Goal: Task Accomplishment & Management: Use online tool/utility

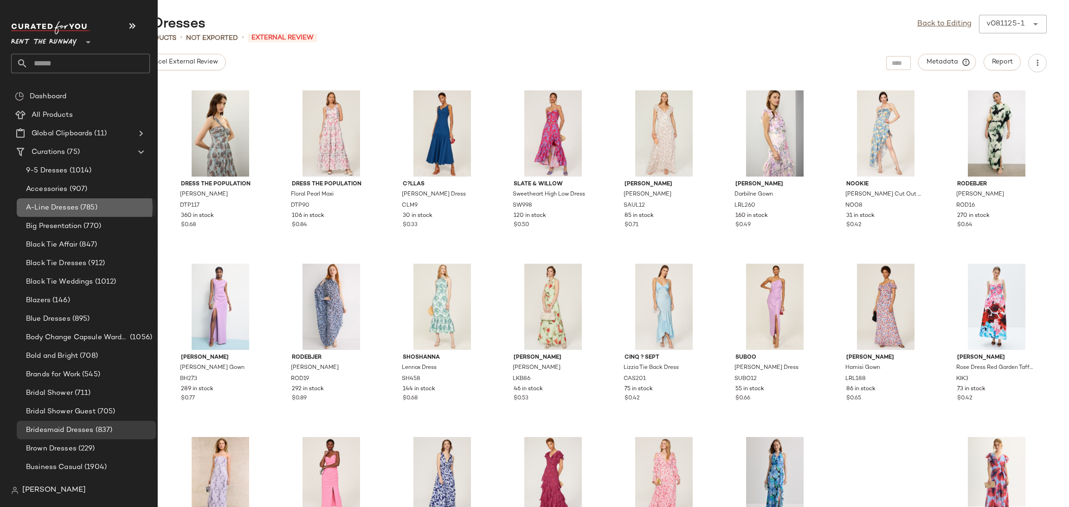
click at [67, 203] on span "A-Line Dresses" at bounding box center [52, 208] width 52 height 11
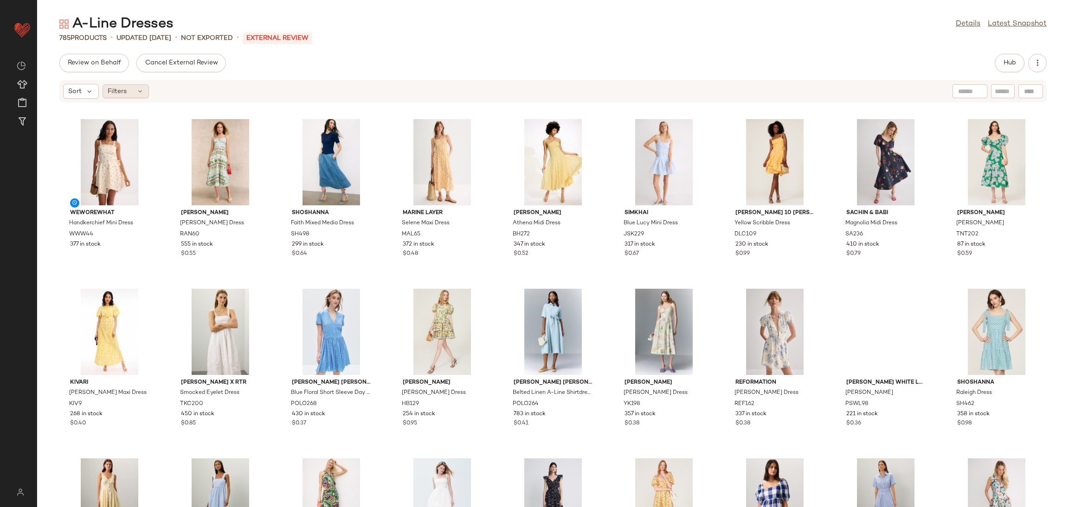
click at [137, 93] on icon at bounding box center [139, 91] width 7 height 7
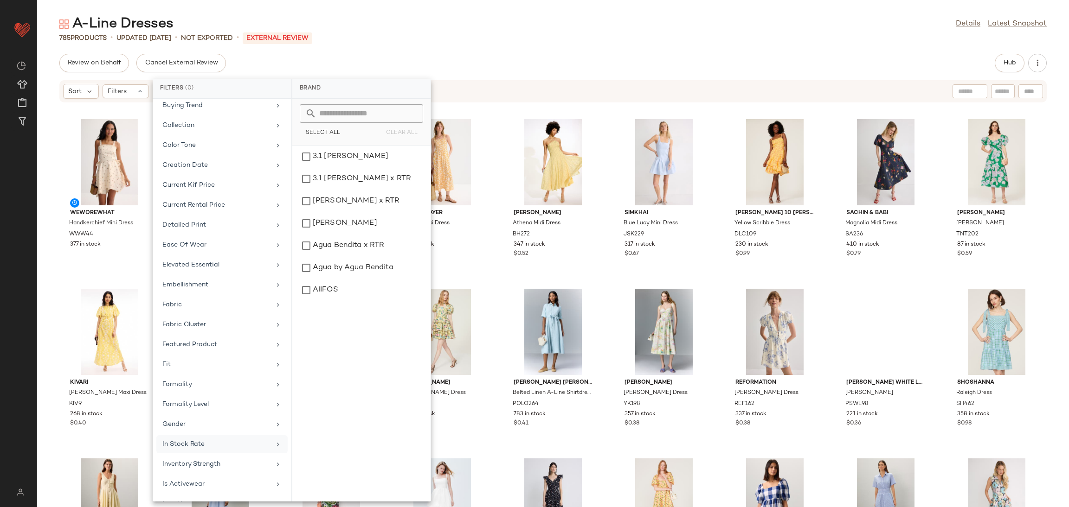
scroll to position [198, 0]
click at [1054, 429] on div "WEWOREWHAT Handkerchief Mini Dress WWW44 377 in stock [PERSON_NAME] [PERSON_NAM…" at bounding box center [552, 310] width 1031 height 393
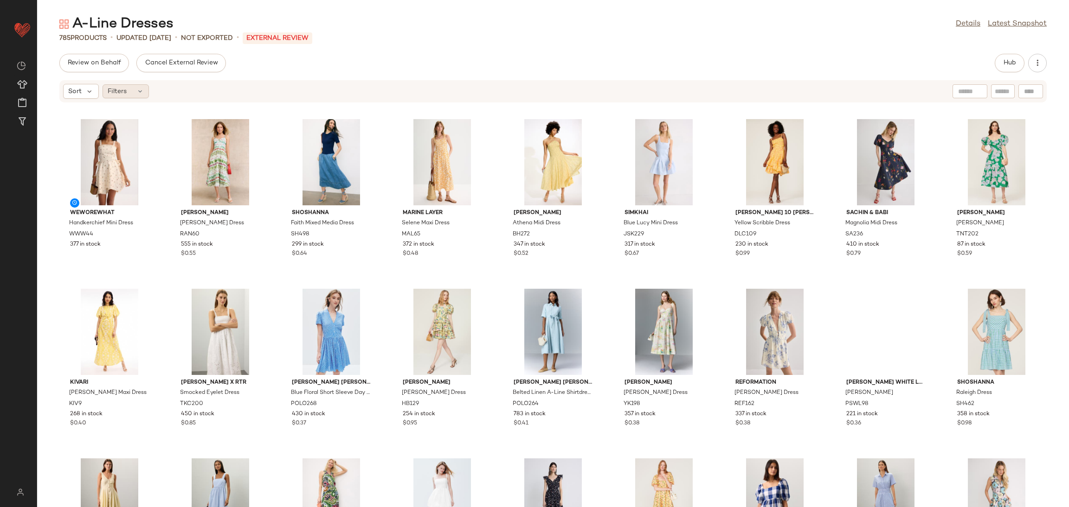
click at [124, 87] on span "Filters" at bounding box center [117, 92] width 19 height 10
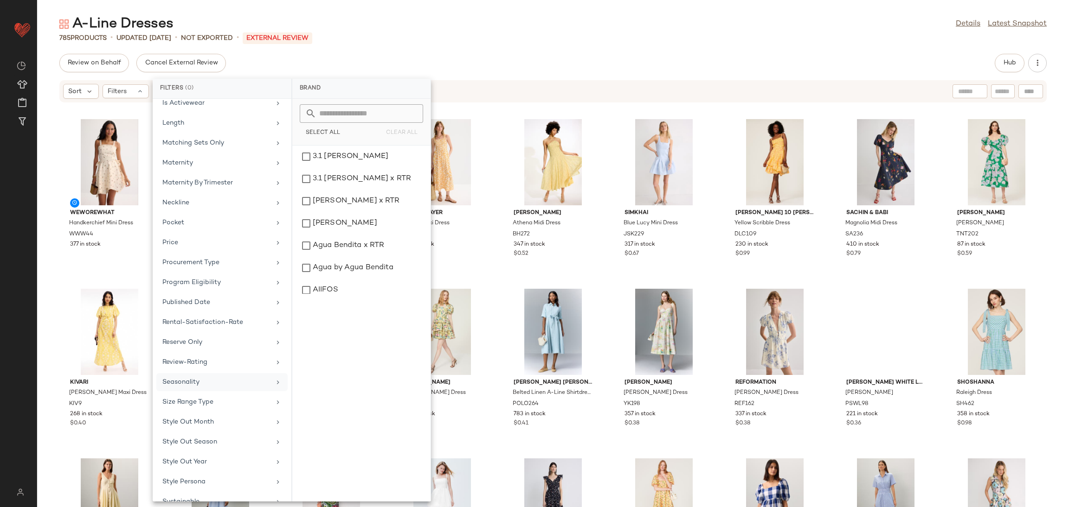
scroll to position [294, 0]
click at [209, 315] on div "In Stock Rate" at bounding box center [216, 316] width 108 height 10
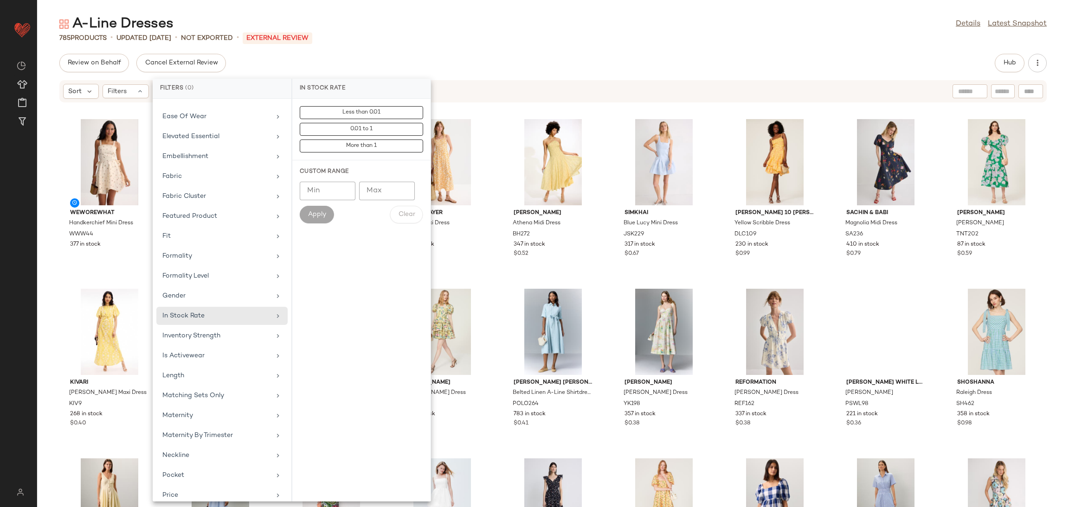
click at [318, 196] on input "Min" at bounding box center [328, 191] width 56 height 19
type input "***"
click at [305, 223] on button "Apply" at bounding box center [317, 215] width 34 height 18
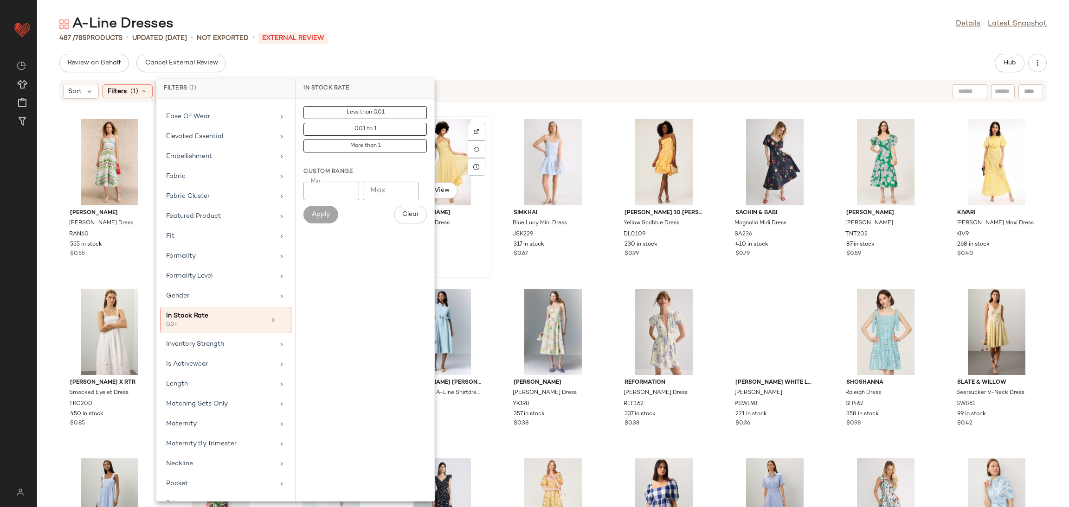
click at [483, 267] on div "View [PERSON_NAME] Athena Midi Dress BH272 347 in stock $0.52" at bounding box center [442, 197] width 98 height 160
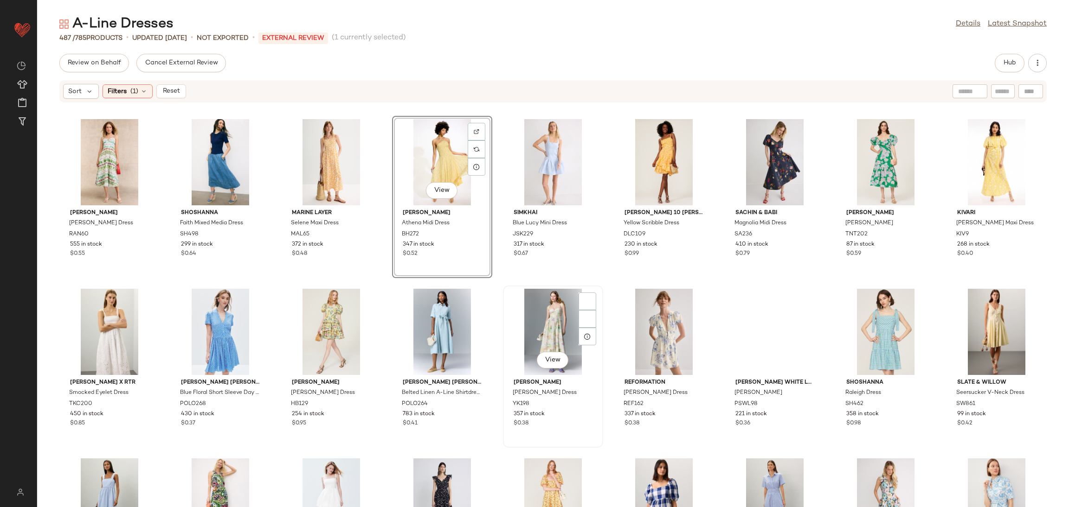
click at [504, 293] on div "View [PERSON_NAME] Dress YK198 357 in stock $0.38" at bounding box center [553, 367] width 98 height 160
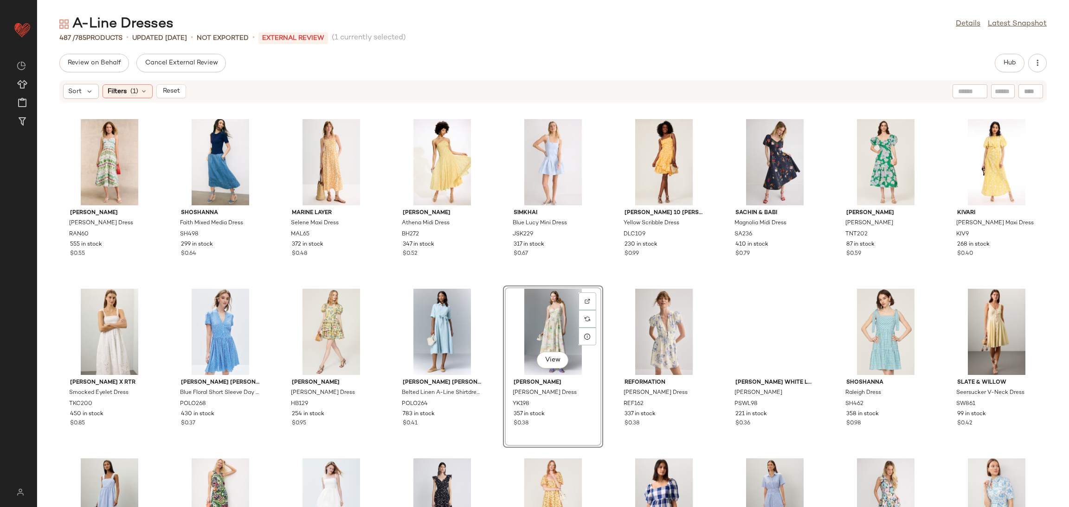
click at [492, 282] on div "[PERSON_NAME] [PERSON_NAME] Dress RAN60 555 in stock $0.55 Shoshanna Faith Mixe…" at bounding box center [552, 310] width 1031 height 393
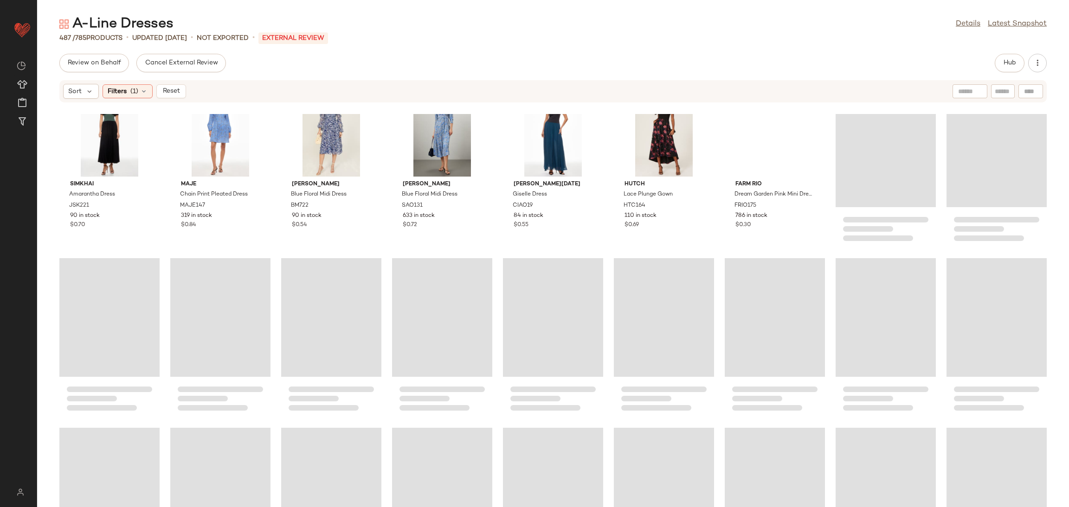
scroll to position [4878, 0]
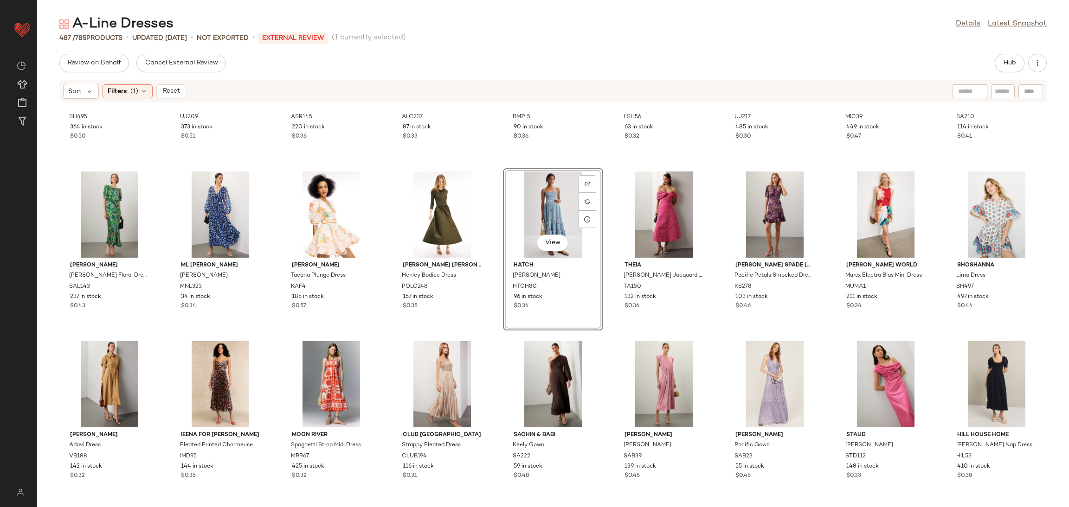
scroll to position [4875, 0]
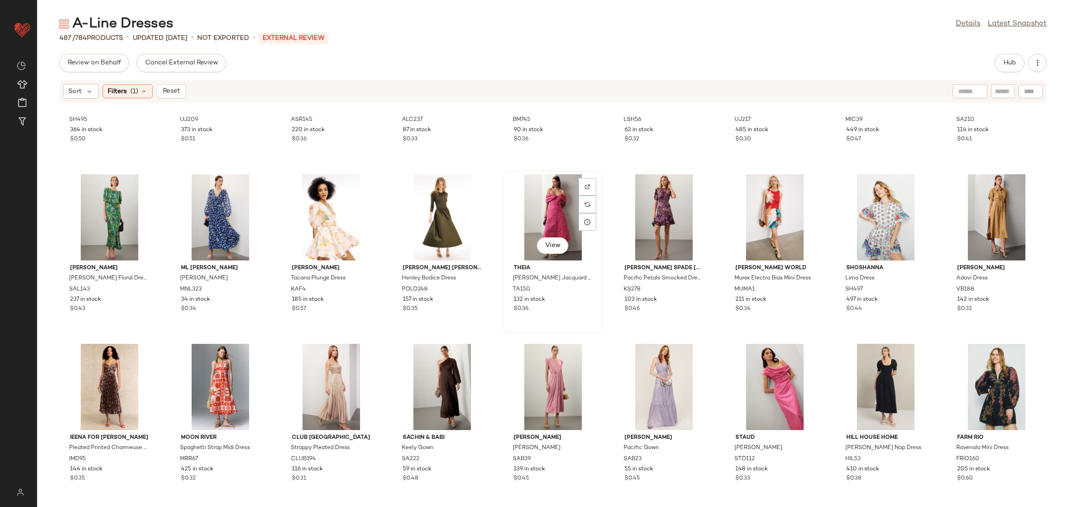
click at [555, 217] on div "View" at bounding box center [553, 217] width 94 height 86
click at [648, 212] on div "View" at bounding box center [664, 217] width 94 height 86
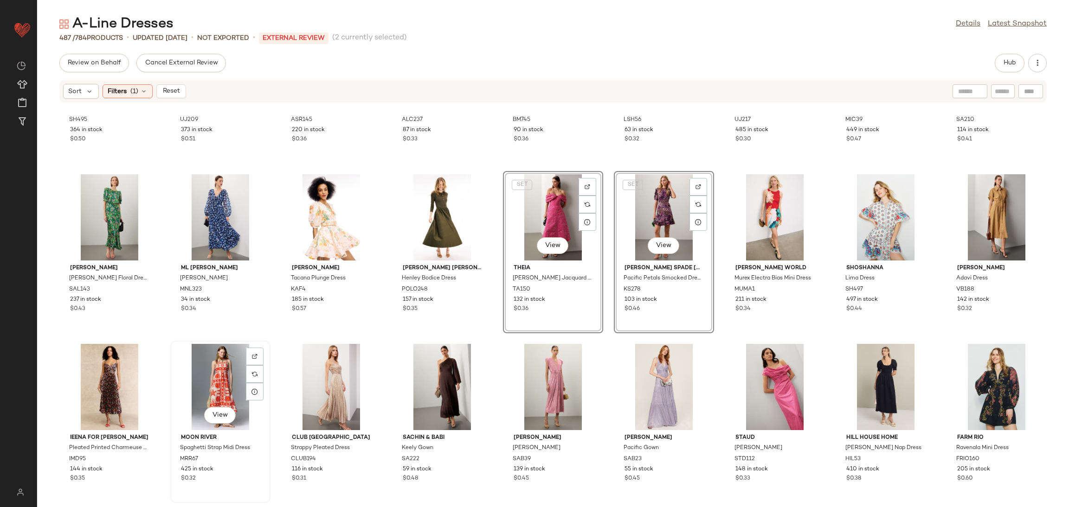
click at [214, 392] on div "View" at bounding box center [220, 387] width 94 height 86
click at [327, 386] on div "View" at bounding box center [331, 387] width 94 height 86
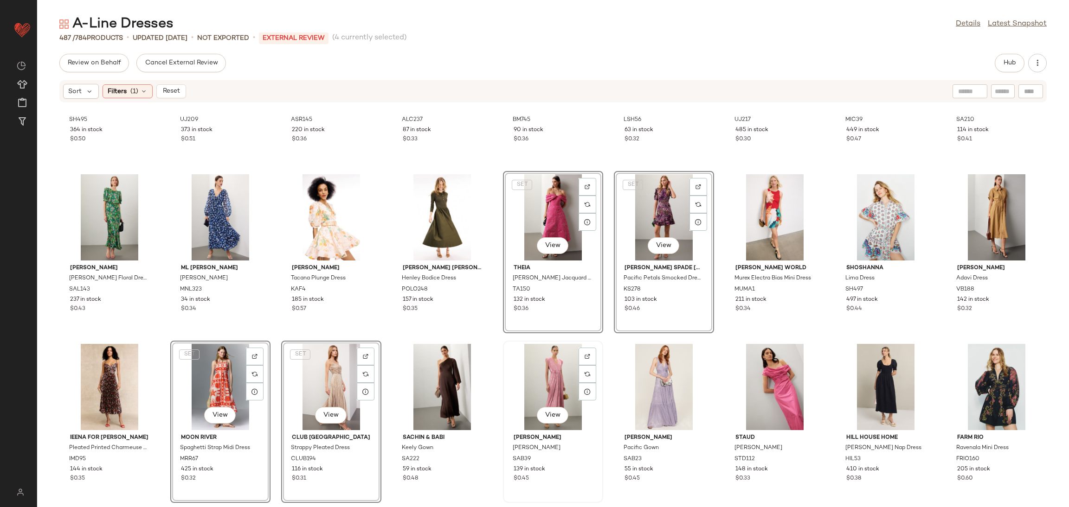
click at [536, 391] on div "View" at bounding box center [553, 387] width 94 height 86
click at [771, 210] on div "View" at bounding box center [775, 217] width 94 height 86
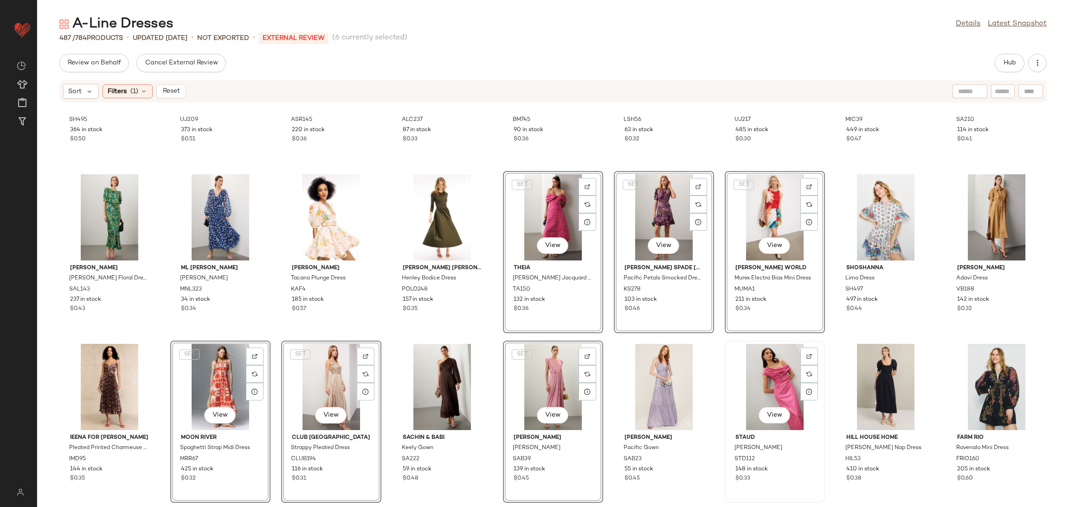
click at [781, 367] on div "View" at bounding box center [775, 387] width 94 height 86
click at [865, 215] on div "View" at bounding box center [886, 217] width 94 height 86
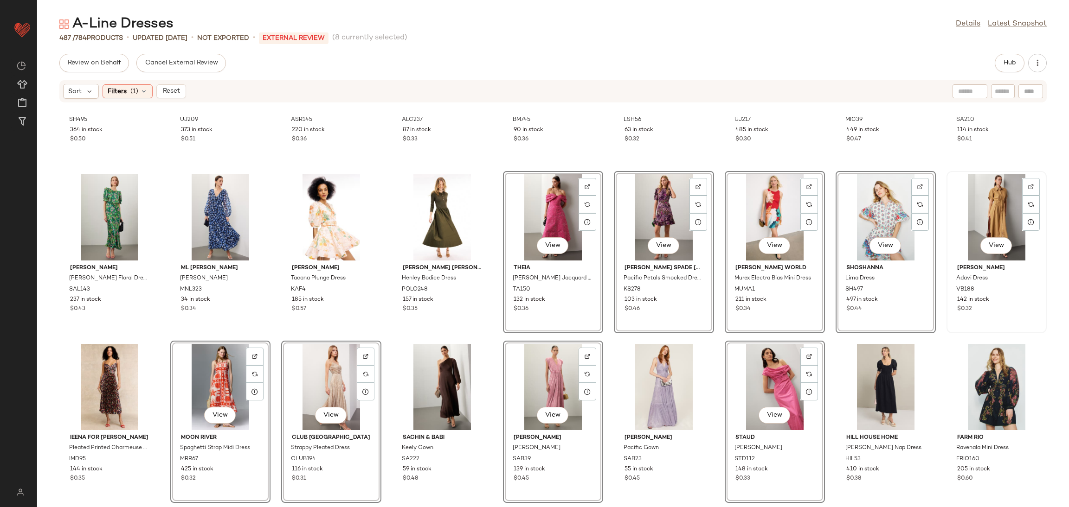
click at [962, 215] on div "View" at bounding box center [996, 217] width 94 height 86
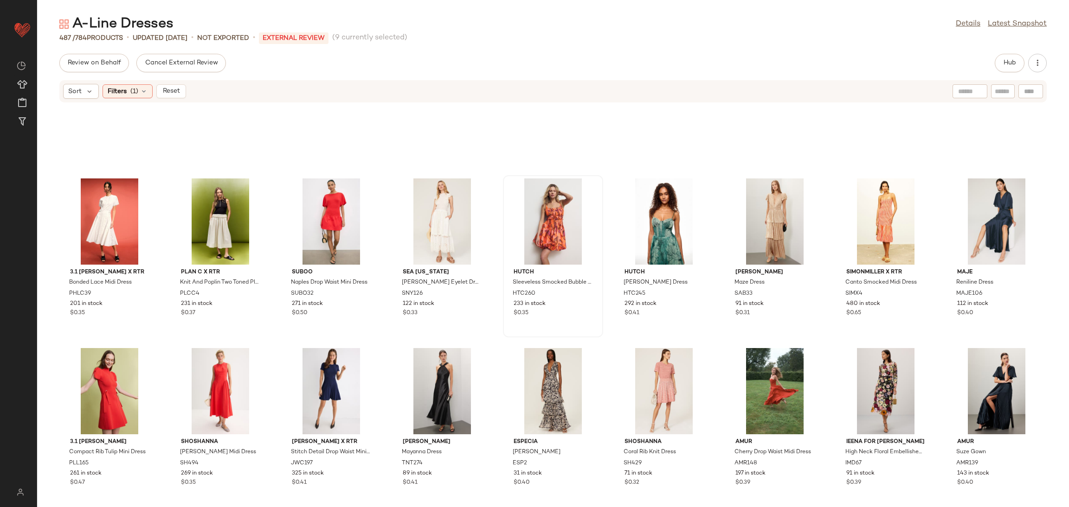
scroll to position [5197, 0]
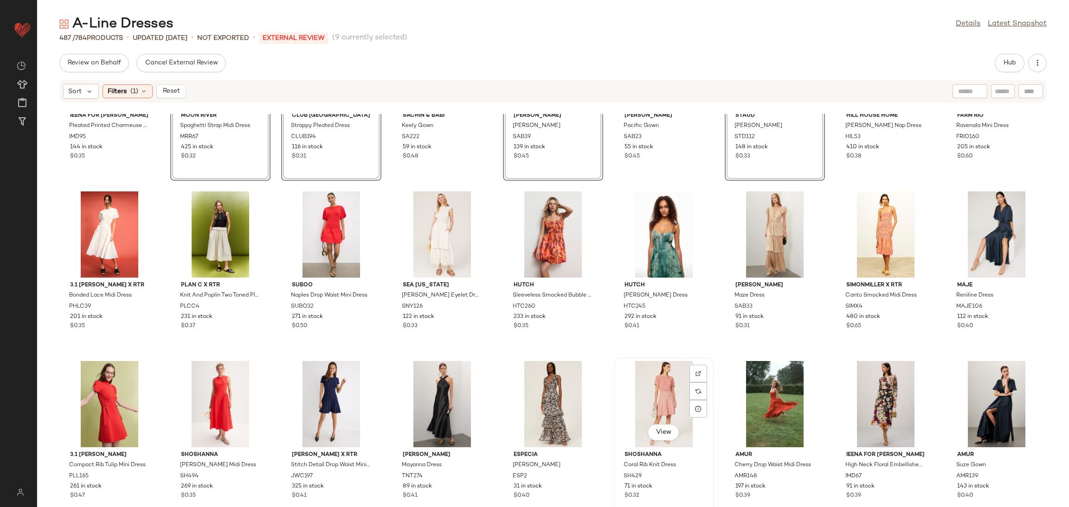
click at [656, 382] on div "View" at bounding box center [664, 404] width 94 height 86
click at [874, 239] on div "View" at bounding box center [886, 235] width 94 height 86
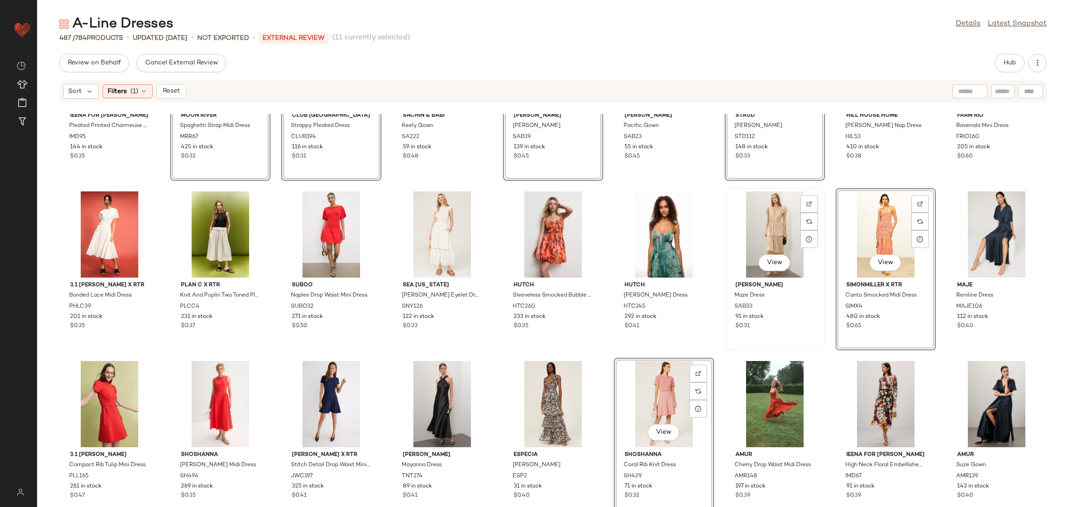
click at [770, 218] on div "View" at bounding box center [775, 235] width 94 height 86
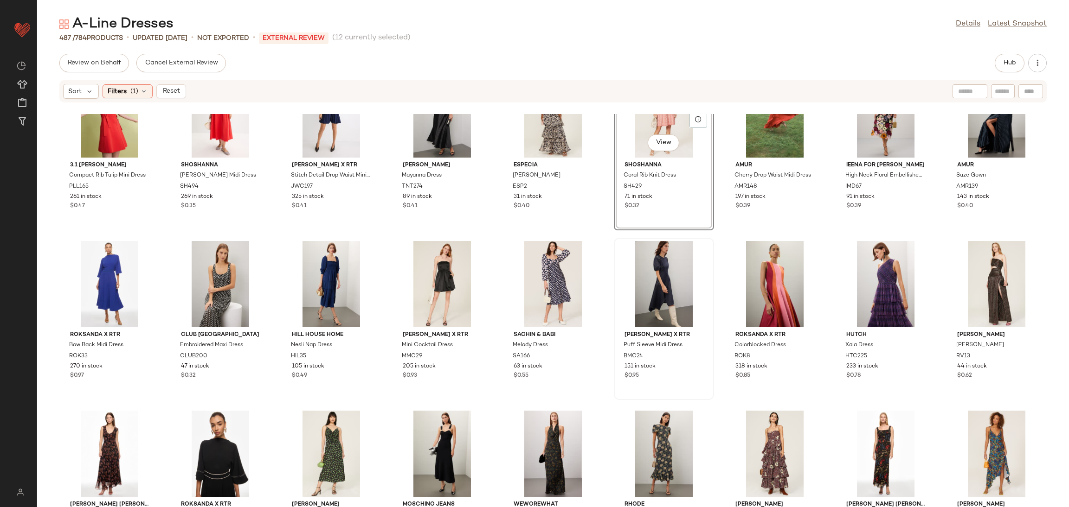
scroll to position [5501, 0]
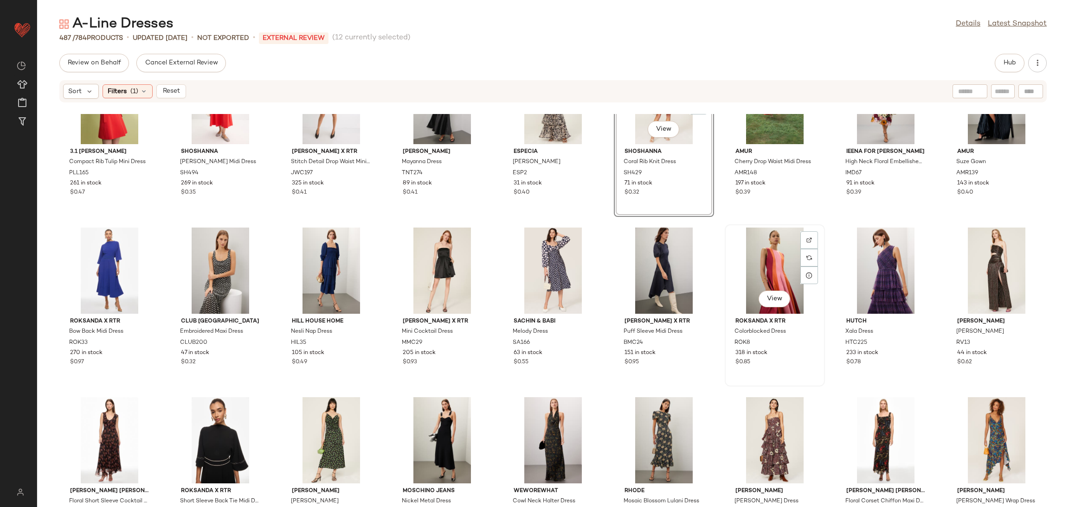
click at [775, 269] on div "View" at bounding box center [775, 271] width 94 height 86
click at [876, 266] on div "View" at bounding box center [886, 271] width 94 height 86
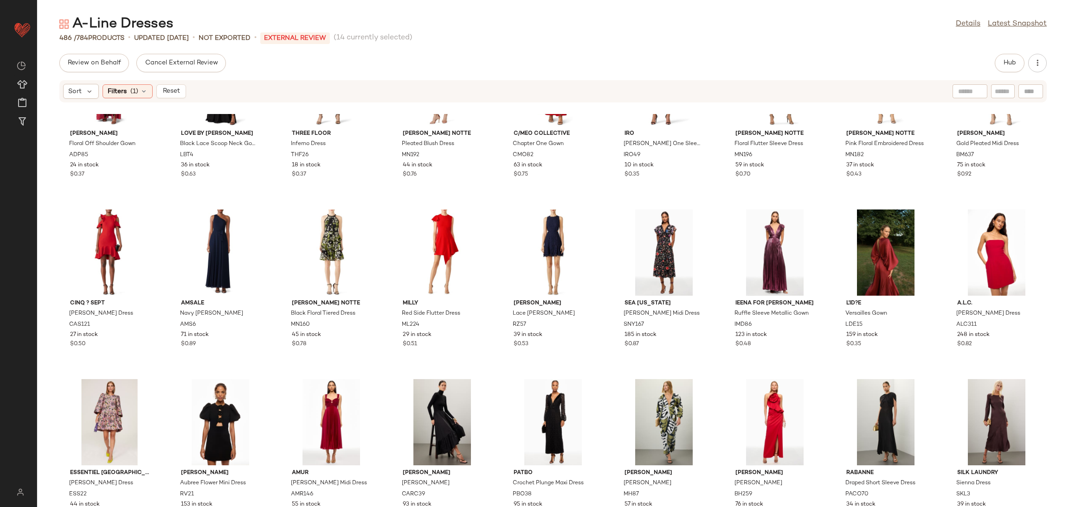
scroll to position [7123, 0]
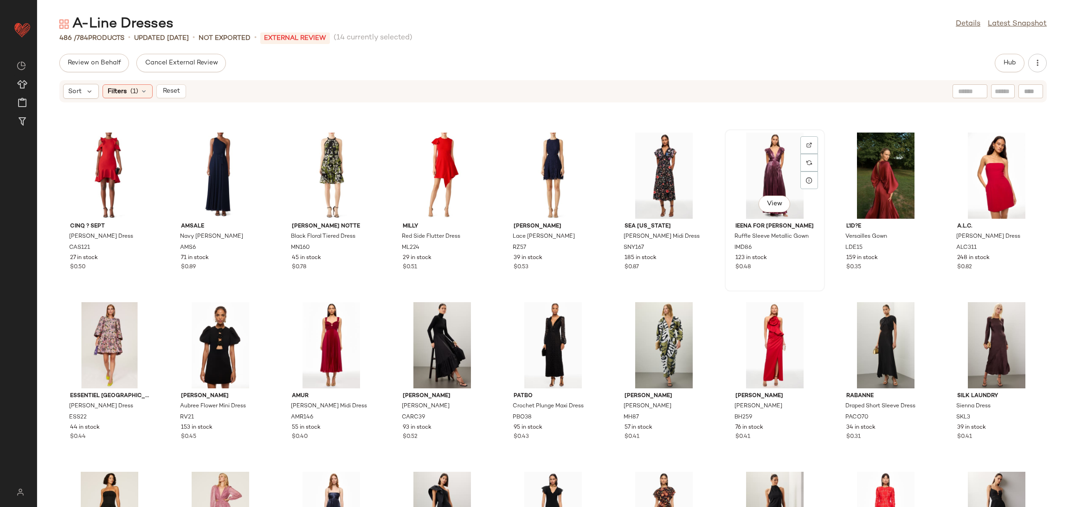
click at [747, 175] on div "View" at bounding box center [775, 176] width 94 height 86
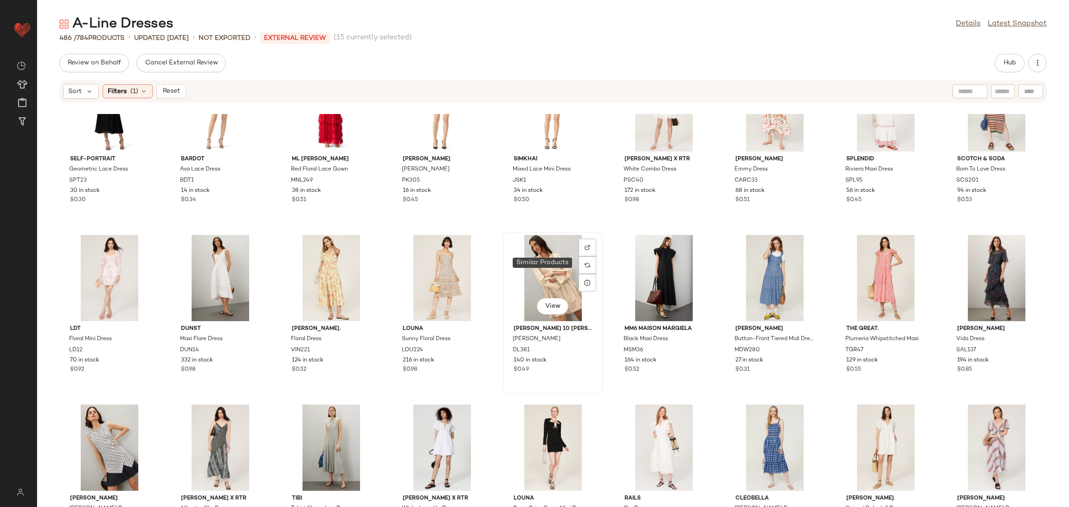
scroll to position [7871, 0]
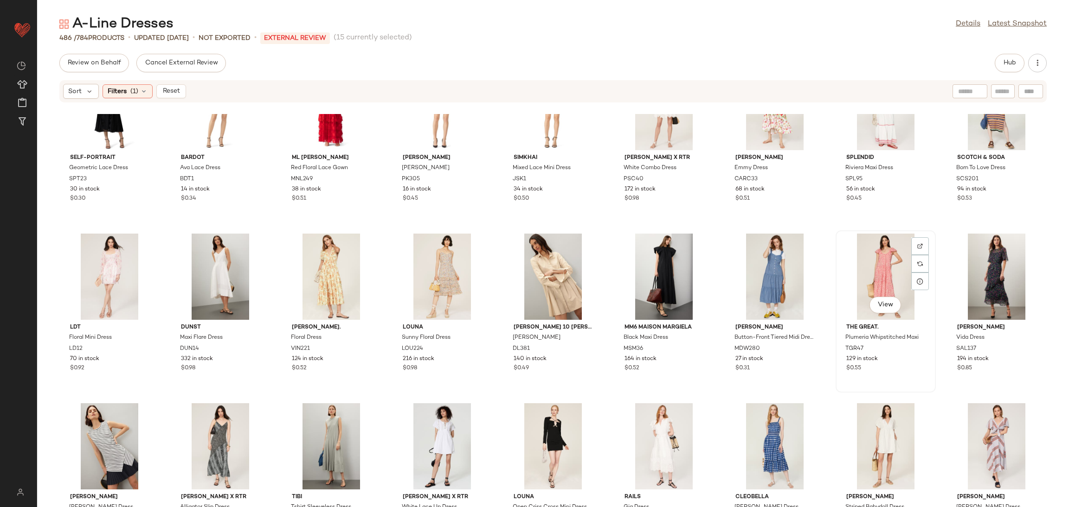
click at [875, 267] on div "View" at bounding box center [886, 277] width 94 height 86
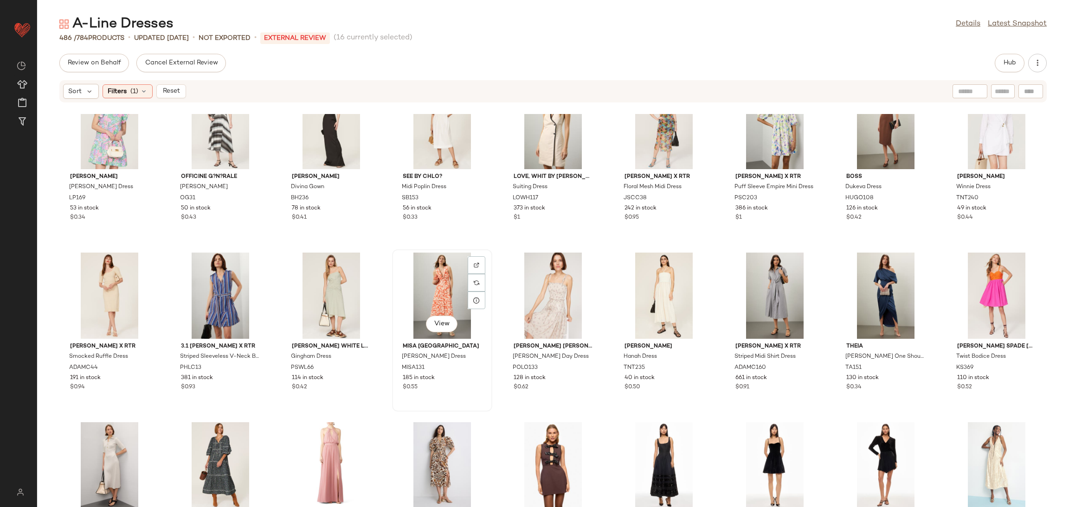
scroll to position [8396, 0]
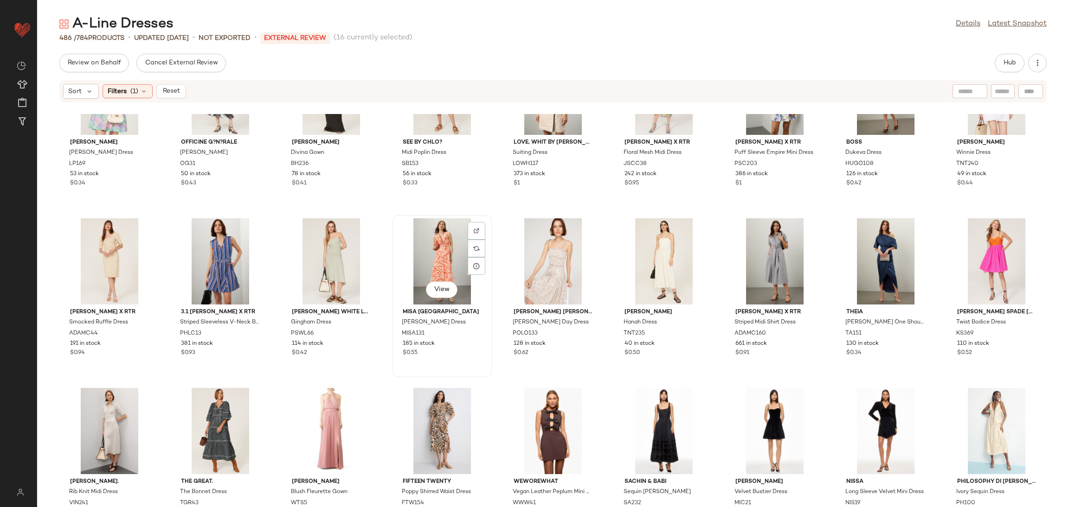
click at [439, 264] on div "View" at bounding box center [442, 261] width 94 height 86
click at [766, 261] on div "View" at bounding box center [775, 261] width 94 height 86
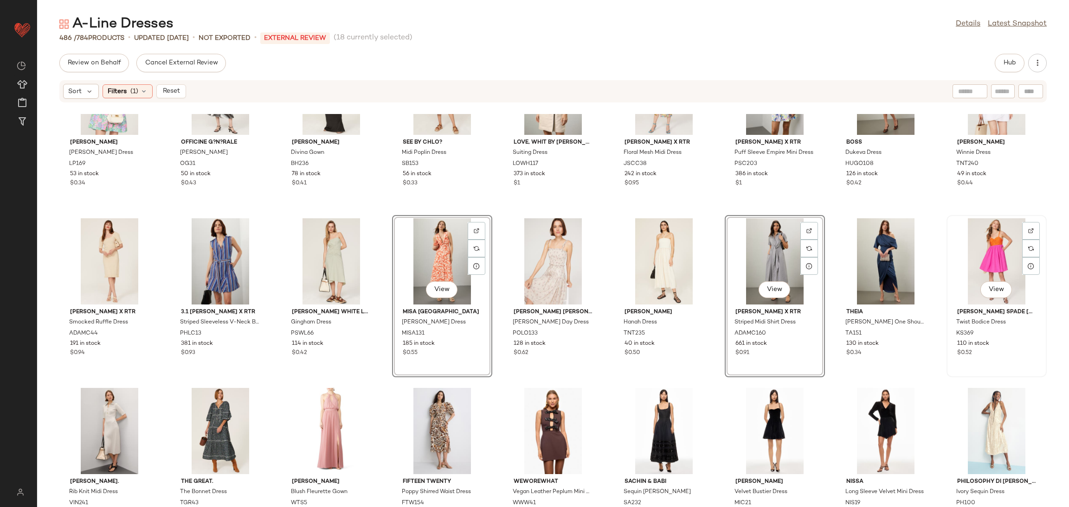
click at [980, 251] on div "View" at bounding box center [996, 261] width 94 height 86
click at [540, 262] on div "View" at bounding box center [553, 261] width 94 height 86
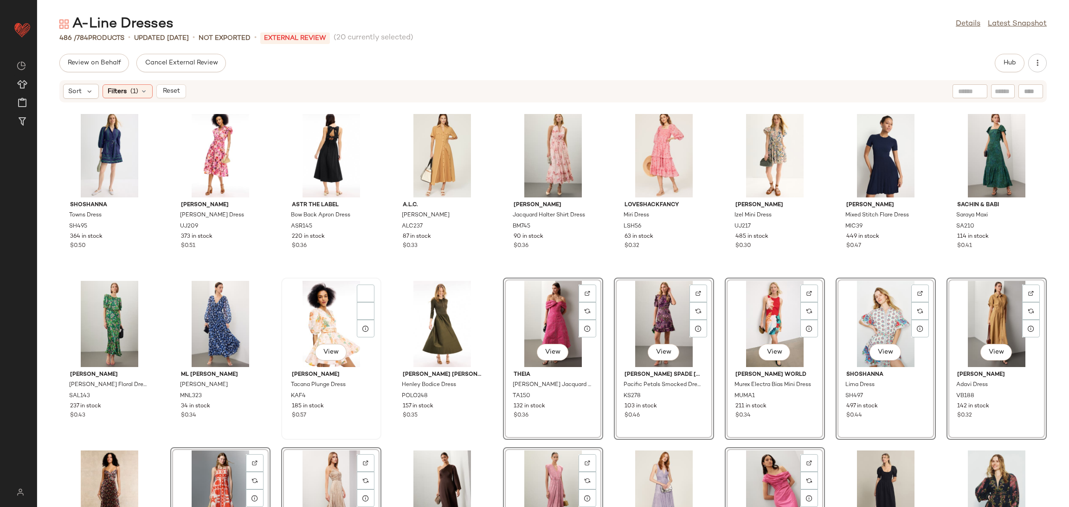
scroll to position [4766, 0]
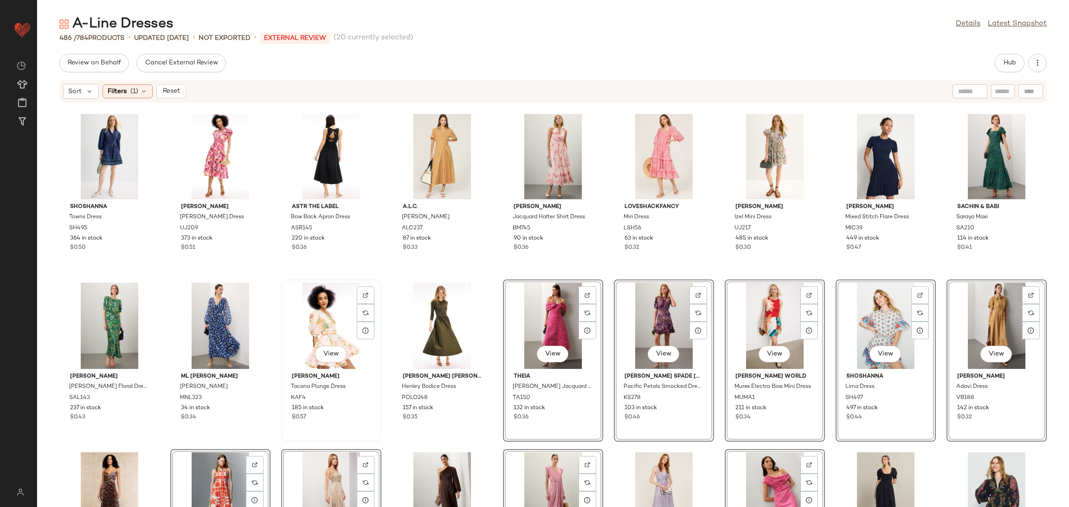
click at [333, 323] on div "View" at bounding box center [331, 326] width 94 height 86
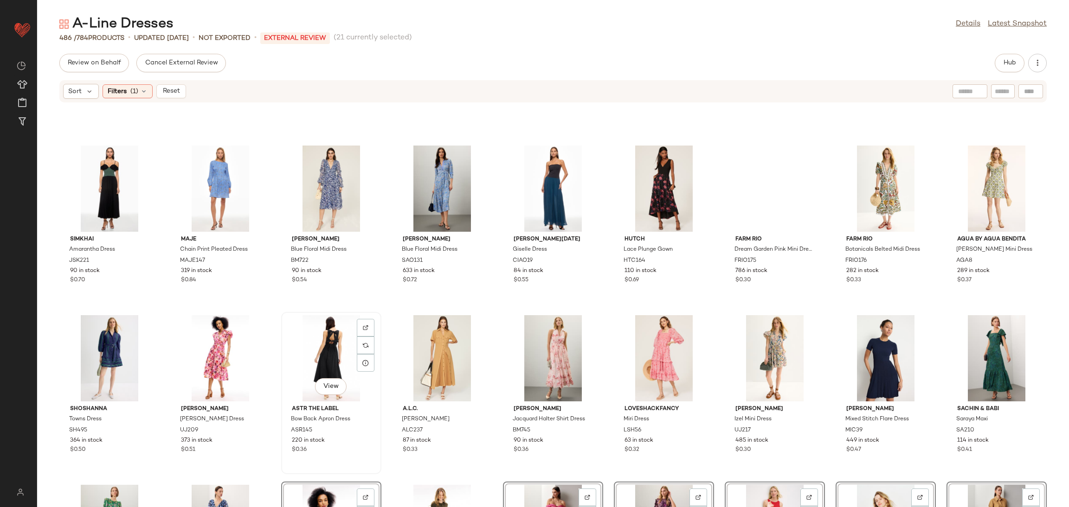
scroll to position [4553, 0]
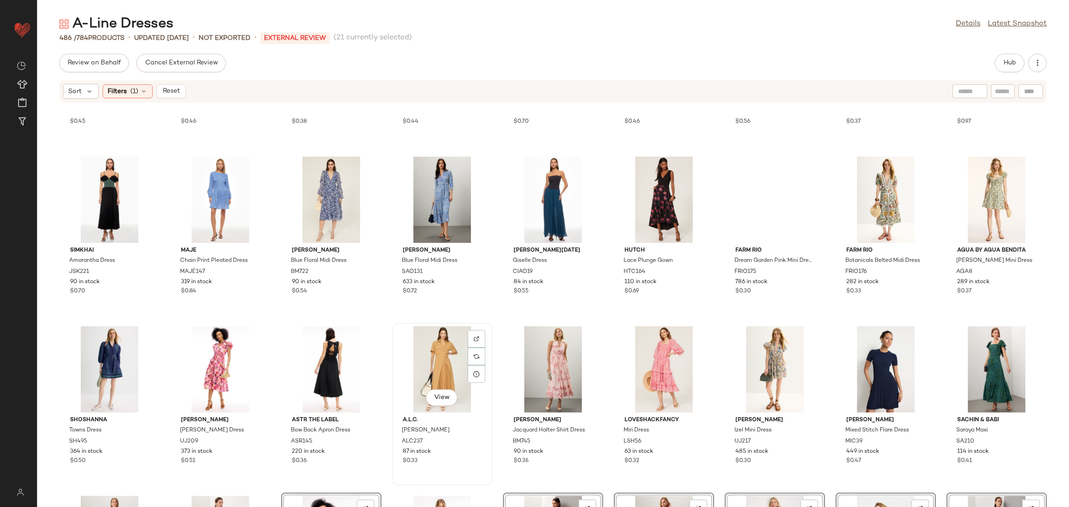
click at [442, 354] on div "View" at bounding box center [442, 370] width 94 height 86
click at [552, 362] on div "View" at bounding box center [553, 370] width 94 height 86
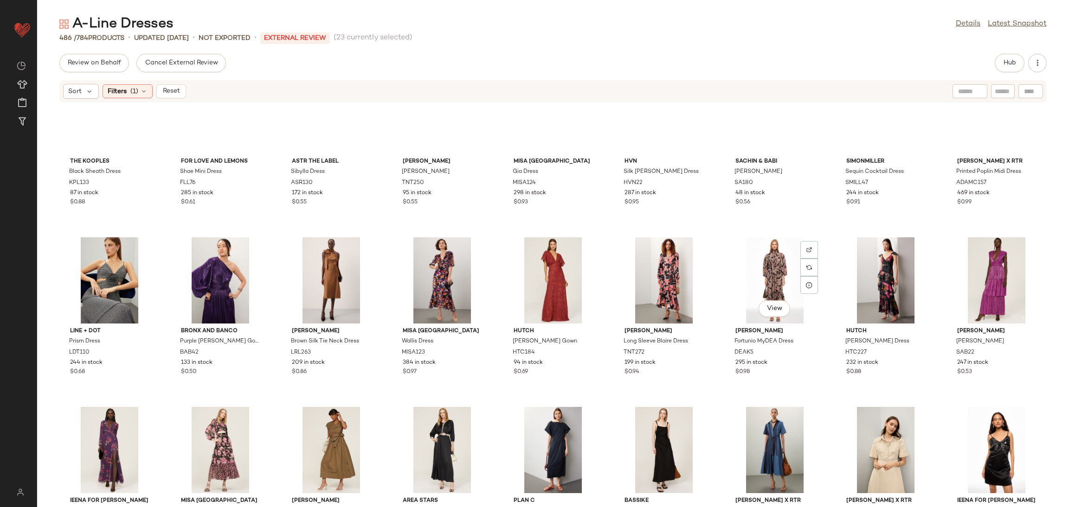
scroll to position [3772, 0]
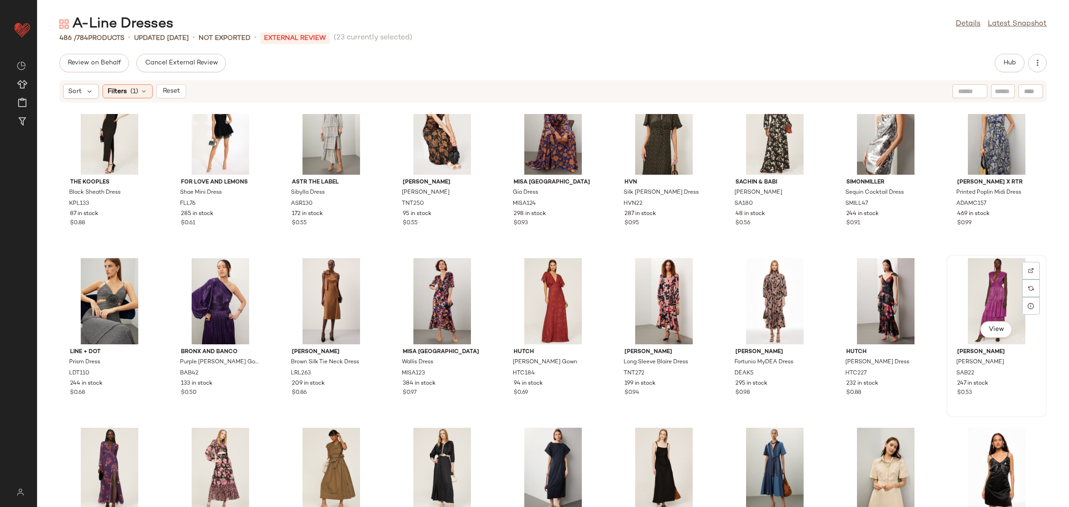
click at [990, 290] on div "View" at bounding box center [996, 301] width 94 height 86
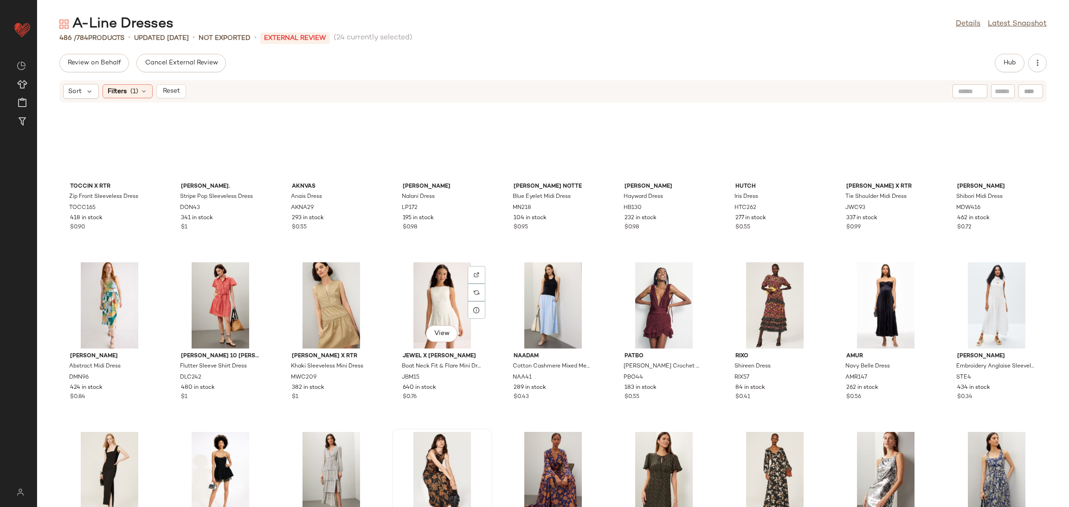
scroll to position [3418, 0]
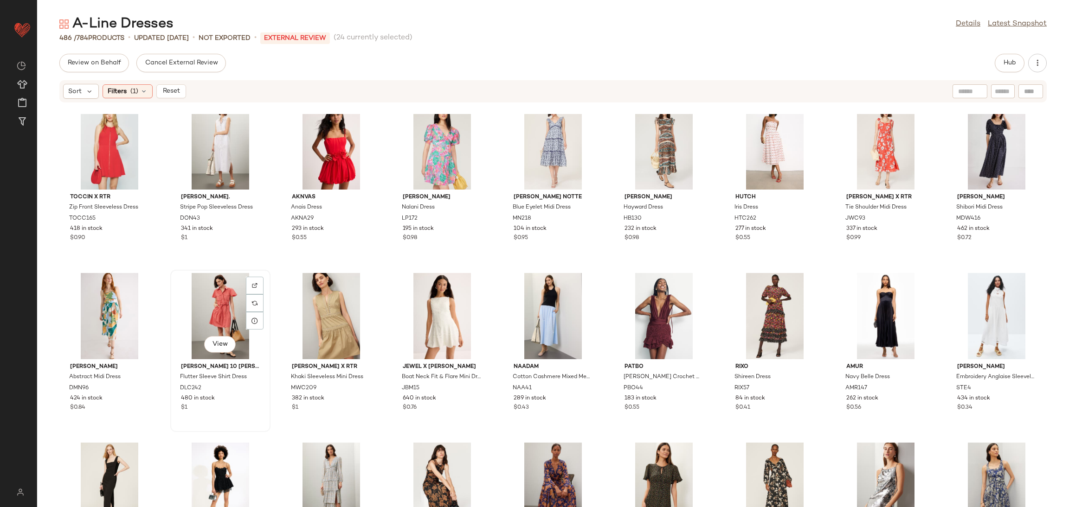
click at [212, 316] on div "View" at bounding box center [220, 316] width 94 height 86
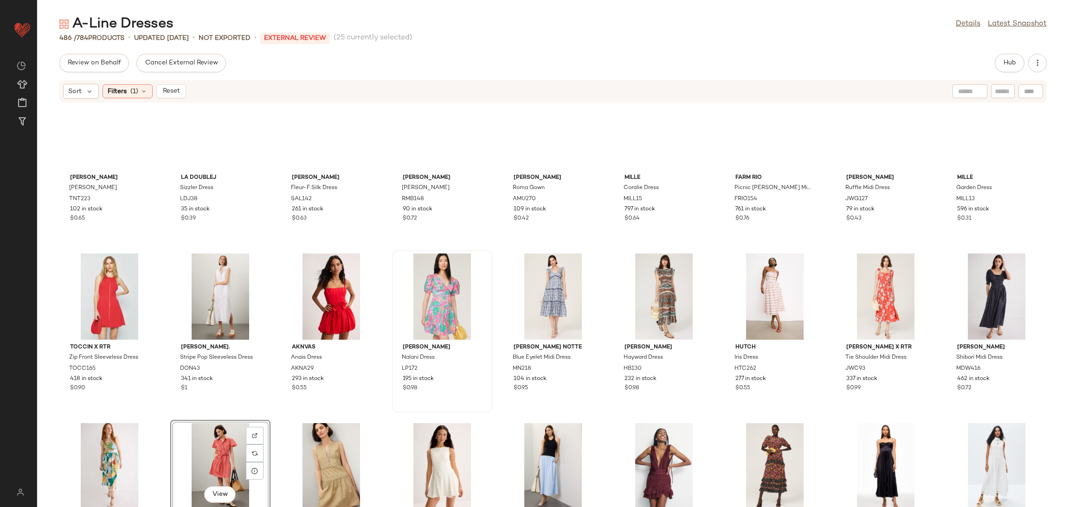
scroll to position [3267, 0]
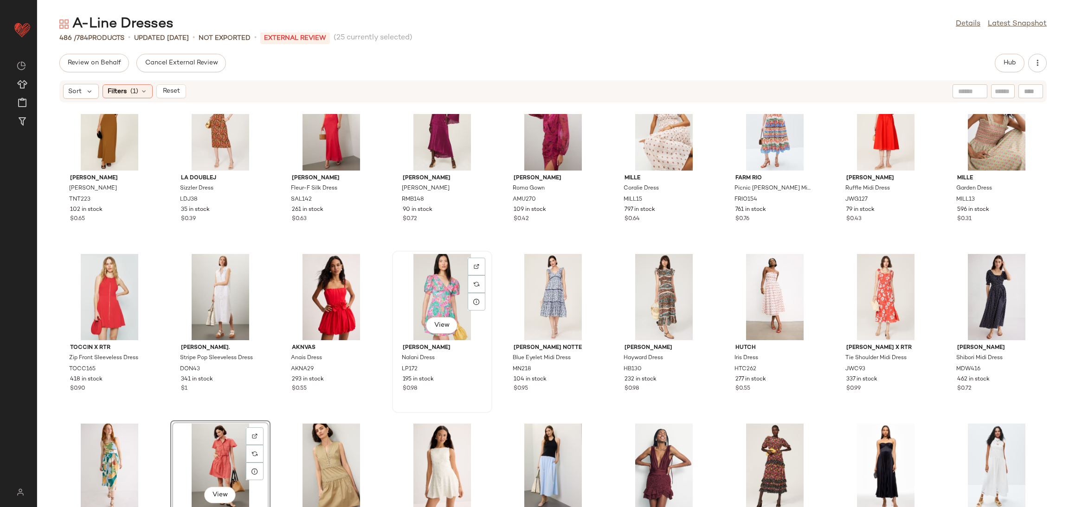
click at [422, 296] on div "View" at bounding box center [442, 297] width 94 height 86
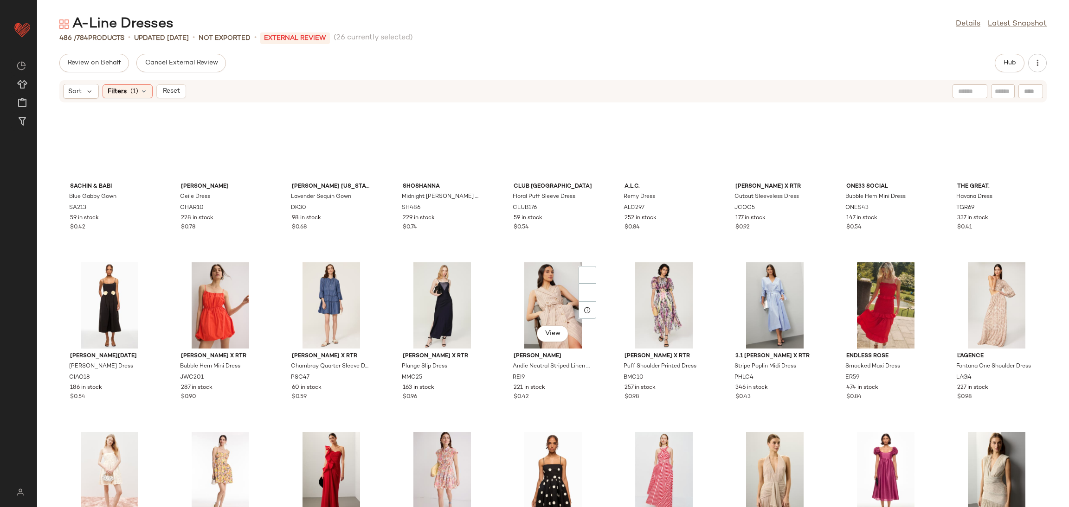
scroll to position [2748, 0]
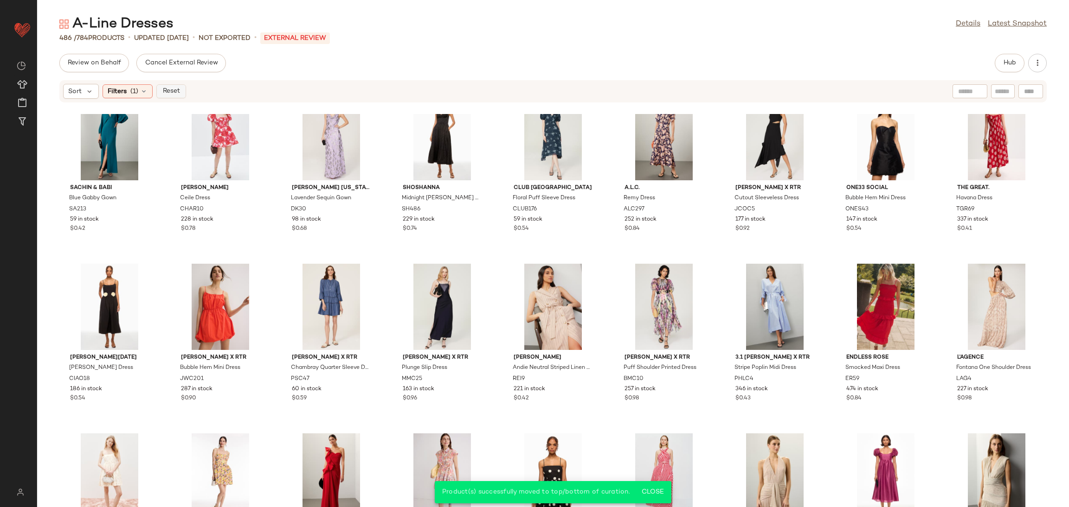
click at [179, 91] on span "Reset" at bounding box center [171, 91] width 18 height 7
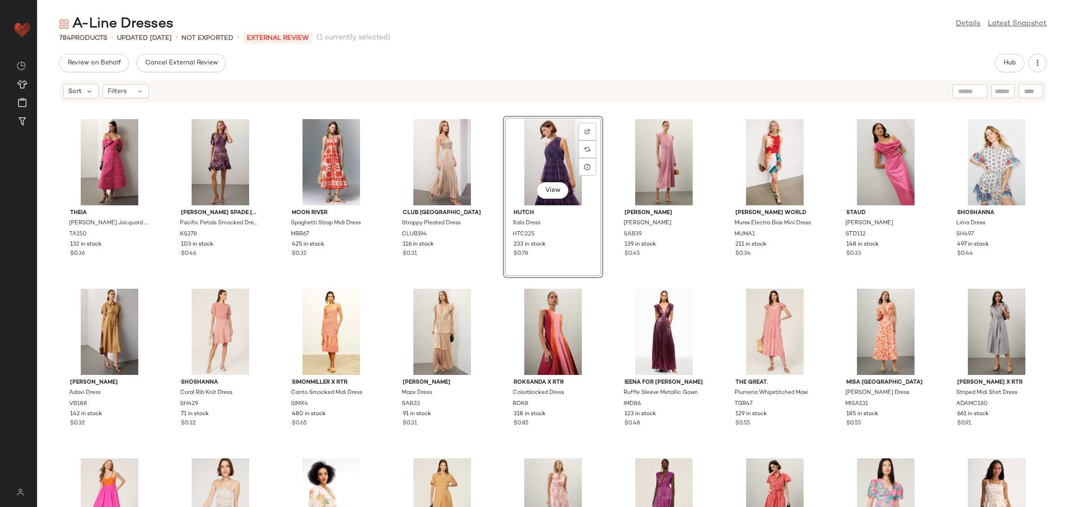
click at [498, 303] on div "Theia [PERSON_NAME] Jacquard Dress TA150 132 in stock $0.36 [PERSON_NAME] spade…" at bounding box center [552, 310] width 1031 height 393
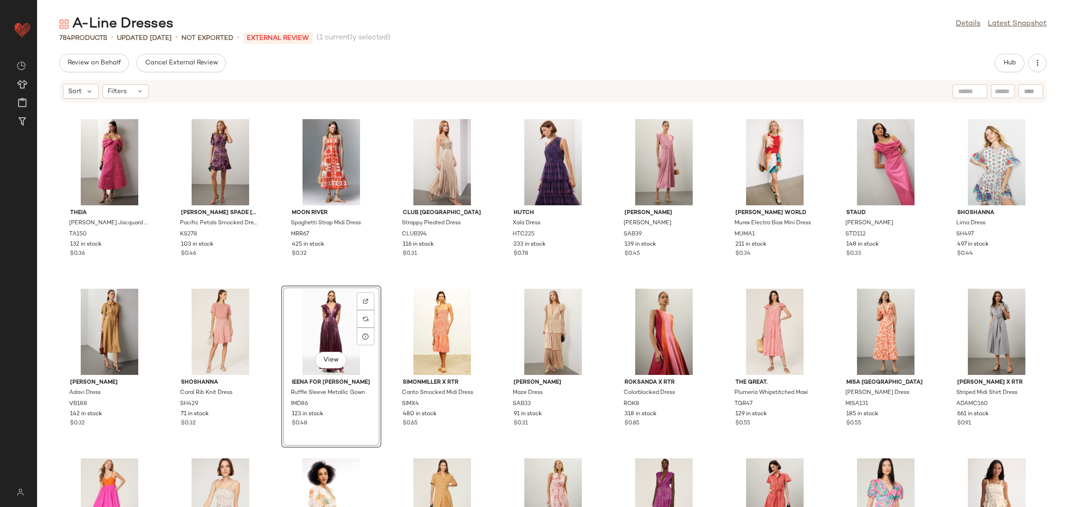
click at [383, 288] on div "Theia [PERSON_NAME] Jacquard Dress TA150 132 in stock $0.36 [PERSON_NAME] spade…" at bounding box center [552, 310] width 1031 height 393
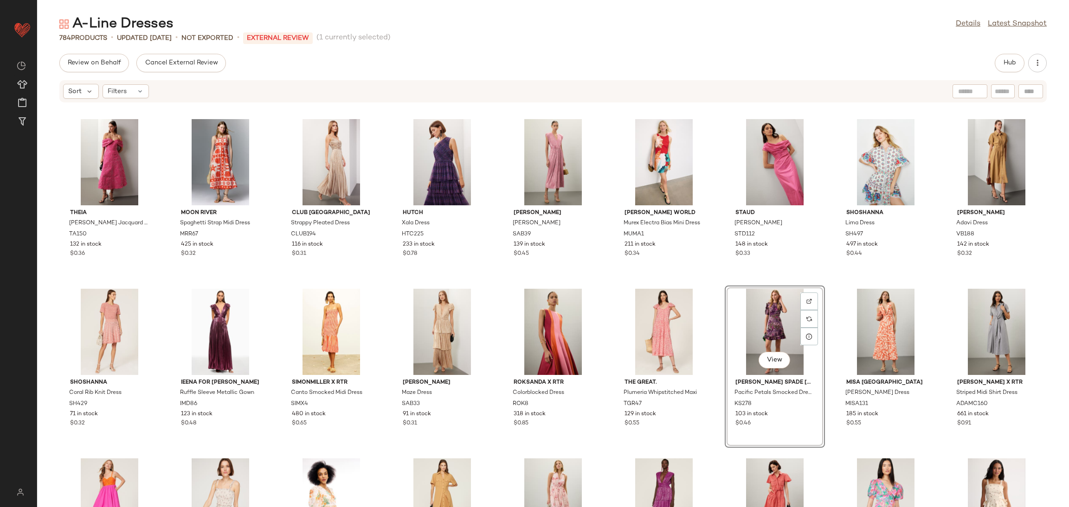
click at [825, 282] on div "Theia [PERSON_NAME] Jacquard Dress TA150 132 in stock $0.36 Moon River Spaghett…" at bounding box center [552, 310] width 1031 height 393
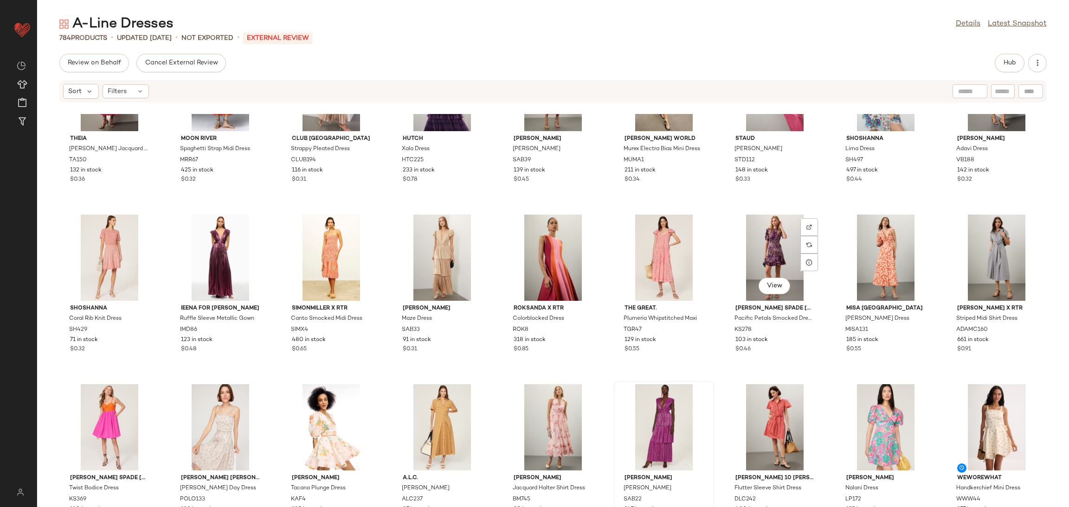
scroll to position [75, 0]
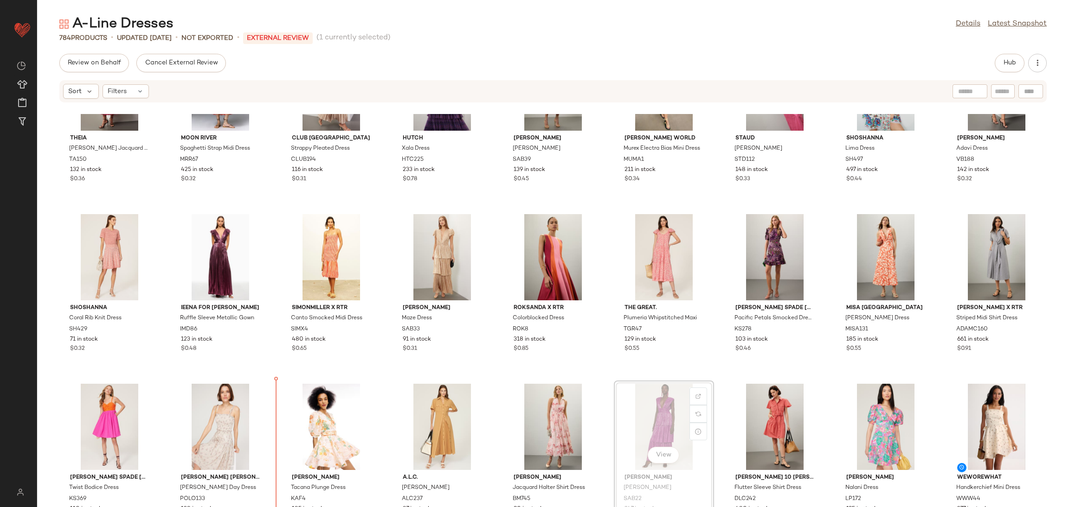
scroll to position [76, 0]
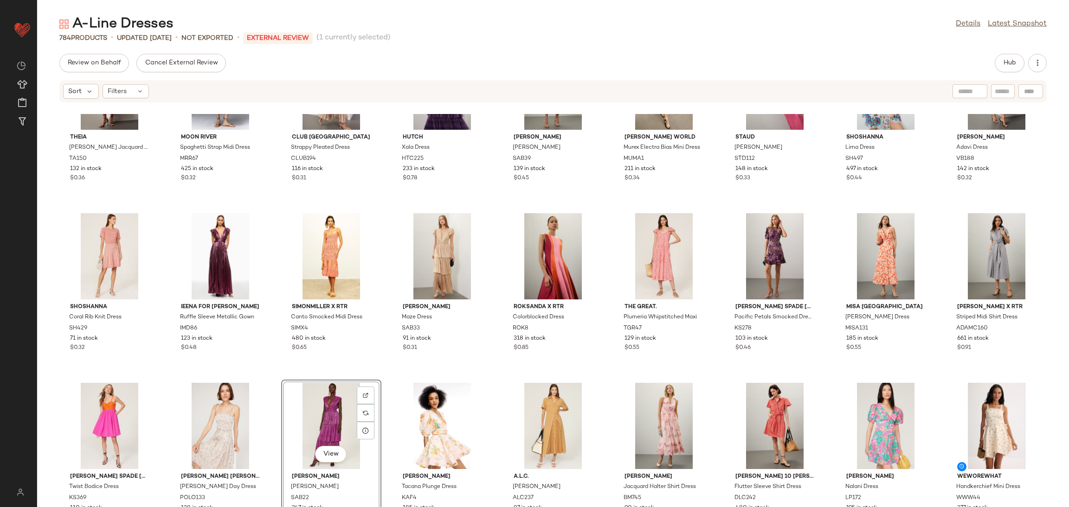
click at [387, 378] on div "Theia Fiona Cloud Jacquard Dress TA150 132 in stock $0.36 Moon River Spaghetti …" at bounding box center [552, 310] width 1031 height 393
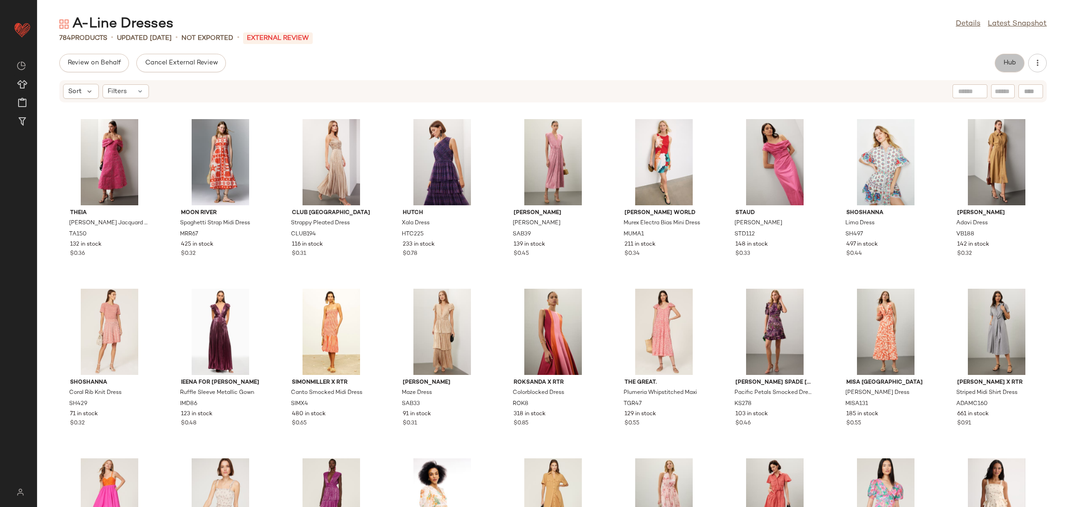
click at [1012, 59] on span "Hub" at bounding box center [1009, 62] width 13 height 7
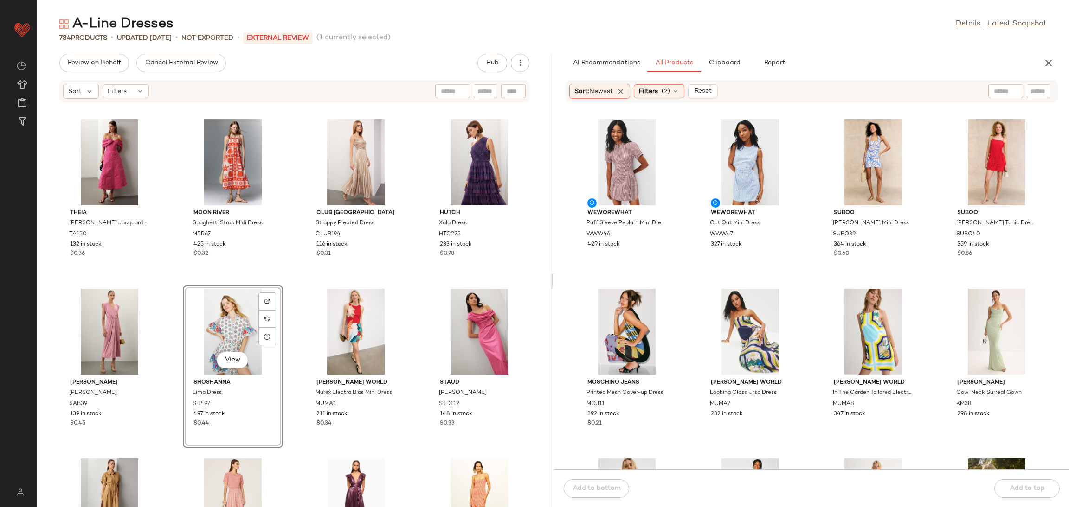
click at [291, 281] on div "Theia Fiona Cloud Jacquard Dress TA150 132 in stock $0.36 Moon River Spaghetti …" at bounding box center [294, 310] width 514 height 393
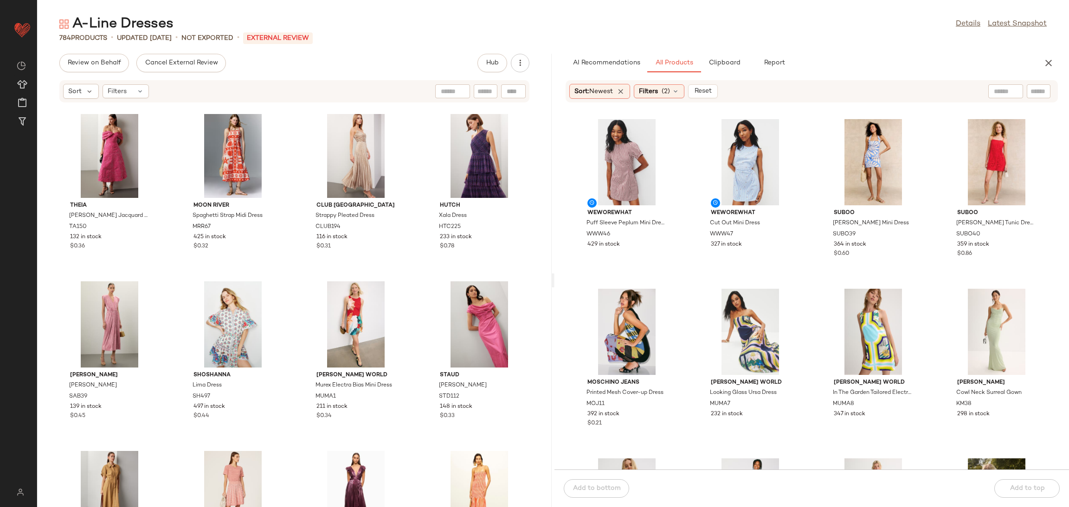
scroll to position [83, 0]
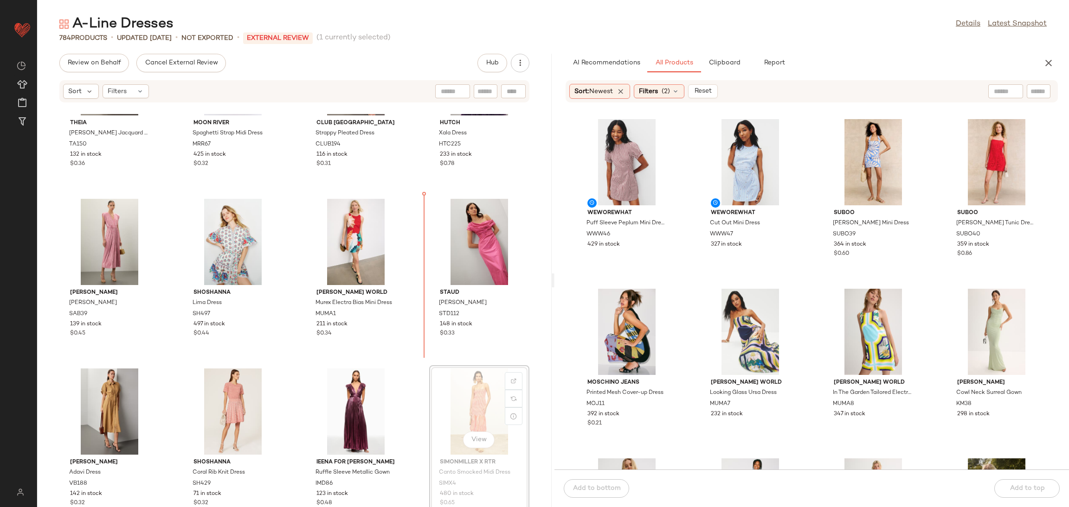
click at [447, 413] on div "View" at bounding box center [479, 412] width 94 height 86
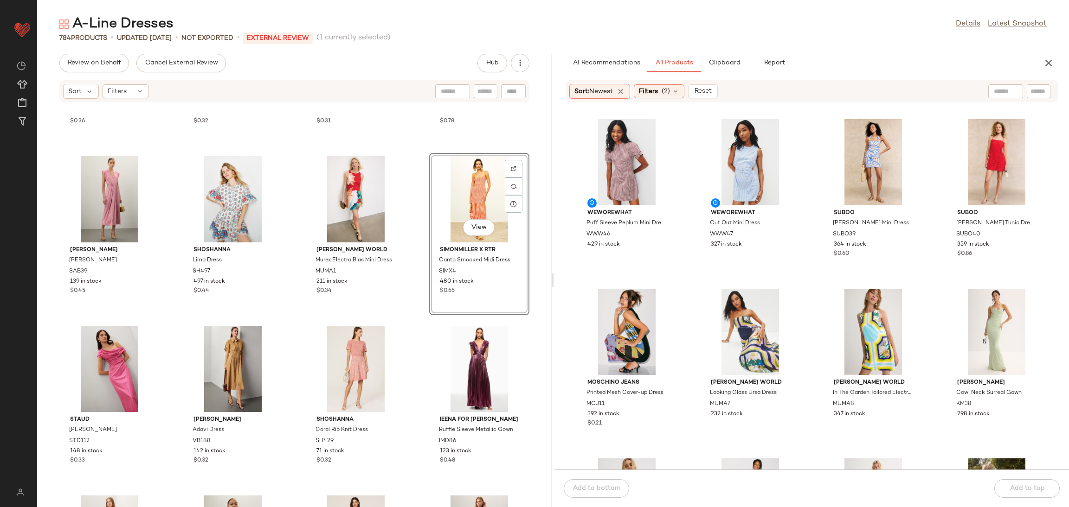
click at [403, 365] on div "Theia Fiona Cloud Jacquard Dress TA150 132 in stock $0.36 Moon River Spaghetti …" at bounding box center [294, 310] width 514 height 393
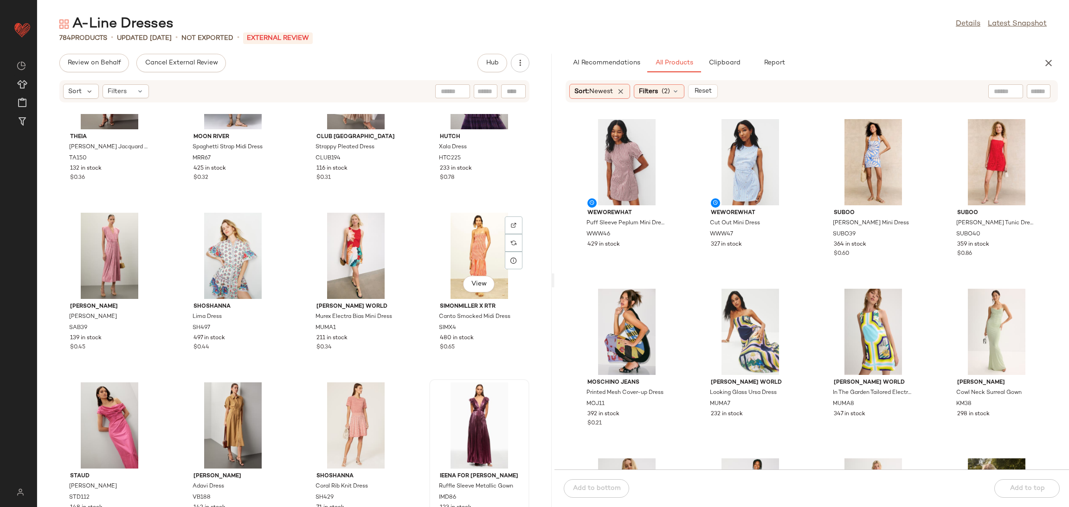
scroll to position [77, 0]
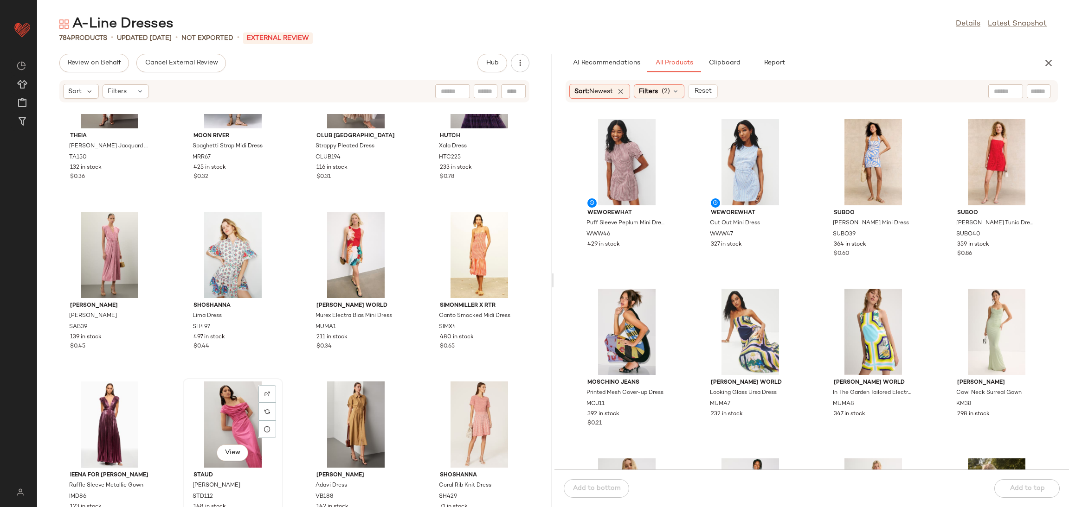
click at [188, 379] on div "View Staud Andrea Dress STD112 148 in stock $0.33" at bounding box center [233, 459] width 98 height 160
click at [296, 372] on div "Theia Fiona Cloud Jacquard Dress TA150 132 in stock $0.36 Moon River Spaghetti …" at bounding box center [294, 310] width 514 height 393
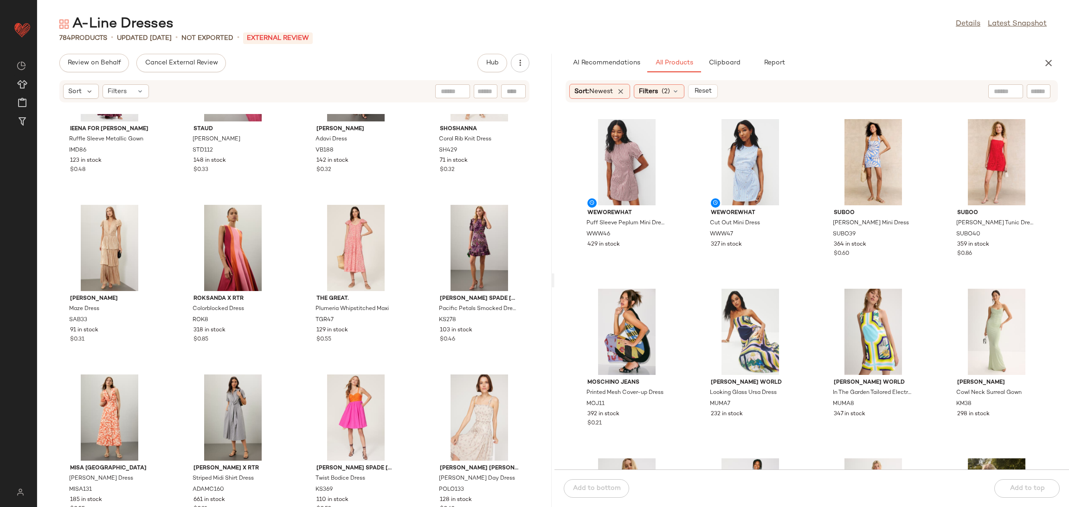
scroll to position [403, 0]
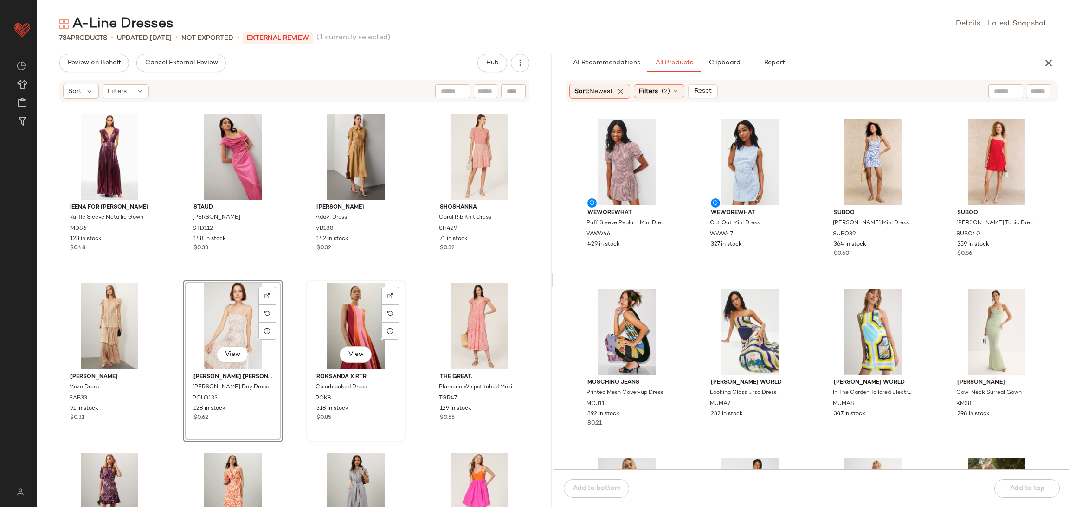
scroll to position [347, 0]
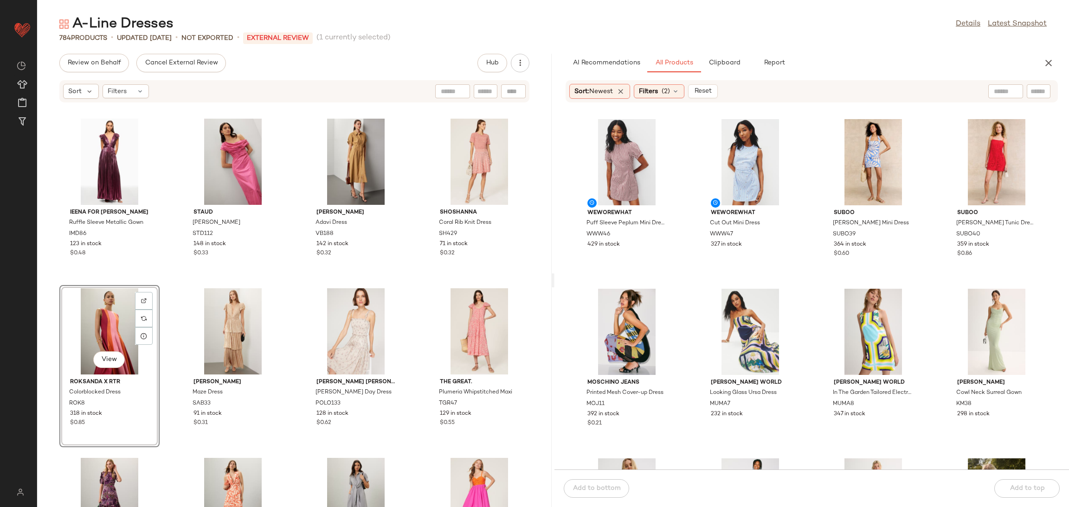
click at [163, 287] on div "Ieena for Mac Duggal Ruffle Sleeve Metallic Gown IMD86 123 in stock $0.48 Staud…" at bounding box center [294, 310] width 514 height 393
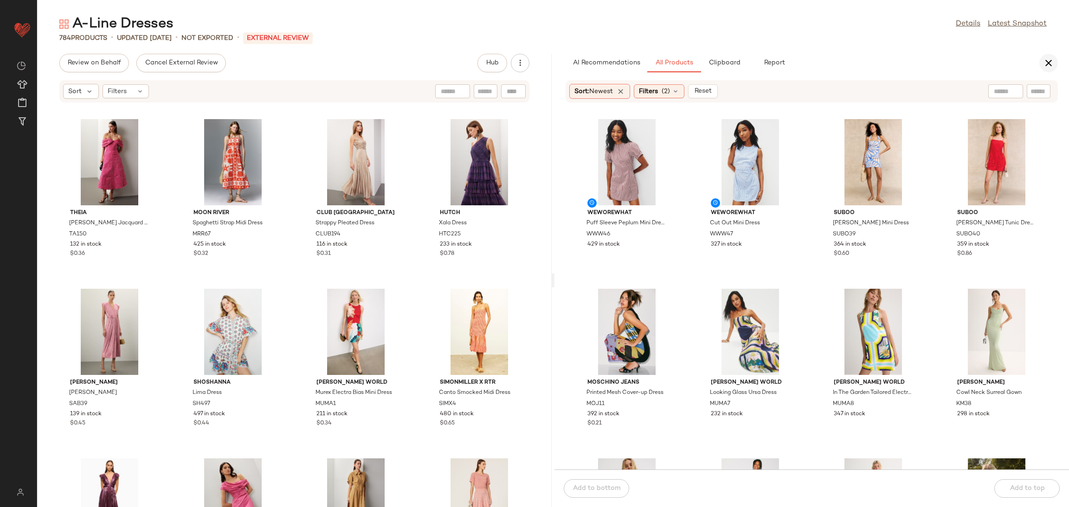
click at [1049, 63] on icon "button" at bounding box center [1048, 63] width 11 height 11
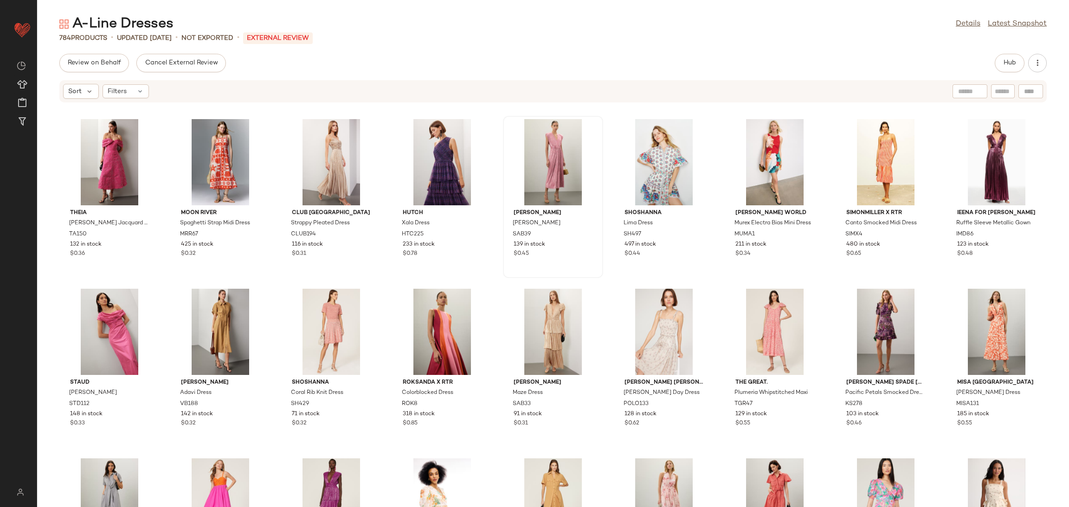
click at [504, 275] on div "Sabina Musayev Harvey Dress SAB39 139 in stock $0.45" at bounding box center [553, 197] width 98 height 160
click at [490, 283] on div "Theia Fiona Cloud Jacquard Dress TA150 132 in stock $0.36 Moon River Spaghetti …" at bounding box center [552, 310] width 1031 height 393
click at [189, 64] on span "Cancel External Review" at bounding box center [180, 62] width 73 height 7
click at [95, 69] on button "Send for Review" at bounding box center [92, 63] width 66 height 19
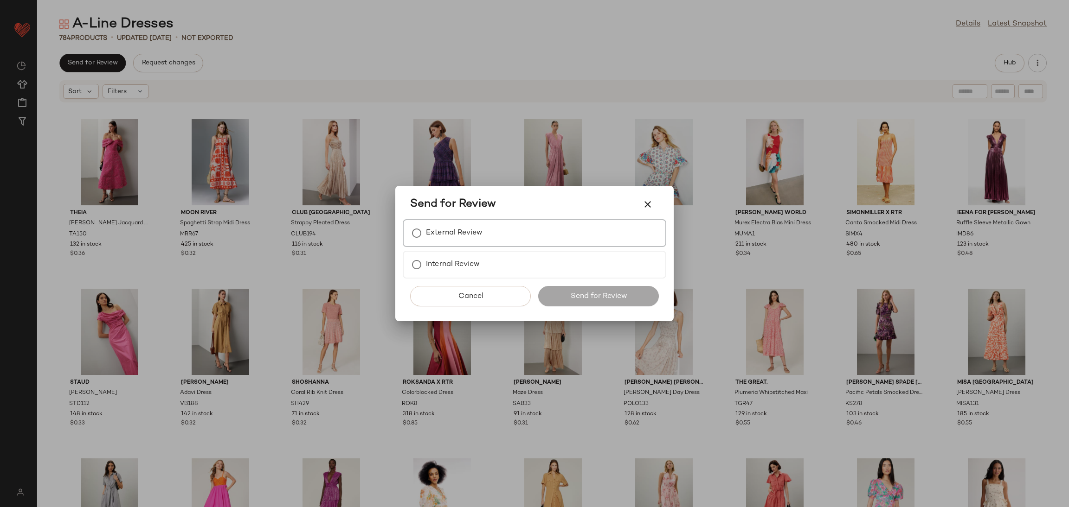
click at [479, 241] on label "External Review" at bounding box center [454, 233] width 57 height 19
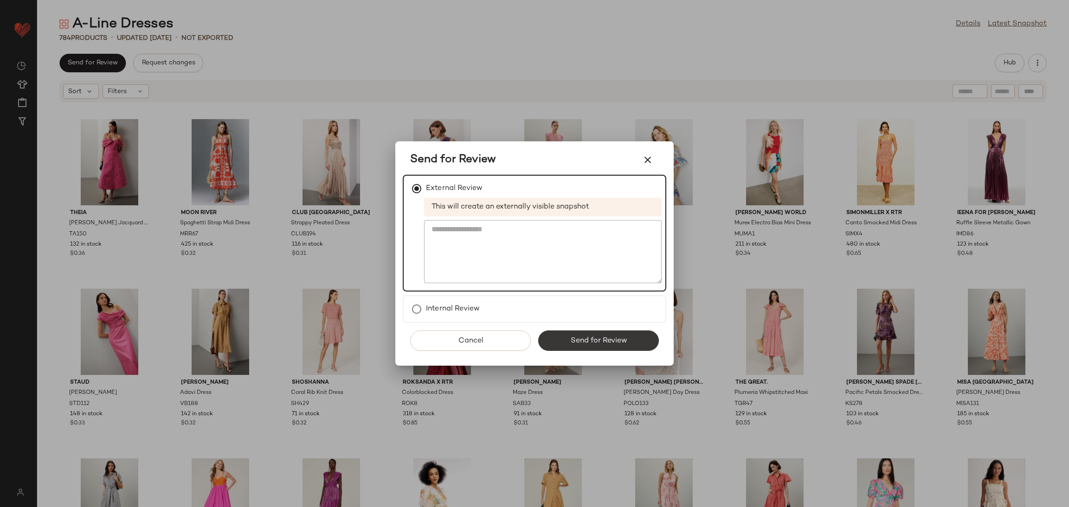
drag, startPoint x: 604, startPoint y: 327, endPoint x: 616, endPoint y: 339, distance: 17.1
click at [614, 339] on div "Cancel Send for Review" at bounding box center [534, 344] width 263 height 43
click at [616, 338] on span "Send for Review" at bounding box center [598, 341] width 57 height 9
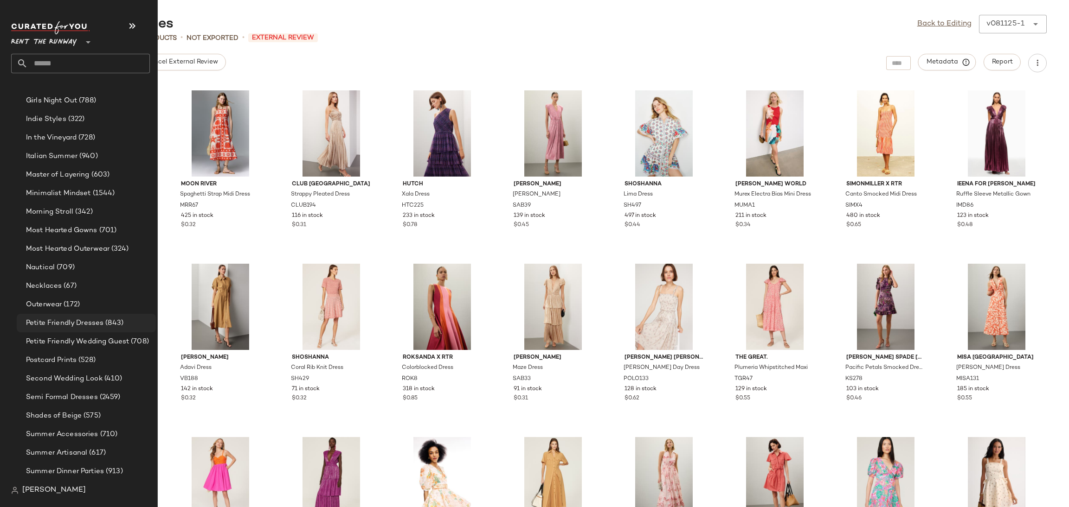
scroll to position [689, 0]
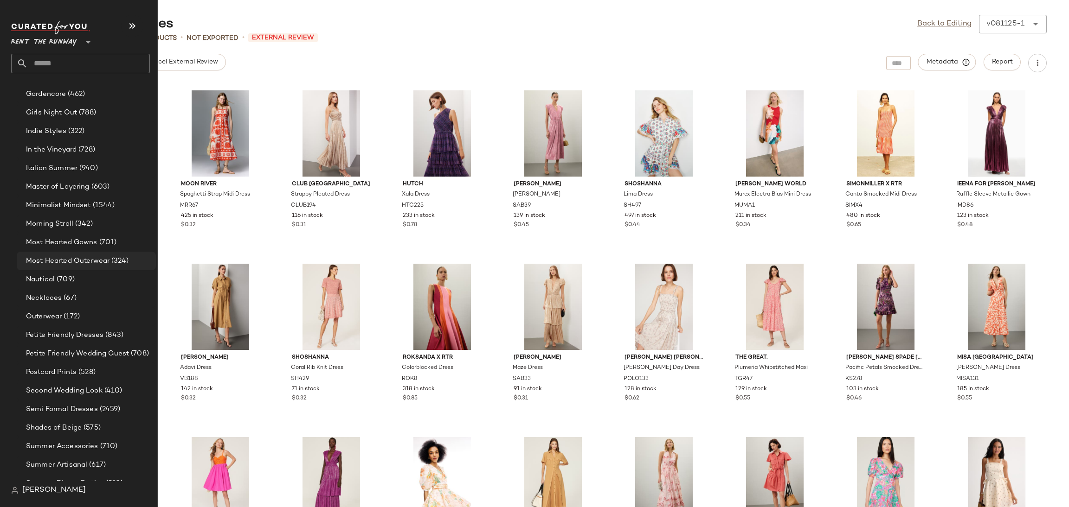
click at [78, 256] on span "Most Hearted Outerwear" at bounding box center [67, 261] width 83 height 11
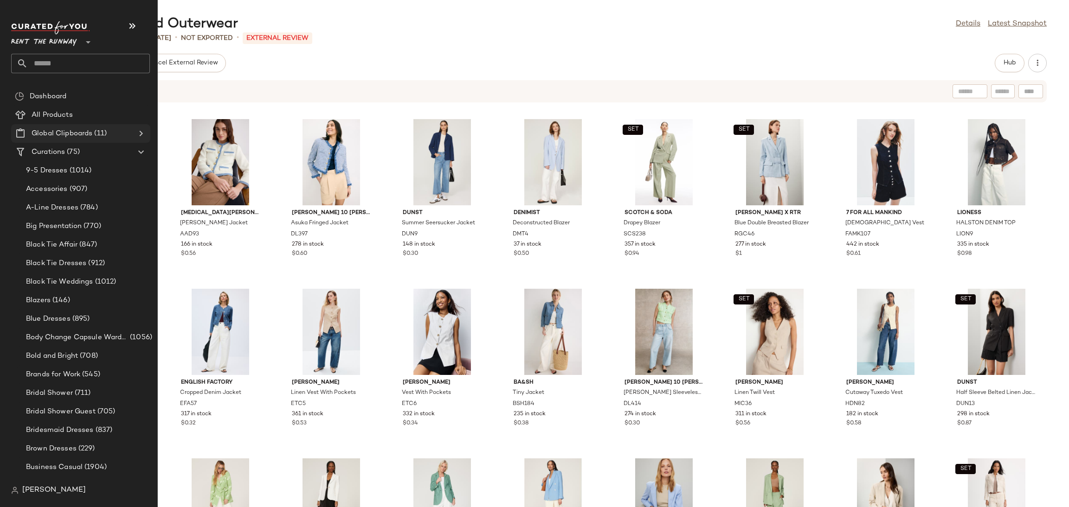
click at [136, 130] on icon at bounding box center [140, 133] width 11 height 11
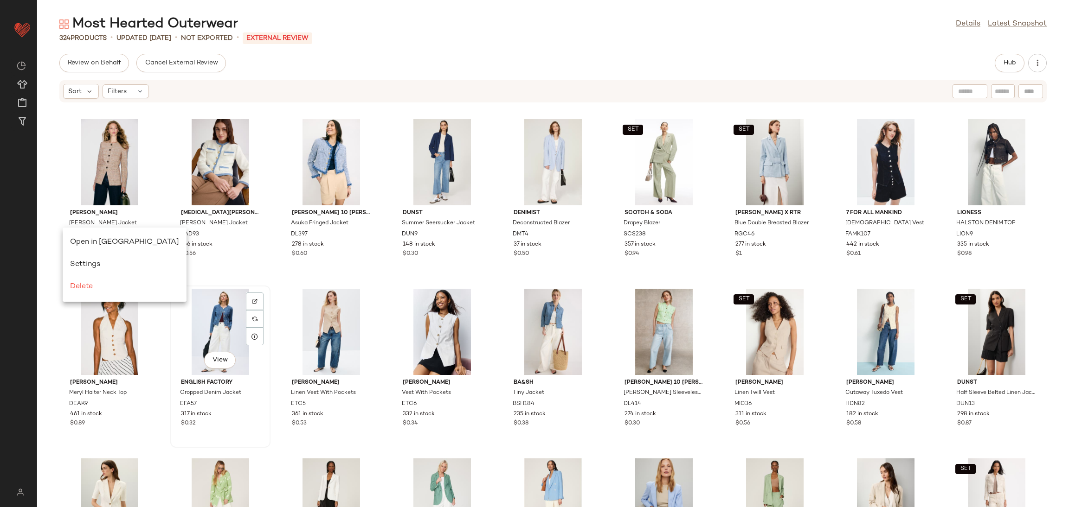
click at [173, 289] on div "View" at bounding box center [220, 332] width 94 height 86
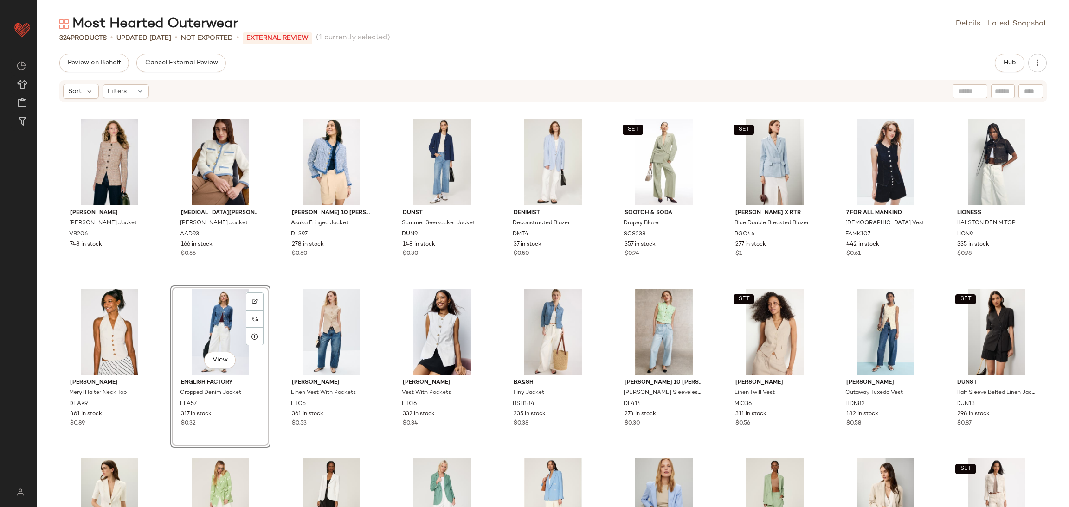
click at [167, 284] on div "Veronica Beard Orrin Jacket VB206 748 in stock Alexia Admor Rose Tweed Jacket A…" at bounding box center [552, 310] width 1031 height 393
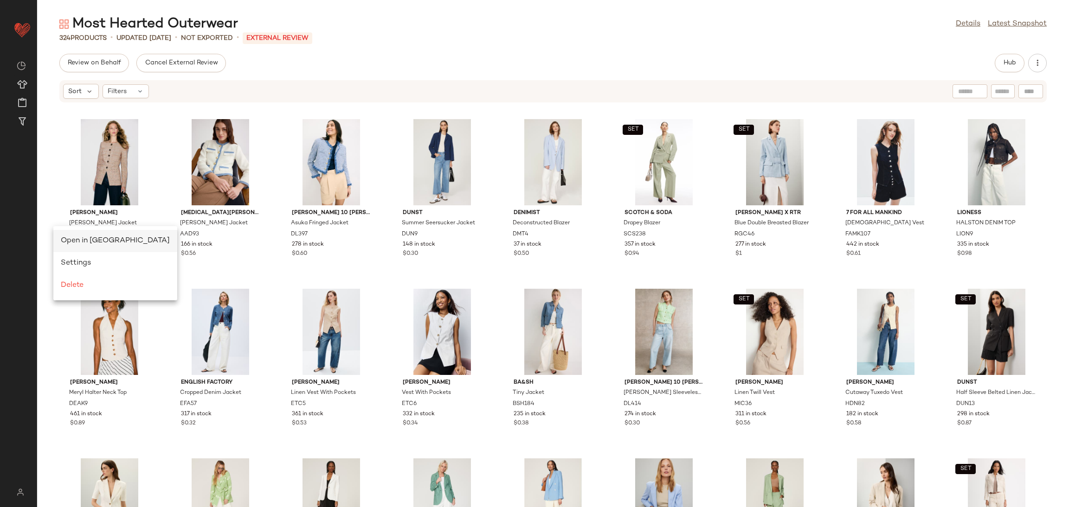
click at [88, 239] on span "Open in Split View" at bounding box center [115, 241] width 109 height 8
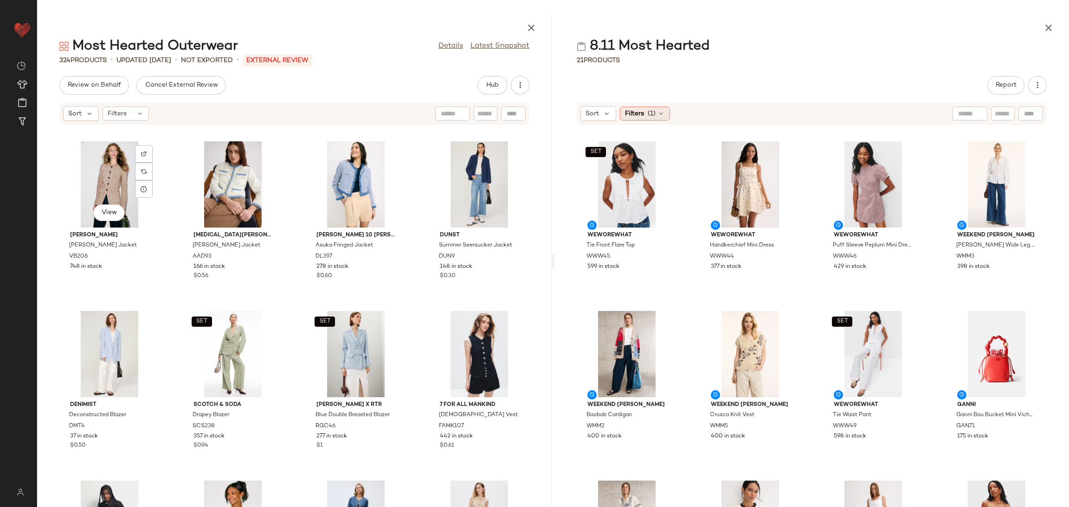
click at [646, 119] on div "Filters (1)" at bounding box center [645, 114] width 50 height 14
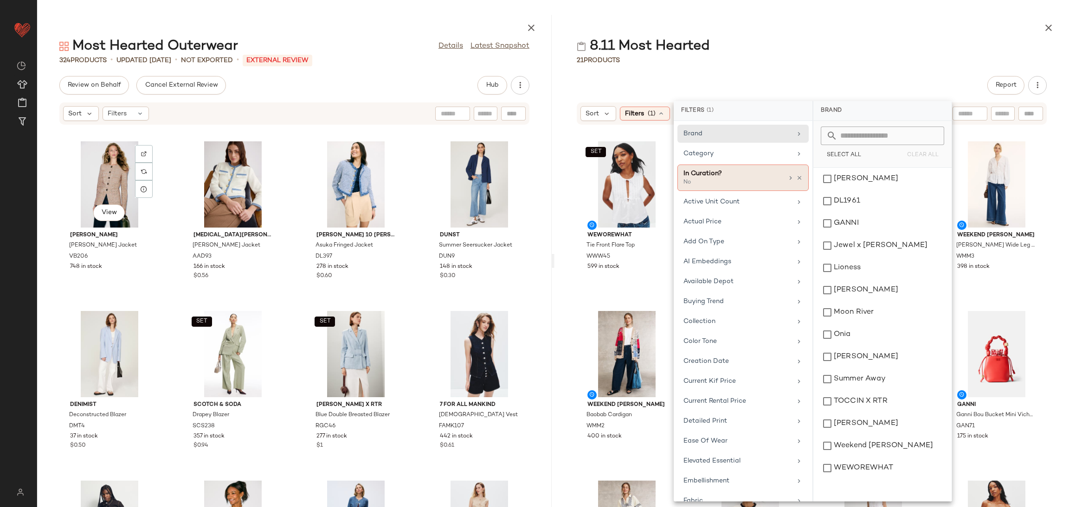
click at [794, 173] on div "In Curation? No" at bounding box center [742, 178] width 131 height 26
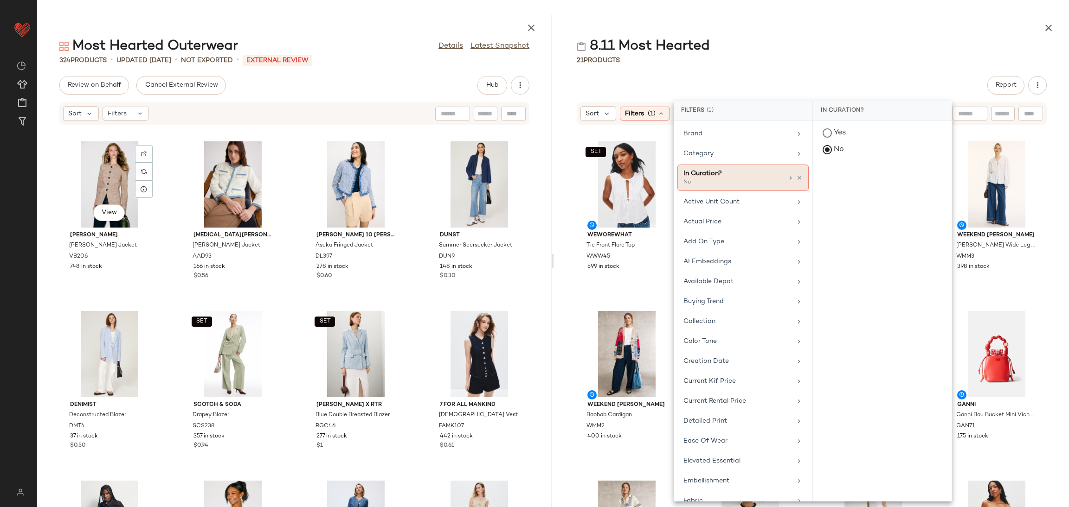
click at [796, 179] on icon at bounding box center [799, 178] width 6 height 6
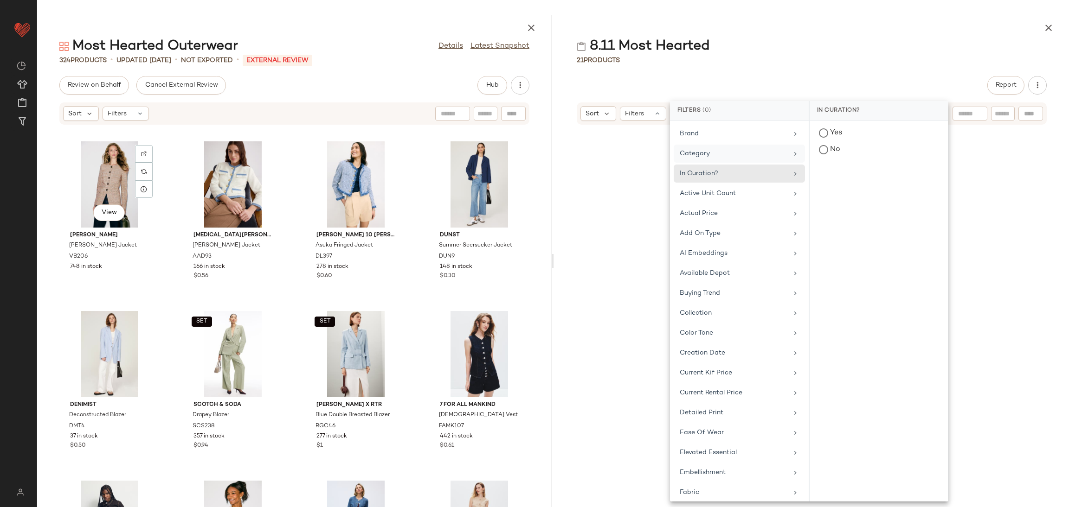
click at [762, 152] on div "Category" at bounding box center [733, 154] width 108 height 10
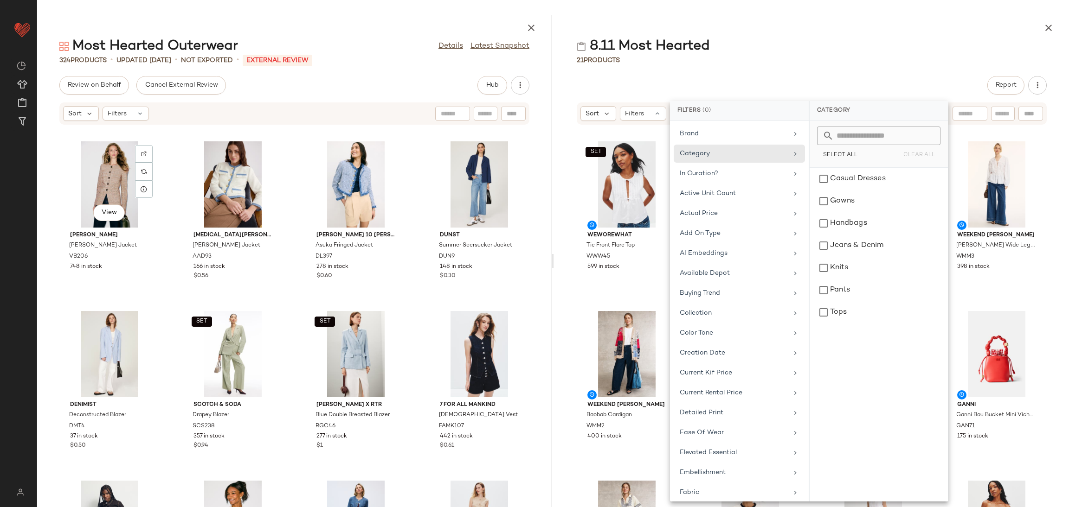
click at [976, 303] on div "SET WEWOREWHAT Tie Front Flare Top WWW45 599 in stock WEWOREWHAT Handkerchief M…" at bounding box center [811, 321] width 514 height 371
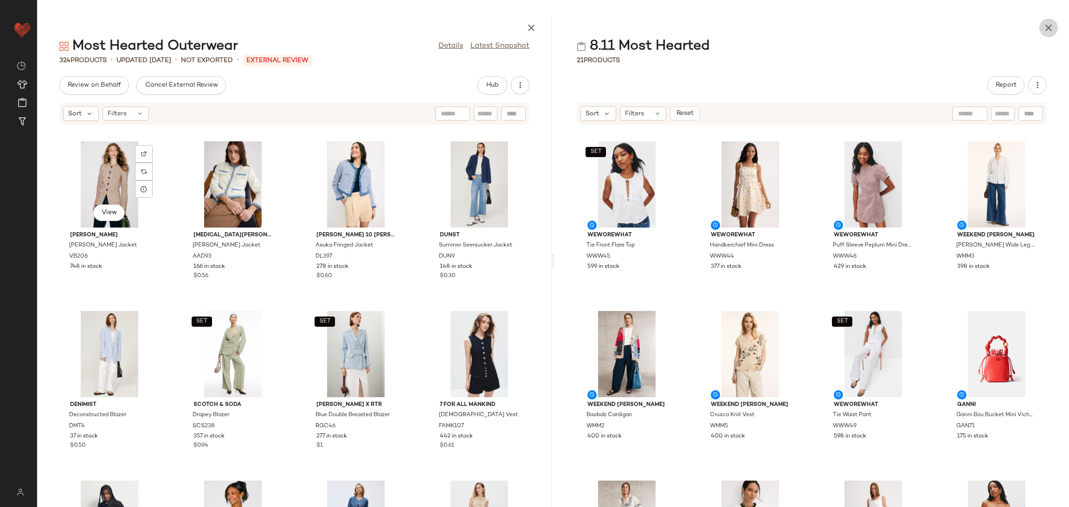
drag, startPoint x: 1049, startPoint y: 36, endPoint x: 1053, endPoint y: 46, distance: 10.4
click at [1050, 39] on div "8.11 Most Hearted 21 Products Report Sort Filters Reset SET WEWOREWHAT Tie Fron…" at bounding box center [811, 261] width 514 height 493
drag, startPoint x: 1053, startPoint y: 33, endPoint x: 1053, endPoint y: 45, distance: 12.5
click at [1053, 40] on div "8.11 Most Hearted 21 Products Report Sort Filters Reset SET WEWOREWHAT Tie Fron…" at bounding box center [811, 261] width 514 height 493
click at [1050, 23] on icon "button" at bounding box center [1048, 27] width 11 height 11
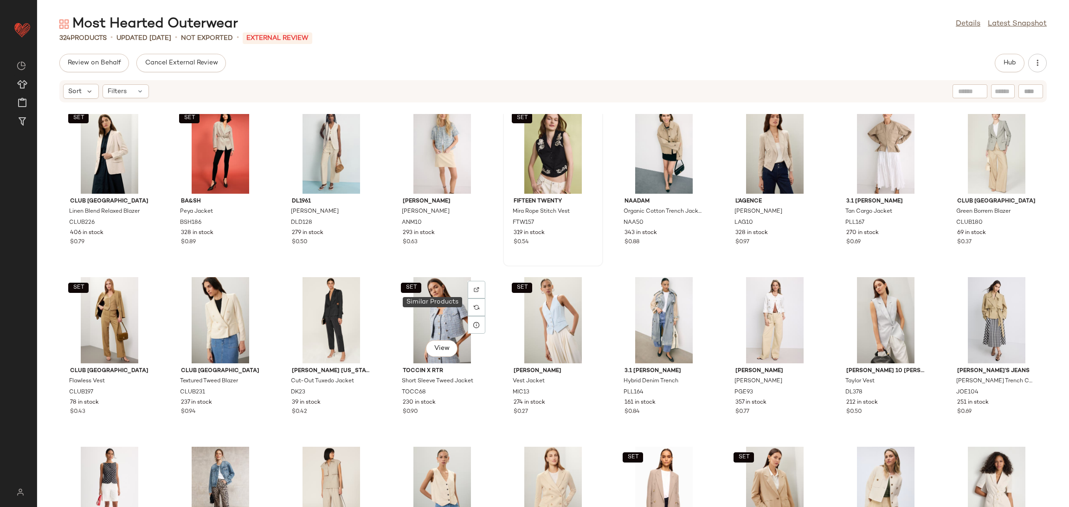
scroll to position [1207, 0]
click at [562, 153] on div "SET View" at bounding box center [553, 151] width 94 height 86
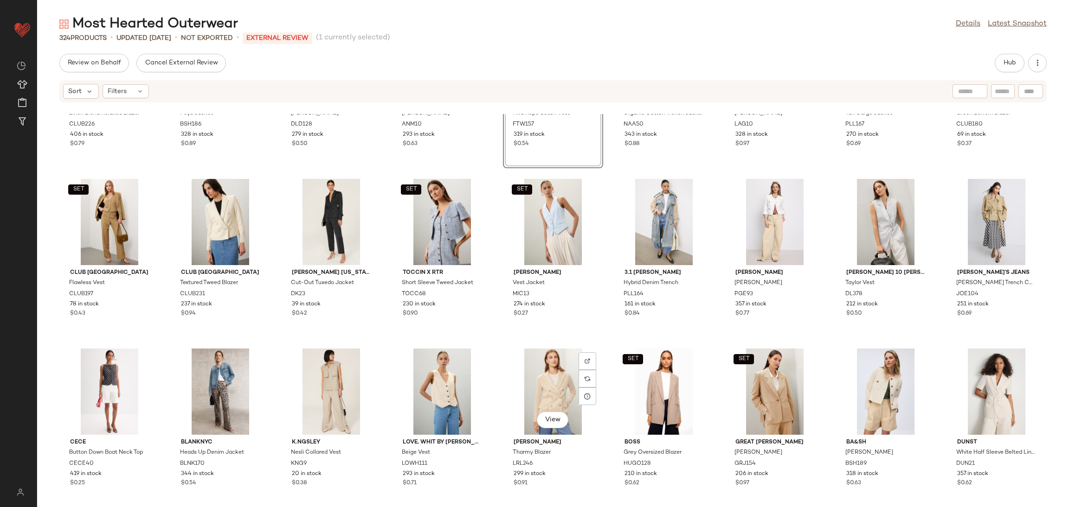
scroll to position [1330, 0]
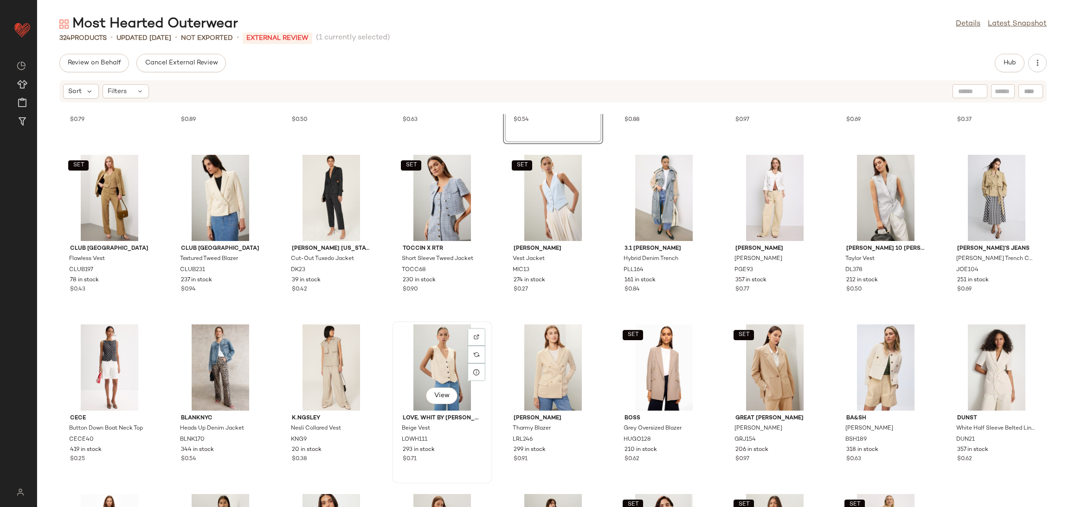
click at [445, 371] on div "View" at bounding box center [442, 368] width 94 height 86
click at [497, 314] on div "SET Club Monaco Linen Blend Relaxed Blazer CLUB226 406 in stock $0.79 SET ba&sh…" at bounding box center [552, 310] width 1031 height 393
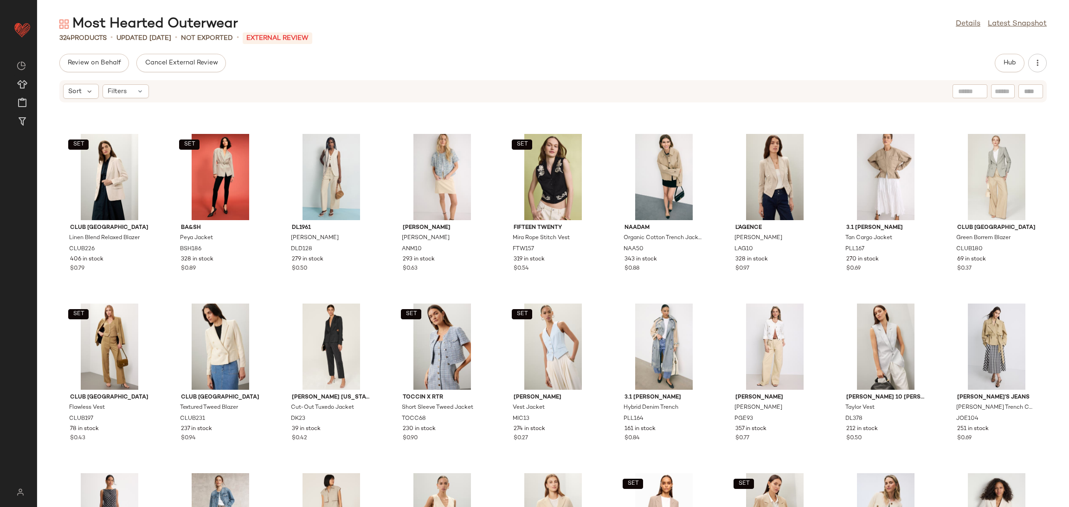
scroll to position [1178, 0]
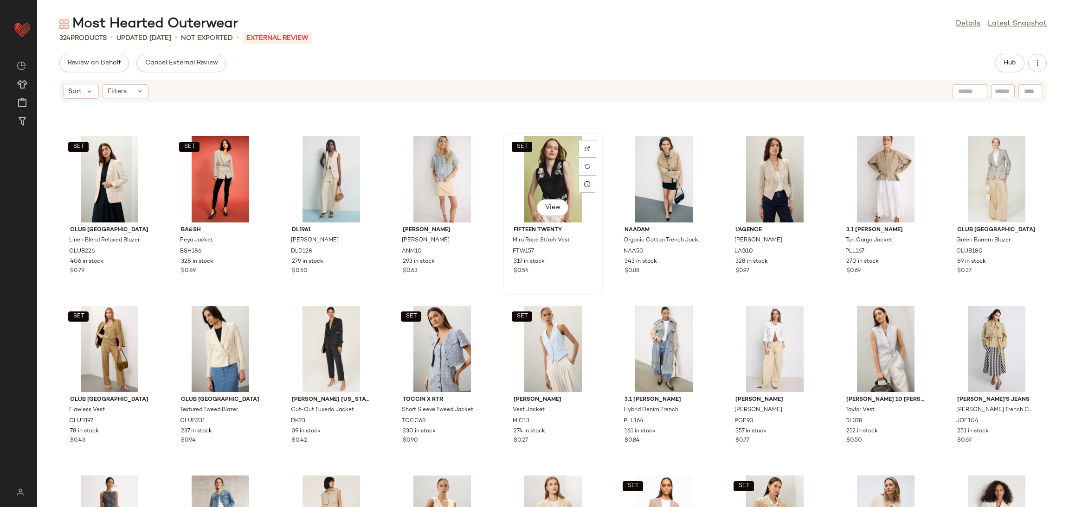
click at [521, 182] on div "SET View" at bounding box center [553, 179] width 94 height 86
click at [423, 358] on div "SET View" at bounding box center [442, 349] width 94 height 86
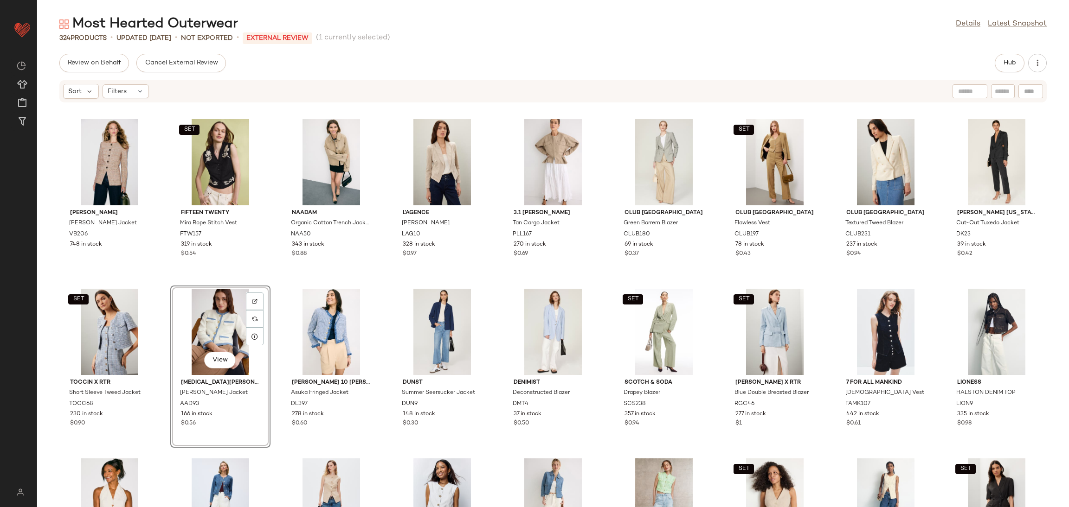
click at [270, 283] on div "Veronica Beard Orrin Jacket VB206 748 in stock SET Fifteen Twenty Mira Rope Sti…" at bounding box center [552, 310] width 1031 height 393
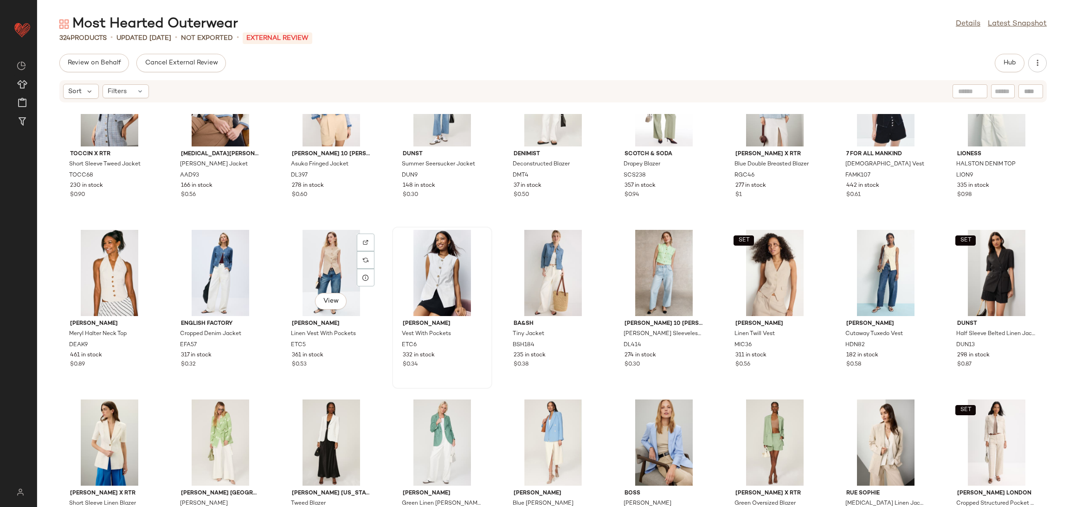
scroll to position [238, 0]
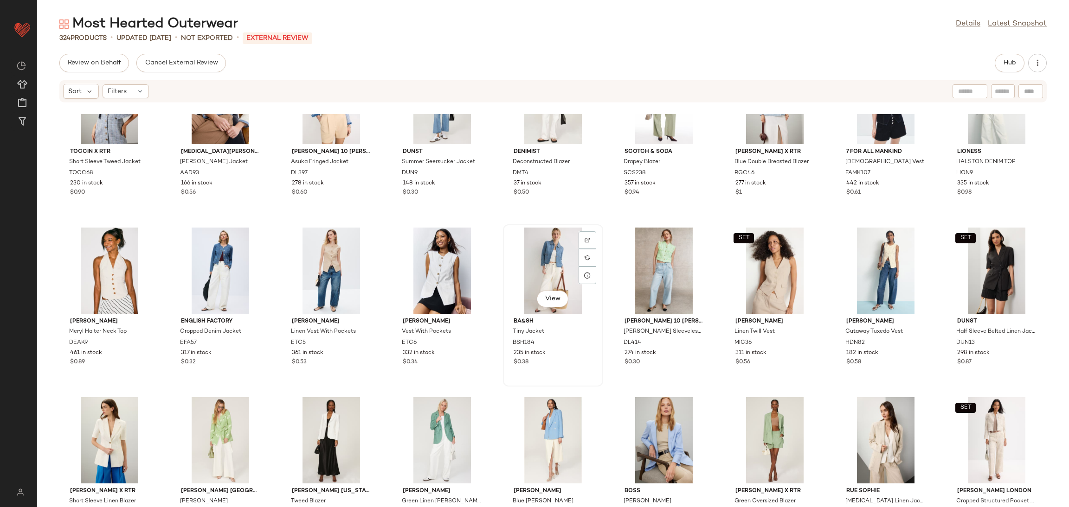
click at [559, 263] on div "View" at bounding box center [553, 271] width 94 height 86
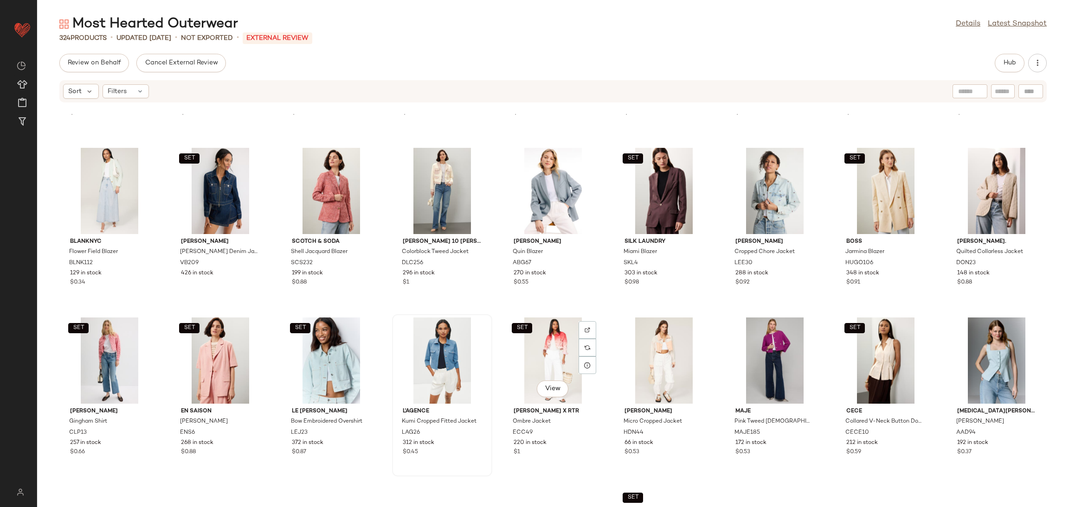
scroll to position [672, 0]
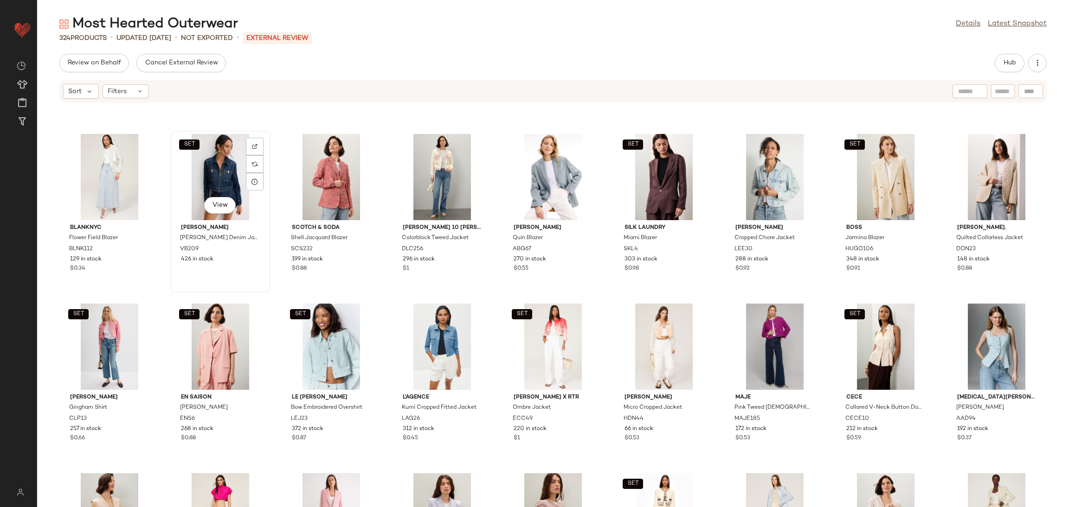
click at [199, 158] on div "SET View" at bounding box center [220, 177] width 94 height 86
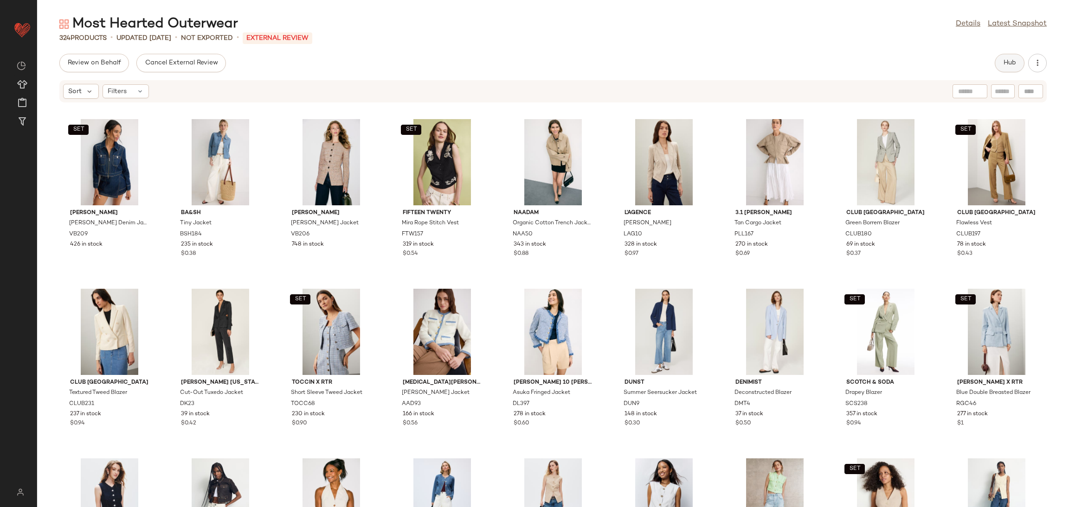
click at [1006, 69] on button "Hub" at bounding box center [1009, 63] width 30 height 19
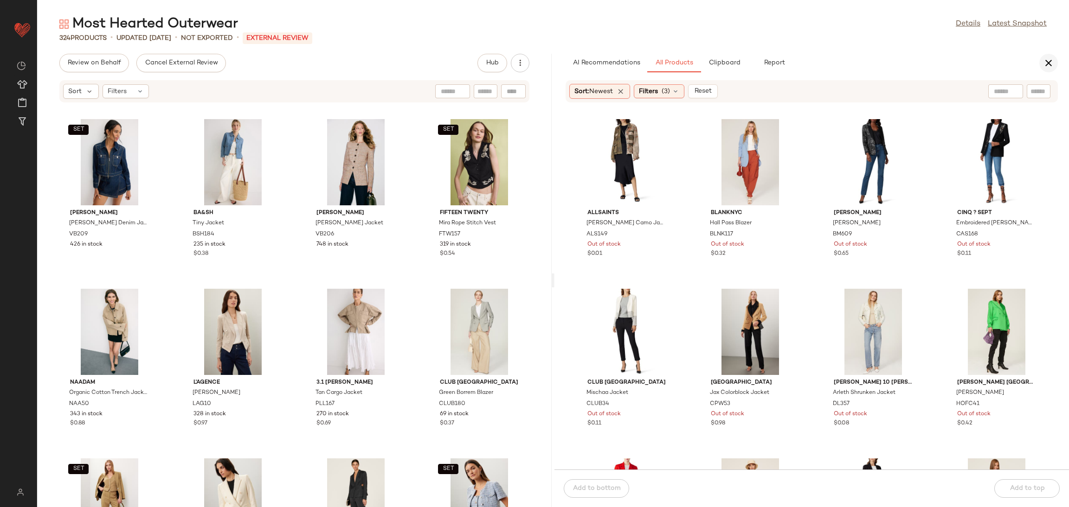
drag, startPoint x: 1057, startPoint y: 58, endPoint x: 1057, endPoint y: 64, distance: 5.6
click at [1057, 62] on div "AI Recommendations All Products Clipboard Report" at bounding box center [811, 63] width 514 height 19
click at [1056, 65] on button "button" at bounding box center [1048, 63] width 19 height 19
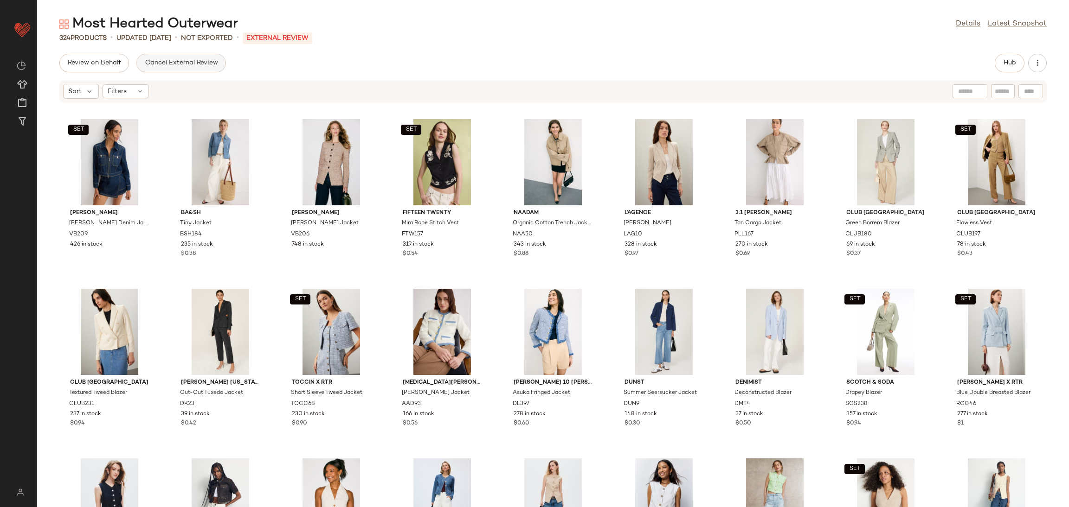
click at [189, 64] on span "Cancel External Review" at bounding box center [180, 62] width 73 height 7
click at [94, 64] on span "Send for Review" at bounding box center [92, 62] width 51 height 7
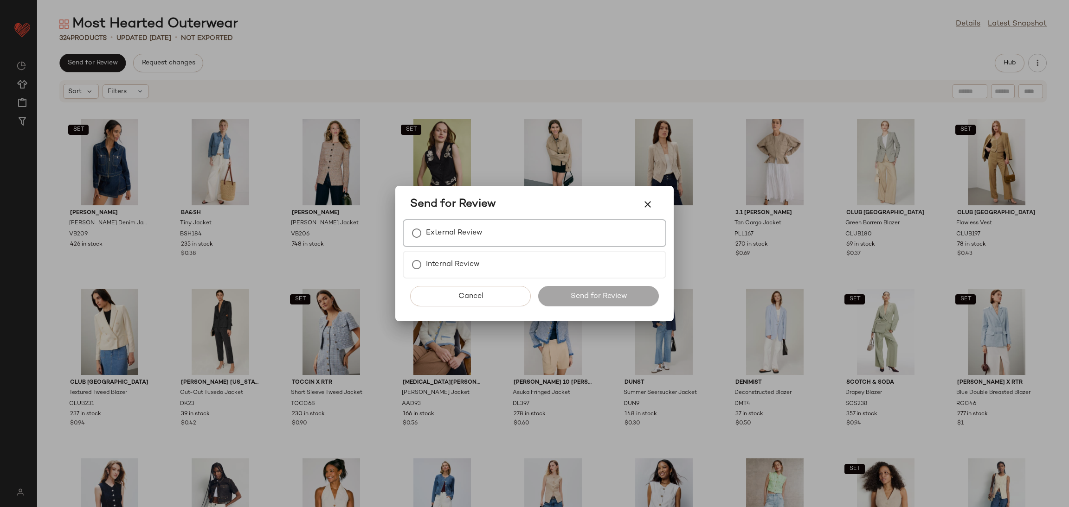
click at [470, 229] on label "External Review" at bounding box center [454, 233] width 57 height 19
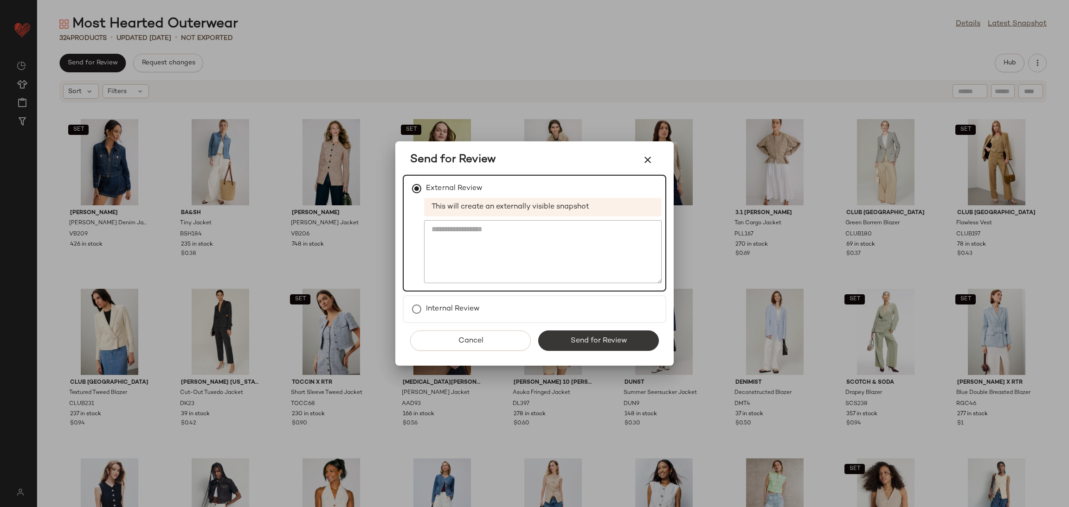
click at [606, 338] on span "Send for Review" at bounding box center [598, 341] width 57 height 9
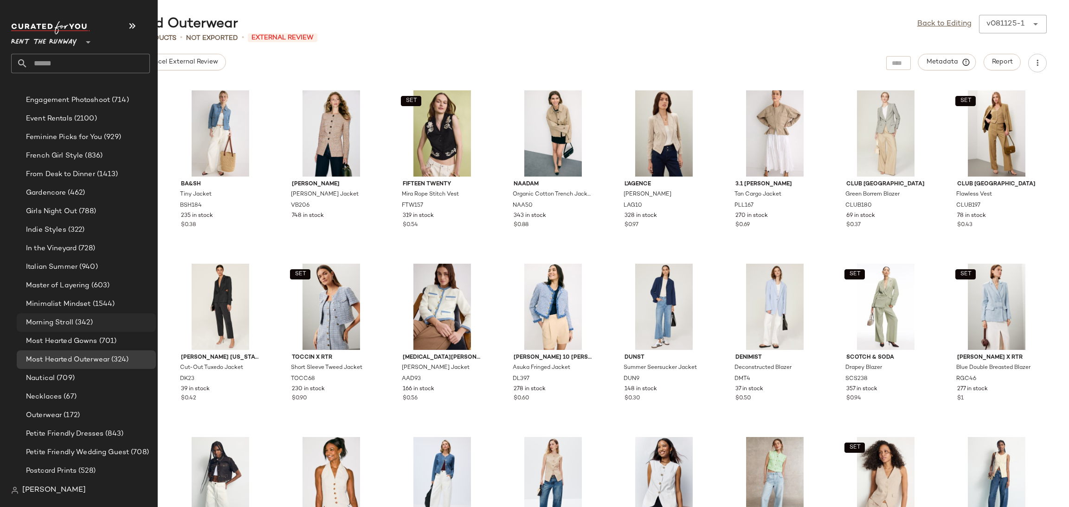
scroll to position [813, 0]
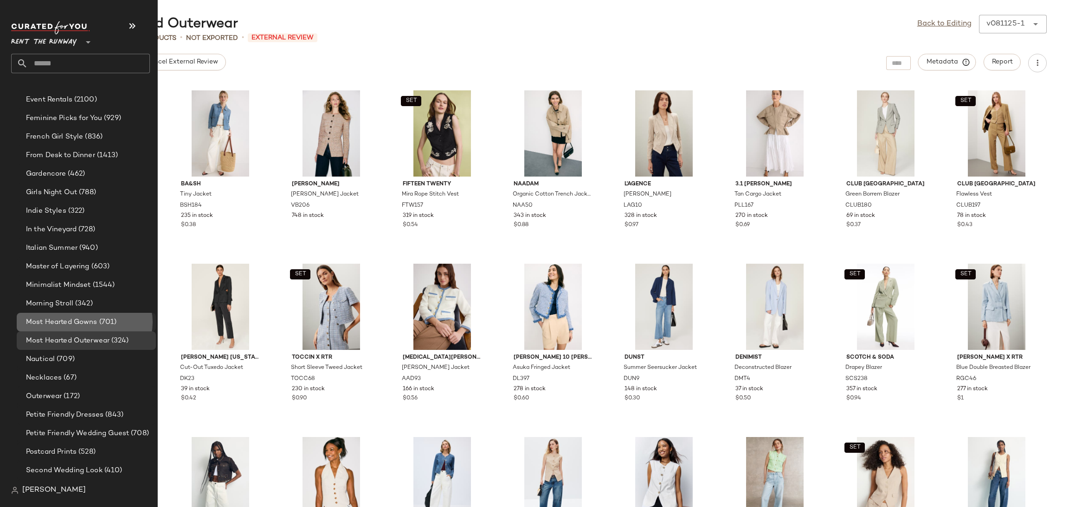
drag, startPoint x: 95, startPoint y: 325, endPoint x: 96, endPoint y: 317, distance: 7.9
click at [96, 326] on span "Most Hearted Gowns" at bounding box center [61, 322] width 71 height 11
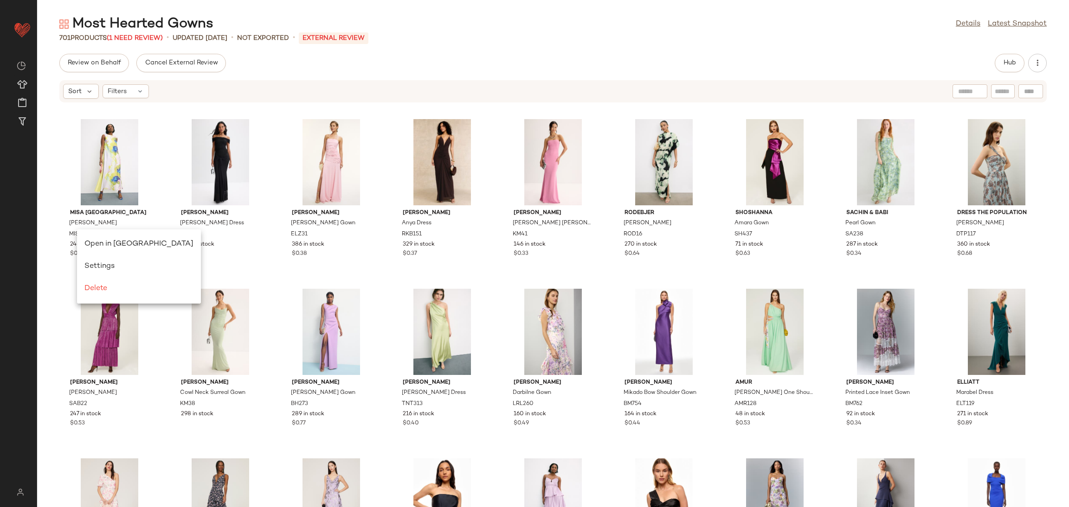
click at [111, 232] on div "Open in Split View Settings Delete" at bounding box center [139, 267] width 124 height 74
click at [67, 242] on span "Open in Split View" at bounding box center [115, 243] width 109 height 8
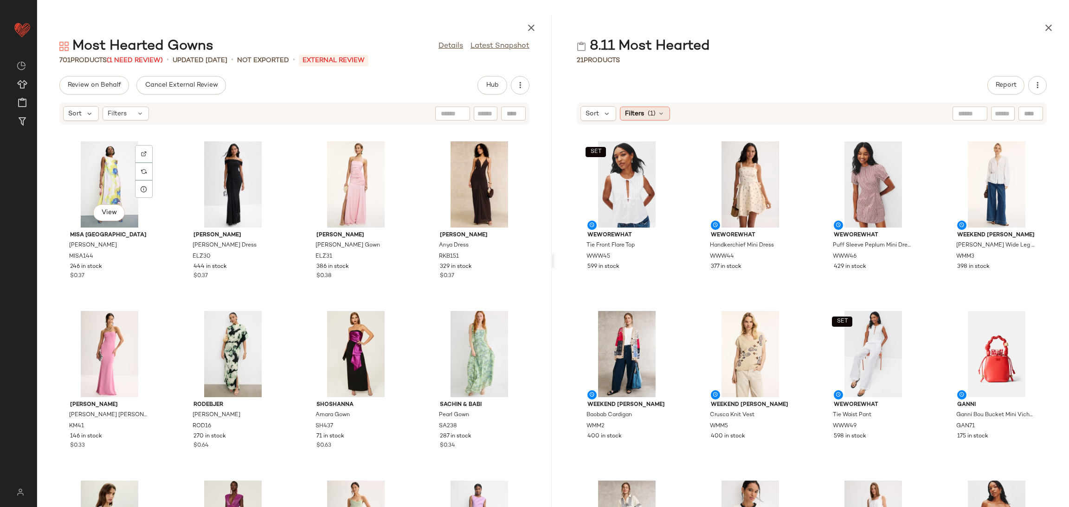
click at [645, 109] on div "Filters (1)" at bounding box center [645, 114] width 50 height 14
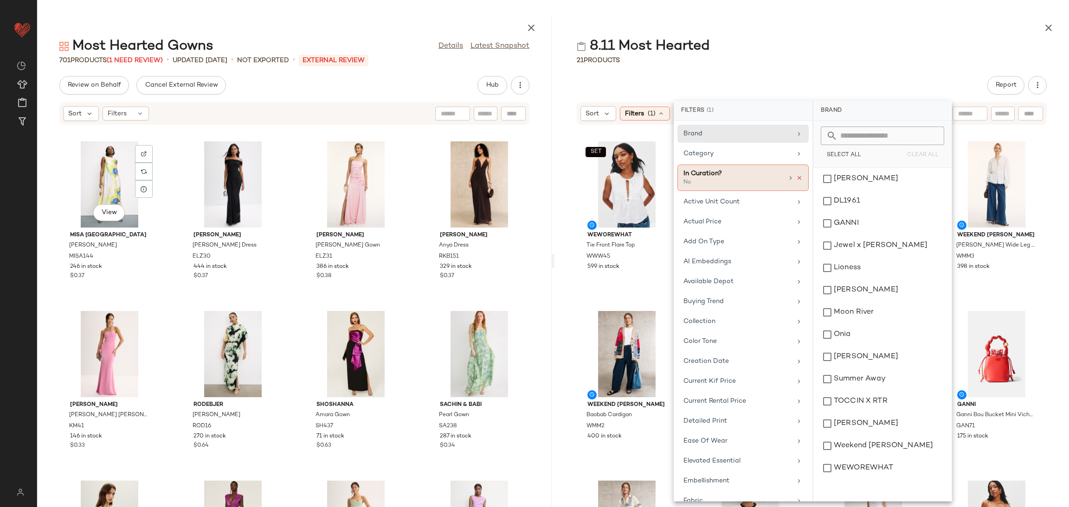
click at [796, 175] on icon at bounding box center [799, 178] width 6 height 6
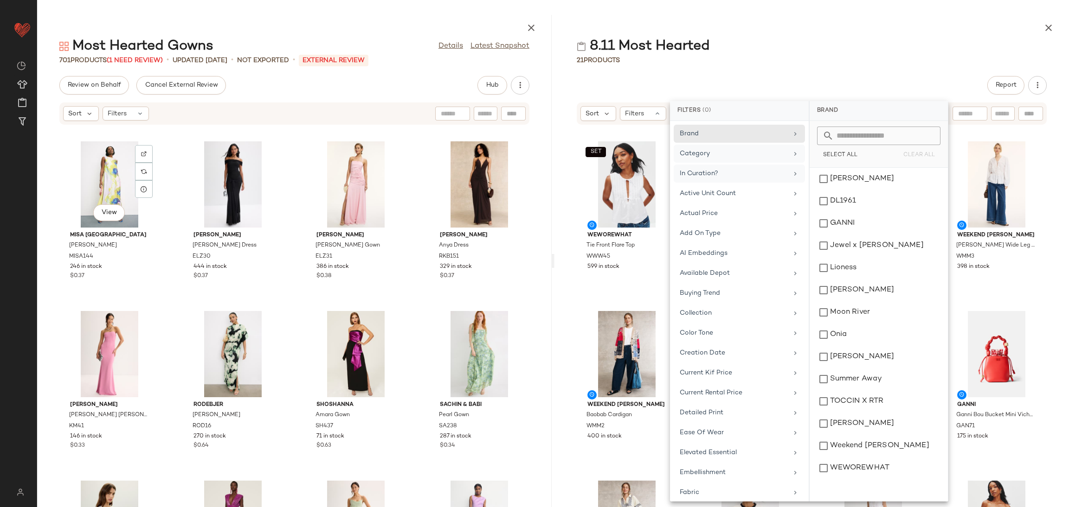
click at [753, 165] on div "Category" at bounding box center [738, 174] width 131 height 18
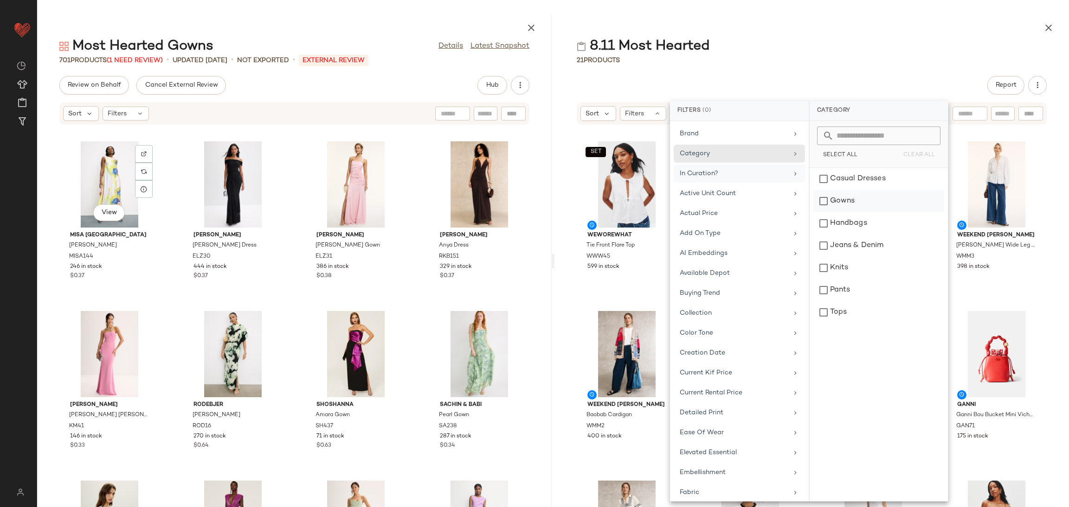
click at [845, 212] on div "Gowns" at bounding box center [878, 223] width 131 height 22
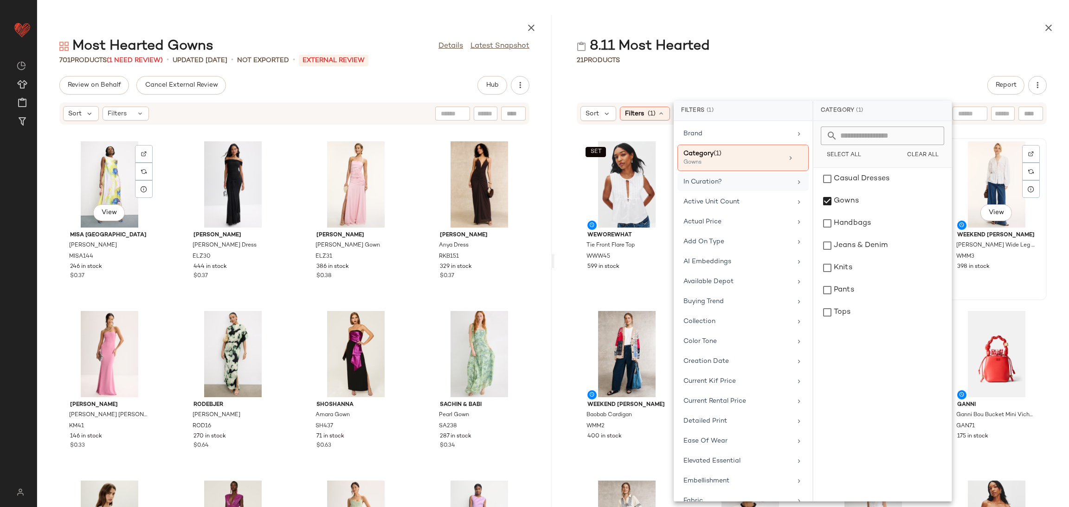
click at [1036, 301] on div "SET WEWOREWHAT Tie Front Flare Top WWW45 599 in stock WEWOREWHAT Handkerchief M…" at bounding box center [811, 321] width 514 height 371
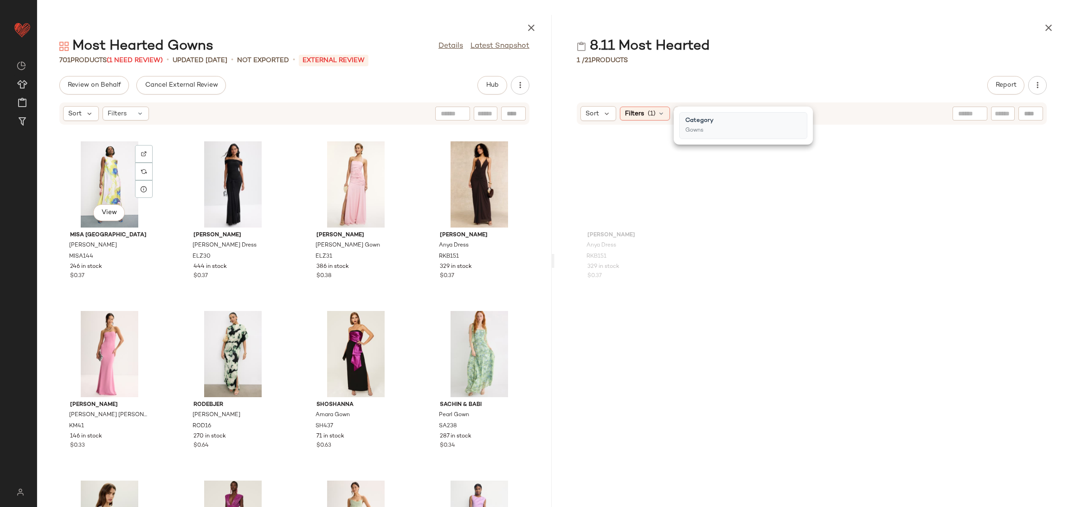
click at [800, 329] on div "Ronny Kobo Anya Dress RKB151 329 in stock $0.37" at bounding box center [811, 321] width 514 height 371
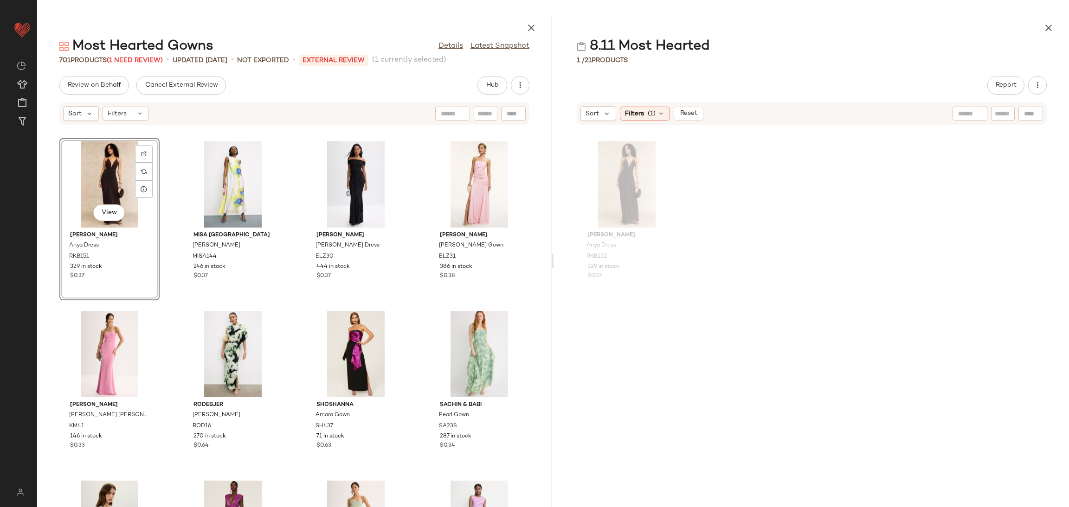
click at [172, 313] on div "View Ronny Kobo Anya Dress RKB151 329 in stock $0.37 MISA Los Angeles Sylvie Dr…" at bounding box center [294, 321] width 514 height 371
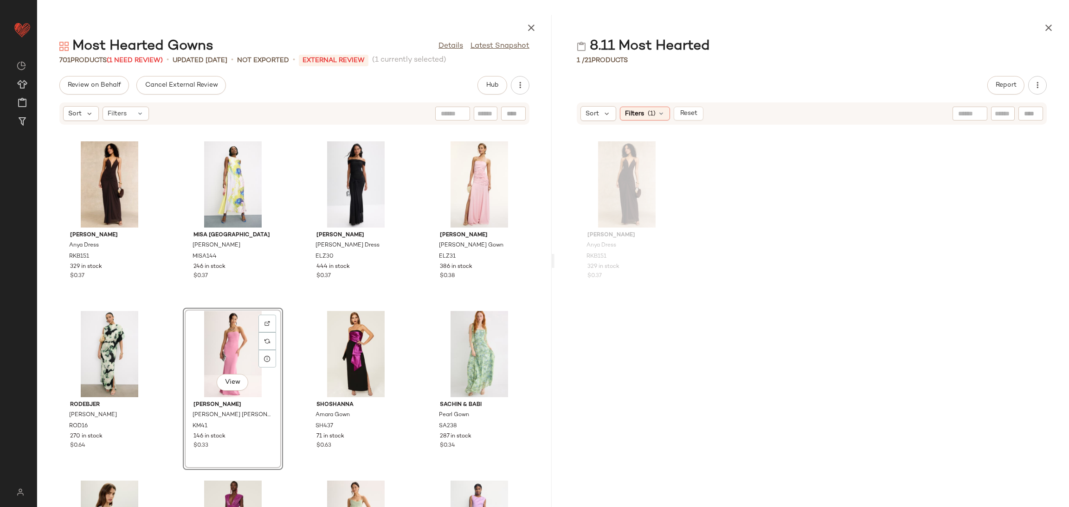
click at [290, 299] on div "Ronny Kobo Anya Dress RKB151 329 in stock $0.37 MISA Los Angeles Sylvie Dress M…" at bounding box center [294, 321] width 514 height 371
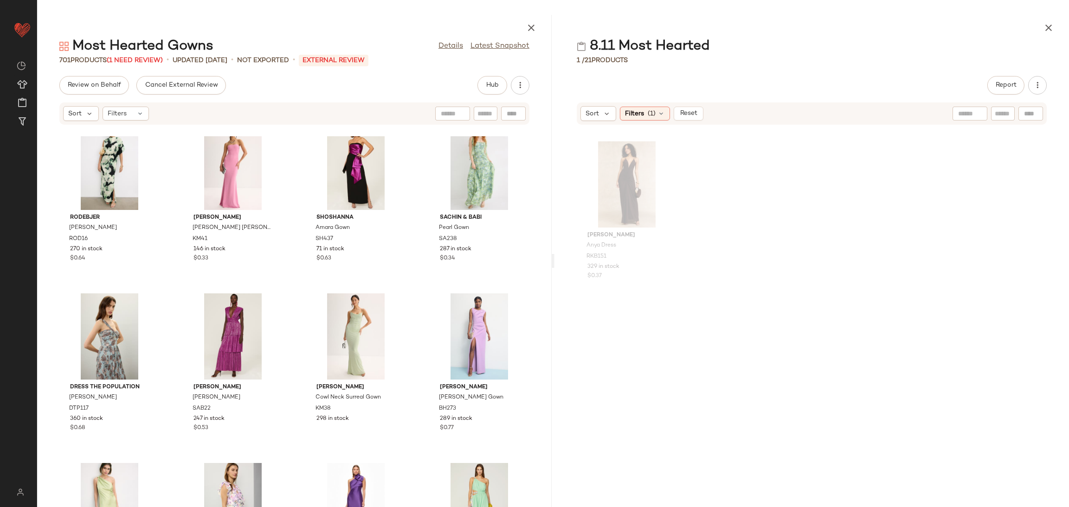
scroll to position [188, 0]
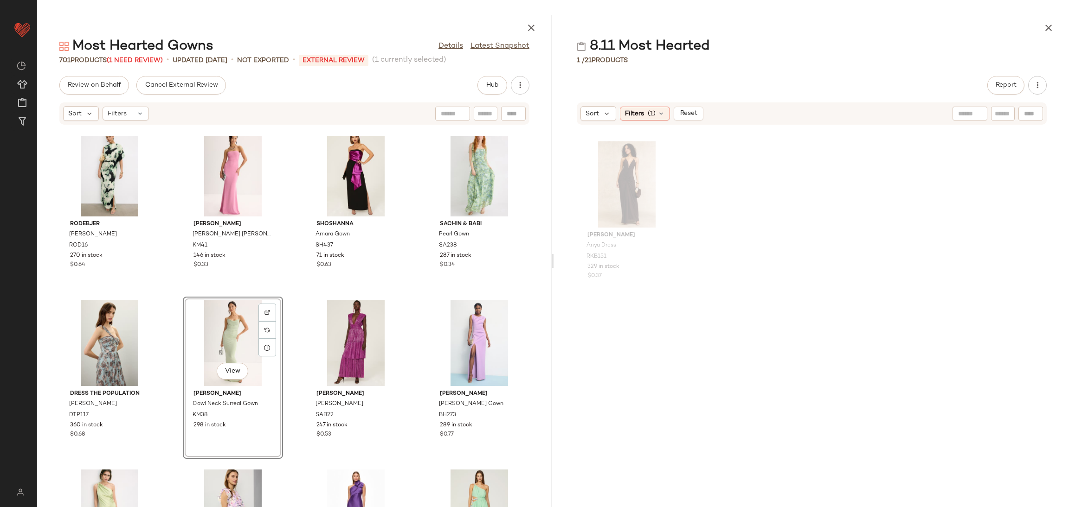
click at [186, 305] on div "View" at bounding box center [233, 343] width 94 height 86
click at [173, 293] on div "Rodebjer Alana Gown ROD16 270 in stock $0.64 Katie May Mary Kate Gown KM41 146 …" at bounding box center [294, 321] width 514 height 371
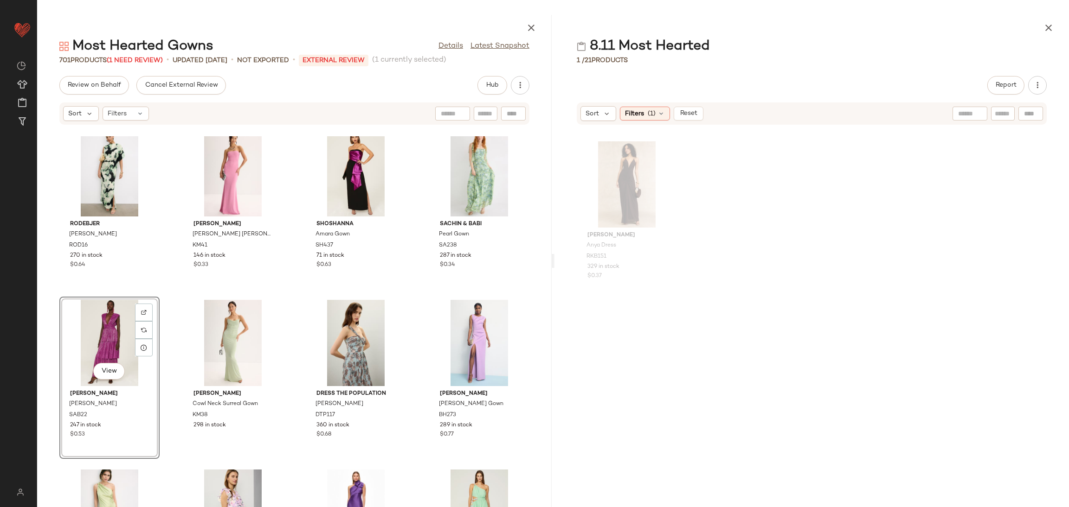
drag, startPoint x: 161, startPoint y: 301, endPoint x: 172, endPoint y: 305, distance: 11.5
click at [171, 305] on div "Rodebjer Alana Gown ROD16 270 in stock $0.64 Katie May Mary Kate Gown KM41 146 …" at bounding box center [294, 321] width 514 height 371
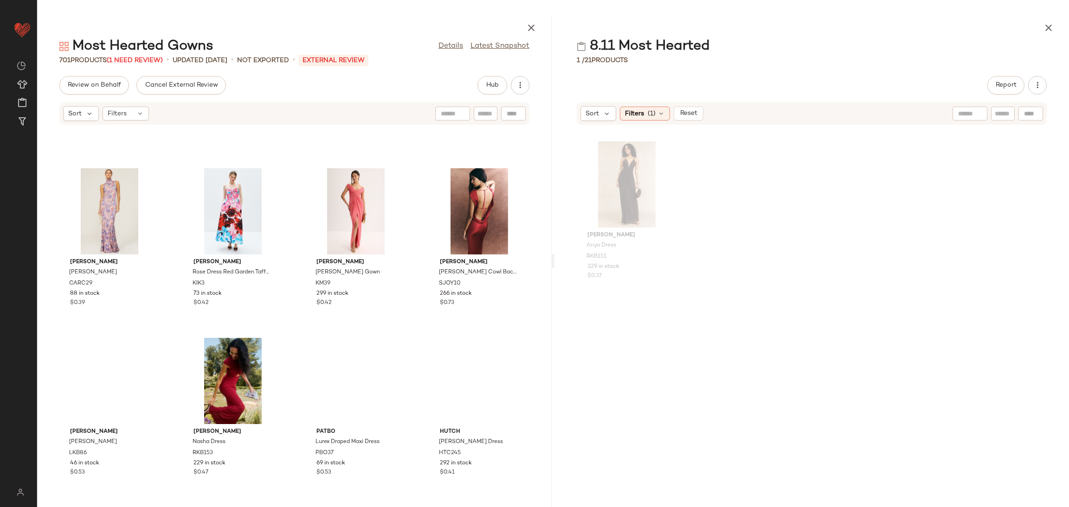
scroll to position [2504, 0]
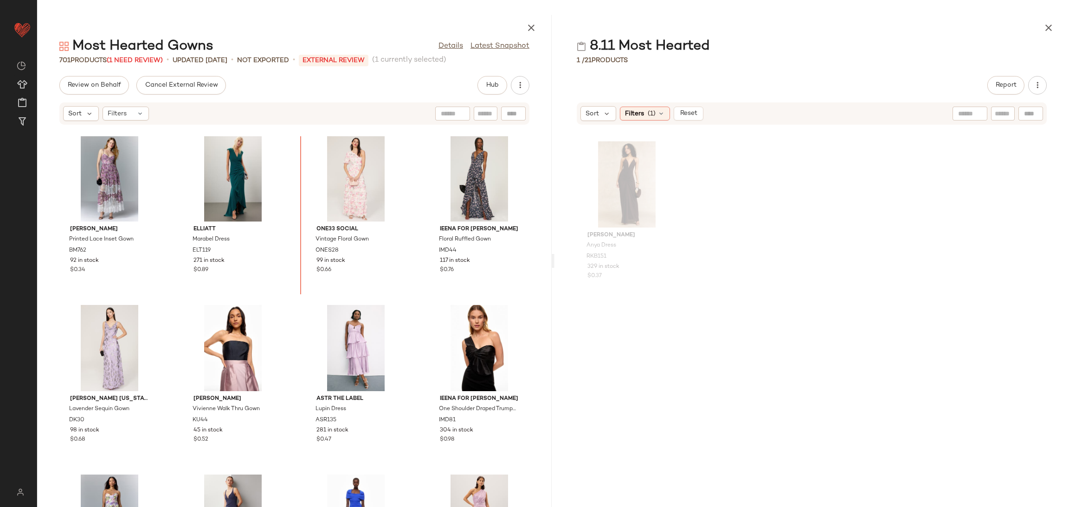
scroll to position [678, 0]
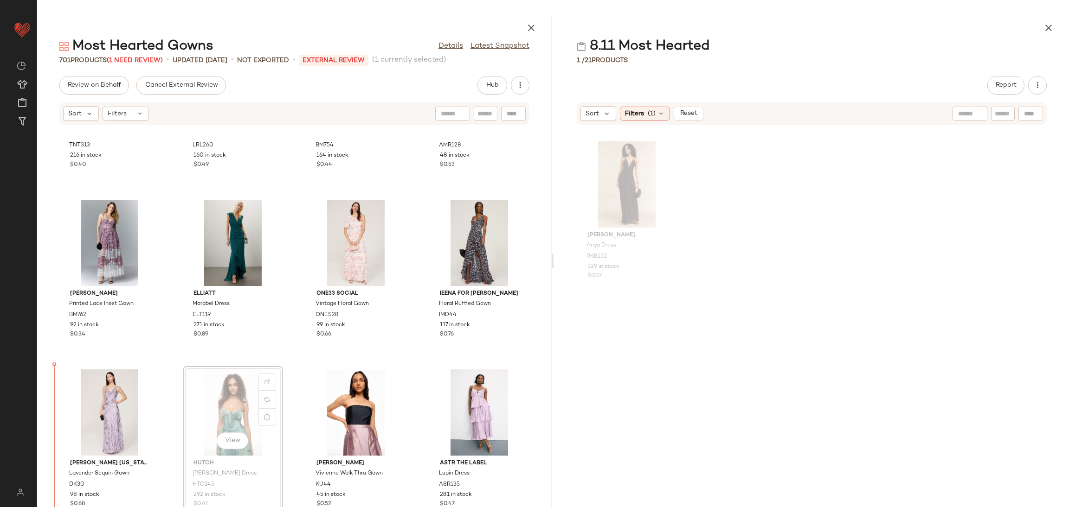
scroll to position [659, 0]
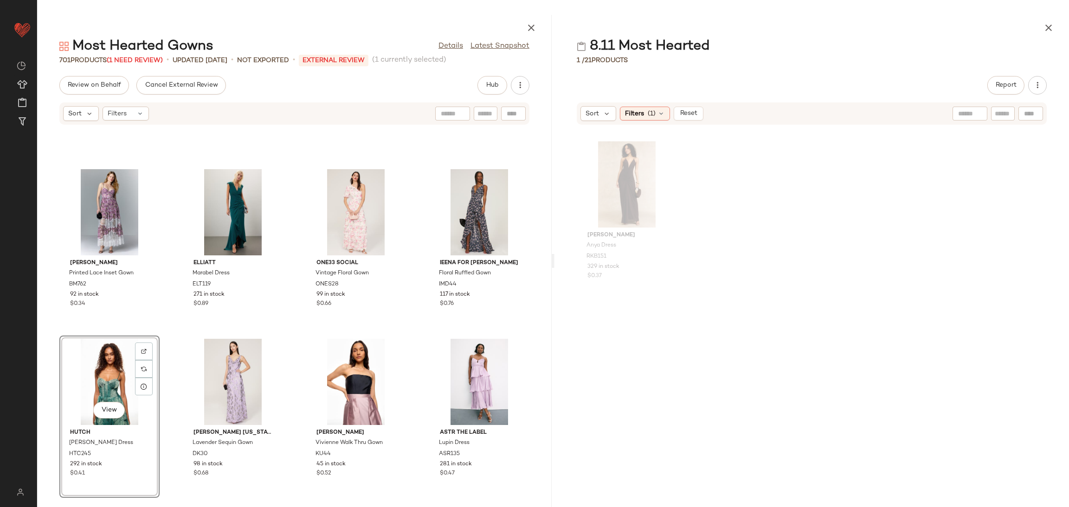
click at [179, 330] on div "Tanya Taylor Stassi Dress TNT313 216 in stock $0.40 Lauren Ralph Lauren Darbiln…" at bounding box center [294, 321] width 514 height 371
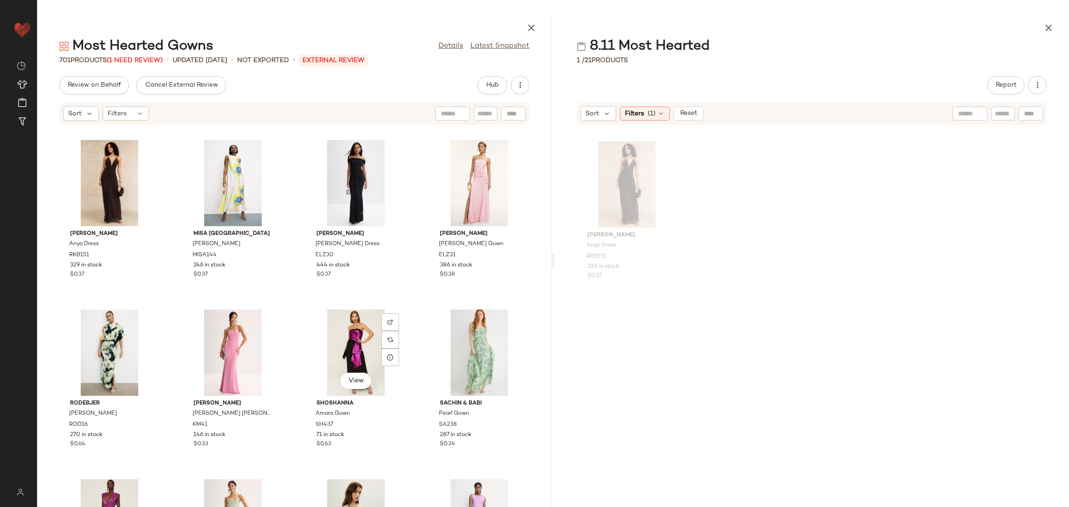
scroll to position [0, 0]
click at [1042, 30] on button "button" at bounding box center [1048, 28] width 19 height 19
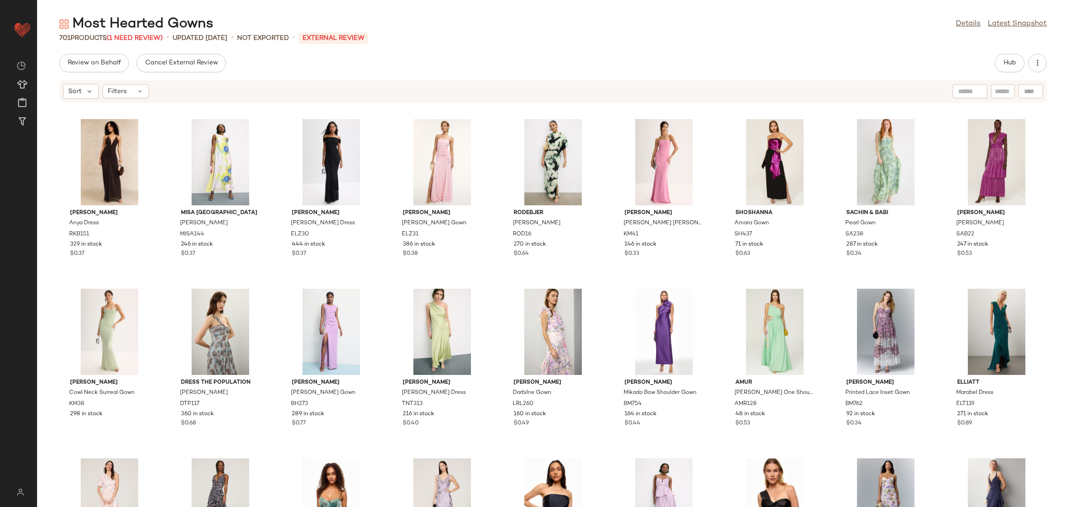
click at [189, 41] on div "Most Hearted Gowns Details Latest Snapshot 701 Products (1 Need Review) • updat…" at bounding box center [552, 261] width 1031 height 493
drag, startPoint x: 188, startPoint y: 65, endPoint x: 189, endPoint y: 2, distance: 63.1
click at [189, 12] on main "Most Hearted Gowns Details Latest Snapshot 701 Products (1 Need Review) • updat…" at bounding box center [534, 253] width 1069 height 507
click at [169, 74] on div "Review on Behalf Cancel External Review Hub Sort Filters Ronny Kobo Anya Dress …" at bounding box center [552, 281] width 1031 height 454
click at [174, 71] on button "Cancel External Review" at bounding box center [180, 63] width 89 height 19
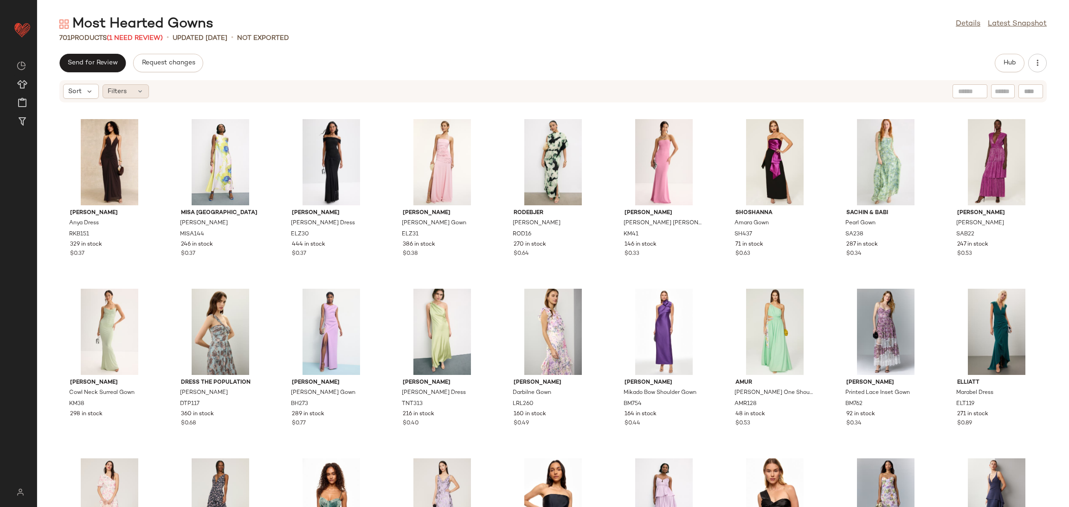
click at [102, 93] on div "Filters" at bounding box center [125, 91] width 46 height 14
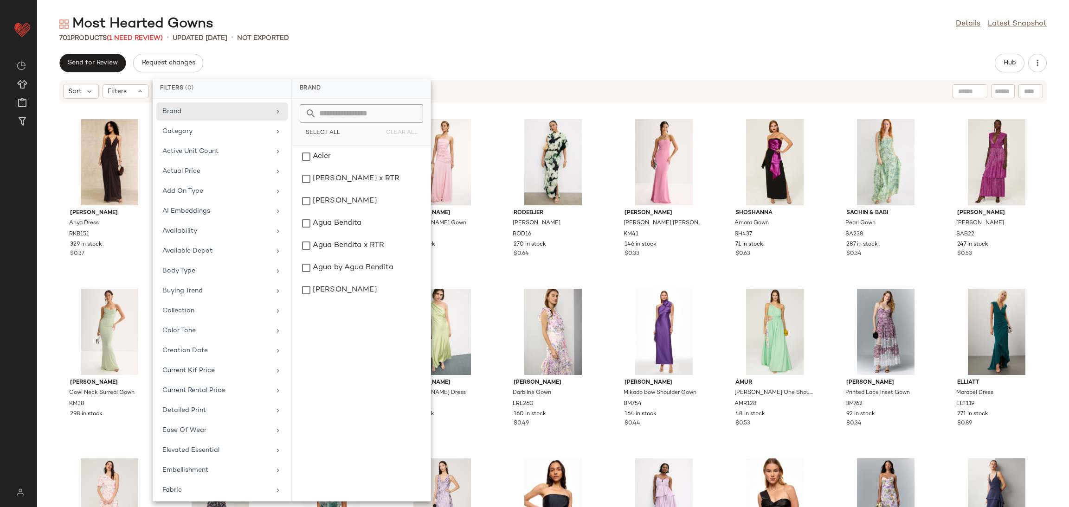
click at [312, 54] on div "Send for Review Request changes Hub" at bounding box center [552, 63] width 1031 height 19
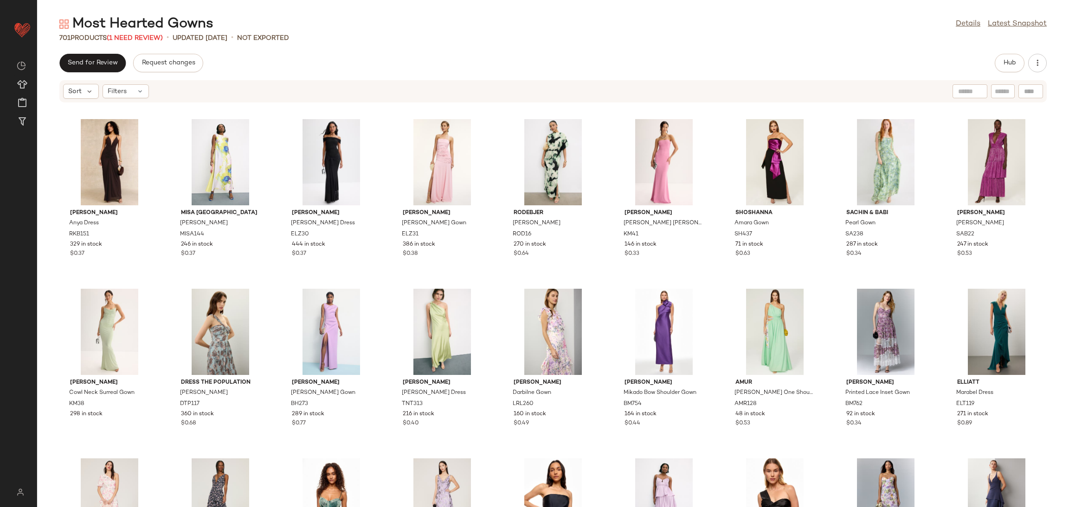
click at [102, 72] on div "Send for Review" at bounding box center [92, 63] width 66 height 19
click at [104, 62] on span "Send for Review" at bounding box center [92, 62] width 51 height 7
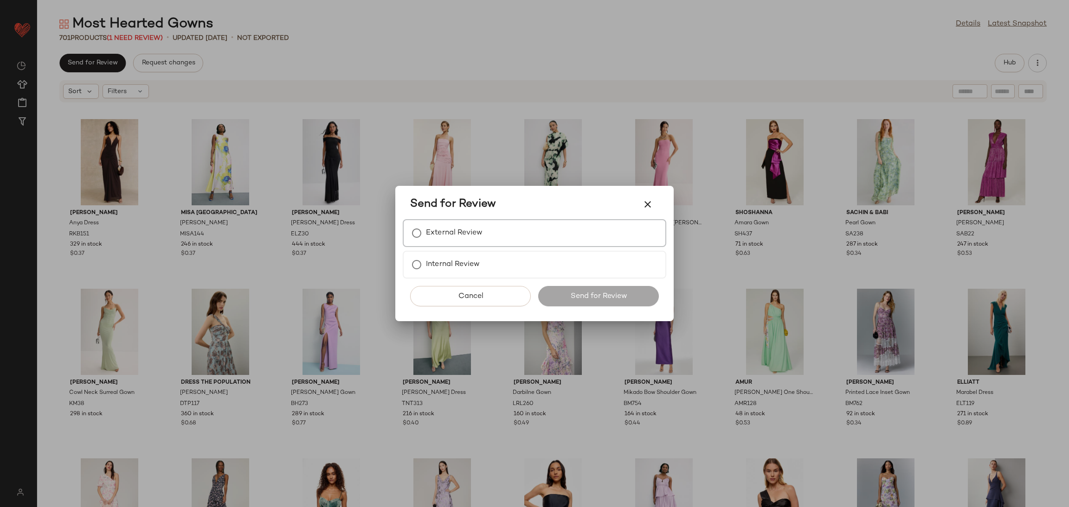
drag, startPoint x: 473, startPoint y: 224, endPoint x: 481, endPoint y: 228, distance: 8.7
click at [481, 228] on label "External Review" at bounding box center [454, 233] width 57 height 19
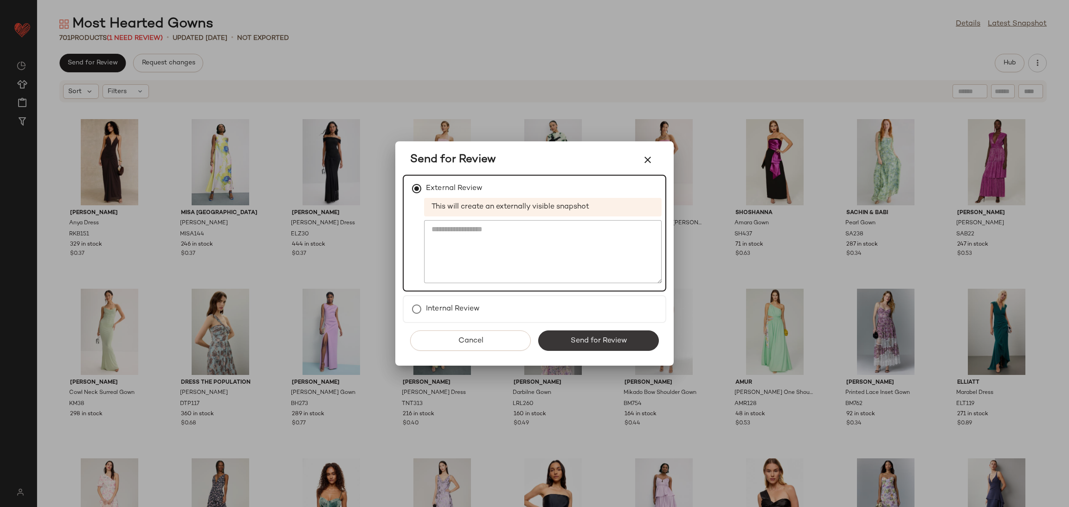
click at [623, 349] on button "Send for Review" at bounding box center [598, 341] width 121 height 20
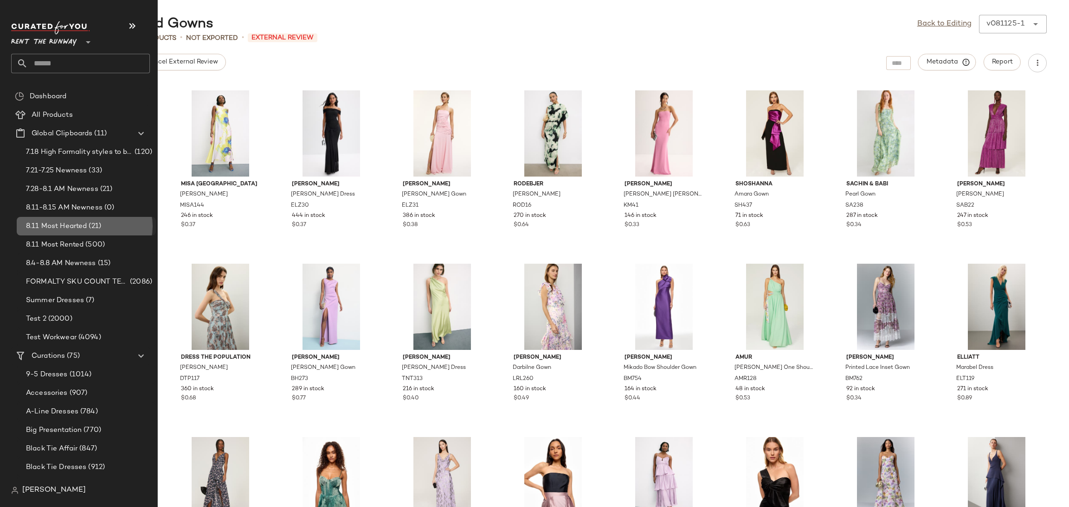
click at [74, 218] on div "8.11 Most Hearted (21)" at bounding box center [86, 226] width 139 height 19
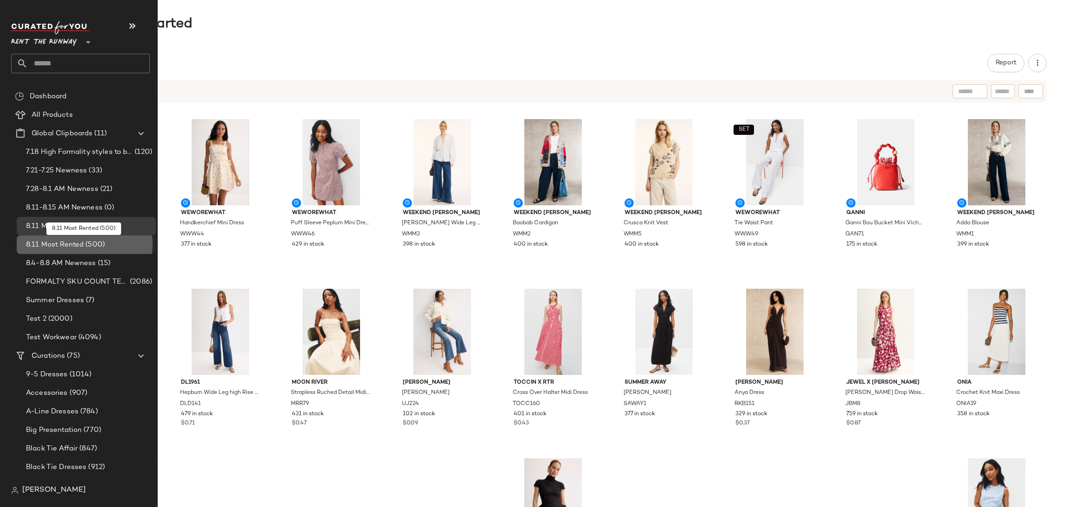
click at [73, 240] on span "8.11 Most Rented" at bounding box center [55, 245] width 58 height 11
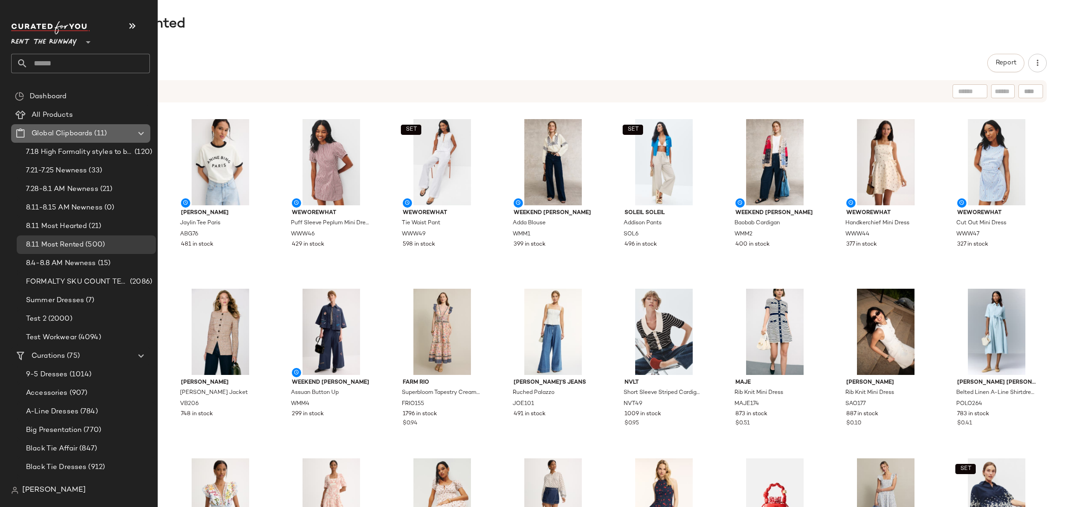
click at [141, 138] on icon at bounding box center [140, 133] width 11 height 11
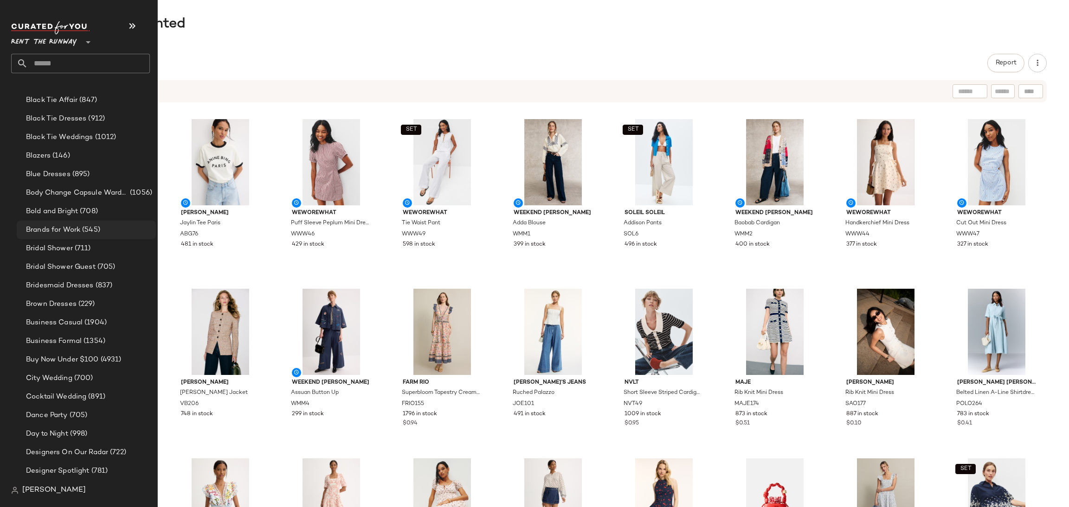
scroll to position [141, 0]
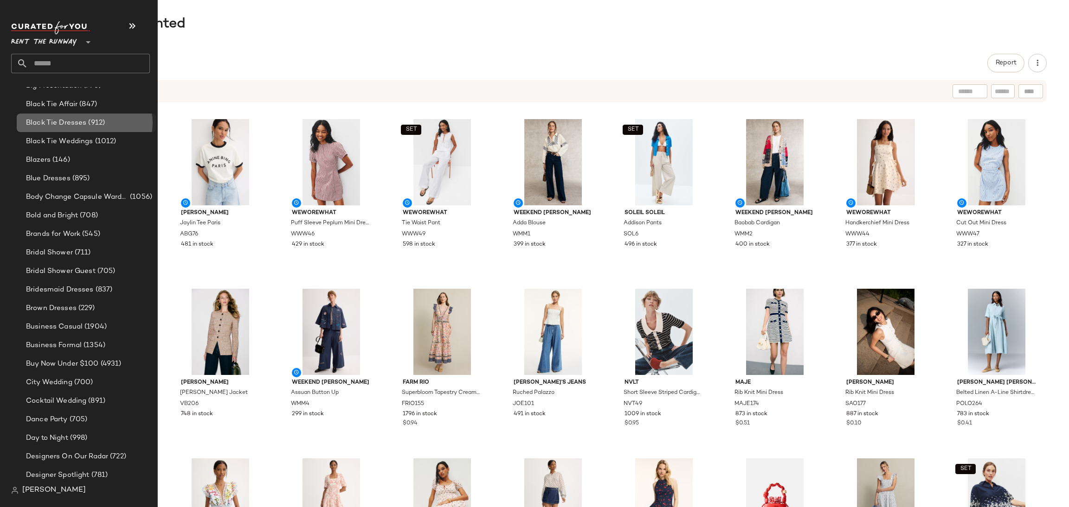
click at [98, 126] on span "(912)" at bounding box center [95, 123] width 19 height 11
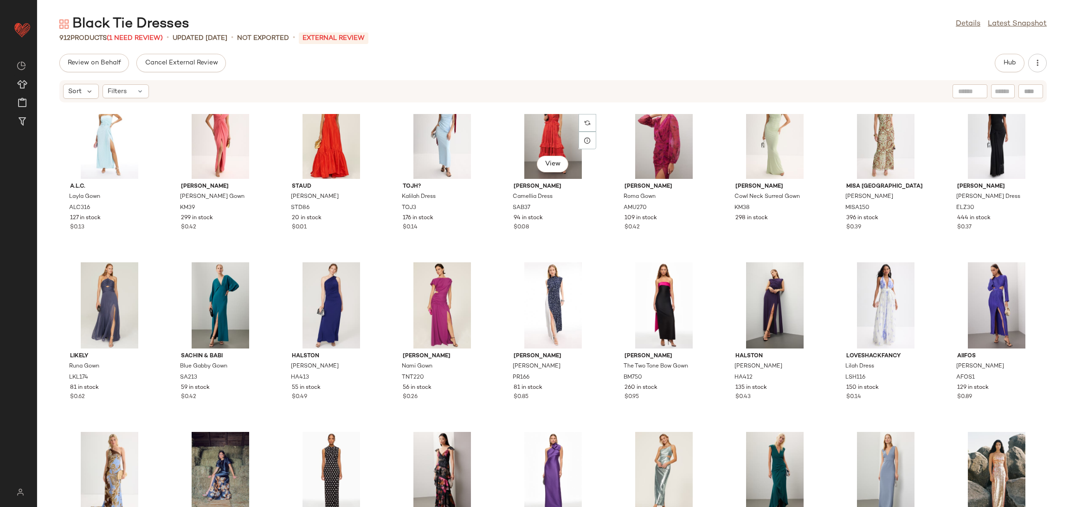
scroll to position [2749, 0]
click at [988, 147] on div "View" at bounding box center [996, 137] width 94 height 86
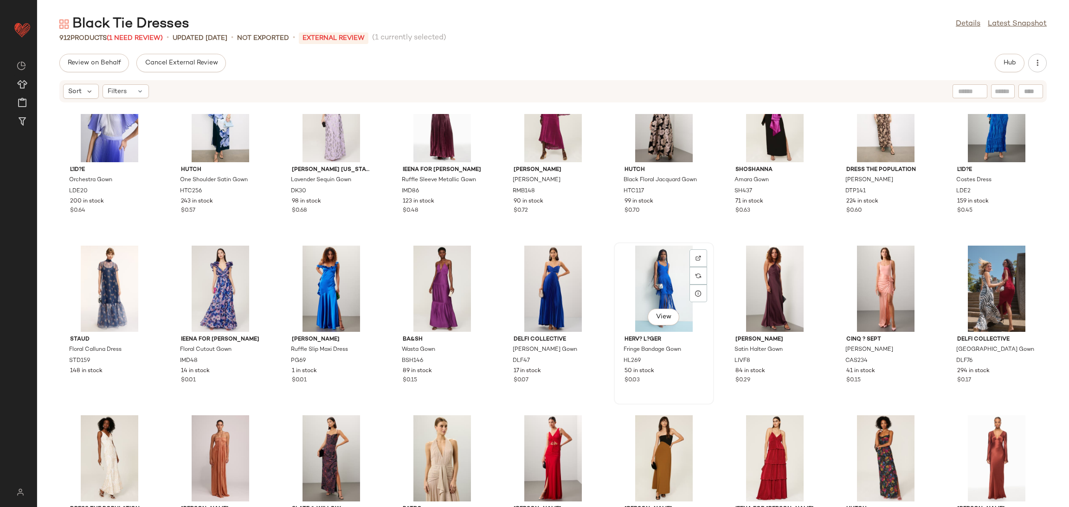
scroll to position [3240, 0]
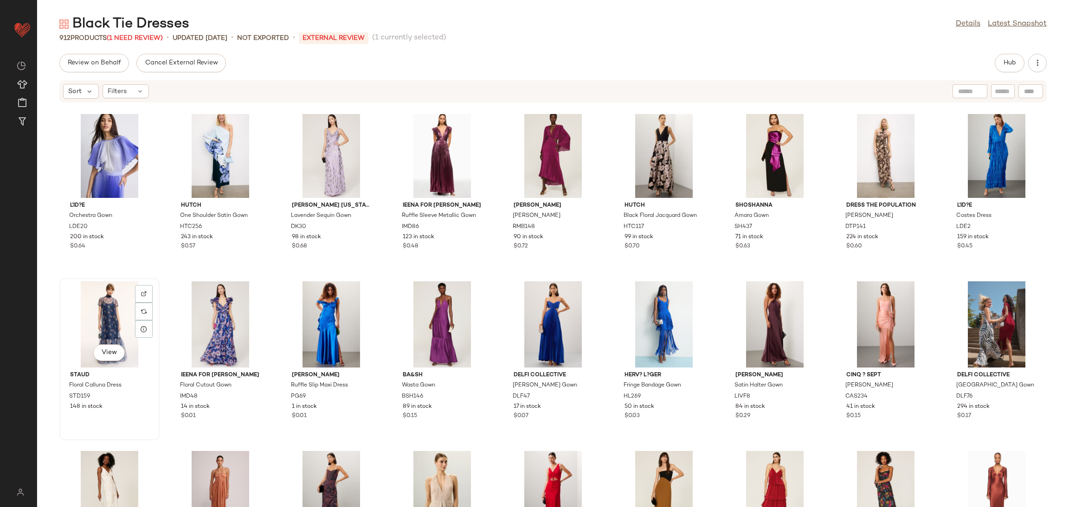
click at [112, 314] on div "View" at bounding box center [110, 325] width 94 height 86
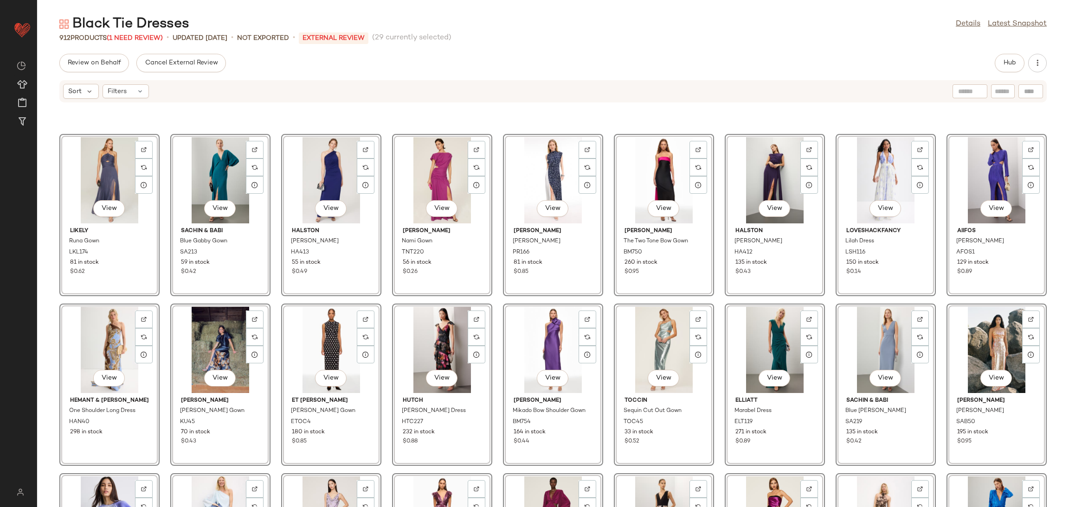
scroll to position [2868, 0]
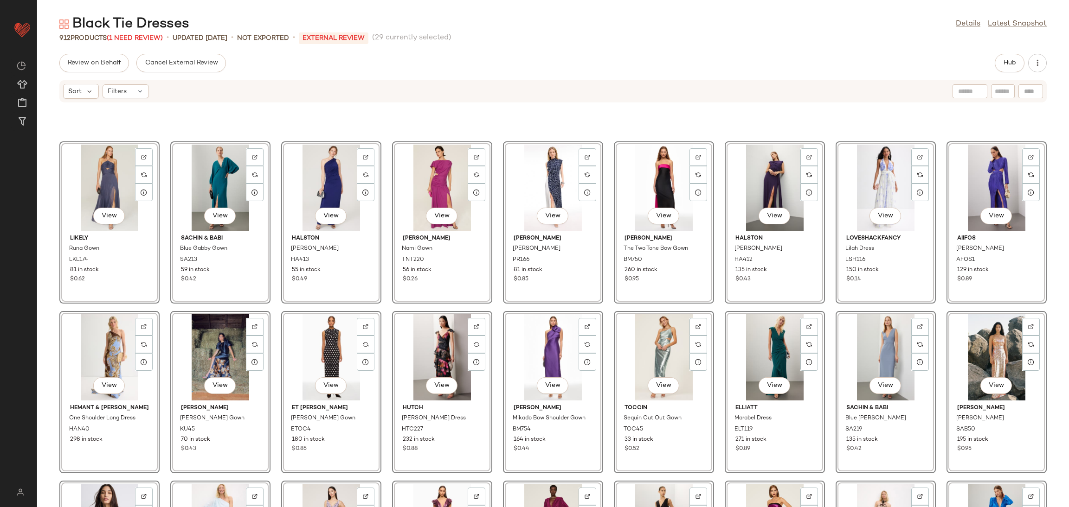
click at [876, 181] on div "View" at bounding box center [886, 188] width 94 height 86
click at [428, 188] on div "View" at bounding box center [442, 188] width 94 height 86
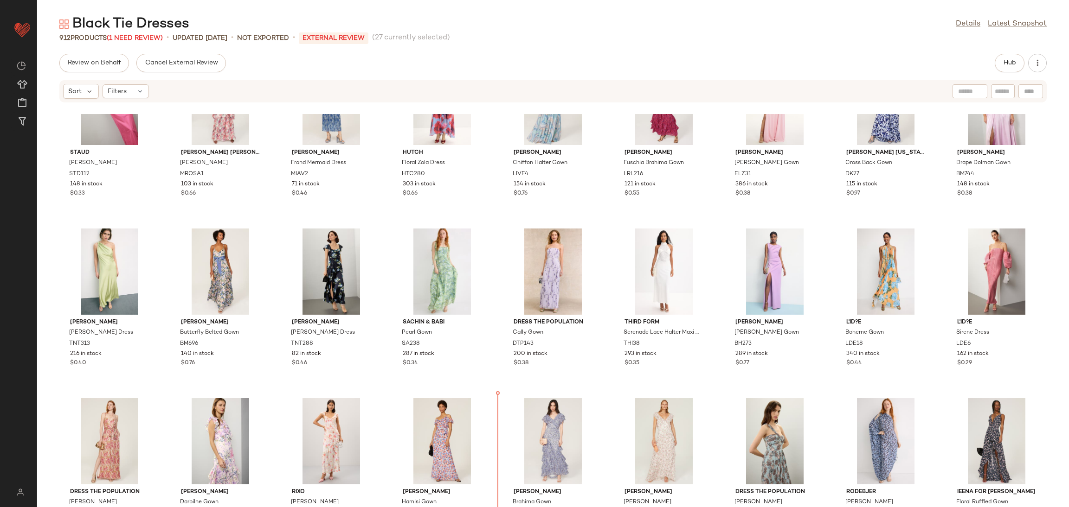
scroll to position [755, 0]
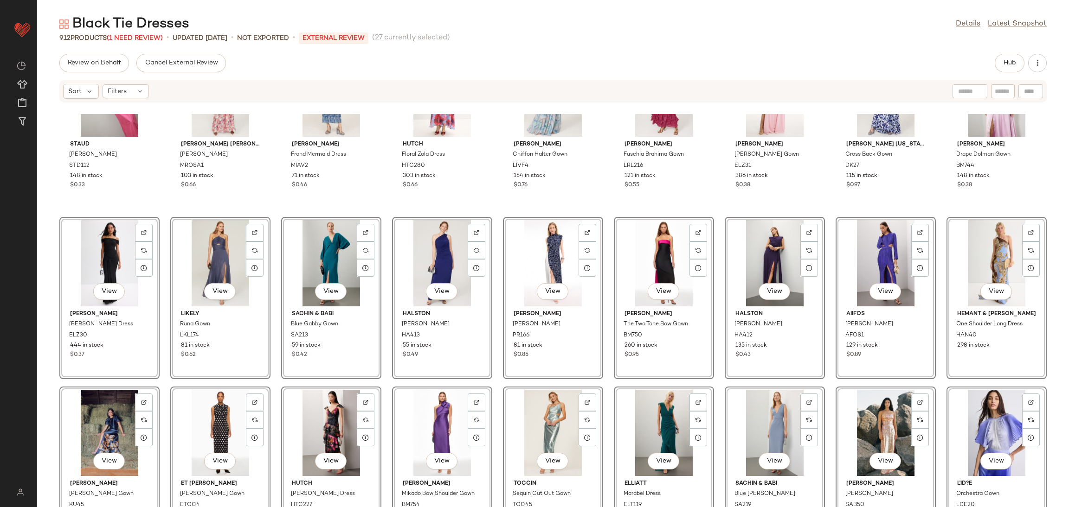
click at [172, 209] on div "Staud Andrea Dress STD112 148 in stock $0.33 Marchesa Rosa Rosie Gown MROSA1 10…" at bounding box center [552, 310] width 1031 height 393
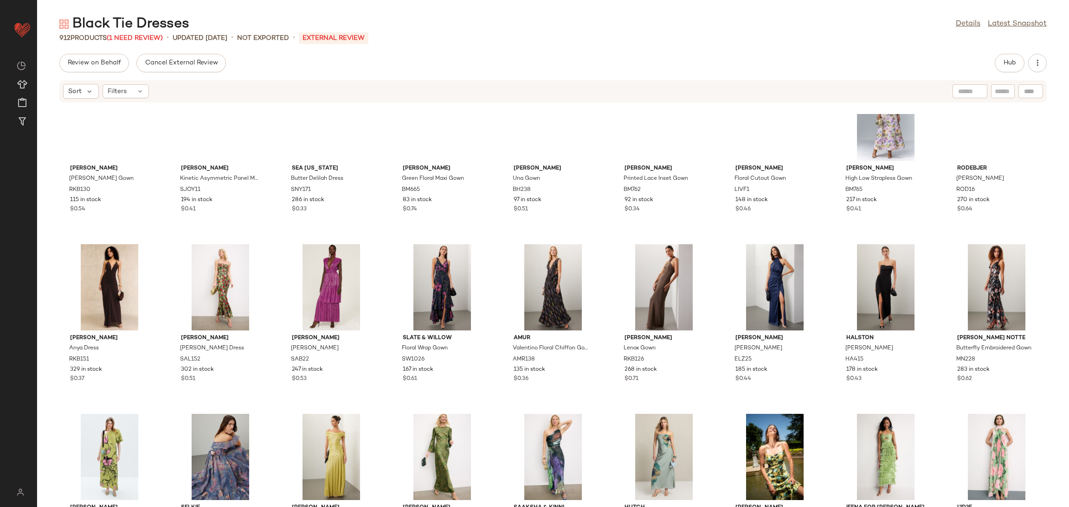
scroll to position [2077, 0]
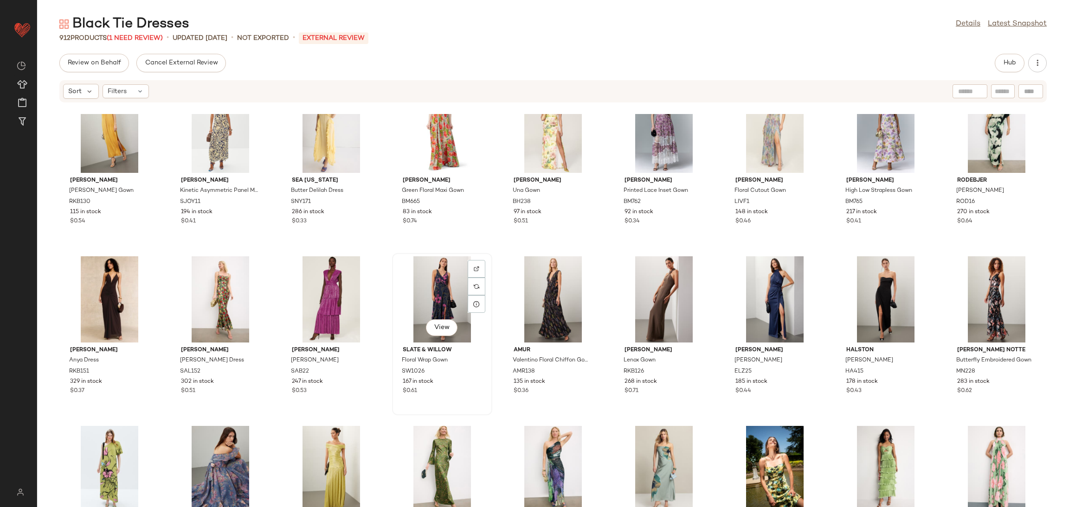
click at [439, 283] on div "View" at bounding box center [442, 299] width 94 height 86
click at [989, 274] on div "View" at bounding box center [996, 299] width 94 height 86
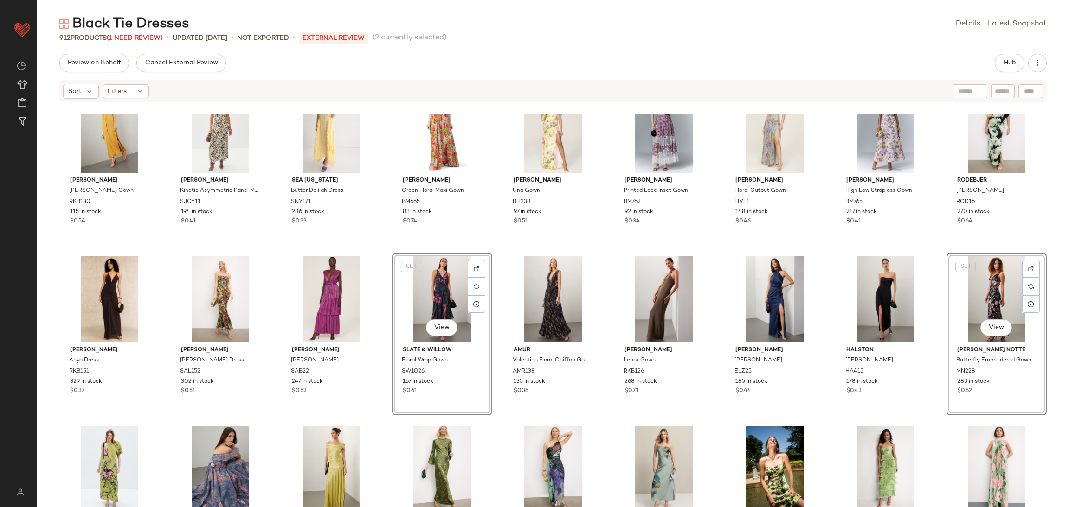
click at [932, 235] on div "Ronny Kobo Estera Gown RKB130 115 in stock $0.54 Shona Joy Kinetic Asymmetric P…" at bounding box center [552, 310] width 1031 height 393
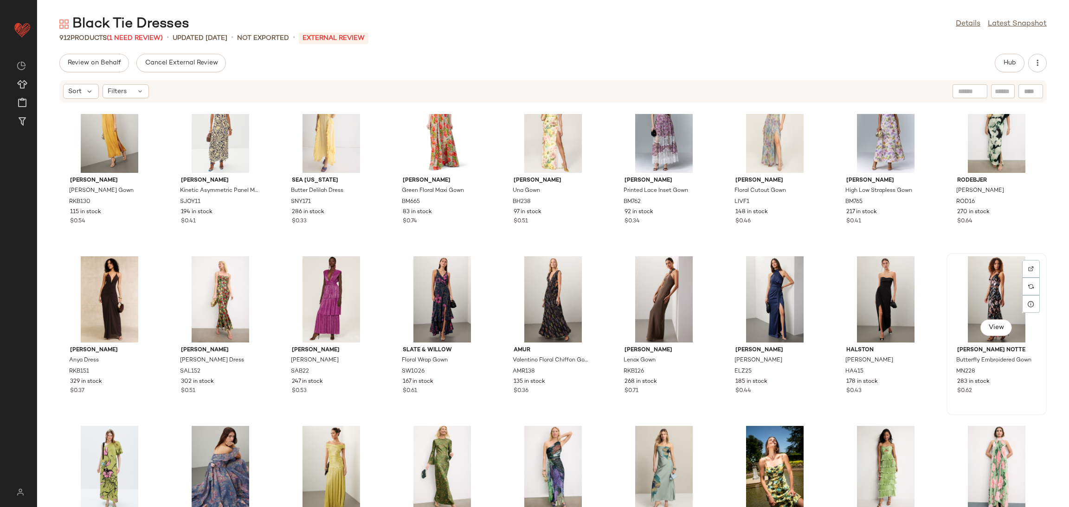
click at [975, 304] on div "View" at bounding box center [996, 299] width 94 height 86
click at [100, 286] on div "View" at bounding box center [110, 299] width 94 height 86
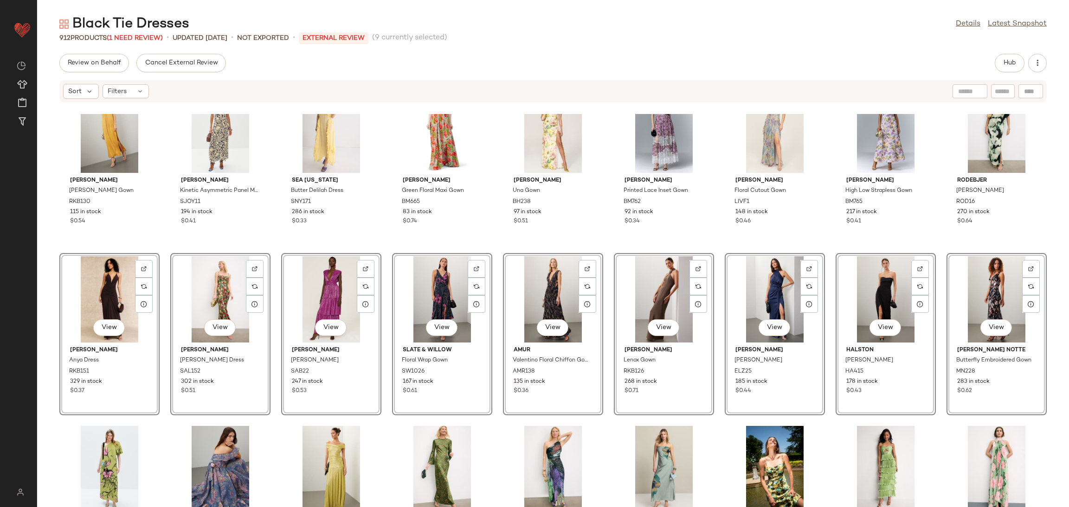
click at [96, 278] on div "View" at bounding box center [110, 299] width 94 height 86
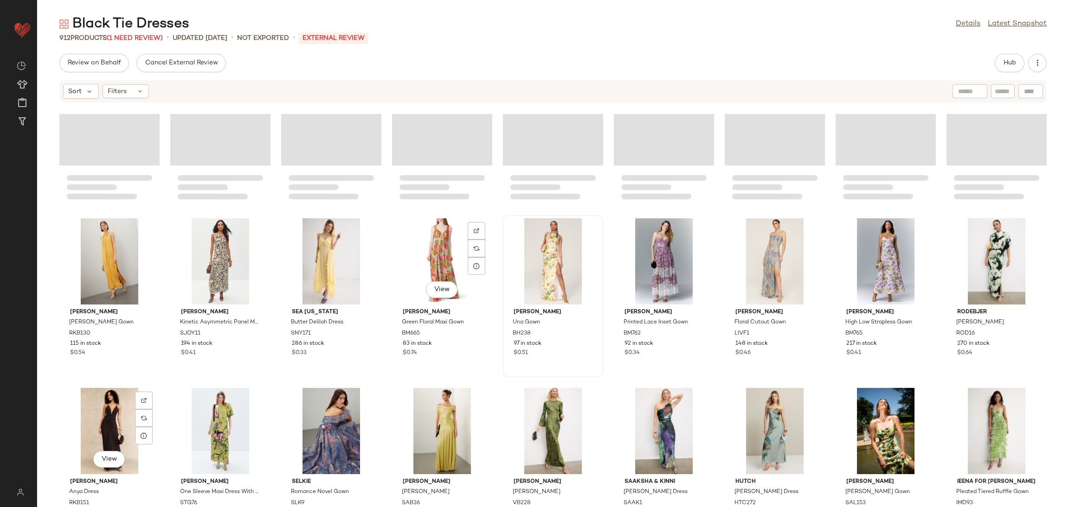
scroll to position [1946, 0]
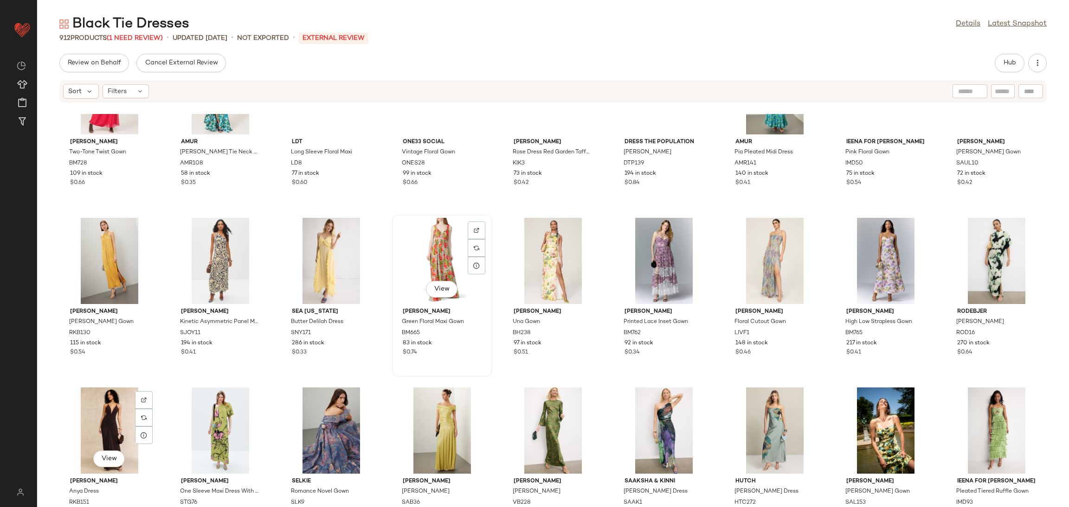
click at [429, 258] on div "View" at bounding box center [442, 261] width 94 height 86
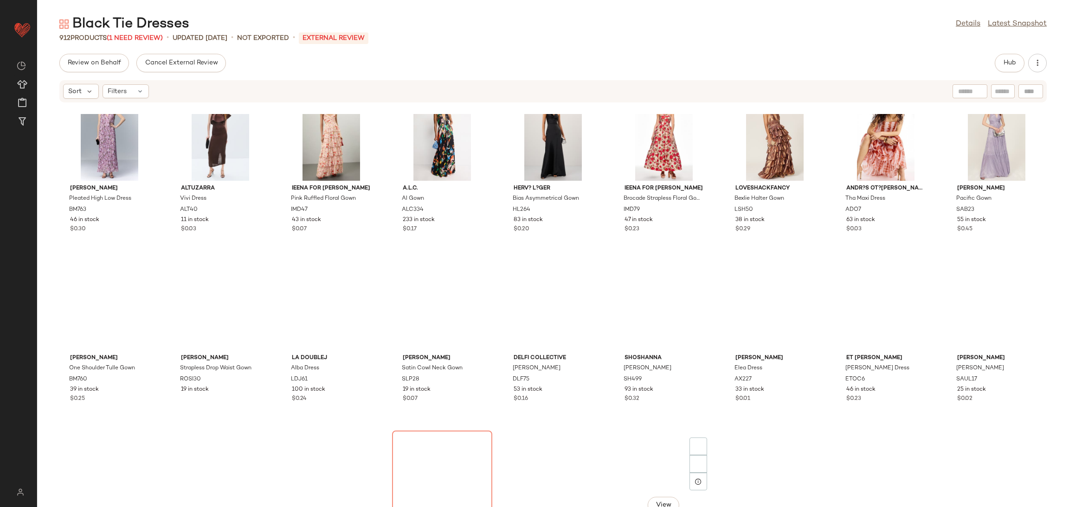
scroll to position [4244, 0]
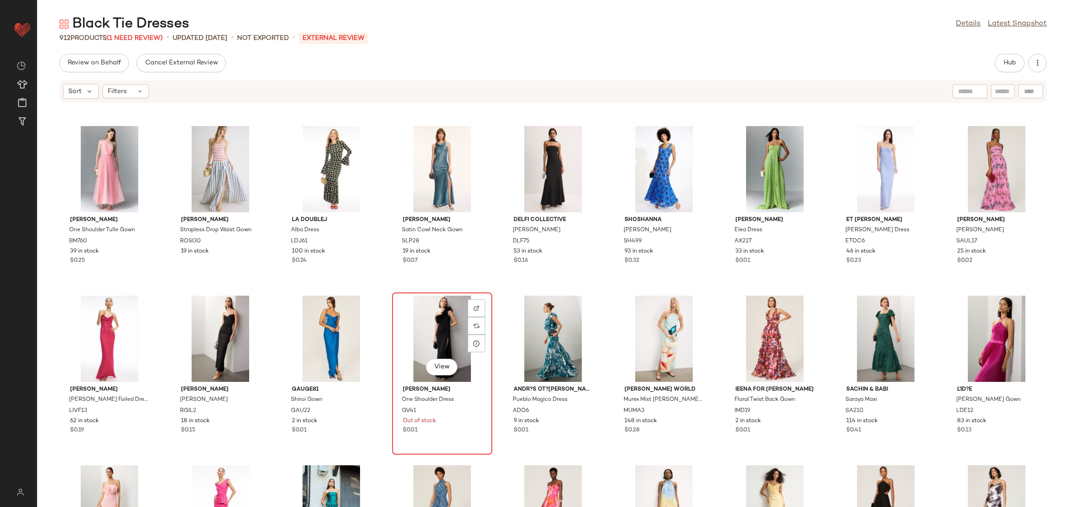
click at [455, 331] on div "View" at bounding box center [442, 339] width 94 height 86
click at [498, 288] on div "Badgley Mischka Pleated High Low Dress BM763 46 in stock $0.30 Altuzarra Vivi D…" at bounding box center [552, 310] width 1031 height 393
click at [435, 331] on div "View" at bounding box center [442, 339] width 94 height 86
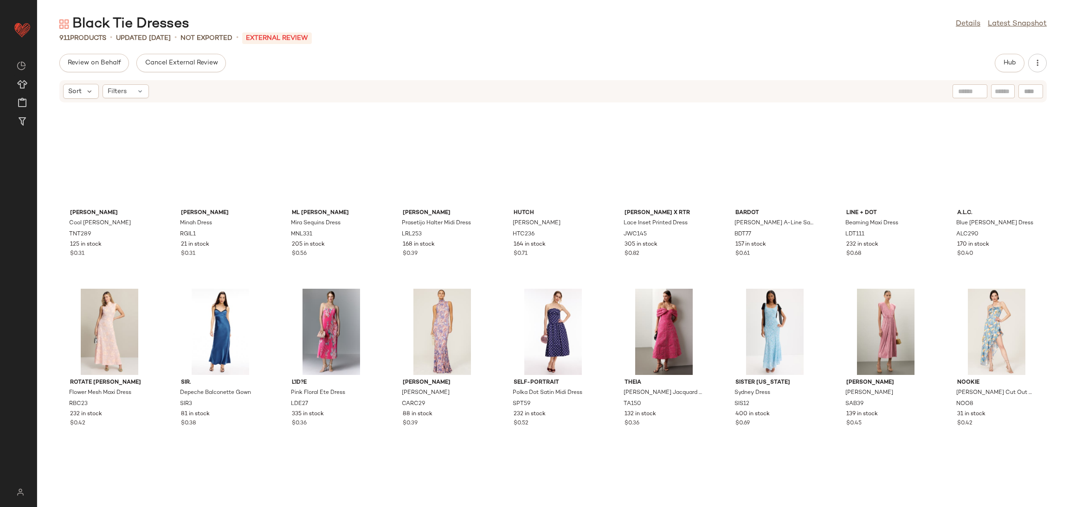
click at [487, 280] on div "Tanya Taylor Cool Rose Christine Dress TNT289 125 in stock $0.31 Rachel Gilbert…" at bounding box center [552, 310] width 1031 height 393
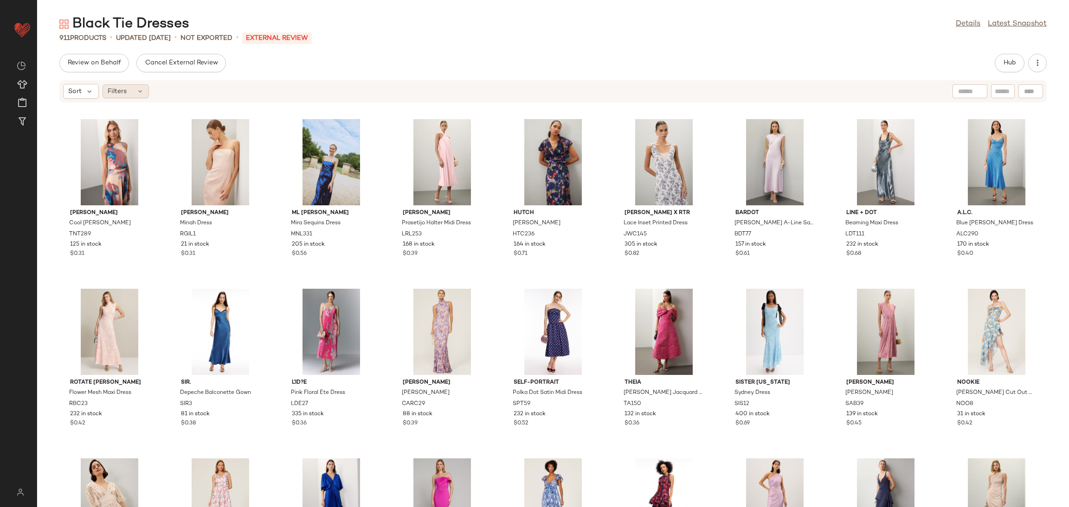
click at [118, 87] on span "Filters" at bounding box center [117, 92] width 19 height 10
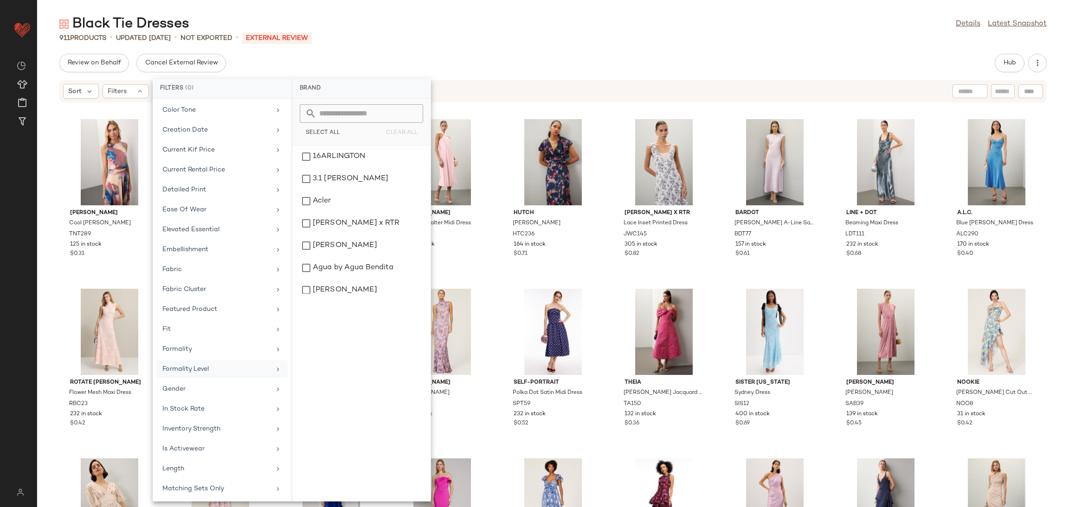
scroll to position [291, 0]
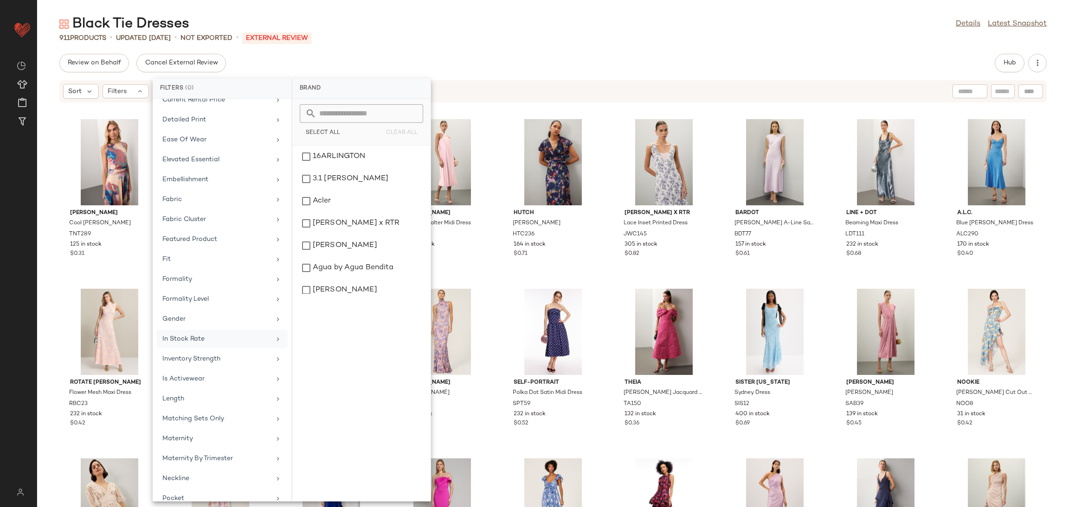
click at [209, 344] on div "In Stock Rate" at bounding box center [216, 339] width 108 height 10
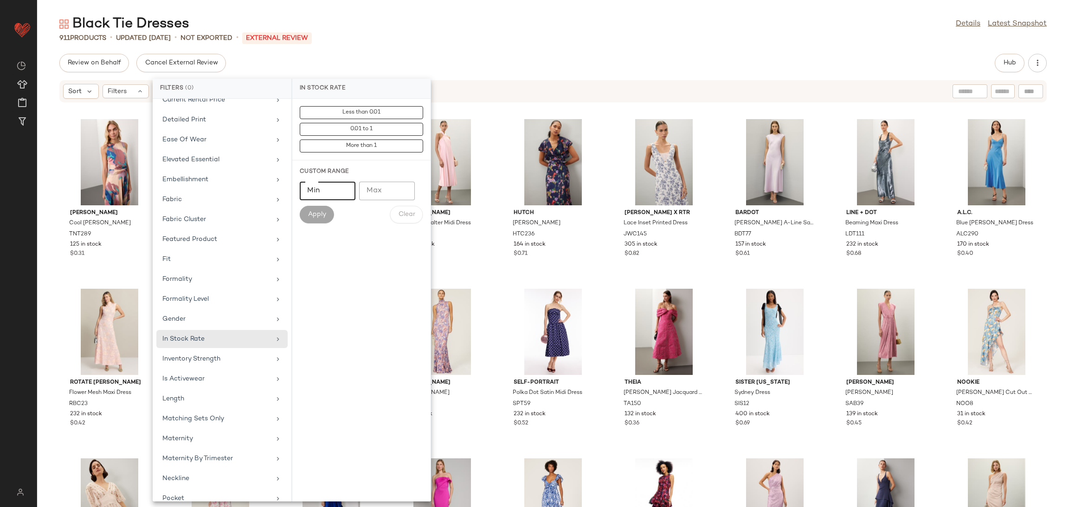
click at [313, 196] on input "Min" at bounding box center [328, 191] width 56 height 19
type input "***"
click at [336, 229] on div "Less than 0.01 0.01 to 1 More than 1 Custom Range Min *** Min Max Max Apply Cle…" at bounding box center [361, 300] width 138 height 403
click at [327, 213] on button "Apply" at bounding box center [317, 215] width 34 height 18
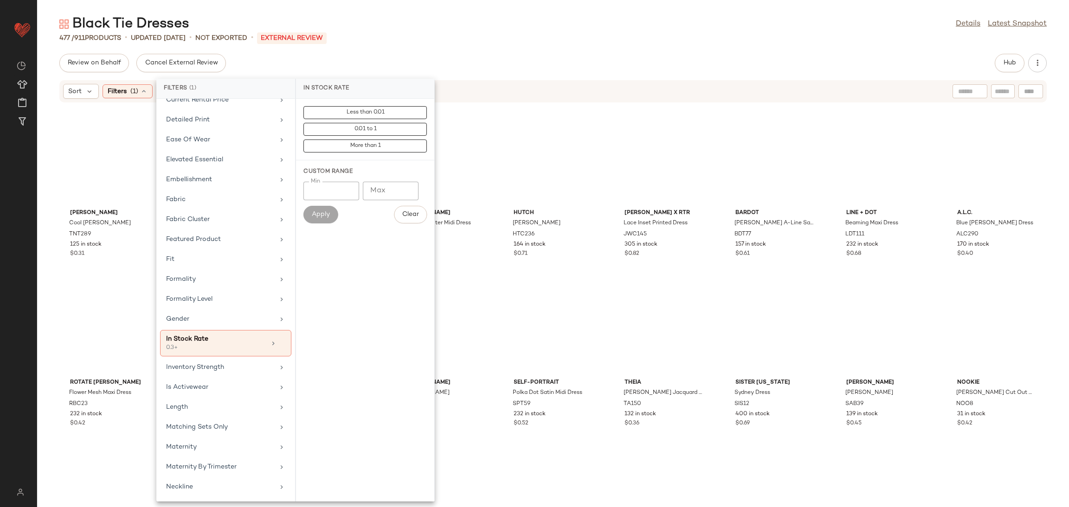
click at [493, 278] on div "[PERSON_NAME] Cool [PERSON_NAME] Dress TNT289 125 in stock $0.31 [PERSON_NAME] …" at bounding box center [552, 310] width 1031 height 393
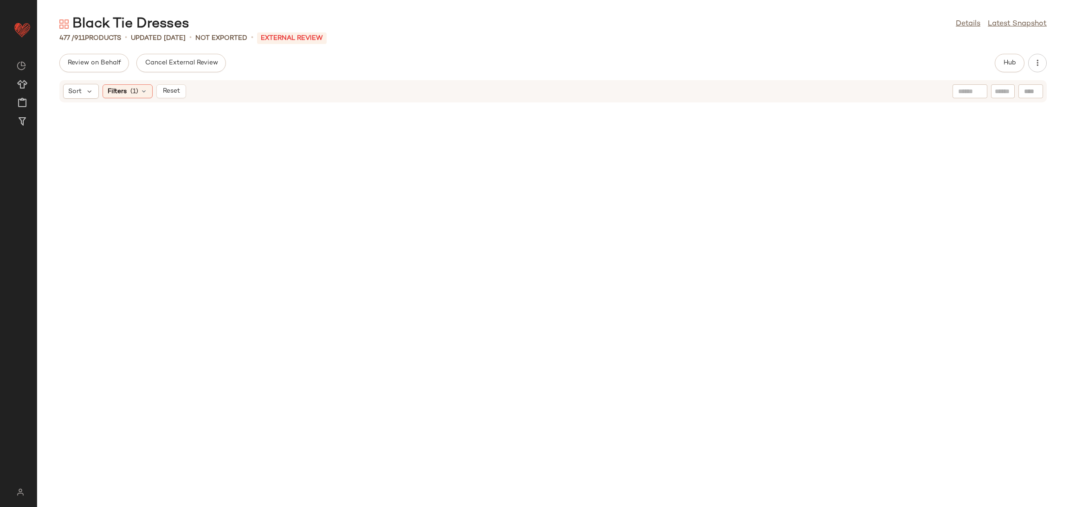
scroll to position [8605, 0]
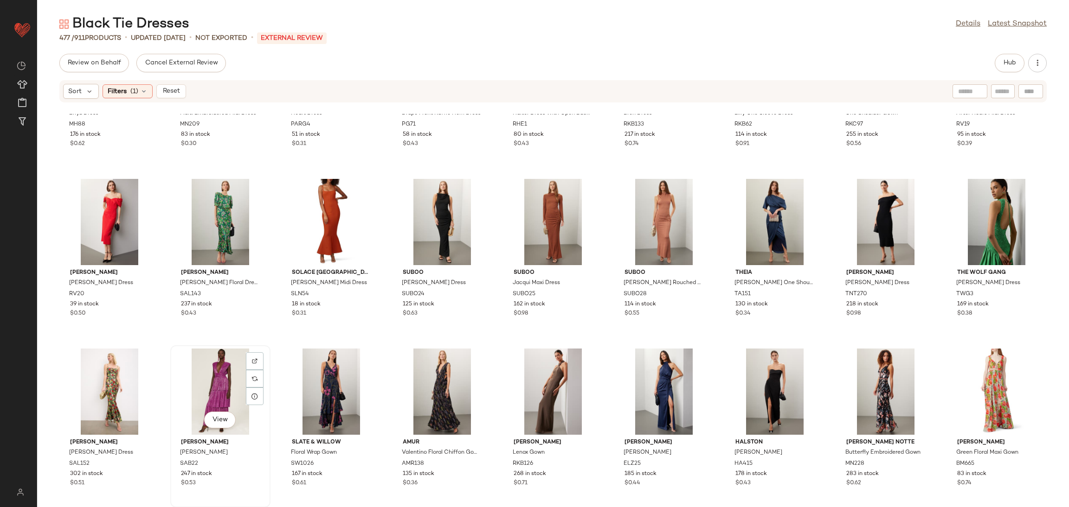
click at [218, 384] on div "View" at bounding box center [220, 392] width 94 height 86
click at [116, 227] on div "View" at bounding box center [110, 222] width 94 height 86
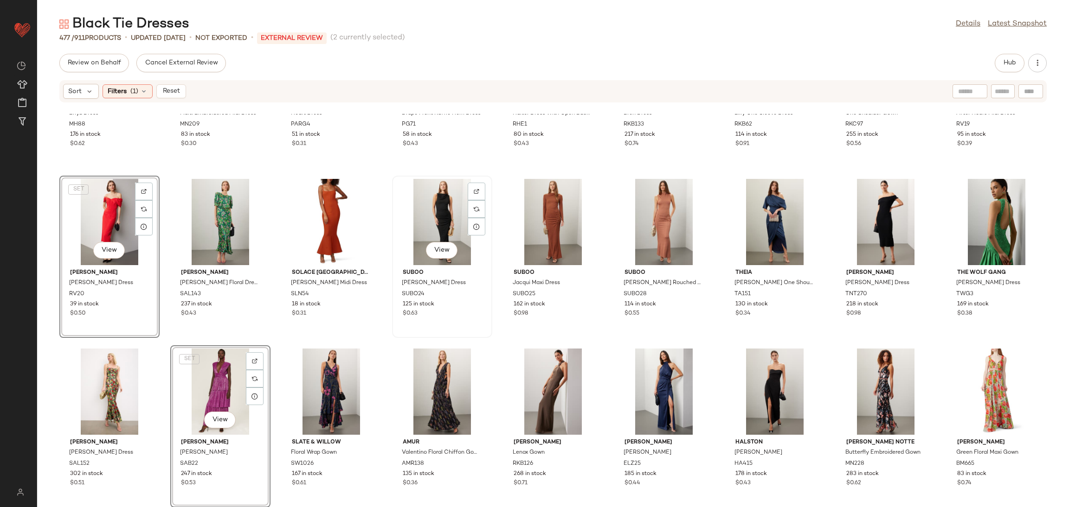
click at [430, 209] on div "View" at bounding box center [442, 222] width 94 height 86
click at [554, 389] on div "View" at bounding box center [553, 392] width 94 height 86
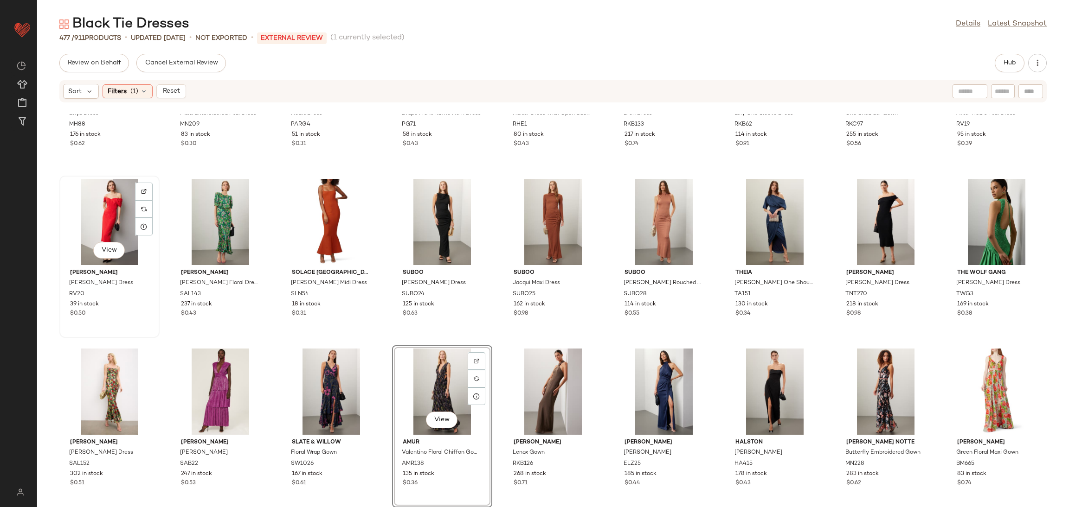
click at [108, 217] on div "View" at bounding box center [110, 222] width 94 height 86
click at [220, 371] on div "View" at bounding box center [220, 392] width 94 height 86
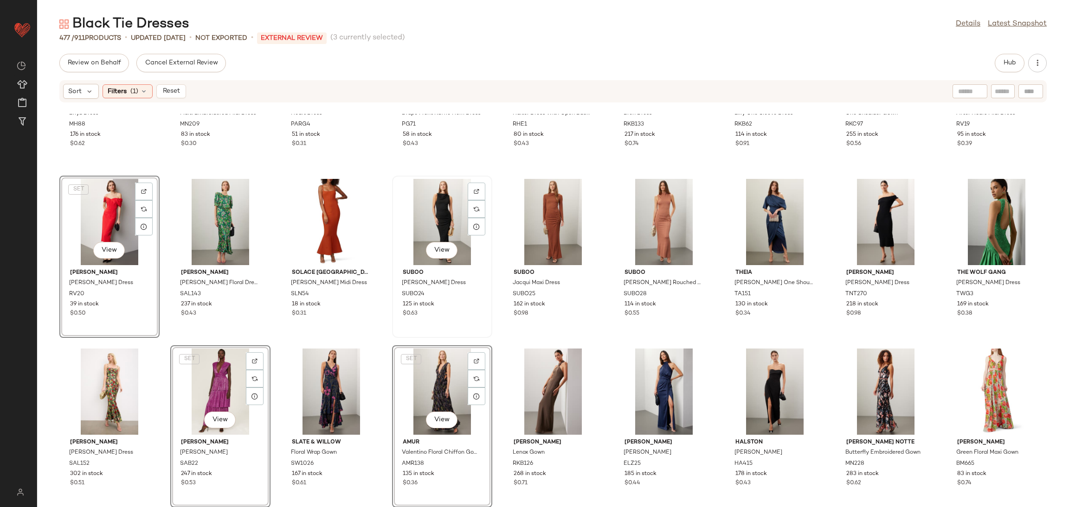
click at [435, 213] on div "View" at bounding box center [442, 222] width 94 height 86
click at [339, 380] on div "View" at bounding box center [331, 392] width 94 height 86
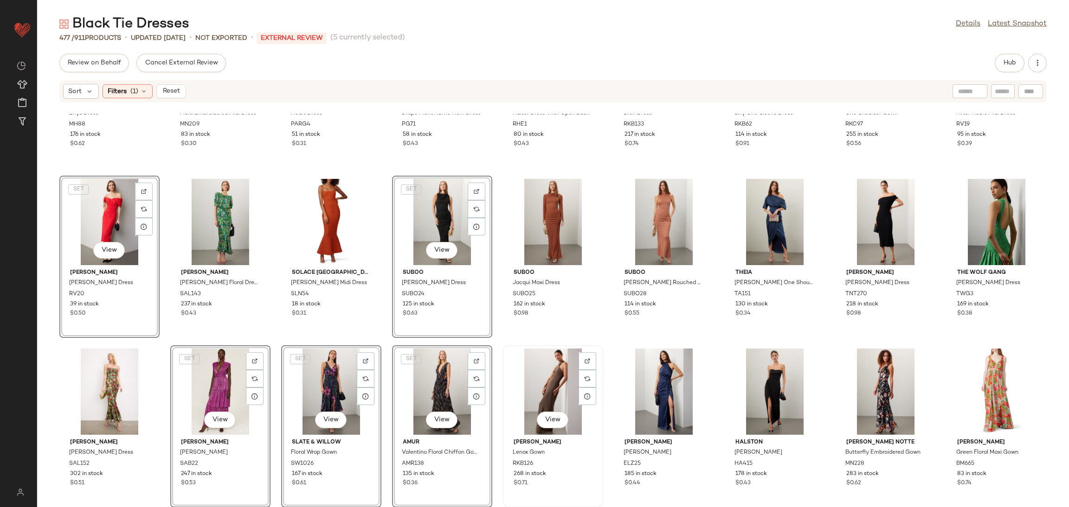
click at [538, 382] on div "View" at bounding box center [553, 392] width 94 height 86
click at [643, 379] on div "View" at bounding box center [664, 392] width 94 height 86
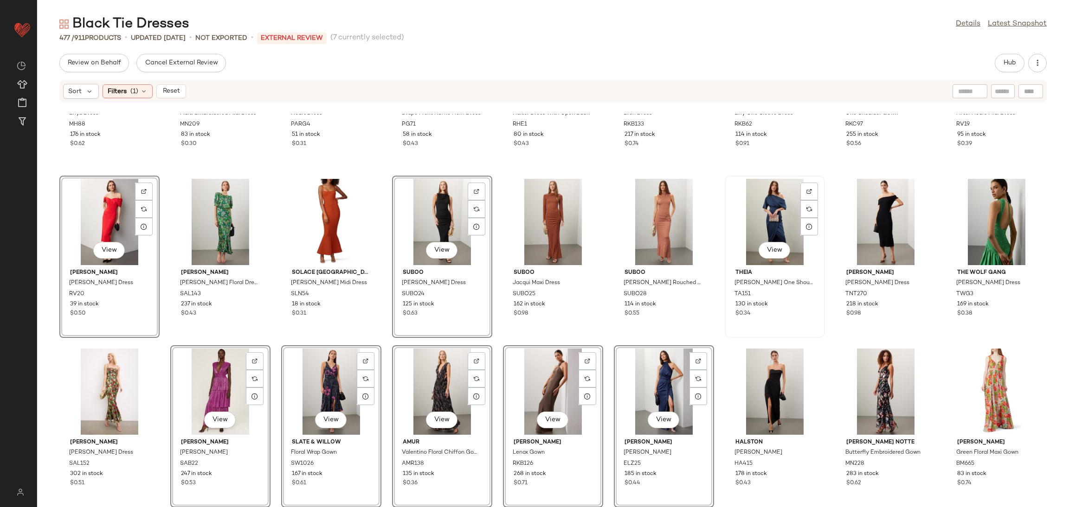
click at [775, 204] on div "View" at bounding box center [775, 222] width 94 height 86
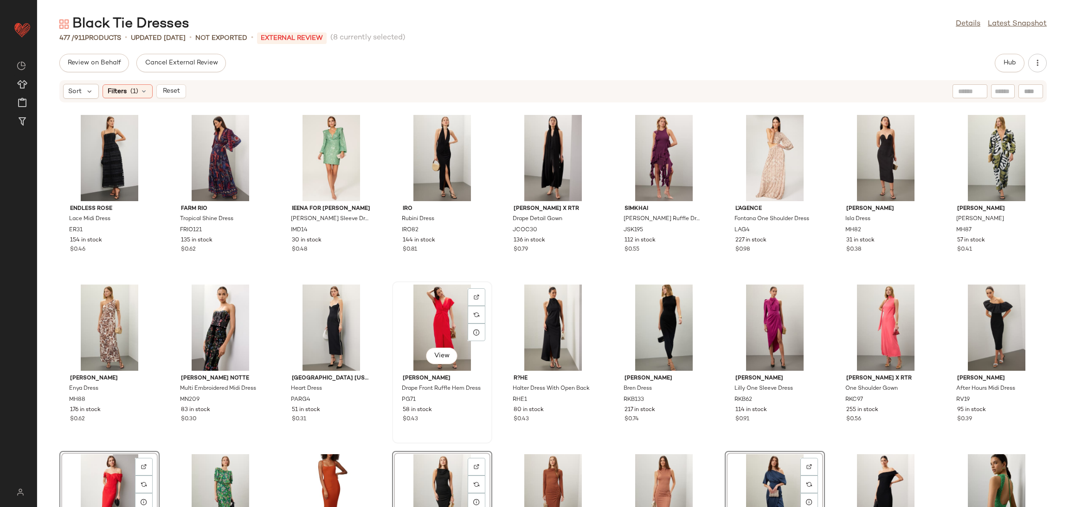
scroll to position [8335, 0]
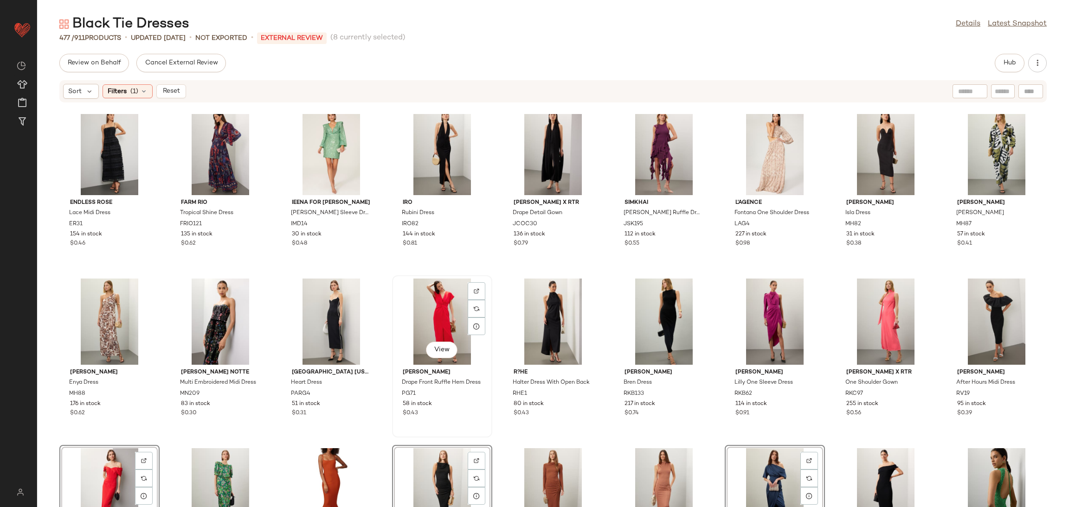
click at [435, 296] on div "View" at bounding box center [442, 322] width 94 height 86
click at [214, 311] on div "View" at bounding box center [220, 322] width 94 height 86
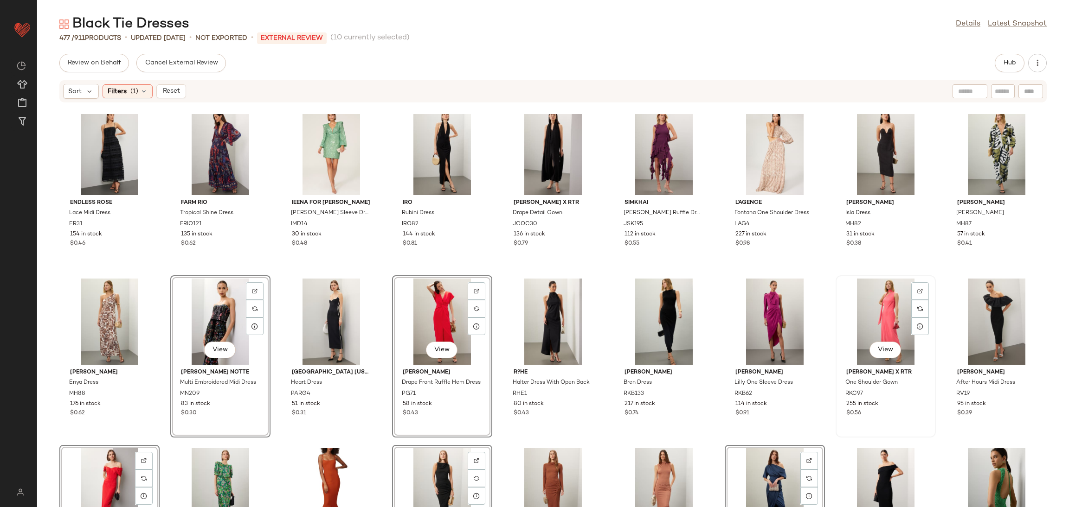
click at [883, 308] on div "View" at bounding box center [886, 322] width 94 height 86
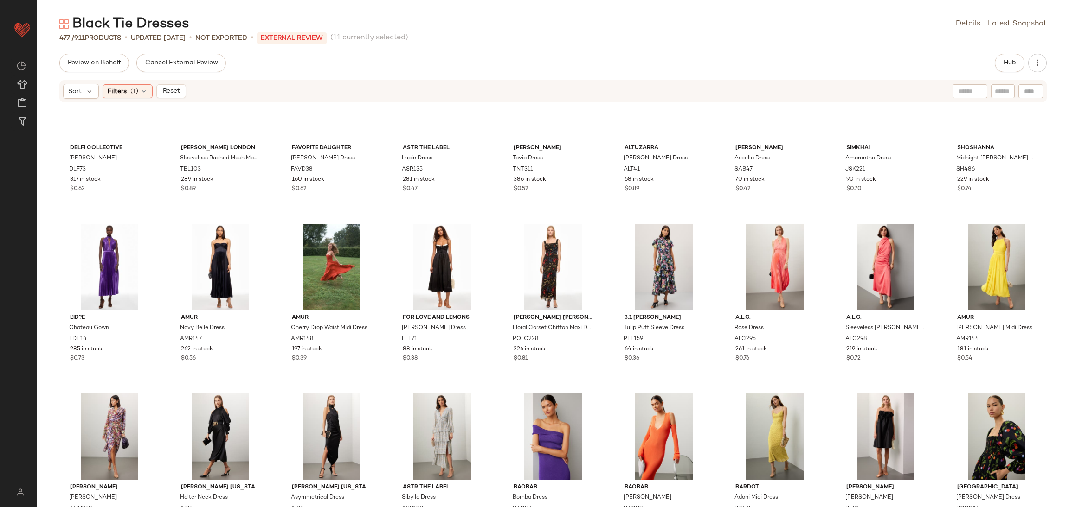
scroll to position [7858, 0]
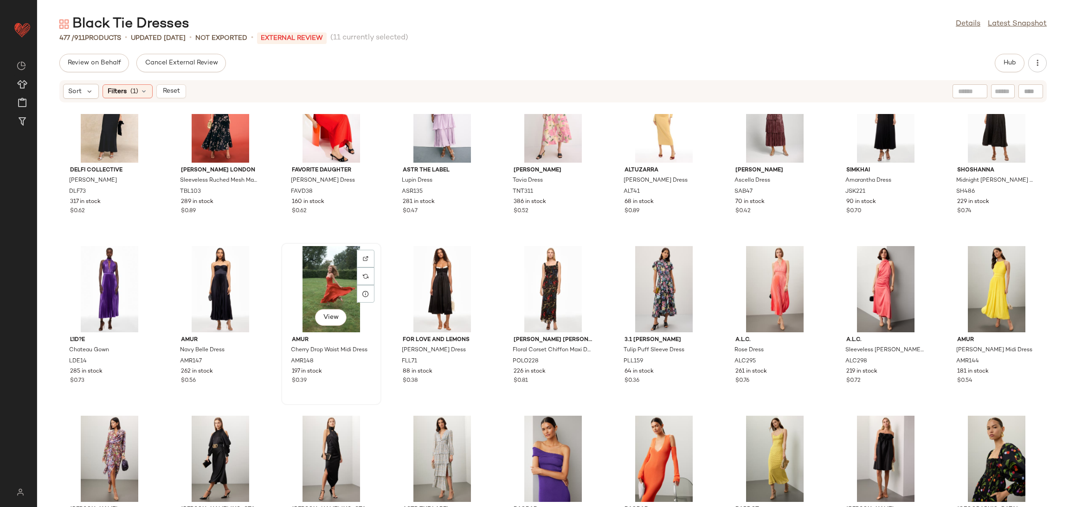
click at [329, 285] on div "View" at bounding box center [331, 289] width 94 height 86
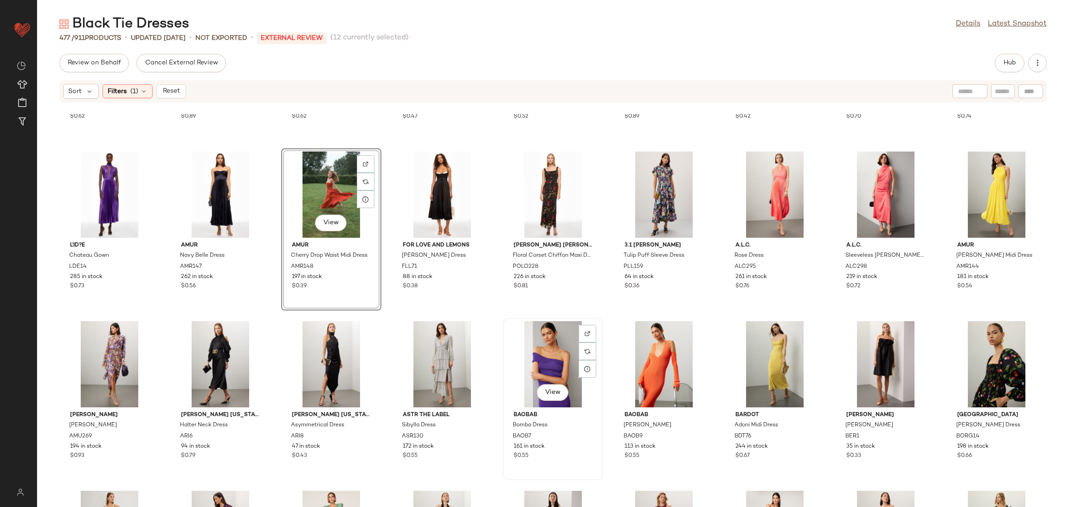
scroll to position [7894, 0]
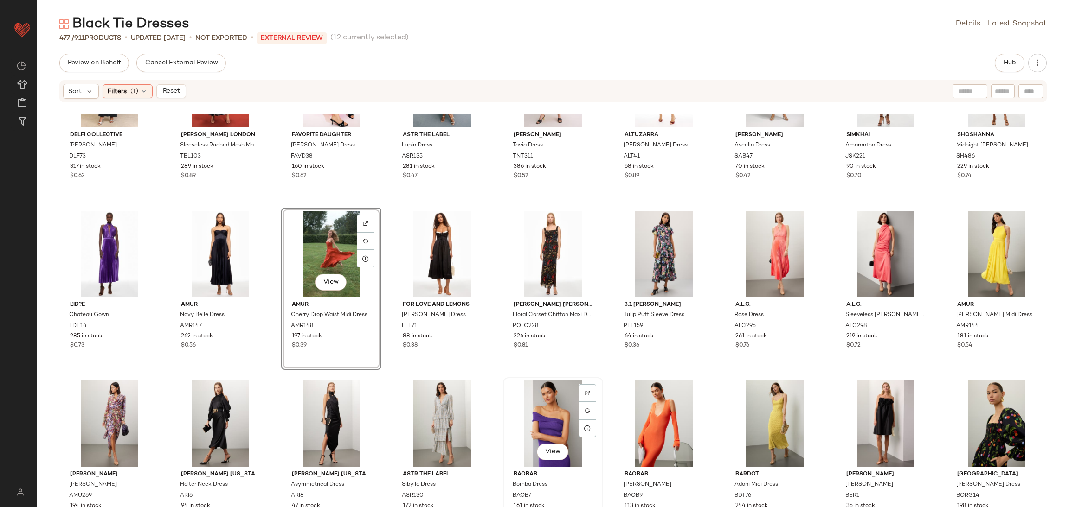
click at [543, 408] on div "View" at bounding box center [553, 424] width 94 height 86
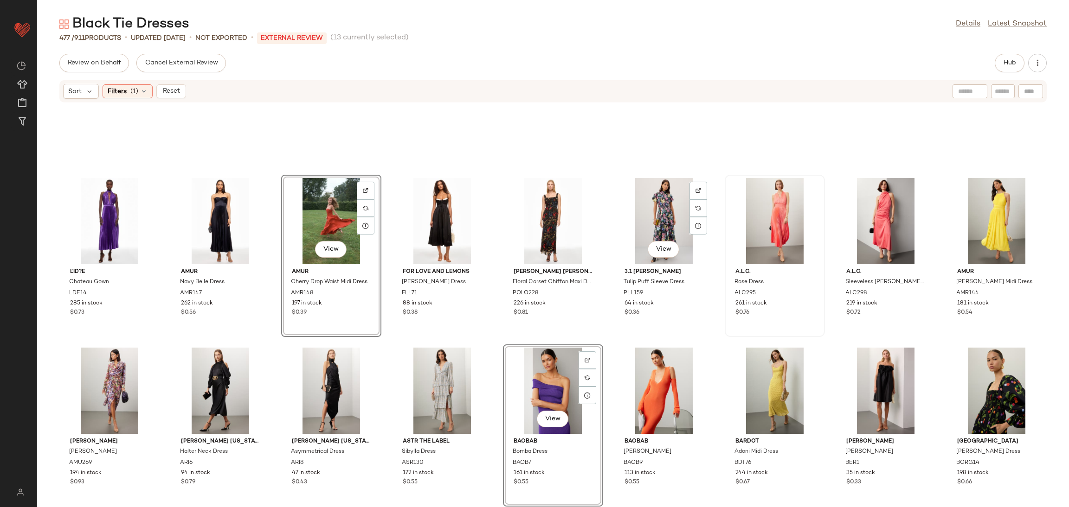
scroll to position [7925, 0]
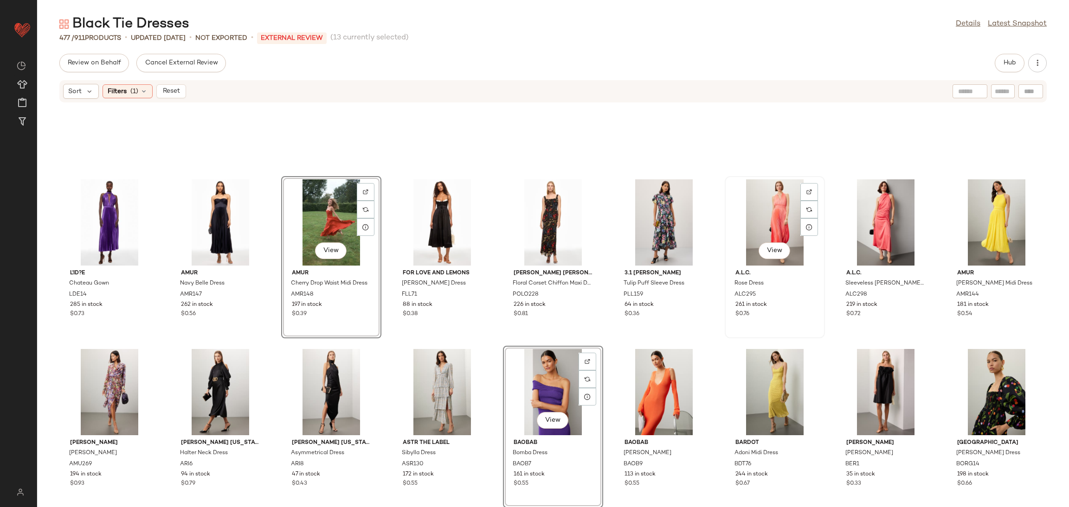
click at [763, 218] on div "View" at bounding box center [775, 222] width 94 height 86
click at [101, 211] on div "View" at bounding box center [110, 222] width 94 height 86
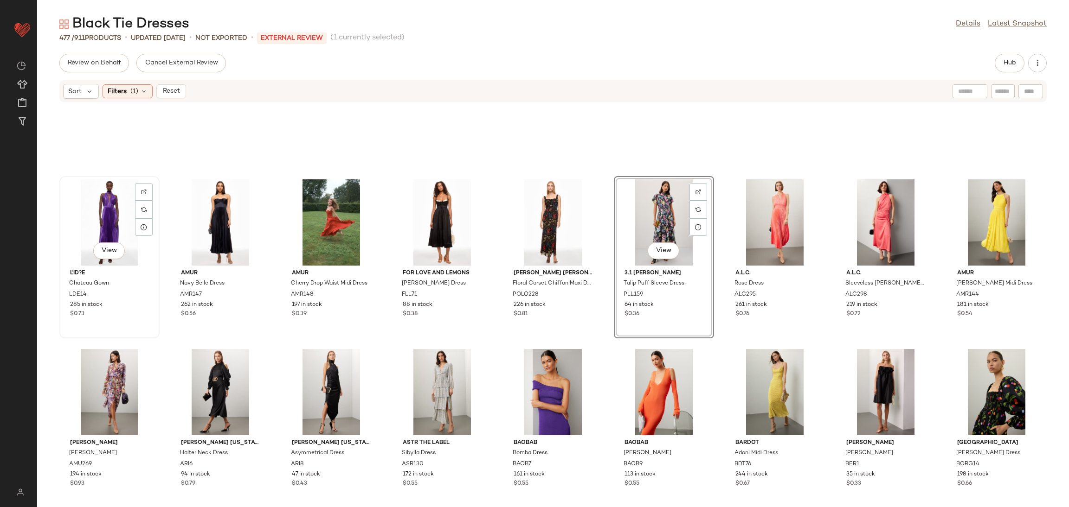
click at [94, 214] on div "View" at bounding box center [110, 222] width 94 height 86
click at [761, 213] on div "View" at bounding box center [775, 222] width 94 height 86
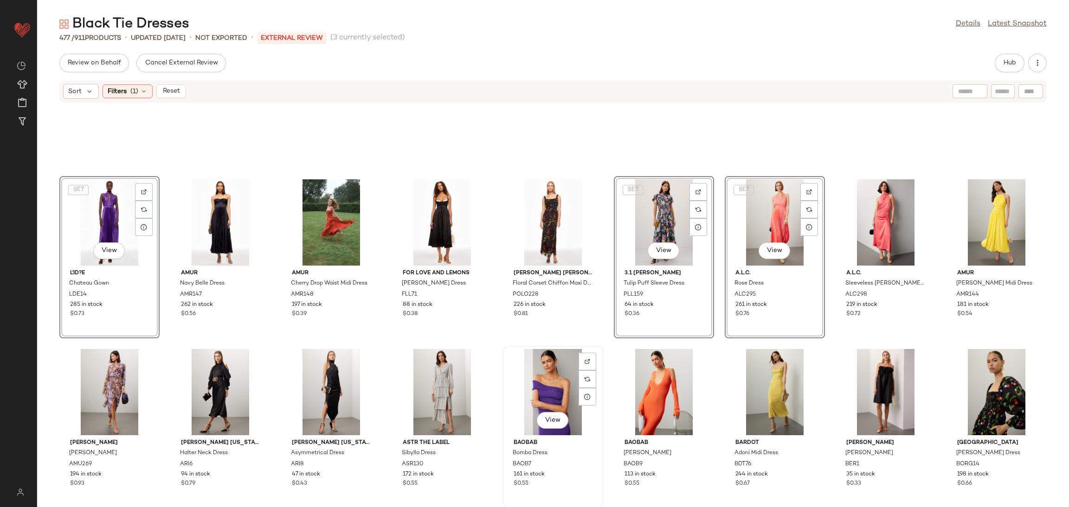
click at [538, 391] on div "View" at bounding box center [553, 392] width 94 height 86
click at [875, 217] on div "View" at bounding box center [886, 222] width 94 height 86
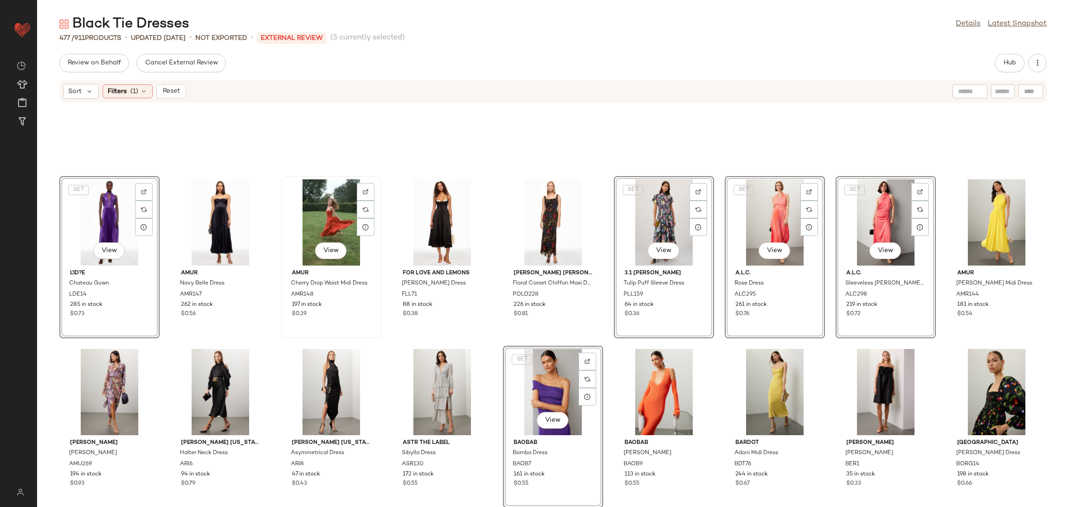
click at [322, 206] on div "View" at bounding box center [331, 222] width 94 height 86
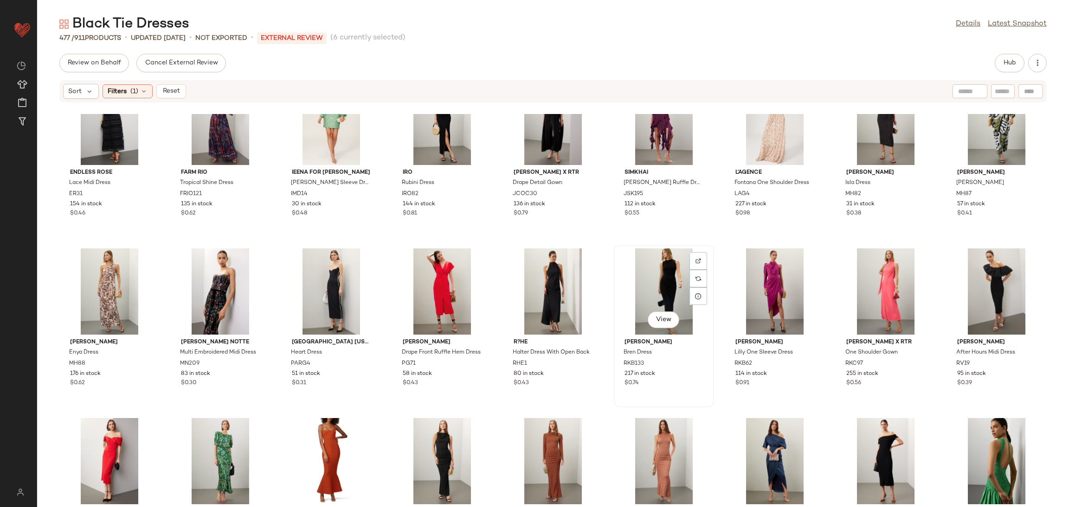
scroll to position [8434, 0]
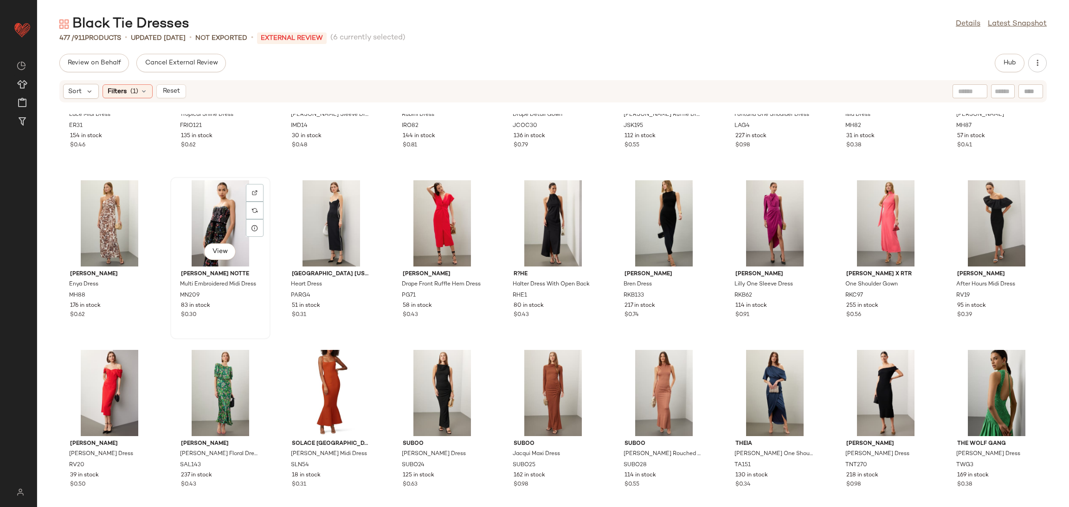
click at [219, 217] on div "View" at bounding box center [220, 223] width 94 height 86
click at [433, 219] on div "View" at bounding box center [442, 223] width 94 height 86
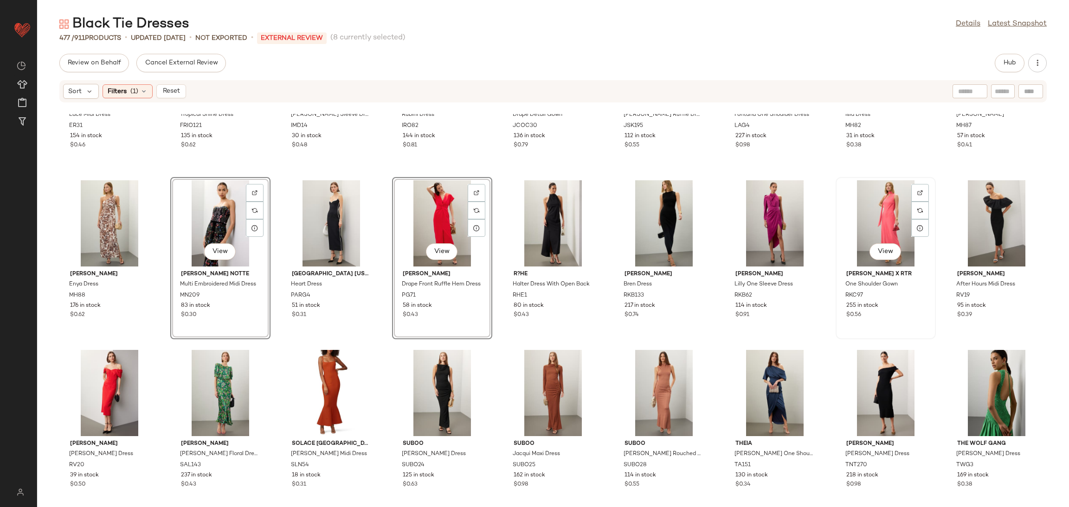
click at [873, 207] on div "View" at bounding box center [886, 223] width 94 height 86
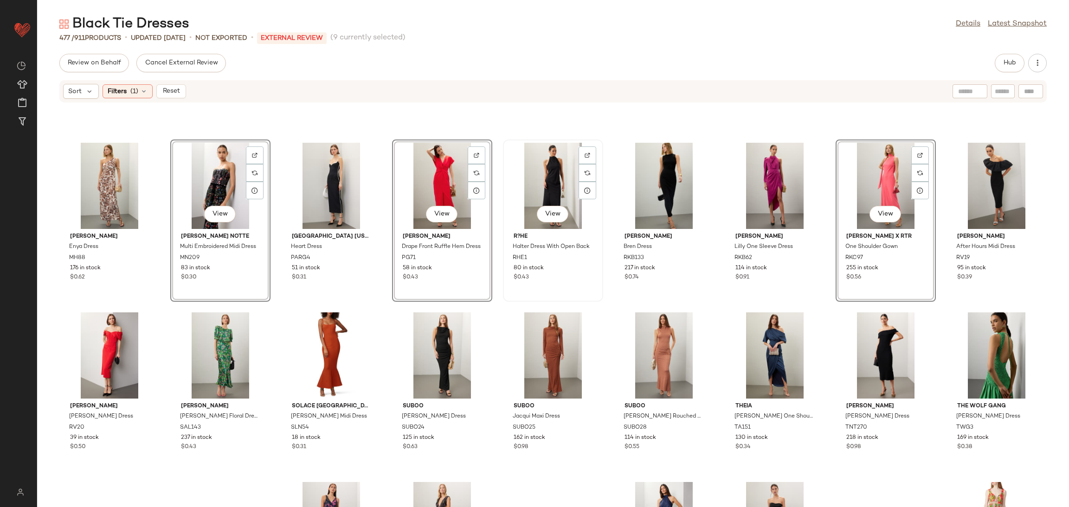
scroll to position [8501, 0]
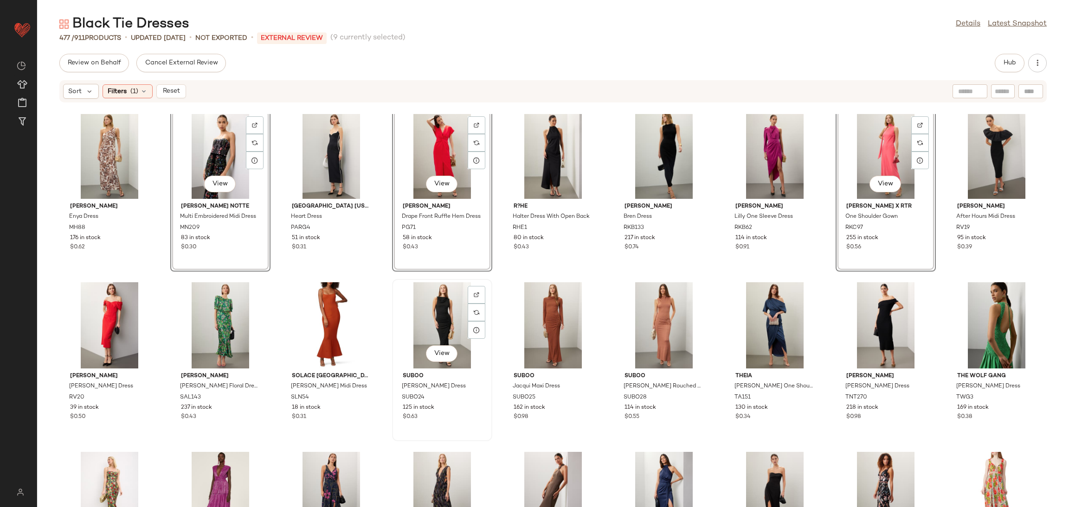
click at [438, 311] on div "View" at bounding box center [442, 325] width 94 height 86
click at [759, 319] on div "View" at bounding box center [775, 325] width 94 height 86
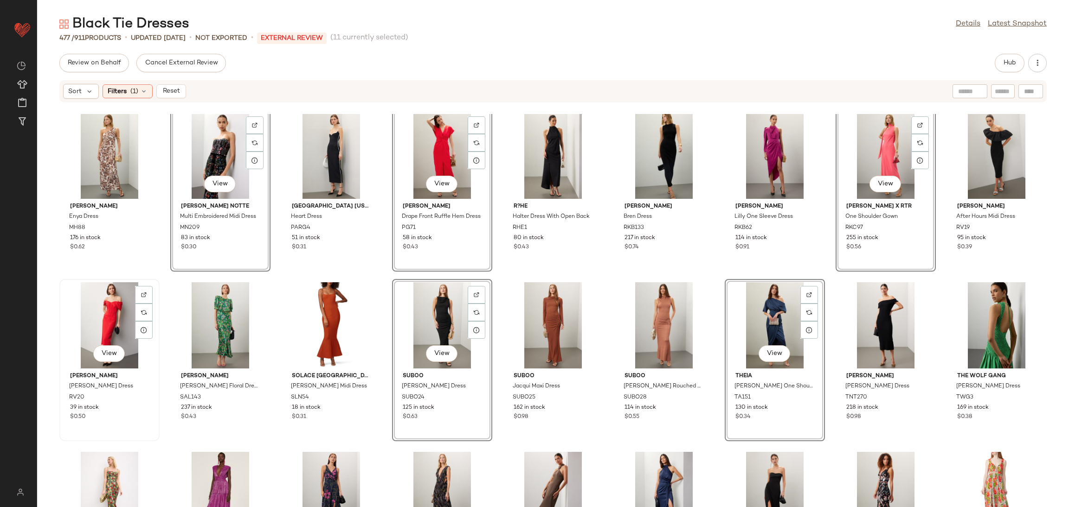
click at [119, 309] on div "View" at bounding box center [110, 325] width 94 height 86
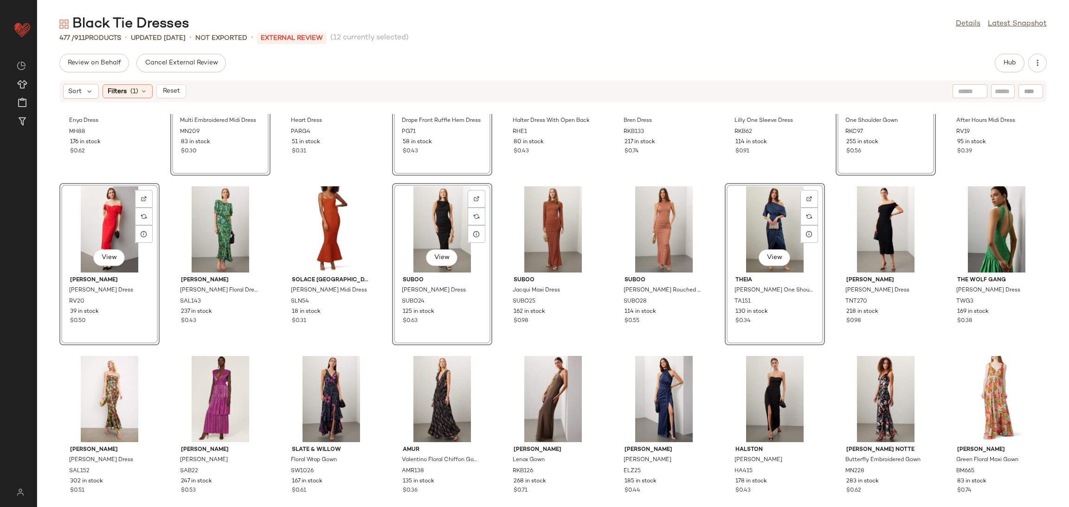
scroll to position [8605, 0]
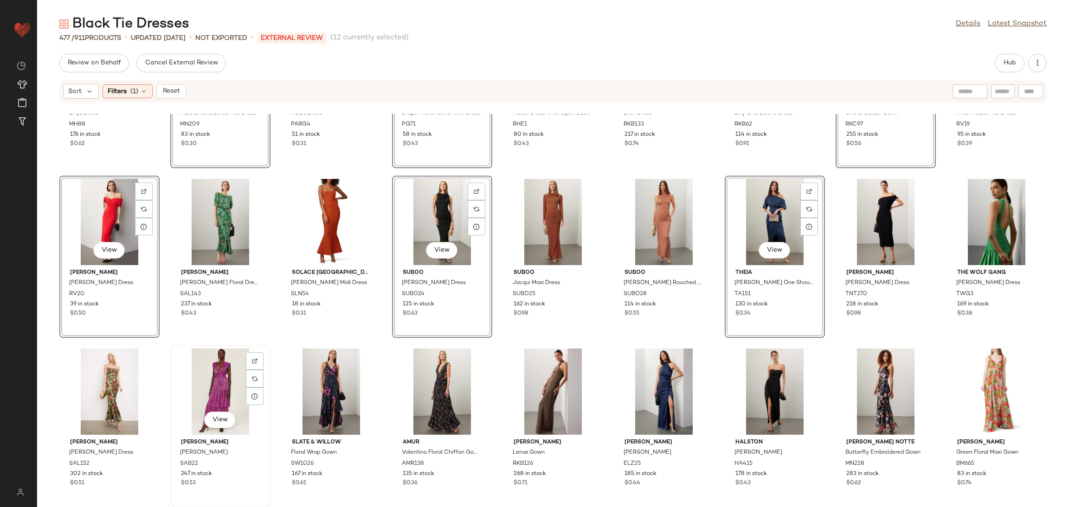
click at [221, 372] on div "View" at bounding box center [220, 392] width 94 height 86
click at [324, 378] on div "View" at bounding box center [331, 392] width 94 height 86
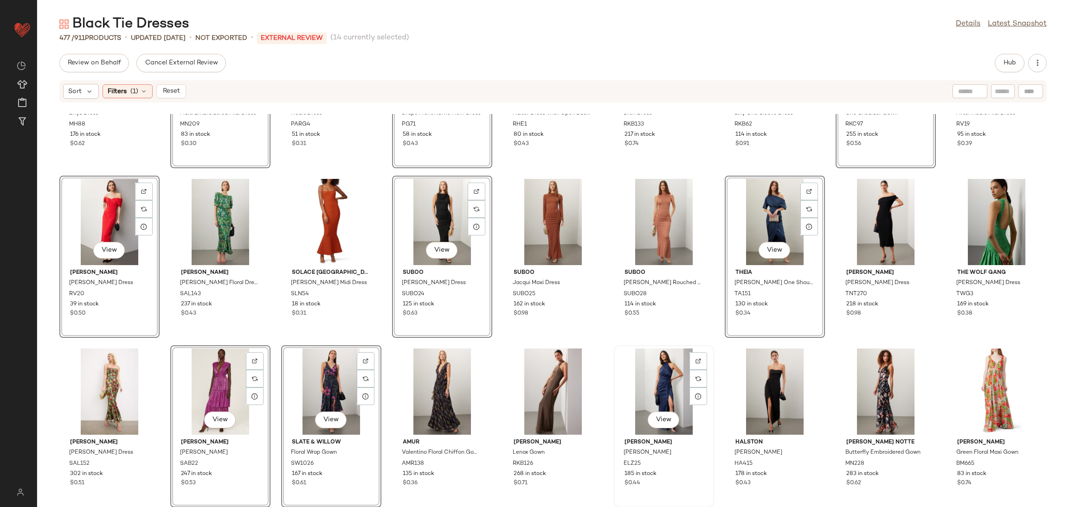
click at [660, 365] on div "View" at bounding box center [664, 392] width 94 height 86
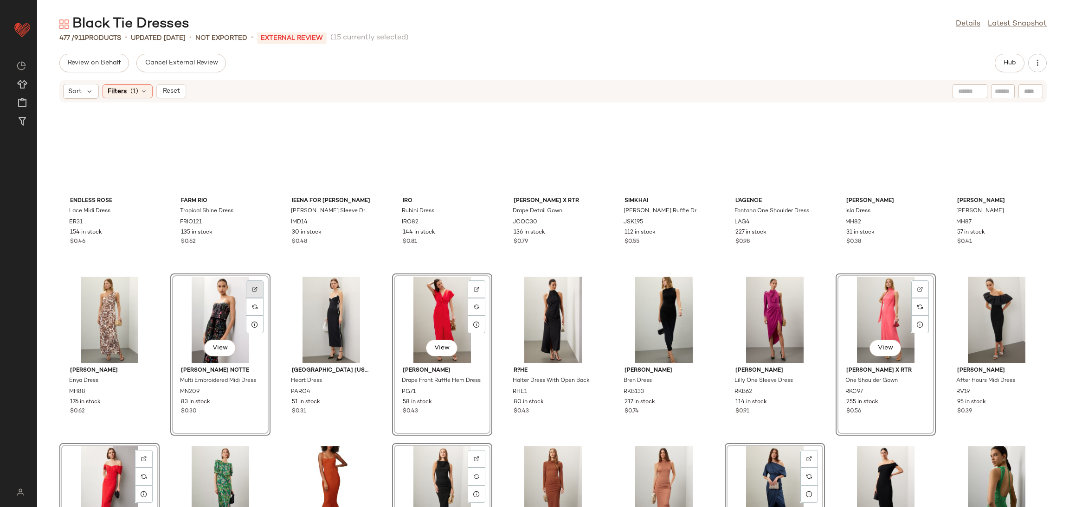
scroll to position [8304, 0]
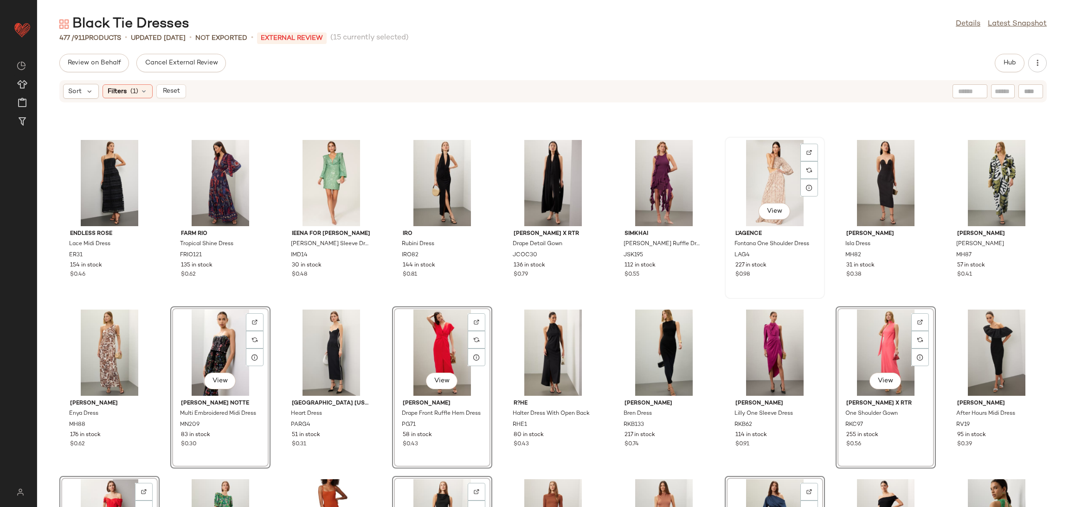
click at [765, 181] on div "View" at bounding box center [775, 183] width 94 height 86
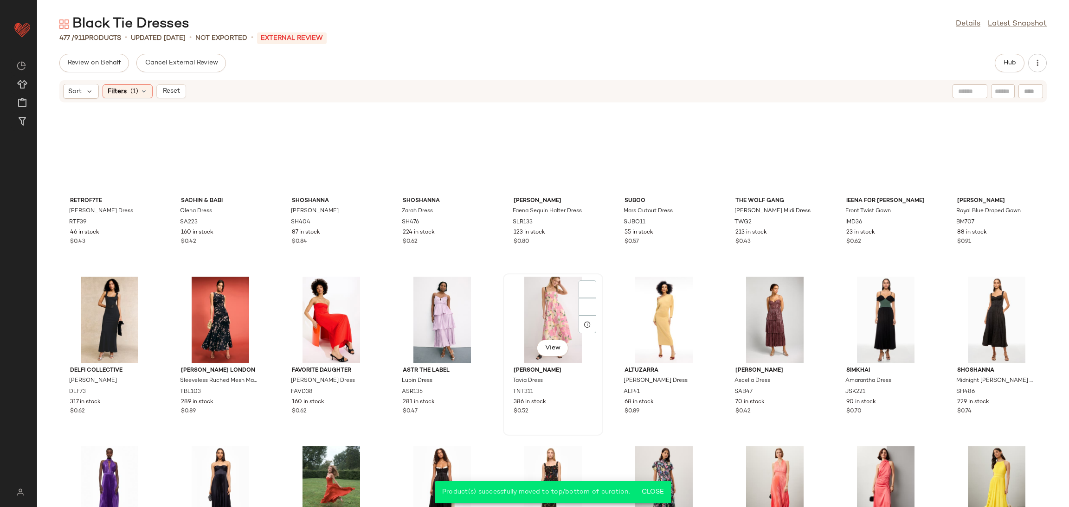
scroll to position [7657, 0]
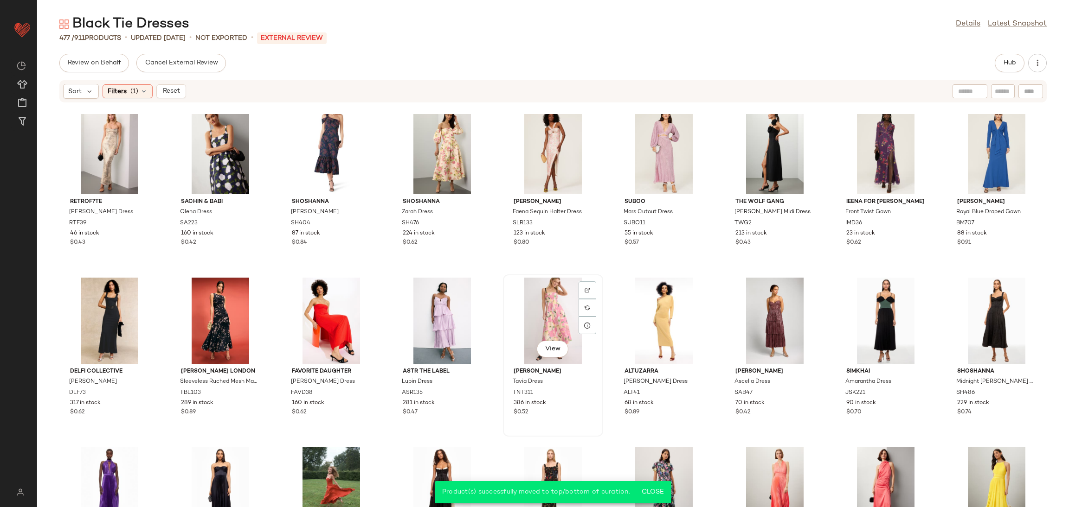
click at [544, 309] on div "View" at bounding box center [553, 321] width 94 height 86
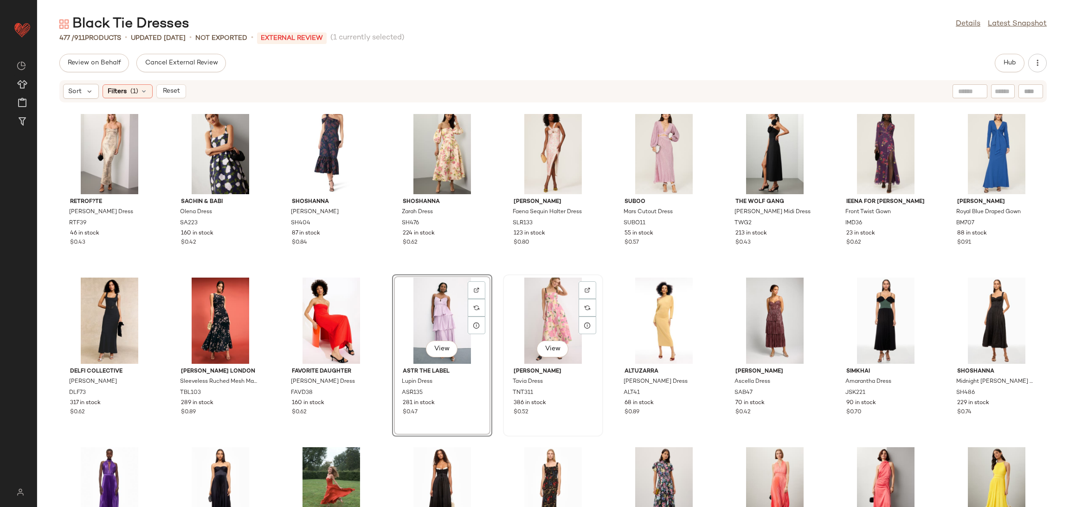
click at [546, 318] on div "View" at bounding box center [553, 321] width 94 height 86
click at [756, 313] on div "View" at bounding box center [775, 321] width 94 height 86
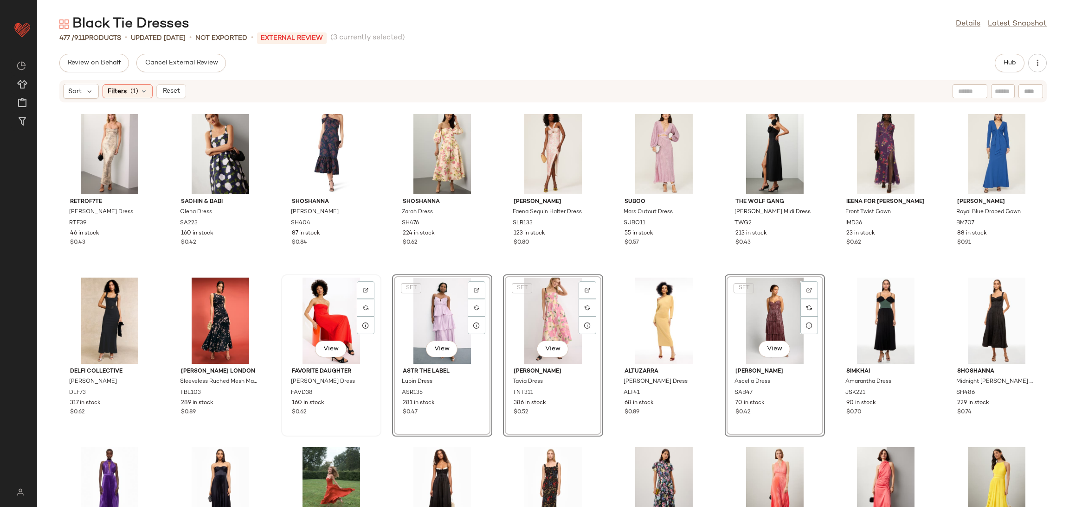
click at [339, 301] on div "View" at bounding box center [331, 321] width 94 height 86
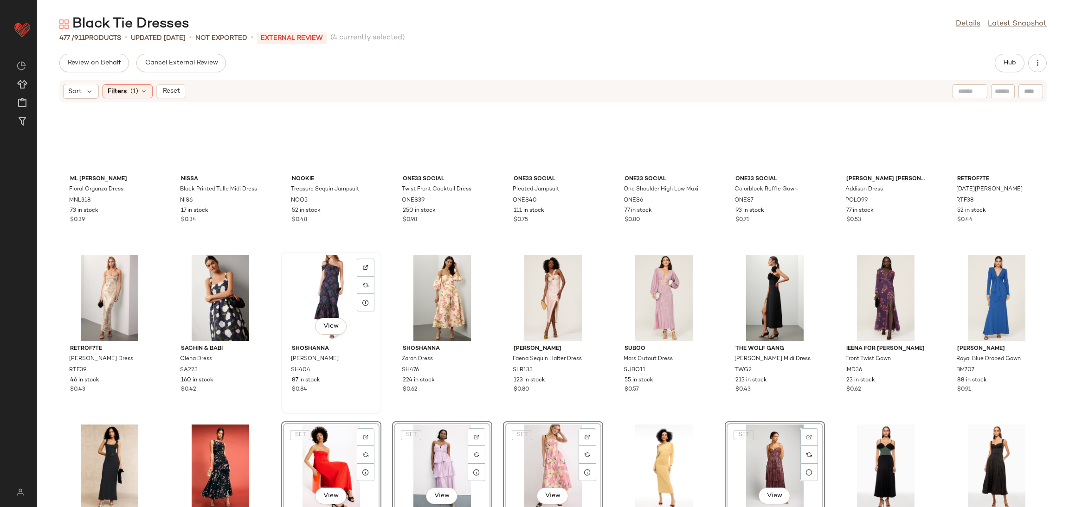
scroll to position [7495, 0]
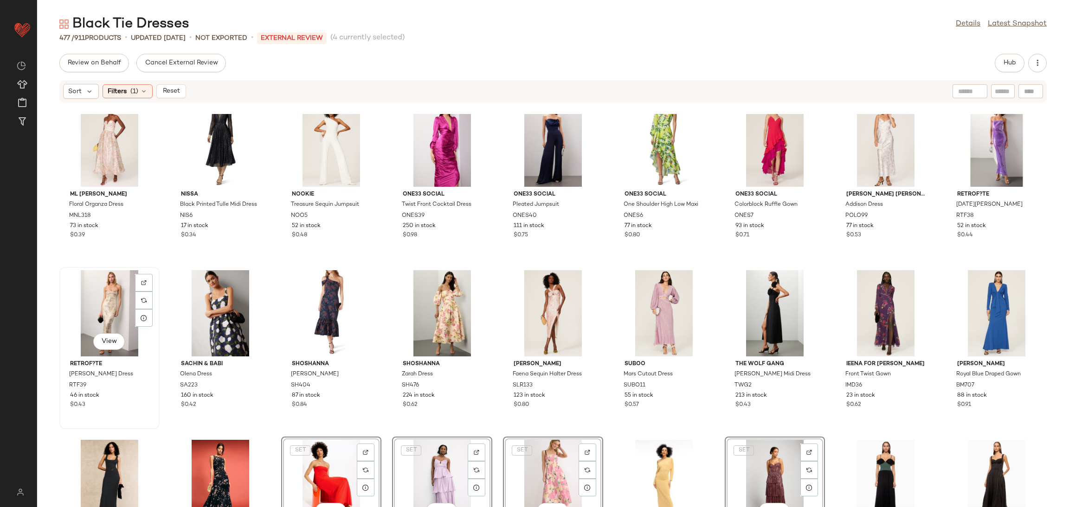
click at [103, 304] on div "View" at bounding box center [110, 313] width 94 height 86
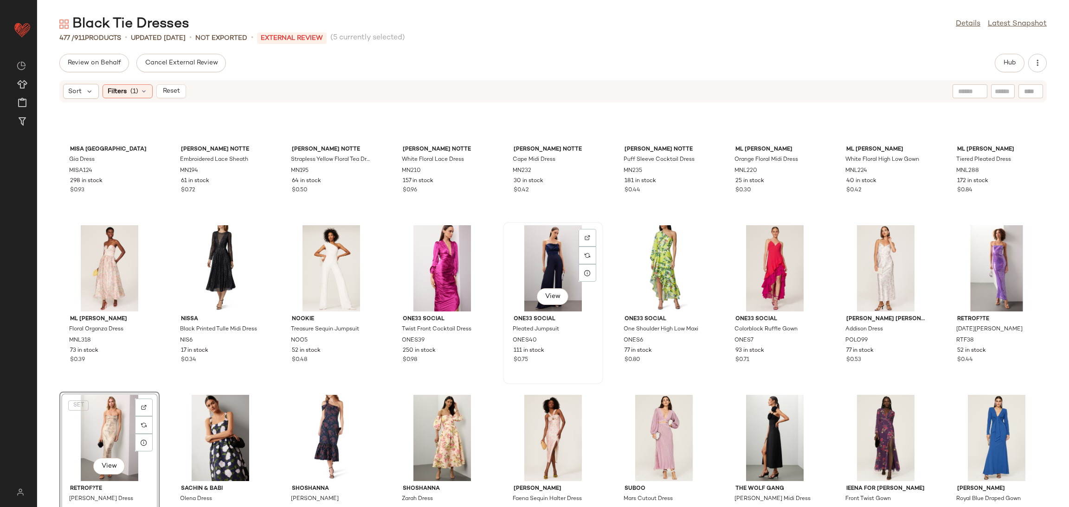
scroll to position [7349, 0]
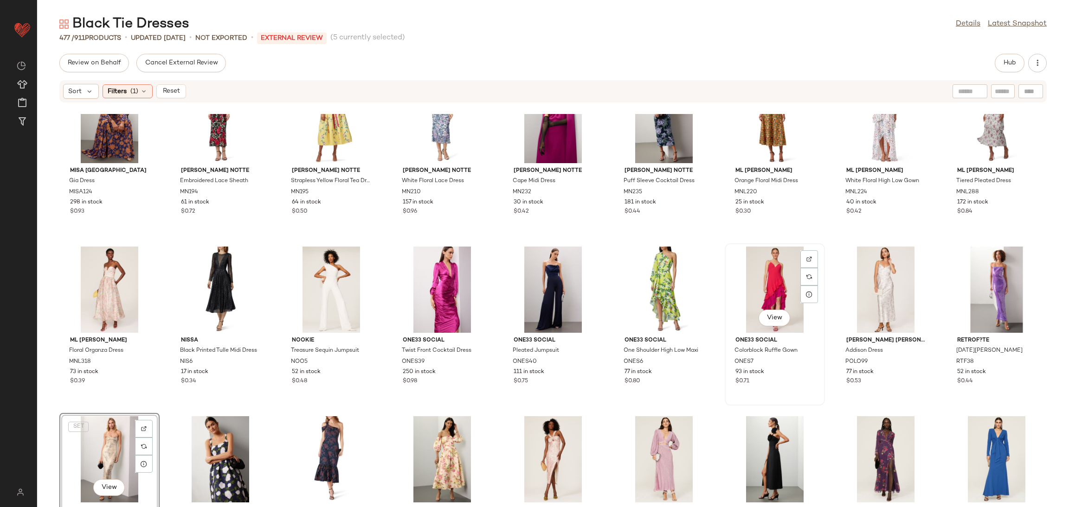
click at [775, 278] on div "View" at bounding box center [775, 290] width 94 height 86
click at [855, 280] on div "View" at bounding box center [886, 290] width 94 height 86
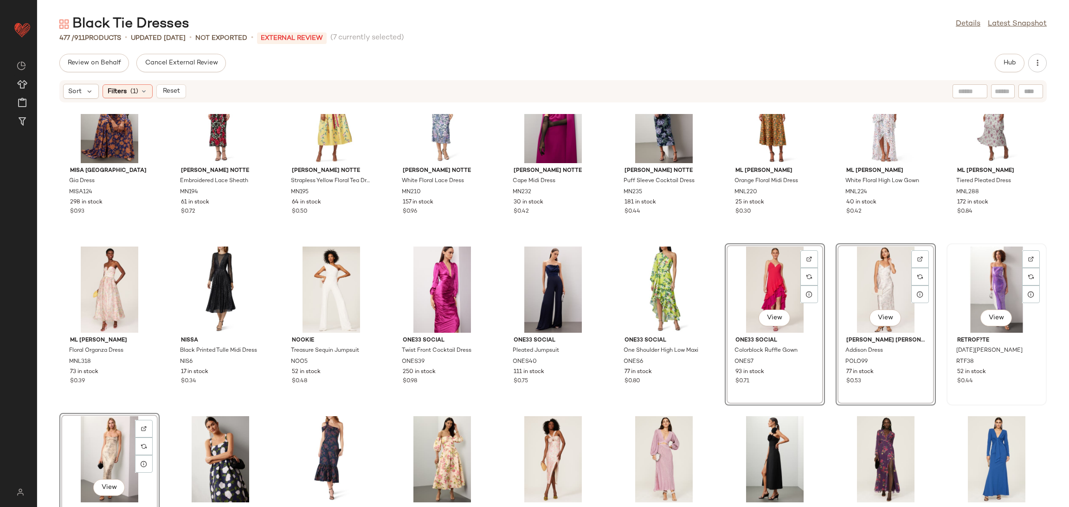
click at [981, 275] on div "View" at bounding box center [996, 290] width 94 height 86
click at [114, 290] on div "View" at bounding box center [110, 290] width 94 height 86
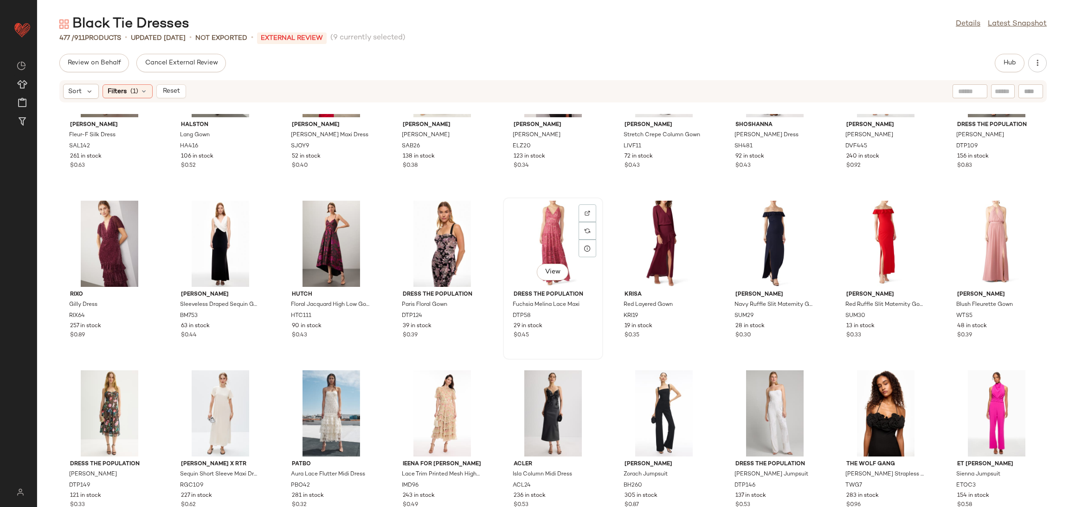
scroll to position [6547, 0]
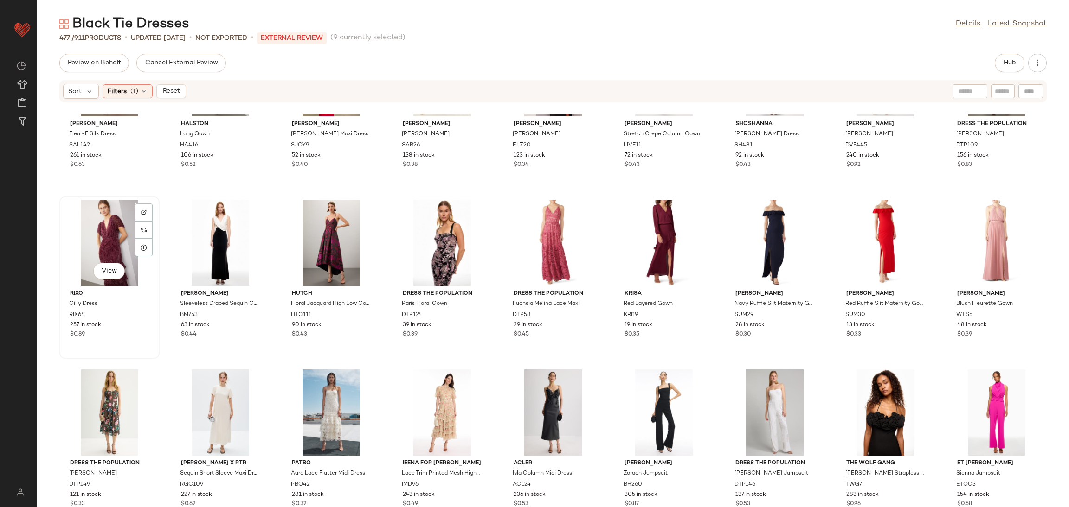
click at [102, 234] on div "View" at bounding box center [110, 243] width 94 height 86
click at [445, 240] on div "View" at bounding box center [442, 243] width 94 height 86
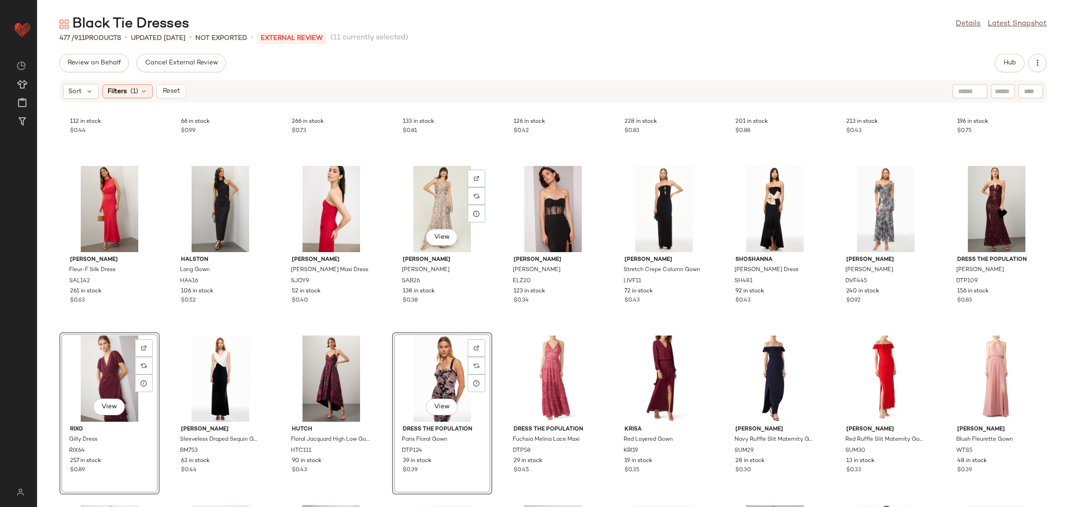
scroll to position [6391, 0]
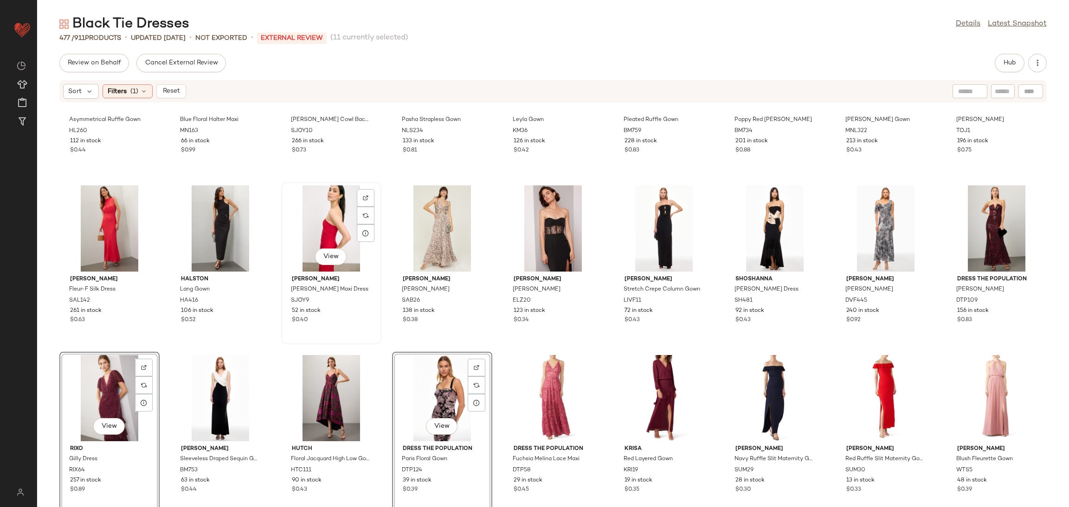
click at [312, 222] on div "View" at bounding box center [331, 229] width 94 height 86
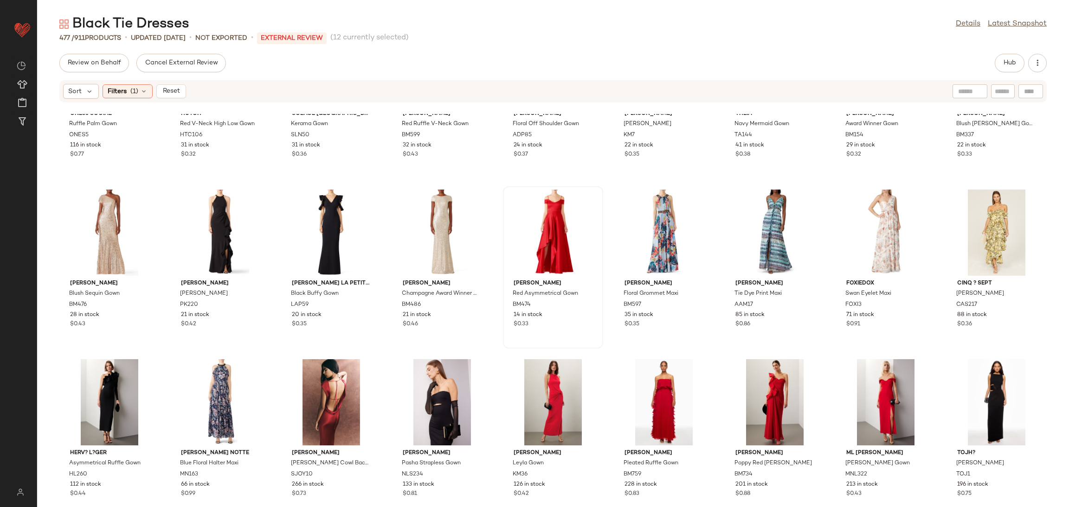
scroll to position [6049, 0]
click at [544, 391] on div "View" at bounding box center [553, 402] width 94 height 86
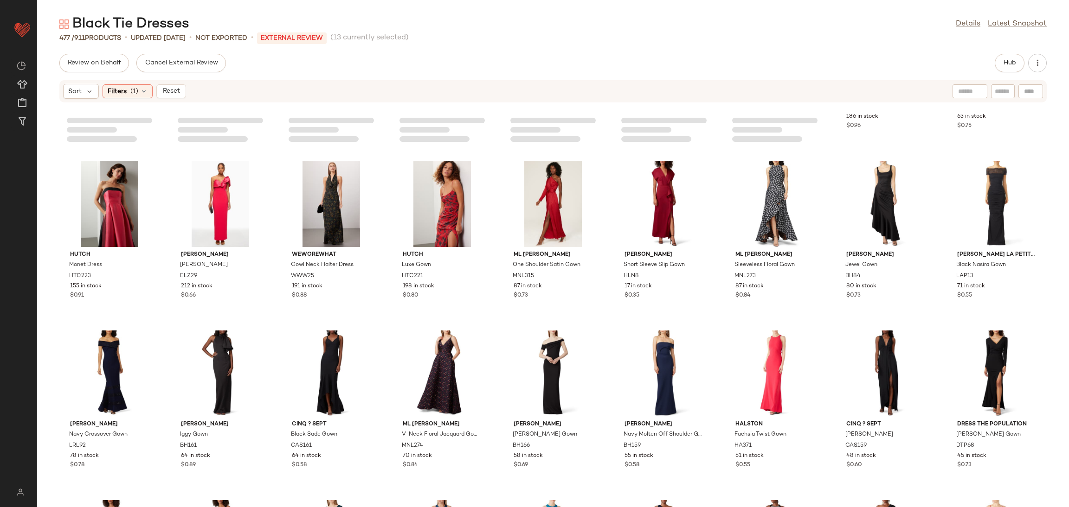
scroll to position [5071, 0]
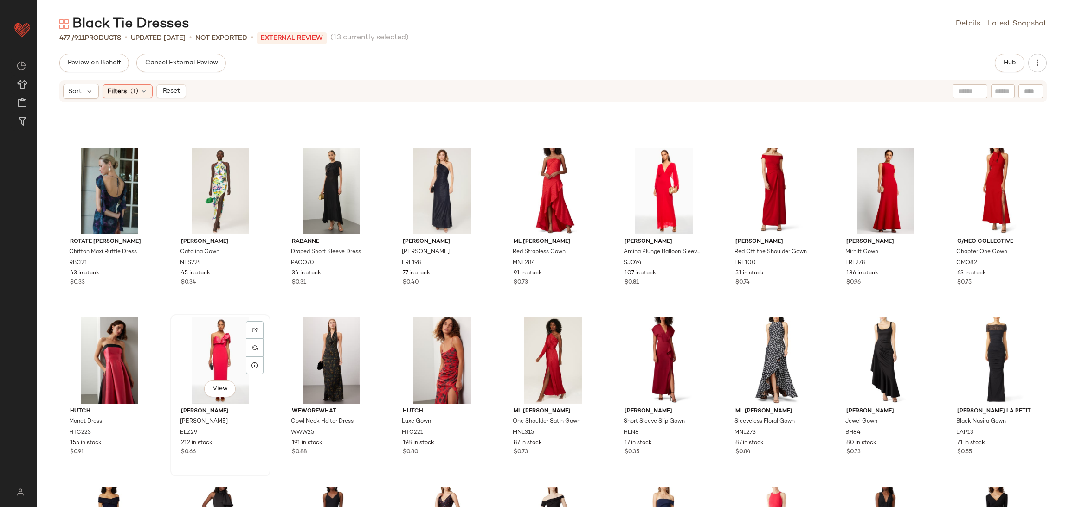
click at [206, 346] on div "View" at bounding box center [220, 361] width 94 height 86
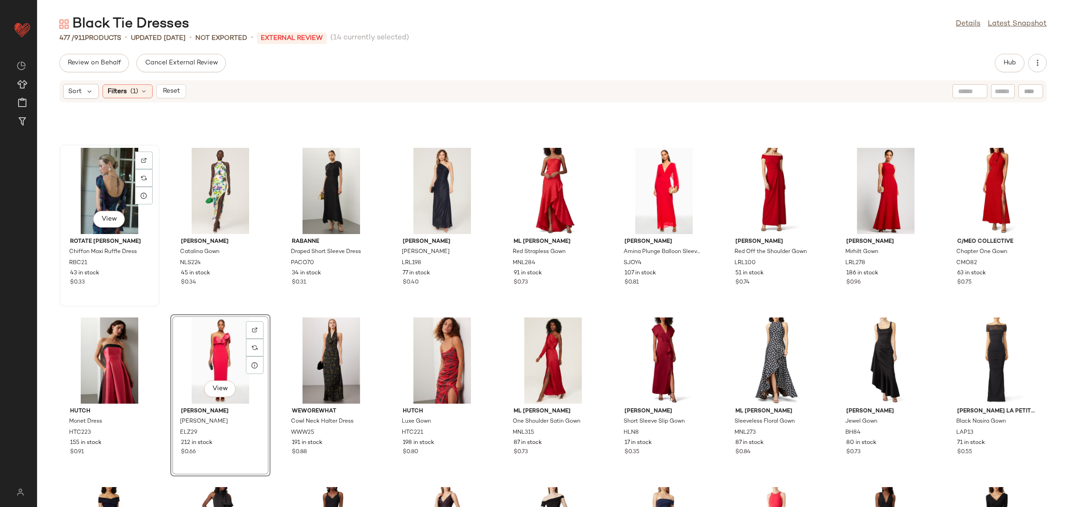
click at [105, 176] on div "View" at bounding box center [110, 191] width 94 height 86
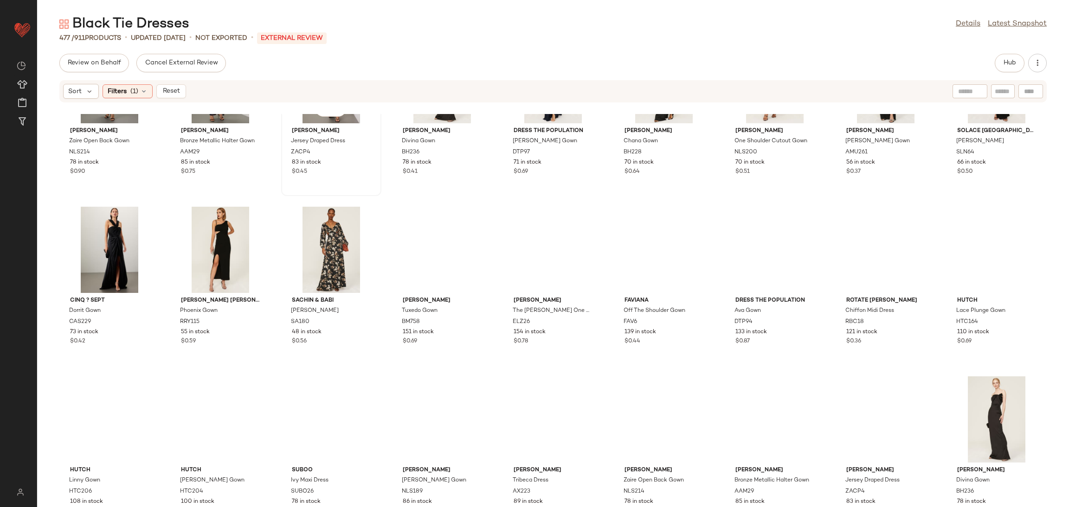
scroll to position [3221, 0]
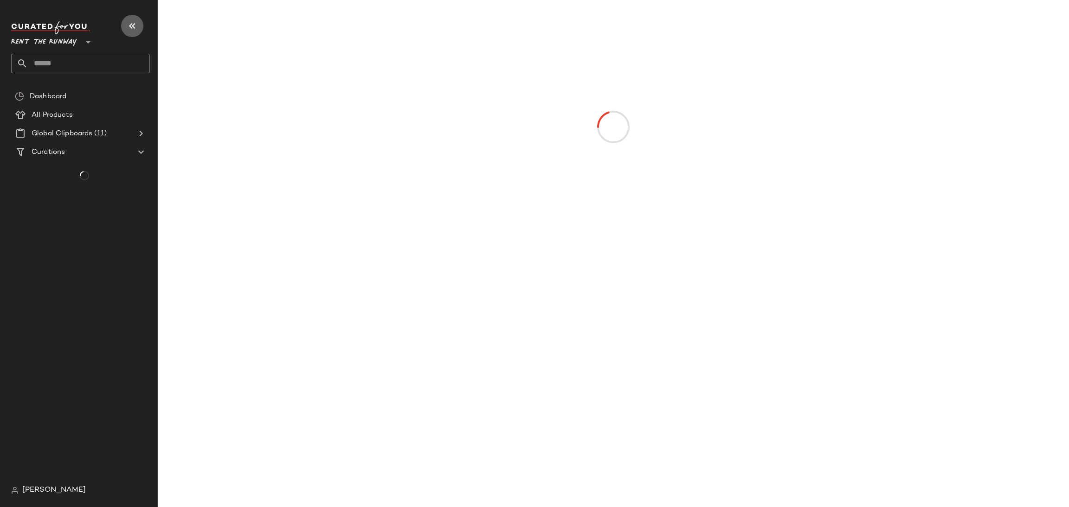
click at [133, 26] on icon "button" at bounding box center [132, 25] width 11 height 11
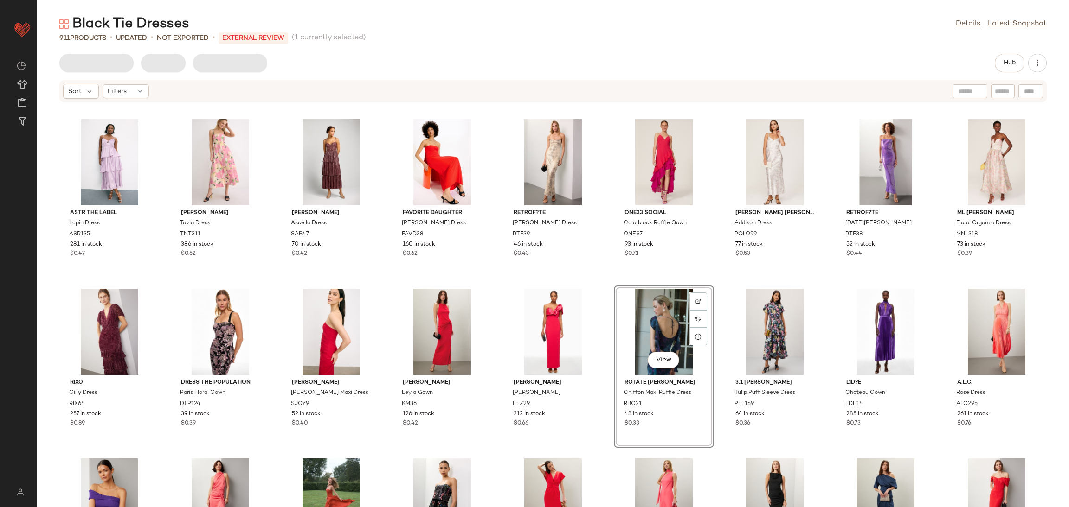
click at [608, 273] on div "ASTR the Label Lupin Dress ASR135 281 in stock $0.47 Tanya Taylor Tavia Dress T…" at bounding box center [552, 310] width 1031 height 393
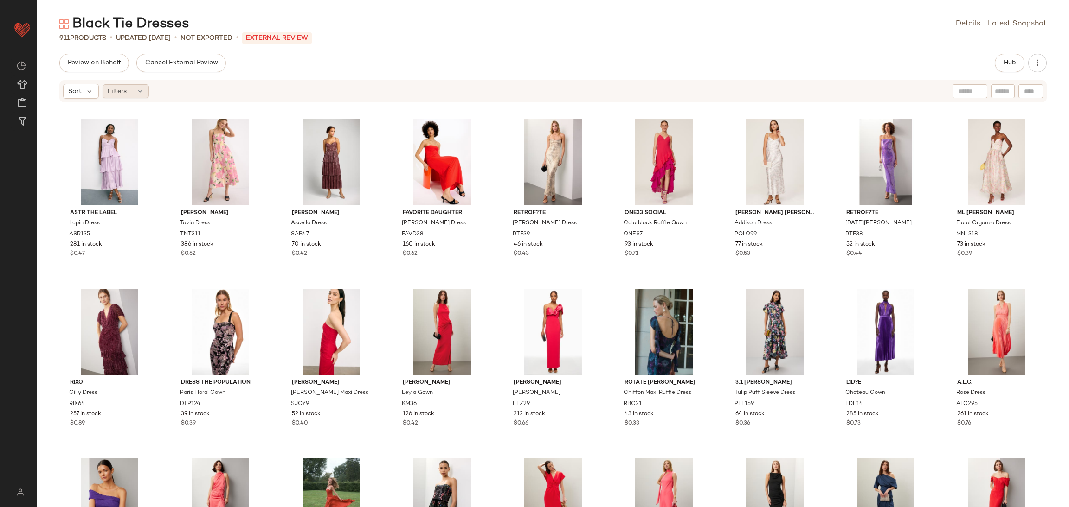
click at [133, 93] on div "Filters" at bounding box center [125, 91] width 46 height 14
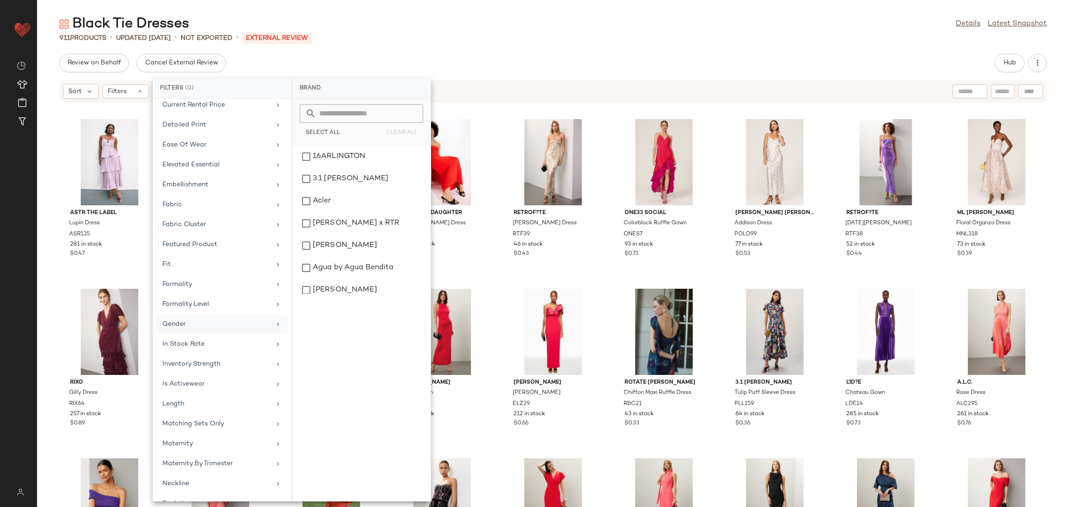
scroll to position [283, 0]
click at [204, 338] on div "In Stock Rate" at bounding box center [221, 347] width 131 height 18
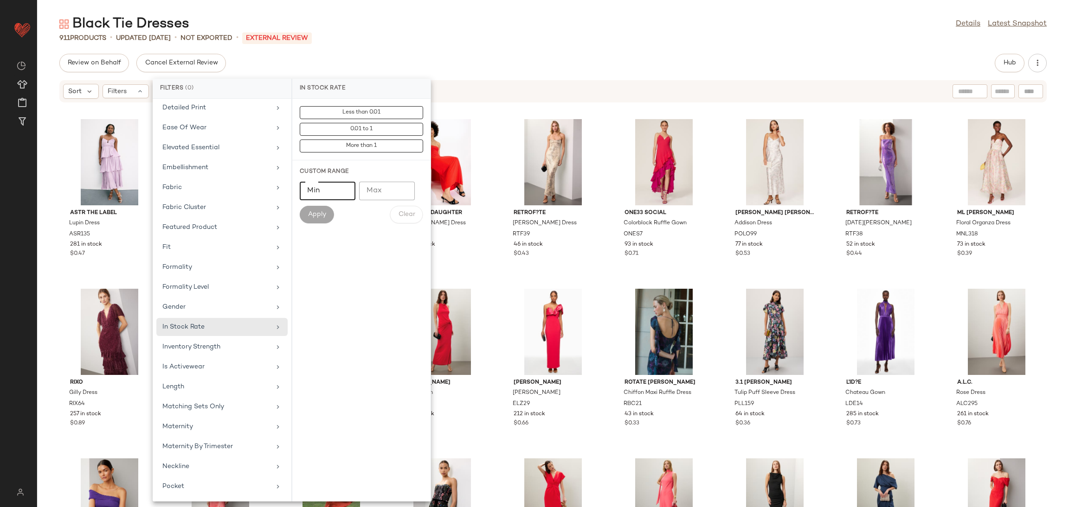
click at [314, 192] on input "Min" at bounding box center [328, 191] width 56 height 19
type input "***"
click at [311, 211] on span "Apply" at bounding box center [316, 214] width 19 height 7
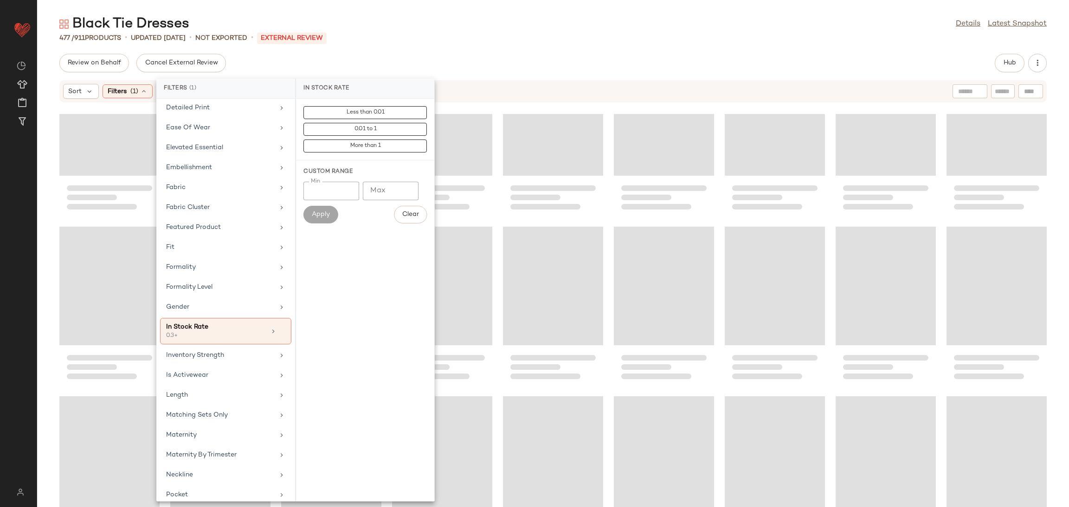
scroll to position [6281, 0]
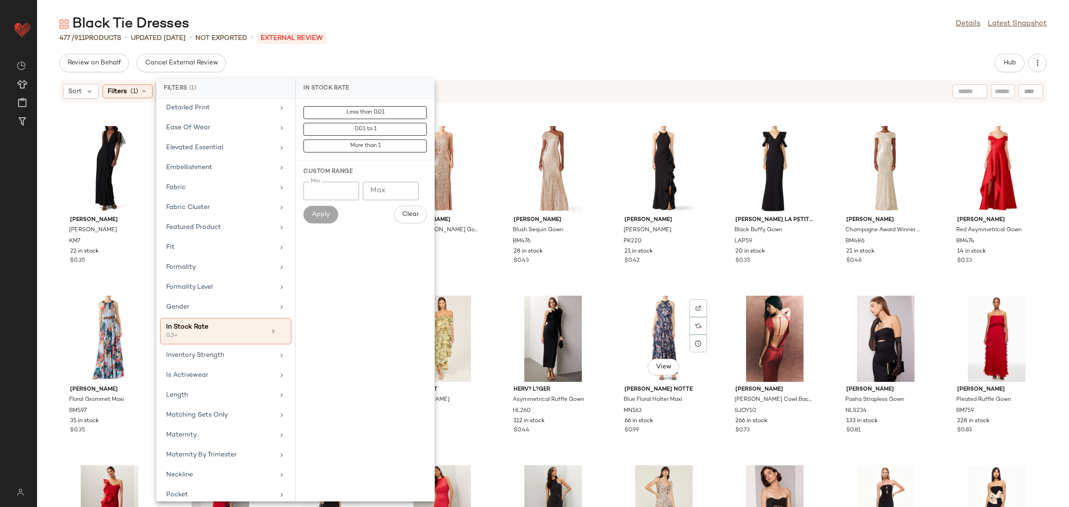
click at [614, 293] on div "View Marchesa Notte Blue Floral Halter Maxi MN163 66 in stock $0.99" at bounding box center [664, 374] width 100 height 162
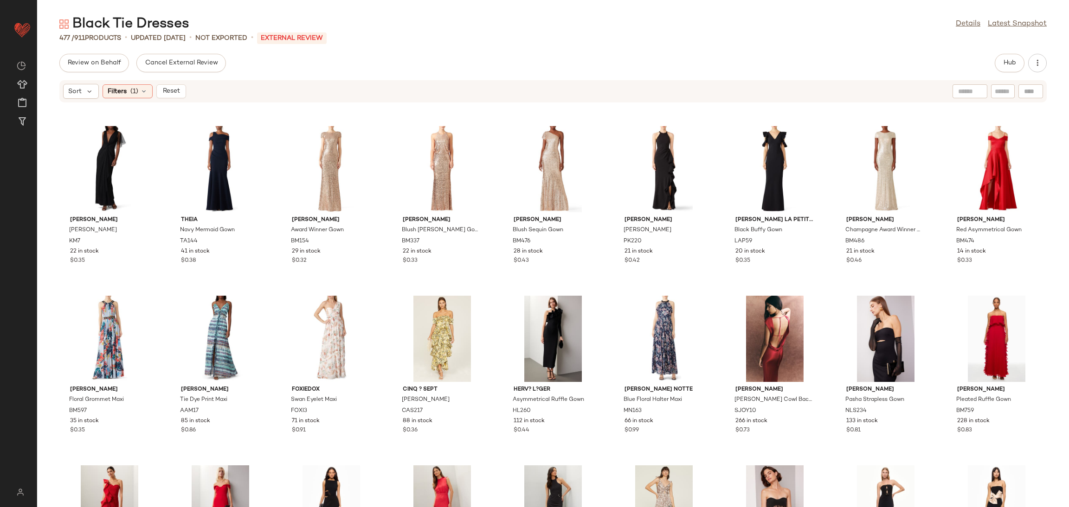
click at [608, 291] on div "Black Halo Hendricks Gown BH60 30 in stock $0.55 AMUR Black Elle Gown AMR28 36 …" at bounding box center [552, 310] width 1031 height 393
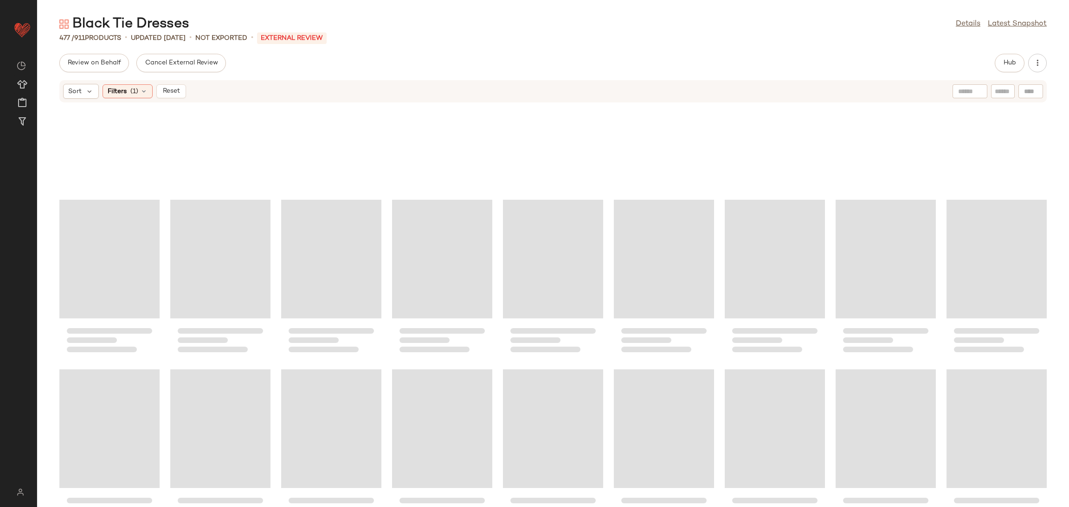
scroll to position [4387, 0]
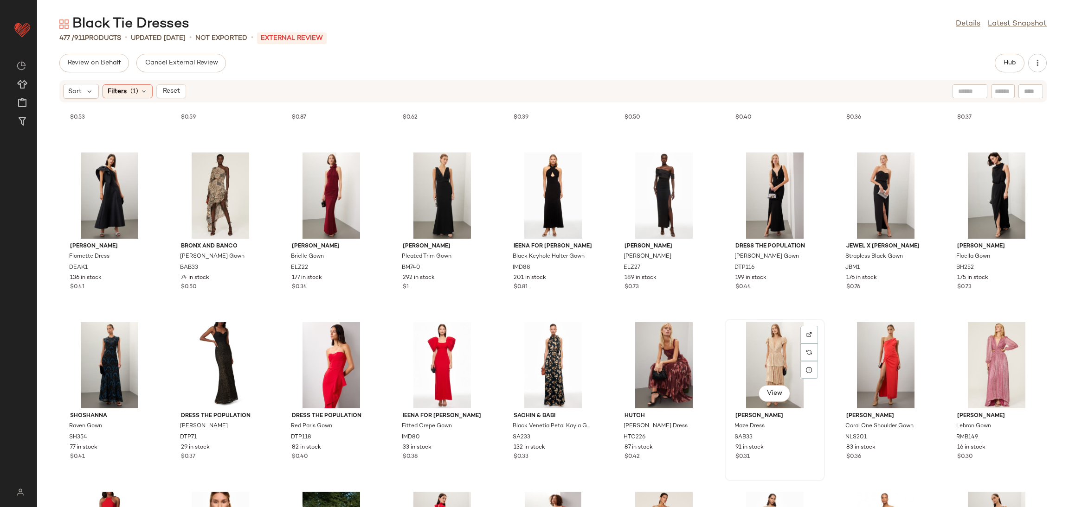
click at [759, 362] on div "View" at bounding box center [775, 365] width 94 height 86
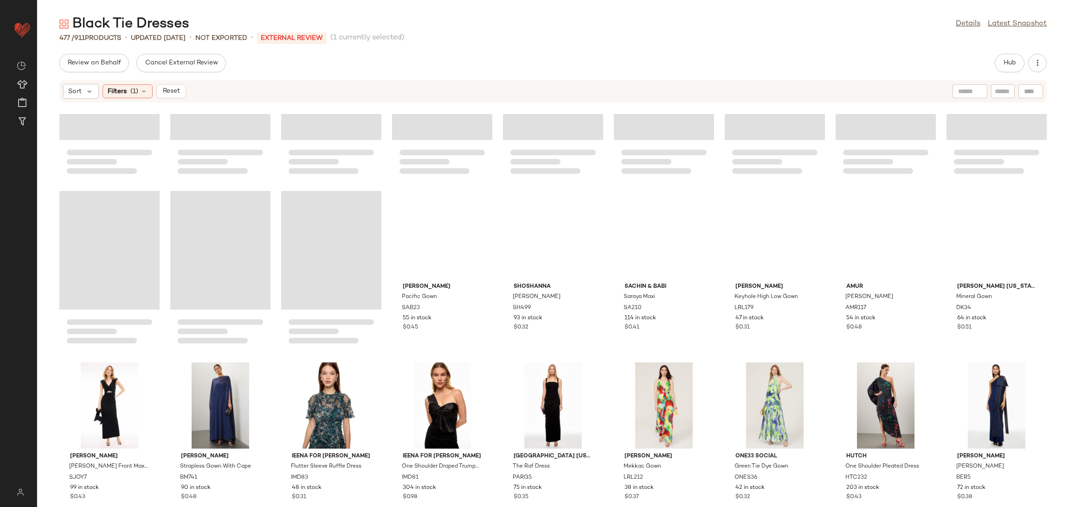
scroll to position [3139, 0]
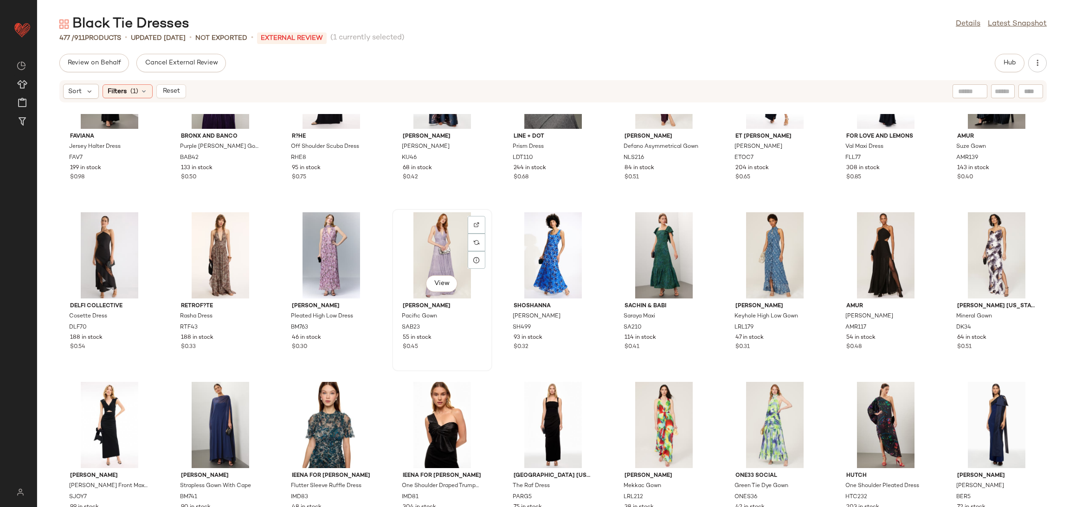
click at [437, 252] on div "View" at bounding box center [442, 255] width 94 height 86
click at [321, 237] on div "View" at bounding box center [331, 255] width 94 height 86
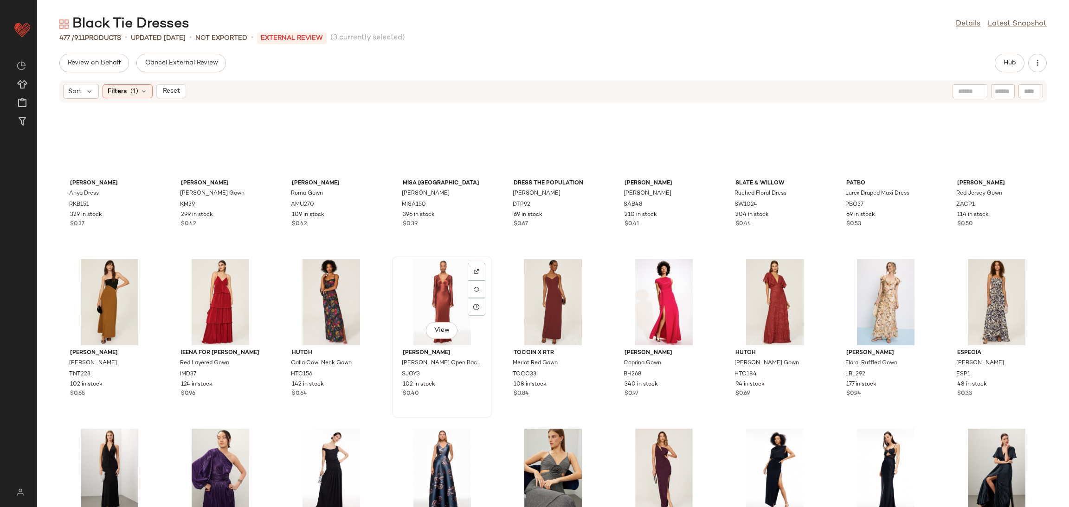
scroll to position [2729, 0]
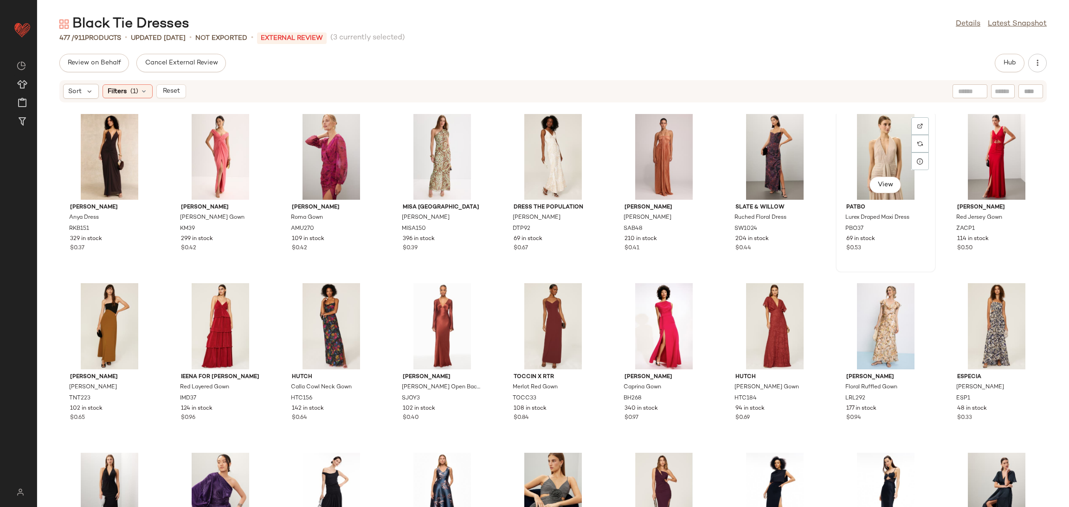
click at [866, 150] on div "View" at bounding box center [886, 157] width 94 height 86
click at [221, 148] on div "View" at bounding box center [220, 157] width 94 height 86
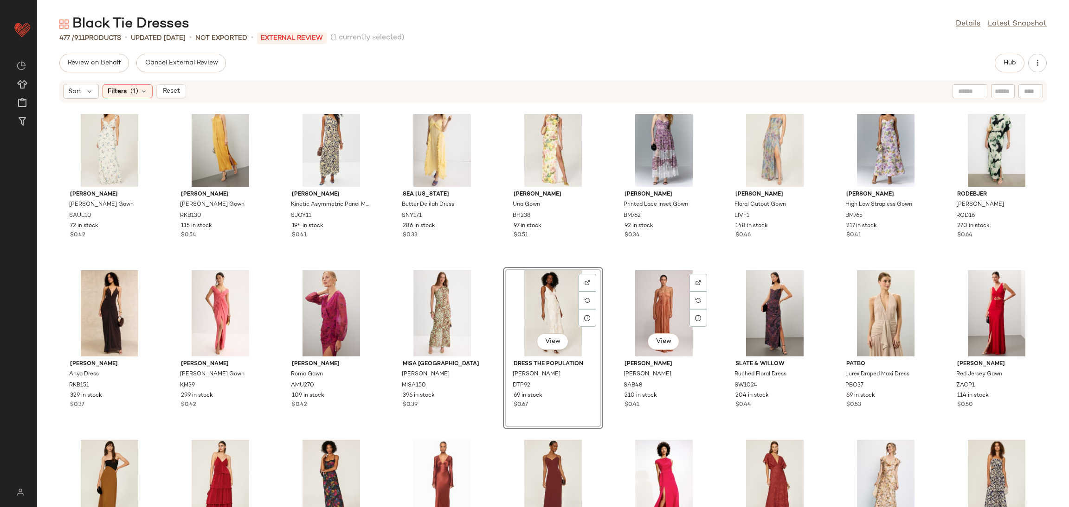
scroll to position [2576, 0]
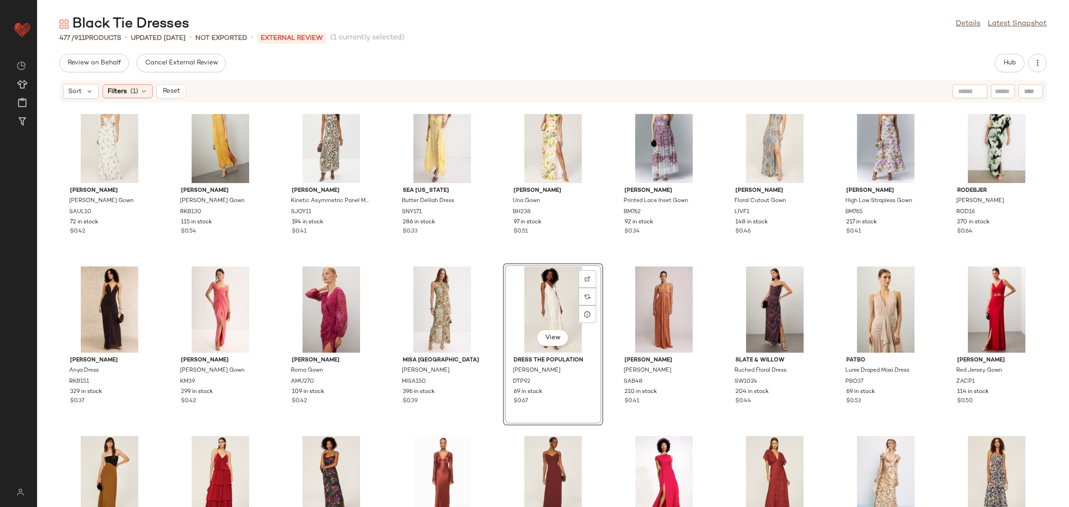
click at [605, 249] on div "L.K. Bennett Kristen Gown LKB86 46 in stock $0.53 Badgley Mischka Two-Tone Twis…" at bounding box center [552, 310] width 1031 height 393
click at [549, 311] on div "View" at bounding box center [553, 310] width 94 height 86
click at [864, 301] on div "View" at bounding box center [886, 310] width 94 height 86
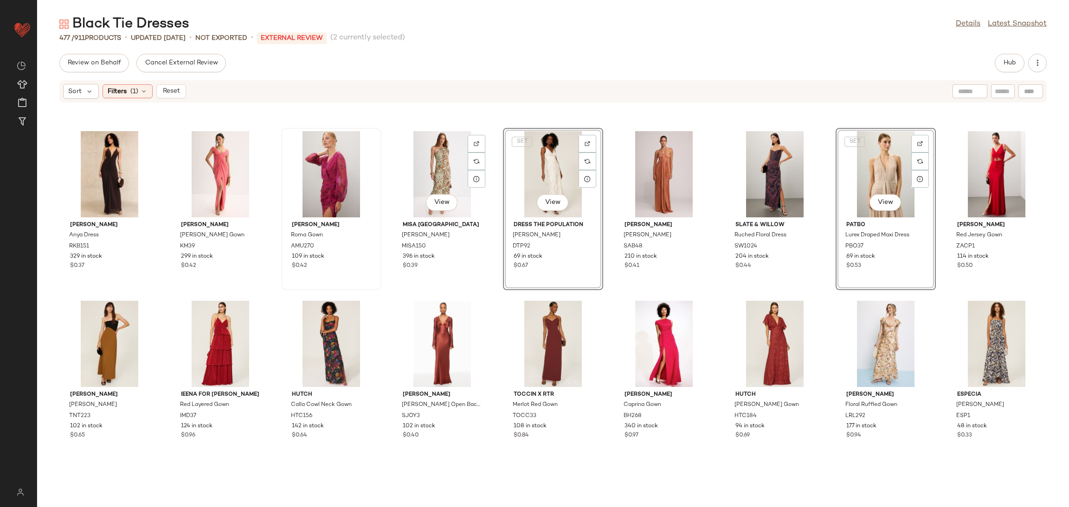
scroll to position [2719, 0]
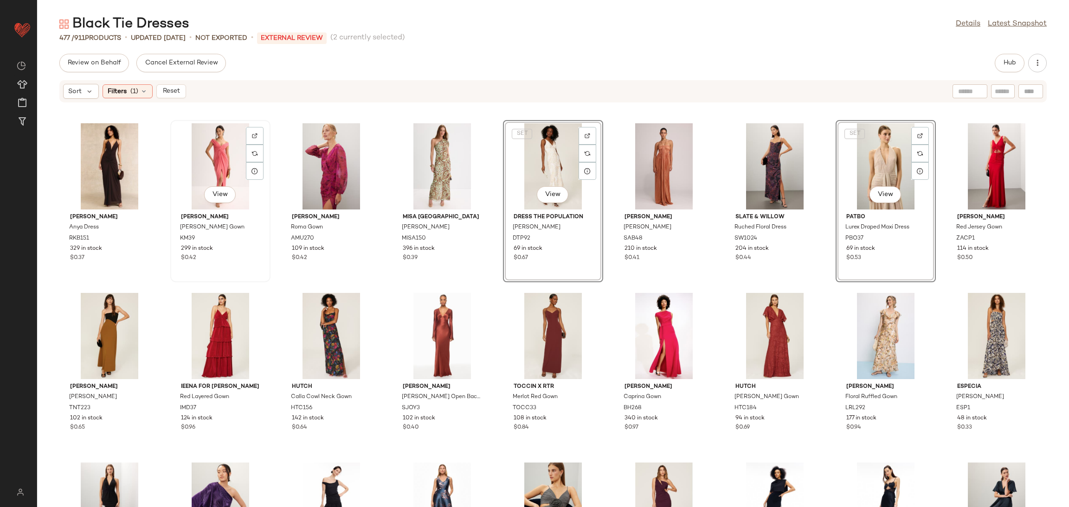
click at [207, 164] on div "View" at bounding box center [220, 166] width 94 height 86
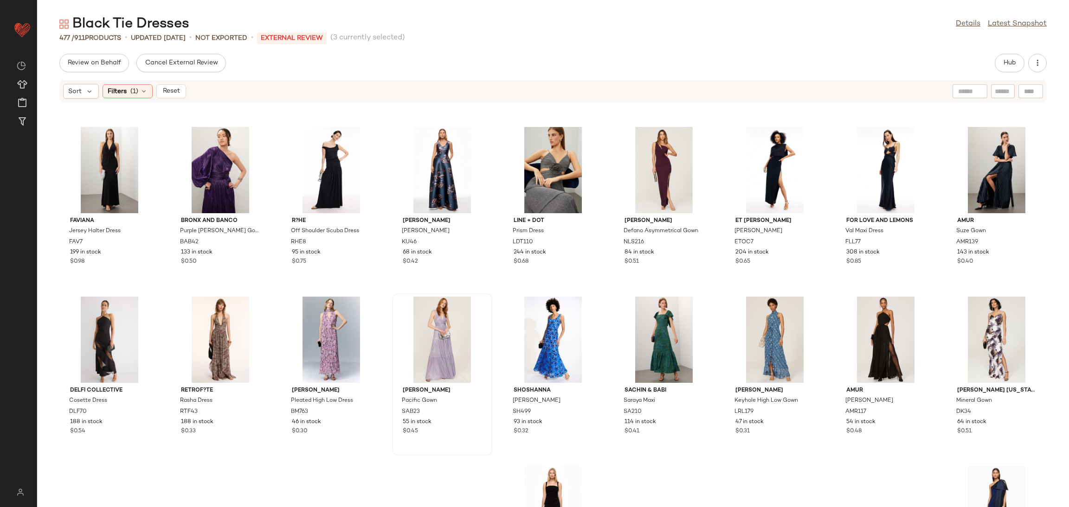
scroll to position [3072, 0]
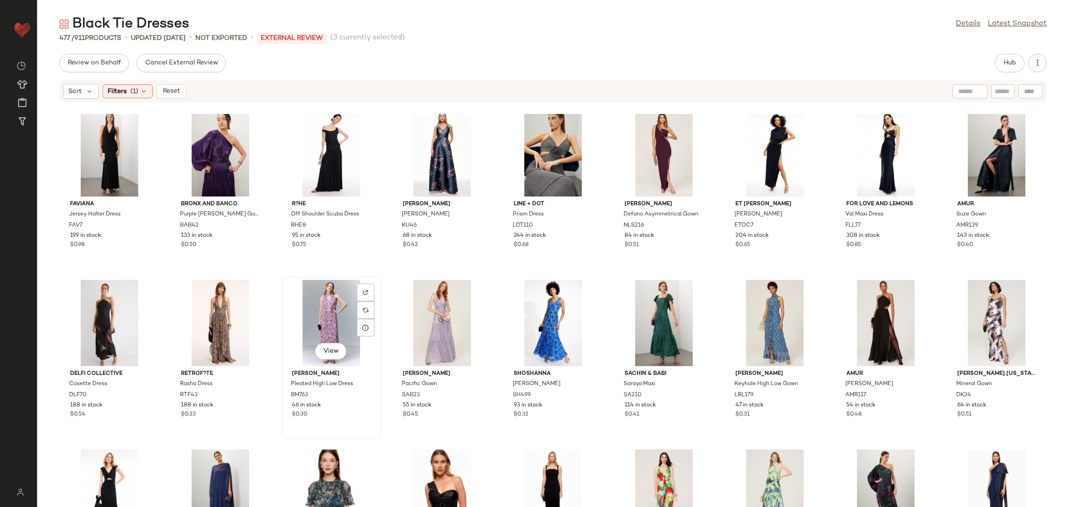
click at [323, 322] on div "View" at bounding box center [331, 323] width 94 height 86
click at [421, 309] on div "View" at bounding box center [442, 323] width 94 height 86
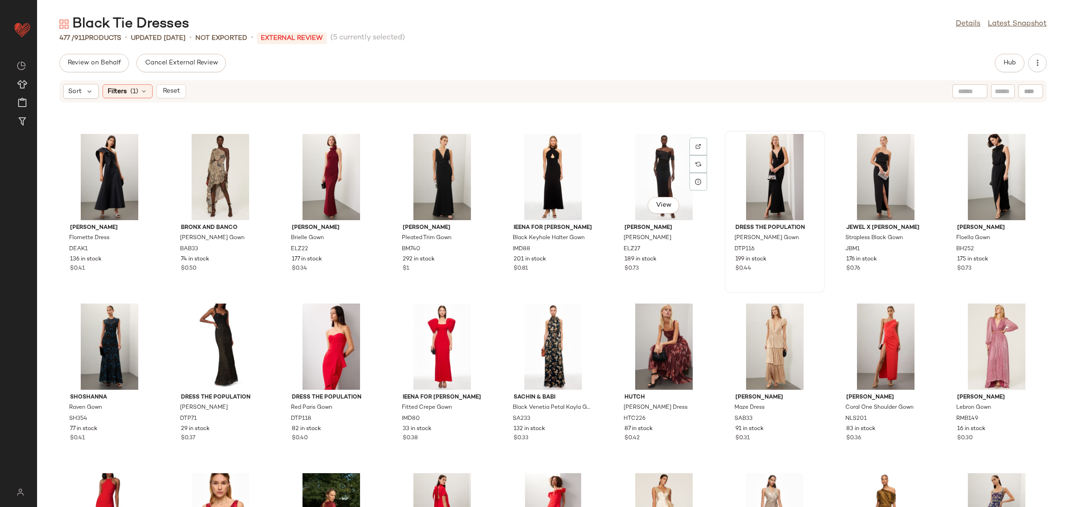
scroll to position [4406, 0]
click at [752, 327] on div "View" at bounding box center [775, 346] width 94 height 86
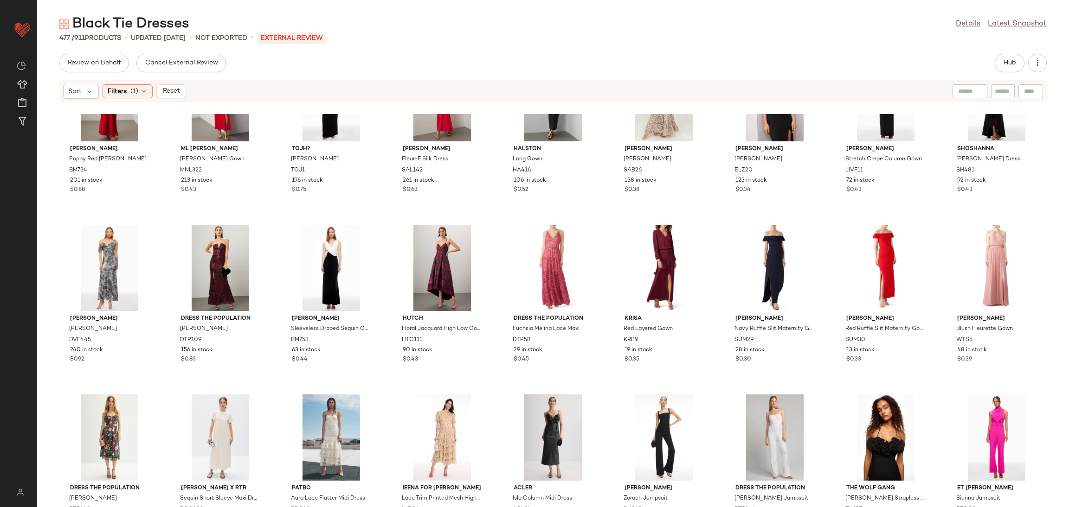
scroll to position [6692, 0]
click at [439, 408] on div "View" at bounding box center [442, 437] width 94 height 86
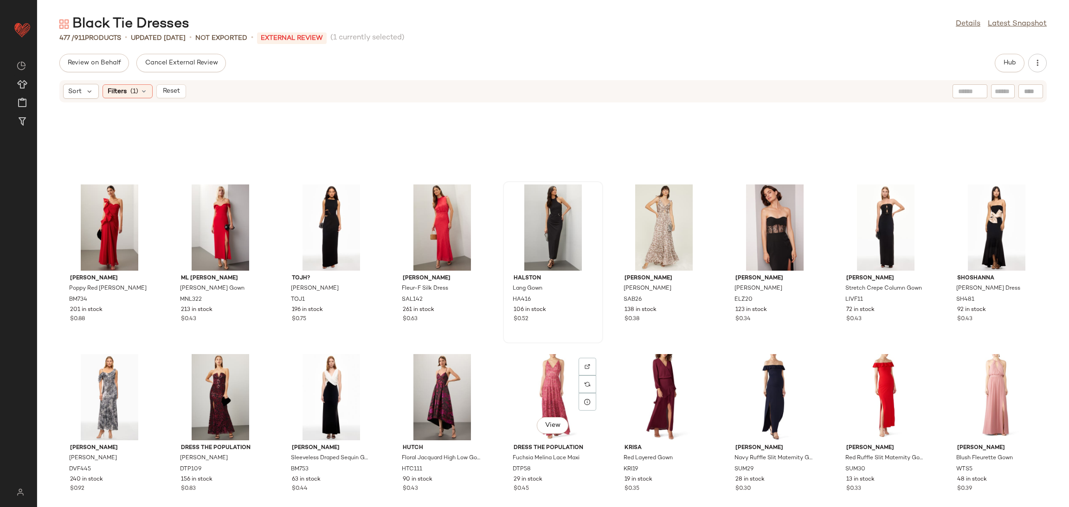
scroll to position [6561, 0]
click at [626, 231] on div "View" at bounding box center [664, 229] width 94 height 86
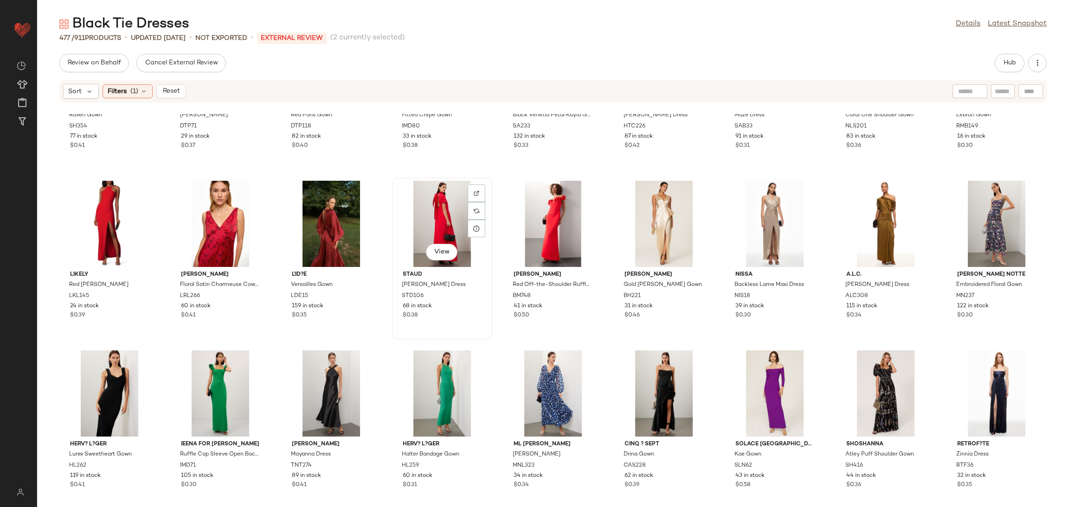
scroll to position [4665, 0]
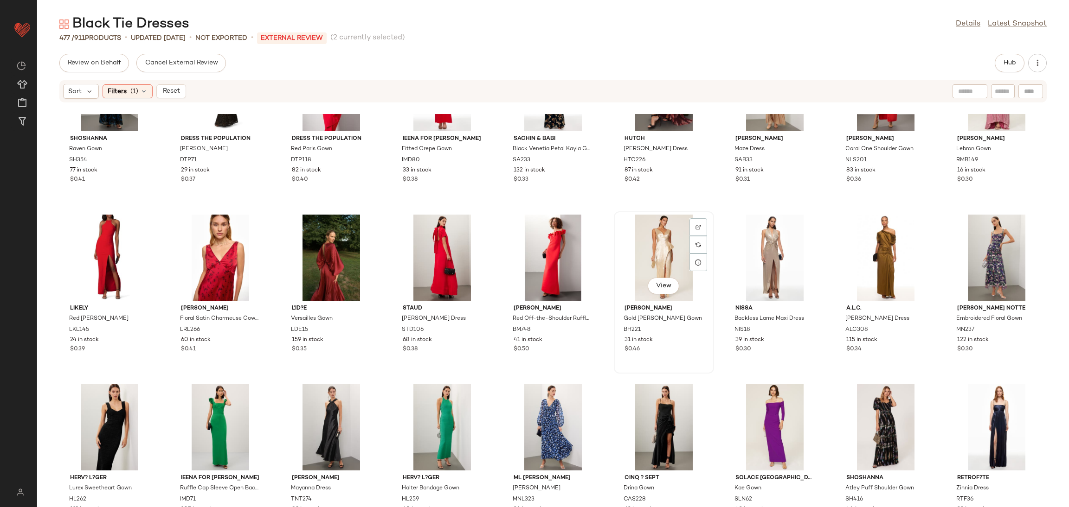
click at [647, 235] on div "View" at bounding box center [664, 258] width 94 height 86
click at [731, 260] on div "View" at bounding box center [775, 258] width 94 height 86
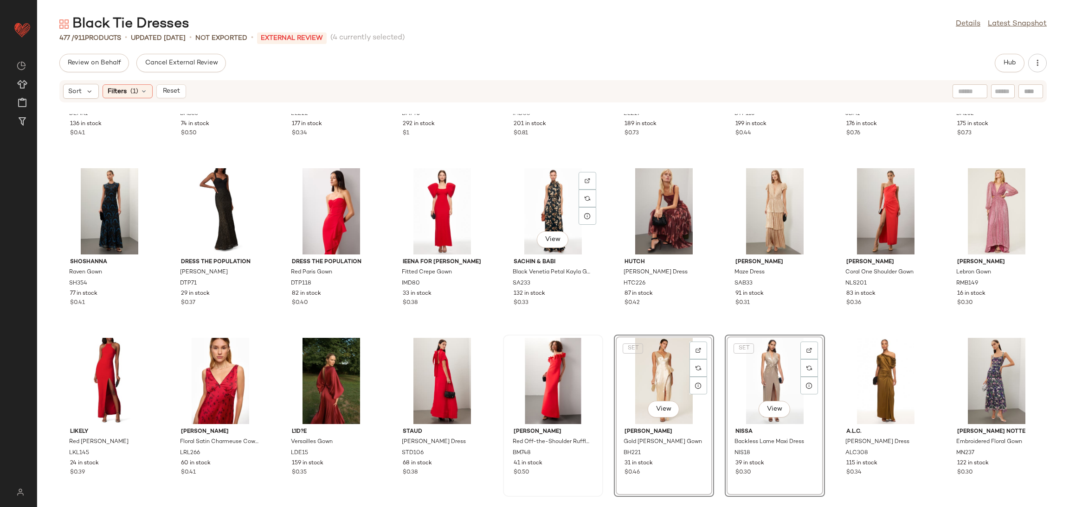
scroll to position [4534, 0]
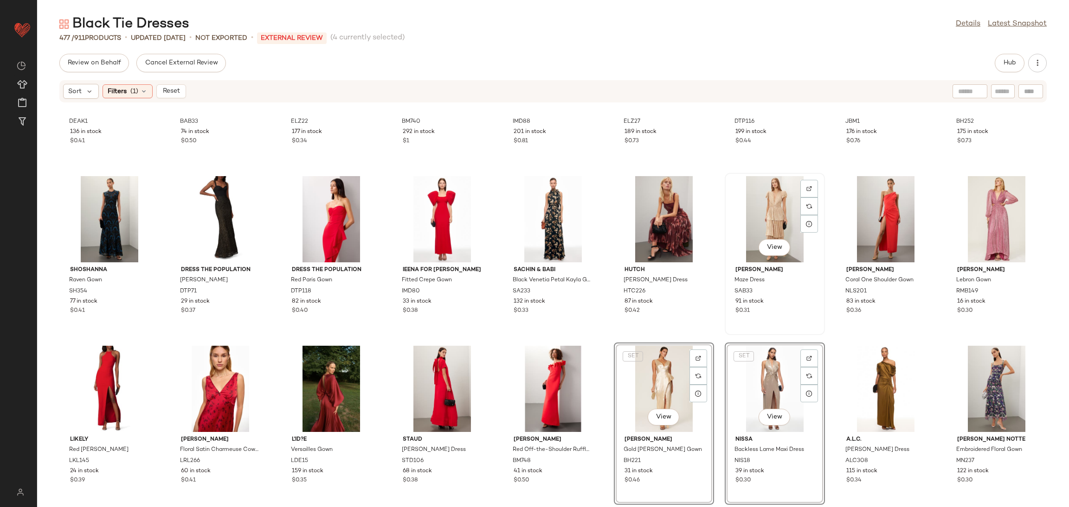
click at [770, 216] on div "View" at bounding box center [775, 219] width 94 height 86
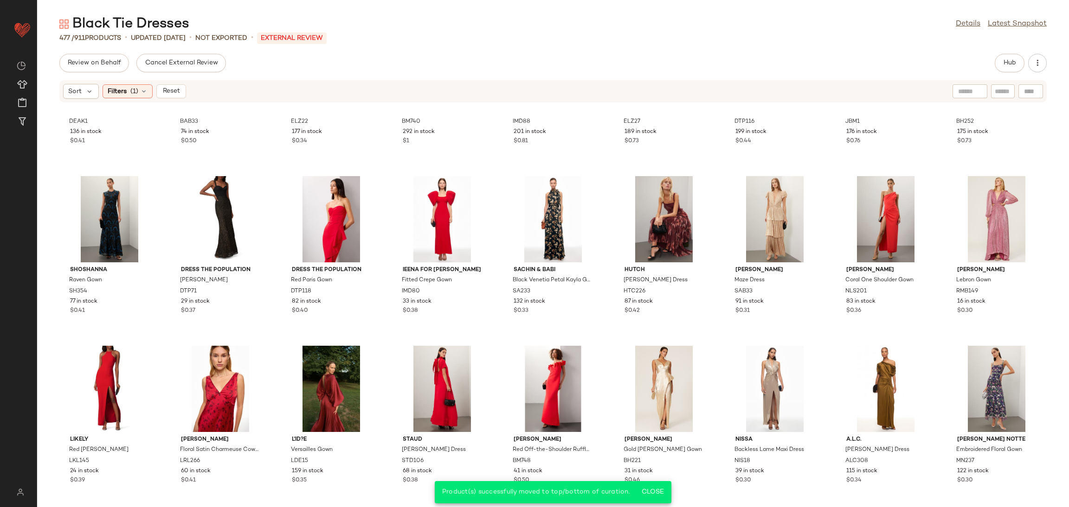
click at [180, 108] on div "Sort Filters (1) Reset Dea Kudibal Flornette Dress DEAK1 136 in stock $0.41 Bro…" at bounding box center [552, 294] width 1031 height 428
click at [181, 96] on button "Reset" at bounding box center [171, 91] width 30 height 14
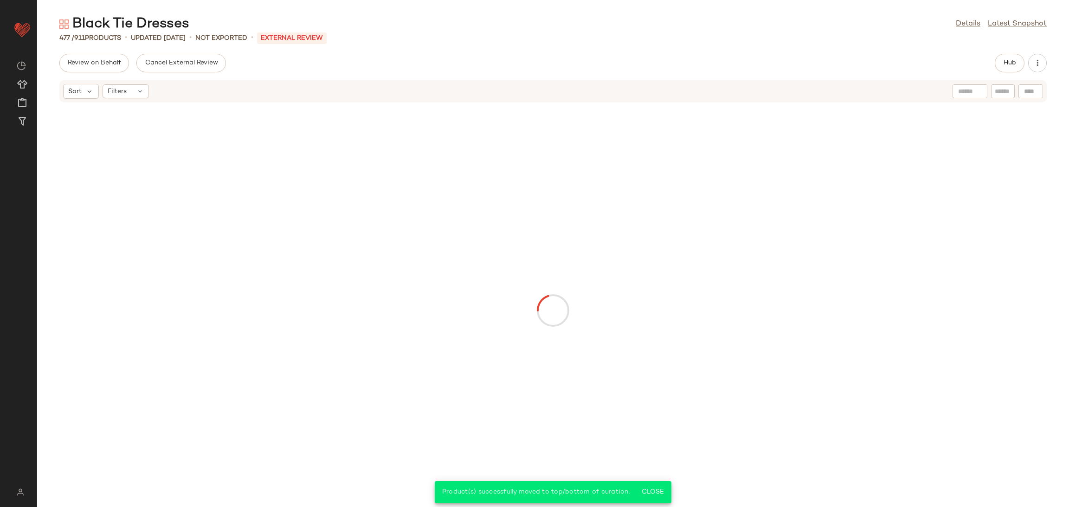
click at [180, 98] on div "Sort Filters" at bounding box center [492, 91] width 859 height 15
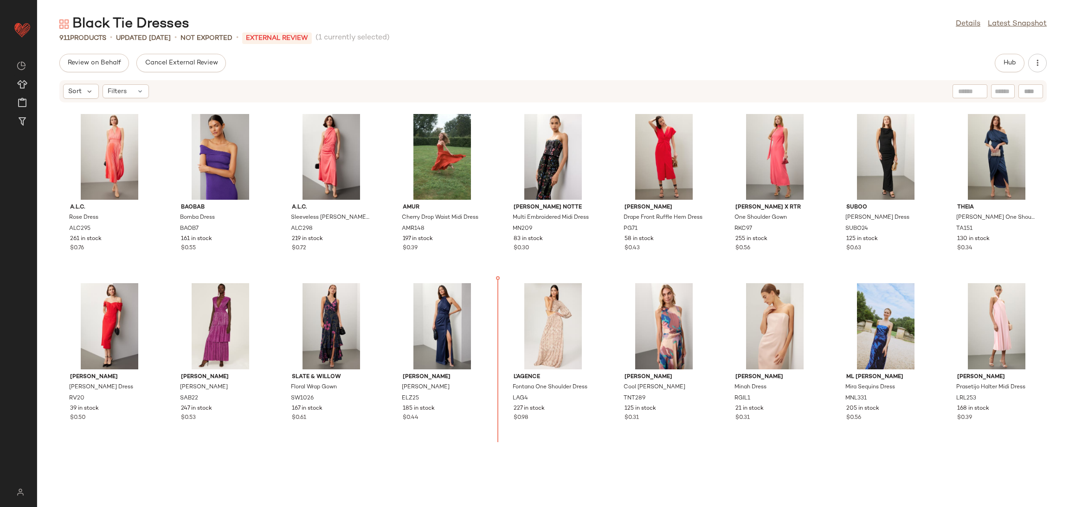
scroll to position [522, 0]
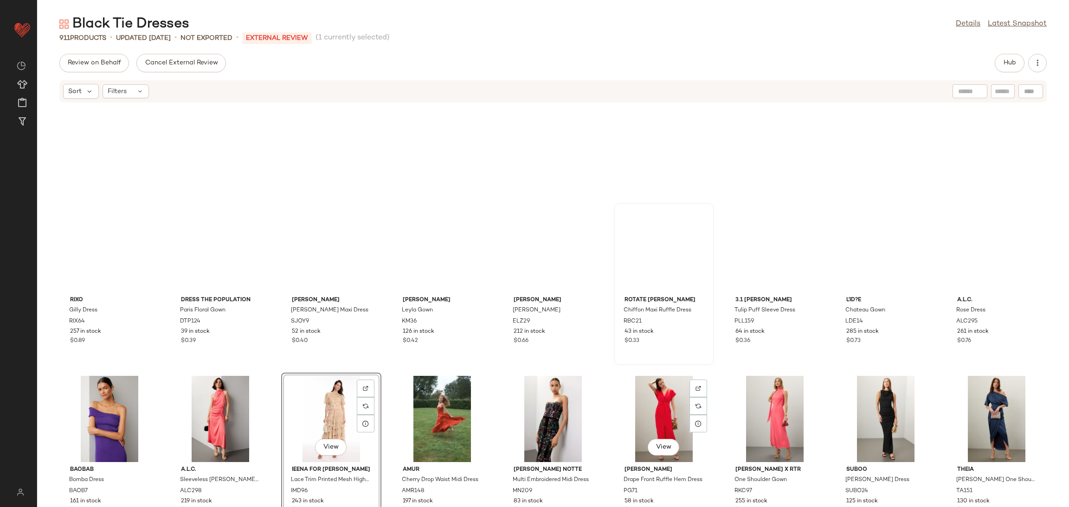
scroll to position [254, 0]
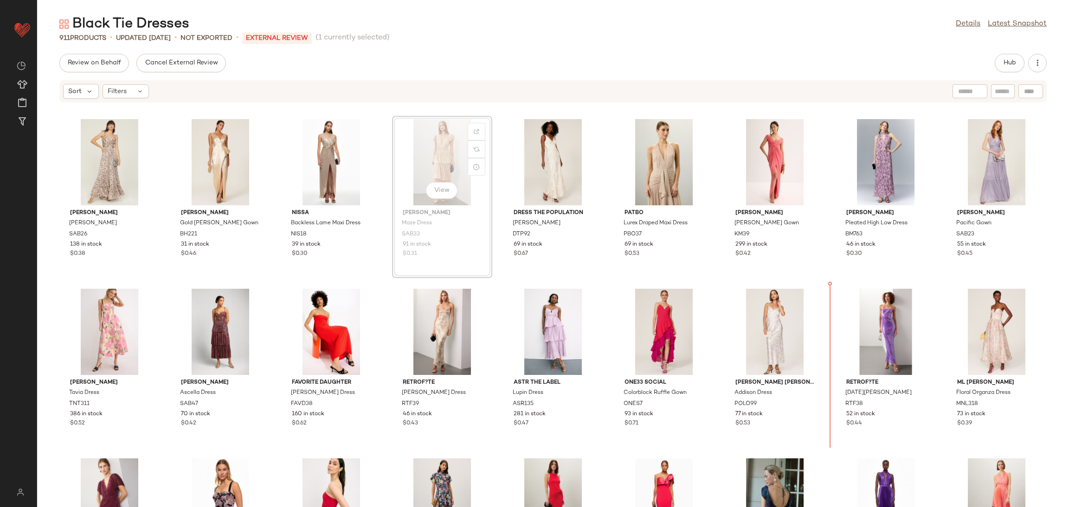
scroll to position [32, 0]
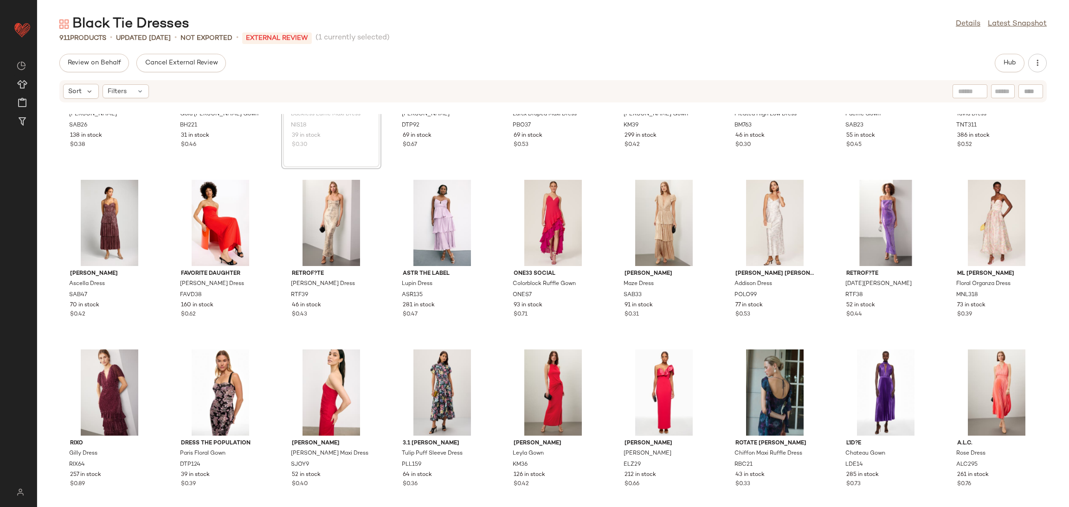
scroll to position [155, 0]
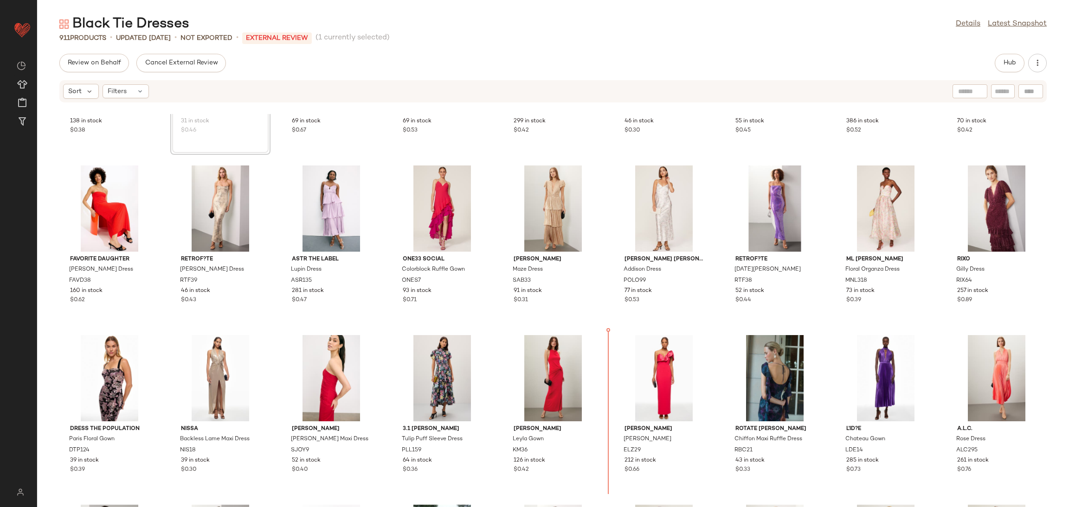
scroll to position [123, 0]
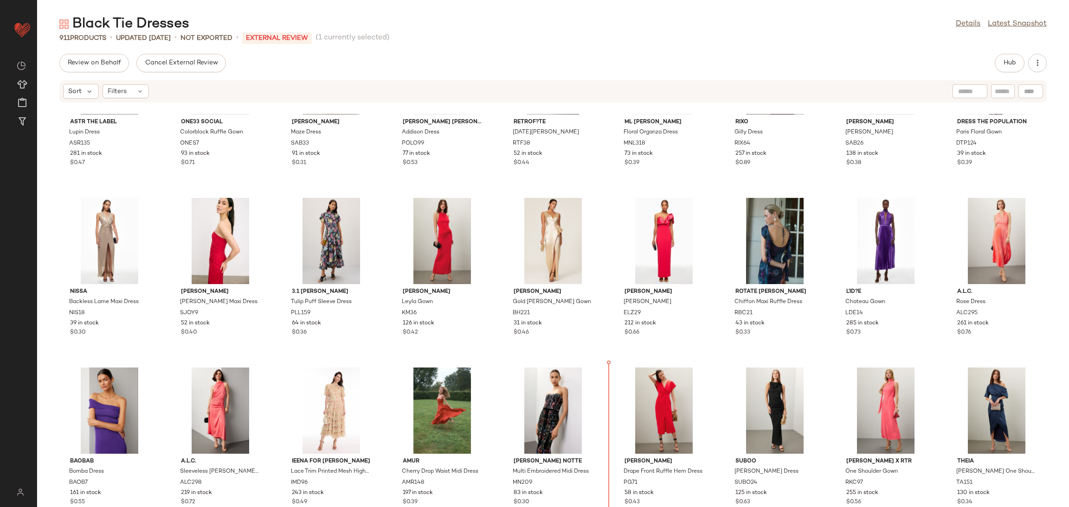
scroll to position [339, 0]
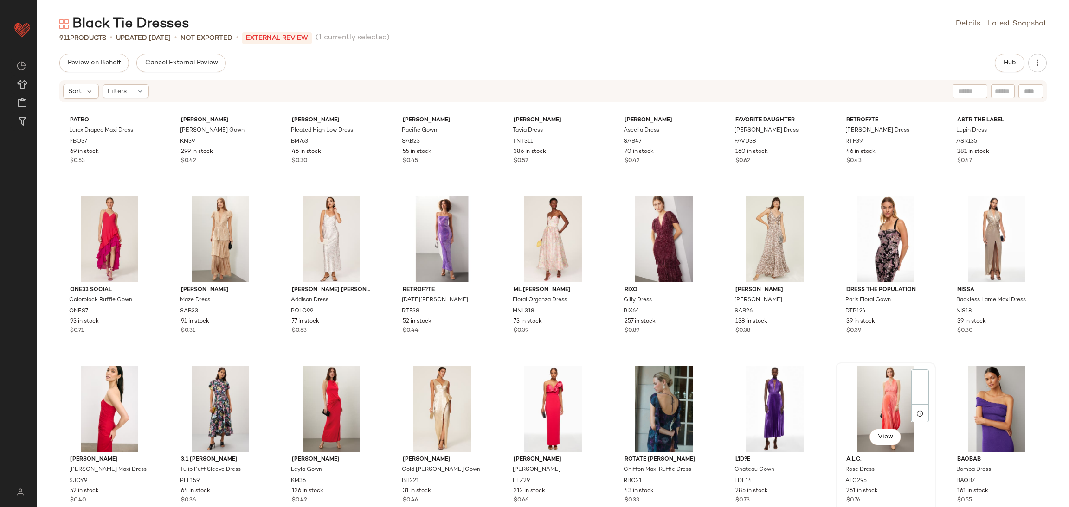
scroll to position [93, 0]
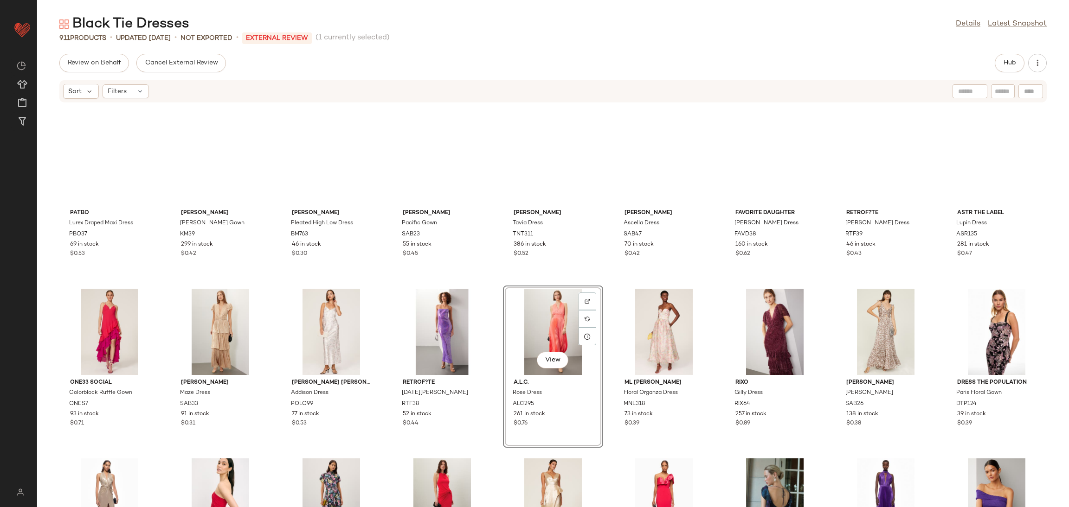
click at [491, 280] on div "PatBO Lurex Draped Maxi Dress PBO37 69 in stock $0.53 Katie May Hazel Gown KM39…" at bounding box center [552, 310] width 1031 height 393
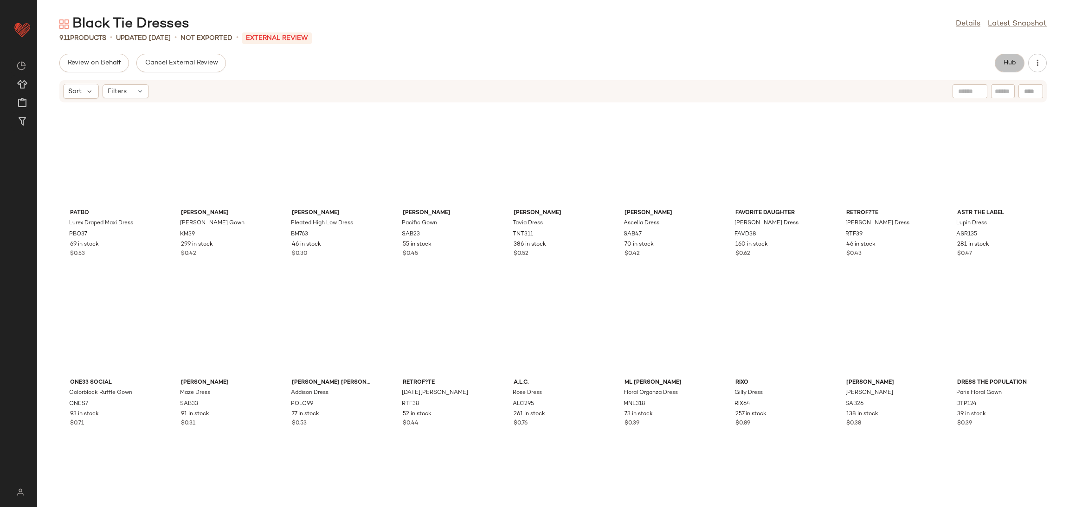
click at [1012, 65] on span "Hub" at bounding box center [1009, 62] width 13 height 7
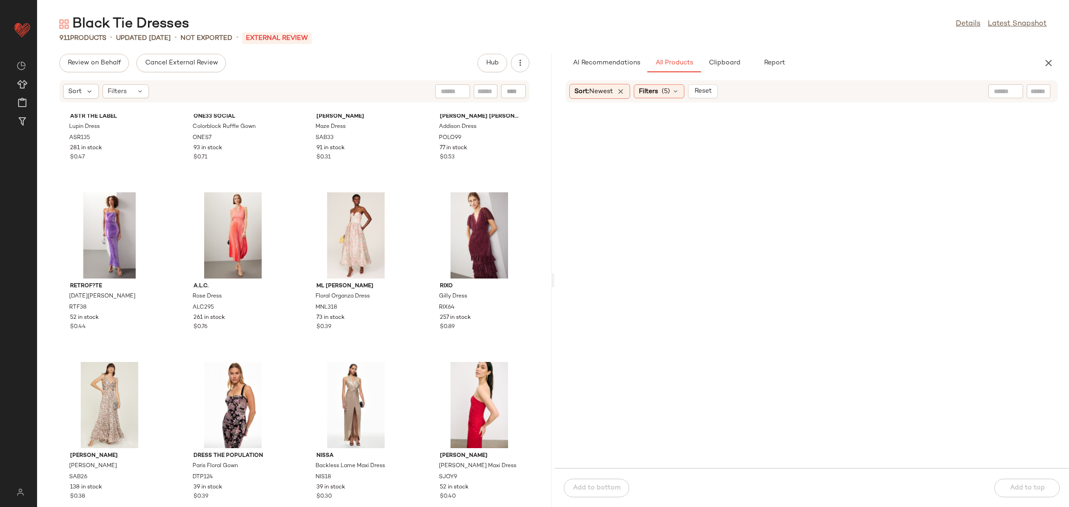
scroll to position [480, 0]
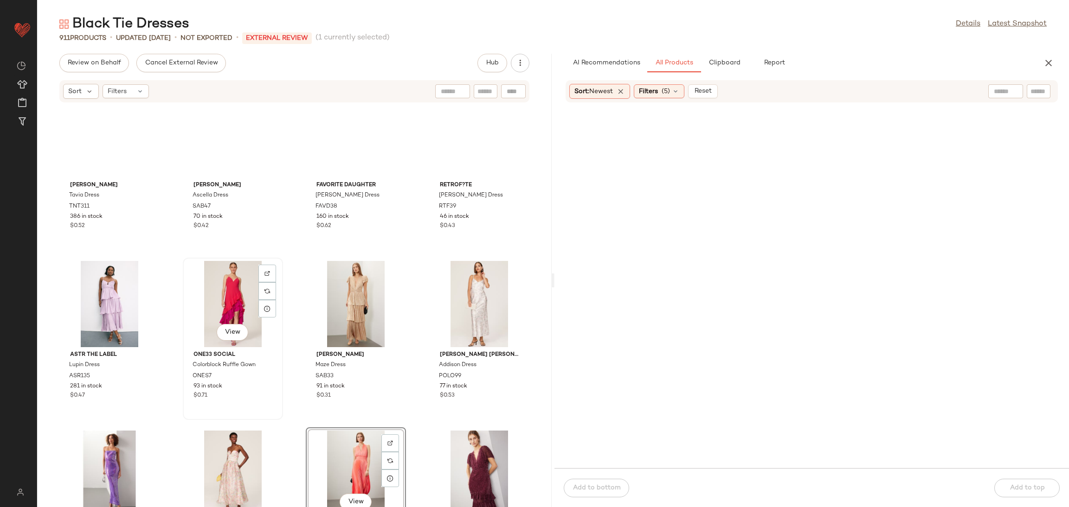
scroll to position [202, 0]
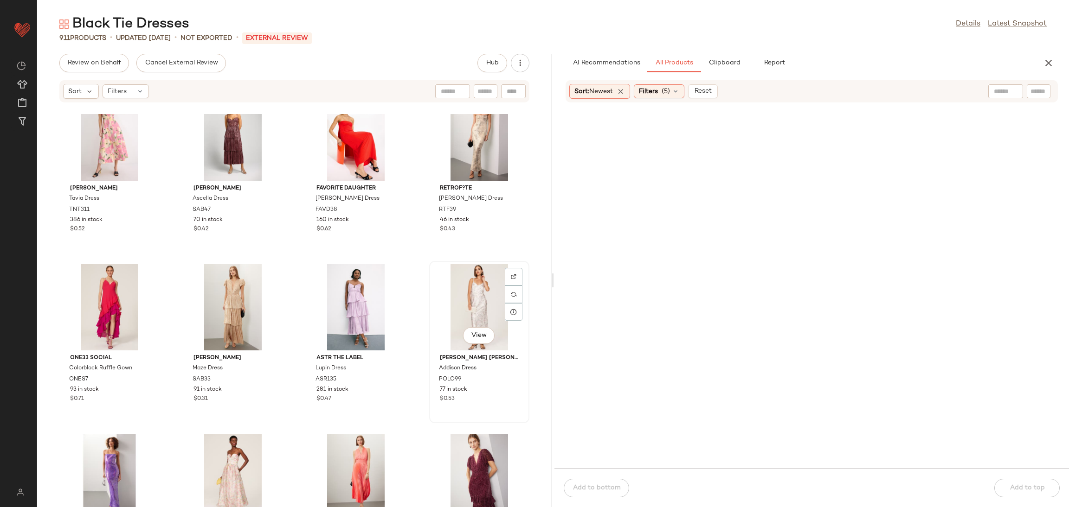
click at [432, 264] on div "View" at bounding box center [479, 307] width 94 height 86
click at [421, 247] on div "Tanya Taylor Tavia Dress TNT311 386 in stock $0.52 Sabina Musayev Ascella Dress…" at bounding box center [294, 310] width 514 height 393
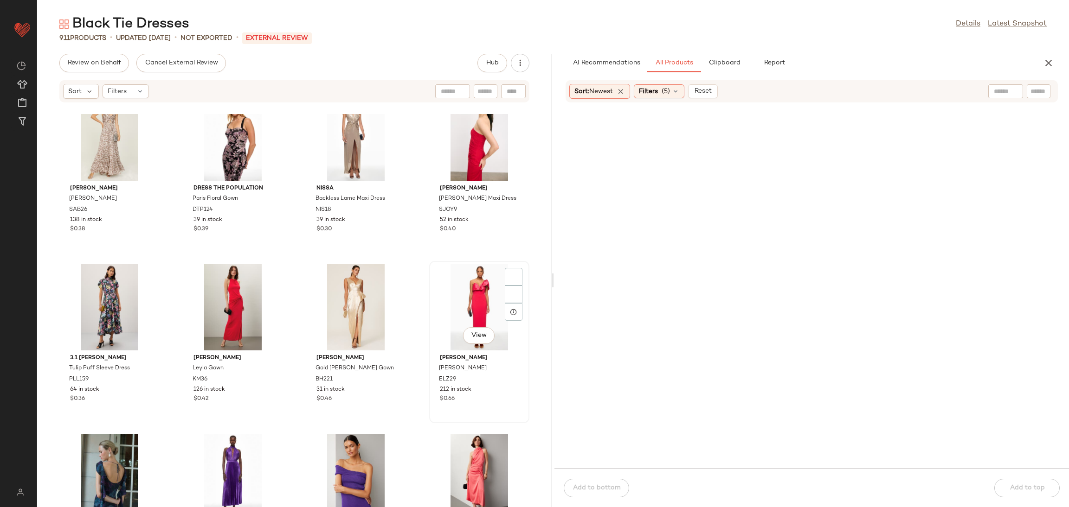
scroll to position [767, 0]
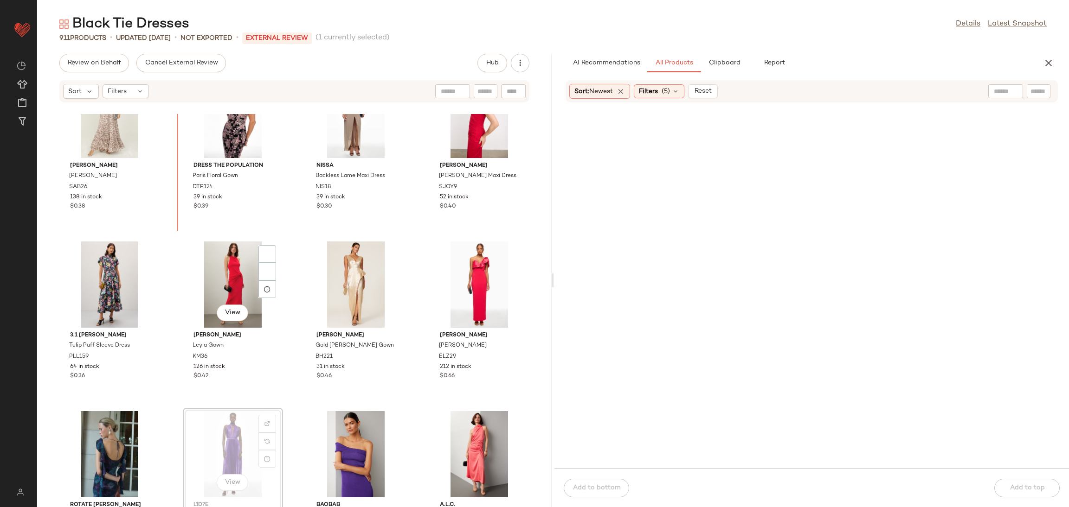
scroll to position [695, 0]
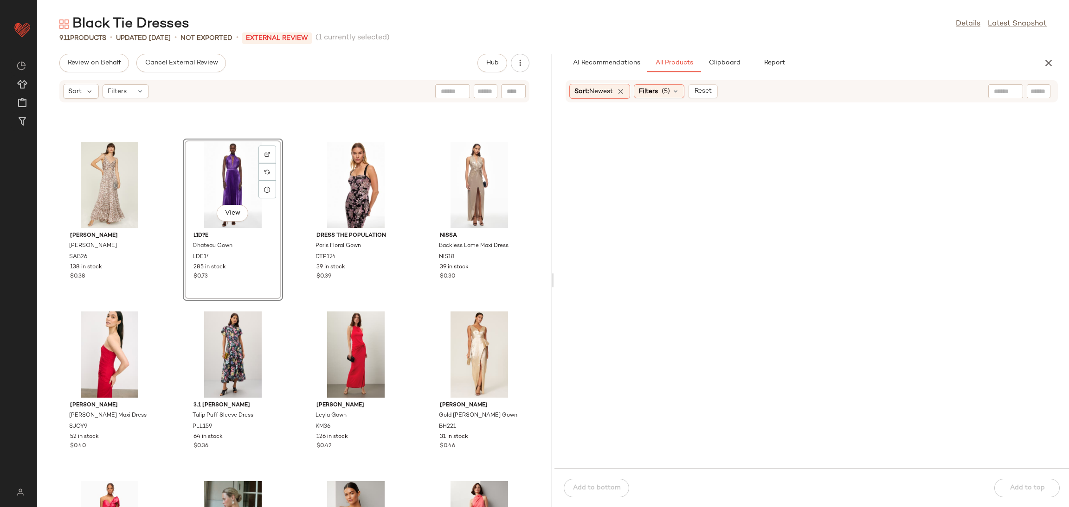
scroll to position [537, 0]
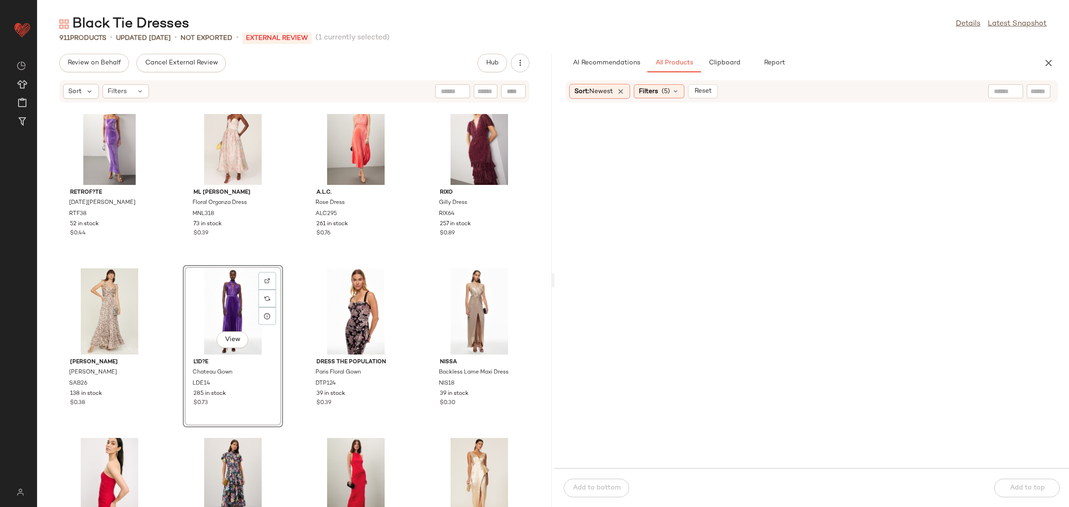
click at [285, 265] on div "retrof?te Lucia Dress RTF38 52 in stock $0.44 ML Monique Lhuillier Floral Organ…" at bounding box center [294, 310] width 514 height 393
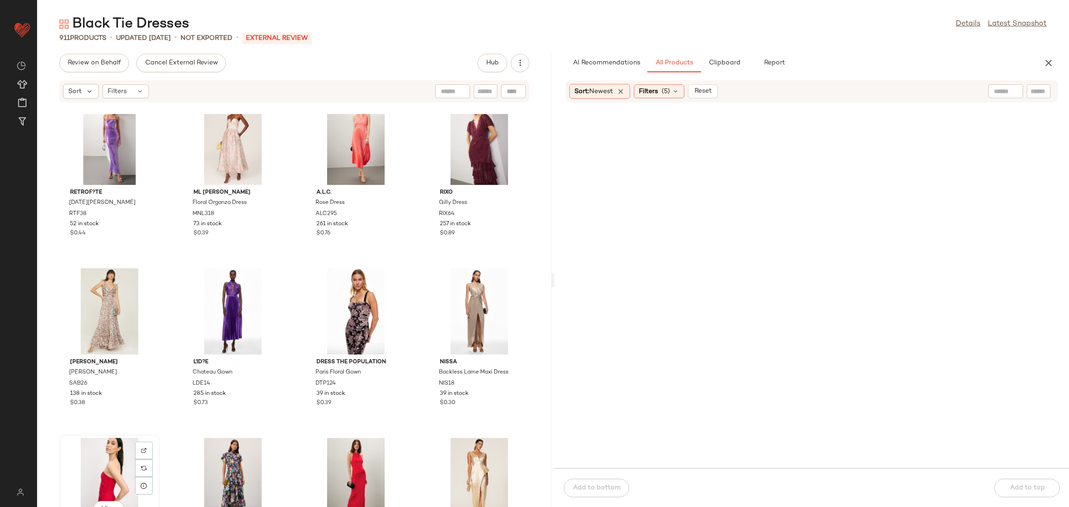
scroll to position [539, 0]
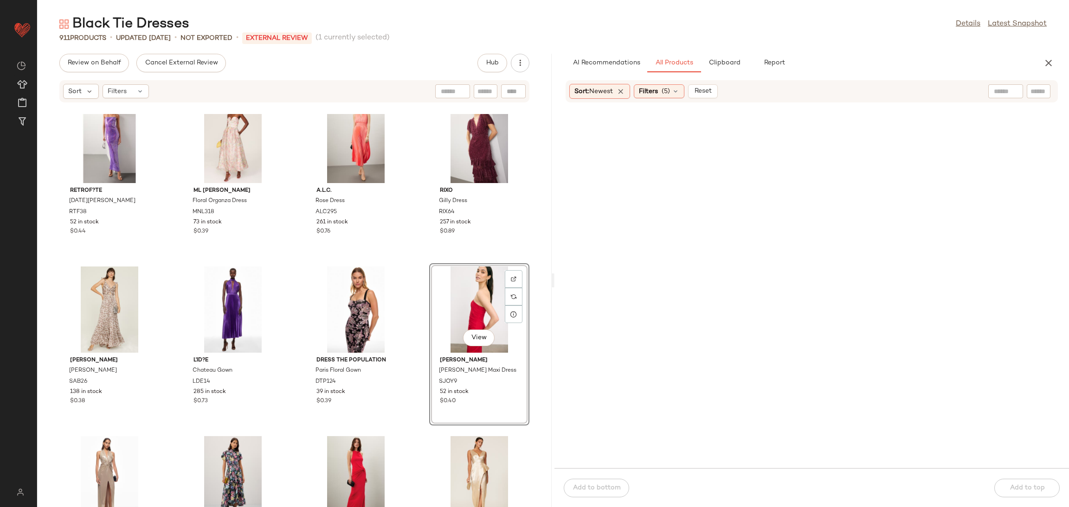
click at [411, 263] on div "retrof?te Lucia Dress RTF38 52 in stock $0.44 ML Monique Lhuillier Floral Organ…" at bounding box center [294, 310] width 514 height 393
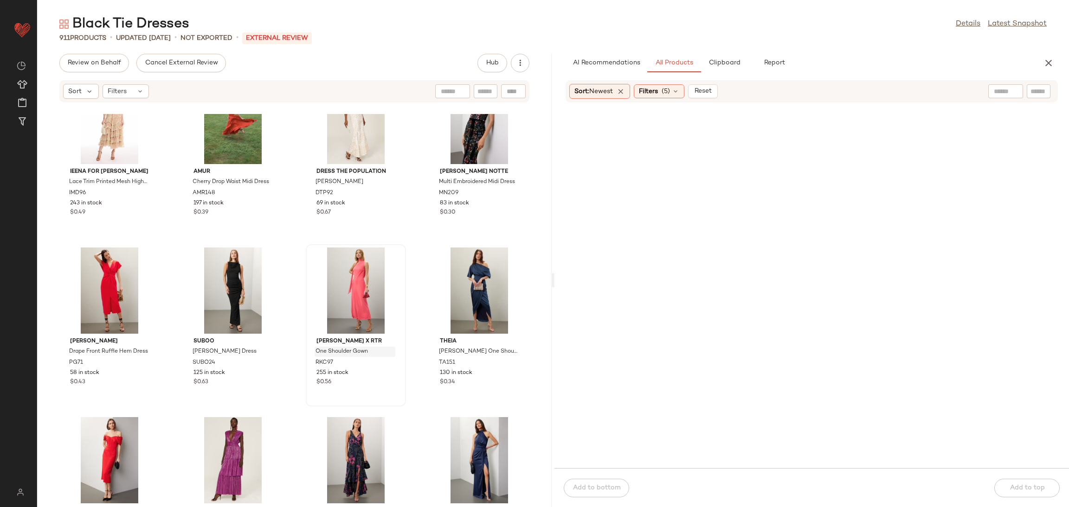
scroll to position [1240, 0]
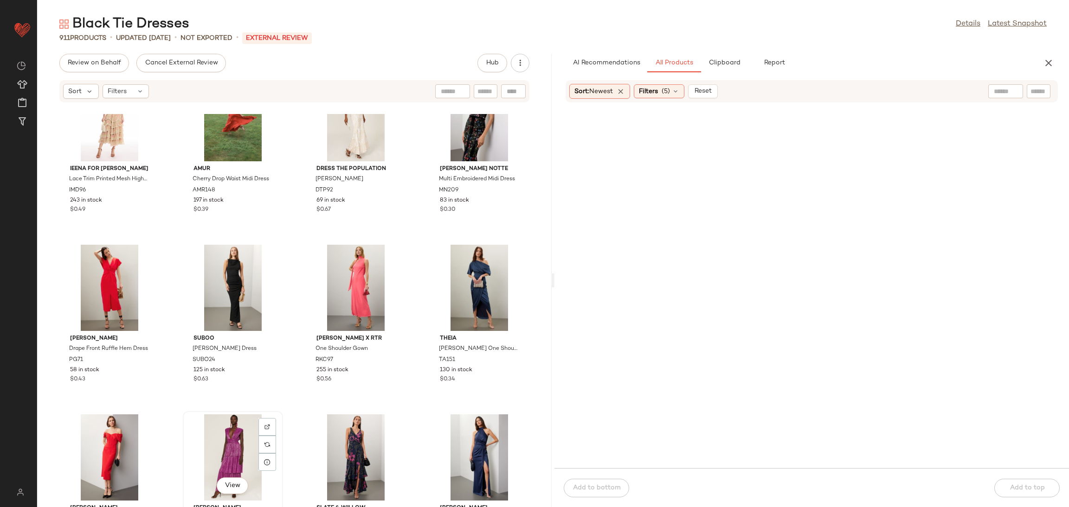
scroll to position [1242, 0]
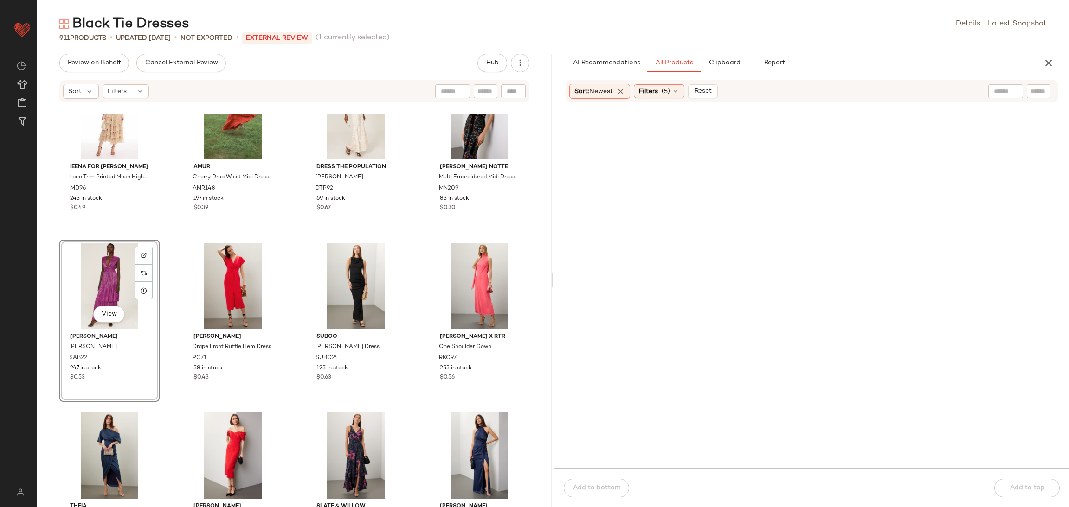
click at [183, 240] on div "Prabal Gurung Drape Front Ruffle Hem Dress PG71 58 in stock $0.43" at bounding box center [233, 321] width 100 height 162
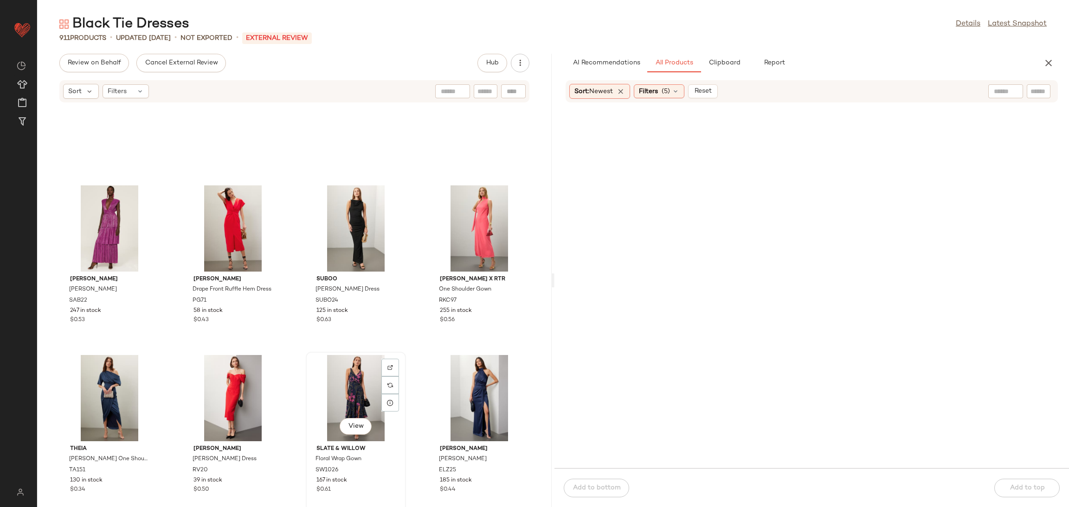
scroll to position [1417, 0]
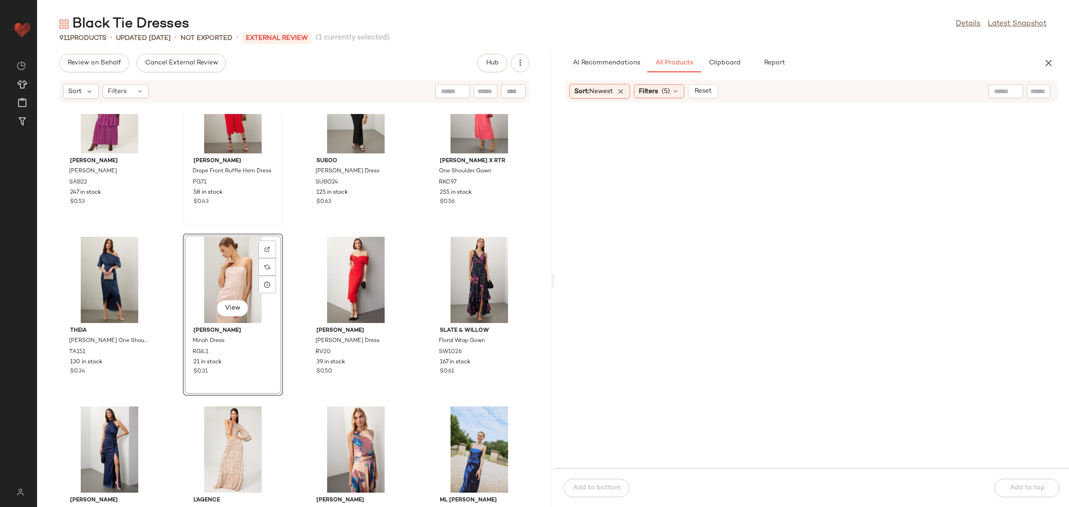
click at [278, 217] on div "Sabina Musayev Judith Gown SAB22 247 in stock $0.53 Prabal Gurung Drape Front R…" at bounding box center [294, 310] width 514 height 393
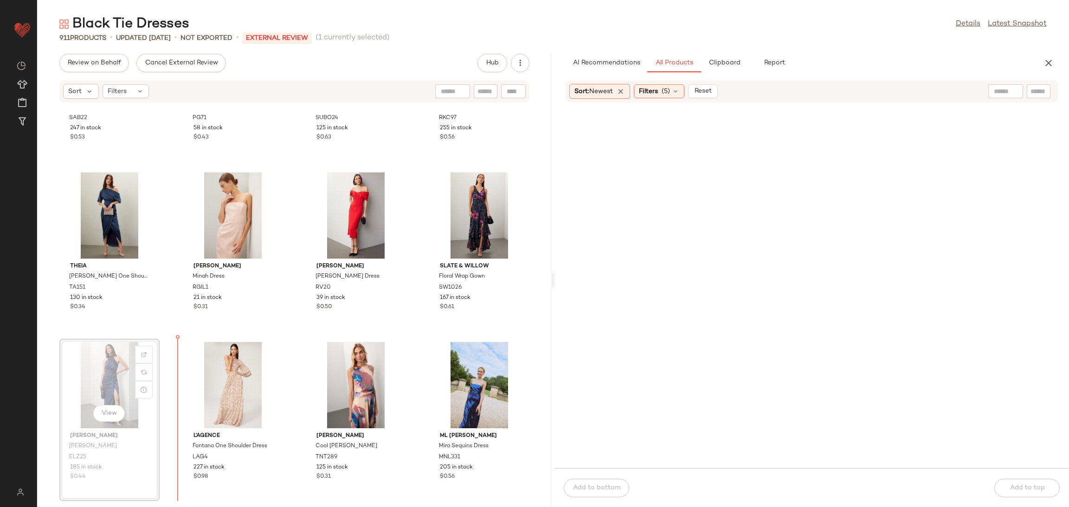
scroll to position [1482, 0]
click at [256, 400] on div at bounding box center [233, 385] width 94 height 86
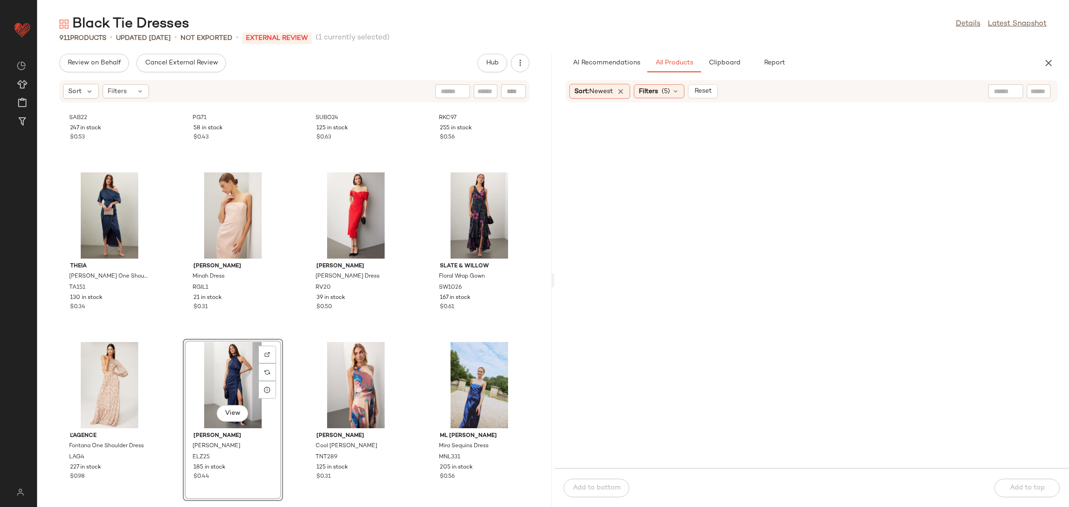
click at [293, 330] on div "Sabina Musayev Judith Gown SAB22 247 in stock $0.53 Prabal Gurung Drape Front R…" at bounding box center [294, 310] width 514 height 393
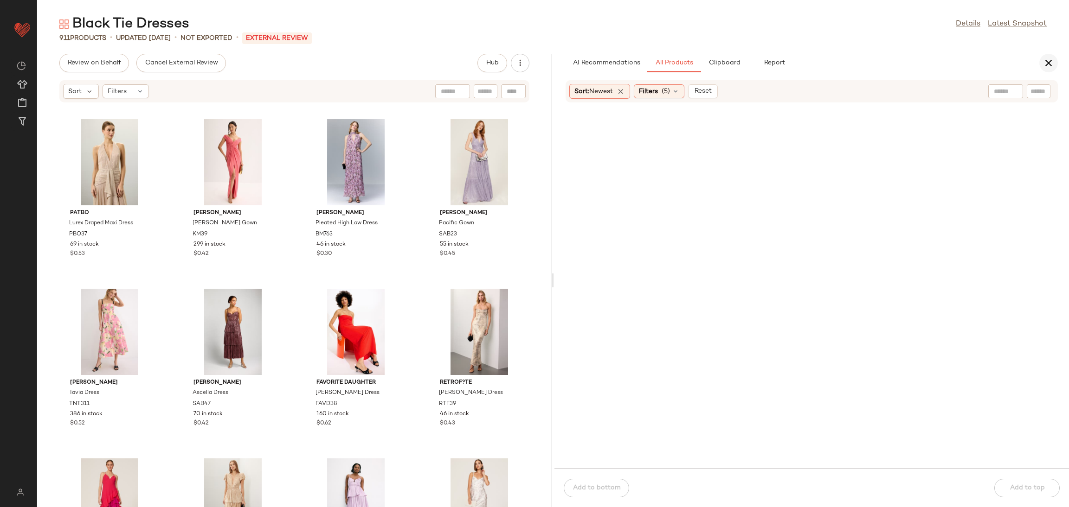
click at [1050, 59] on icon "button" at bounding box center [1048, 63] width 11 height 11
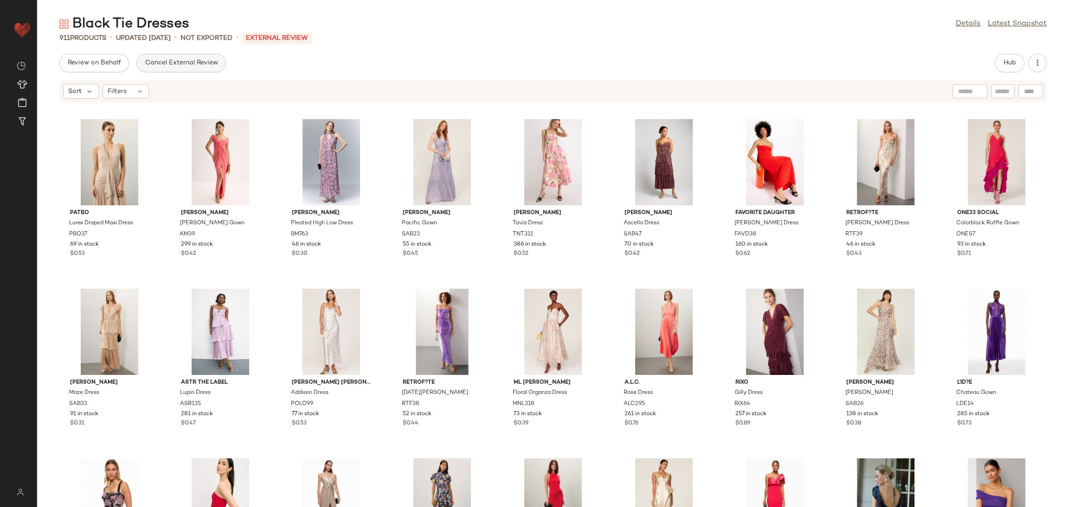
drag, startPoint x: 192, startPoint y: 72, endPoint x: 191, endPoint y: 66, distance: 6.1
click at [191, 71] on div "Review on Behalf Cancel External Review Hub Sort Filters PatBO Lurex Draped Max…" at bounding box center [552, 281] width 1031 height 454
drag, startPoint x: 191, startPoint y: 66, endPoint x: 182, endPoint y: 66, distance: 8.3
click at [188, 63] on span "Cancel External Review" at bounding box center [180, 62] width 73 height 7
click at [99, 59] on button "Send for Review" at bounding box center [92, 63] width 66 height 19
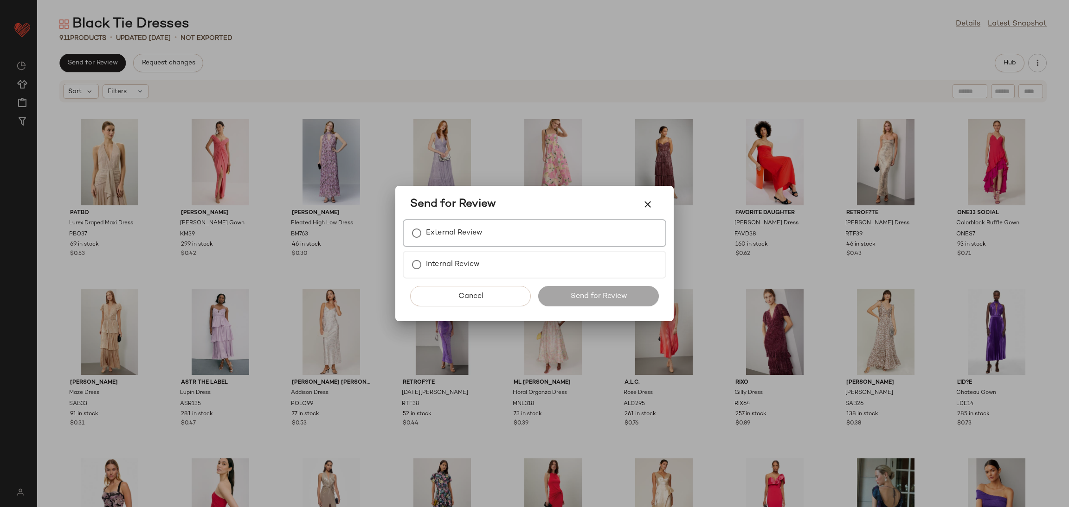
click at [508, 239] on div "External Review" at bounding box center [534, 233] width 263 height 28
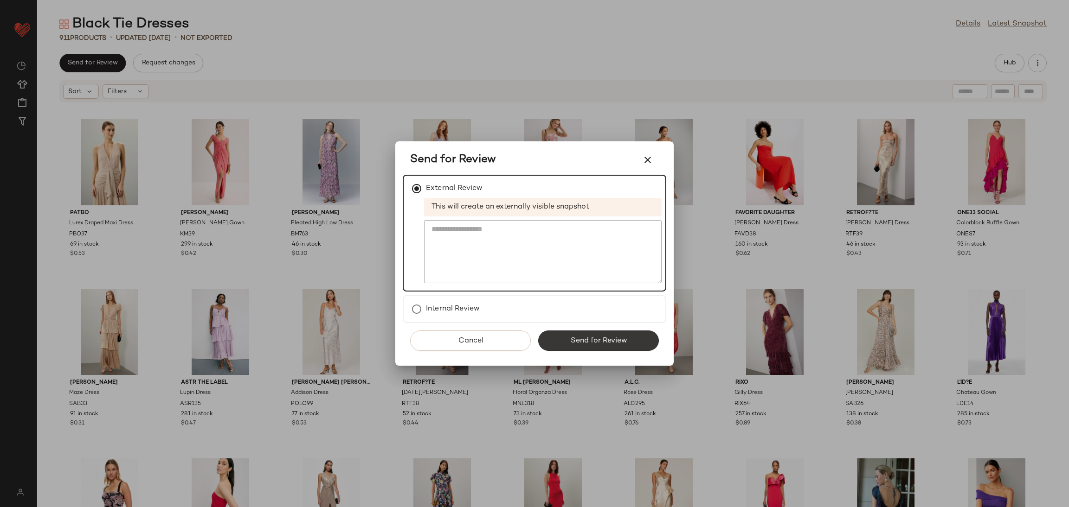
click at [585, 343] on span "Send for Review" at bounding box center [598, 341] width 57 height 9
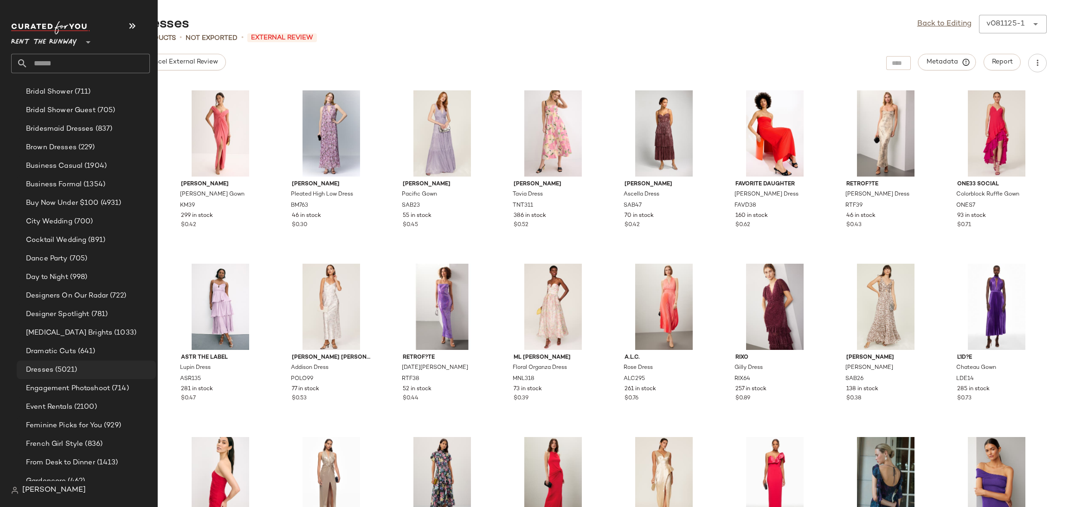
scroll to position [317, 0]
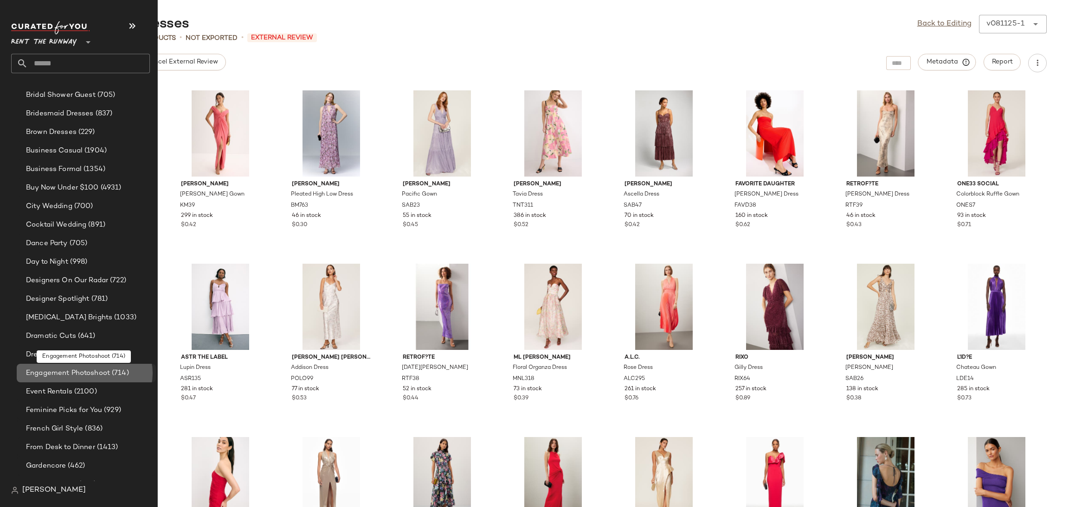
click at [109, 378] on div "Engagement Photoshoot (714)" at bounding box center [86, 373] width 139 height 19
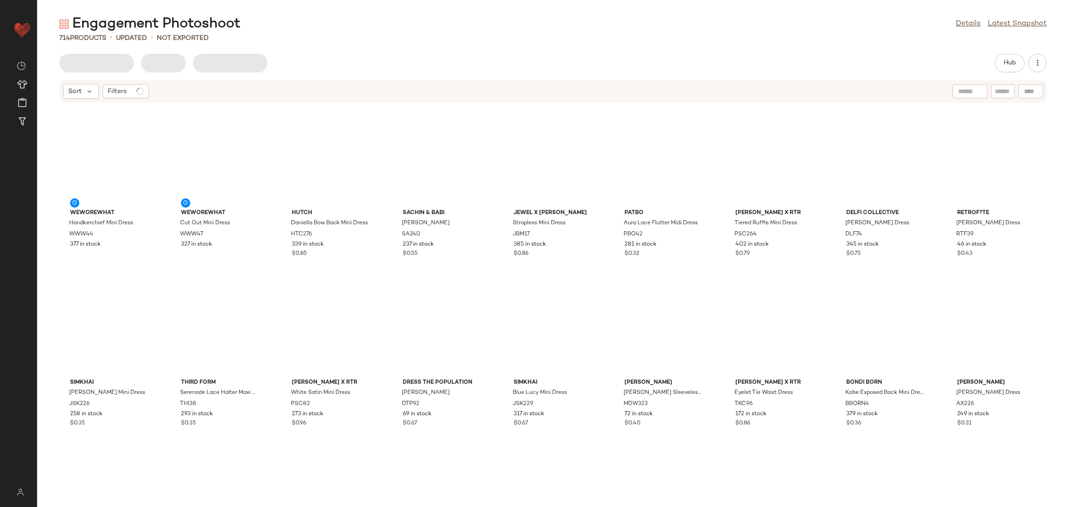
click at [475, 40] on div "714 Products • updated • Not Exported" at bounding box center [552, 37] width 1031 height 9
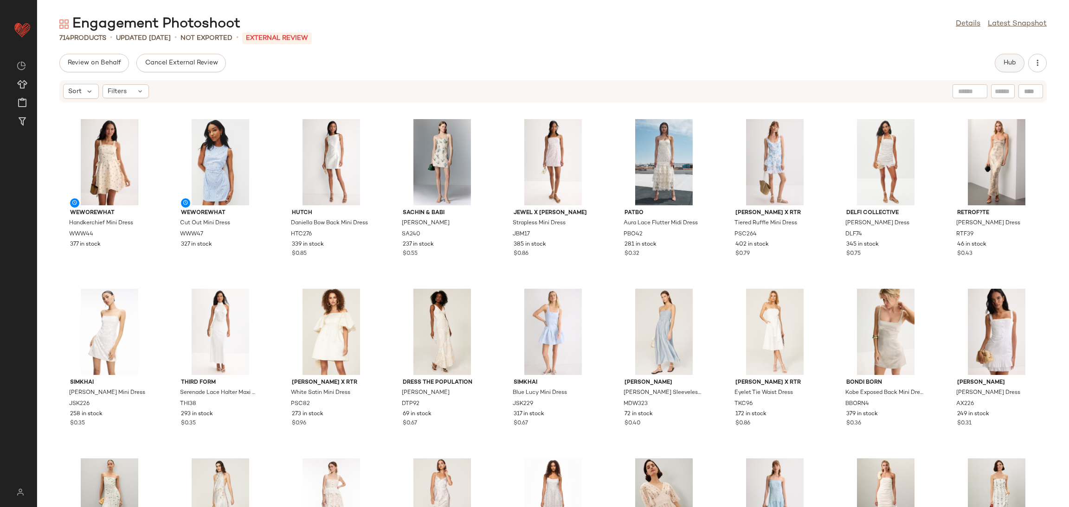
click at [1009, 68] on button "Hub" at bounding box center [1009, 63] width 30 height 19
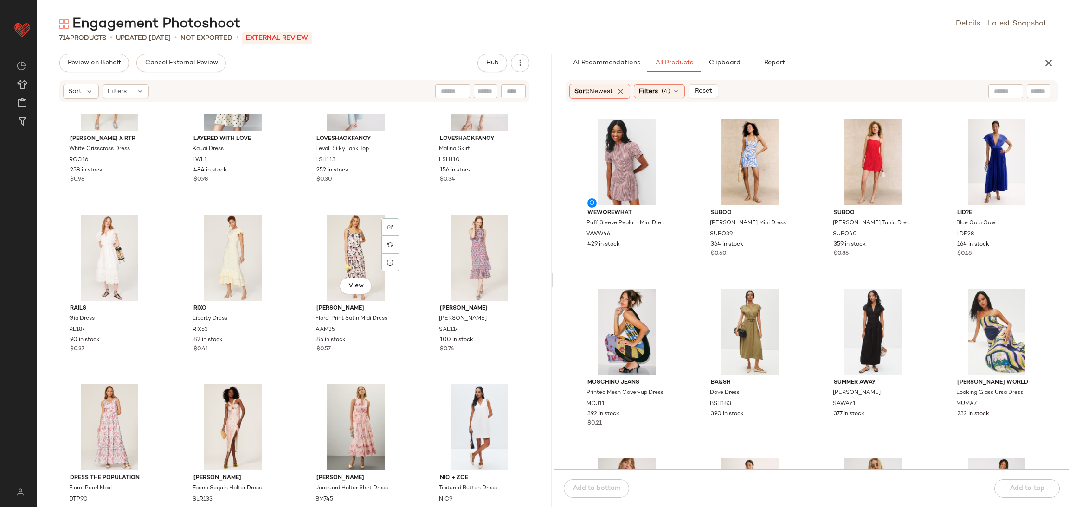
scroll to position [1618, 0]
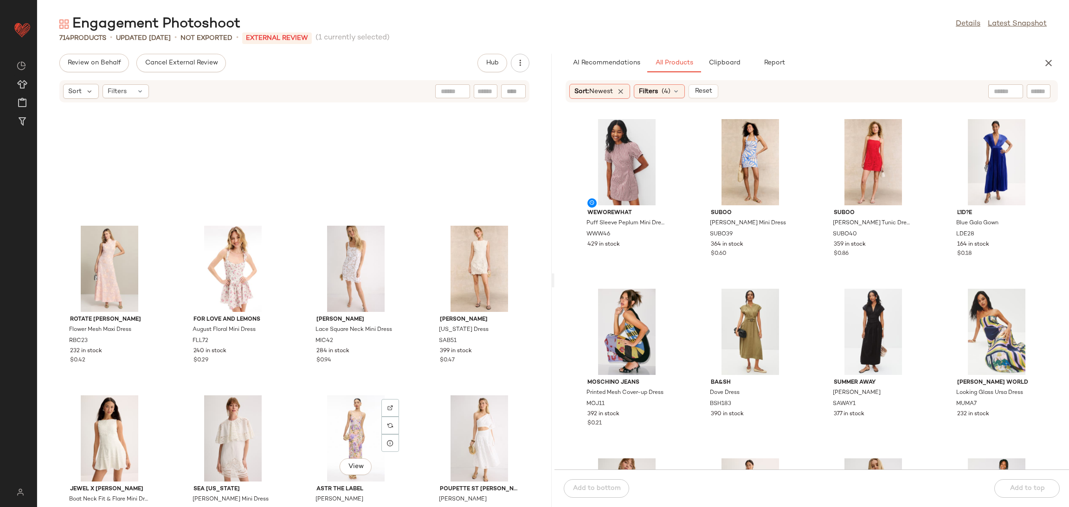
scroll to position [1682, 0]
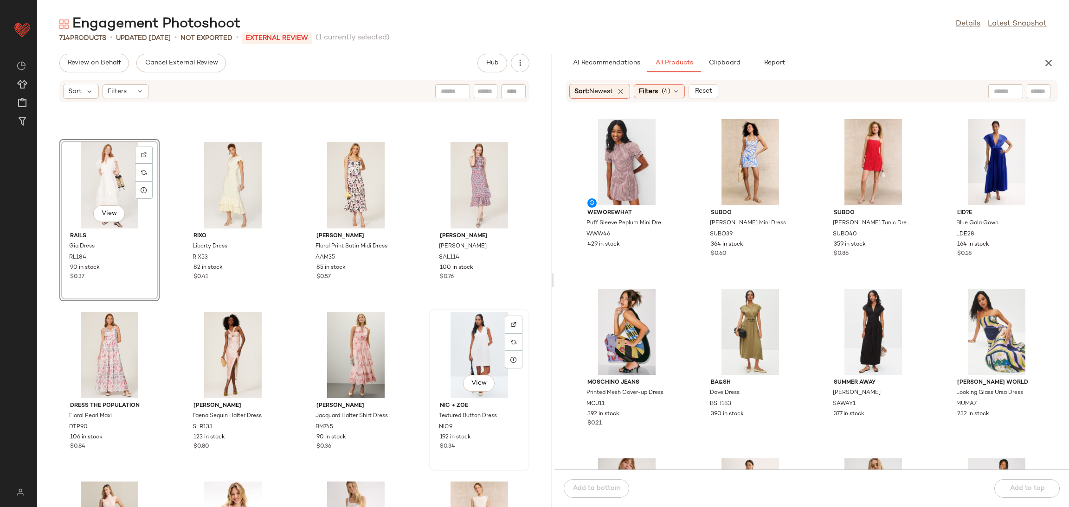
click at [458, 331] on div "View" at bounding box center [479, 355] width 94 height 86
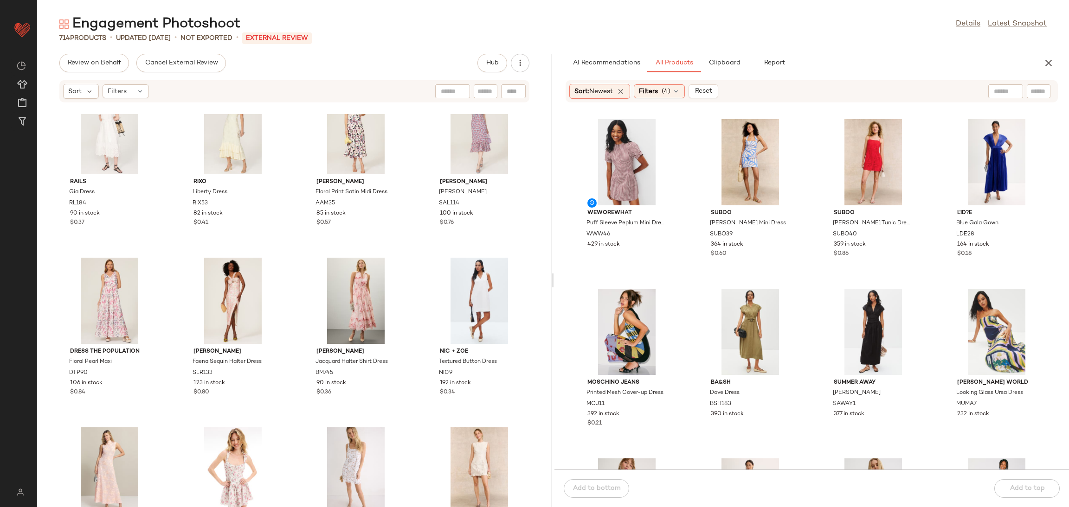
scroll to position [1730, 0]
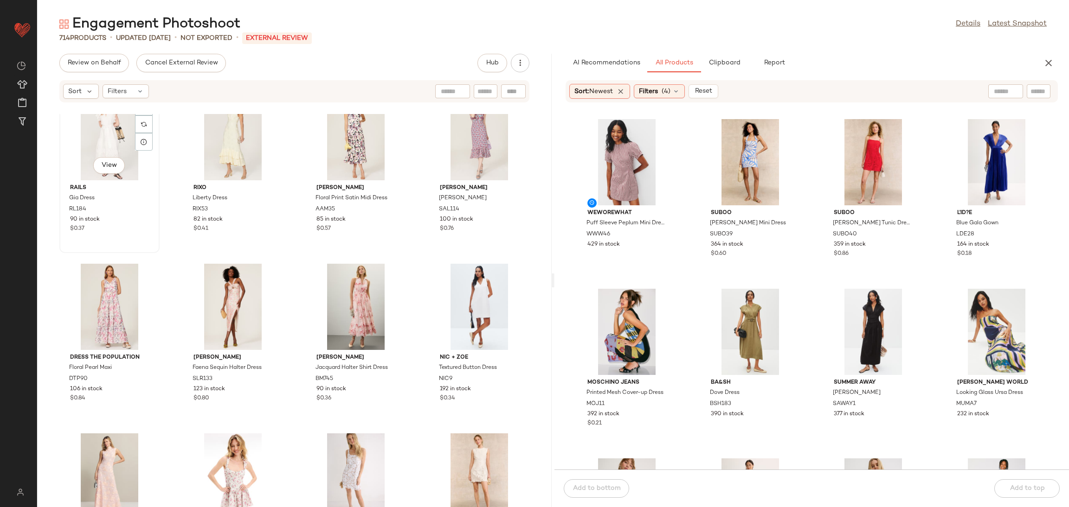
click at [89, 134] on div "View" at bounding box center [110, 137] width 94 height 86
click at [467, 300] on div "View" at bounding box center [479, 307] width 94 height 86
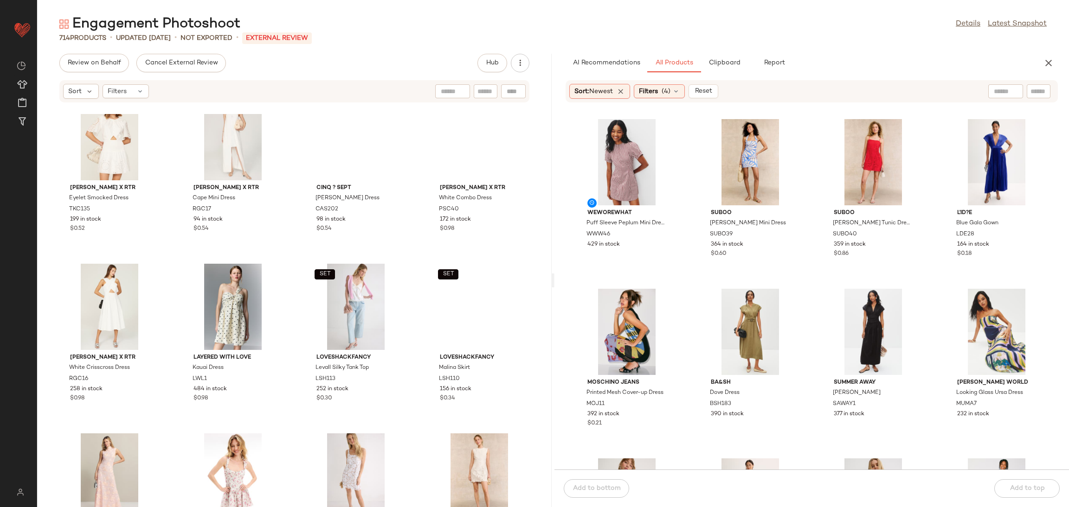
click at [289, 256] on div "Thakoon x RTR Eyelet Smocked Dress TKC135 199 in stock $0.52 Rosetta Getty x RT…" at bounding box center [294, 310] width 514 height 393
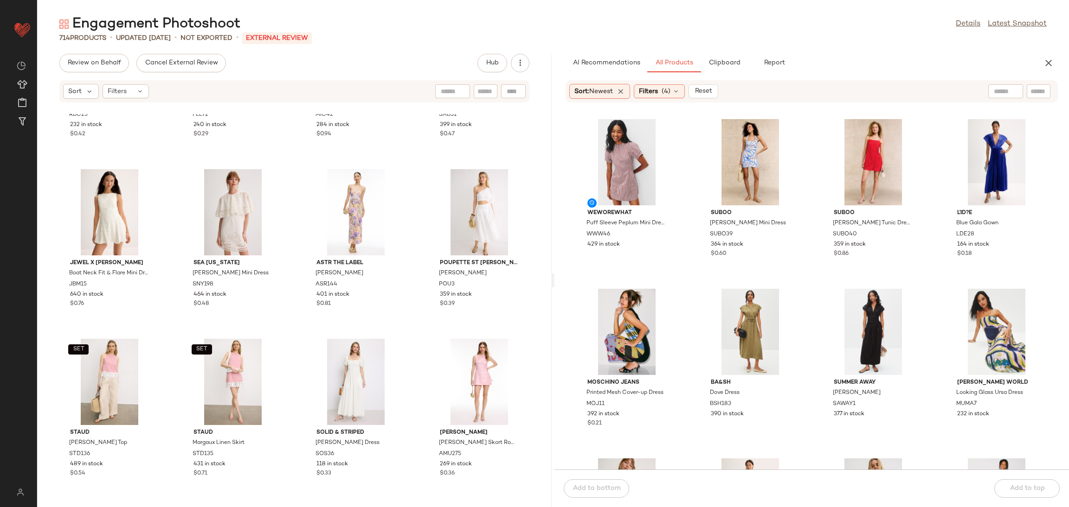
scroll to position [2182, 0]
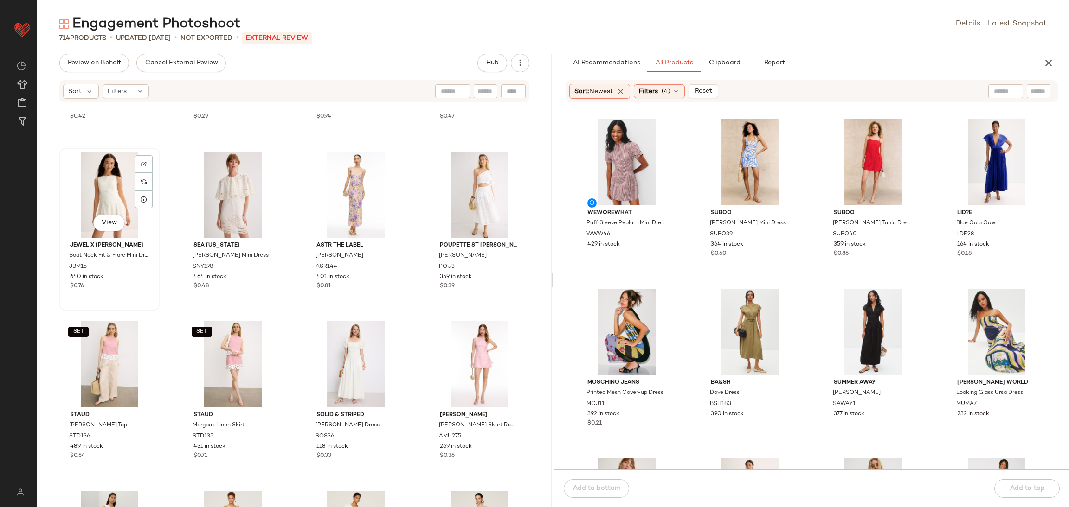
click at [102, 186] on div "View" at bounding box center [110, 195] width 94 height 86
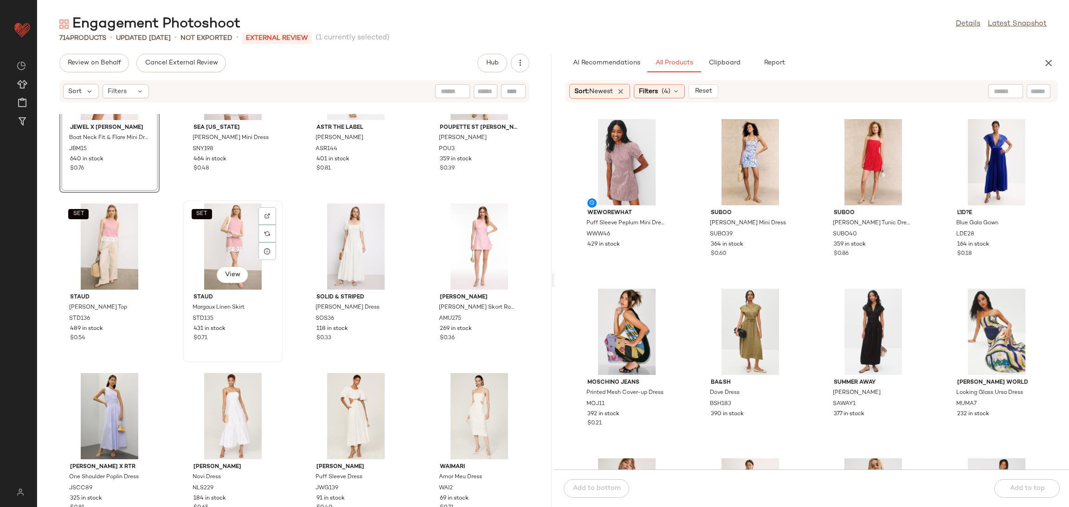
scroll to position [2300, 0]
click at [452, 227] on div "View" at bounding box center [479, 246] width 94 height 86
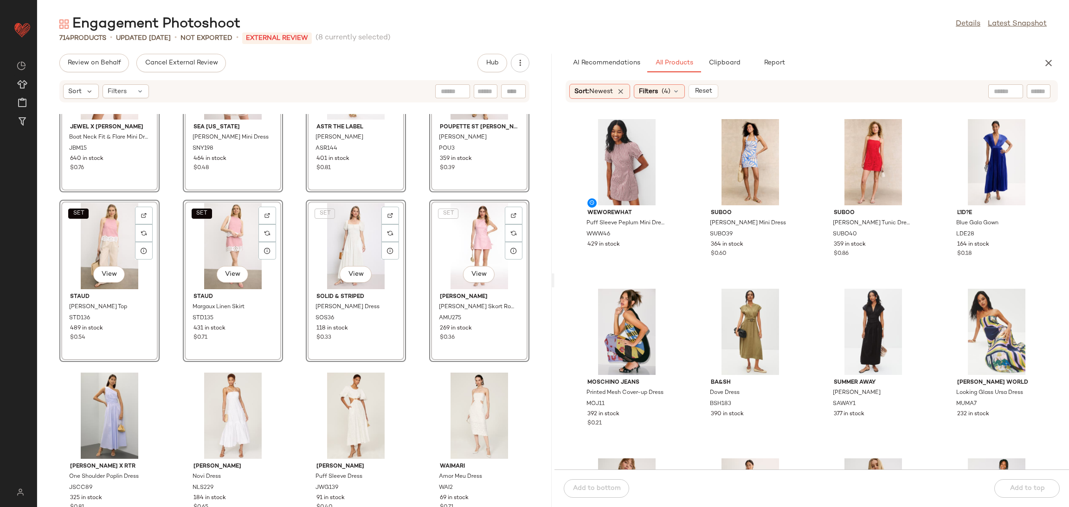
click at [441, 254] on div "SET View" at bounding box center [479, 246] width 94 height 86
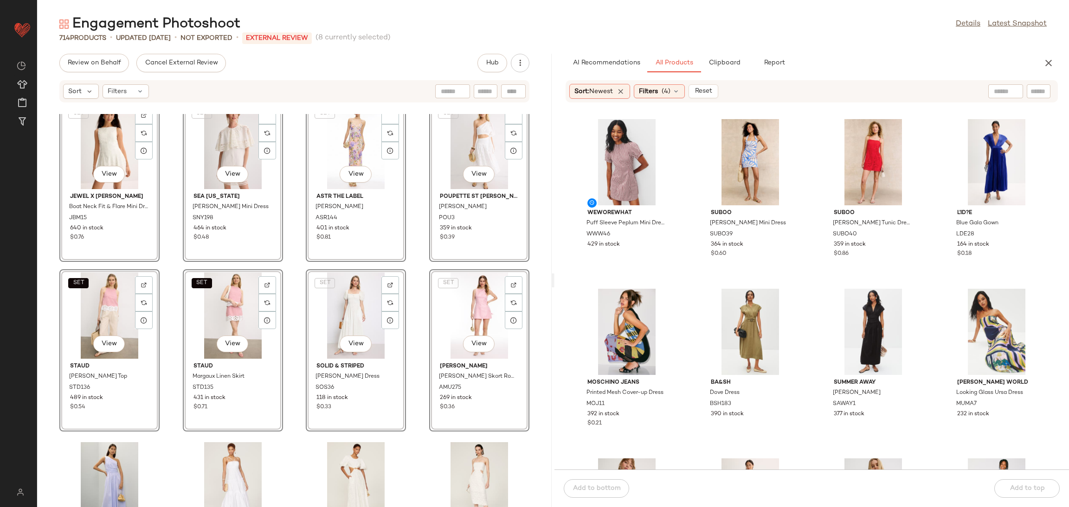
scroll to position [2229, 0]
click at [418, 265] on div "SET View Jewel x Badgley Mischka Boat Neck Fit & Flare Mini Dress JBM15 640 in …" at bounding box center [294, 310] width 514 height 393
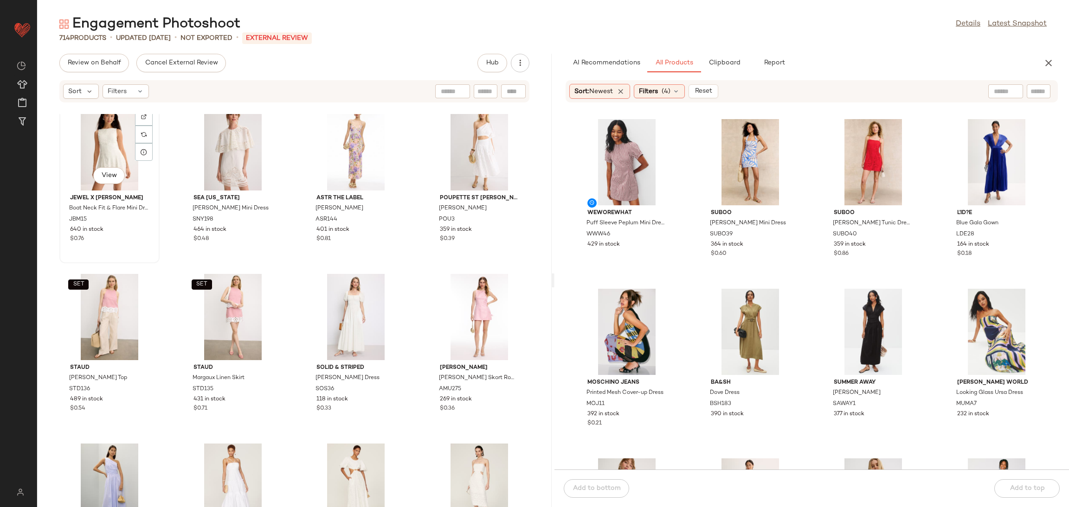
click at [111, 147] on div "View" at bounding box center [110, 147] width 94 height 86
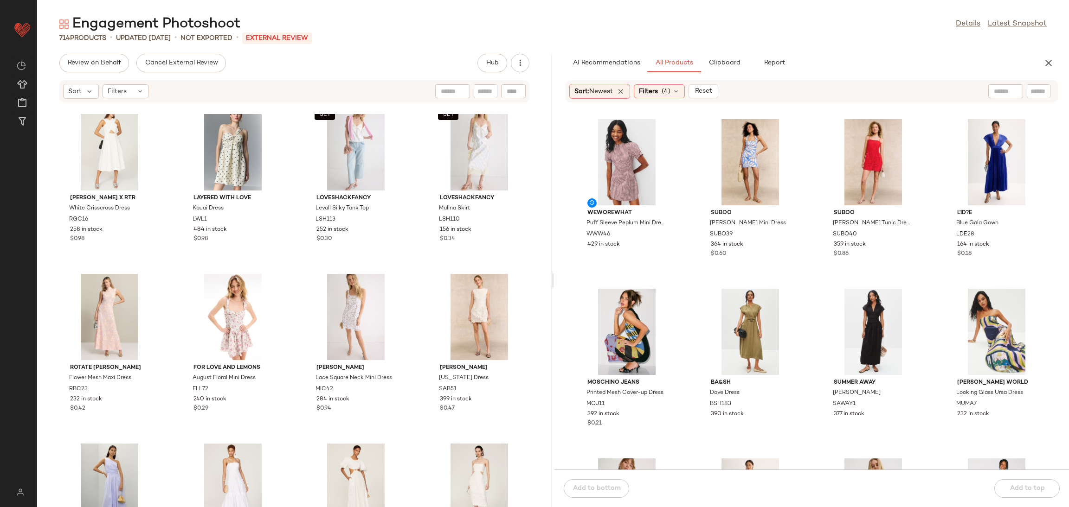
click at [410, 282] on div "Rosetta Getty x RTR White Crisscross Dress RGC16 258 in stock $0.98 Layered wit…" at bounding box center [294, 310] width 514 height 393
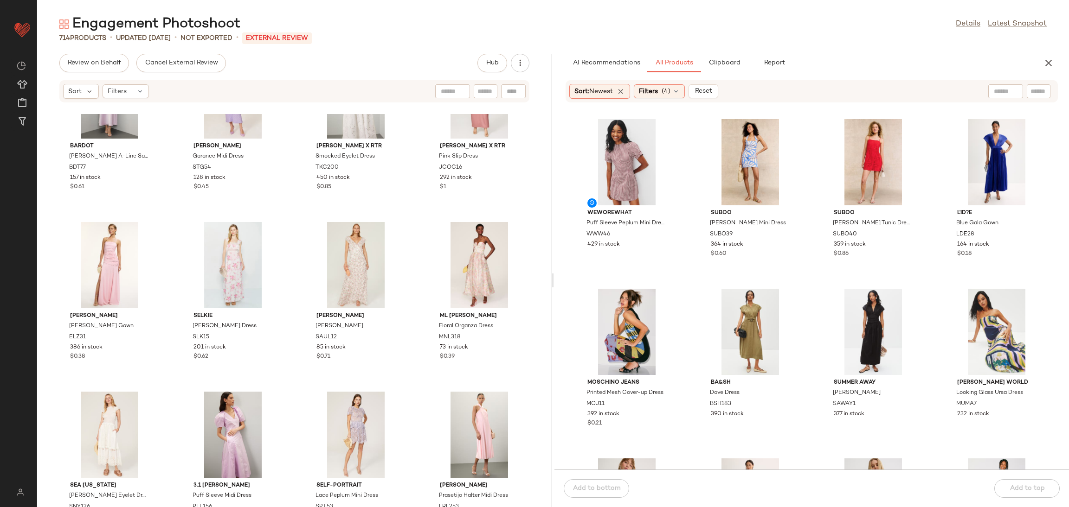
scroll to position [2866, 0]
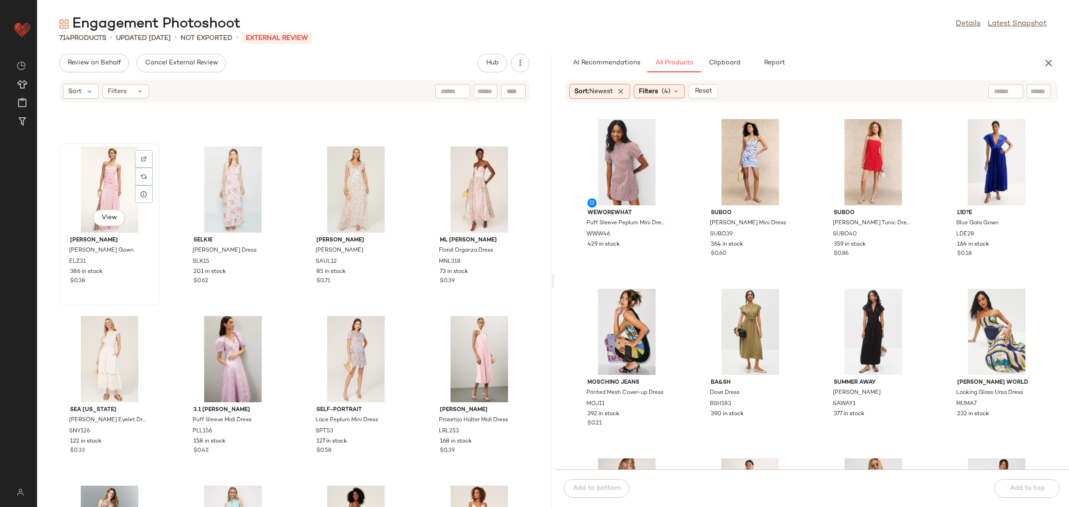
click at [104, 190] on div "View" at bounding box center [110, 190] width 94 height 86
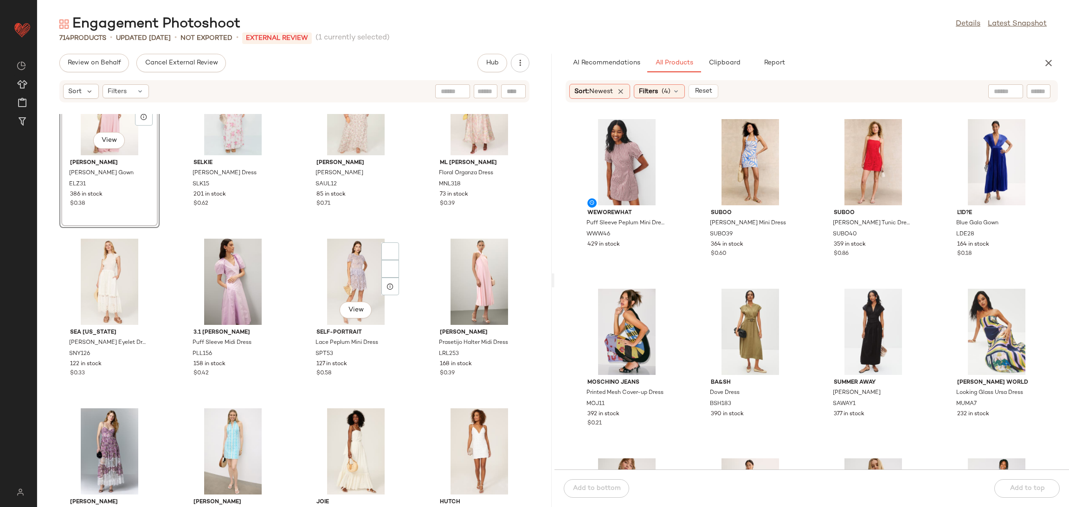
scroll to position [2965, 0]
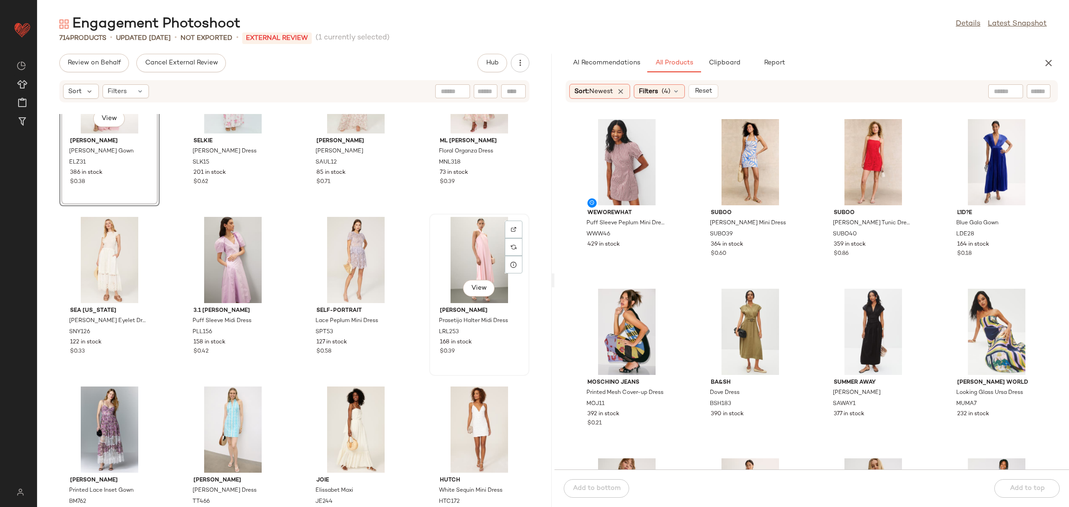
click at [470, 237] on div "View" at bounding box center [479, 260] width 94 height 86
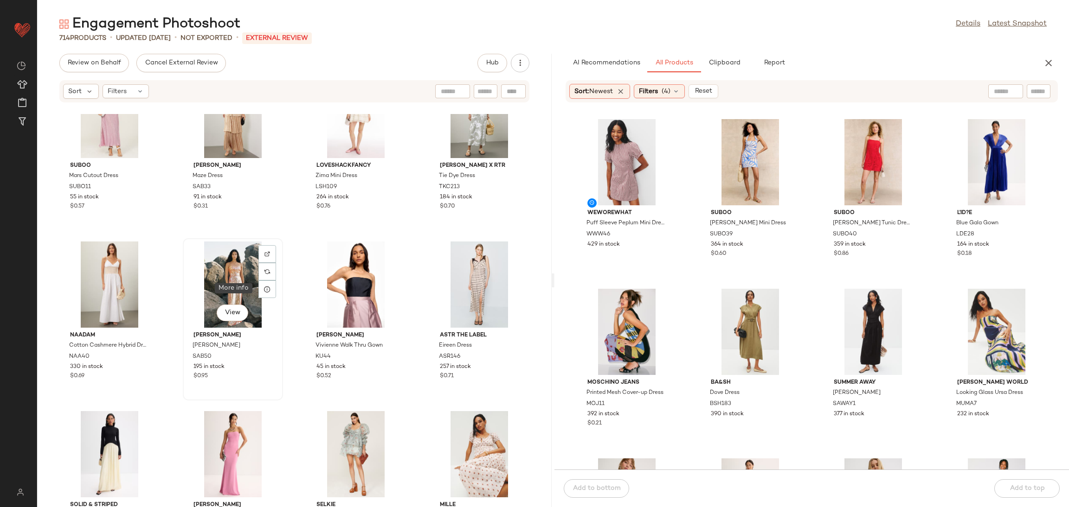
scroll to position [4813, 0]
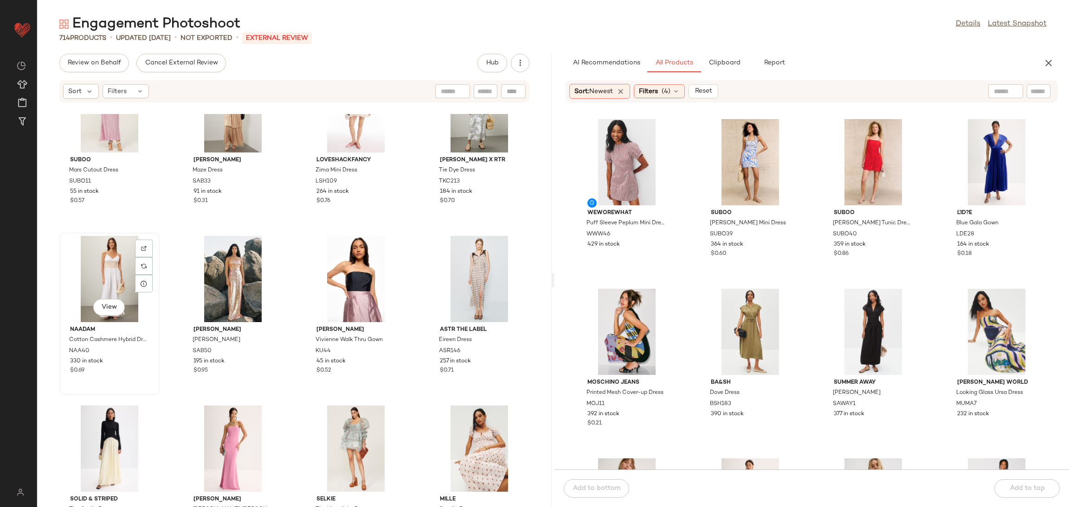
click at [105, 279] on div "View" at bounding box center [110, 279] width 94 height 86
click at [455, 263] on div "View" at bounding box center [479, 279] width 94 height 86
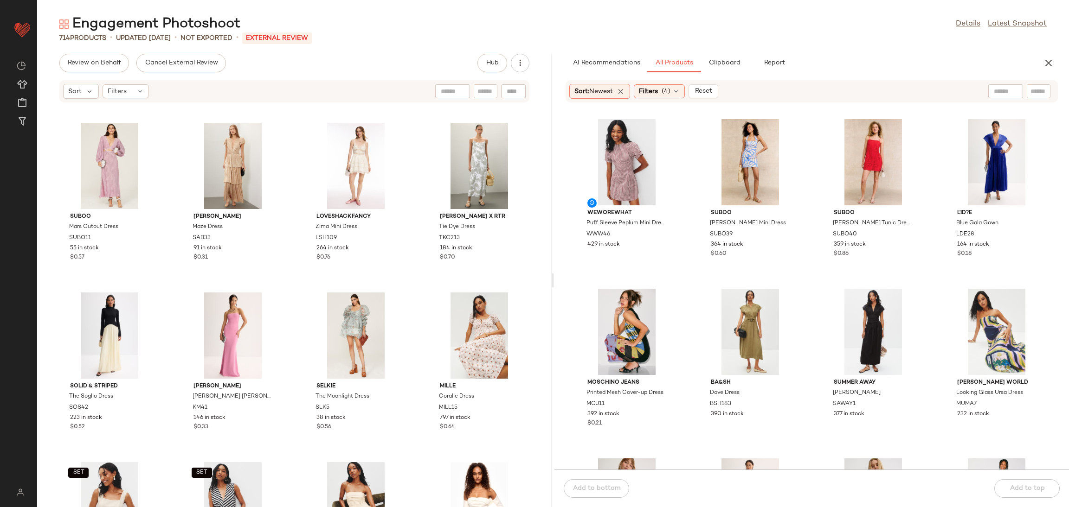
scroll to position [4922, 0]
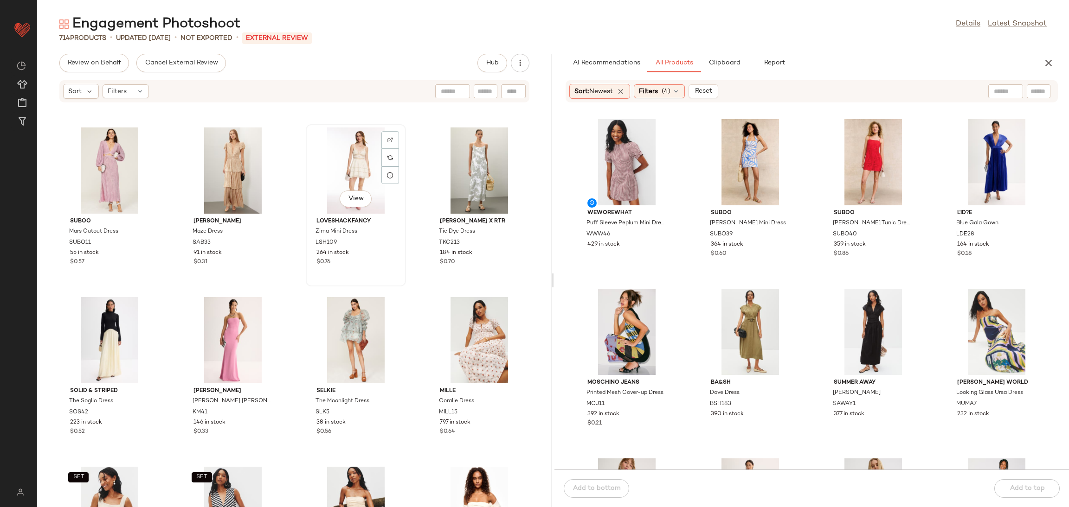
click at [354, 162] on div "View" at bounding box center [356, 171] width 94 height 86
click at [281, 282] on div "Suboo Mars Cutout Dress SUBO11 55 in stock $0.57 Sabina Musayev Maze Dress SAB3…" at bounding box center [294, 310] width 514 height 393
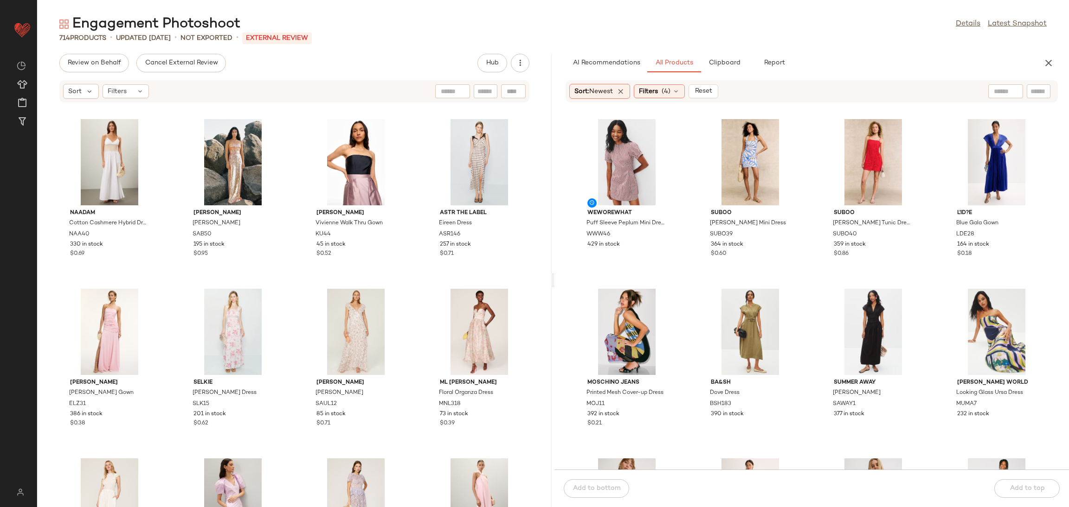
click at [1038, 57] on div "AI Recommendations All Products Clipboard Report" at bounding box center [796, 63] width 485 height 19
click at [1041, 61] on button "button" at bounding box center [1048, 63] width 19 height 19
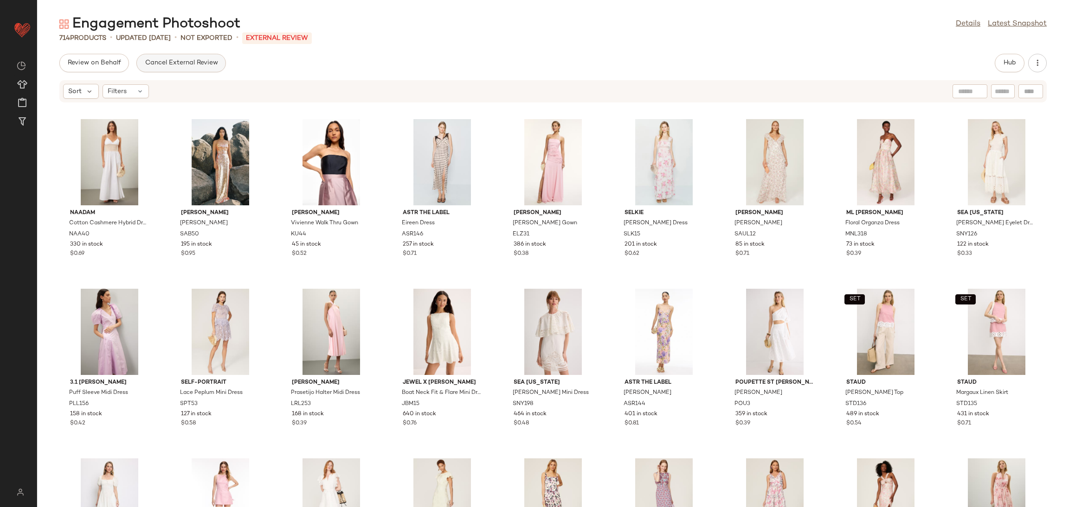
click at [175, 68] on button "Cancel External Review" at bounding box center [180, 63] width 89 height 19
click at [94, 63] on span "Send for Review" at bounding box center [92, 62] width 51 height 7
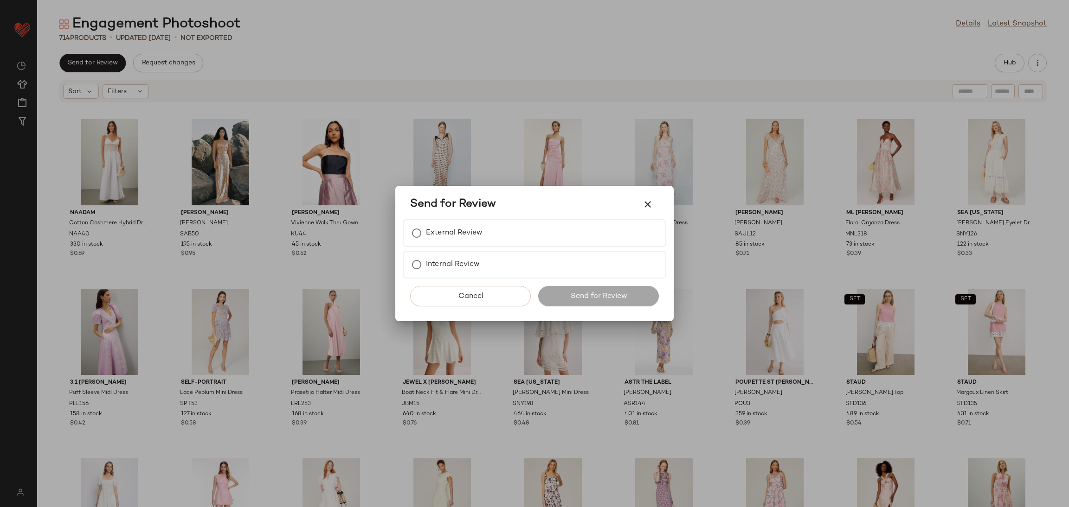
click at [588, 216] on div "Send for Review" at bounding box center [534, 204] width 249 height 22
click at [587, 221] on div "External Review" at bounding box center [534, 233] width 263 height 28
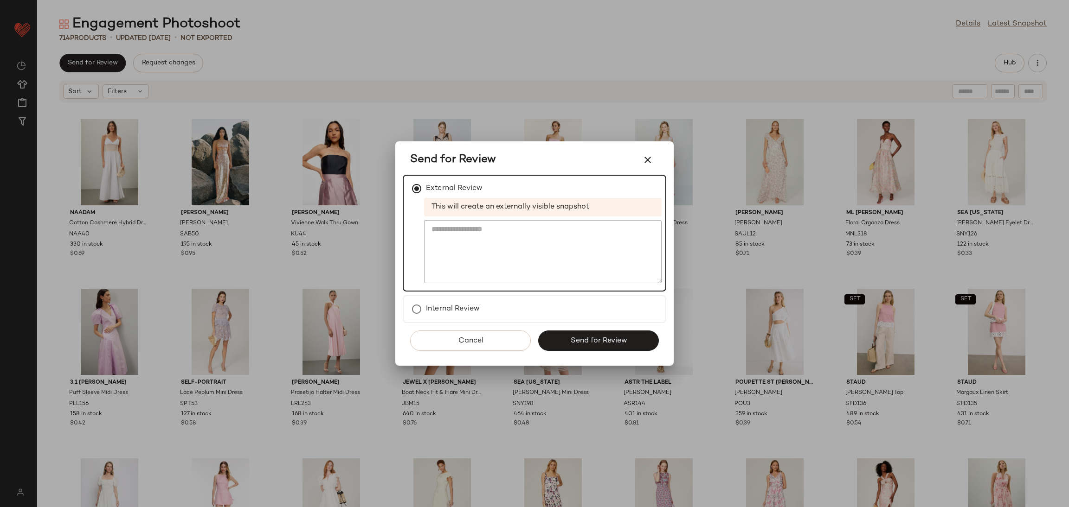
click at [587, 339] on button "Send for Review" at bounding box center [598, 341] width 121 height 20
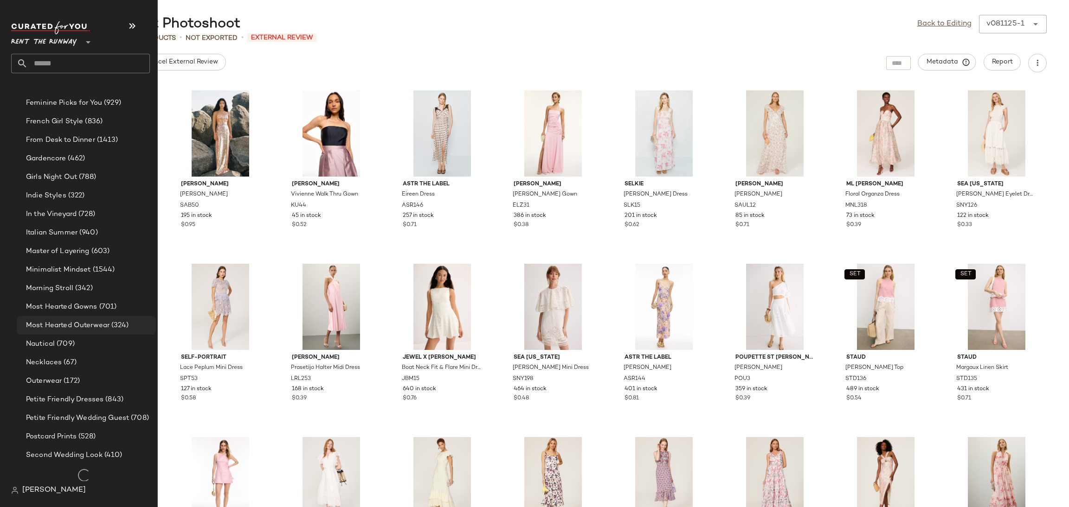
scroll to position [628, 0]
click at [77, 400] on span "Petite Friendly Dresses" at bounding box center [64, 396] width 77 height 11
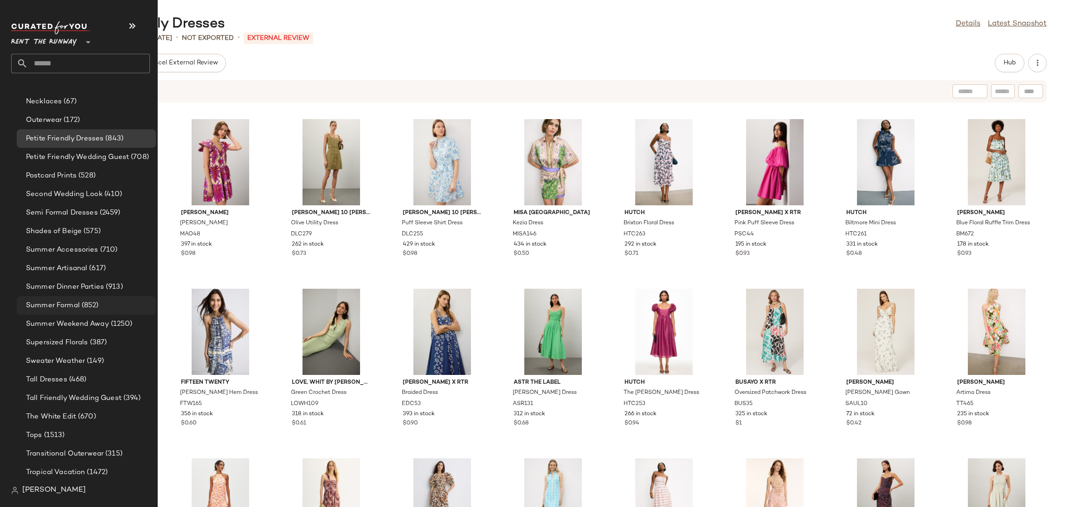
scroll to position [873, 0]
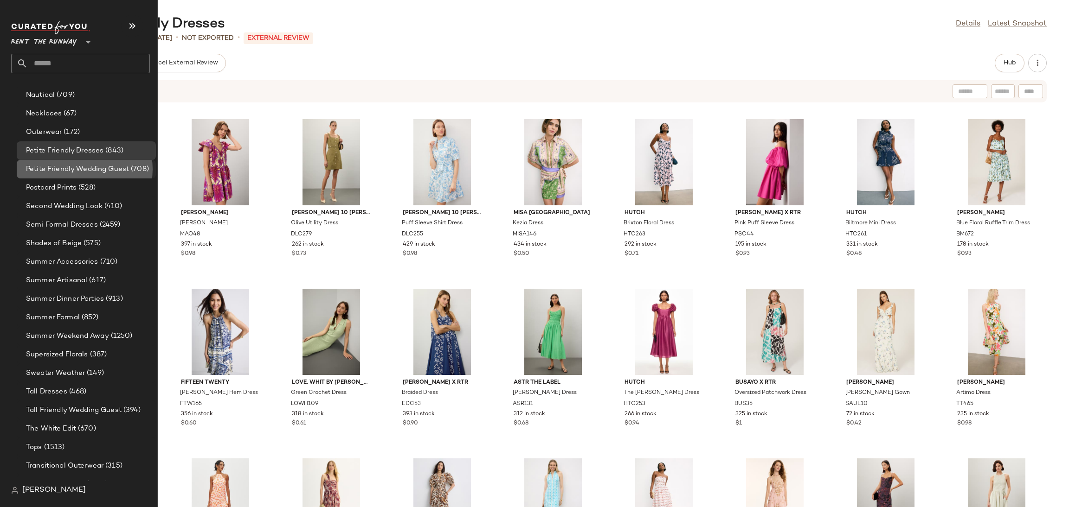
click at [100, 167] on span "Petite Friendly Wedding Guest" at bounding box center [77, 169] width 103 height 11
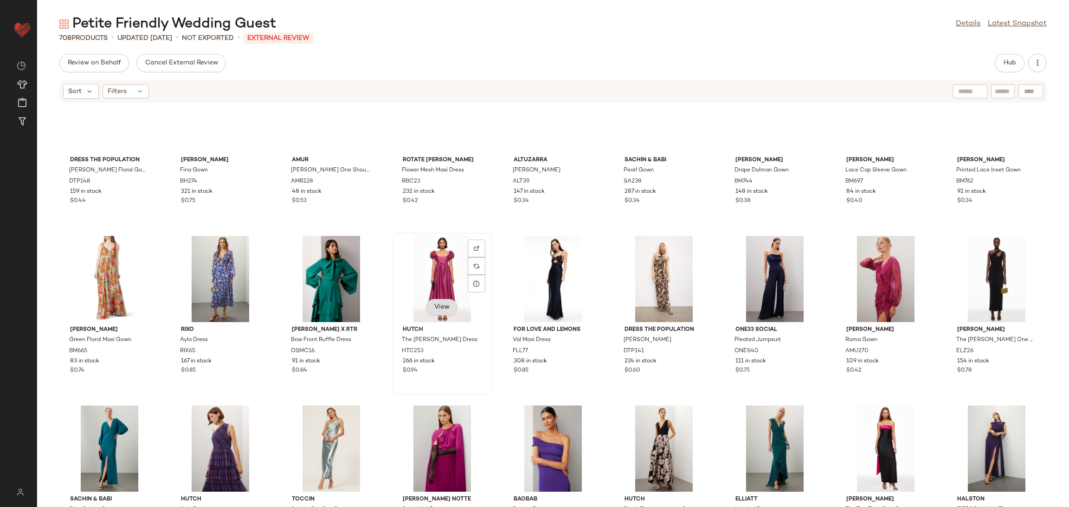
scroll to position [1078, 0]
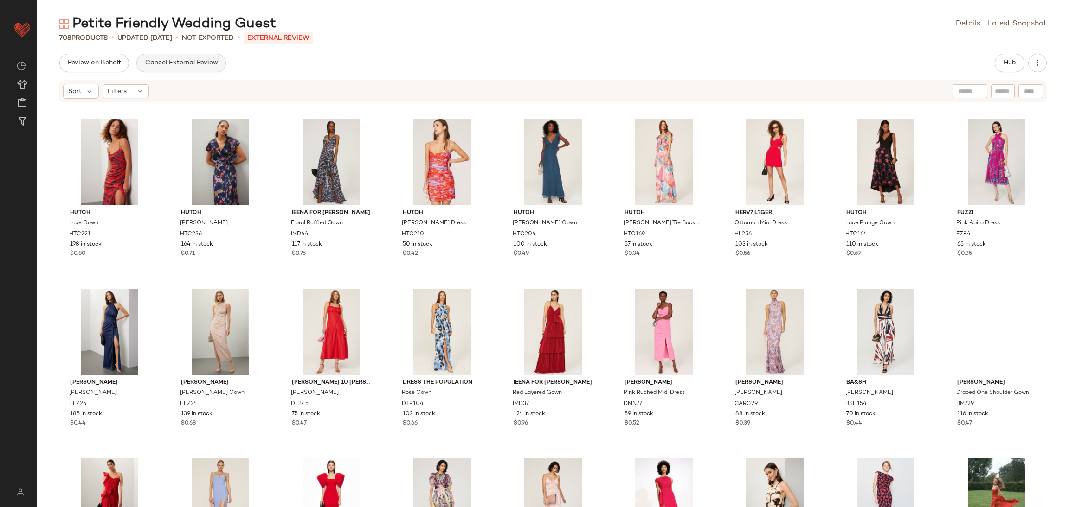
click at [181, 67] on button "Cancel External Review" at bounding box center [180, 63] width 89 height 19
click at [103, 59] on span "Send for Review" at bounding box center [92, 62] width 51 height 7
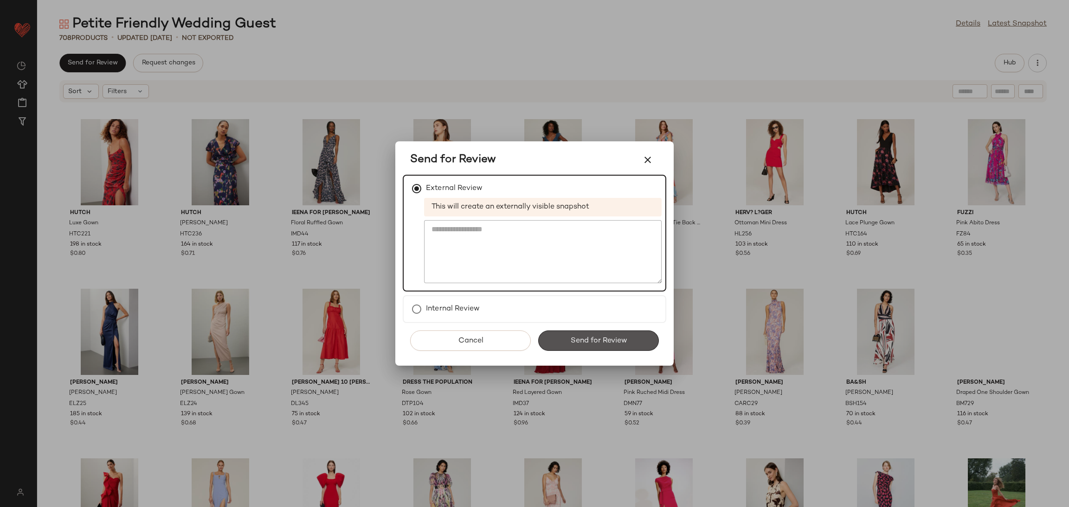
click at [556, 333] on button "Send for Review" at bounding box center [598, 341] width 121 height 20
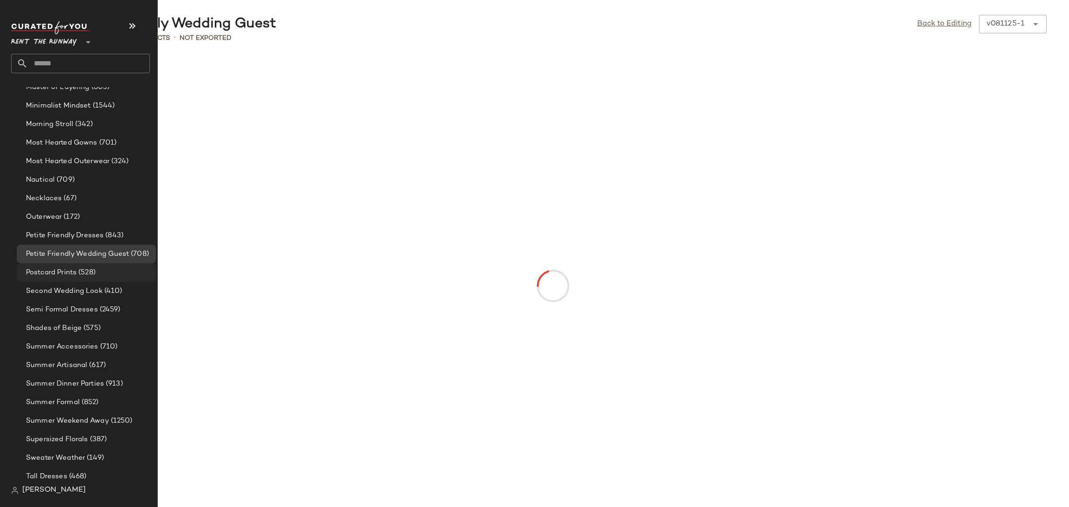
scroll to position [796, 0]
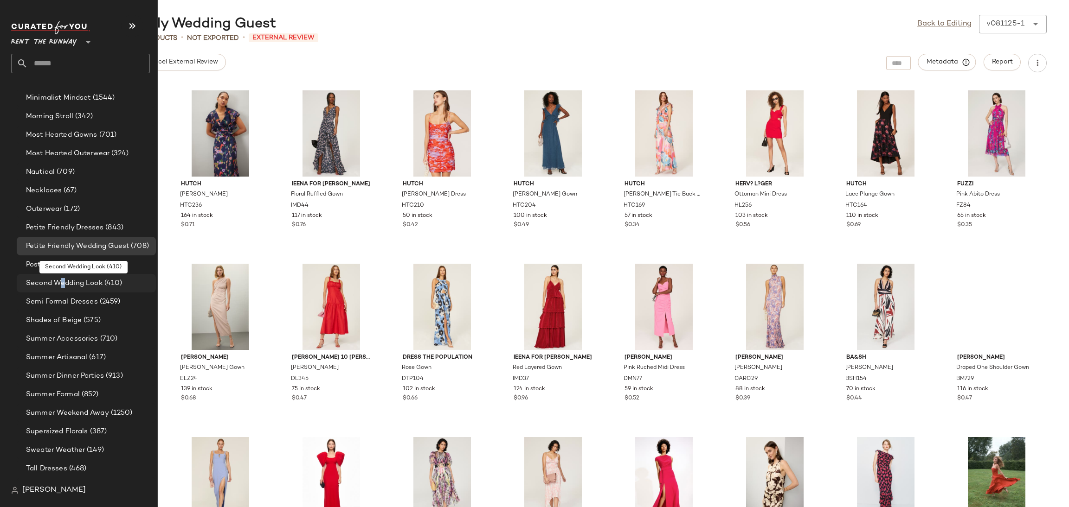
drag, startPoint x: 58, startPoint y: 286, endPoint x: 64, endPoint y: 291, distance: 7.5
click at [64, 291] on div "Second Wedding Look (410)" at bounding box center [86, 283] width 139 height 19
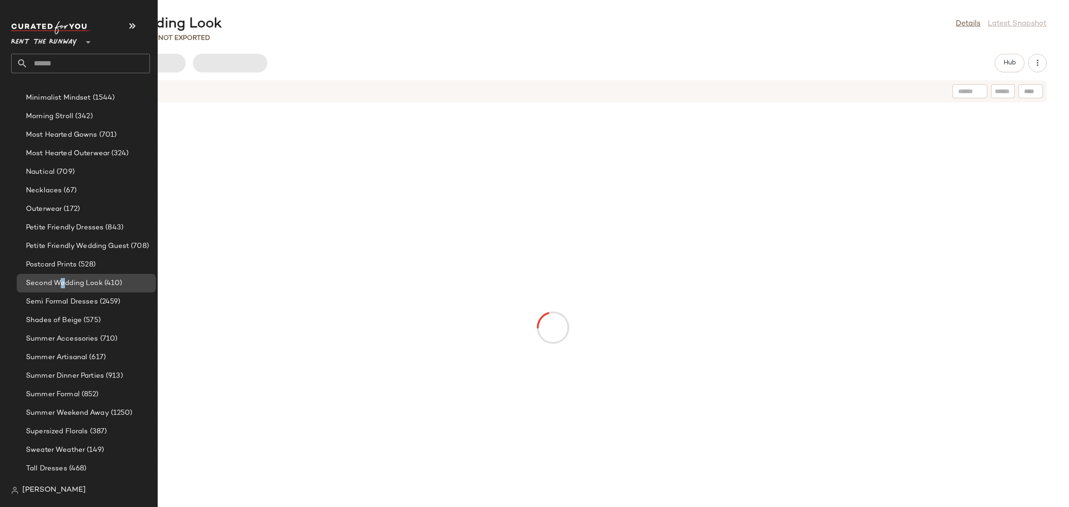
click at [64, 282] on span "Second Wedding Look" at bounding box center [64, 283] width 77 height 11
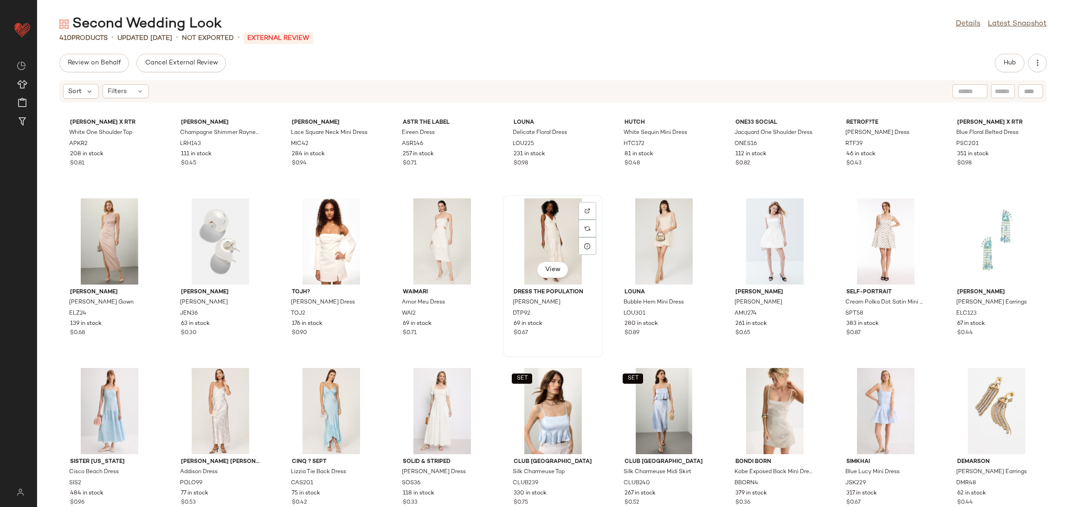
scroll to position [762, 0]
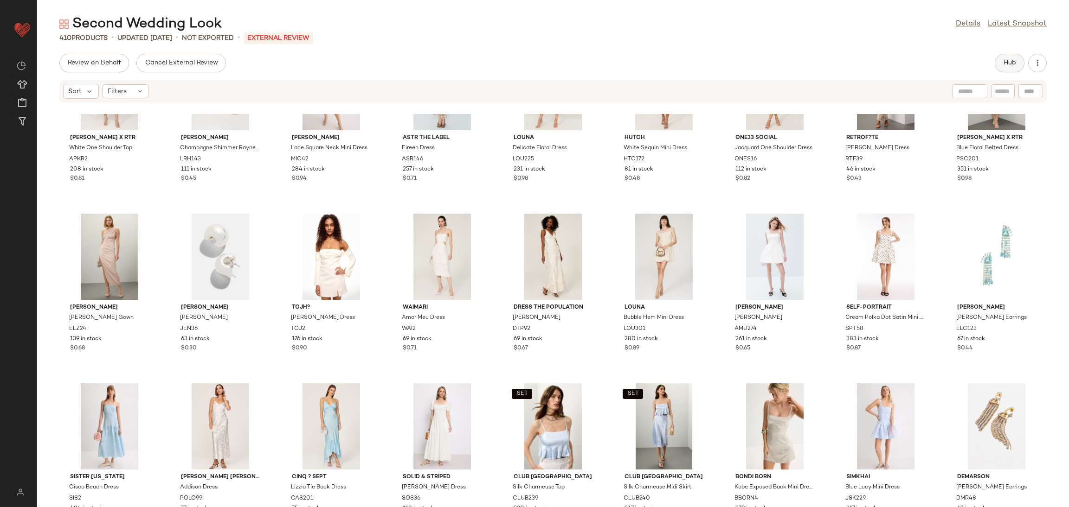
click at [1019, 63] on button "Hub" at bounding box center [1009, 63] width 30 height 19
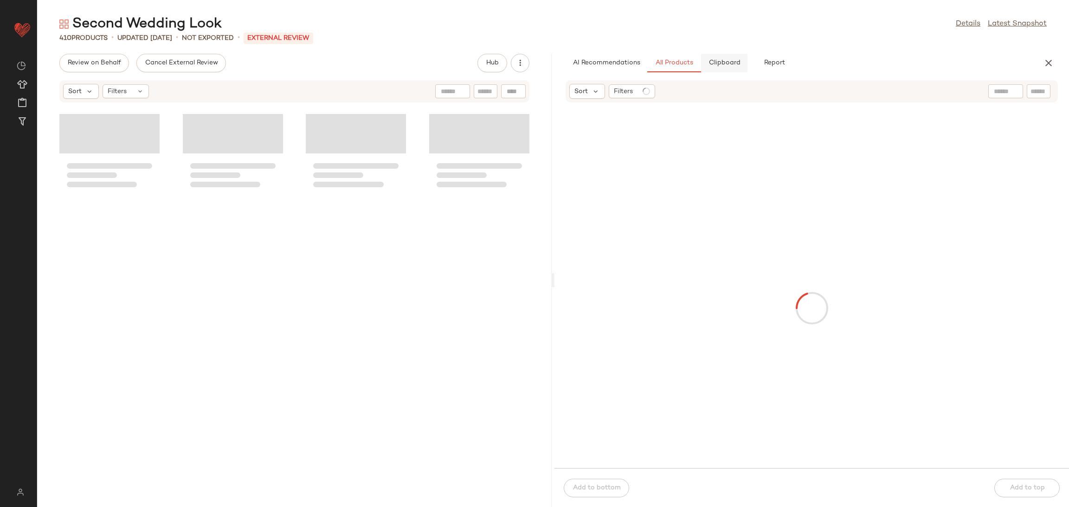
scroll to position [1358, 0]
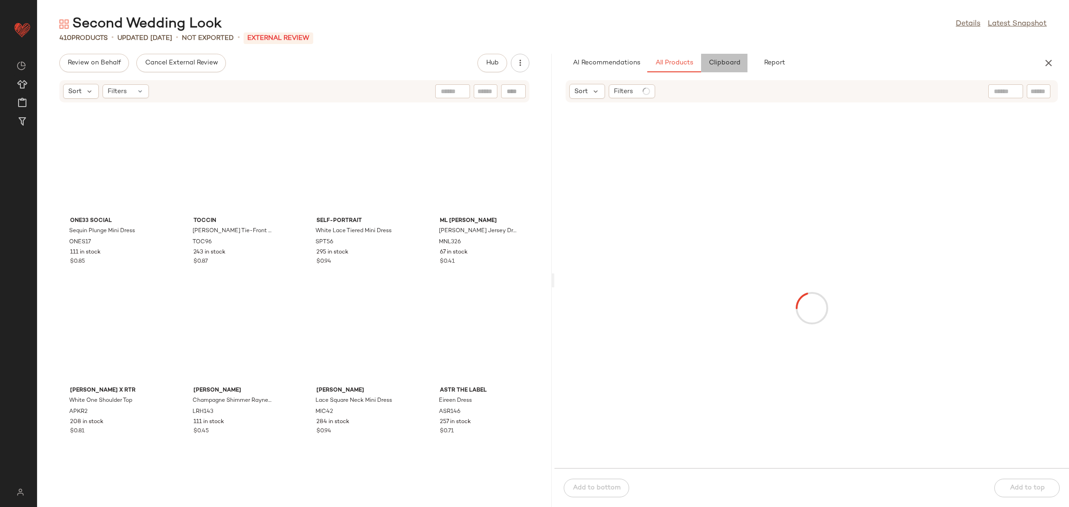
click at [721, 63] on span "Clipboard" at bounding box center [724, 62] width 32 height 7
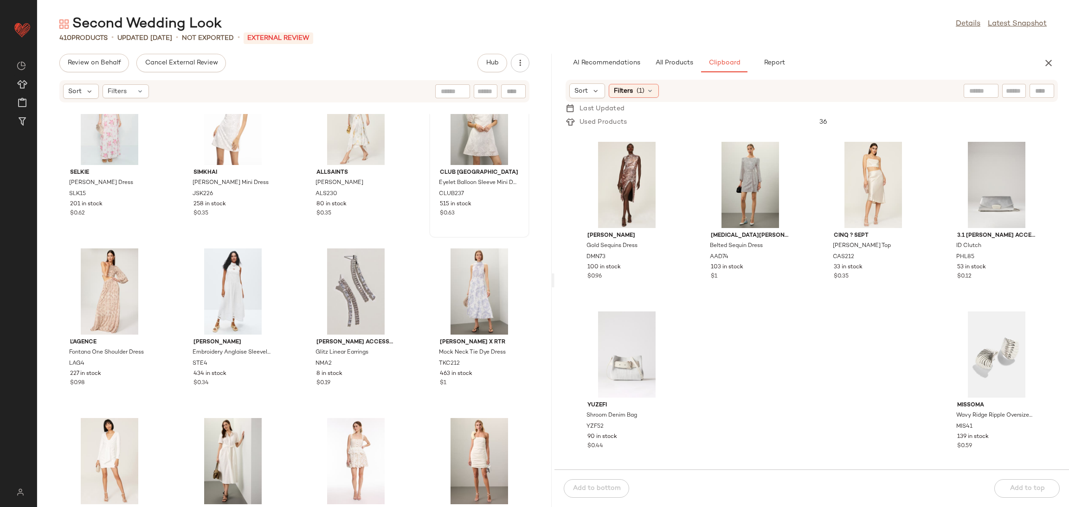
scroll to position [1053, 0]
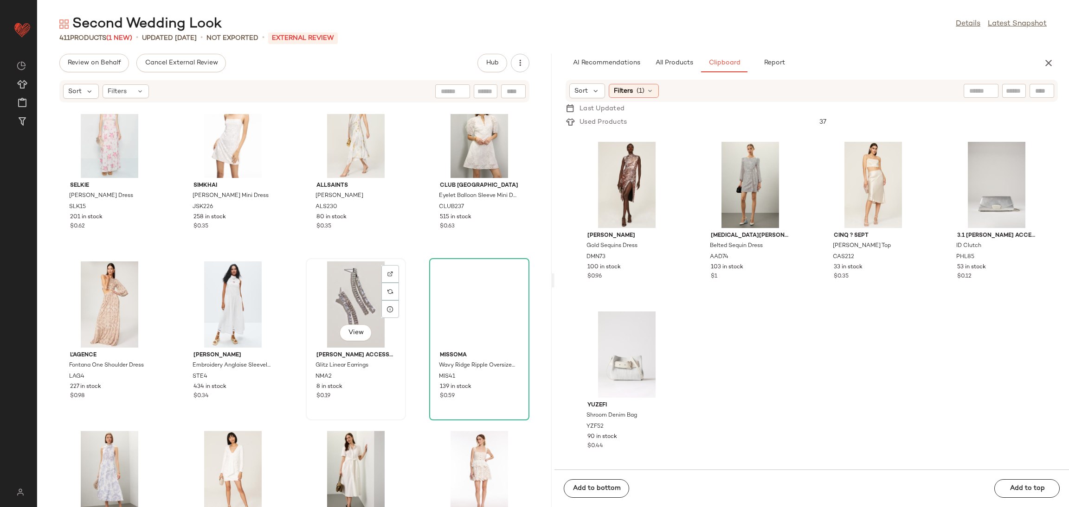
click at [327, 293] on div "View" at bounding box center [356, 305] width 94 height 86
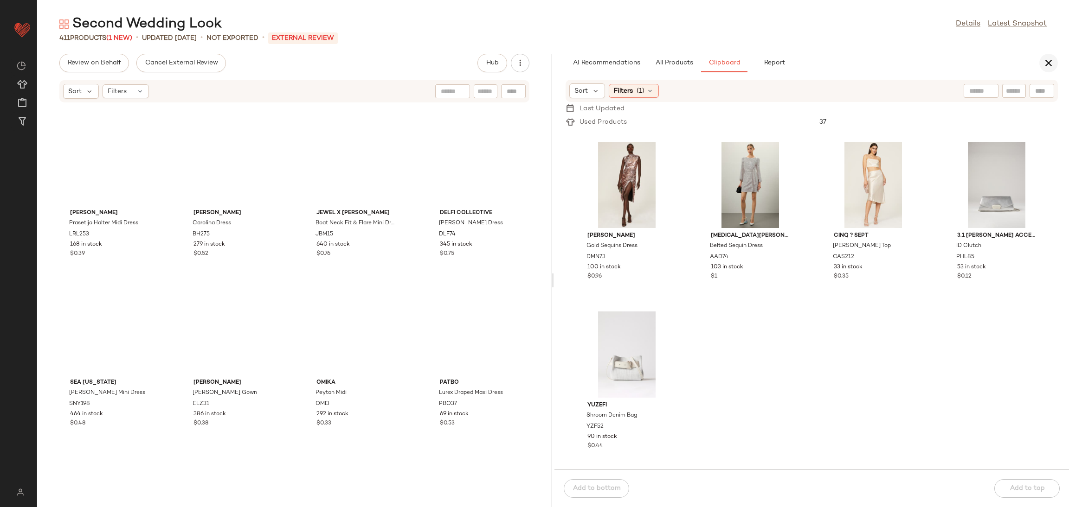
click at [1057, 64] on button "button" at bounding box center [1048, 63] width 19 height 19
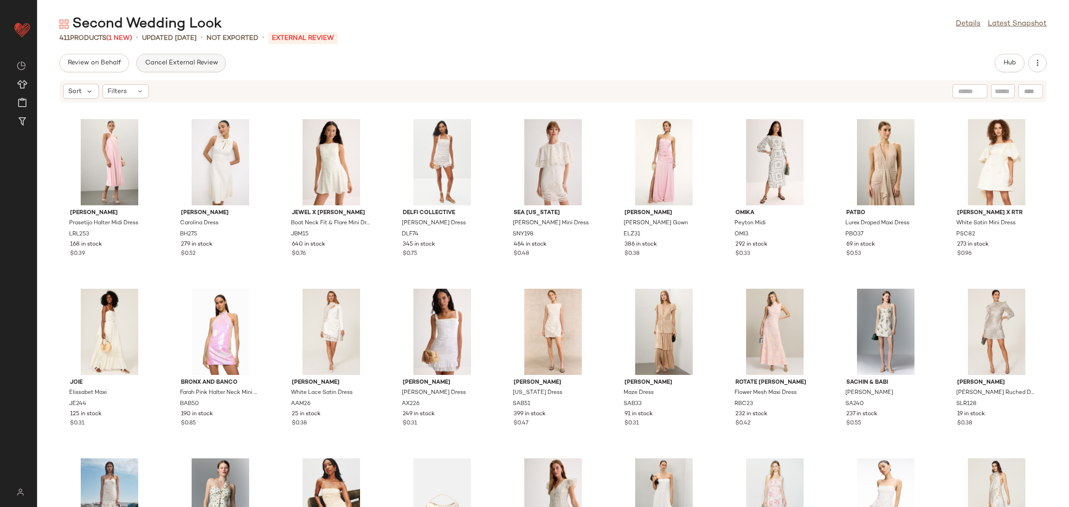
click at [190, 58] on button "Cancel External Review" at bounding box center [180, 63] width 89 height 19
click at [90, 62] on span "Send for Review" at bounding box center [92, 62] width 51 height 7
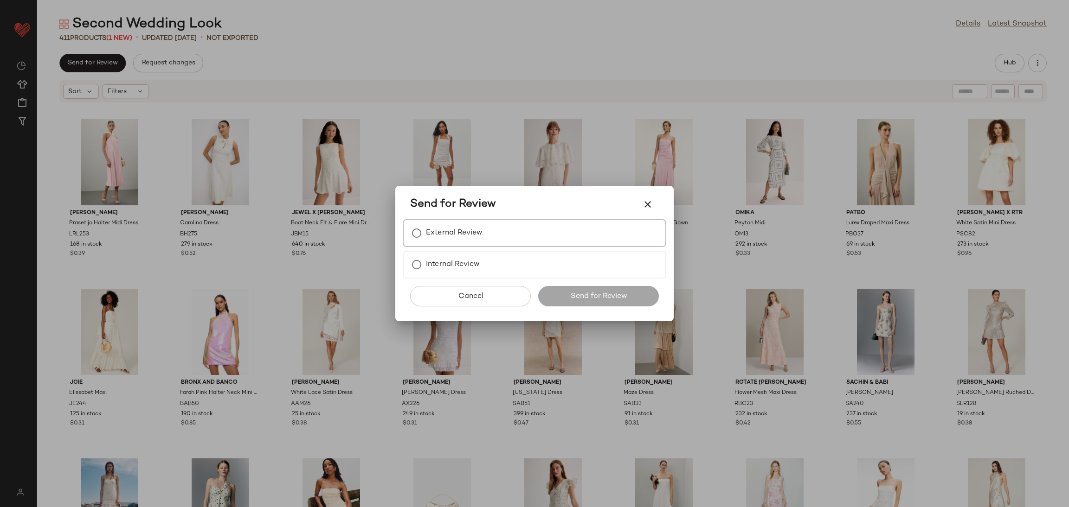
click at [494, 241] on div "External Review" at bounding box center [534, 233] width 263 height 28
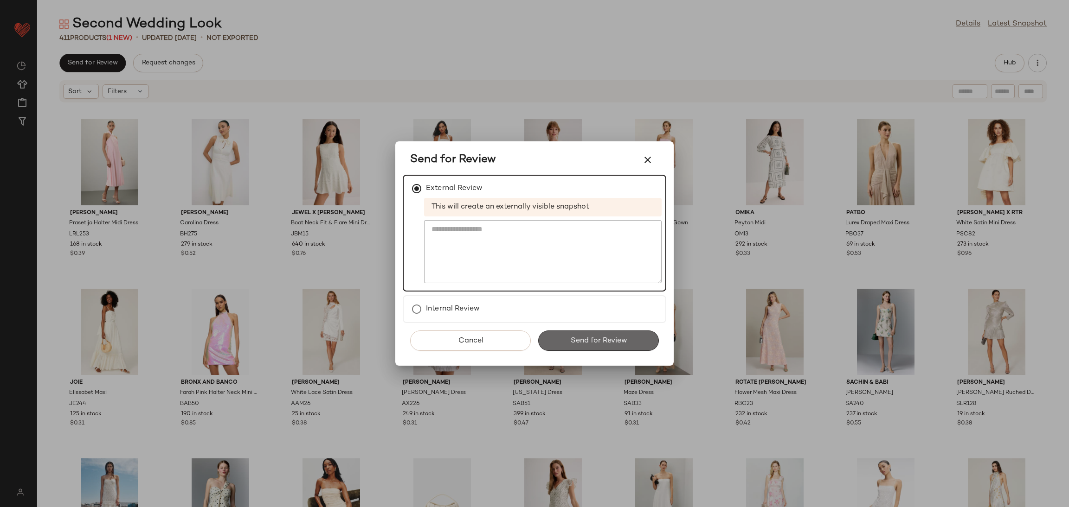
click at [609, 344] on span "Send for Review" at bounding box center [598, 341] width 57 height 9
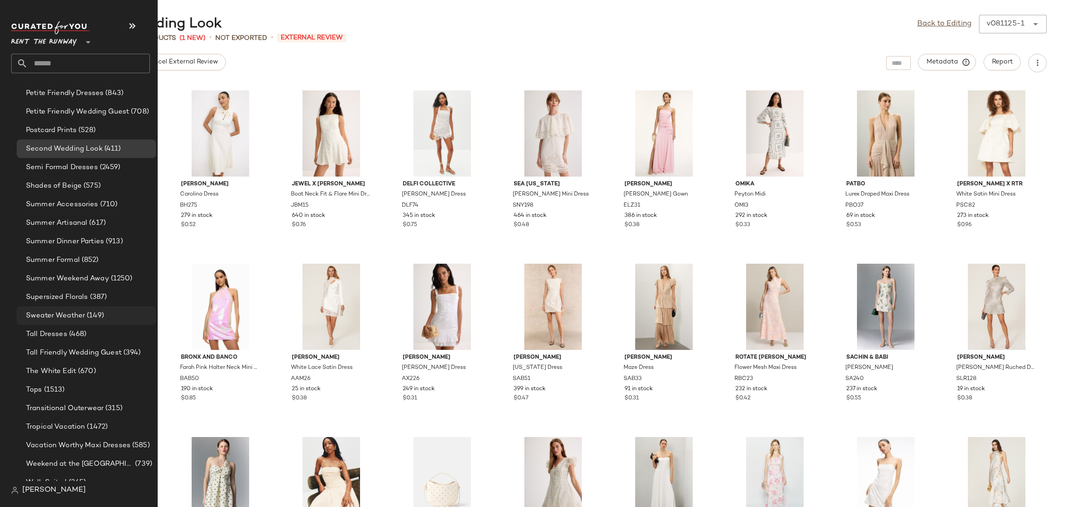
scroll to position [949, 0]
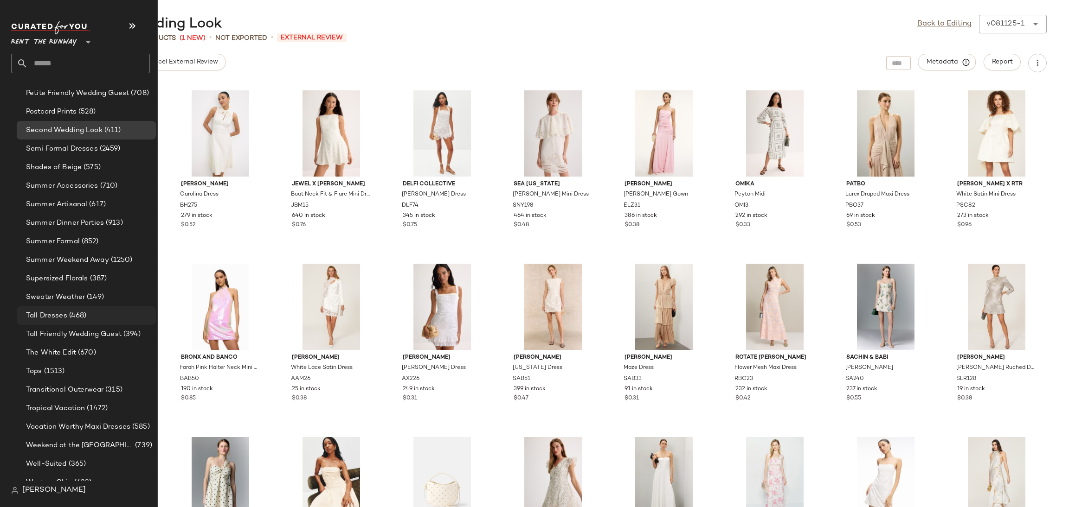
click at [85, 312] on span "(468)" at bounding box center [76, 316] width 19 height 11
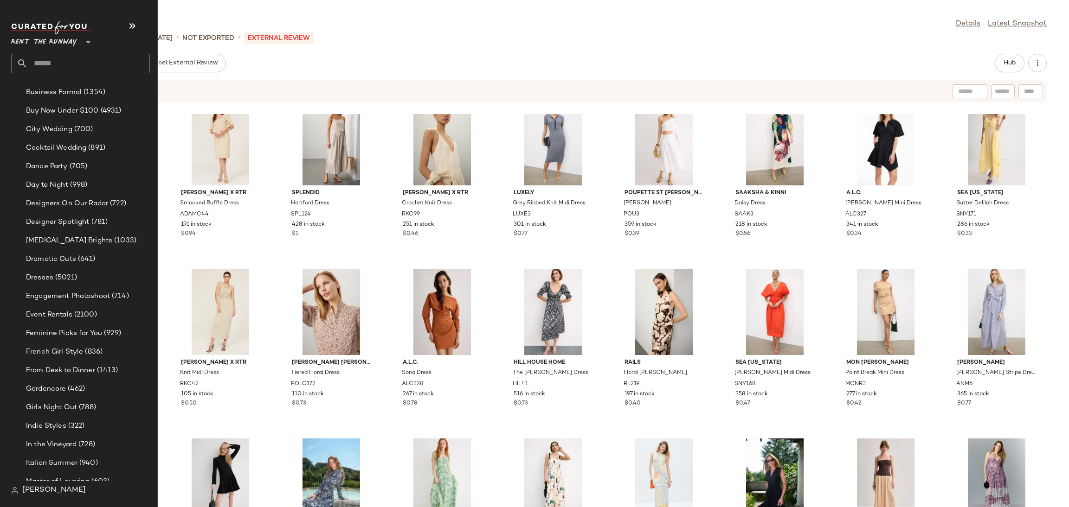
scroll to position [876, 0]
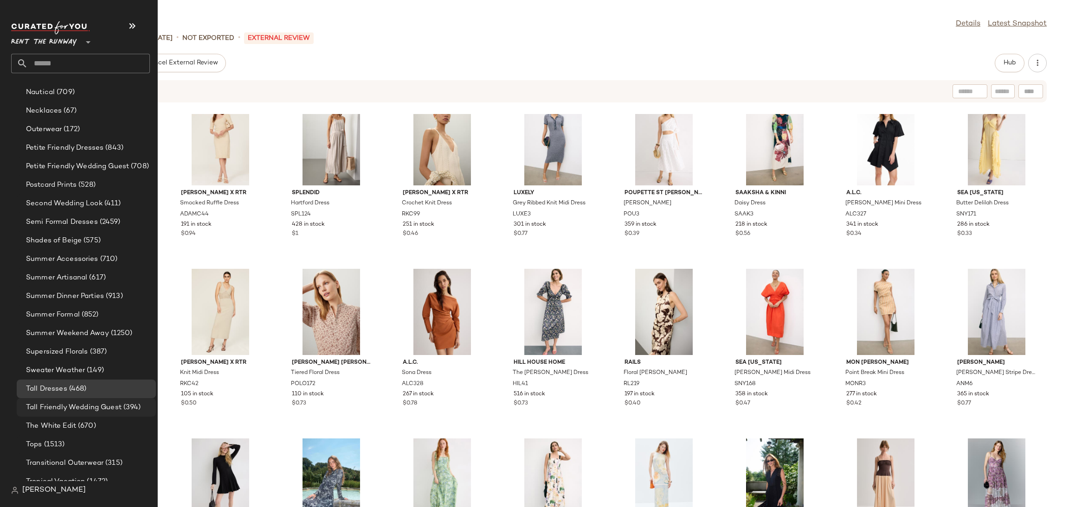
click at [91, 399] on div "Tall Friendly Wedding Guest (394)" at bounding box center [86, 407] width 139 height 19
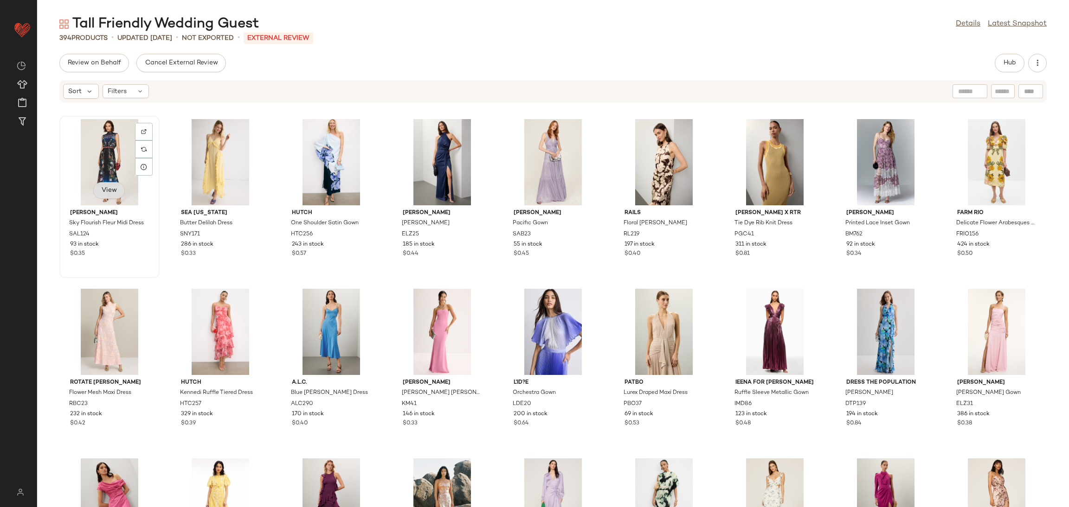
click at [105, 193] on span "View" at bounding box center [109, 190] width 16 height 7
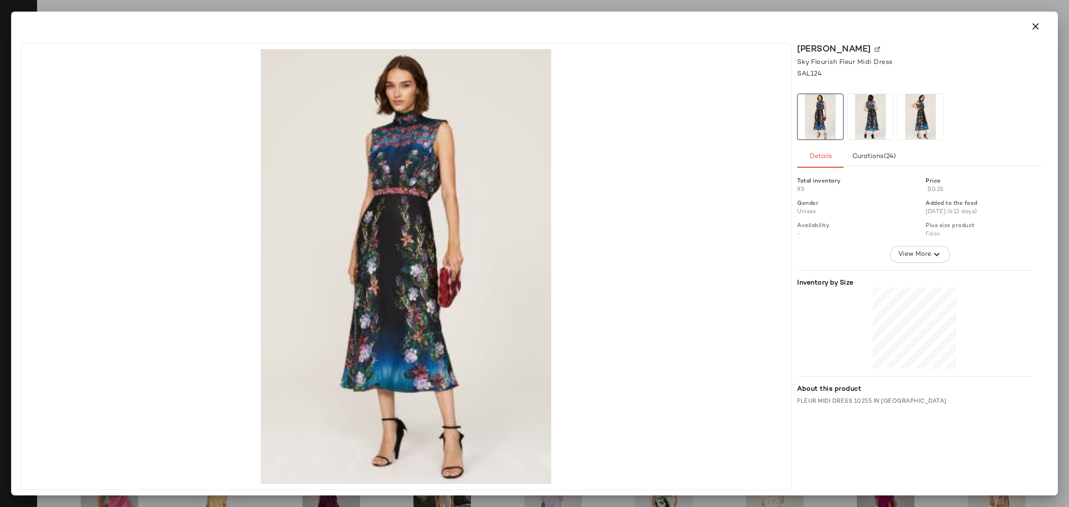
click at [858, 122] on img at bounding box center [869, 116] width 45 height 45
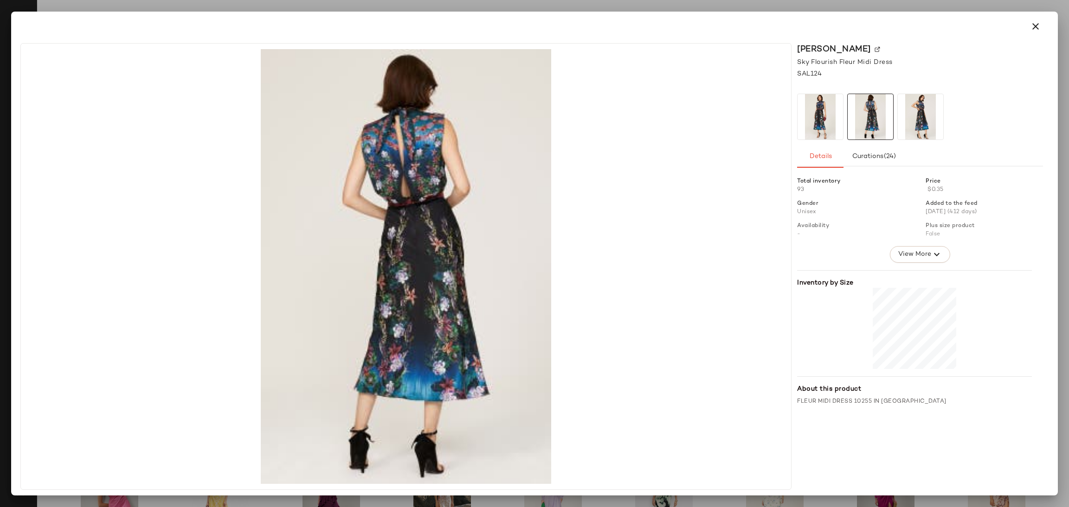
click at [924, 123] on img at bounding box center [919, 116] width 45 height 45
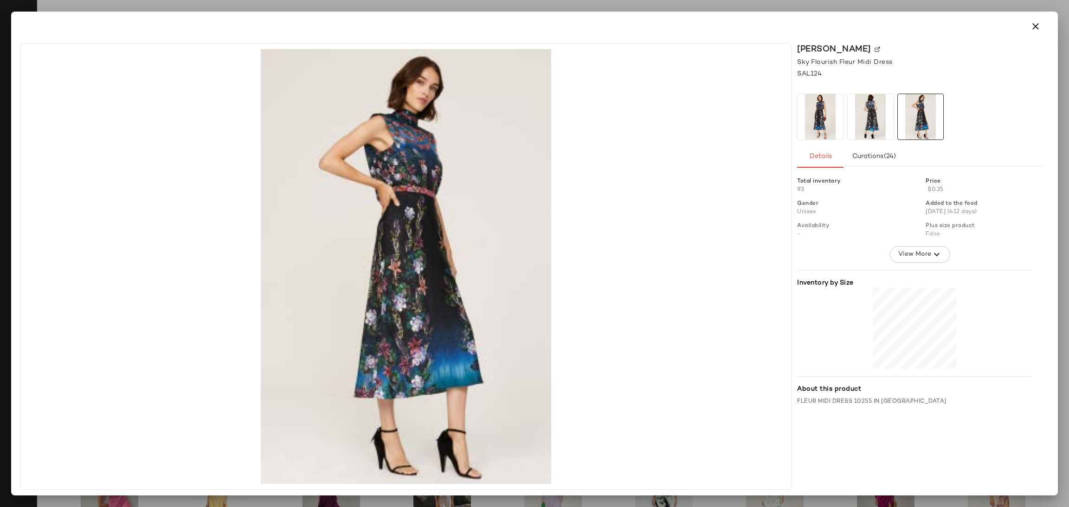
click at [826, 119] on img at bounding box center [819, 116] width 45 height 45
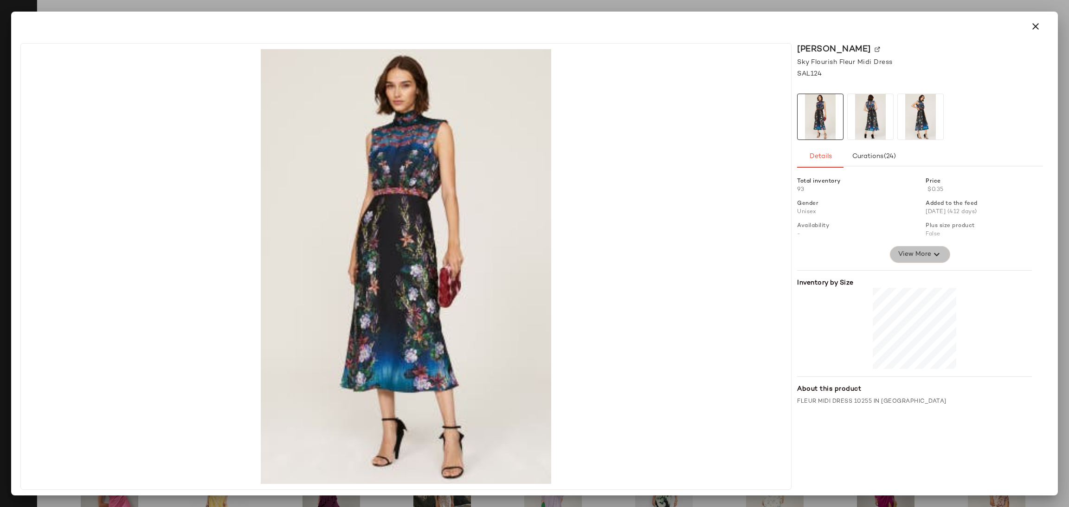
click at [926, 257] on span "View More" at bounding box center [913, 254] width 33 height 11
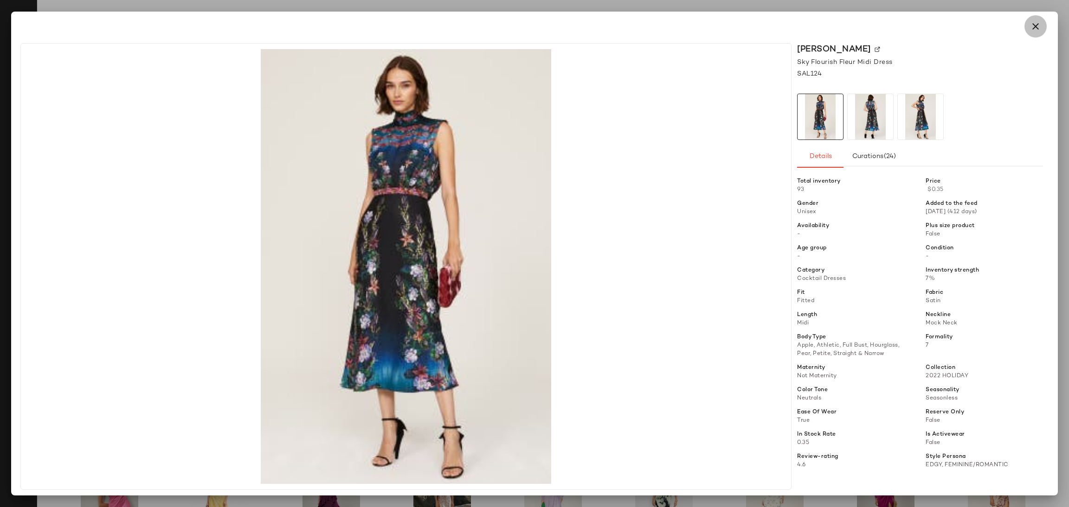
click at [1035, 33] on button "button" at bounding box center [1035, 26] width 22 height 22
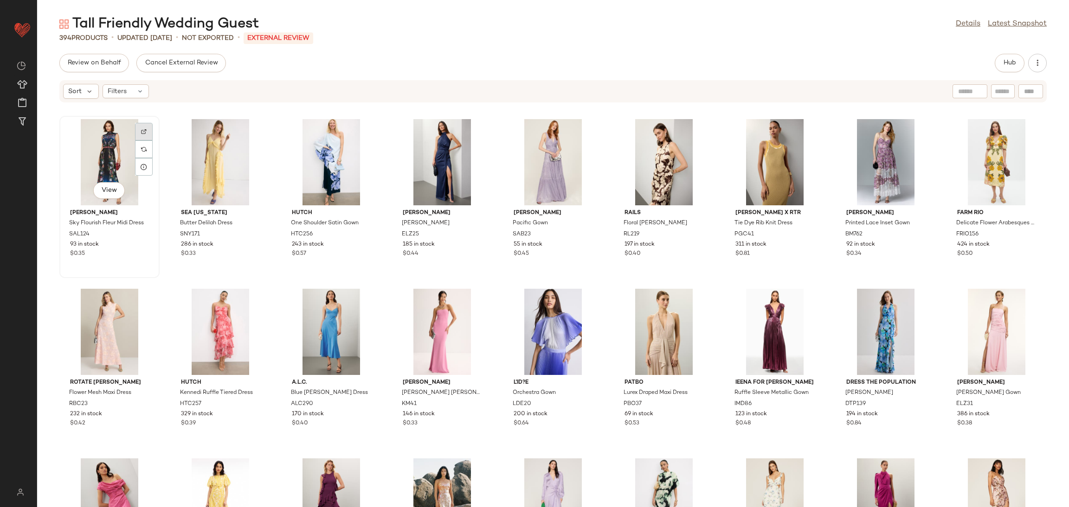
click at [142, 133] on img at bounding box center [144, 132] width 6 height 6
click at [118, 150] on div "View" at bounding box center [110, 162] width 94 height 86
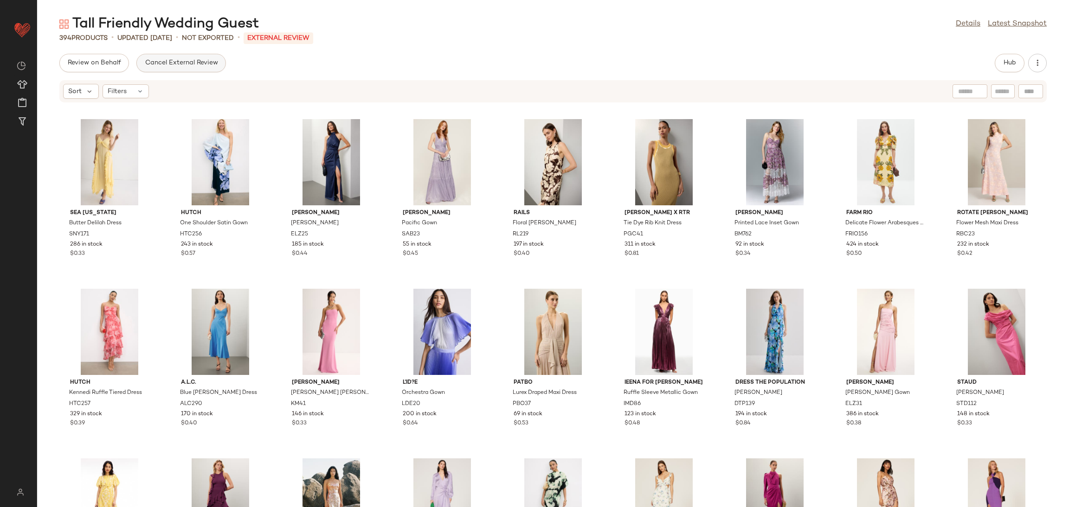
click at [151, 62] on span "Cancel External Review" at bounding box center [180, 62] width 73 height 7
click at [87, 68] on button "Send for Review" at bounding box center [92, 63] width 66 height 19
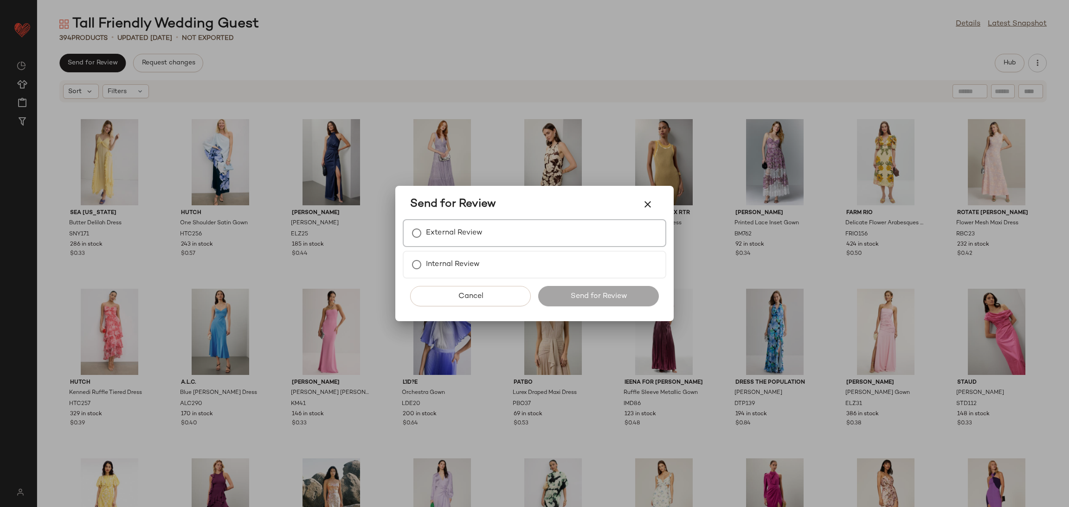
click at [505, 238] on div "External Review" at bounding box center [534, 233] width 263 height 28
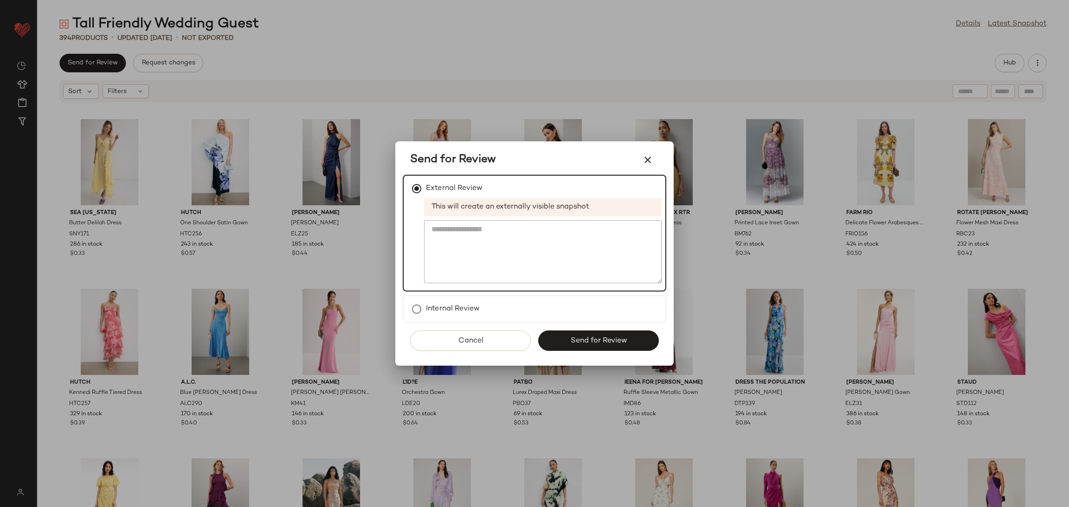
click at [572, 353] on div "Cancel Send for Review" at bounding box center [534, 344] width 263 height 43
click at [564, 337] on button "Send for Review" at bounding box center [598, 341] width 121 height 20
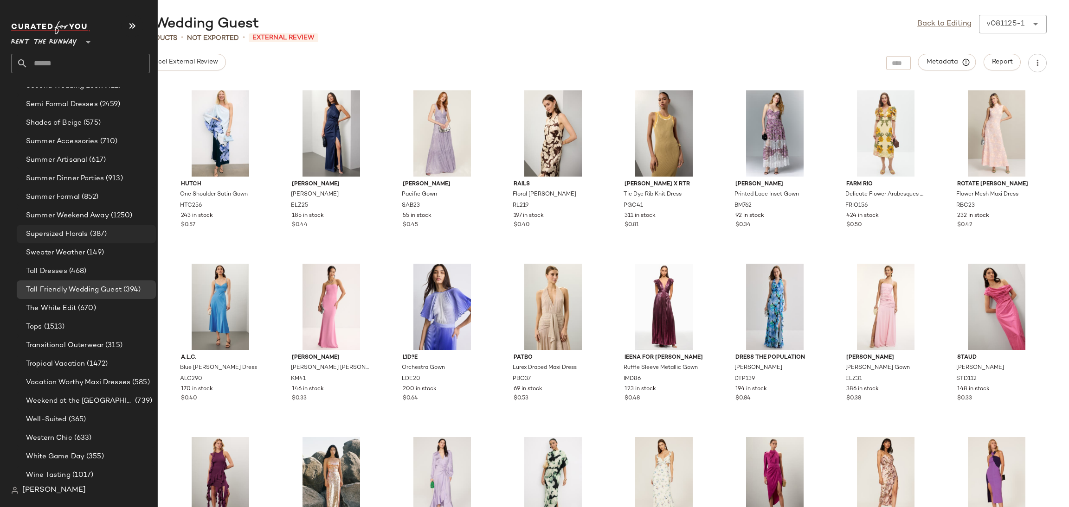
scroll to position [1001, 0]
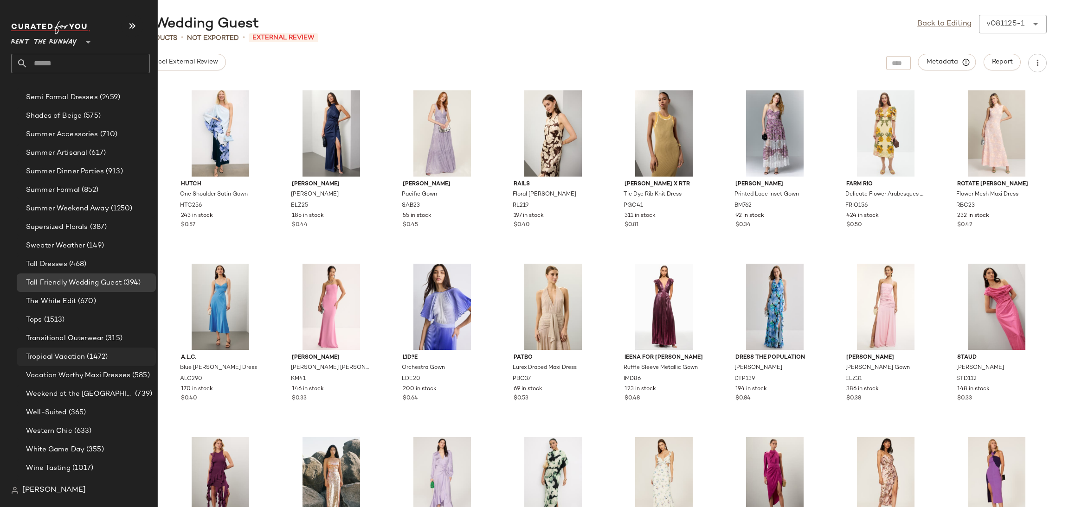
click at [90, 350] on div "Tropical Vacation (1472)" at bounding box center [86, 357] width 139 height 19
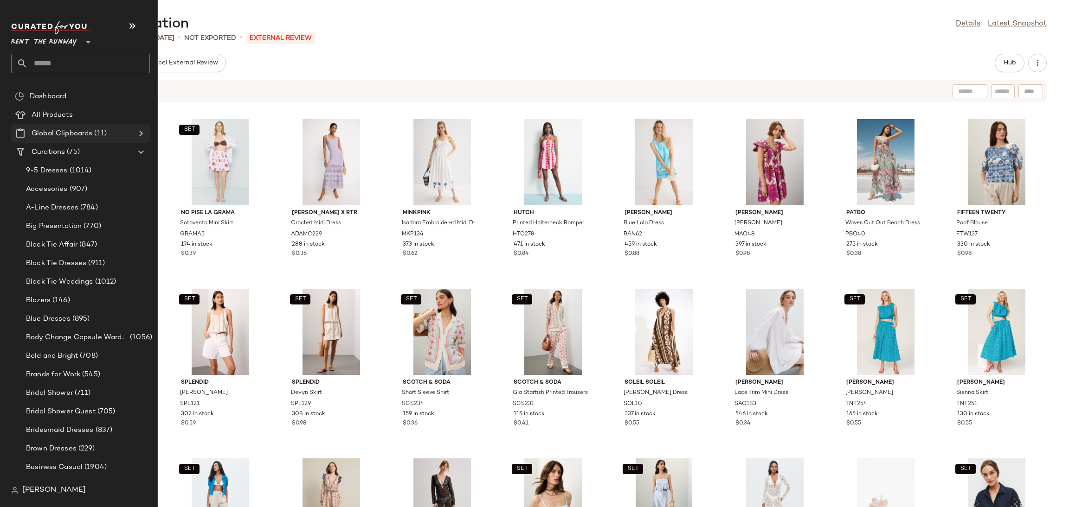
click at [138, 136] on icon at bounding box center [140, 133] width 11 height 11
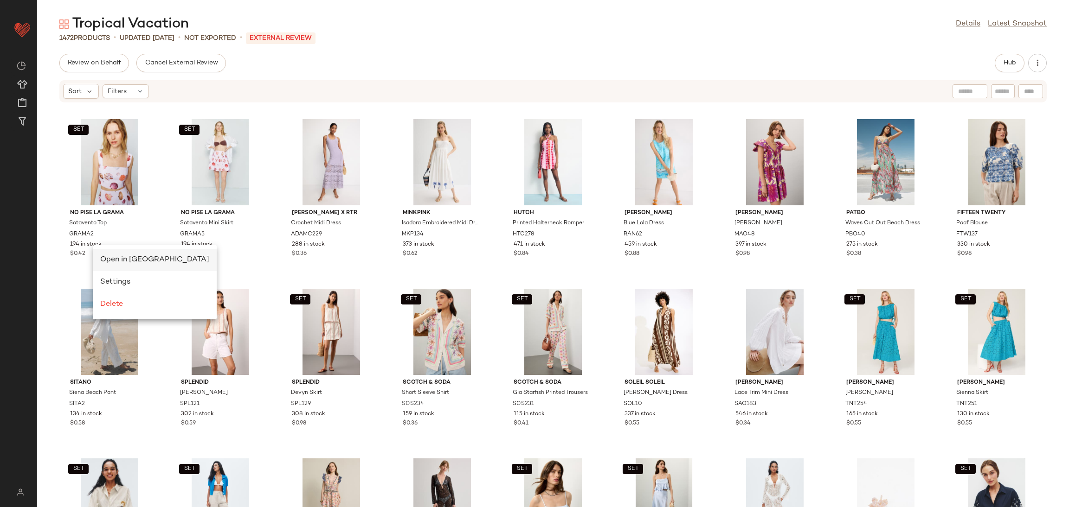
click at [134, 258] on span "Open in Split View" at bounding box center [154, 260] width 109 height 8
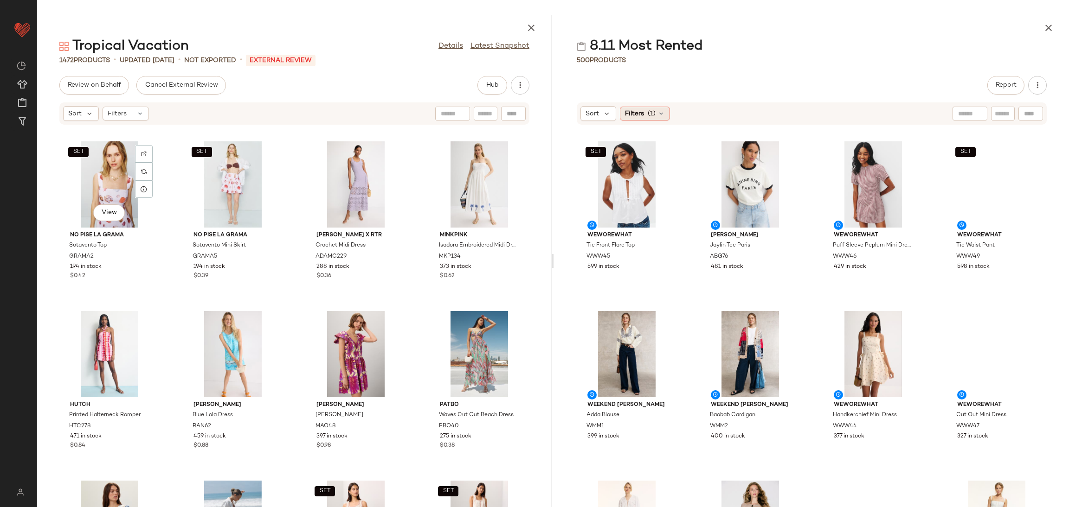
click at [629, 119] on div "Filters (1)" at bounding box center [645, 114] width 50 height 14
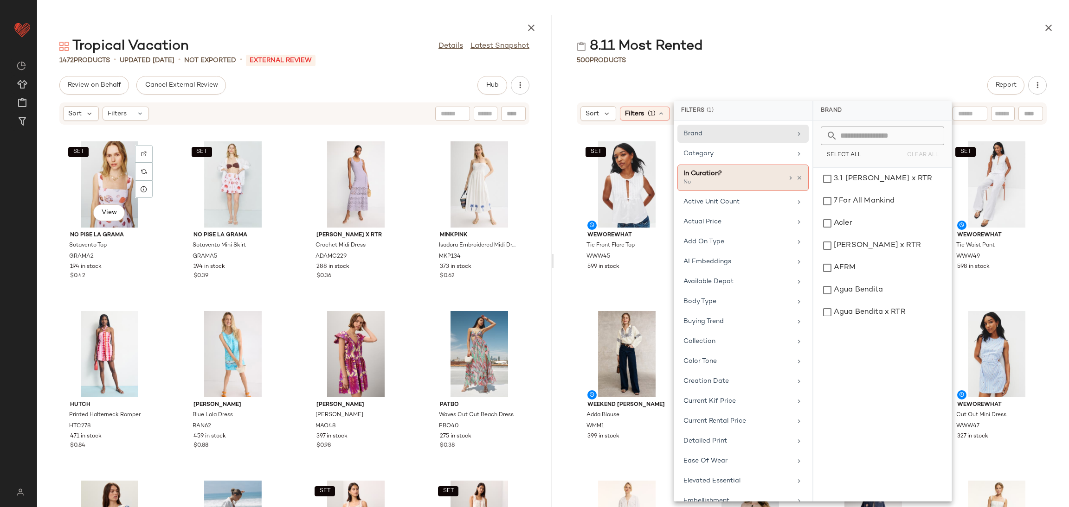
click at [748, 177] on div "In Curation?" at bounding box center [733, 174] width 100 height 10
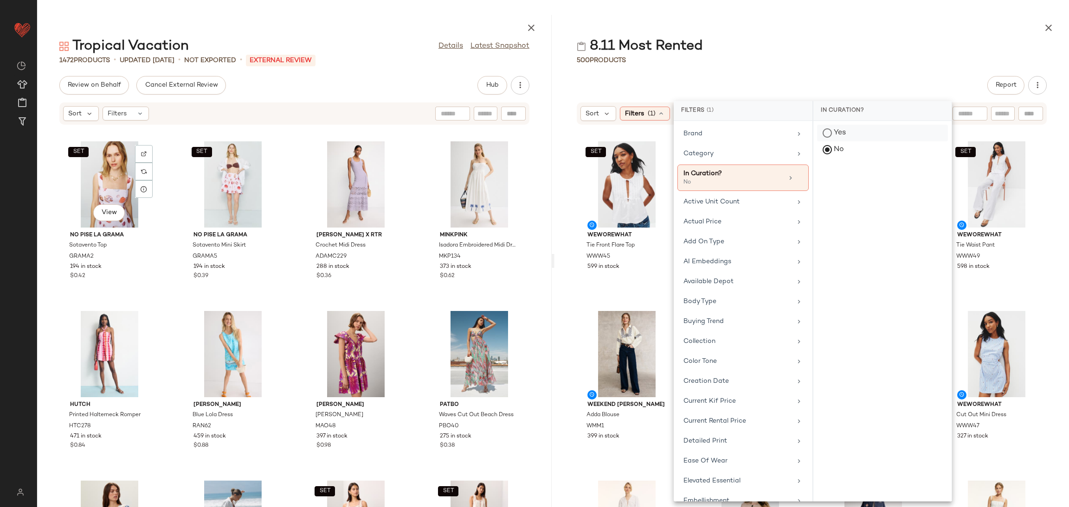
click at [839, 141] on div "Yes" at bounding box center [882, 149] width 131 height 17
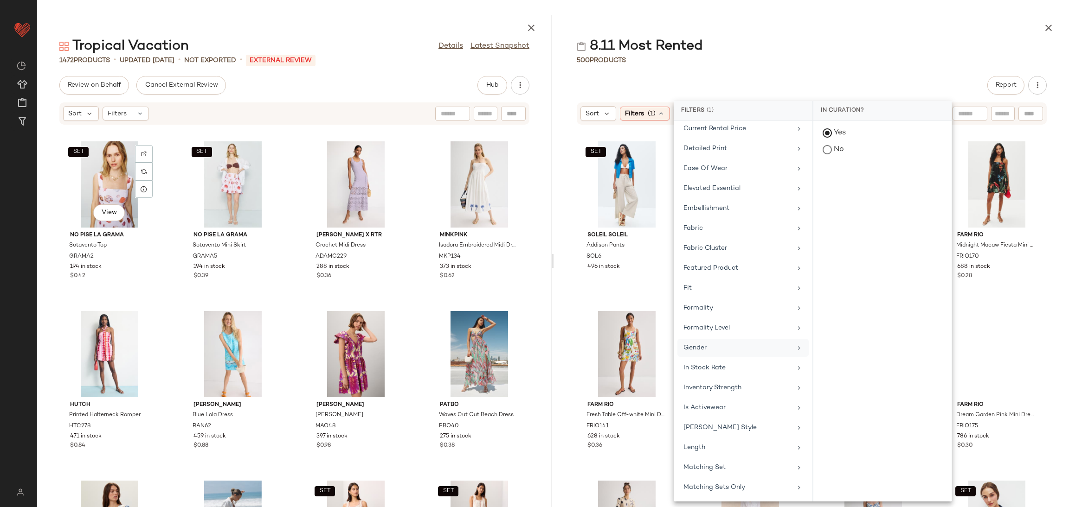
scroll to position [297, 0]
click at [726, 366] on div "In Stock Rate" at bounding box center [737, 364] width 108 height 10
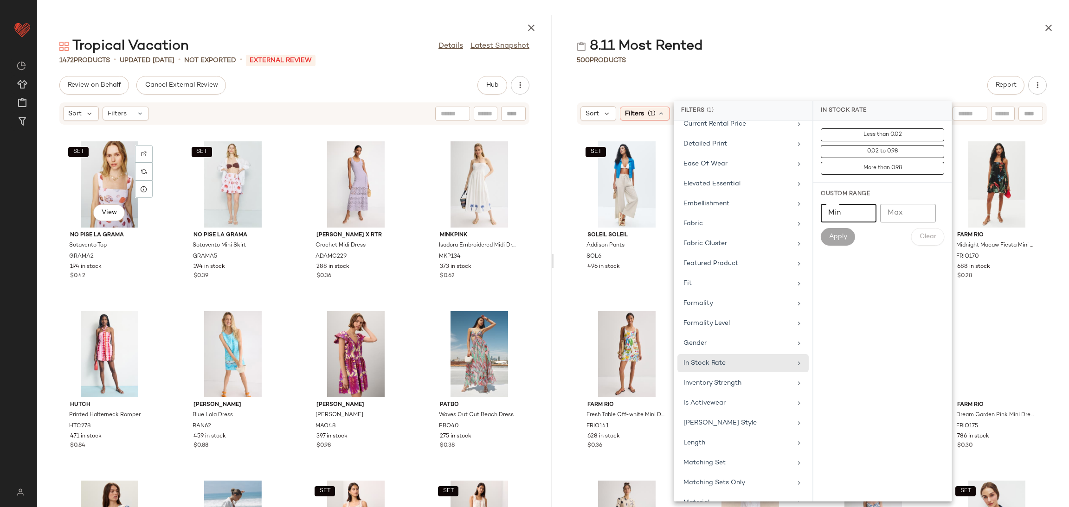
click at [832, 219] on input "Min" at bounding box center [848, 213] width 56 height 19
type input "***"
click at [832, 238] on span "Apply" at bounding box center [837, 236] width 19 height 7
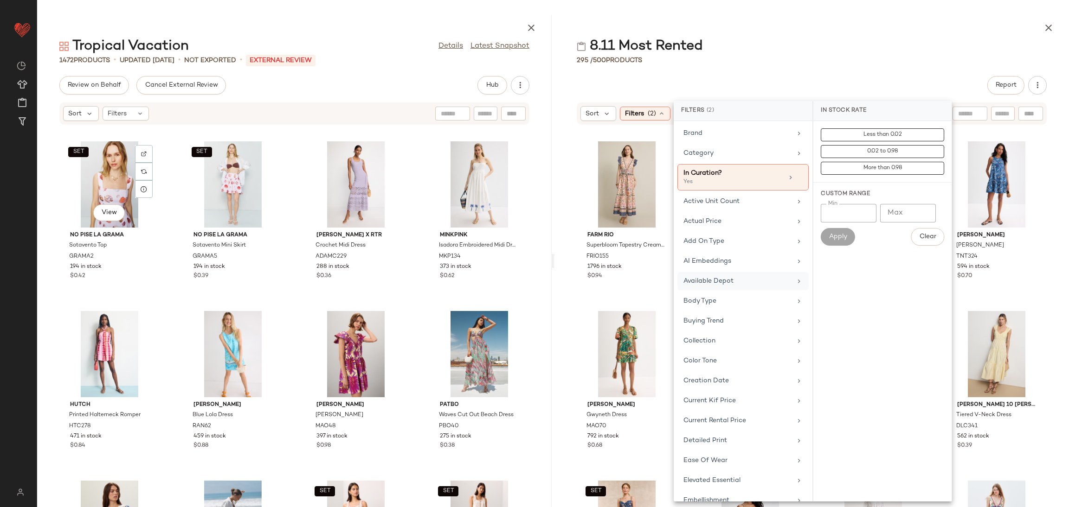
scroll to position [0, 0]
click at [637, 305] on div "FARM Rio Superbloom Tapestry Cream Maxi Dress FRIO155 1796 in stock $0.94 SET C…" at bounding box center [811, 321] width 514 height 371
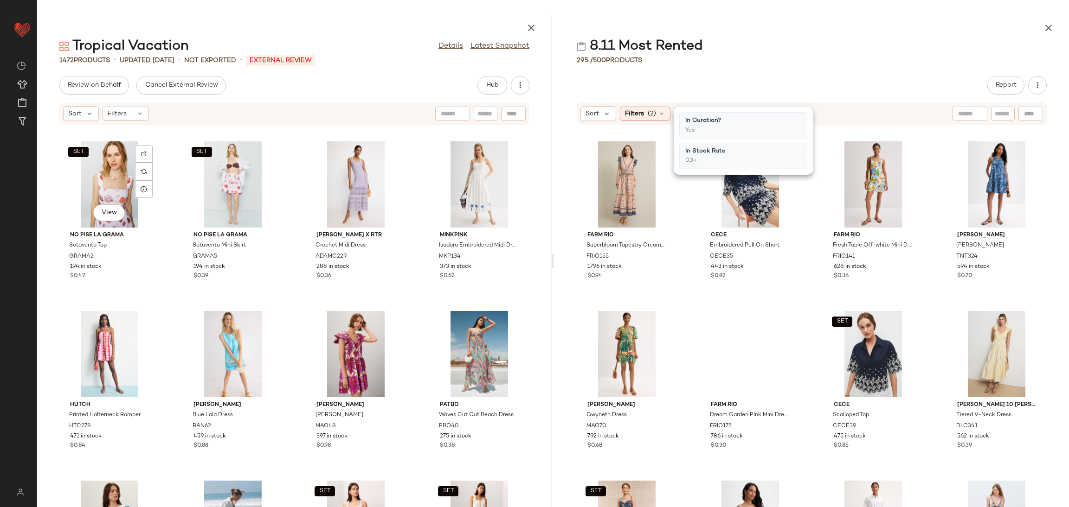
click at [636, 305] on div "FARM Rio Superbloom Tapestry Cream Maxi Dress FRIO155 1796 in stock $0.94 SET C…" at bounding box center [811, 321] width 514 height 371
click at [857, 215] on button "View" at bounding box center [873, 213] width 32 height 17
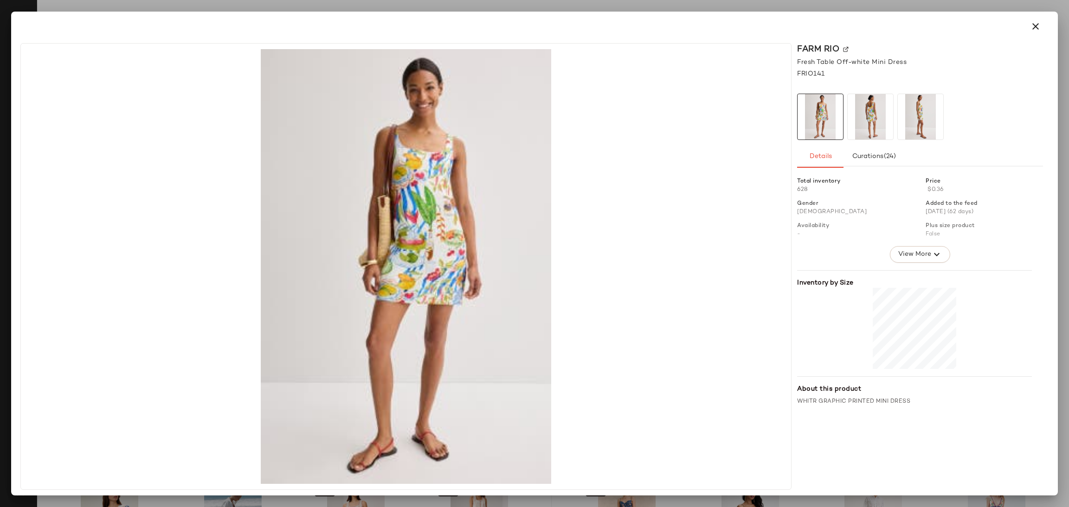
click at [873, 115] on img at bounding box center [869, 116] width 45 height 45
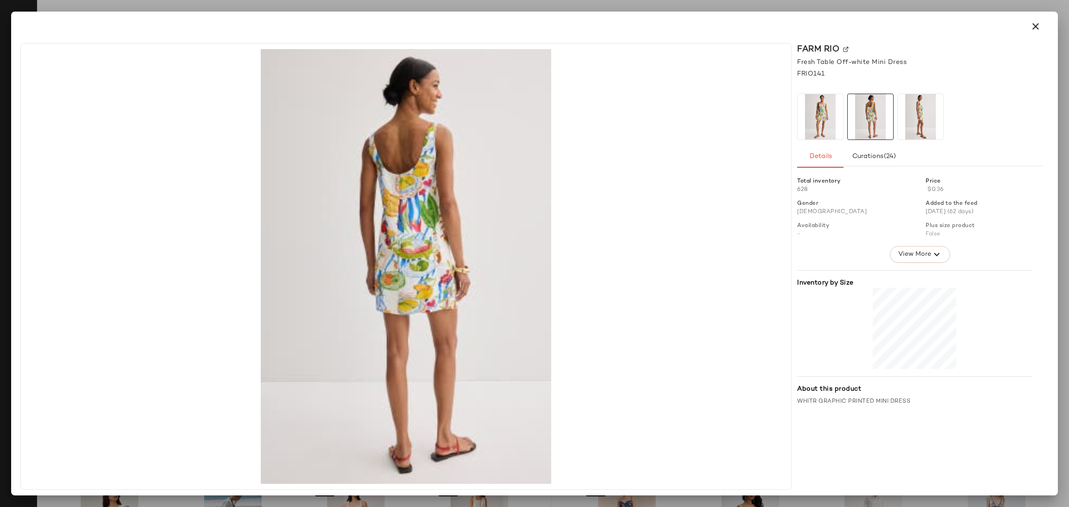
click at [901, 125] on img at bounding box center [919, 116] width 45 height 45
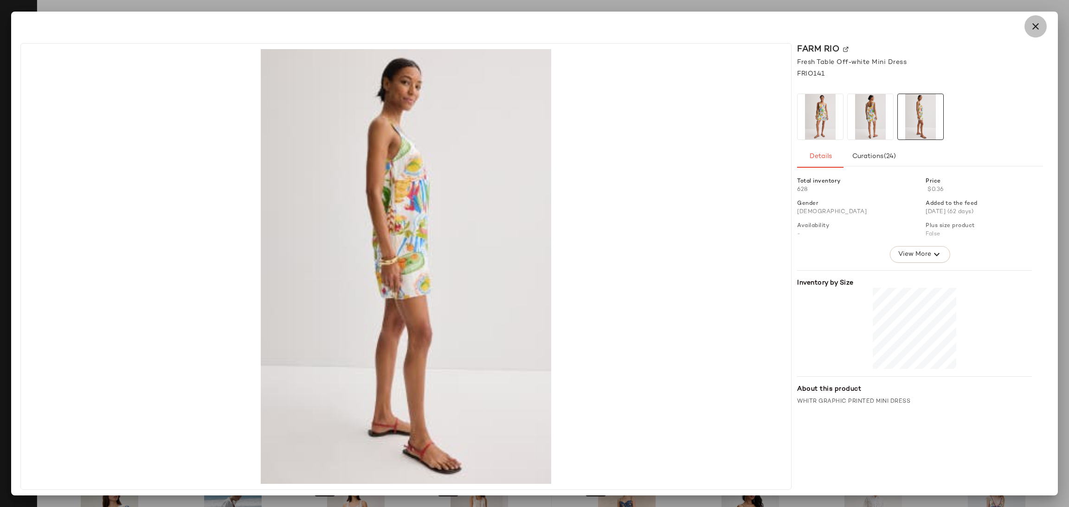
click at [1025, 28] on button "button" at bounding box center [1035, 26] width 22 height 22
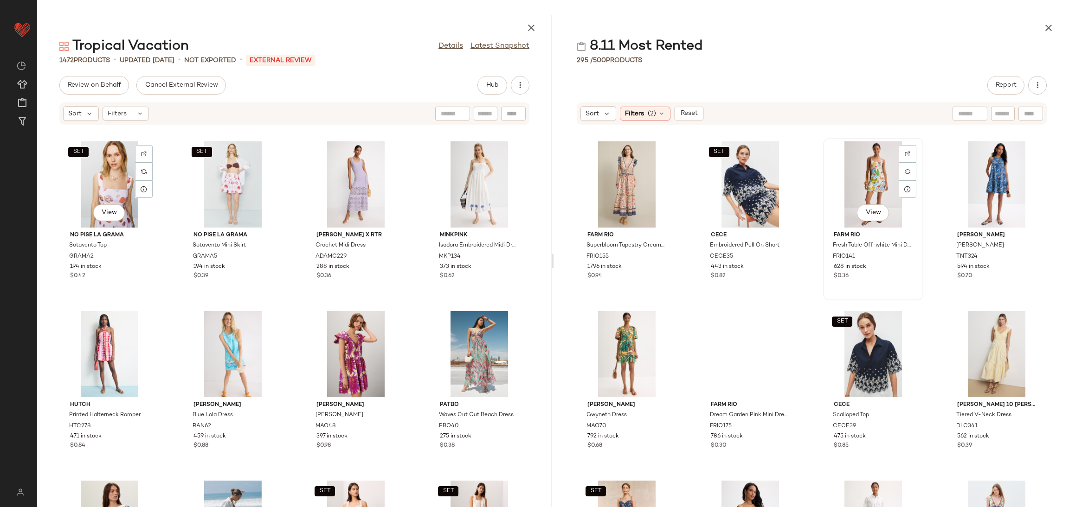
click at [876, 169] on div "View" at bounding box center [873, 184] width 94 height 86
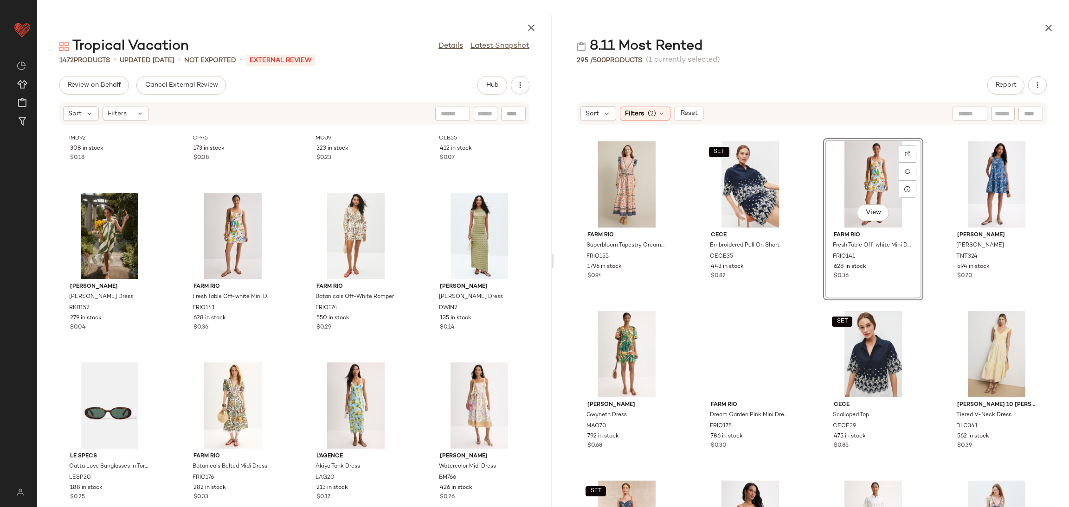
scroll to position [37956, 0]
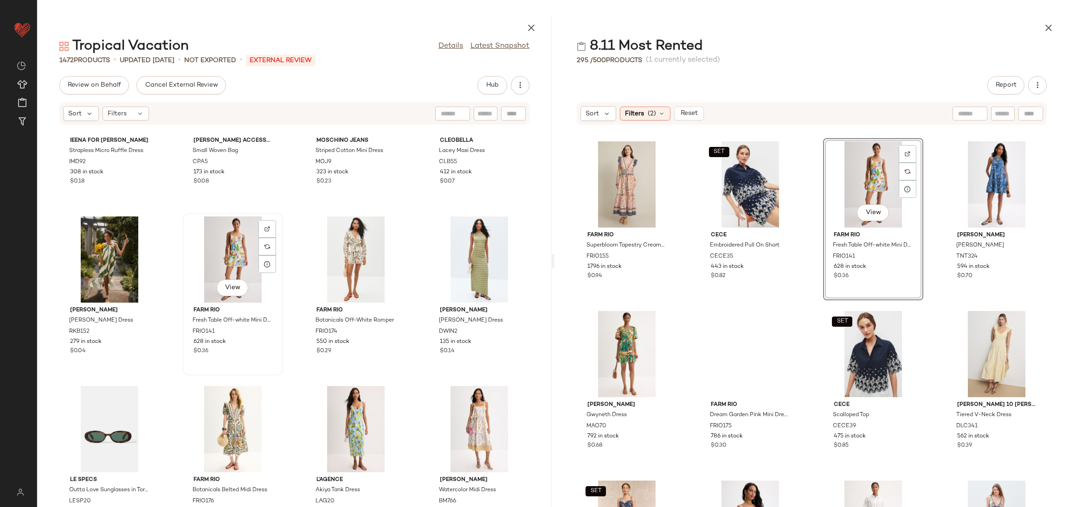
click at [234, 253] on div "View" at bounding box center [233, 260] width 94 height 86
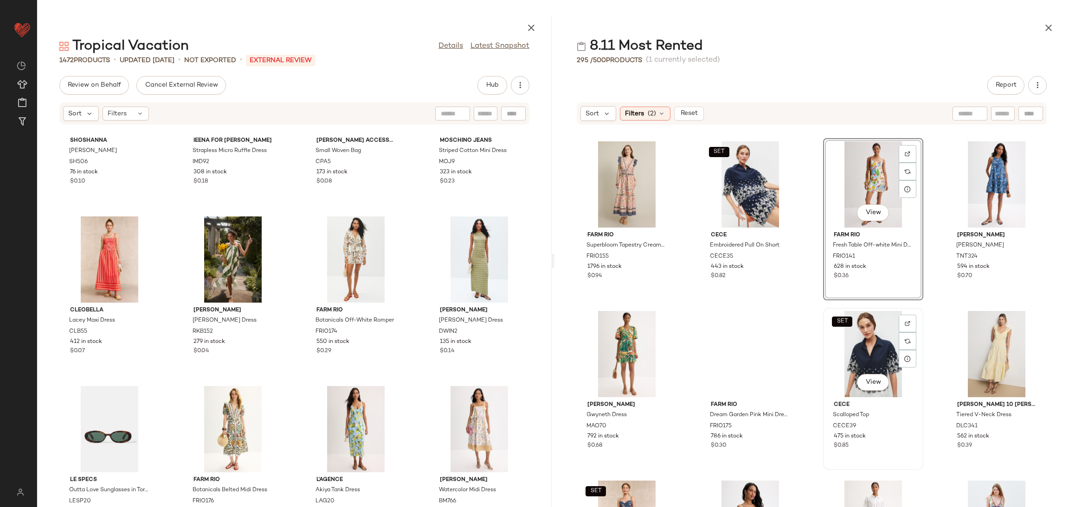
click at [863, 342] on div "SET View" at bounding box center [873, 354] width 94 height 86
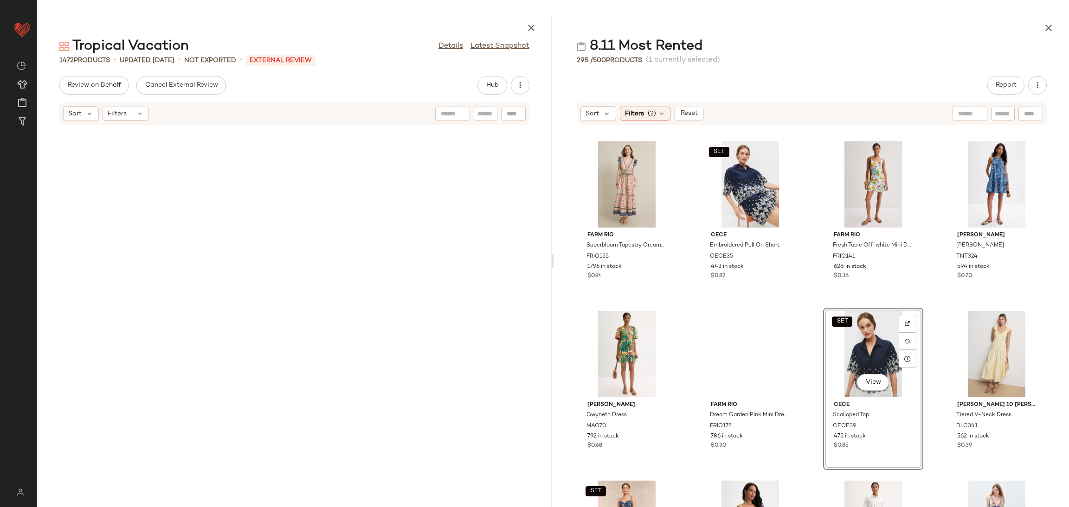
scroll to position [848, 0]
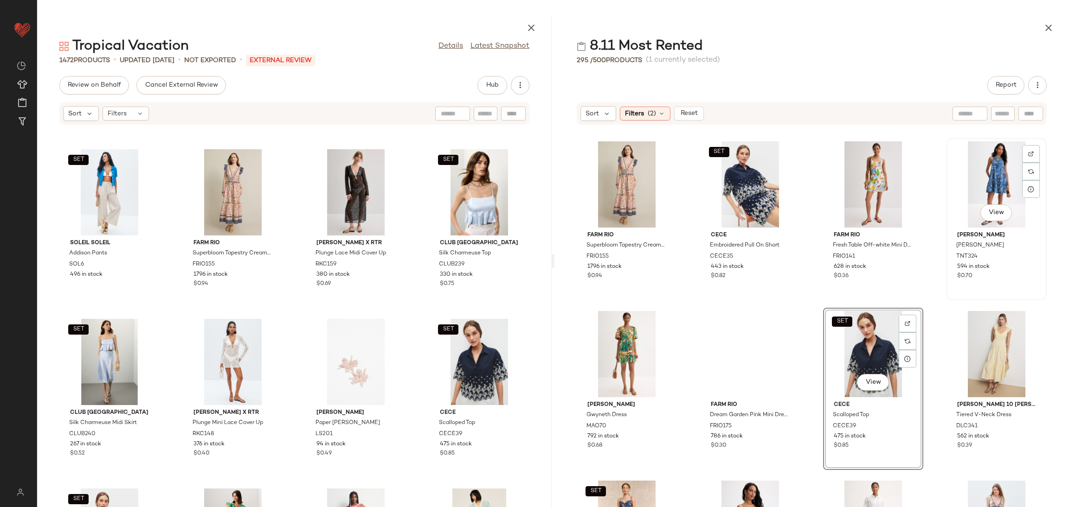
click at [968, 165] on div "View" at bounding box center [996, 184] width 94 height 86
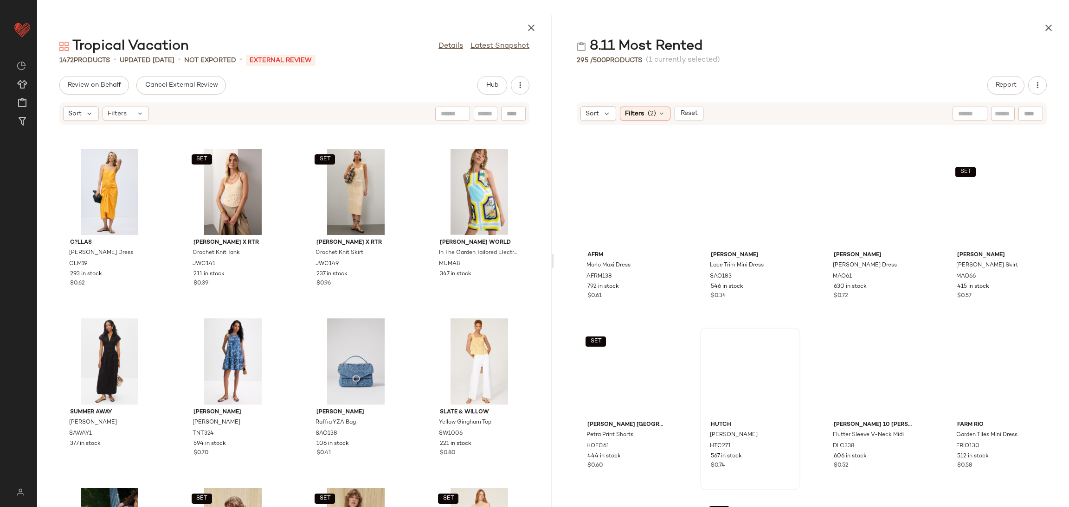
scroll to position [521, 0]
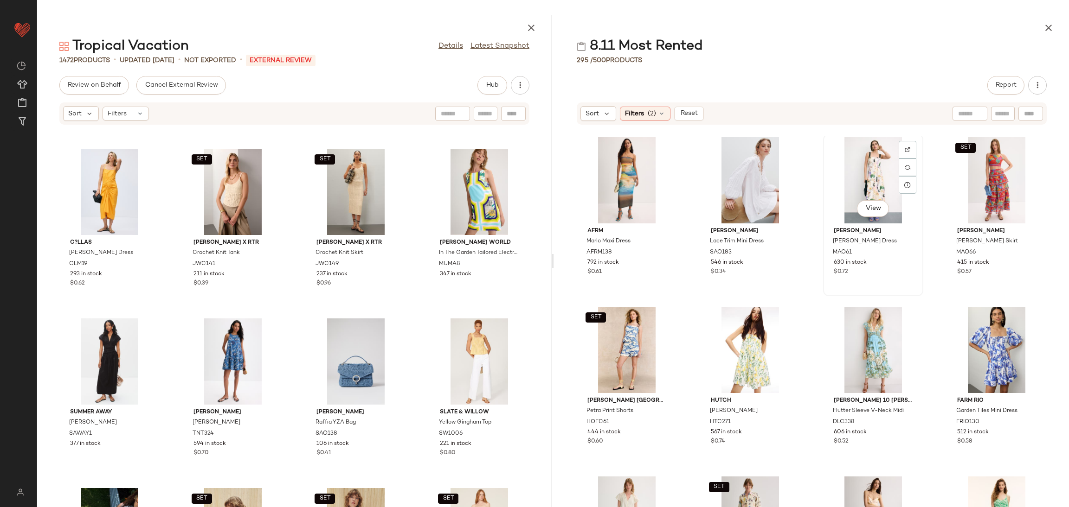
click at [871, 156] on div "View" at bounding box center [873, 180] width 94 height 86
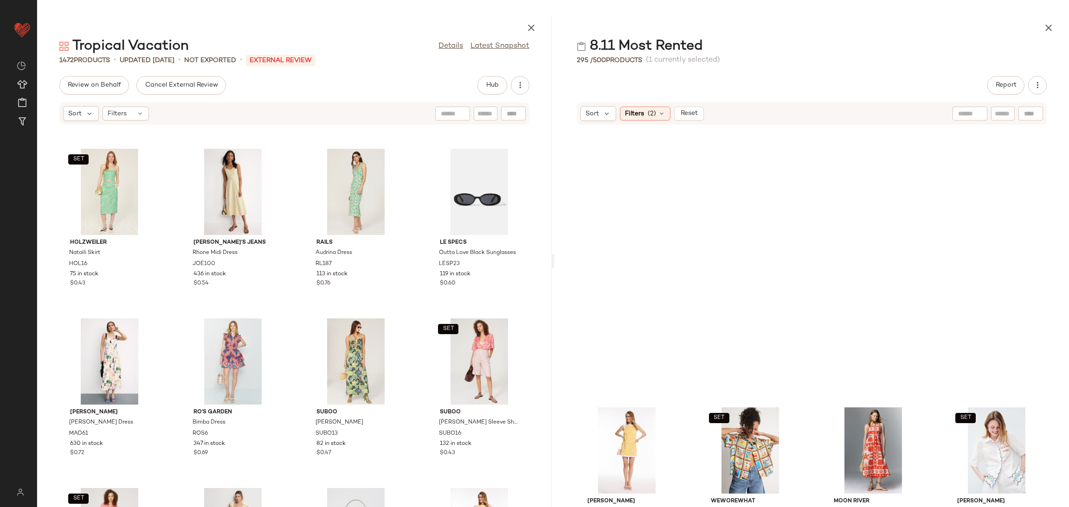
scroll to position [2516, 0]
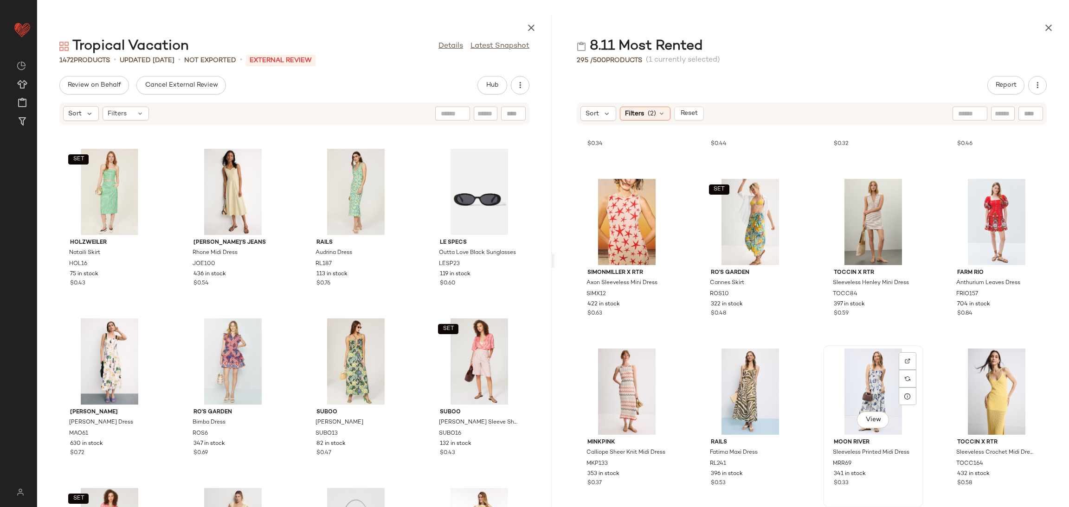
click at [873, 386] on div "View" at bounding box center [873, 392] width 94 height 86
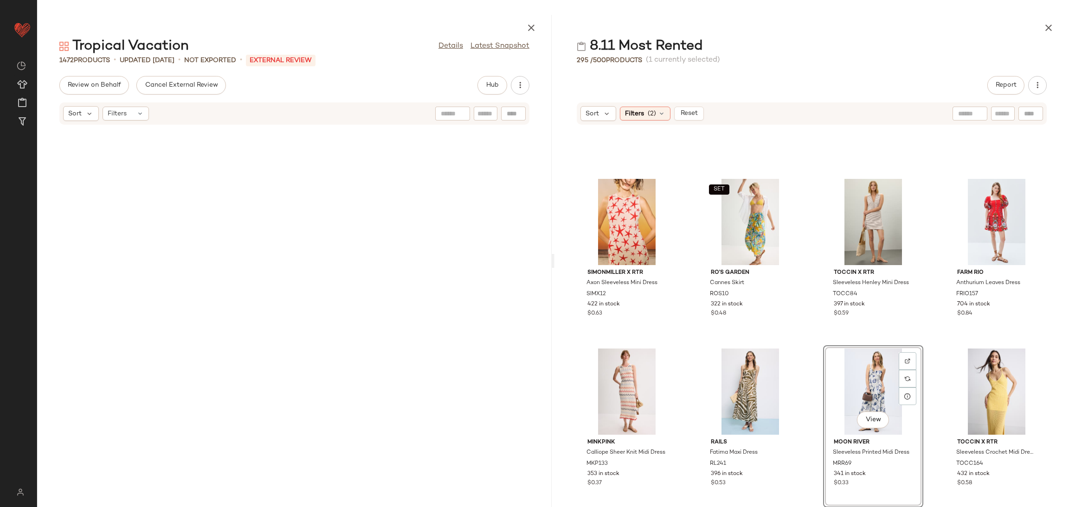
scroll to position [9336, 0]
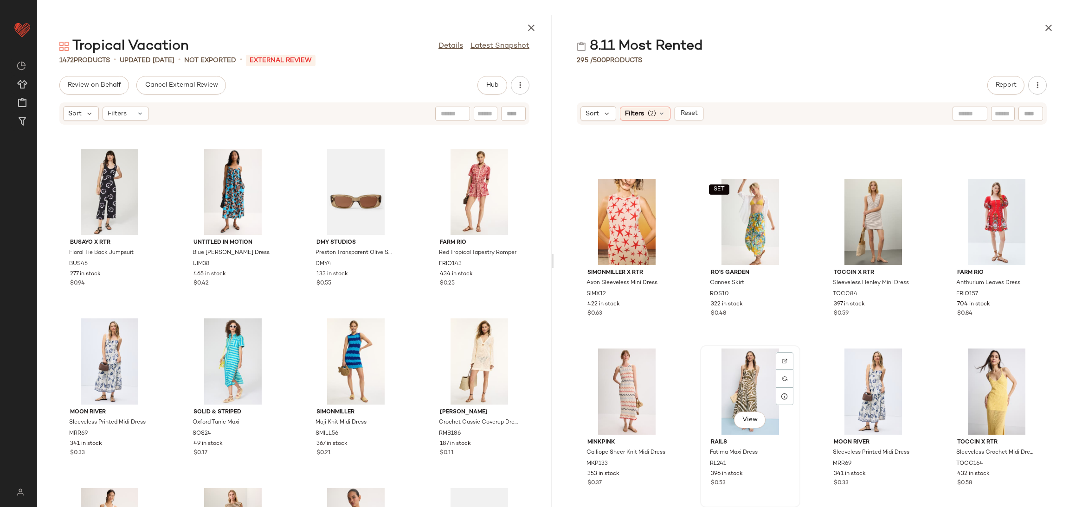
click at [707, 394] on div "View" at bounding box center [750, 392] width 94 height 86
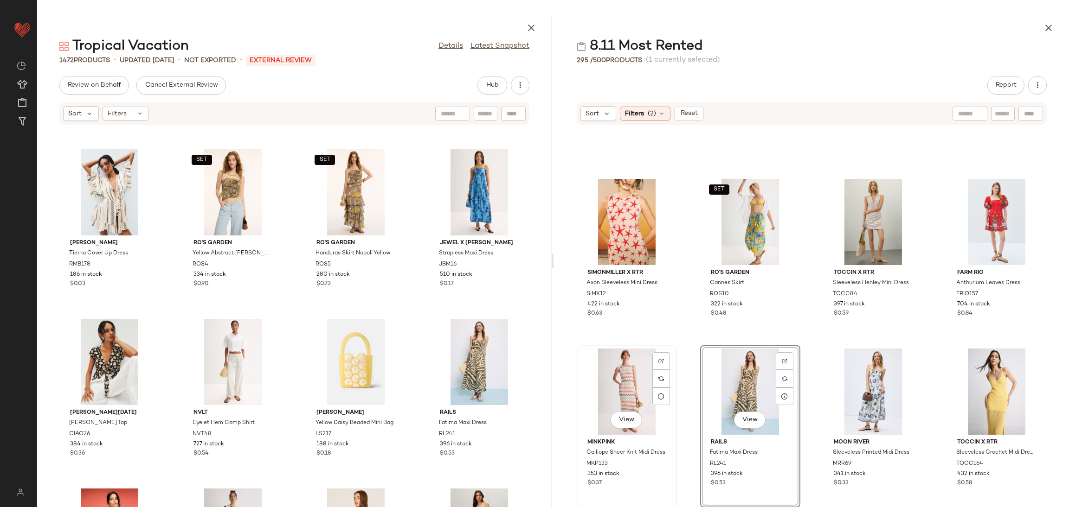
click at [637, 380] on div "View" at bounding box center [627, 392] width 94 height 86
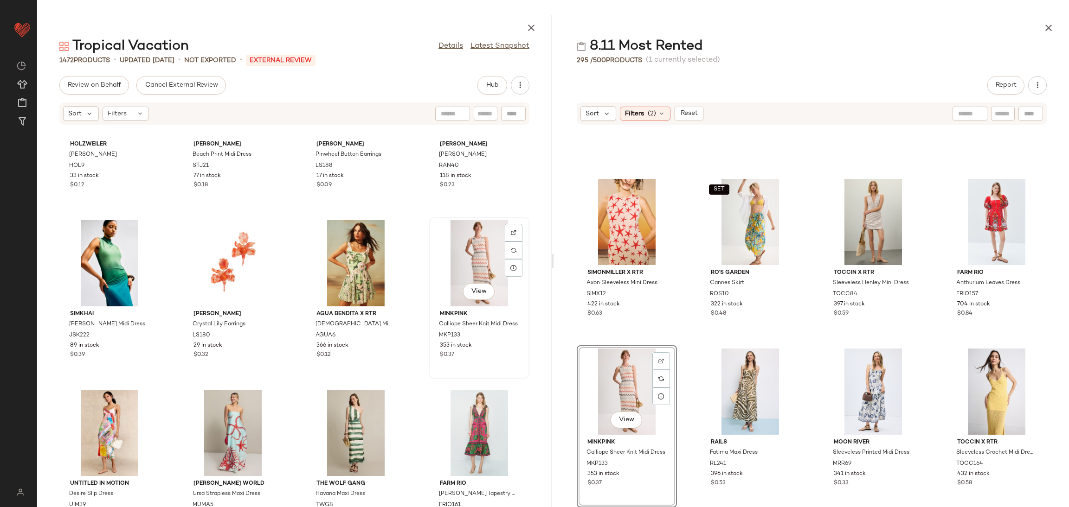
scroll to position [37442, 0]
click at [468, 250] on div "View" at bounding box center [479, 264] width 94 height 86
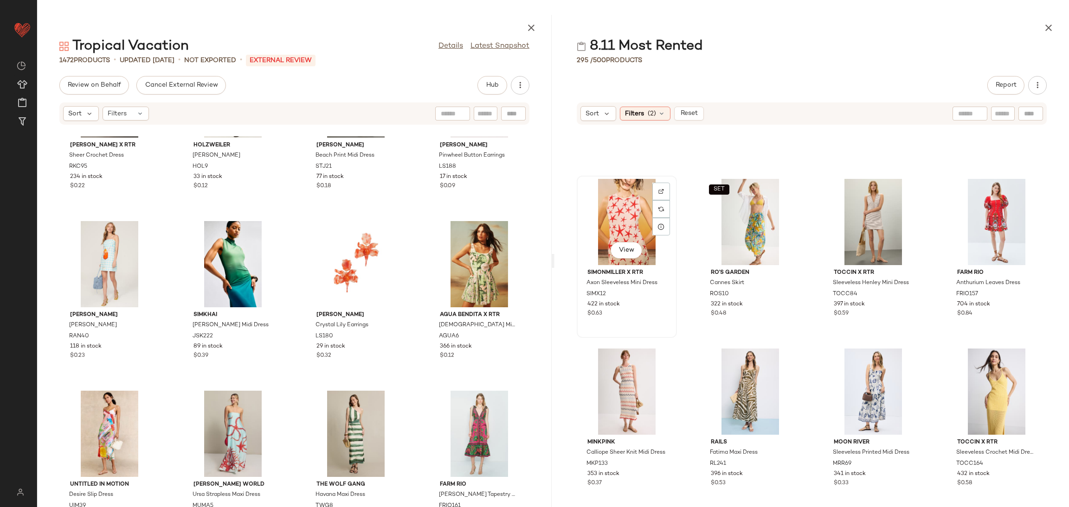
click at [624, 203] on div "View" at bounding box center [627, 222] width 94 height 86
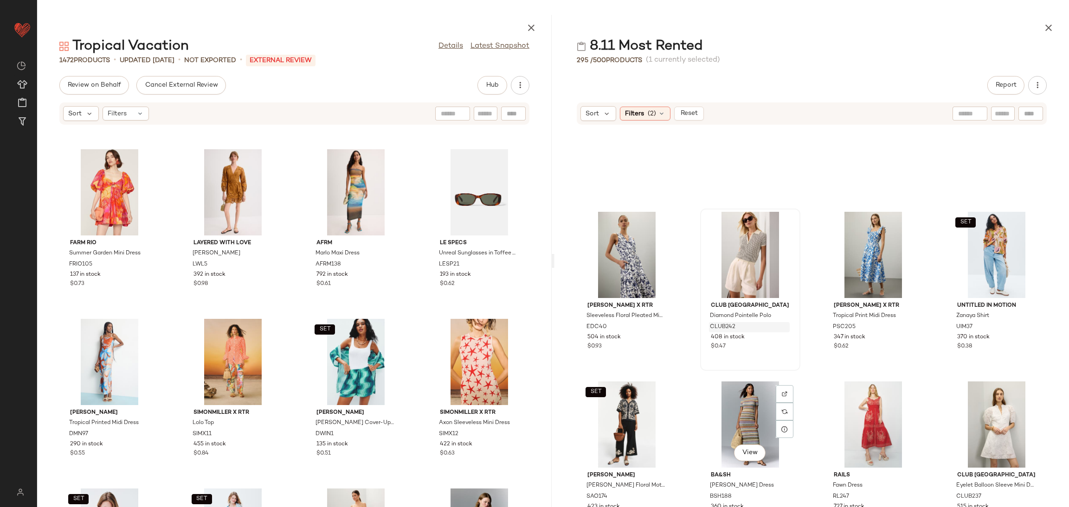
scroll to position [1951, 0]
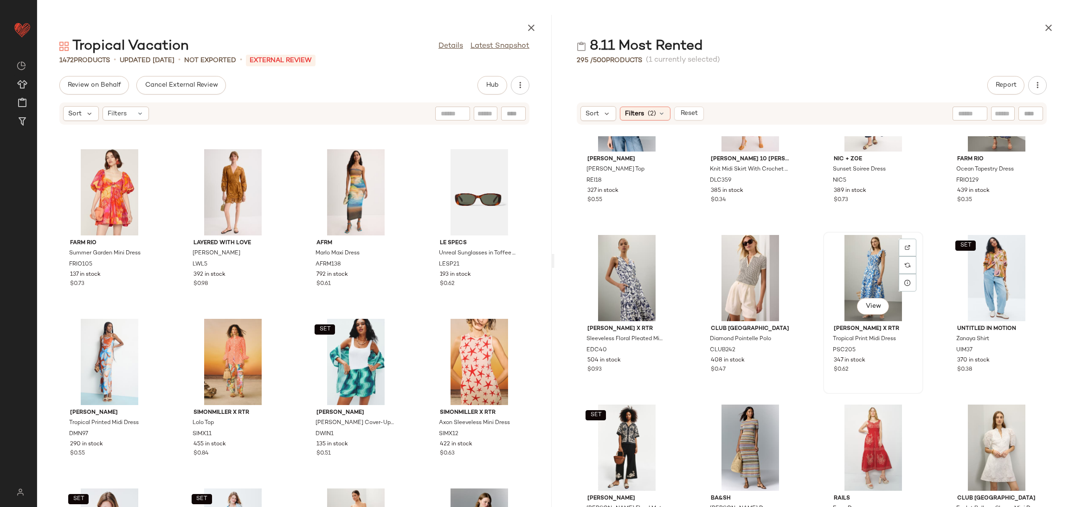
click at [852, 270] on div "View" at bounding box center [873, 278] width 94 height 86
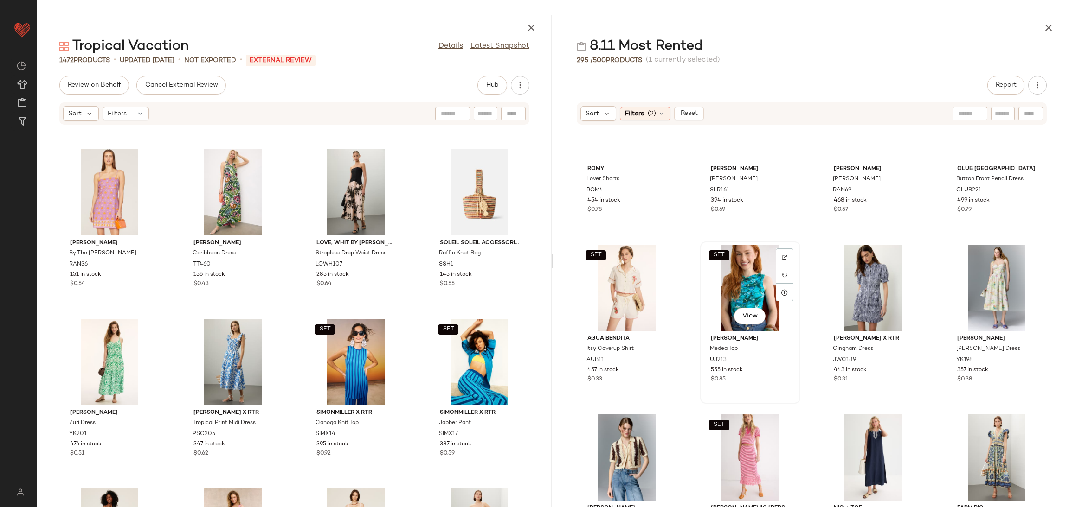
scroll to position [1589, 0]
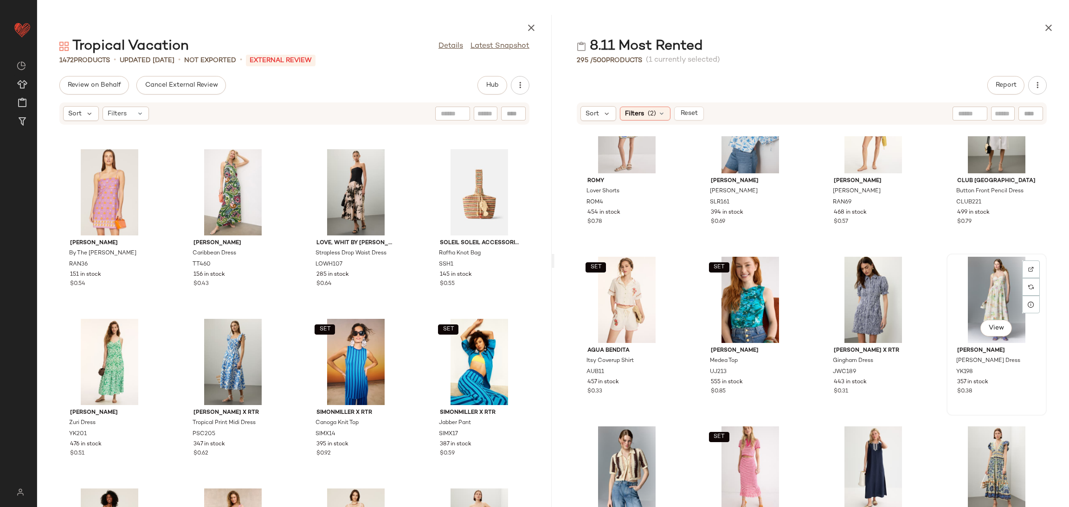
click at [990, 290] on div "View" at bounding box center [996, 300] width 94 height 86
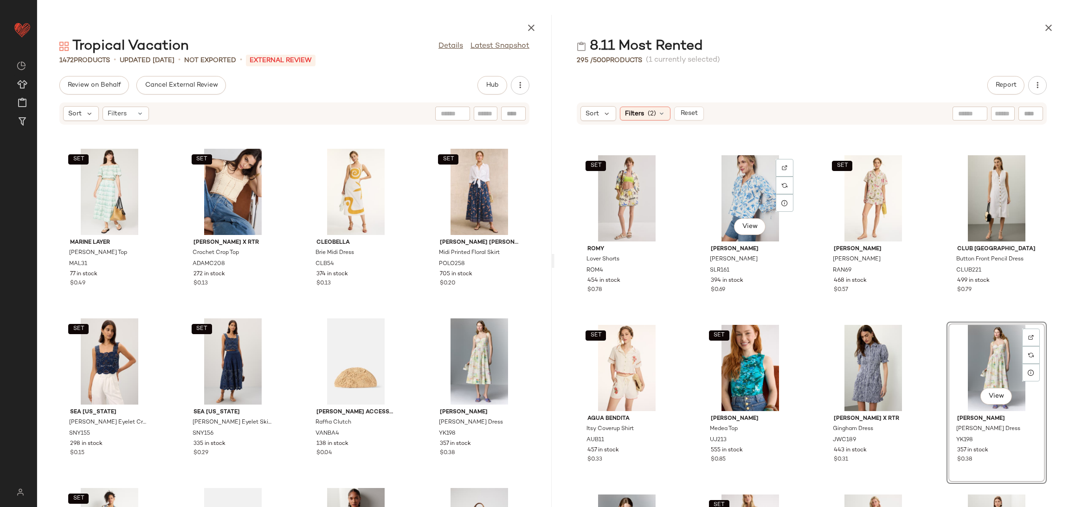
scroll to position [1521, 0]
click at [481, 357] on div "View" at bounding box center [479, 362] width 94 height 86
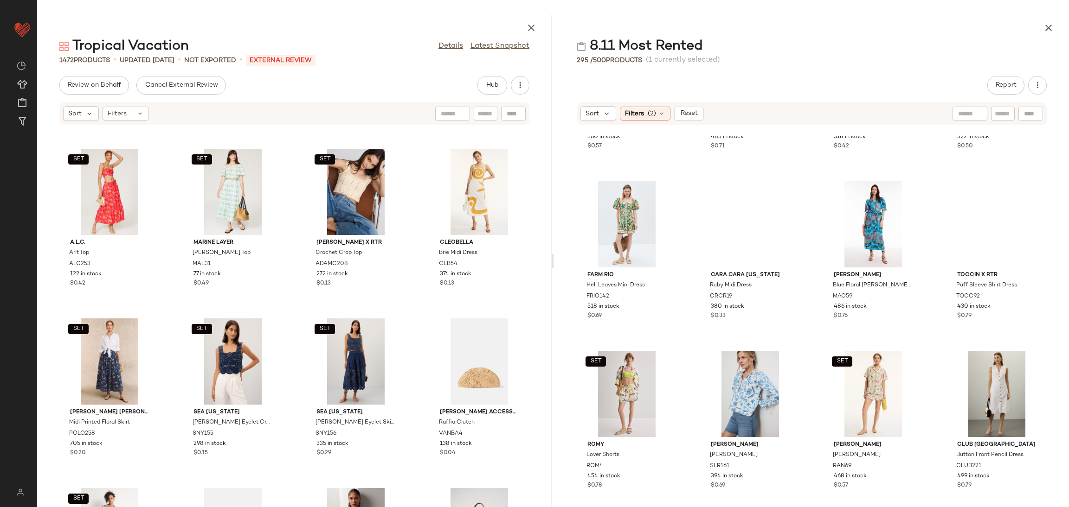
scroll to position [1324, 0]
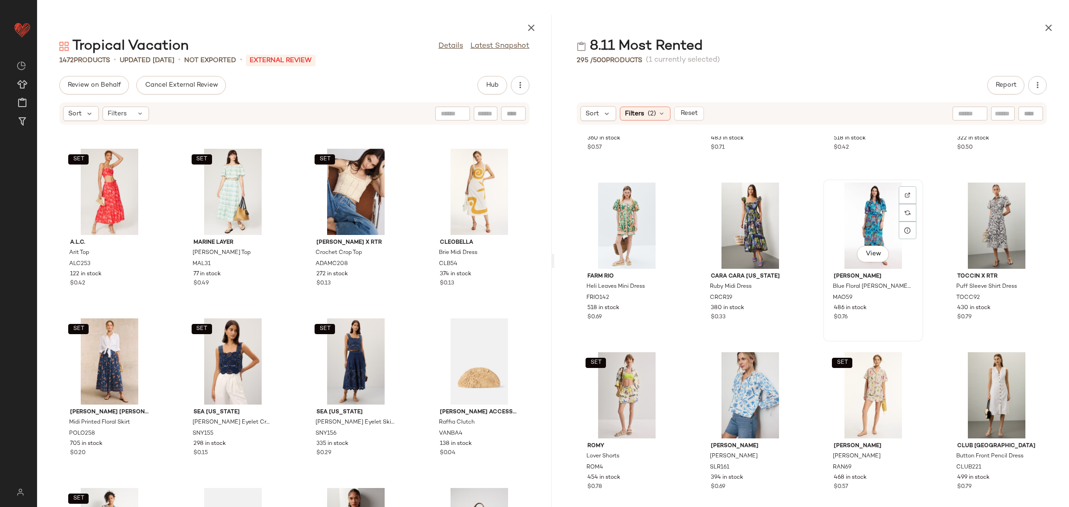
click at [846, 228] on div "View" at bounding box center [873, 226] width 94 height 86
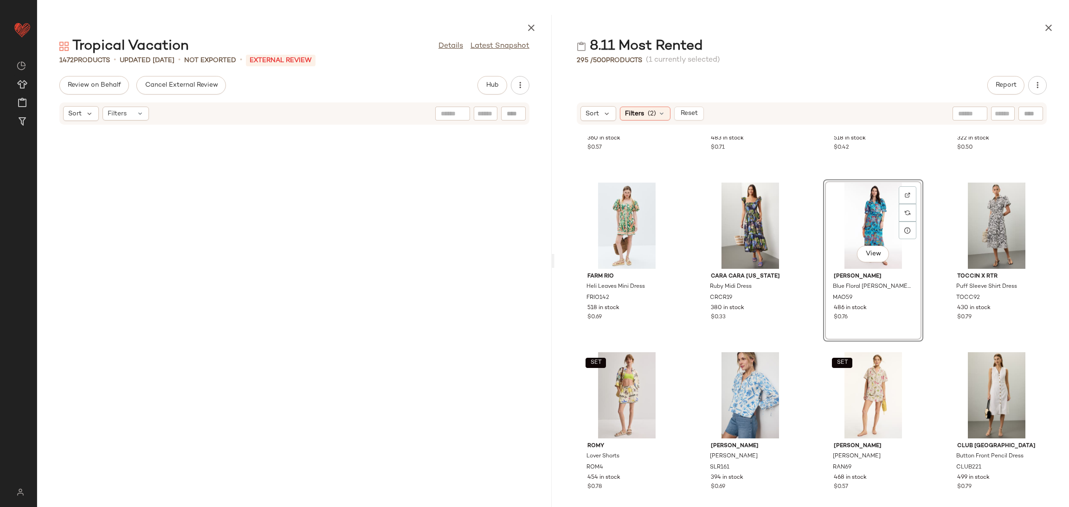
scroll to position [1188, 0]
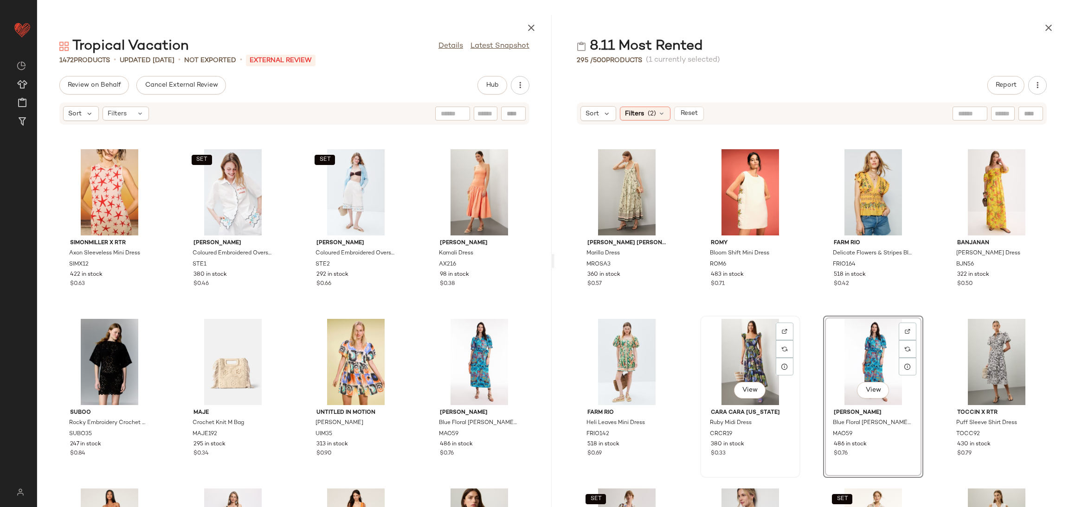
click at [742, 352] on div "View" at bounding box center [750, 362] width 94 height 86
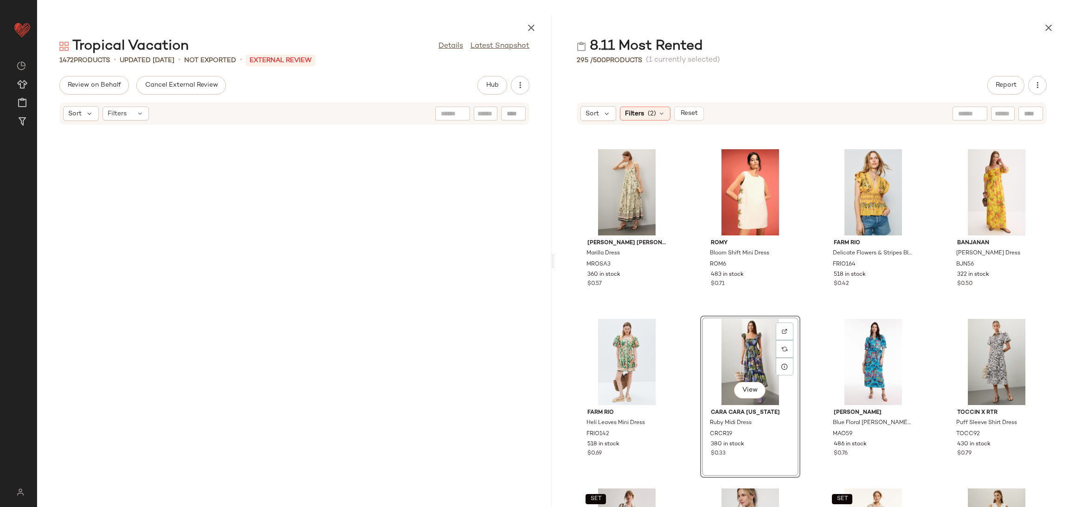
scroll to position [20369, 0]
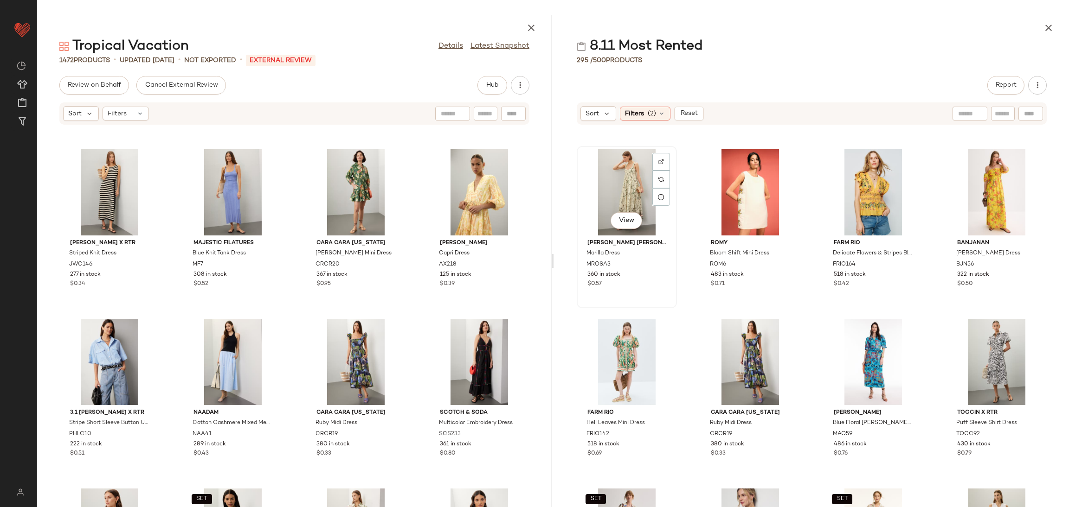
click at [617, 201] on div "View" at bounding box center [627, 192] width 94 height 86
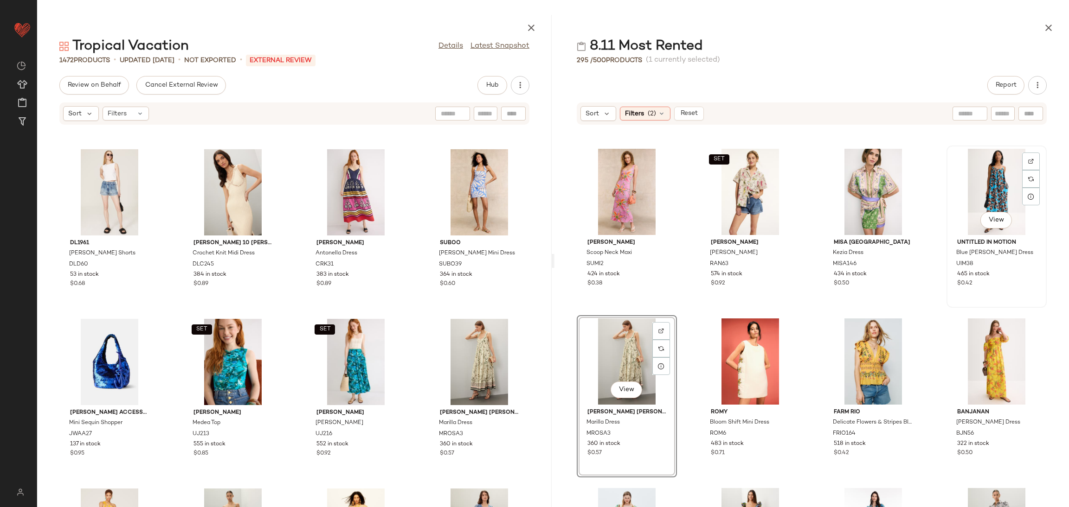
click at [975, 187] on div "View" at bounding box center [996, 192] width 94 height 86
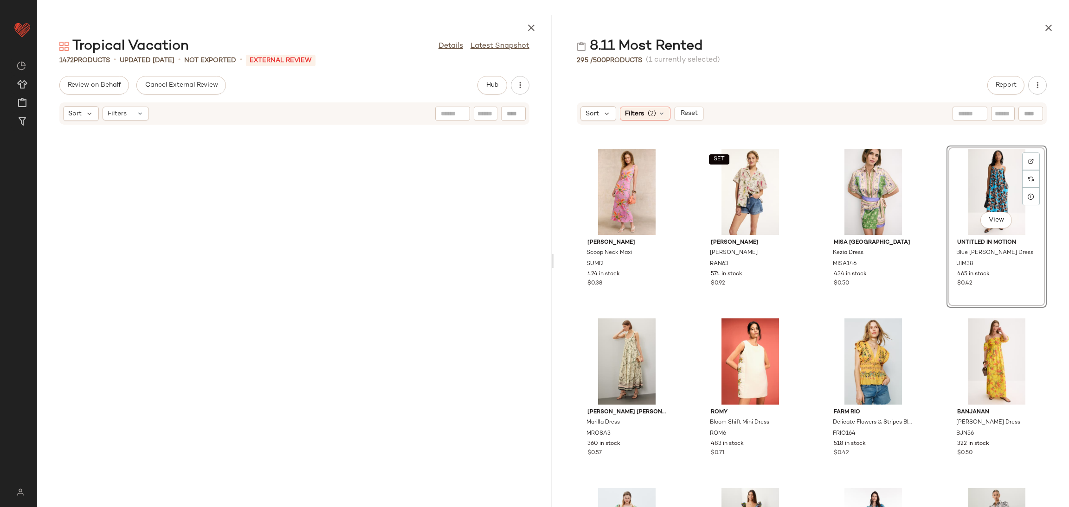
scroll to position [848, 0]
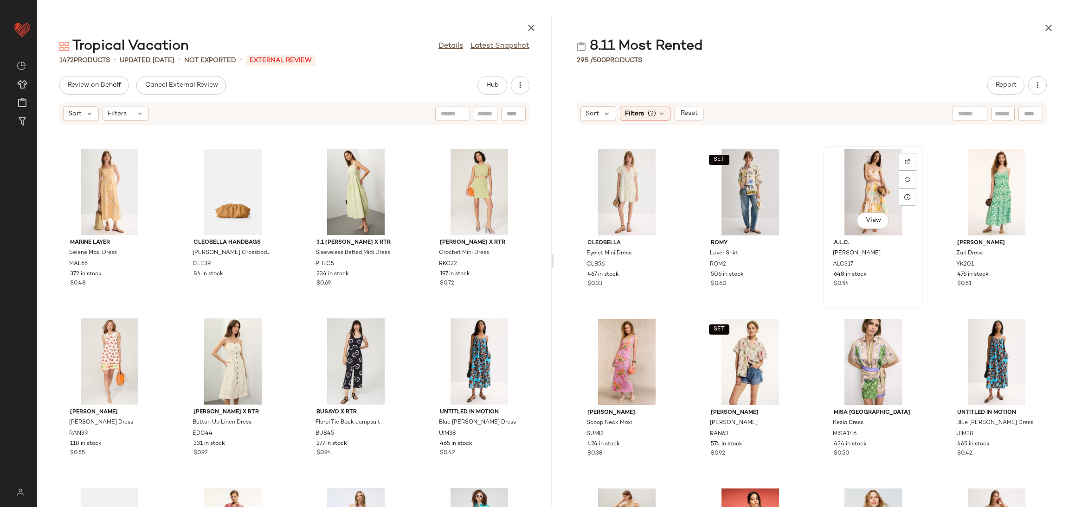
click at [872, 173] on div "View" at bounding box center [873, 192] width 94 height 86
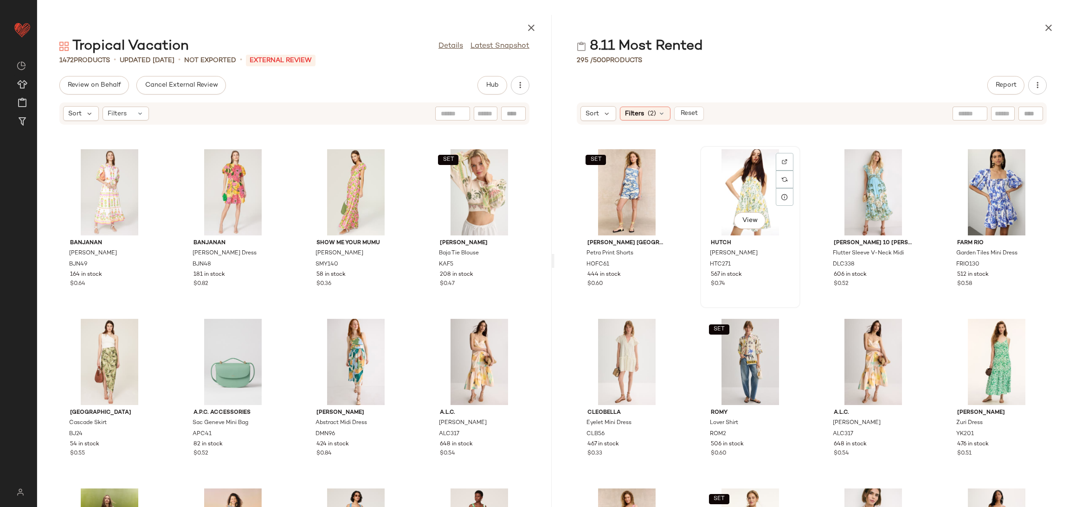
click at [753, 193] on div "View" at bounding box center [750, 192] width 94 height 86
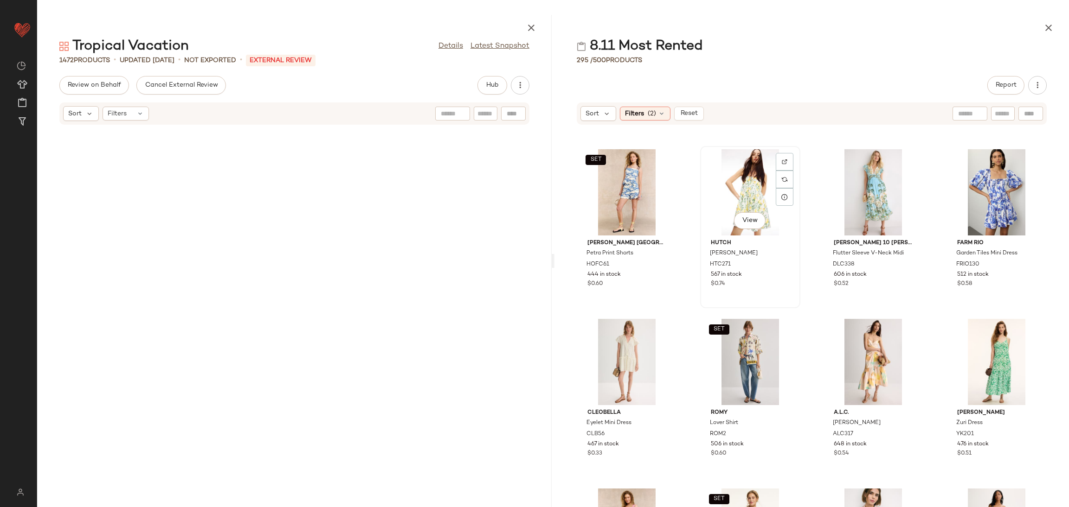
scroll to position [509, 0]
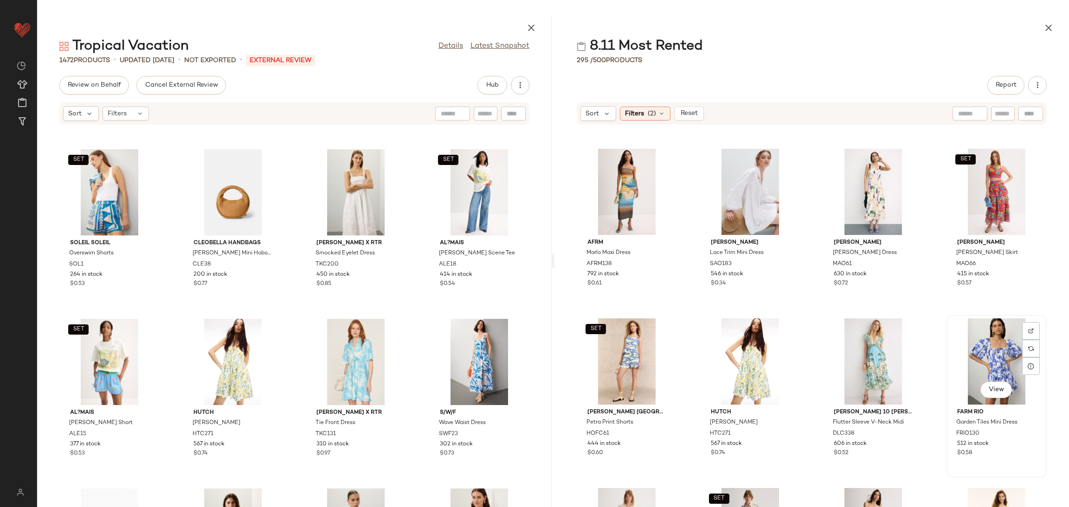
click at [987, 359] on div "View" at bounding box center [996, 362] width 94 height 86
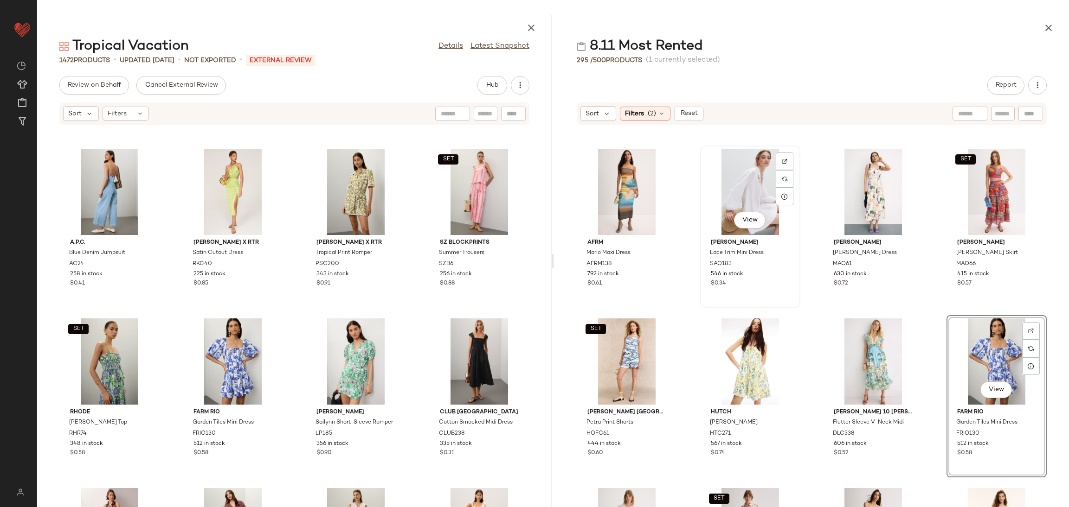
click at [718, 198] on div "View" at bounding box center [750, 192] width 94 height 86
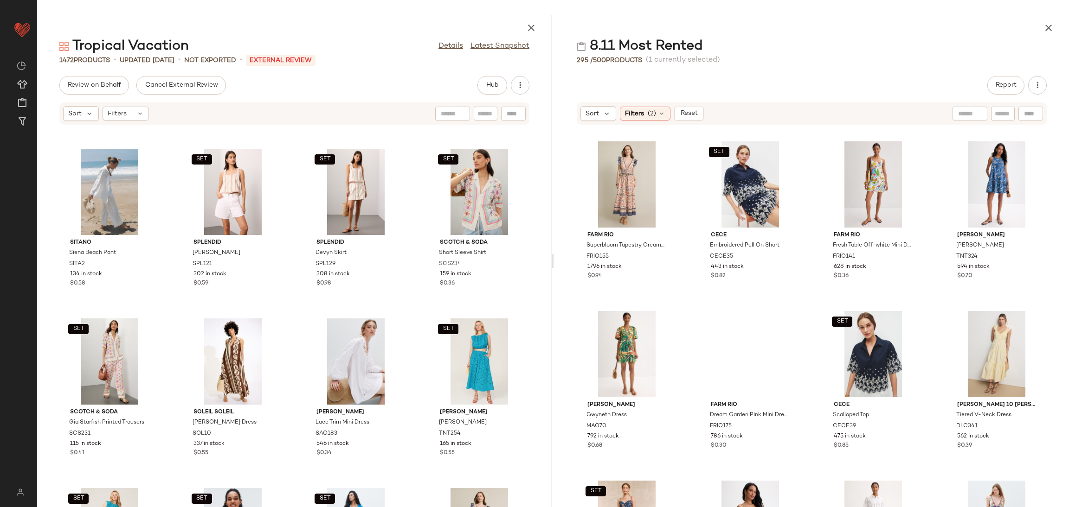
scroll to position [0, 0]
click at [981, 329] on div "View" at bounding box center [996, 354] width 94 height 86
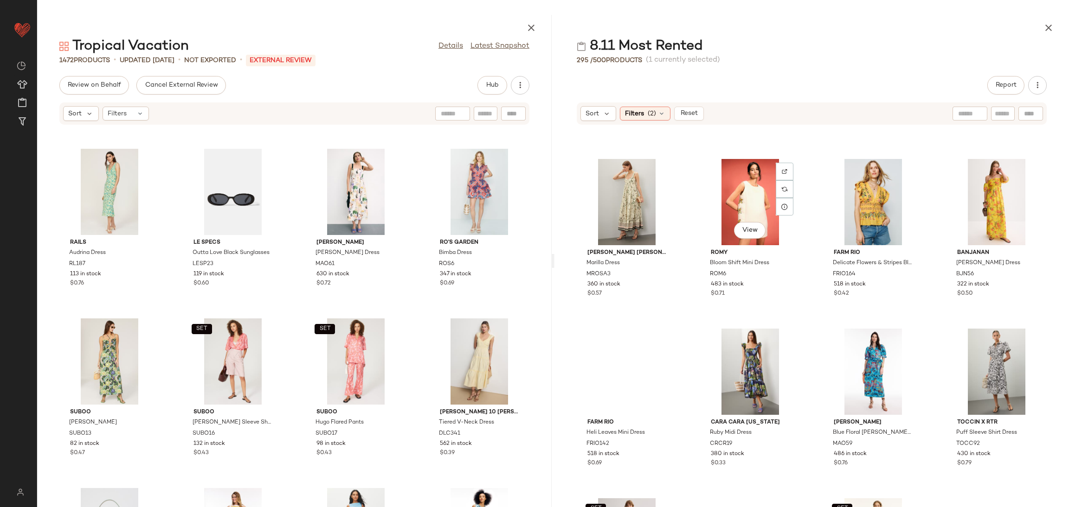
scroll to position [2516, 0]
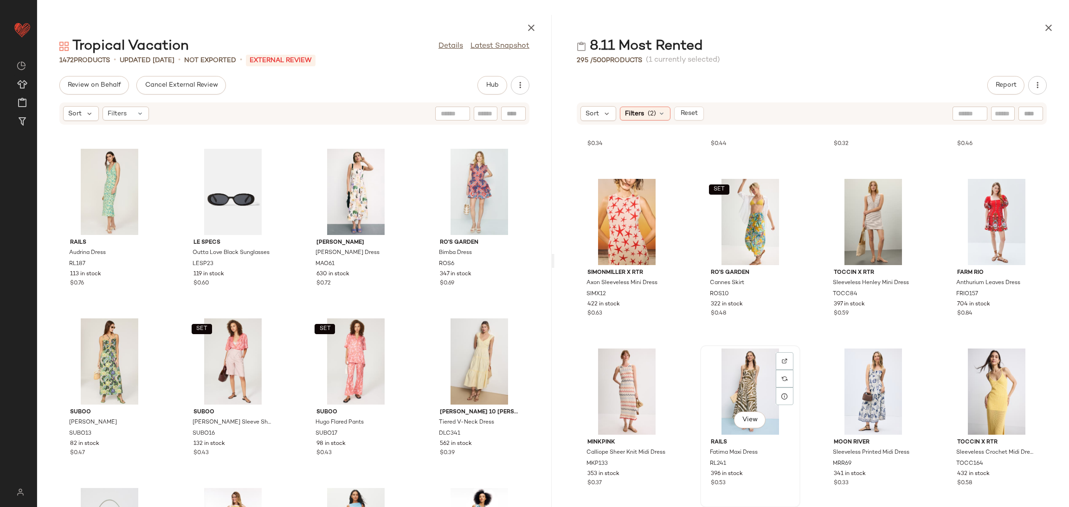
click at [736, 386] on div "View" at bounding box center [750, 392] width 94 height 86
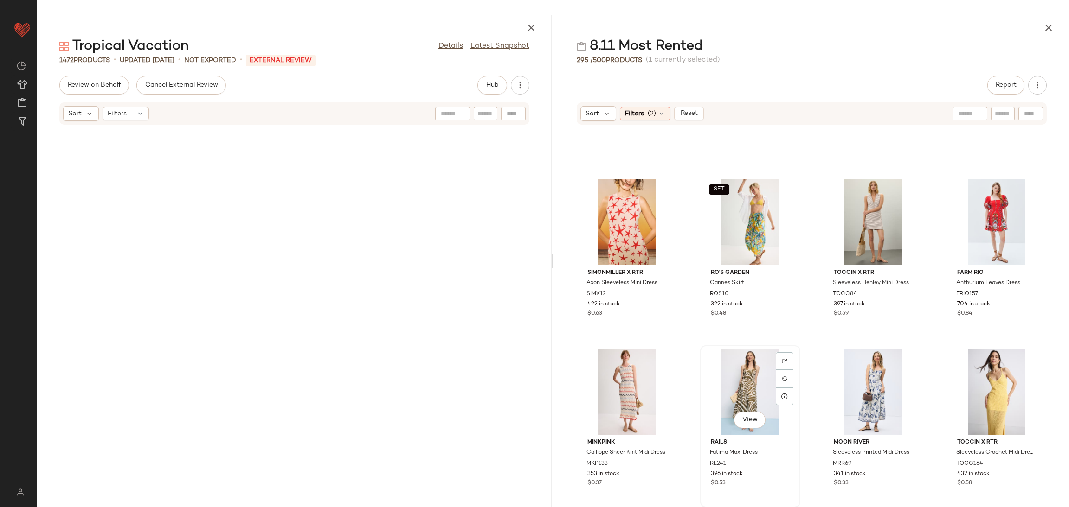
scroll to position [0, 0]
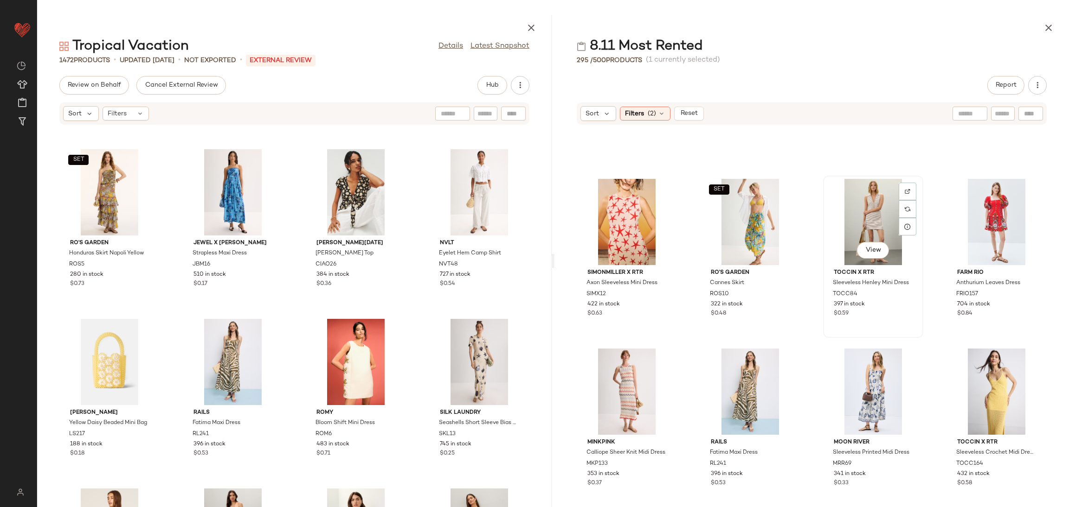
click at [856, 210] on div "View" at bounding box center [873, 222] width 94 height 86
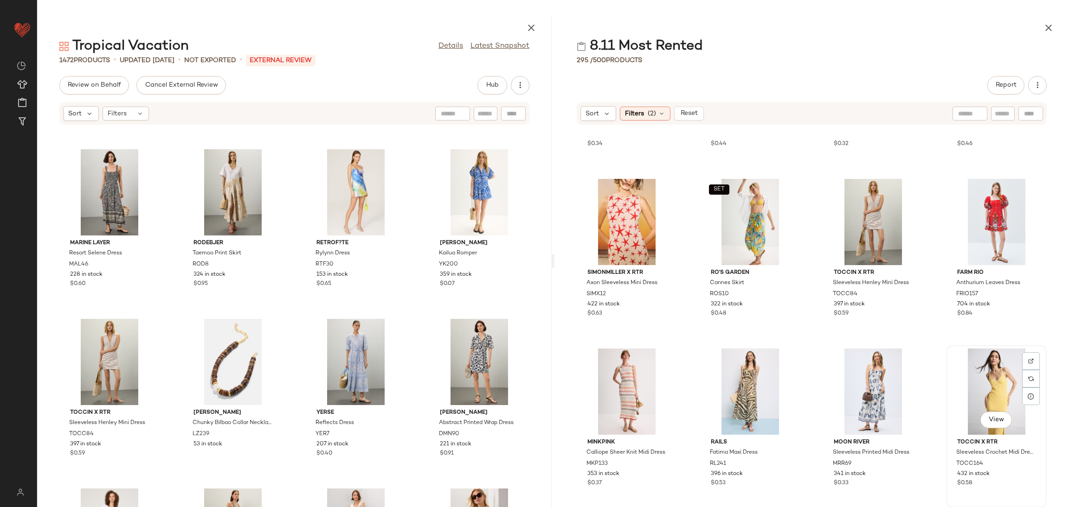
click at [990, 398] on div "View" at bounding box center [996, 392] width 94 height 86
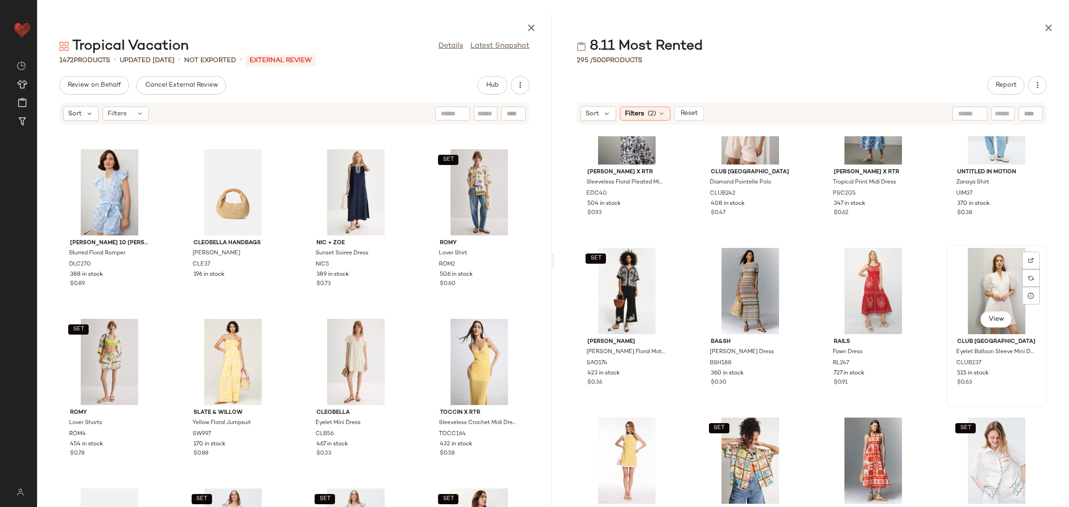
click at [968, 283] on div "View" at bounding box center [996, 291] width 94 height 86
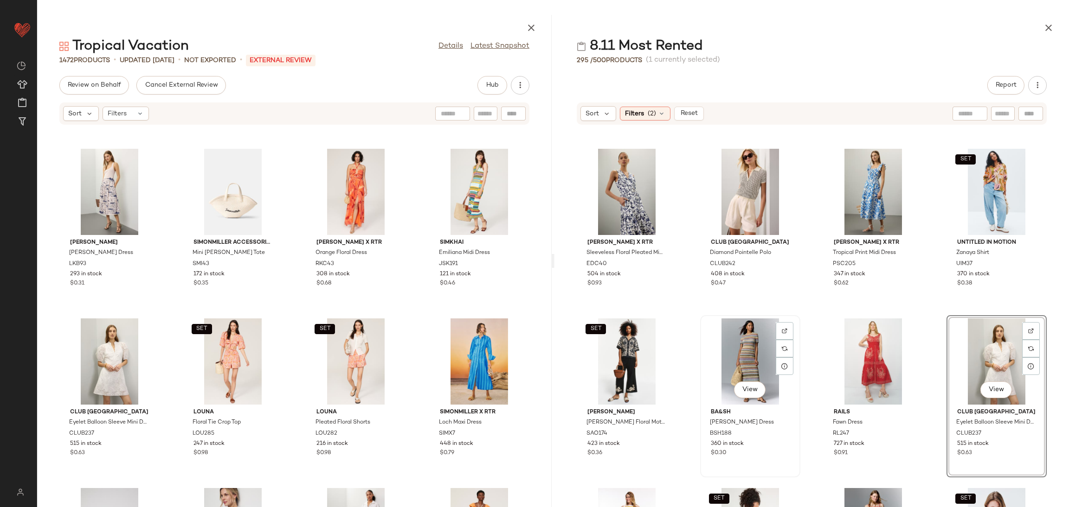
click at [737, 359] on div "View" at bounding box center [750, 362] width 94 height 86
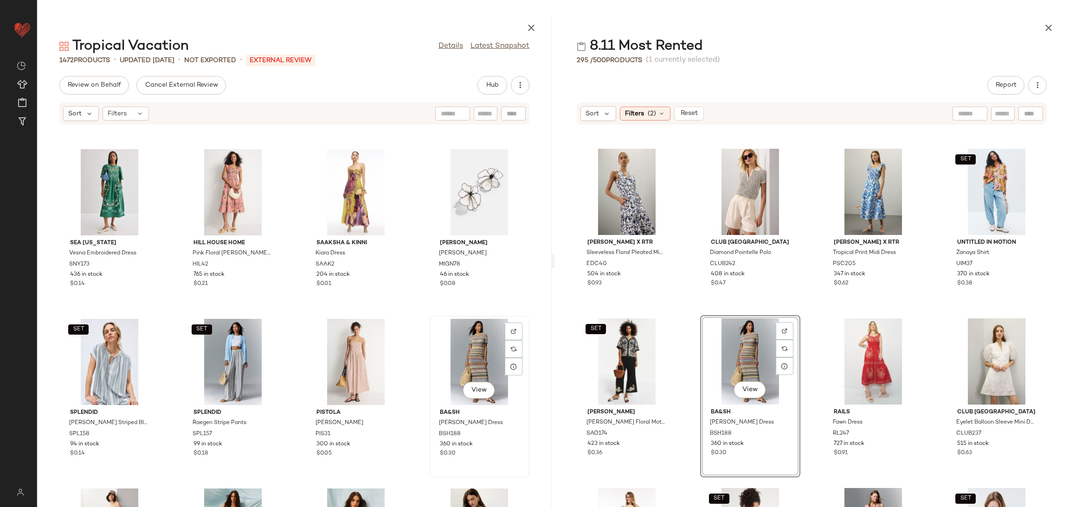
click at [477, 346] on div "View" at bounding box center [479, 362] width 94 height 86
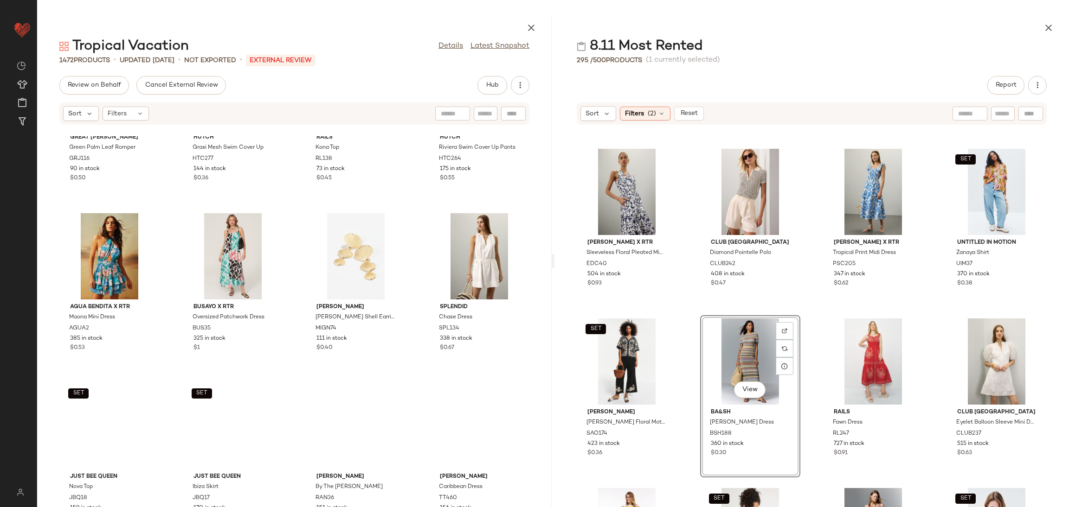
scroll to position [1594, 0]
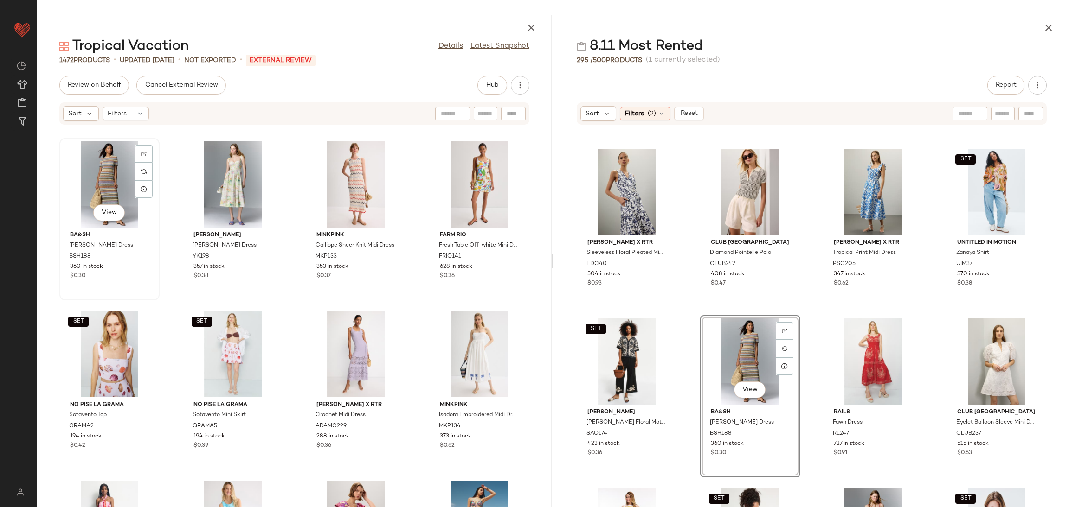
click at [115, 179] on div "View" at bounding box center [110, 184] width 94 height 86
click at [474, 189] on div "View" at bounding box center [479, 184] width 94 height 86
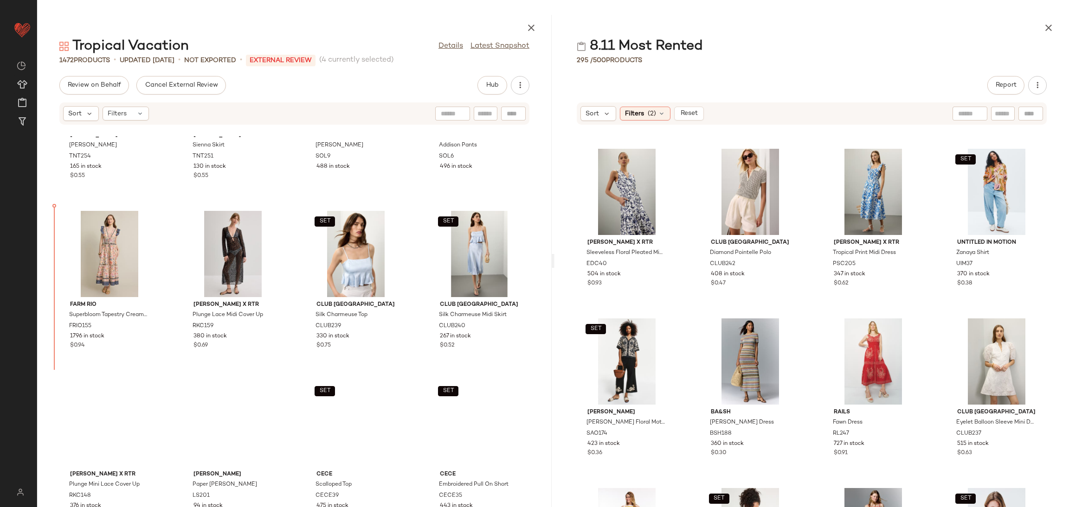
scroll to position [988, 0]
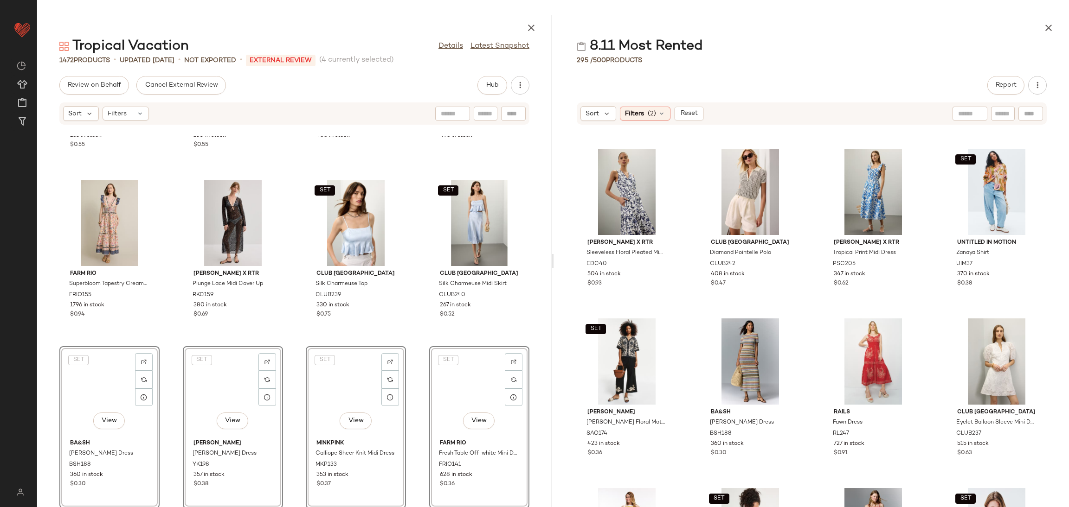
click at [177, 339] on div "SET Tanya Taylor Maria Top TNT254 165 in stock $0.55 SET Tanya Taylor Sienna Sk…" at bounding box center [294, 321] width 514 height 371
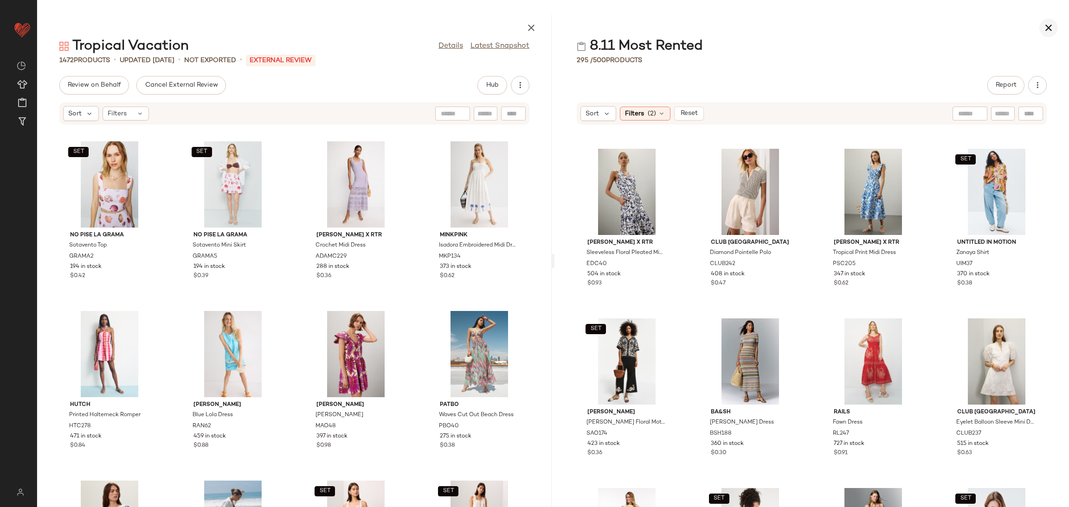
click at [1054, 28] on button "button" at bounding box center [1048, 28] width 19 height 19
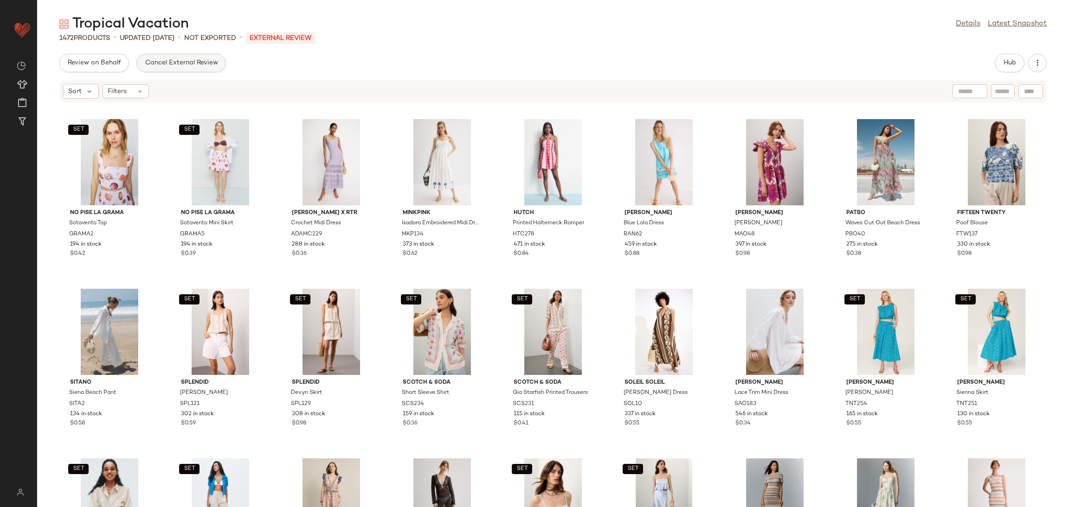
click at [196, 66] on button "Cancel External Review" at bounding box center [180, 63] width 89 height 19
click at [101, 63] on span "Send for Review" at bounding box center [92, 62] width 51 height 7
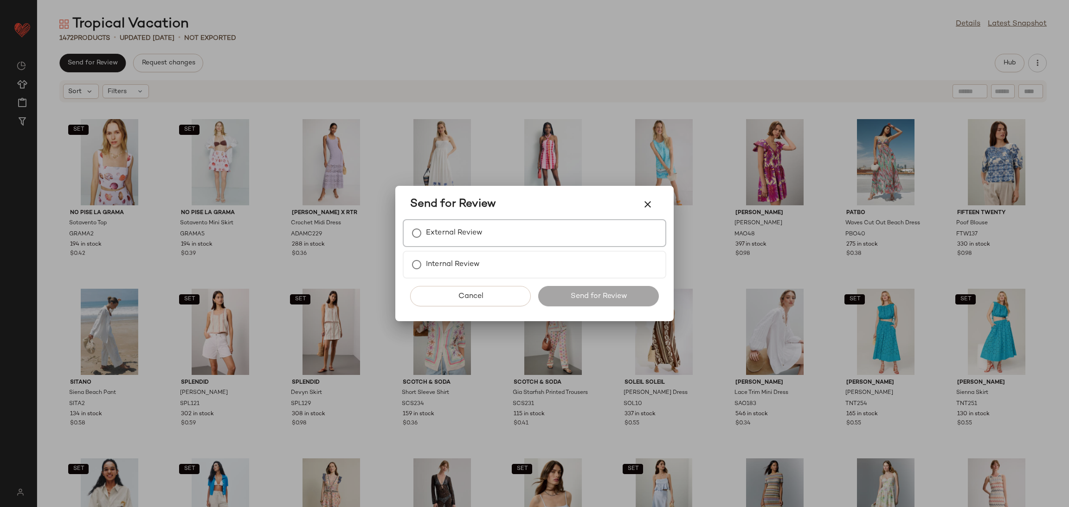
click at [465, 240] on label "External Review" at bounding box center [454, 233] width 57 height 19
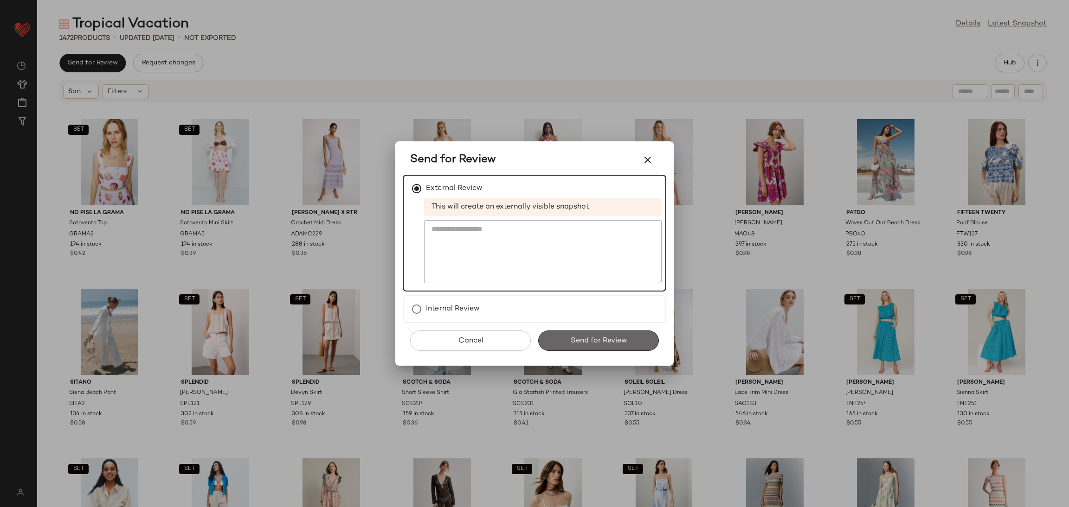
click at [620, 338] on span "Send for Review" at bounding box center [598, 341] width 57 height 9
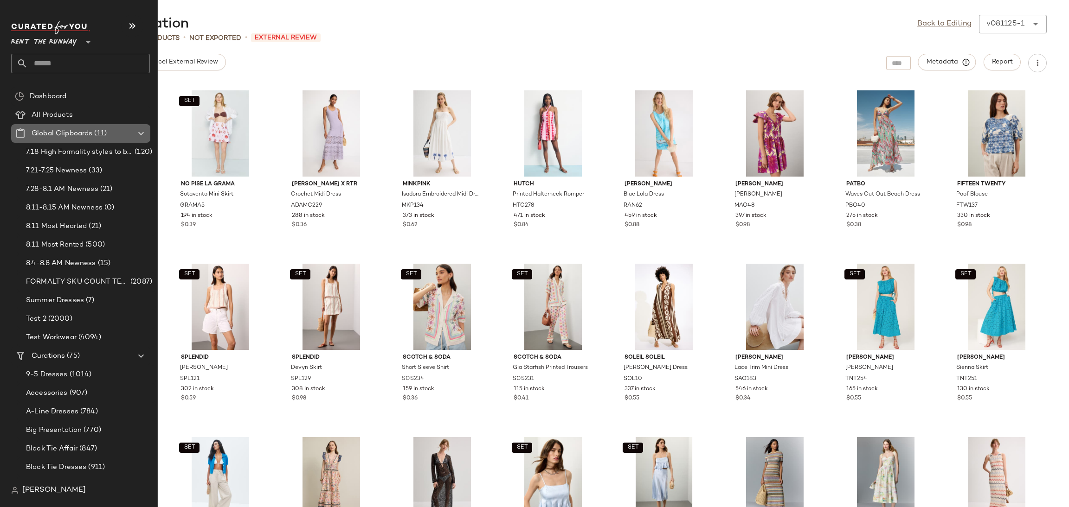
click at [144, 131] on icon at bounding box center [140, 133] width 11 height 11
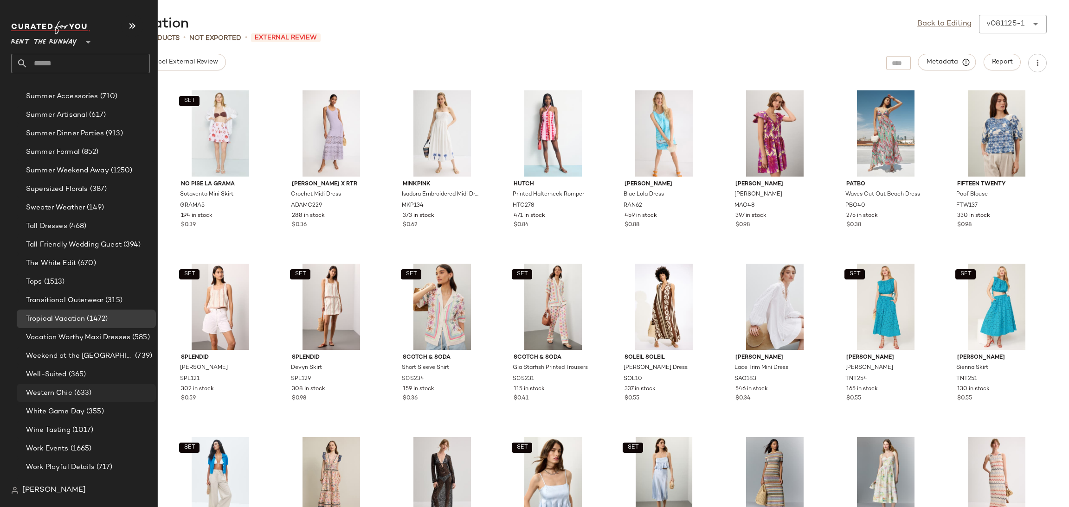
scroll to position [1070, 0]
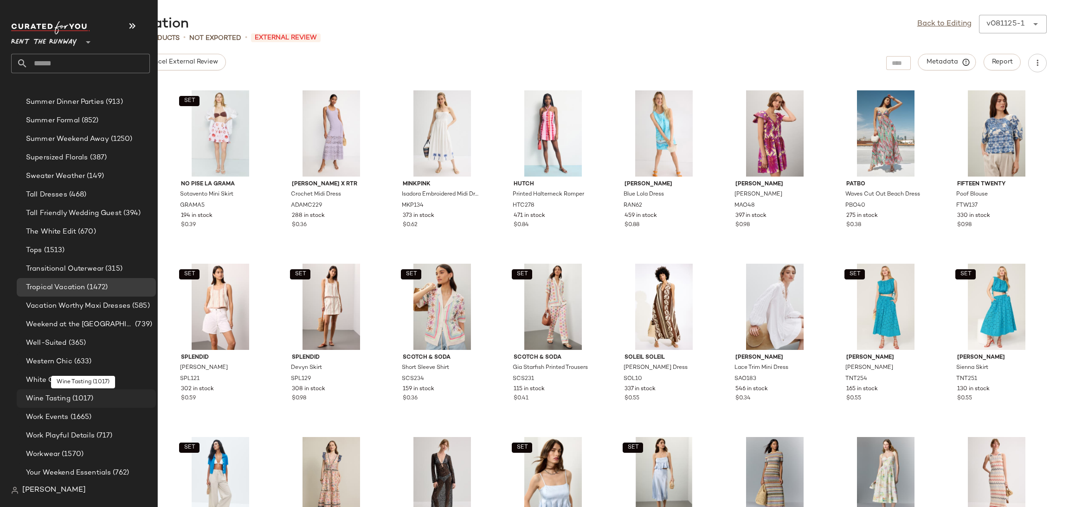
click at [65, 396] on span "Wine Tasting" at bounding box center [48, 399] width 45 height 11
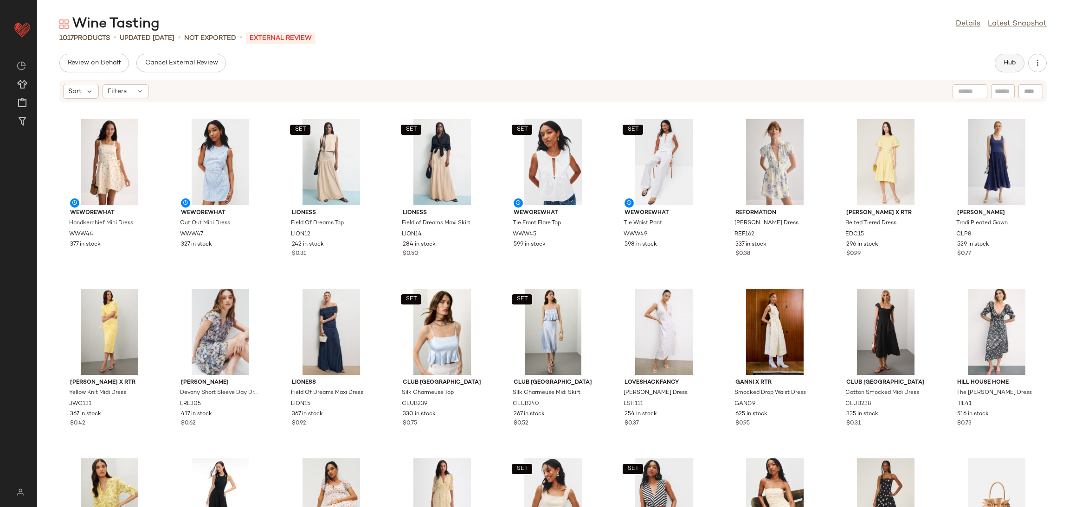
click at [1003, 71] on button "Hub" at bounding box center [1009, 63] width 30 height 19
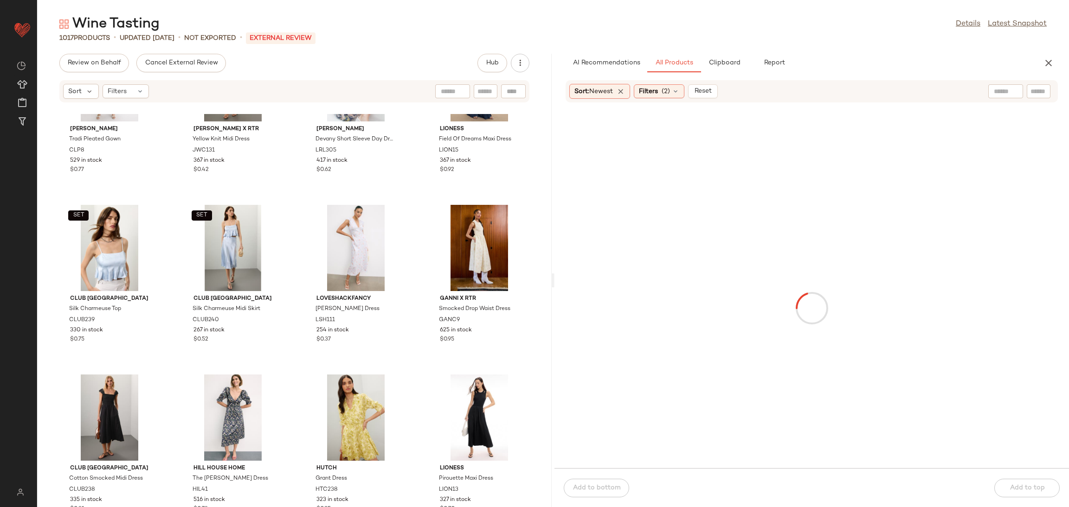
scroll to position [460, 0]
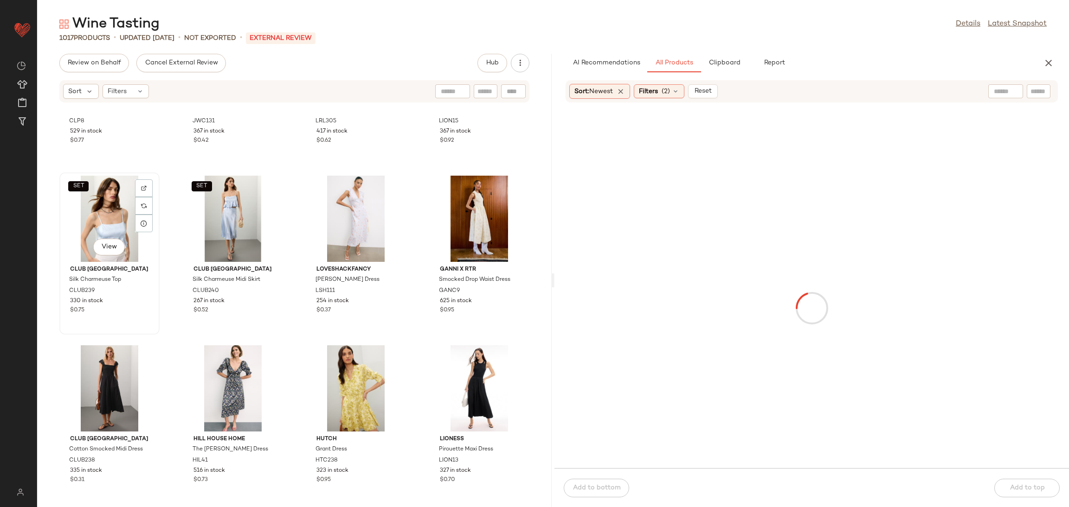
click at [100, 215] on div "SET View" at bounding box center [110, 219] width 94 height 86
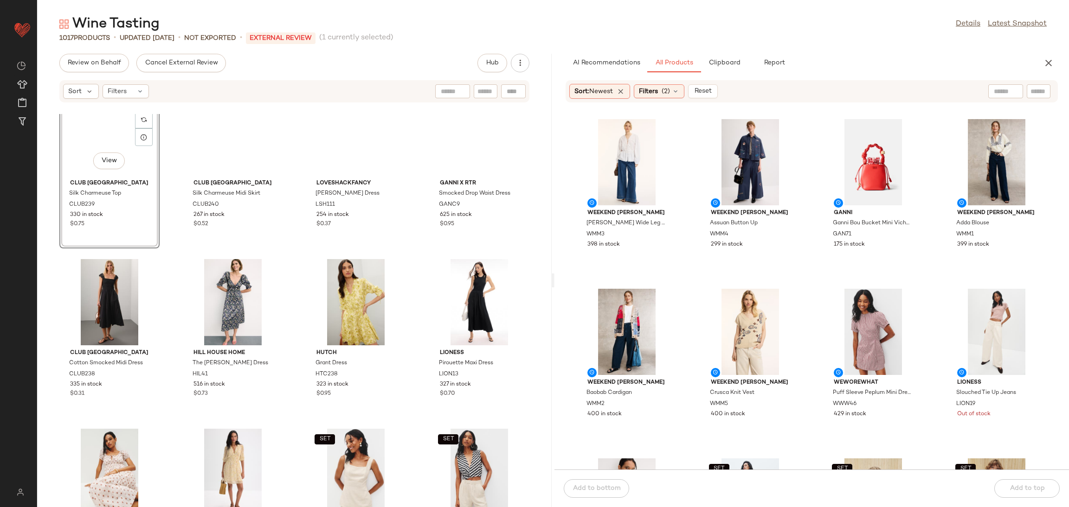
scroll to position [536, 0]
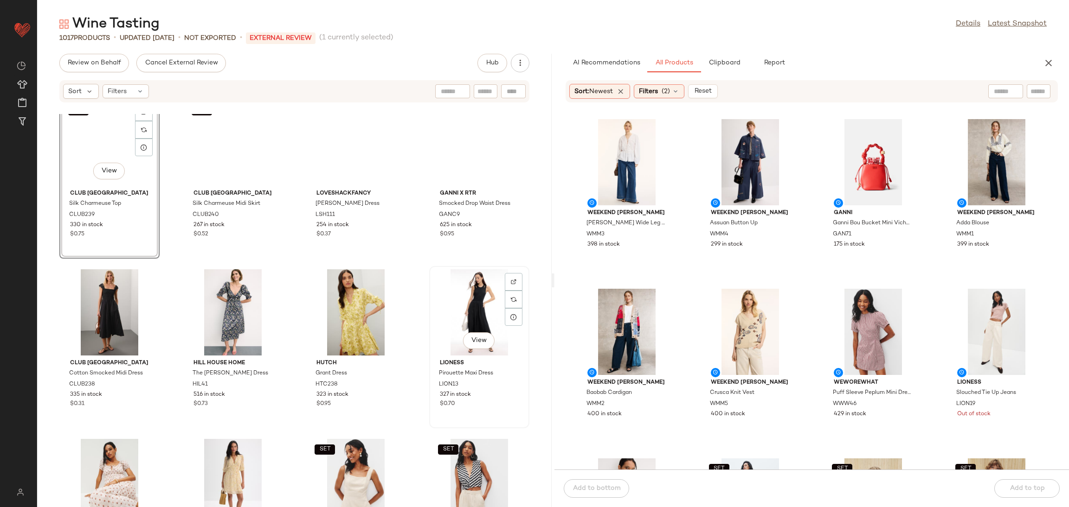
click at [460, 297] on div "View" at bounding box center [479, 312] width 94 height 86
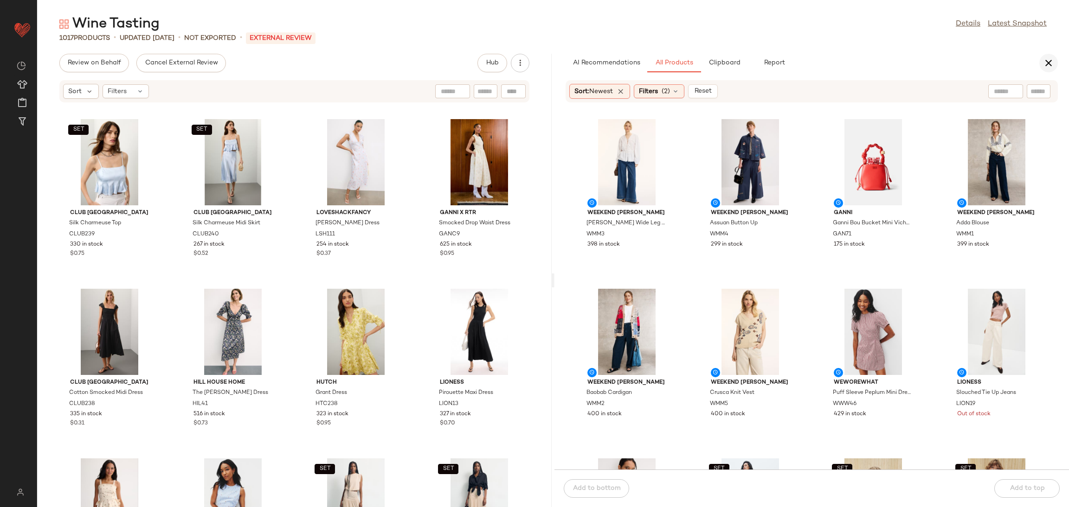
click at [1052, 59] on icon "button" at bounding box center [1048, 63] width 11 height 11
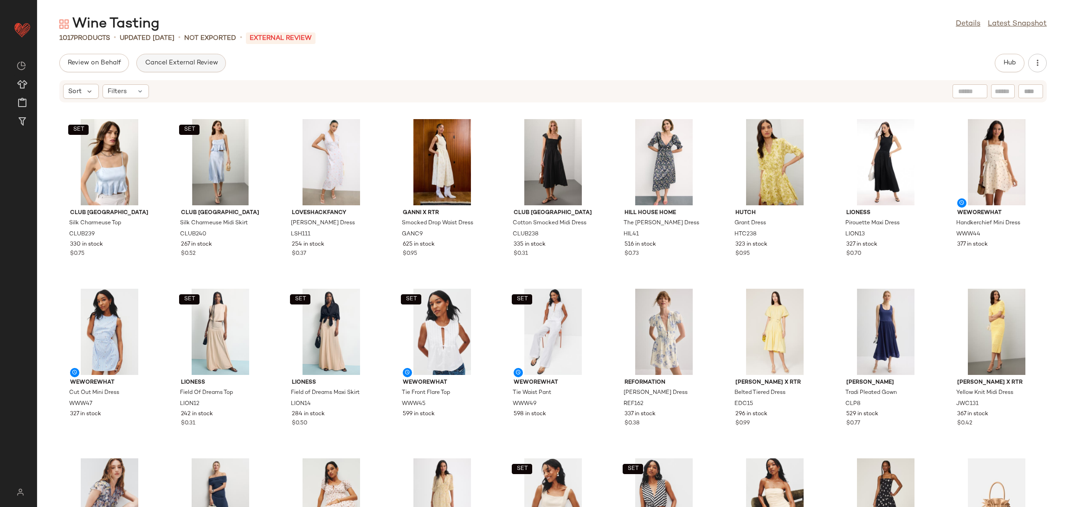
click at [217, 70] on button "Cancel External Review" at bounding box center [180, 63] width 89 height 19
click at [114, 59] on span "Send for Review" at bounding box center [92, 62] width 51 height 7
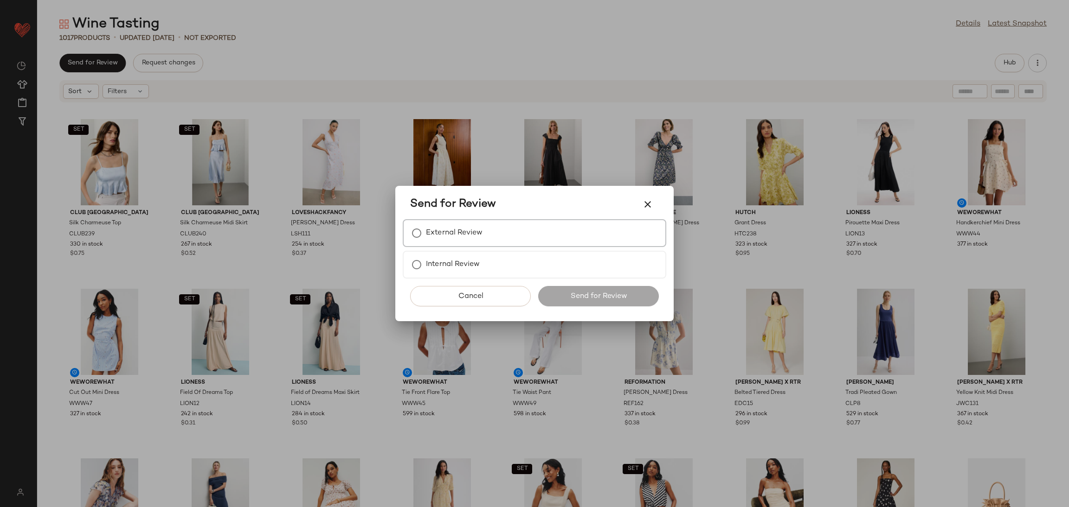
click at [540, 237] on div "External Review" at bounding box center [534, 233] width 263 height 28
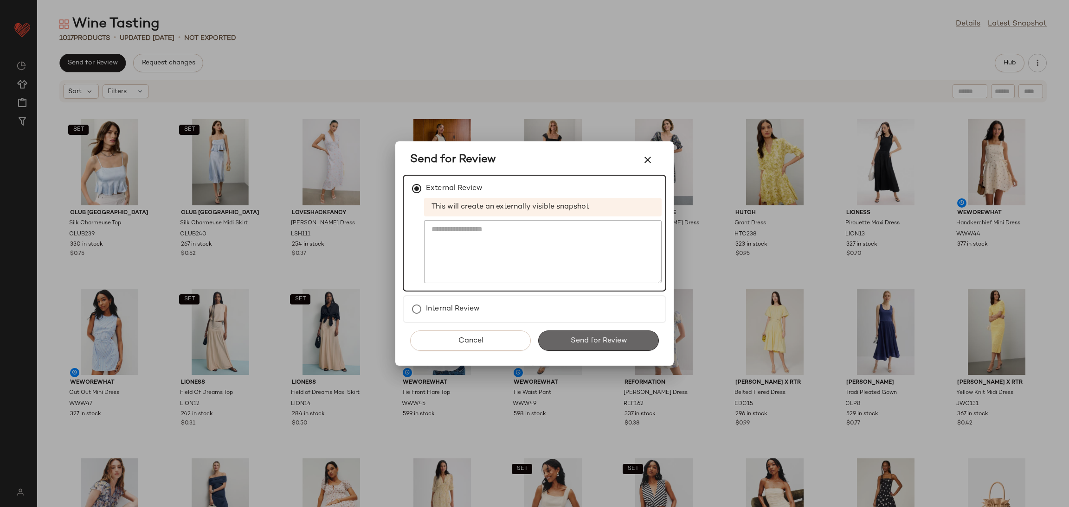
click at [633, 344] on button "Send for Review" at bounding box center [598, 341] width 121 height 20
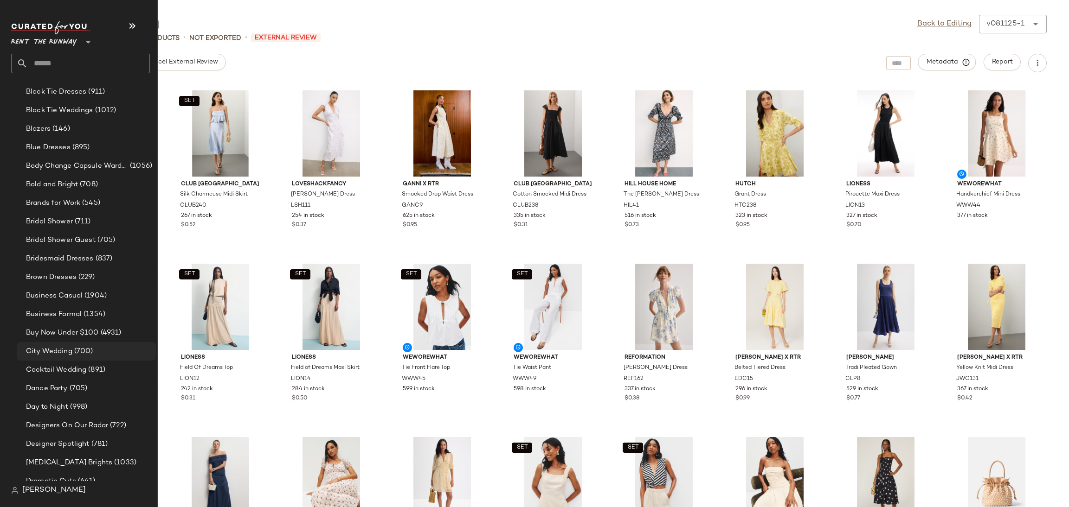
scroll to position [172, 0]
click at [56, 390] on span "Dance Party" at bounding box center [47, 388] width 42 height 11
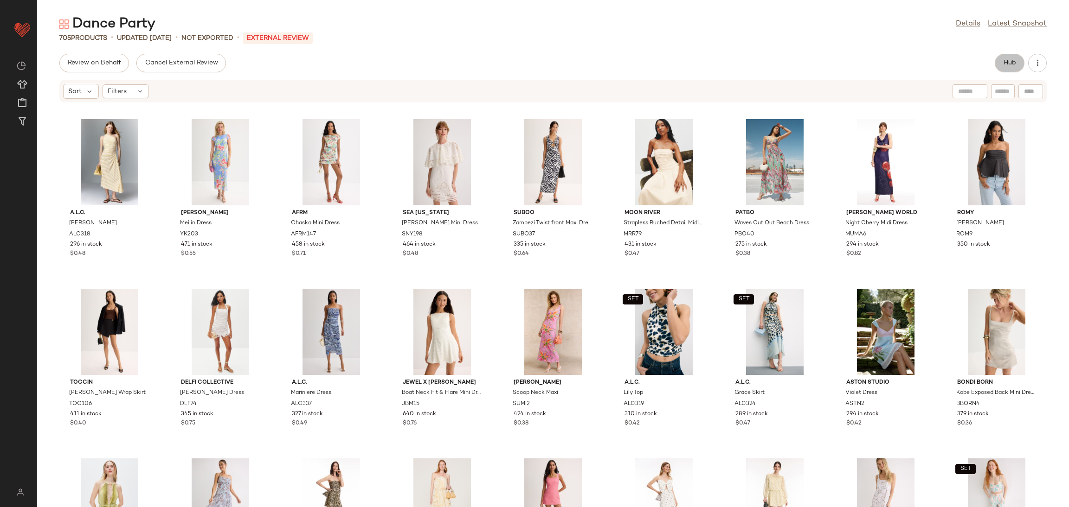
click at [1009, 62] on span "Hub" at bounding box center [1009, 62] width 13 height 7
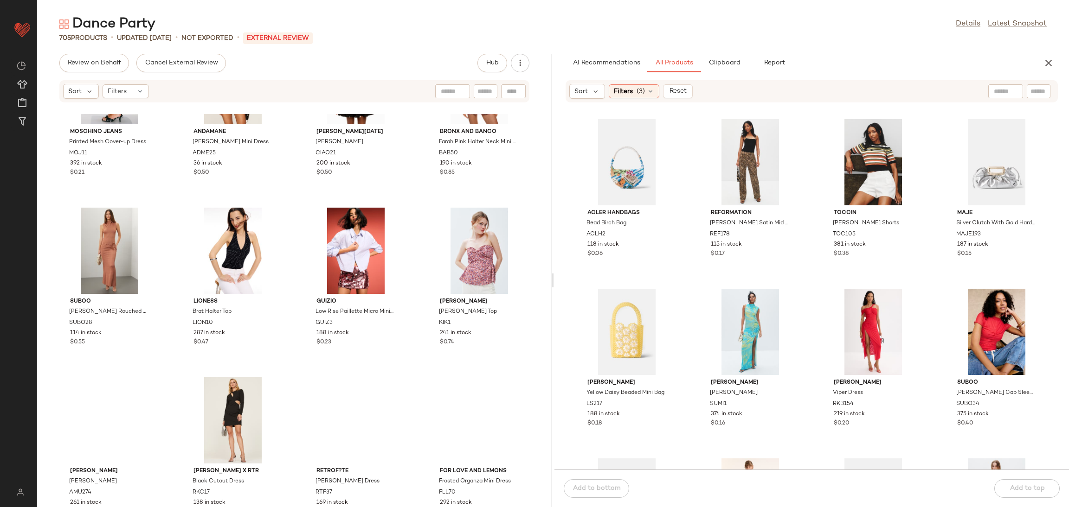
scroll to position [2812, 0]
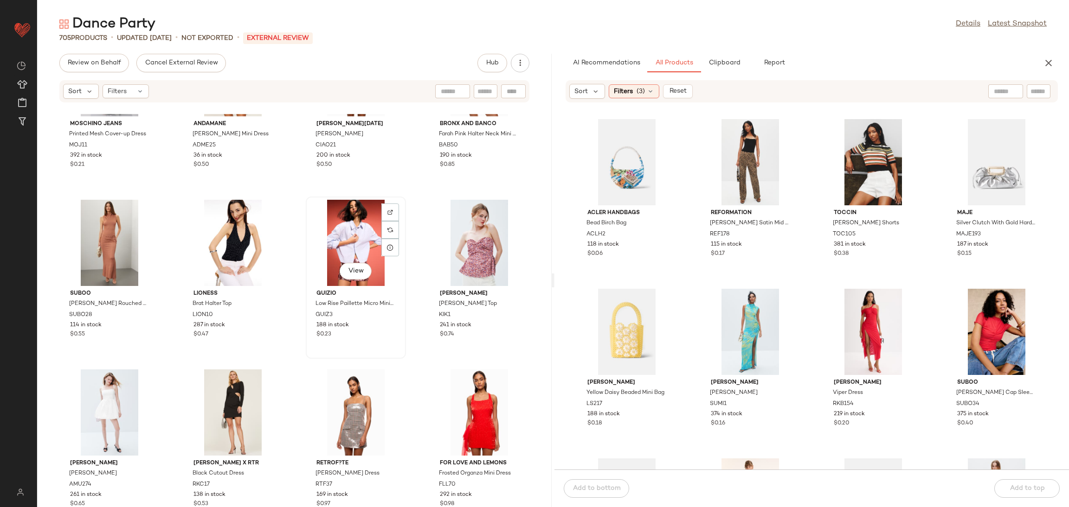
click at [356, 232] on div "View" at bounding box center [356, 243] width 94 height 86
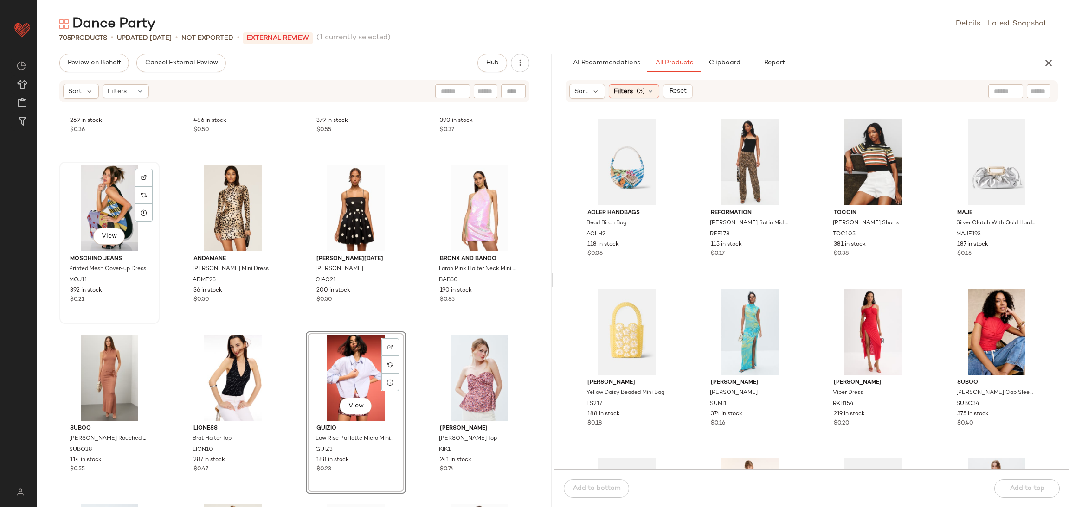
scroll to position [2674, 0]
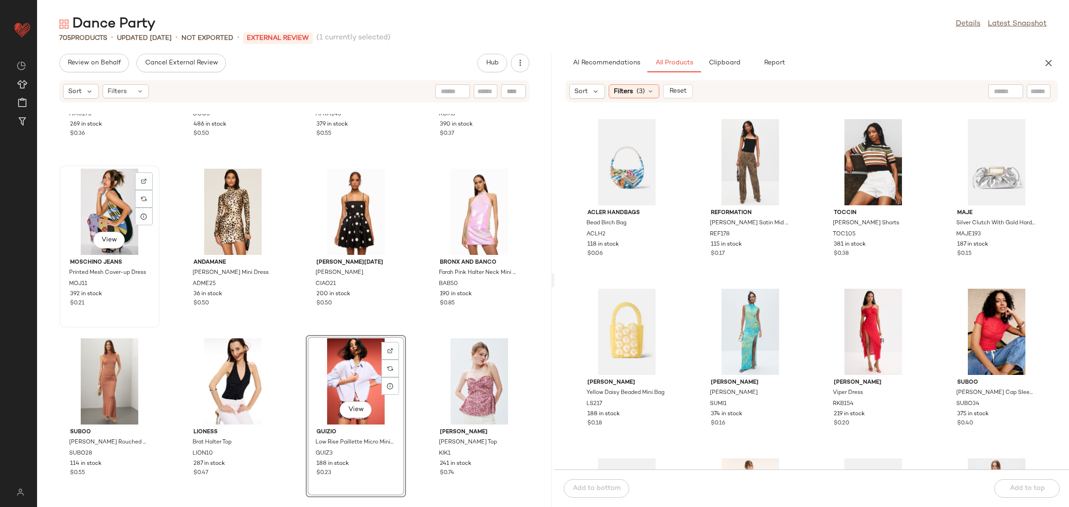
click at [120, 186] on div "View" at bounding box center [110, 212] width 94 height 86
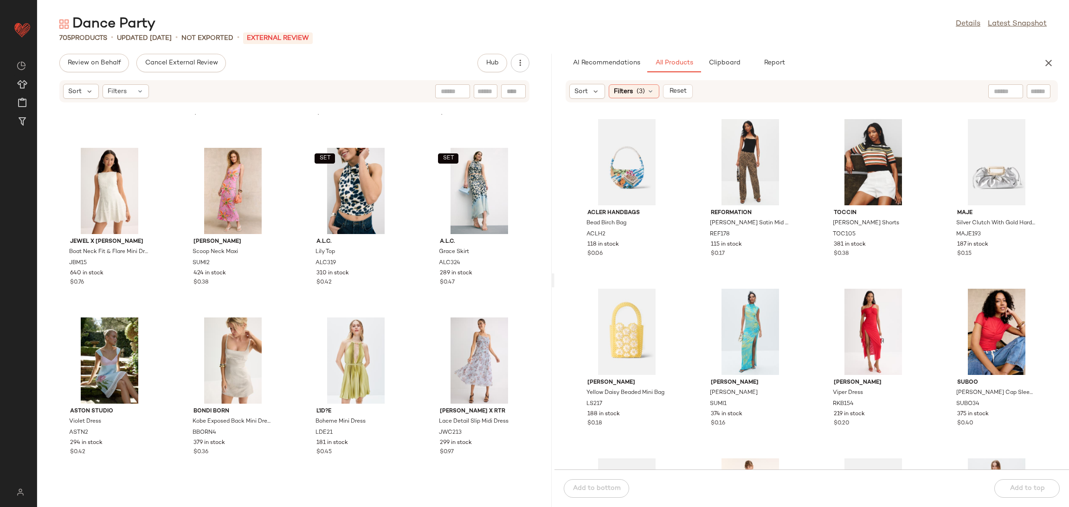
scroll to position [489, 0]
click at [123, 180] on div "View" at bounding box center [110, 190] width 94 height 86
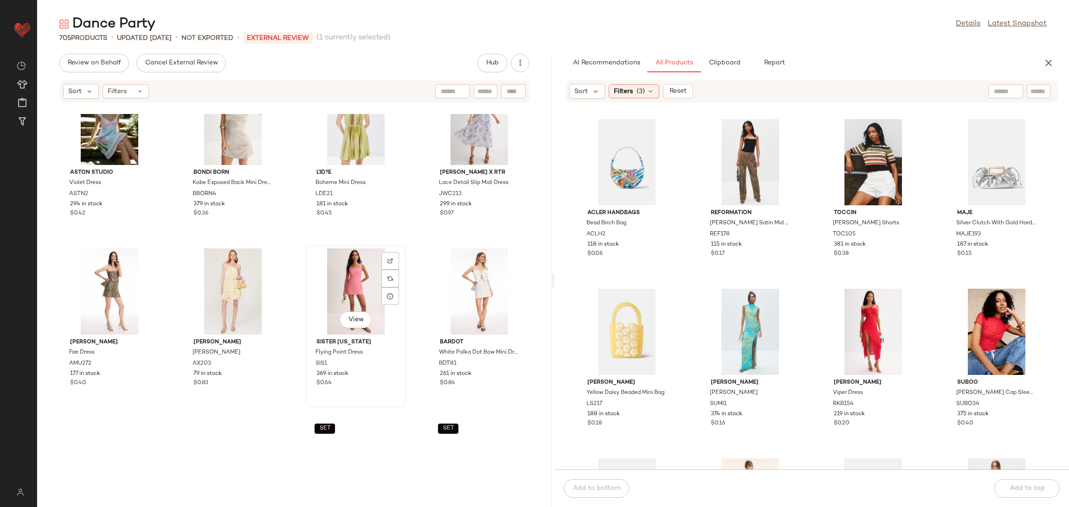
scroll to position [731, 0]
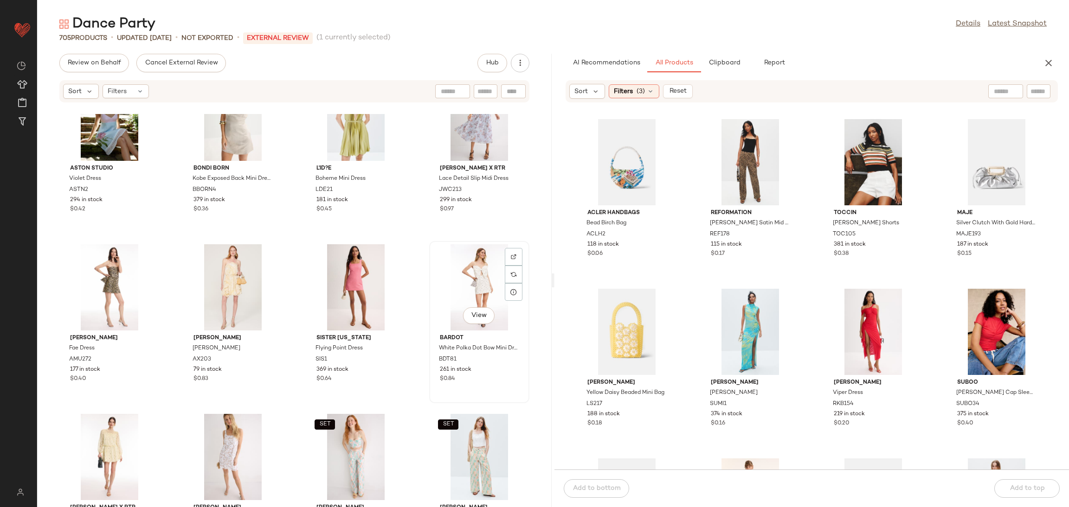
click at [440, 289] on div "View" at bounding box center [479, 287] width 94 height 86
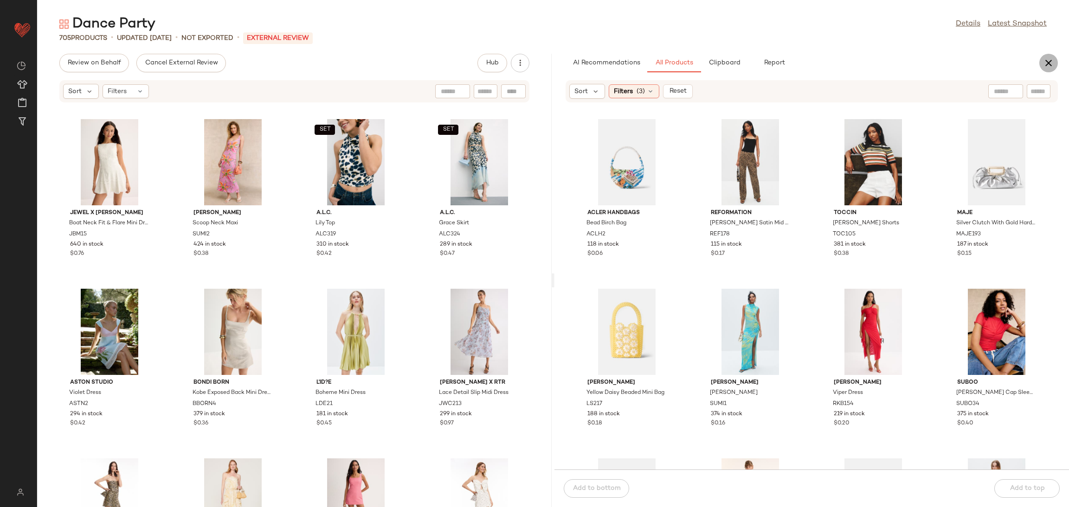
click at [1050, 70] on button "button" at bounding box center [1048, 63] width 19 height 19
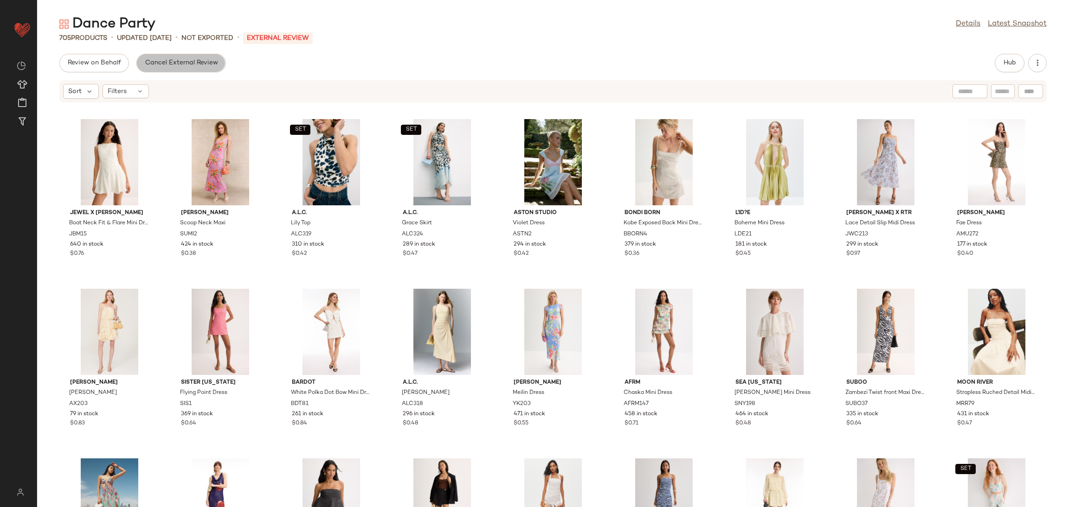
click at [199, 55] on button "Cancel External Review" at bounding box center [180, 63] width 89 height 19
click at [111, 58] on button "Send for Review" at bounding box center [92, 63] width 66 height 19
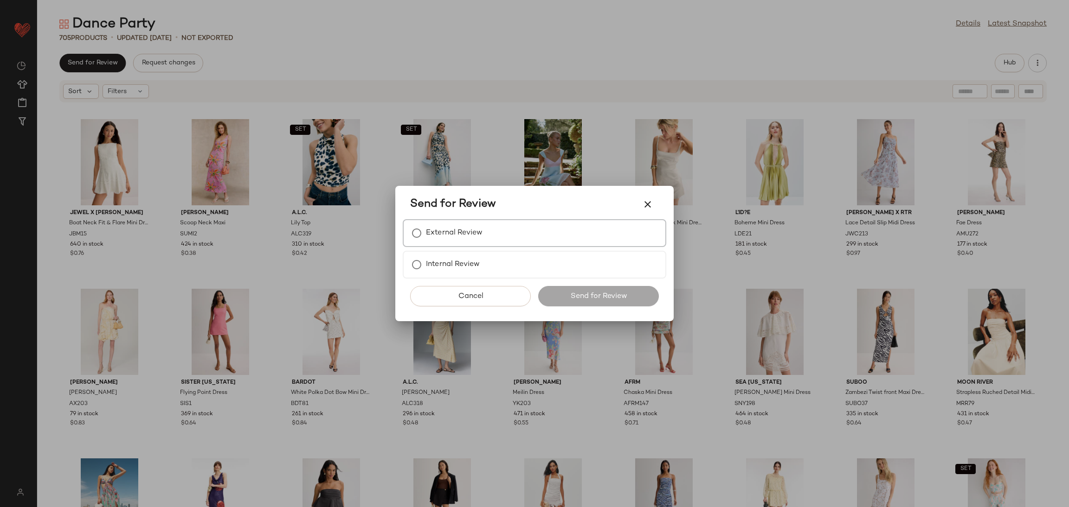
click at [448, 245] on div "External Review" at bounding box center [534, 233] width 263 height 28
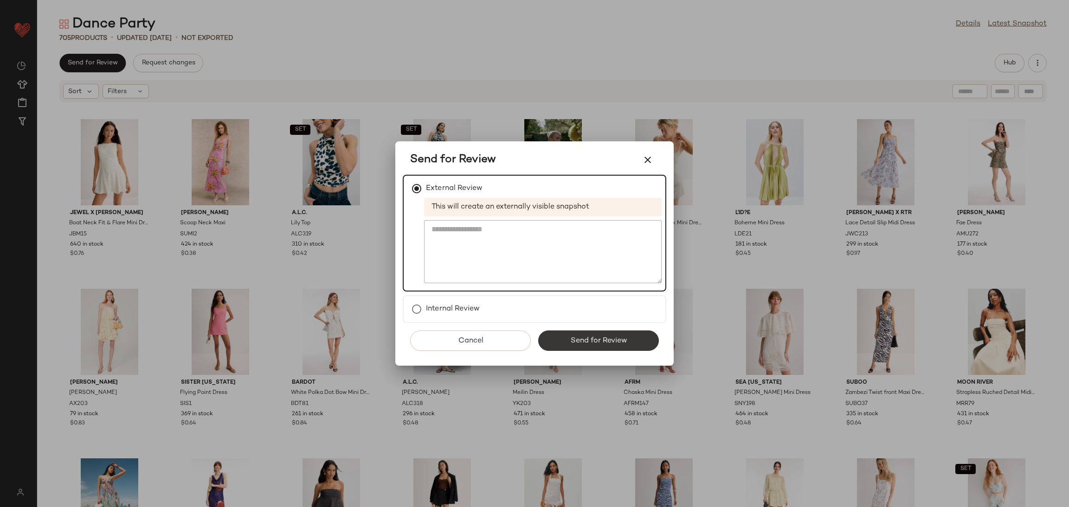
click at [600, 345] on button "Send for Review" at bounding box center [598, 341] width 121 height 20
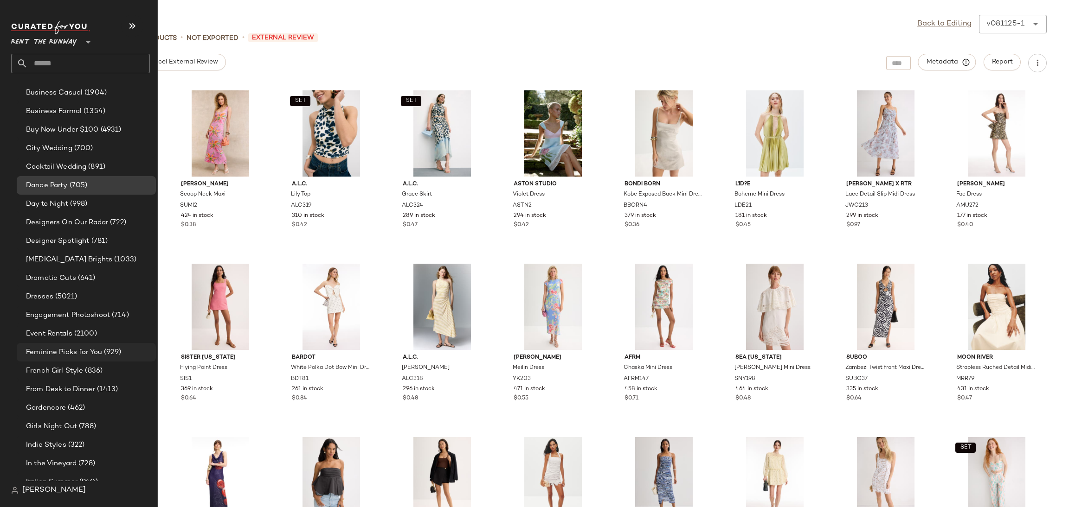
scroll to position [378, 0]
click at [57, 269] on div "Dramatic Cuts (641)" at bounding box center [86, 275] width 139 height 19
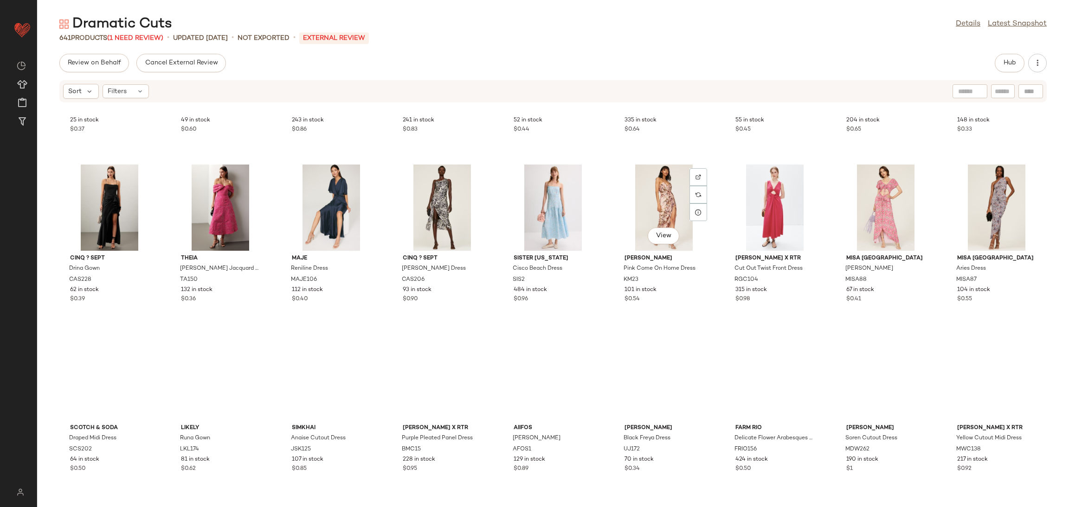
scroll to position [1152, 0]
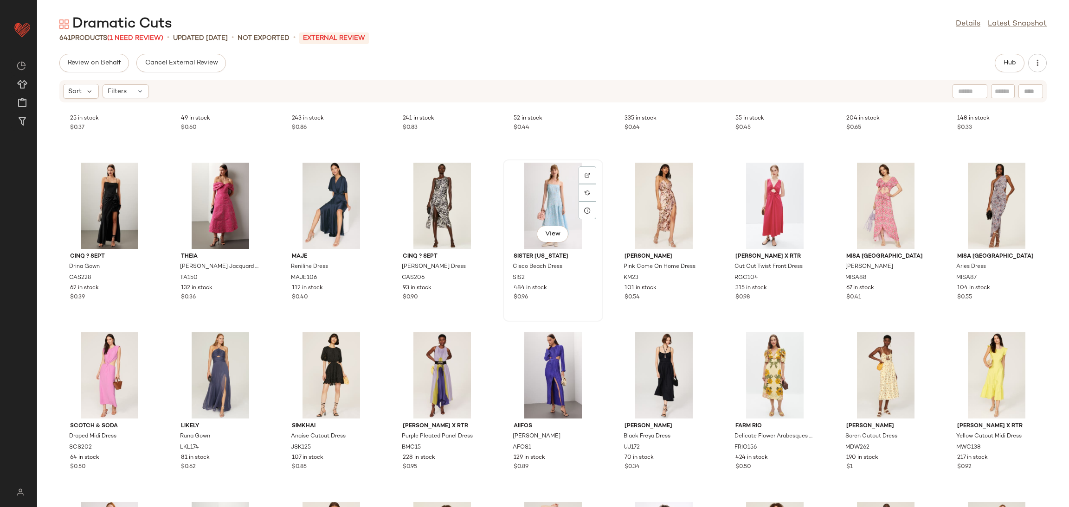
click at [558, 205] on div "View" at bounding box center [553, 206] width 94 height 86
click at [108, 368] on div "View" at bounding box center [110, 376] width 94 height 86
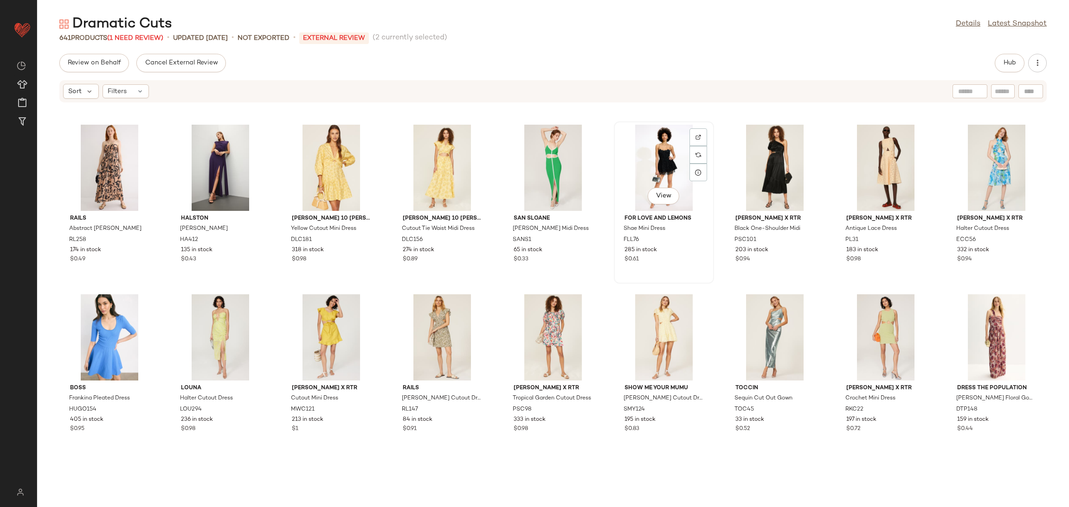
scroll to position [1555, 0]
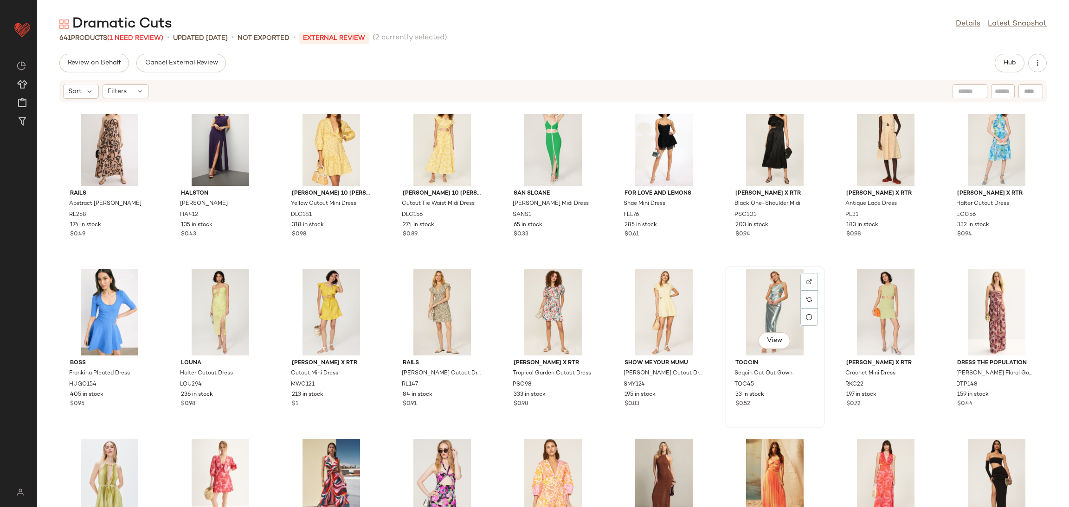
click at [759, 298] on div "View" at bounding box center [775, 312] width 94 height 86
click at [864, 301] on div "View" at bounding box center [886, 312] width 94 height 86
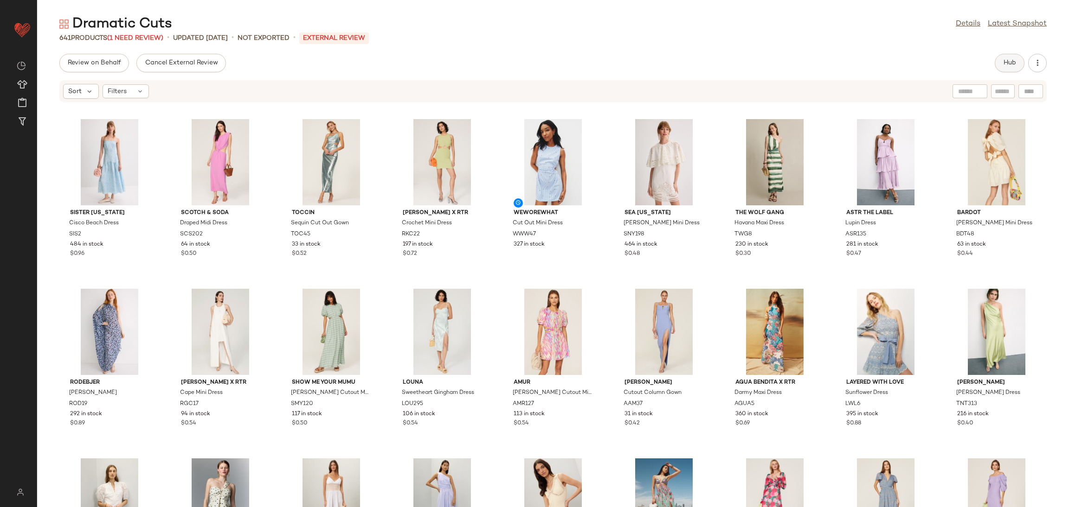
click at [1009, 60] on button "Hub" at bounding box center [1009, 63] width 30 height 19
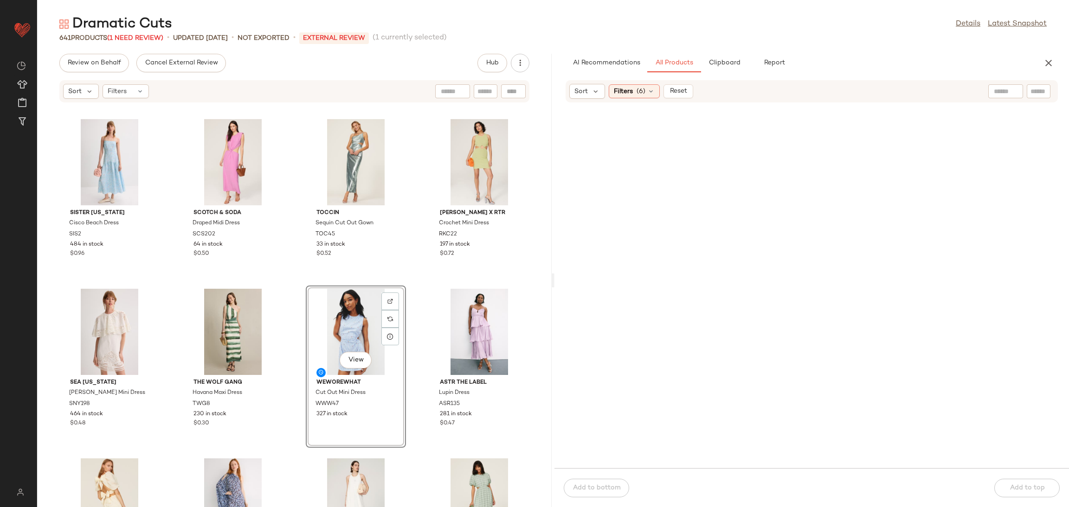
click at [406, 277] on div "Sister New York Cisco Beach Dress SIS2 484 in stock $0.96 Scotch & Soda Draped …" at bounding box center [294, 310] width 514 height 393
click at [1048, 62] on icon "button" at bounding box center [1048, 63] width 11 height 11
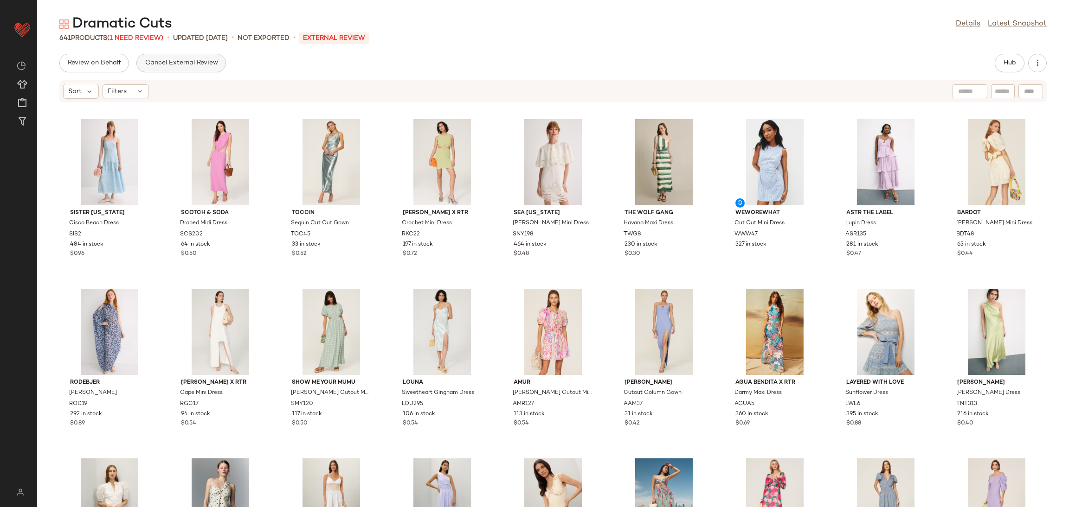
click at [168, 63] on span "Cancel External Review" at bounding box center [180, 62] width 73 height 7
click at [103, 67] on button "Send for Review" at bounding box center [92, 63] width 66 height 19
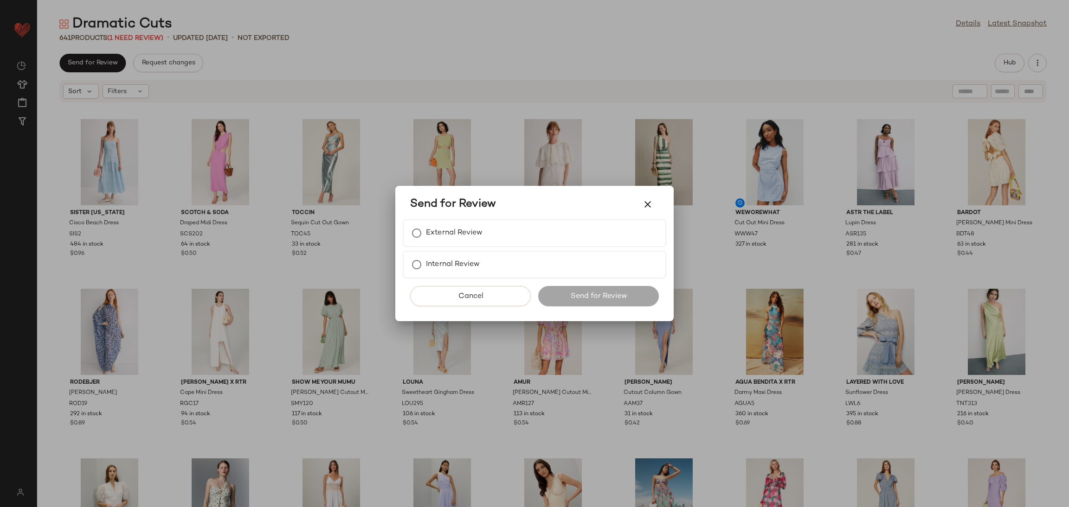
click at [457, 219] on div "Send for Review" at bounding box center [534, 205] width 263 height 30
click at [457, 226] on label "External Review" at bounding box center [454, 233] width 57 height 19
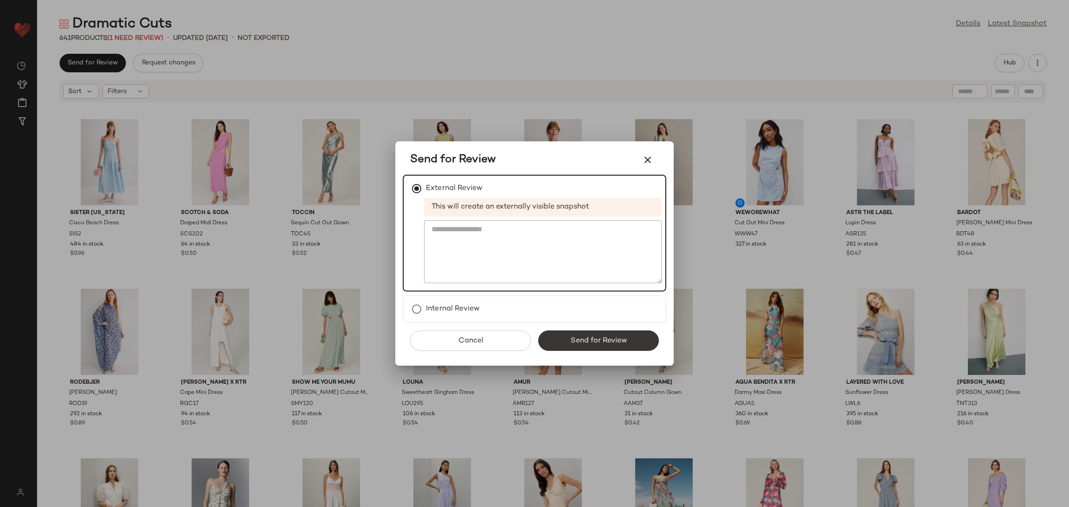
click at [568, 339] on button "Send for Review" at bounding box center [598, 341] width 121 height 20
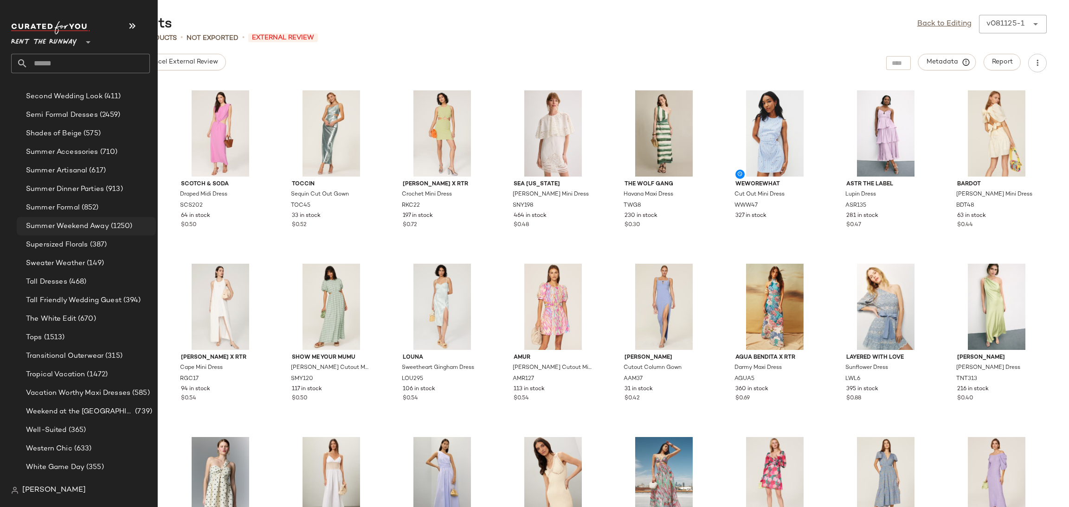
scroll to position [980, 0]
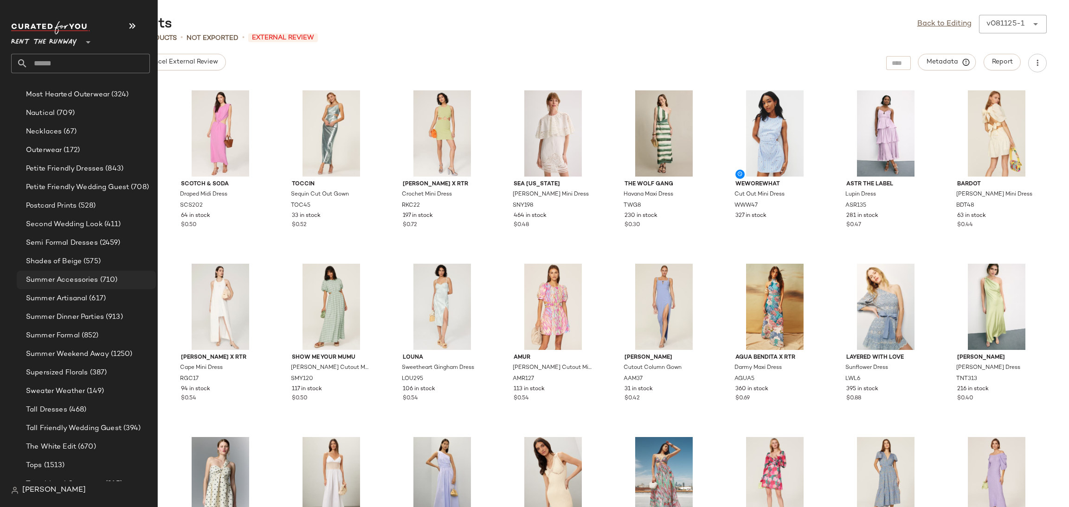
scroll to position [876, 0]
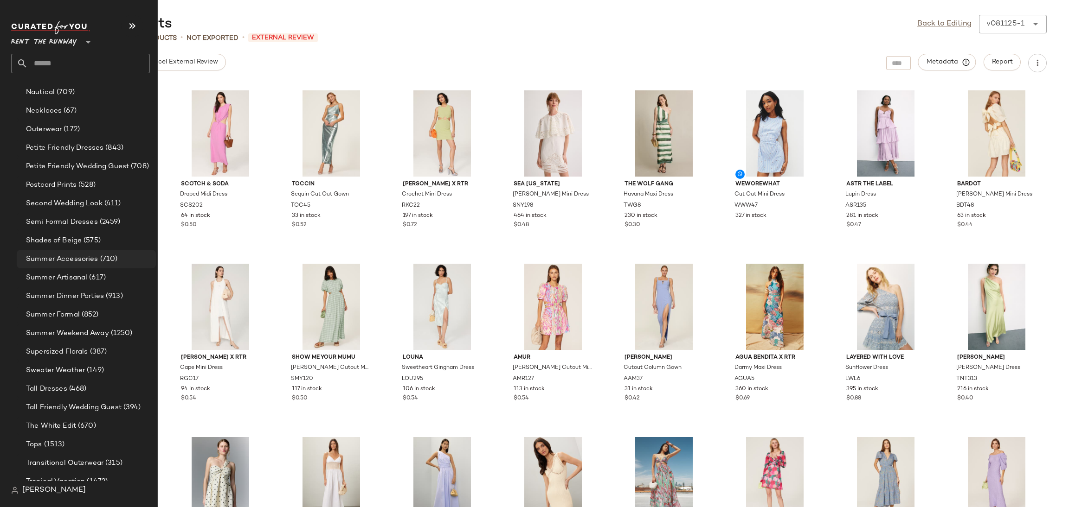
click at [75, 250] on div "Summer Accessories (710)" at bounding box center [86, 259] width 139 height 19
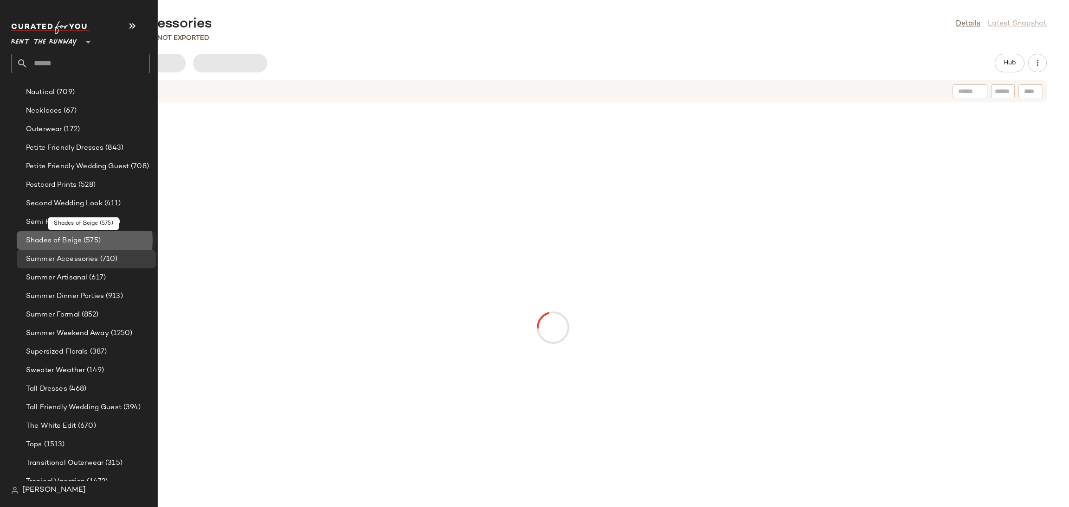
click at [110, 241] on div "Shades of Beige (575)" at bounding box center [87, 241] width 129 height 11
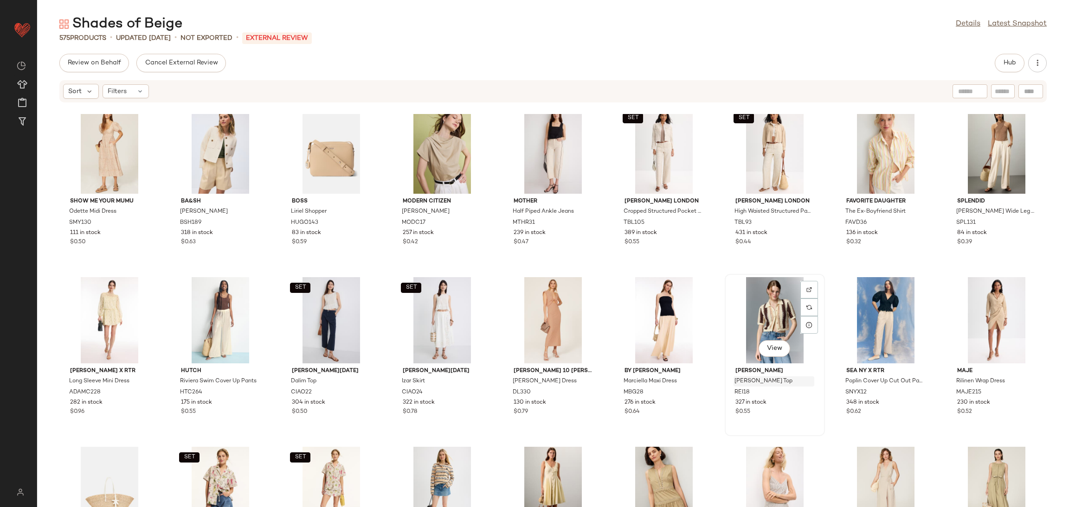
scroll to position [1206, 0]
click at [1012, 62] on span "Hub" at bounding box center [1009, 62] width 13 height 7
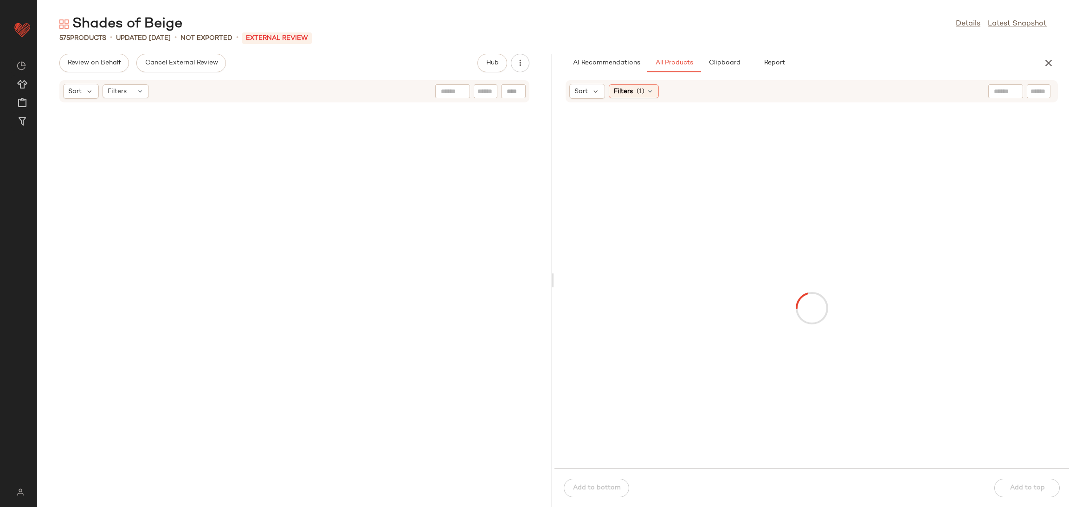
scroll to position [2376, 0]
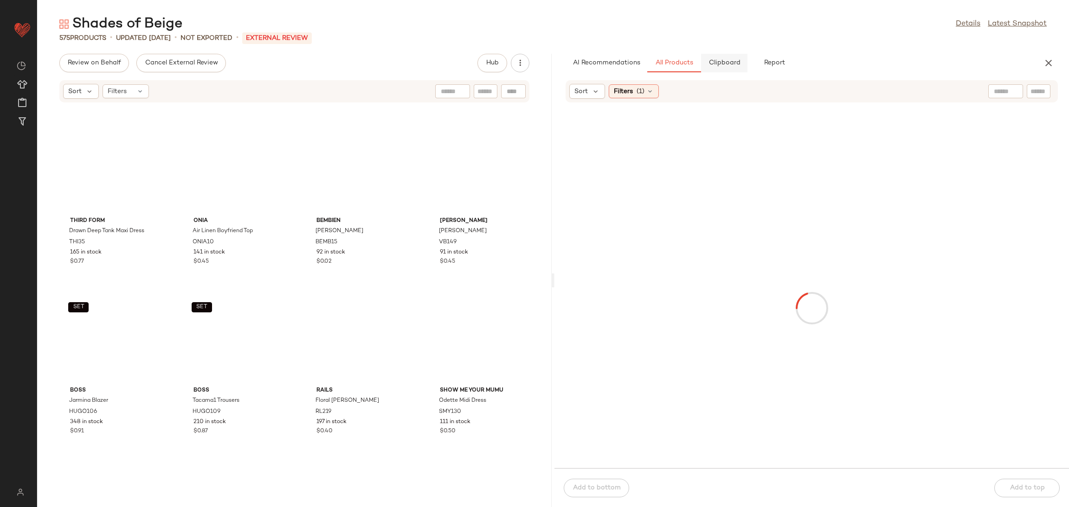
click at [740, 61] on button "Clipboard" at bounding box center [724, 63] width 46 height 19
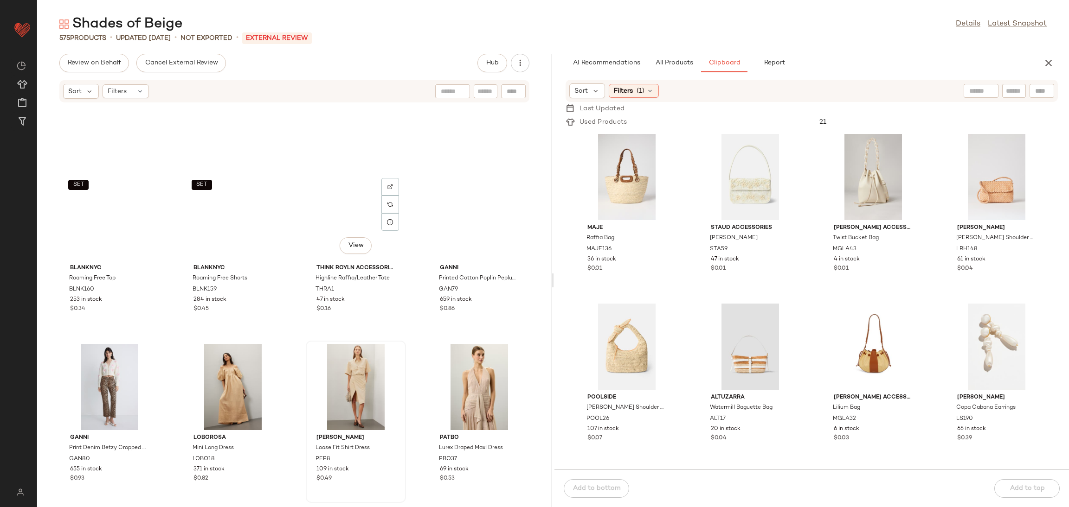
scroll to position [1612, 0]
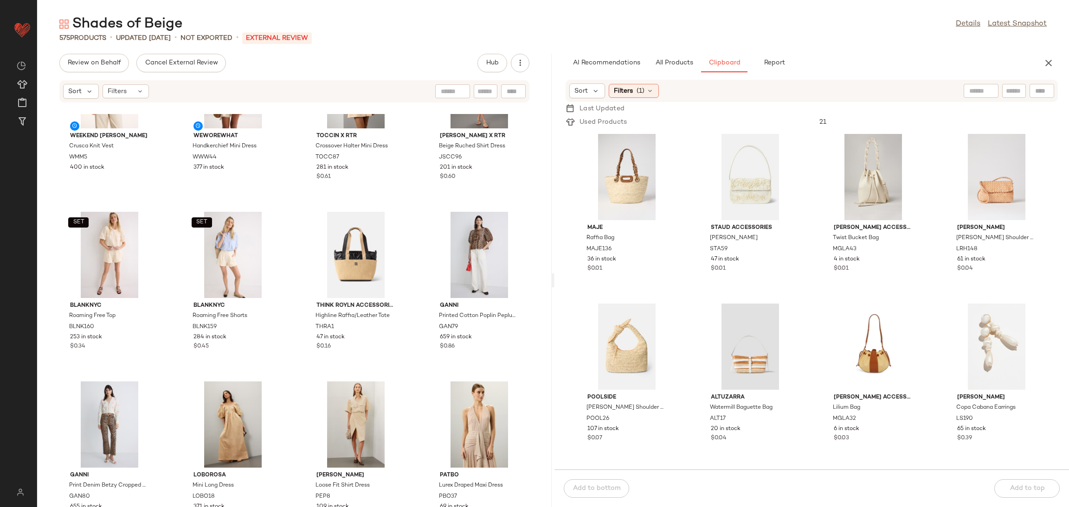
type button "Clipboard"
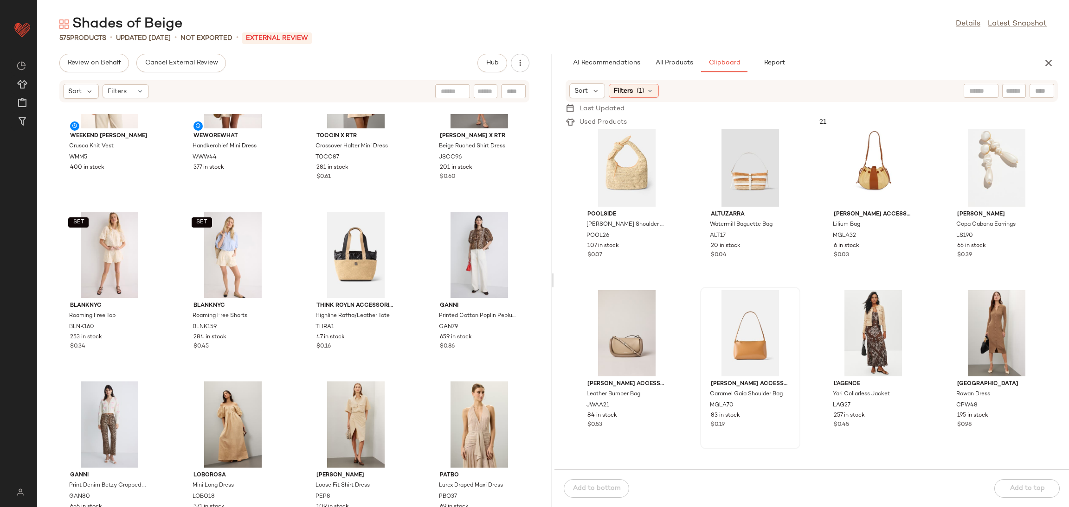
scroll to position [191, 0]
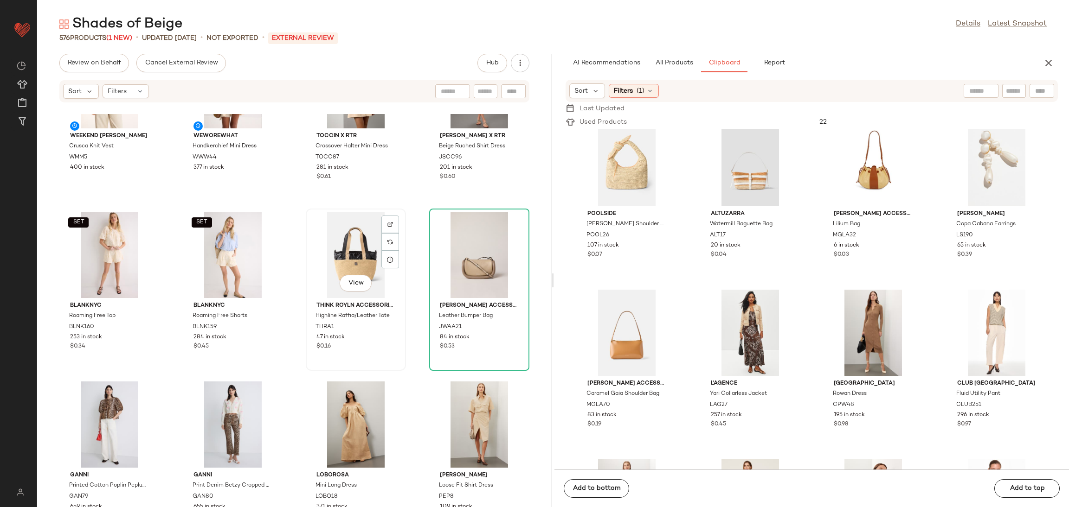
click at [333, 243] on div "View" at bounding box center [356, 255] width 94 height 86
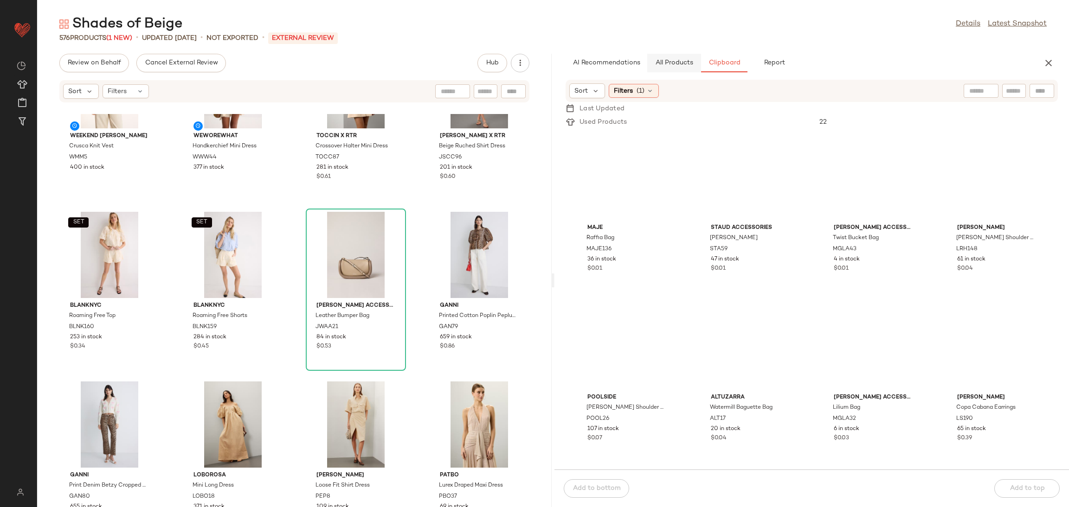
click at [681, 61] on span "All Products" at bounding box center [674, 62] width 38 height 7
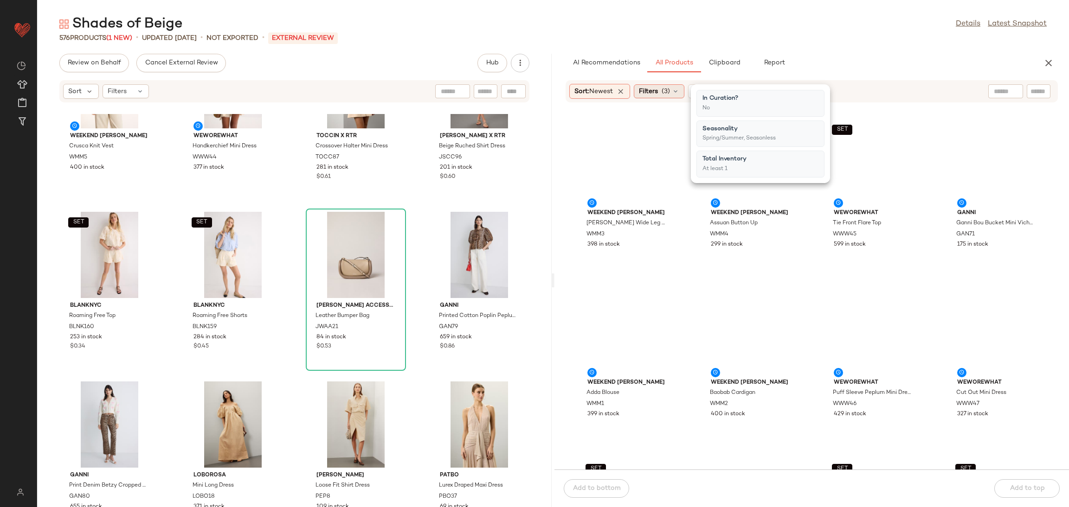
click at [658, 93] on span "Filters" at bounding box center [648, 92] width 19 height 10
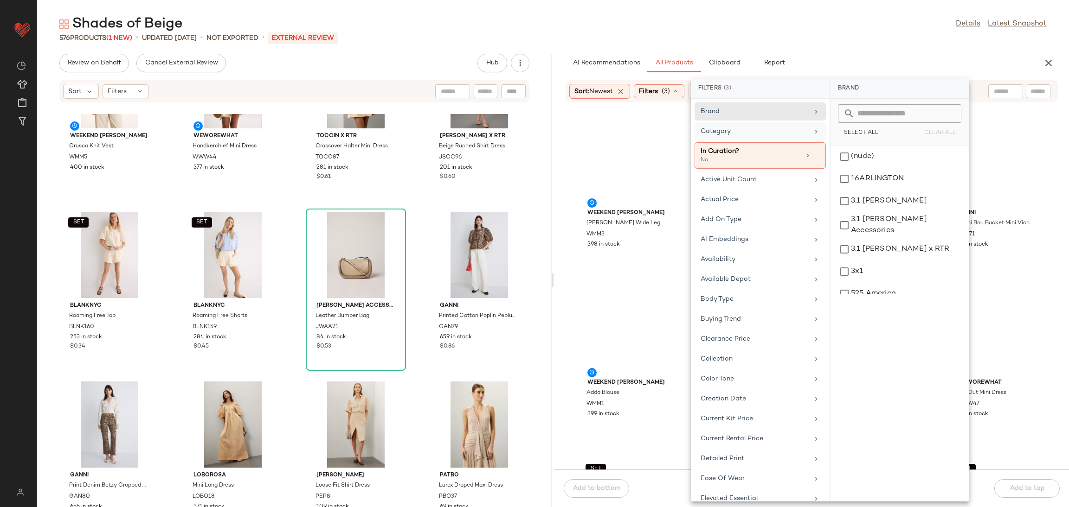
click at [736, 135] on div "Category" at bounding box center [754, 132] width 108 height 10
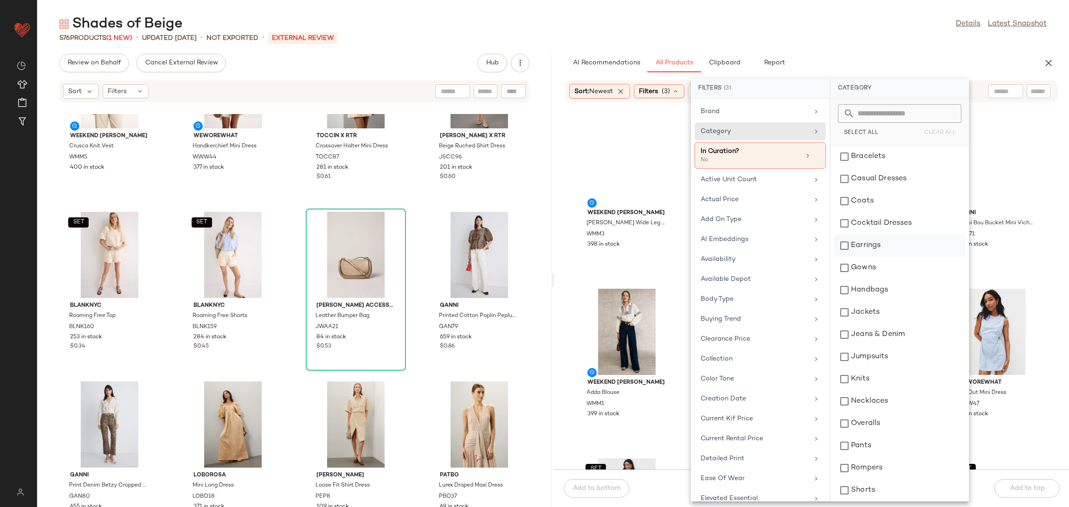
click at [894, 257] on div "Earrings" at bounding box center [899, 268] width 131 height 22
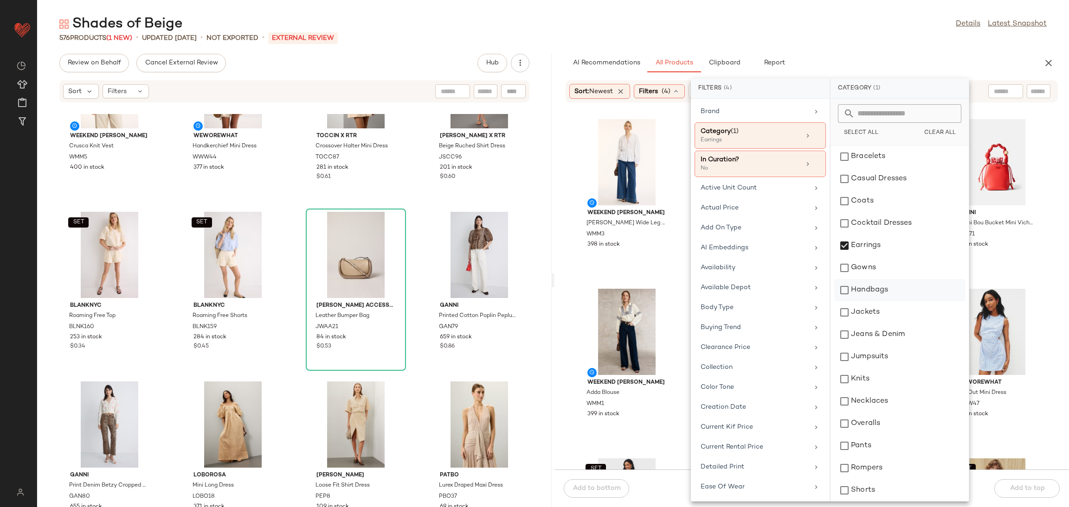
click at [875, 301] on div "Handbags" at bounding box center [899, 312] width 131 height 22
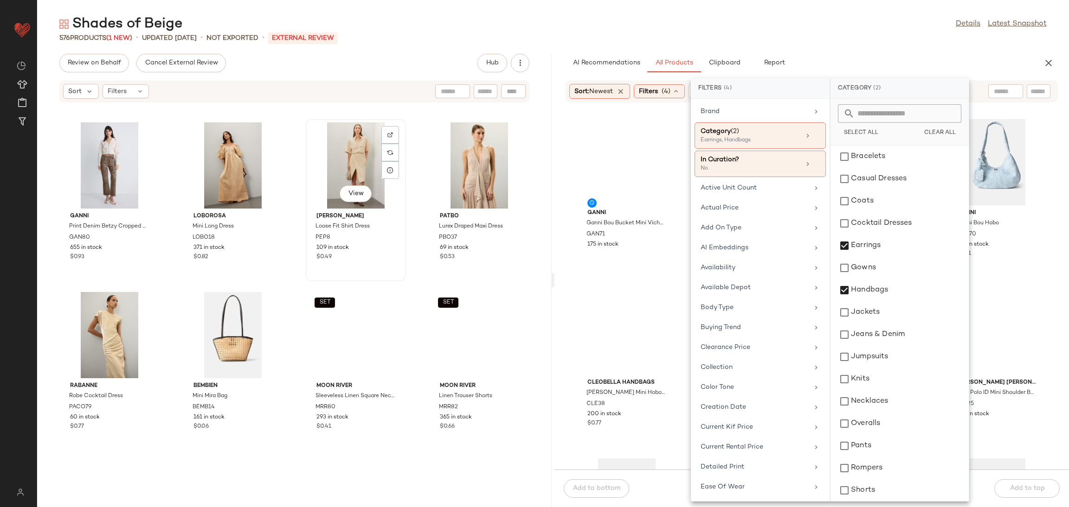
scroll to position [1886, 0]
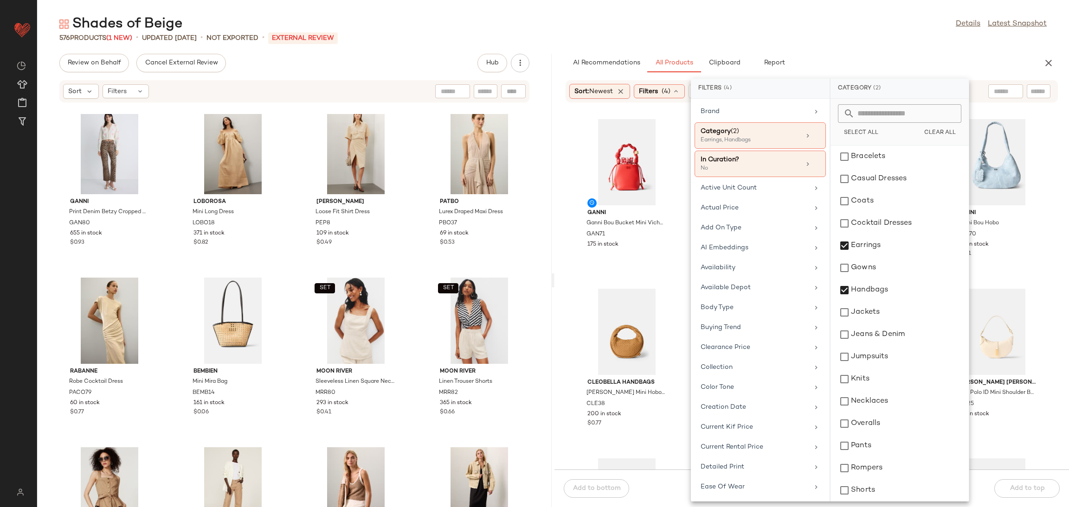
click at [661, 284] on div "GANNI Ganni Bou Bucket Mini Vichy Pouch GAN71 175 in stock Oscar de la Renta Co…" at bounding box center [811, 292] width 514 height 356
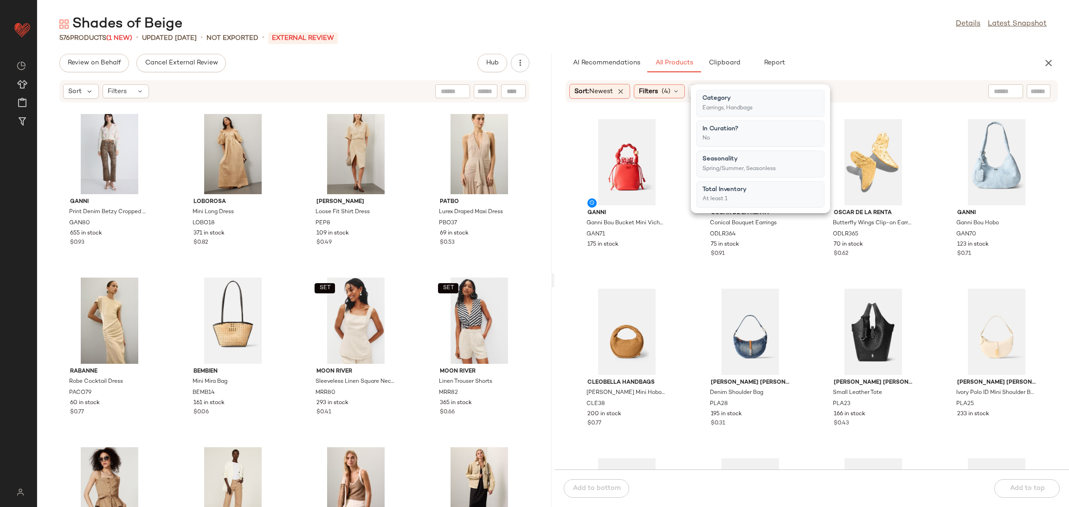
click at [661, 283] on div "GANNI Ganni Bou Bucket Mini Vichy Pouch GAN71 175 in stock Oscar de la Renta Co…" at bounding box center [811, 292] width 514 height 356
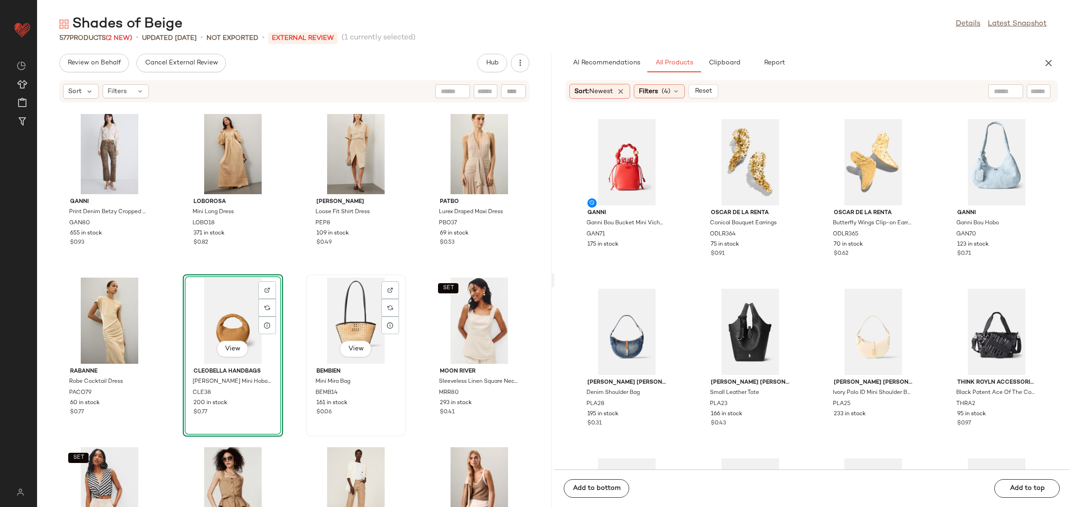
click at [357, 319] on div "View" at bounding box center [356, 321] width 94 height 86
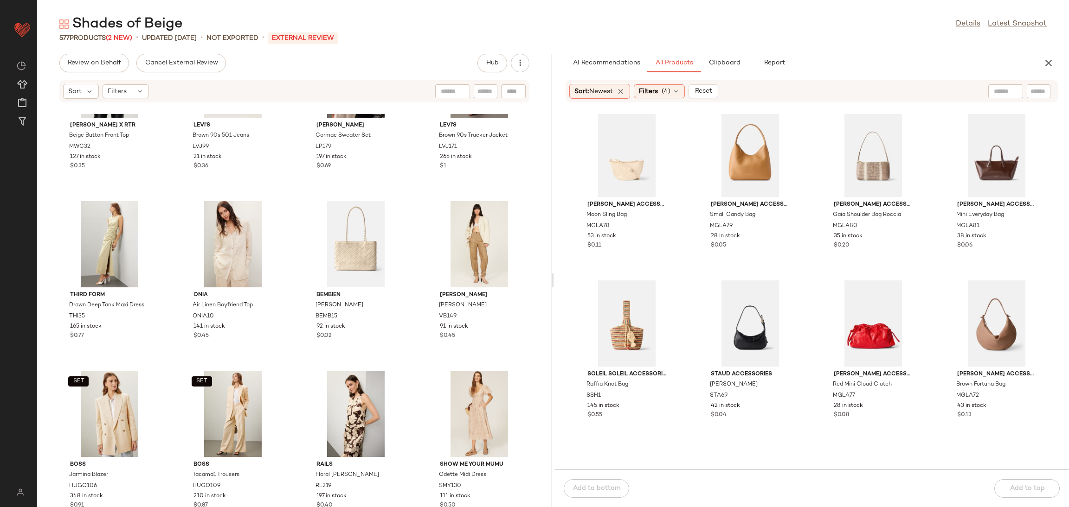
scroll to position [1374, 0]
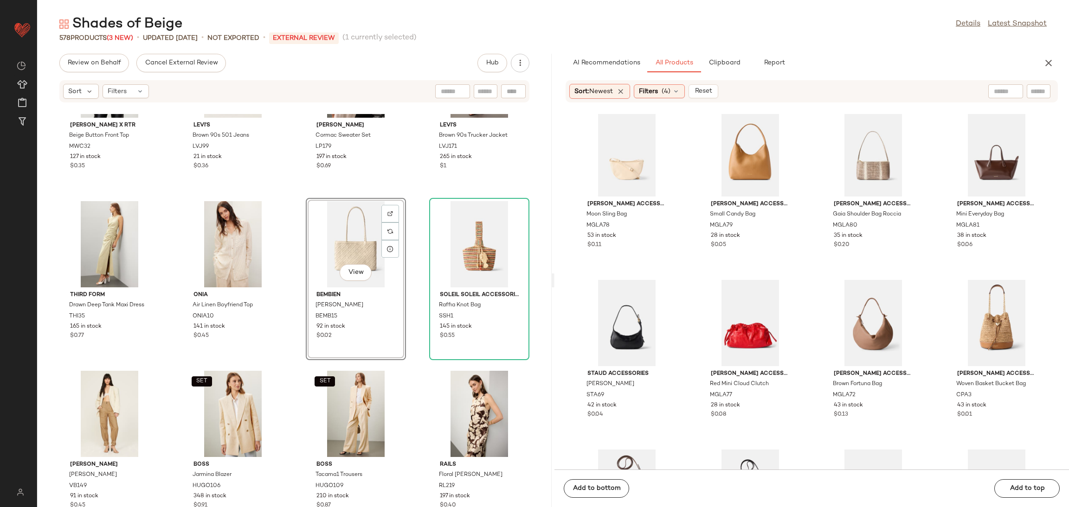
click at [324, 234] on div "View" at bounding box center [356, 244] width 94 height 86
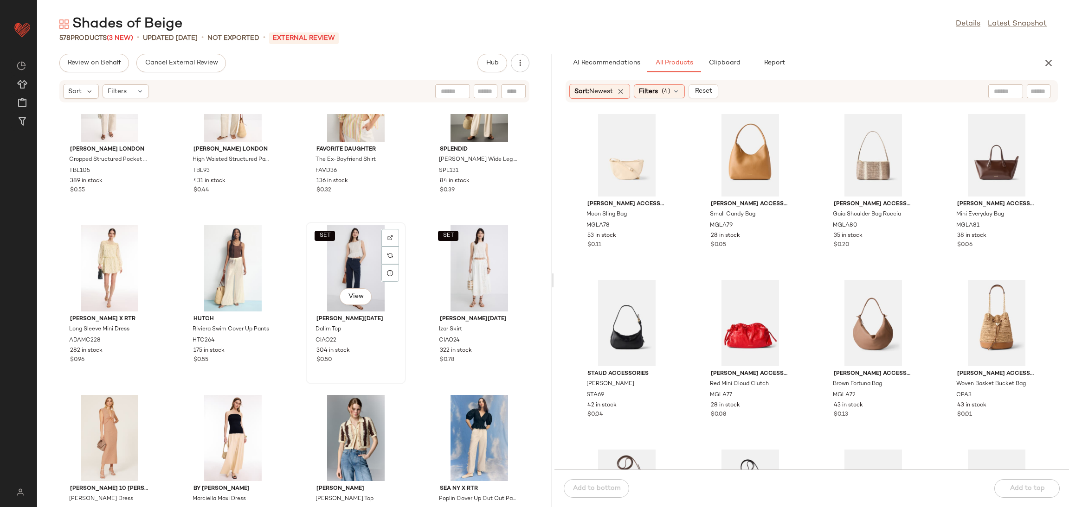
scroll to position [2917, 0]
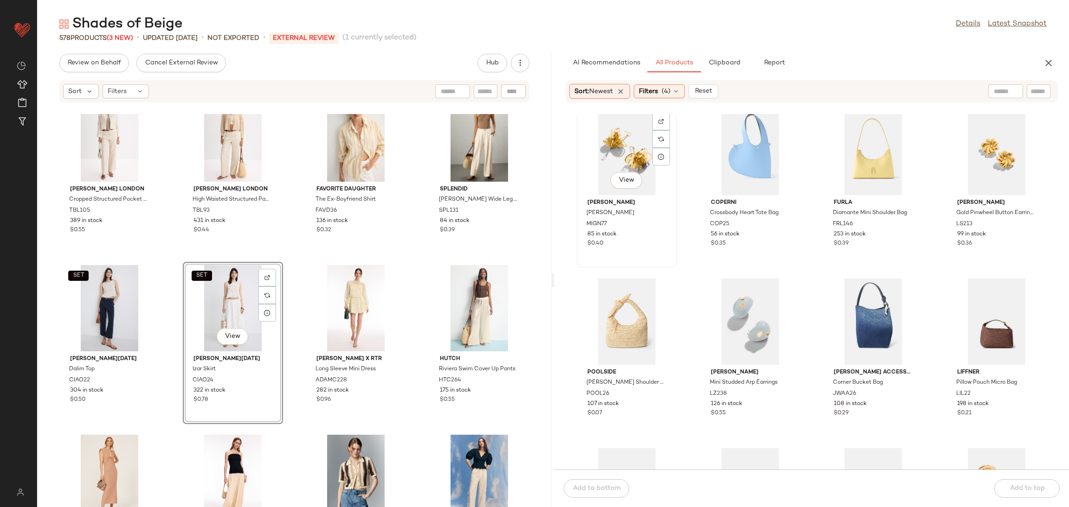
scroll to position [2052, 0]
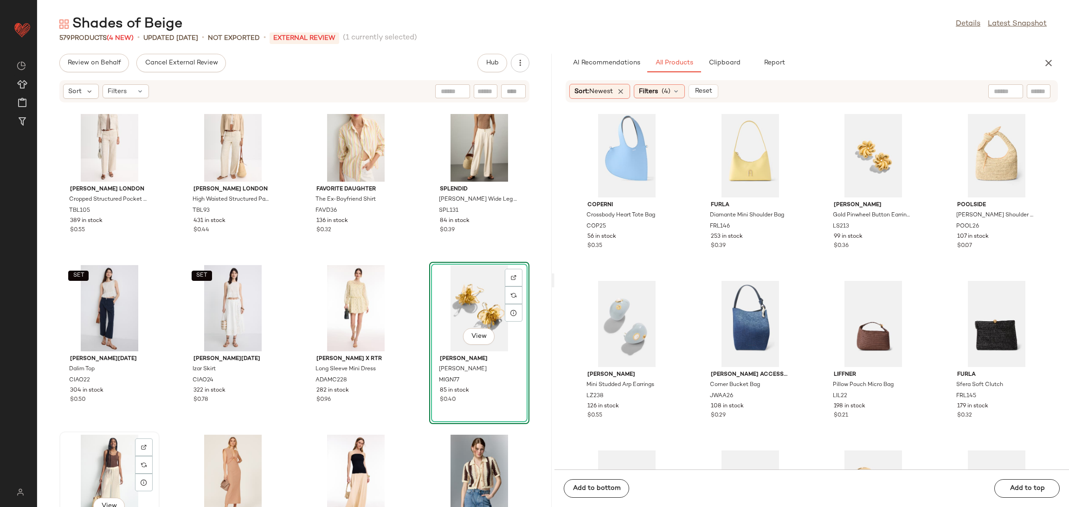
click at [95, 456] on div "View" at bounding box center [110, 478] width 94 height 86
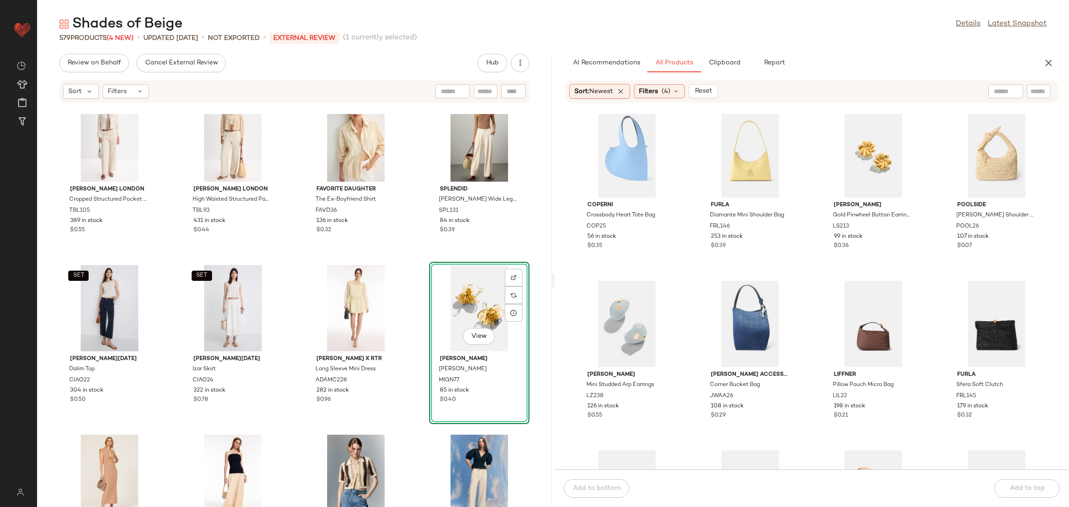
click at [299, 263] on div "SET Ted Baker London Cropped Structured Pocket Jacket TBL105 389 in stock $0.55…" at bounding box center [294, 310] width 514 height 393
click at [299, 262] on div "SET Ted Baker London Cropped Structured Pocket Jacket TBL105 389 in stock $0.55…" at bounding box center [294, 310] width 514 height 393
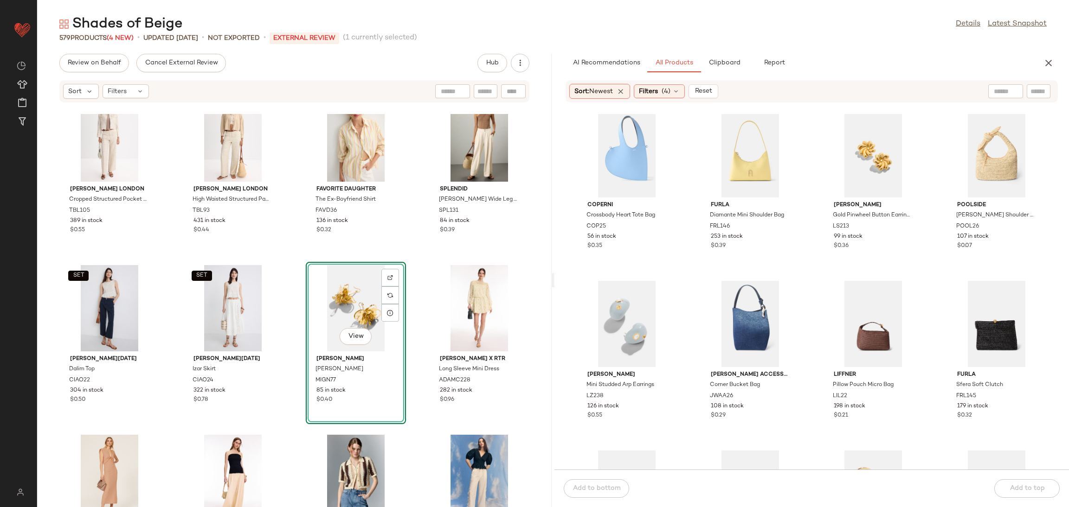
click at [288, 280] on div "SET Ted Baker London Cropped Structured Pocket Jacket TBL105 389 in stock $0.55…" at bounding box center [294, 310] width 514 height 393
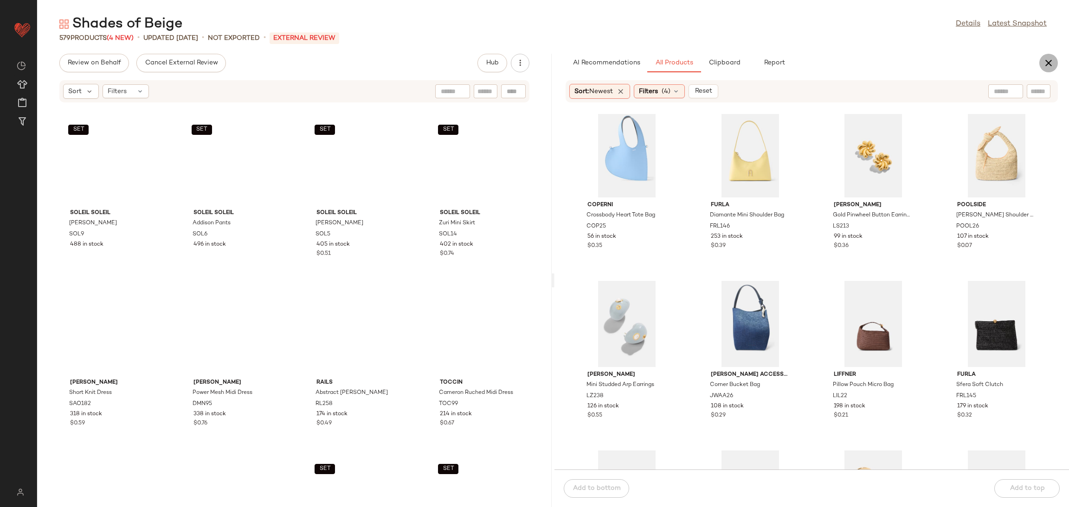
click at [1047, 68] on icon "button" at bounding box center [1048, 63] width 11 height 11
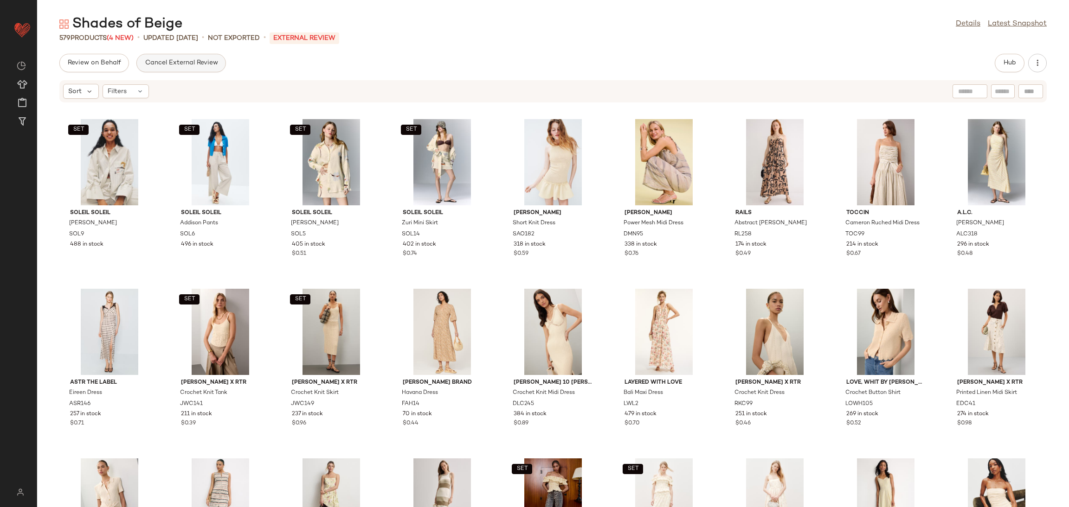
click at [183, 71] on button "Cancel External Review" at bounding box center [180, 63] width 89 height 19
click at [1002, 68] on button "Hub" at bounding box center [1009, 63] width 30 height 19
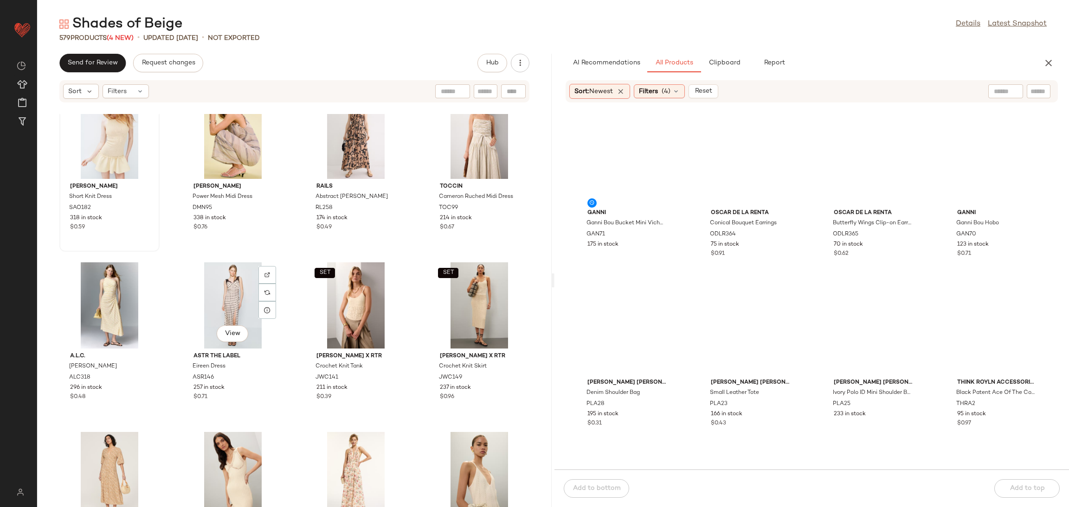
scroll to position [204, 0]
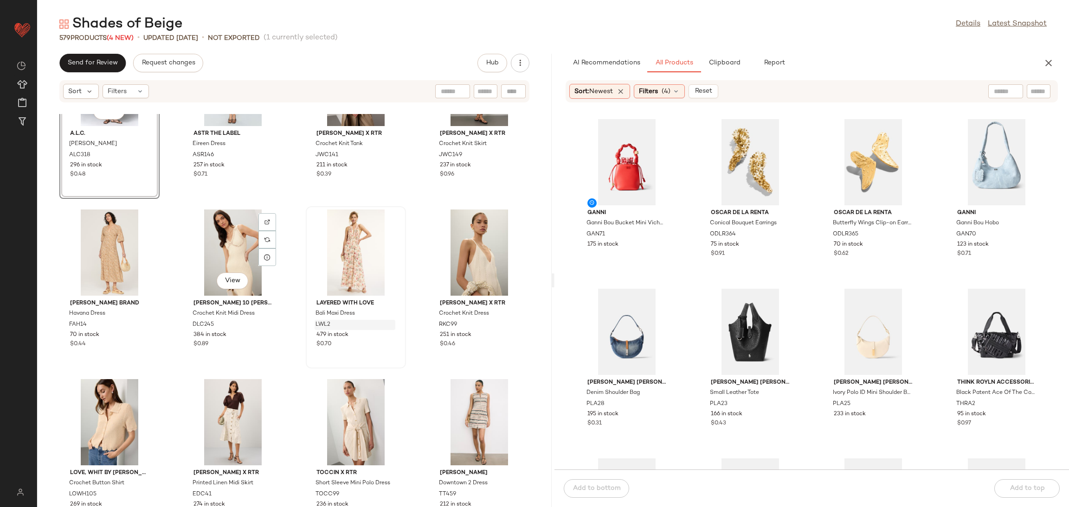
scroll to position [436, 0]
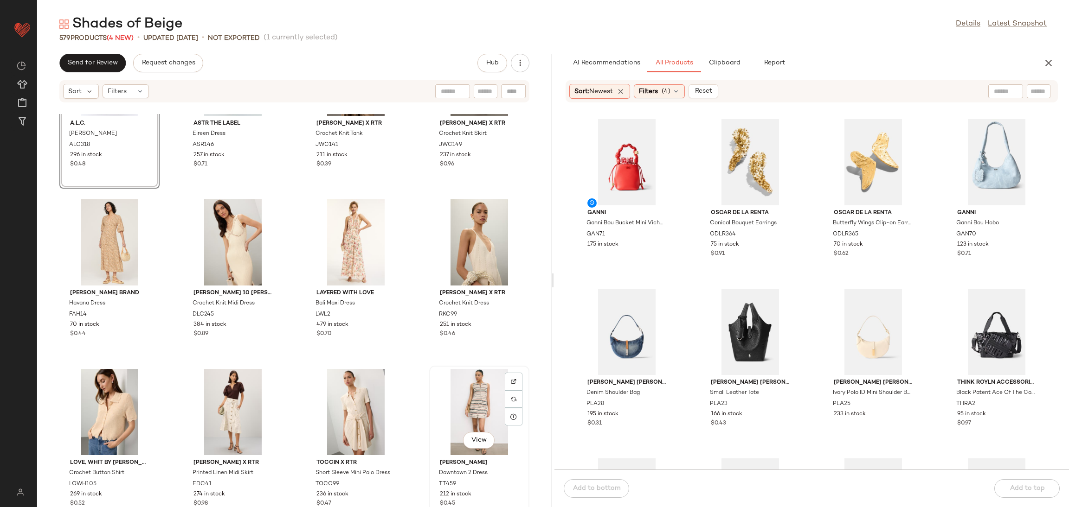
click at [469, 402] on div "View" at bounding box center [479, 412] width 94 height 86
click at [117, 131] on div "Carolyn Dress" at bounding box center [108, 134] width 81 height 10
click at [454, 393] on div "View" at bounding box center [479, 412] width 94 height 86
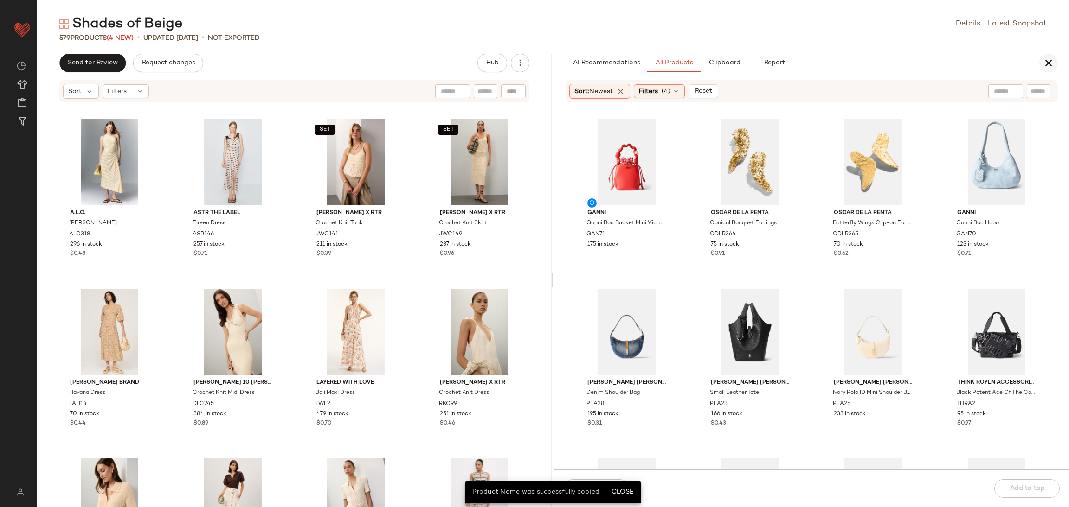
click at [1053, 63] on icon "button" at bounding box center [1048, 63] width 11 height 11
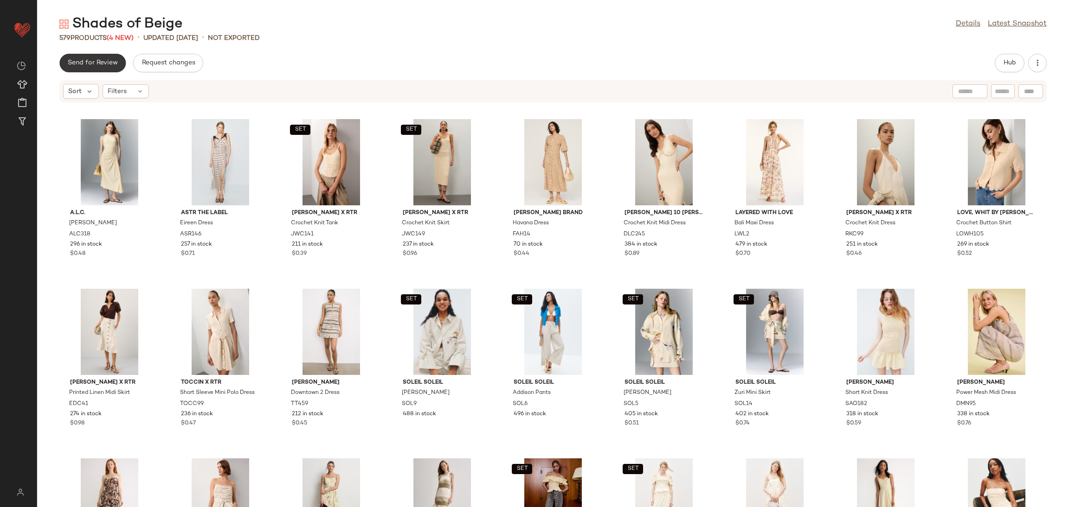
click at [83, 69] on button "Send for Review" at bounding box center [92, 63] width 66 height 19
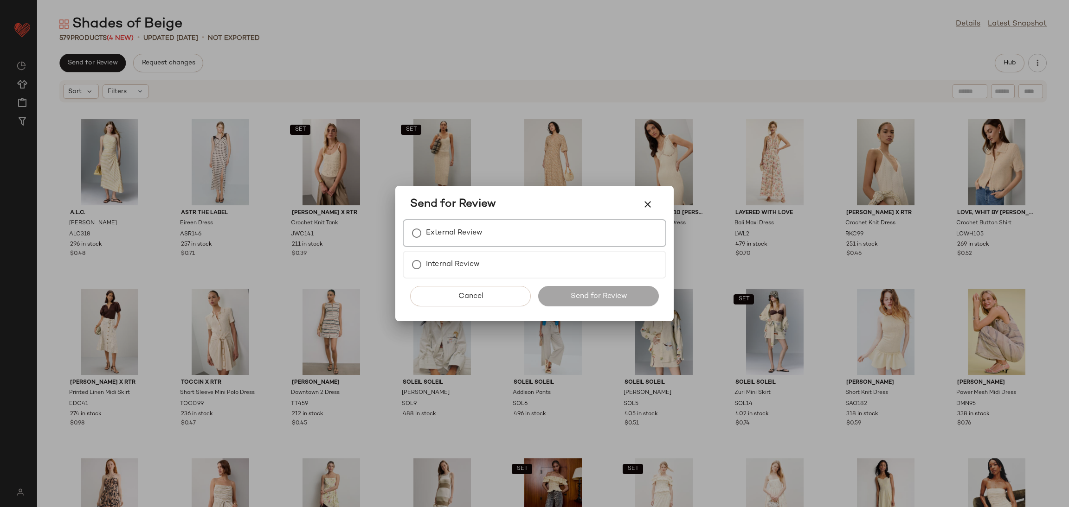
click at [503, 237] on div "External Review" at bounding box center [534, 233] width 263 height 28
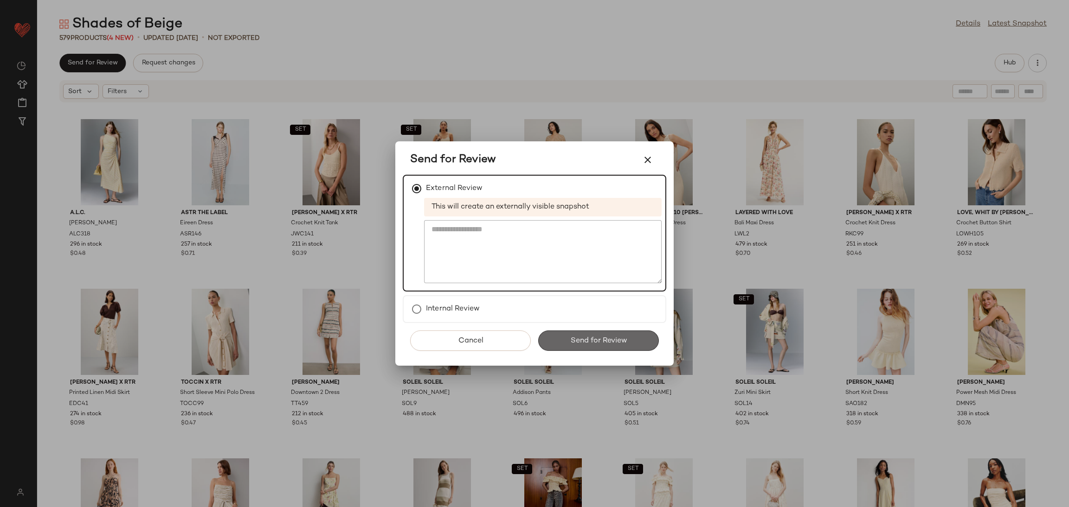
click at [604, 347] on button "Send for Review" at bounding box center [598, 341] width 121 height 20
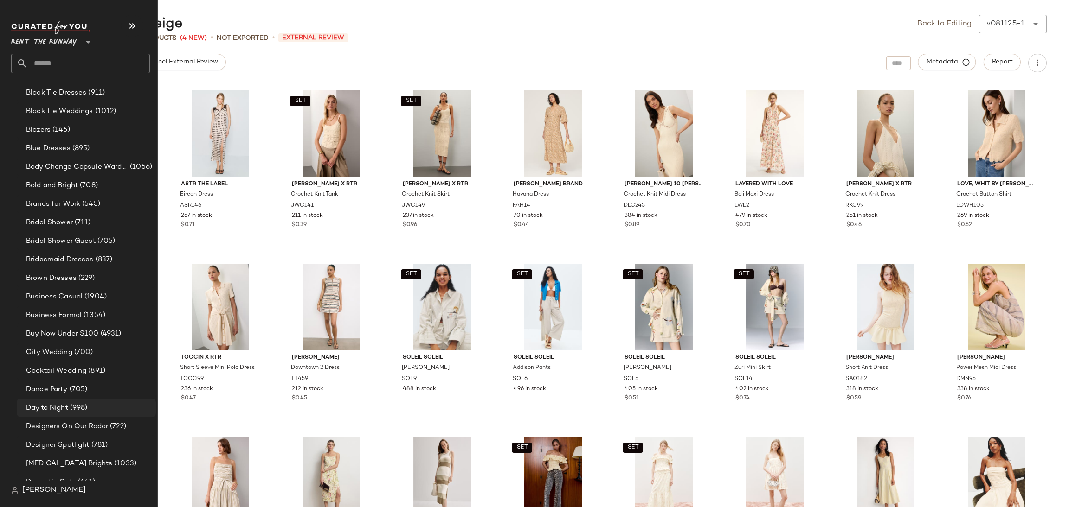
scroll to position [171, 0]
click at [78, 414] on div "Day to Night (998)" at bounding box center [86, 407] width 139 height 19
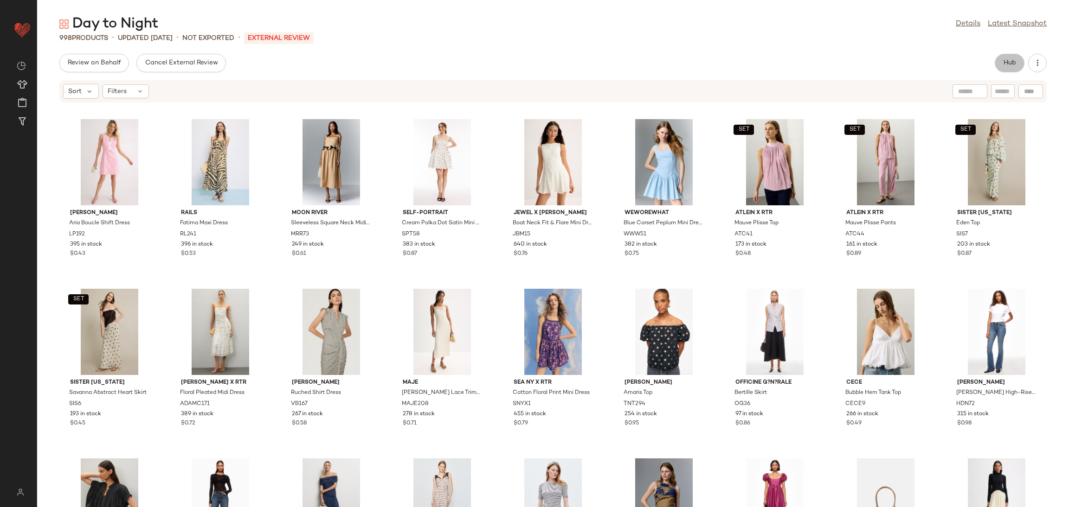
click at [1016, 60] on button "Hub" at bounding box center [1009, 63] width 30 height 19
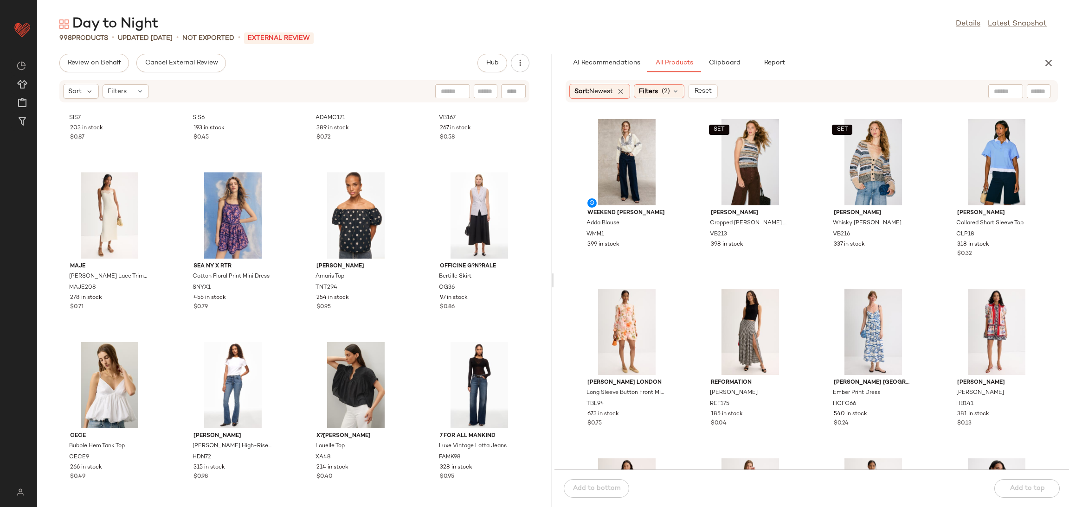
scroll to position [469, 0]
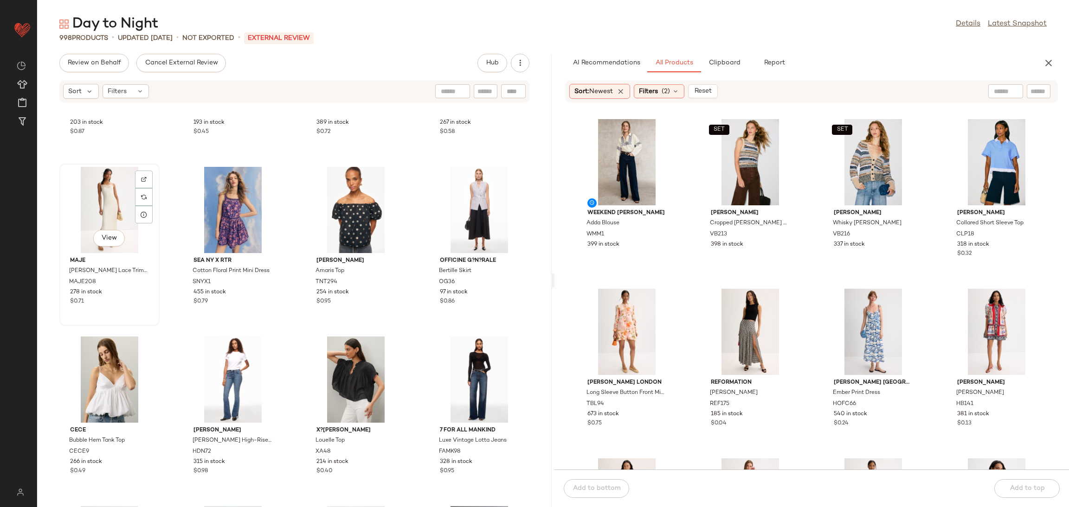
click at [109, 211] on div "View" at bounding box center [110, 210] width 94 height 86
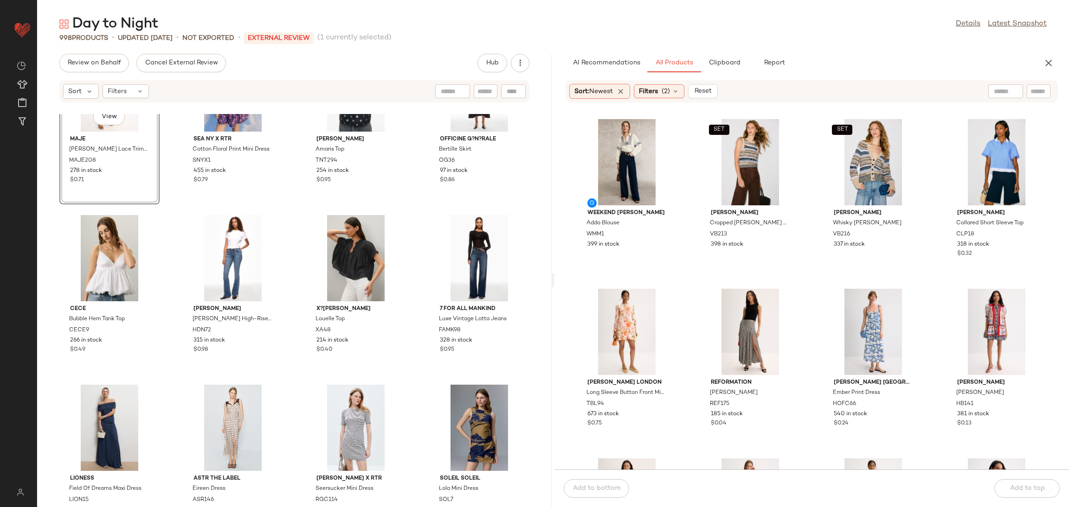
scroll to position [589, 0]
click at [447, 427] on div "View" at bounding box center [479, 429] width 94 height 86
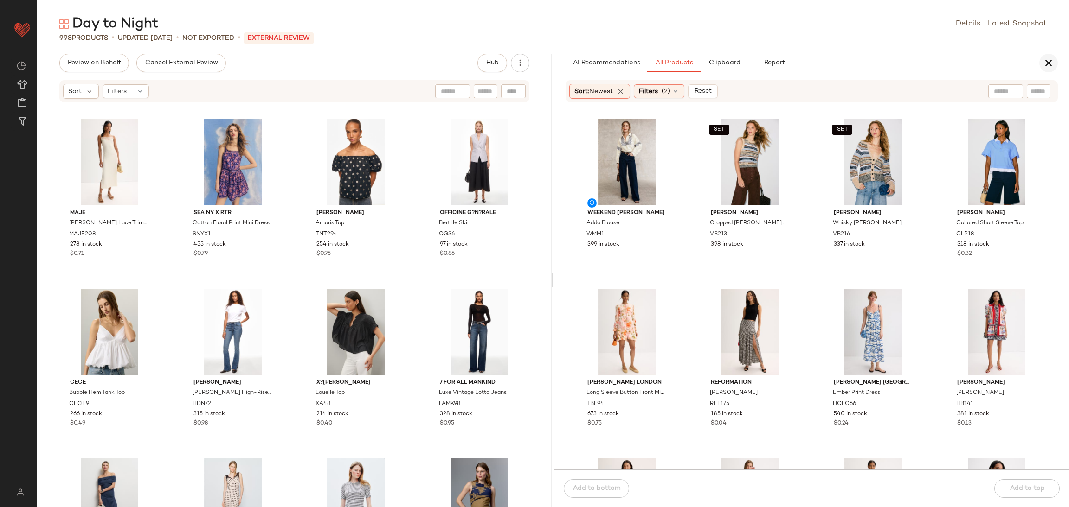
click at [1054, 61] on button "button" at bounding box center [1048, 63] width 19 height 19
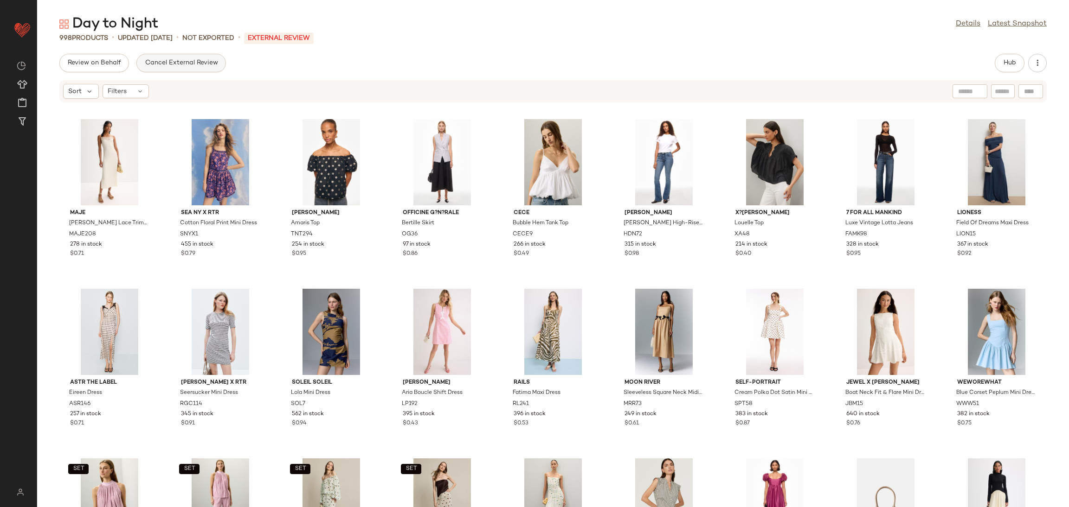
click at [175, 59] on span "Cancel External Review" at bounding box center [180, 62] width 73 height 7
click at [68, 63] on span "Send for Review" at bounding box center [92, 62] width 51 height 7
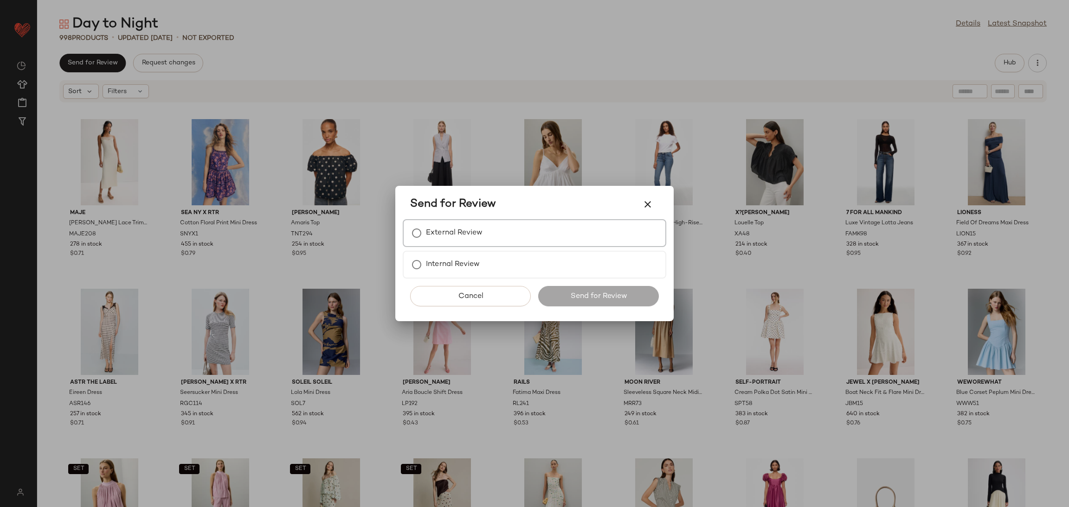
click at [513, 228] on div "External Review" at bounding box center [534, 233] width 263 height 28
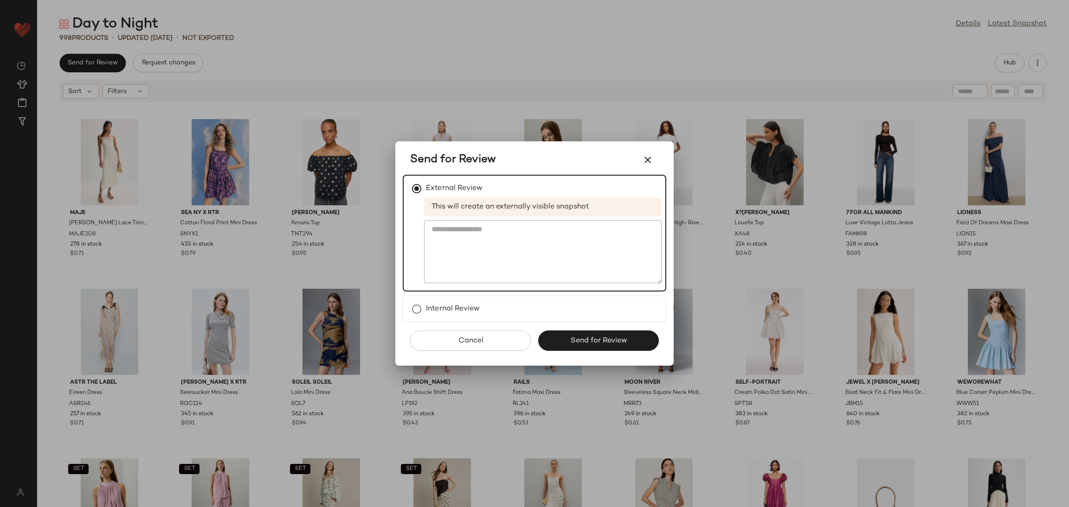
click at [570, 350] on div "Cancel Send for Review" at bounding box center [534, 344] width 263 height 43
click at [568, 348] on button "Send for Review" at bounding box center [598, 341] width 121 height 20
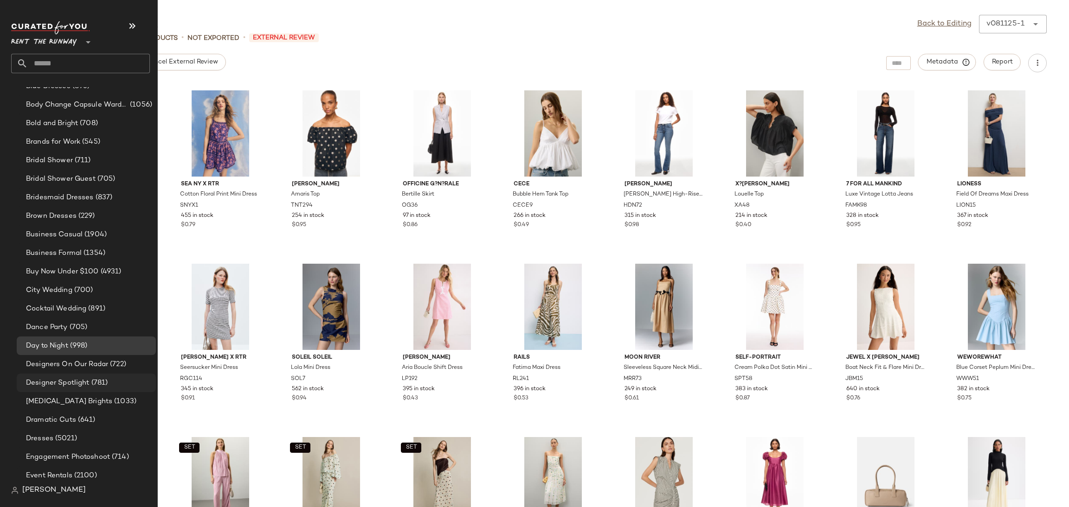
scroll to position [235, 0]
click at [50, 384] on span "Designer Spotlight" at bounding box center [58, 381] width 64 height 11
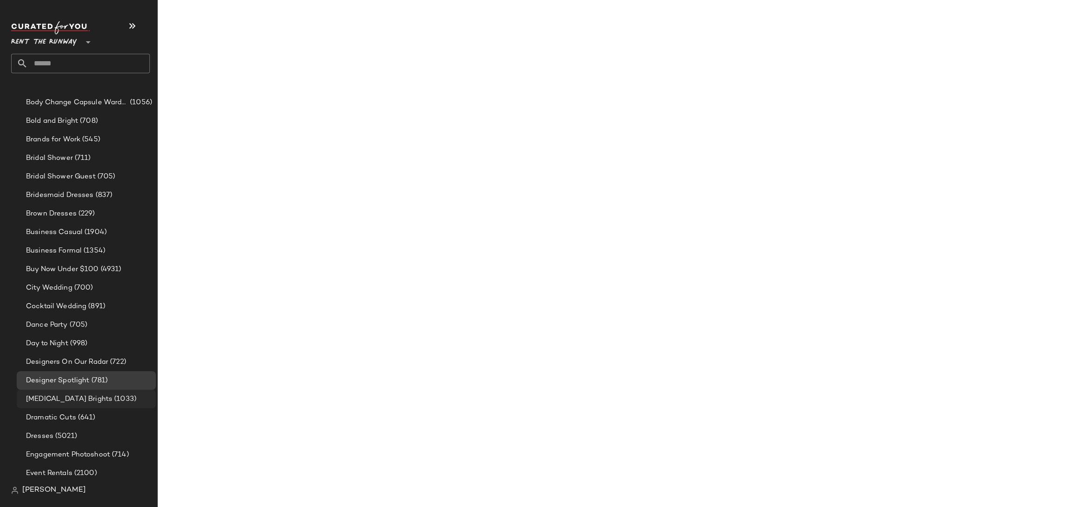
click at [51, 395] on span "[MEDICAL_DATA] Brights" at bounding box center [69, 399] width 86 height 11
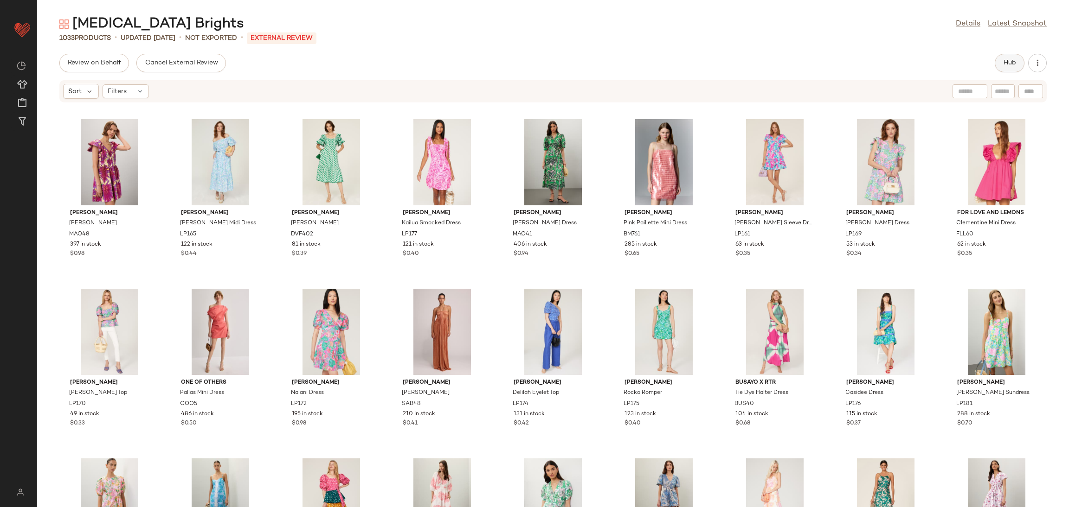
click at [1016, 62] on button "Hub" at bounding box center [1009, 63] width 30 height 19
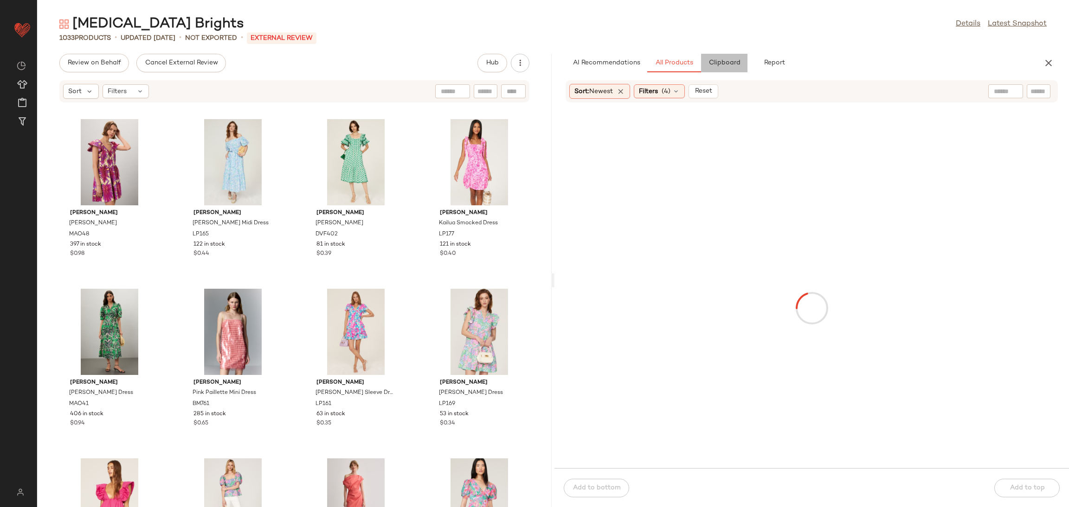
click at [737, 58] on button "Clipboard" at bounding box center [724, 63] width 46 height 19
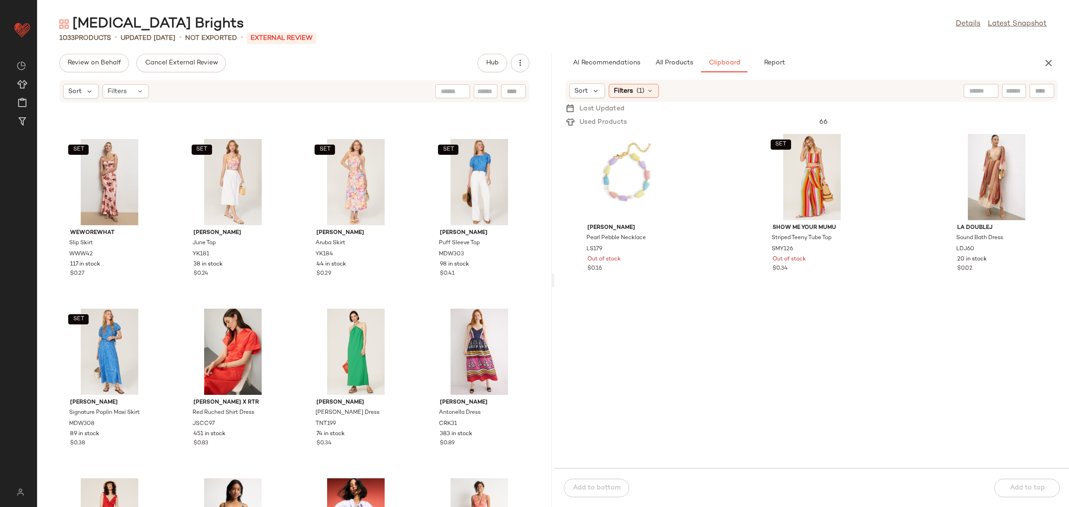
scroll to position [41757, 0]
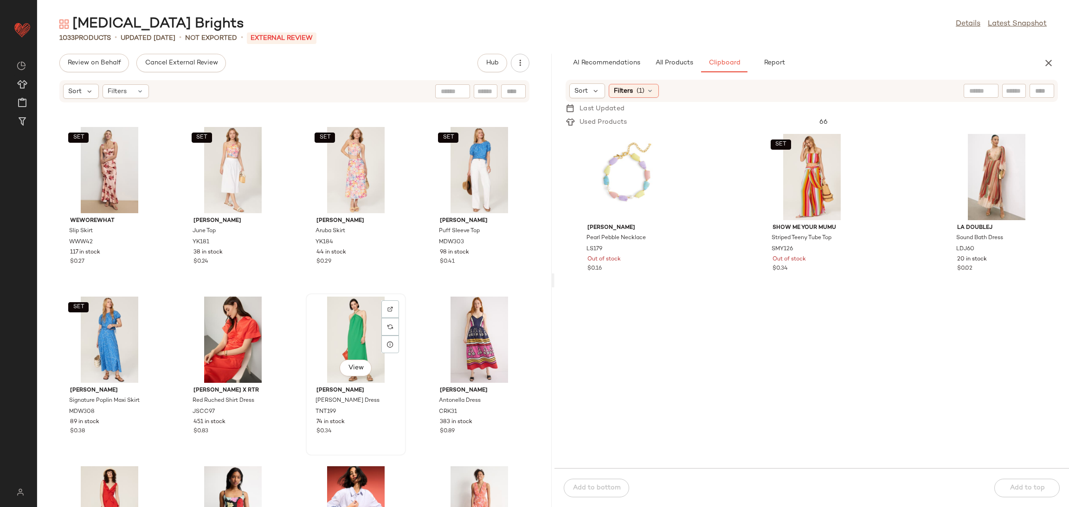
click at [352, 341] on div "View" at bounding box center [356, 340] width 94 height 86
click at [454, 305] on div "View" at bounding box center [479, 340] width 94 height 86
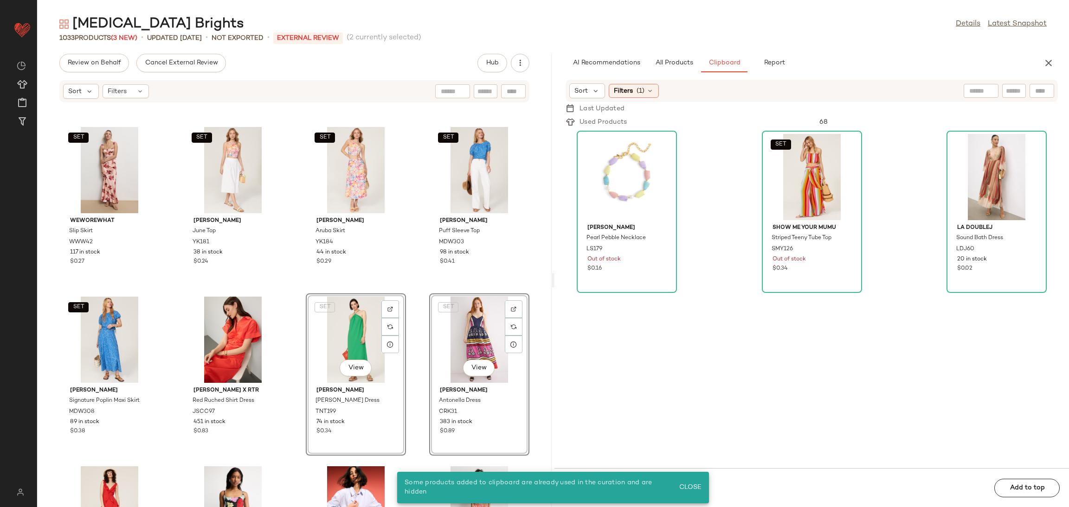
click at [450, 322] on div "SET View" at bounding box center [479, 340] width 94 height 86
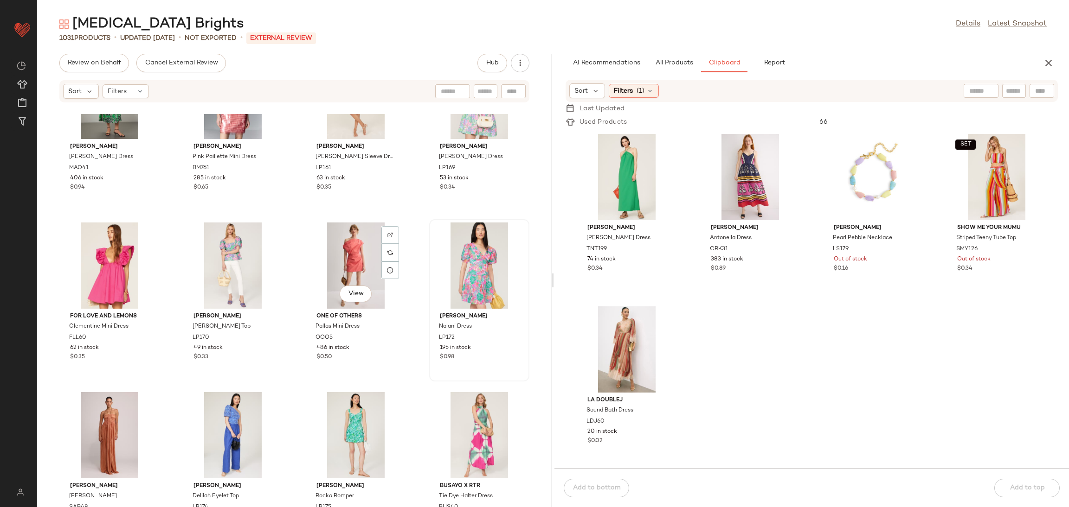
scroll to position [243, 0]
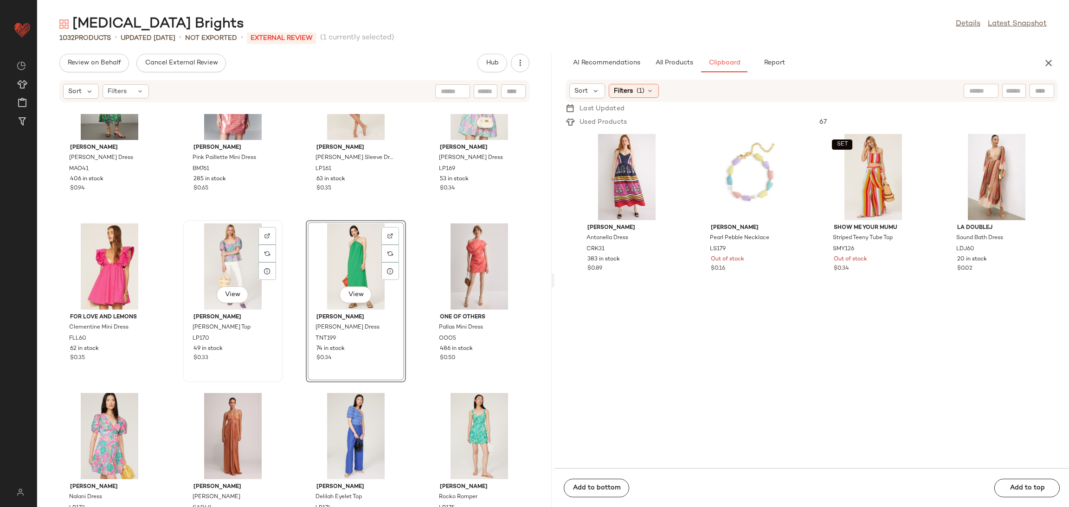
click at [229, 259] on div "View" at bounding box center [233, 267] width 94 height 86
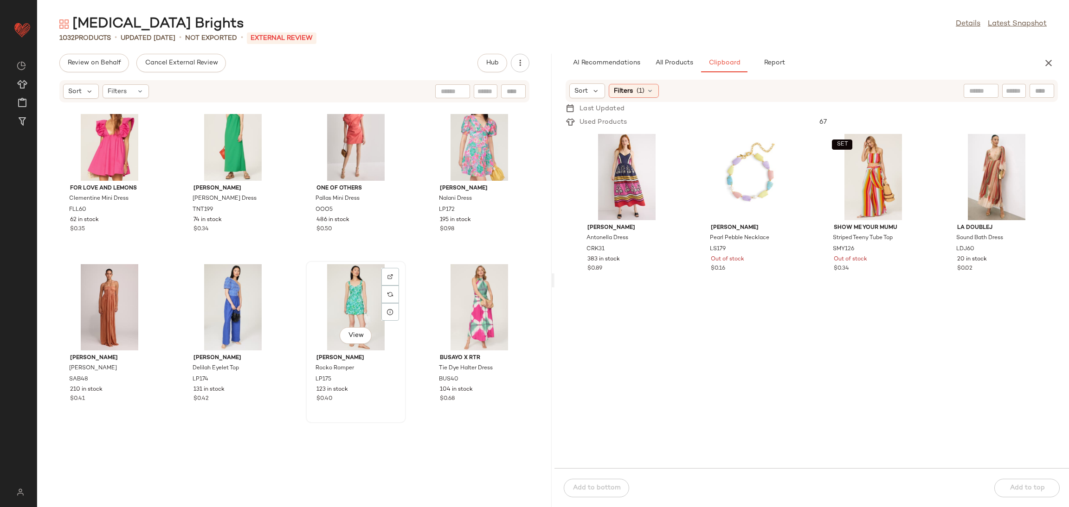
scroll to position [383, 0]
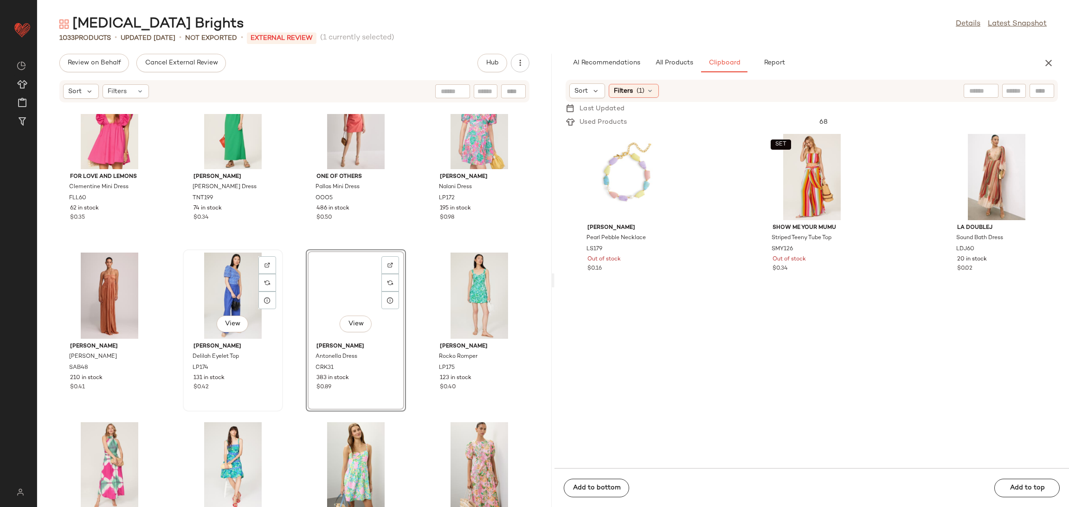
click at [226, 295] on div "View" at bounding box center [233, 296] width 94 height 86
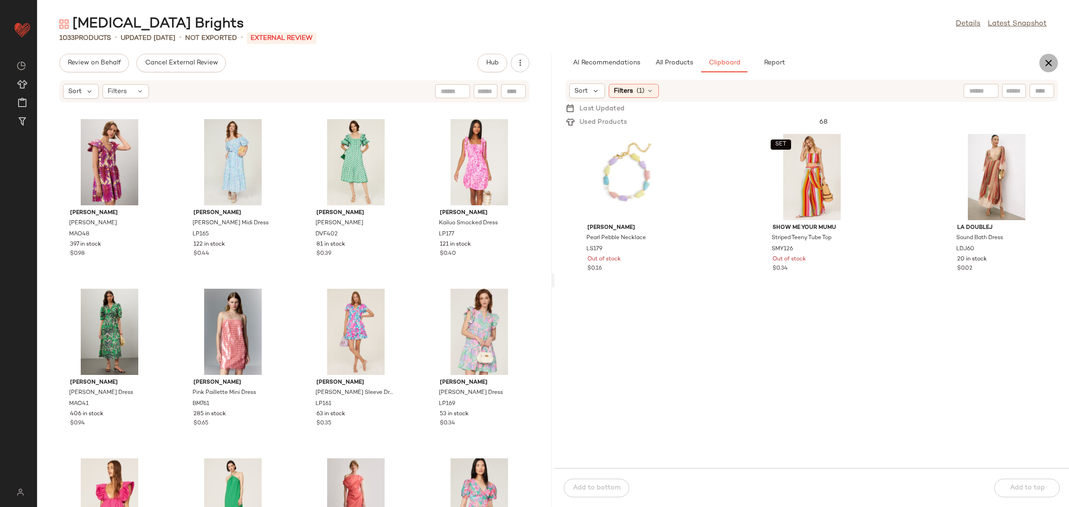
click at [1047, 62] on icon "button" at bounding box center [1048, 63] width 11 height 11
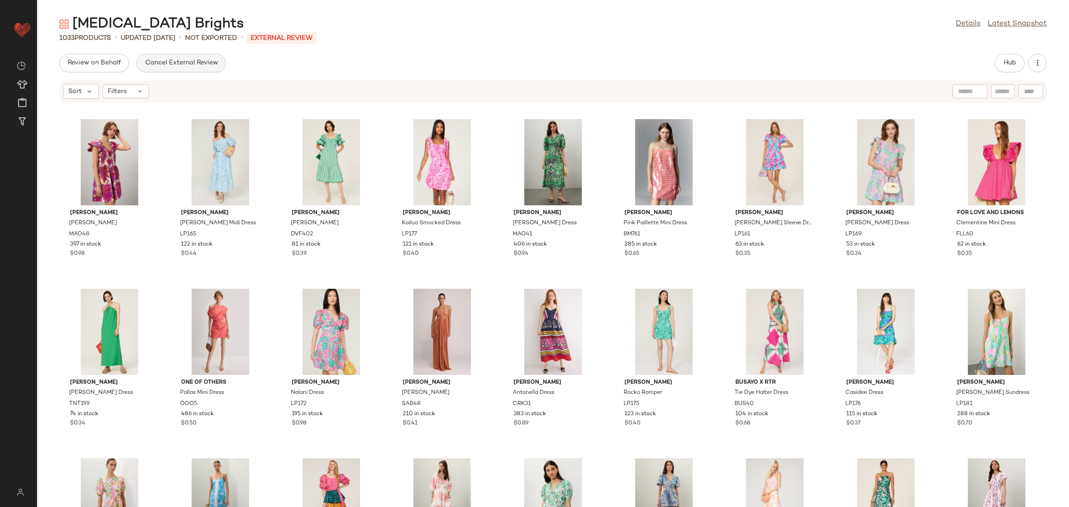
click at [178, 70] on button "Cancel External Review" at bounding box center [180, 63] width 89 height 19
click at [92, 66] on span "Send for Review" at bounding box center [92, 62] width 51 height 7
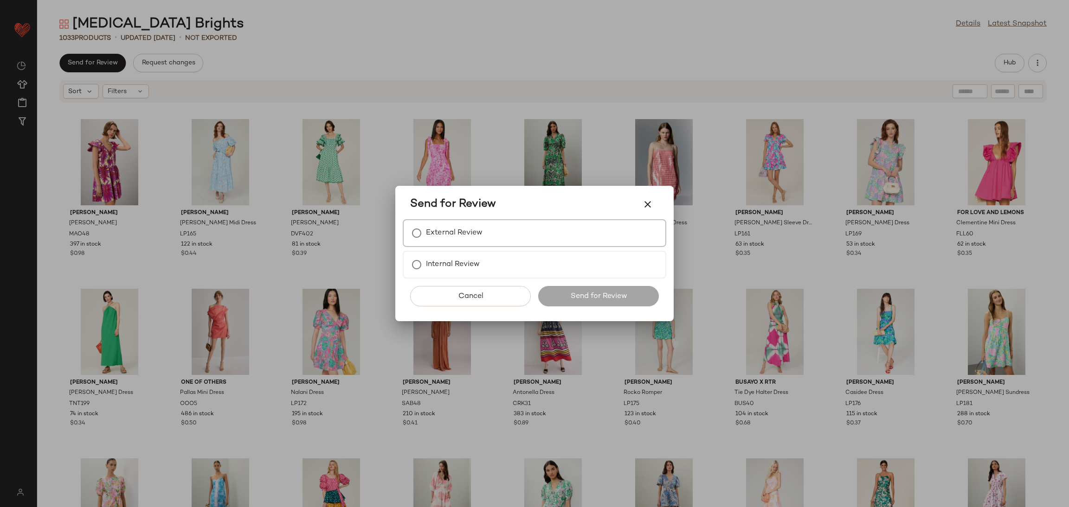
click at [467, 233] on label "External Review" at bounding box center [454, 233] width 57 height 19
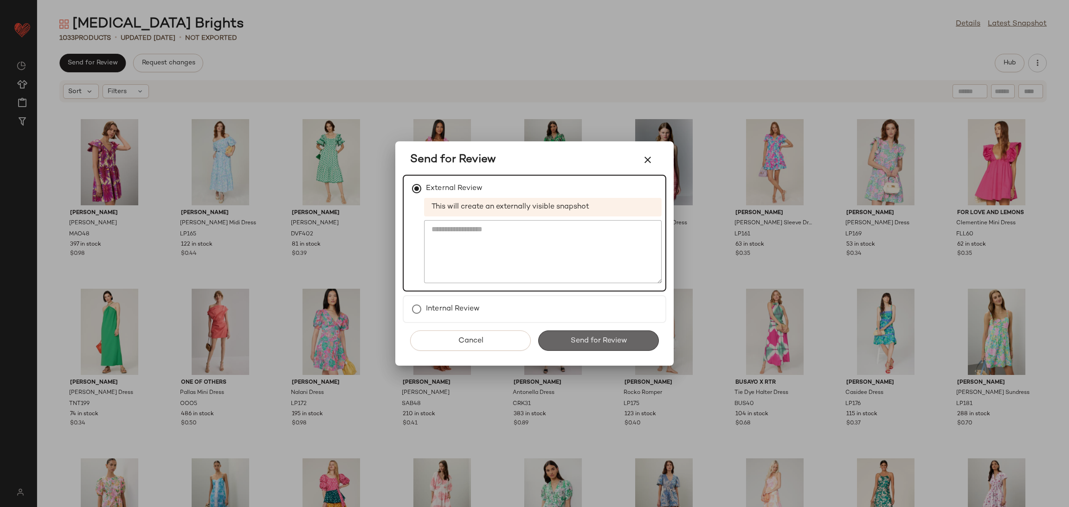
click at [602, 344] on span "Send for Review" at bounding box center [598, 341] width 57 height 9
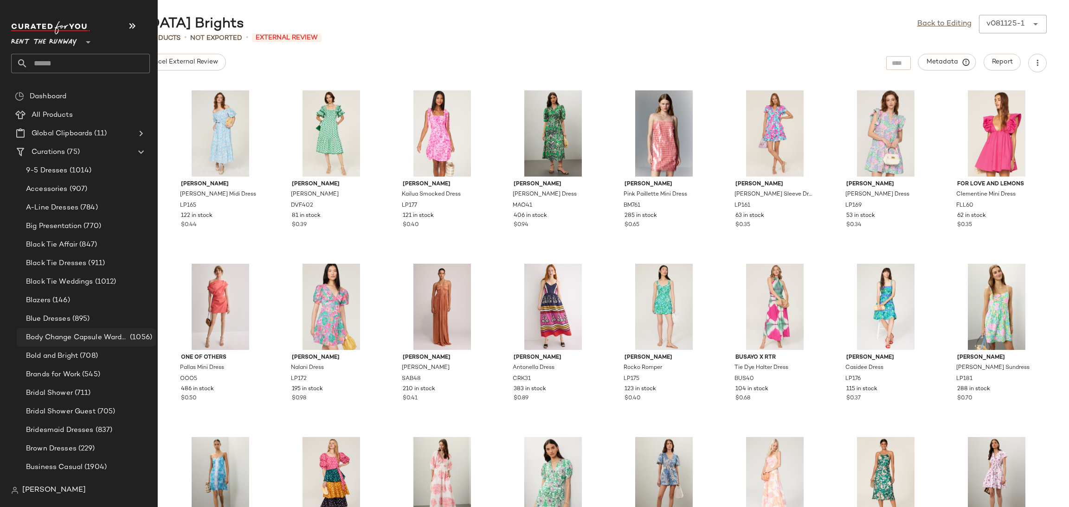
click at [108, 335] on span "Body Change Capsule Wardrobe" at bounding box center [77, 338] width 102 height 11
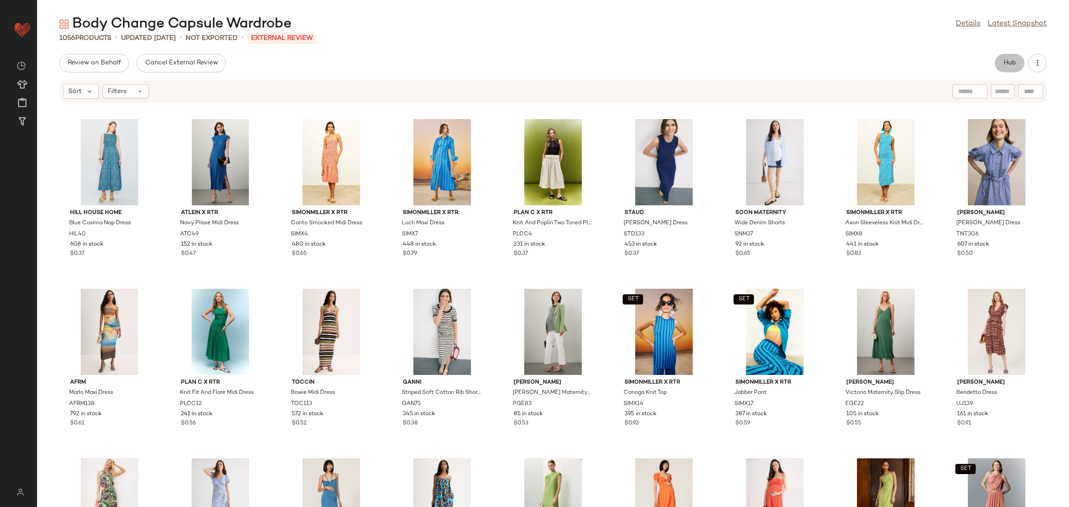
click at [999, 62] on button "Hub" at bounding box center [1009, 63] width 30 height 19
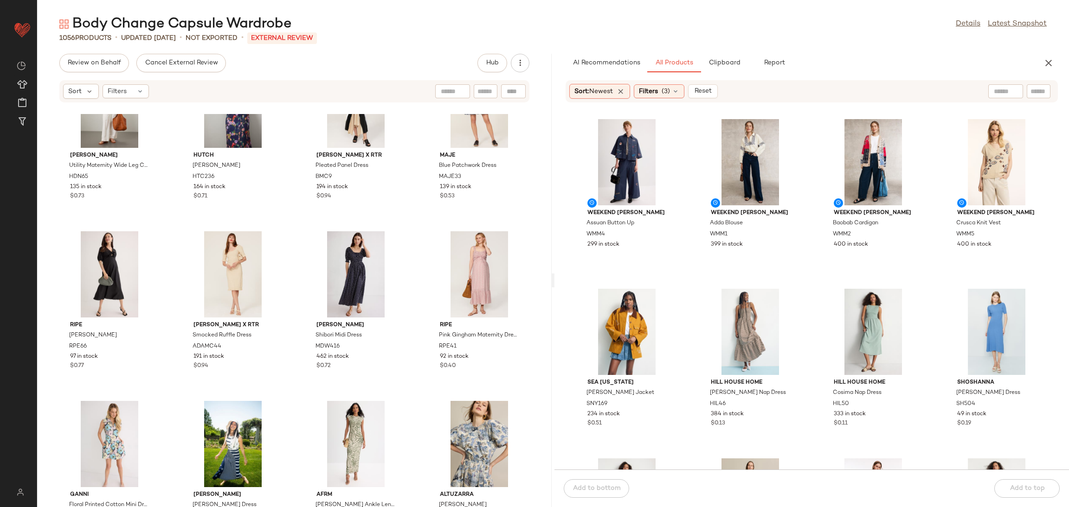
scroll to position [2440, 0]
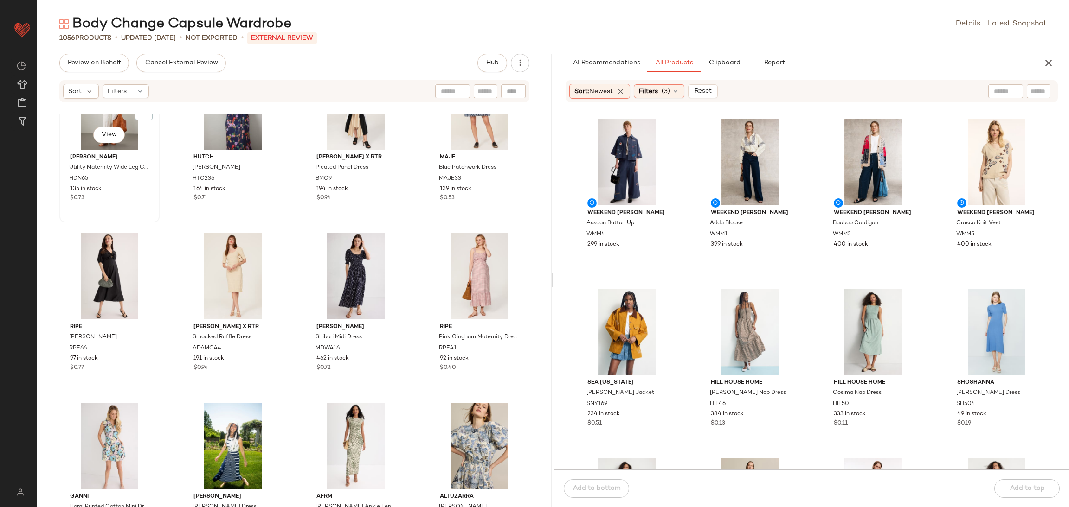
click at [73, 126] on div "View" at bounding box center [110, 107] width 94 height 86
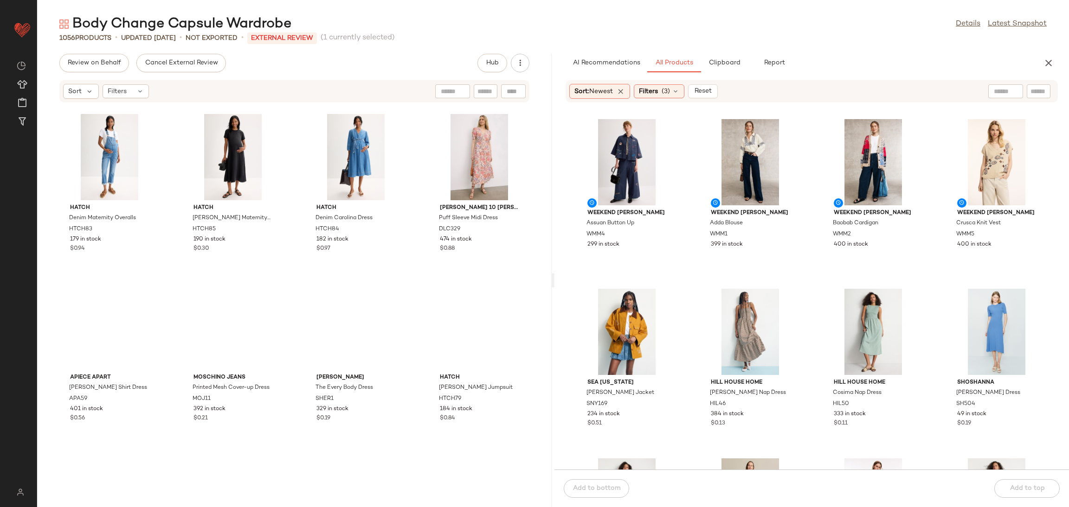
scroll to position [4942, 0]
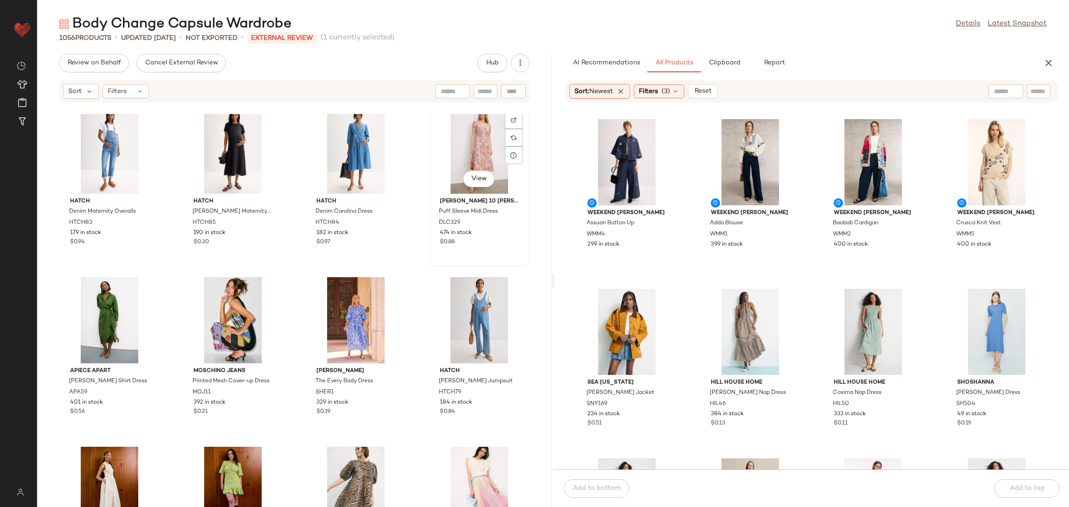
click at [461, 154] on div "View" at bounding box center [479, 151] width 94 height 86
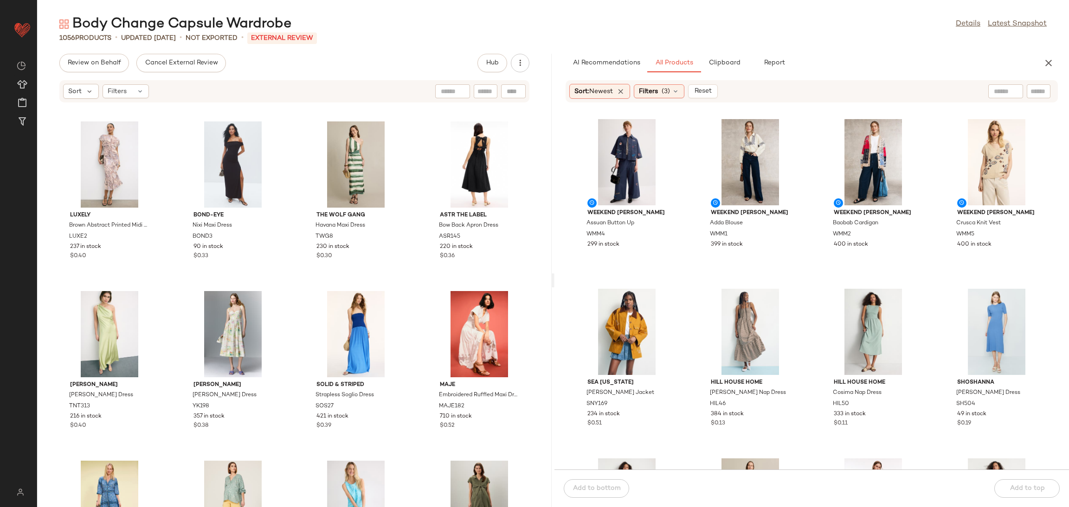
scroll to position [1702, 0]
click at [1053, 64] on button "button" at bounding box center [1048, 63] width 19 height 19
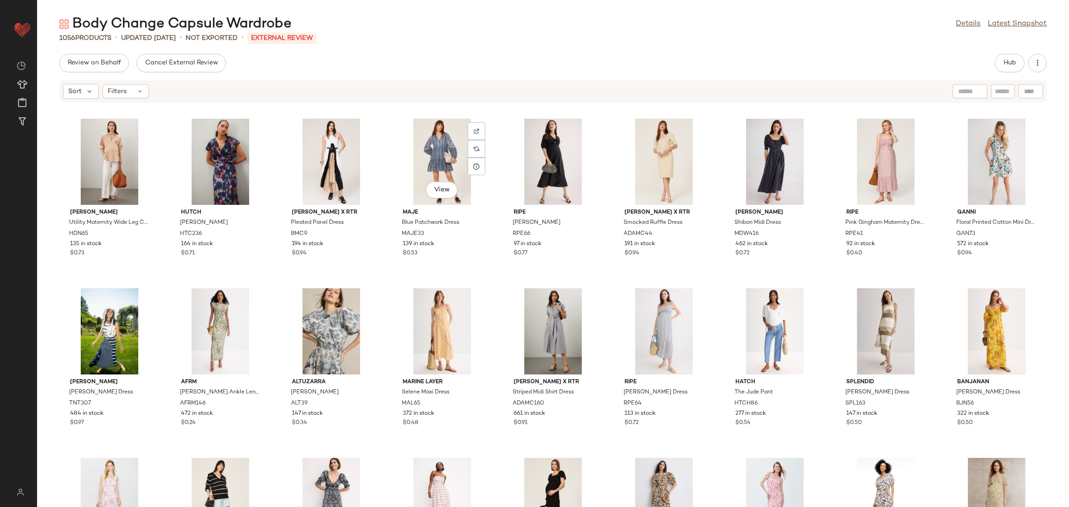
scroll to position [0, 0]
click at [179, 64] on span "Cancel External Review" at bounding box center [180, 62] width 73 height 7
drag, startPoint x: 102, startPoint y: 57, endPoint x: 102, endPoint y: 62, distance: 5.6
click at [102, 62] on button "Send for Review" at bounding box center [92, 63] width 66 height 19
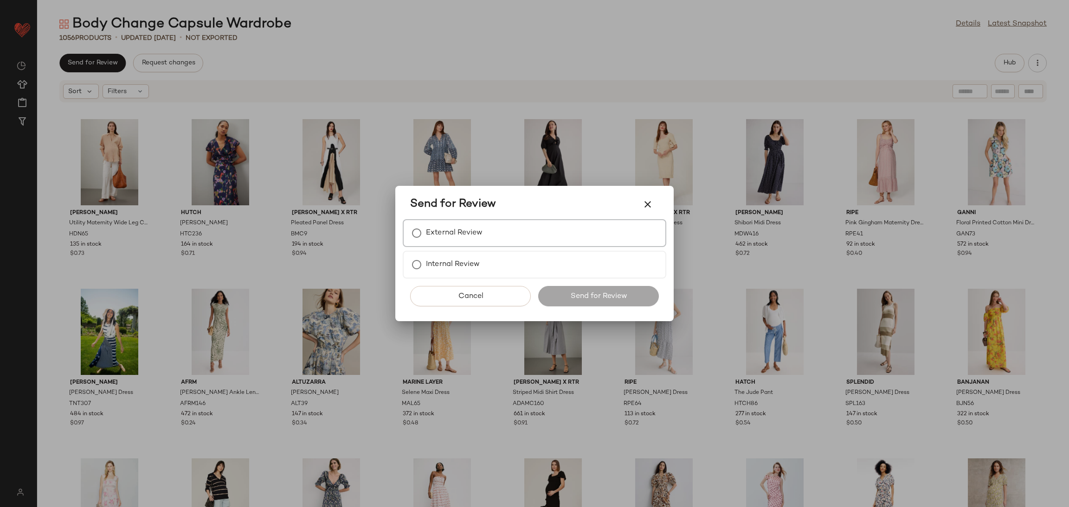
click at [435, 228] on label "External Review" at bounding box center [454, 233] width 57 height 19
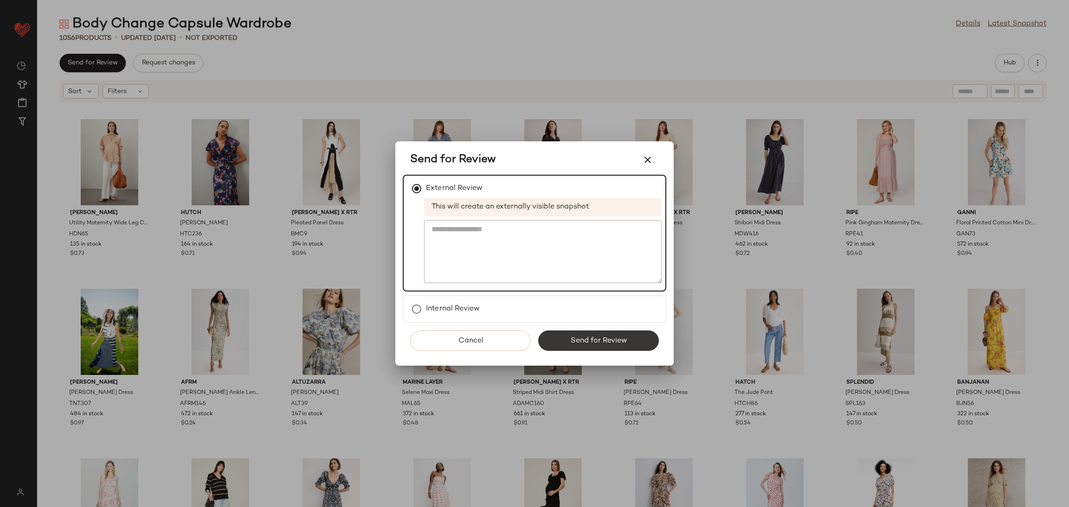
click at [624, 346] on button "Send for Review" at bounding box center [598, 341] width 121 height 20
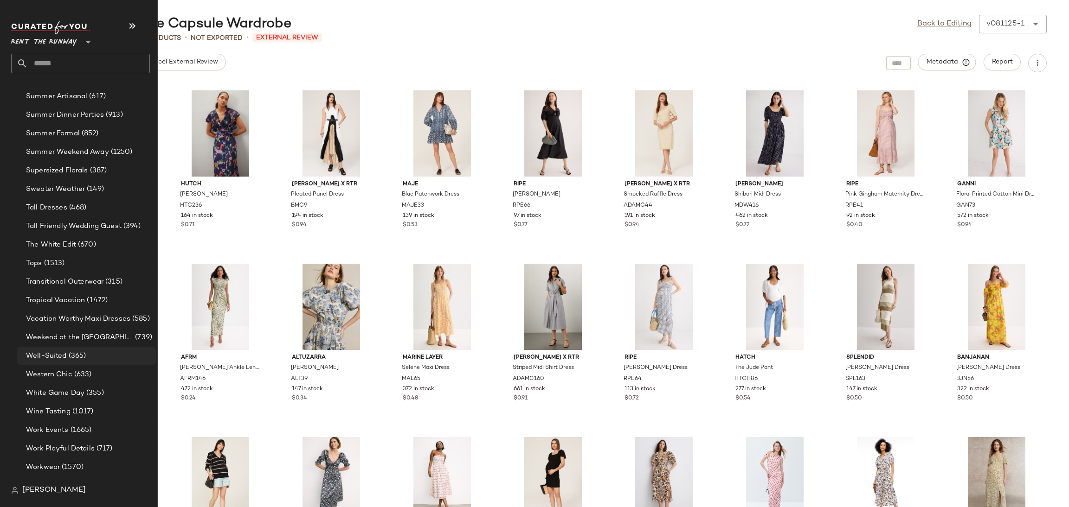
scroll to position [1070, 0]
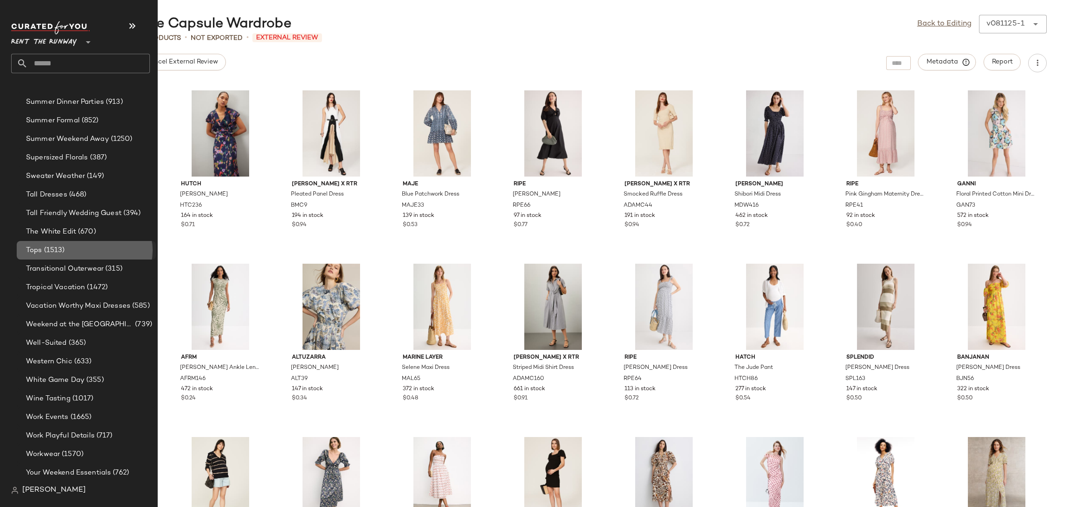
click at [72, 242] on div "Tops (1513)" at bounding box center [86, 250] width 139 height 19
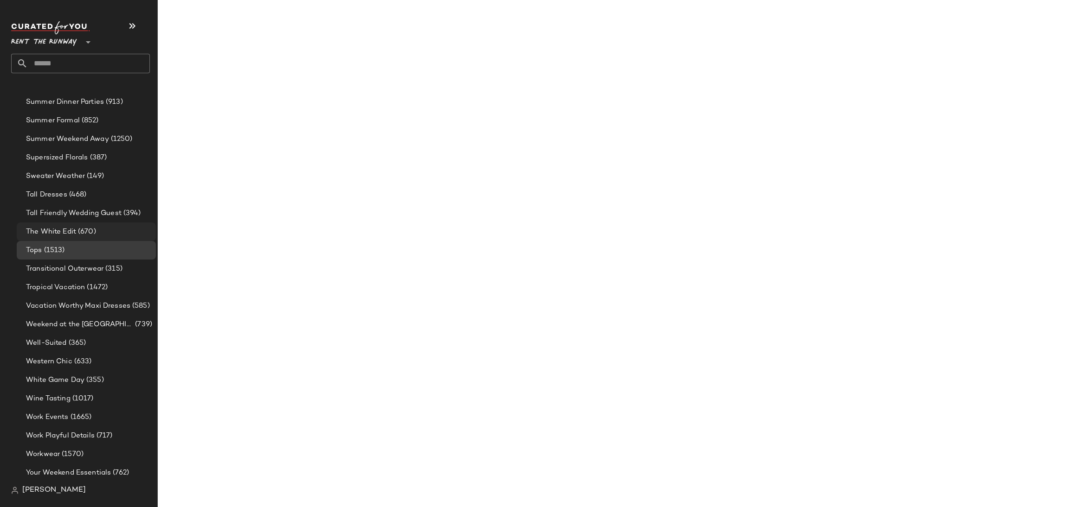
drag, startPoint x: 77, startPoint y: 230, endPoint x: 88, endPoint y: 226, distance: 11.7
click at [83, 230] on span "(670)" at bounding box center [86, 232] width 20 height 11
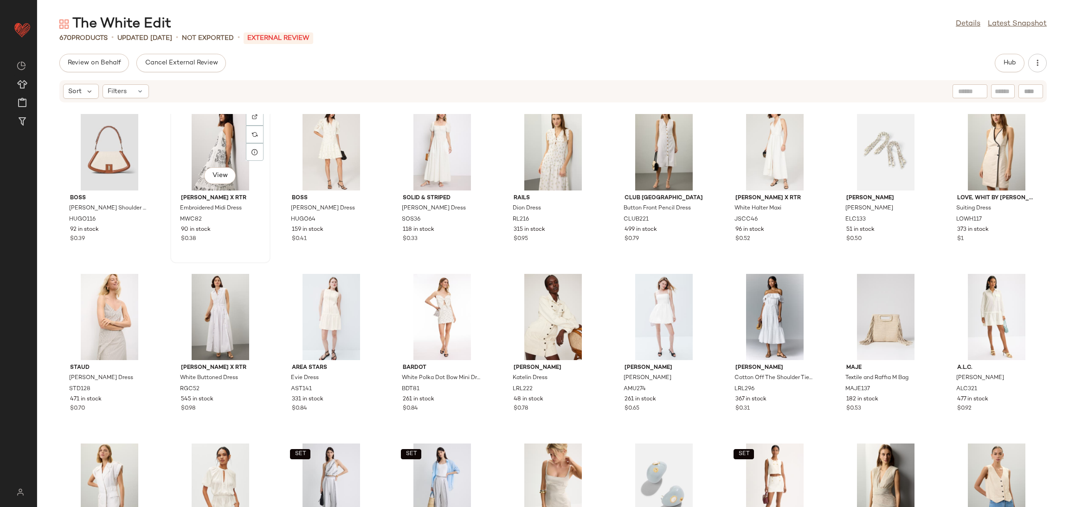
scroll to position [1067, 0]
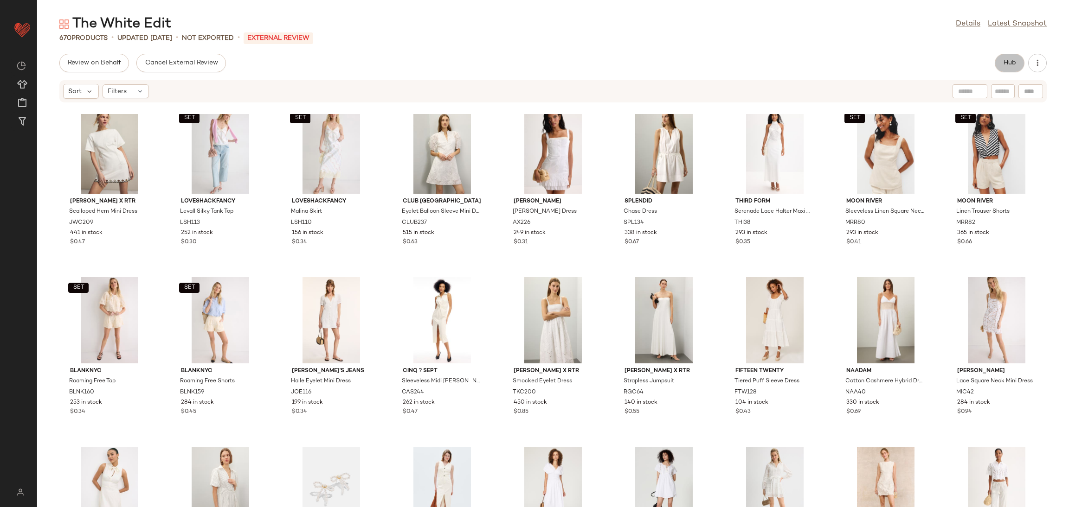
click at [1011, 55] on button "Hub" at bounding box center [1009, 63] width 30 height 19
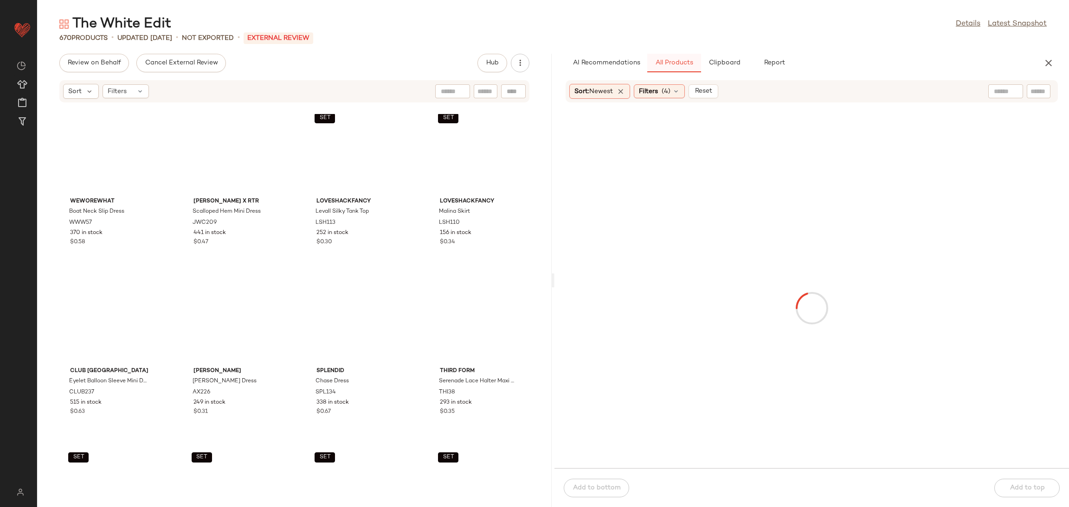
scroll to position [177, 0]
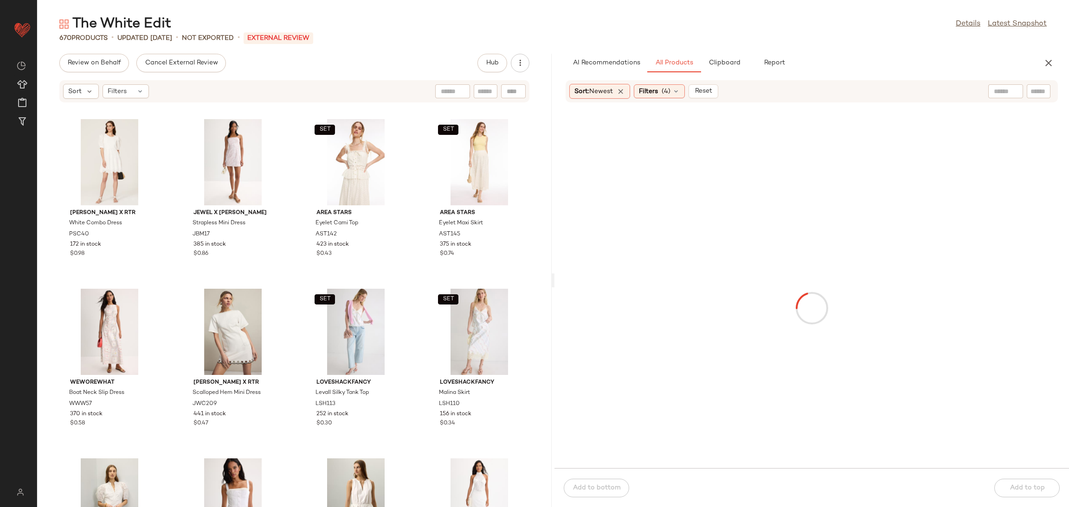
click at [715, 78] on div "AI Recommendations All Products Clipboard Report Sort: Newest Filters (4) Reset…" at bounding box center [811, 281] width 514 height 454
click at [720, 64] on span "Clipboard" at bounding box center [724, 62] width 32 height 7
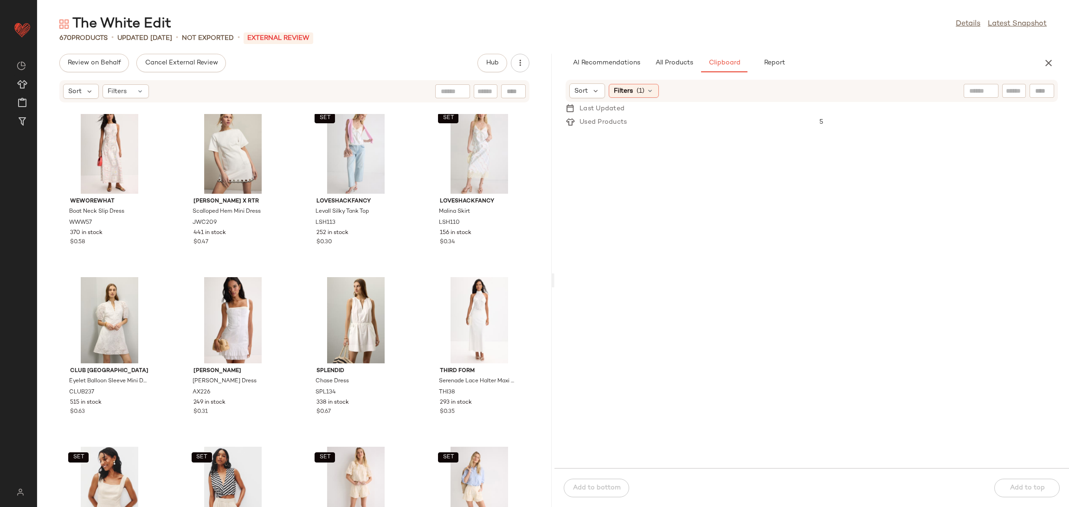
scroll to position [410, 0]
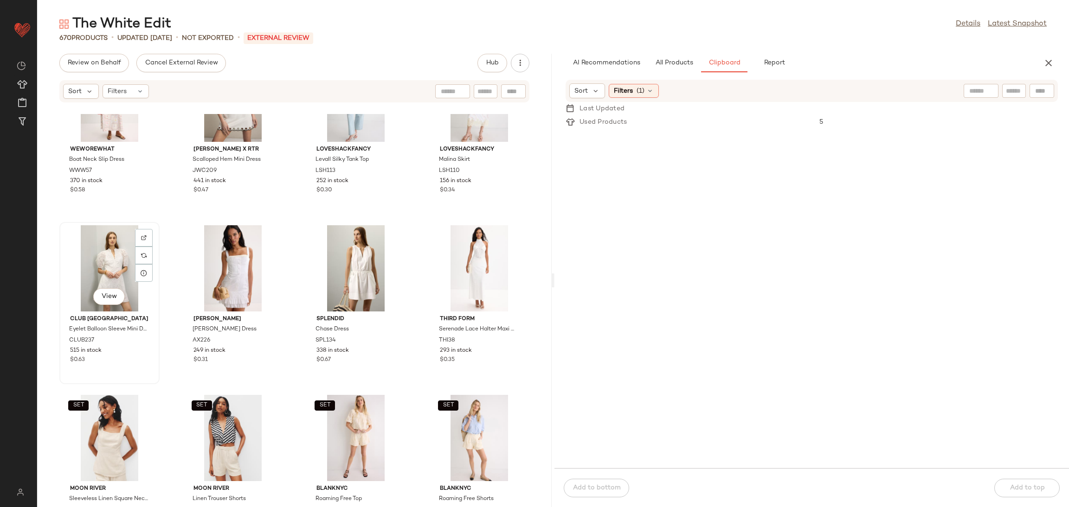
click at [118, 258] on div "View" at bounding box center [110, 268] width 94 height 86
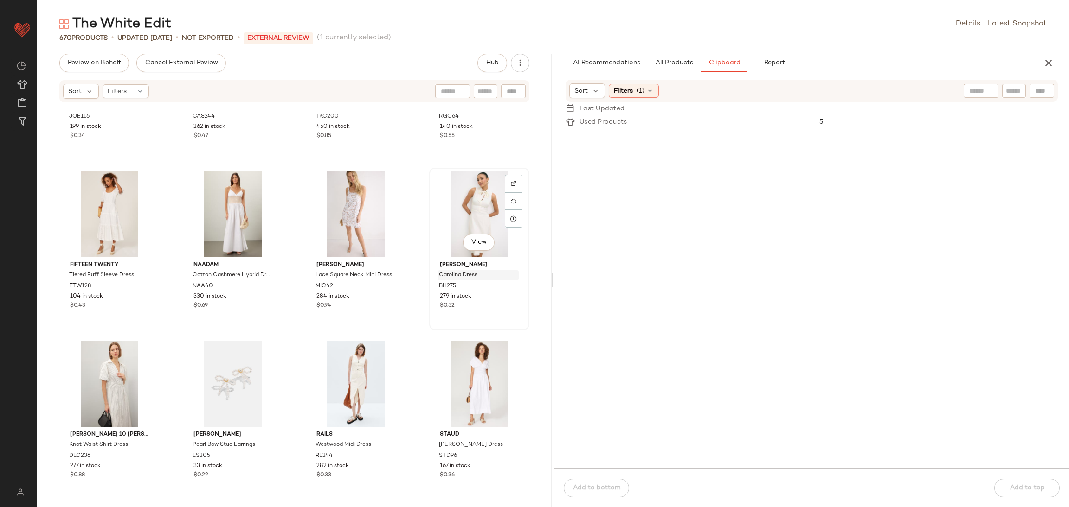
scroll to position [989, 0]
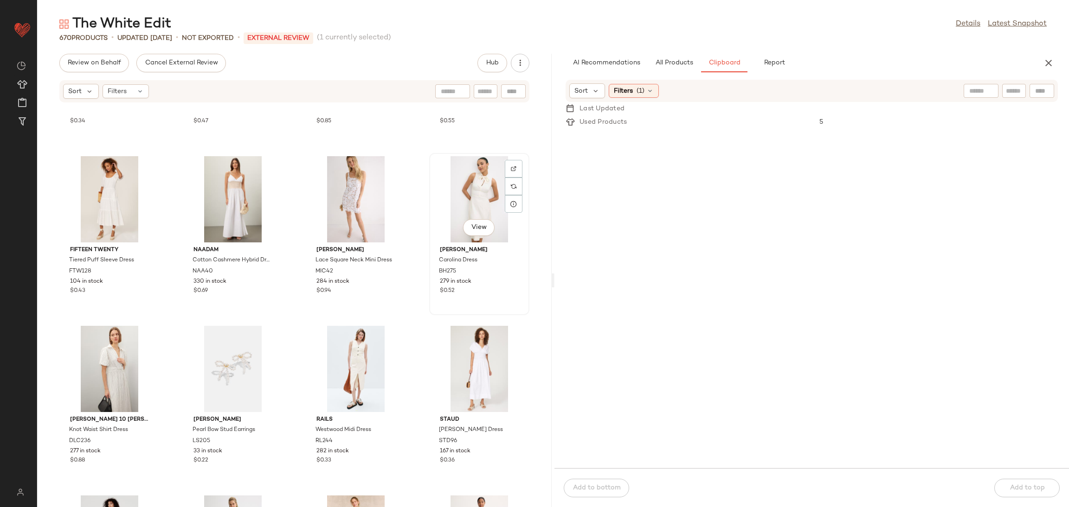
click at [476, 186] on div "View" at bounding box center [479, 199] width 94 height 86
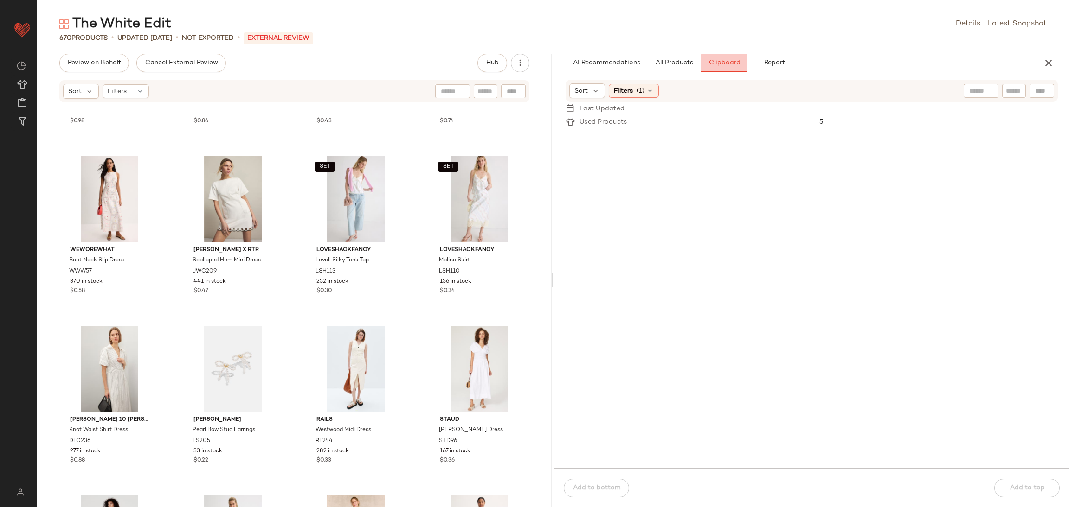
click at [732, 59] on span "Clipboard" at bounding box center [724, 62] width 32 height 7
click at [687, 65] on span "All Products" at bounding box center [674, 62] width 38 height 7
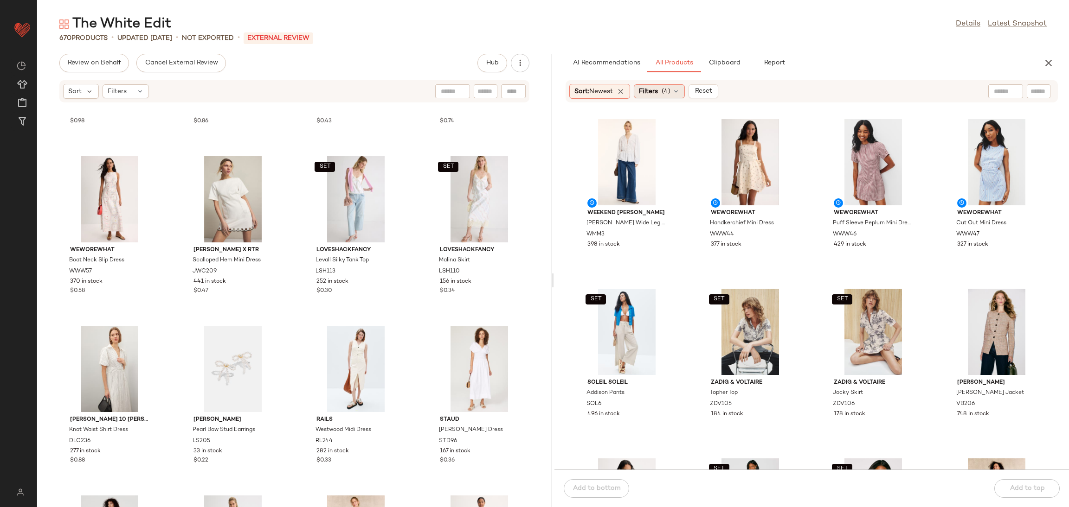
click at [645, 95] on span "Filters" at bounding box center [648, 92] width 19 height 10
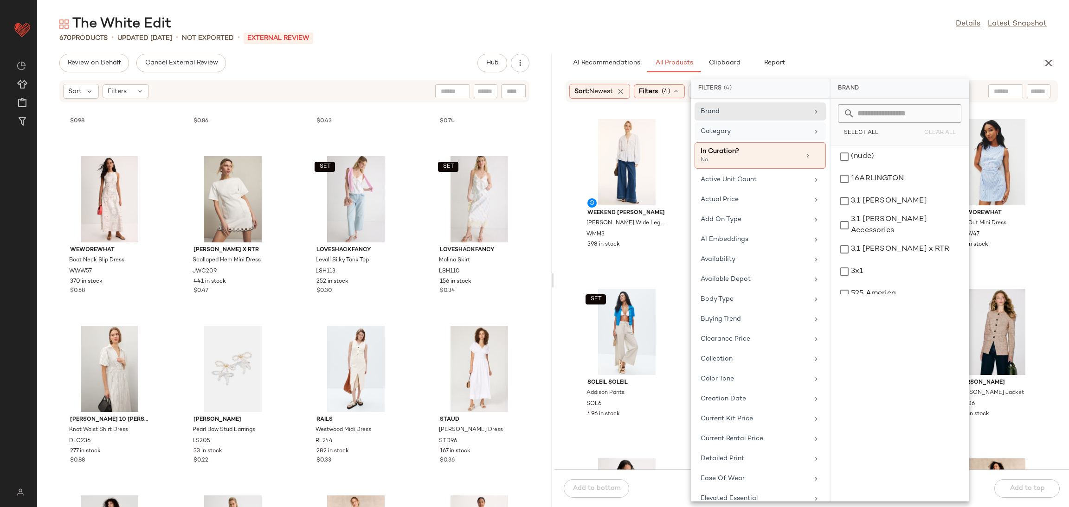
click at [748, 134] on div "Category" at bounding box center [754, 132] width 108 height 10
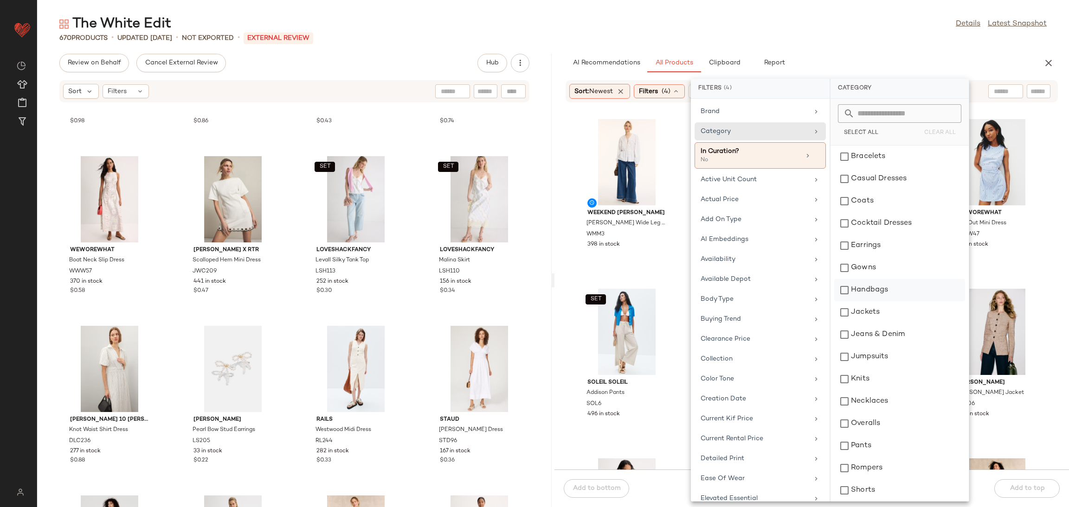
click at [873, 301] on div "Handbags" at bounding box center [899, 312] width 131 height 22
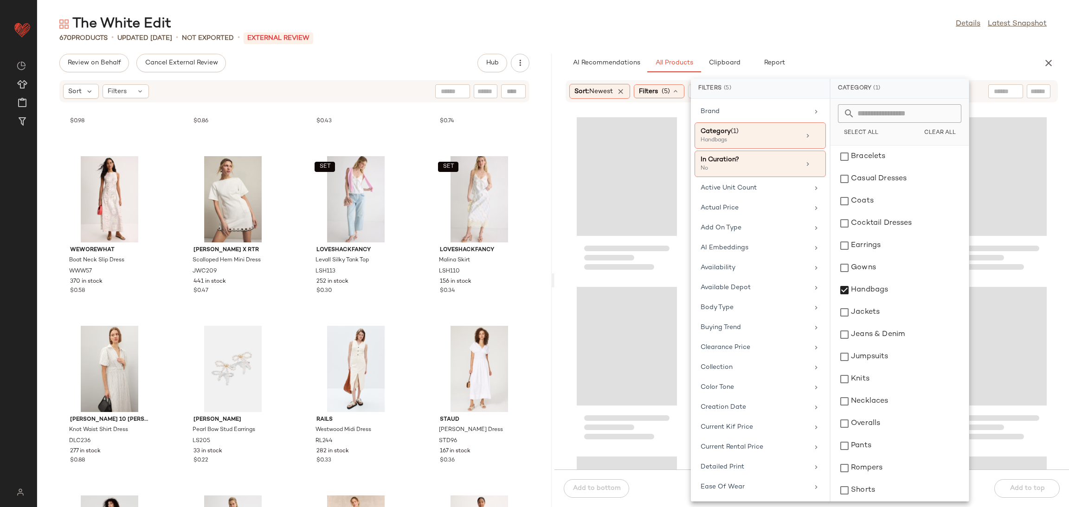
click at [632, 279] on div at bounding box center [811, 292] width 514 height 356
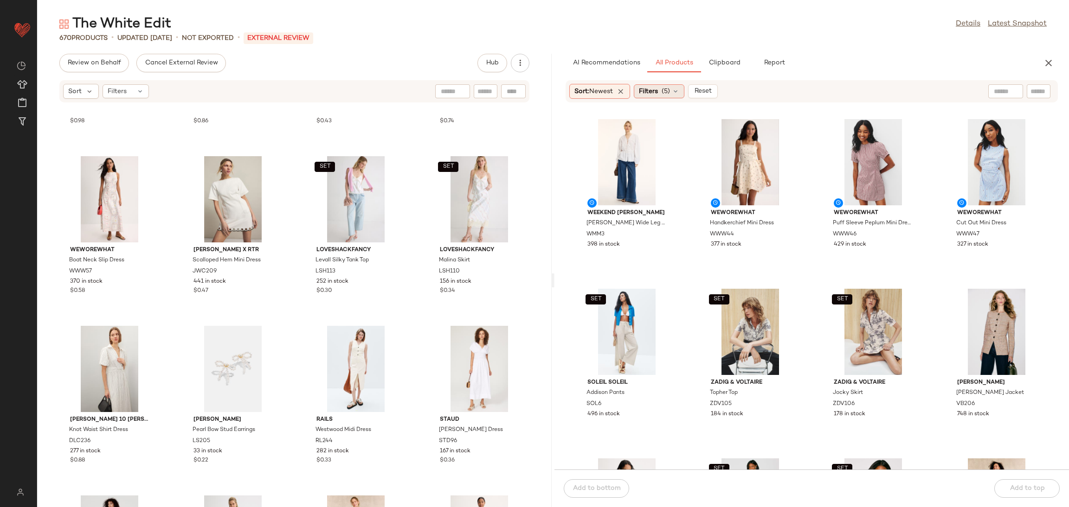
click at [647, 87] on span "Filters" at bounding box center [648, 92] width 19 height 10
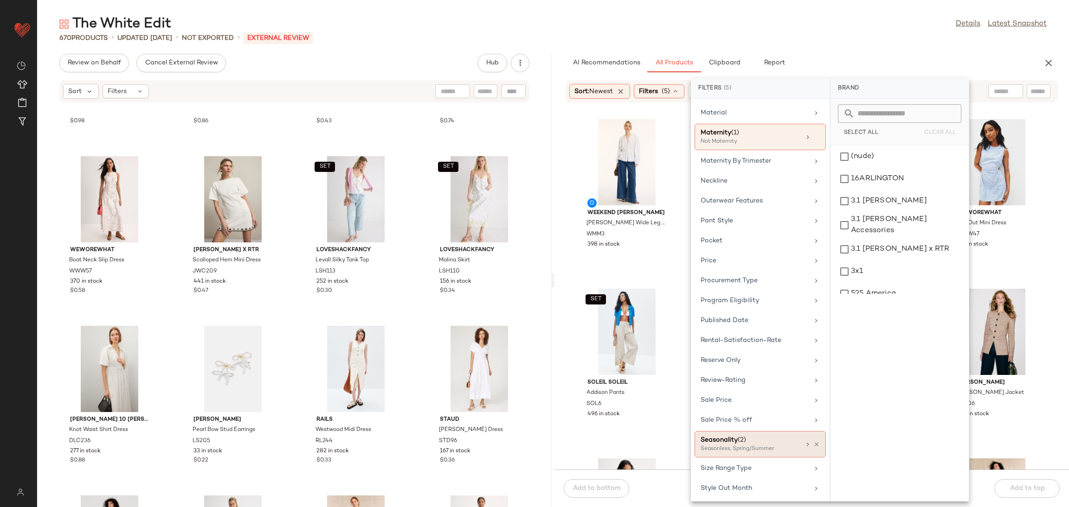
scroll to position [692, 0]
click at [812, 140] on div "Maternity (1) Not Maternity" at bounding box center [759, 138] width 131 height 26
click at [817, 148] on div "Maternity (1) Not Maternity" at bounding box center [759, 138] width 131 height 26
click at [813, 142] on icon at bounding box center [816, 138] width 6 height 6
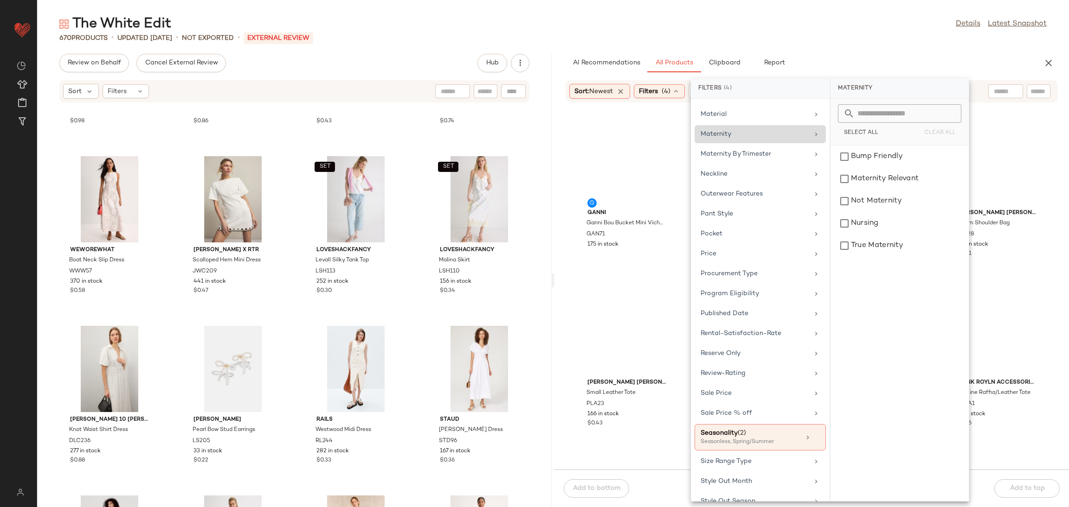
click at [679, 286] on div "GANNI Ganni Bou Bucket Mini Vichy Pouch GAN71 175 in stock GANNI Ganni Bou Hobo…" at bounding box center [811, 292] width 514 height 356
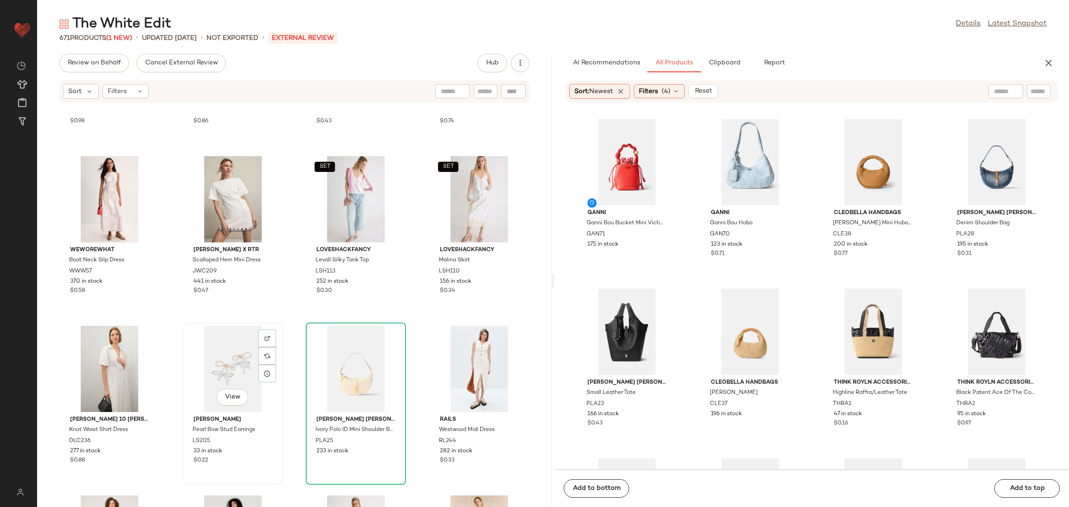
click at [226, 367] on div "View" at bounding box center [233, 369] width 94 height 86
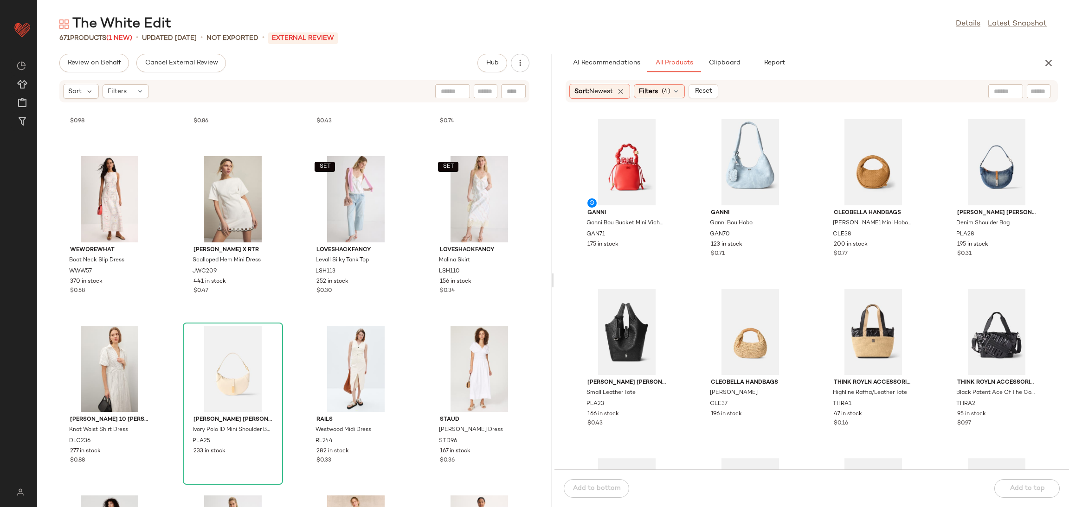
click at [1057, 66] on div "AI Recommendations All Products Clipboard Report" at bounding box center [811, 63] width 514 height 19
click at [1055, 65] on button "button" at bounding box center [1048, 63] width 19 height 19
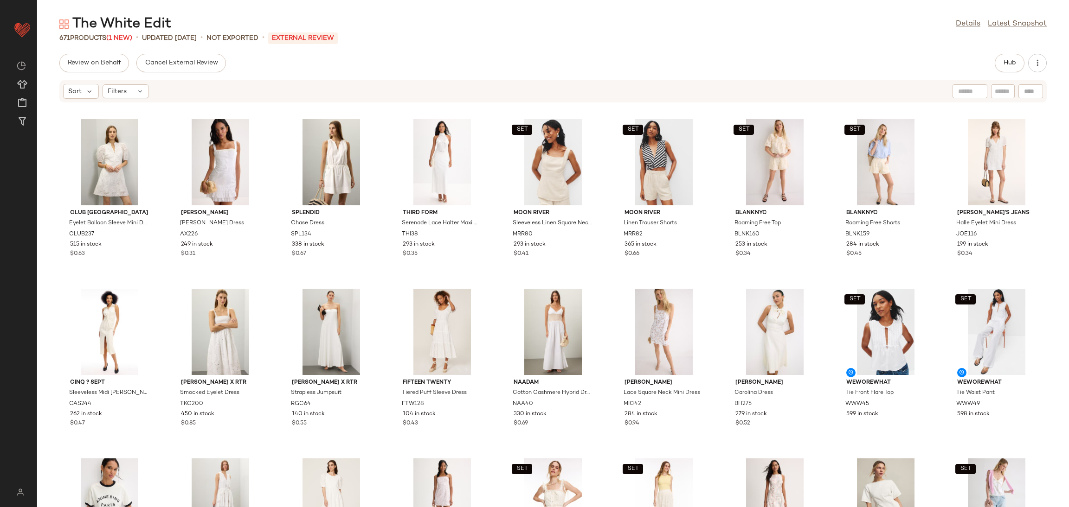
click at [504, 282] on div "Club Monaco Eyelet Balloon Sleeve Mini Dress CLUB237 515 in stock $0.63 [PERSON…" at bounding box center [552, 310] width 1031 height 393
click at [185, 70] on button "Cancel External Review" at bounding box center [180, 63] width 89 height 19
click at [87, 59] on span "Send for Review" at bounding box center [92, 62] width 51 height 7
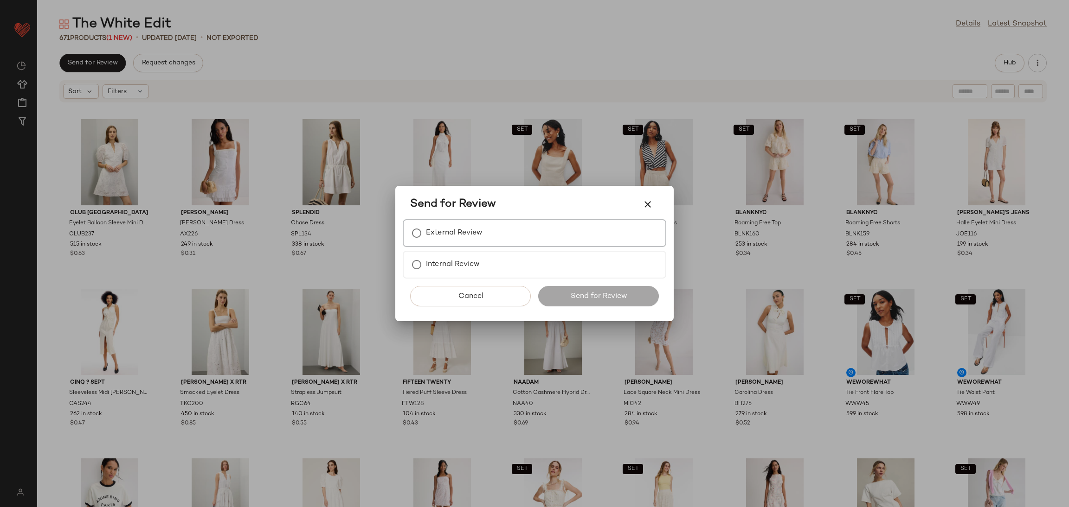
click at [484, 234] on div "External Review" at bounding box center [534, 233] width 263 height 28
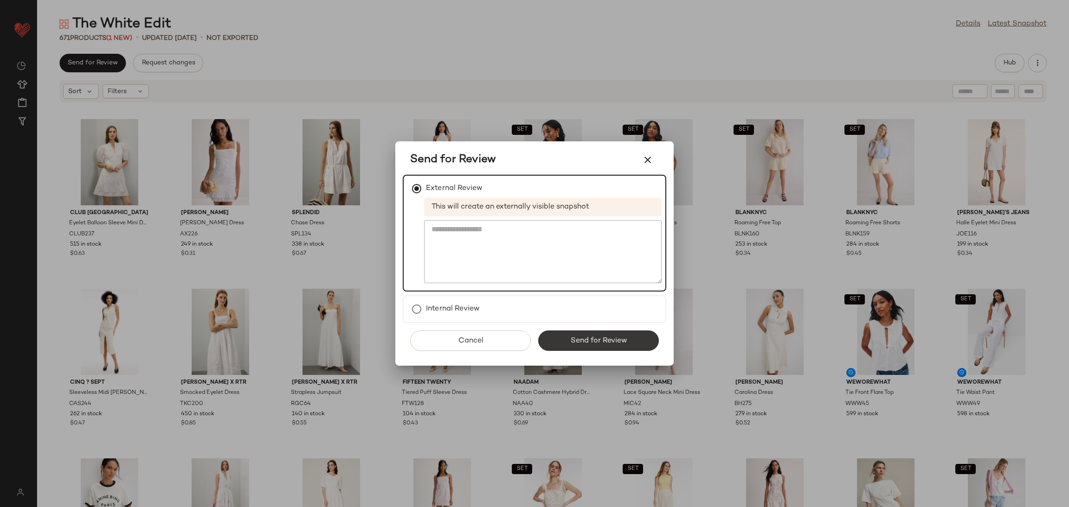
click at [570, 331] on button "Send for Review" at bounding box center [598, 341] width 121 height 20
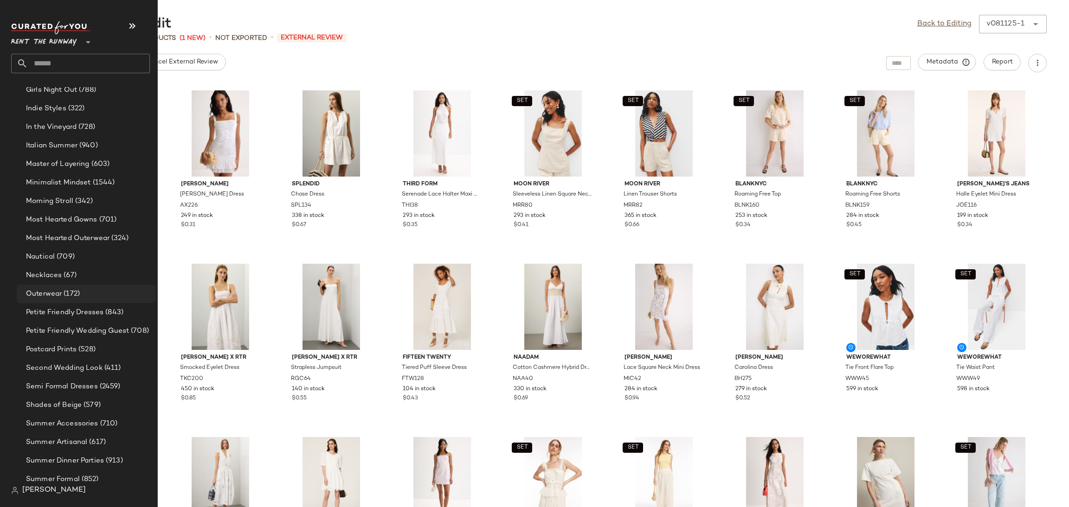
scroll to position [718, 0]
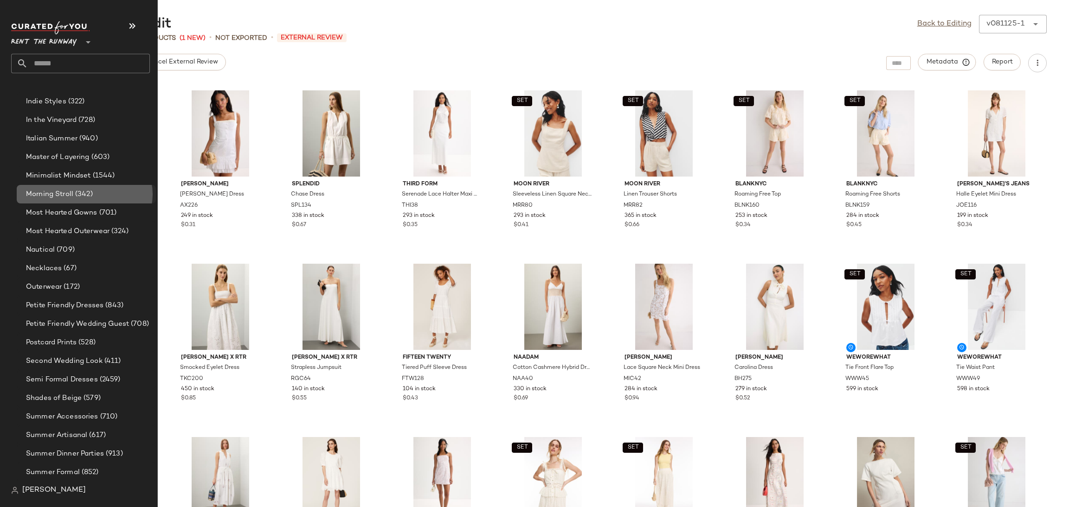
click at [76, 192] on span "(342)" at bounding box center [82, 194] width 19 height 11
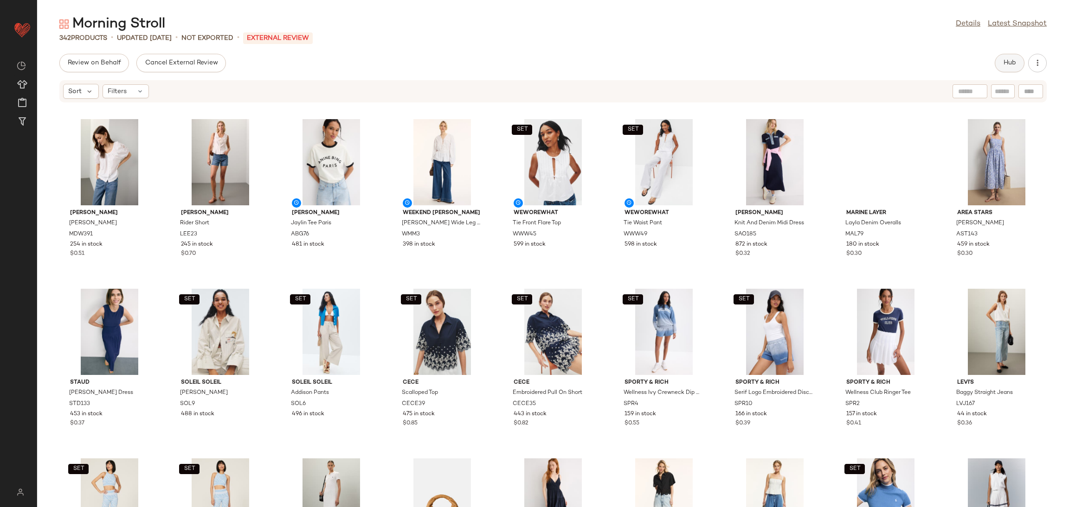
click at [1018, 69] on button "Hub" at bounding box center [1009, 63] width 30 height 19
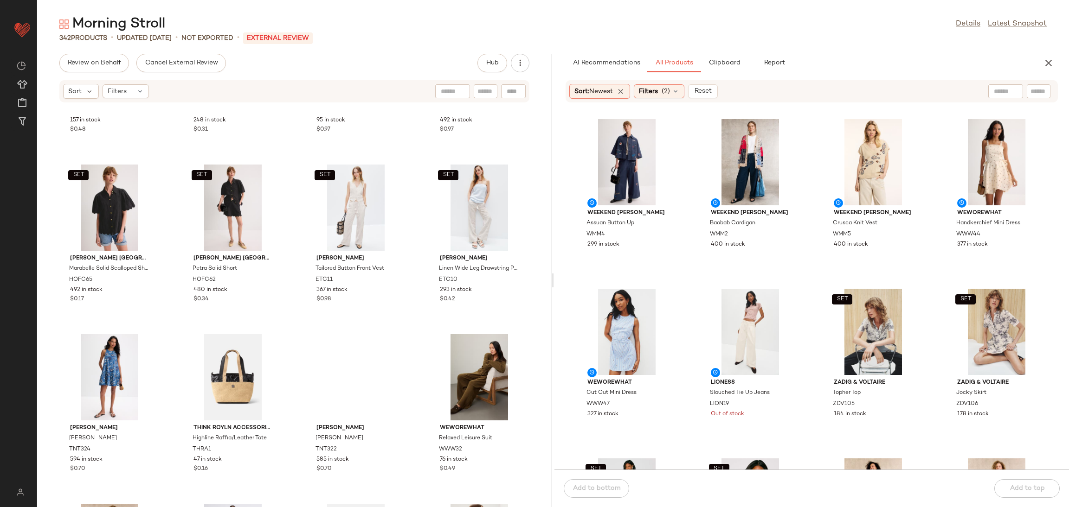
scroll to position [1900, 0]
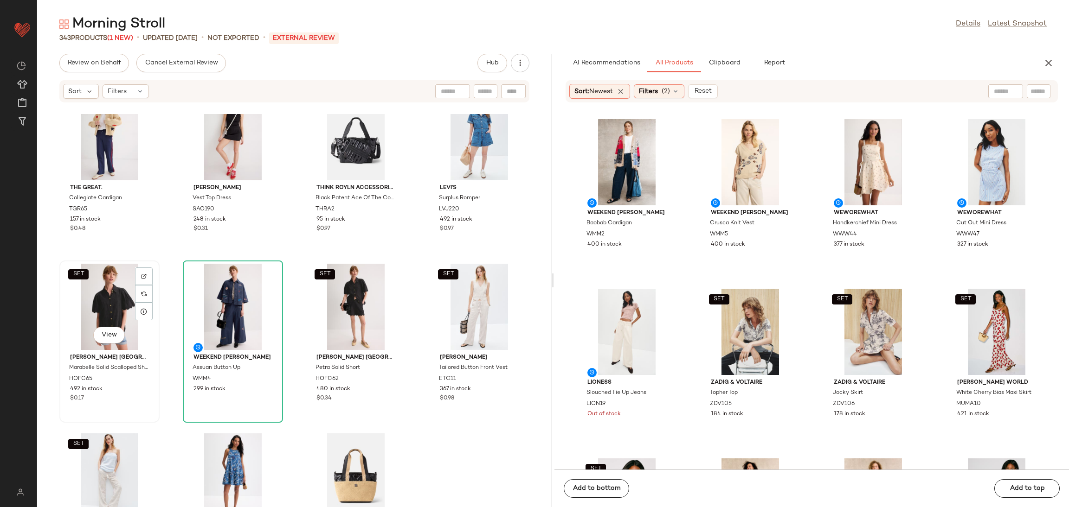
click at [112, 310] on div "SET View" at bounding box center [110, 307] width 94 height 86
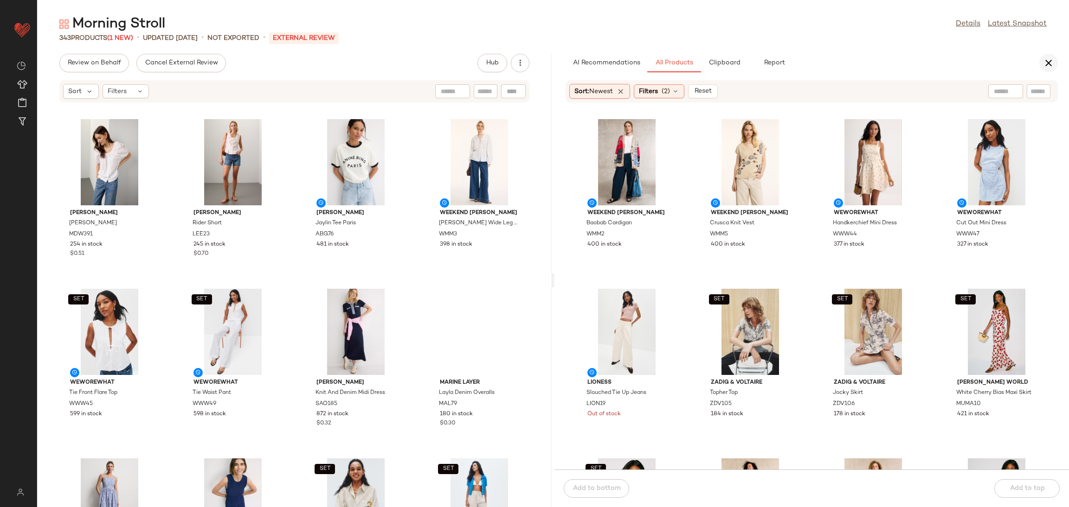
click at [1049, 64] on icon "button" at bounding box center [1048, 63] width 11 height 11
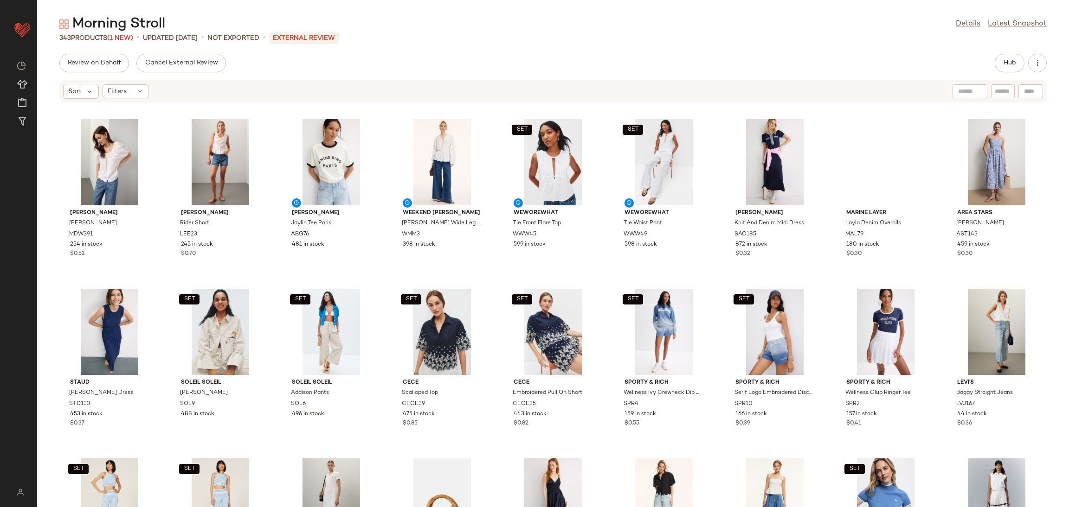
click at [496, 280] on div "[PERSON_NAME] Top MDW391 254 in stock $0.51 [PERSON_NAME] Short LEE23 245 in st…" at bounding box center [552, 310] width 1031 height 393
click at [176, 61] on span "Cancel External Review" at bounding box center [180, 62] width 73 height 7
click at [82, 54] on button "Send for Review" at bounding box center [92, 63] width 66 height 19
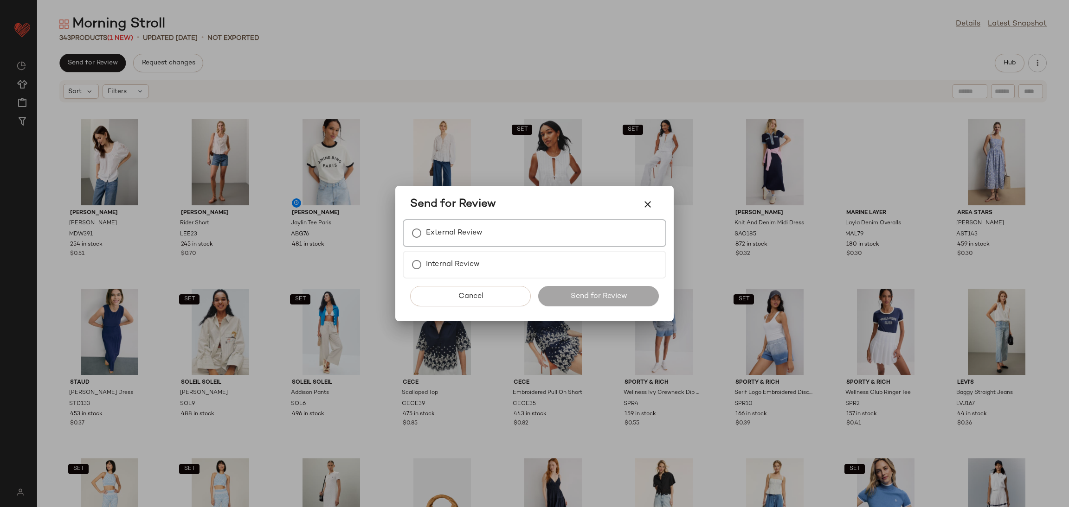
click at [481, 229] on label "External Review" at bounding box center [454, 233] width 57 height 19
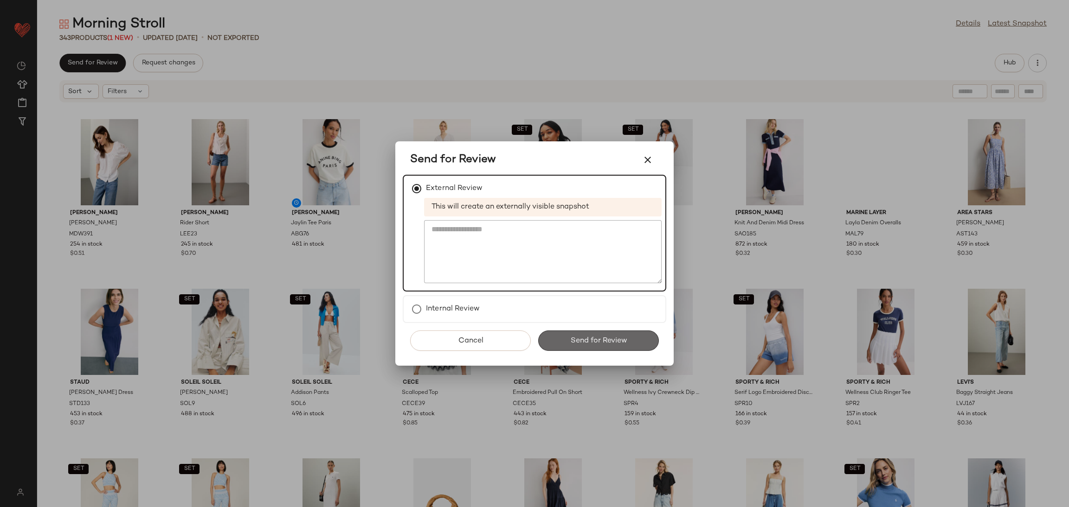
click at [602, 345] on button "Send for Review" at bounding box center [598, 341] width 121 height 20
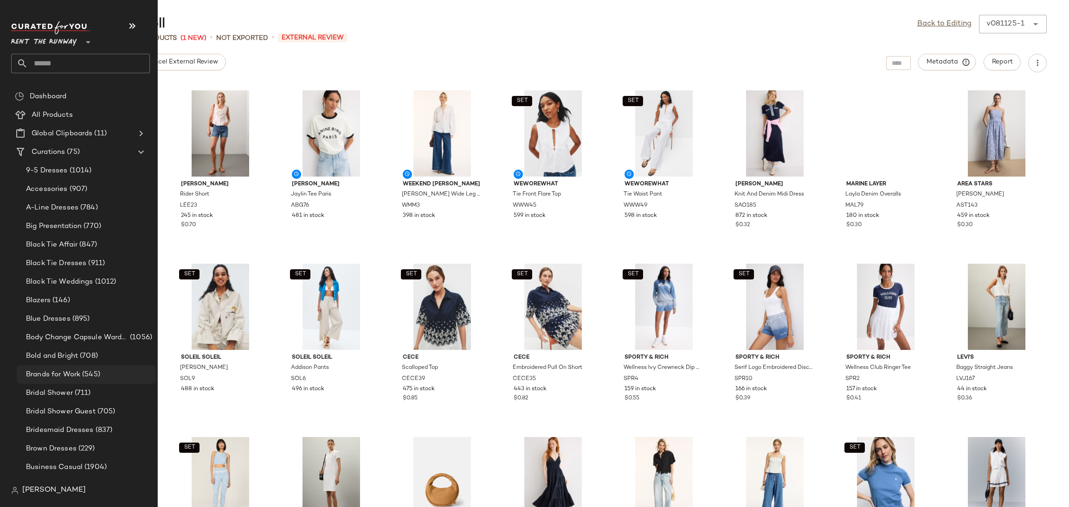
click at [61, 377] on span "Brands for Work" at bounding box center [53, 375] width 54 height 11
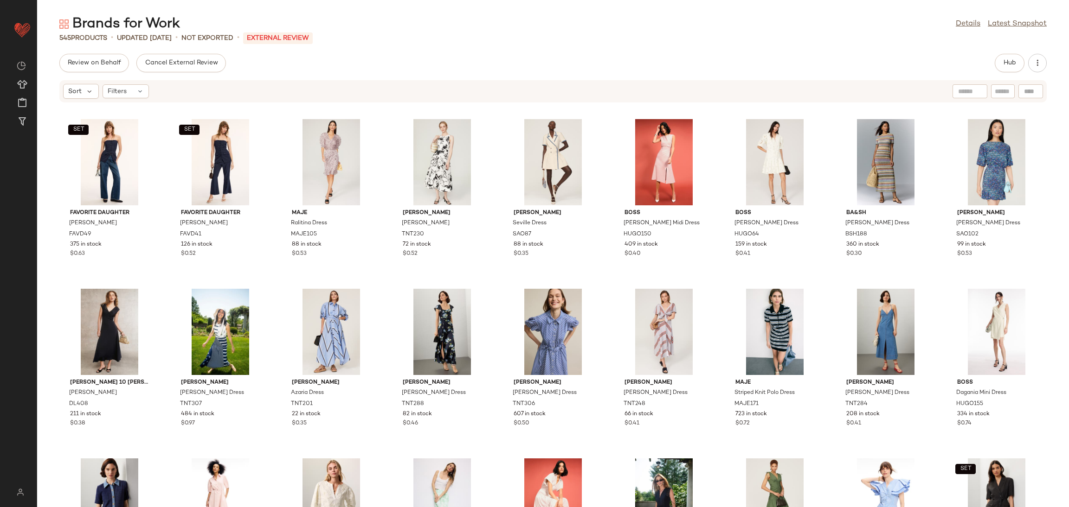
click at [997, 71] on div "Hub" at bounding box center [1009, 63] width 30 height 19
click at [1000, 66] on button "Hub" at bounding box center [1009, 63] width 30 height 19
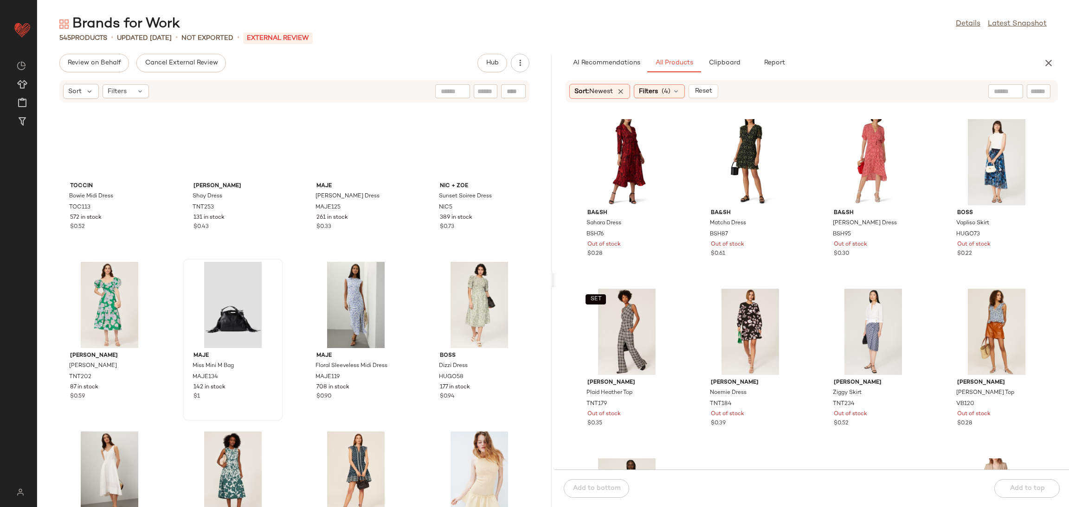
scroll to position [3087, 0]
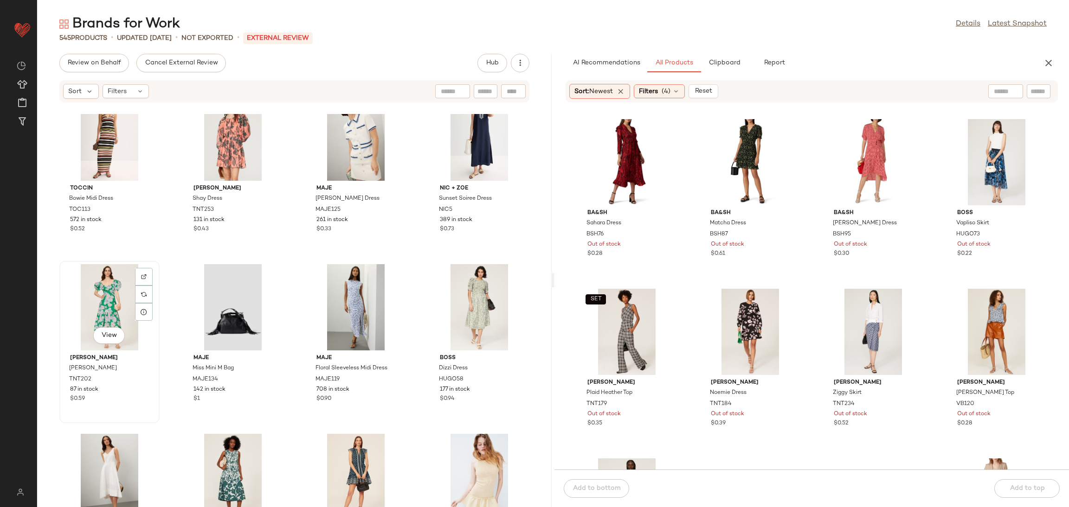
click at [96, 306] on div "View" at bounding box center [110, 307] width 94 height 86
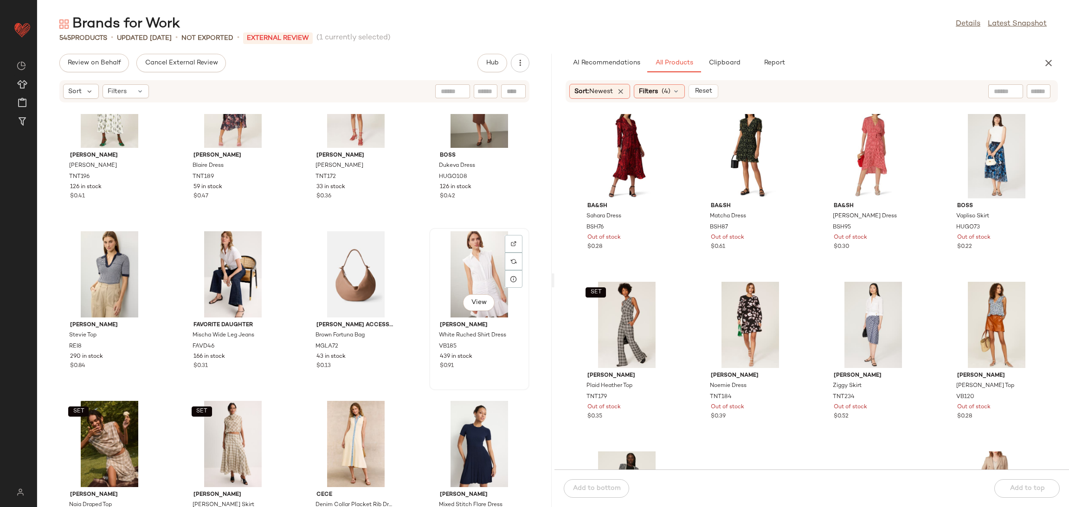
scroll to position [4816, 0]
click at [455, 269] on div "View" at bounding box center [479, 276] width 94 height 86
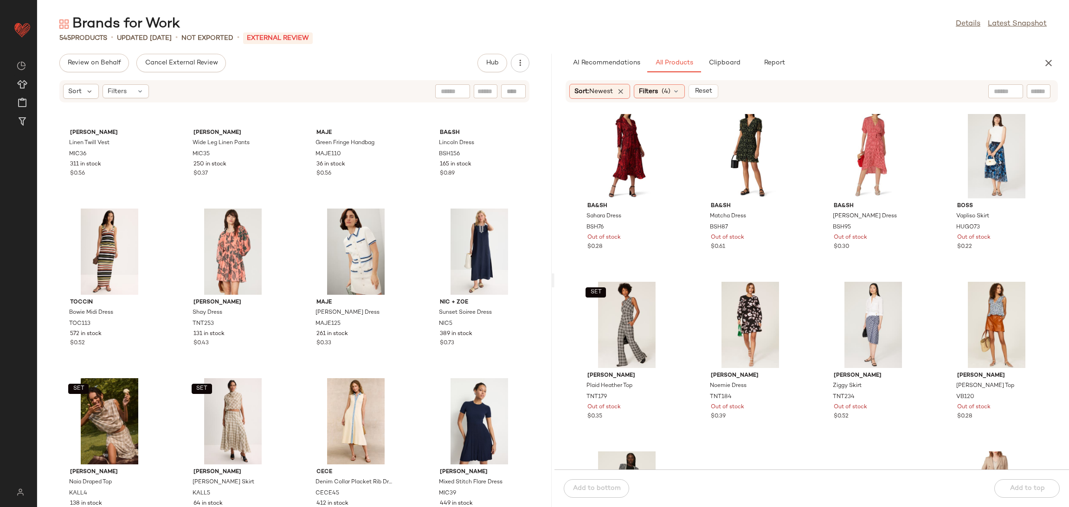
scroll to position [4758, 0]
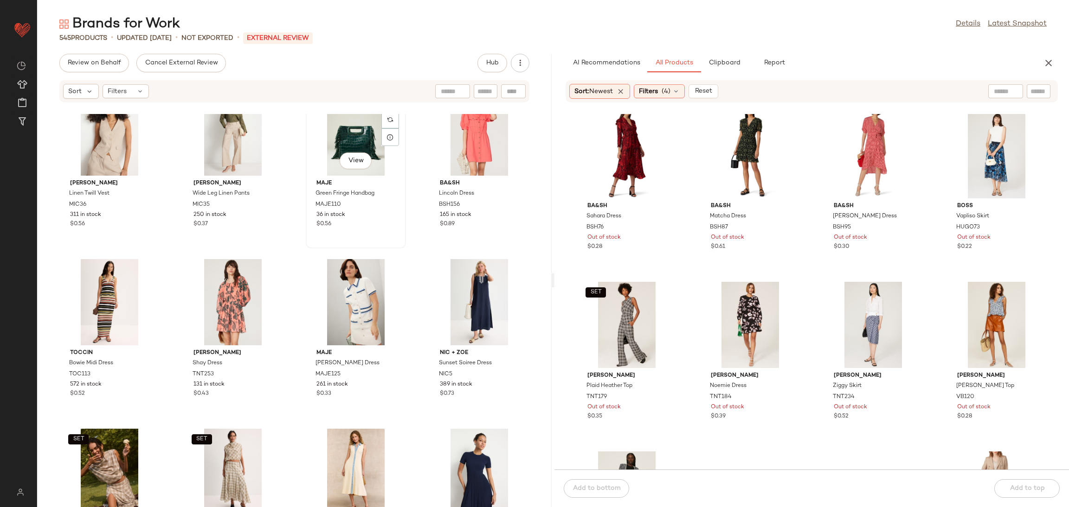
scroll to position [4786, 0]
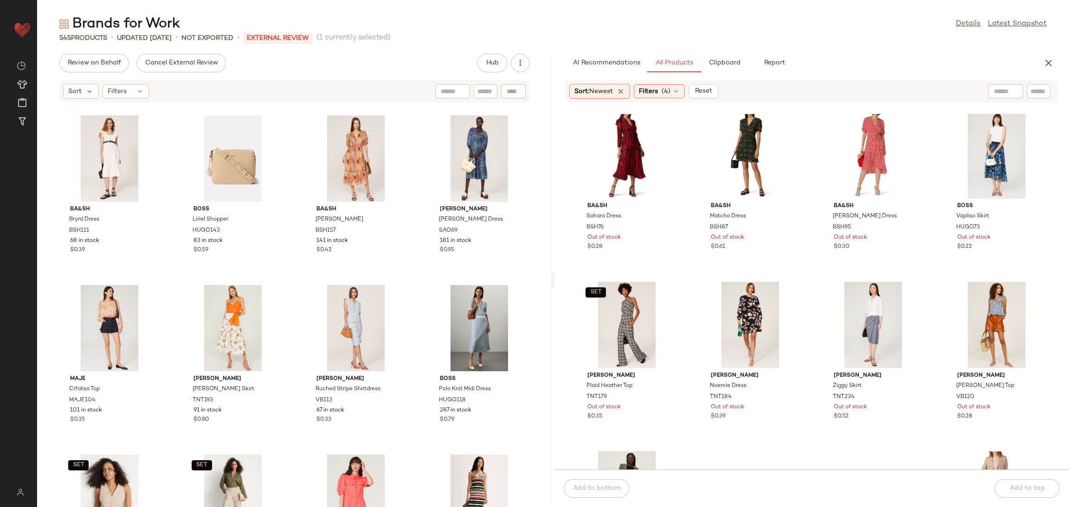
scroll to position [4423, 0]
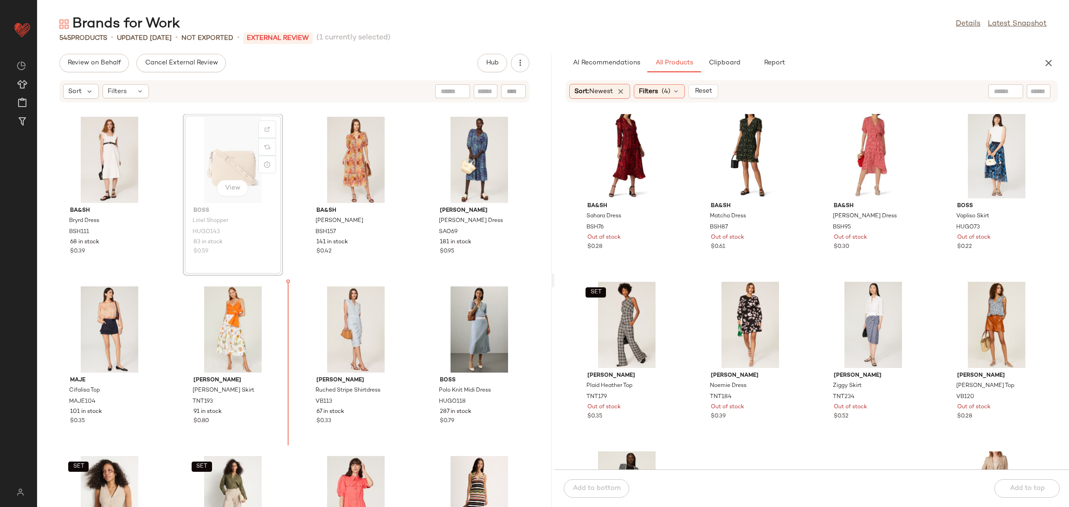
scroll to position [4422, 0]
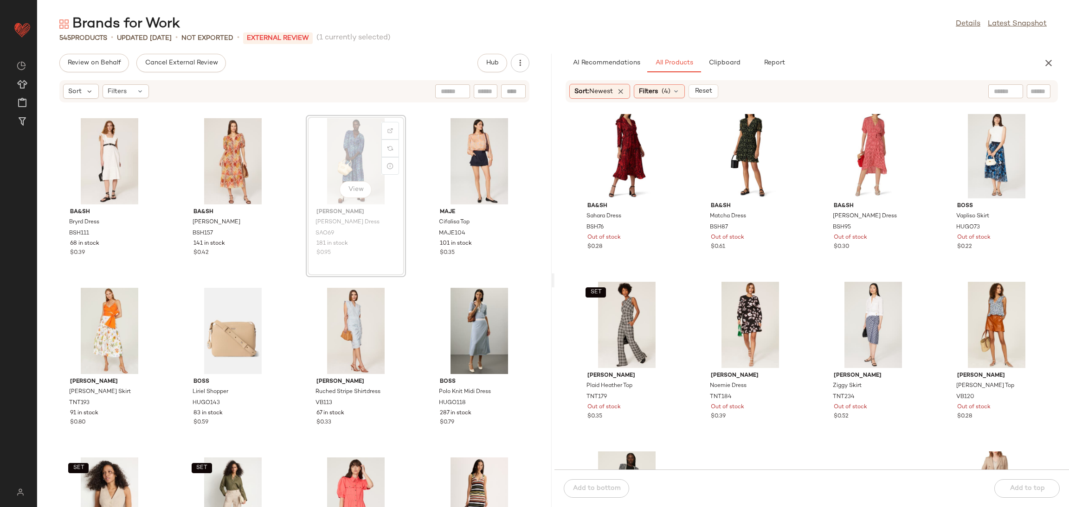
scroll to position [4419, 0]
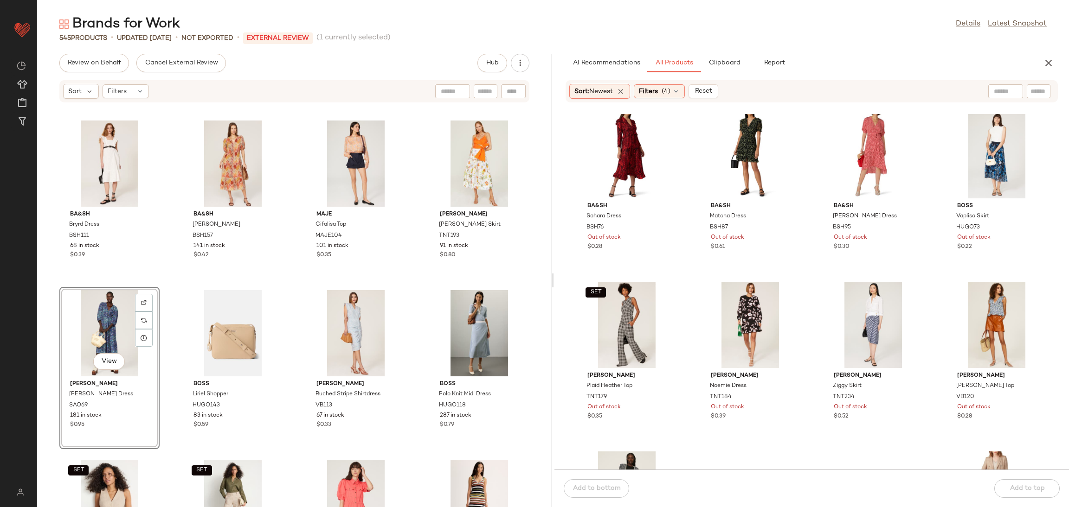
click at [288, 281] on div "ba&sh Bryrd Dress BSH111 68 in stock $0.39 ba&sh Anissa Dress BSH157 141 in sto…" at bounding box center [294, 310] width 514 height 393
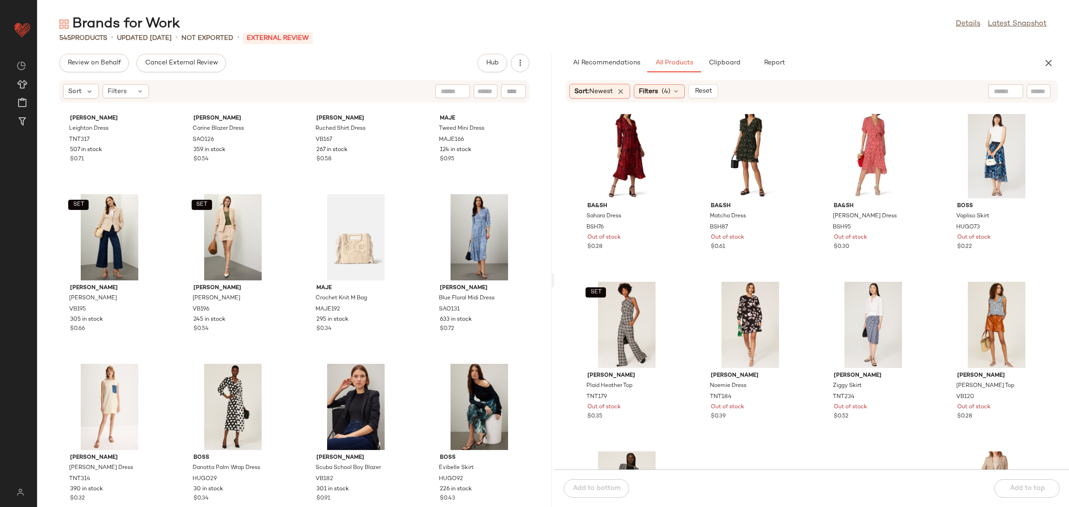
scroll to position [4001, 0]
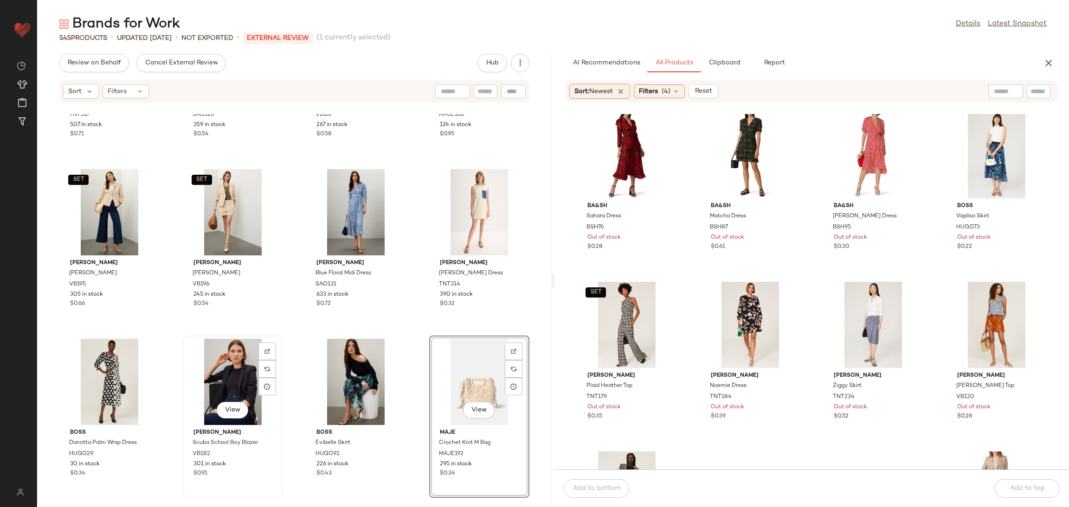
scroll to position [4049, 0]
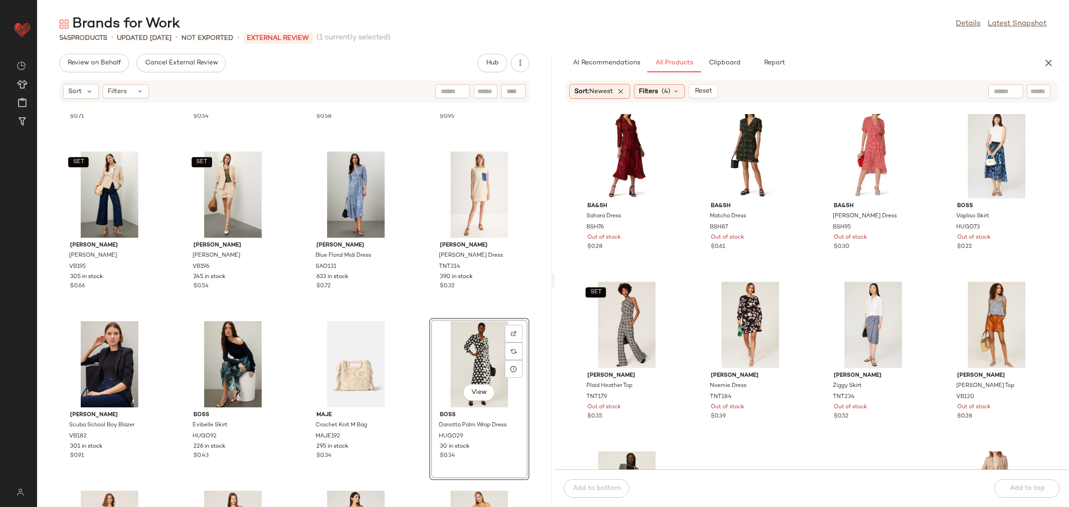
click at [406, 325] on div "Tanya Taylor Leighton Dress TNT317 507 in stock $0.71 Sandro Carine Blazer Dres…" at bounding box center [294, 310] width 514 height 393
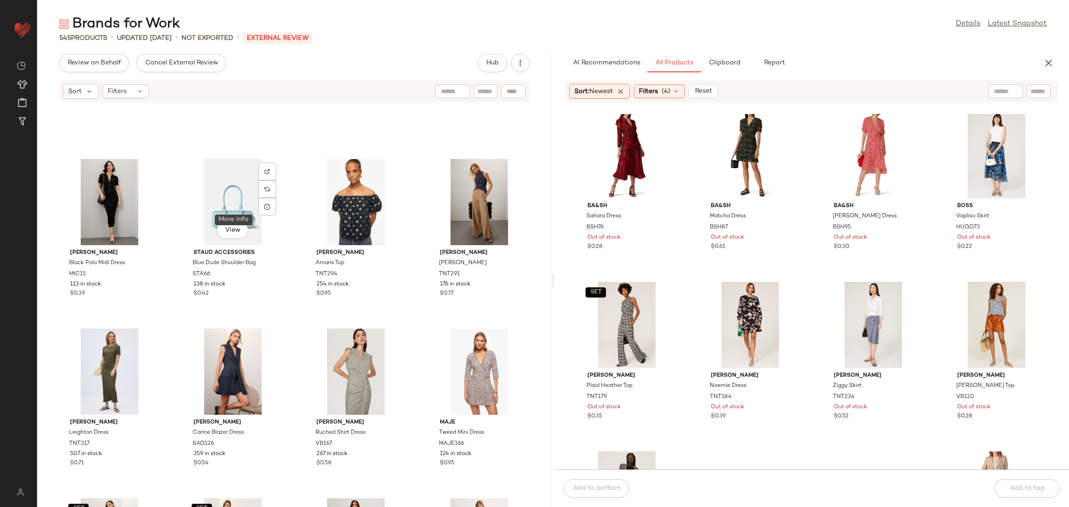
scroll to position [3686, 0]
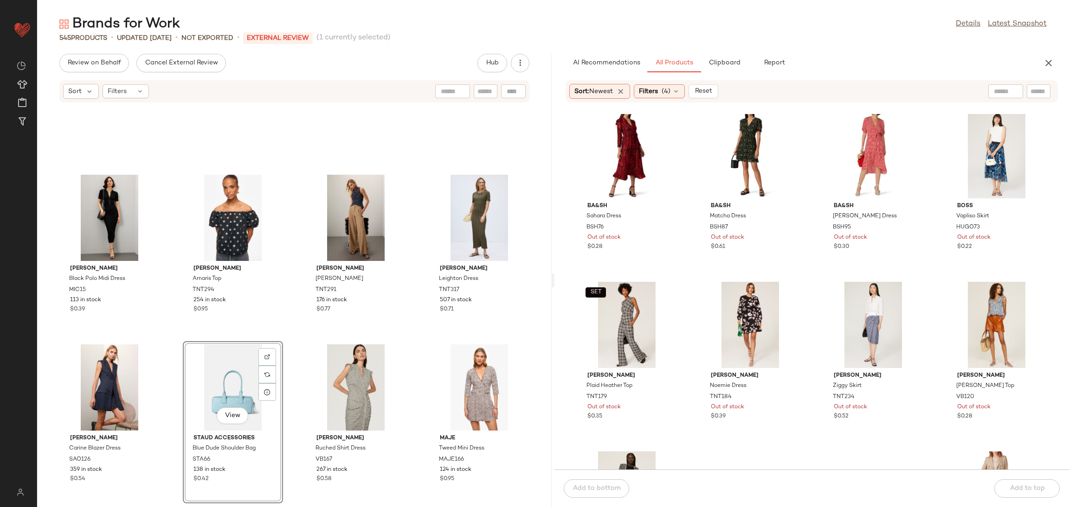
click at [287, 346] on div "MICHAEL KORS Black Polo Midi Dress MIC15 113 in stock $0.39 Tanya Taylor Amaris…" at bounding box center [294, 310] width 514 height 393
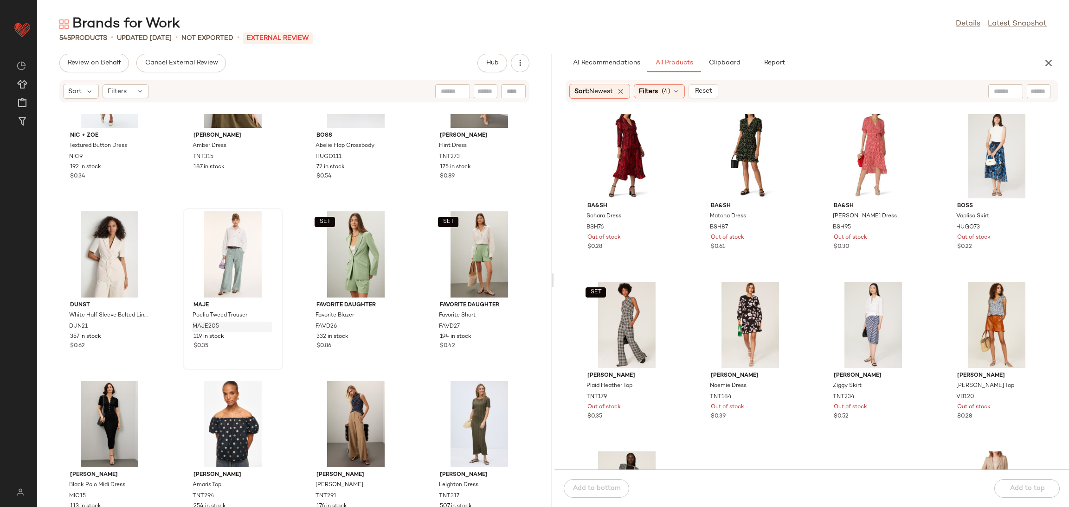
scroll to position [3486, 0]
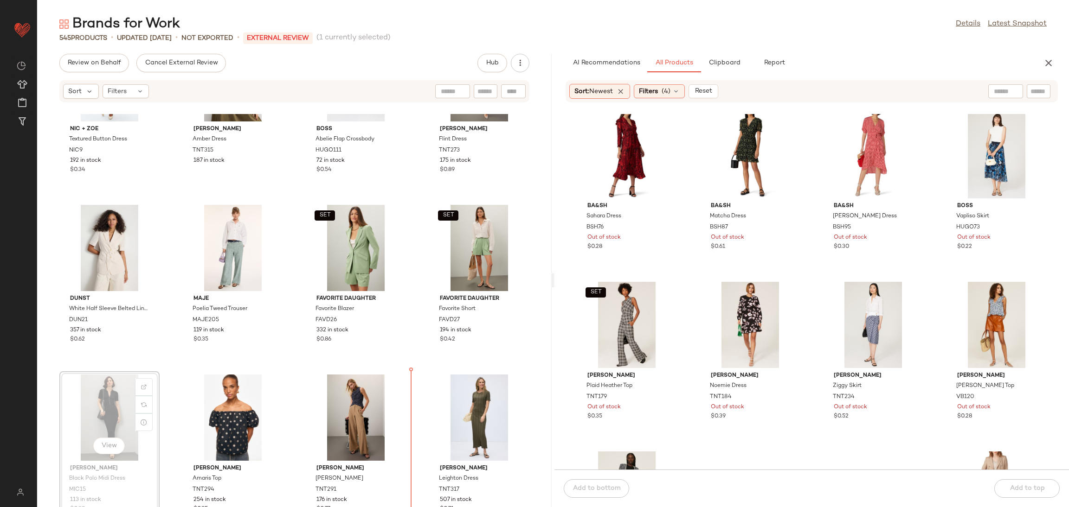
scroll to position [3496, 0]
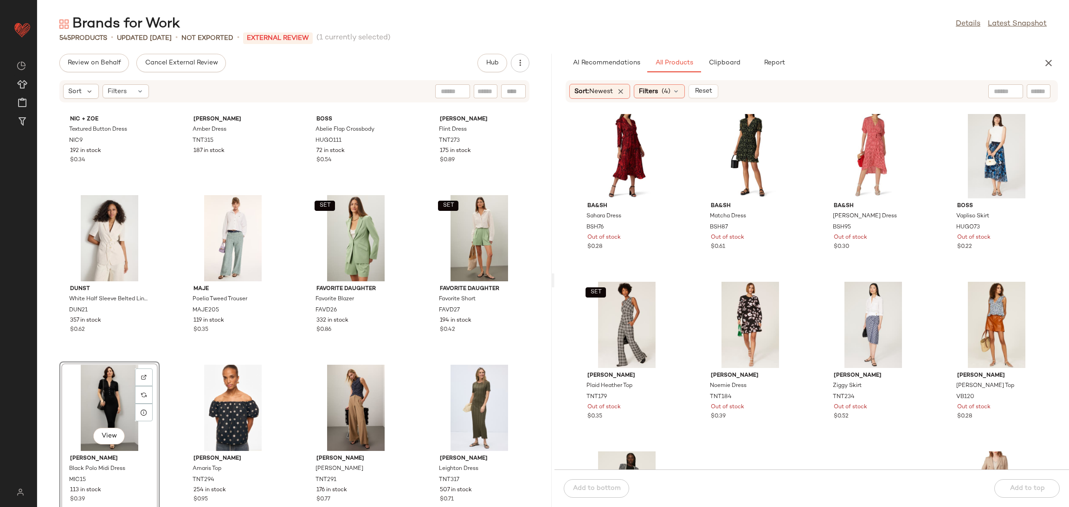
click at [418, 367] on div "NIC + ZOE Textured Button Dress NIC9 192 in stock $0.34 Tanya Taylor Amber Dres…" at bounding box center [294, 310] width 514 height 393
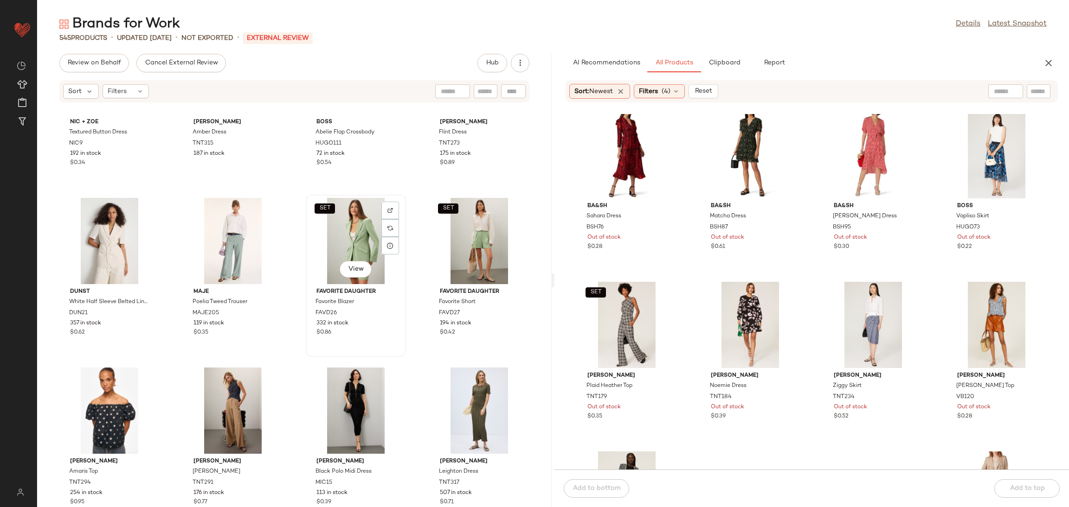
scroll to position [3428, 0]
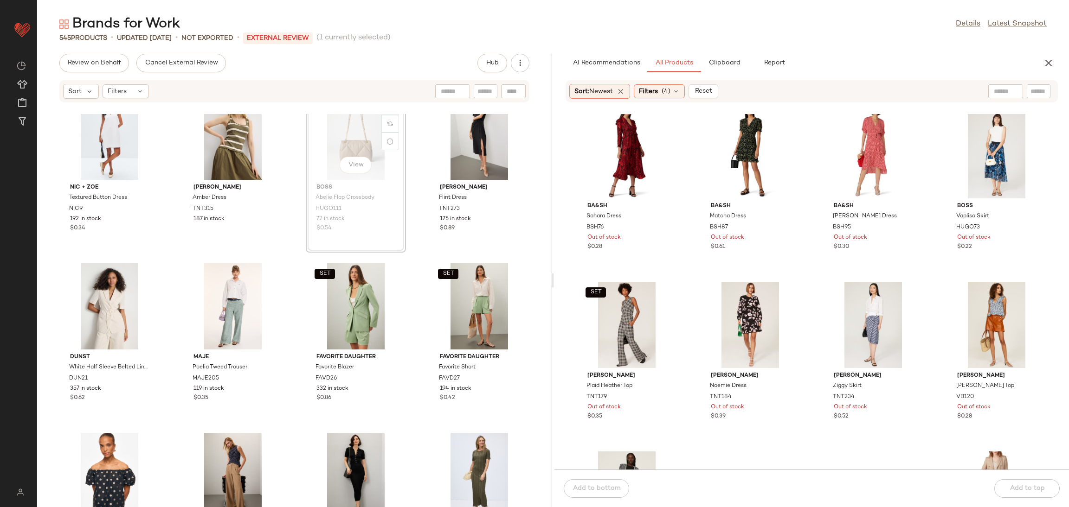
scroll to position [3425, 0]
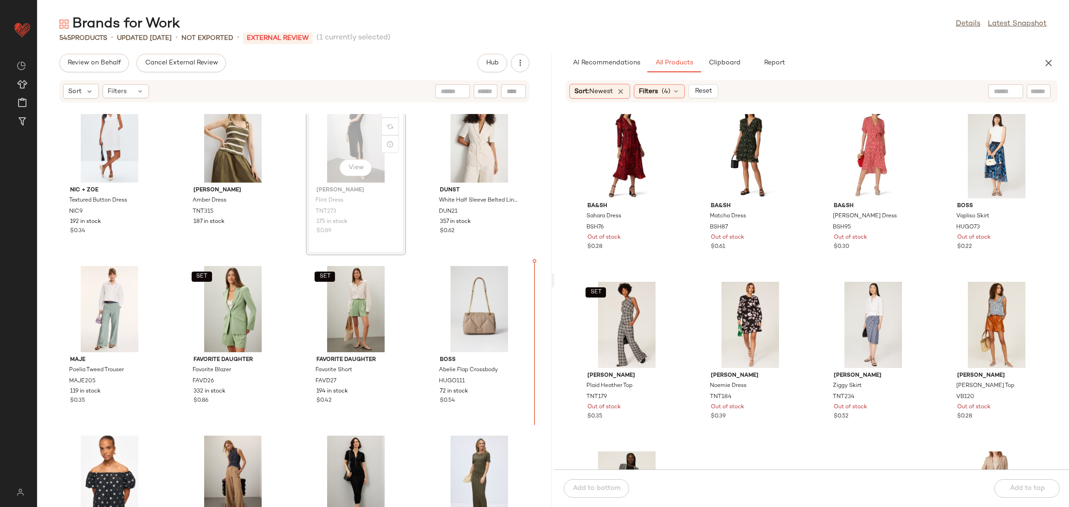
scroll to position [3424, 0]
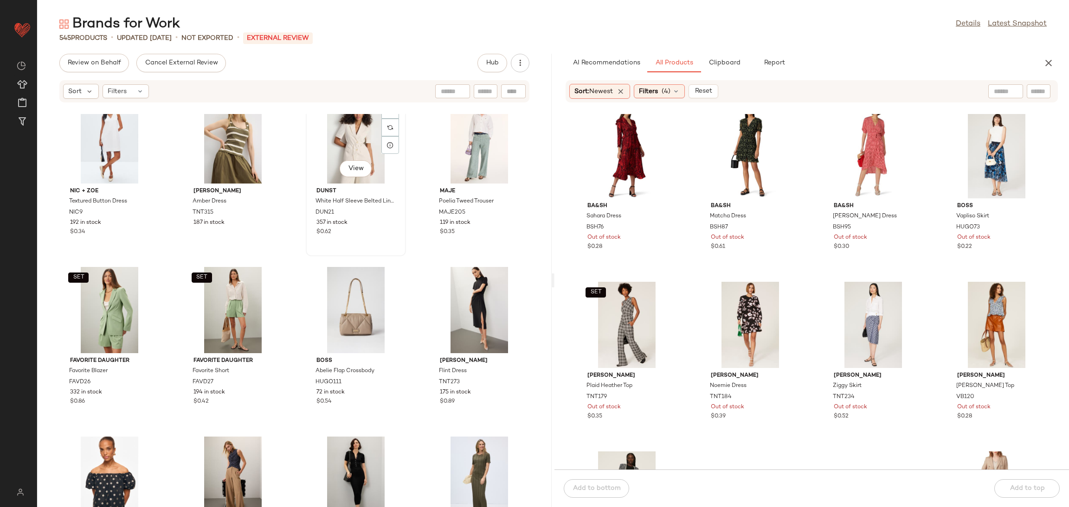
click at [398, 255] on div "View DUNST White Half Sleeve Belted Linen Jacket DUN21 357 in stock $0.62" at bounding box center [356, 175] width 98 height 160
click at [403, 290] on div "NIC + ZOE Textured Button Dress NIC9 192 in stock $0.34 Tanya Taylor Amber Dres…" at bounding box center [294, 310] width 514 height 393
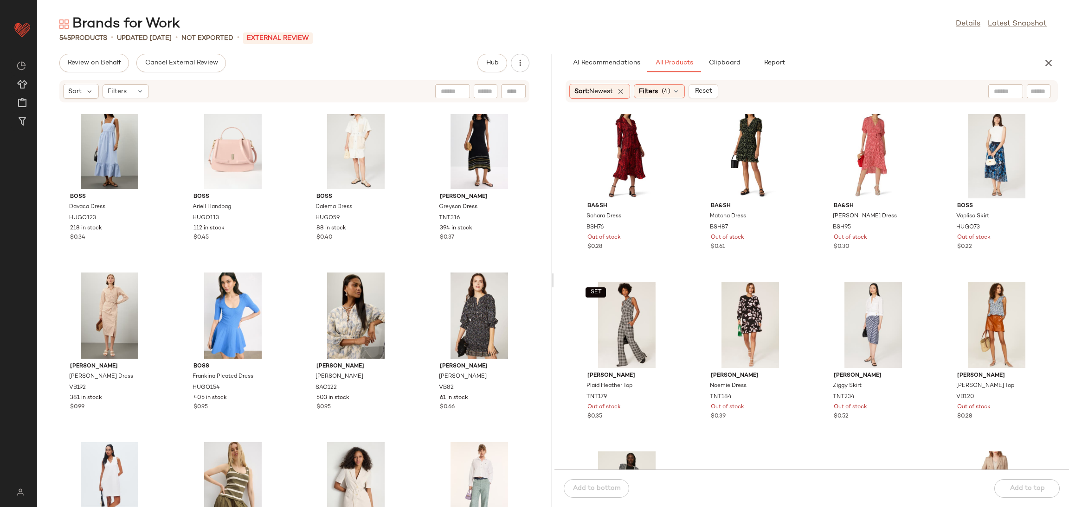
scroll to position [3078, 0]
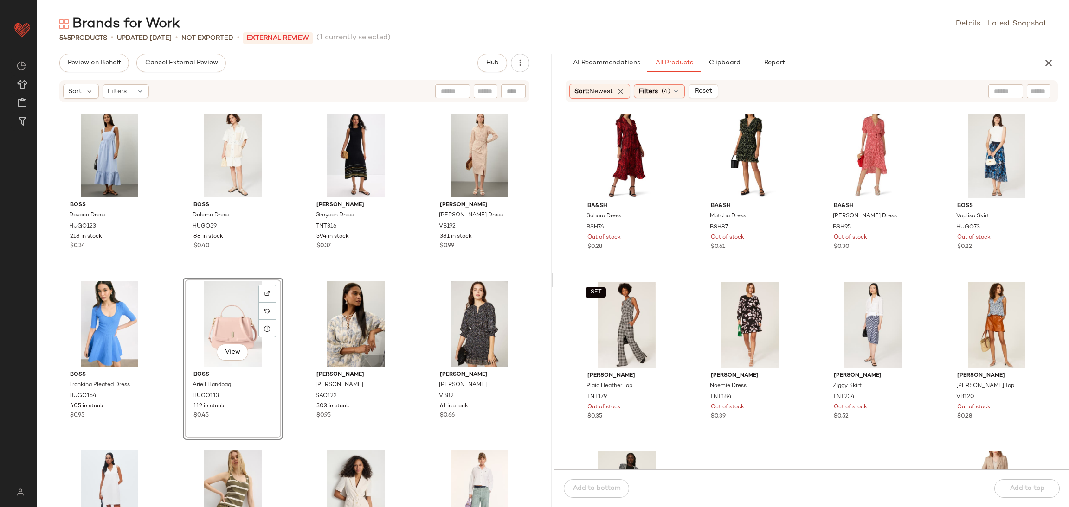
click at [283, 288] on div "BOSS Davaca Dress HUGO123 218 in stock $0.34 BOSS Dalema Dress HUGO59 88 in sto…" at bounding box center [294, 310] width 514 height 393
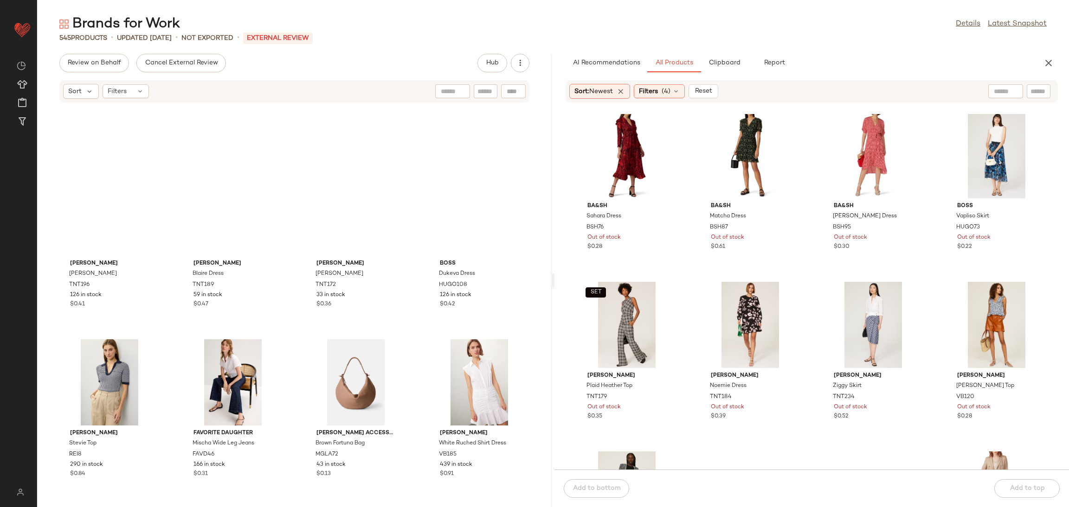
scroll to position [1475, 0]
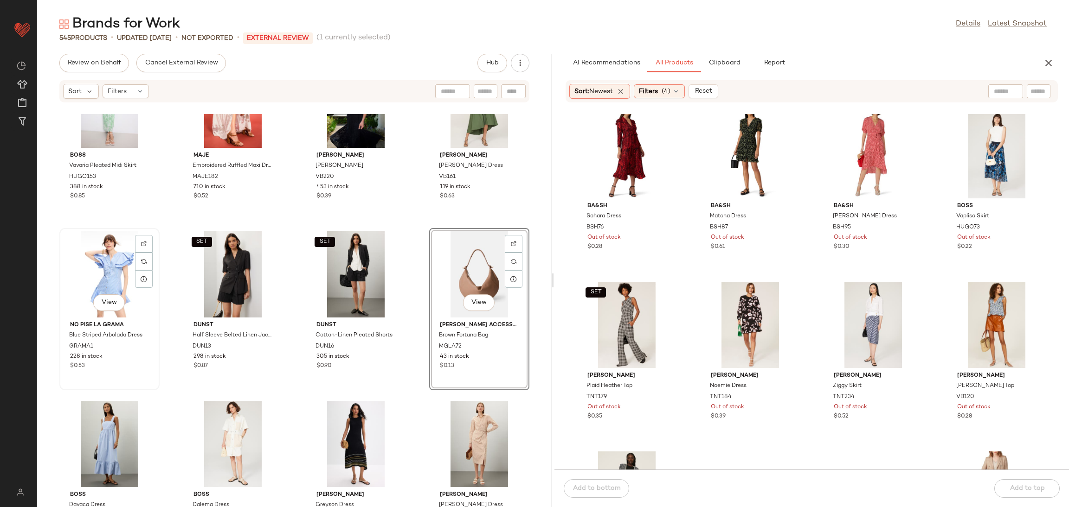
scroll to position [2748, 0]
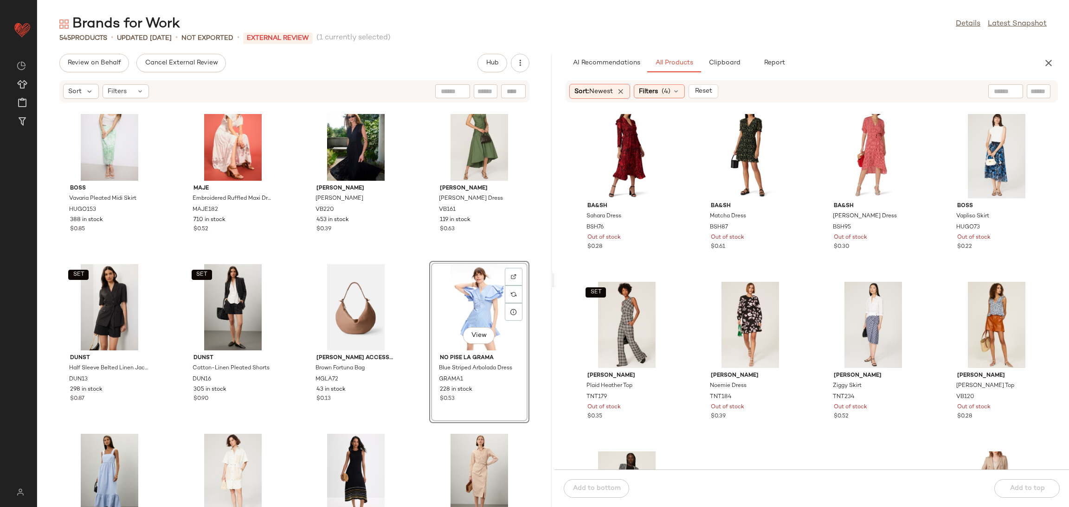
click at [408, 261] on div "BOSS Vavaria Pleated Midi Skirt HUGO153 388 in stock $0.85 Maje Embroidered Ruf…" at bounding box center [294, 310] width 514 height 393
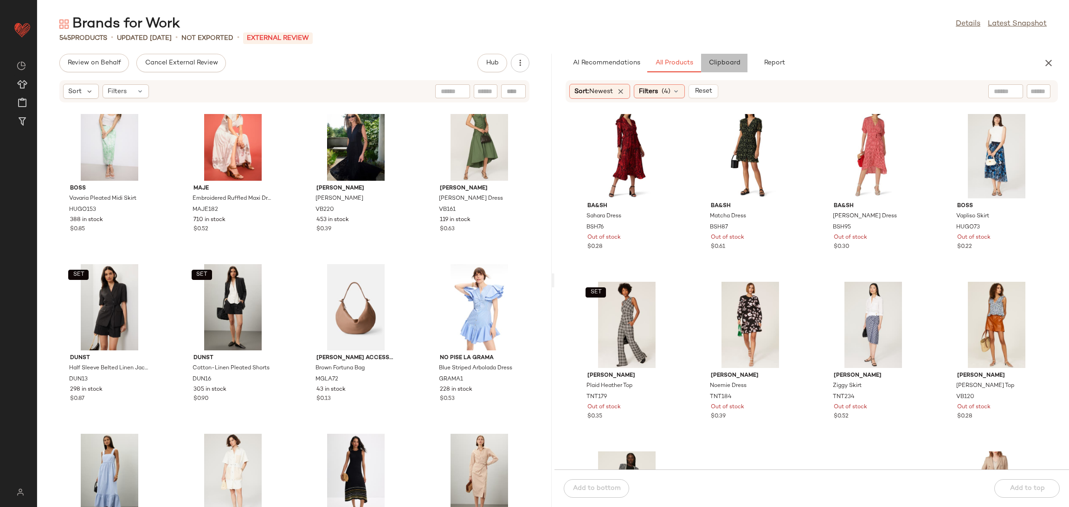
click at [732, 57] on button "Clipboard" at bounding box center [724, 63] width 46 height 19
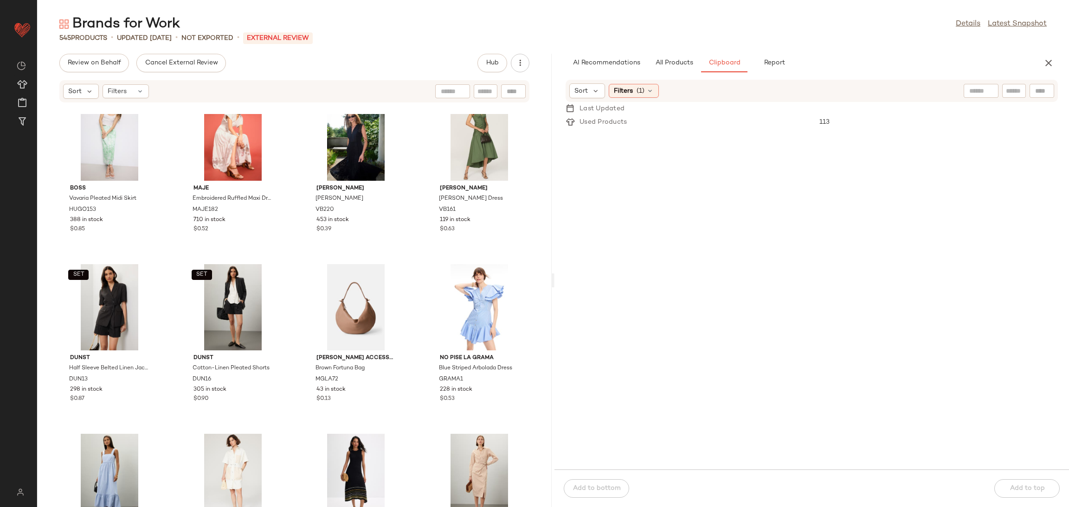
scroll to position [2260, 0]
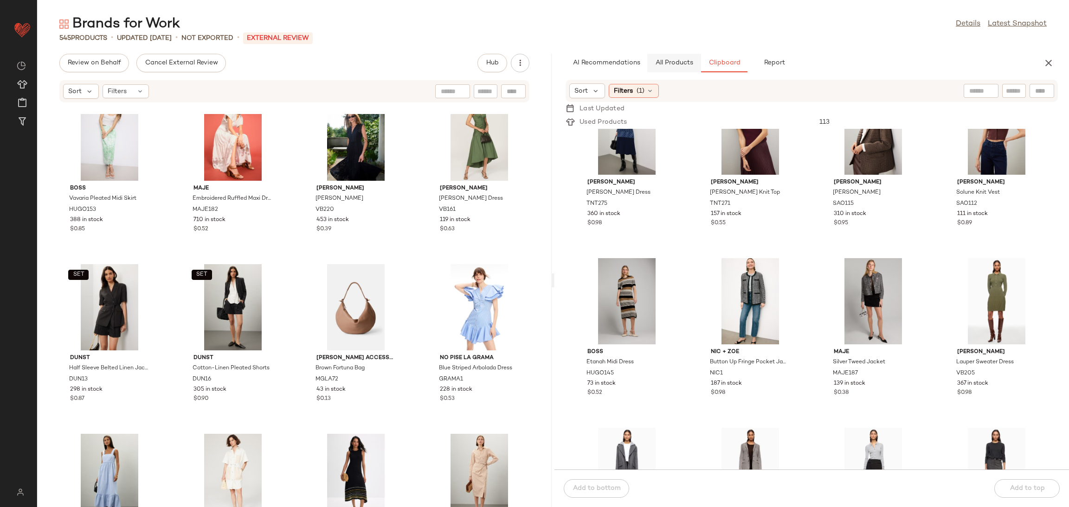
click at [664, 67] on button "All Products" at bounding box center [674, 63] width 54 height 19
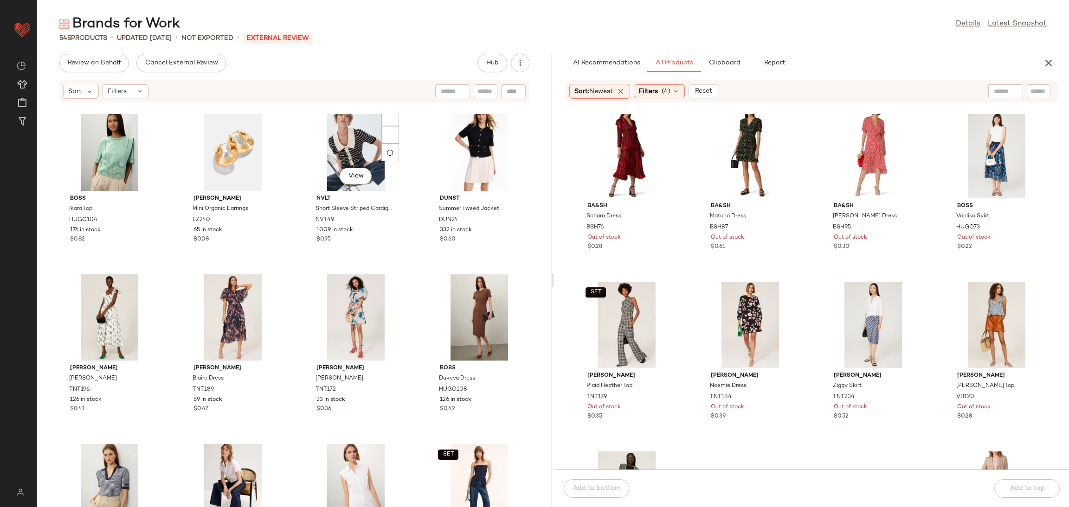
scroll to position [1373, 0]
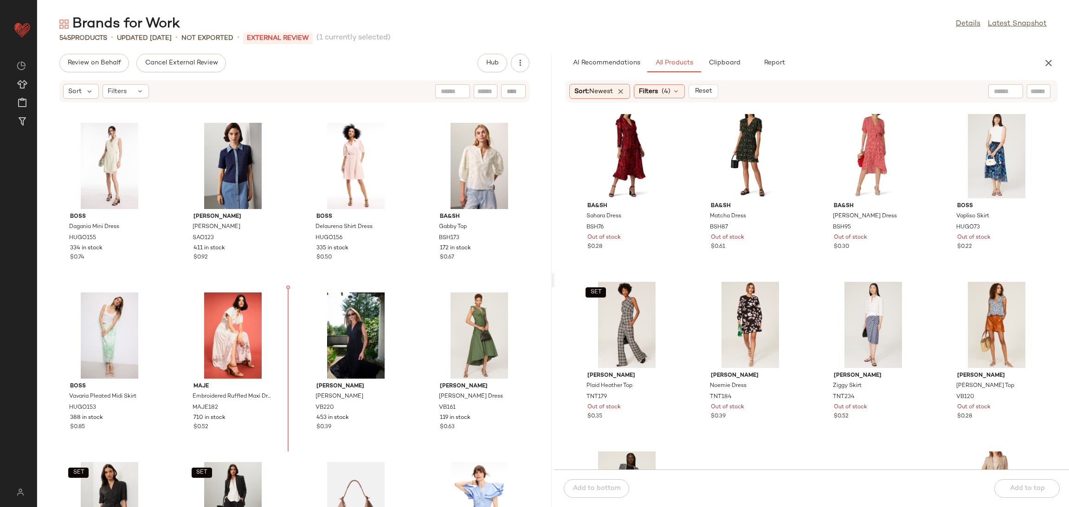
scroll to position [2506, 0]
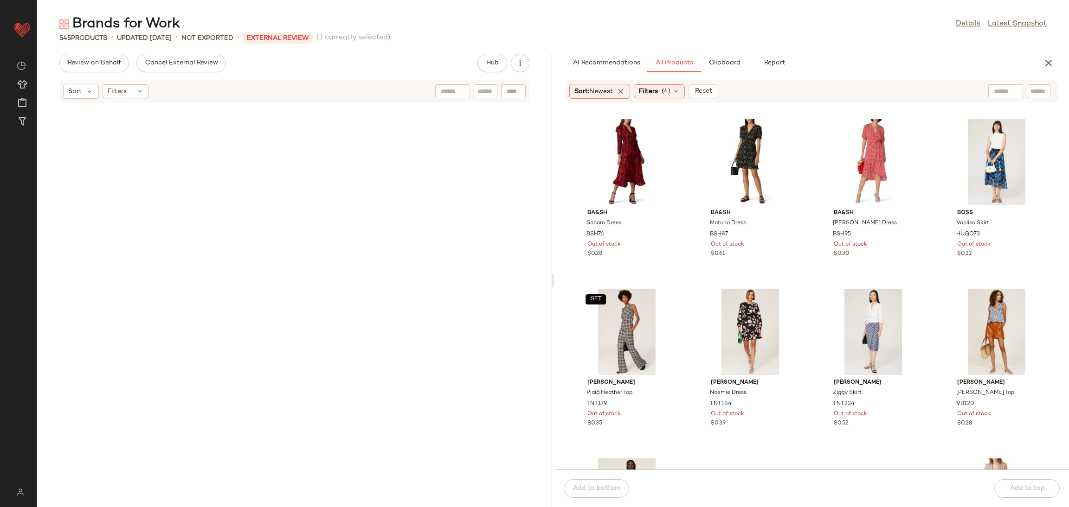
scroll to position [7, 0]
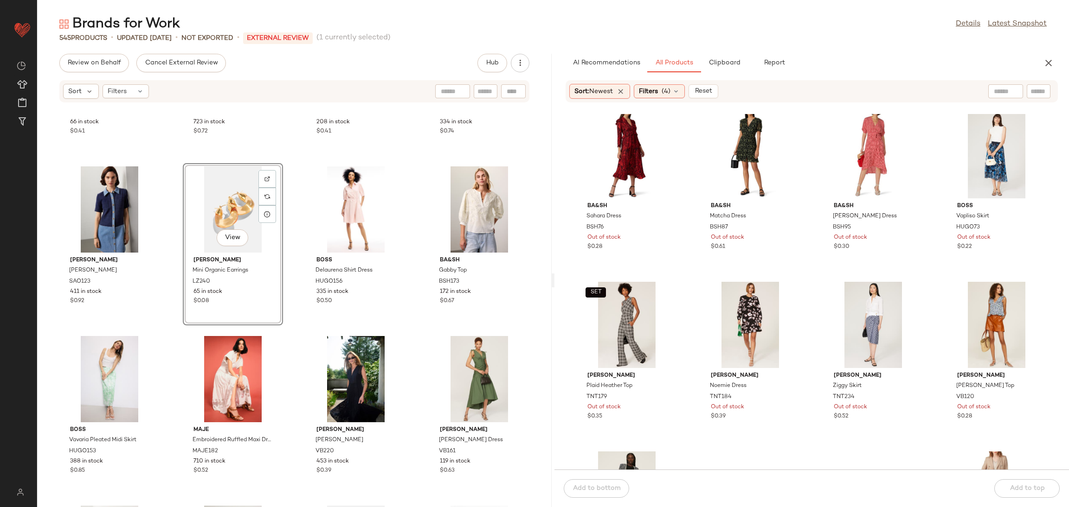
click at [297, 318] on div "[PERSON_NAME] [PERSON_NAME] Dress TNT248 66 in stock $0.41 Maje Striped Knit Po…" at bounding box center [294, 310] width 514 height 393
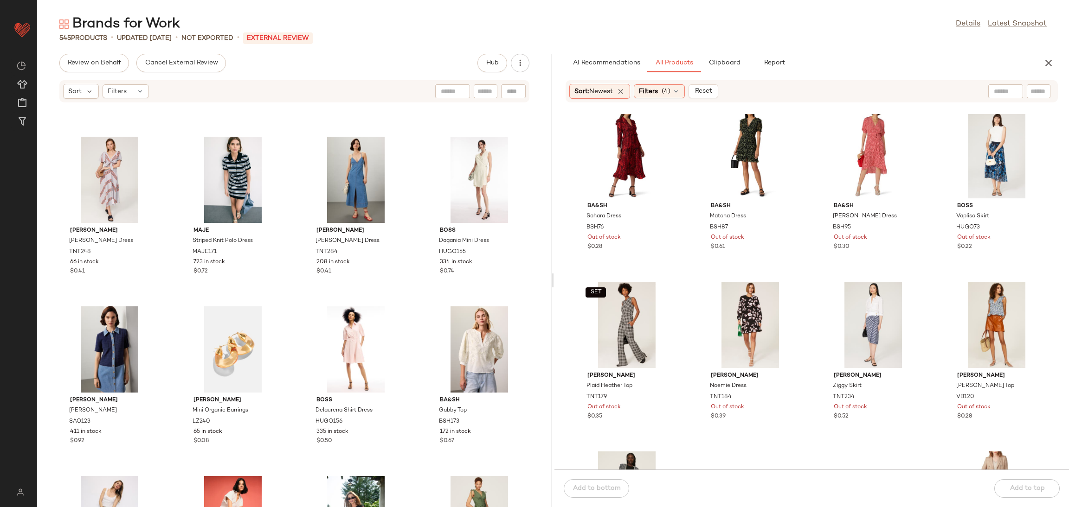
scroll to position [2512, 0]
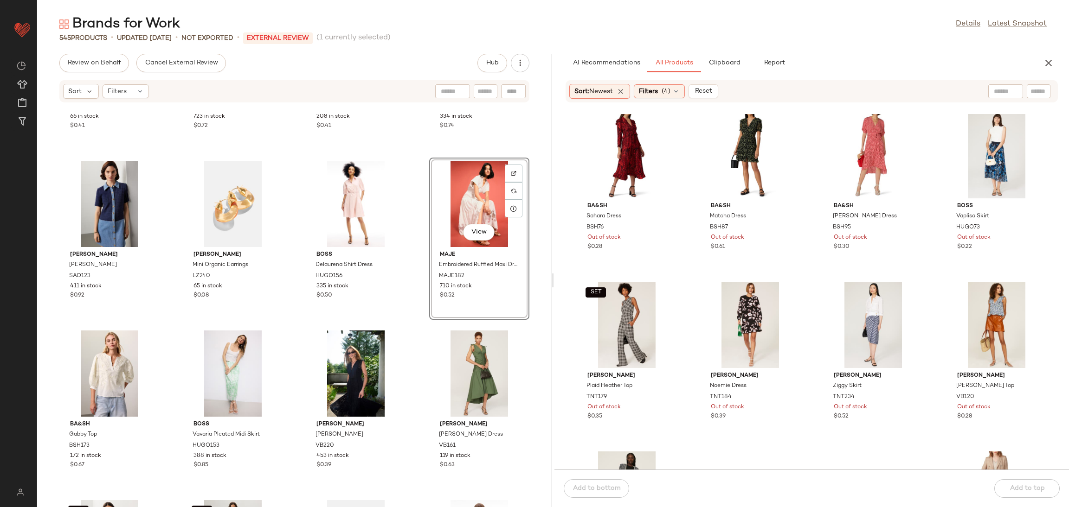
click at [404, 326] on div "[PERSON_NAME] [PERSON_NAME] Dress TNT248 66 in stock $0.41 Maje Striped Knit Po…" at bounding box center [294, 310] width 514 height 393
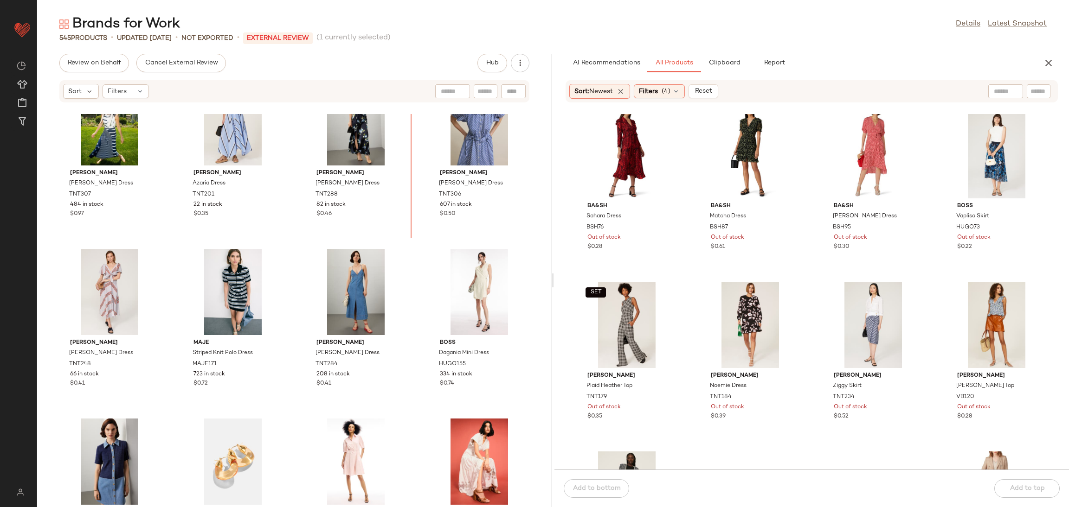
scroll to position [2247, 0]
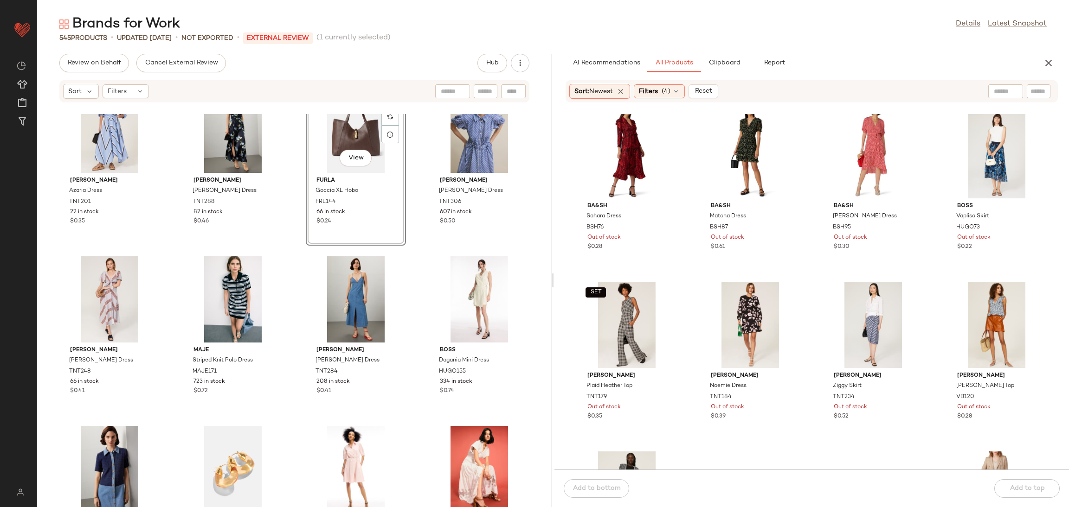
click at [297, 256] on div "[PERSON_NAME] [PERSON_NAME] Dress TNT201 22 in stock $0.35 [PERSON_NAME] [PERSO…" at bounding box center [294, 310] width 514 height 393
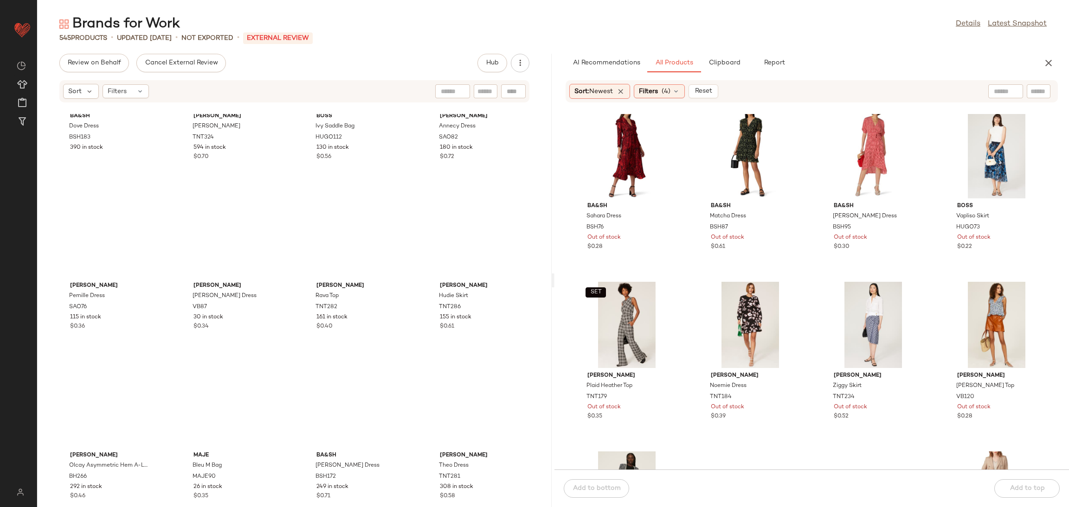
scroll to position [439, 0]
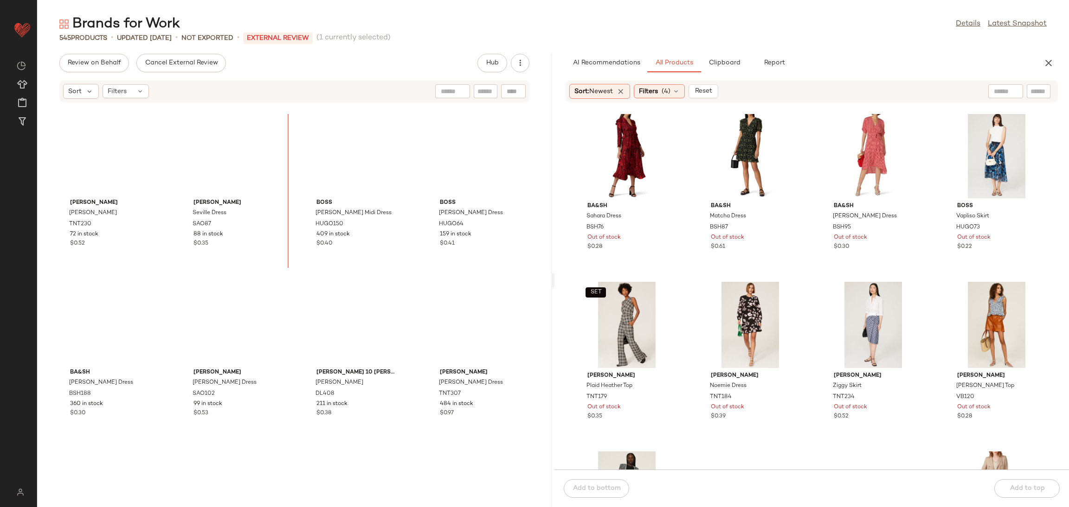
scroll to position [1885, 0]
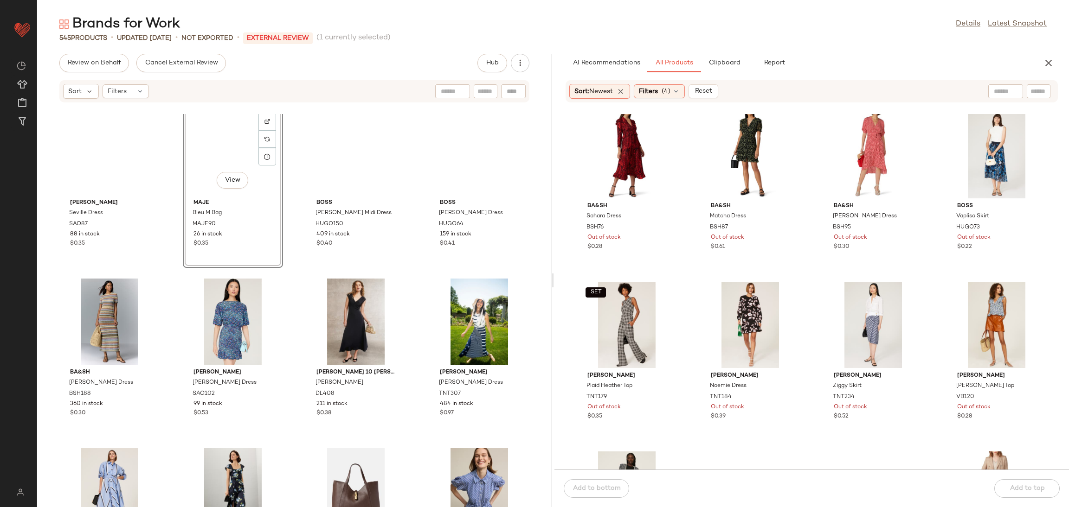
click at [295, 247] on div "[PERSON_NAME] Dress SAO87 88 in stock $0.35 View Maje Bleu M Bag MAJE90 26 in s…" at bounding box center [294, 310] width 514 height 393
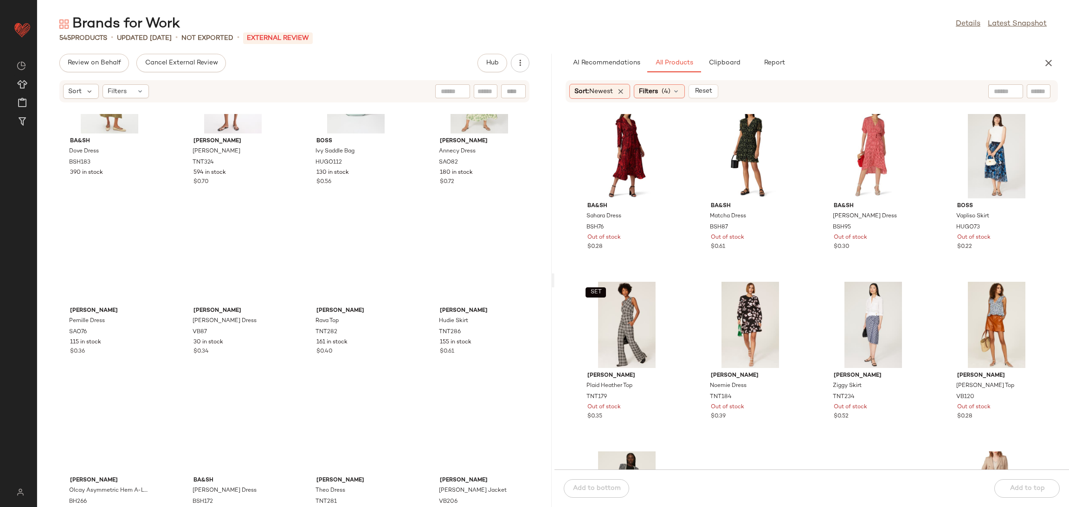
scroll to position [420, 0]
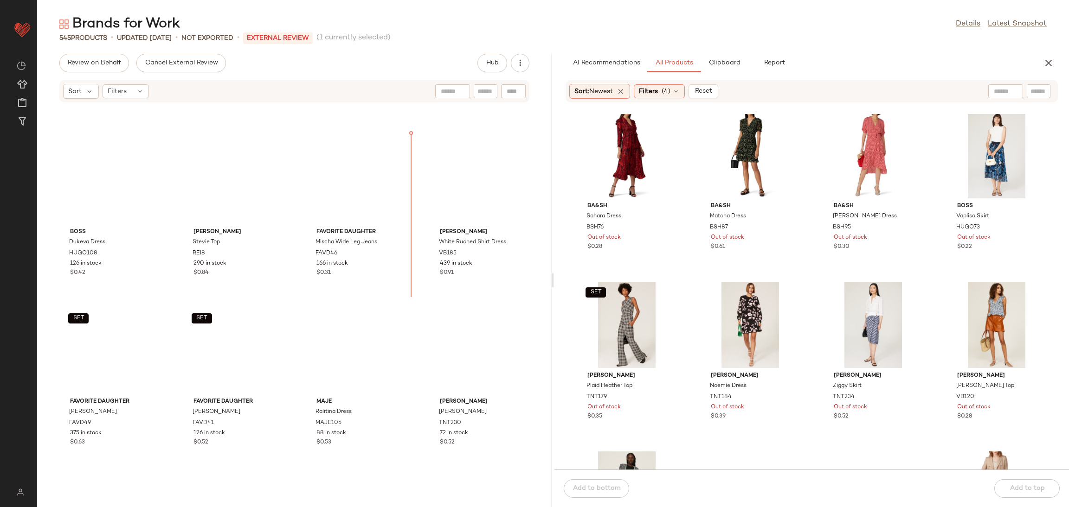
scroll to position [1479, 0]
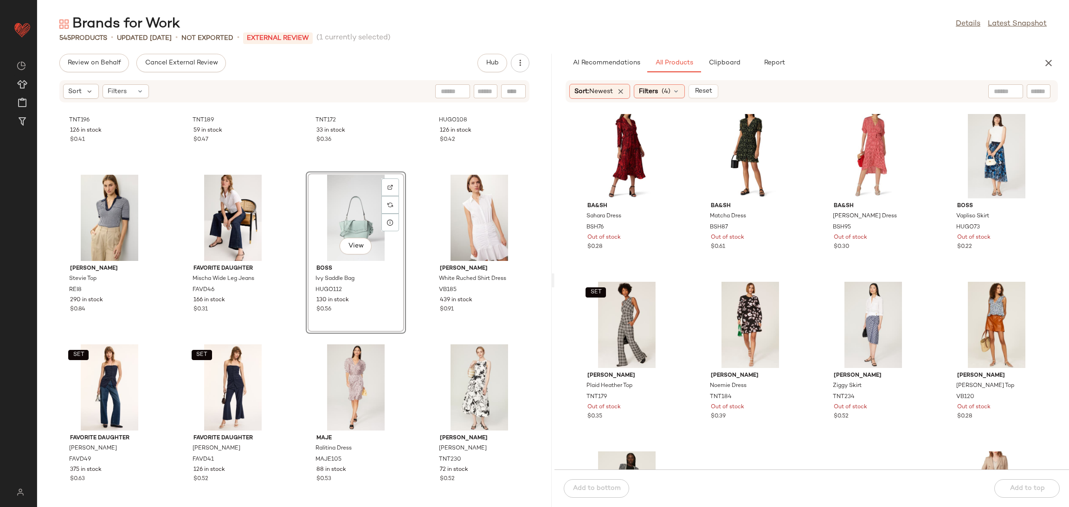
click at [416, 288] on div "Tanya Taylor Jessica Dress TNT196 126 in stock $0.41 Tanya Taylor Blaire Dress …" at bounding box center [294, 310] width 514 height 393
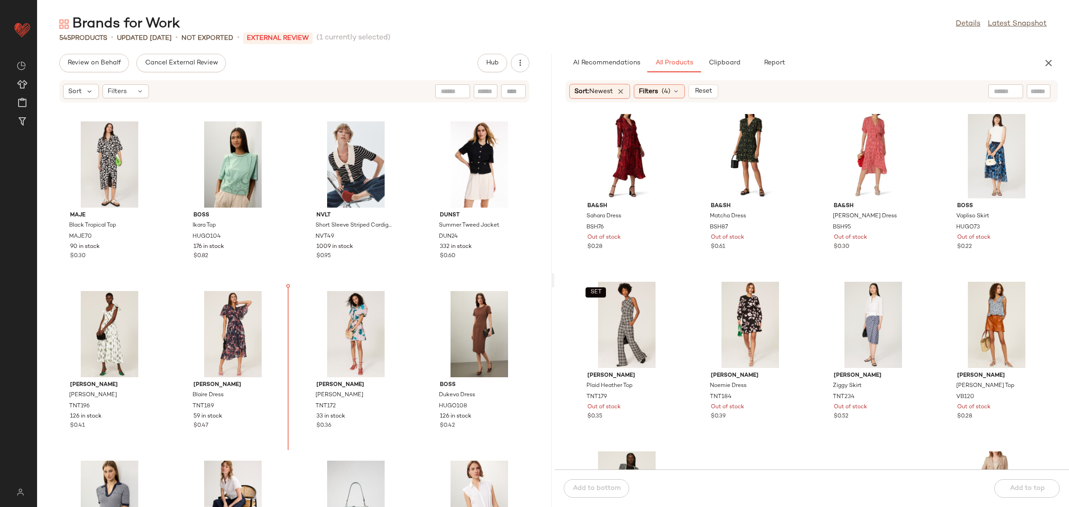
scroll to position [1134, 0]
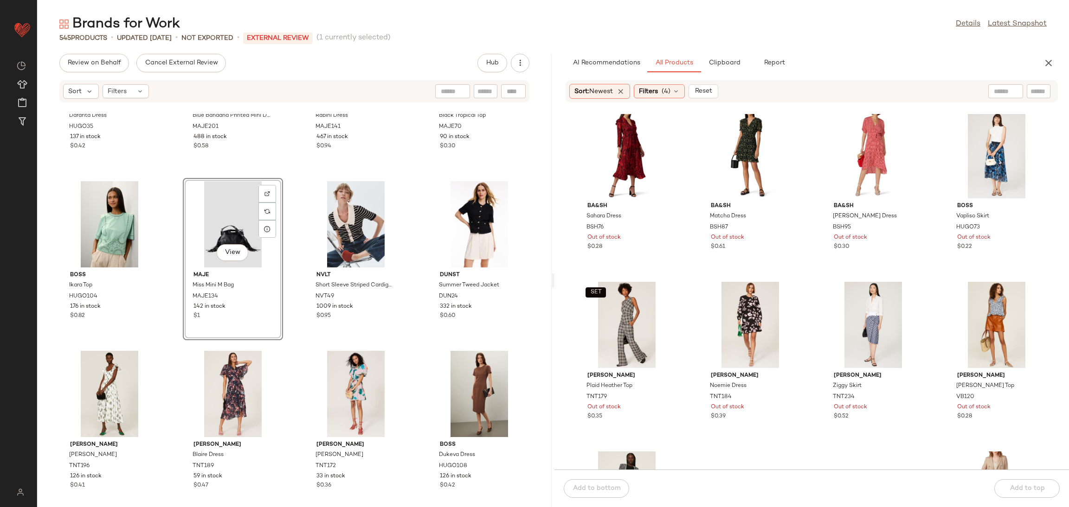
click at [288, 345] on div "BOSS Daranta Dress HUGO35 137 in stock $0.42 Maje Blue Bandana Printed Mini Dre…" at bounding box center [294, 310] width 514 height 393
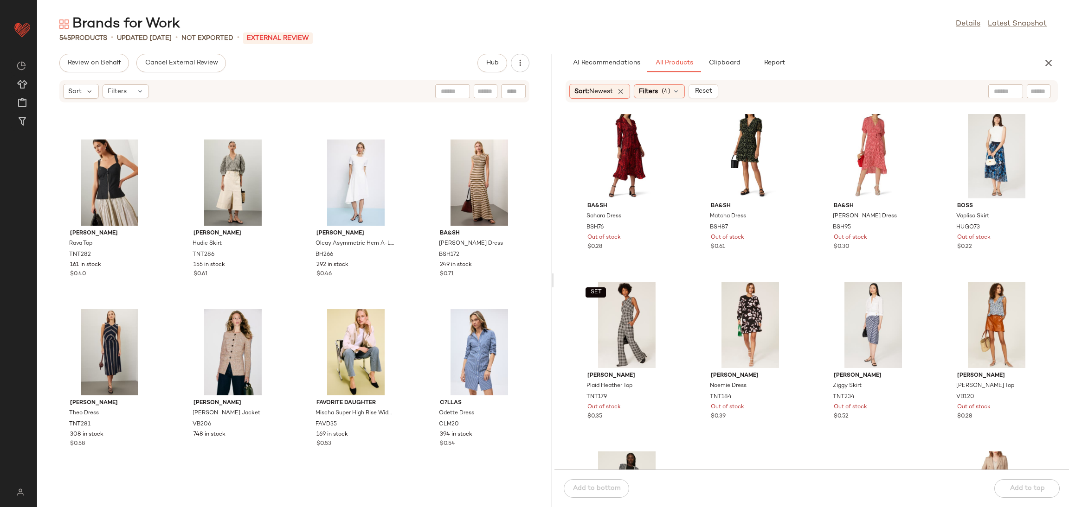
scroll to position [504, 0]
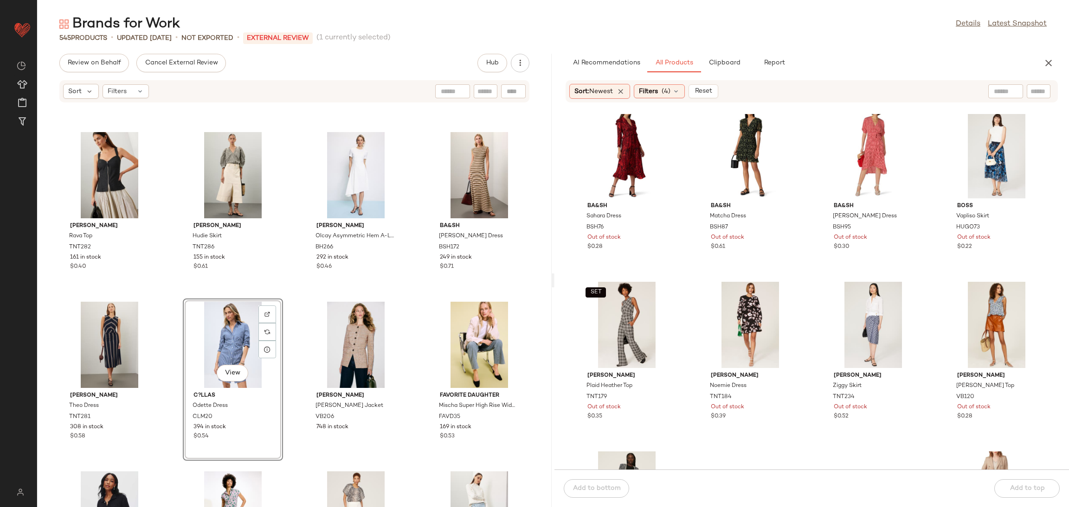
click at [293, 298] on div "Tanya Taylor Jessie Dress TNT324 594 in stock $0.70 Sandro Annecy Dress SAO82 1…" at bounding box center [294, 310] width 514 height 393
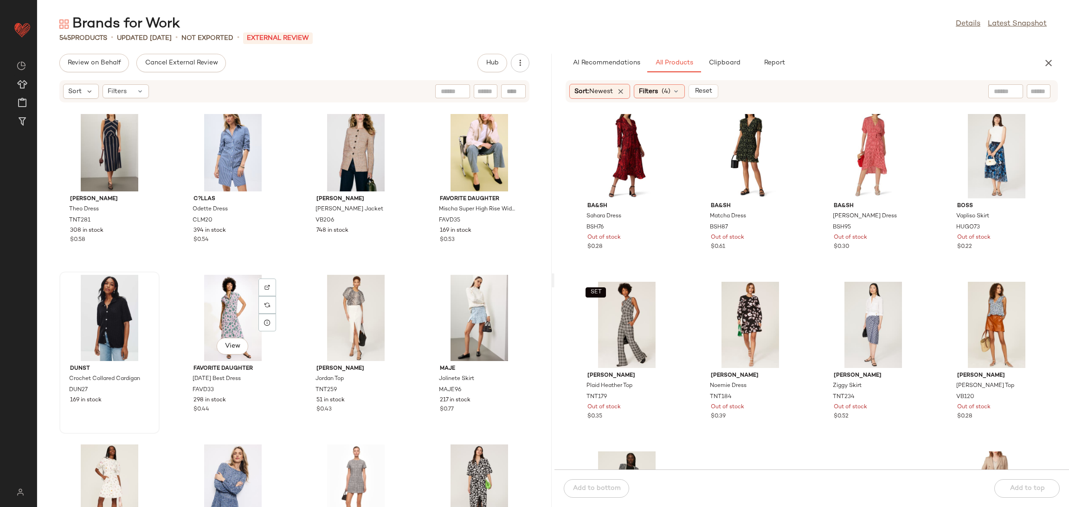
scroll to position [730, 0]
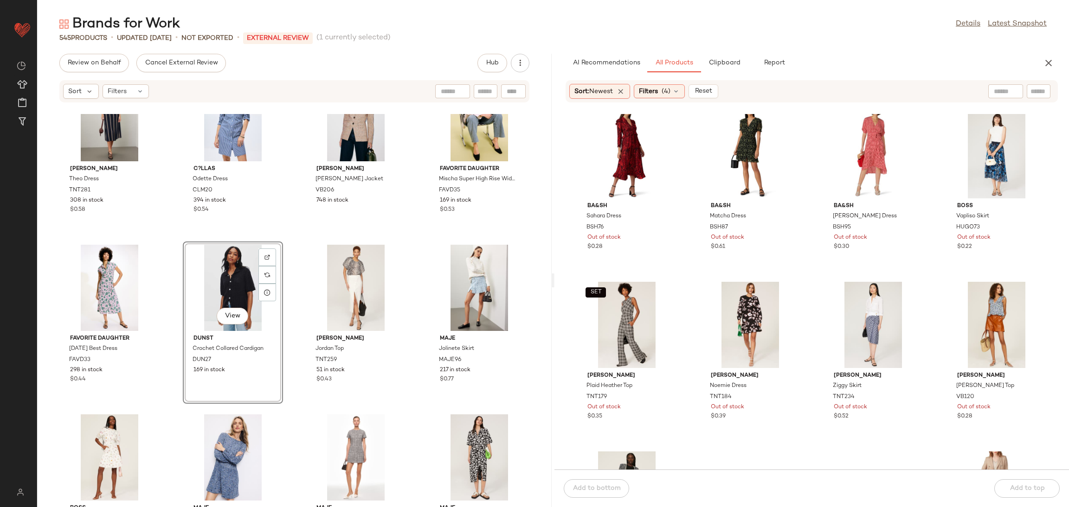
click at [301, 238] on div "Tanya Taylor Rava Top TNT282 161 in stock $0.40 Tanya Taylor Hudie Skirt TNT286…" at bounding box center [294, 310] width 514 height 393
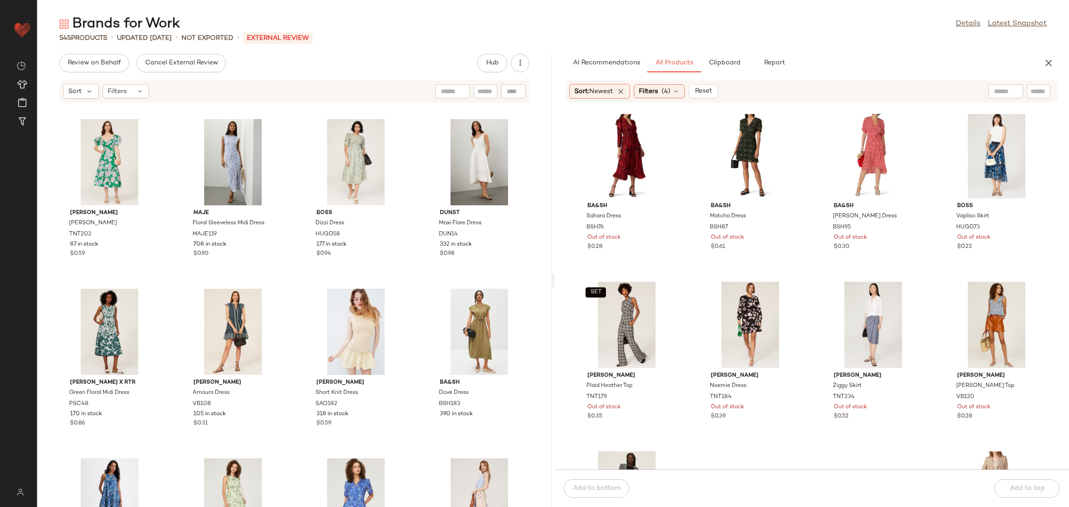
click at [1053, 73] on div "AI Recommendations All Products Clipboard Report Sort: Newest Filters (4) Reset…" at bounding box center [811, 281] width 514 height 454
click at [1048, 66] on icon "button" at bounding box center [1048, 63] width 11 height 11
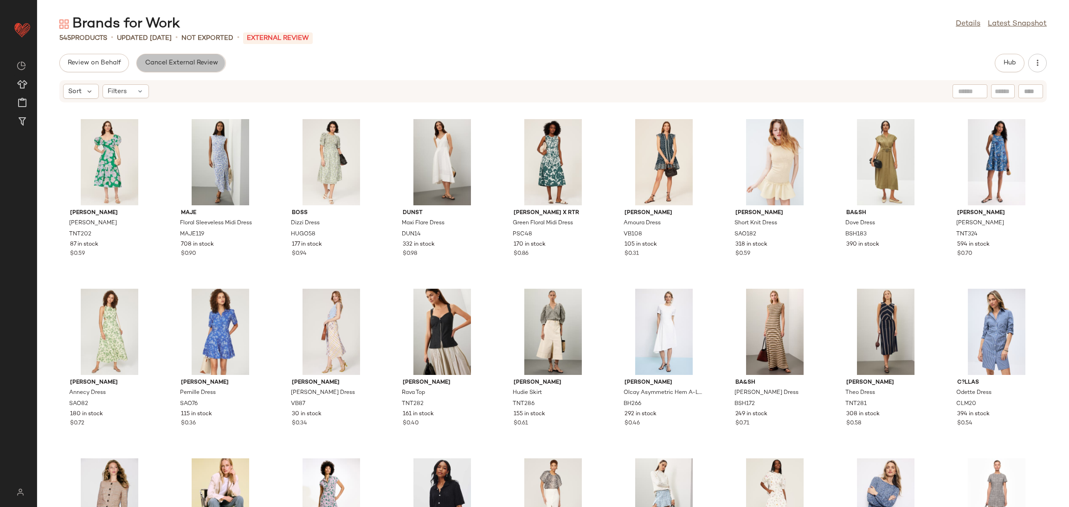
click at [218, 64] on button "Cancel External Review" at bounding box center [180, 63] width 89 height 19
click at [92, 65] on span "Send for Review" at bounding box center [92, 62] width 51 height 7
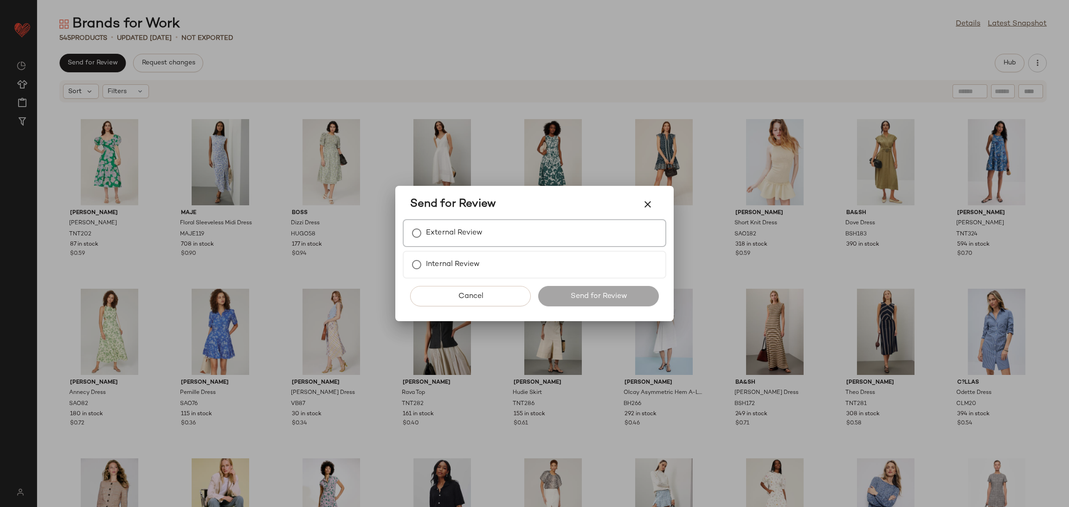
click at [464, 234] on label "External Review" at bounding box center [454, 233] width 57 height 19
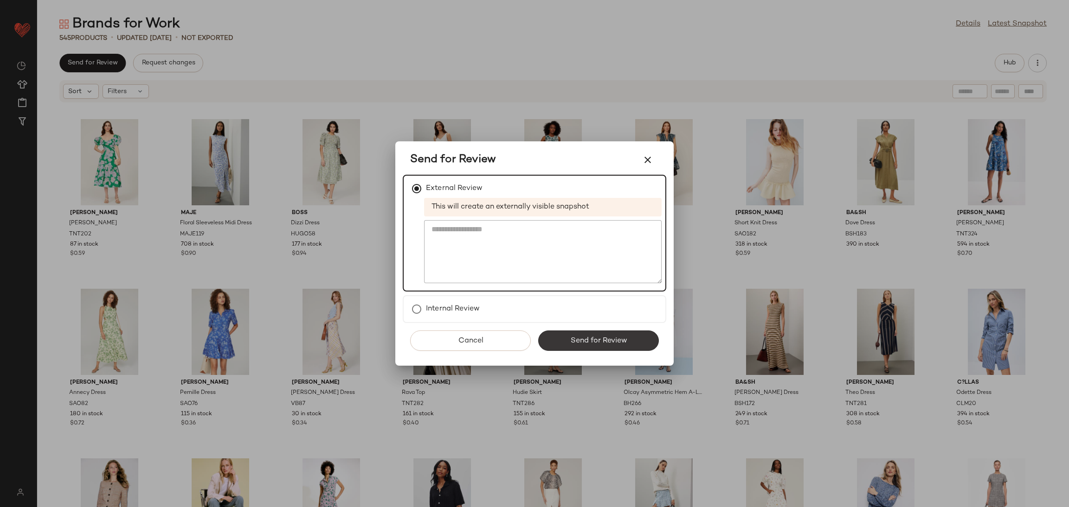
drag, startPoint x: 622, startPoint y: 335, endPoint x: 625, endPoint y: 343, distance: 8.5
click at [625, 343] on button "Send for Review" at bounding box center [598, 341] width 121 height 20
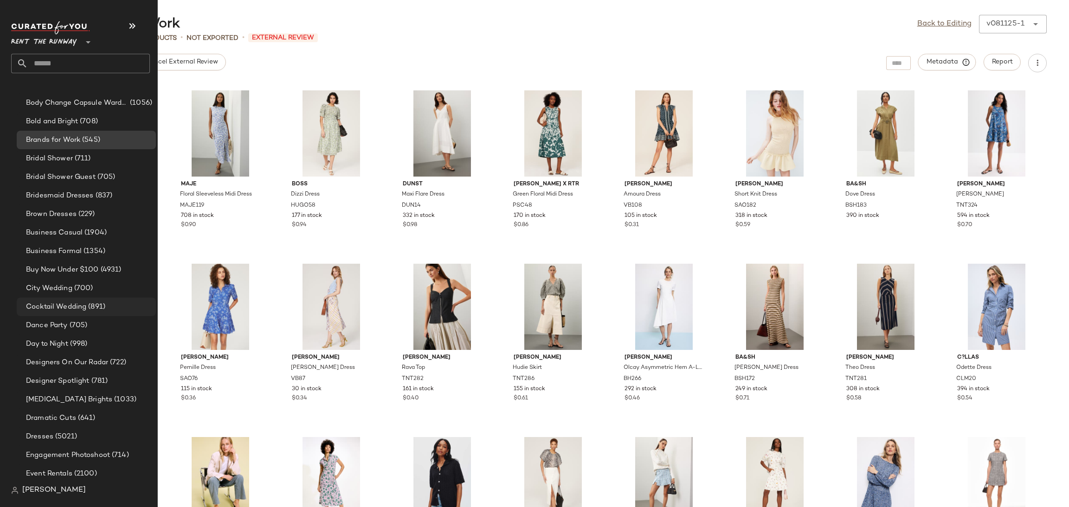
scroll to position [235, 0]
click at [78, 289] on span "(700)" at bounding box center [82, 288] width 21 height 11
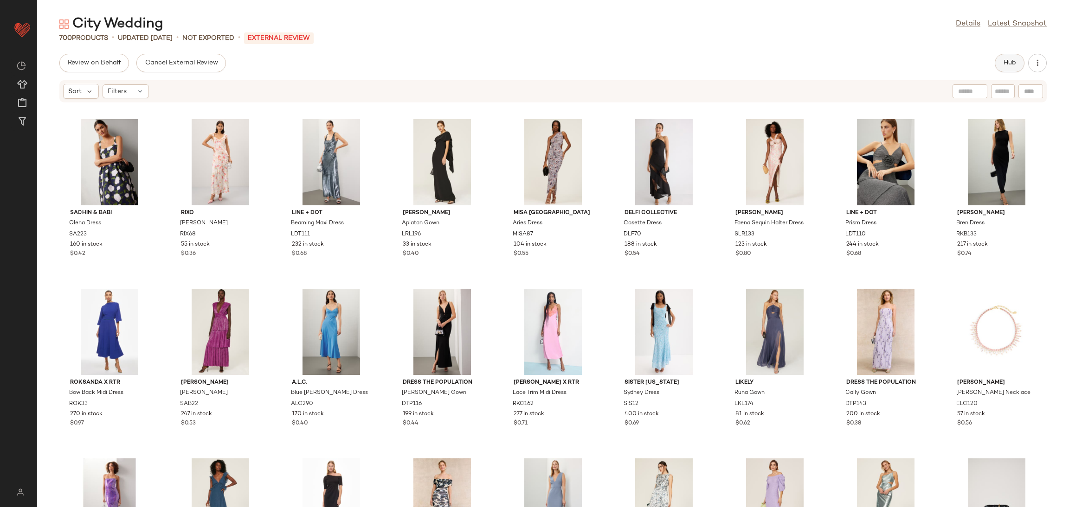
click at [1015, 70] on button "Hub" at bounding box center [1009, 63] width 30 height 19
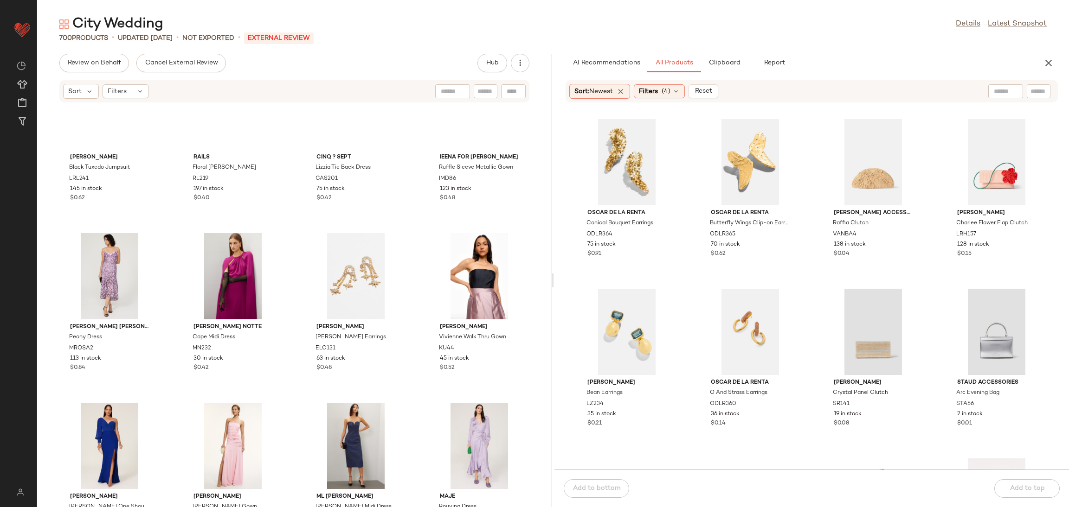
scroll to position [3502, 0]
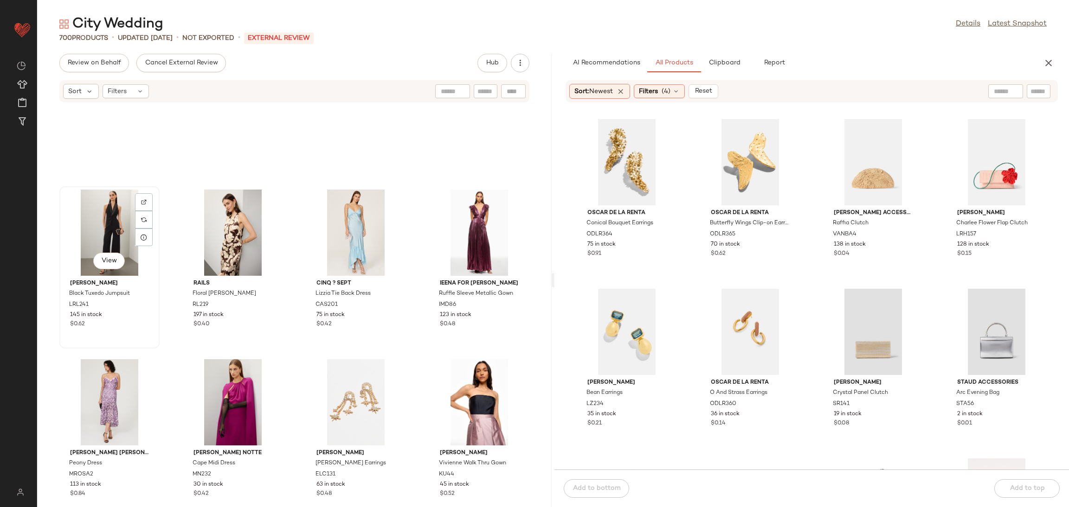
click at [98, 224] on div "View" at bounding box center [110, 233] width 94 height 86
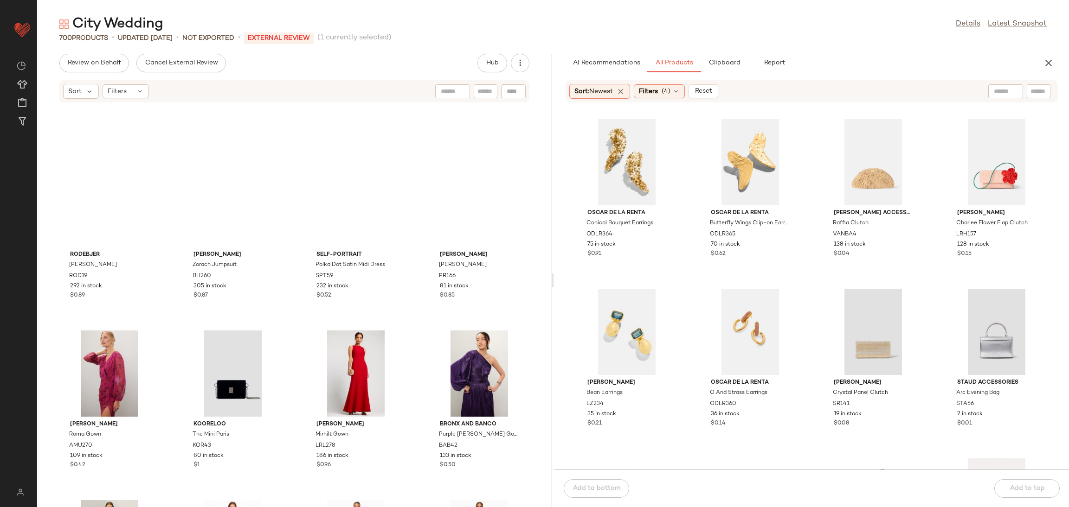
scroll to position [5212, 0]
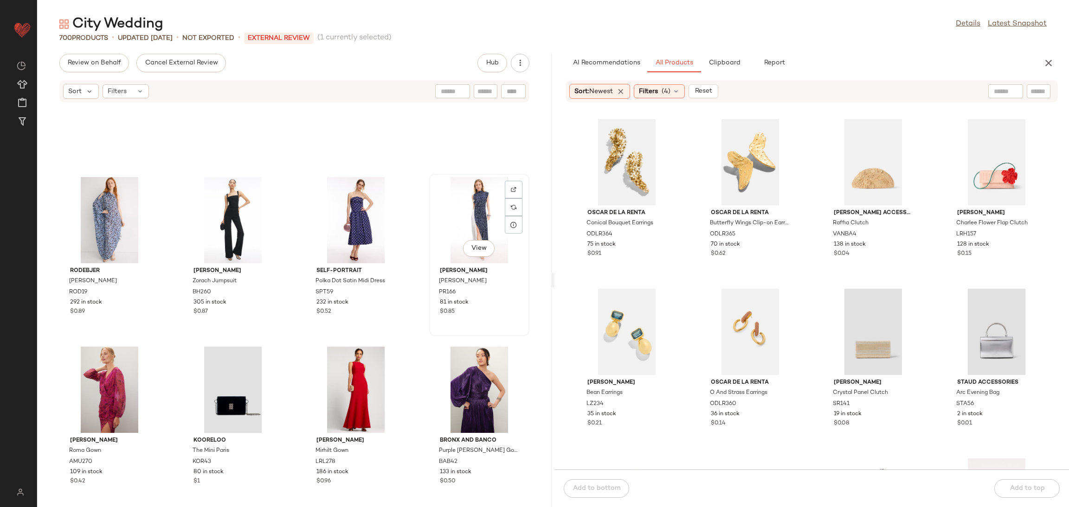
click at [459, 238] on div "View" at bounding box center [479, 220] width 94 height 86
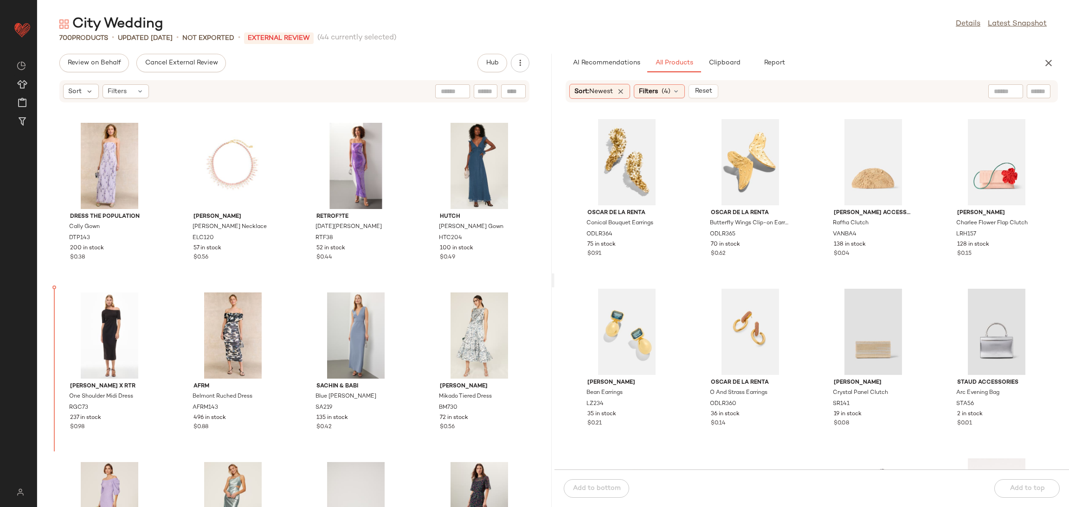
scroll to position [697, 0]
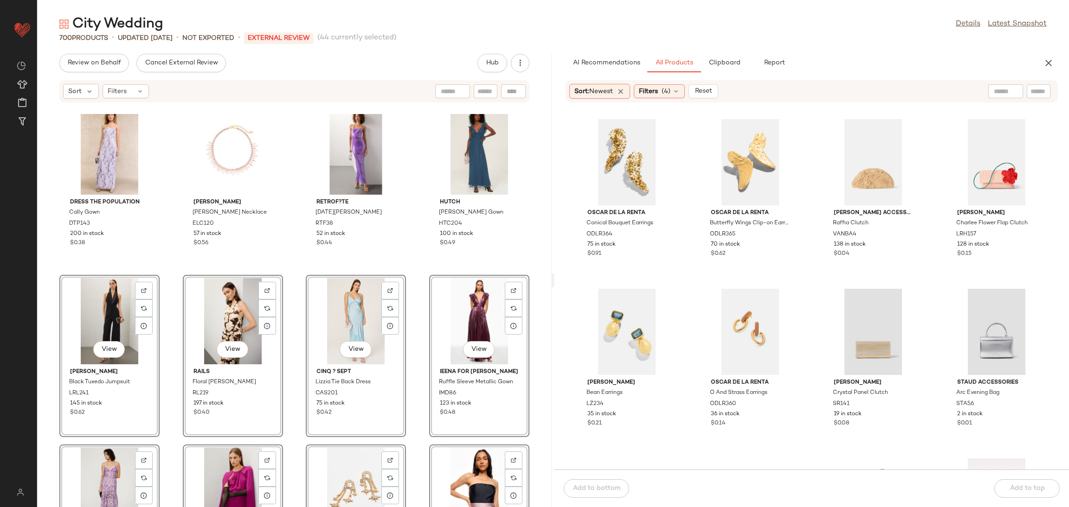
click at [170, 253] on div "Dress The Population Black Viola Gown DTP116 199 in stock $0.44 Ronny Kobo x RT…" at bounding box center [294, 310] width 514 height 393
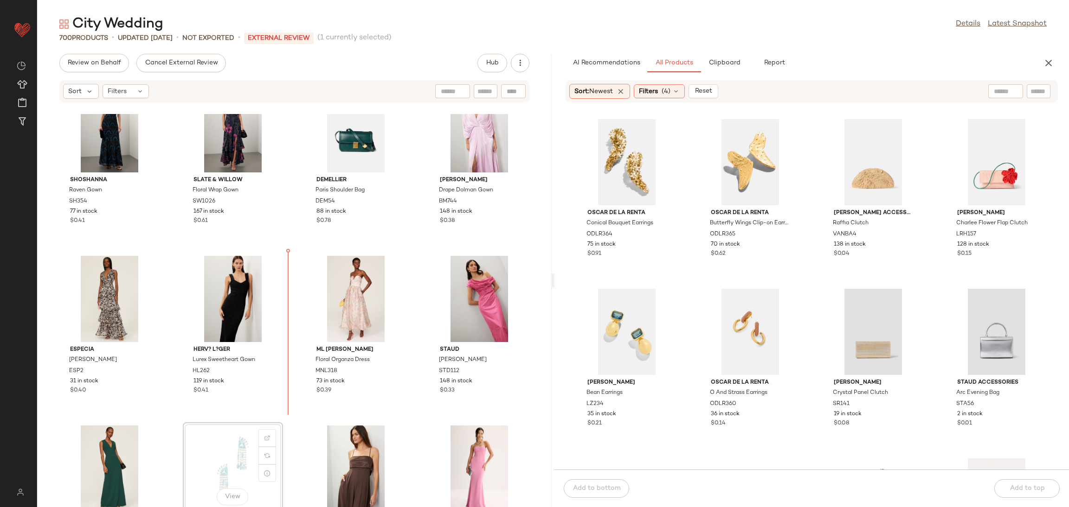
scroll to position [4964, 0]
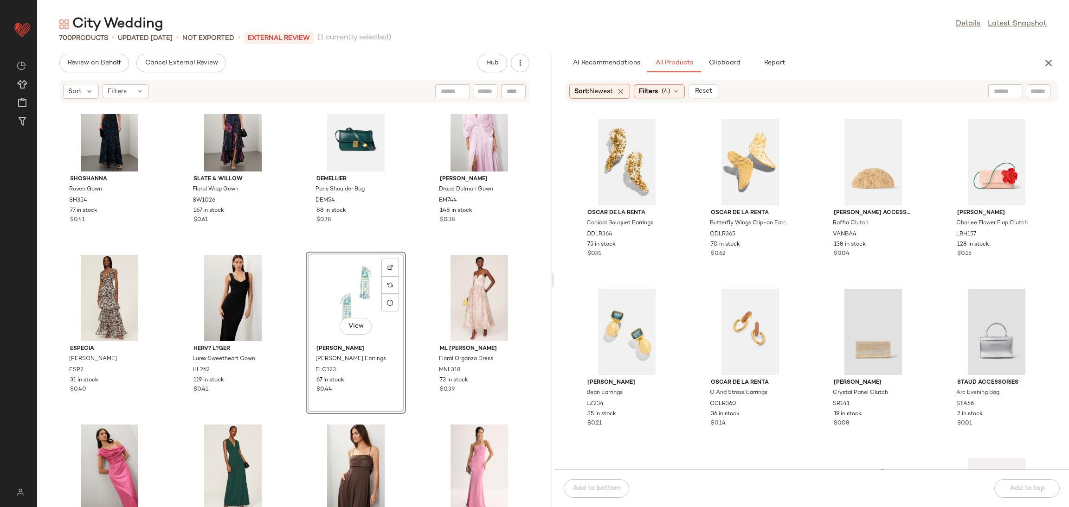
click at [296, 349] on div "Shoshanna Raven Gown SH354 77 in stock $0.41 Slate & Willow Floral Wrap Gown SW…" at bounding box center [294, 310] width 514 height 393
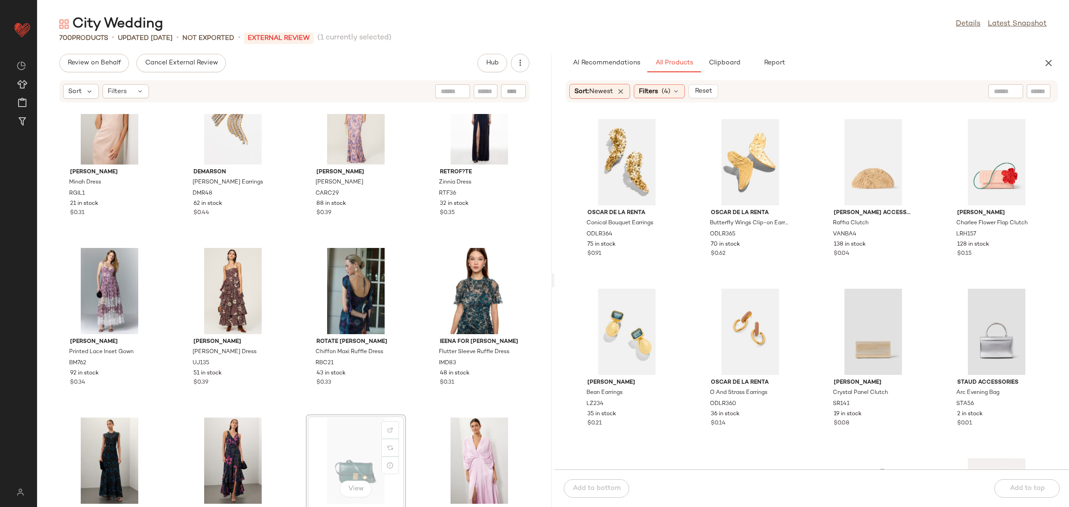
scroll to position [4632, 0]
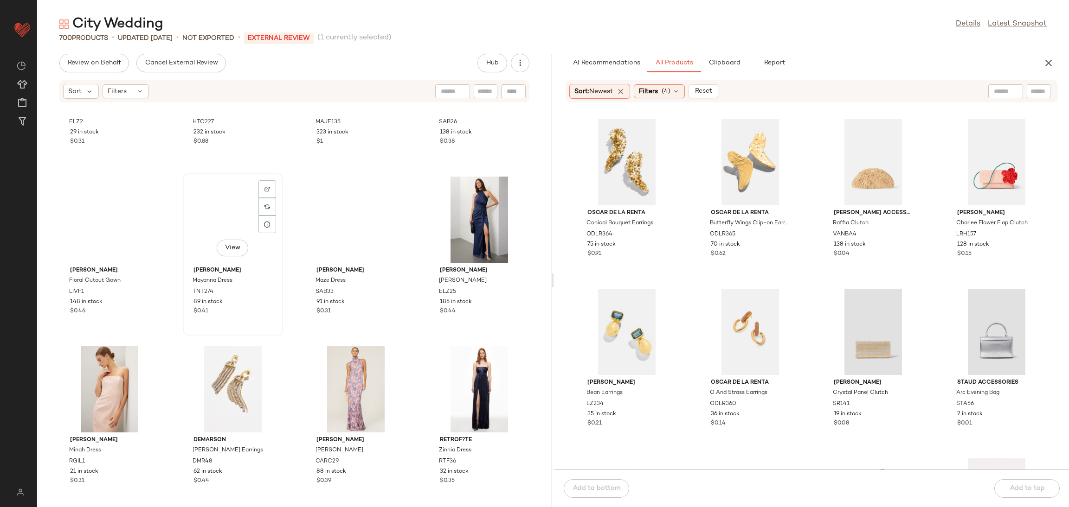
scroll to position [4343, 0]
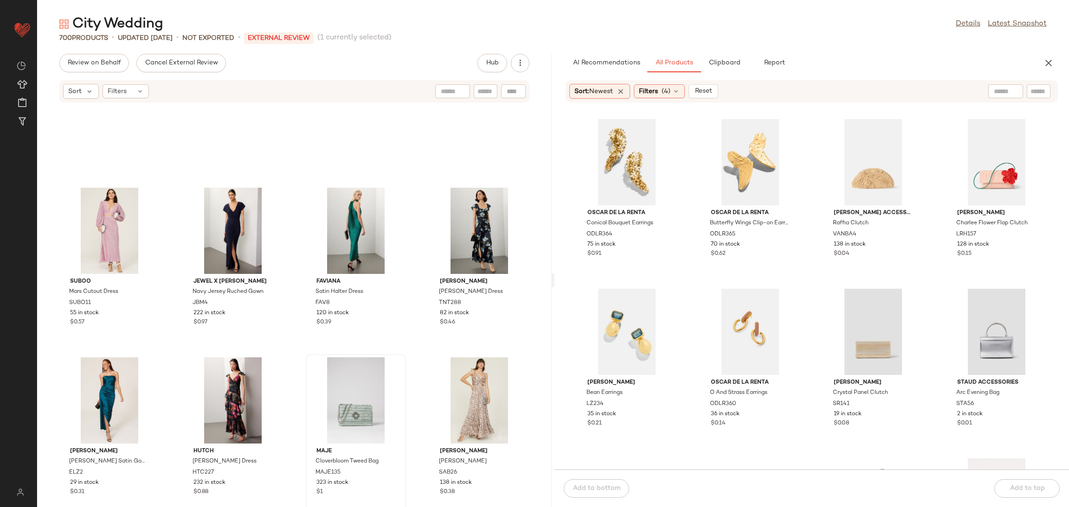
scroll to position [4011, 0]
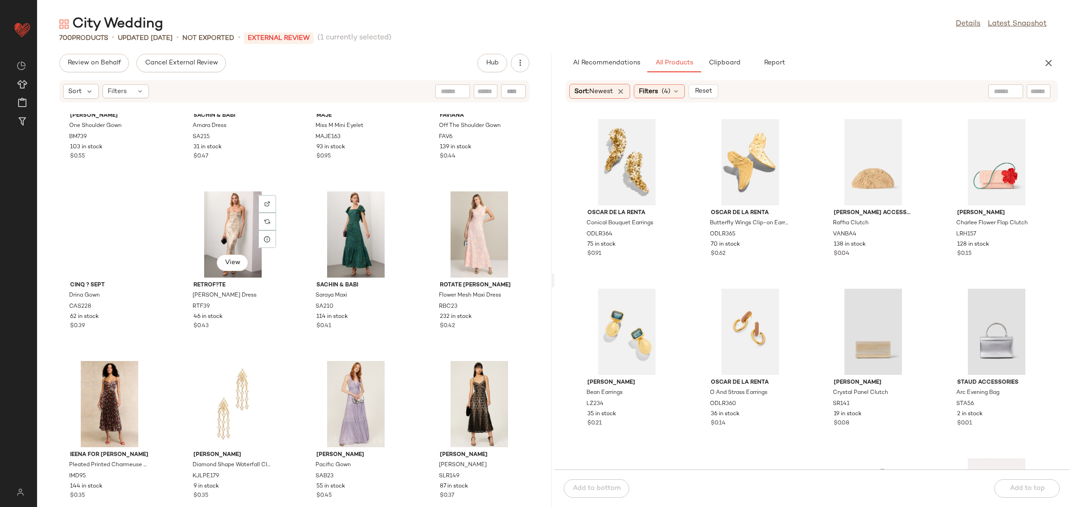
scroll to position [3650, 0]
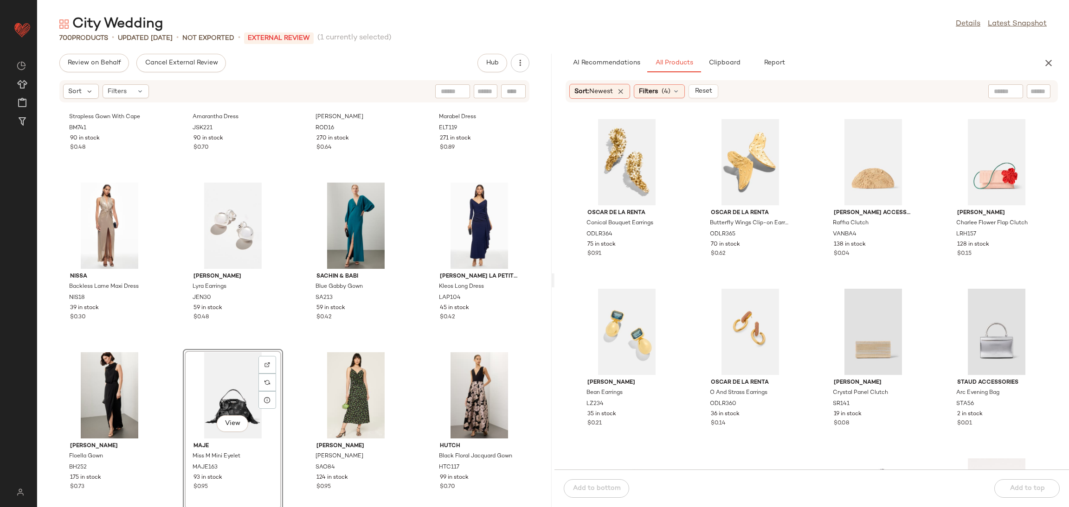
scroll to position [3101, 0]
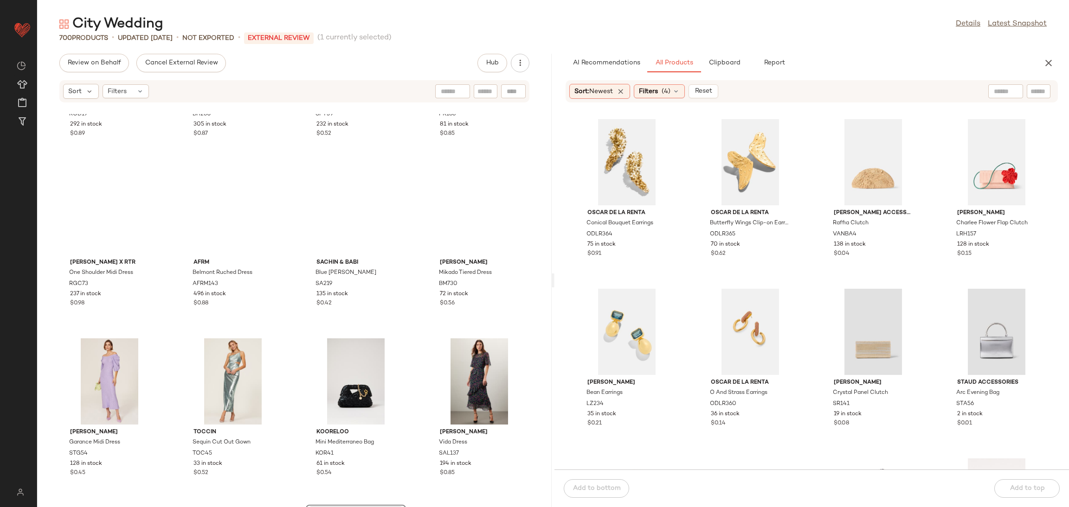
scroll to position [2654, 0]
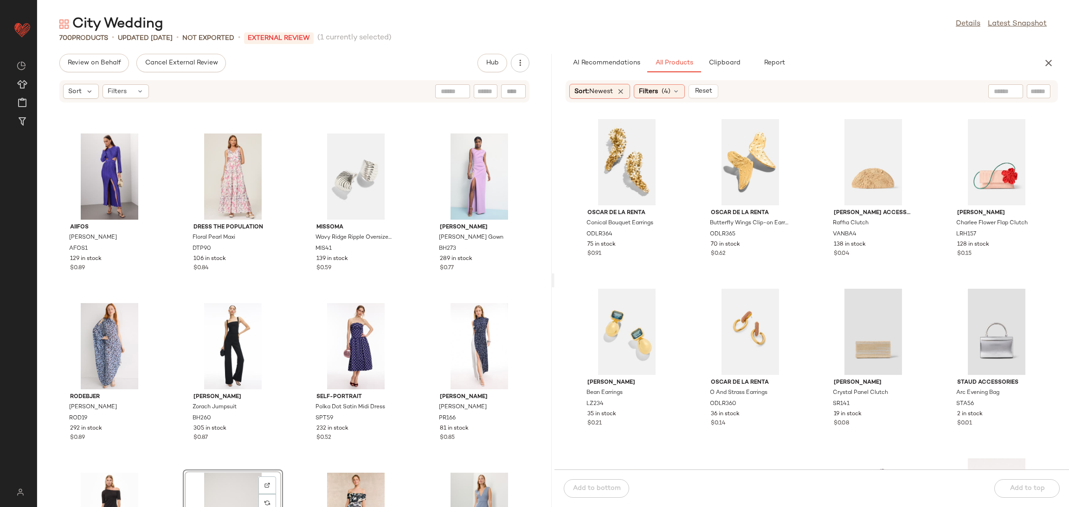
click at [282, 314] on div "AIIFOS Phillipa Gown AFOS1 129 in stock $0.89 Dress The Population Floral Pearl…" at bounding box center [294, 310] width 514 height 393
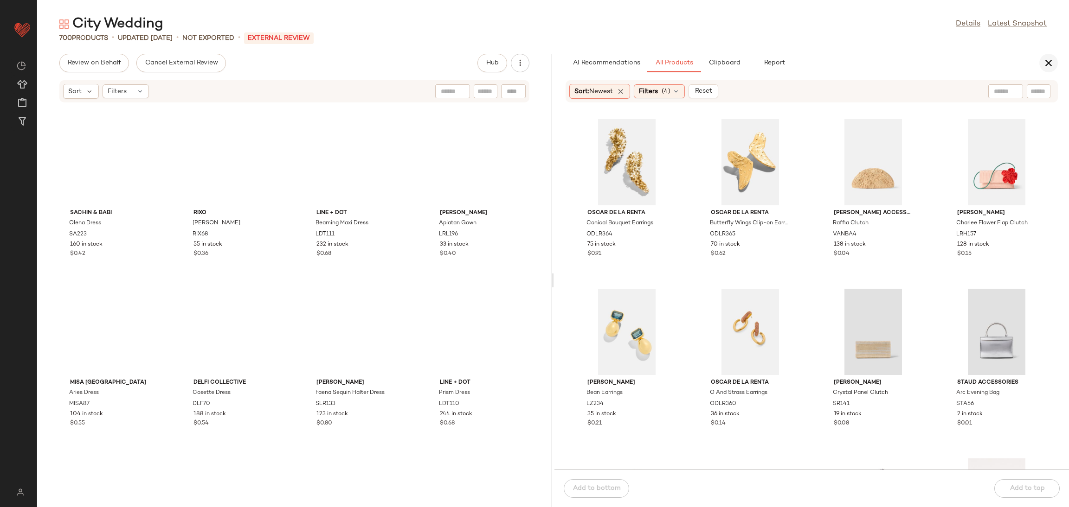
click at [1043, 58] on button "button" at bounding box center [1048, 63] width 19 height 19
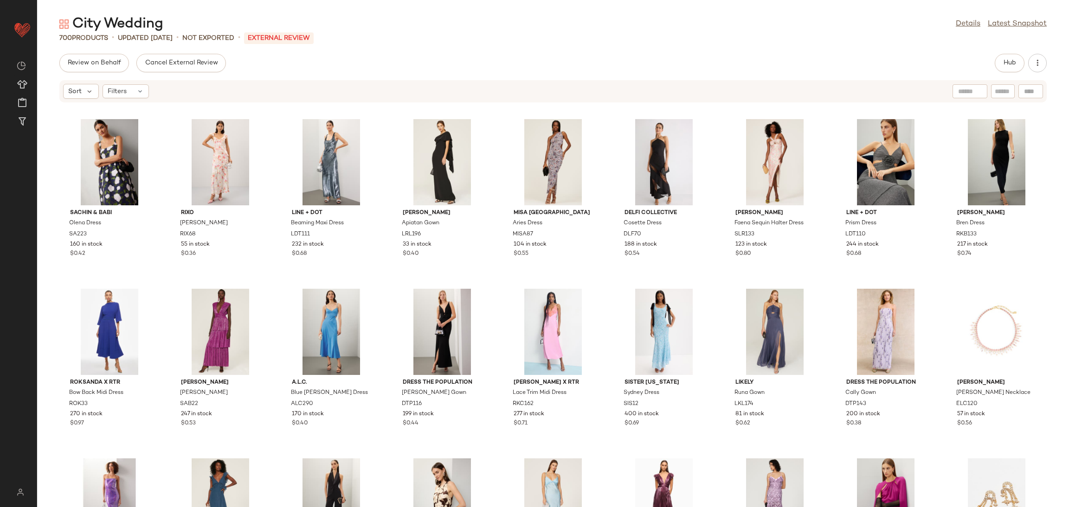
click at [168, 52] on div "City Wedding Details Latest Snapshot 700 Products • updated Aug 11th • Not Expo…" at bounding box center [552, 261] width 1031 height 493
click at [170, 61] on span "Cancel External Review" at bounding box center [180, 62] width 73 height 7
click at [73, 64] on span "Send for Review" at bounding box center [92, 62] width 51 height 7
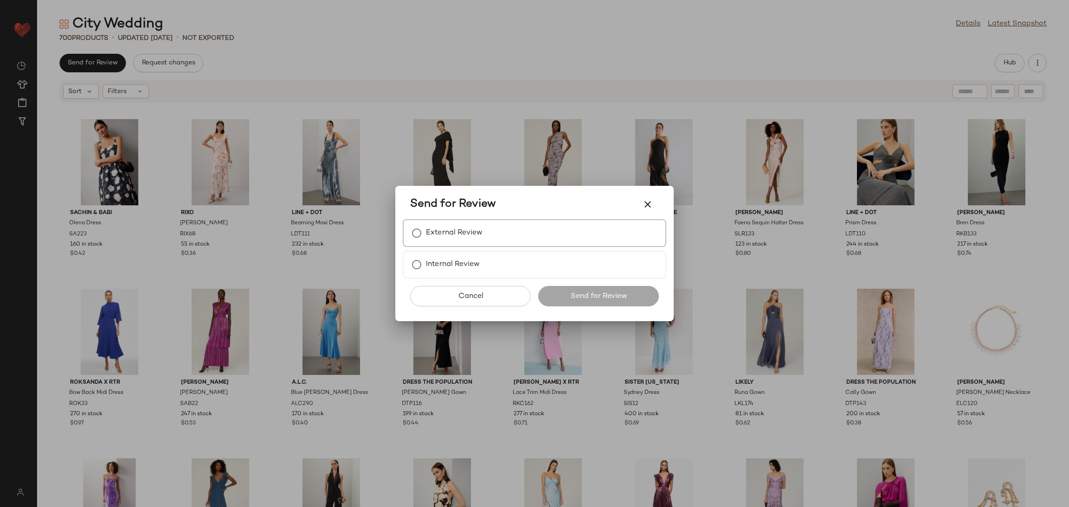
click at [459, 232] on label "External Review" at bounding box center [454, 233] width 57 height 19
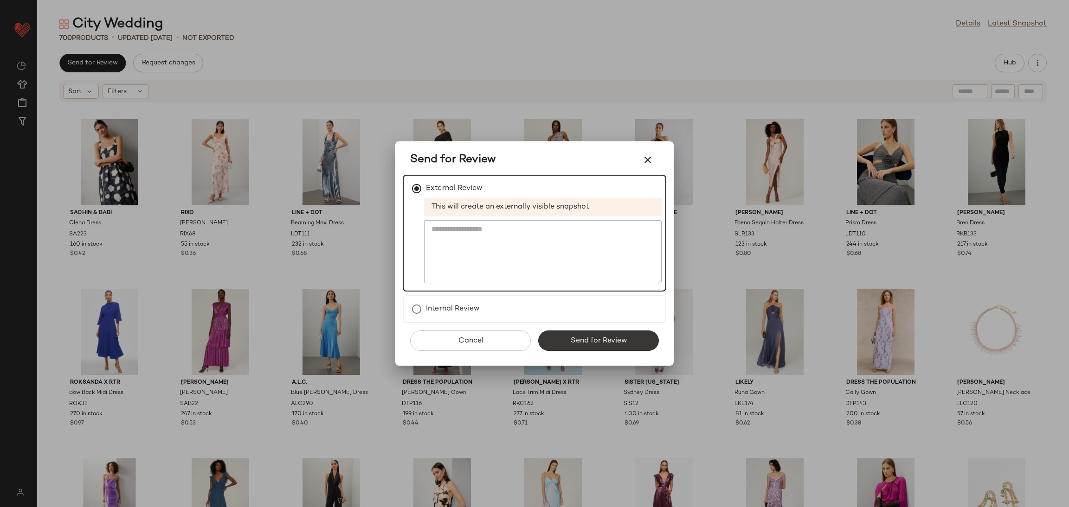
click at [594, 331] on button "Send for Review" at bounding box center [598, 341] width 121 height 20
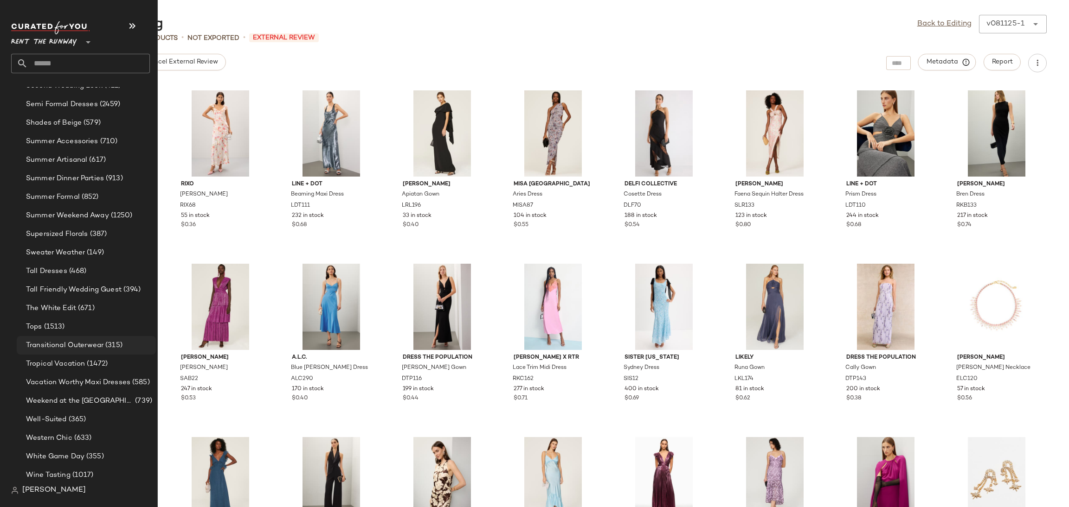
scroll to position [1070, 0]
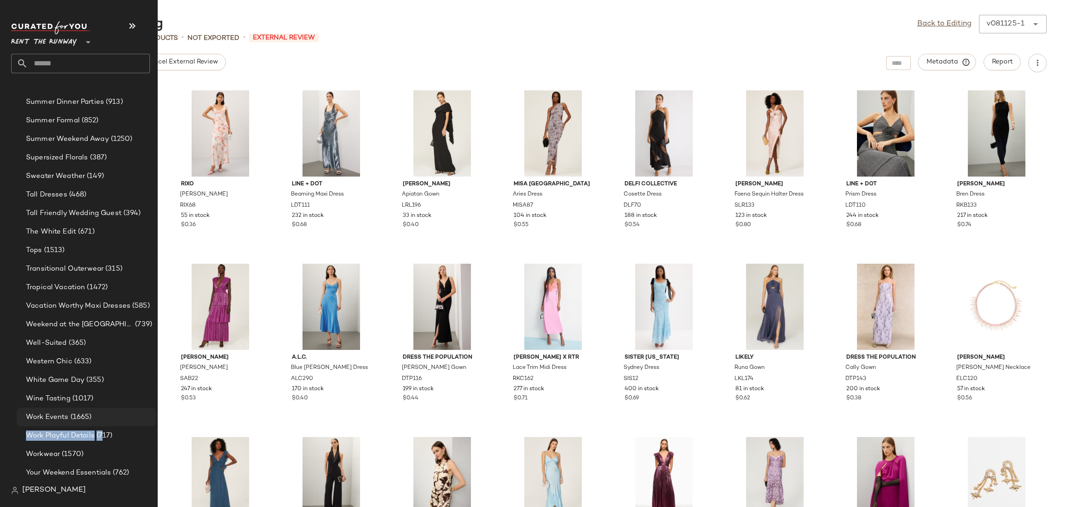
drag, startPoint x: 102, startPoint y: 425, endPoint x: 99, endPoint y: 416, distance: 10.0
click at [103, 433] on span "(717)" at bounding box center [104, 436] width 18 height 11
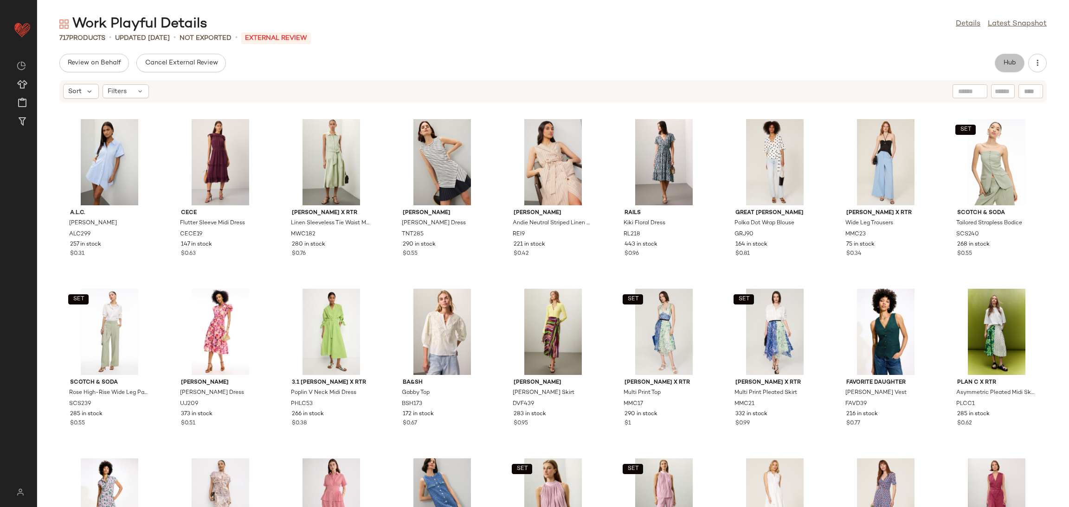
click at [1003, 65] on span "Hub" at bounding box center [1009, 62] width 13 height 7
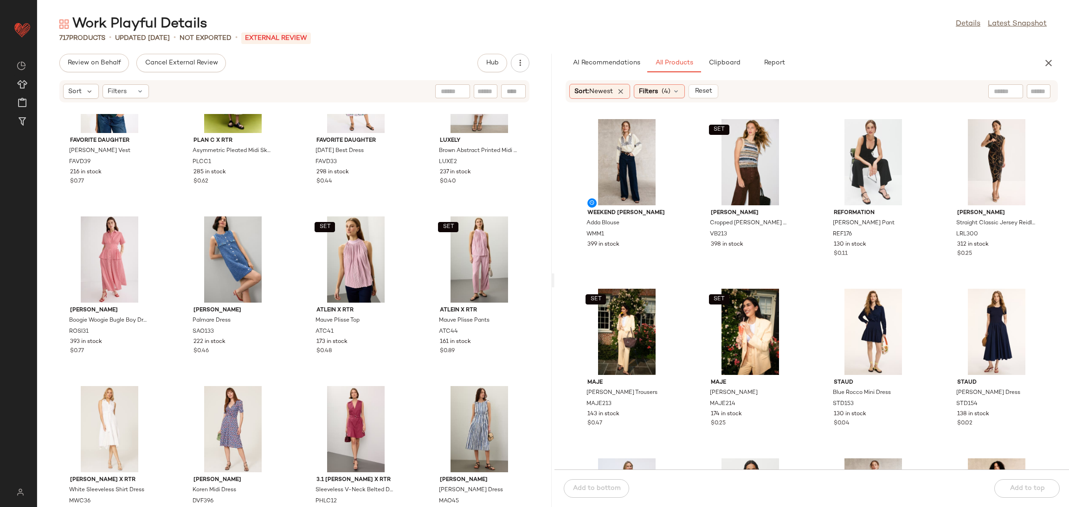
scroll to position [864, 0]
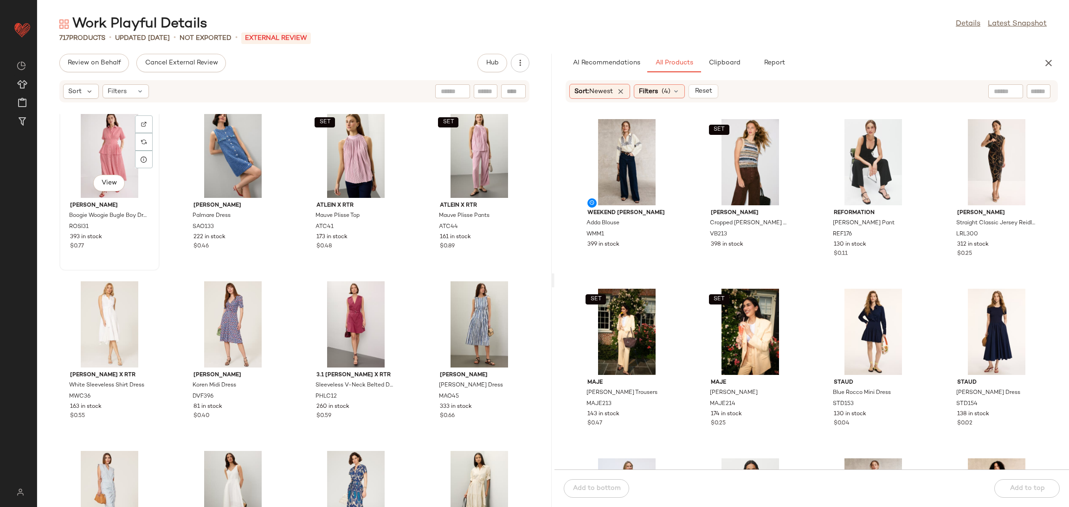
scroll to position [862, 0]
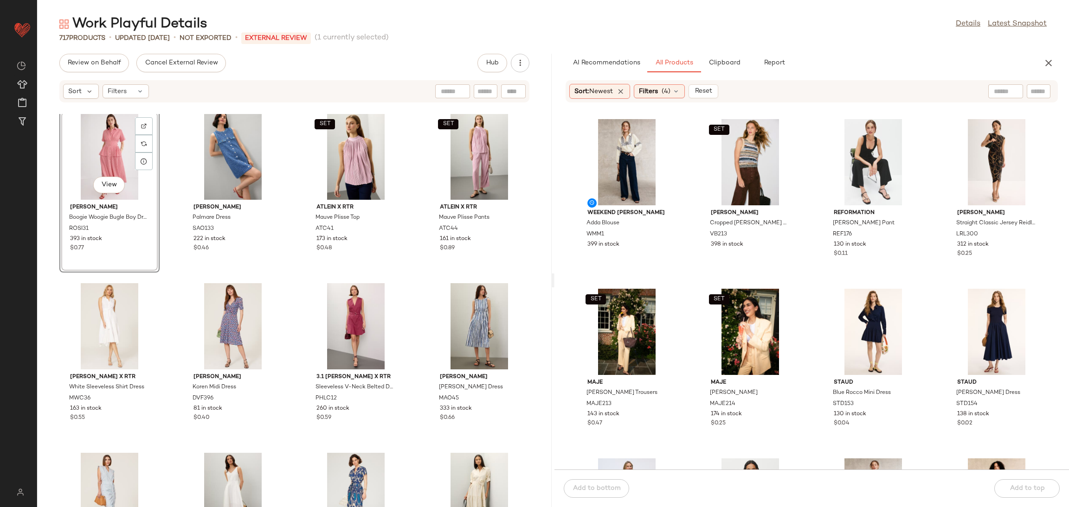
drag, startPoint x: 109, startPoint y: 157, endPoint x: 114, endPoint y: 150, distance: 8.6
click at [110, 156] on div "View" at bounding box center [110, 157] width 94 height 86
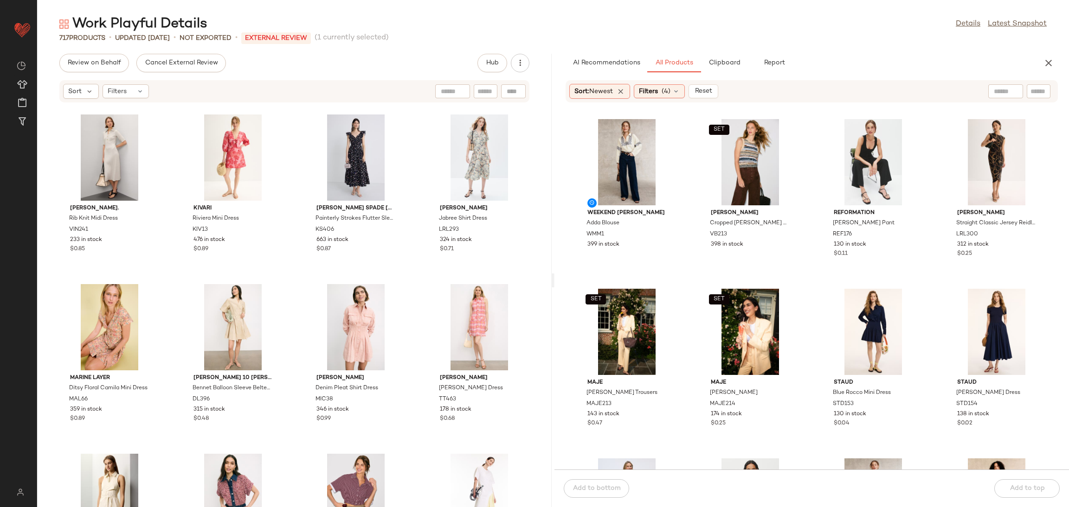
scroll to position [3024, 0]
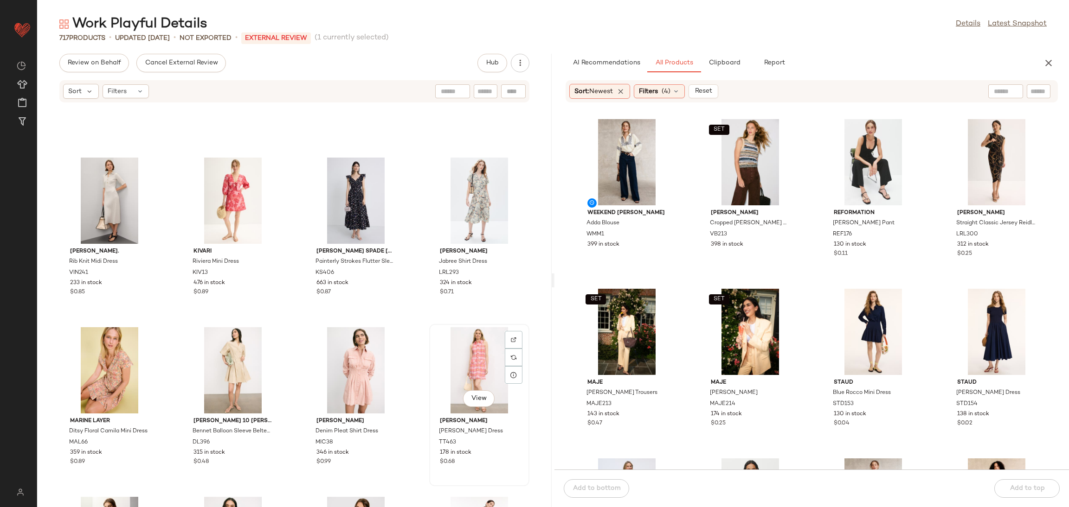
click at [447, 360] on div "View" at bounding box center [479, 370] width 94 height 86
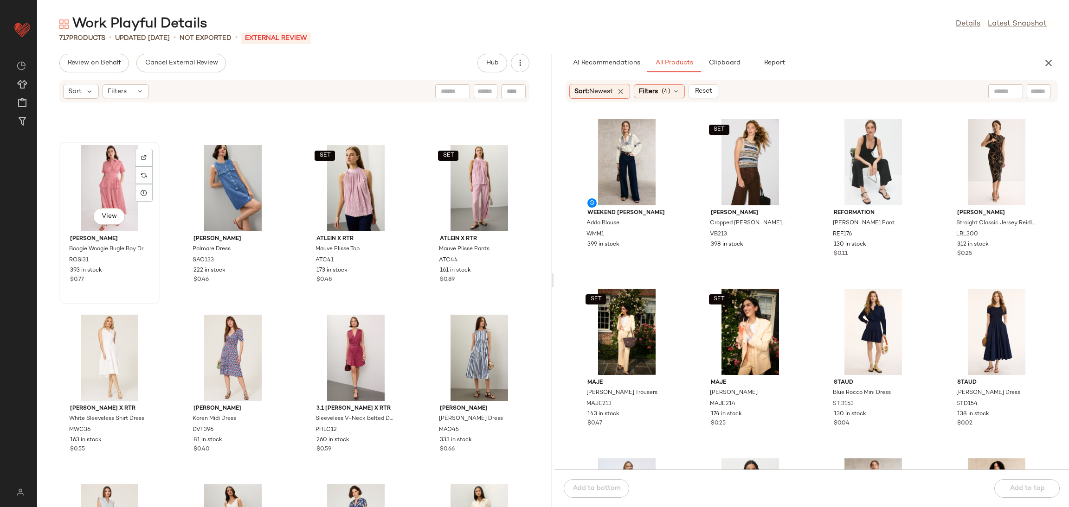
scroll to position [792, 0]
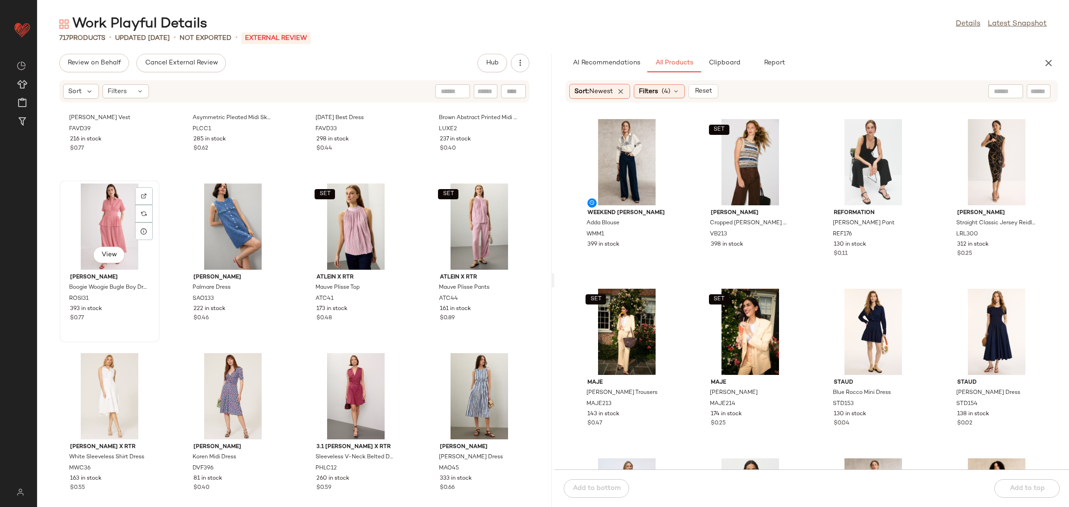
click at [103, 225] on div "View" at bounding box center [110, 227] width 94 height 86
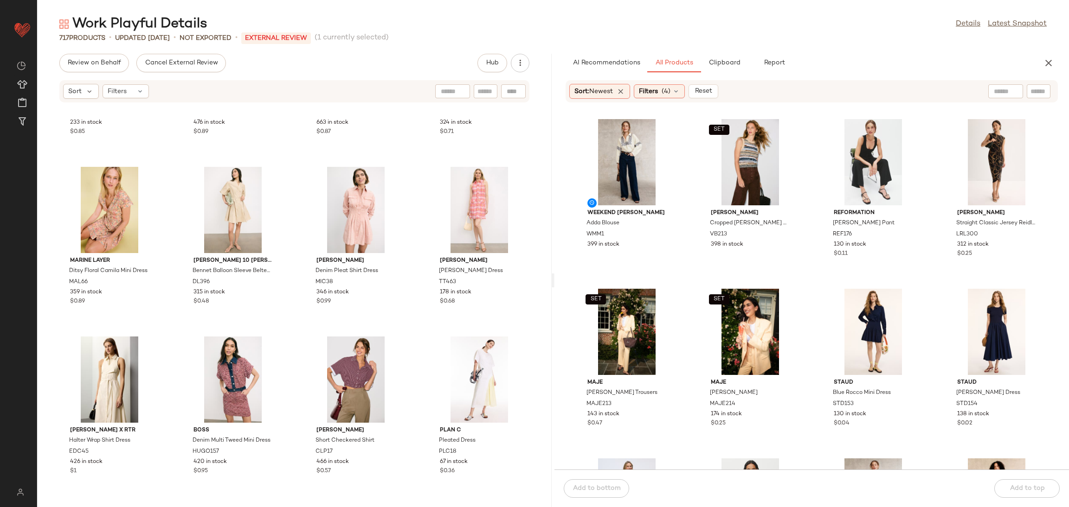
scroll to position [3207, 0]
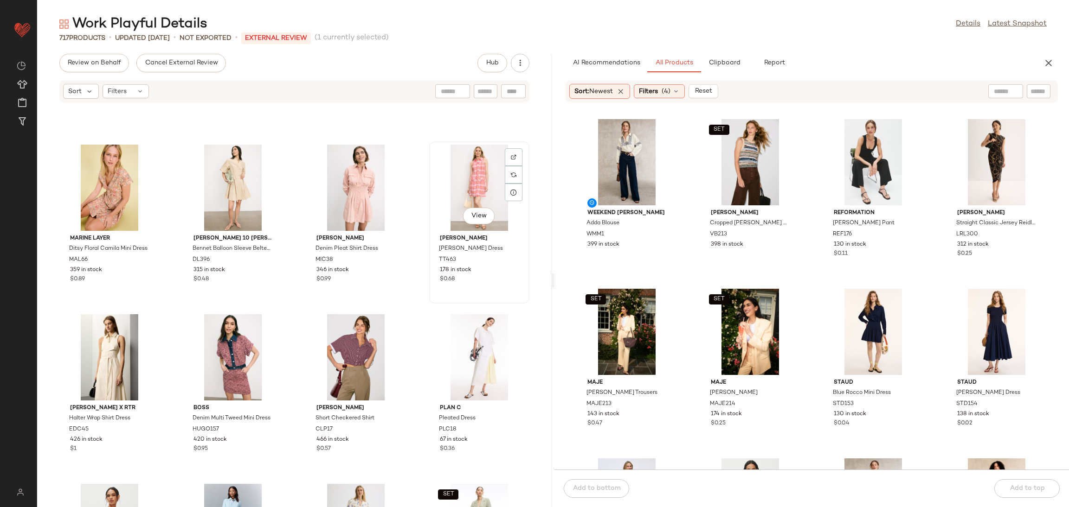
click at [457, 181] on div "View" at bounding box center [479, 188] width 94 height 86
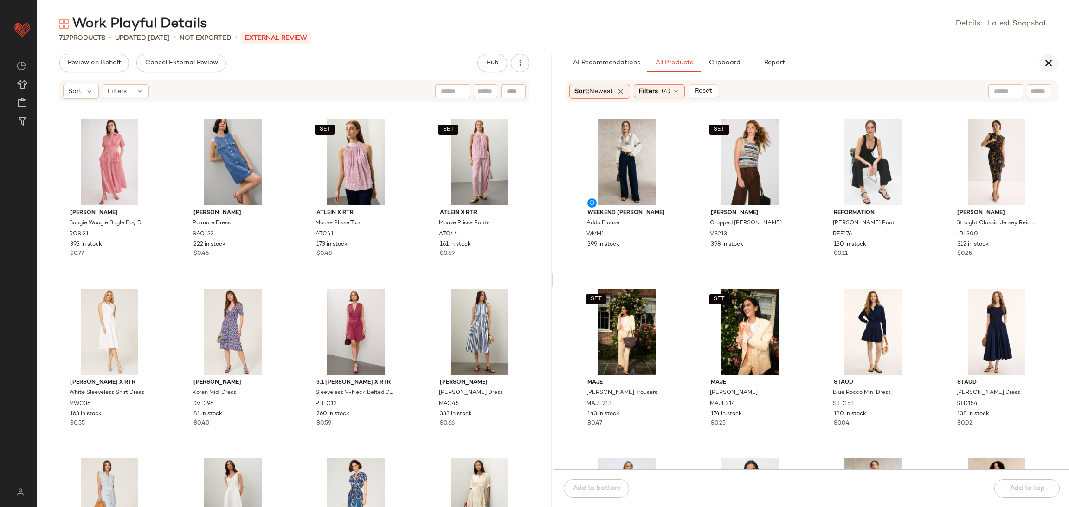
click at [1046, 58] on icon "button" at bounding box center [1048, 63] width 11 height 11
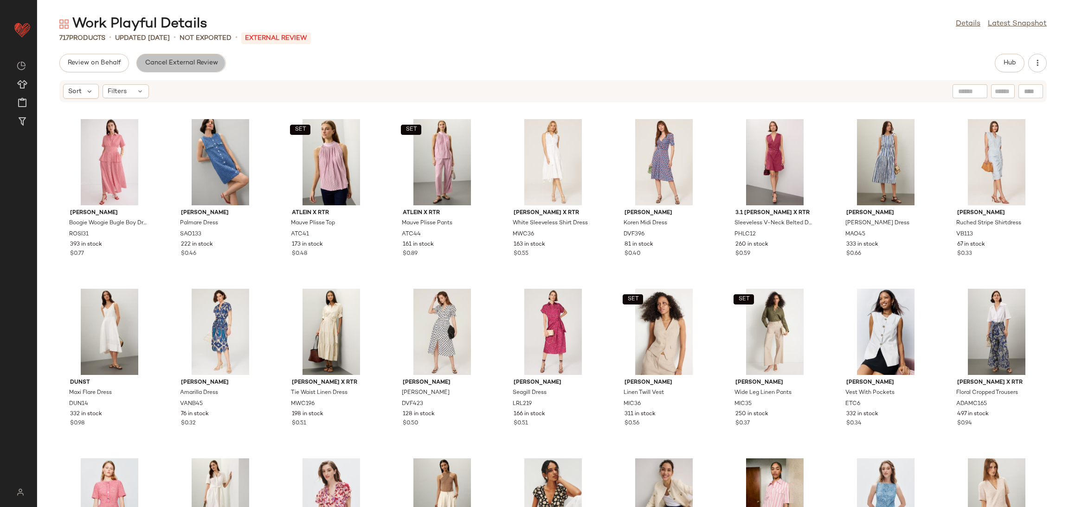
click at [179, 65] on span "Cancel External Review" at bounding box center [180, 62] width 73 height 7
click at [86, 67] on button "Send for Review" at bounding box center [92, 63] width 66 height 19
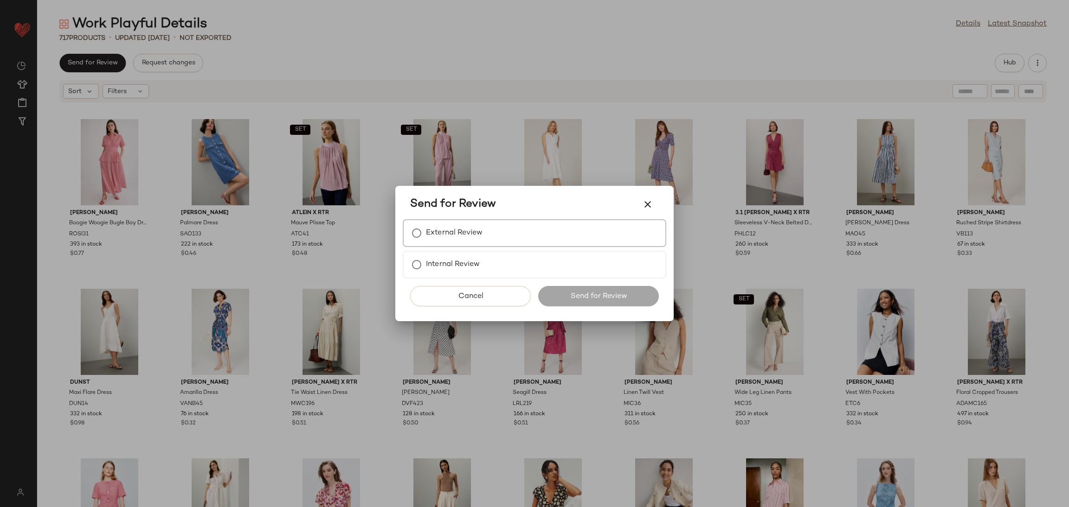
click at [431, 227] on label "External Review" at bounding box center [454, 233] width 57 height 19
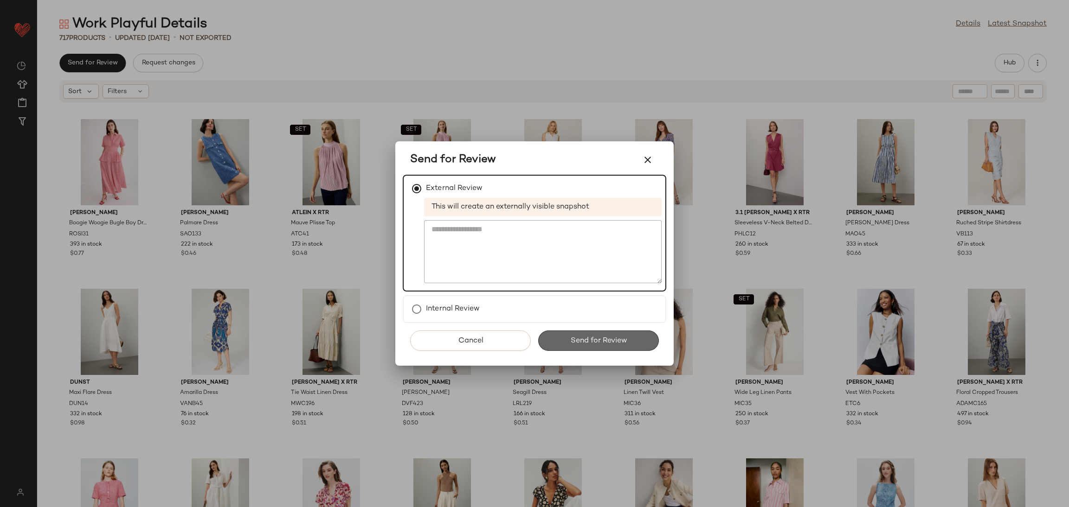
click at [571, 339] on span "Send for Review" at bounding box center [598, 341] width 57 height 9
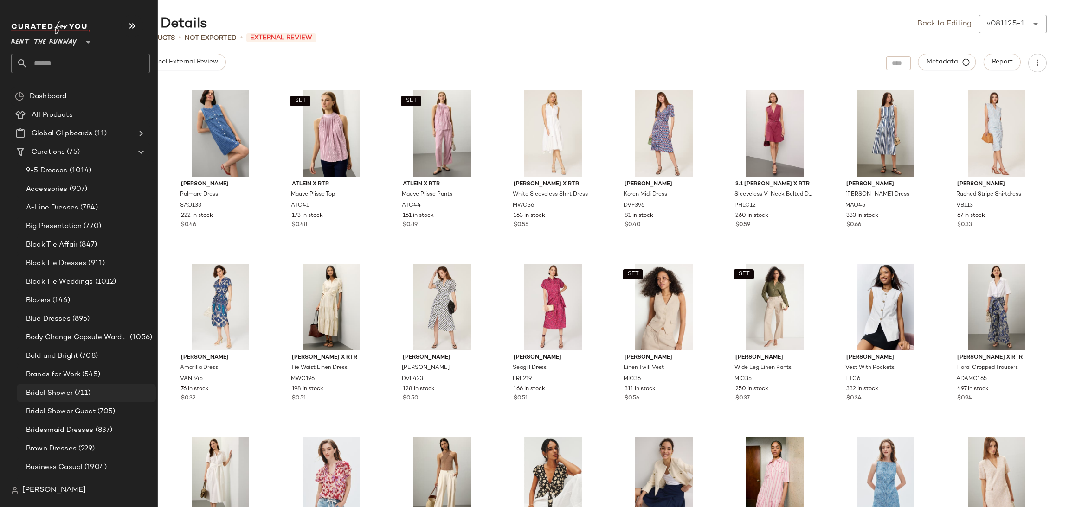
click at [73, 390] on span "(711)" at bounding box center [82, 393] width 18 height 11
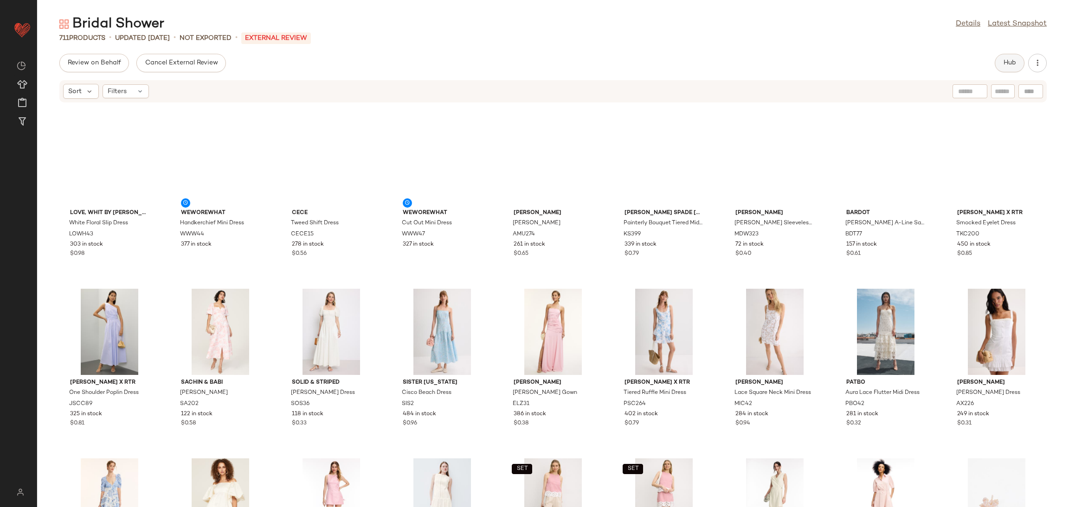
click at [1004, 64] on span "Hub" at bounding box center [1009, 62] width 13 height 7
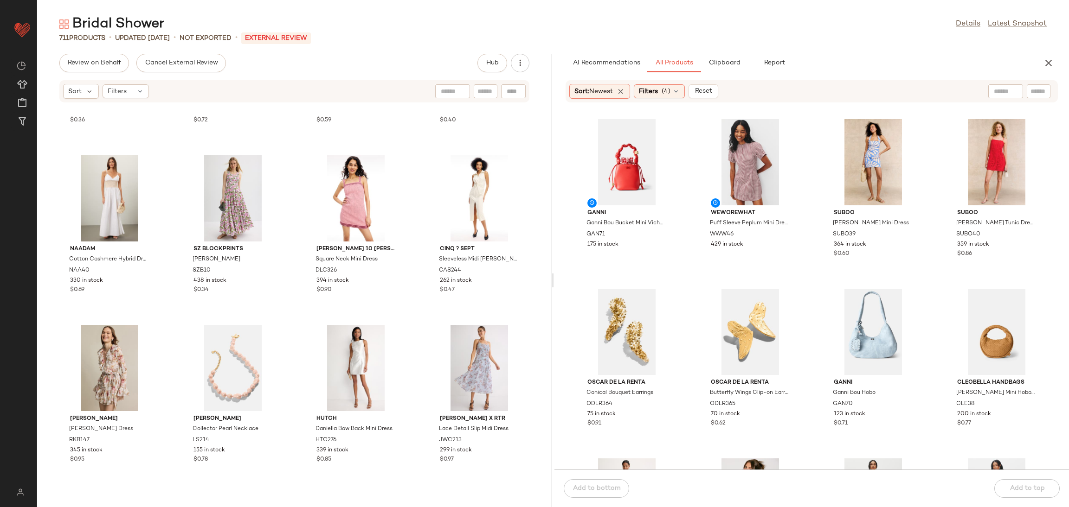
scroll to position [1847, 0]
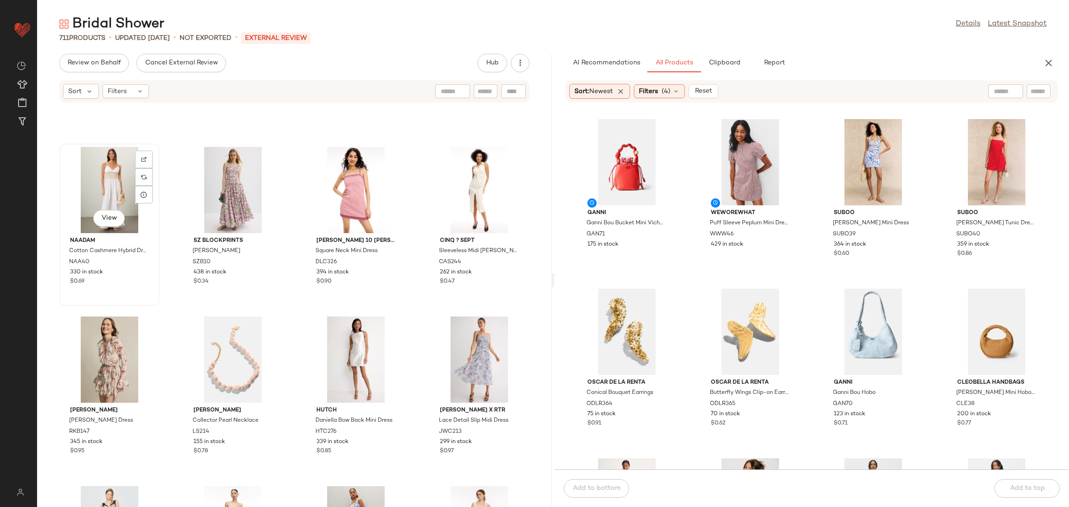
click at [123, 186] on div "View" at bounding box center [110, 190] width 94 height 86
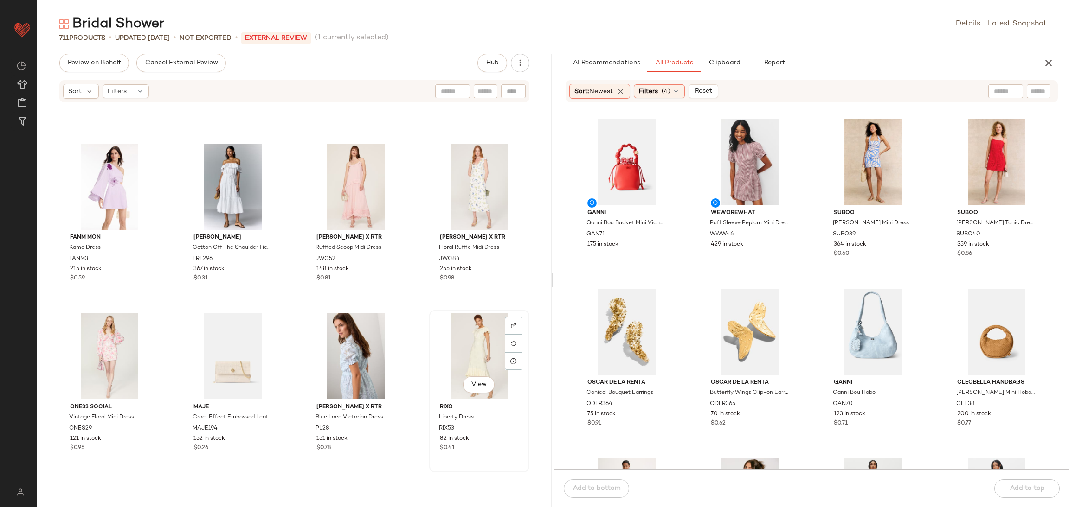
scroll to position [2530, 0]
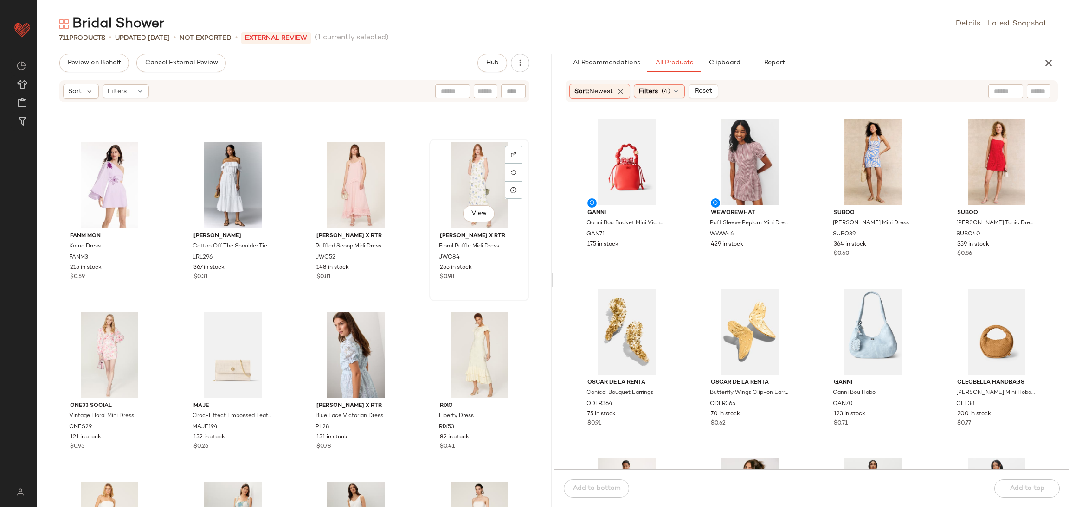
click at [465, 183] on div "View" at bounding box center [479, 185] width 94 height 86
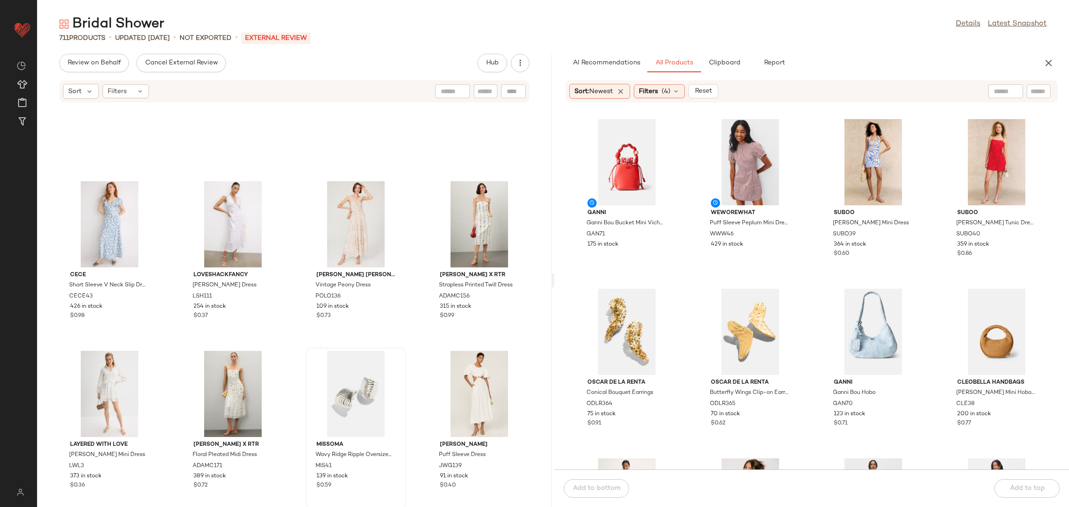
scroll to position [2313, 0]
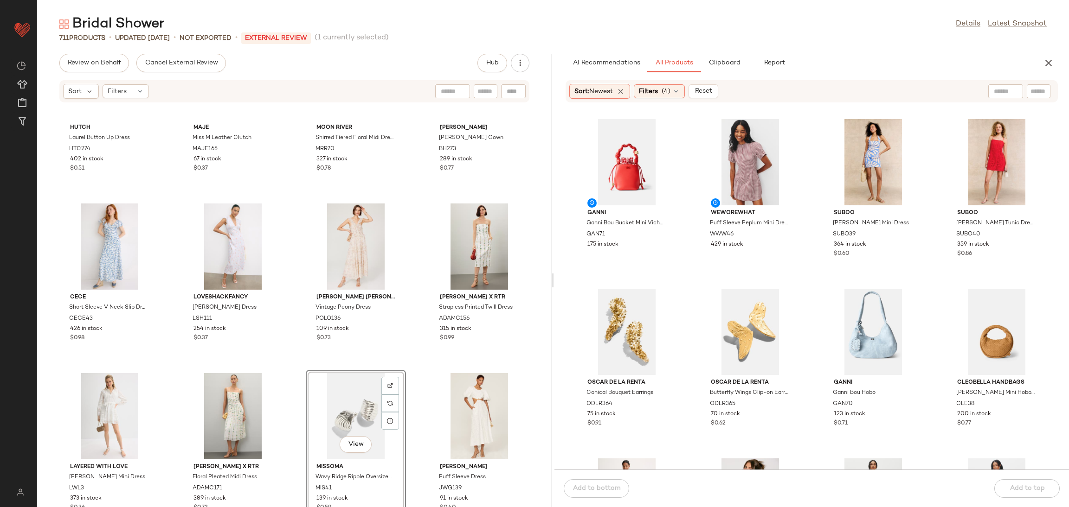
scroll to position [2298, 0]
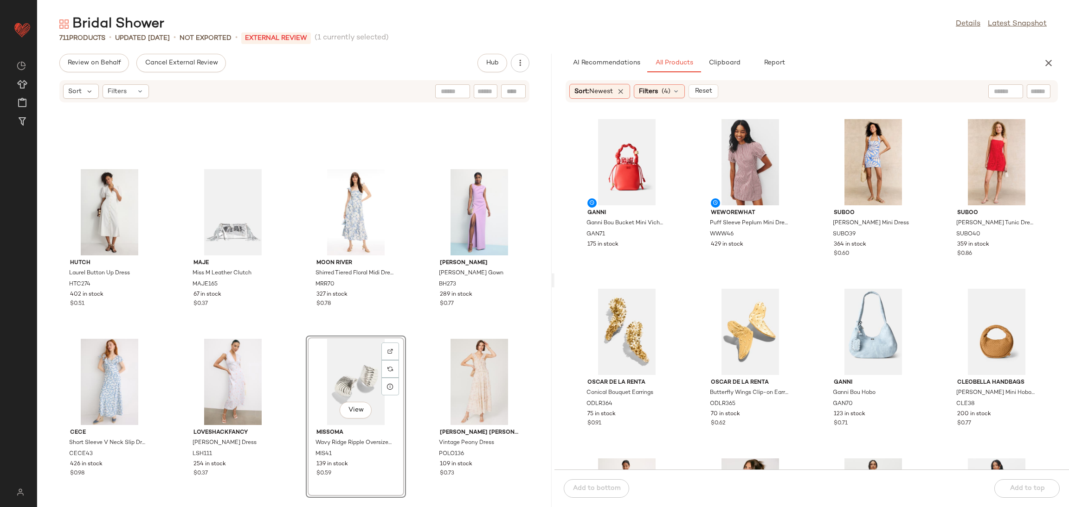
click at [282, 269] on div "Hutch Laurel Button Up Dress HTC274 402 in stock $0.51 Maje Miss M Leather Clut…" at bounding box center [294, 310] width 514 height 393
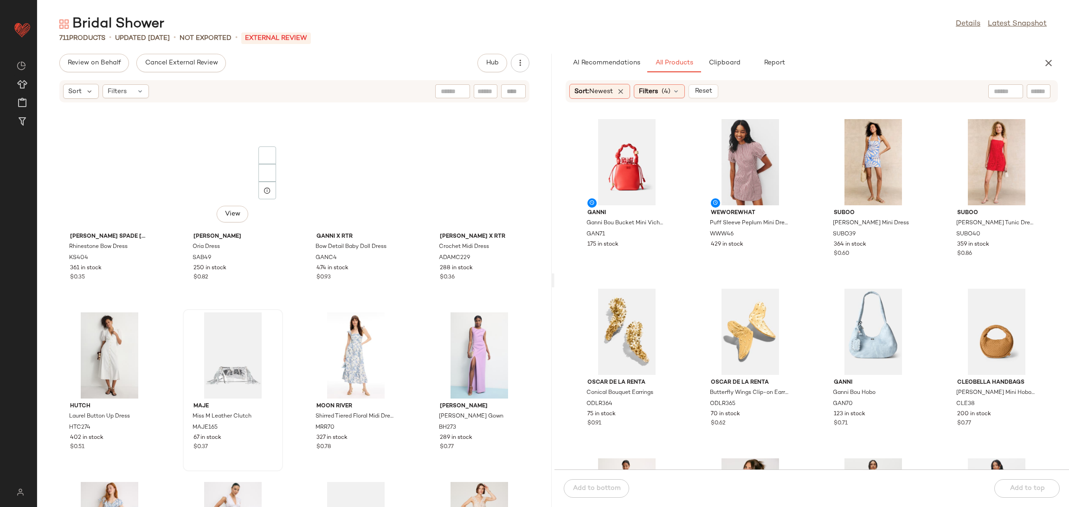
scroll to position [2000, 0]
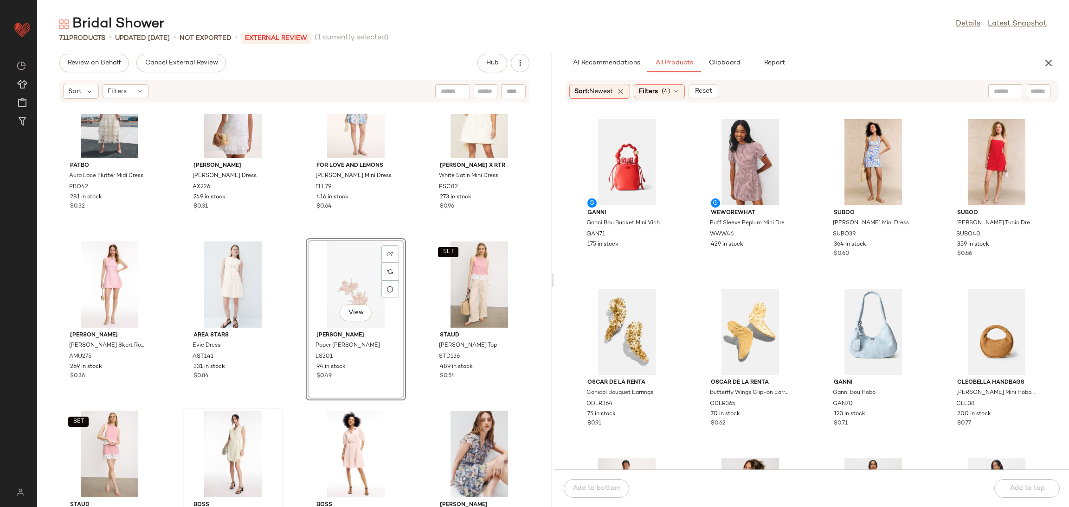
scroll to position [1583, 0]
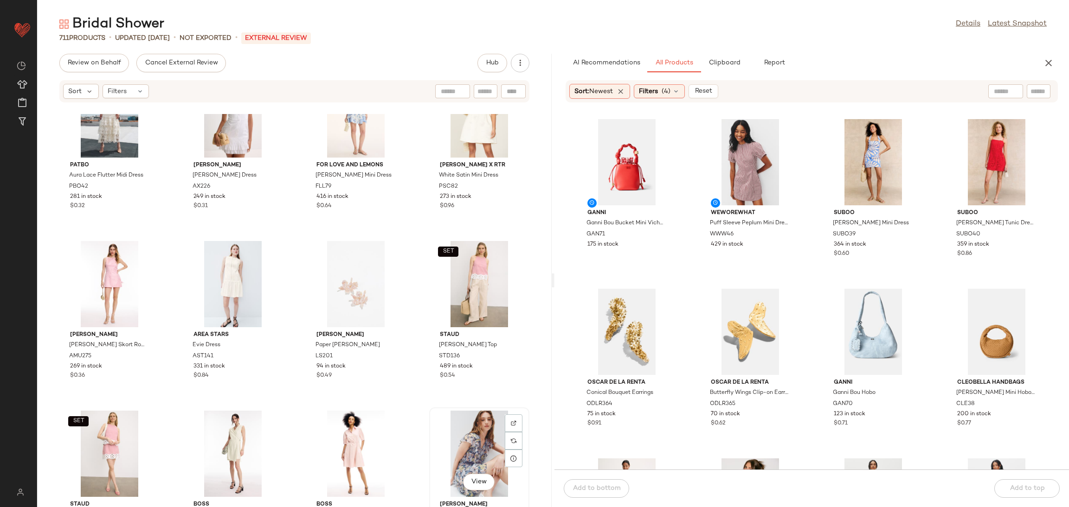
scroll to position [1584, 0]
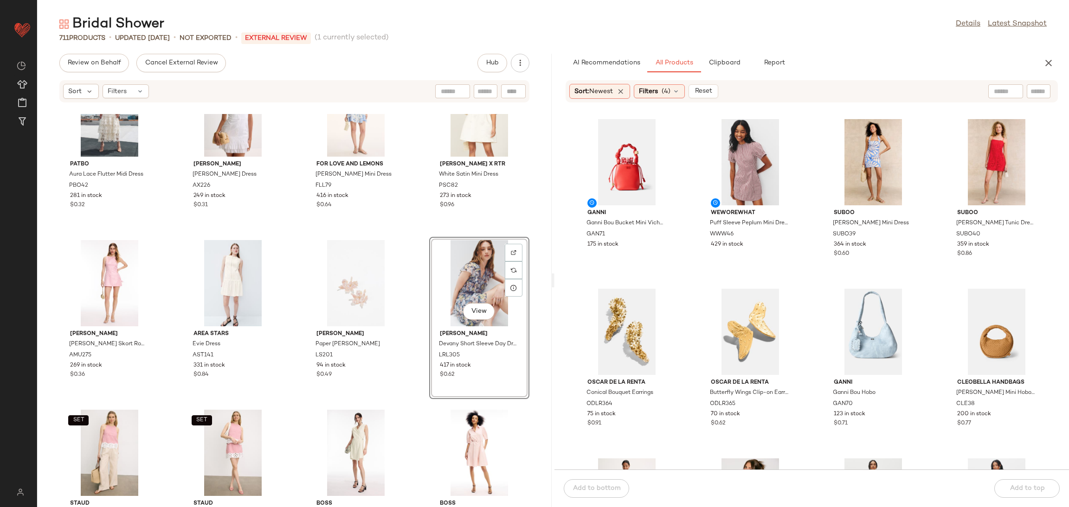
click at [420, 227] on div "PatBO Aura Lace Flutter Midi Dress PBO42 281 in stock $0.32 Alexis Sandi Dress …" at bounding box center [294, 310] width 514 height 393
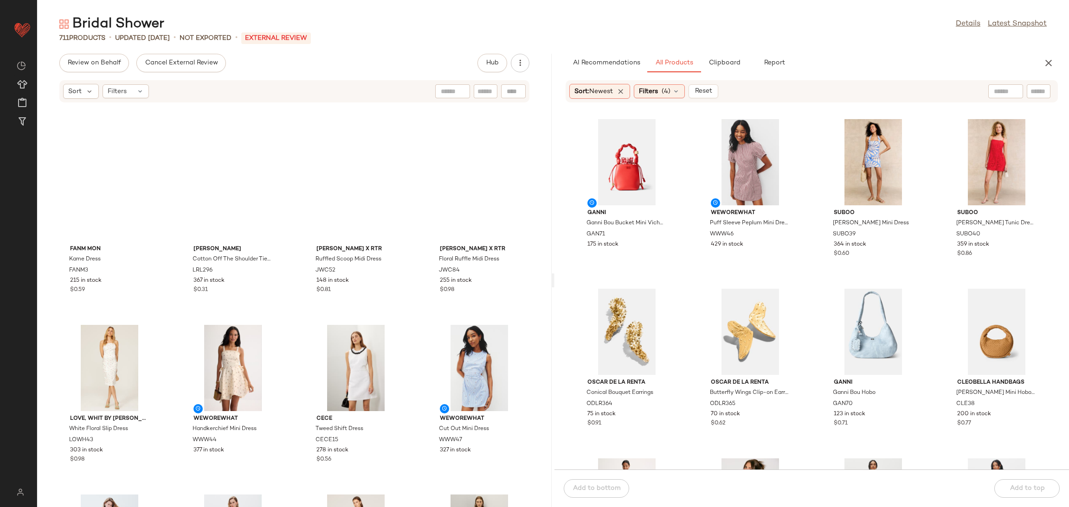
scroll to position [637, 0]
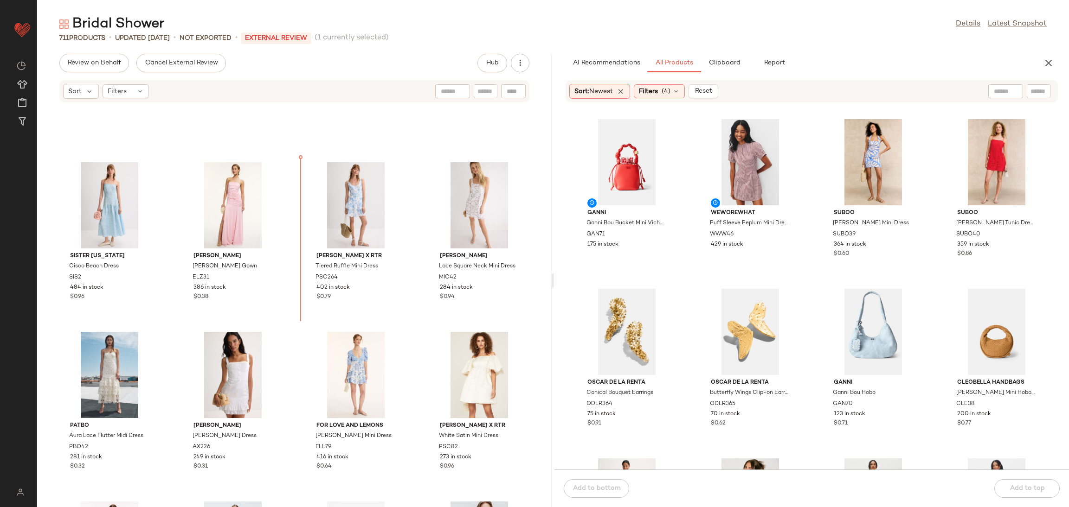
scroll to position [1304, 0]
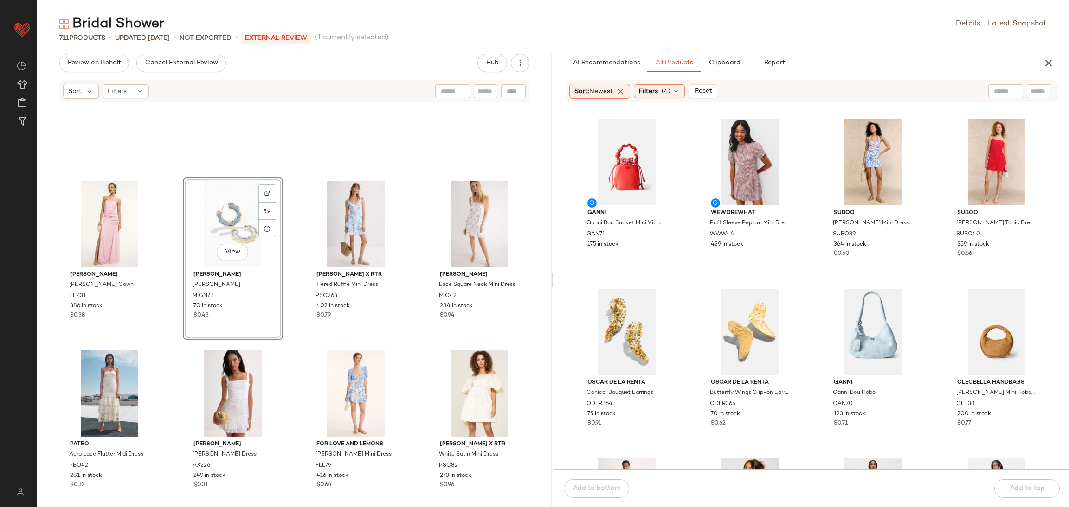
click at [288, 264] on div "elle zeitoune Cole Gown ELZ31 386 in stock $0.38 View Mignonne Gavigan Darby Ho…" at bounding box center [294, 310] width 514 height 393
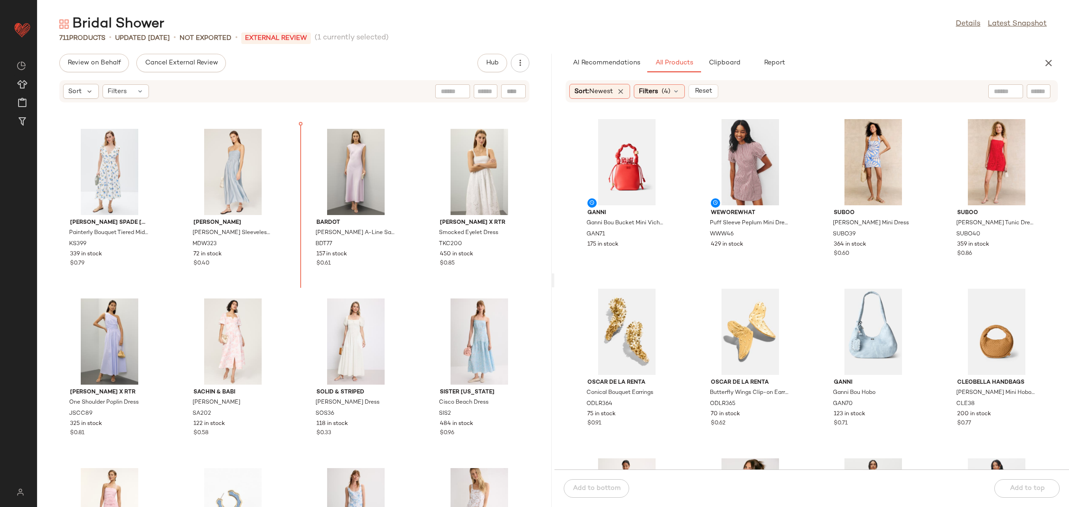
scroll to position [1015, 0]
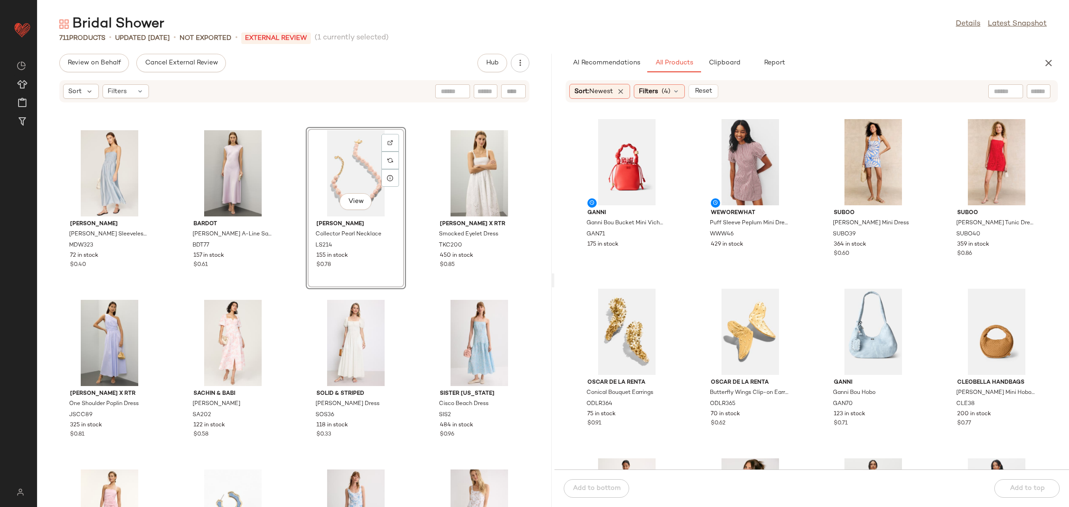
click at [420, 278] on div "Madewell Theo Sleeveless Midi Dress MDW323 72 in stock $0.40 Bardot Peggy A-Lin…" at bounding box center [294, 310] width 514 height 393
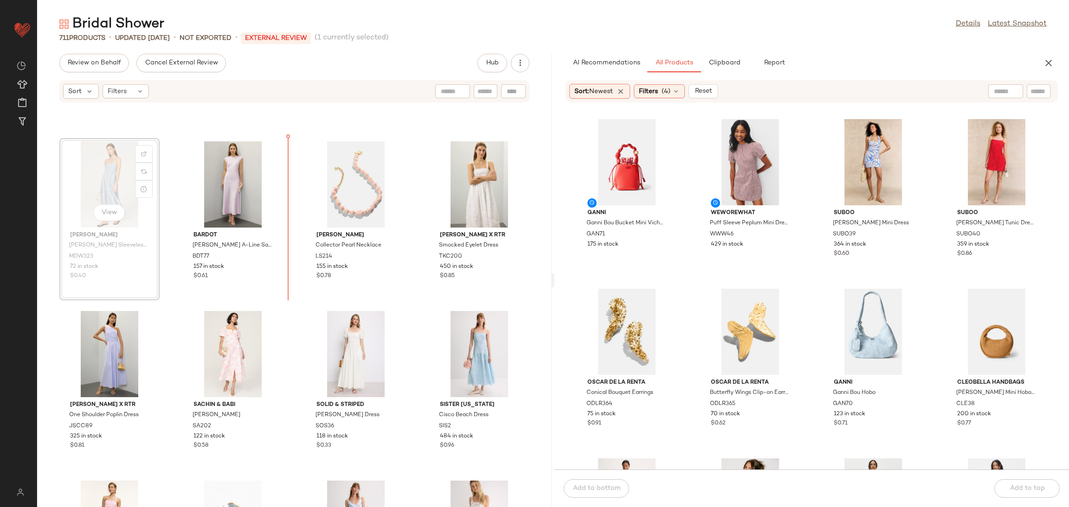
scroll to position [1002, 0]
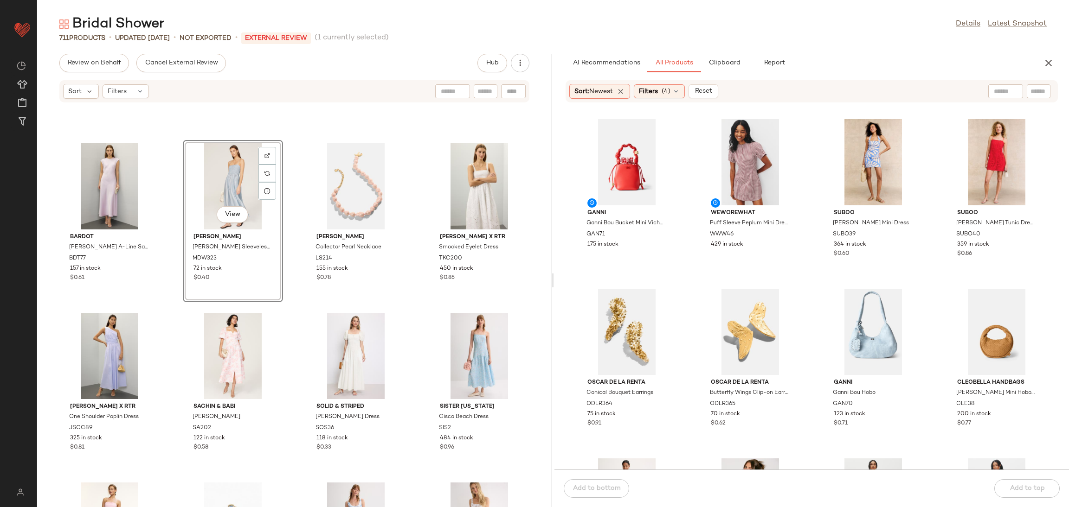
click at [287, 250] on div "Bardot Peggy A-Line Satin Slip Dress BDT77 157 in stock $0.61 View Madewell The…" at bounding box center [294, 310] width 514 height 393
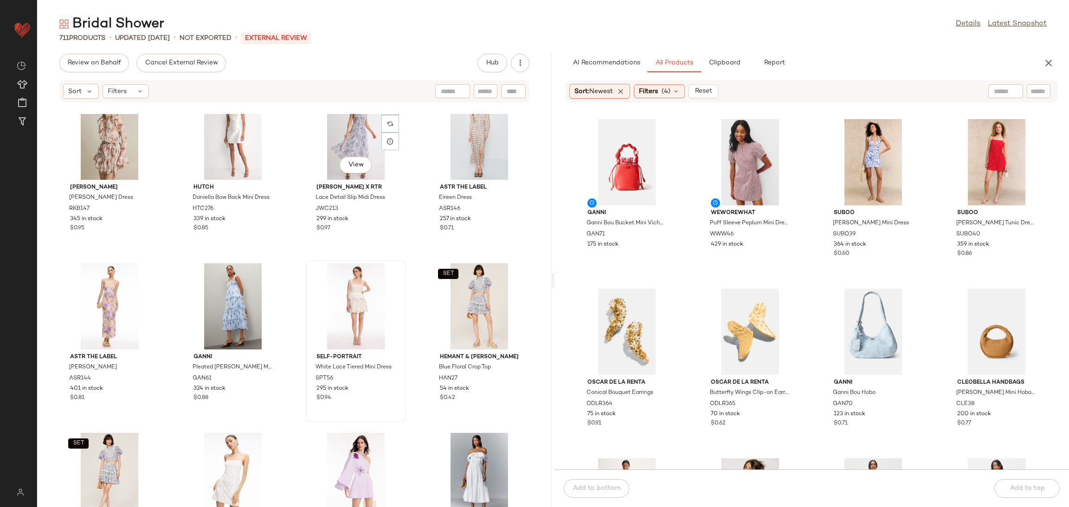
scroll to position [211, 0]
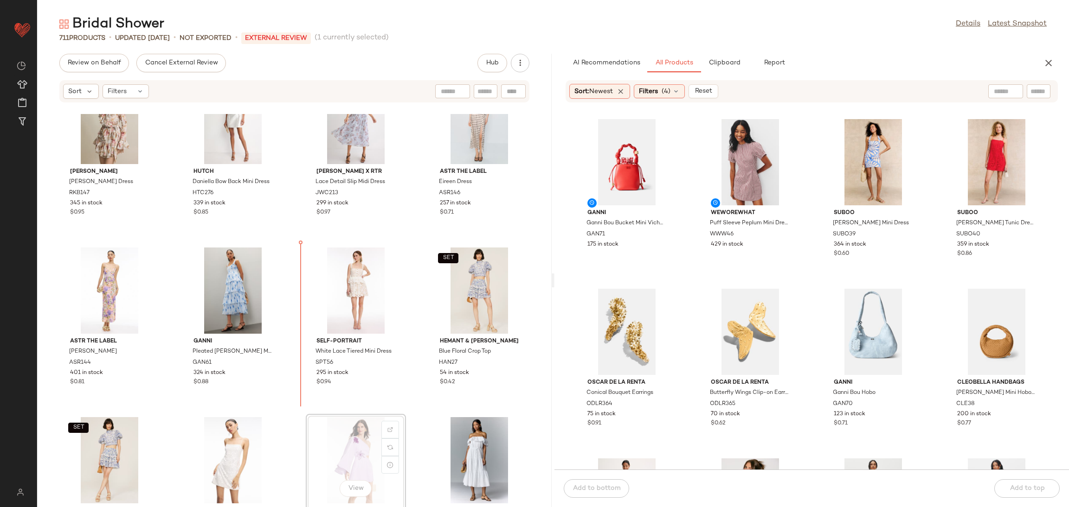
scroll to position [212, 0]
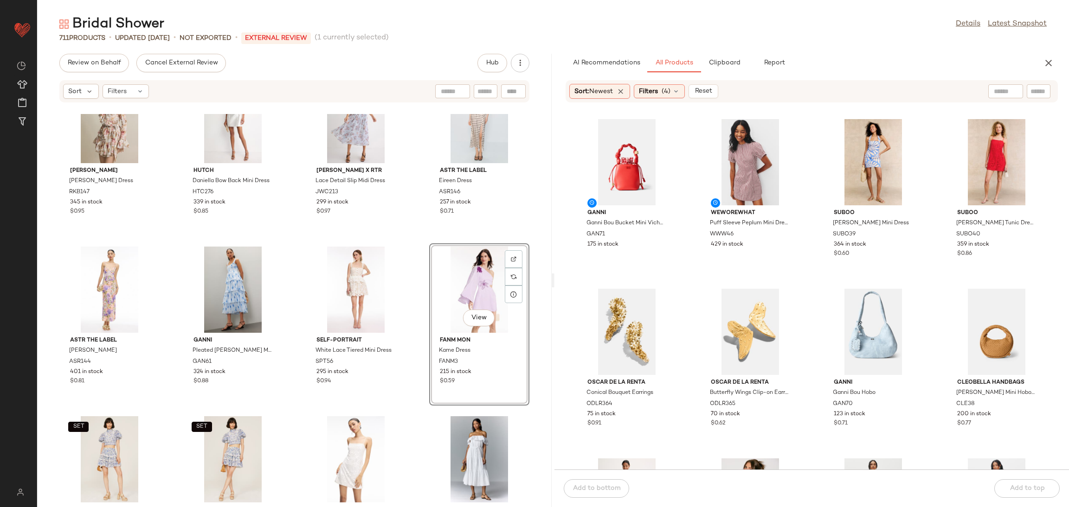
click at [415, 243] on div "NAADAM Cotton Cashmere Hybrid Dress NAA40 330 in stock $0.69 SZ Blockprints Cec…" at bounding box center [294, 310] width 514 height 393
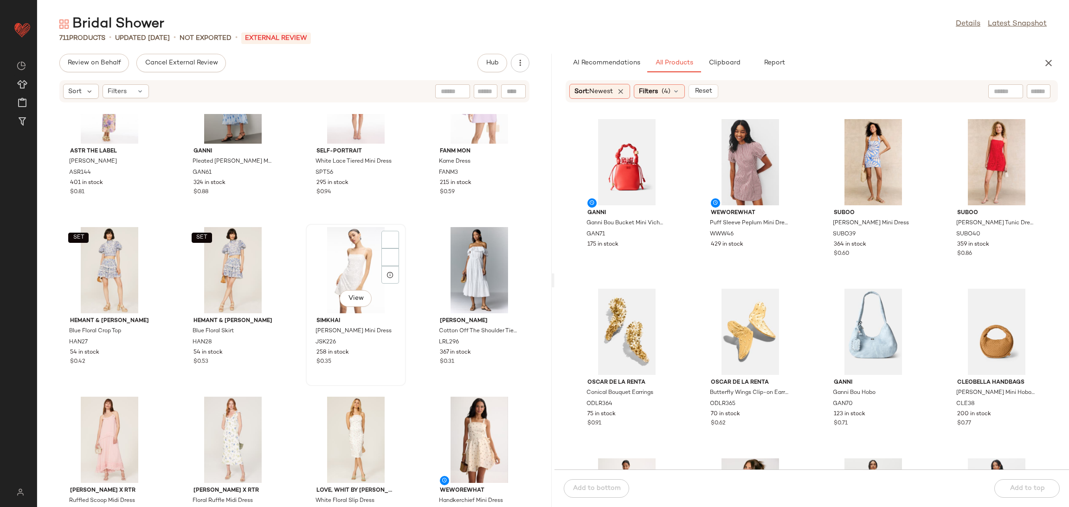
scroll to position [419, 0]
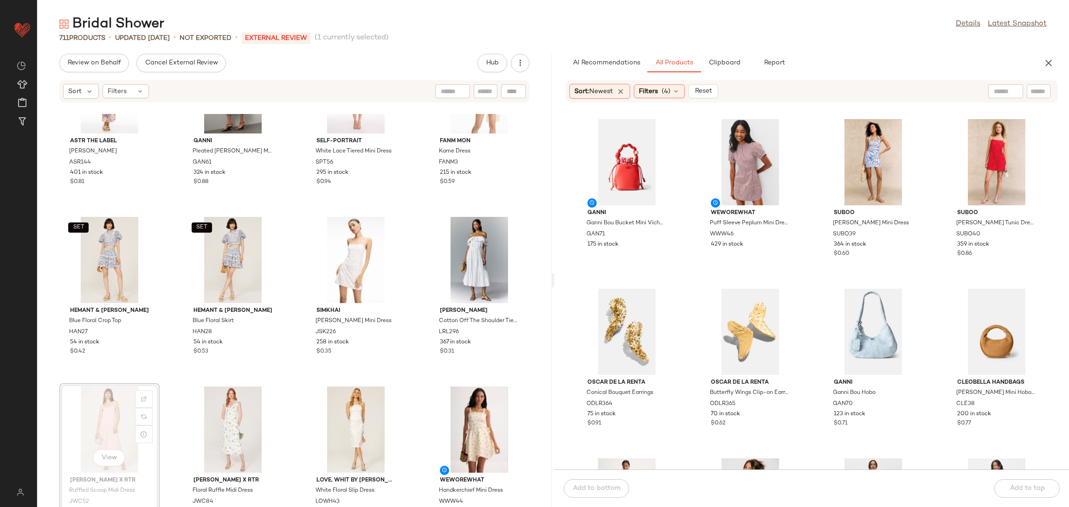
scroll to position [419, 0]
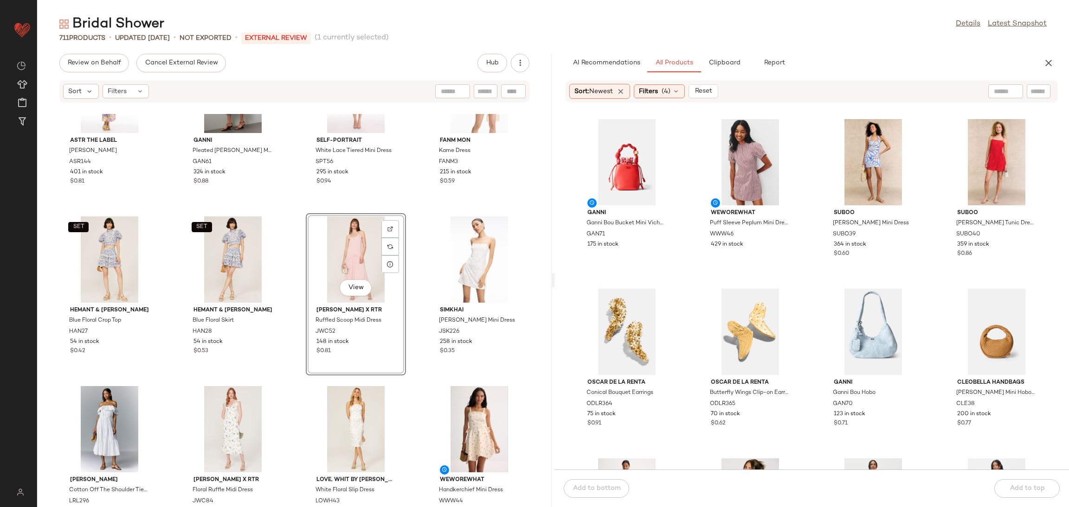
click at [293, 217] on div "ASTR the Label Ivanna Dress ASR144 401 in stock $0.81 GANNI Pleated Georgette S…" at bounding box center [294, 310] width 514 height 393
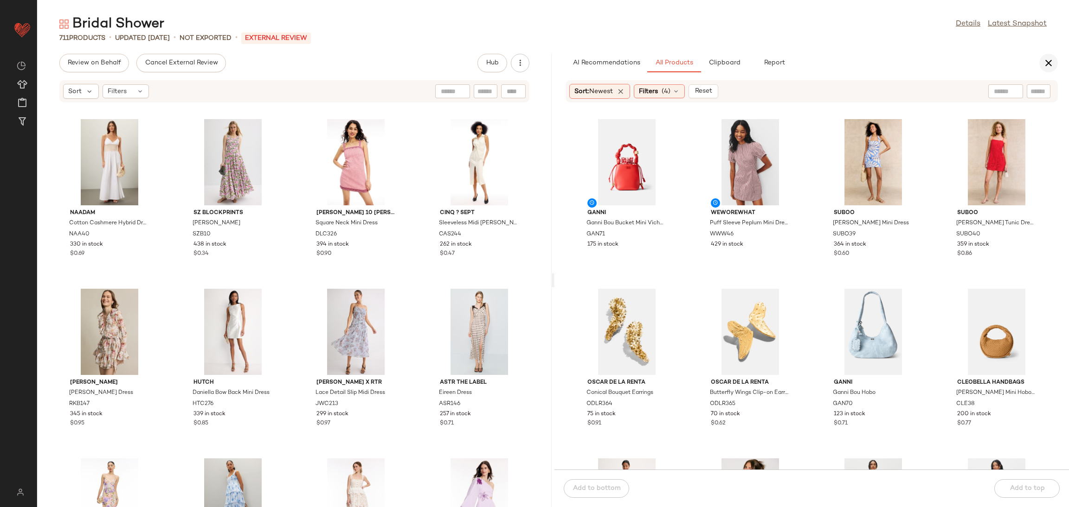
click at [1046, 65] on icon "button" at bounding box center [1048, 63] width 11 height 11
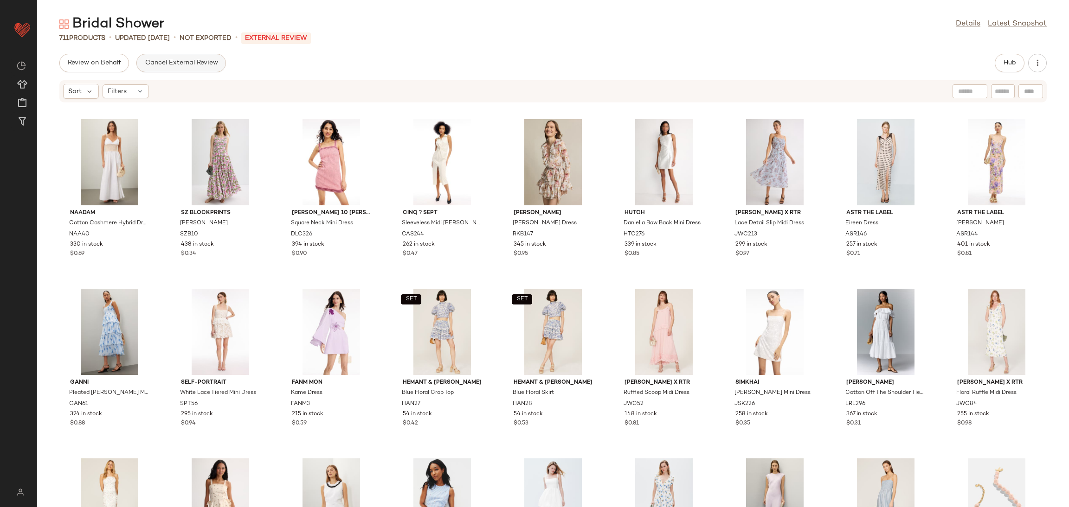
click at [172, 62] on span "Cancel External Review" at bounding box center [180, 62] width 73 height 7
click at [95, 61] on span "Send for Review" at bounding box center [92, 62] width 51 height 7
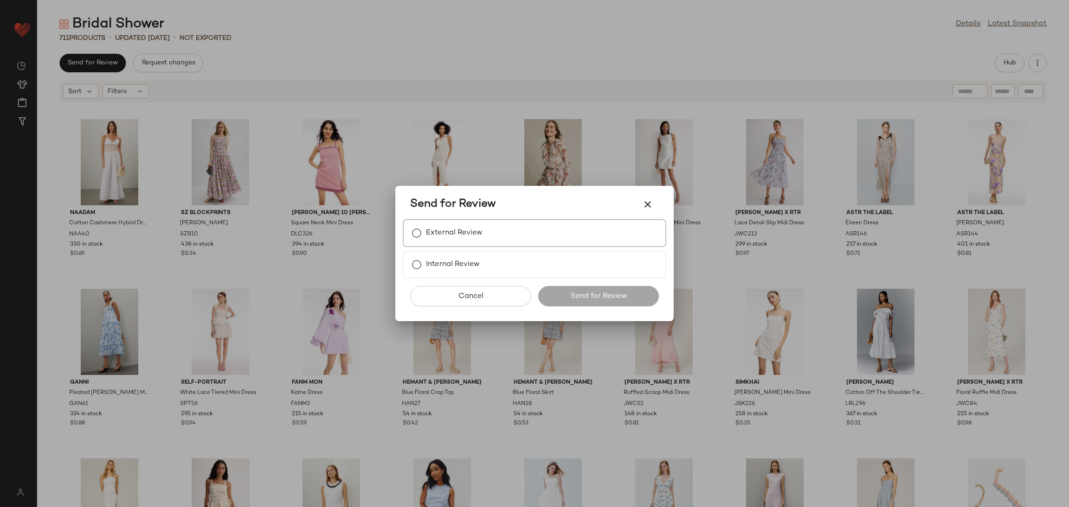
click at [448, 225] on label "External Review" at bounding box center [454, 233] width 57 height 19
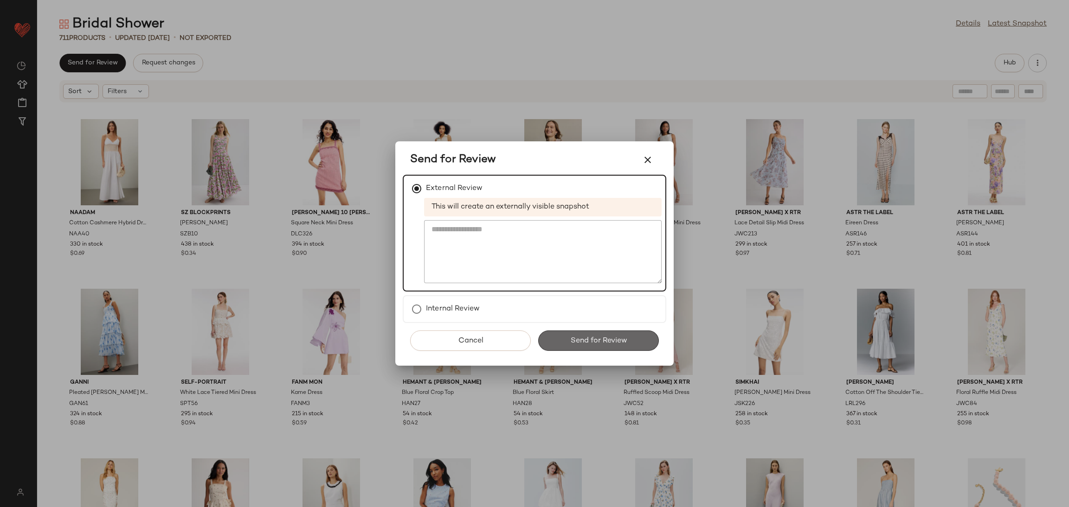
click at [571, 342] on span "Send for Review" at bounding box center [598, 341] width 57 height 9
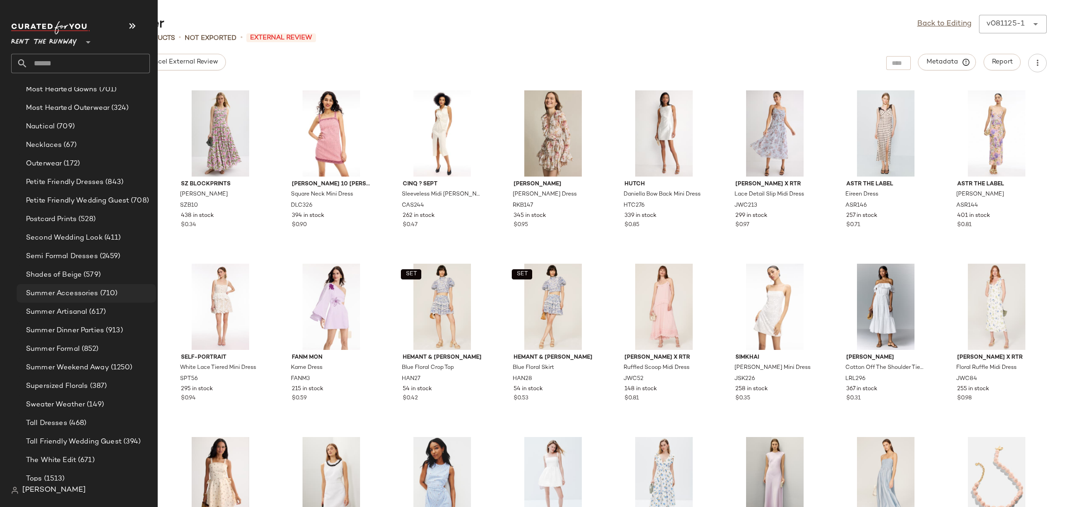
scroll to position [831, 0]
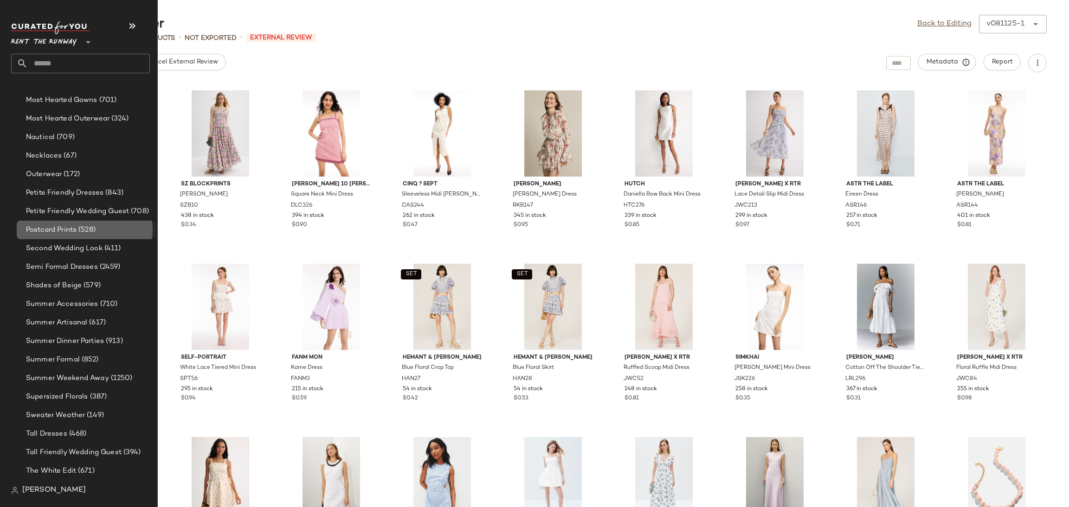
click at [72, 229] on span "Postcard Prints" at bounding box center [51, 230] width 51 height 11
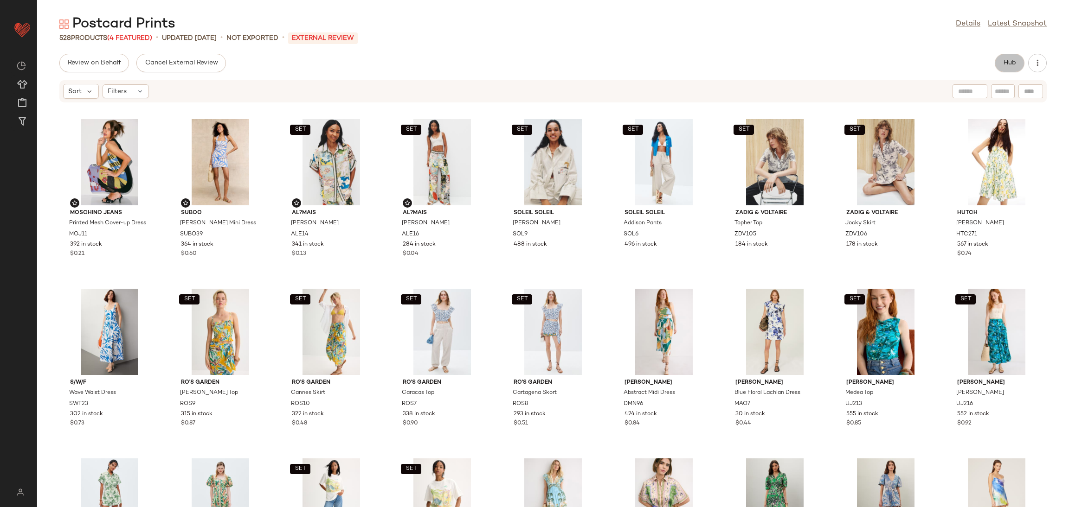
click at [1007, 61] on span "Hub" at bounding box center [1009, 62] width 13 height 7
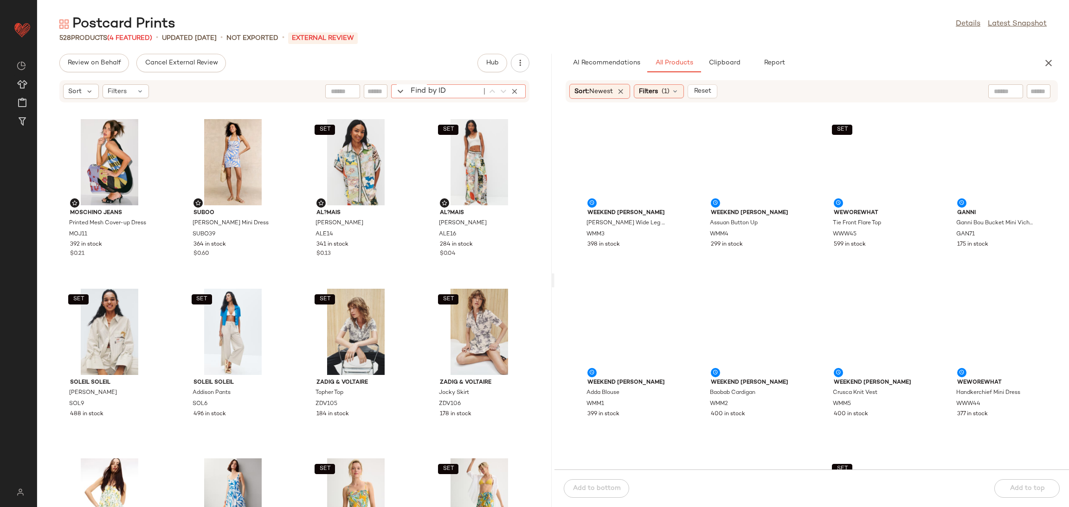
click at [509, 96] on div "Find by ID Find by ID" at bounding box center [458, 91] width 134 height 14
paste input "*****"
type input "*****"
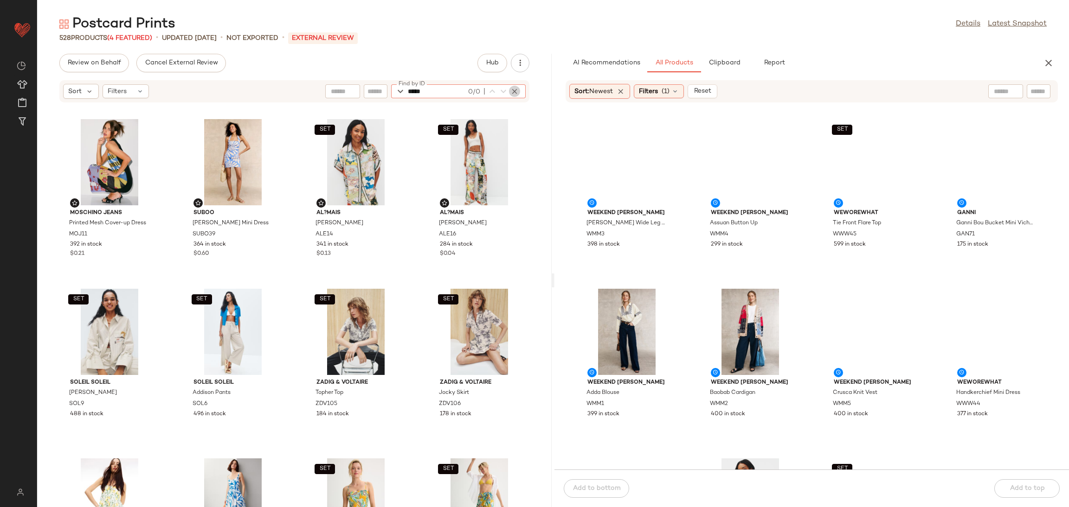
click at [512, 88] on icon "button" at bounding box center [514, 91] width 8 height 8
click at [1034, 87] on input "text" at bounding box center [1038, 92] width 16 height 10
paste input "*****"
type input "*****"
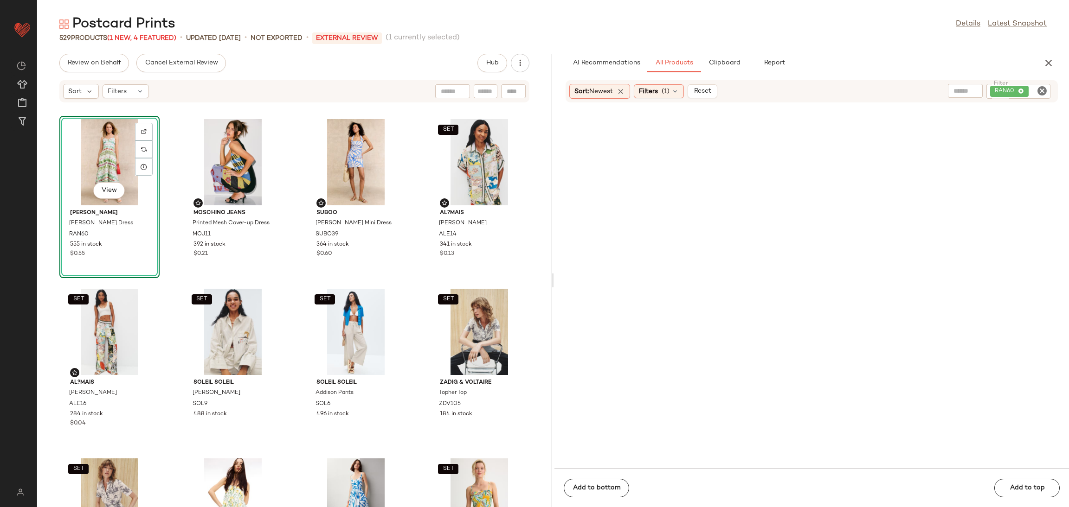
drag, startPoint x: 512, startPoint y: 80, endPoint x: 514, endPoint y: 90, distance: 9.5
click at [513, 89] on div "Sort Filters" at bounding box center [294, 91] width 470 height 22
click at [520, 102] on div "Sort Filters" at bounding box center [294, 91] width 514 height 23
click at [516, 95] on div at bounding box center [513, 91] width 25 height 14
paste input "*****"
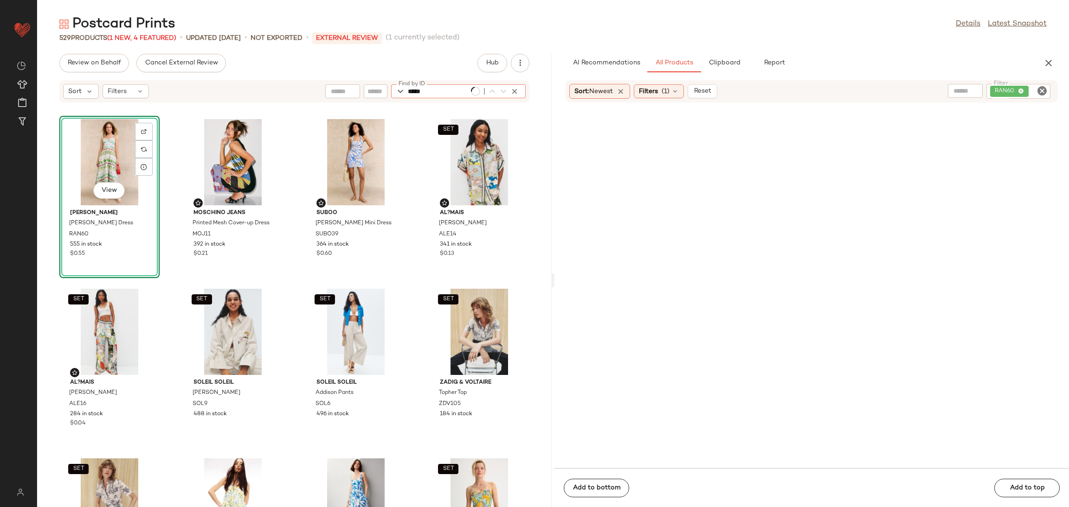
scroll to position [8318, 0]
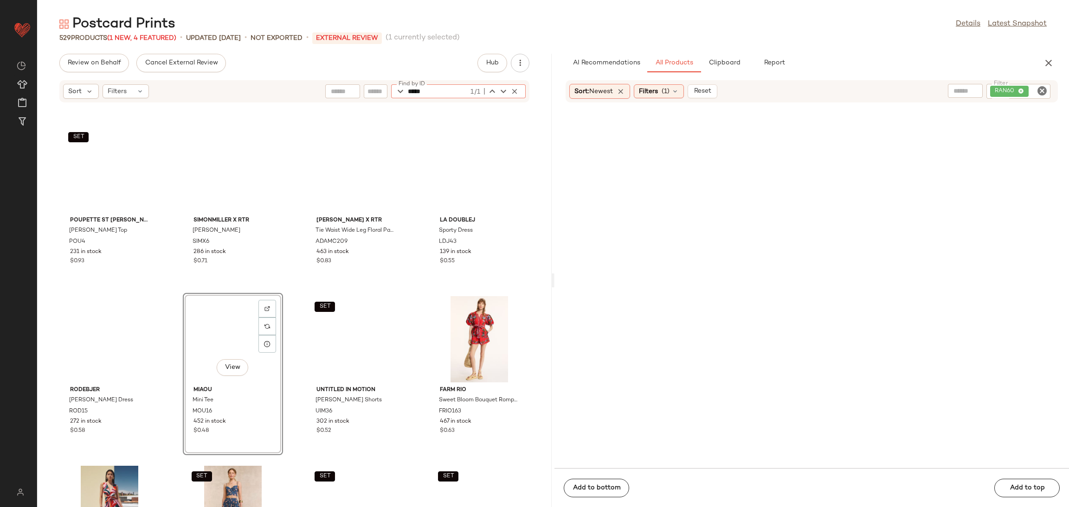
type input "*****"
click at [1031, 87] on input "Filter" at bounding box center [1006, 92] width 79 height 10
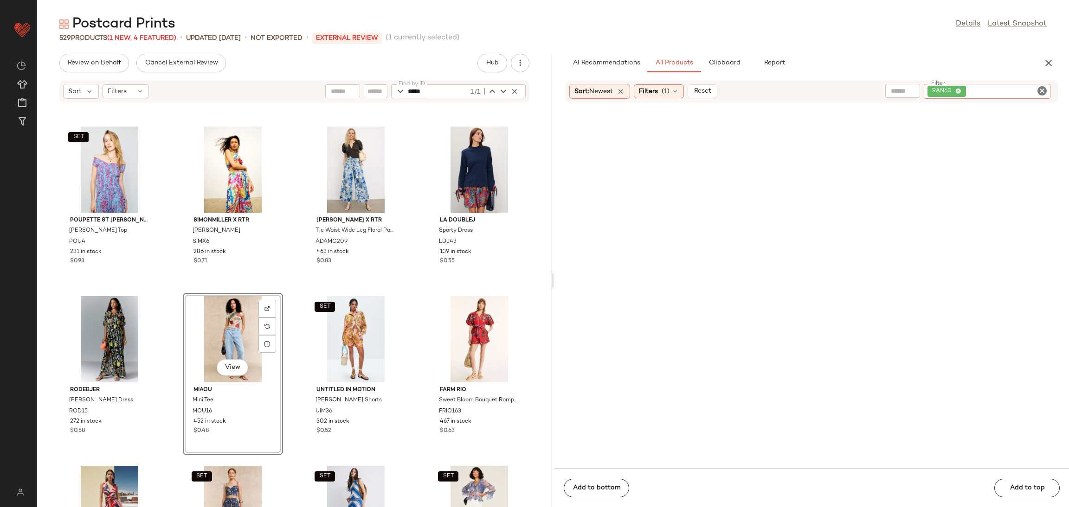
click at [1037, 91] on icon "Clear Filter" at bounding box center [1041, 90] width 11 height 11
click at [1006, 153] on div at bounding box center [811, 291] width 514 height 354
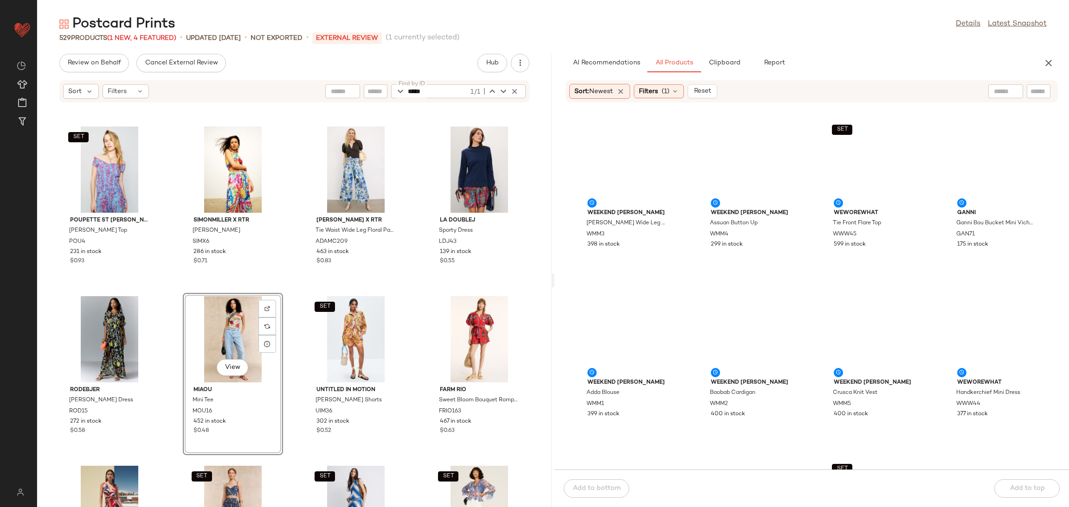
click at [215, 313] on div "View" at bounding box center [233, 339] width 94 height 86
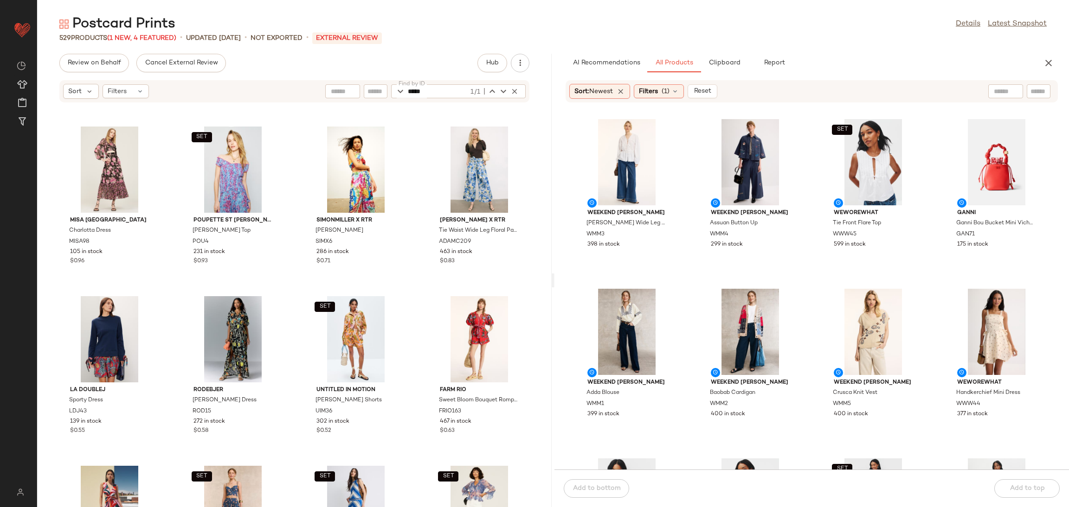
click at [512, 83] on div "Sort Filters Find by ID ***** 1/1 Find by ID" at bounding box center [294, 91] width 470 height 22
click at [512, 90] on icon "button" at bounding box center [514, 91] width 8 height 8
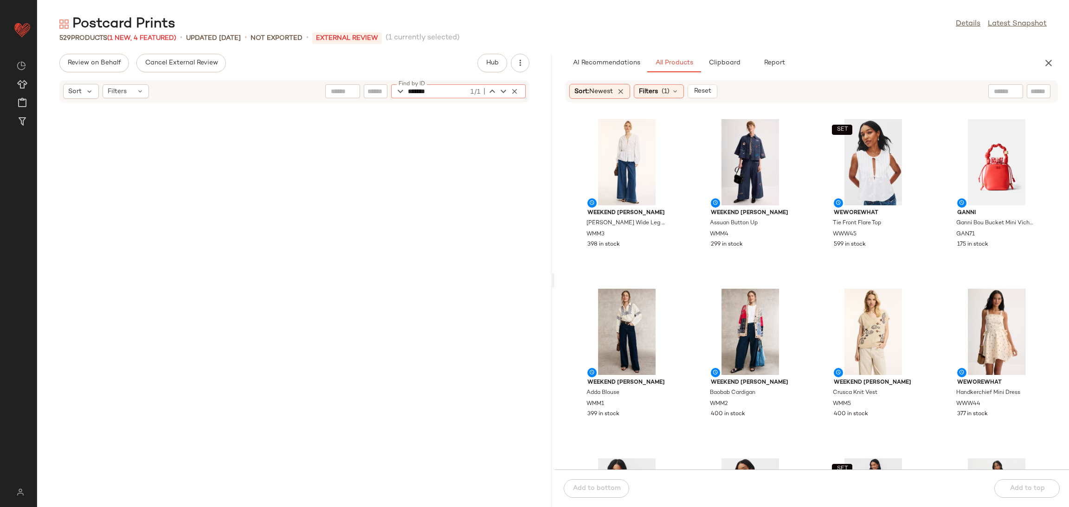
scroll to position [14258, 0]
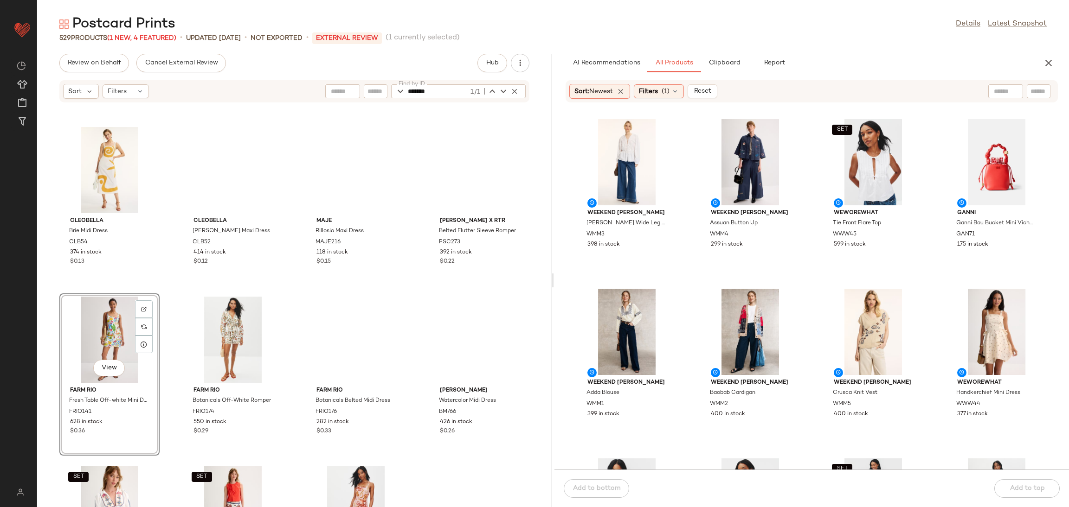
click at [105, 326] on div "View" at bounding box center [110, 340] width 94 height 86
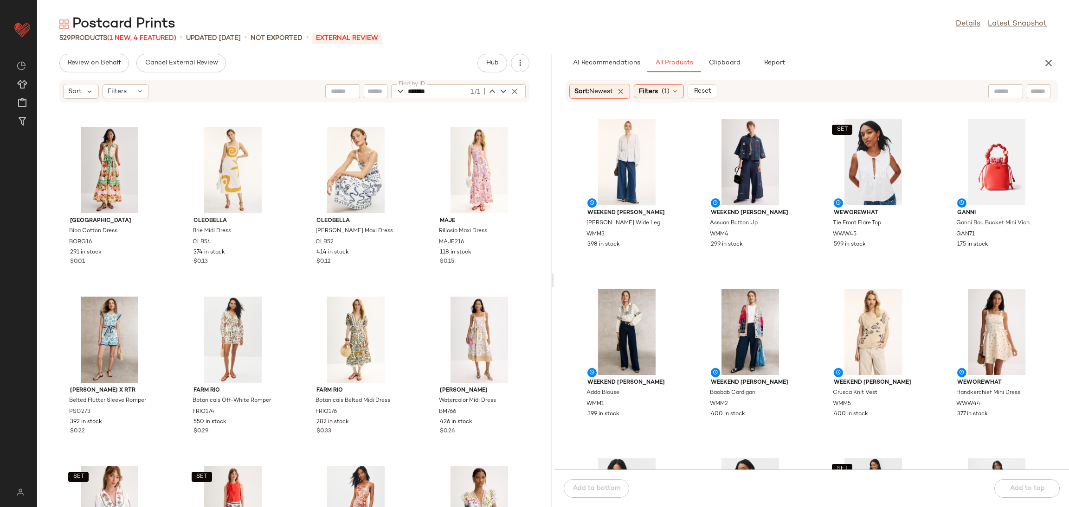
click at [423, 94] on input "*******" at bounding box center [438, 91] width 61 height 14
paste input "text"
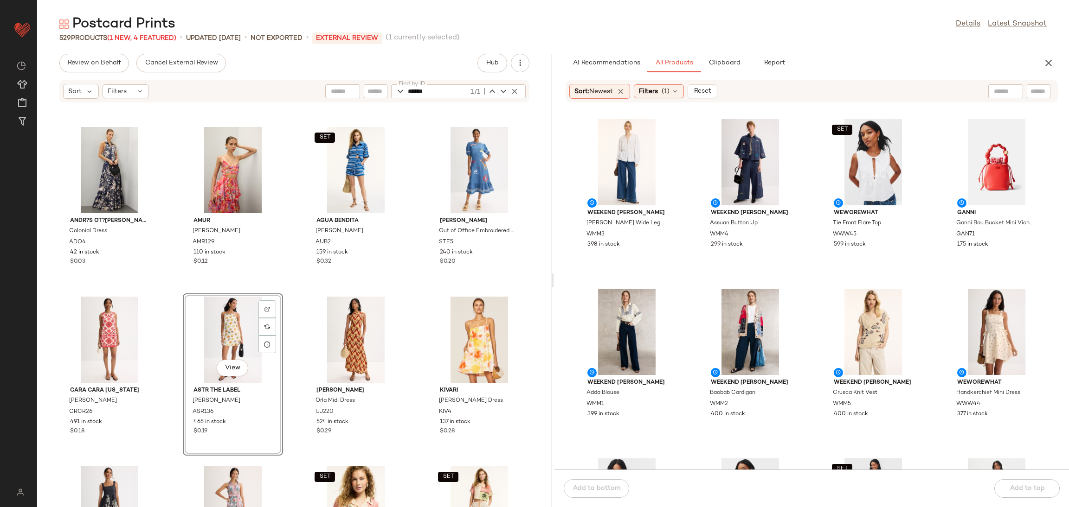
click at [220, 319] on div "View" at bounding box center [233, 340] width 94 height 86
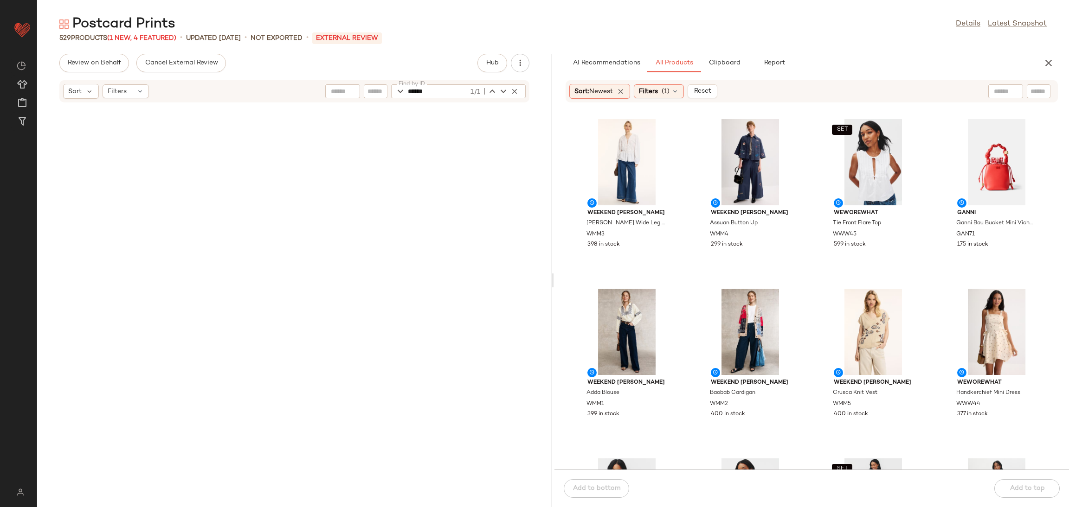
scroll to position [0, 0]
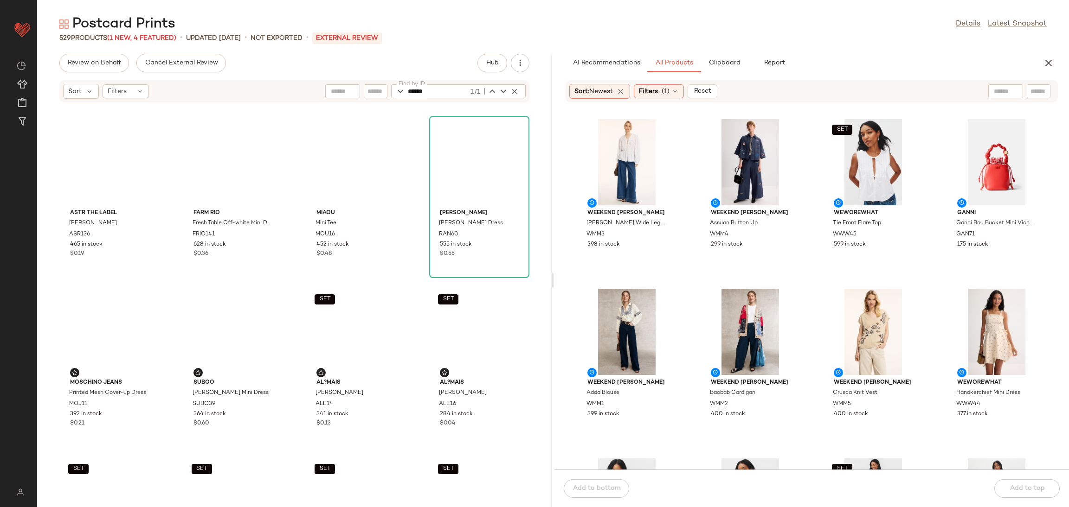
click at [409, 171] on div "ASTR the Label Samira Dress ASR136 465 in stock $0.19 FARM Rio Fresh Table Off-…" at bounding box center [294, 310] width 514 height 393
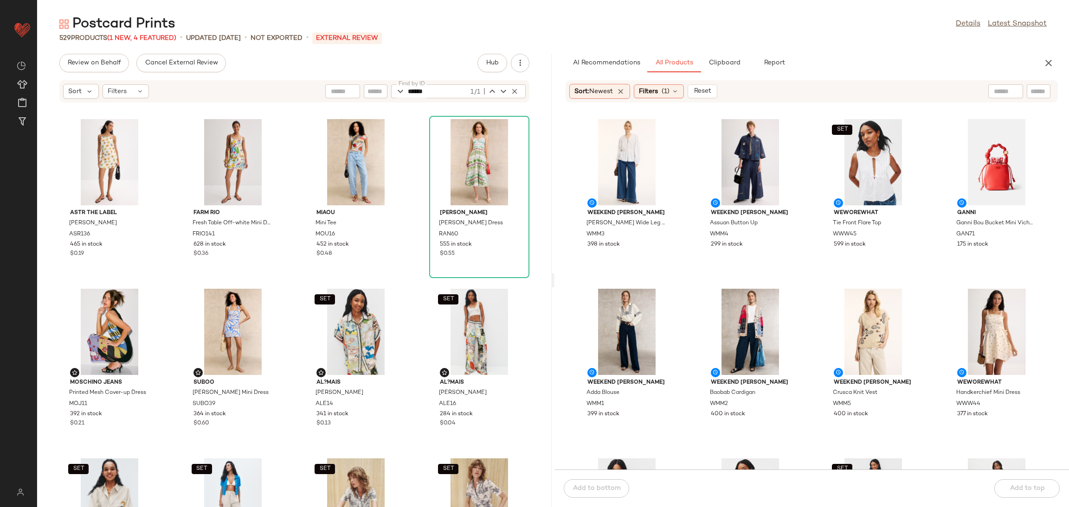
click at [433, 99] on div "Sort Filters Find by ID ****** 1/1 Find by ID" at bounding box center [294, 91] width 470 height 22
click at [431, 90] on input "******" at bounding box center [438, 91] width 61 height 14
paste input "*"
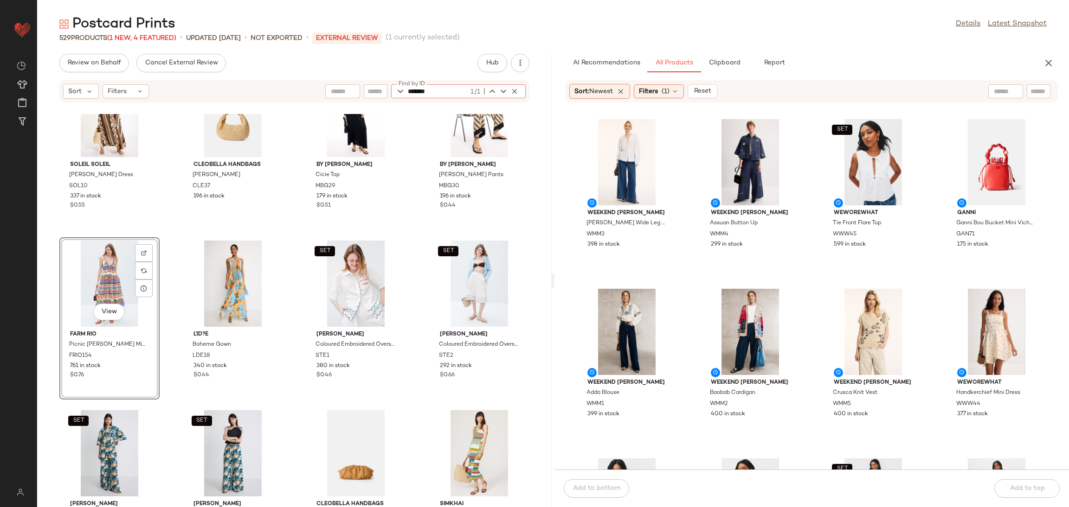
scroll to position [4123, 0]
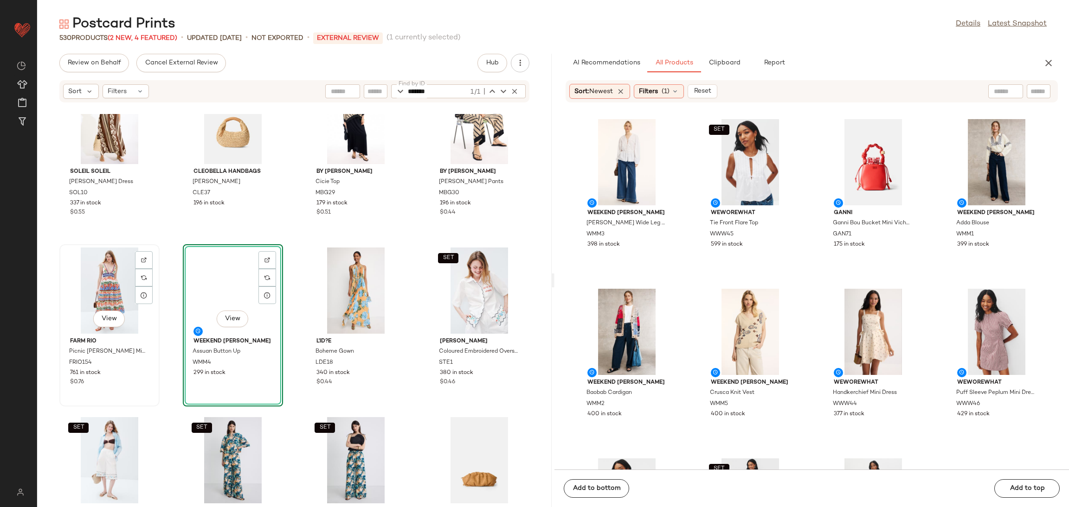
click at [108, 280] on div "View" at bounding box center [110, 291] width 94 height 86
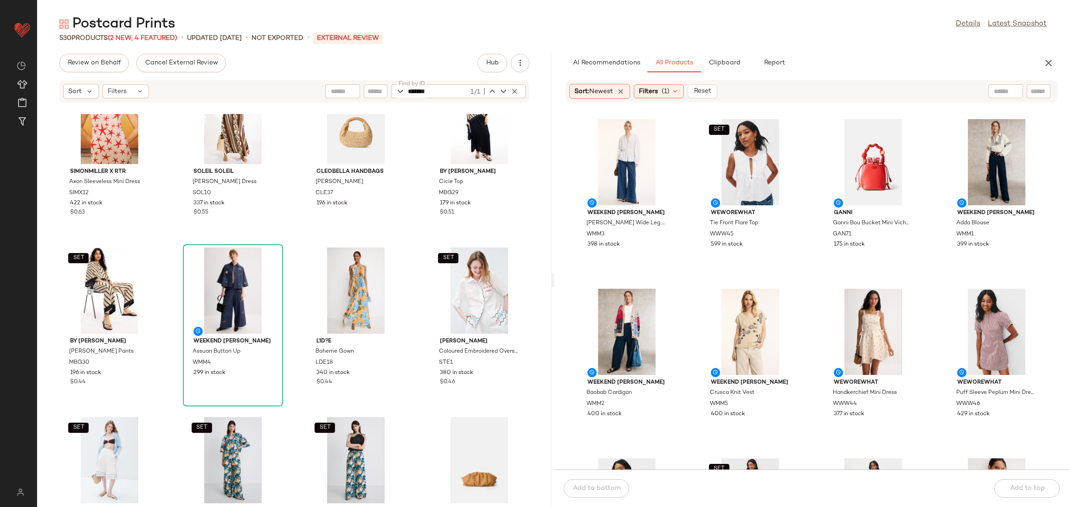
click at [438, 90] on input "*******" at bounding box center [438, 91] width 61 height 14
paste input "text"
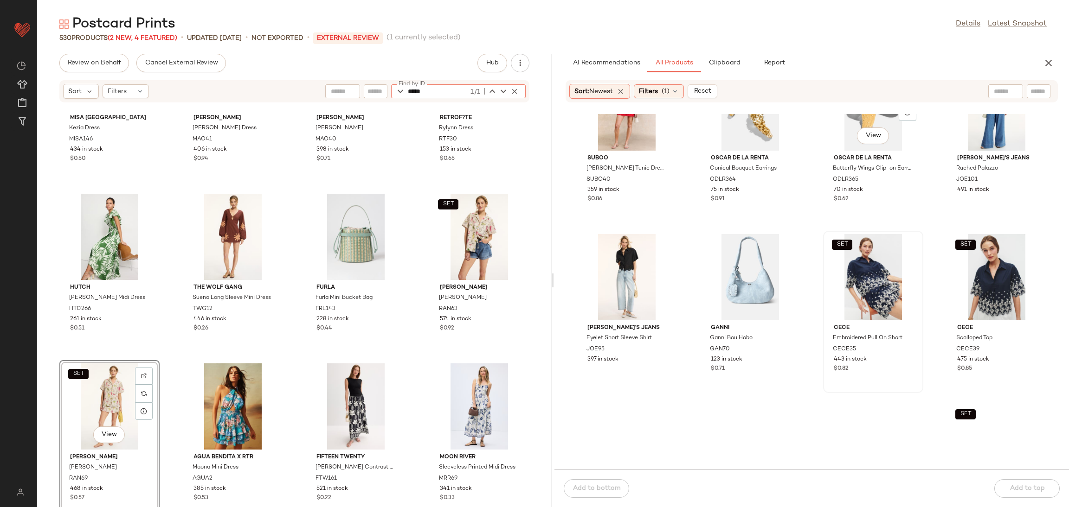
scroll to position [750, 0]
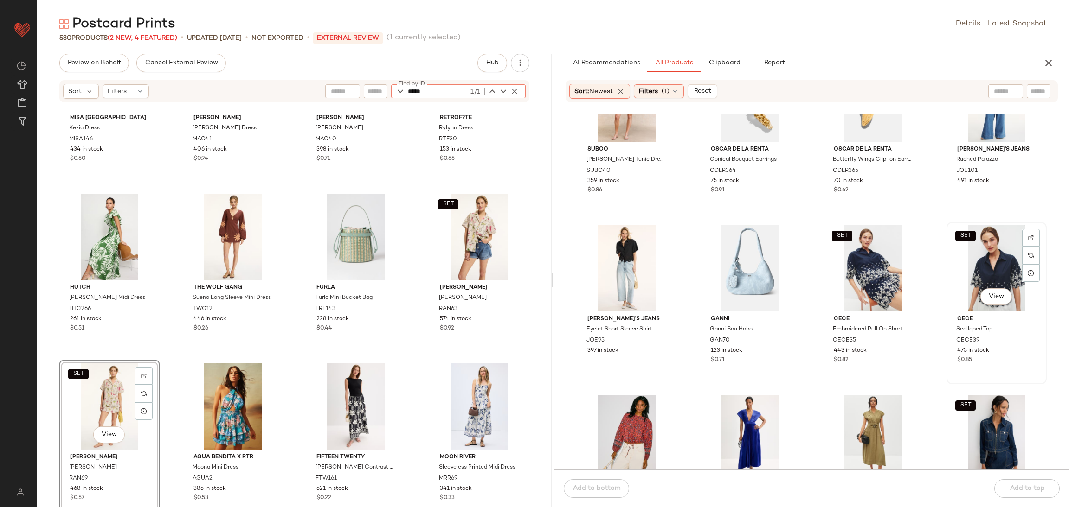
type input "*****"
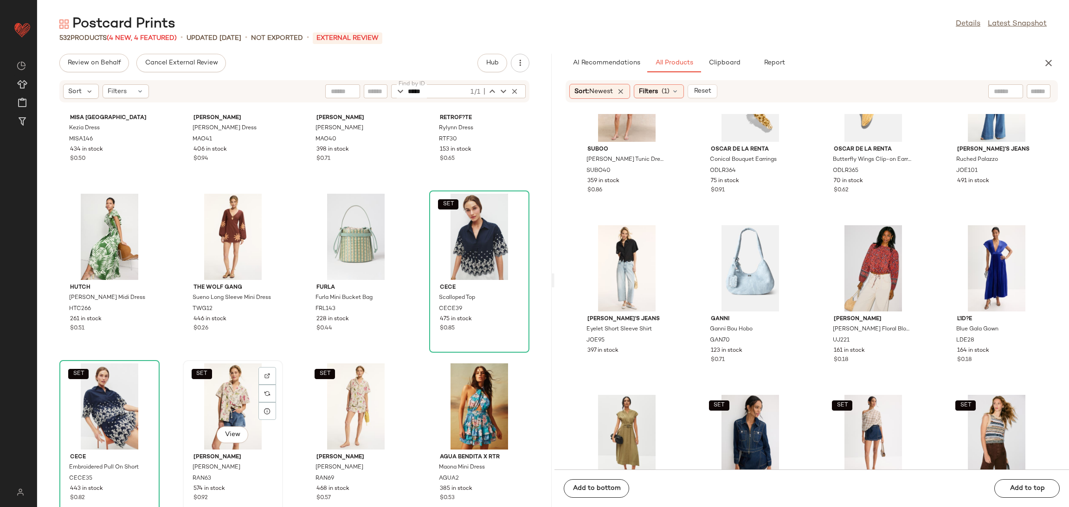
click at [224, 386] on div "SET View" at bounding box center [233, 407] width 94 height 86
click at [325, 396] on div "SET View" at bounding box center [356, 407] width 94 height 86
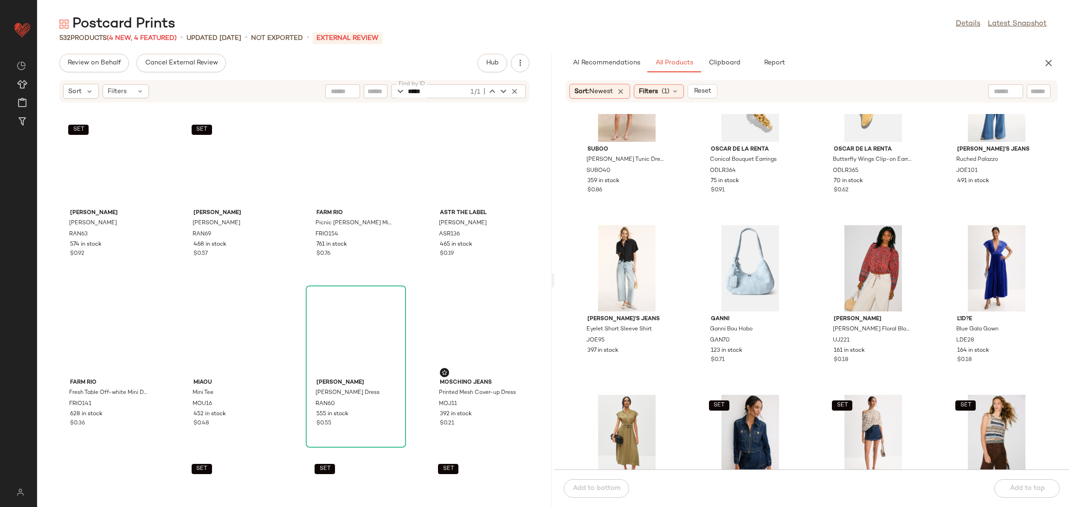
click at [286, 359] on div "SET Rachel Antonoff James Shirt RAN63 574 in stock $0.92 SET Rachel Antonoff Si…" at bounding box center [294, 310] width 514 height 393
click at [512, 87] on icon "button" at bounding box center [514, 91] width 8 height 8
click at [415, 128] on div "SET Rachel Antonoff James Shirt RAN63 574 in stock $0.92 SET Rachel Antonoff Si…" at bounding box center [294, 310] width 514 height 393
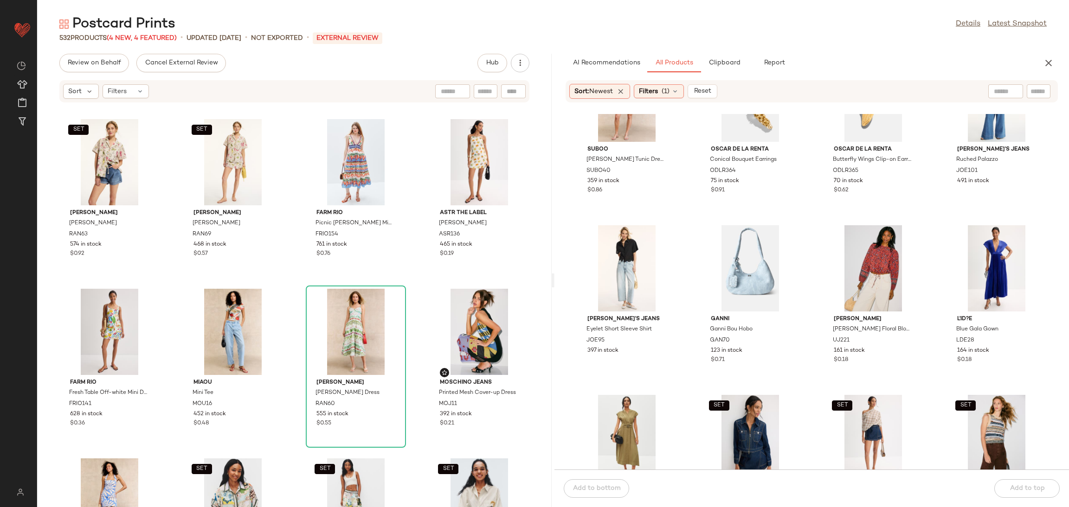
click at [292, 290] on div "SET Rachel Antonoff James Shirt RAN63 574 in stock $0.92 SET Rachel Antonoff Si…" at bounding box center [294, 310] width 514 height 393
click at [75, 162] on div "SET View" at bounding box center [110, 162] width 94 height 86
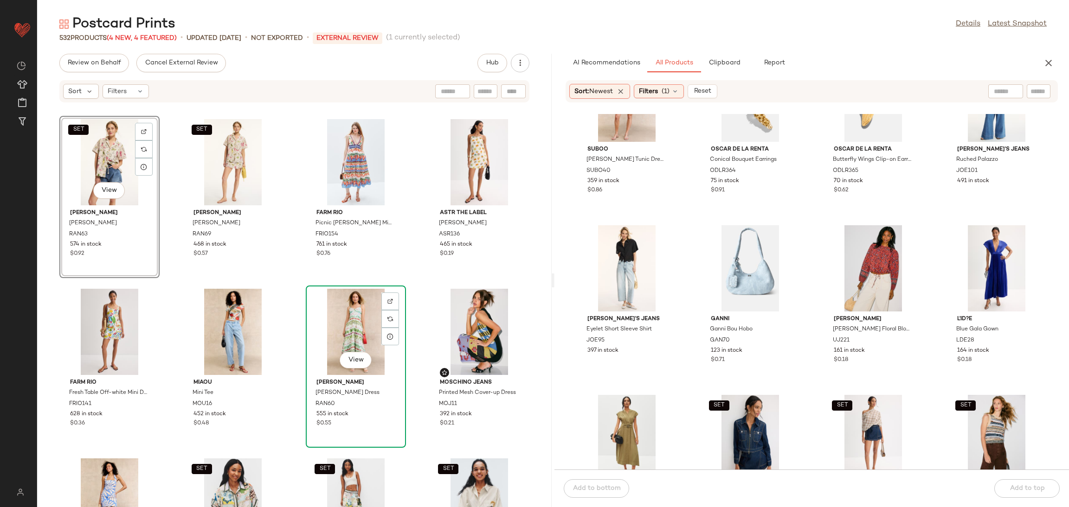
click at [360, 316] on div "View" at bounding box center [356, 332] width 94 height 86
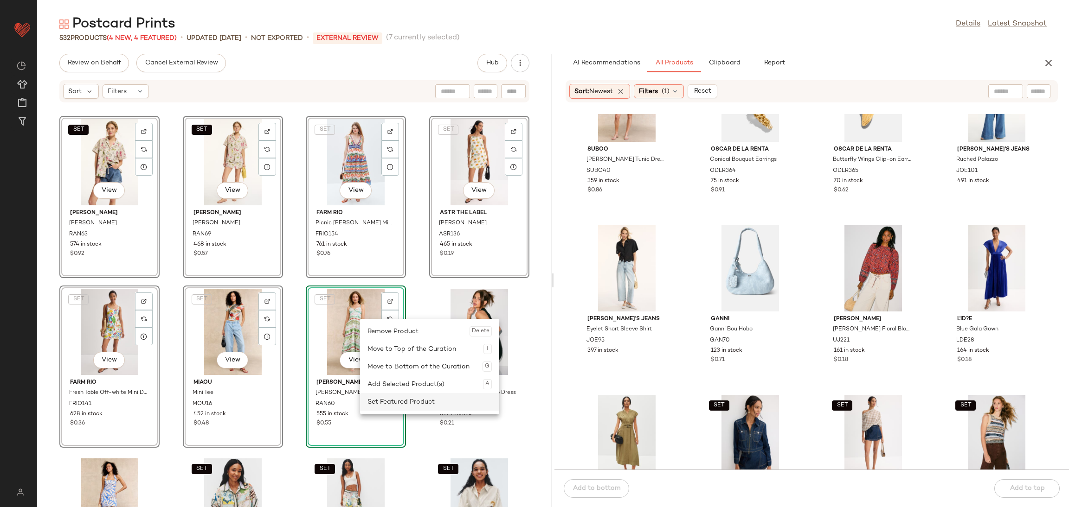
click at [397, 397] on div "Set Featured Product" at bounding box center [429, 402] width 124 height 18
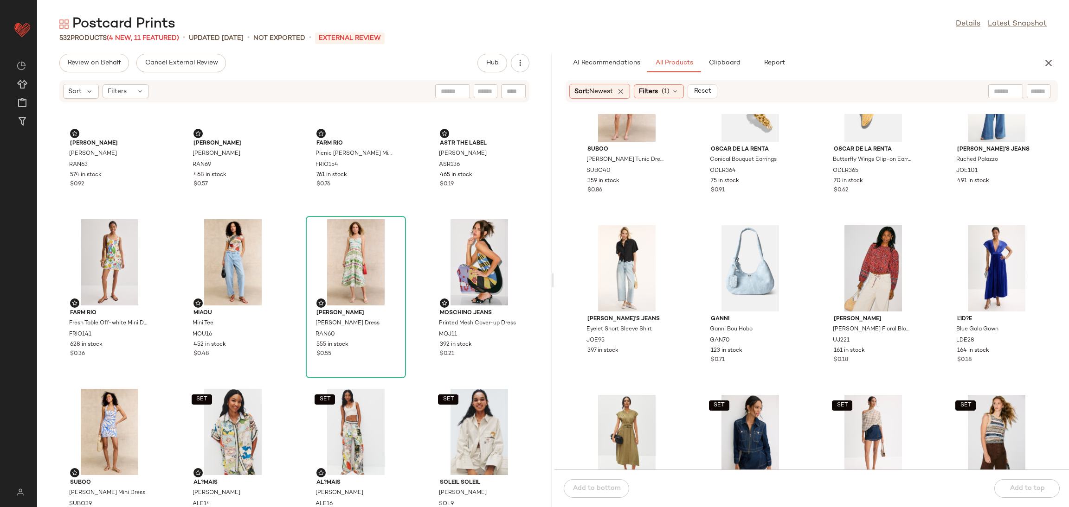
scroll to position [46, 0]
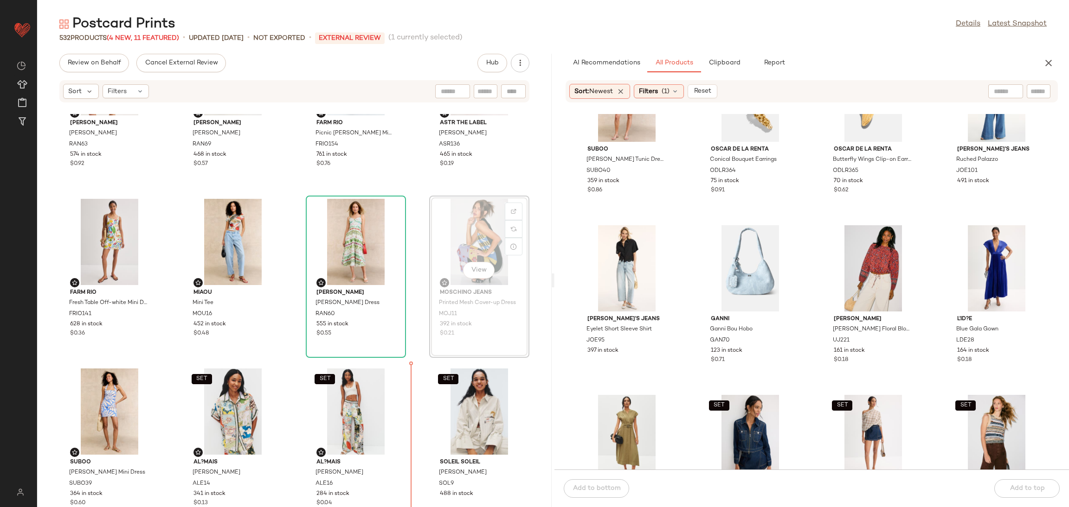
scroll to position [91, 0]
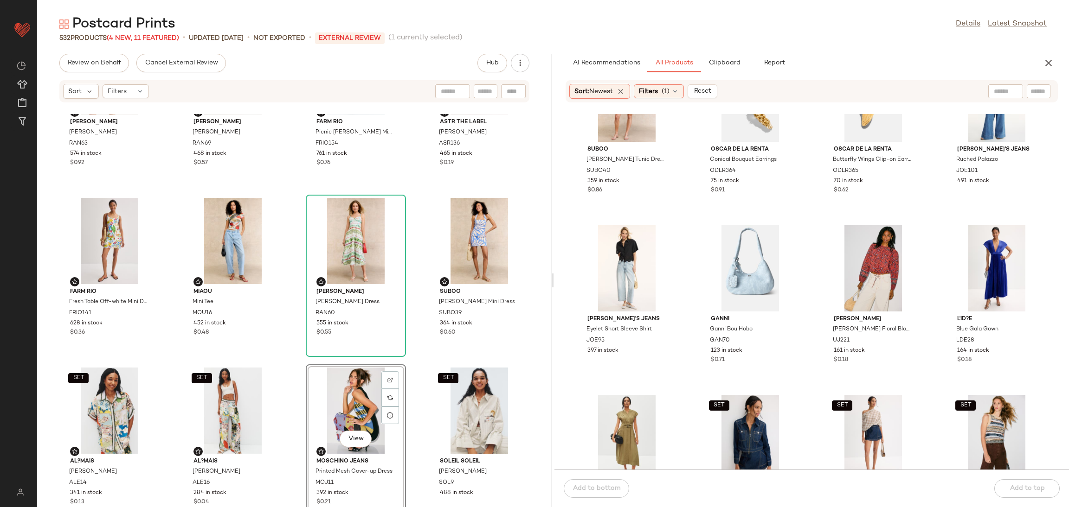
click at [413, 374] on div "SET Rachel Antonoff James Shirt RAN63 574 in stock $0.92 SET Rachel Antonoff Si…" at bounding box center [294, 310] width 514 height 393
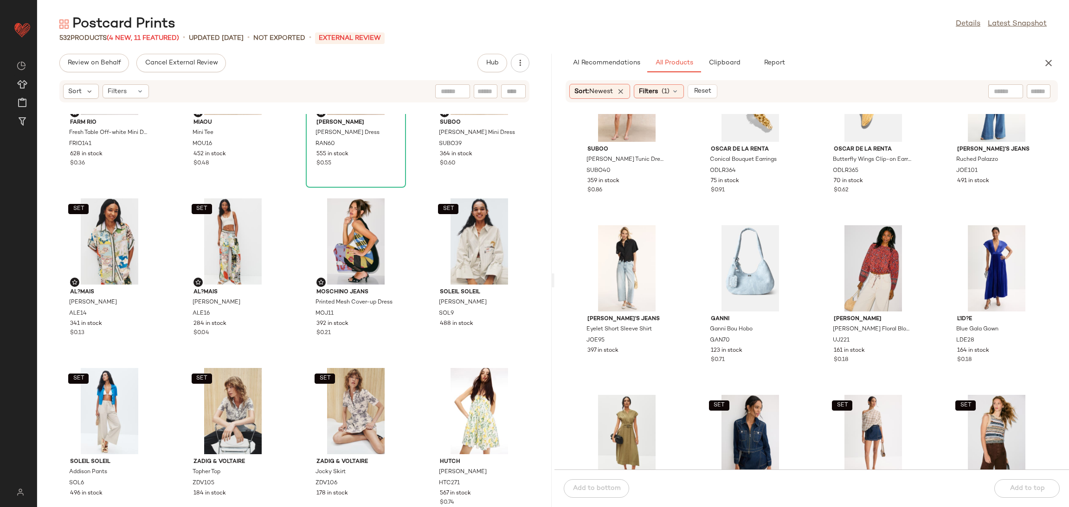
scroll to position [268, 0]
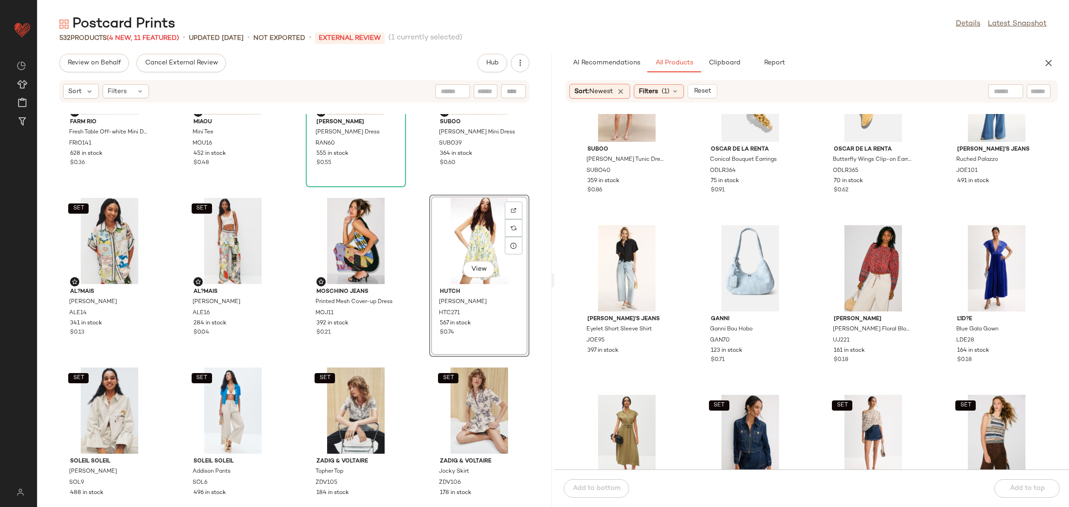
click at [416, 339] on div "FARM Rio Fresh Table Off-white Mini Dress FRIO141 628 in stock $0.36 MIAOU Mini…" at bounding box center [294, 310] width 514 height 393
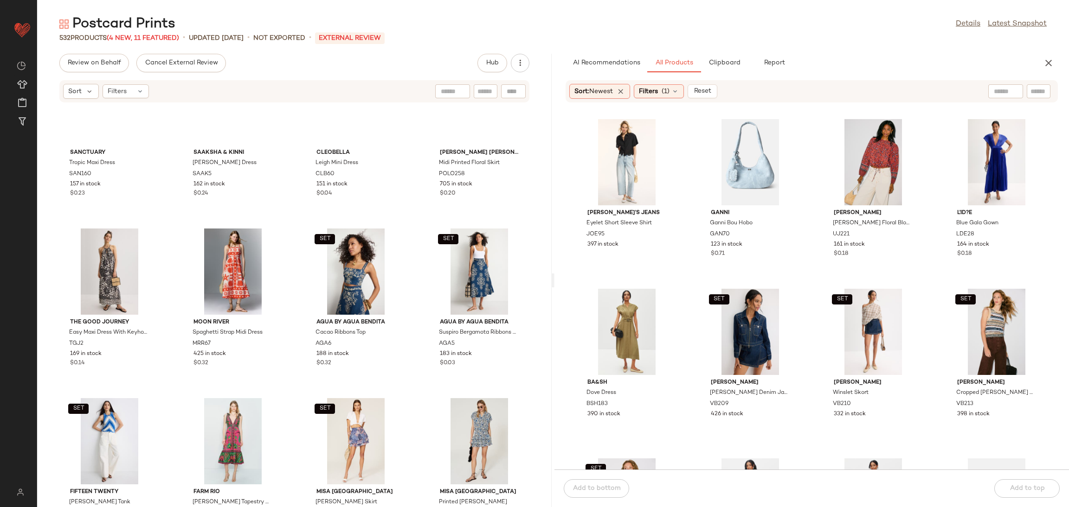
scroll to position [19569, 0]
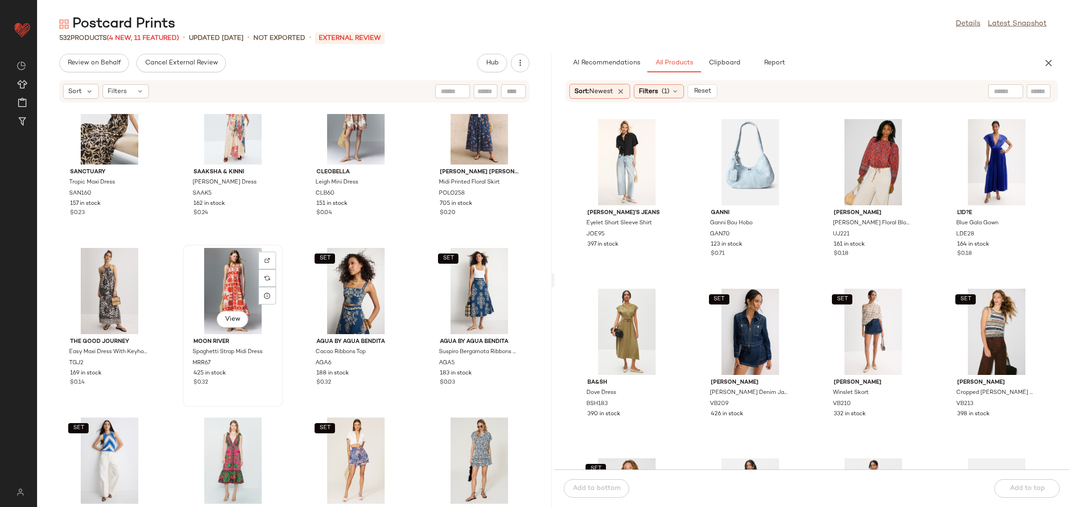
click at [237, 293] on div "View" at bounding box center [233, 291] width 94 height 86
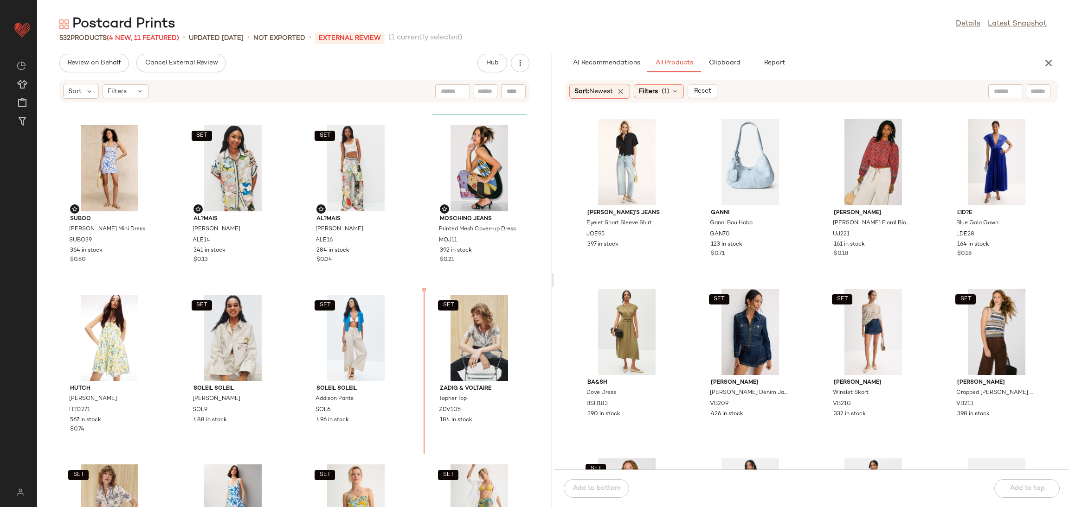
scroll to position [364, 0]
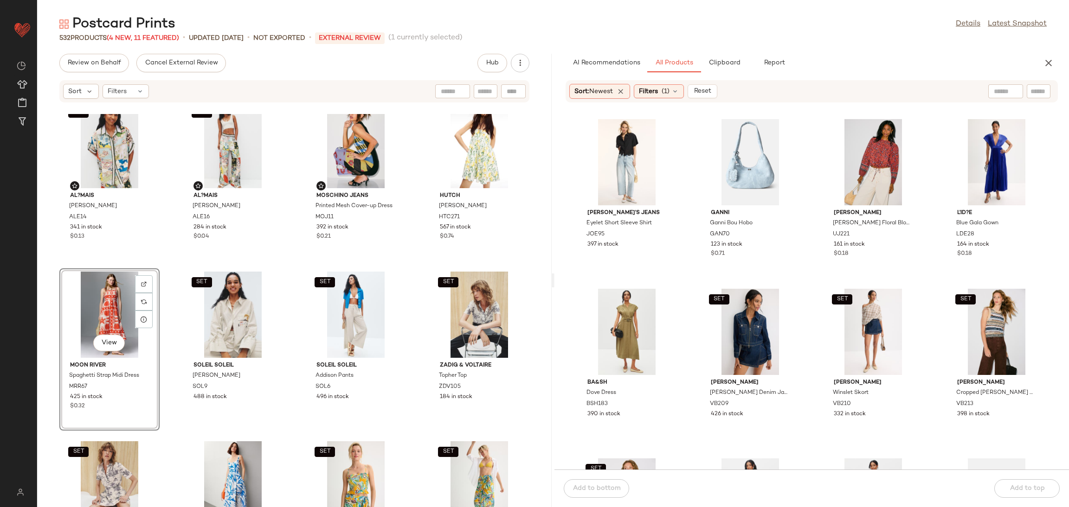
click at [294, 267] on div "SET AL?MAIS Bianca Shirt ALE14 341 in stock $0.13 SET AL?MAIS Bianca Pant ALE16…" at bounding box center [294, 310] width 514 height 393
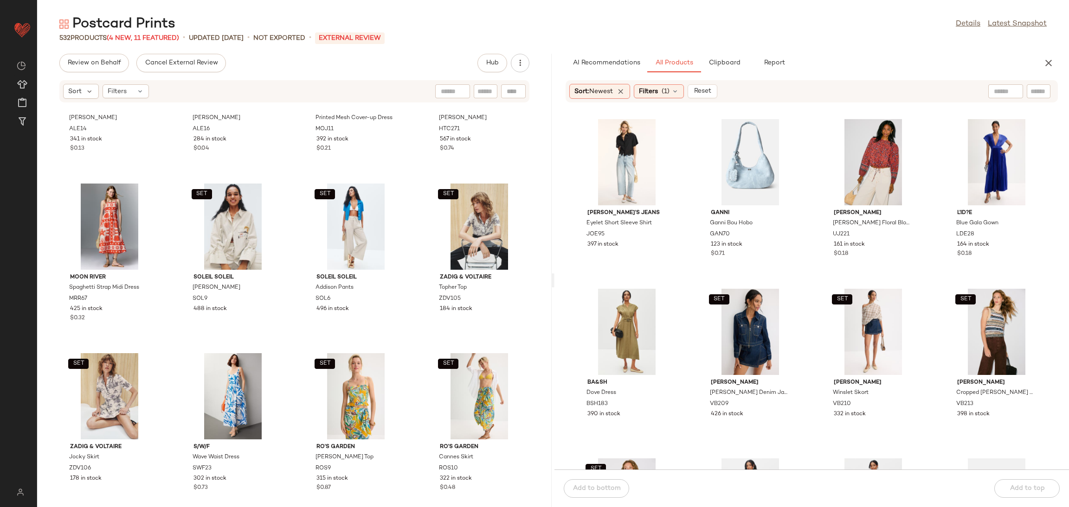
scroll to position [472, 0]
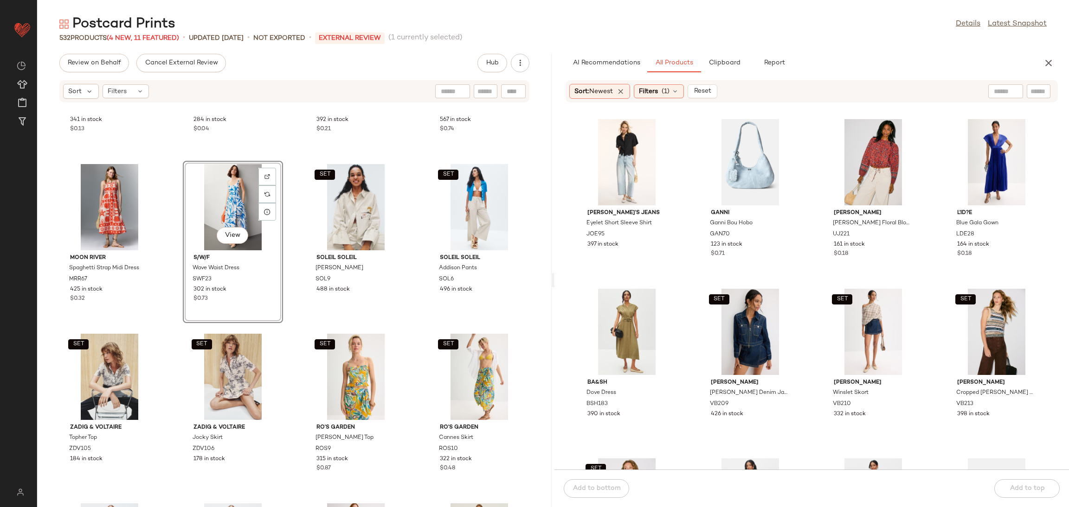
click at [288, 335] on div "SET AL?MAIS Bianca Shirt ALE14 341 in stock $0.13 SET AL?MAIS Bianca Pant ALE16…" at bounding box center [294, 310] width 514 height 393
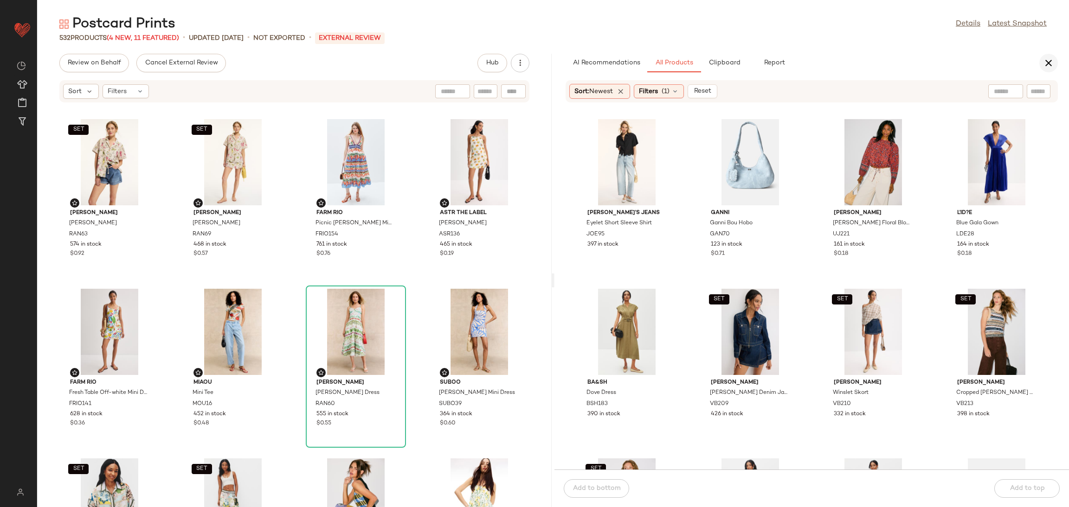
click at [1055, 62] on button "button" at bounding box center [1048, 63] width 19 height 19
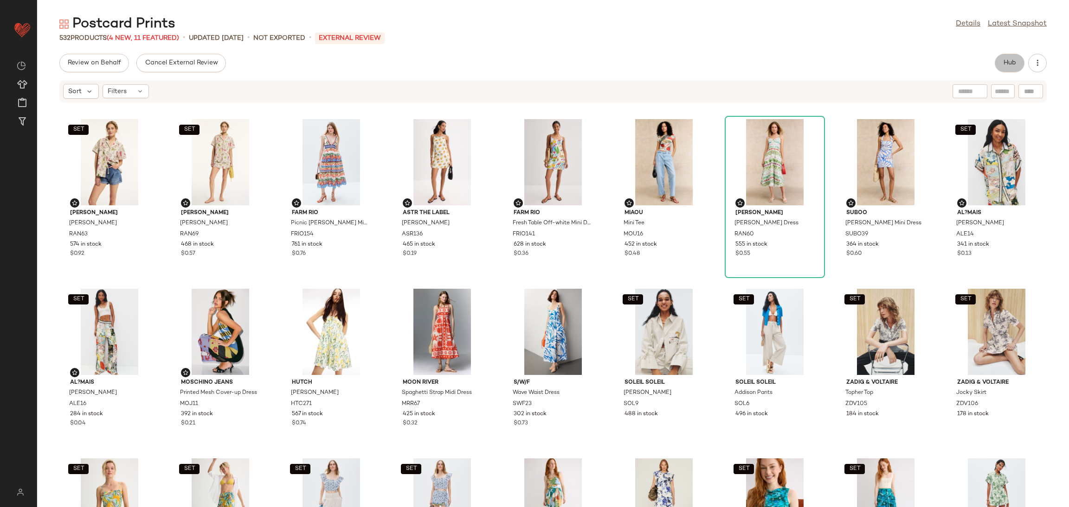
click at [1004, 58] on button "Hub" at bounding box center [1009, 63] width 30 height 19
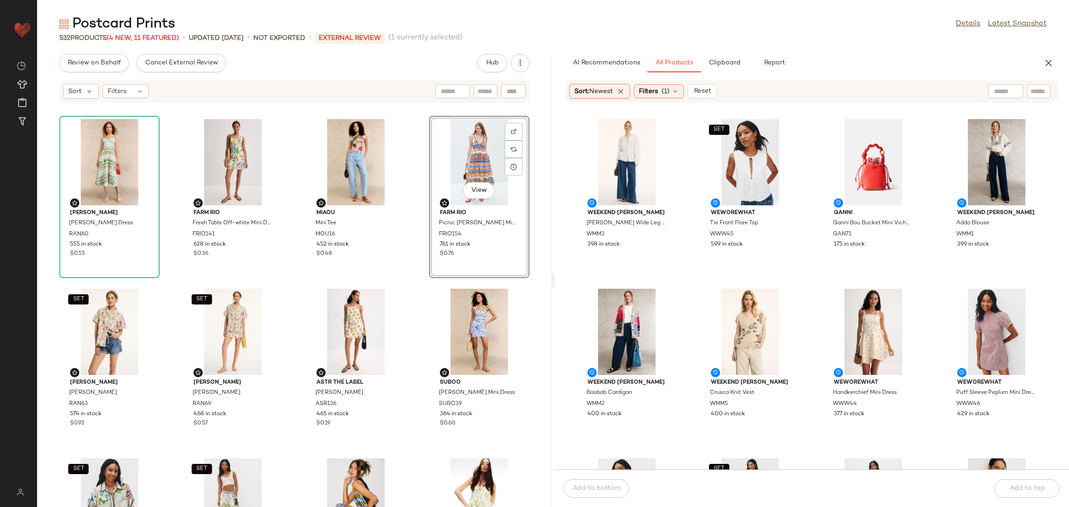
click at [403, 283] on div "Rachel Antonoff Harper Dress RAN60 555 in stock $0.55 FARM Rio Fresh Table Off-…" at bounding box center [294, 310] width 514 height 393
click at [1047, 74] on div "AI Recommendations All Products Clipboard Report Sort: Newest Filters (1) Reset…" at bounding box center [811, 281] width 514 height 454
drag, startPoint x: 1050, startPoint y: 58, endPoint x: 1033, endPoint y: 51, distance: 18.5
click at [1049, 58] on icon "button" at bounding box center [1048, 63] width 11 height 11
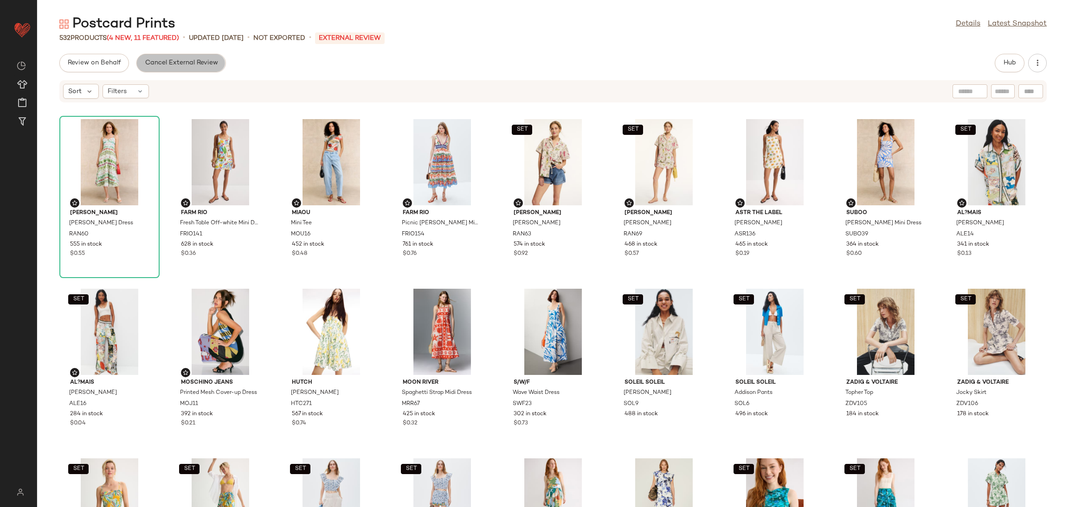
click at [190, 58] on button "Cancel External Review" at bounding box center [180, 63] width 89 height 19
click at [94, 58] on button "Send for Review" at bounding box center [92, 63] width 66 height 19
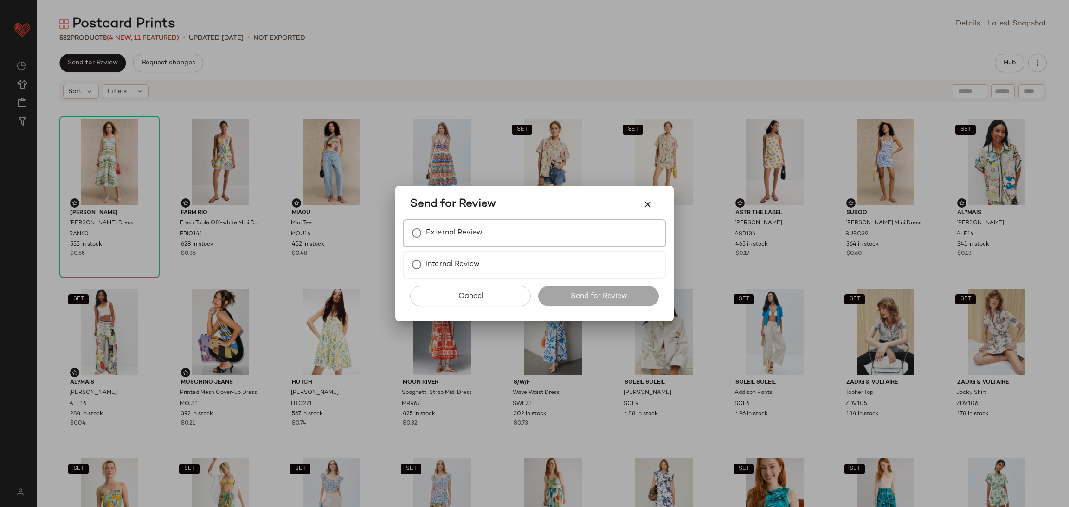
click at [507, 237] on div "External Review" at bounding box center [534, 233] width 263 height 28
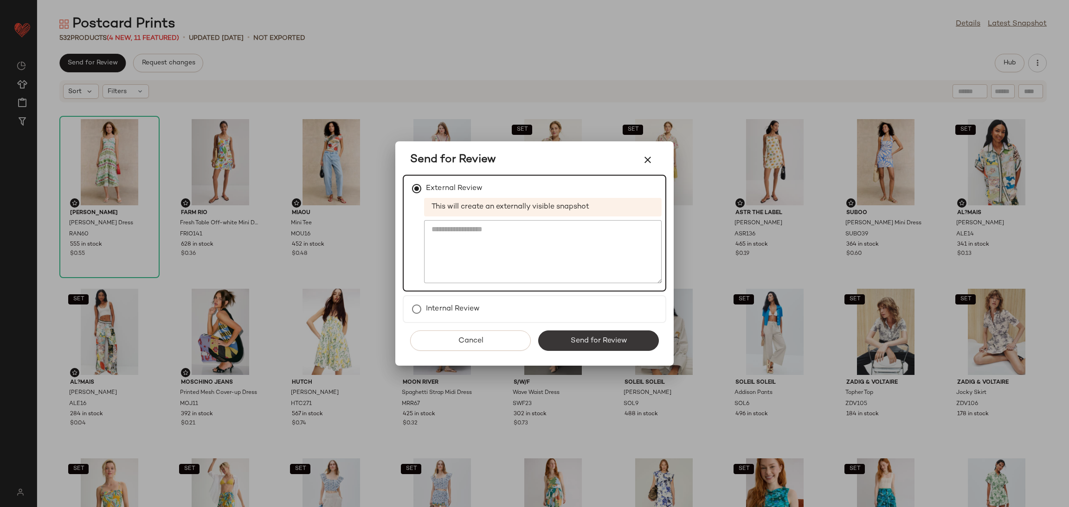
click at [582, 340] on span "Send for Review" at bounding box center [598, 341] width 57 height 9
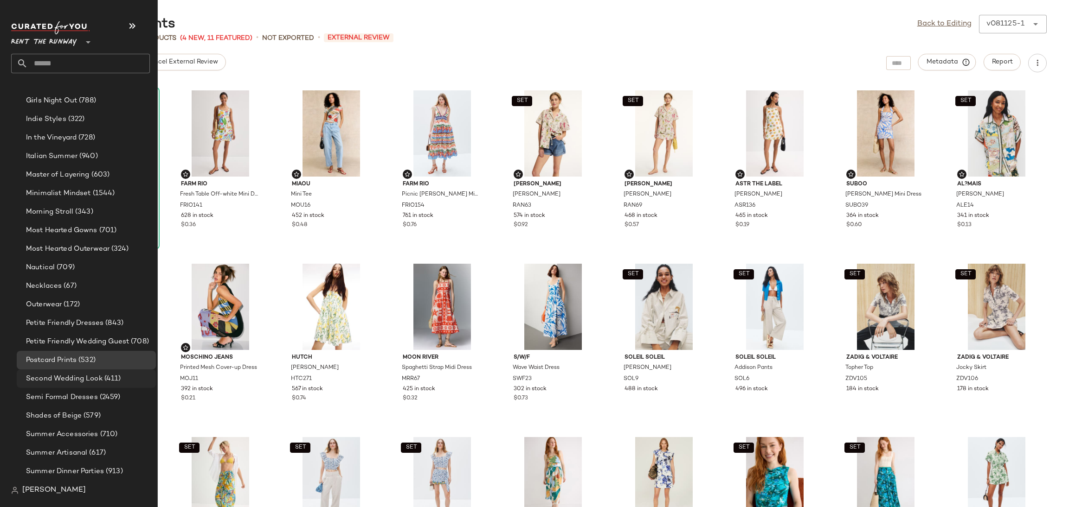
scroll to position [738, 0]
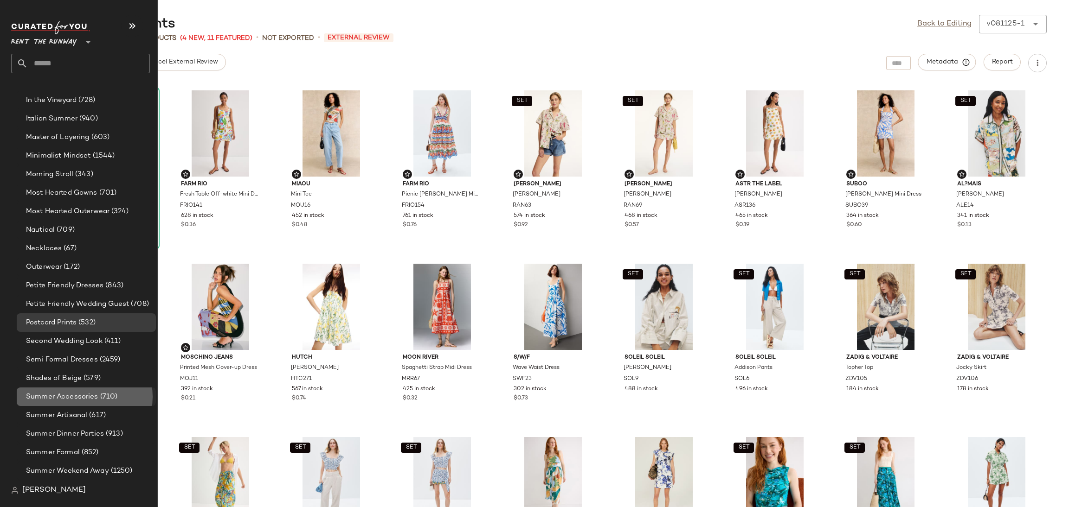
click at [88, 397] on span "Summer Accessories" at bounding box center [62, 397] width 72 height 11
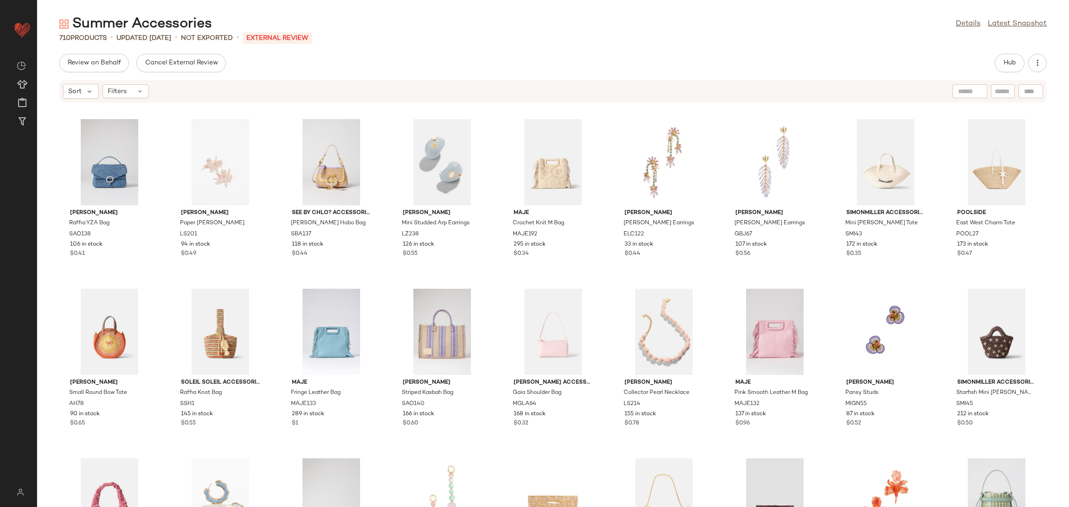
click at [1031, 91] on div at bounding box center [1030, 91] width 25 height 14
paste input "****"
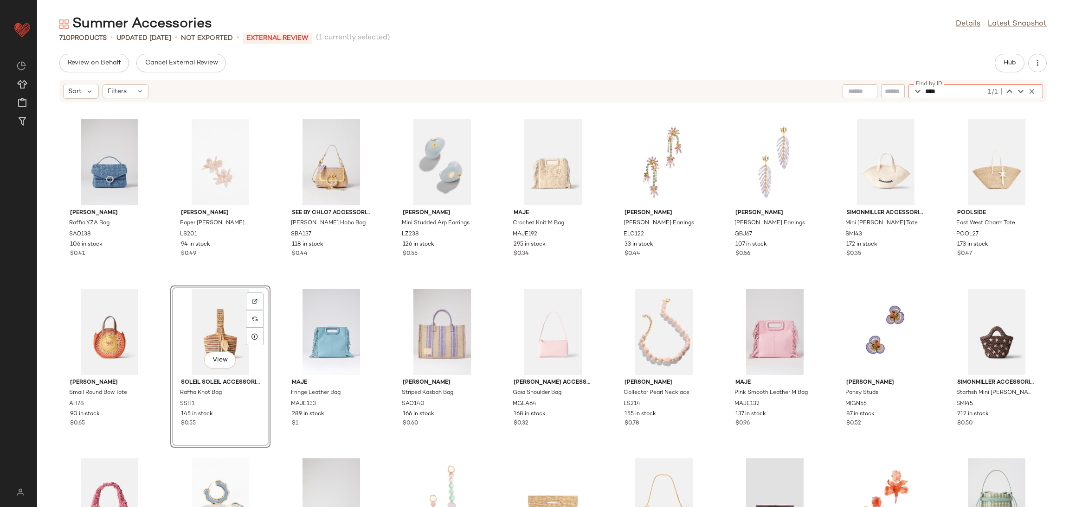
click at [227, 309] on div "View" at bounding box center [220, 332] width 94 height 86
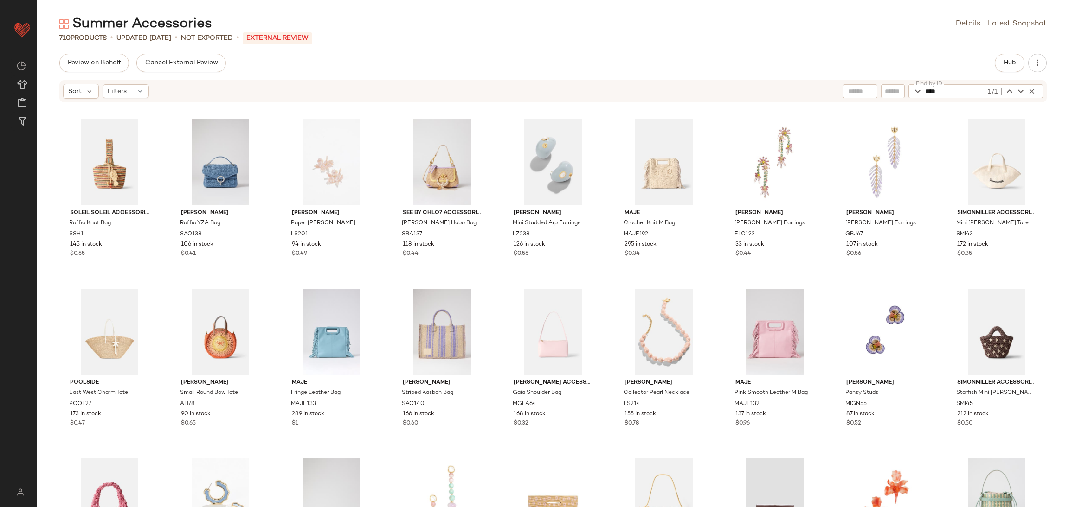
click at [959, 96] on input "****" at bounding box center [955, 91] width 61 height 14
paste input "text"
type input "****"
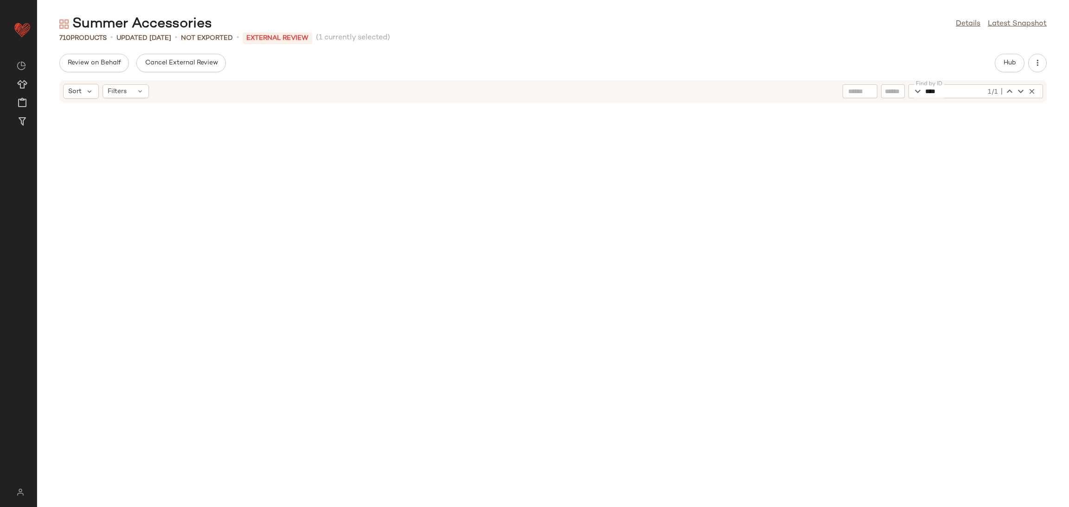
scroll to position [2207, 0]
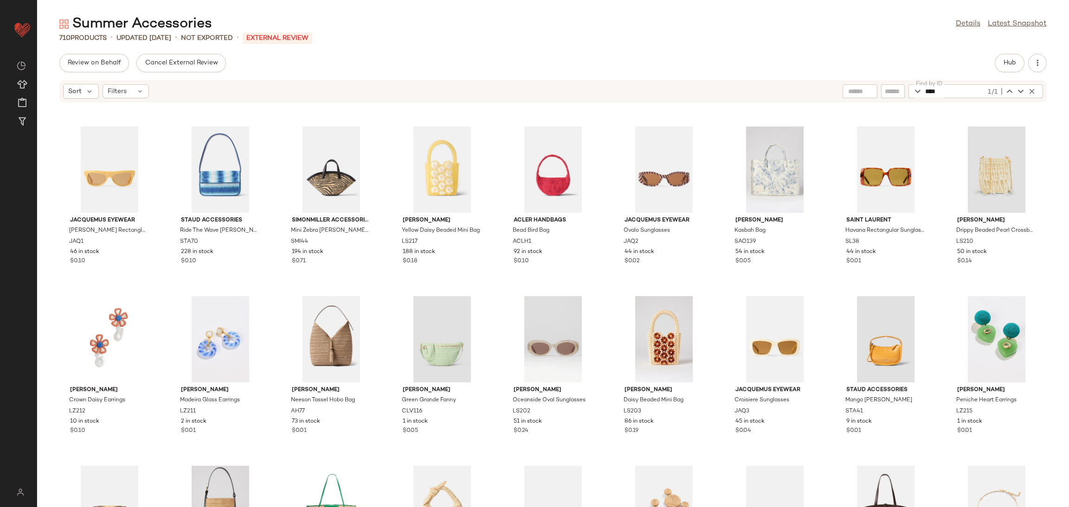
click at [933, 91] on input "****" at bounding box center [955, 91] width 61 height 14
paste input "text"
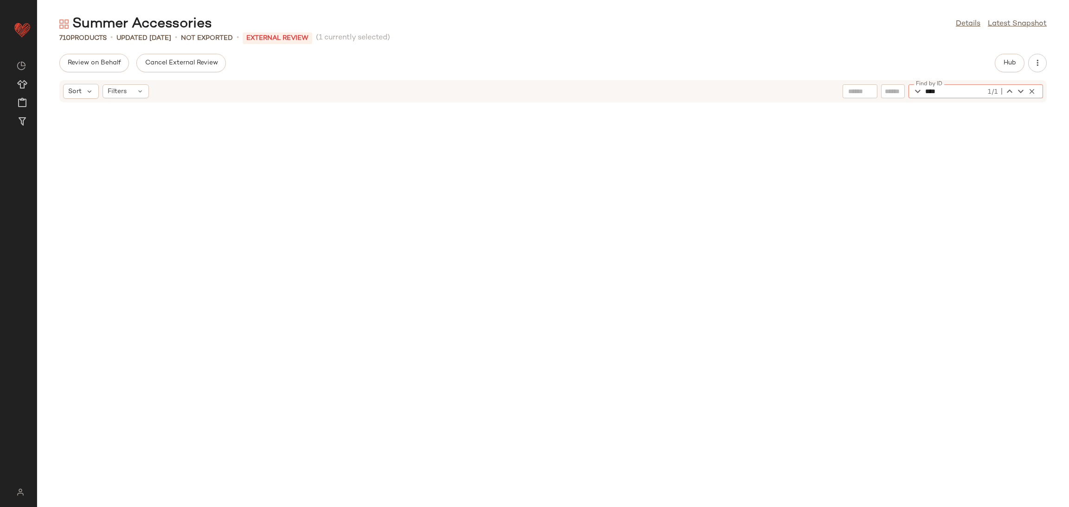
scroll to position [3225, 0]
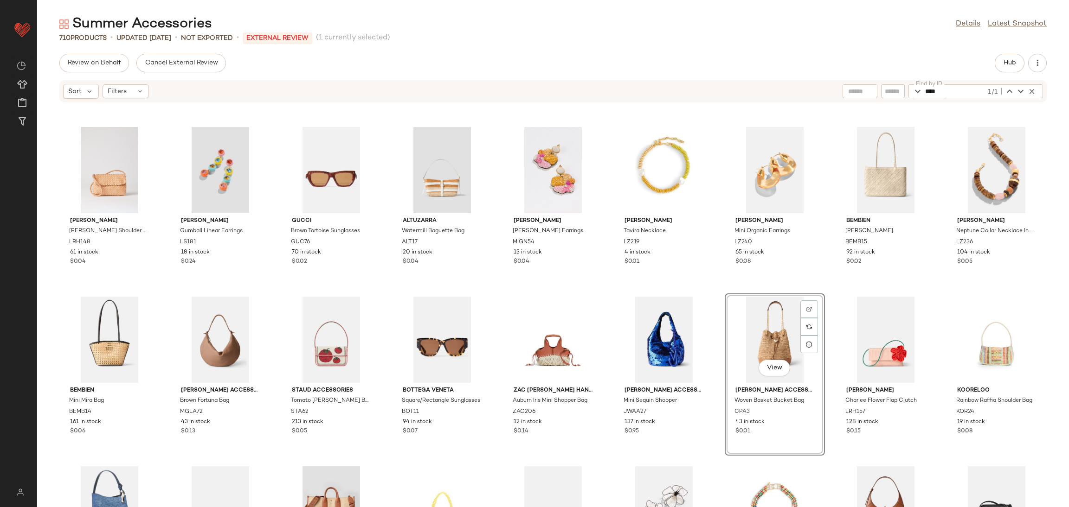
click at [754, 339] on div "View" at bounding box center [775, 340] width 94 height 86
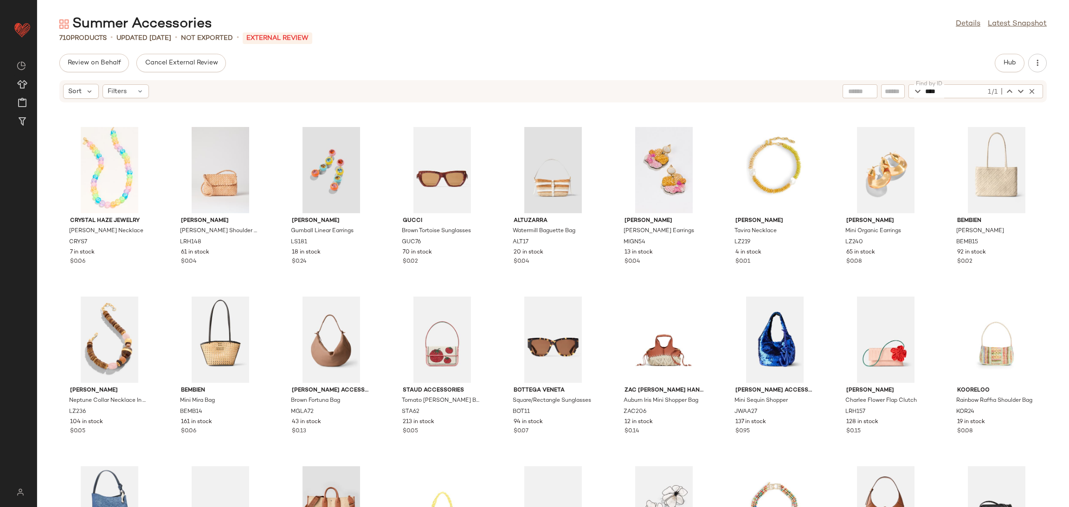
click at [945, 100] on div "Sort Filters Find by ID **** 1/1 Find by ID" at bounding box center [552, 91] width 987 height 22
click at [941, 84] on input "****" at bounding box center [955, 91] width 61 height 14
paste input "*"
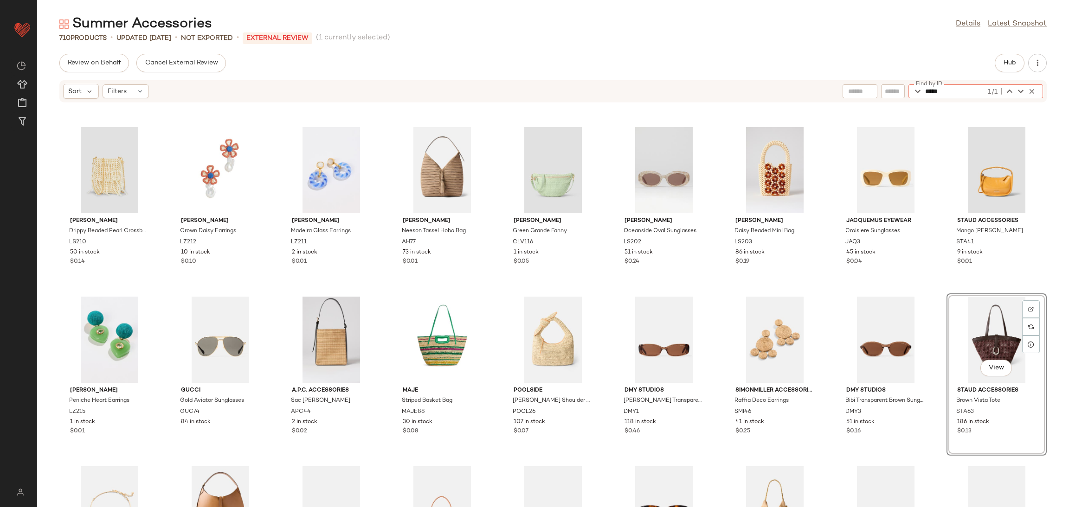
click at [980, 332] on div "View" at bounding box center [996, 340] width 94 height 86
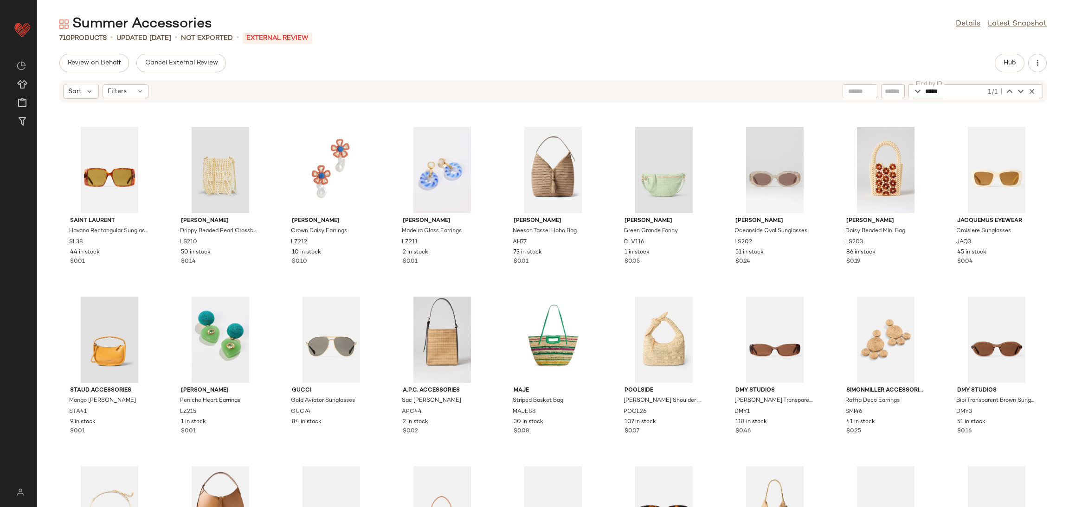
click at [953, 90] on input "*****" at bounding box center [955, 91] width 61 height 14
paste input "*"
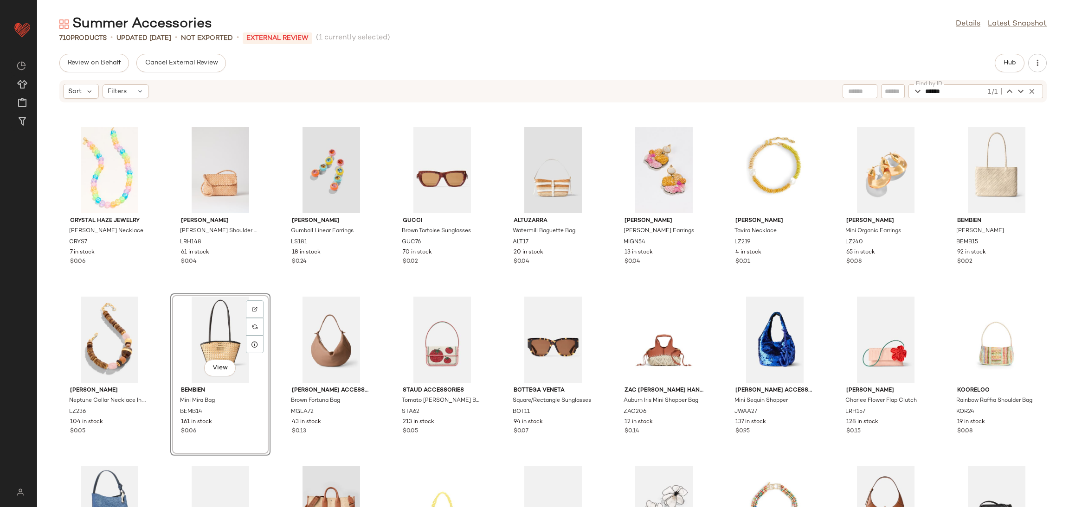
click at [205, 312] on div "View" at bounding box center [220, 340] width 94 height 86
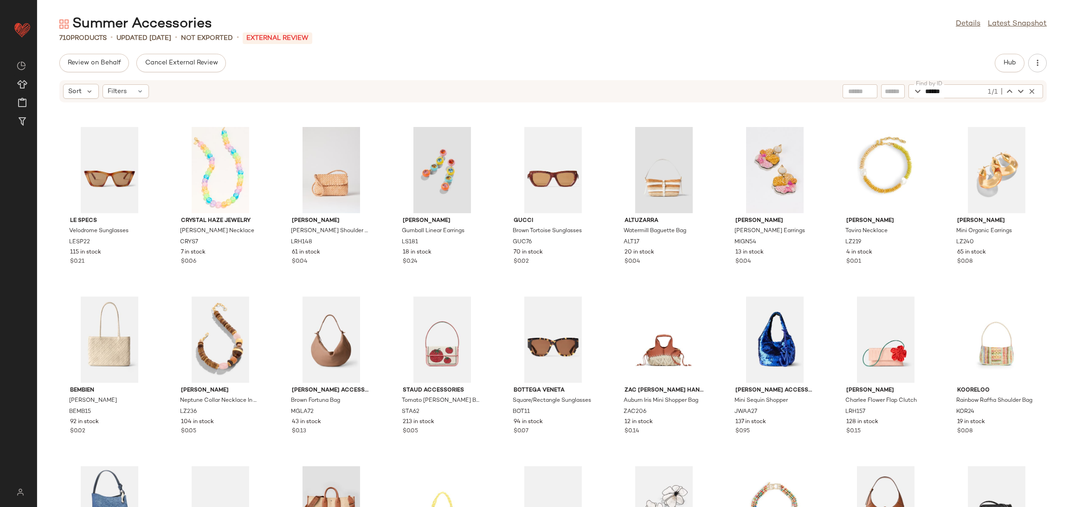
click at [956, 94] on input "******" at bounding box center [955, 91] width 61 height 14
drag, startPoint x: 956, startPoint y: 93, endPoint x: 959, endPoint y: 98, distance: 6.4
click at [959, 98] on input "******" at bounding box center [955, 91] width 61 height 14
paste input "text"
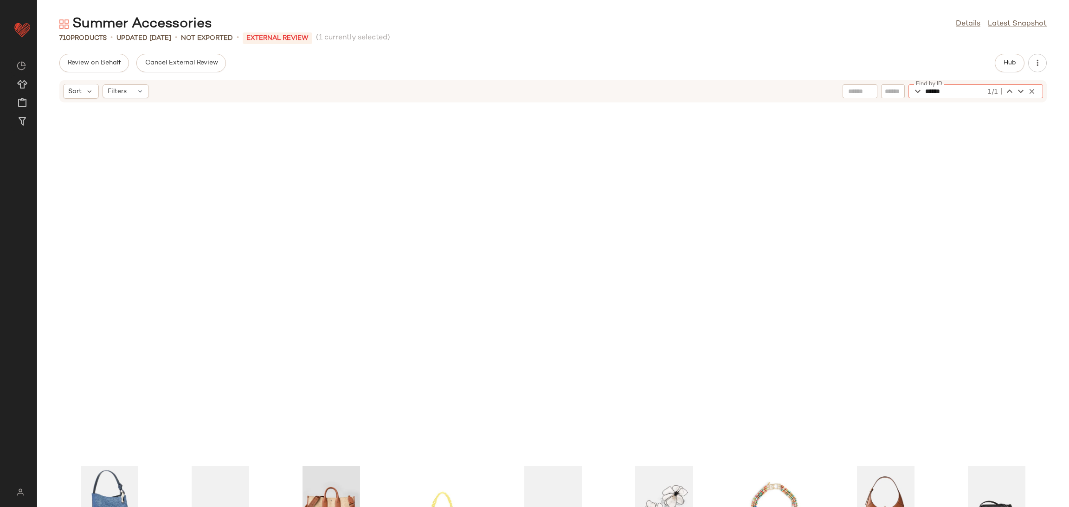
scroll to position [3564, 0]
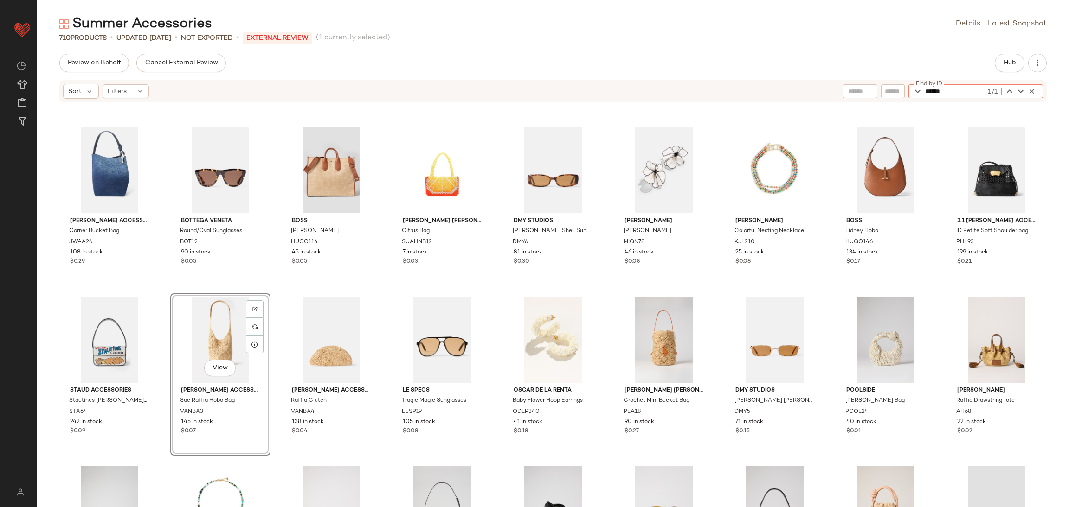
type input "******"
click at [223, 329] on div "View" at bounding box center [220, 340] width 94 height 86
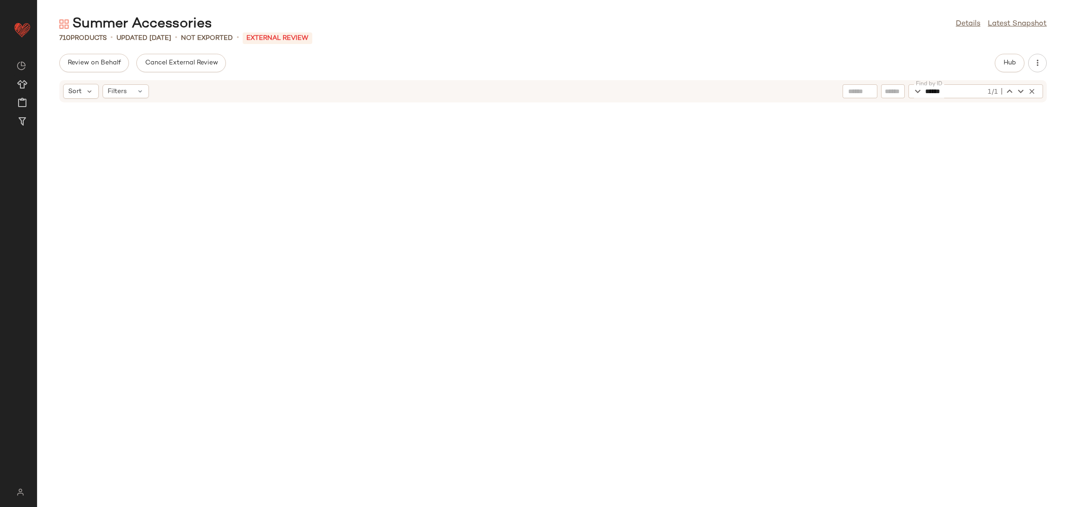
scroll to position [0, 0]
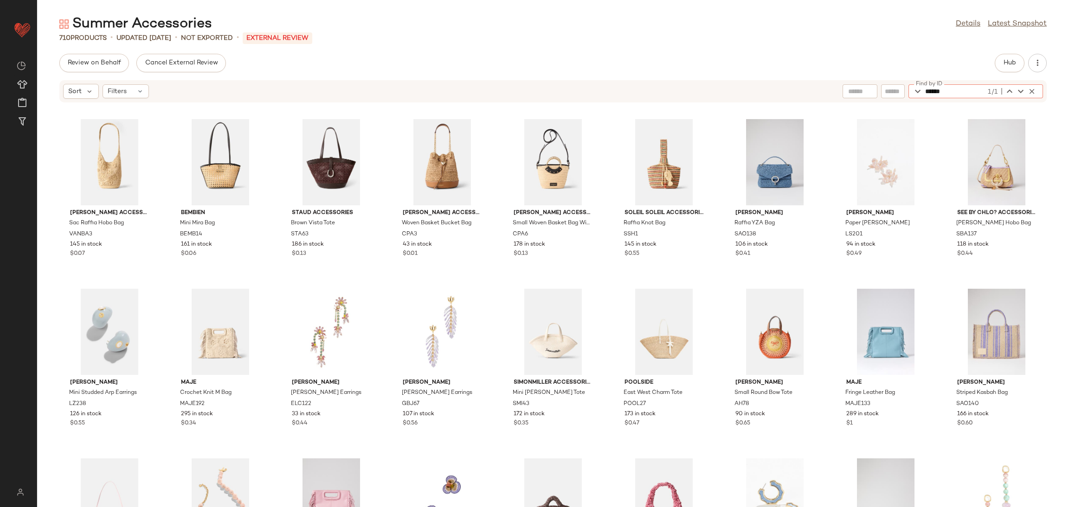
click at [1039, 92] on div "Find by ID ****** 1/1 Find by ID" at bounding box center [975, 91] width 134 height 14
click at [1032, 94] on icon "button" at bounding box center [1031, 91] width 8 height 8
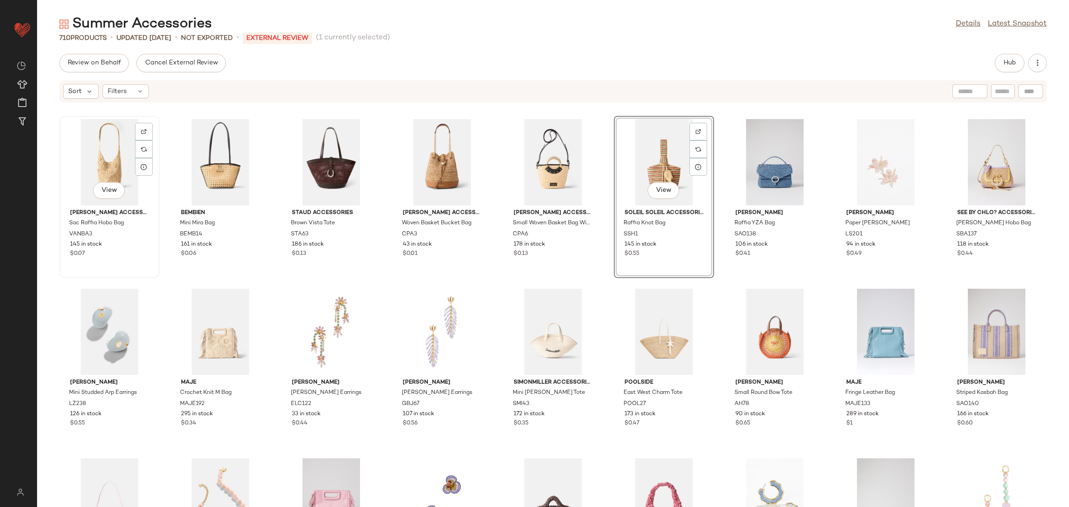
click at [81, 147] on div "View" at bounding box center [110, 162] width 94 height 86
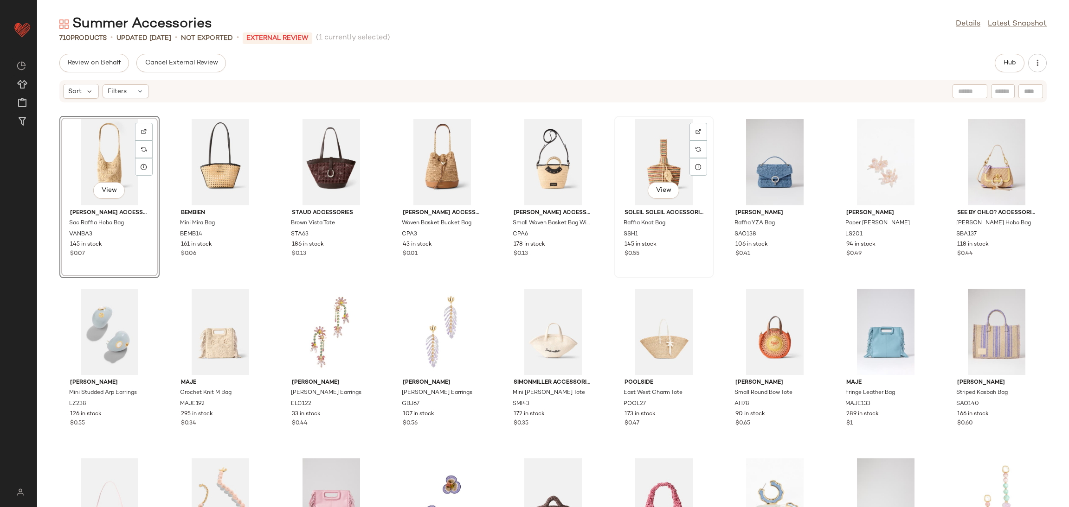
click at [656, 156] on div "View" at bounding box center [664, 162] width 94 height 86
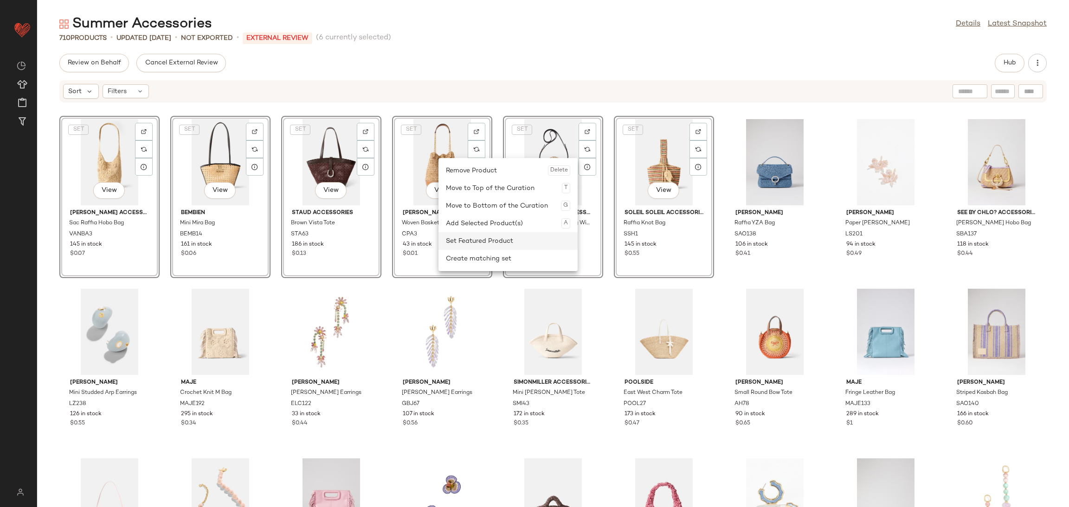
click at [474, 244] on div "Set Featured Product" at bounding box center [508, 241] width 124 height 18
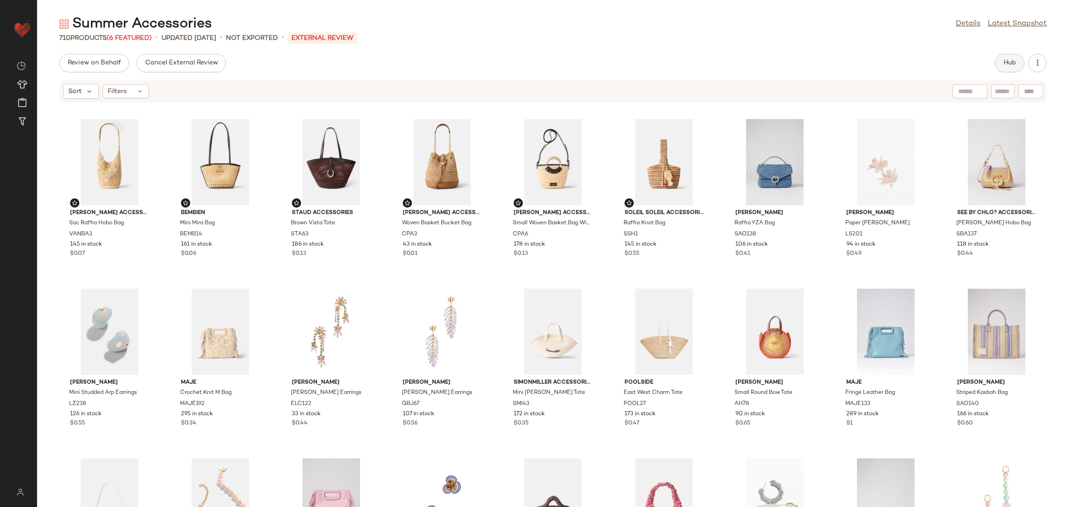
click at [1012, 61] on span "Hub" at bounding box center [1009, 62] width 13 height 7
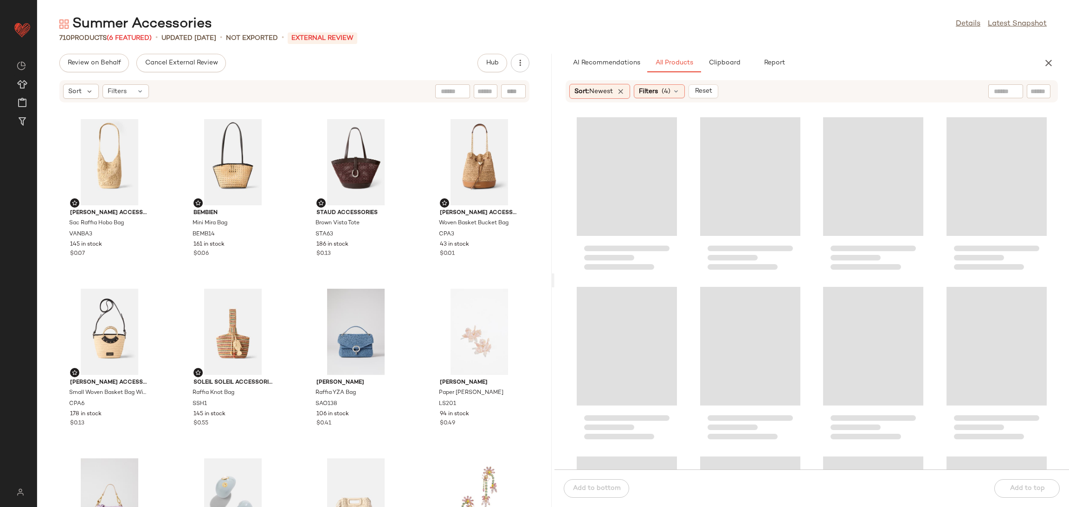
click at [290, 272] on div "[PERSON_NAME] Accessories Sac Raffia Hobo Bag VANBA3 145 in stock $0.07 BEMBIEN…" at bounding box center [294, 310] width 514 height 393
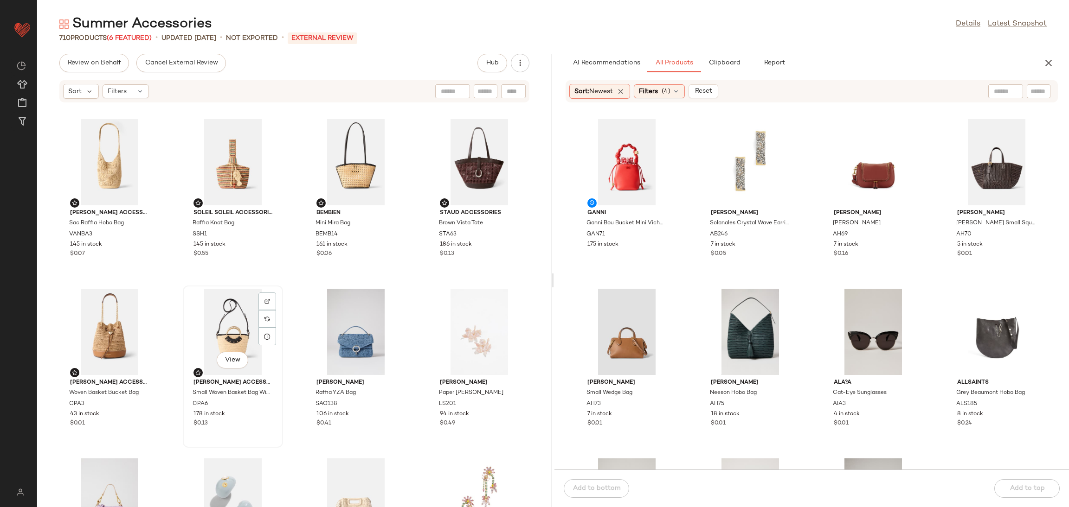
click at [275, 287] on div "View [PERSON_NAME] Accessories Small Woven Basket Bag With Ring CPA6 178 in sto…" at bounding box center [233, 367] width 98 height 160
click at [290, 286] on div "[PERSON_NAME] Accessories Sac Raffia Hobo Bag VANBA3 145 in stock $0.07 Soleil …" at bounding box center [294, 310] width 514 height 393
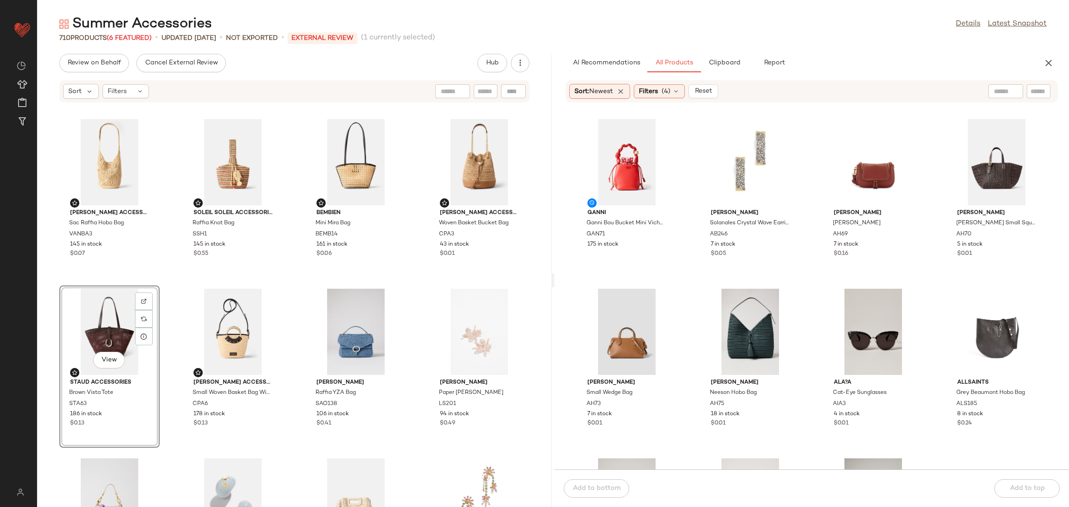
click at [292, 278] on div "[PERSON_NAME] Accessories Sac Raffia Hobo Bag VANBA3 145 in stock $0.07 Soleil …" at bounding box center [294, 310] width 514 height 393
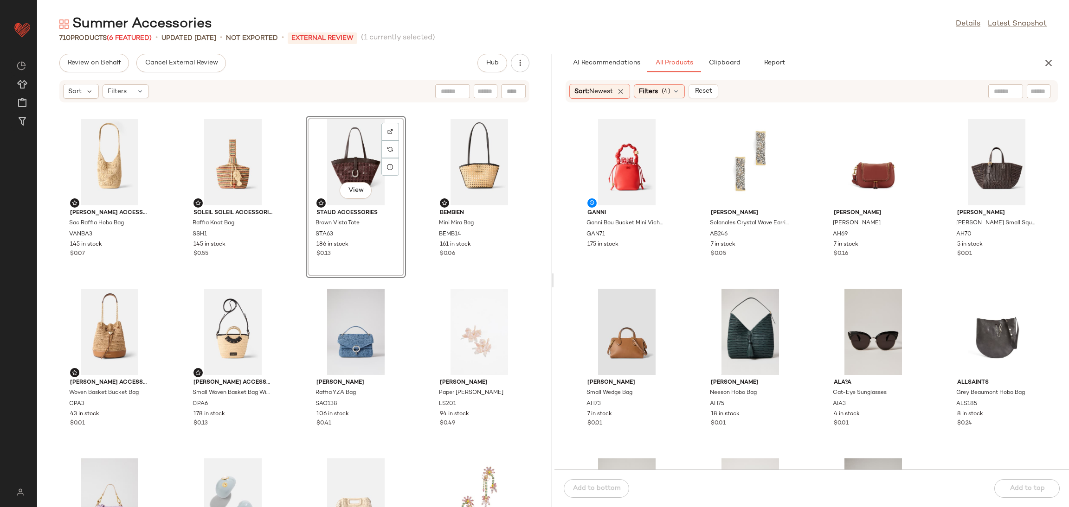
click at [296, 284] on div "[PERSON_NAME] Accessories Sac Raffia Hobo Bag VANBA3 145 in stock $0.07 Soleil …" at bounding box center [294, 310] width 514 height 393
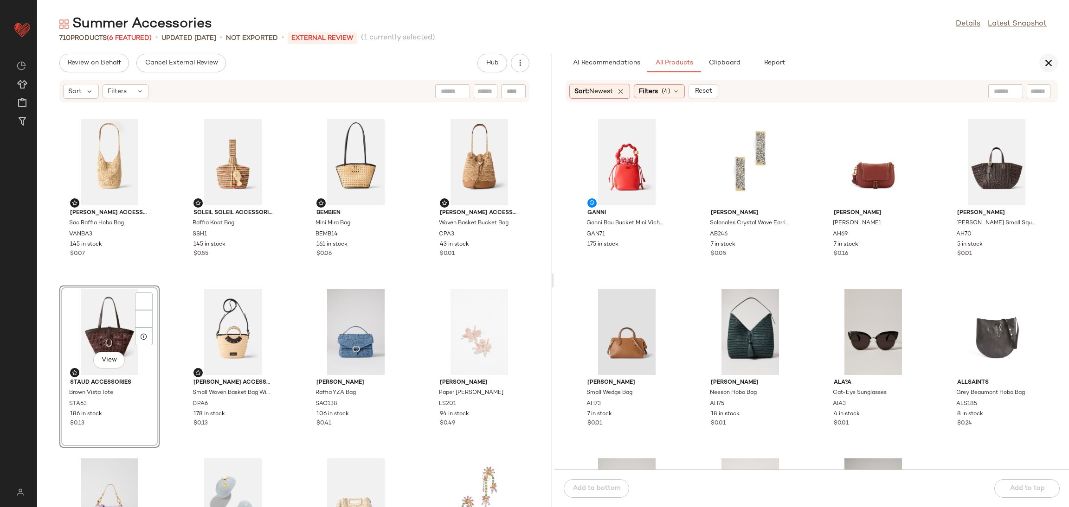
click at [1040, 65] on button "button" at bounding box center [1048, 63] width 19 height 19
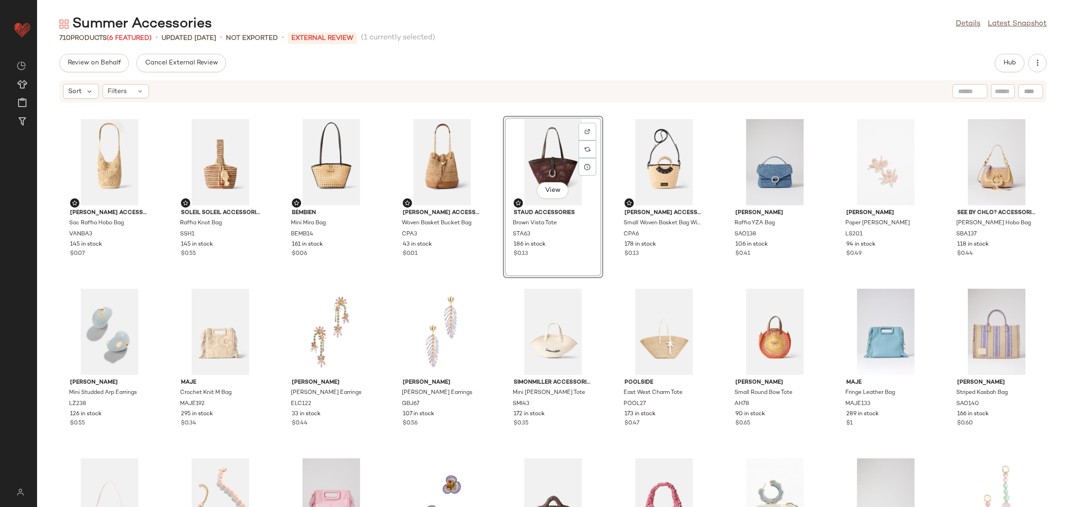
click at [503, 286] on div "SIMONMILLER Accessories Mini [PERSON_NAME] Tote SMI43 172 in stock $0.35" at bounding box center [553, 367] width 100 height 162
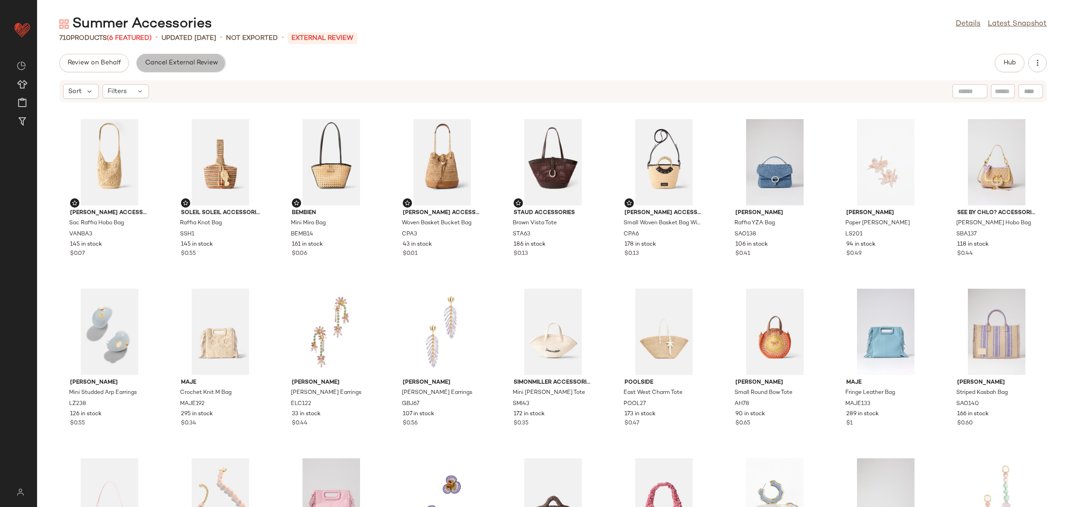
click at [180, 60] on span "Cancel External Review" at bounding box center [180, 62] width 73 height 7
click at [111, 65] on span "Send for Review" at bounding box center [92, 62] width 51 height 7
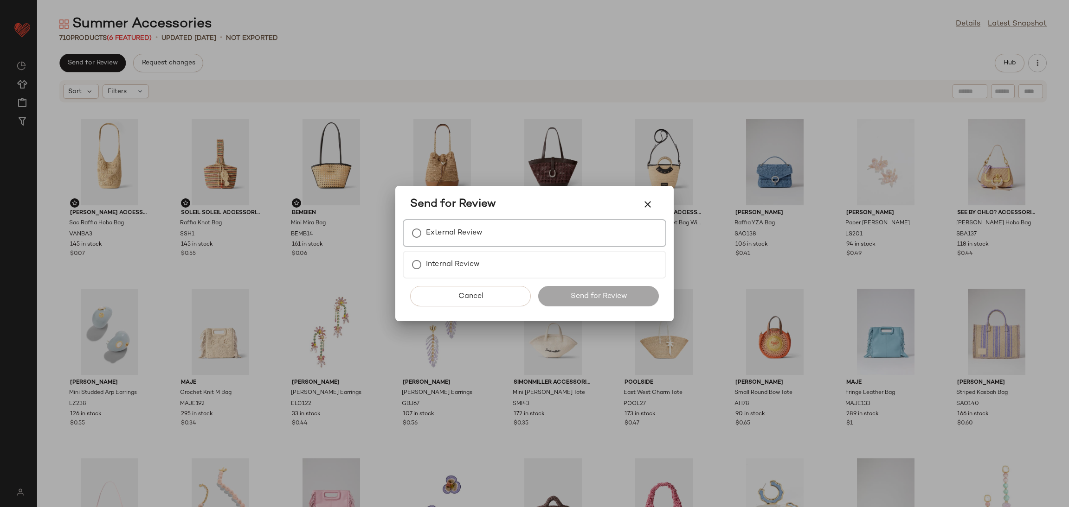
click at [465, 235] on label "External Review" at bounding box center [454, 233] width 57 height 19
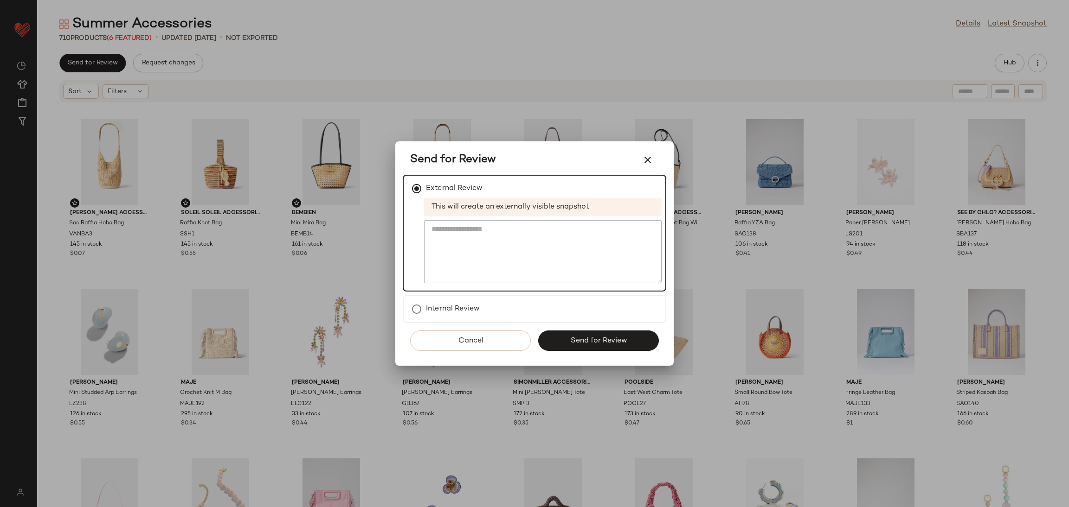
click at [617, 328] on div "Cancel Send for Review" at bounding box center [534, 344] width 263 height 43
click at [616, 337] on span "Send for Review" at bounding box center [598, 341] width 57 height 9
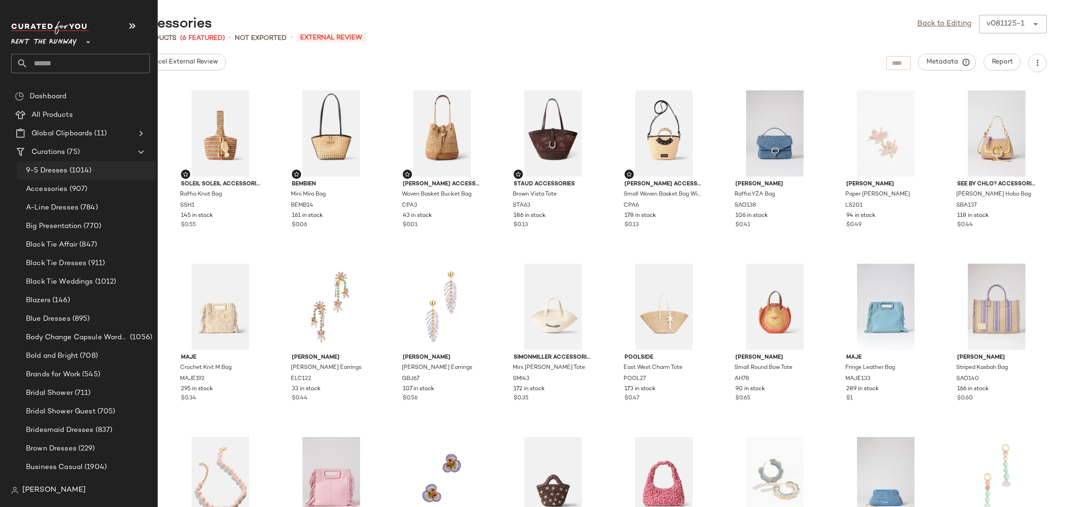
click at [82, 171] on span "(1014)" at bounding box center [80, 171] width 24 height 11
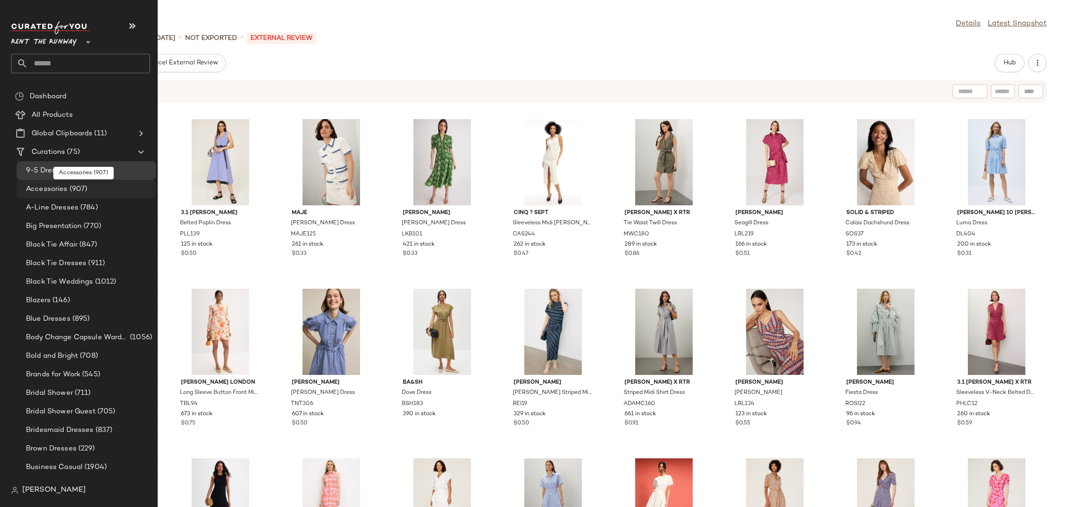
click at [65, 195] on div "Accessories (907)" at bounding box center [86, 189] width 139 height 19
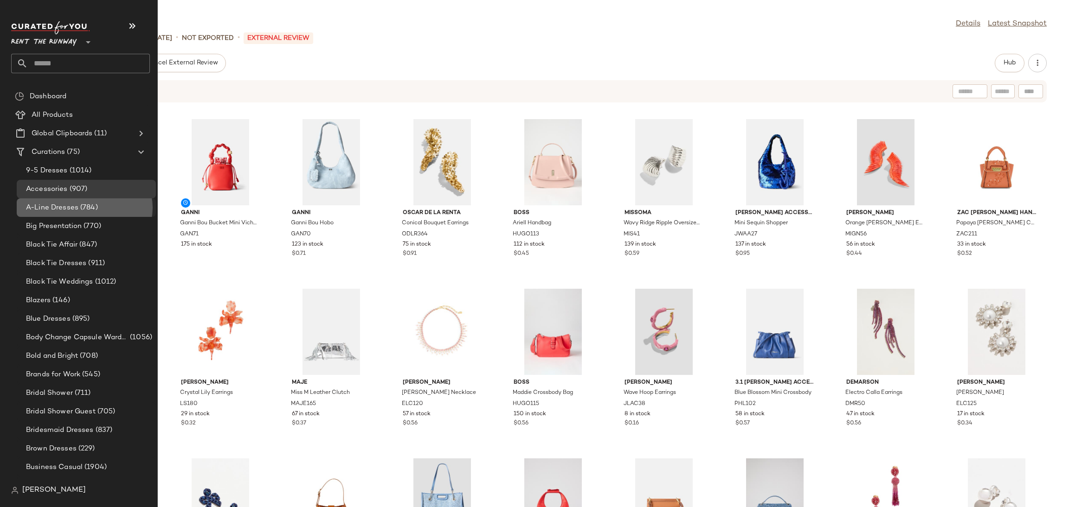
click at [30, 207] on span "A-Line Dresses" at bounding box center [52, 208] width 52 height 11
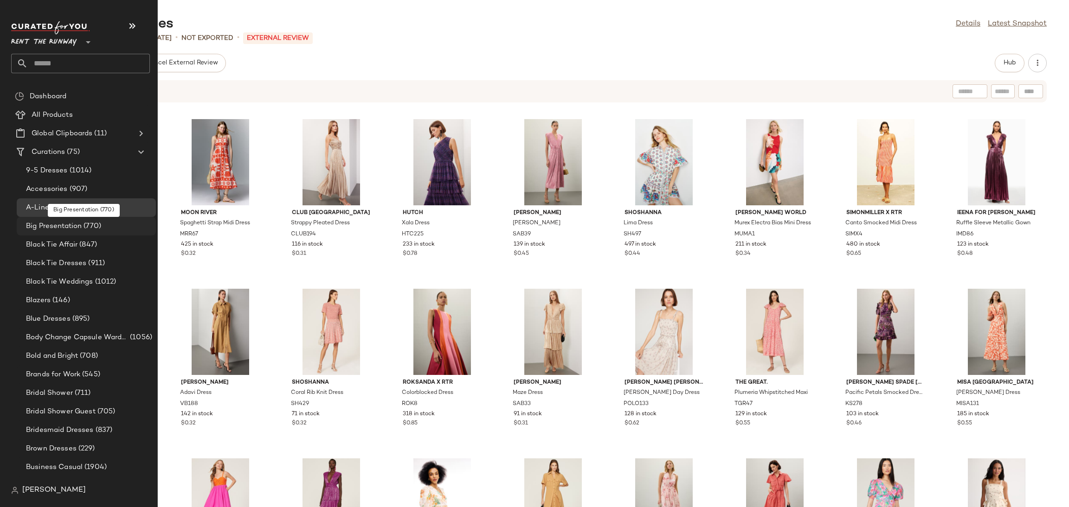
click at [86, 218] on div "Big Presentation (770)" at bounding box center [86, 226] width 139 height 19
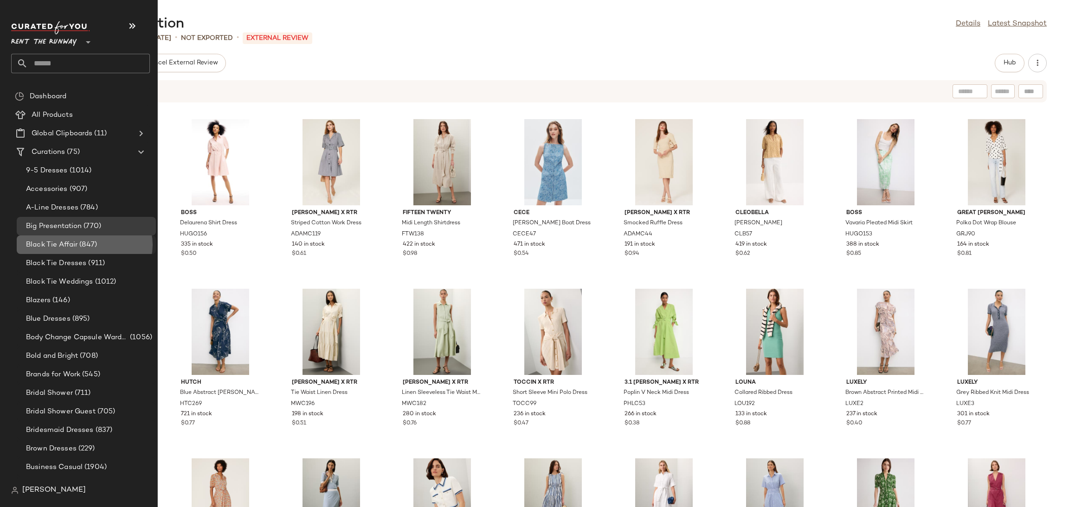
click at [78, 243] on span "(847)" at bounding box center [86, 245] width 19 height 11
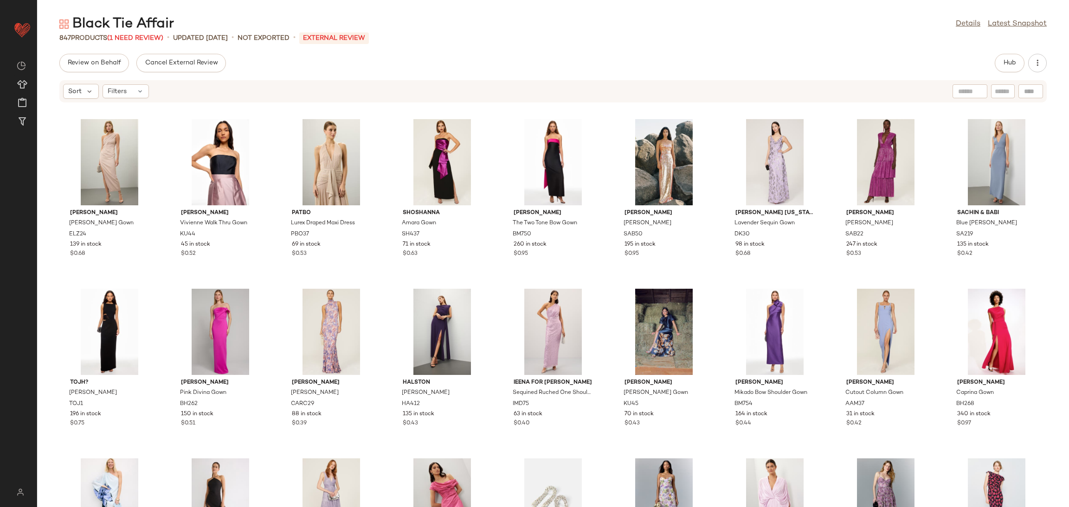
click at [153, 32] on div "Black Tie Affair" at bounding box center [116, 24] width 115 height 19
click at [147, 36] on span "(1 Need Review)" at bounding box center [135, 38] width 56 height 7
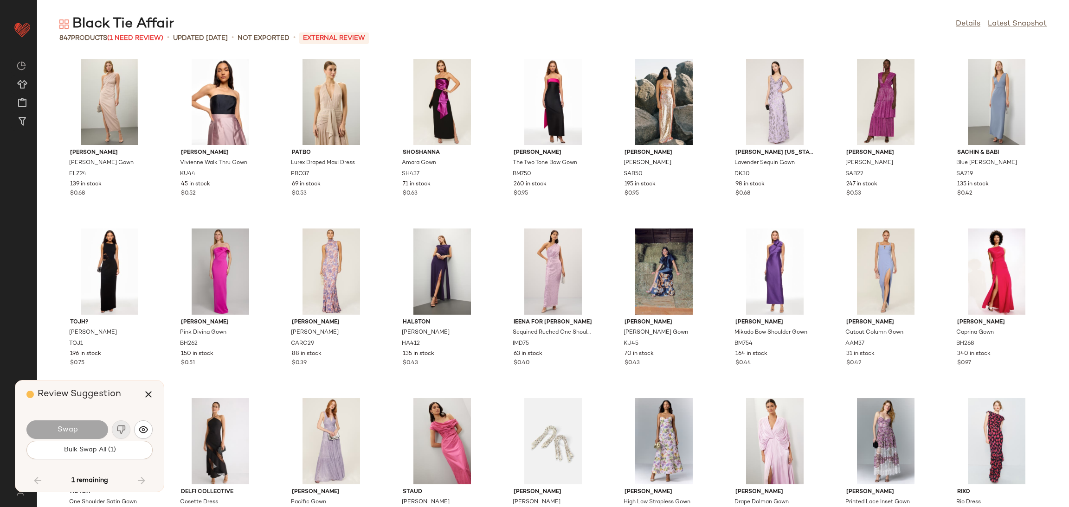
scroll to position [8657, 0]
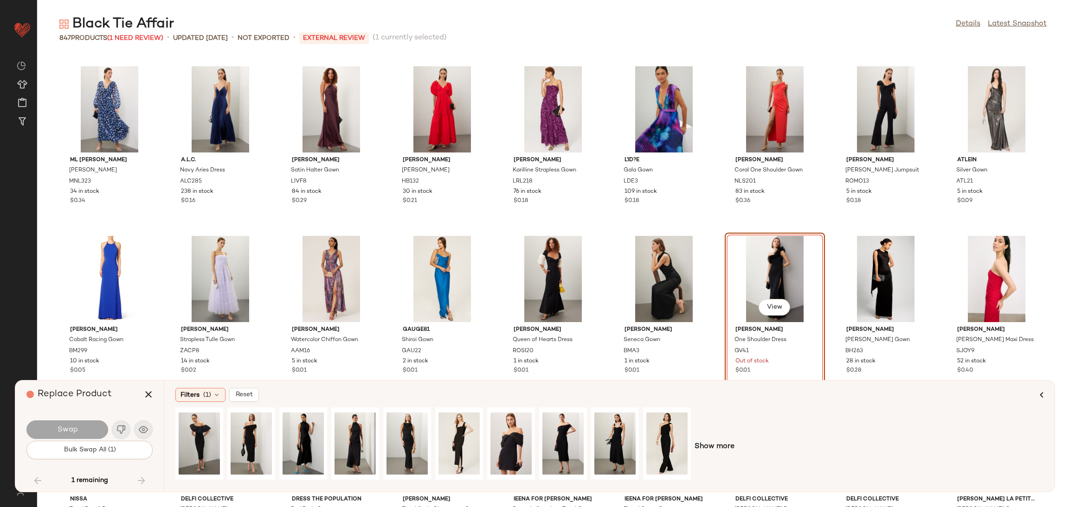
click at [753, 279] on div "View" at bounding box center [775, 279] width 94 height 86
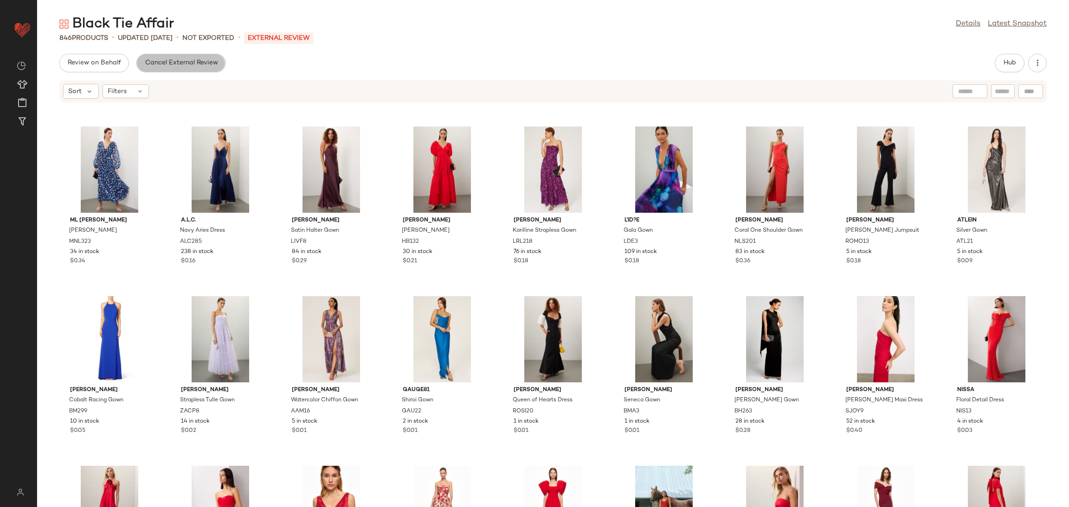
click at [184, 62] on span "Cancel External Review" at bounding box center [180, 62] width 73 height 7
click at [84, 65] on span "Send for Review" at bounding box center [92, 62] width 51 height 7
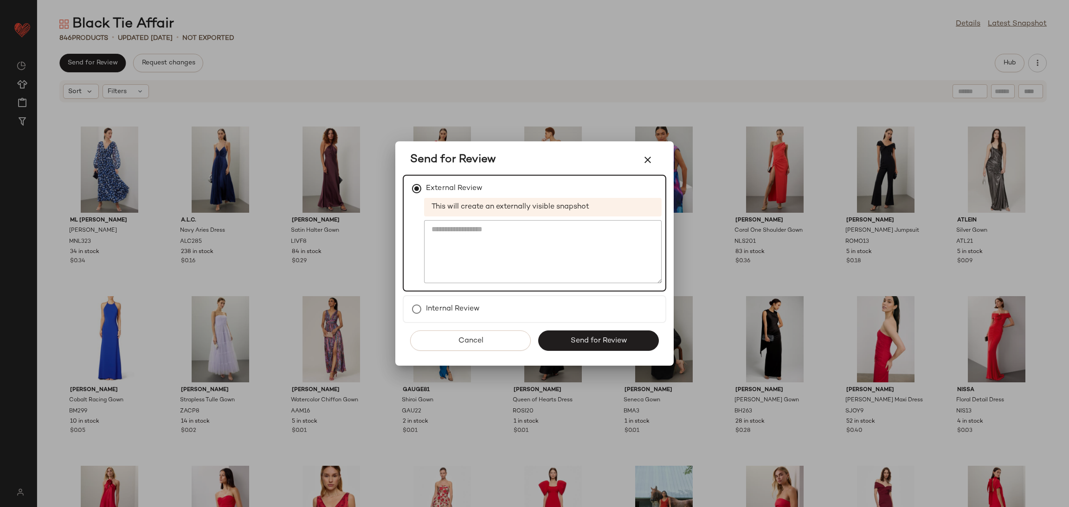
click at [600, 343] on button "Send for Review" at bounding box center [598, 341] width 121 height 20
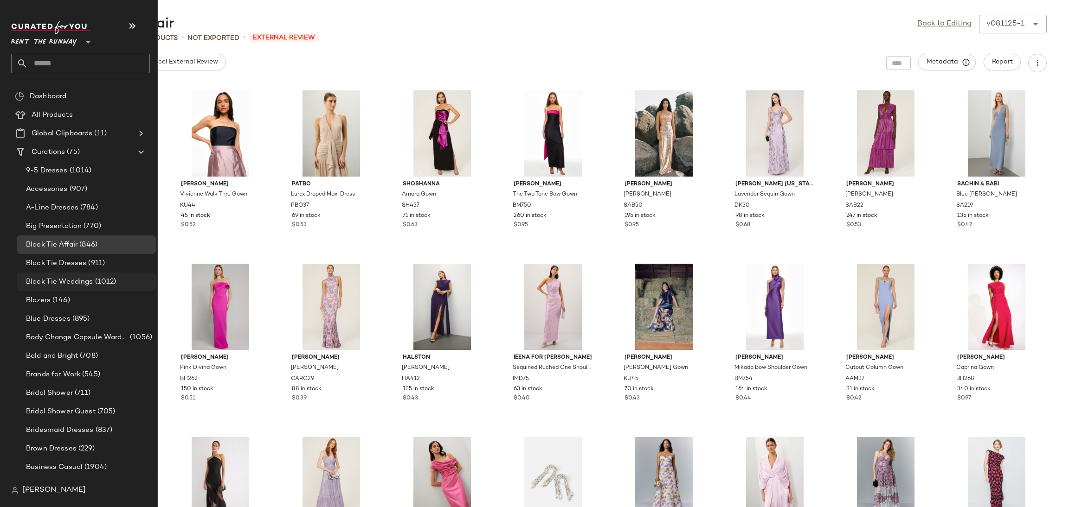
click at [57, 273] on div "Black Tie Weddings (1012)" at bounding box center [86, 282] width 139 height 19
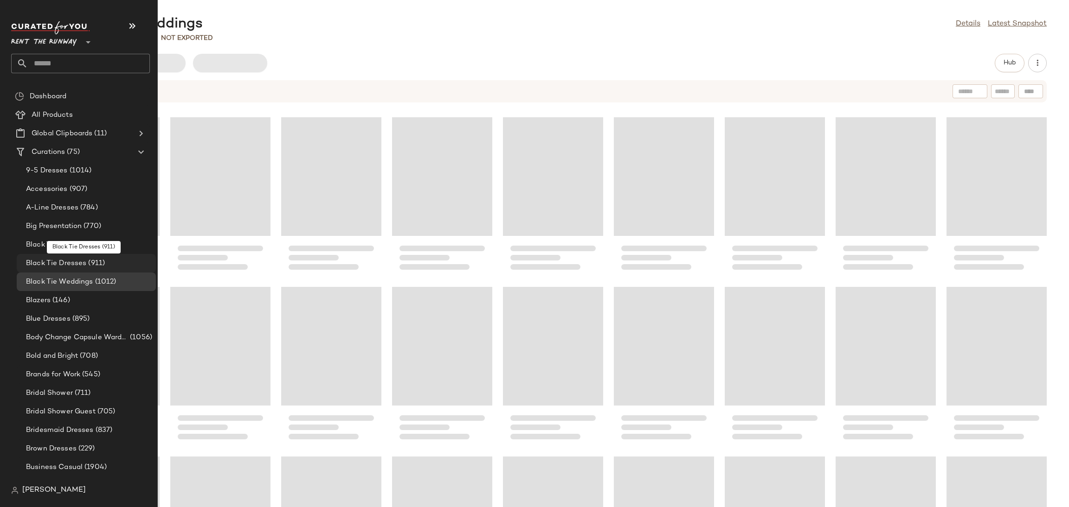
click at [57, 270] on div "Black Tie Dresses (911)" at bounding box center [86, 263] width 139 height 19
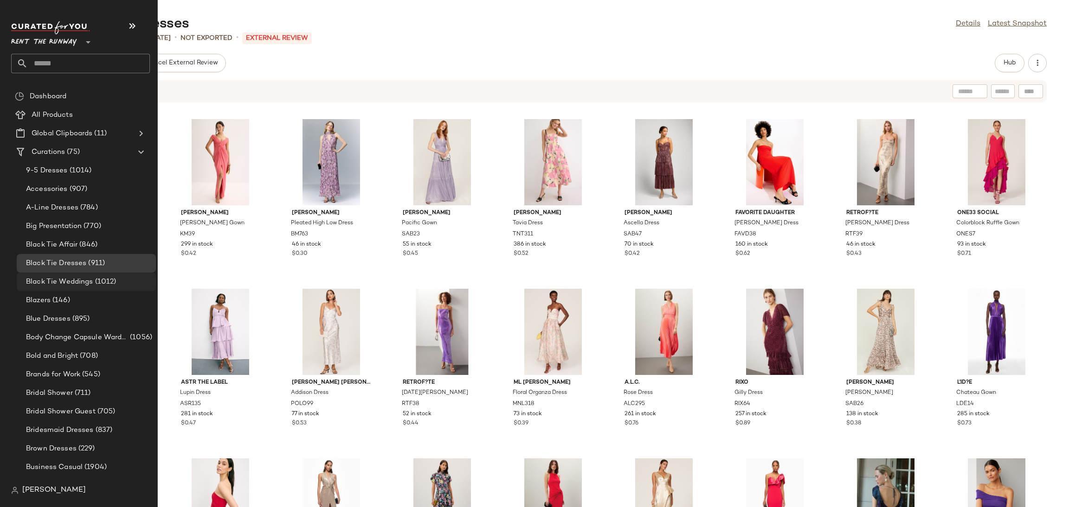
click at [45, 290] on div "Black Tie Weddings (1012)" at bounding box center [86, 282] width 139 height 19
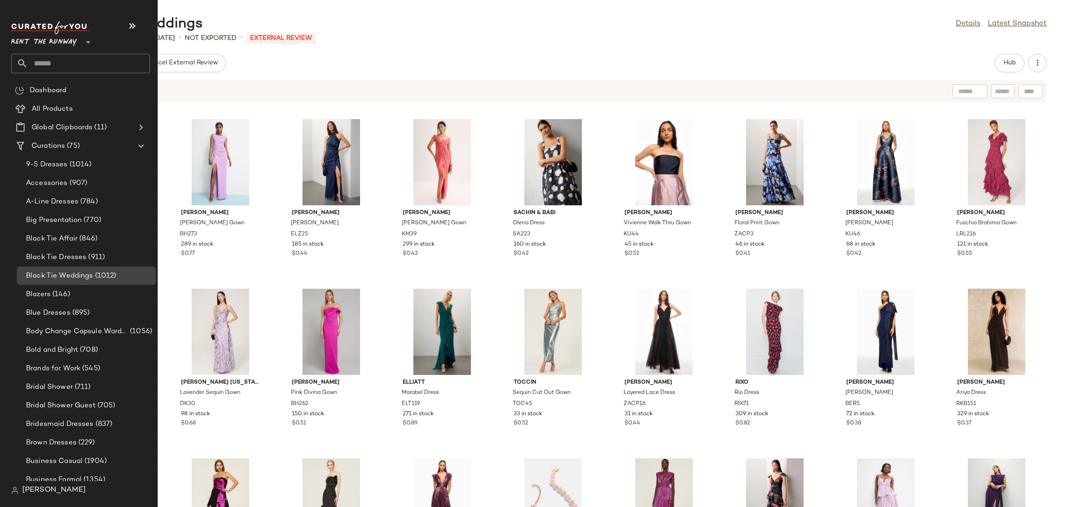
scroll to position [21, 0]
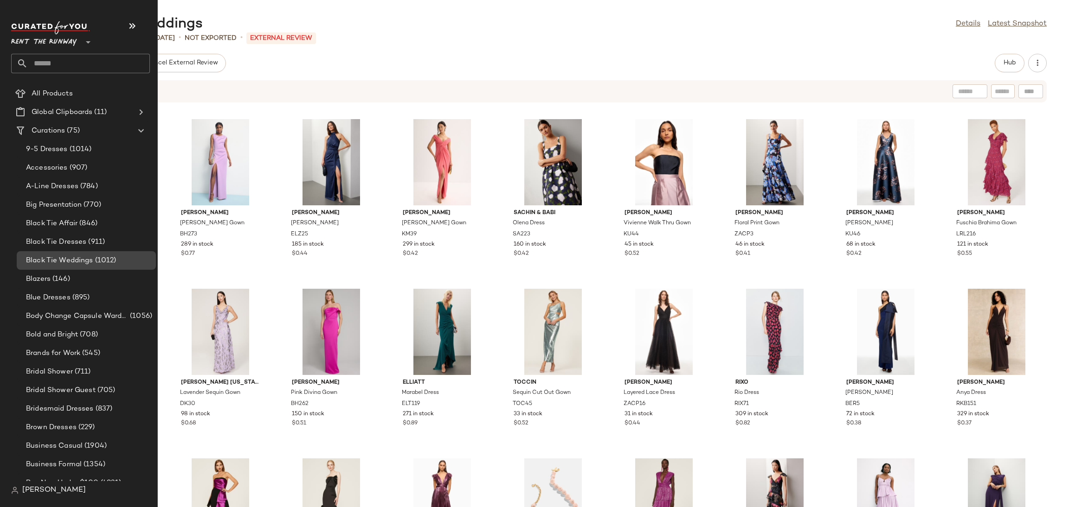
click at [55, 276] on span "(146)" at bounding box center [60, 279] width 19 height 11
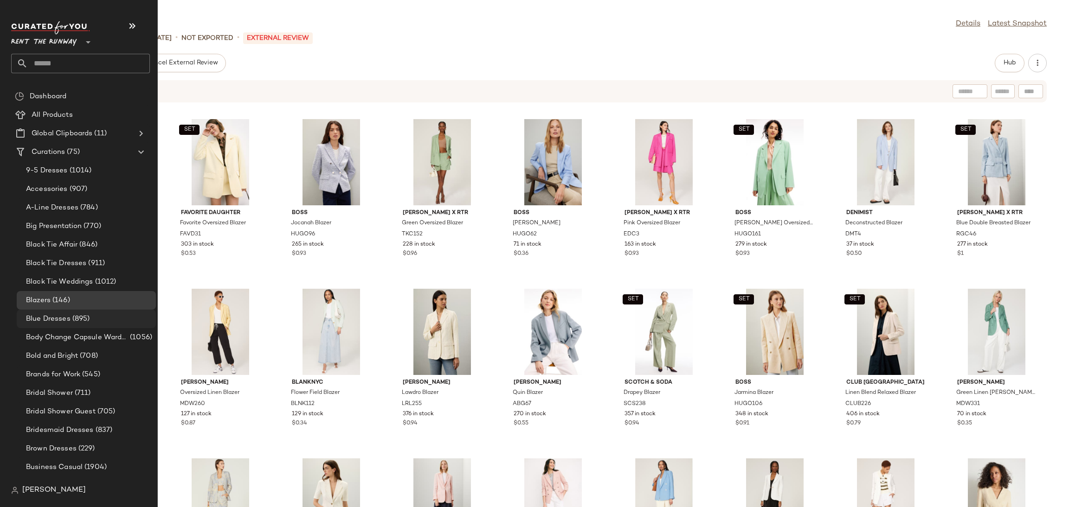
click at [67, 320] on span "Blue Dresses" at bounding box center [48, 319] width 45 height 11
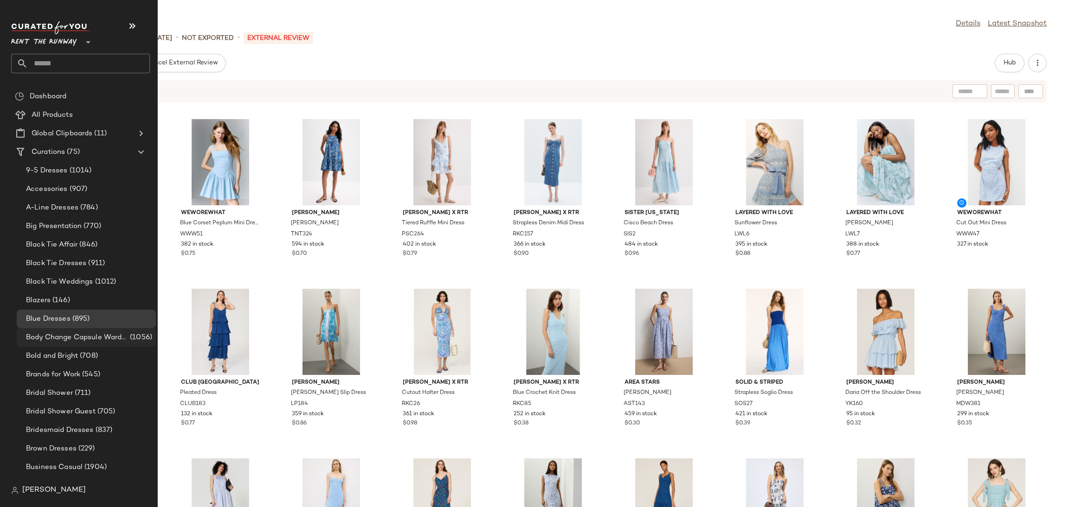
click at [68, 335] on span "Body Change Capsule Wardrobe" at bounding box center [77, 338] width 102 height 11
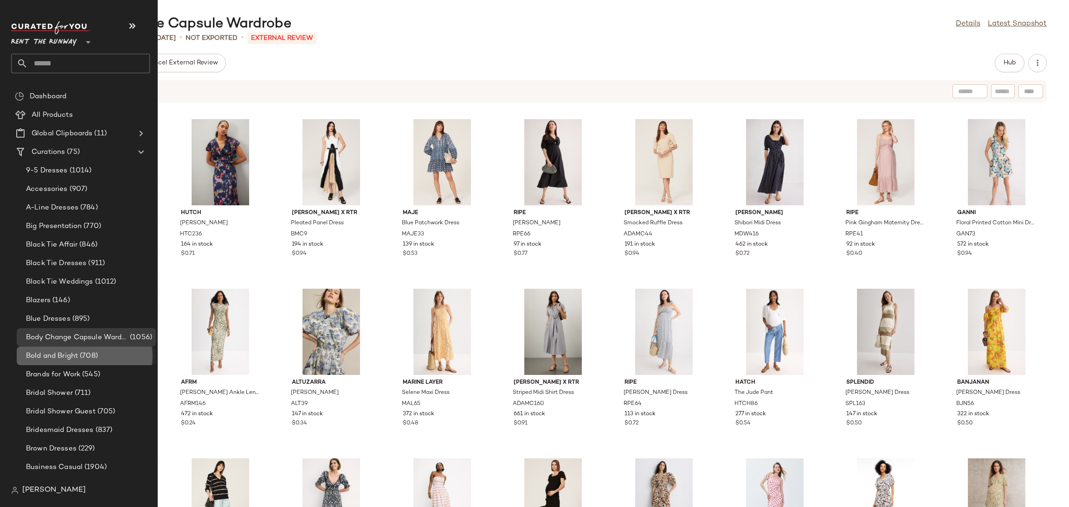
click at [65, 352] on span "Bold and Bright" at bounding box center [52, 356] width 52 height 11
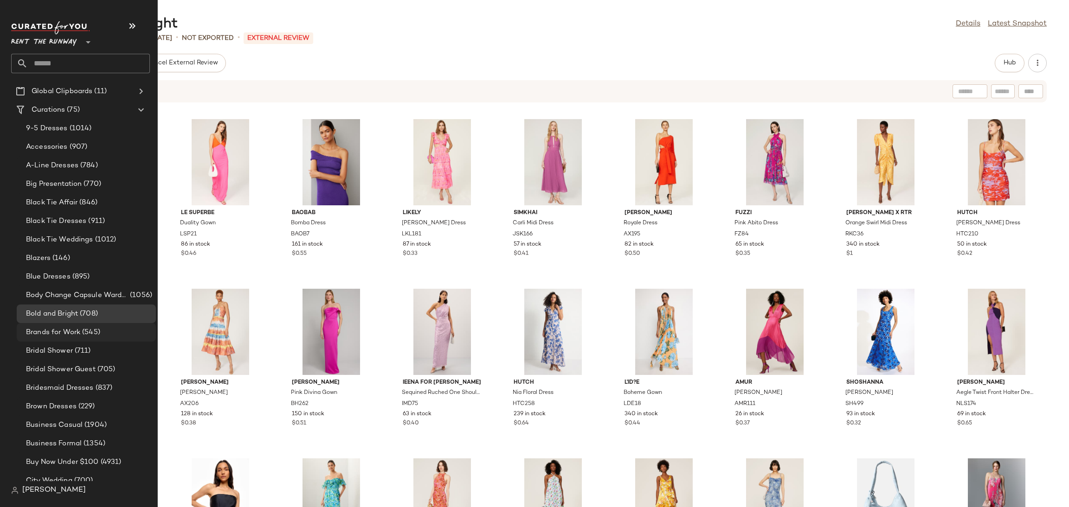
scroll to position [51, 0]
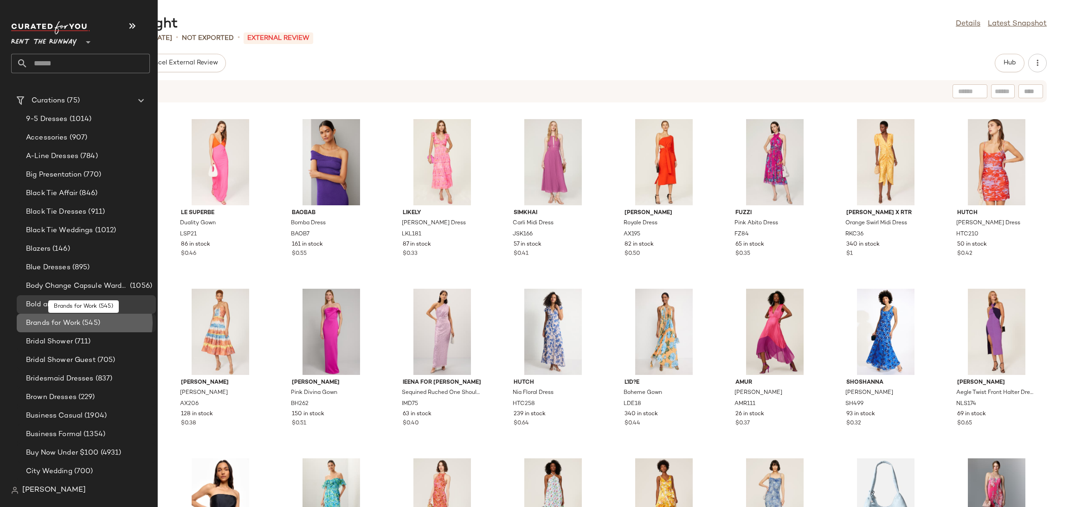
click at [94, 327] on span "(545)" at bounding box center [90, 323] width 20 height 11
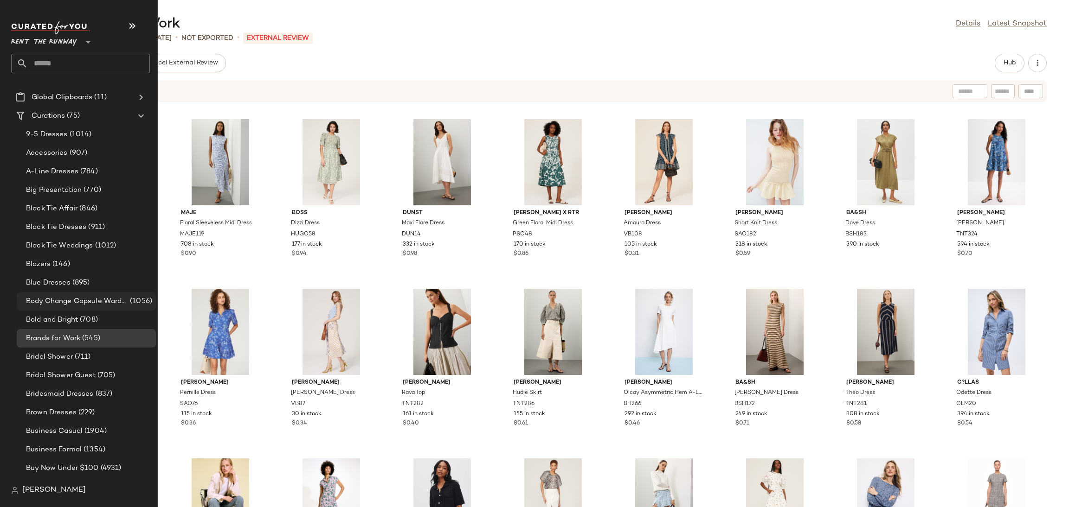
scroll to position [64, 0]
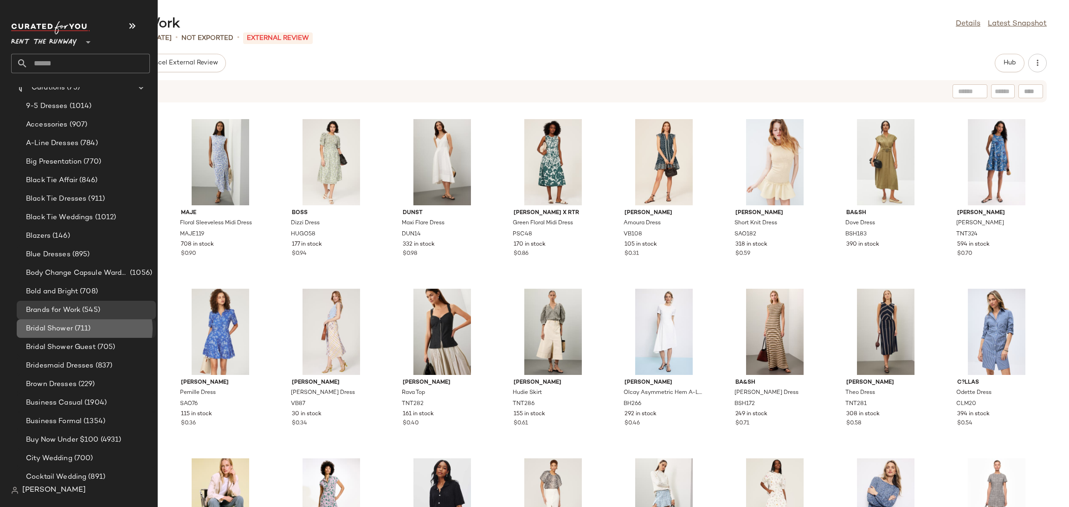
click at [78, 331] on span "(711)" at bounding box center [82, 329] width 18 height 11
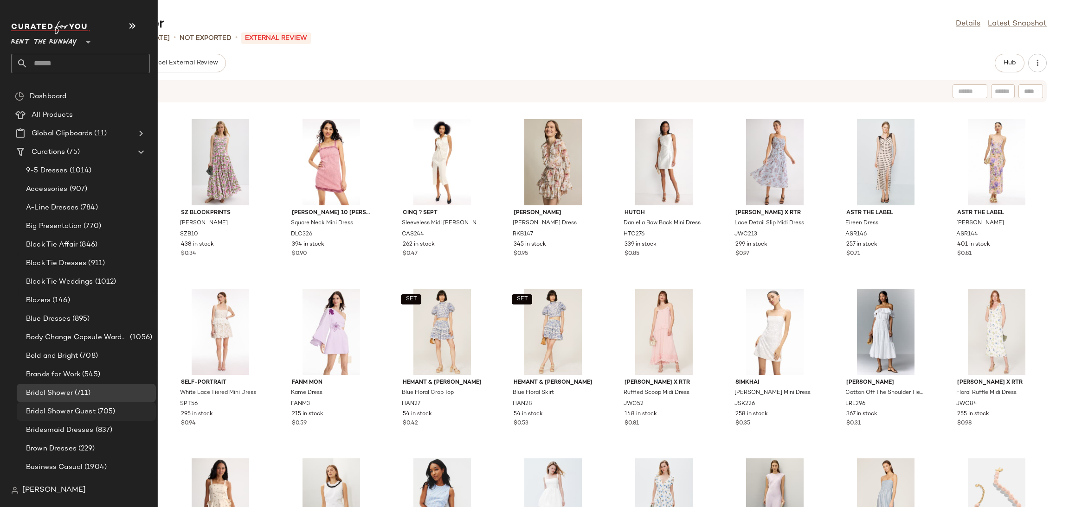
click at [82, 409] on span "Bridal Shower Guest" at bounding box center [61, 412] width 70 height 11
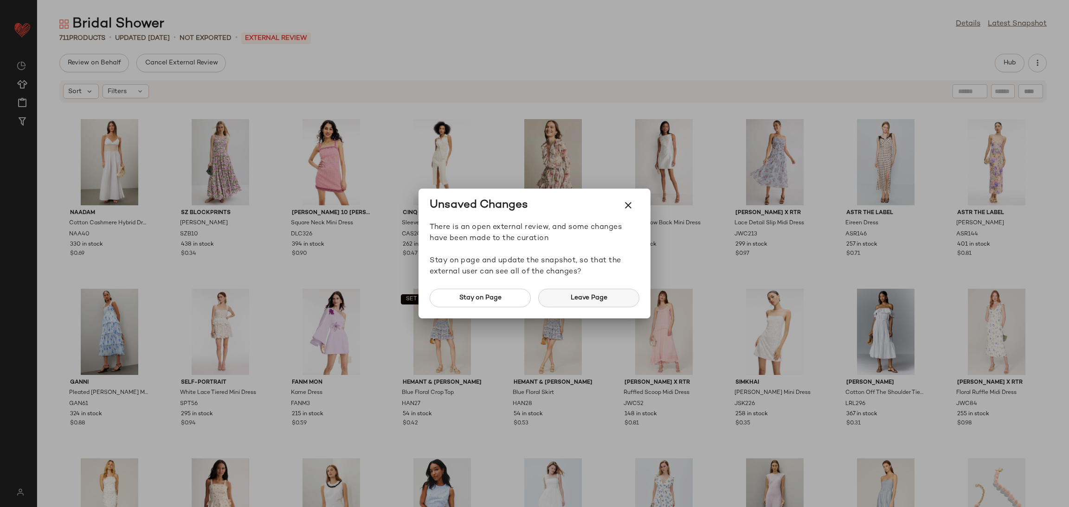
click at [565, 301] on button "Leave Page" at bounding box center [588, 298] width 101 height 19
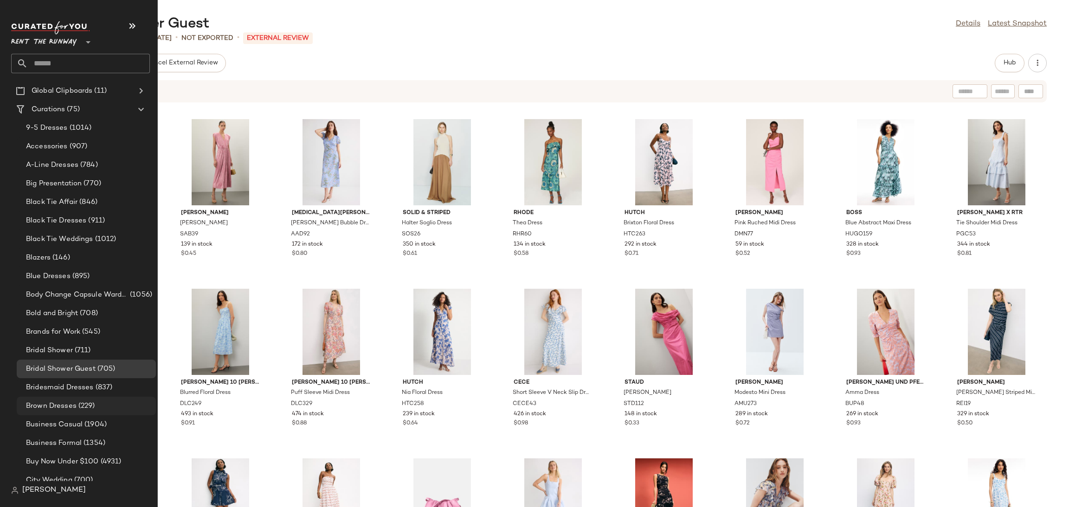
scroll to position [43, 0]
click at [68, 385] on span "Bridesmaid Dresses" at bounding box center [60, 387] width 68 height 11
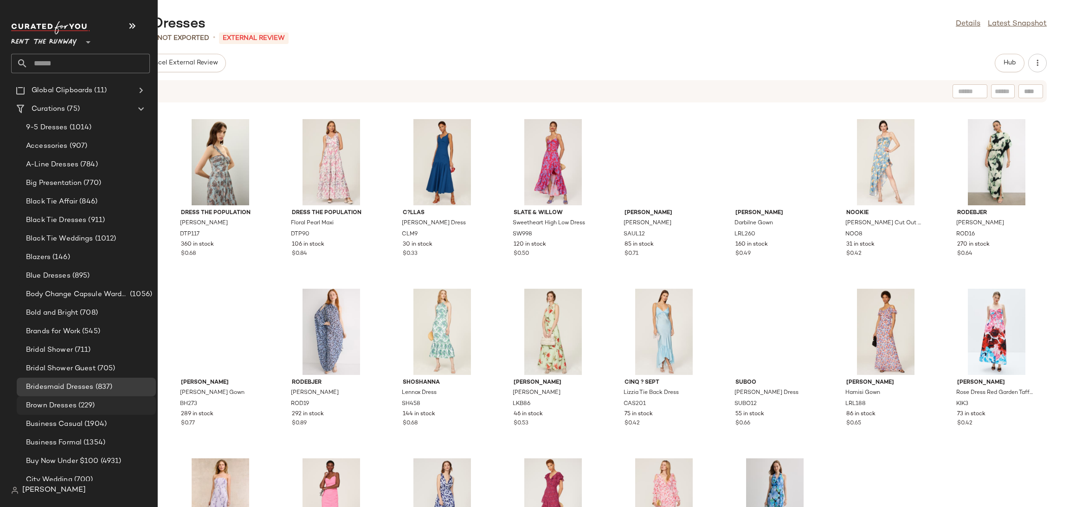
click at [34, 404] on span "Brown Dresses" at bounding box center [51, 406] width 51 height 11
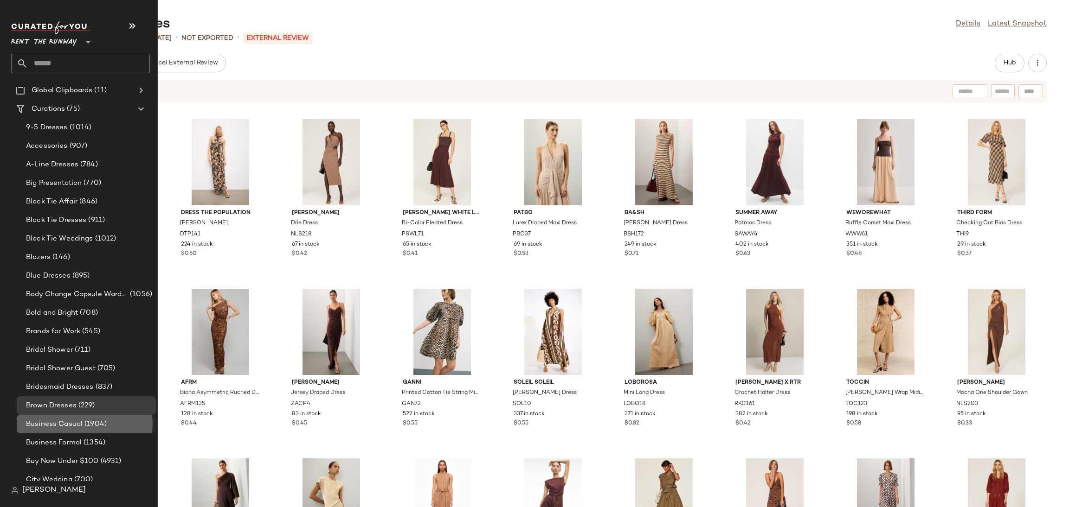
click at [38, 427] on span "Business Casual" at bounding box center [54, 424] width 57 height 11
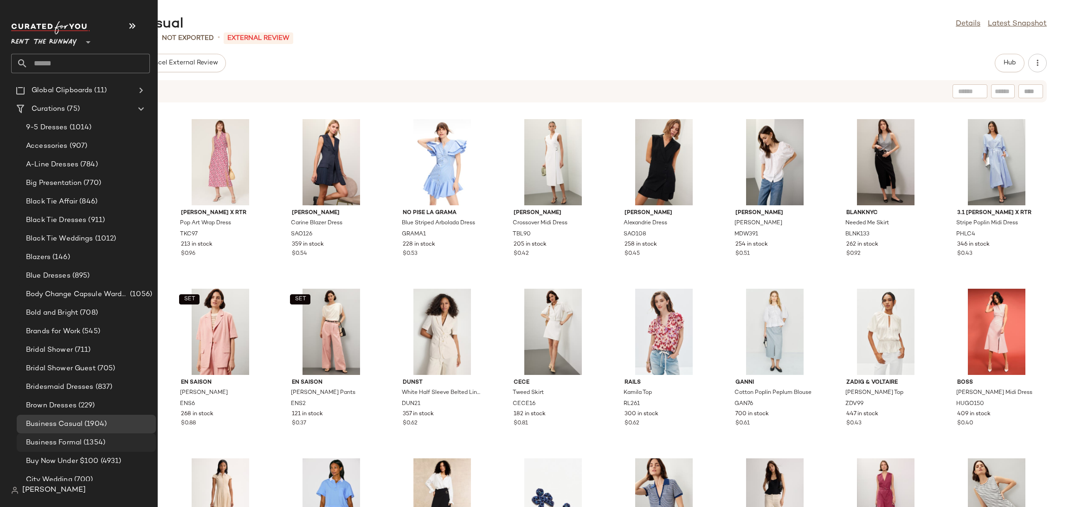
click at [90, 445] on span "(1354)" at bounding box center [94, 443] width 24 height 11
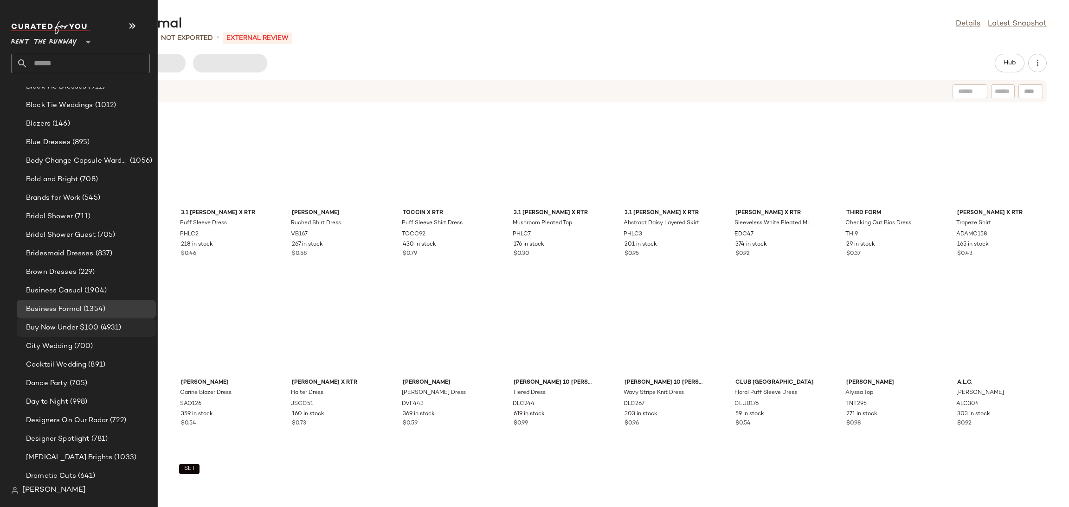
scroll to position [188, 0]
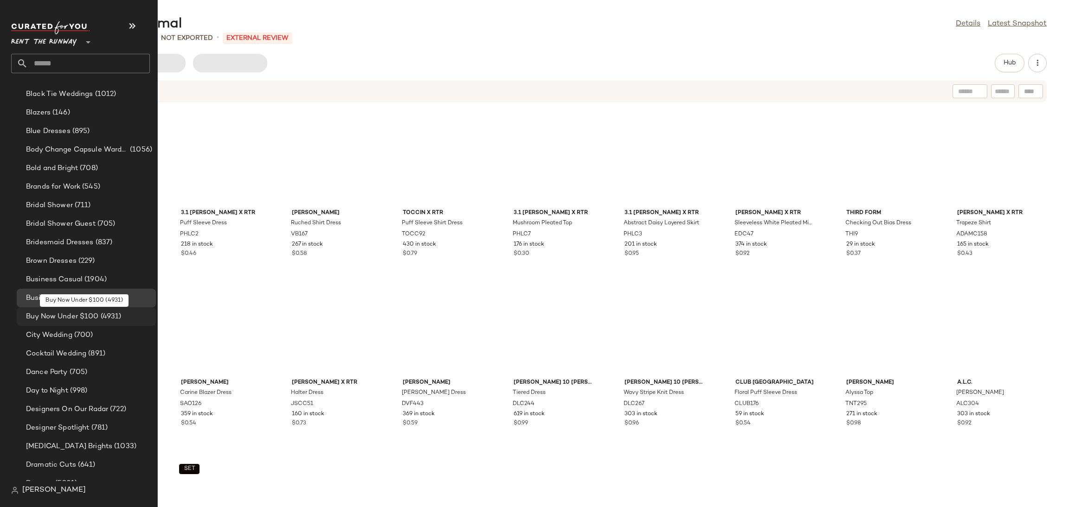
click at [77, 321] on div "Buy Now Under $100 (4931)" at bounding box center [86, 316] width 139 height 19
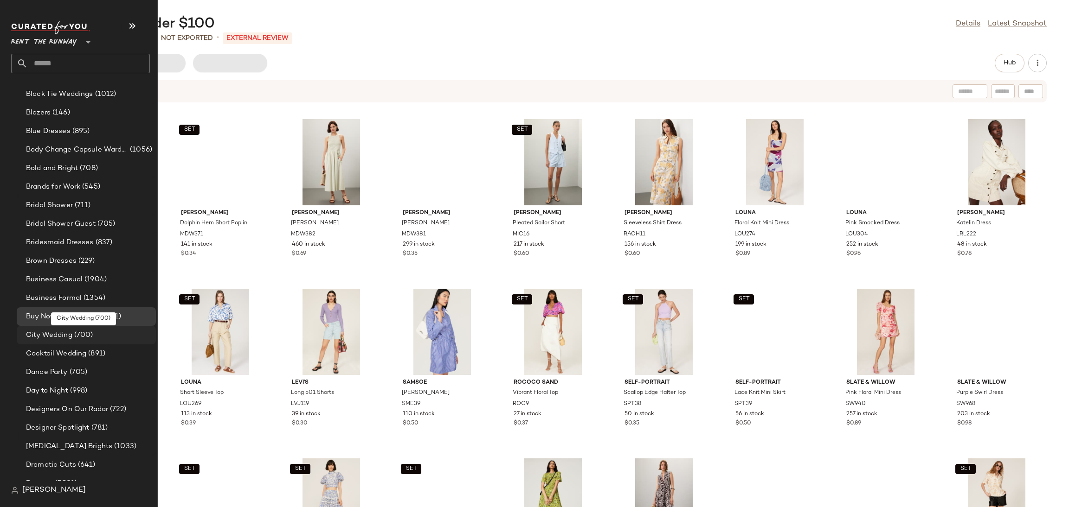
click at [72, 337] on span "(700)" at bounding box center [82, 335] width 21 height 11
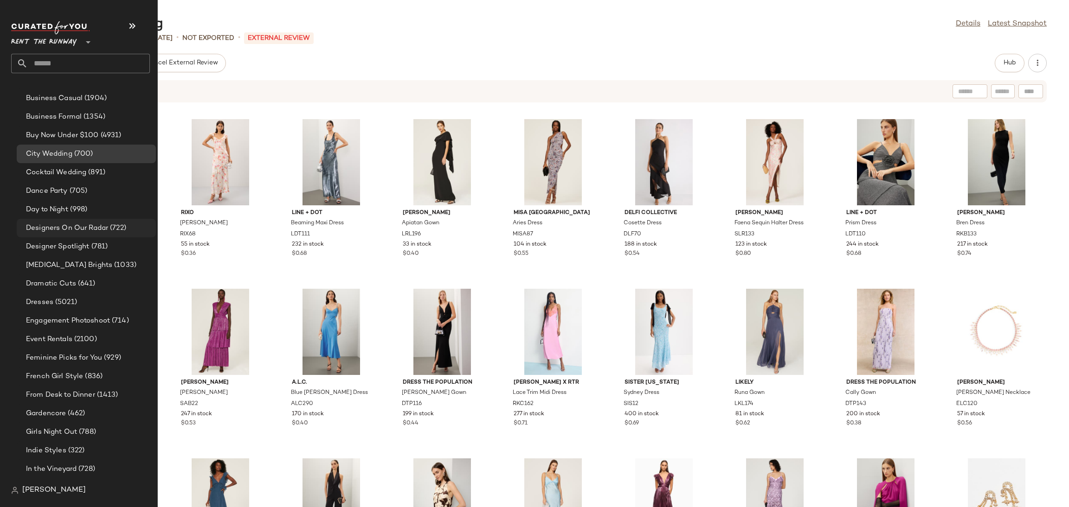
scroll to position [360, 0]
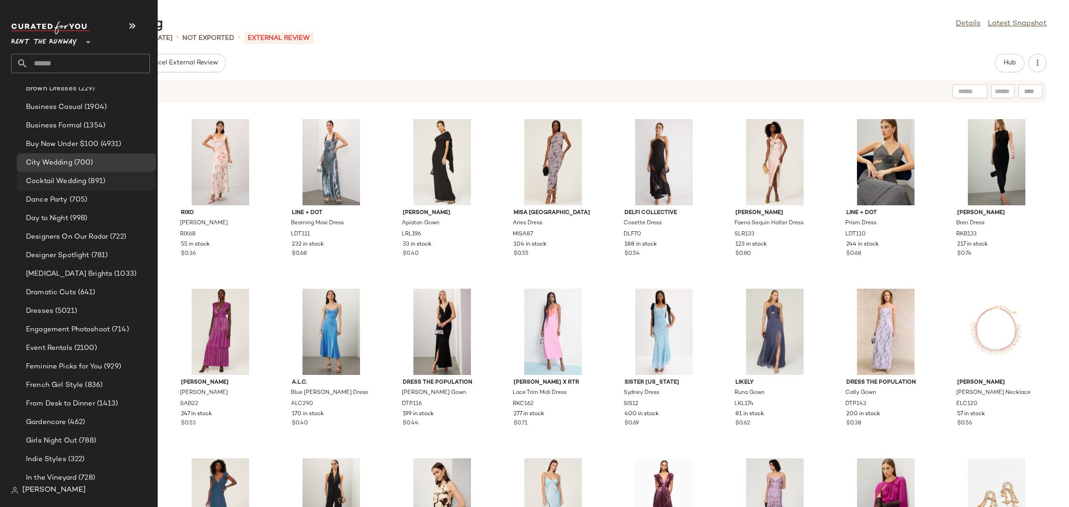
click at [82, 181] on span "Cocktail Wedding" at bounding box center [56, 181] width 60 height 11
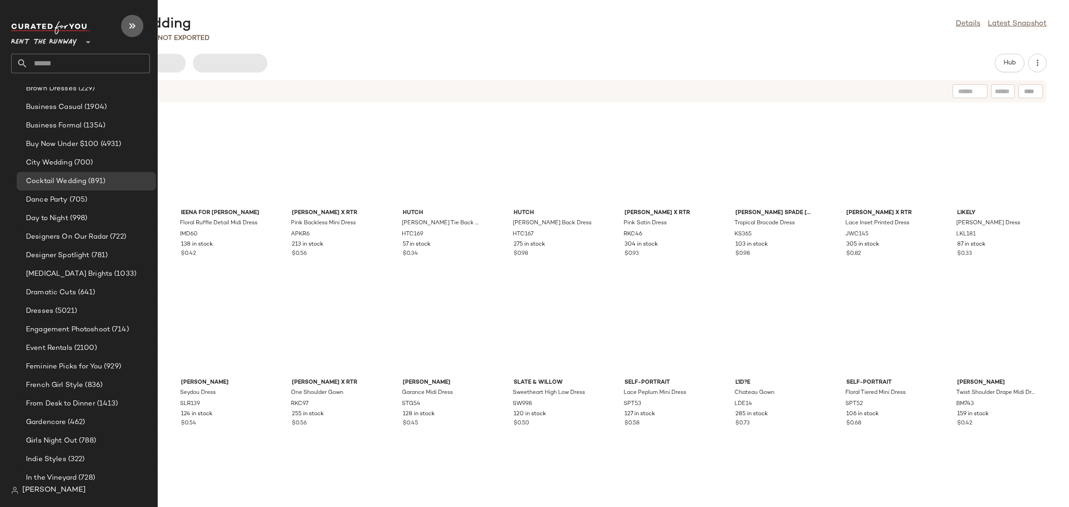
click at [127, 25] on icon "button" at bounding box center [132, 25] width 11 height 11
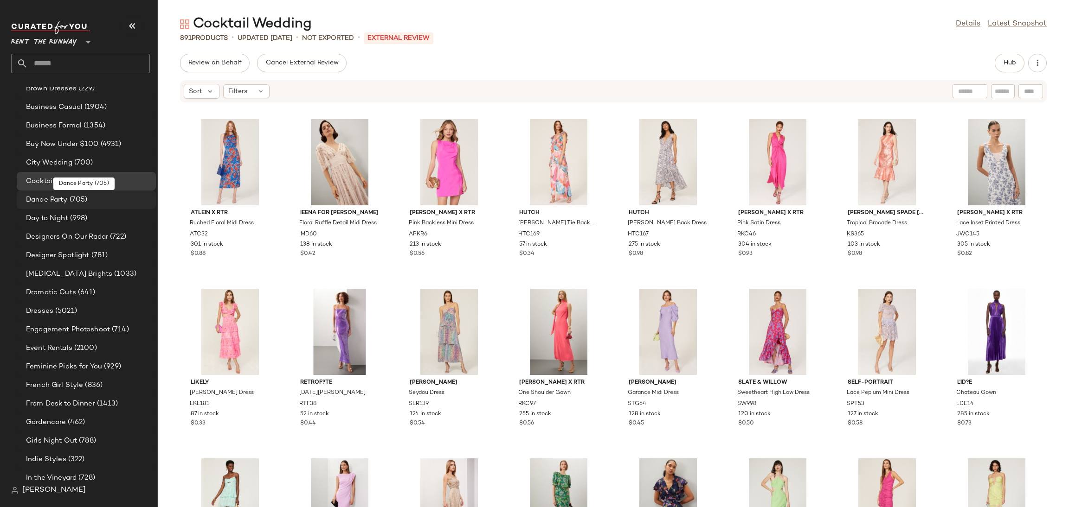
click at [83, 192] on div "Dance Party (705)" at bounding box center [86, 200] width 139 height 19
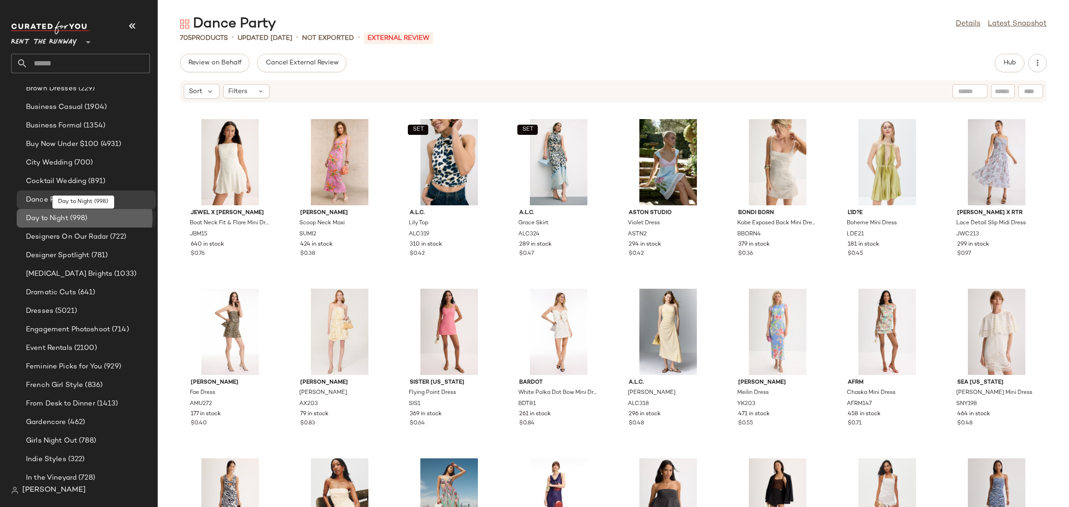
click at [80, 215] on span "(998)" at bounding box center [77, 218] width 19 height 11
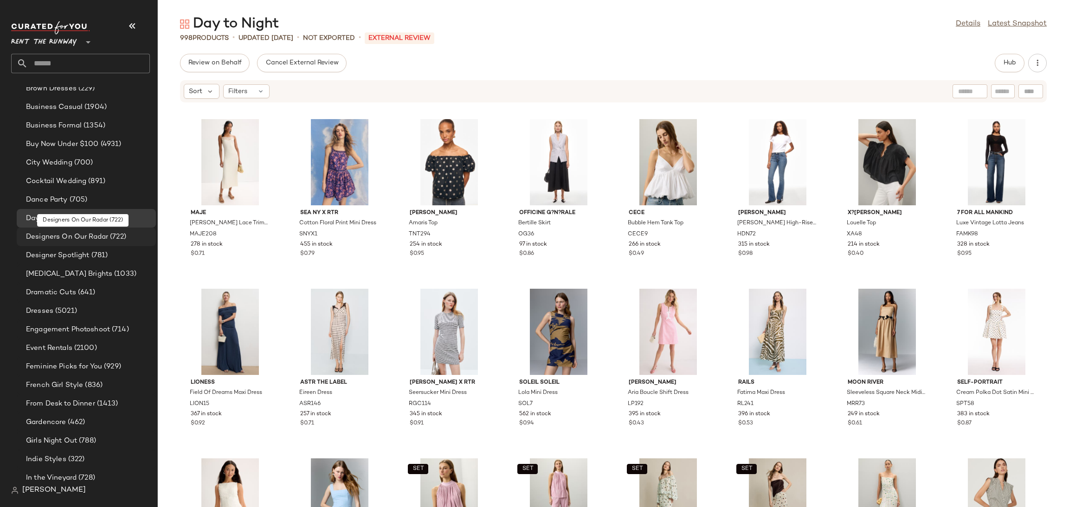
click at [94, 233] on span "Designers On Our Radar" at bounding box center [67, 237] width 82 height 11
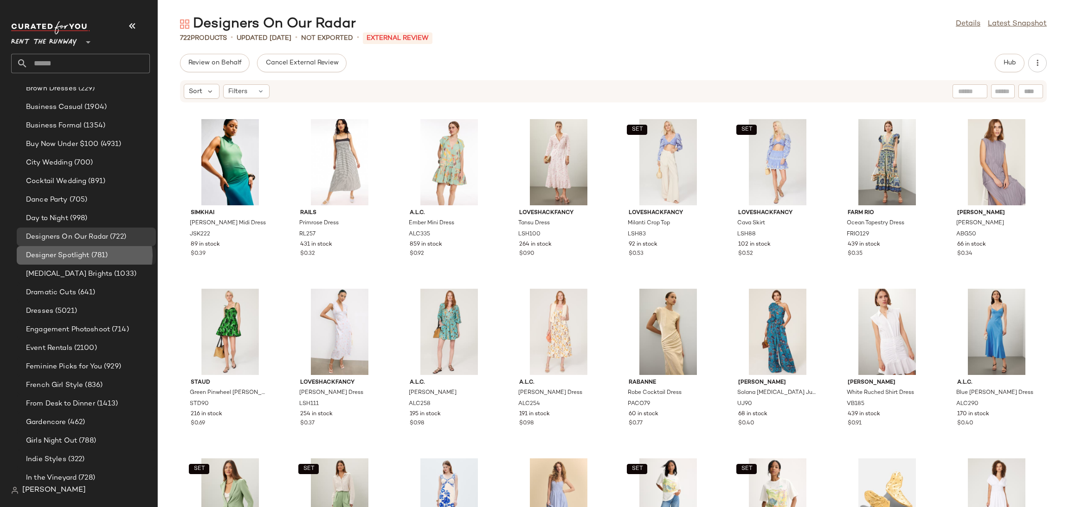
click at [97, 253] on span "(781)" at bounding box center [99, 255] width 19 height 11
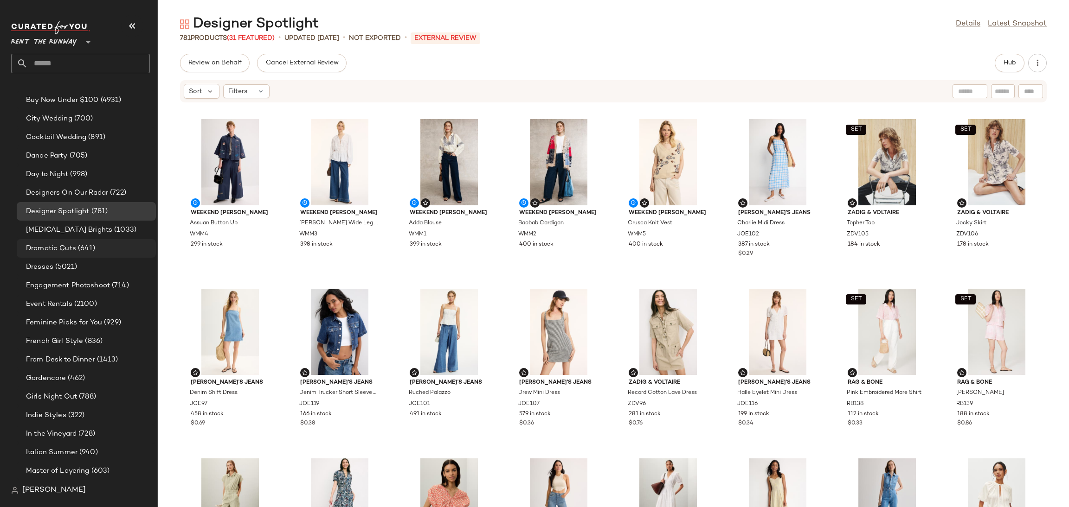
scroll to position [406, 0]
click at [112, 229] on span "(1033)" at bounding box center [124, 229] width 24 height 11
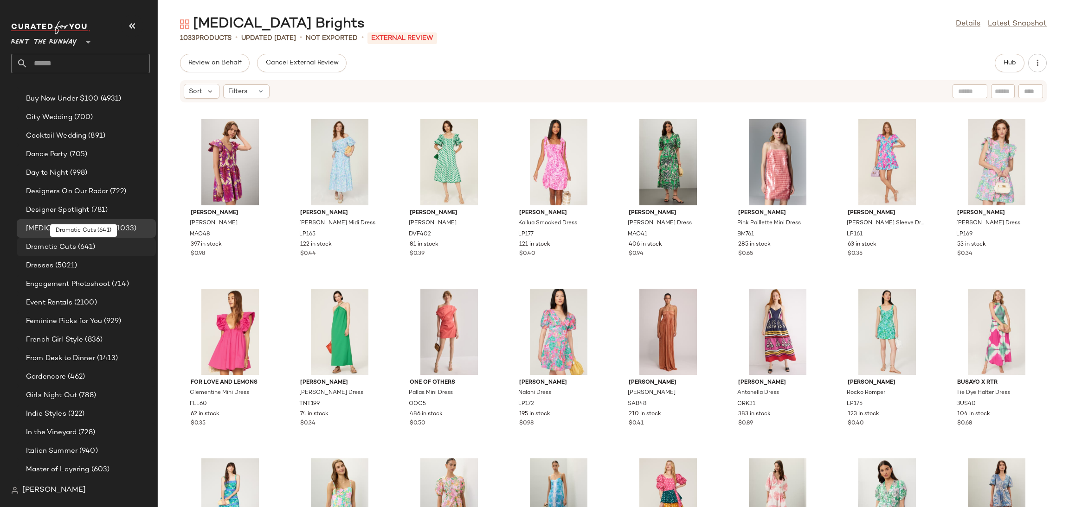
click at [77, 248] on span "(641)" at bounding box center [85, 247] width 19 height 11
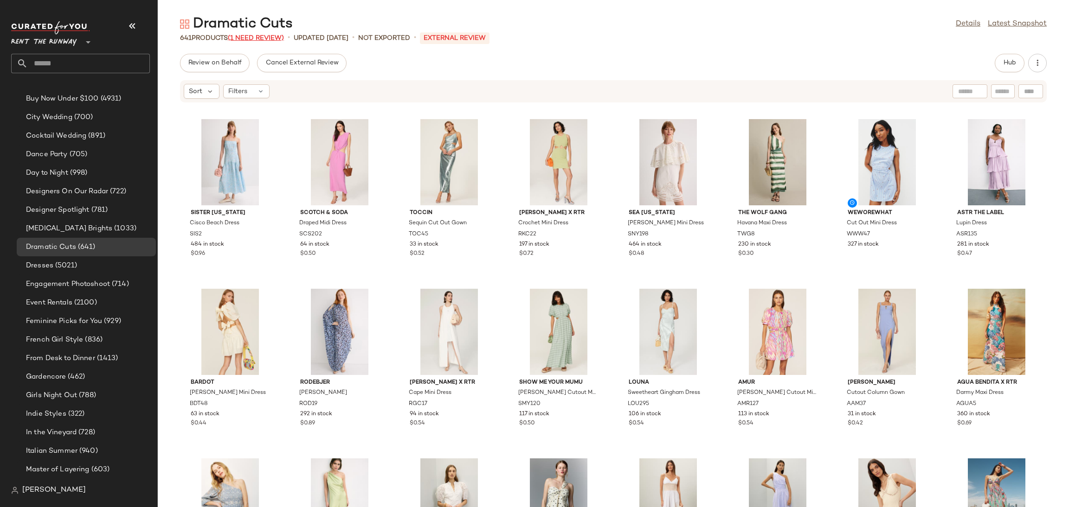
click at [280, 38] on span "(1 Need Review)" at bounding box center [256, 38] width 56 height 7
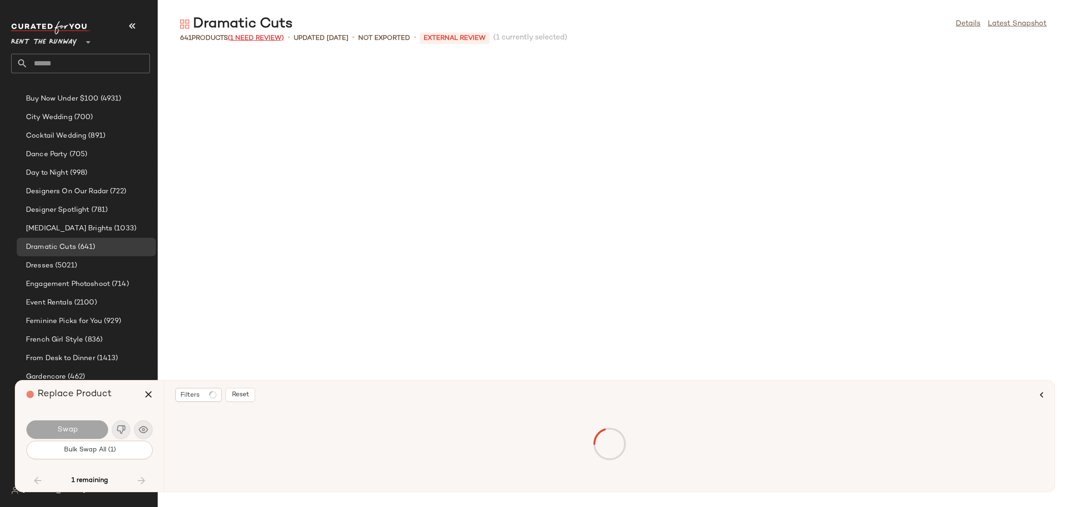
scroll to position [6450, 0]
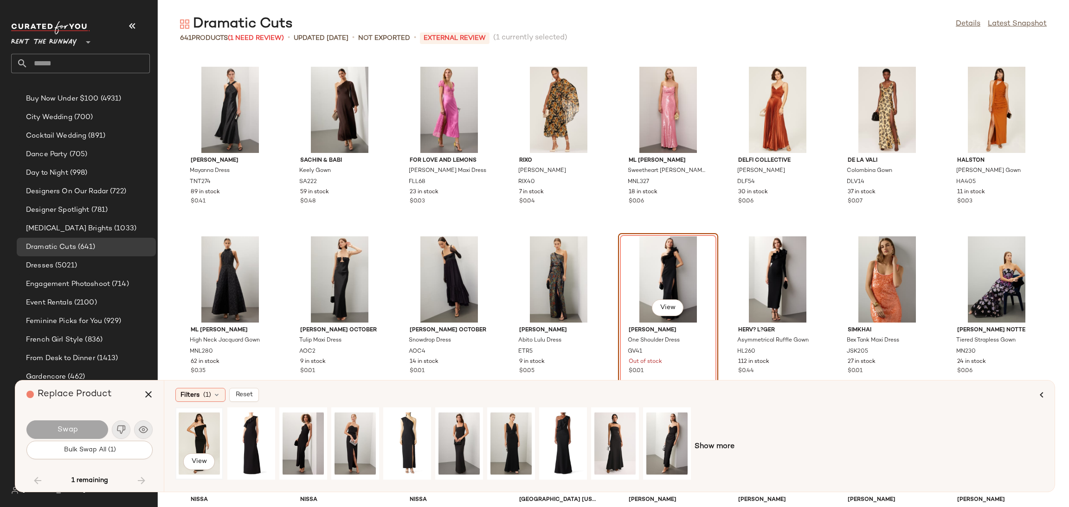
click at [203, 429] on div "View" at bounding box center [199, 444] width 41 height 66
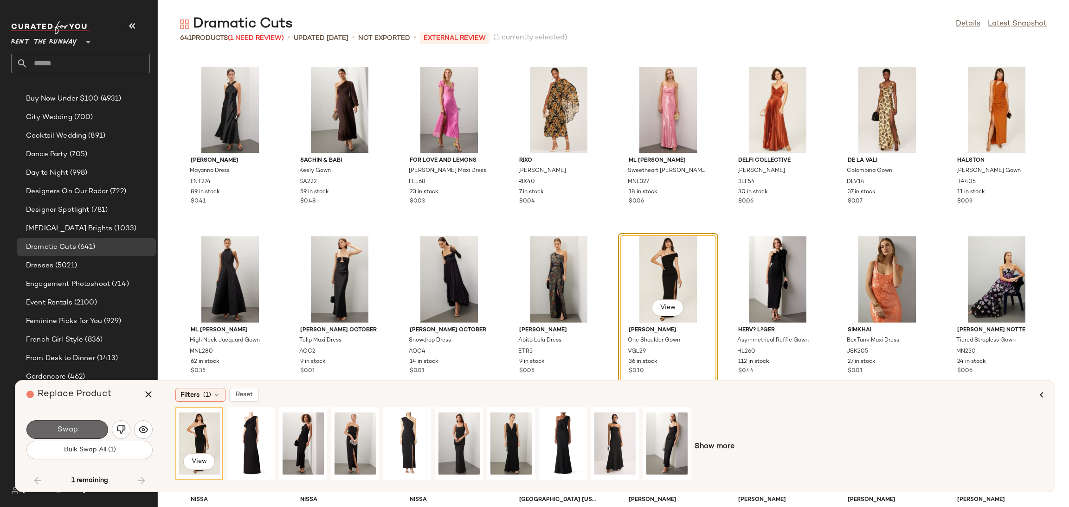
click at [69, 429] on span "Swap" at bounding box center [67, 430] width 21 height 9
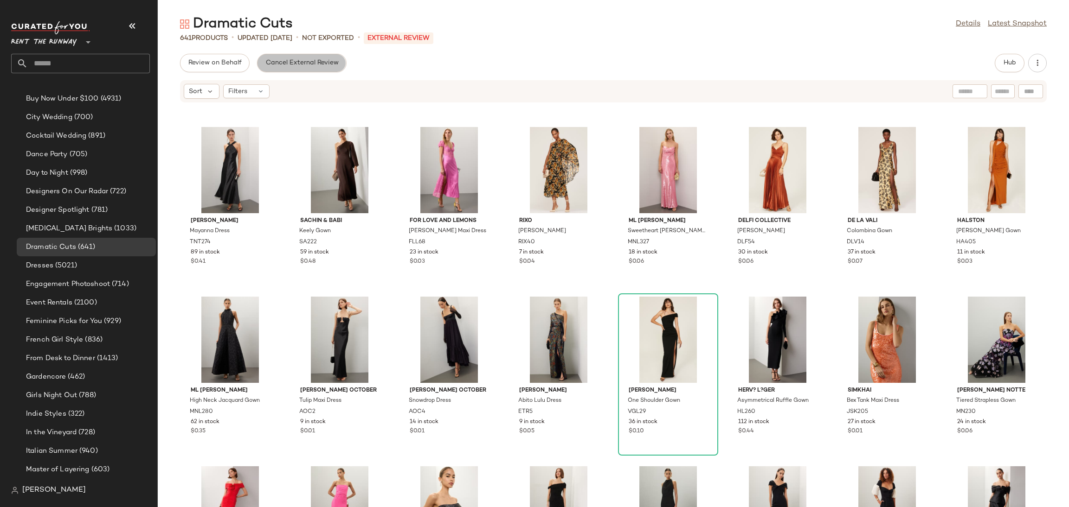
click at [320, 64] on span "Cancel External Review" at bounding box center [301, 62] width 73 height 7
click at [216, 67] on button "Send for Review" at bounding box center [213, 63] width 66 height 19
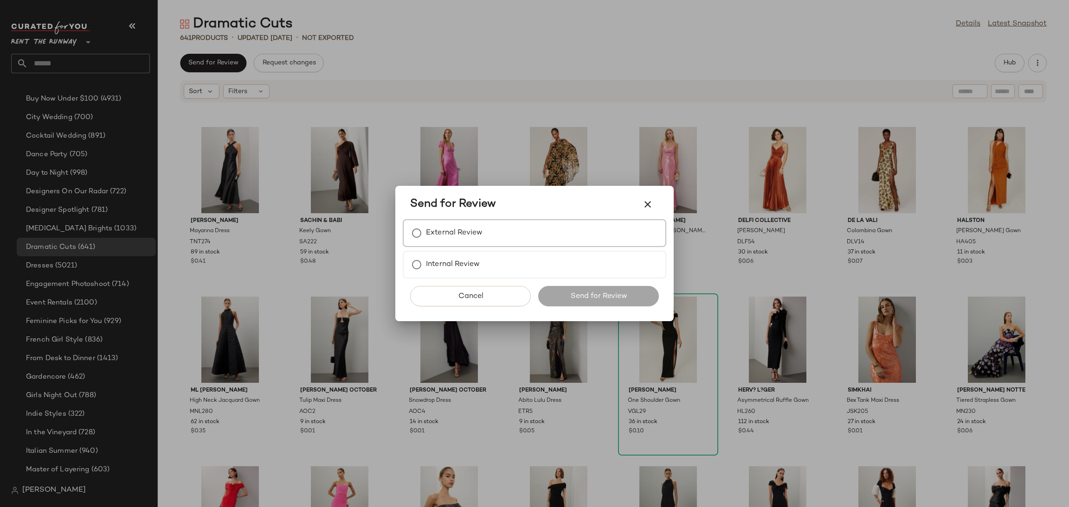
click at [472, 243] on div "External Review" at bounding box center [534, 233] width 263 height 28
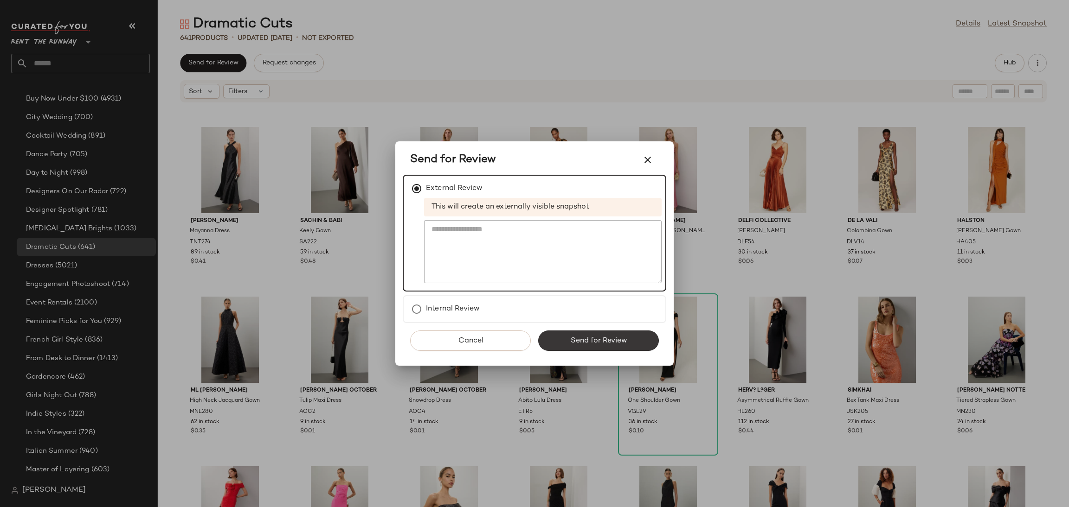
click at [628, 346] on button "Send for Review" at bounding box center [598, 341] width 121 height 20
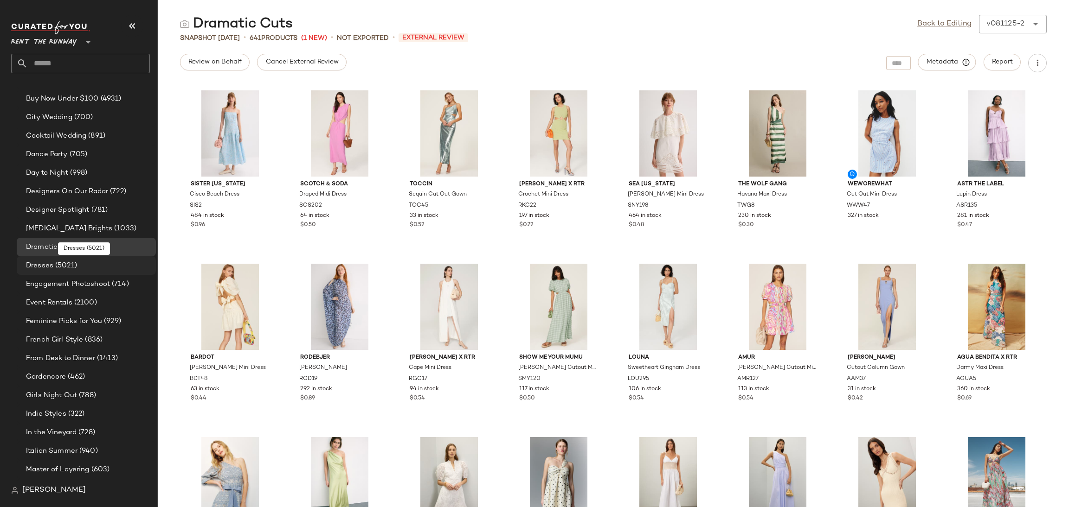
click at [55, 266] on span "(5021)" at bounding box center [65, 266] width 24 height 11
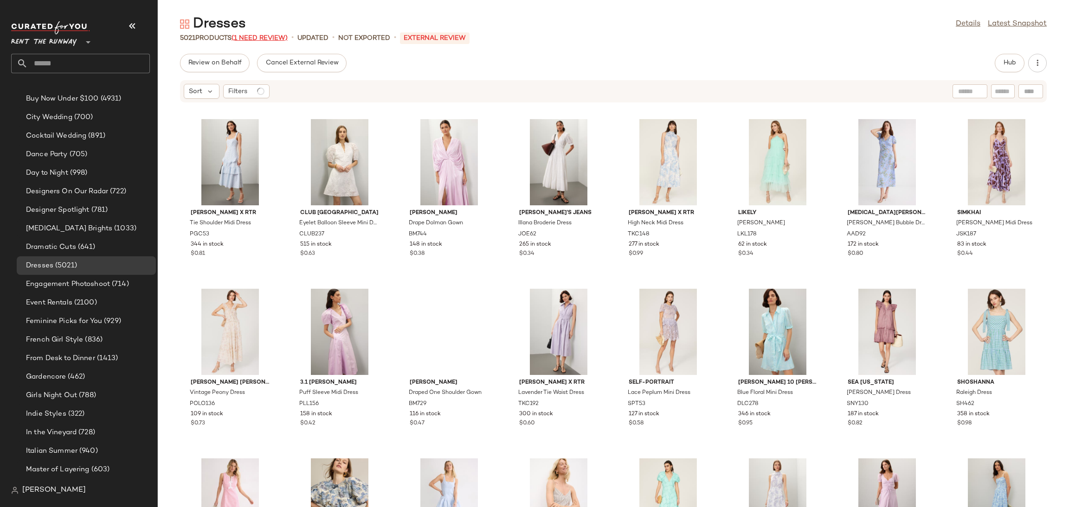
click at [277, 37] on span "(1 Need Review)" at bounding box center [259, 38] width 56 height 7
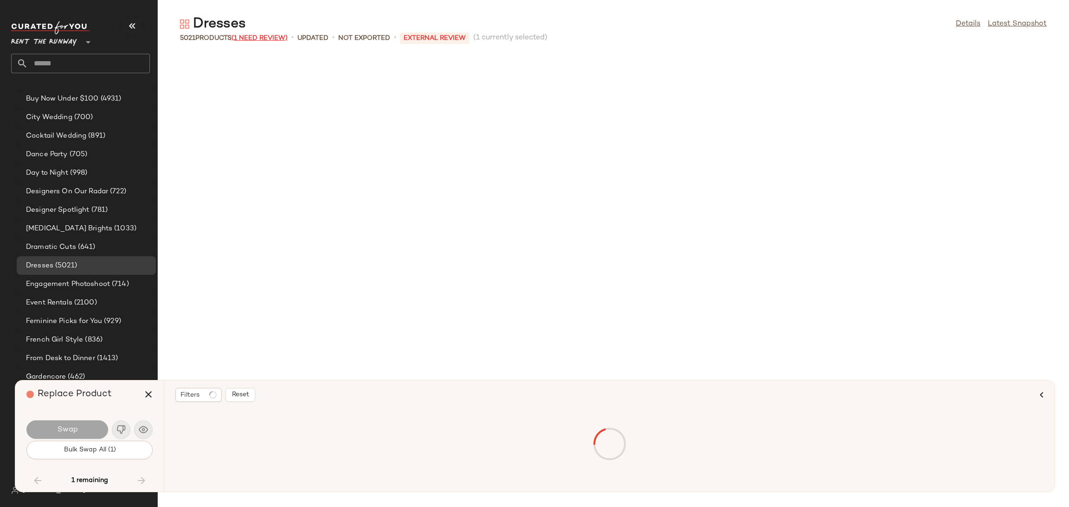
scroll to position [23425, 0]
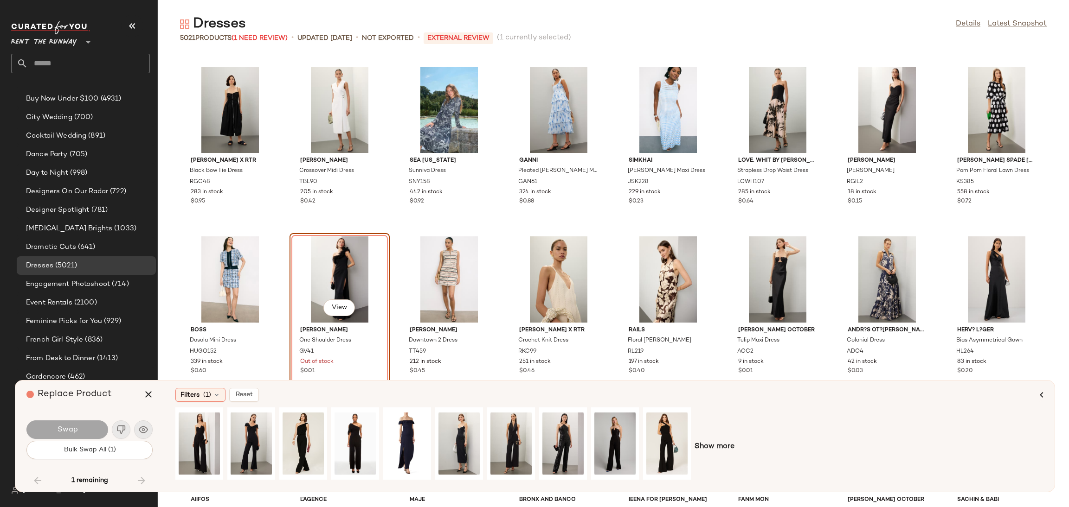
click at [333, 275] on div "View" at bounding box center [340, 280] width 94 height 86
click at [331, 276] on div "View" at bounding box center [340, 280] width 94 height 86
click at [315, 282] on div "View" at bounding box center [340, 280] width 94 height 86
click at [155, 394] on button "button" at bounding box center [148, 395] width 22 height 22
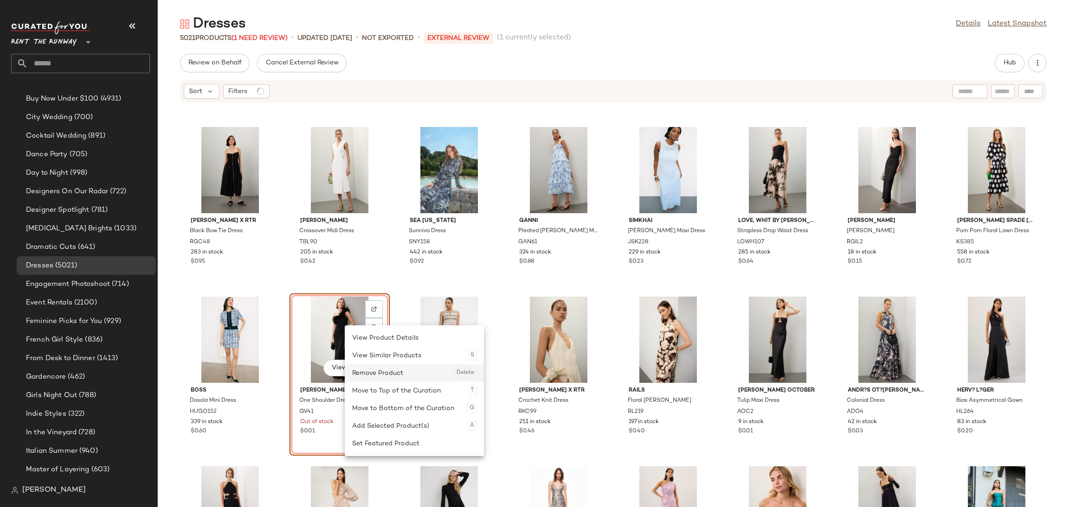
click at [382, 376] on div "Remove Product Delete" at bounding box center [414, 374] width 124 height 18
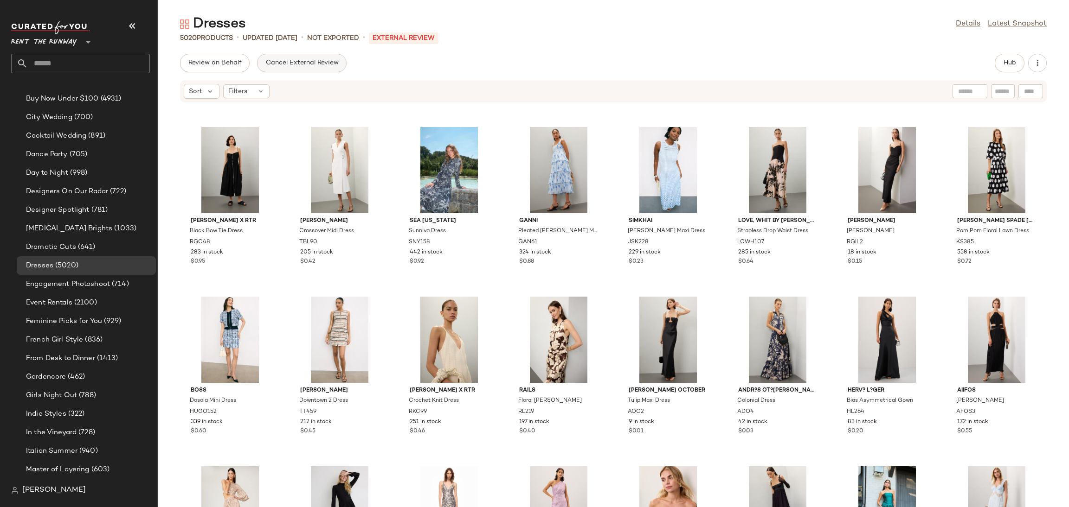
click at [318, 68] on button "Cancel External Review" at bounding box center [301, 63] width 89 height 19
click at [206, 62] on span "Send for Review" at bounding box center [213, 62] width 51 height 7
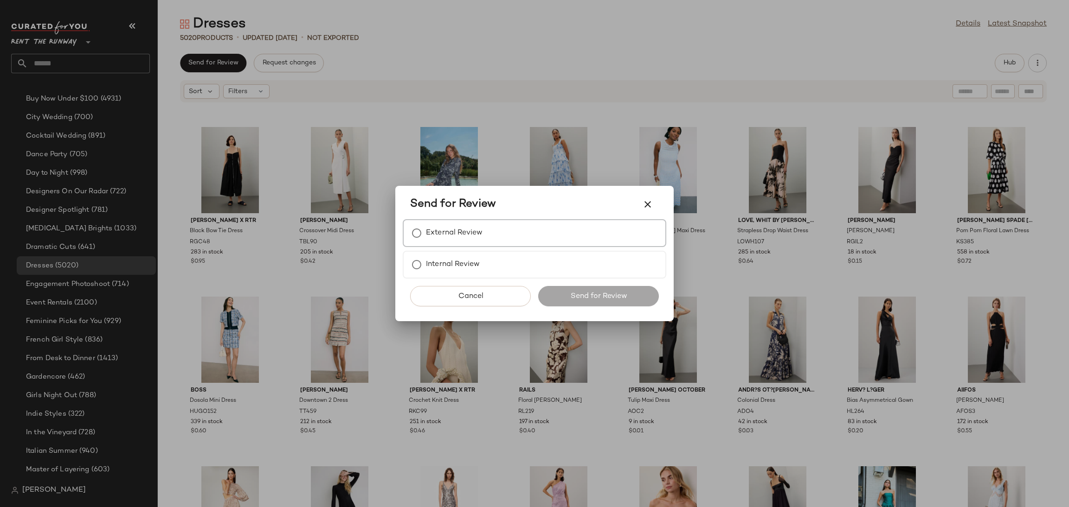
click at [500, 232] on div "External Review" at bounding box center [534, 233] width 263 height 28
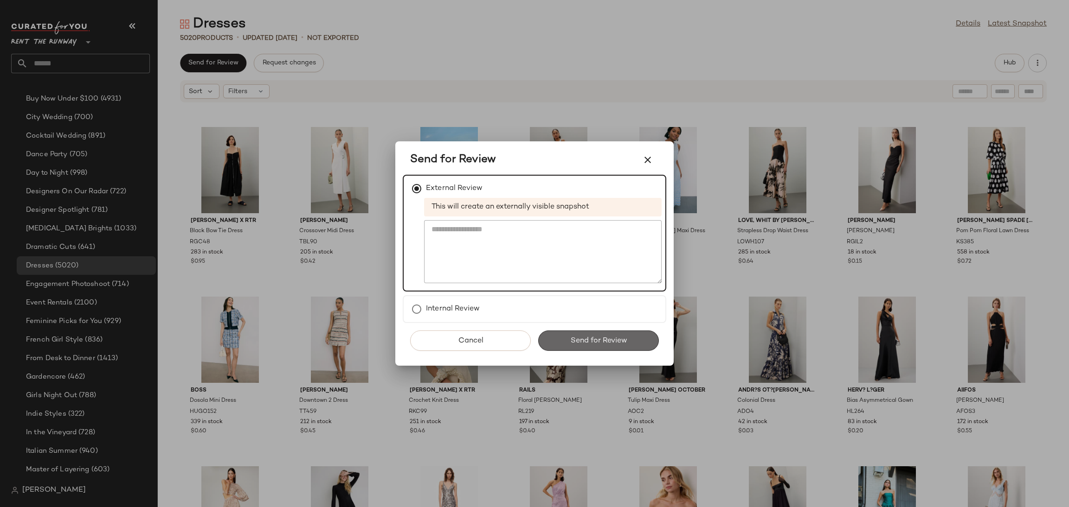
click at [586, 341] on span "Send for Review" at bounding box center [598, 341] width 57 height 9
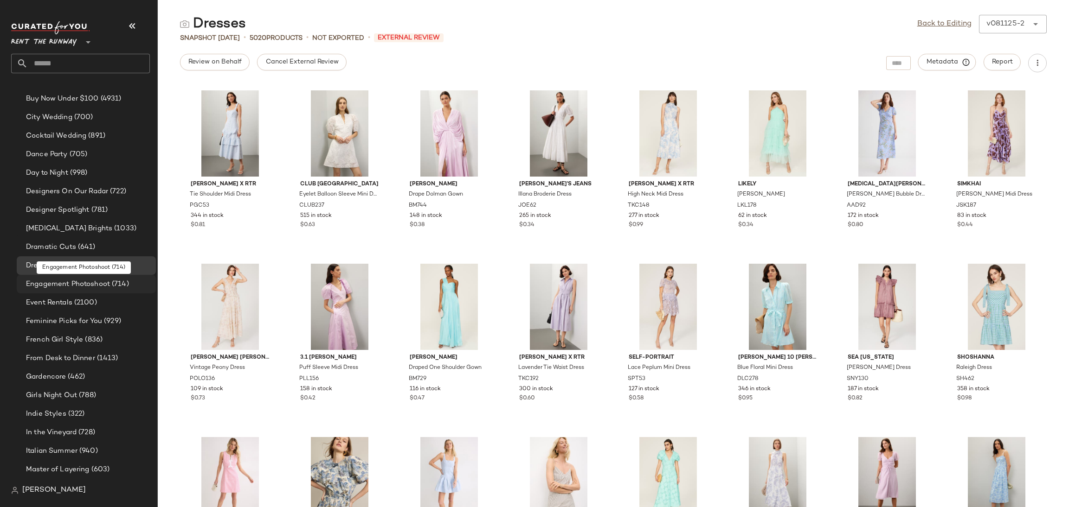
click at [102, 279] on span "Engagement Photoshoot" at bounding box center [68, 284] width 84 height 11
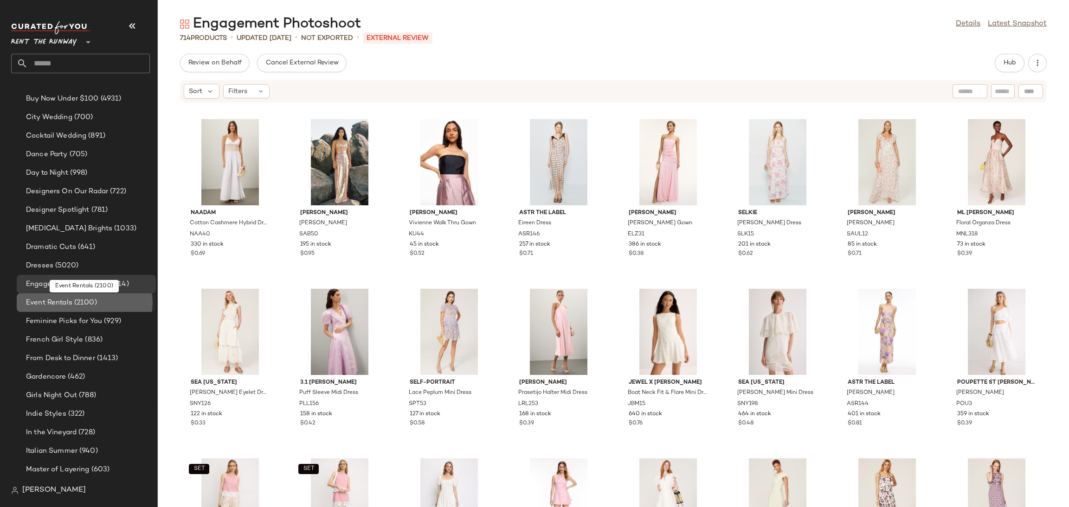
click at [100, 304] on div "Event Rentals (2100)" at bounding box center [87, 303] width 129 height 11
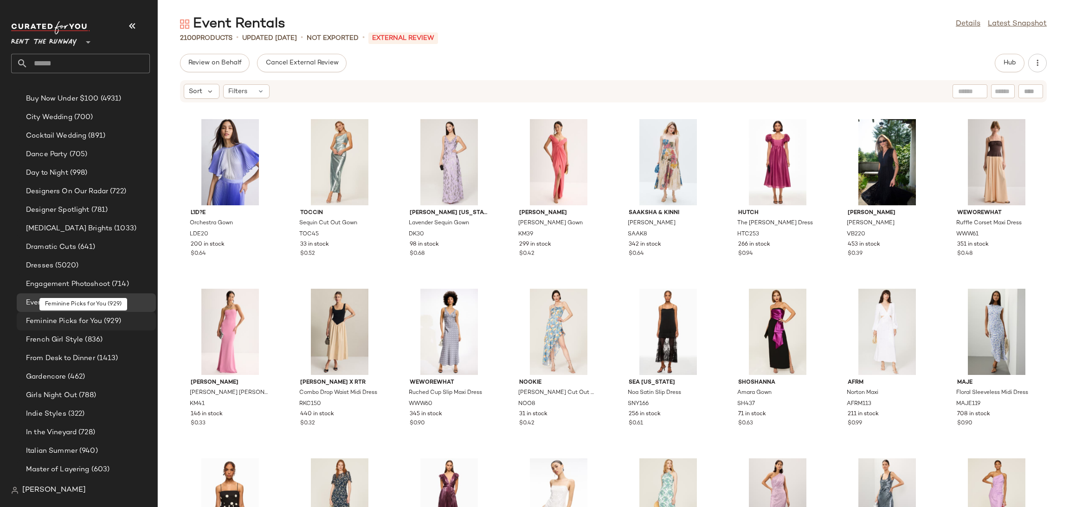
click at [81, 324] on span "Feminine Picks for You" at bounding box center [64, 321] width 76 height 11
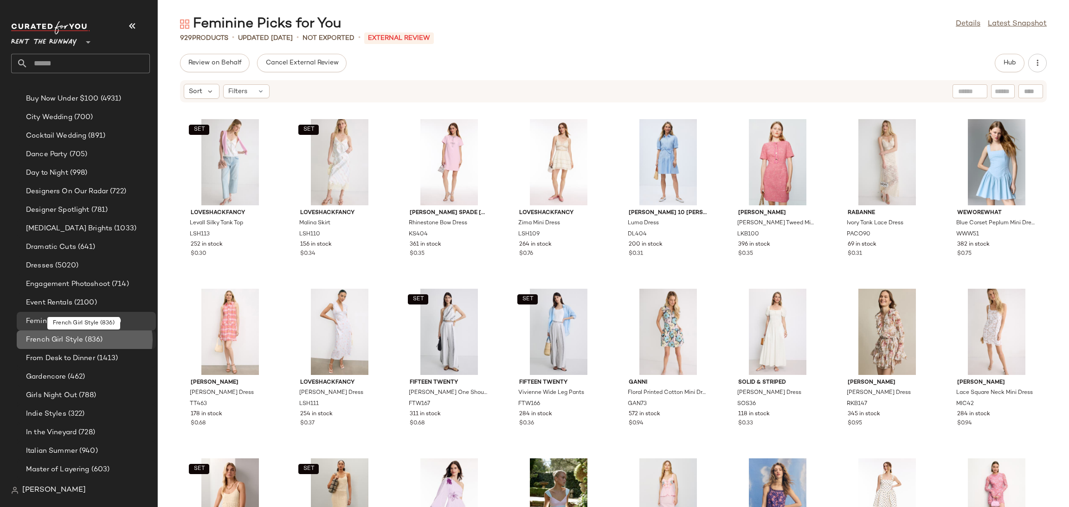
click at [64, 343] on span "French Girl Style" at bounding box center [54, 340] width 57 height 11
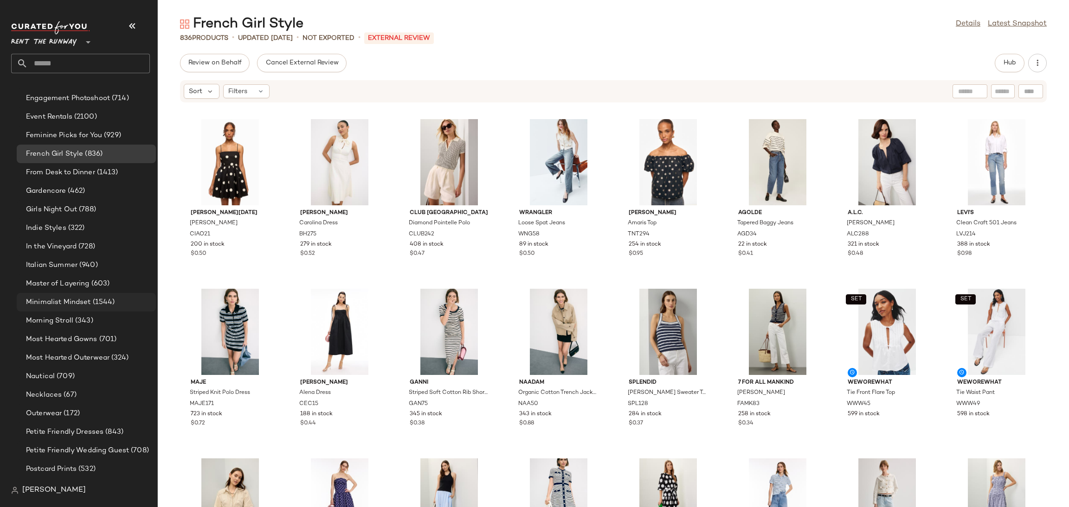
scroll to position [598, 0]
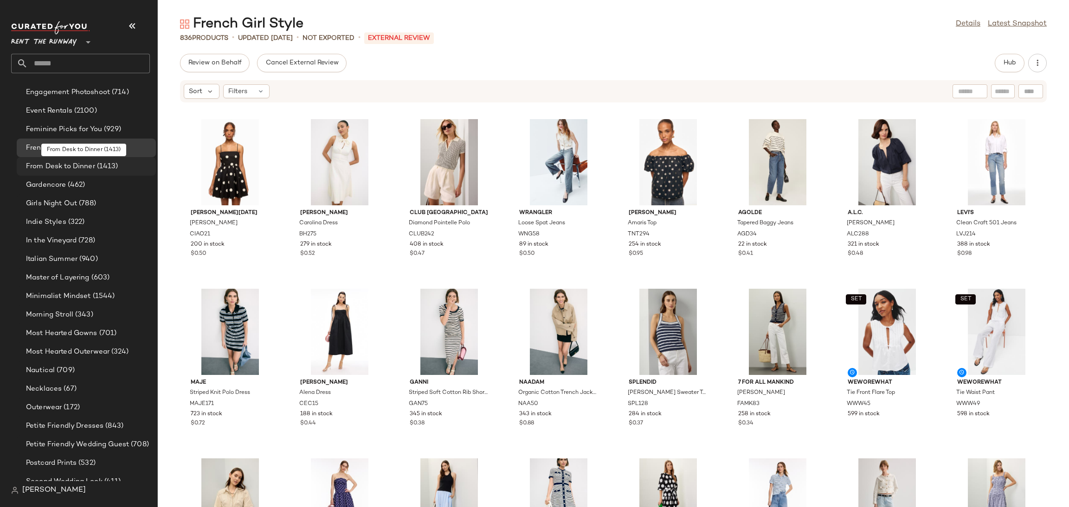
click at [90, 166] on span "From Desk to Dinner" at bounding box center [60, 166] width 69 height 11
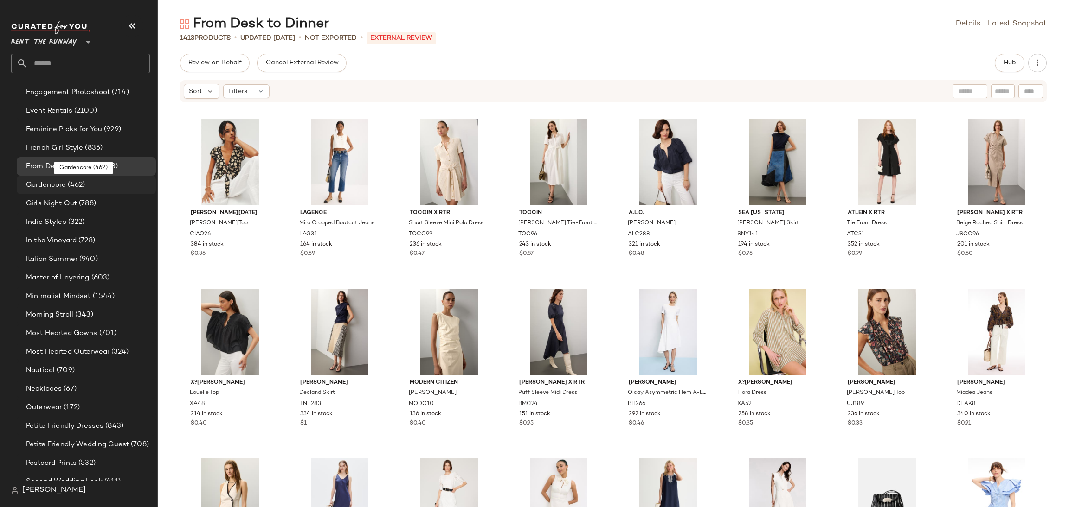
click at [96, 183] on div "Gardencore (462)" at bounding box center [87, 185] width 129 height 11
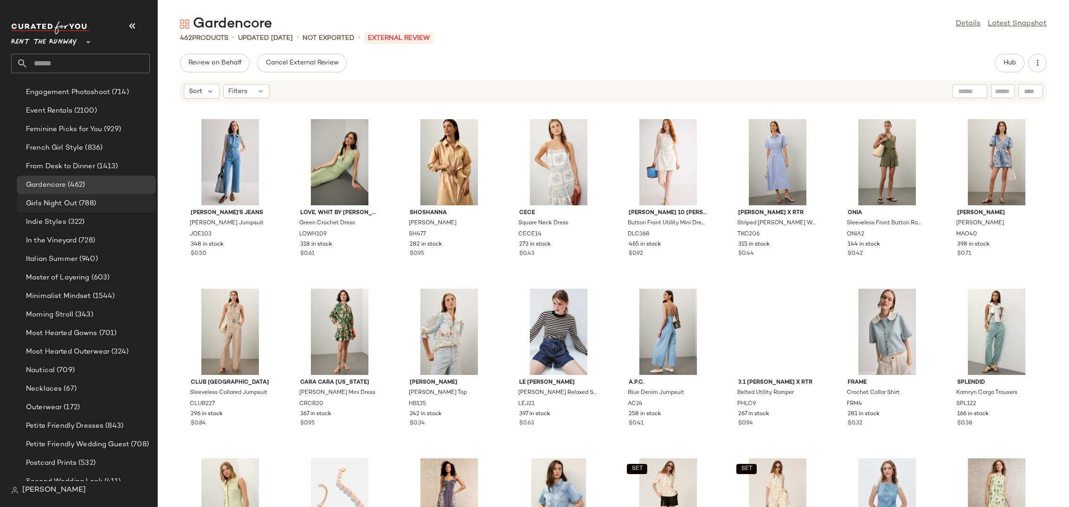
click at [82, 210] on div "Girls Night Out (788)" at bounding box center [86, 203] width 139 height 19
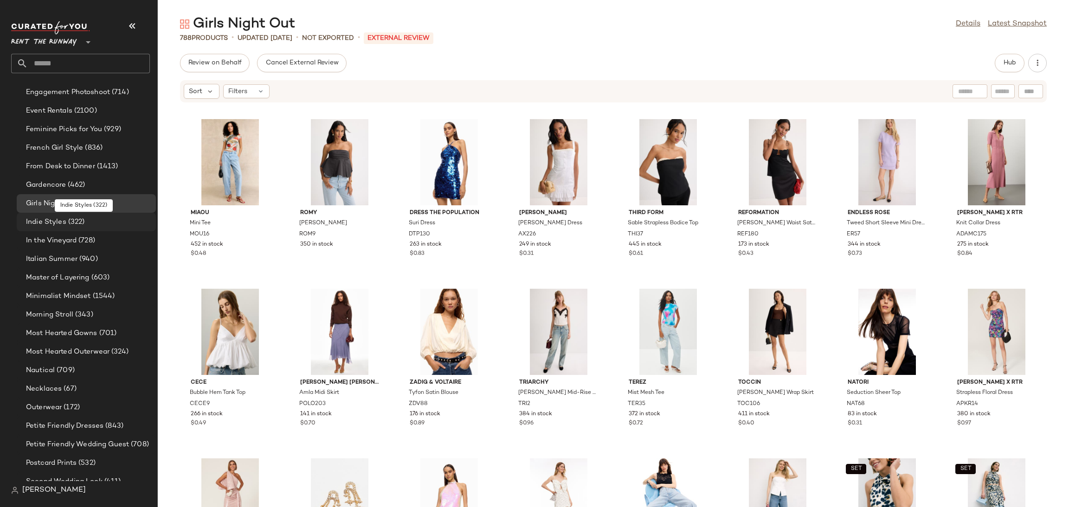
drag, startPoint x: 92, startPoint y: 220, endPoint x: 96, endPoint y: 223, distance: 5.3
click at [92, 220] on div "Indie Styles (322)" at bounding box center [87, 222] width 129 height 11
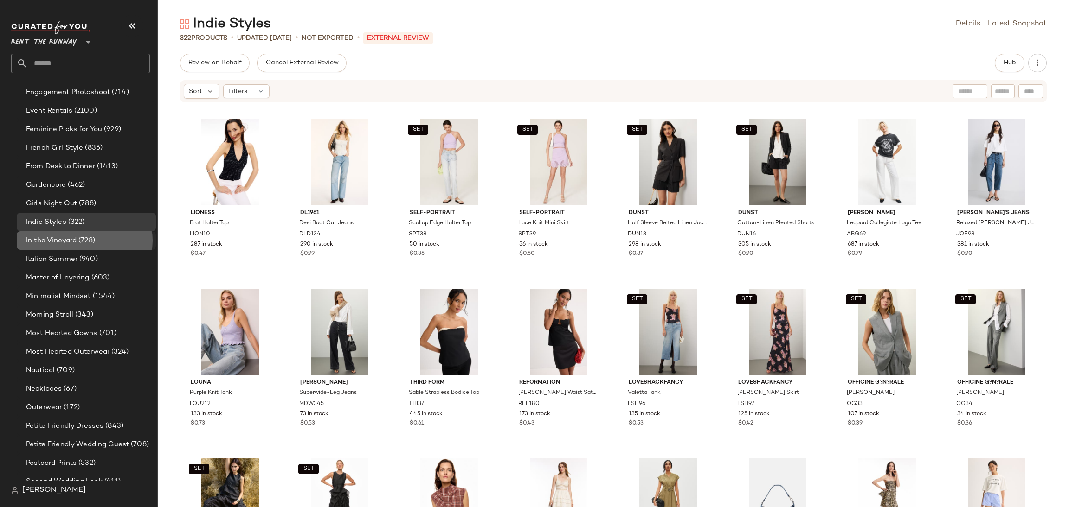
click at [111, 240] on div "In the Vineyard (728)" at bounding box center [87, 241] width 129 height 11
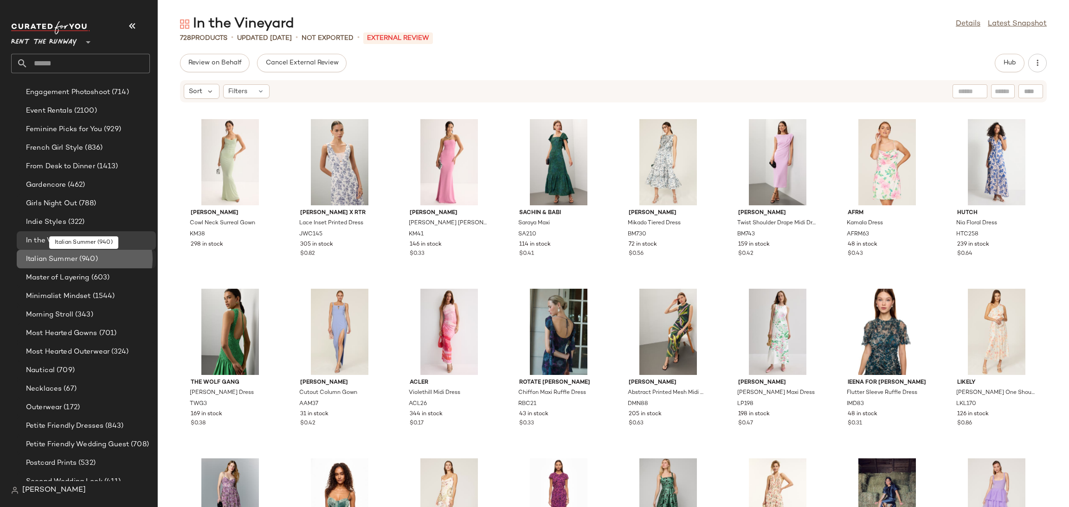
click at [114, 254] on div "Italian Summer (940)" at bounding box center [87, 259] width 129 height 11
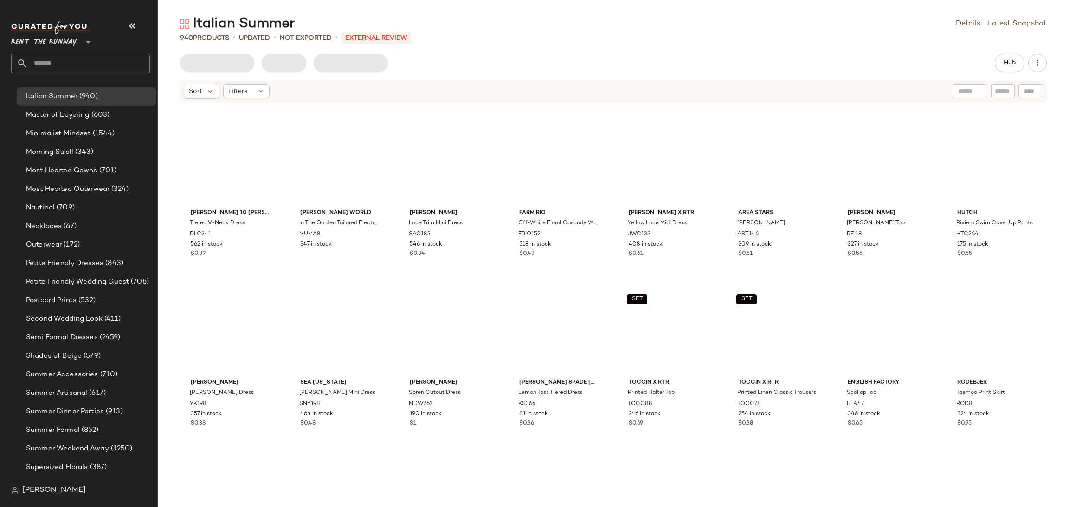
scroll to position [762, 0]
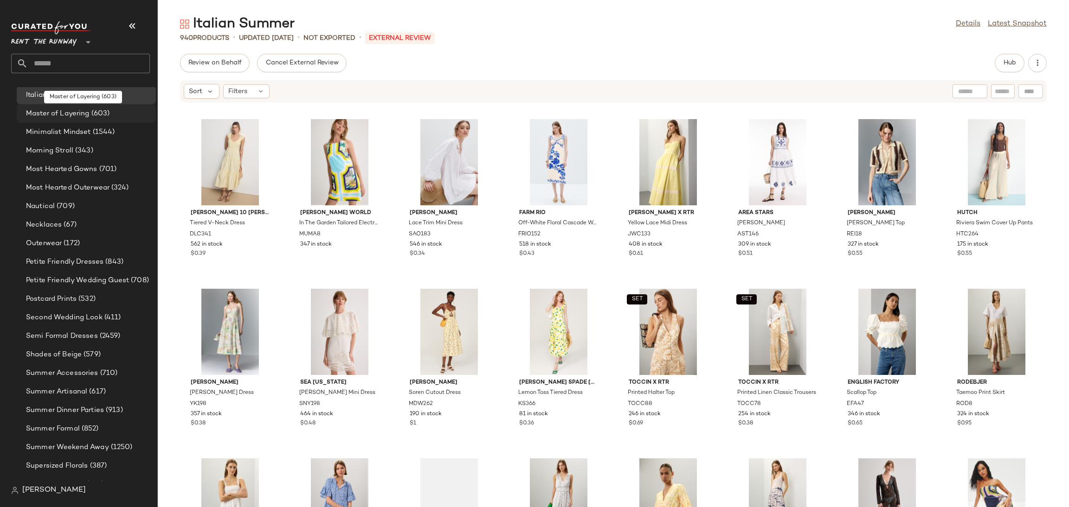
click at [87, 111] on span "Master of Layering" at bounding box center [58, 114] width 64 height 11
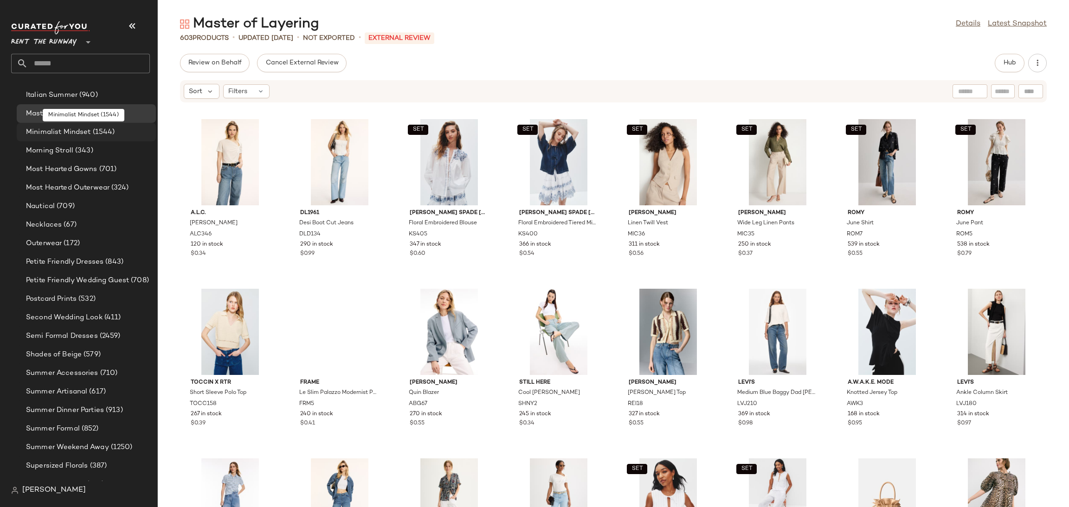
click at [78, 138] on div "Minimalist Mindset (1544)" at bounding box center [86, 132] width 139 height 19
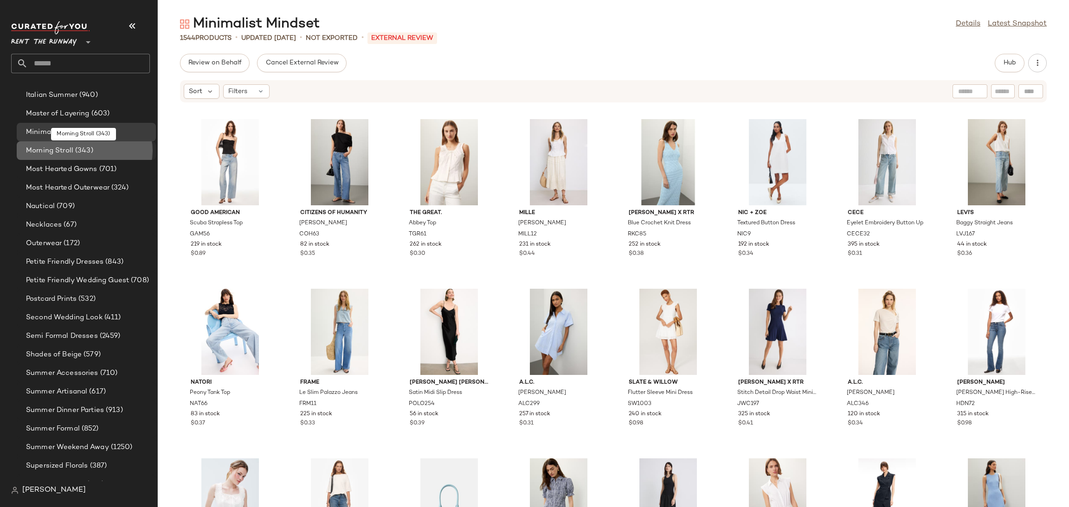
click at [77, 146] on span "(343)" at bounding box center [83, 151] width 20 height 11
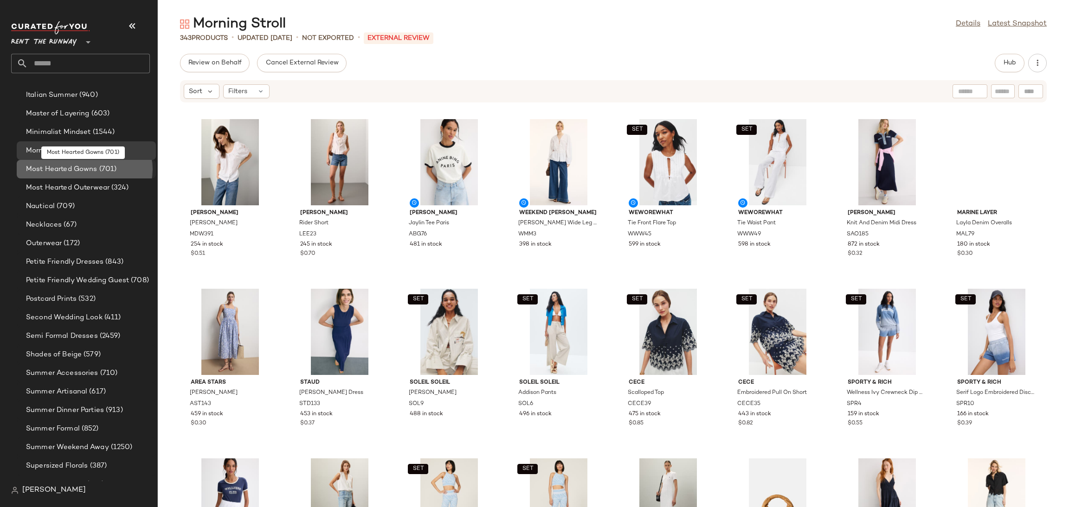
click at [67, 172] on span "Most Hearted Gowns" at bounding box center [61, 169] width 71 height 11
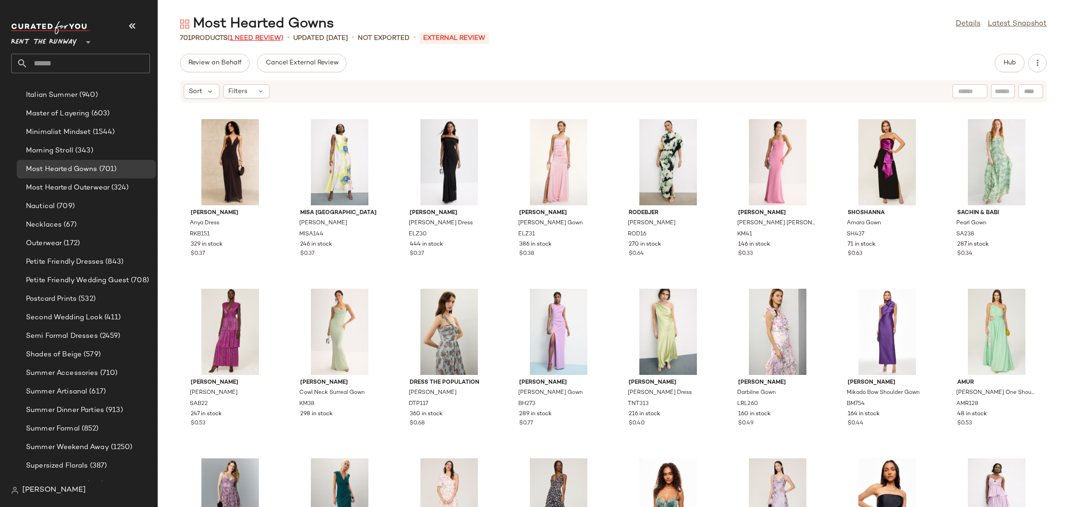
click at [271, 40] on span "(1 Need Review)" at bounding box center [255, 38] width 56 height 7
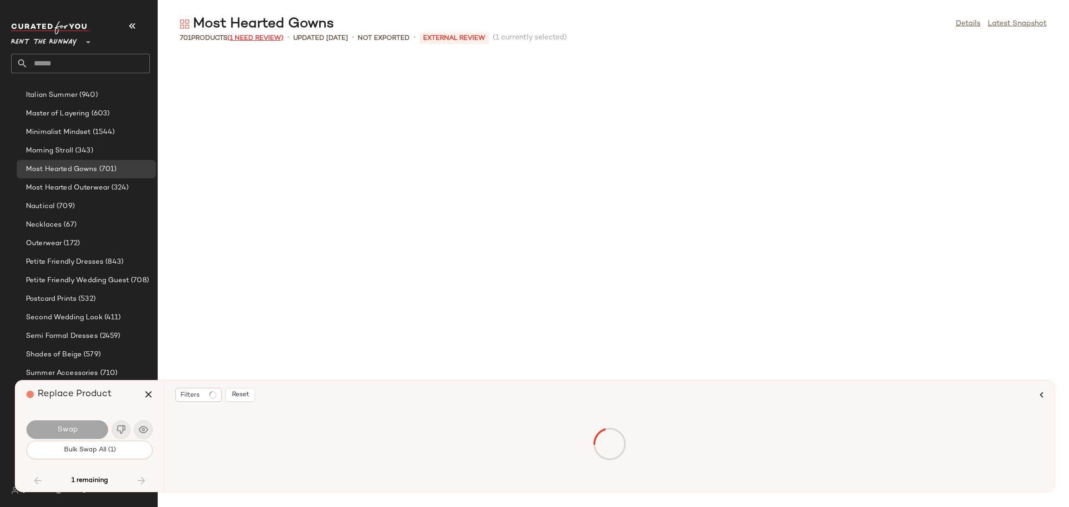
scroll to position [7299, 0]
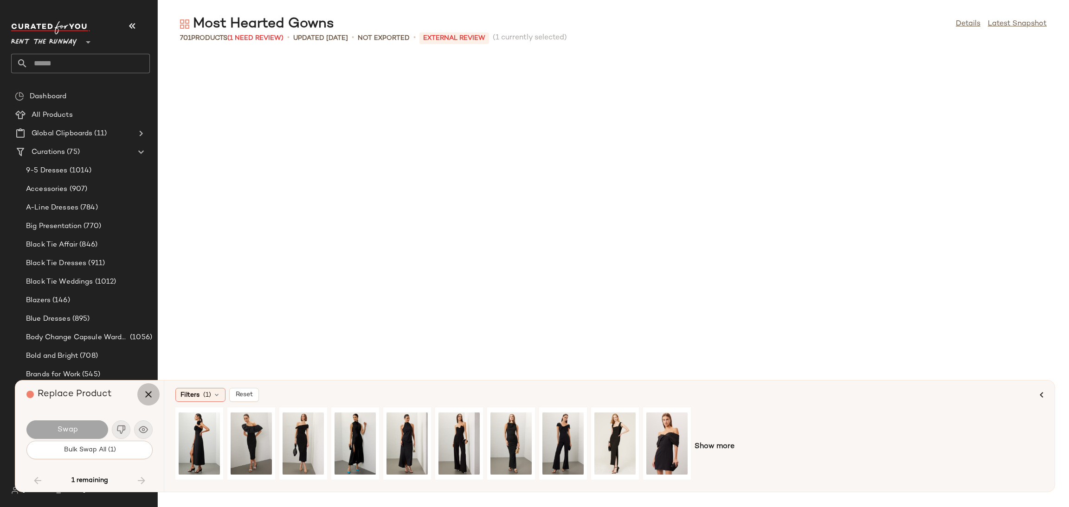
click at [140, 395] on button "button" at bounding box center [148, 395] width 22 height 22
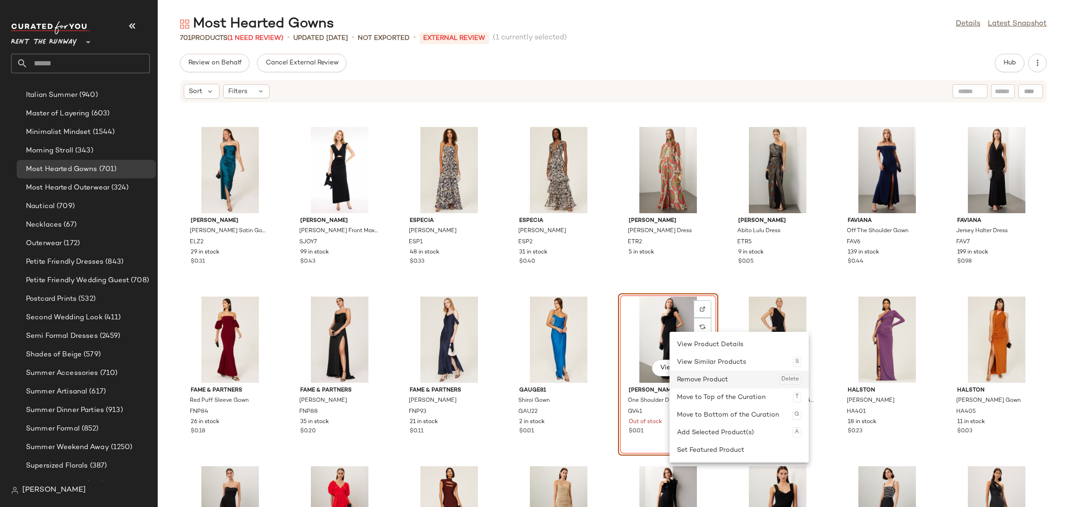
click at [692, 374] on div "Remove Product Delete" at bounding box center [739, 380] width 124 height 18
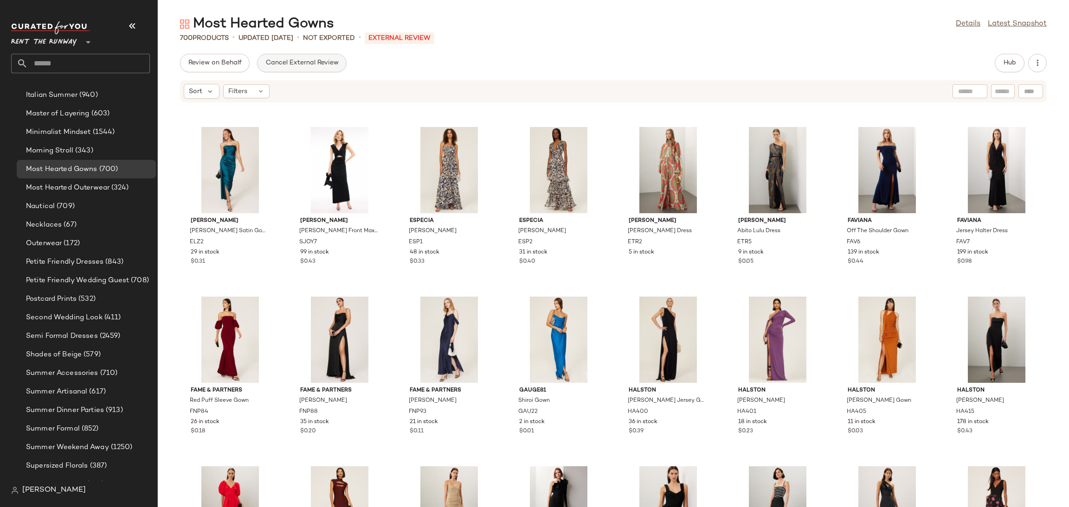
click at [280, 59] on span "Cancel External Review" at bounding box center [301, 62] width 73 height 7
click at [199, 64] on span "Send for Review" at bounding box center [213, 62] width 51 height 7
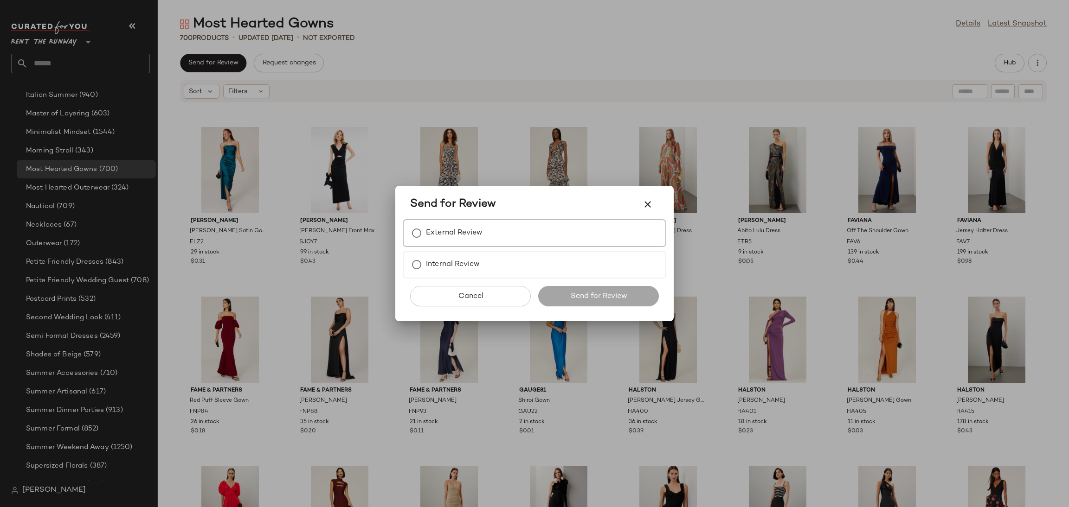
click at [477, 243] on div "External Review" at bounding box center [534, 233] width 263 height 28
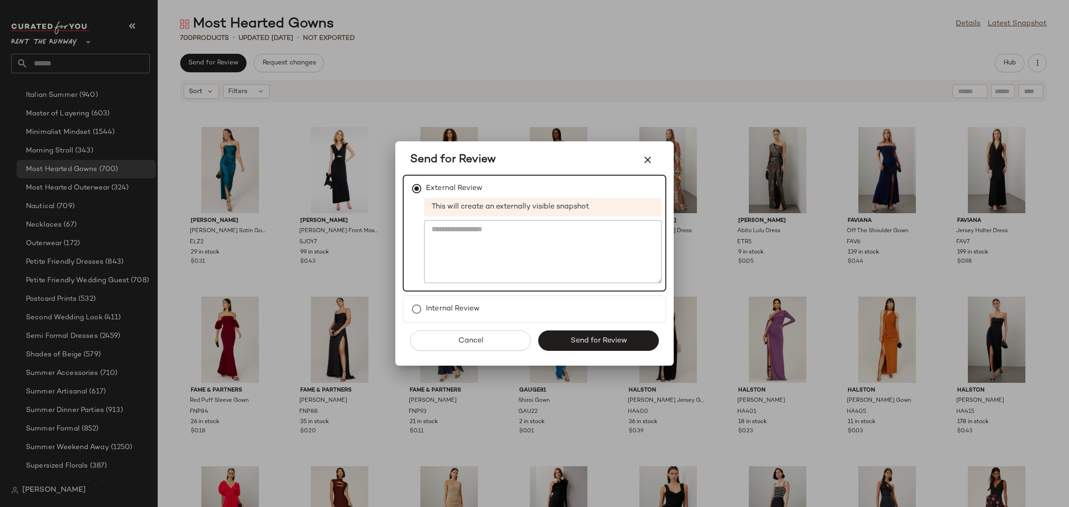
click at [569, 353] on div "Cancel Send for Review" at bounding box center [534, 344] width 263 height 43
click at [574, 339] on span "Send for Review" at bounding box center [598, 341] width 57 height 9
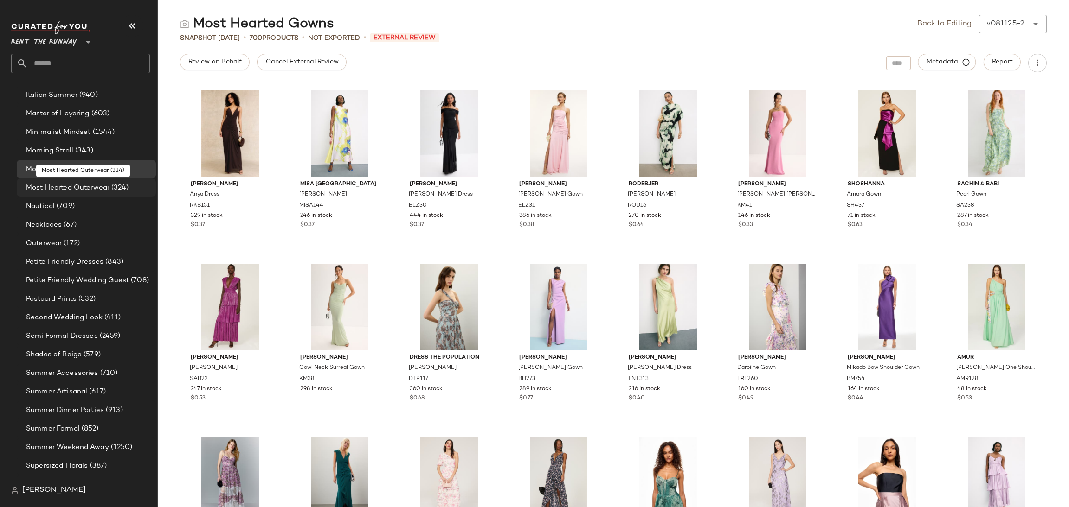
click at [90, 189] on span "Most Hearted Outerwear" at bounding box center [67, 188] width 83 height 11
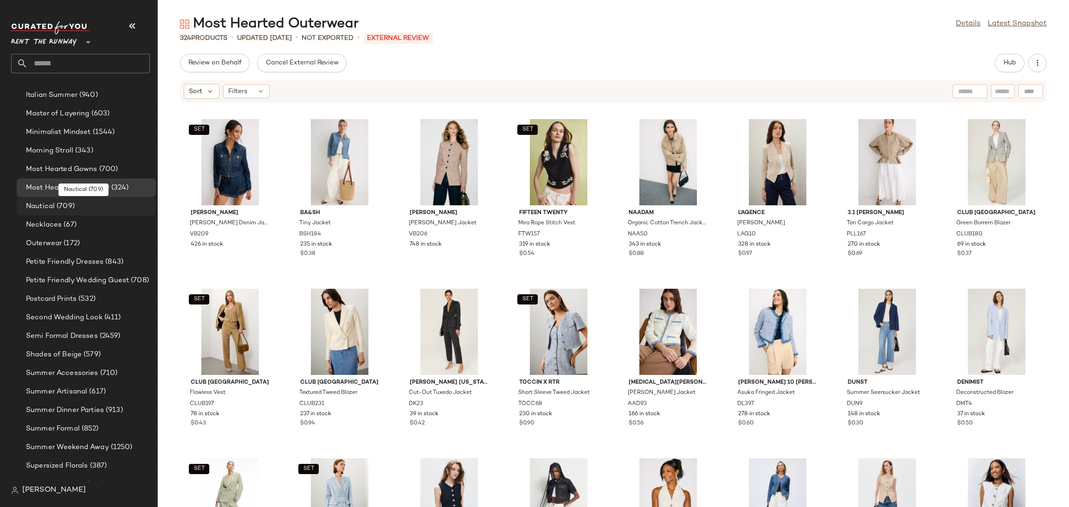
click at [79, 203] on div "Nautical (709)" at bounding box center [87, 206] width 129 height 11
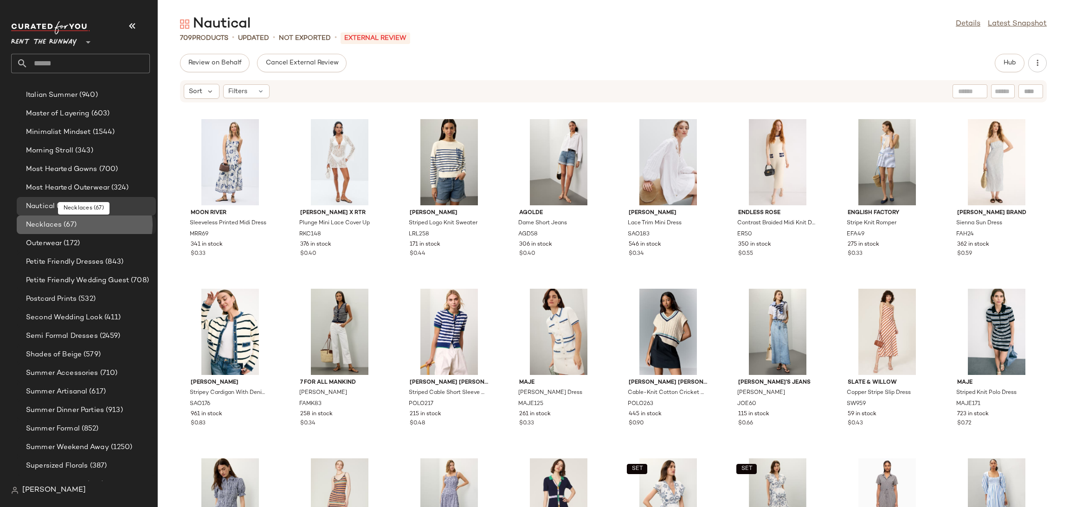
click at [80, 226] on div "Necklaces (67)" at bounding box center [87, 225] width 129 height 11
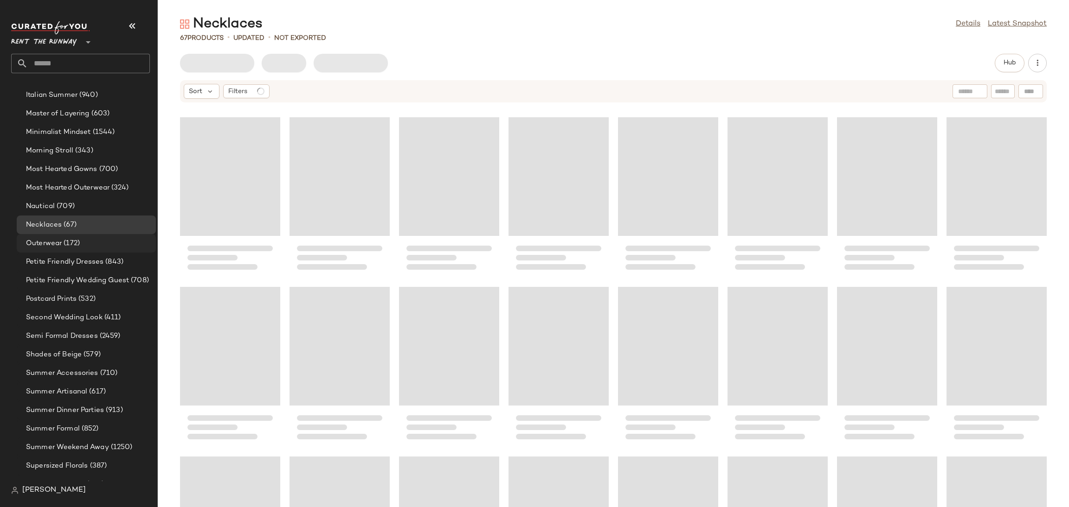
click at [70, 243] on span "(172)" at bounding box center [71, 243] width 18 height 11
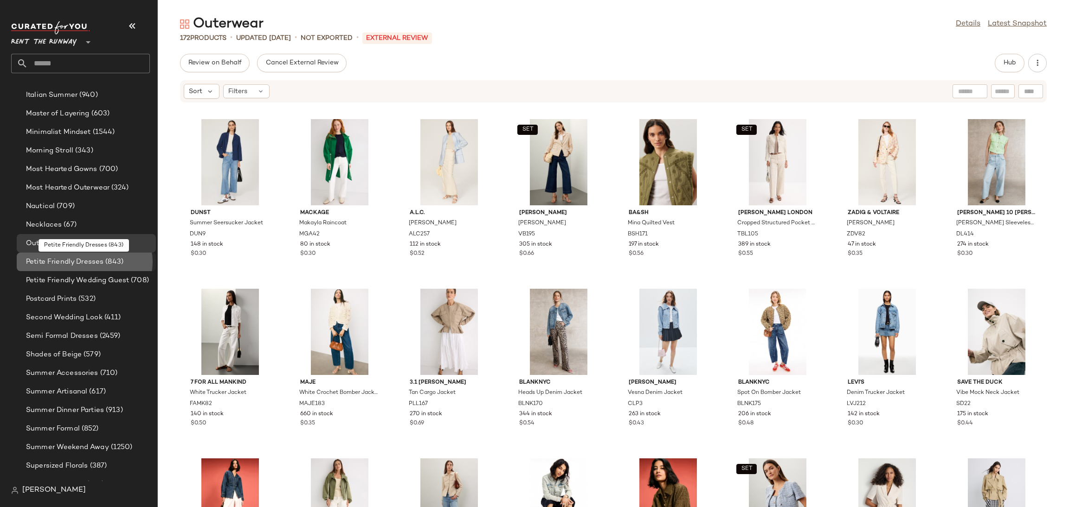
click at [66, 258] on span "Petite Friendly Dresses" at bounding box center [64, 262] width 77 height 11
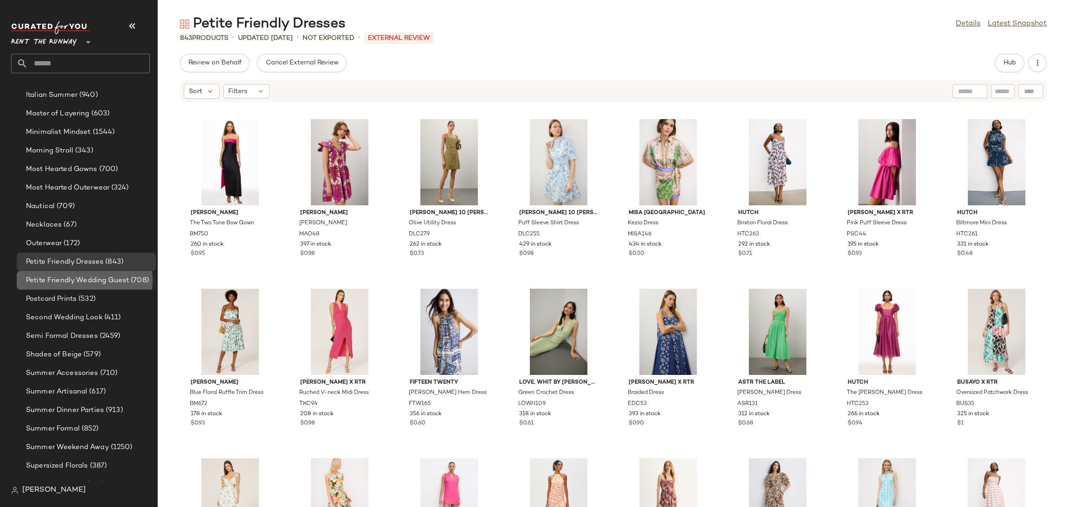
click at [64, 271] on div "Petite Friendly Wedding Guest (708)" at bounding box center [86, 280] width 139 height 19
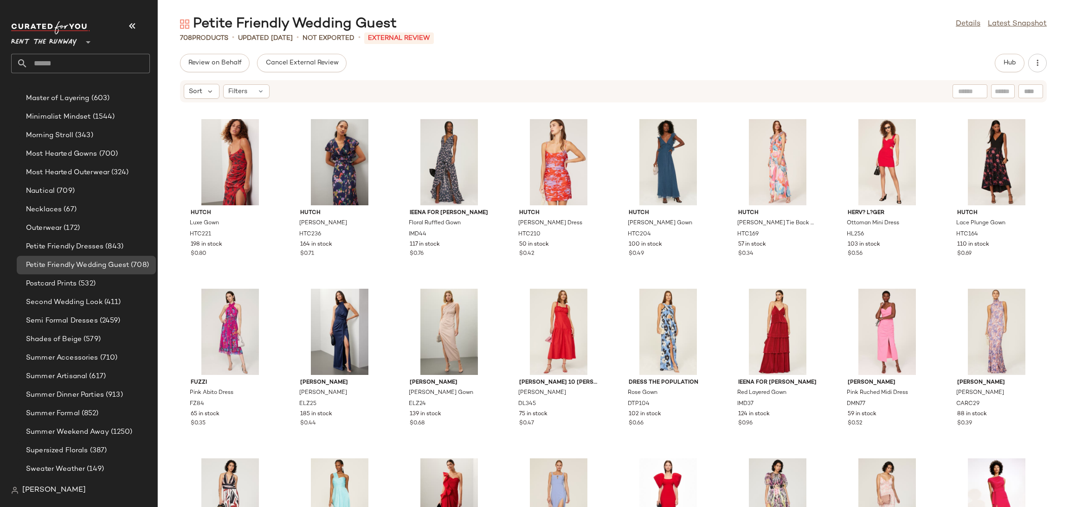
scroll to position [784, 0]
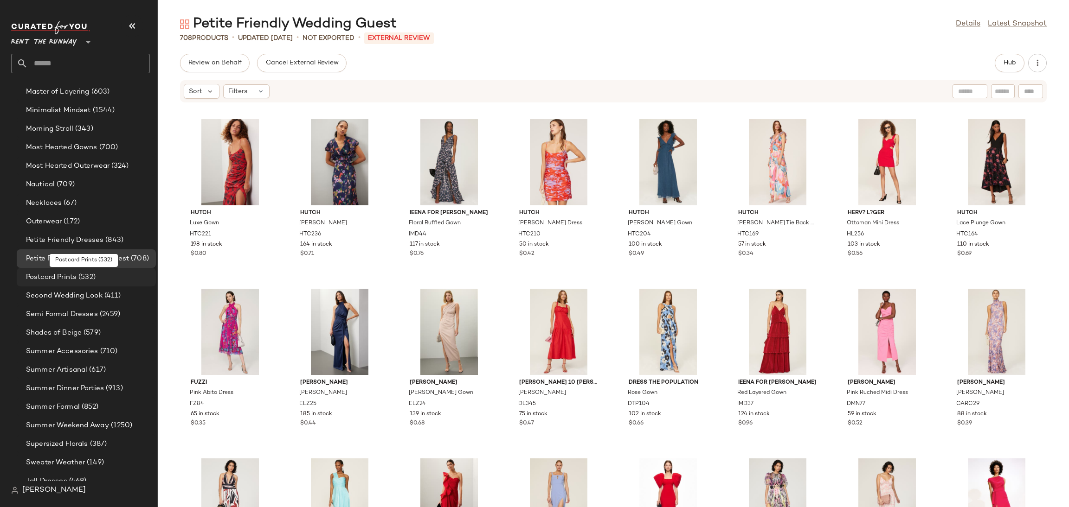
click at [73, 271] on div "Postcard Prints (532)" at bounding box center [86, 277] width 139 height 19
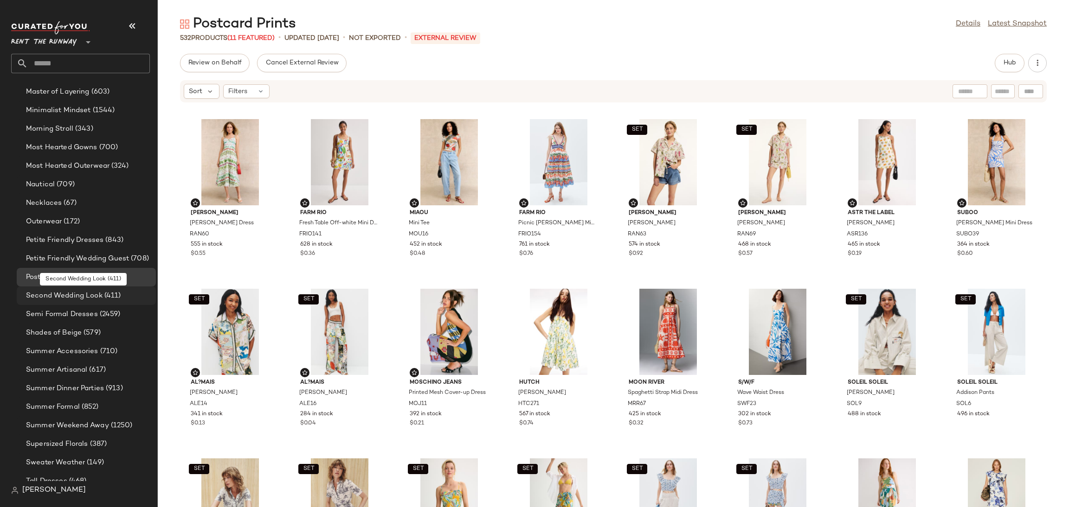
click at [71, 291] on span "Second Wedding Look" at bounding box center [64, 296] width 77 height 11
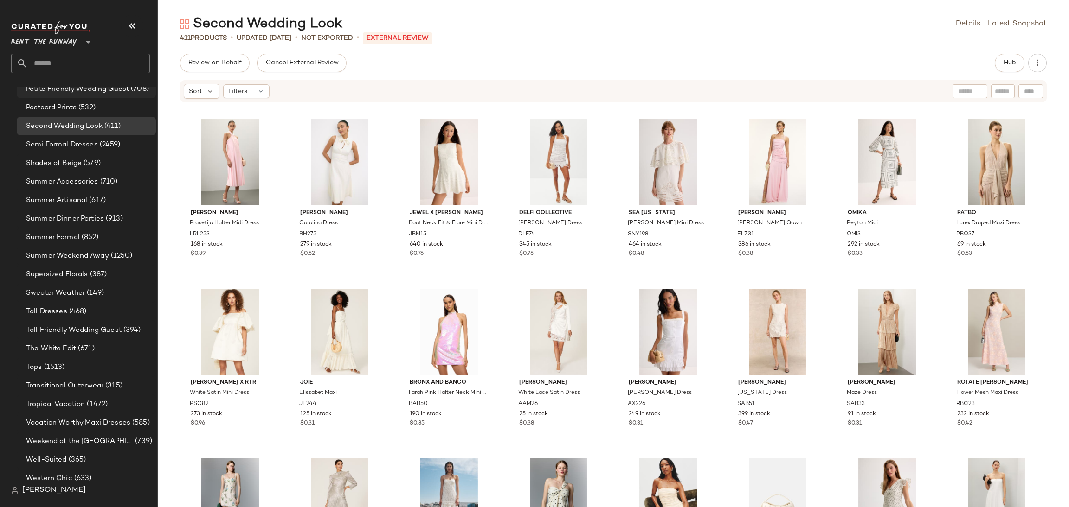
scroll to position [959, 0]
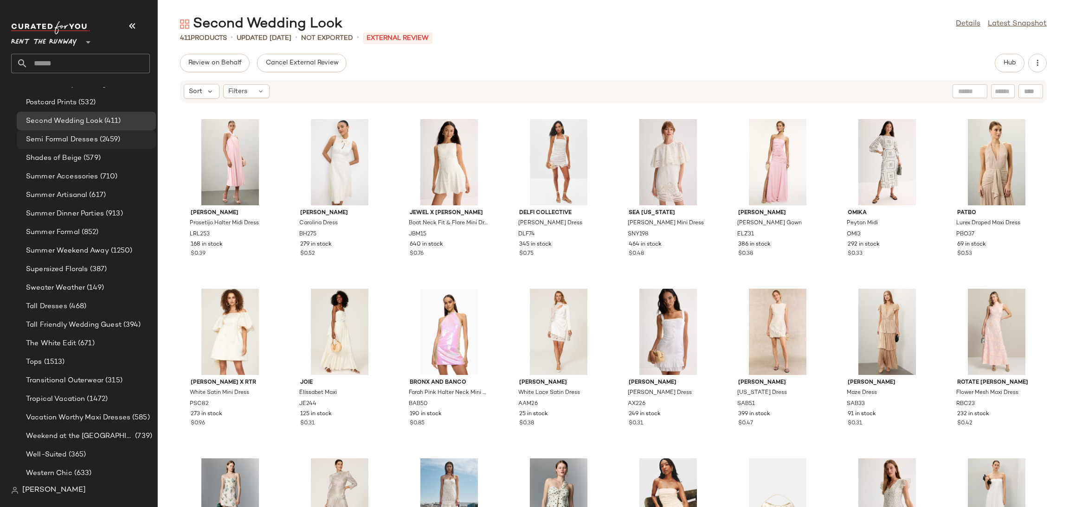
click at [77, 146] on div "Semi Formal Dresses (2459)" at bounding box center [86, 139] width 139 height 19
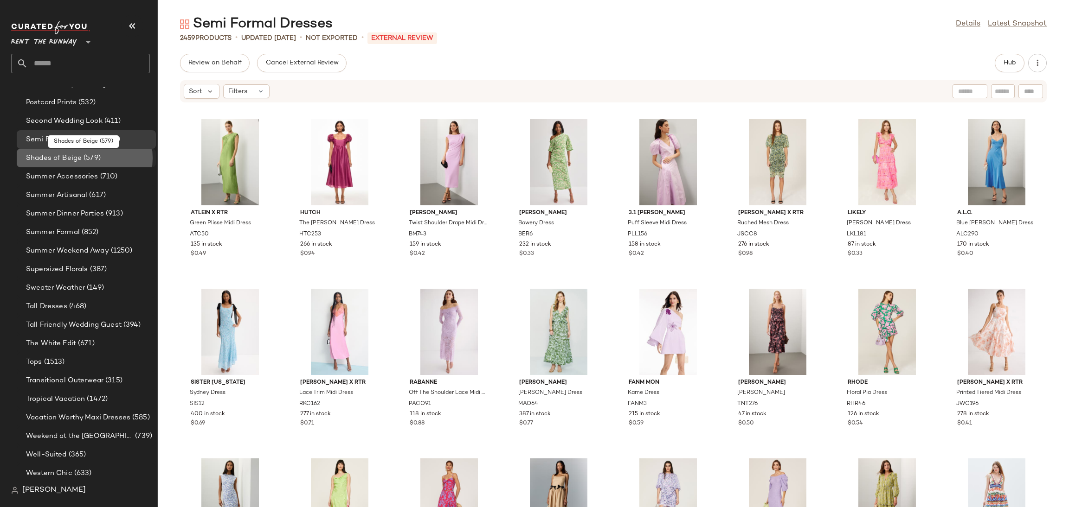
click at [85, 154] on span "(579)" at bounding box center [91, 158] width 19 height 11
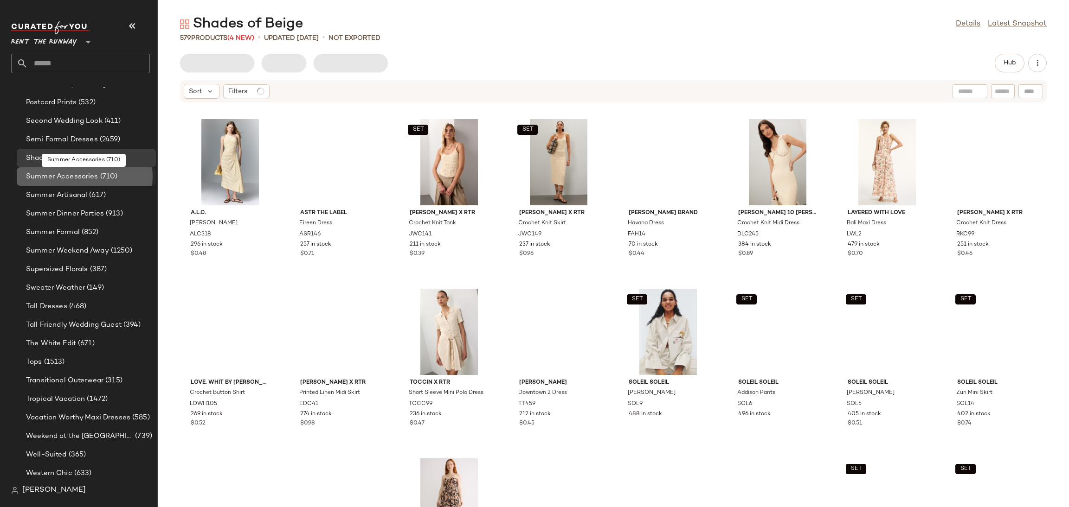
click at [75, 173] on span "Summer Accessories" at bounding box center [62, 177] width 72 height 11
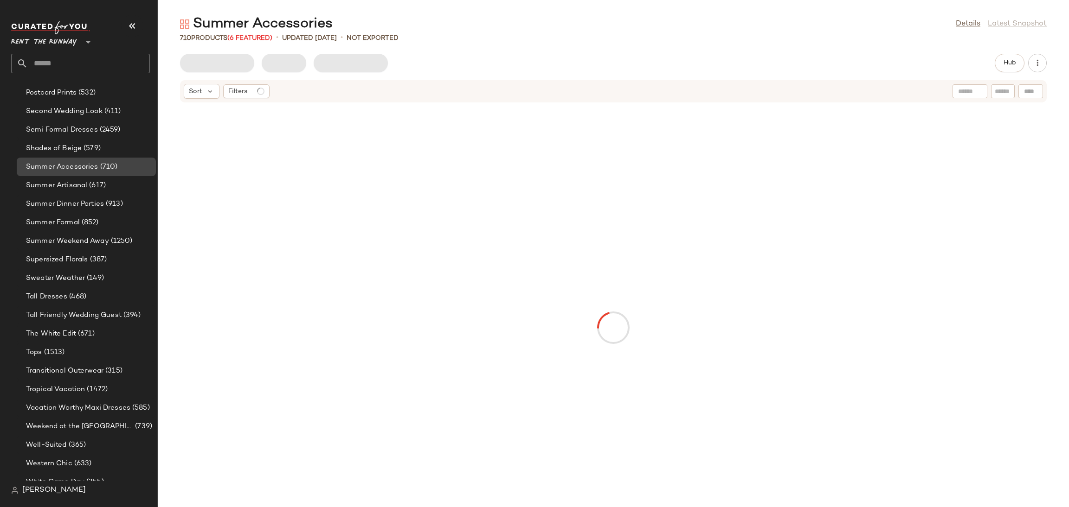
scroll to position [973, 0]
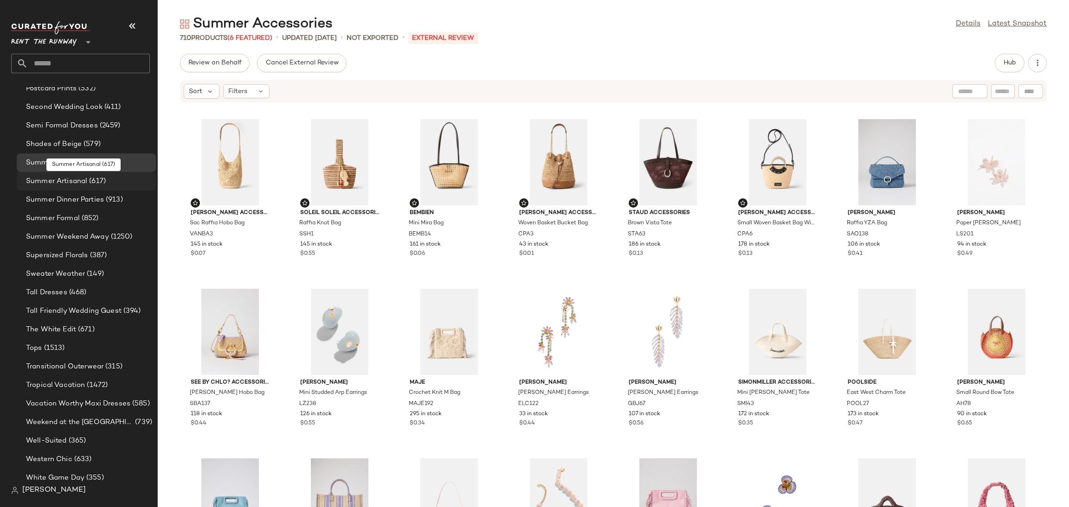
click at [76, 176] on span "Summer Artisanal" at bounding box center [56, 181] width 61 height 11
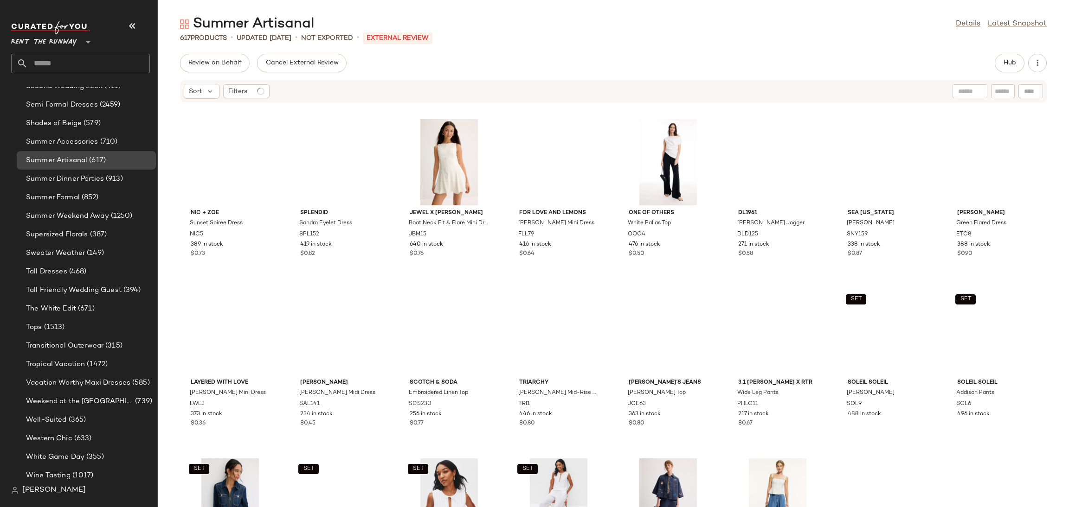
scroll to position [994, 0]
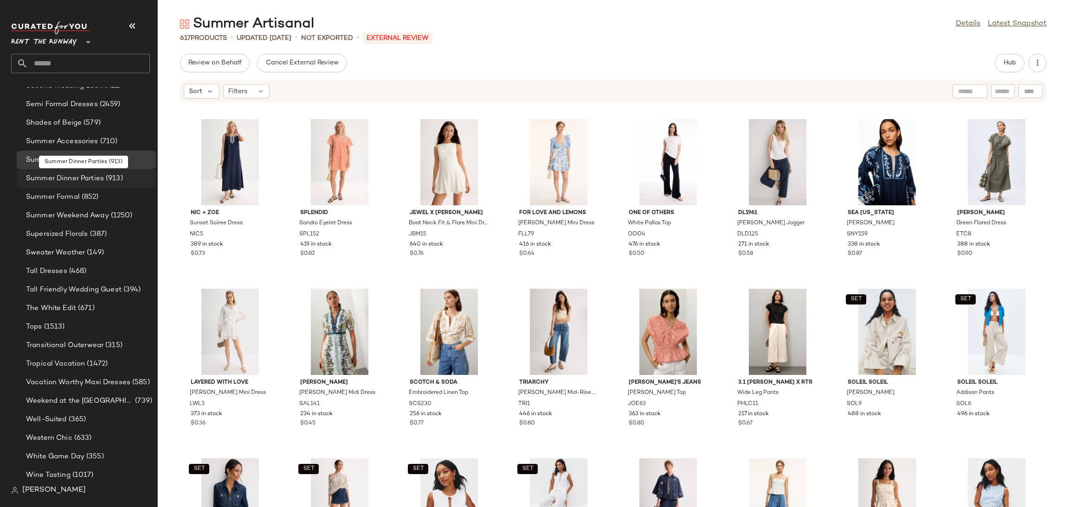
click at [78, 178] on span "Summer Dinner Parties" at bounding box center [65, 178] width 78 height 11
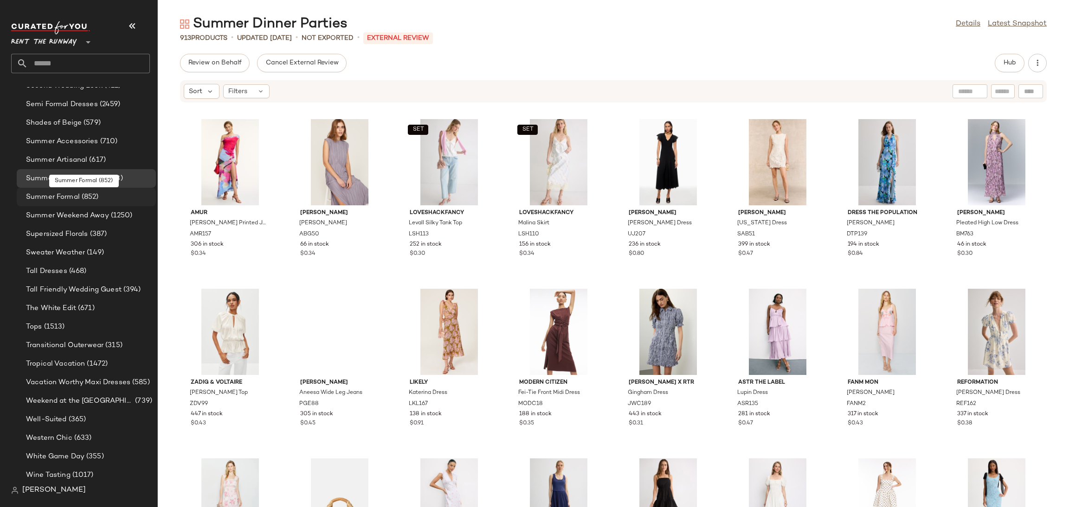
click at [81, 193] on span "(852)" at bounding box center [89, 197] width 19 height 11
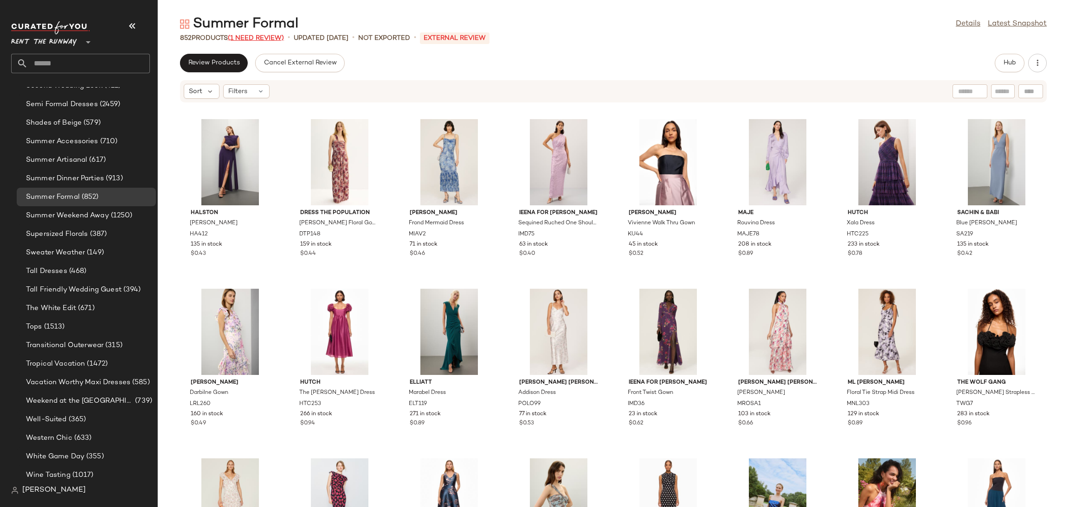
click at [258, 40] on span "(1 Need Review)" at bounding box center [256, 38] width 56 height 7
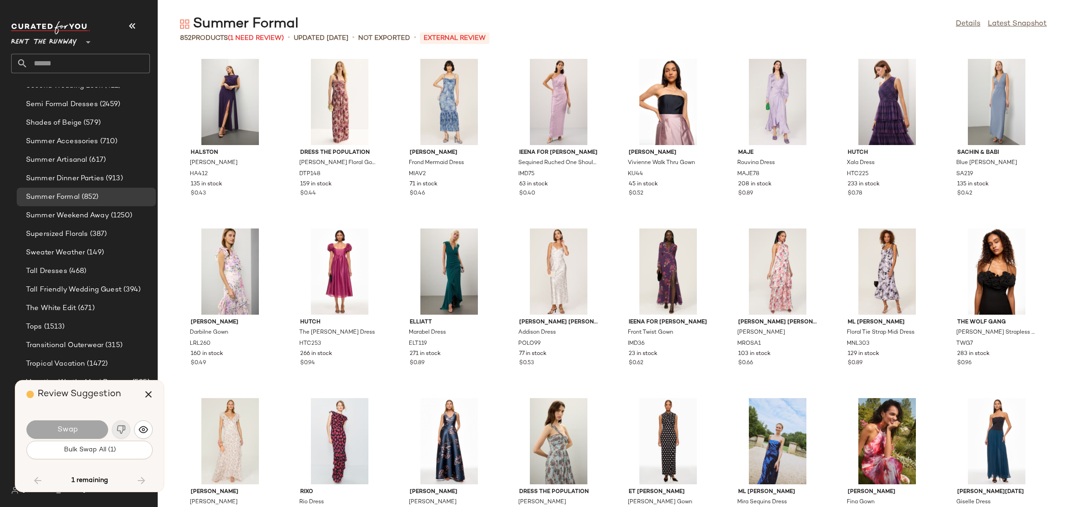
scroll to position [10184, 0]
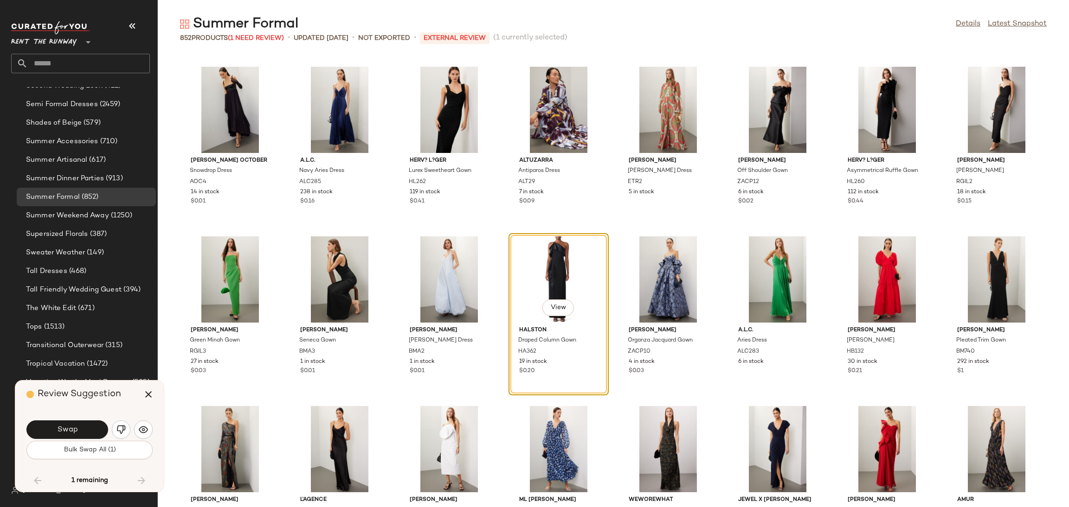
click at [534, 270] on div "View" at bounding box center [559, 280] width 94 height 86
click at [122, 424] on button "button" at bounding box center [121, 430] width 19 height 19
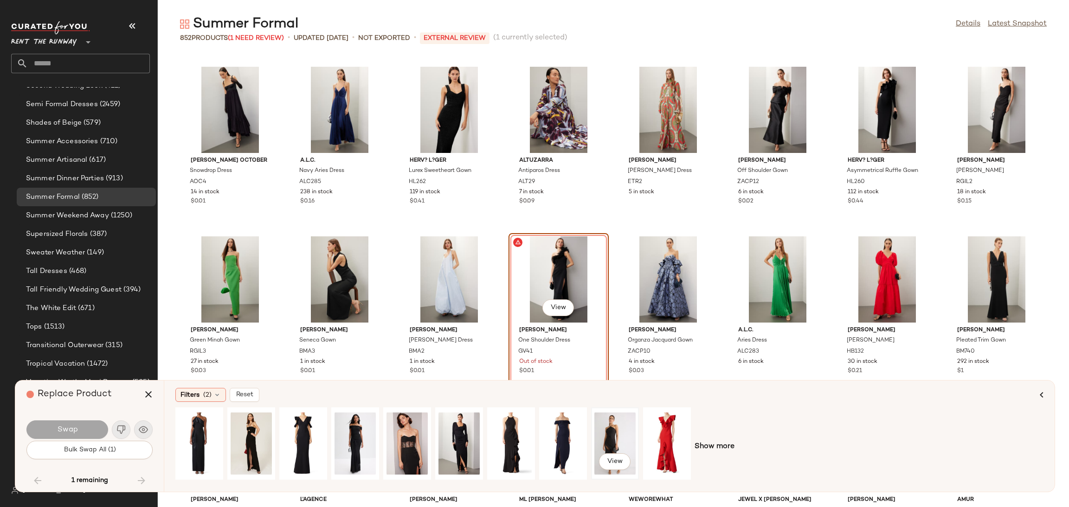
drag, startPoint x: 593, startPoint y: 429, endPoint x: 592, endPoint y: 423, distance: 6.6
click at [589, 426] on div "View" at bounding box center [432, 447] width 515 height 79
click at [602, 429] on div "View" at bounding box center [614, 444] width 41 height 66
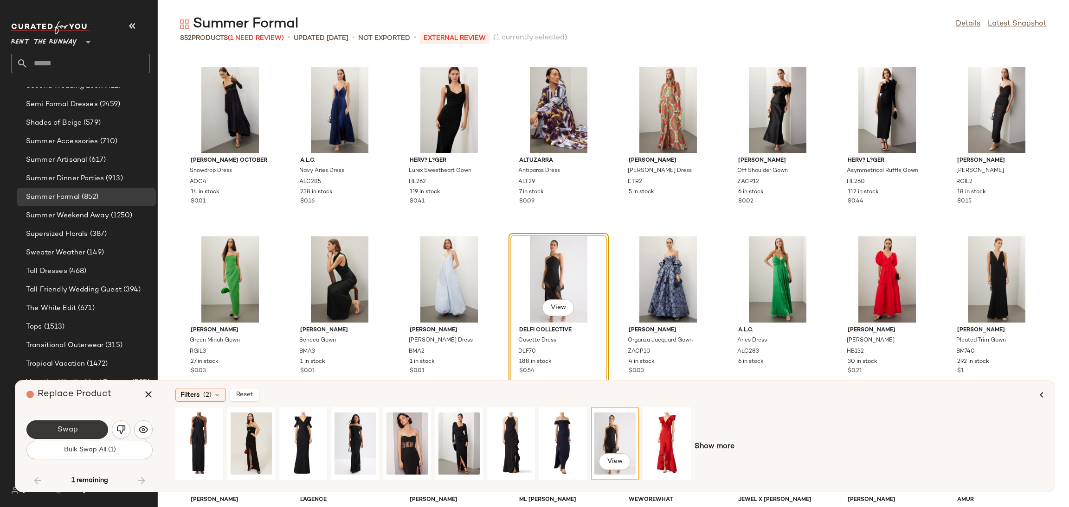
click at [53, 429] on button "Swap" at bounding box center [67, 430] width 82 height 19
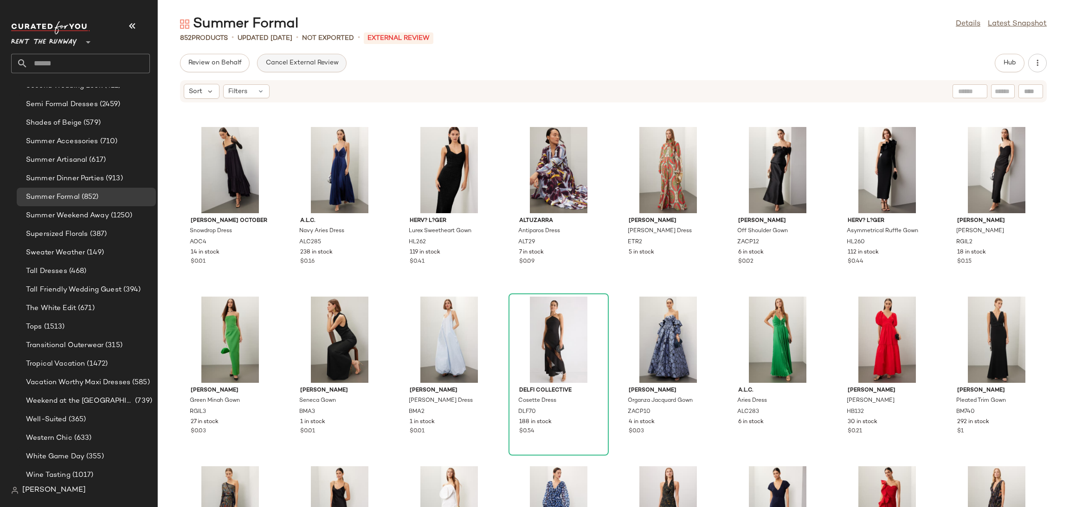
click at [296, 60] on span "Cancel External Review" at bounding box center [301, 62] width 73 height 7
click at [207, 58] on button "Send for Review" at bounding box center [213, 63] width 66 height 19
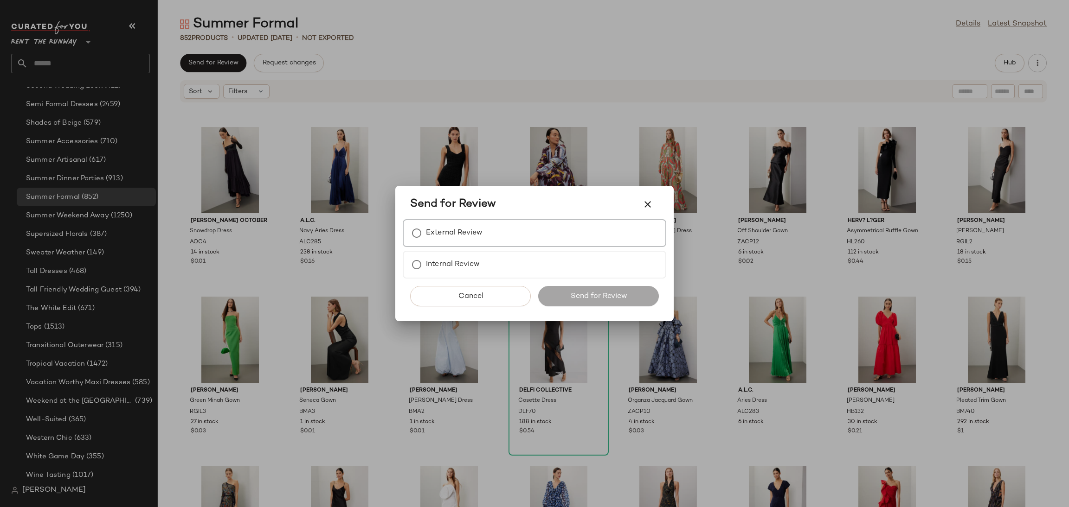
click at [481, 234] on label "External Review" at bounding box center [454, 233] width 57 height 19
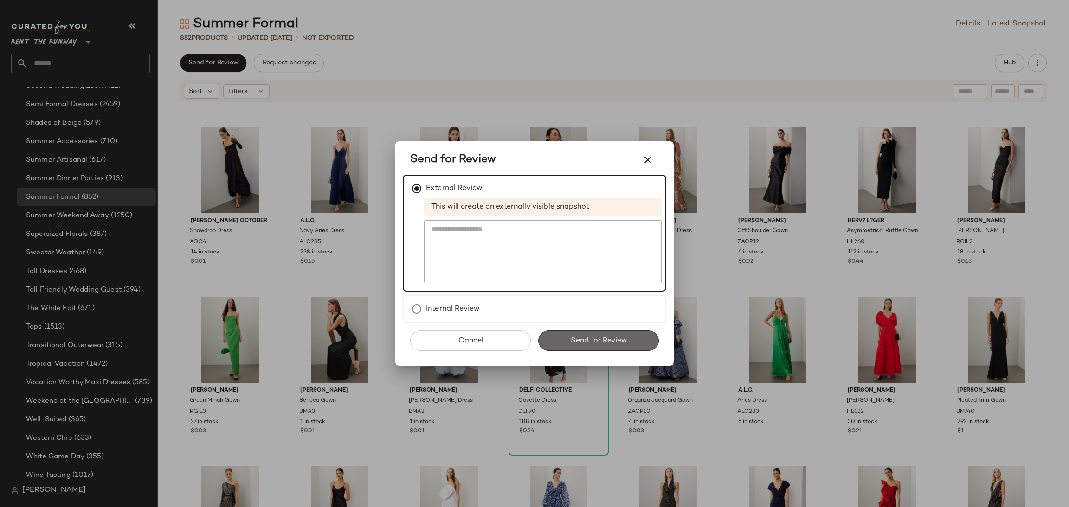
click at [640, 340] on button "Send for Review" at bounding box center [598, 341] width 121 height 20
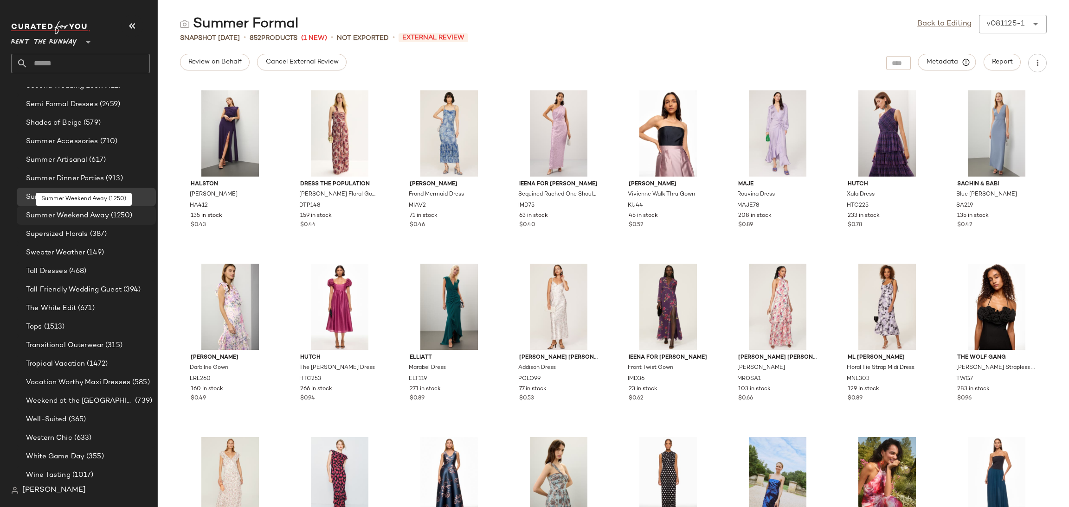
click at [109, 214] on span "(1250)" at bounding box center [121, 216] width 24 height 11
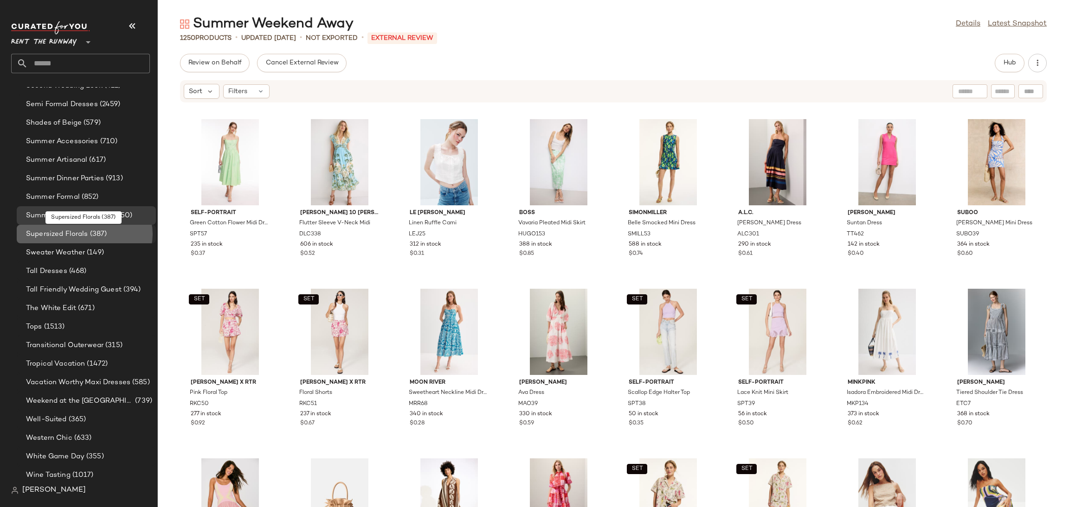
click at [90, 234] on span "(387)" at bounding box center [97, 234] width 19 height 11
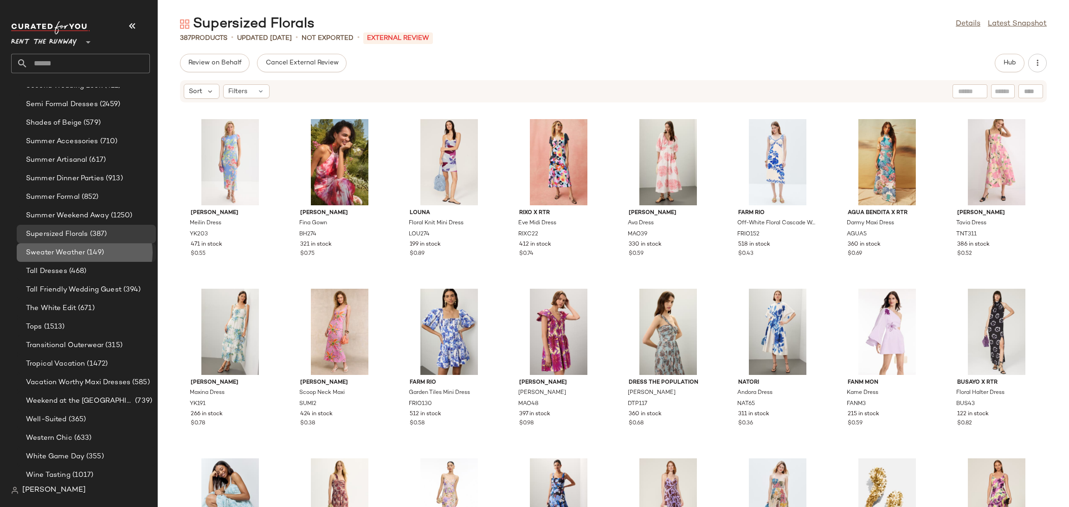
click at [59, 254] on span "Sweater Weather" at bounding box center [55, 253] width 59 height 11
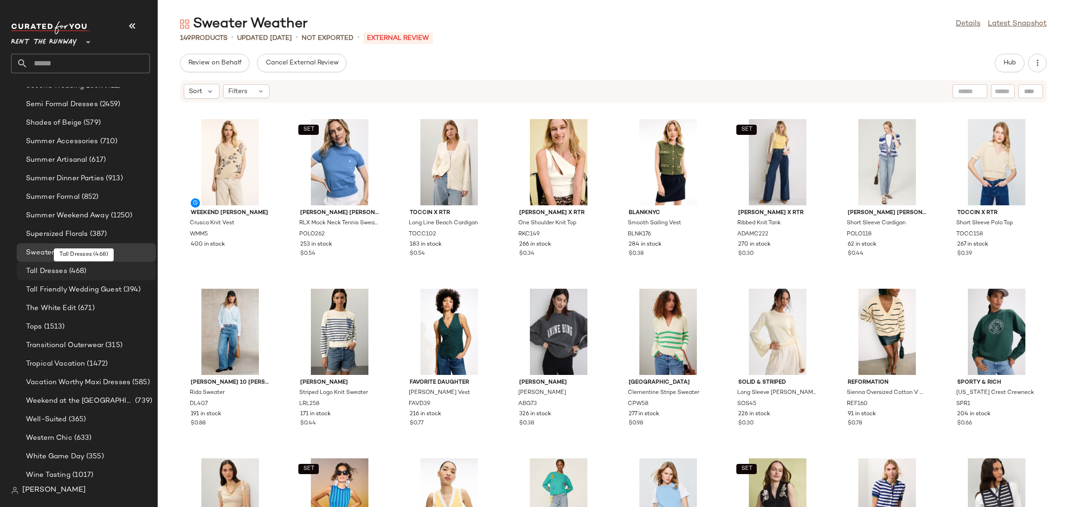
click at [60, 272] on span "Tall Dresses" at bounding box center [46, 271] width 41 height 11
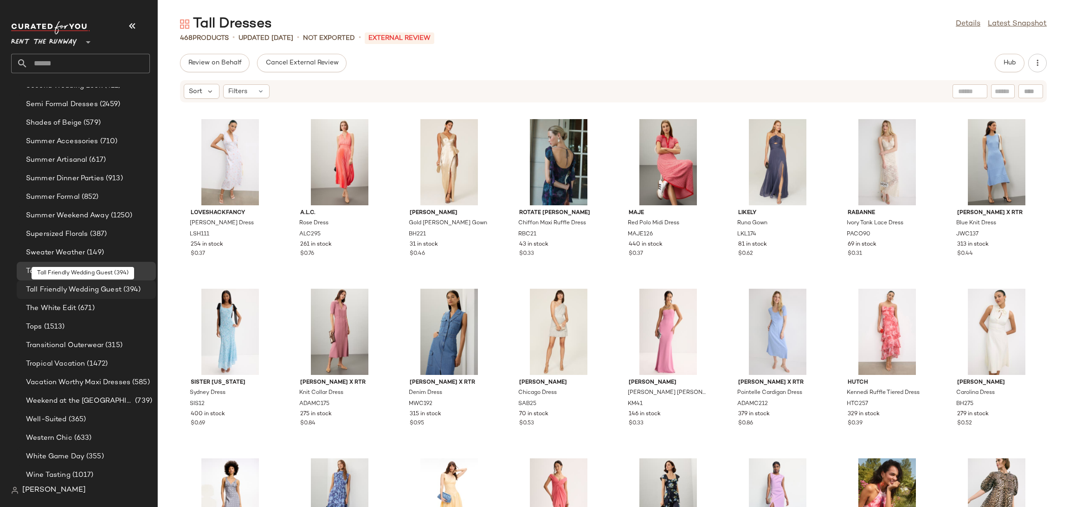
click at [65, 290] on span "Tall Friendly Wedding Guest" at bounding box center [74, 290] width 96 height 11
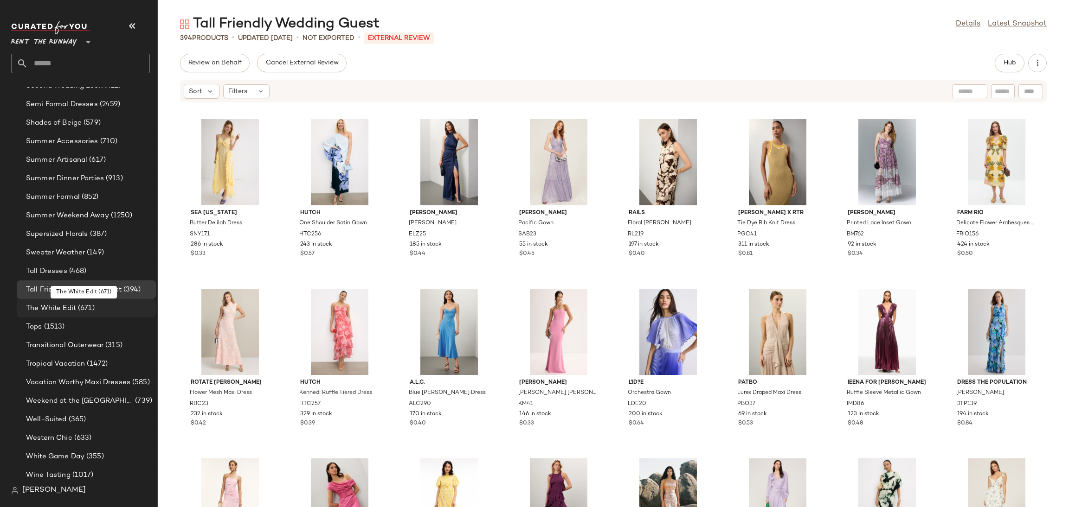
click at [68, 303] on span "The White Edit" at bounding box center [51, 308] width 50 height 11
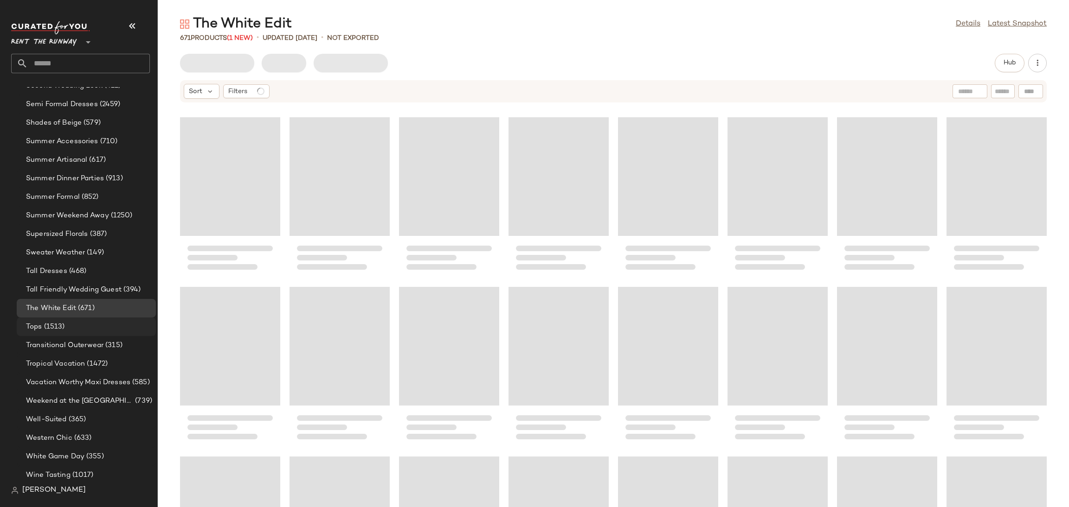
click at [64, 320] on div "Tops (1513)" at bounding box center [86, 327] width 139 height 19
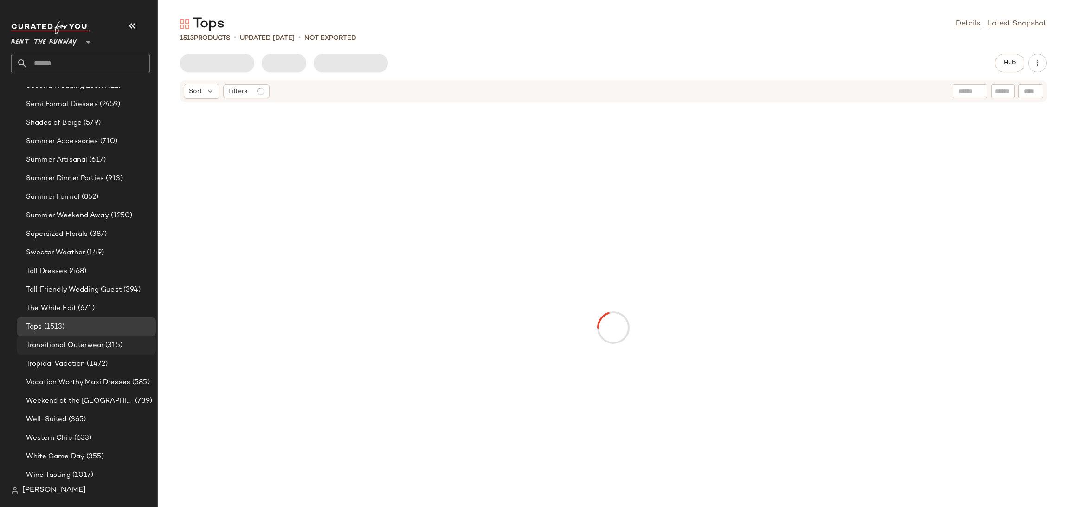
click at [68, 347] on span "Transitional Outerwear" at bounding box center [64, 345] width 77 height 11
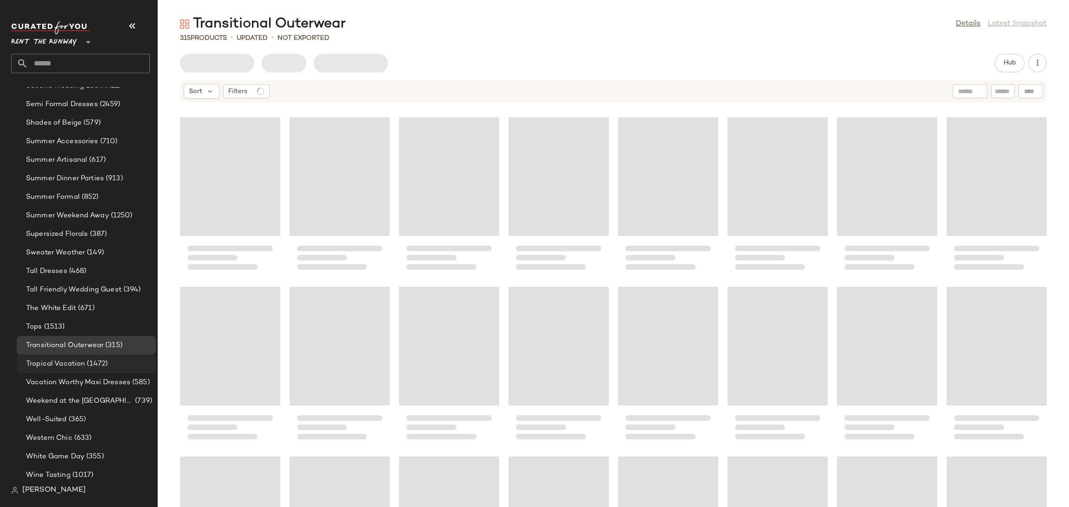
click at [72, 365] on span "Tropical Vacation" at bounding box center [55, 364] width 59 height 11
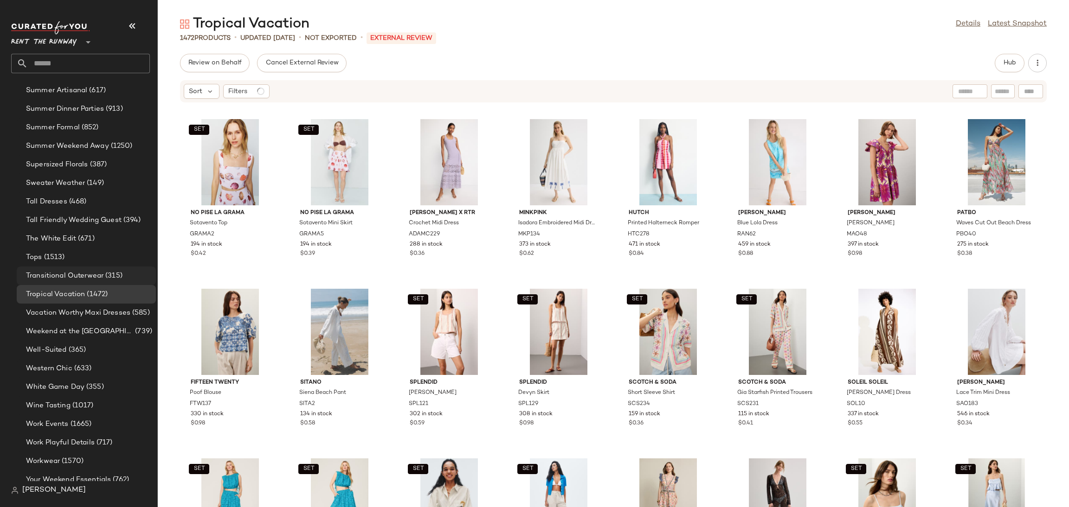
scroll to position [1070, 0]
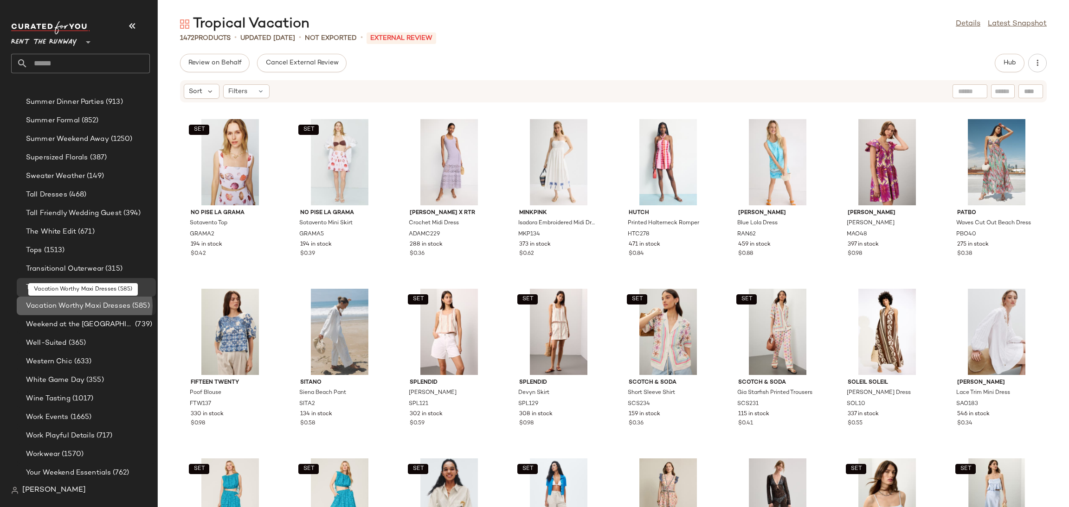
click at [68, 309] on span "Vacation Worthy Maxi Dresses" at bounding box center [78, 306] width 104 height 11
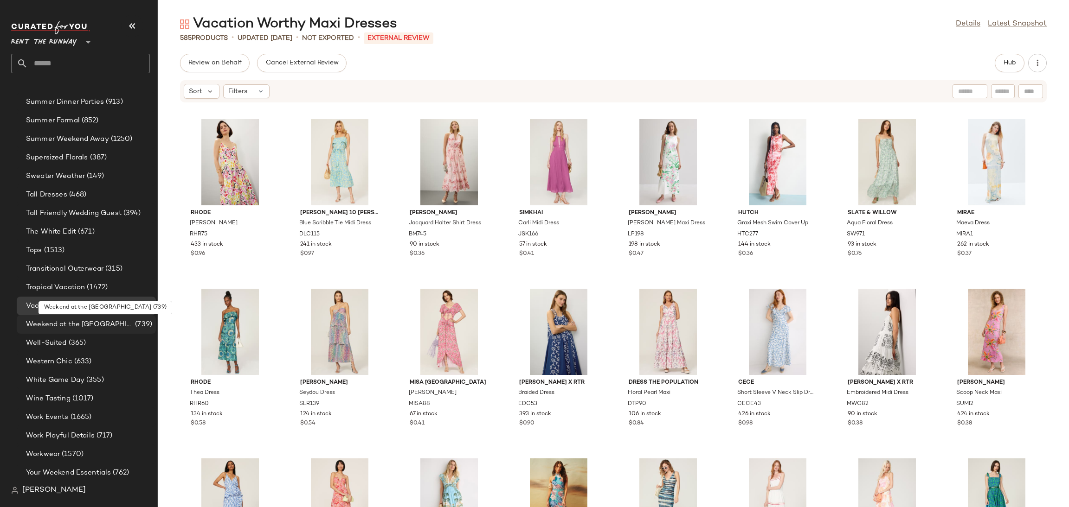
click at [68, 320] on span "Weekend at the [GEOGRAPHIC_DATA]" at bounding box center [79, 325] width 107 height 11
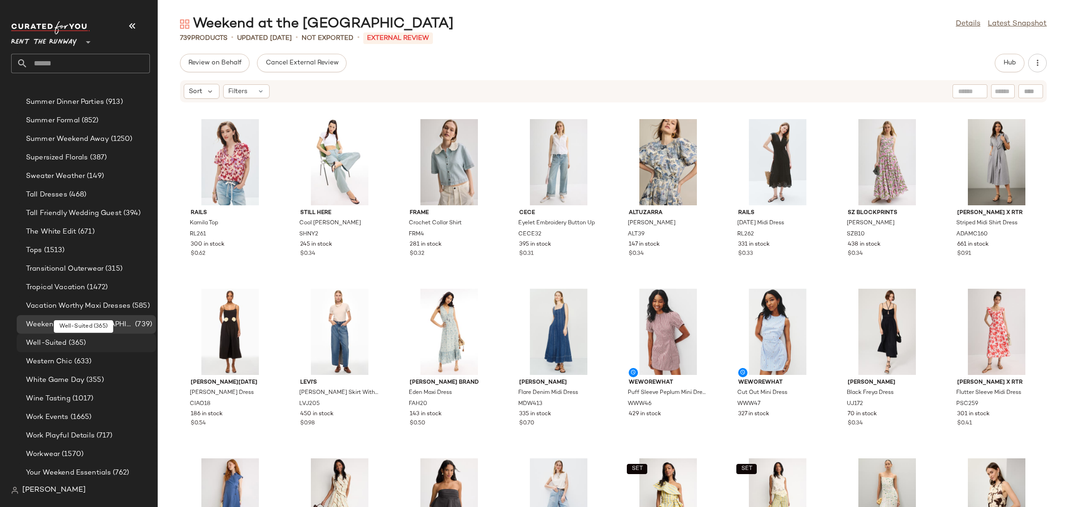
click at [72, 339] on span "(365)" at bounding box center [76, 343] width 19 height 11
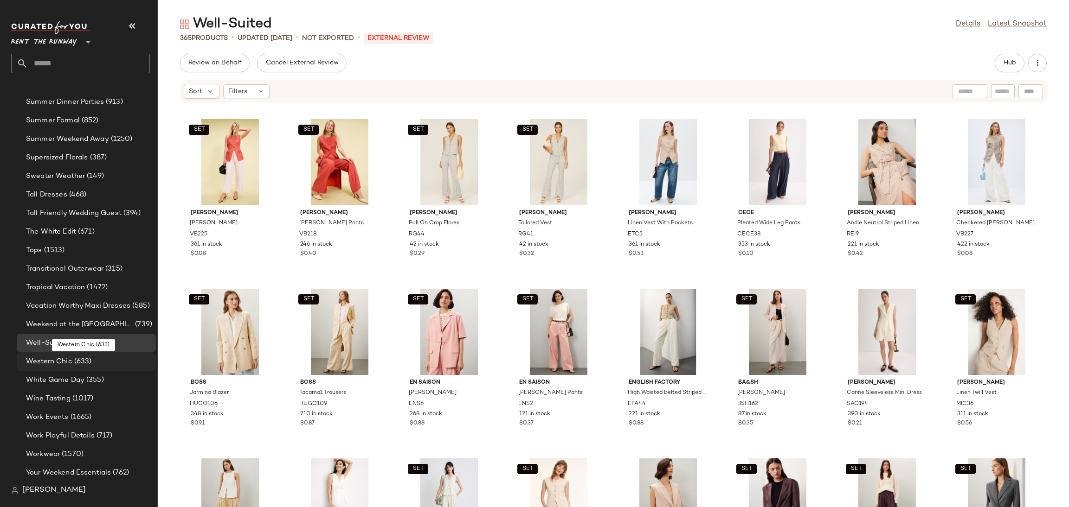
click at [72, 357] on span "(633)" at bounding box center [81, 362] width 19 height 11
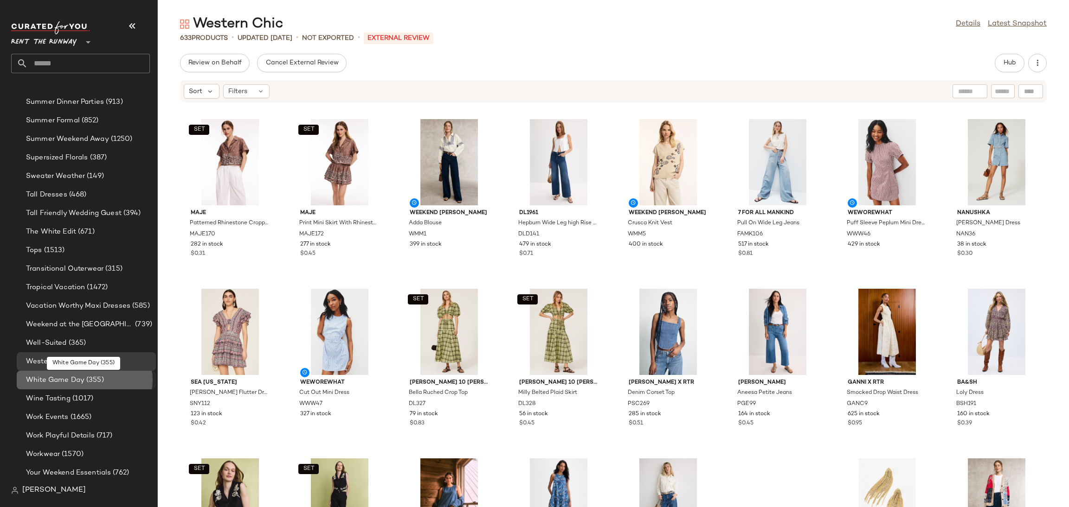
click at [64, 373] on div "White Game Day (355)" at bounding box center [86, 380] width 139 height 19
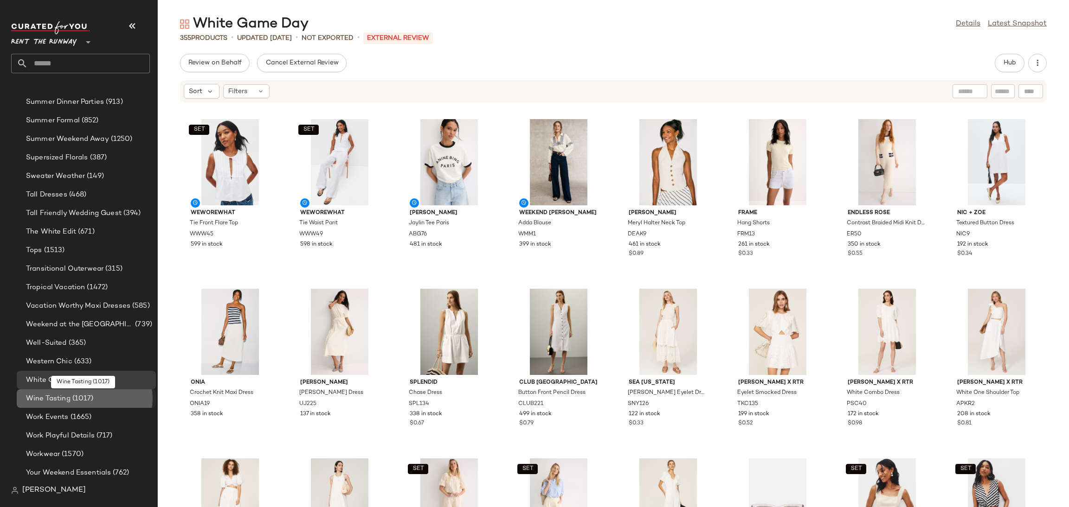
click at [56, 402] on span "Wine Tasting" at bounding box center [48, 399] width 45 height 11
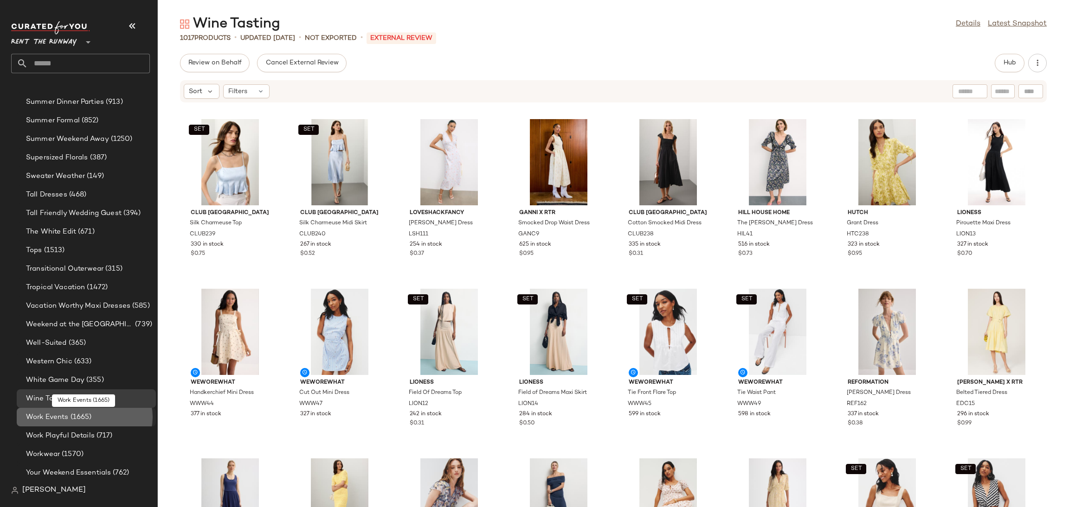
click at [65, 415] on span "Work Events" at bounding box center [47, 417] width 43 height 11
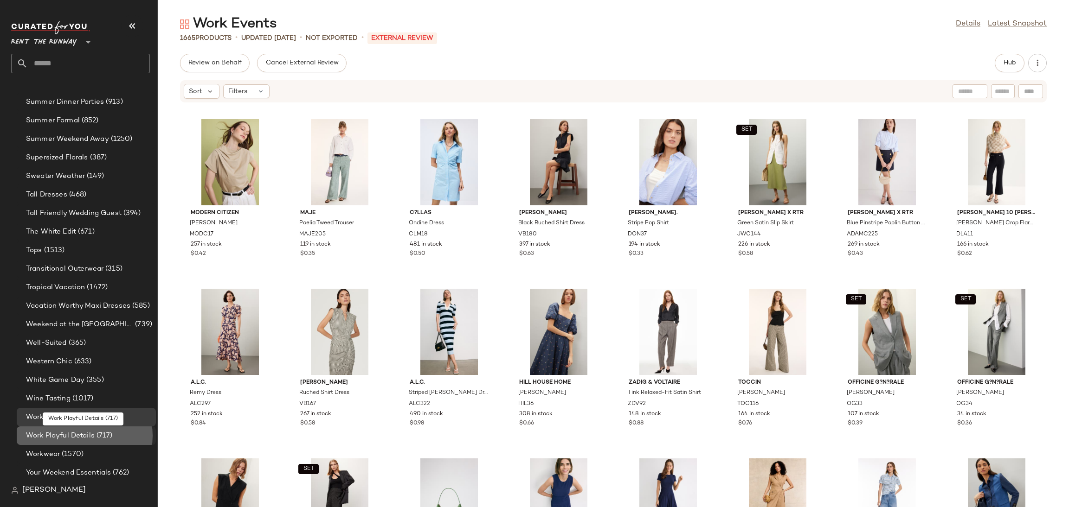
click at [69, 431] on span "Work Playful Details" at bounding box center [60, 436] width 69 height 11
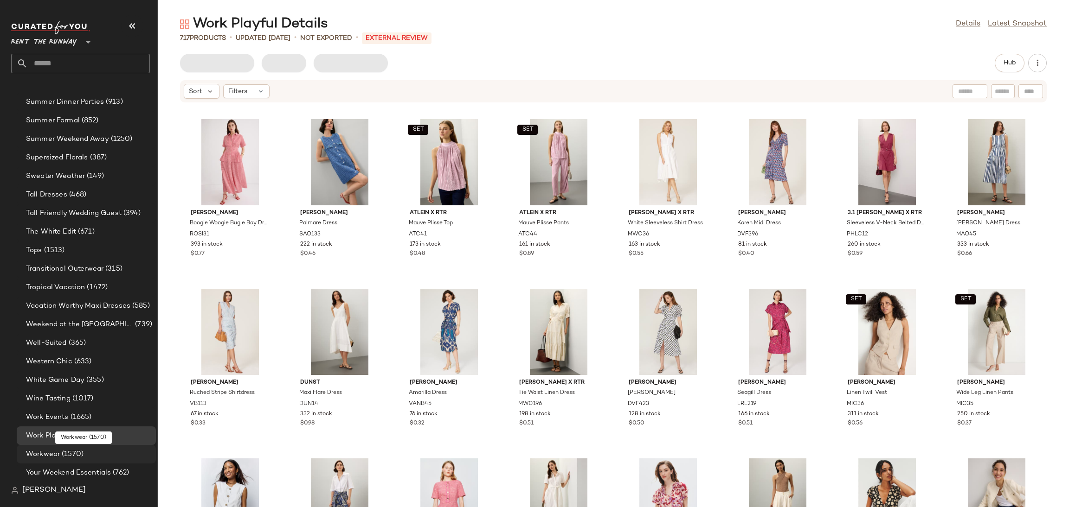
click at [55, 451] on span "Workwear" at bounding box center [43, 454] width 34 height 11
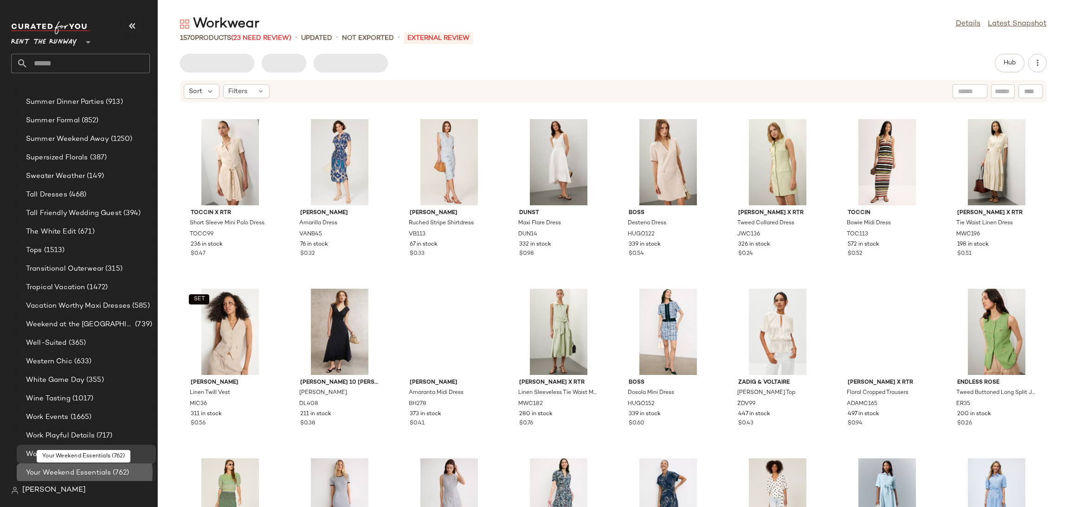
click at [48, 469] on span "Your Weekend Essentials" at bounding box center [68, 473] width 85 height 11
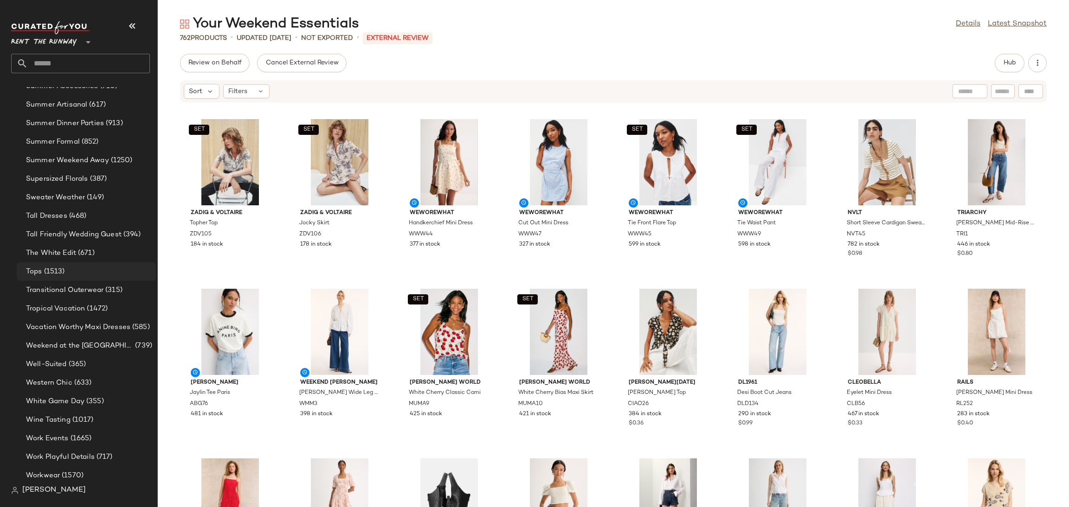
scroll to position [1017, 0]
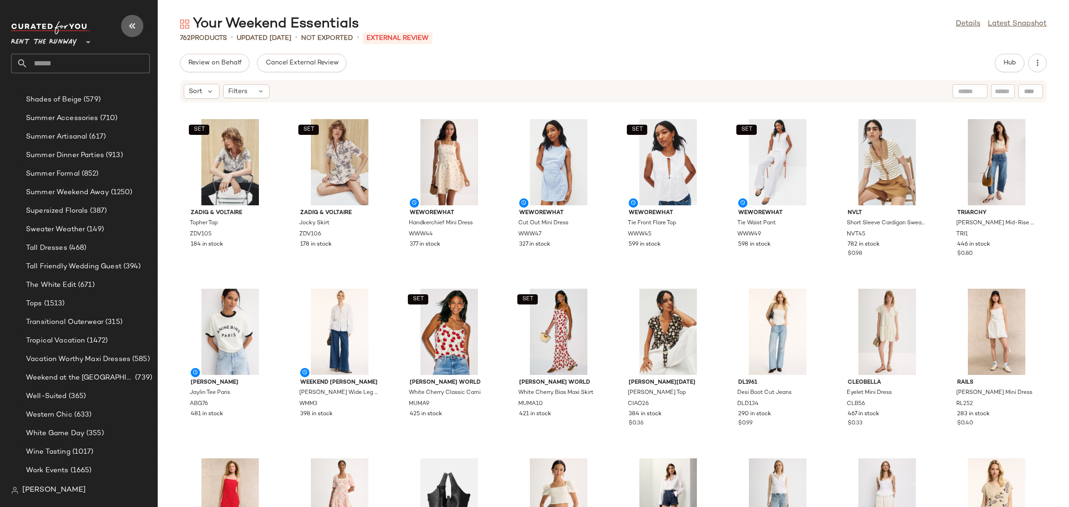
click at [138, 27] on button "button" at bounding box center [132, 26] width 22 height 22
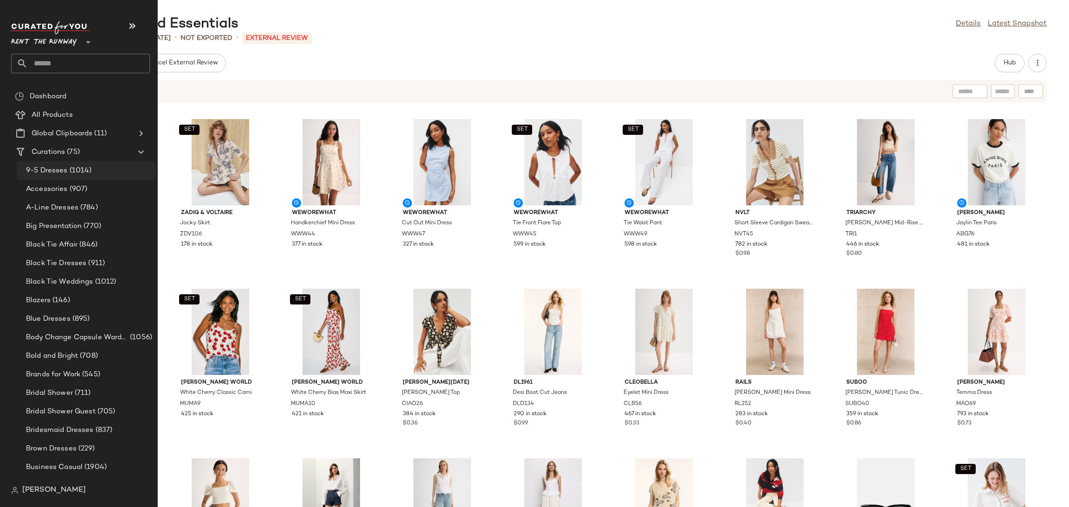
click at [52, 162] on div "9-5 Dresses (1014)" at bounding box center [86, 170] width 139 height 19
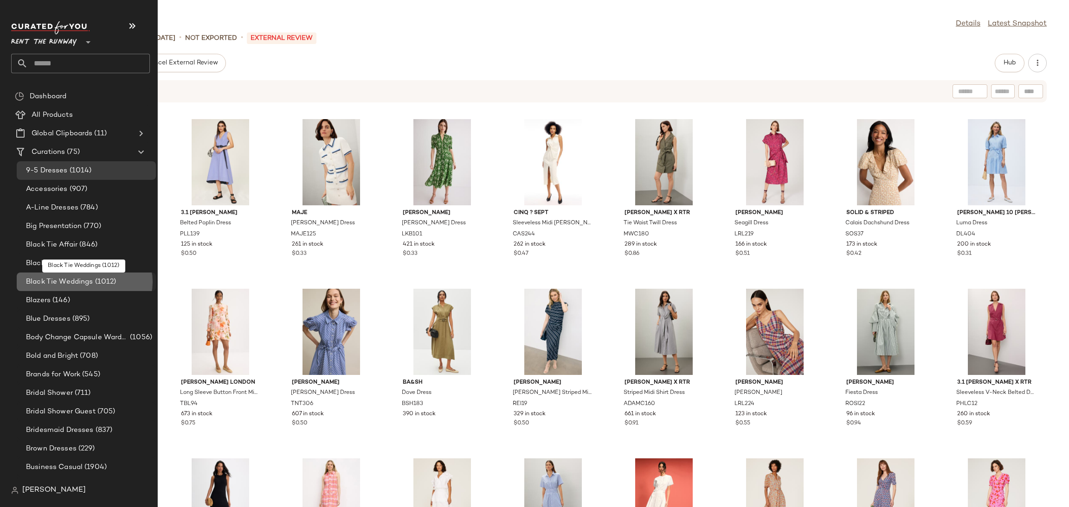
drag, startPoint x: 78, startPoint y: 283, endPoint x: 72, endPoint y: 275, distance: 9.9
click at [77, 280] on span "Black Tie Weddings" at bounding box center [59, 282] width 67 height 11
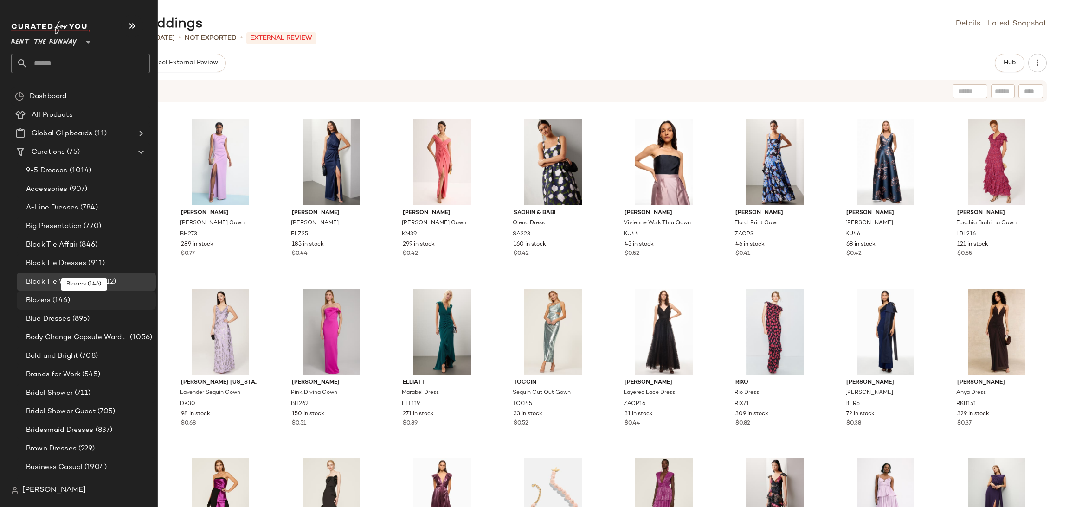
click at [79, 293] on div "Blazers (146)" at bounding box center [86, 300] width 139 height 19
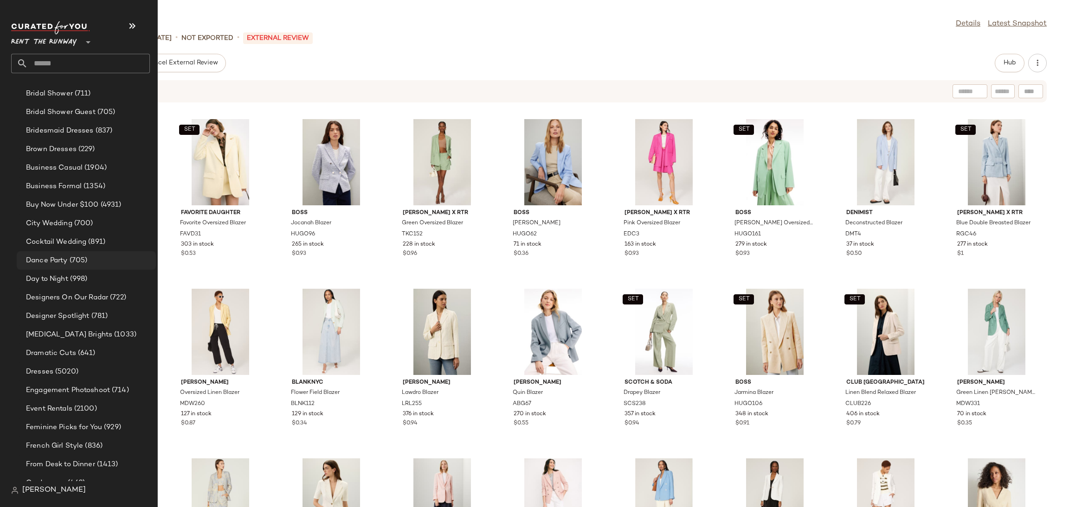
scroll to position [325, 0]
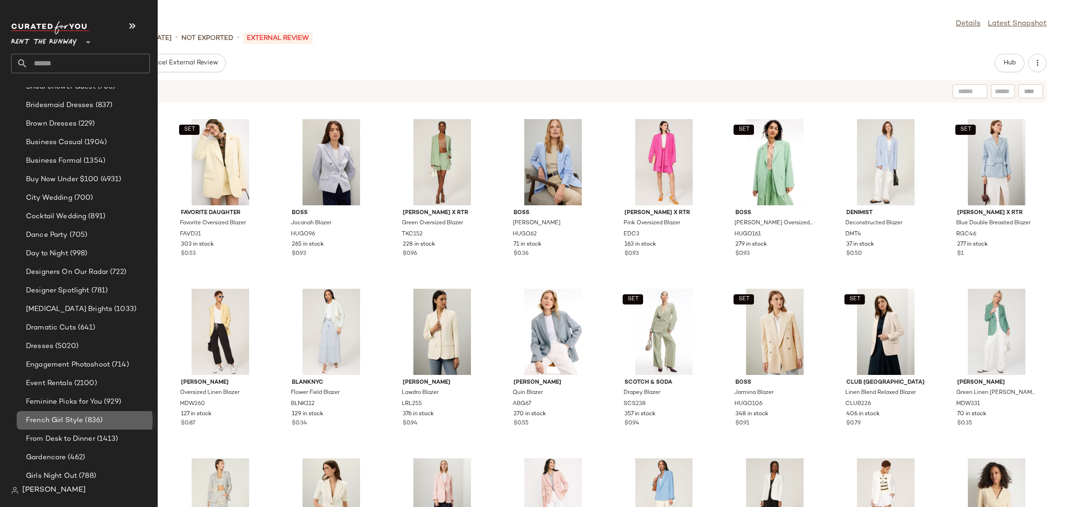
click at [73, 419] on span "French Girl Style" at bounding box center [54, 421] width 57 height 11
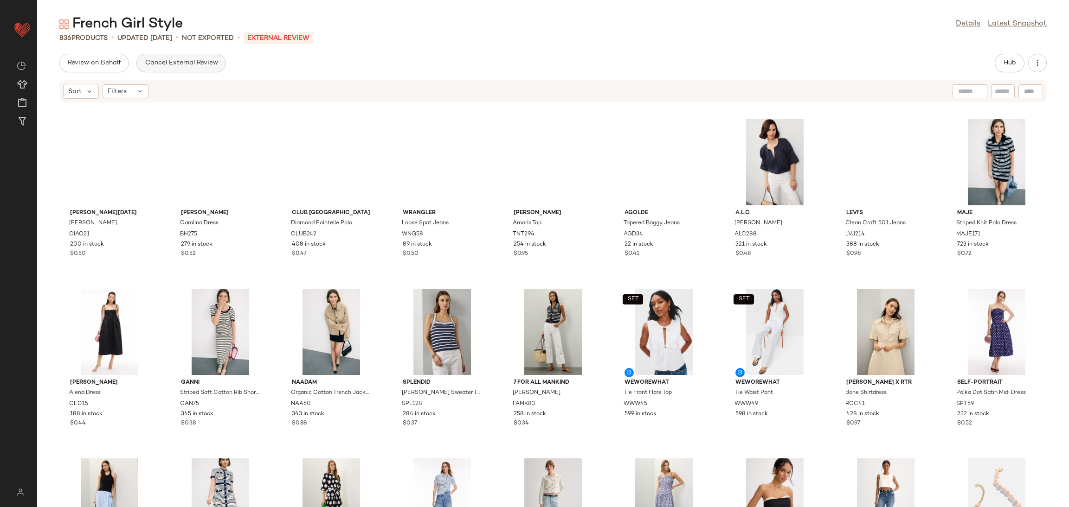
click at [181, 65] on span "Cancel External Review" at bounding box center [180, 62] width 73 height 7
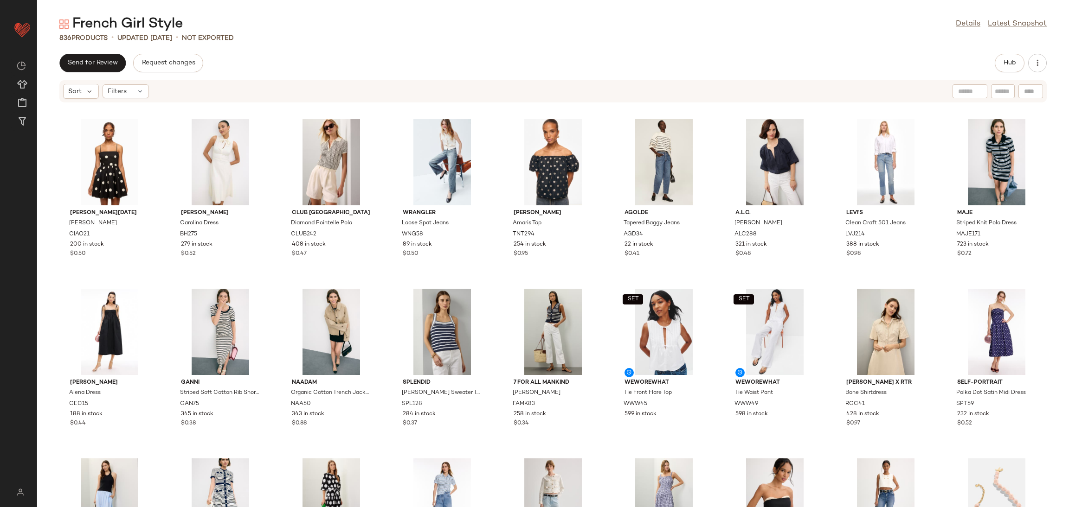
click at [90, 62] on span "Send for Review" at bounding box center [92, 62] width 51 height 7
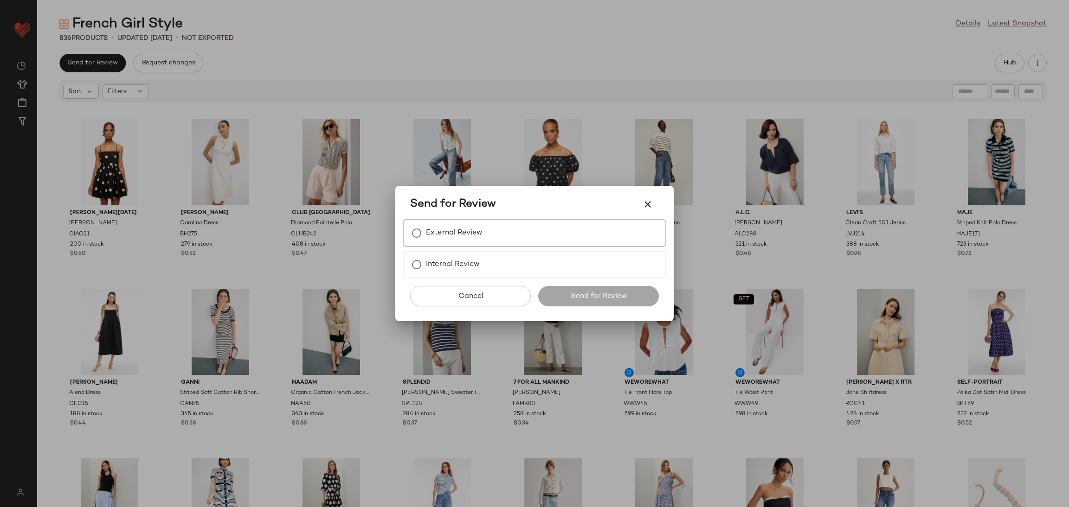
click at [462, 232] on label "External Review" at bounding box center [454, 233] width 57 height 19
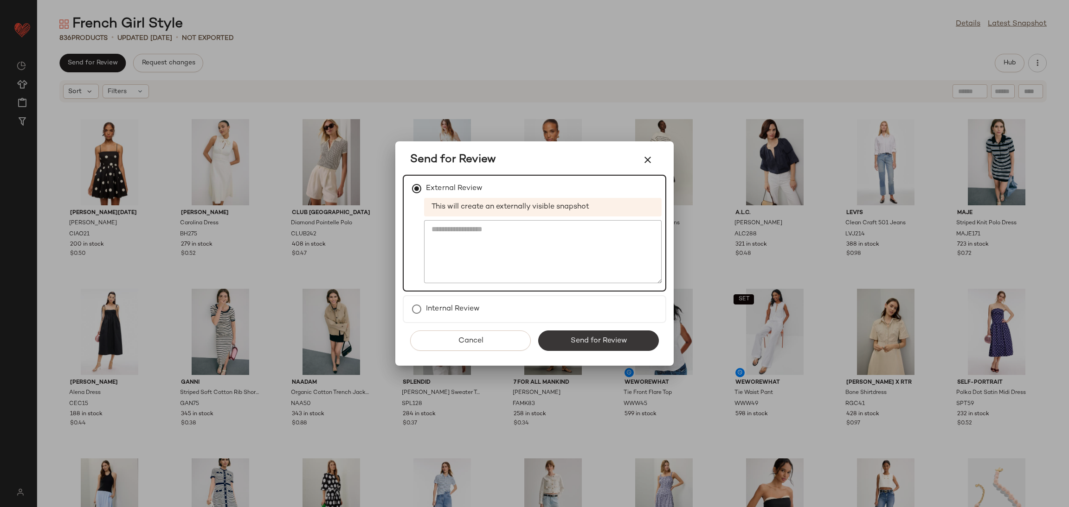
click at [591, 333] on button "Send for Review" at bounding box center [598, 341] width 121 height 20
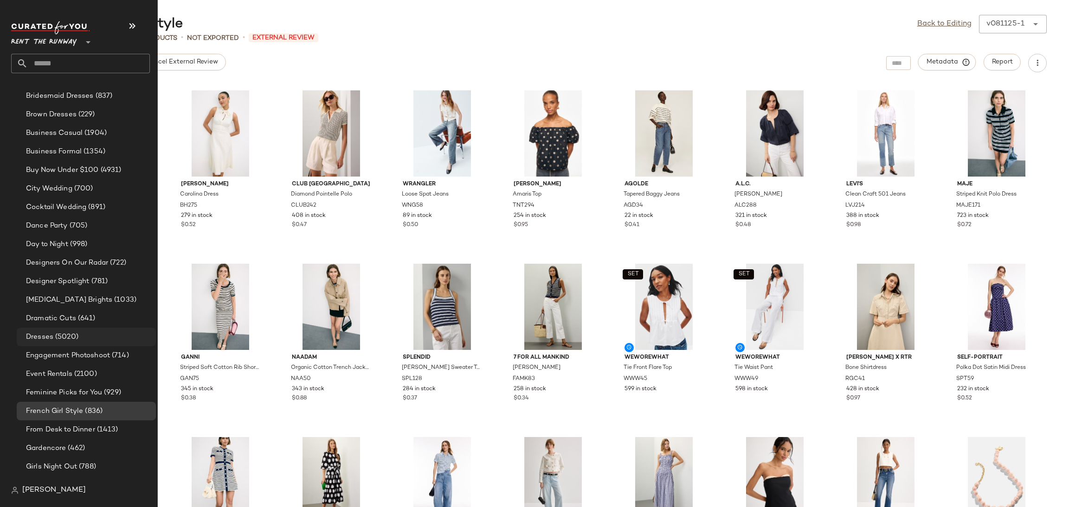
scroll to position [341, 0]
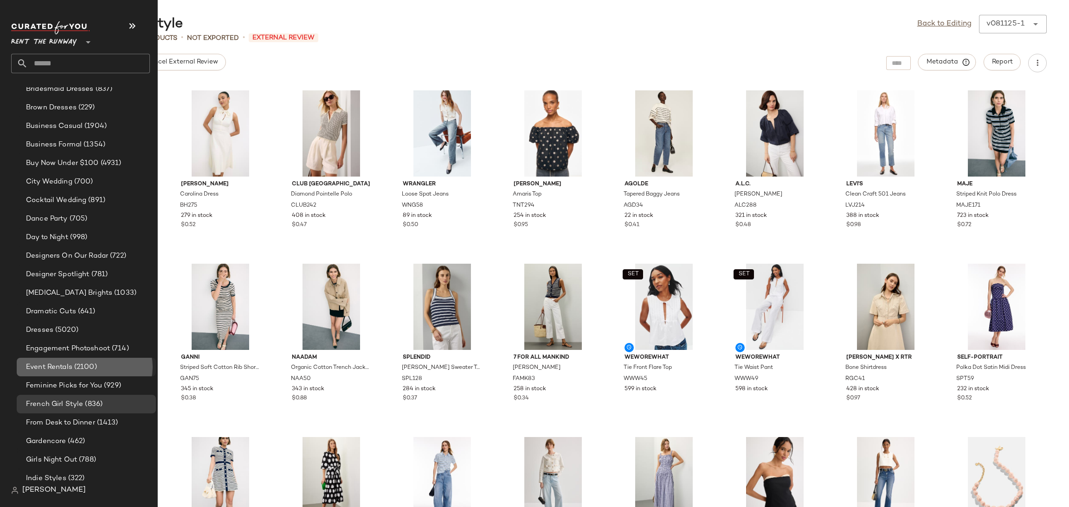
click at [95, 372] on div "Event Rentals (2100)" at bounding box center [86, 367] width 139 height 19
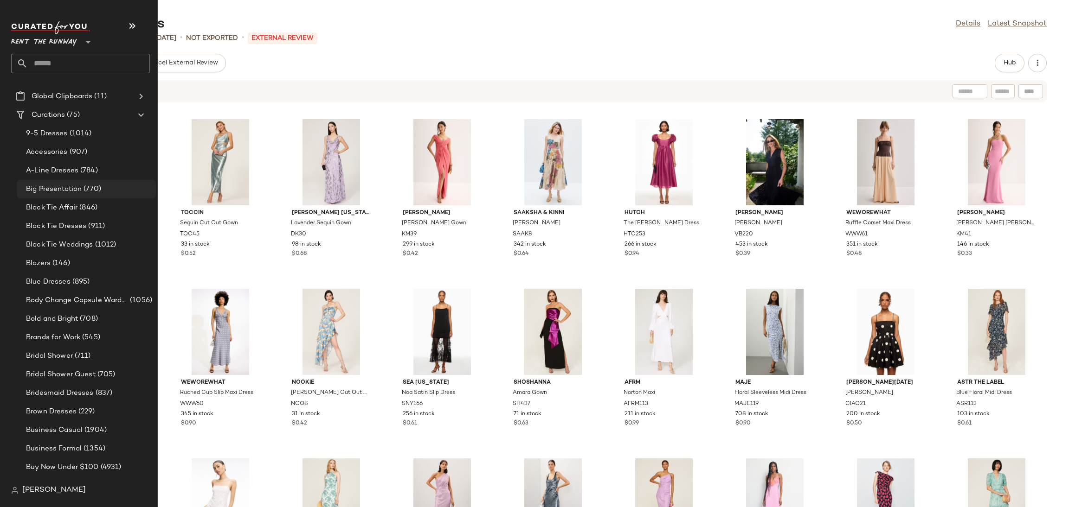
scroll to position [35, 0]
click at [63, 134] on span "9-5 Dresses" at bounding box center [47, 135] width 42 height 11
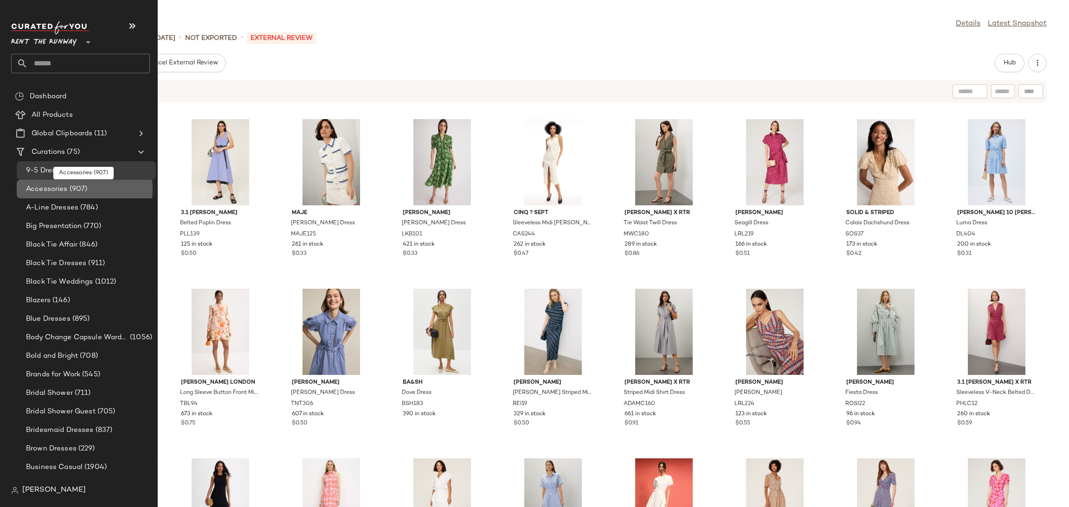
click at [93, 194] on div "Accessories (907)" at bounding box center [87, 189] width 129 height 11
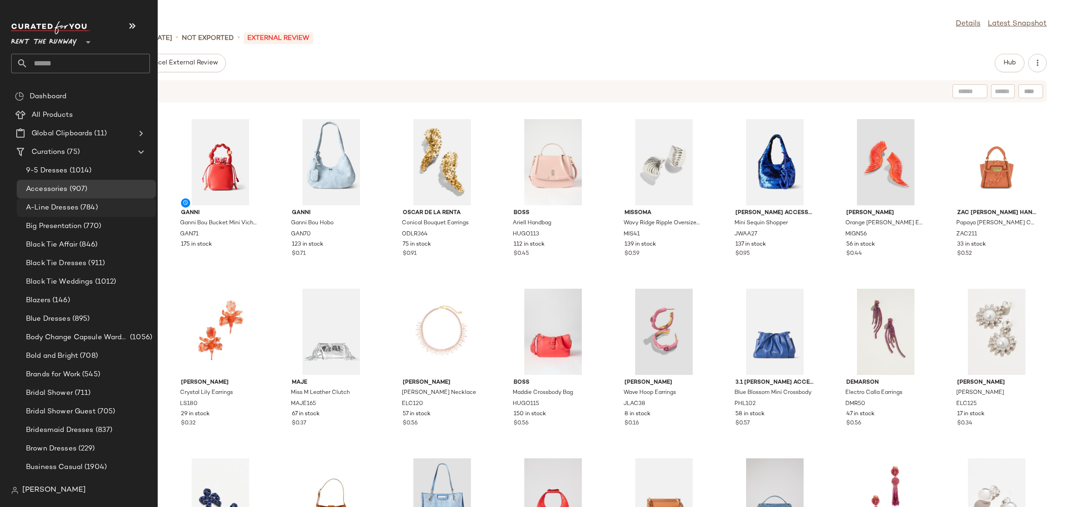
click at [54, 210] on span "A-Line Dresses" at bounding box center [52, 208] width 52 height 11
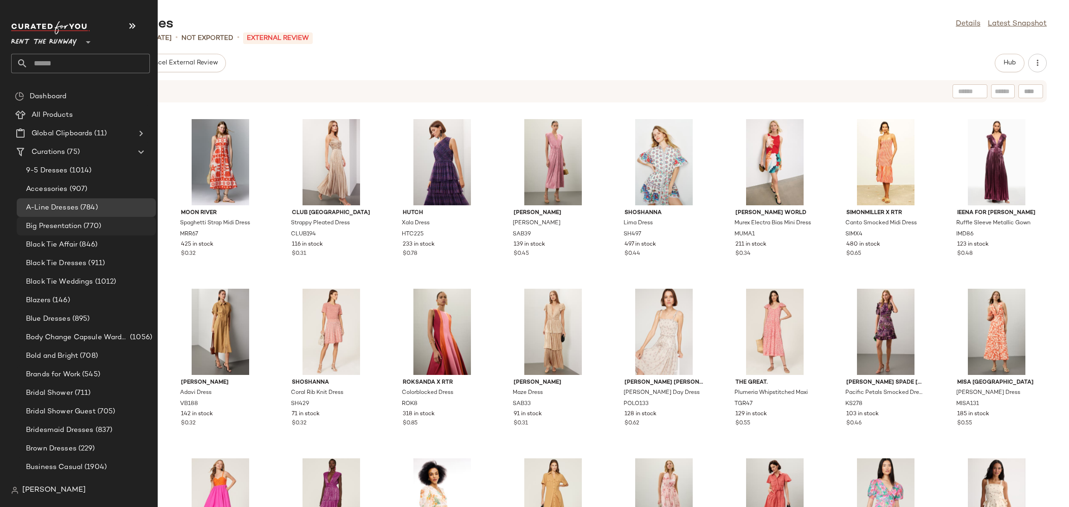
drag, startPoint x: 106, startPoint y: 224, endPoint x: 106, endPoint y: 218, distance: 5.1
click at [106, 221] on div "Big Presentation (770)" at bounding box center [87, 226] width 129 height 11
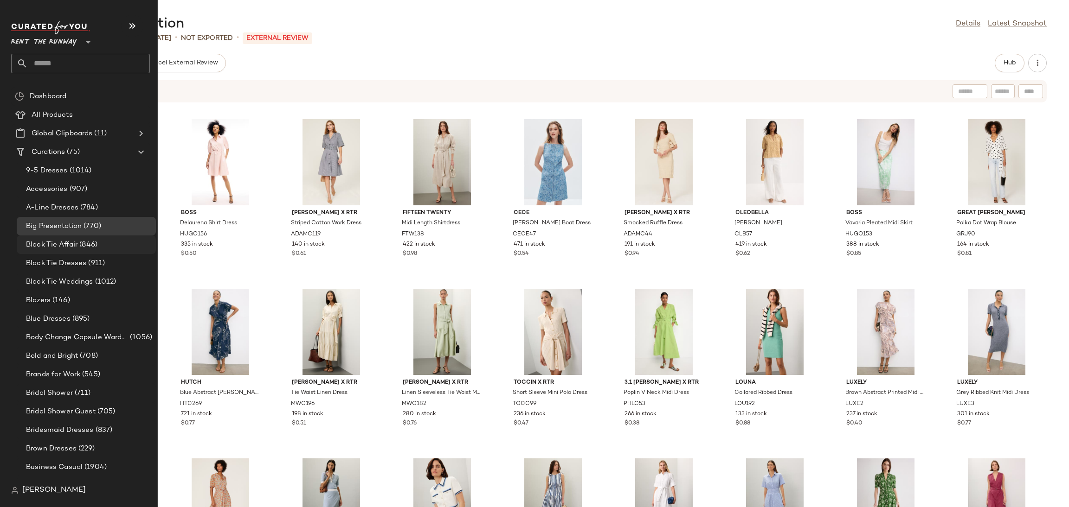
click at [58, 244] on span "Black Tie Affair" at bounding box center [51, 245] width 51 height 11
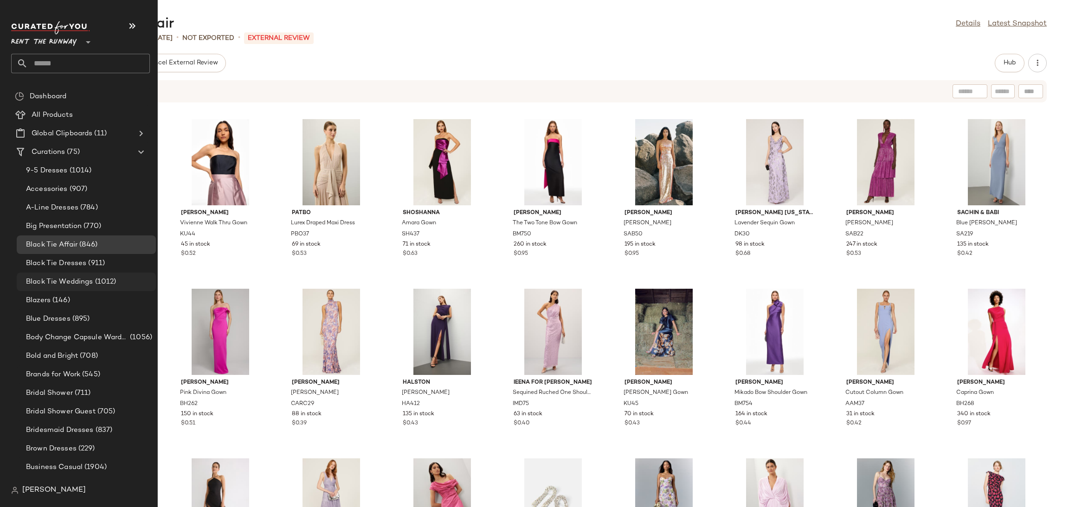
click at [82, 277] on span "Black Tie Weddings" at bounding box center [59, 282] width 67 height 11
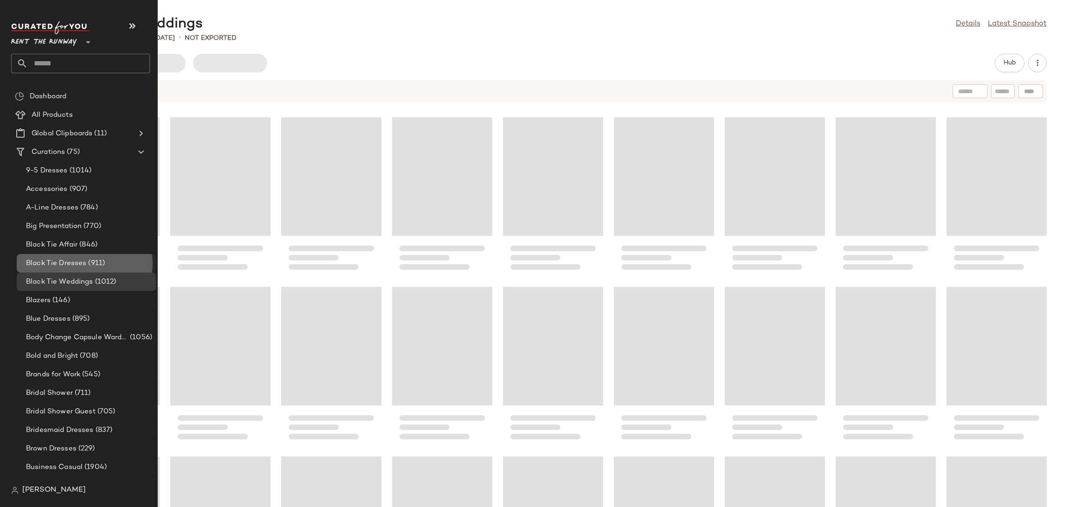
click at [90, 256] on div "Black Tie Dresses (911)" at bounding box center [86, 263] width 139 height 19
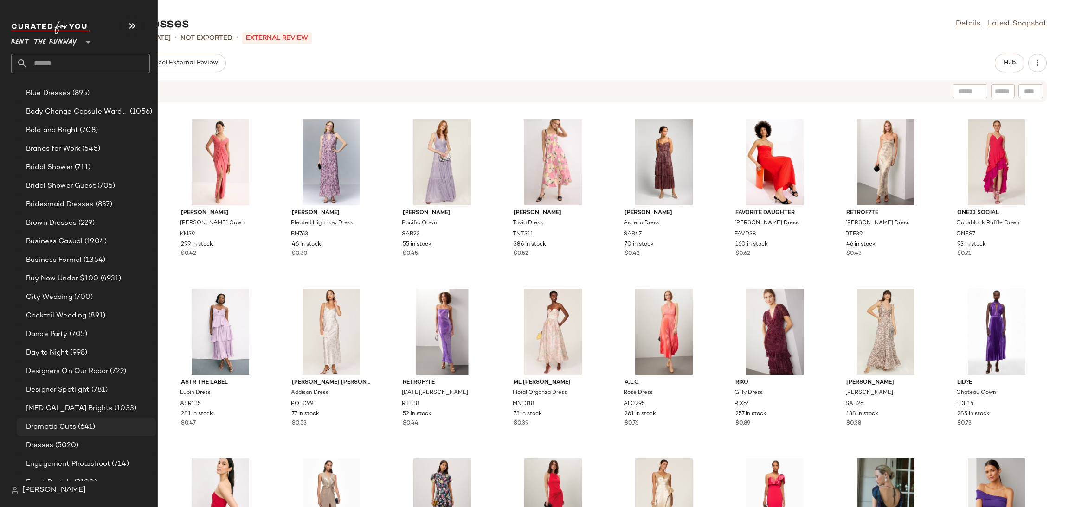
scroll to position [228, 0]
click at [77, 375] on div "Designers On Our Radar (722)" at bounding box center [86, 369] width 139 height 19
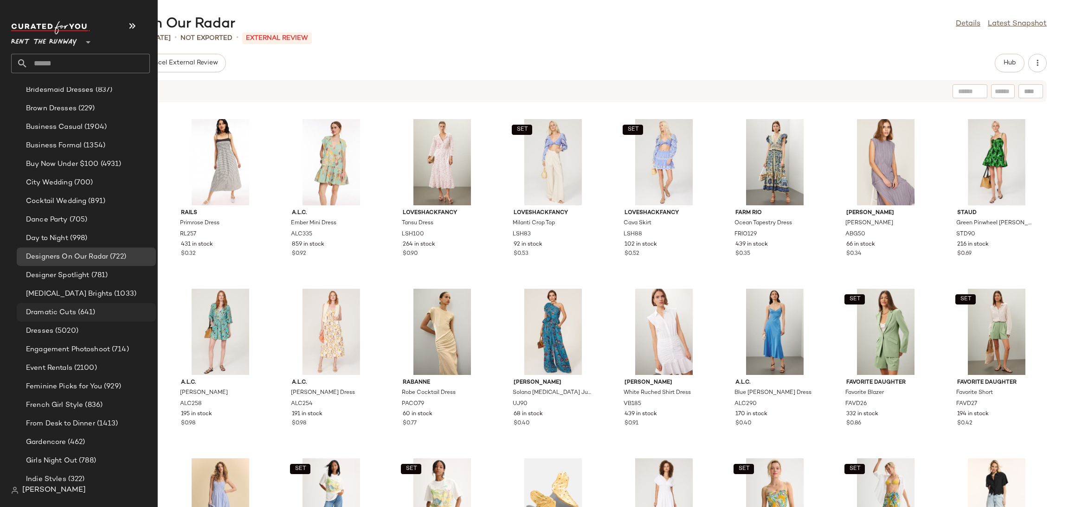
scroll to position [355, 0]
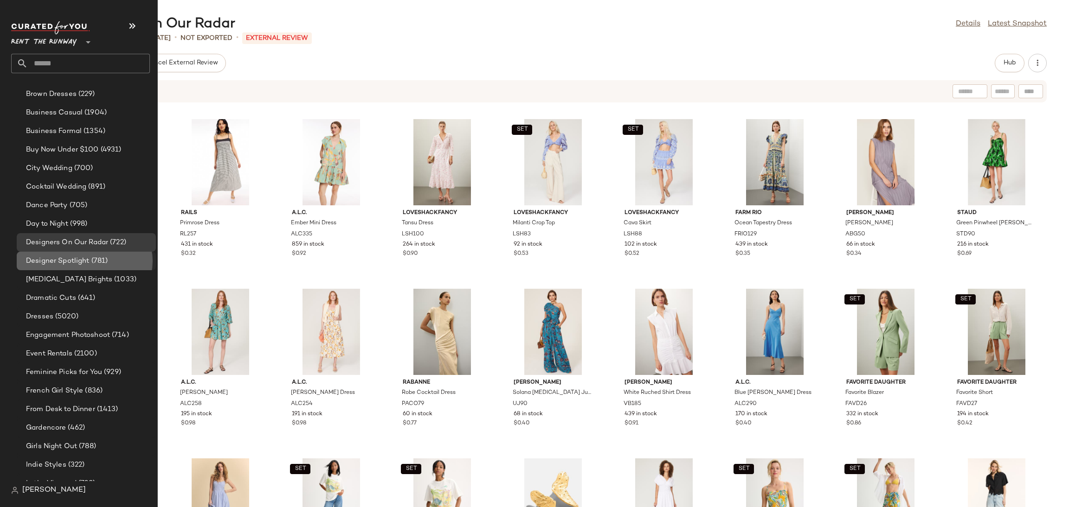
click at [90, 263] on span "(781)" at bounding box center [99, 261] width 19 height 11
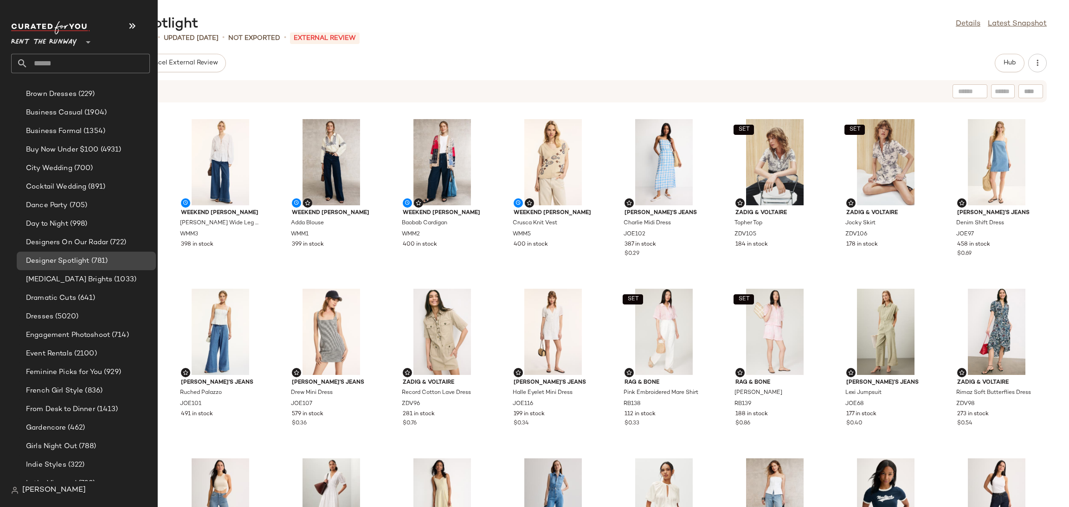
click at [66, 243] on span "Designers On Our Radar" at bounding box center [67, 242] width 82 height 11
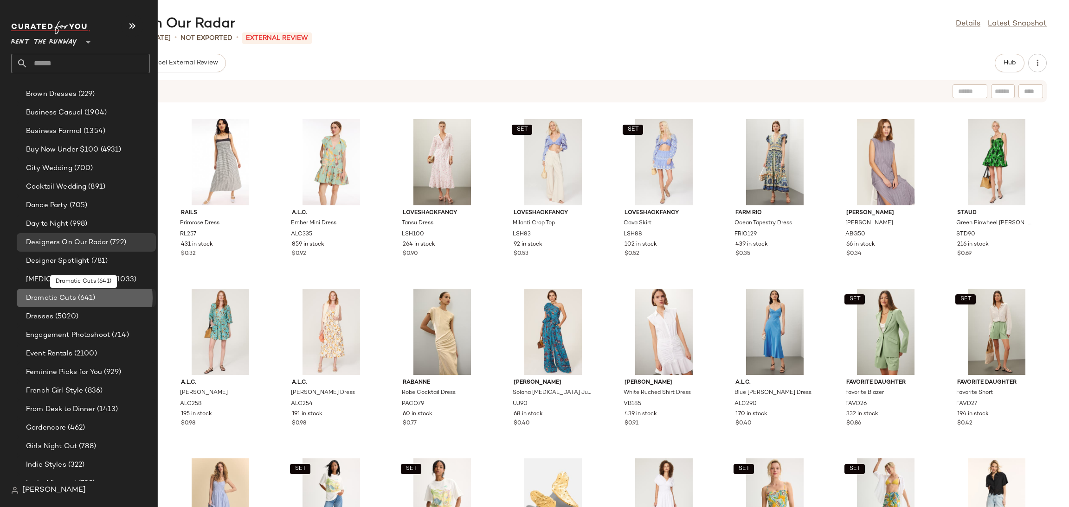
click at [66, 304] on div "Dramatic Cuts (641)" at bounding box center [86, 298] width 139 height 19
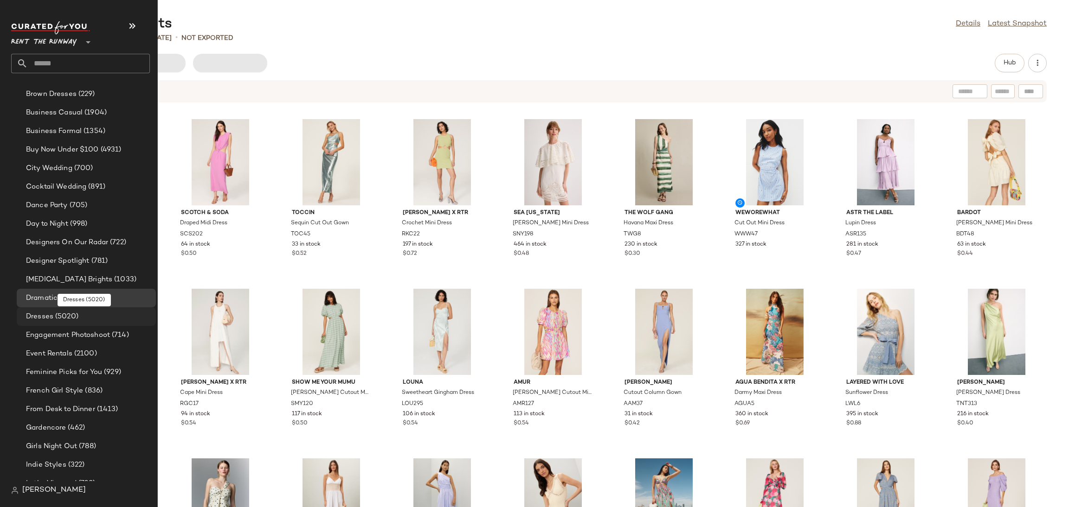
click at [58, 319] on span "(5020)" at bounding box center [65, 317] width 25 height 11
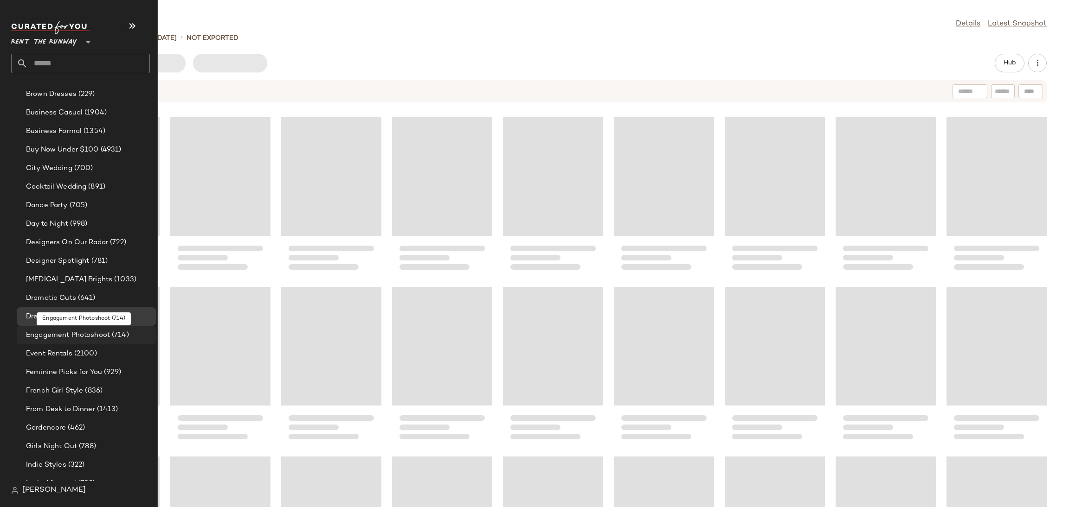
click at [52, 339] on span "Engagement Photoshoot" at bounding box center [68, 335] width 84 height 11
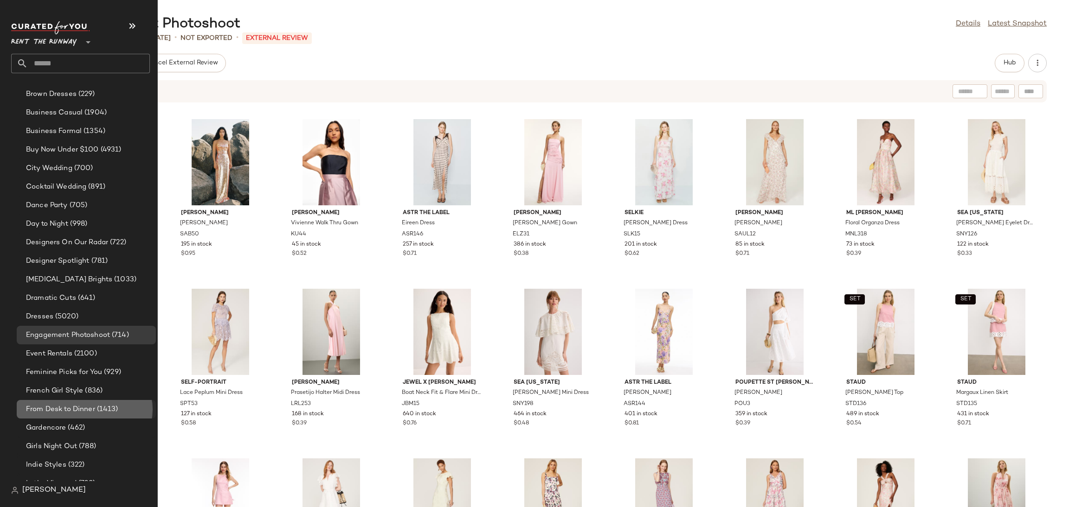
click at [70, 408] on span "From Desk to Dinner" at bounding box center [60, 409] width 69 height 11
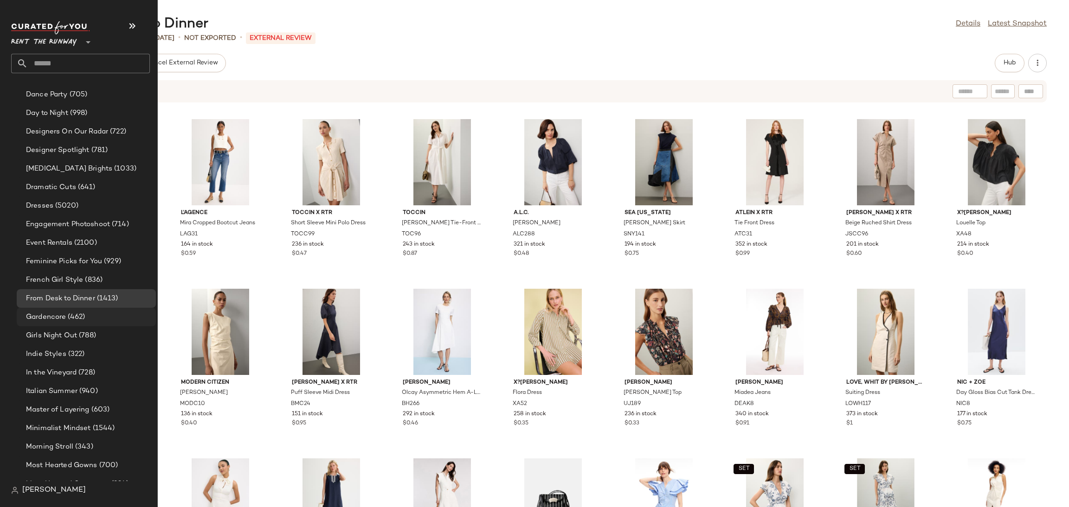
scroll to position [495, 0]
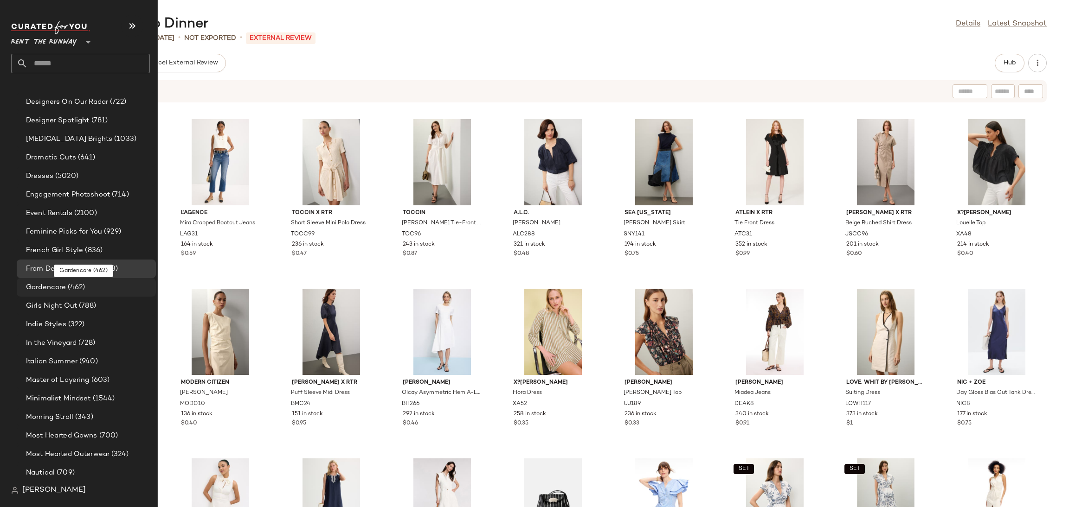
click at [57, 292] on span "Gardencore" at bounding box center [46, 287] width 40 height 11
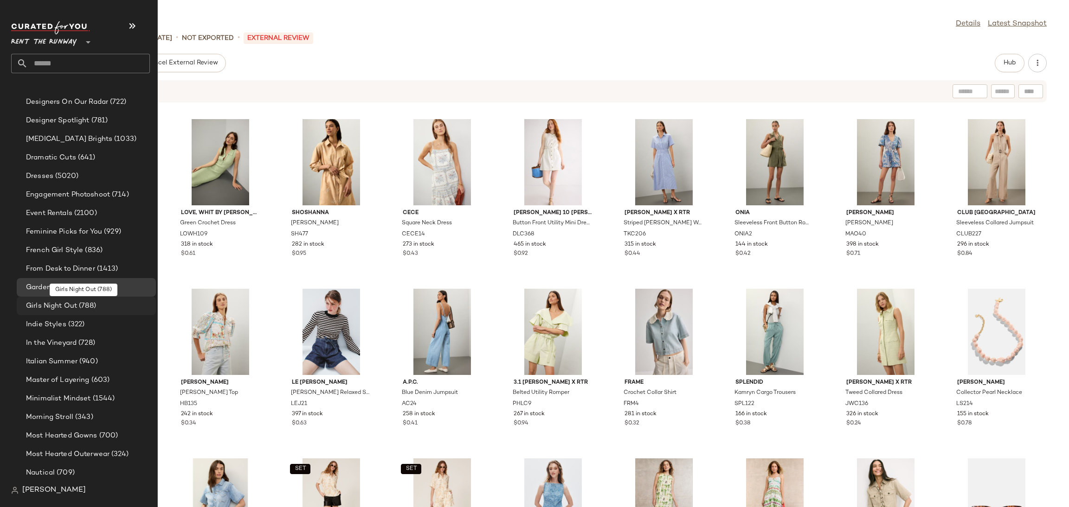
click at [65, 303] on span "Girls Night Out" at bounding box center [51, 306] width 51 height 11
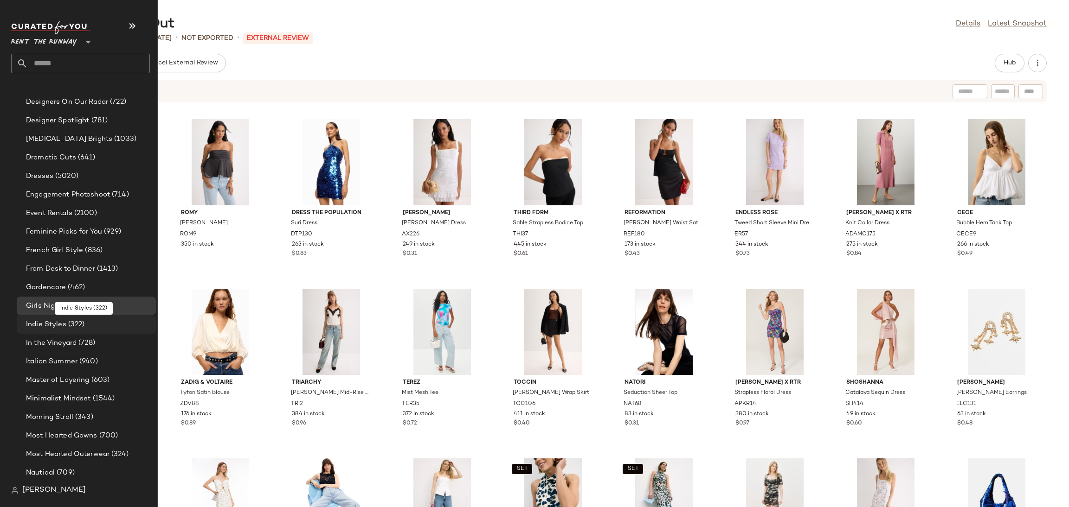
click at [60, 323] on span "Indie Styles" at bounding box center [46, 325] width 40 height 11
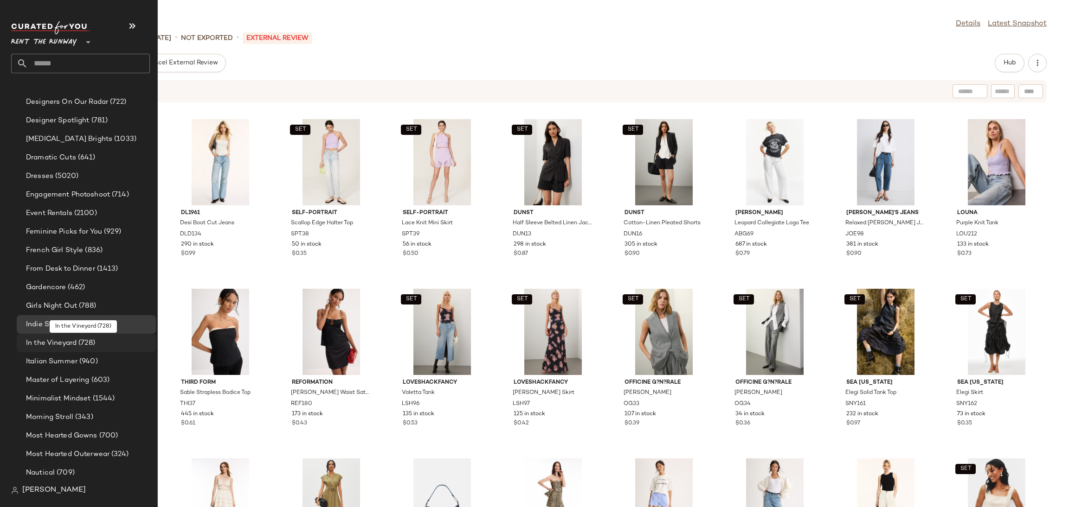
click at [55, 336] on div "In the Vineyard (728)" at bounding box center [86, 343] width 139 height 19
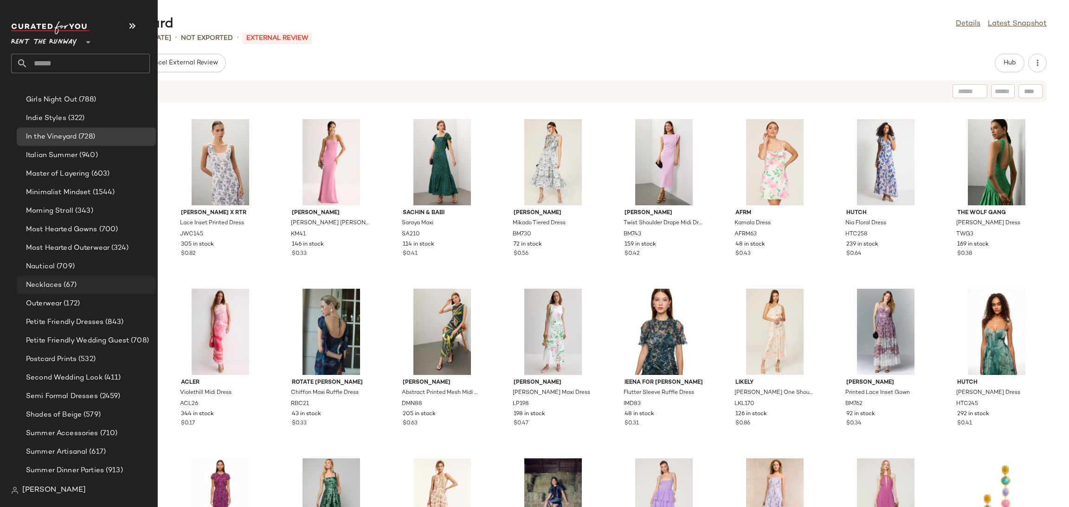
scroll to position [698, 0]
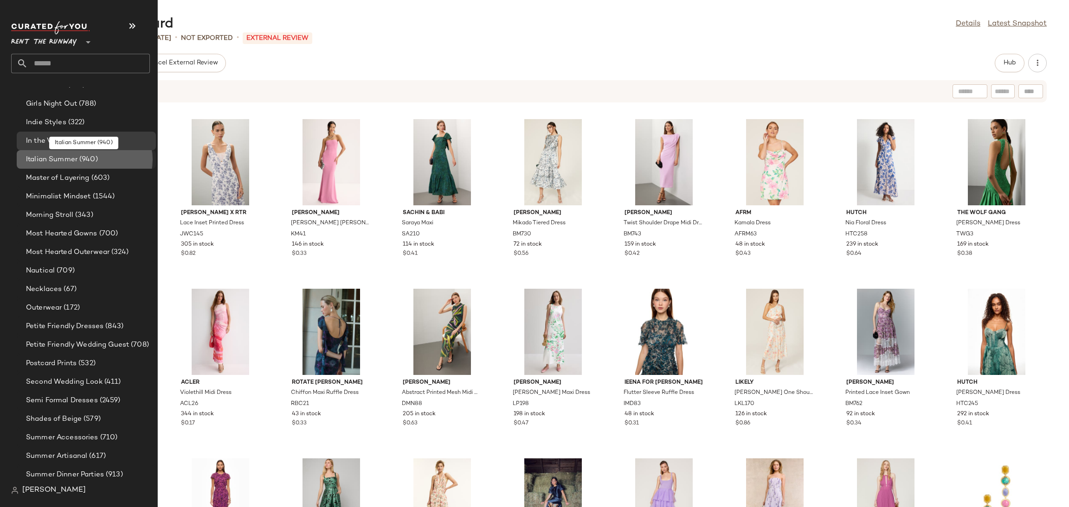
click at [77, 161] on span "(940)" at bounding box center [87, 159] width 20 height 11
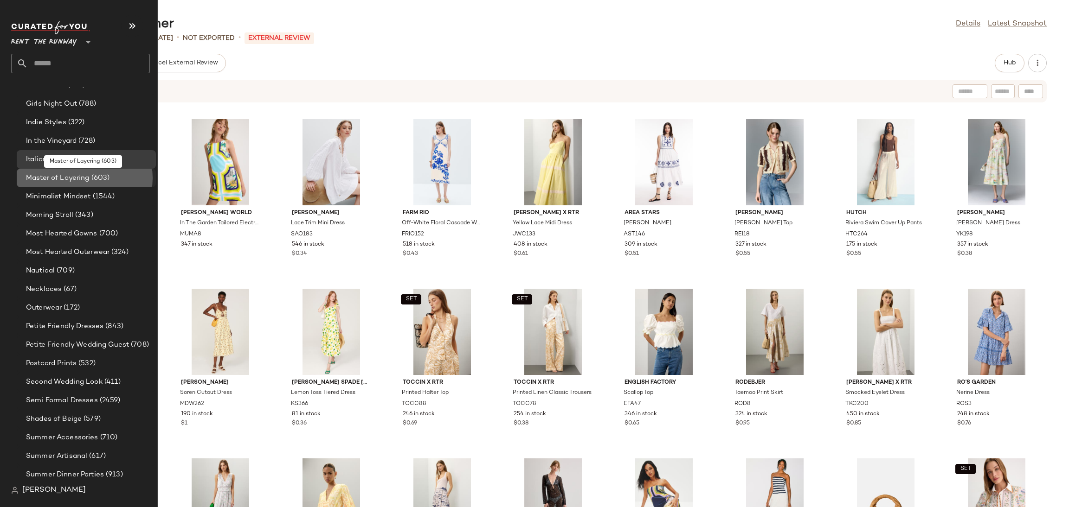
click at [77, 185] on div "Master of Layering (603)" at bounding box center [86, 178] width 139 height 19
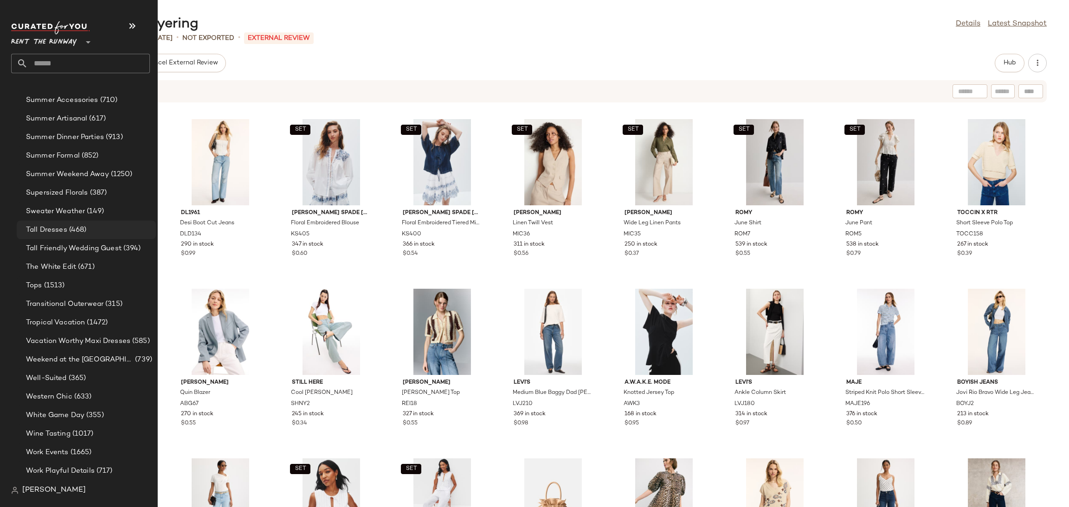
scroll to position [1070, 0]
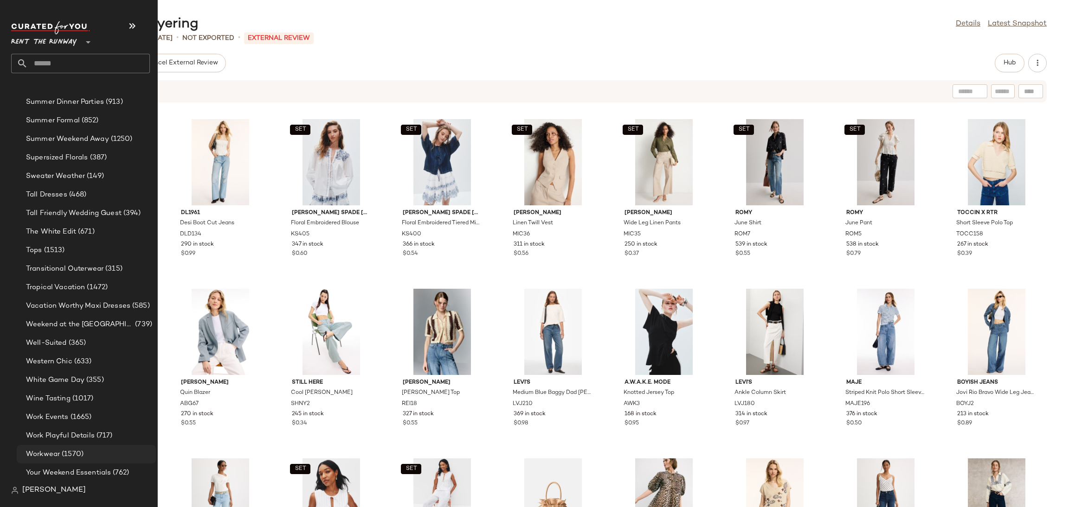
click at [90, 453] on div "Workwear (1570)" at bounding box center [87, 454] width 129 height 11
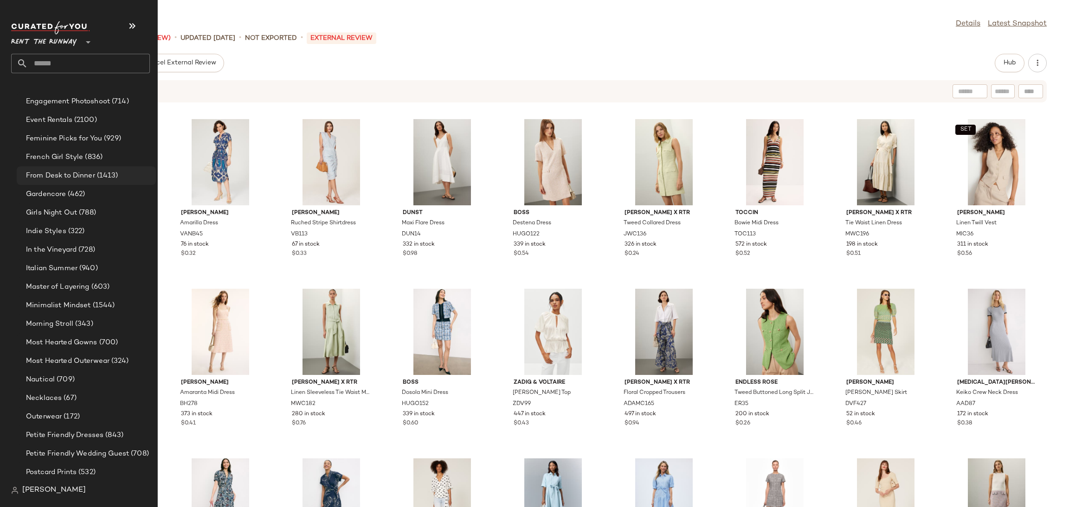
scroll to position [575, 0]
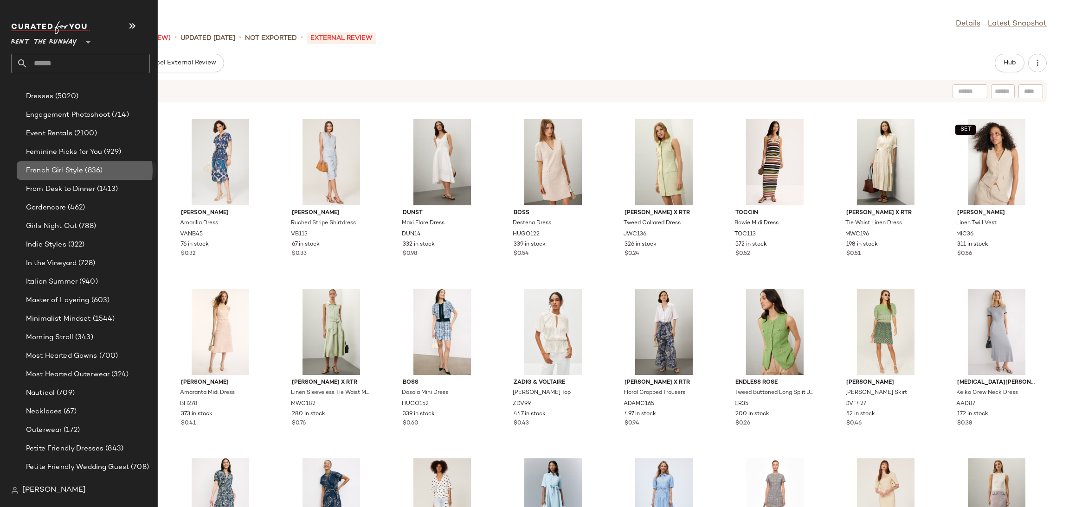
click at [102, 171] on div "French Girl Style (836)" at bounding box center [87, 171] width 129 height 11
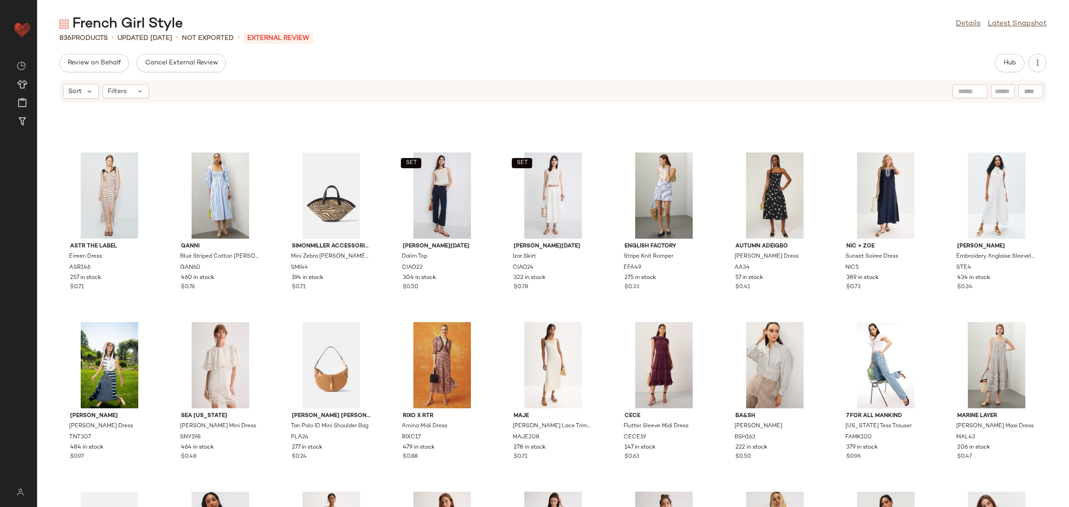
scroll to position [1014, 0]
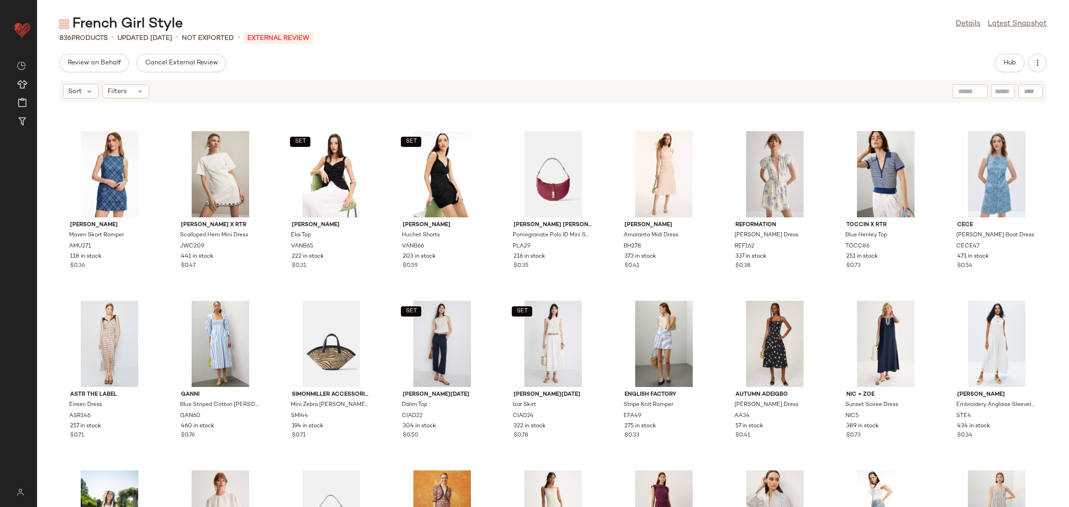
click at [1011, 52] on div "French Girl Style Details Latest Snapshot 836 Products • updated [DATE] • Not E…" at bounding box center [552, 261] width 1031 height 493
click at [1011, 59] on span "Hub" at bounding box center [1009, 62] width 13 height 7
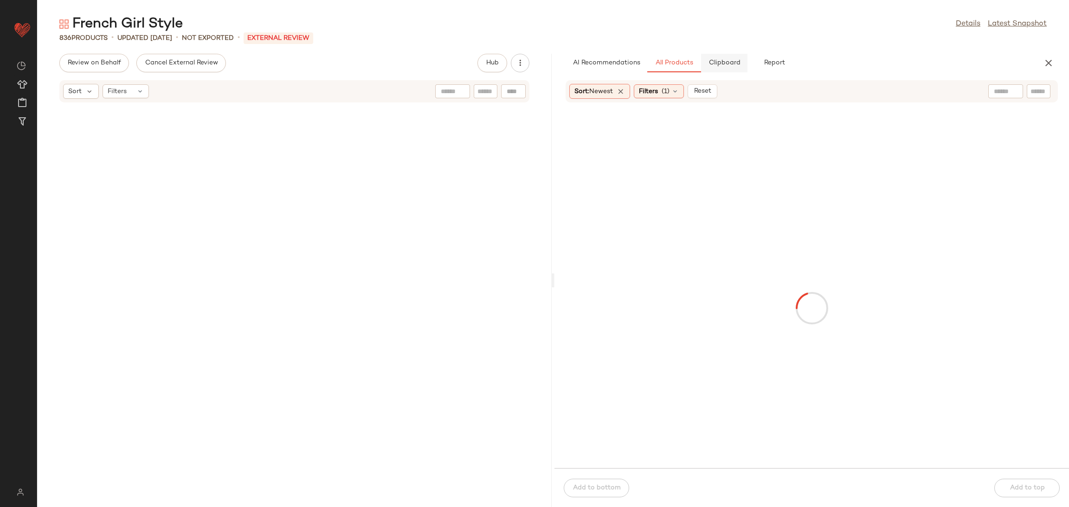
scroll to position [2037, 0]
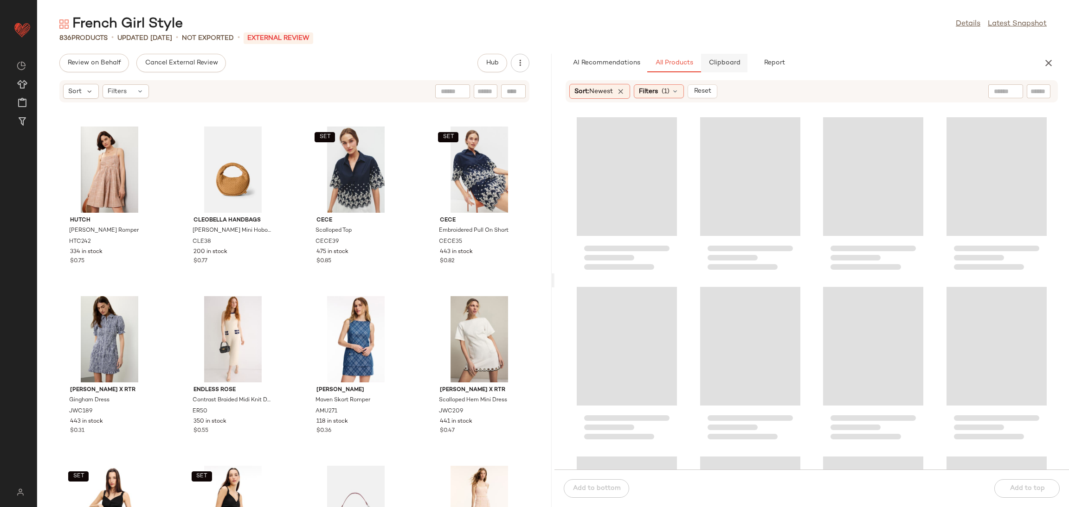
click at [724, 65] on span "Clipboard" at bounding box center [724, 62] width 32 height 7
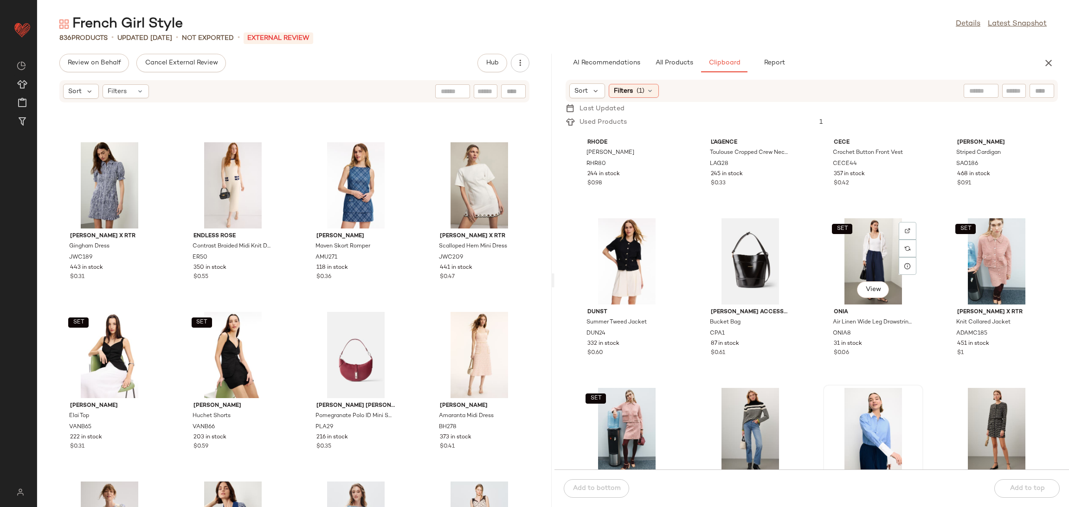
scroll to position [81, 0]
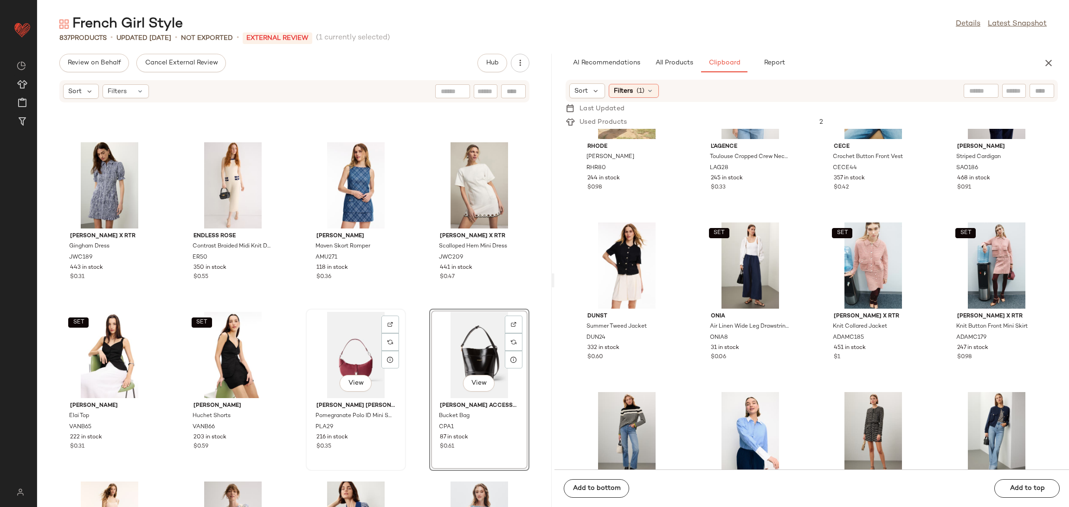
click at [348, 352] on div "View" at bounding box center [356, 355] width 94 height 86
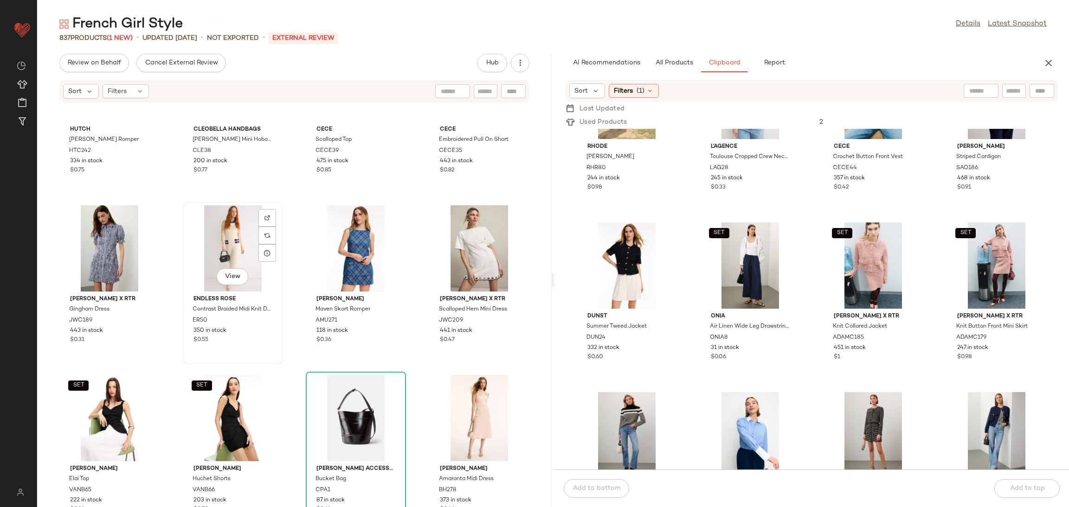
scroll to position [2129, 0]
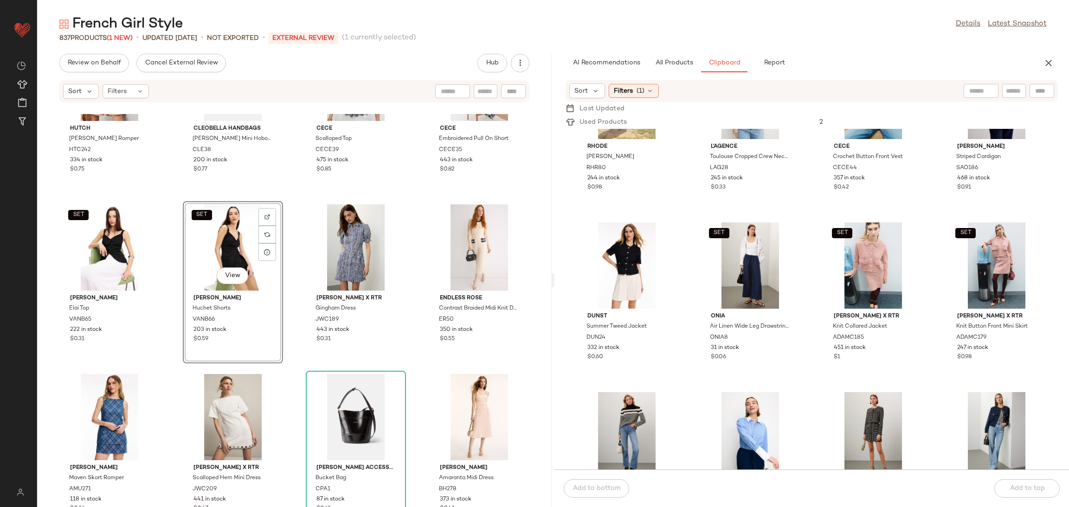
click at [290, 186] on div "[PERSON_NAME] Gingham Romper HTC242 334 in stock $0.75 Cleobella Handbags [PERS…" at bounding box center [294, 310] width 514 height 393
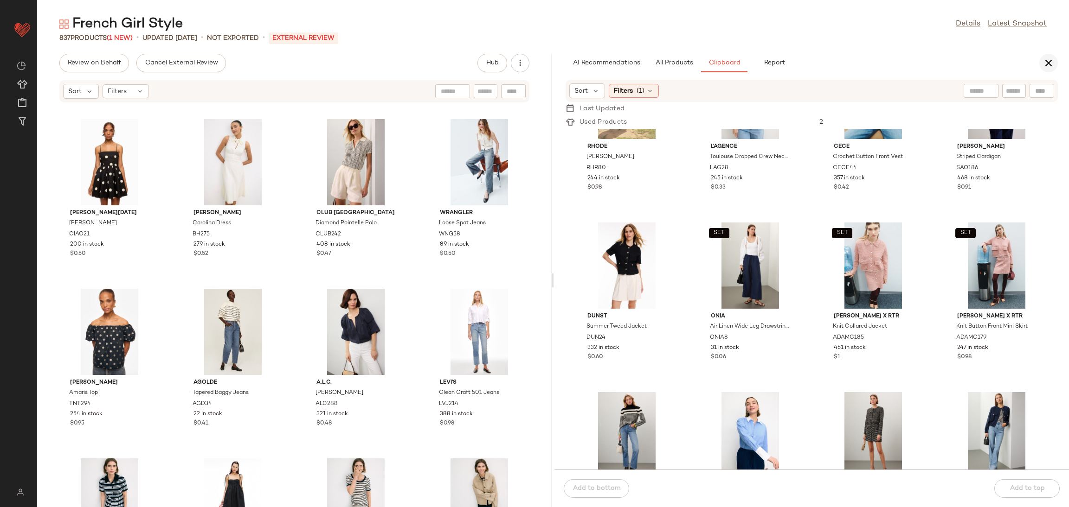
click at [1043, 70] on button "button" at bounding box center [1048, 63] width 19 height 19
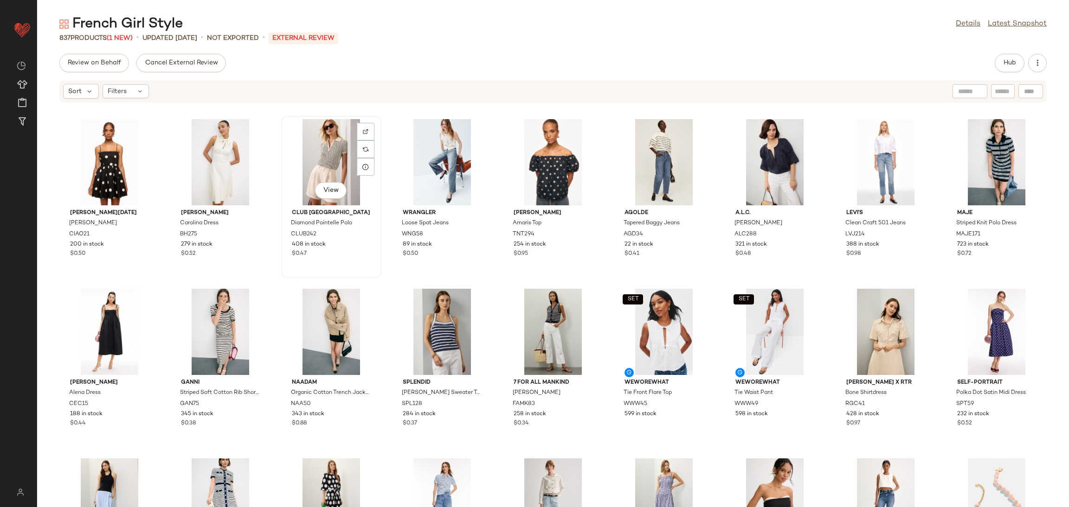
scroll to position [6, 0]
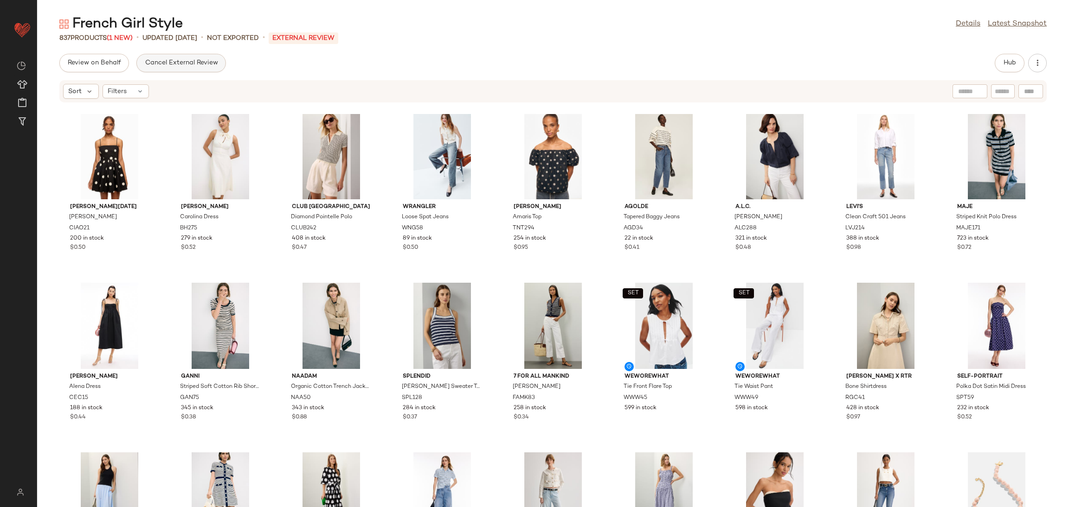
click at [168, 61] on span "Cancel External Review" at bounding box center [180, 62] width 73 height 7
click at [101, 56] on button "Send for Review" at bounding box center [92, 63] width 66 height 19
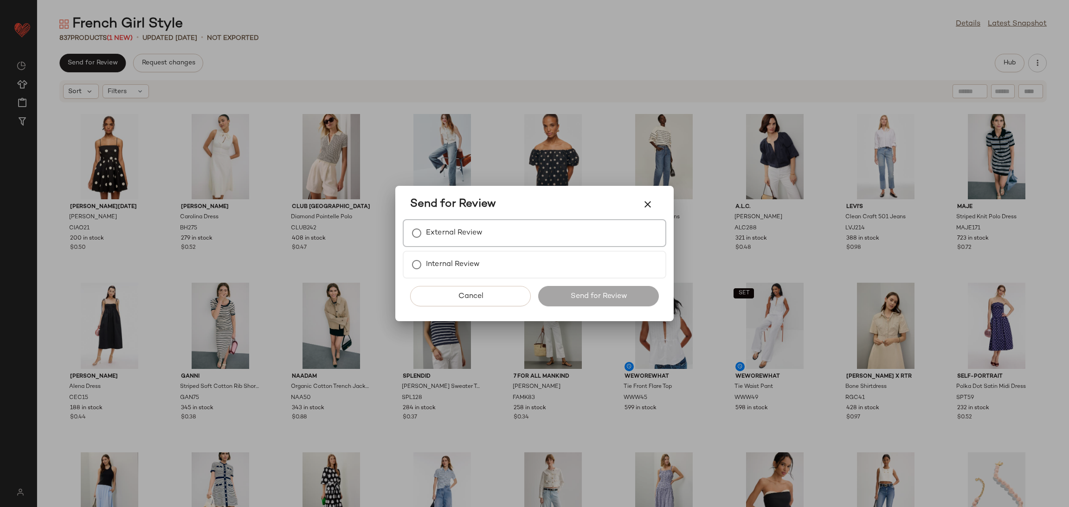
click at [440, 226] on label "External Review" at bounding box center [454, 233] width 57 height 19
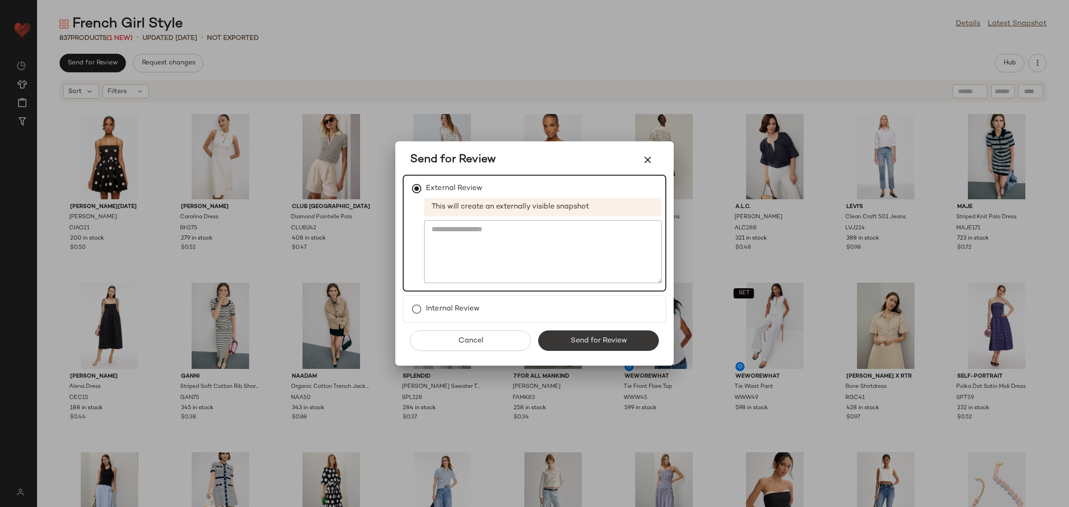
click at [592, 332] on button "Send for Review" at bounding box center [598, 341] width 121 height 20
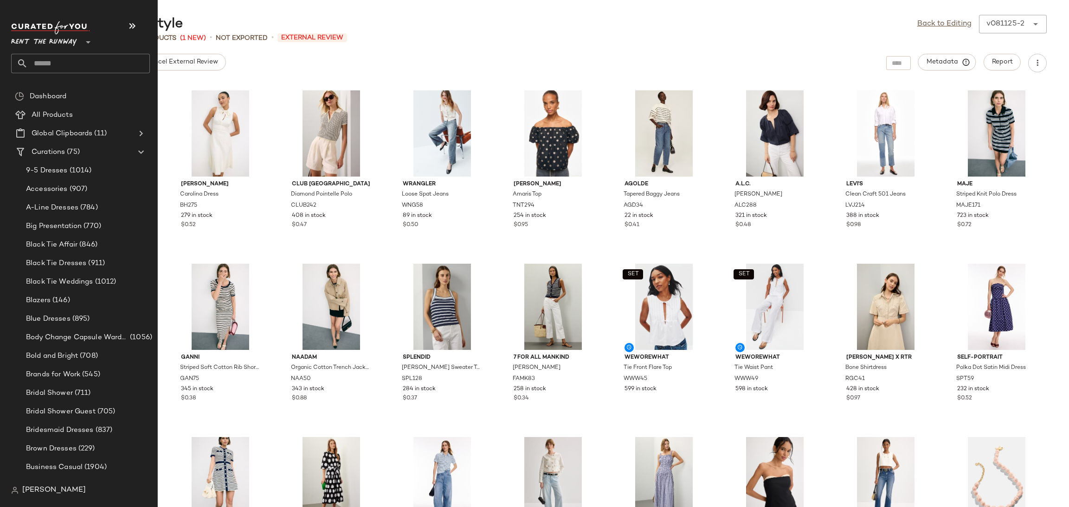
click at [56, 45] on span "Rent the Runway" at bounding box center [44, 40] width 66 height 17
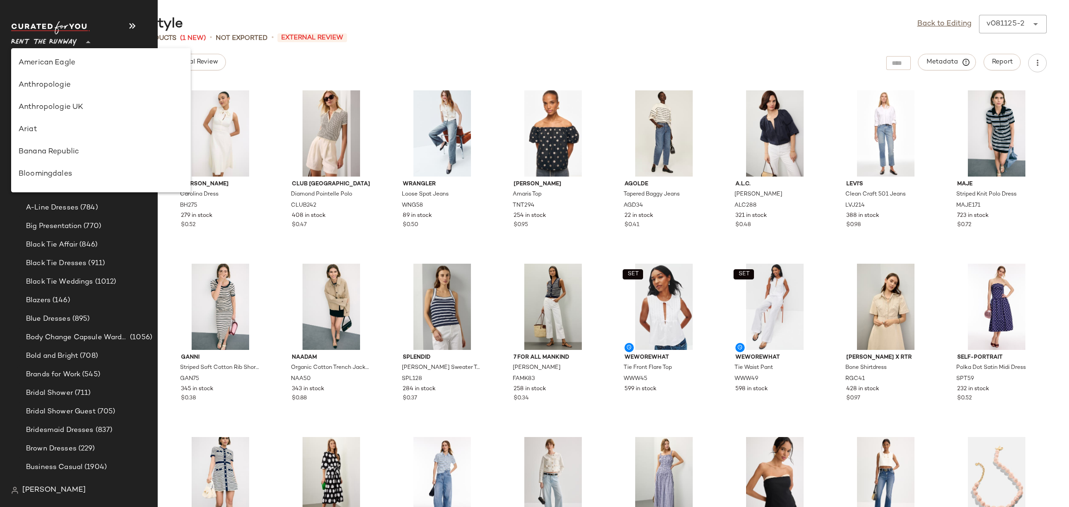
scroll to position [467, 0]
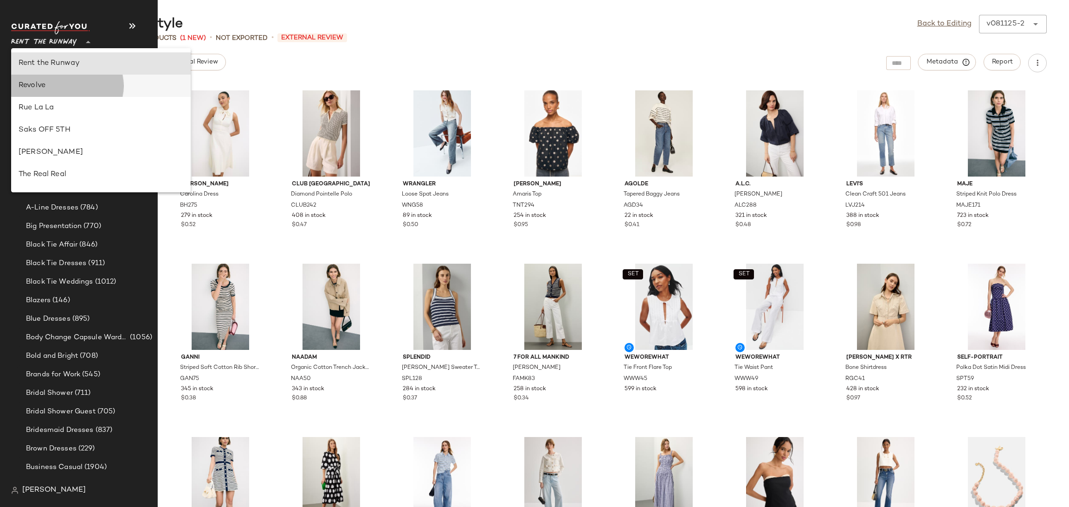
click at [70, 91] on div "Revolve" at bounding box center [100, 86] width 179 height 22
type input "**"
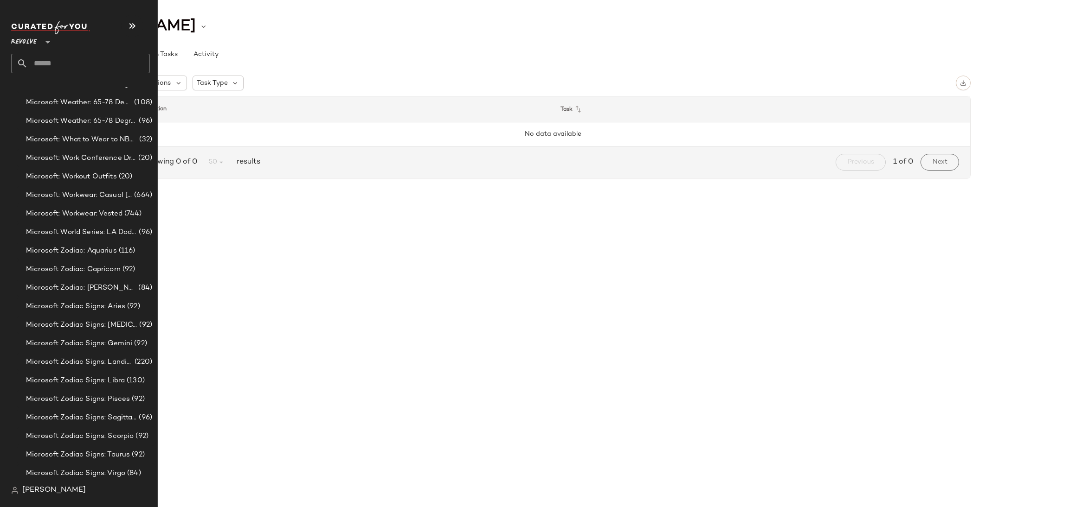
scroll to position [5617, 0]
click at [105, 296] on div "Microsoft Zodiac Signs: [MEDICAL_DATA] (92)" at bounding box center [86, 304] width 139 height 19
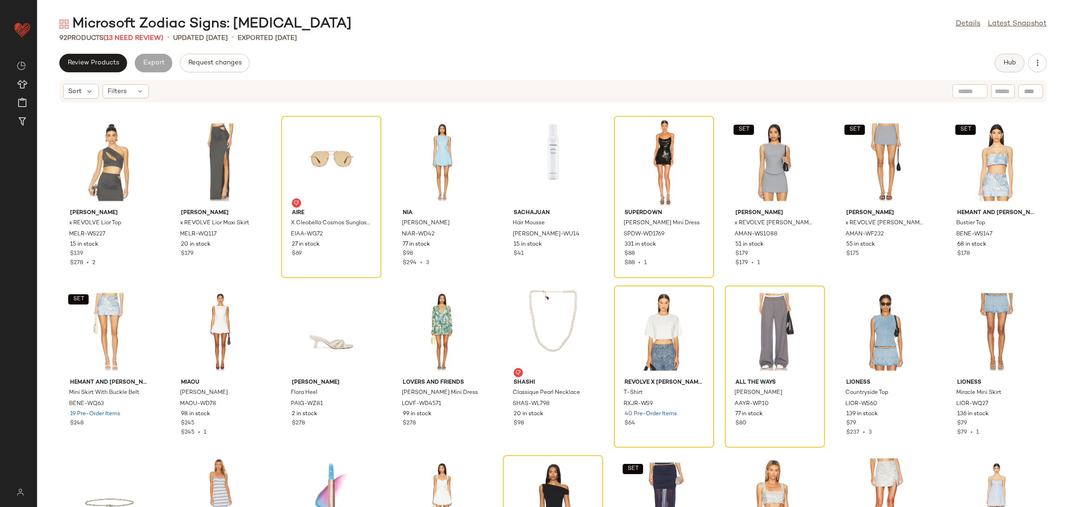
click at [1000, 60] on button "Hub" at bounding box center [1009, 63] width 30 height 19
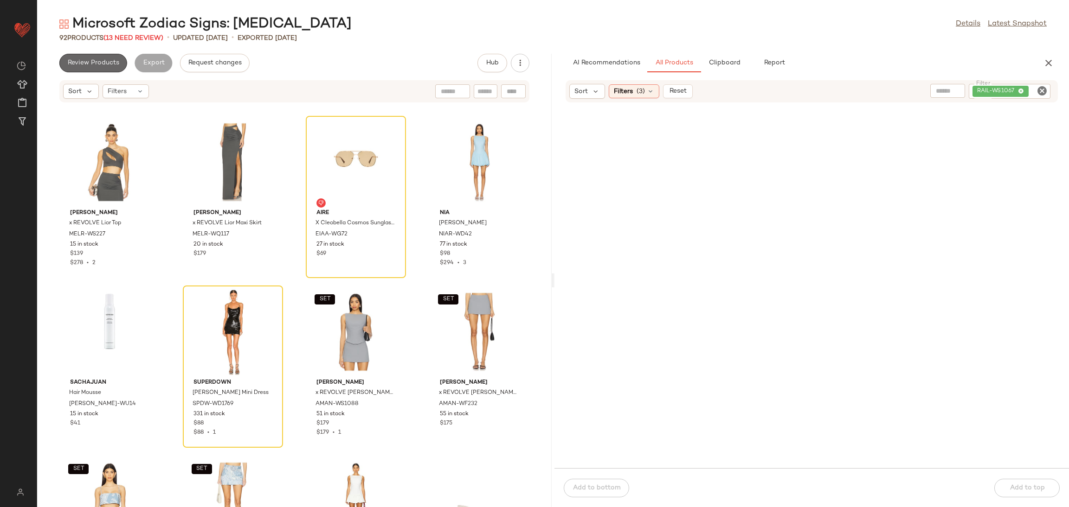
click at [102, 60] on span "Review Products" at bounding box center [93, 62] width 52 height 7
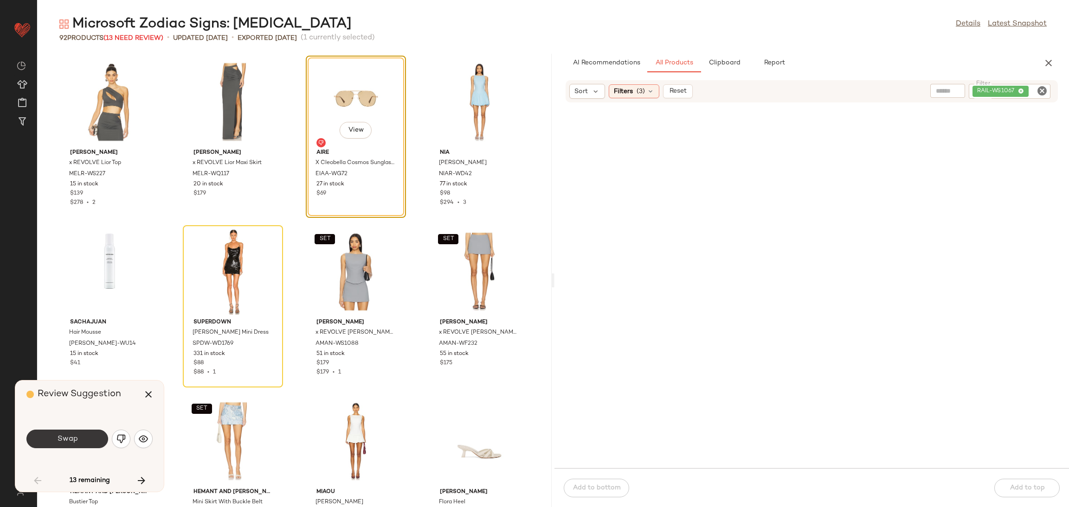
click at [66, 441] on span "Swap" at bounding box center [67, 439] width 21 height 9
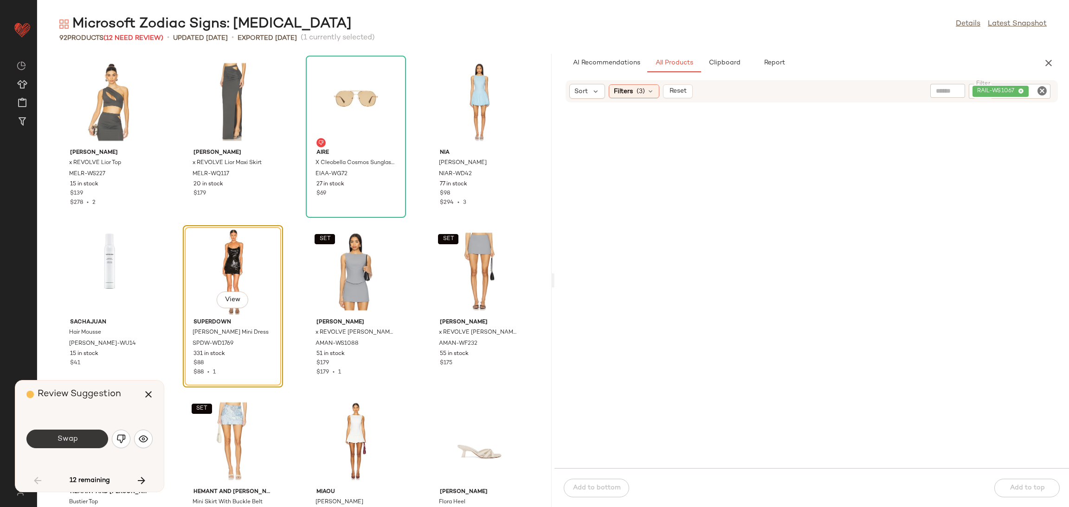
click at [47, 440] on button "Swap" at bounding box center [67, 439] width 82 height 19
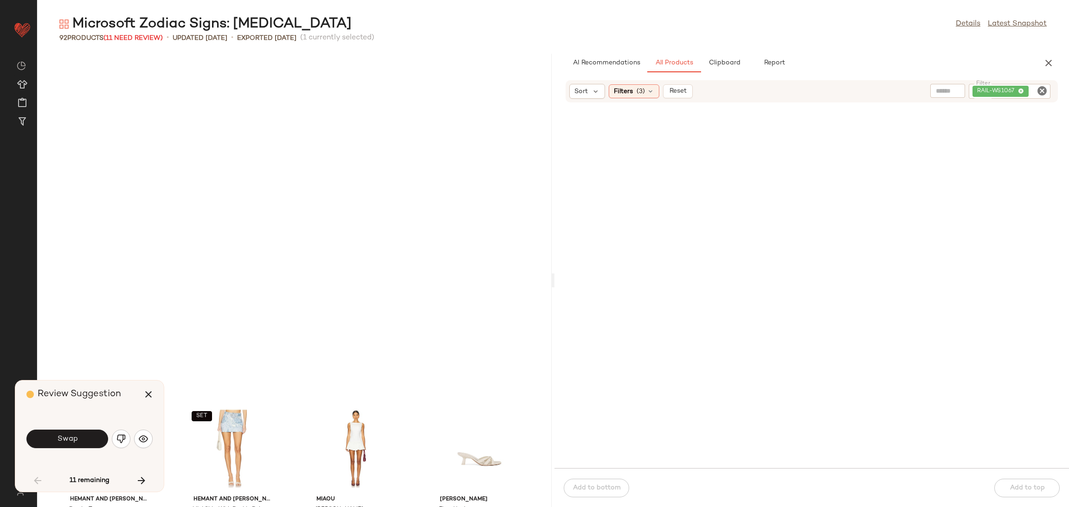
scroll to position [347, 0]
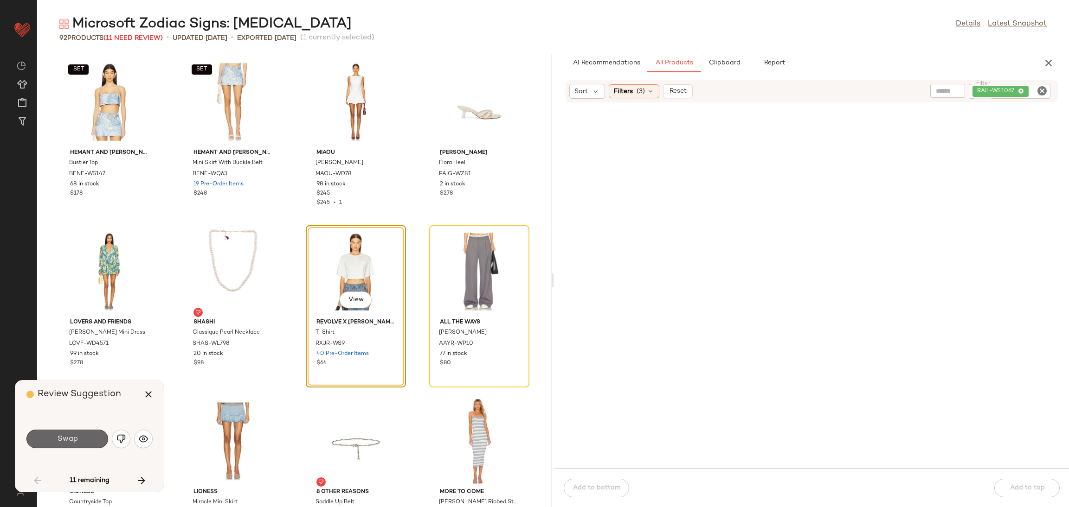
click at [52, 439] on button "Swap" at bounding box center [67, 439] width 82 height 19
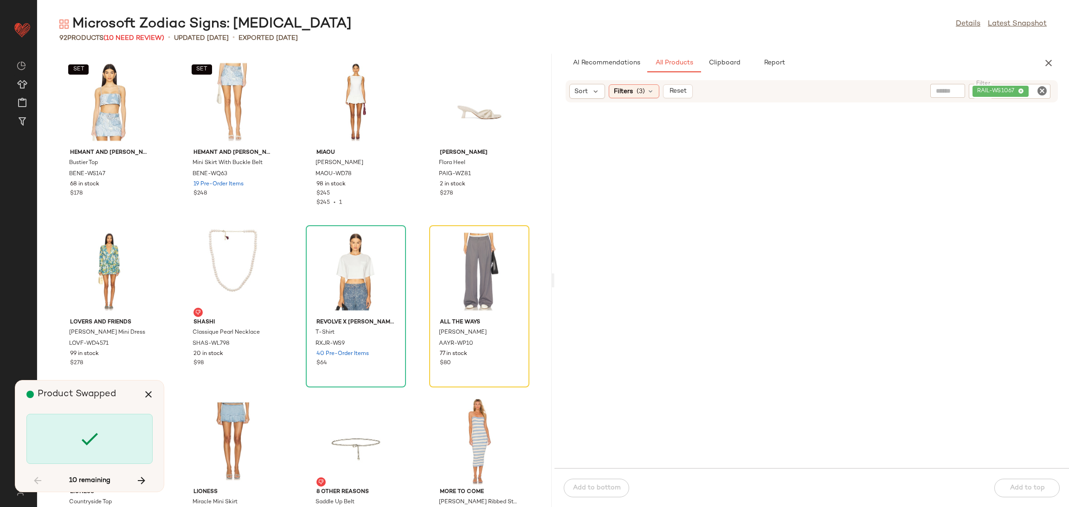
scroll to position [339, 0]
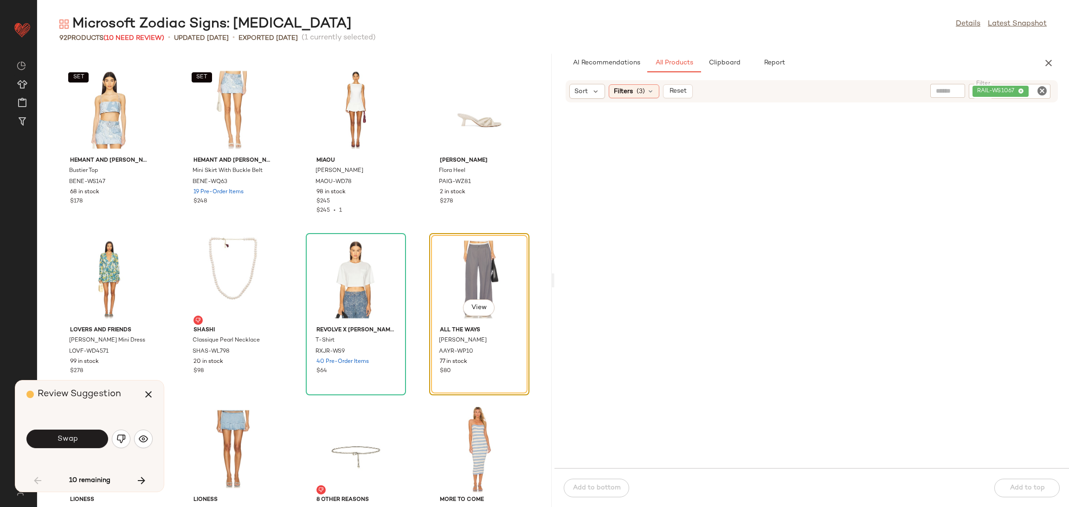
click at [91, 439] on button "Swap" at bounding box center [67, 439] width 82 height 19
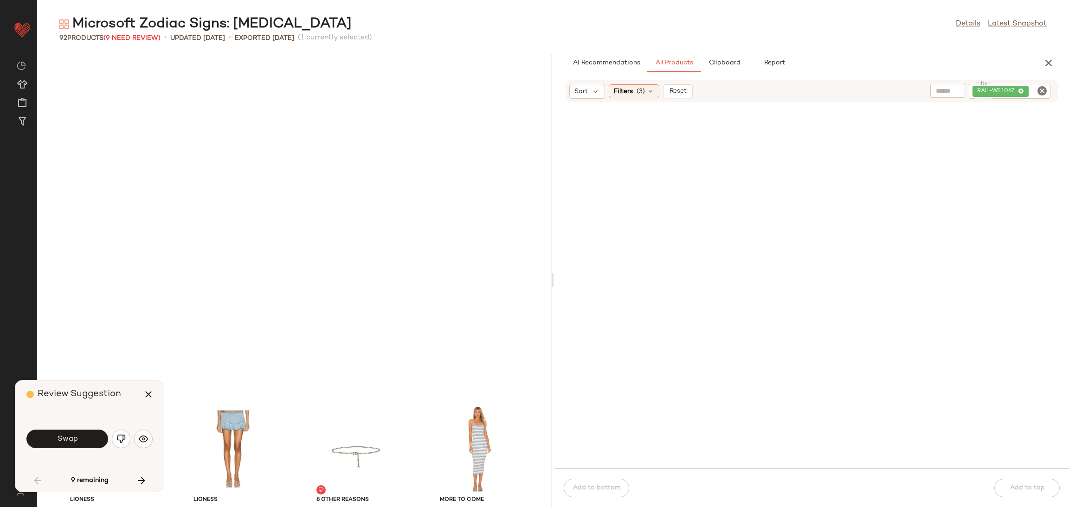
scroll to position [679, 0]
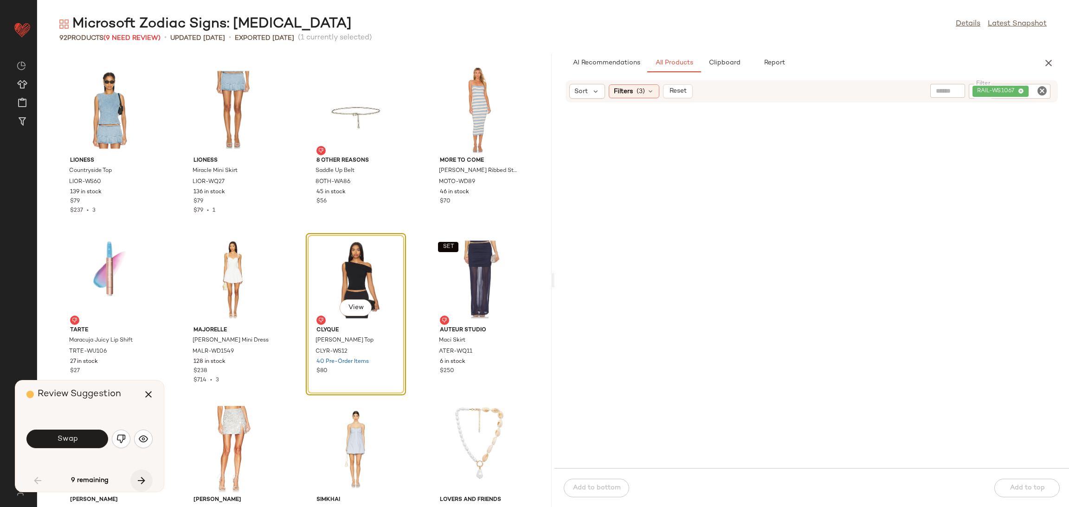
click at [138, 482] on icon "button" at bounding box center [141, 480] width 11 height 11
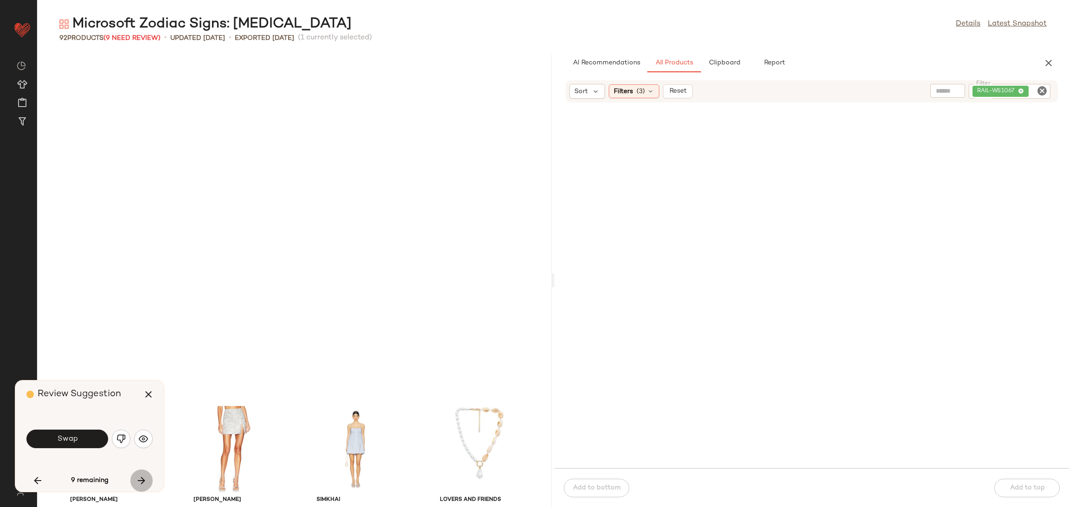
scroll to position [1018, 0]
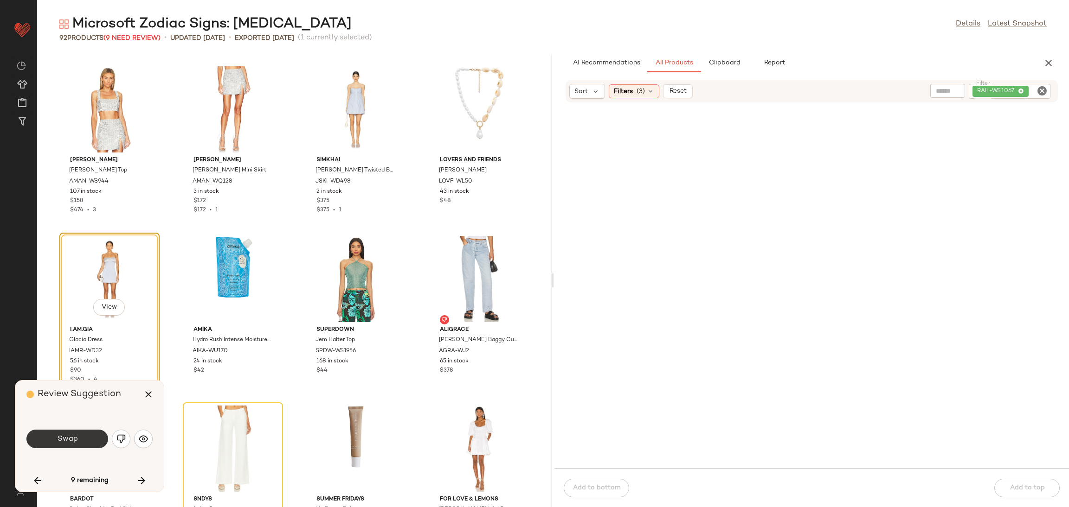
click at [77, 442] on button "Swap" at bounding box center [67, 439] width 82 height 19
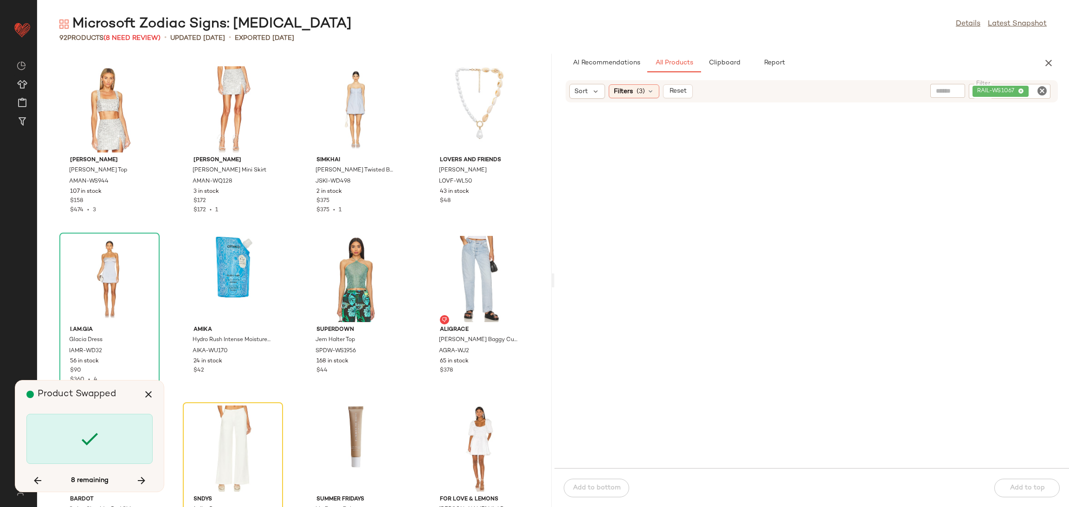
scroll to position [1188, 0]
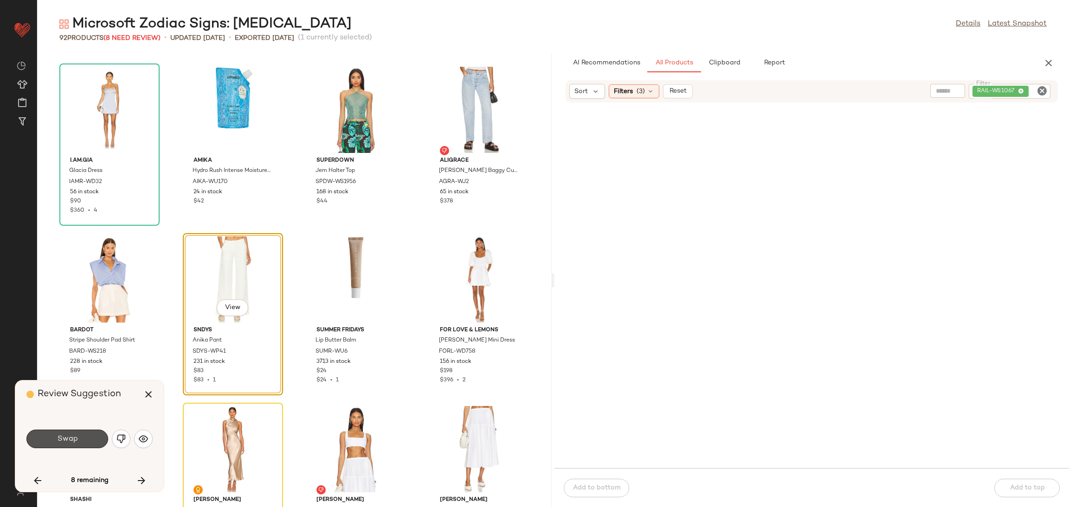
click at [77, 442] on button "Swap" at bounding box center [67, 439] width 82 height 19
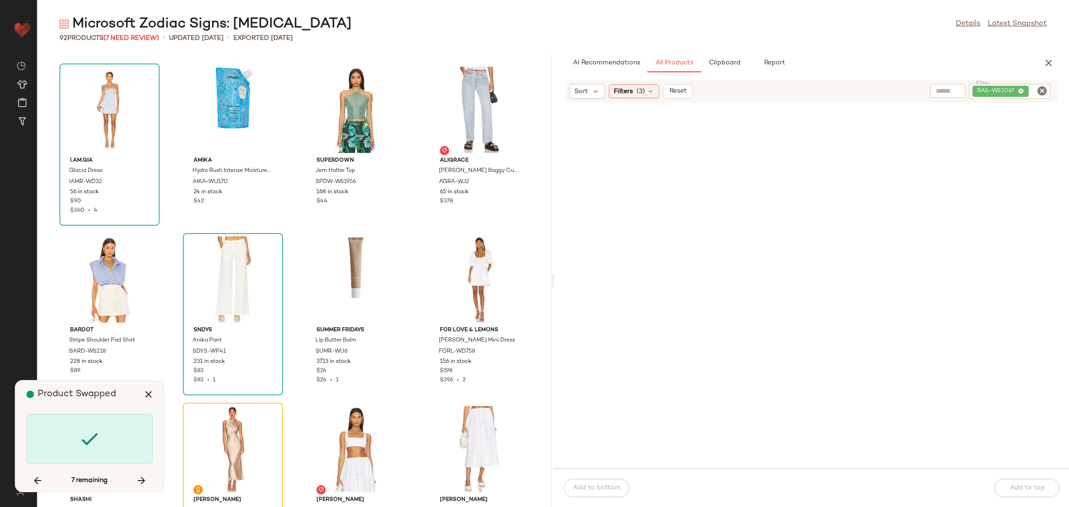
scroll to position [1358, 0]
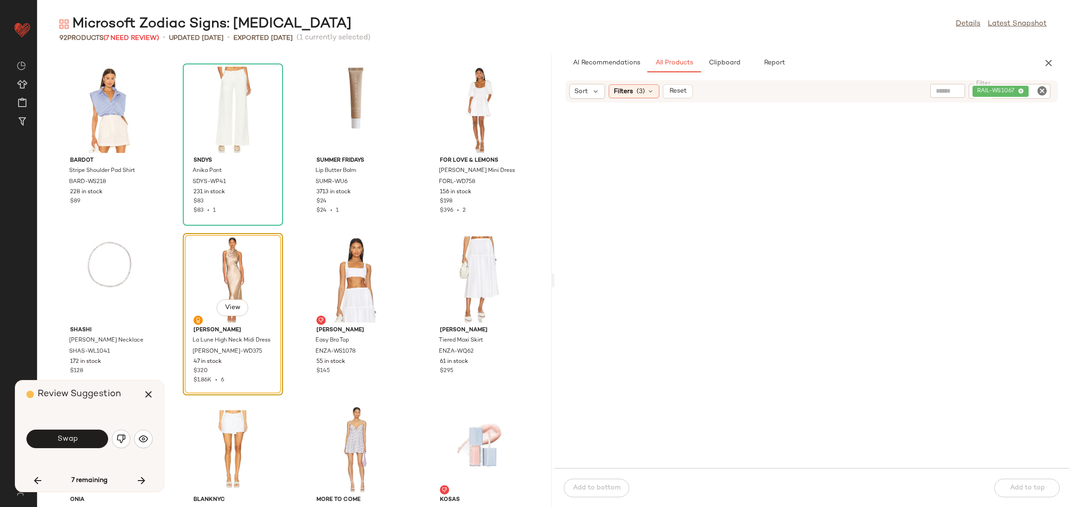
click at [77, 442] on button "Swap" at bounding box center [67, 439] width 82 height 19
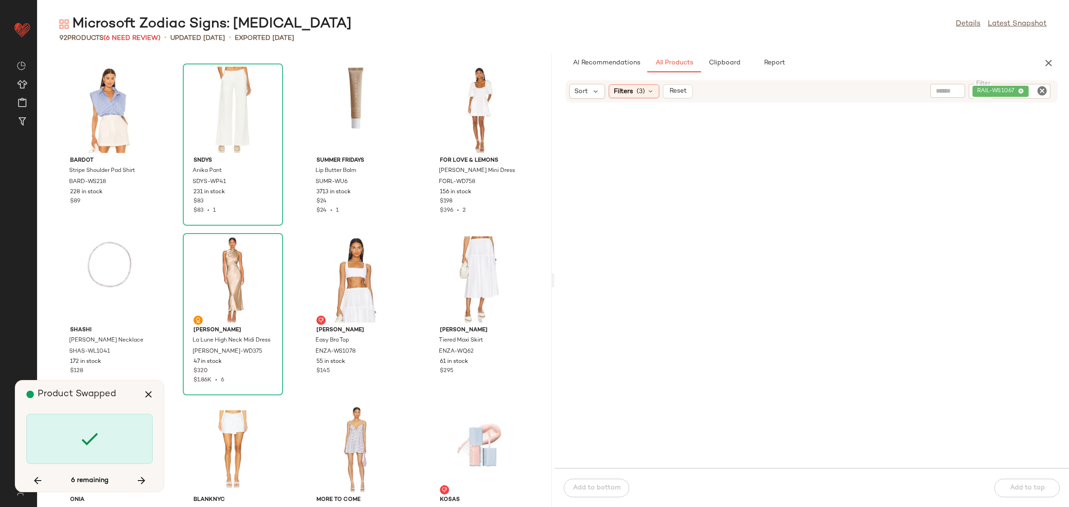
scroll to position [2715, 0]
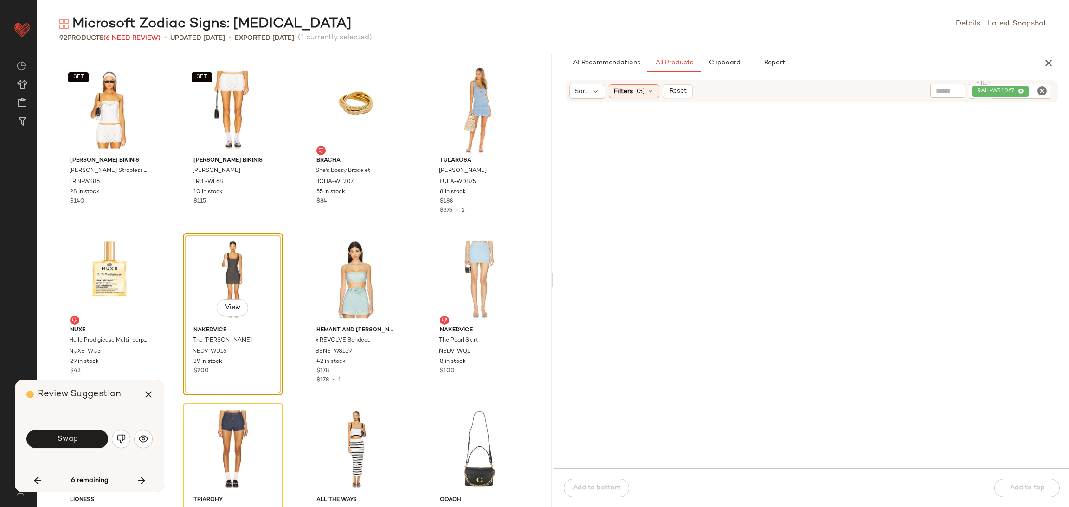
click at [77, 442] on button "Swap" at bounding box center [67, 439] width 82 height 19
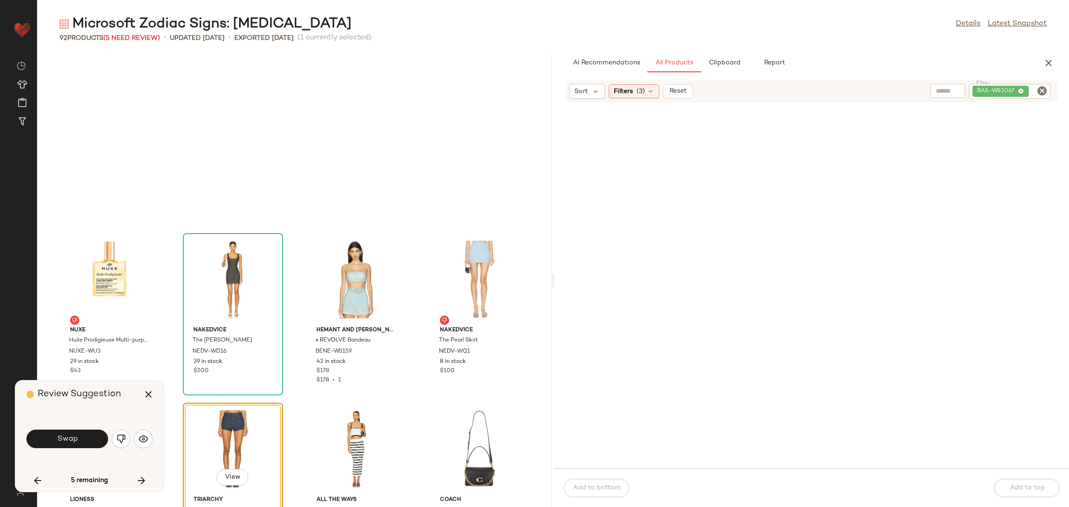
scroll to position [2885, 0]
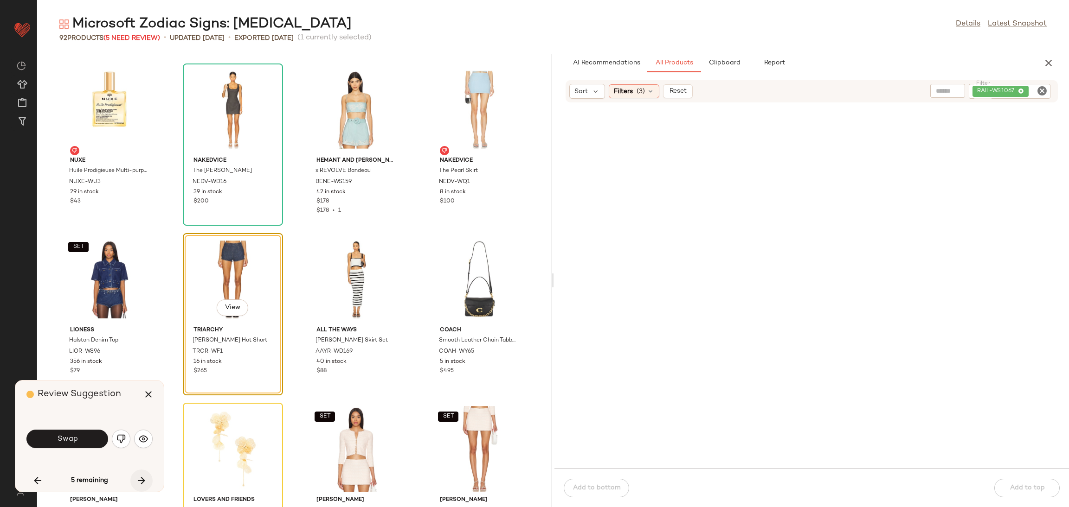
click at [139, 478] on icon "button" at bounding box center [141, 480] width 11 height 11
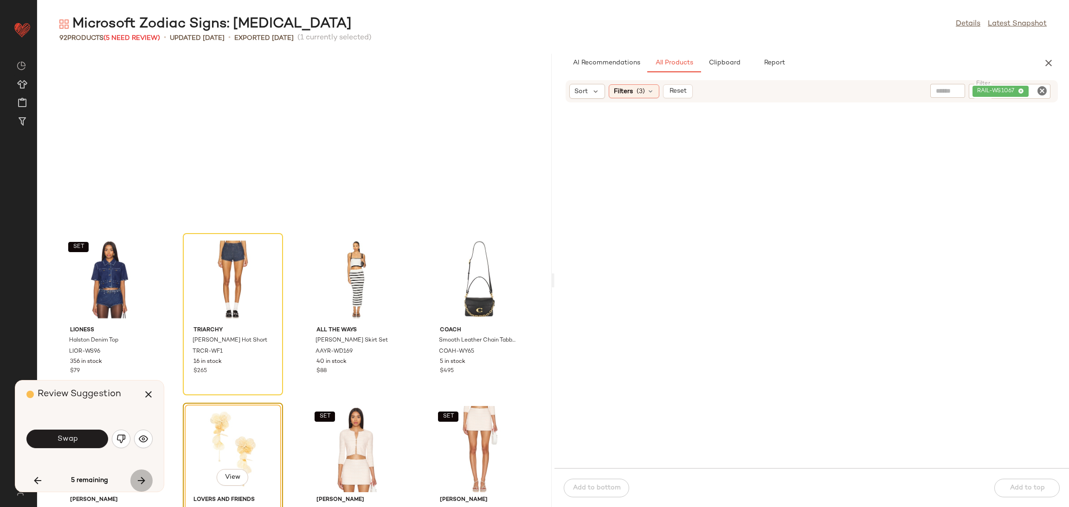
scroll to position [3055, 0]
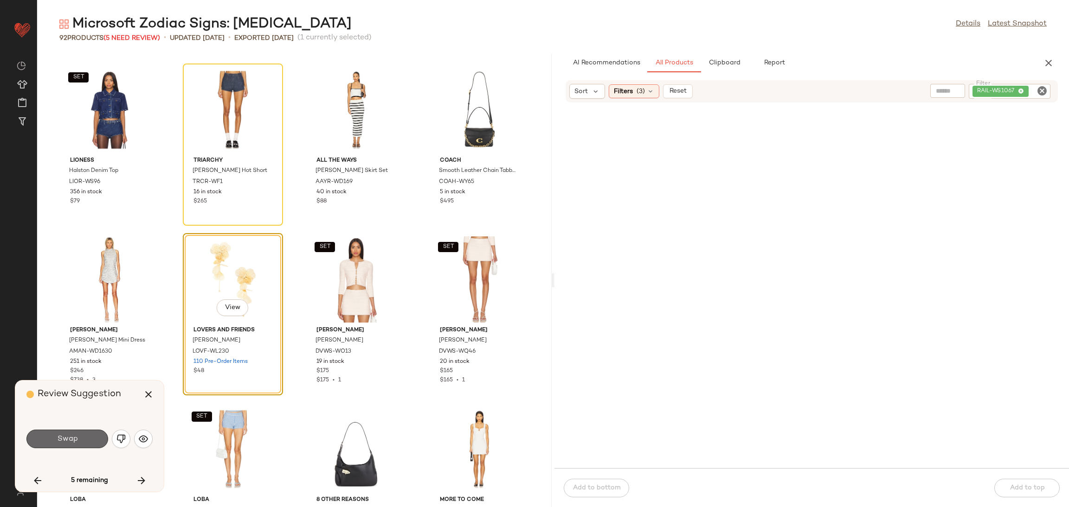
click at [72, 442] on span "Swap" at bounding box center [67, 439] width 21 height 9
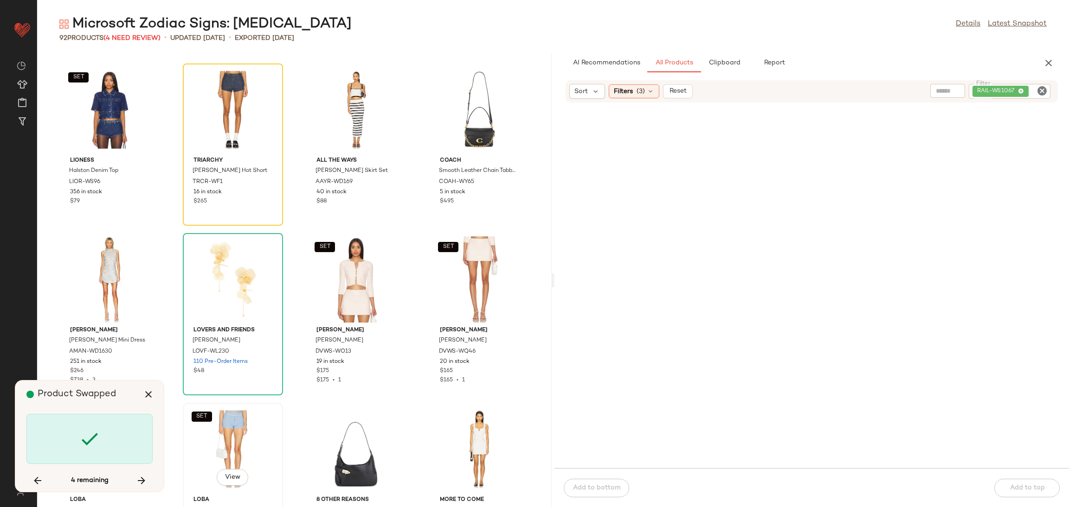
scroll to position [3452, 0]
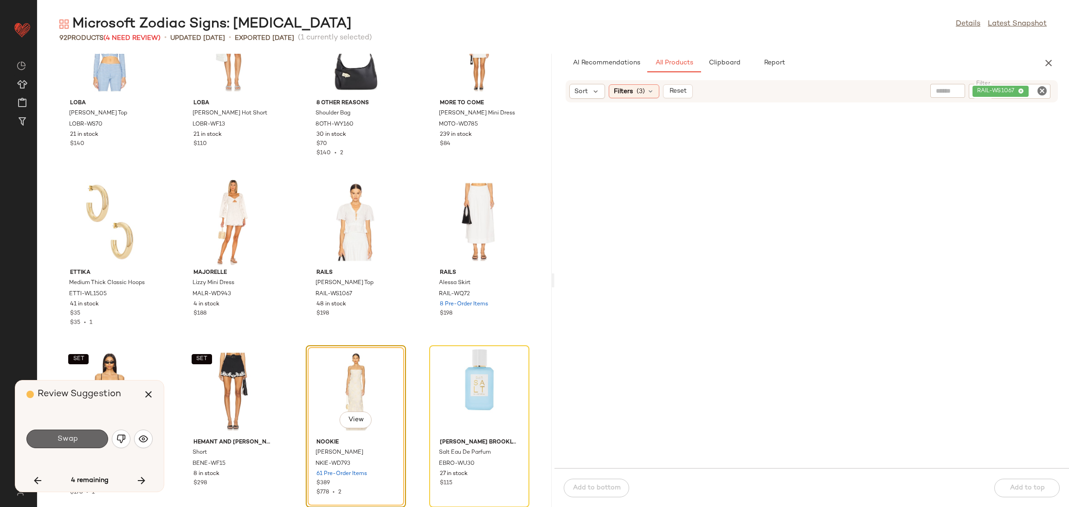
click at [76, 444] on button "Swap" at bounding box center [67, 439] width 82 height 19
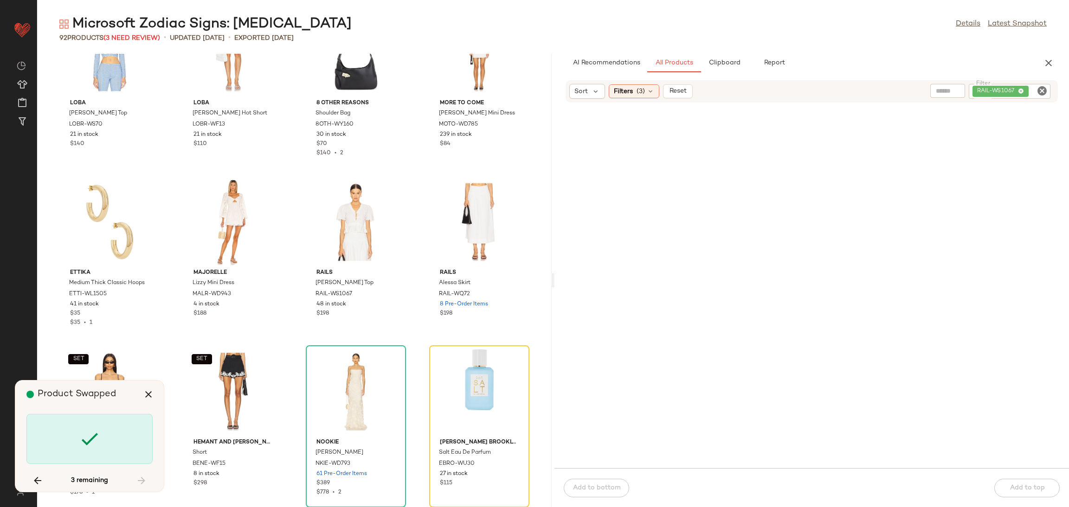
scroll to position [679, 0]
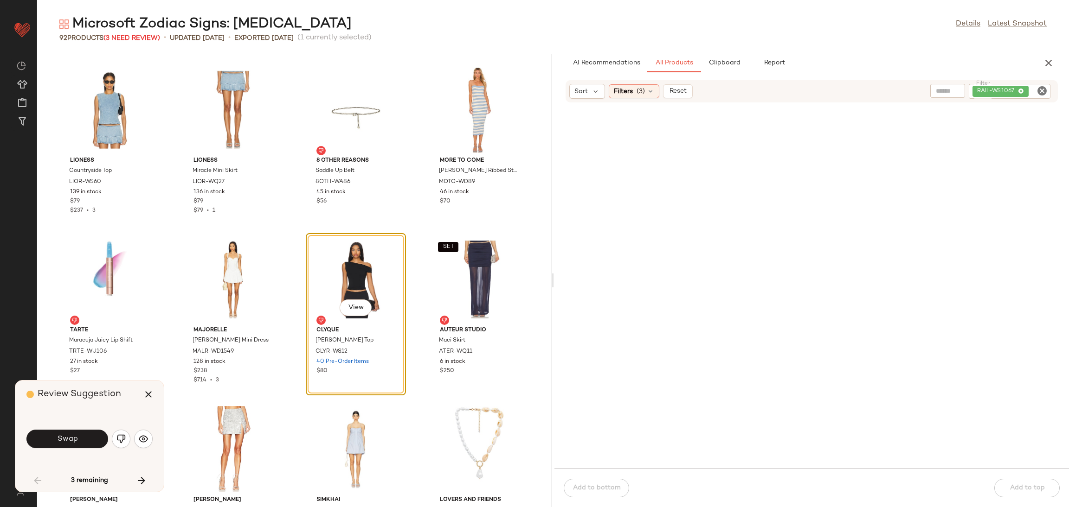
click at [1036, 91] on icon "Clear Filter" at bounding box center [1041, 90] width 11 height 11
click at [634, 95] on div "Filters (3)" at bounding box center [633, 91] width 51 height 14
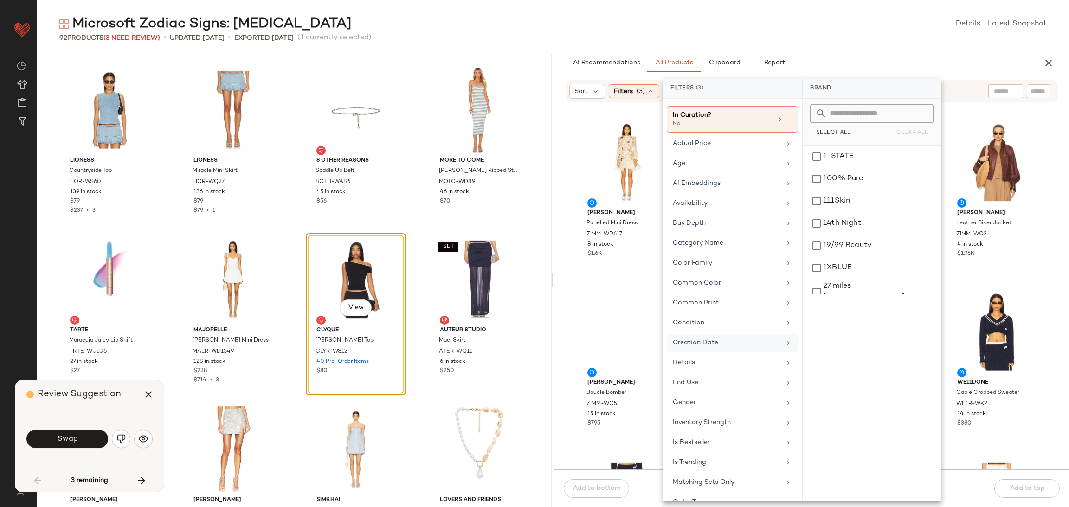
scroll to position [106, 0]
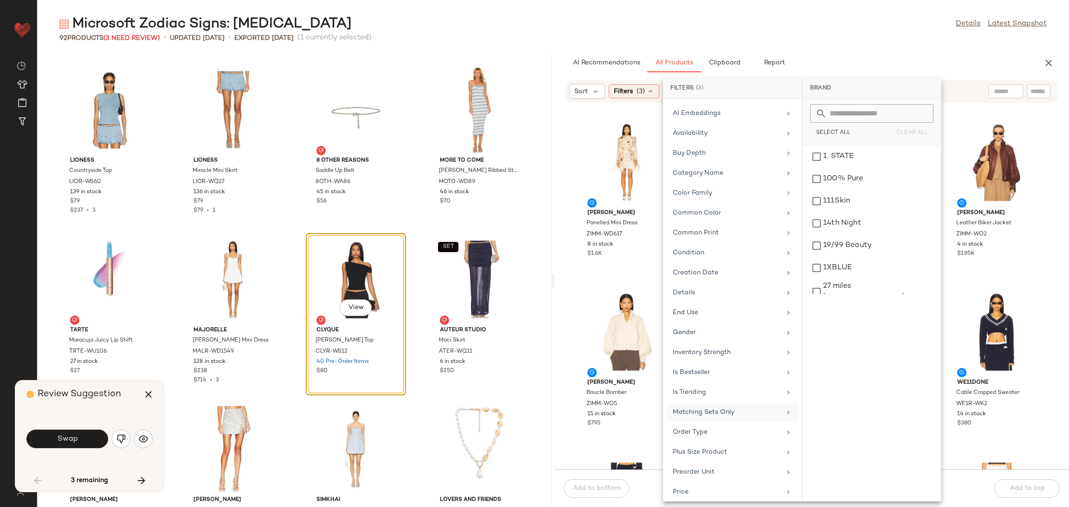
click at [704, 423] on div "Matching Sets Only" at bounding box center [731, 432] width 131 height 18
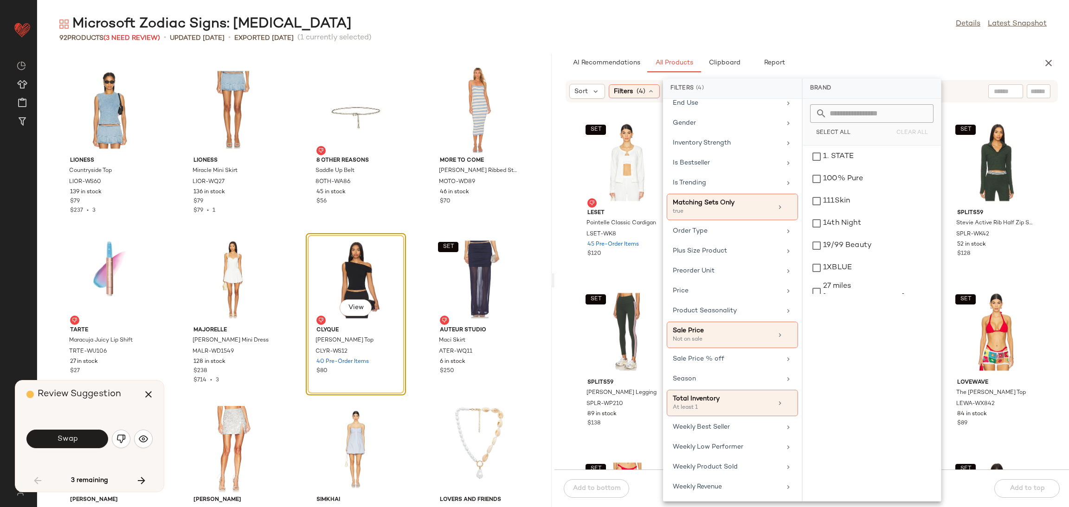
scroll to position [321, 0]
click at [602, 281] on div "SET LESET Pointelle Classic Cardigan LSET-WK8 45 Pre-Order Items $120 SET LESET…" at bounding box center [811, 292] width 514 height 356
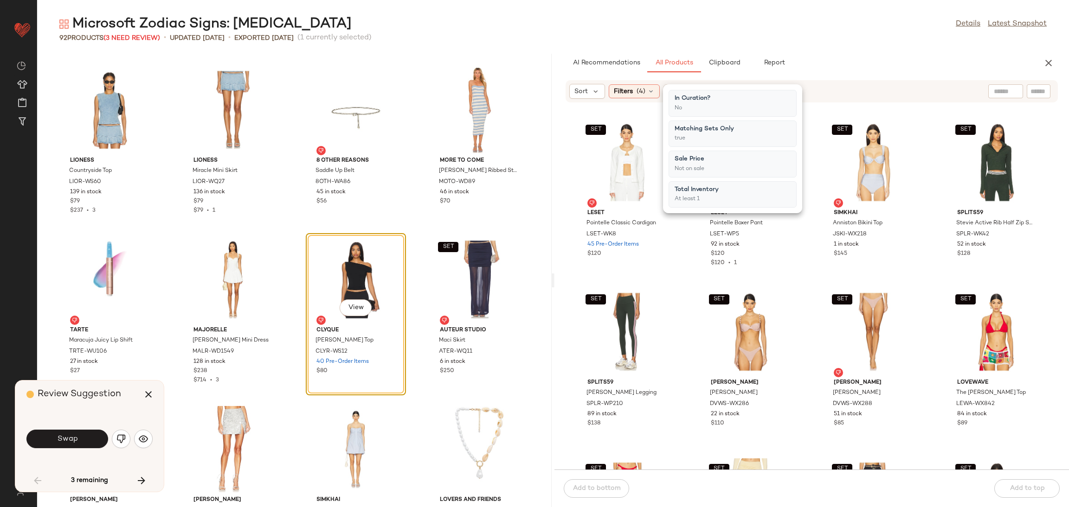
click at [598, 284] on div "SET LESET Pointelle Classic Cardigan LSET-WK8 45 Pre-Order Items $120 SET LESET…" at bounding box center [811, 292] width 514 height 356
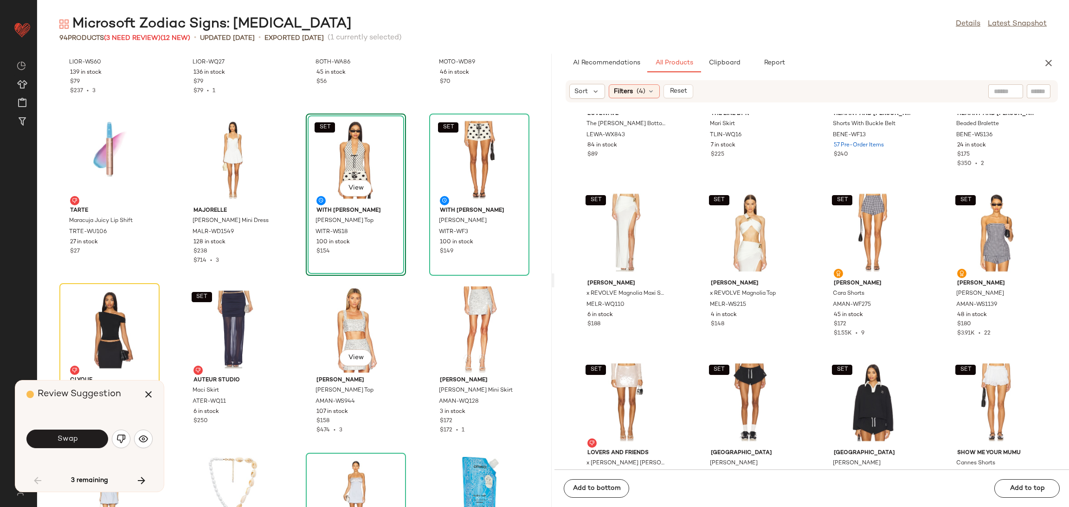
scroll to position [833, 0]
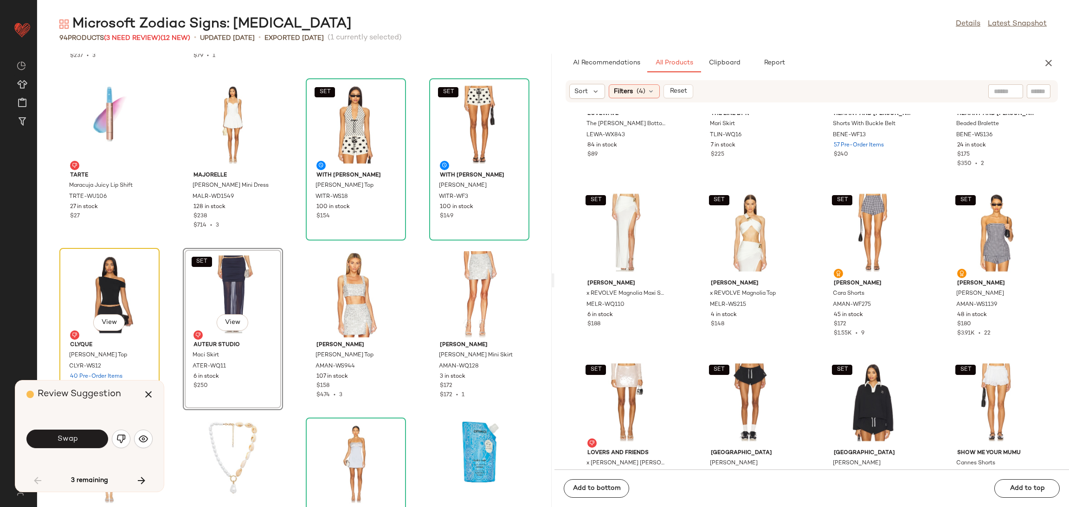
click at [119, 290] on div "View" at bounding box center [110, 294] width 94 height 86
click at [167, 237] on div "LIONESS Countryside Top LIOR-WS60 139 in stock $79 $237 • 3 LIONESS Miracle Min…" at bounding box center [294, 281] width 514 height 454
drag, startPoint x: 182, startPoint y: 245, endPoint x: 176, endPoint y: 238, distance: 8.9
click at [176, 238] on div "LIONESS Countryside Top LIOR-WS60 139 in stock $79 $237 • 3 LIONESS Miracle Min…" at bounding box center [294, 281] width 514 height 454
click at [226, 297] on div "SET View" at bounding box center [233, 294] width 94 height 86
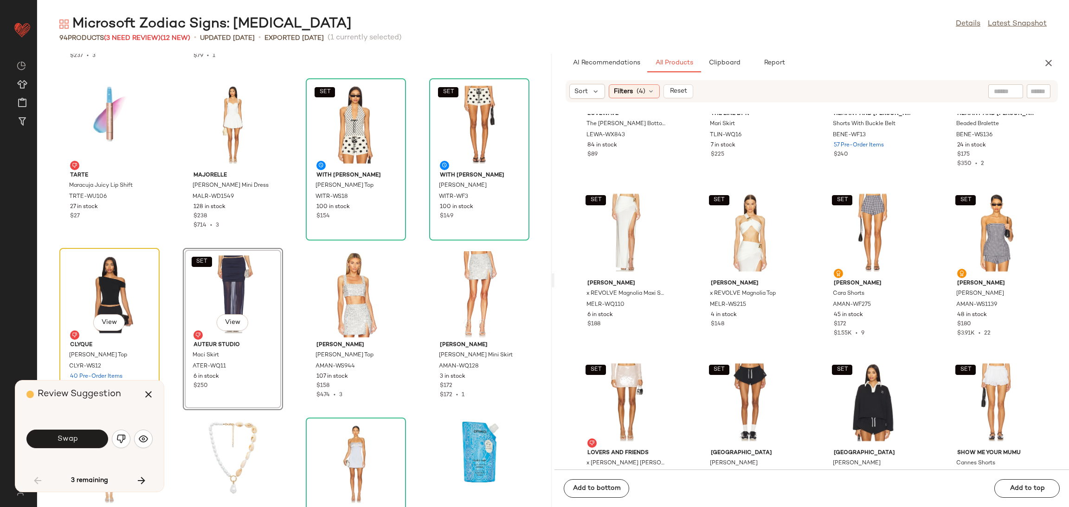
click at [154, 270] on div "View" at bounding box center [110, 294] width 94 height 86
click at [162, 245] on div "LIONESS Countryside Top LIOR-WS60 139 in stock $79 $237 • 3 LIONESS Miracle Min…" at bounding box center [294, 281] width 514 height 454
click at [367, 181] on div "[PERSON_NAME] Top" at bounding box center [354, 186] width 81 height 10
click at [410, 245] on div "LIONESS Countryside Top LIOR-WS60 139 in stock $79 $237 • 3 LIONESS Miracle Min…" at bounding box center [294, 281] width 514 height 454
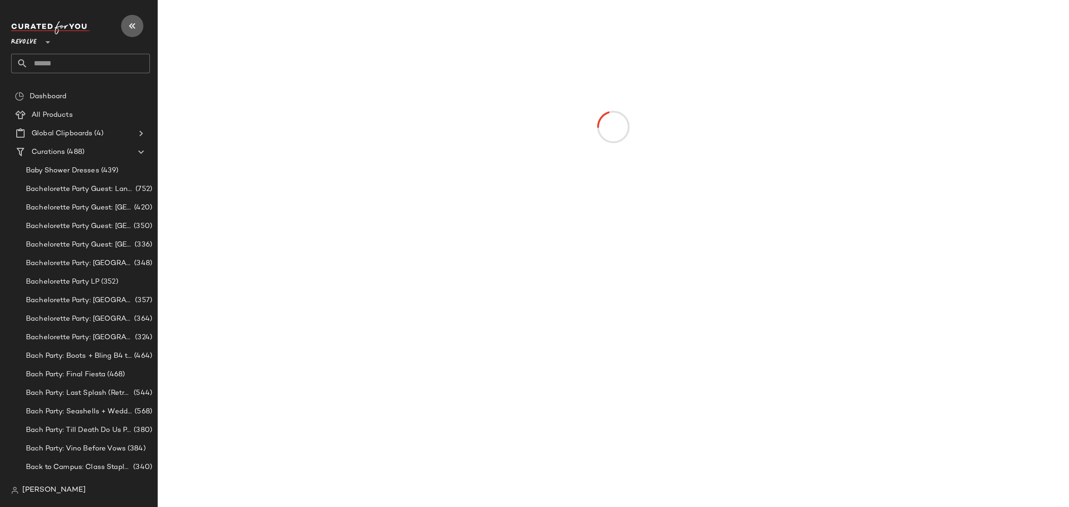
click at [130, 23] on icon "button" at bounding box center [132, 25] width 11 height 11
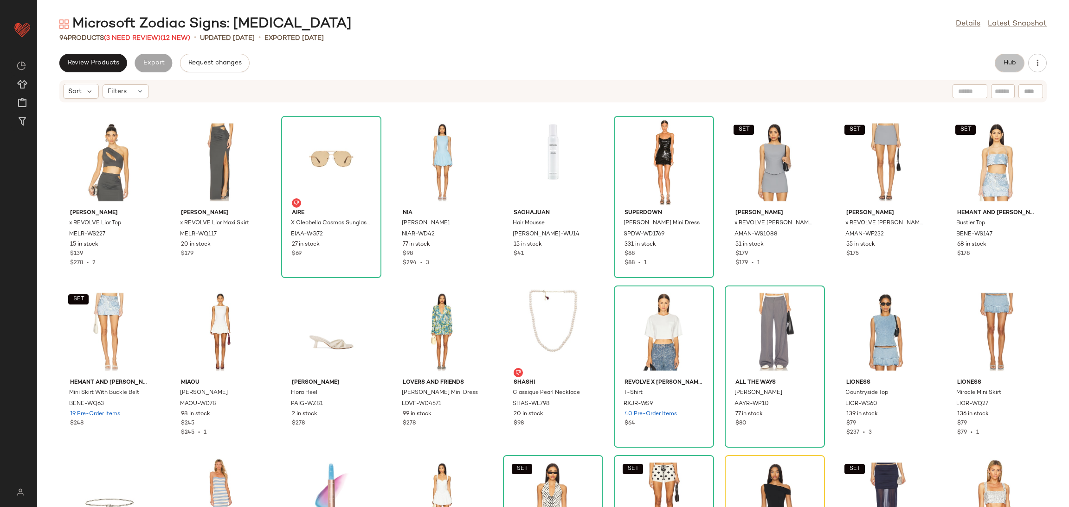
click at [1011, 59] on span "Hub" at bounding box center [1009, 62] width 13 height 7
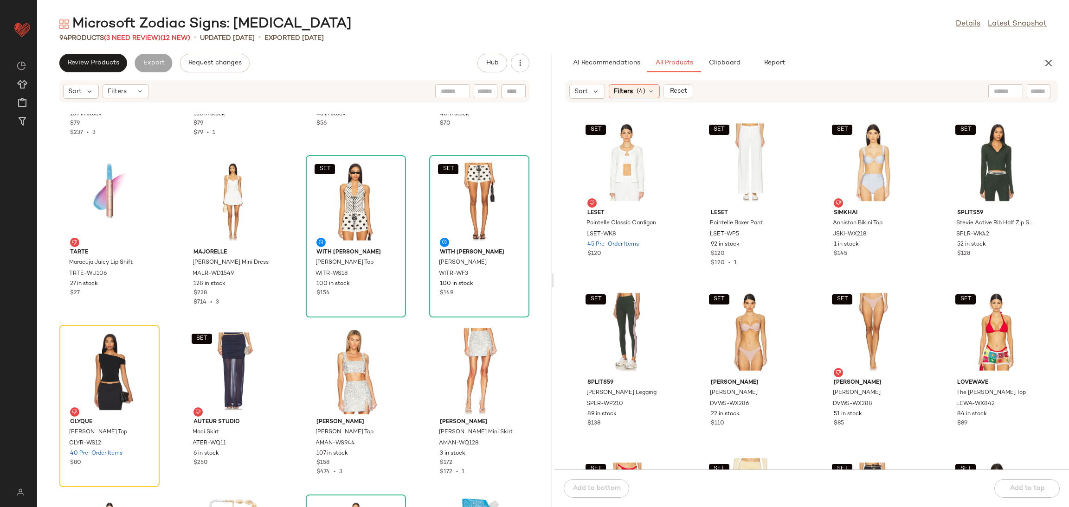
scroll to position [825, 0]
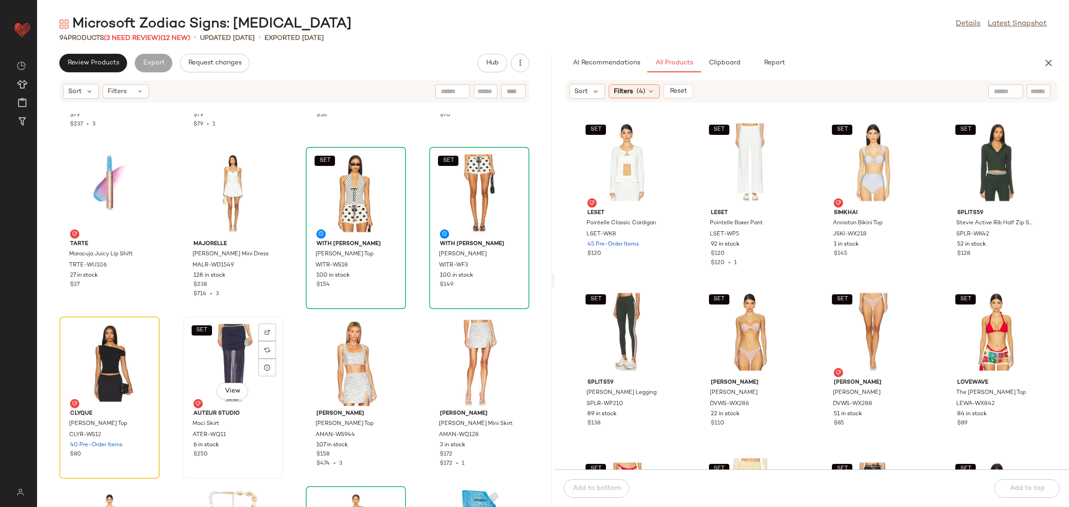
click at [237, 348] on div "SET View" at bounding box center [233, 363] width 94 height 86
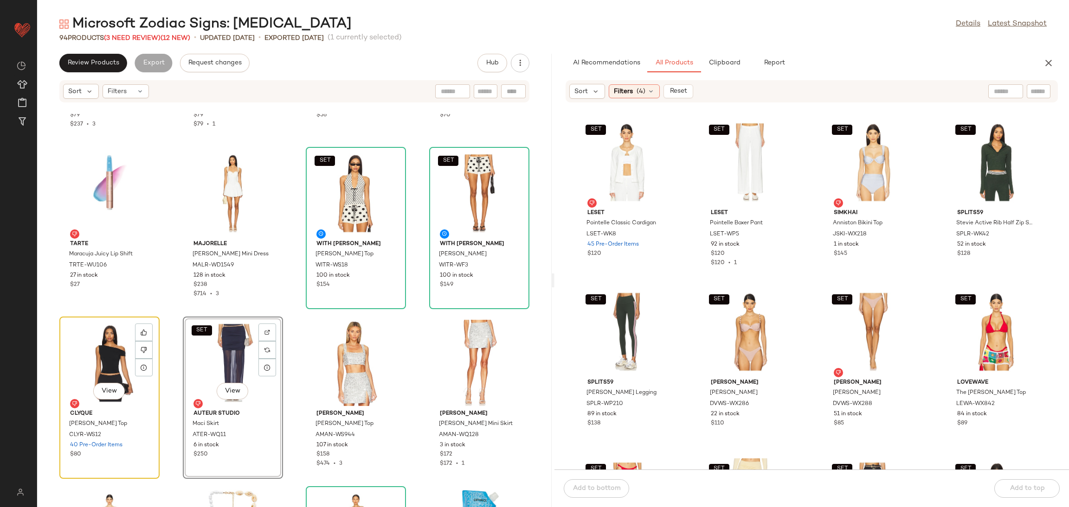
click at [106, 367] on div "View" at bounding box center [110, 363] width 94 height 86
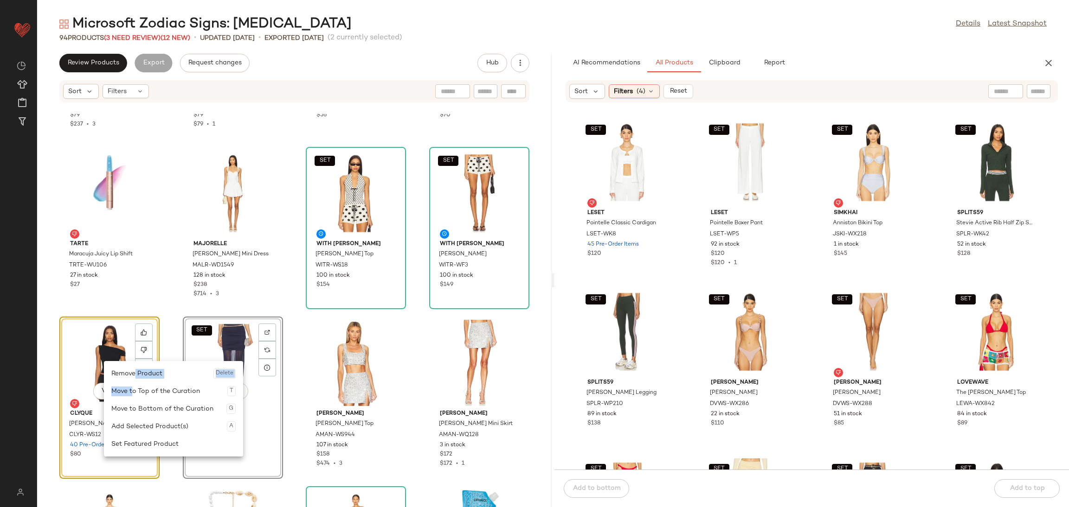
drag, startPoint x: 134, startPoint y: 377, endPoint x: 133, endPoint y: 393, distance: 16.8
click at [133, 392] on div "Remove Product Delete Move to Top of the Curation T Move to Bottom of the Curat…" at bounding box center [173, 409] width 139 height 96
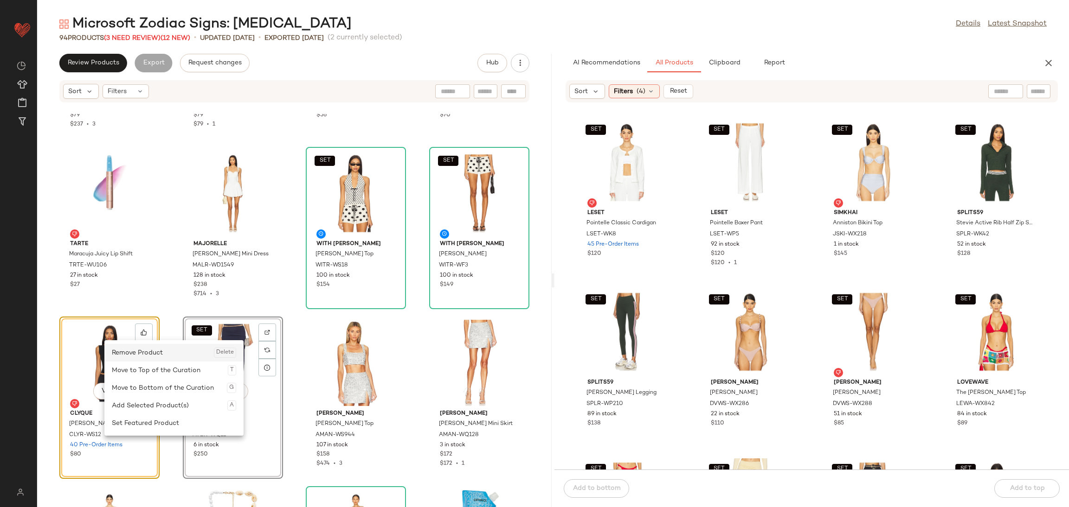
click at [117, 349] on div "Remove Product Delete" at bounding box center [174, 353] width 124 height 18
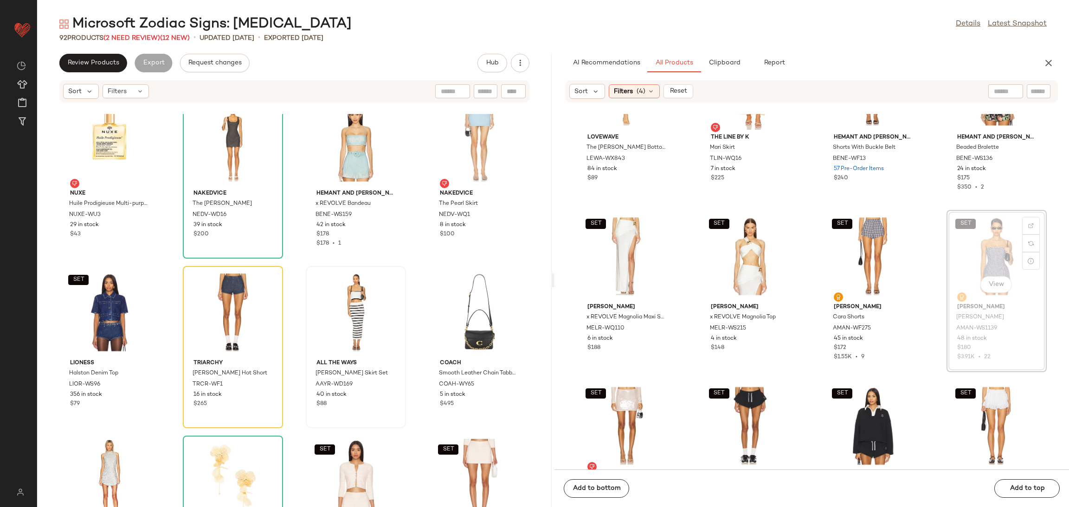
scroll to position [406, 0]
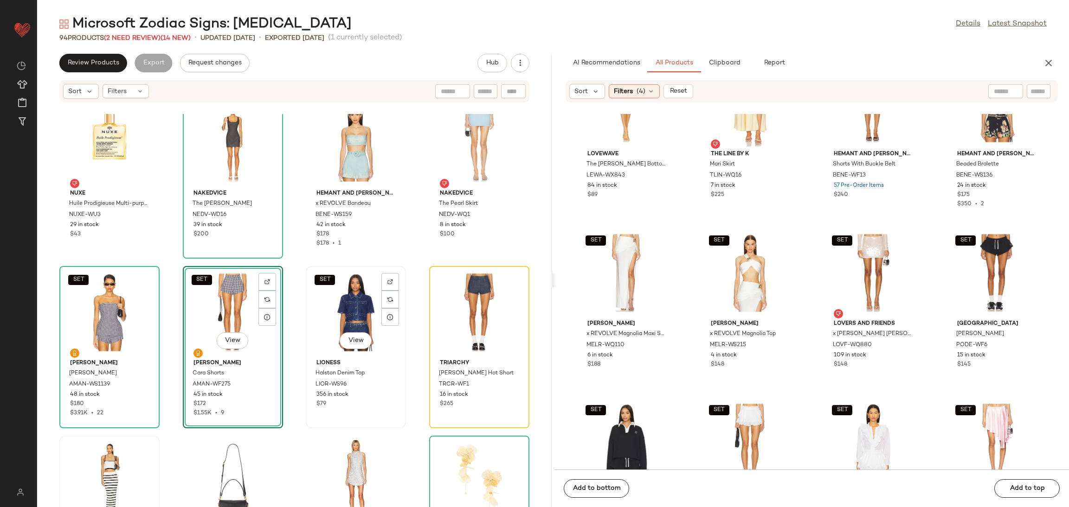
click at [339, 303] on div "SET View" at bounding box center [356, 312] width 94 height 86
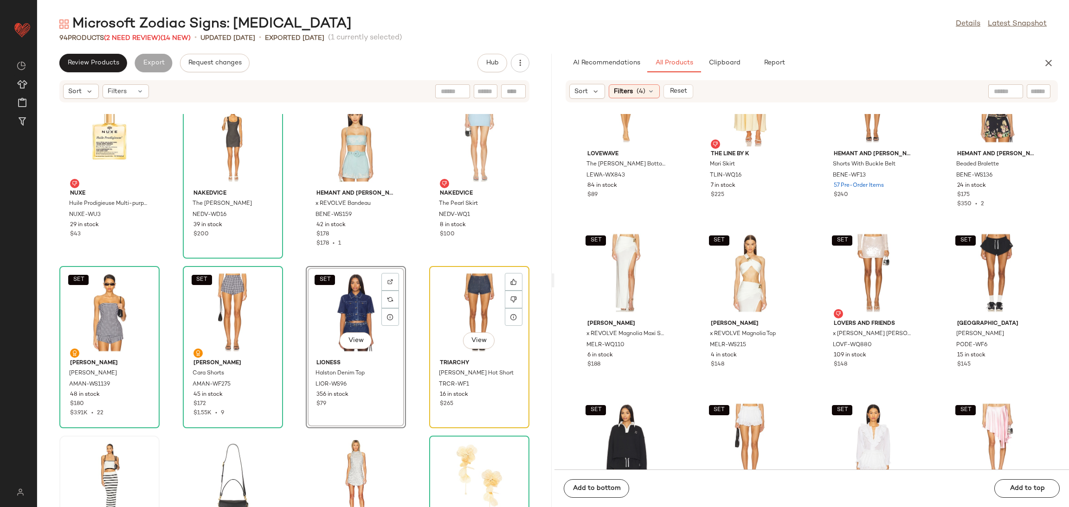
click at [449, 307] on div "View" at bounding box center [479, 312] width 94 height 86
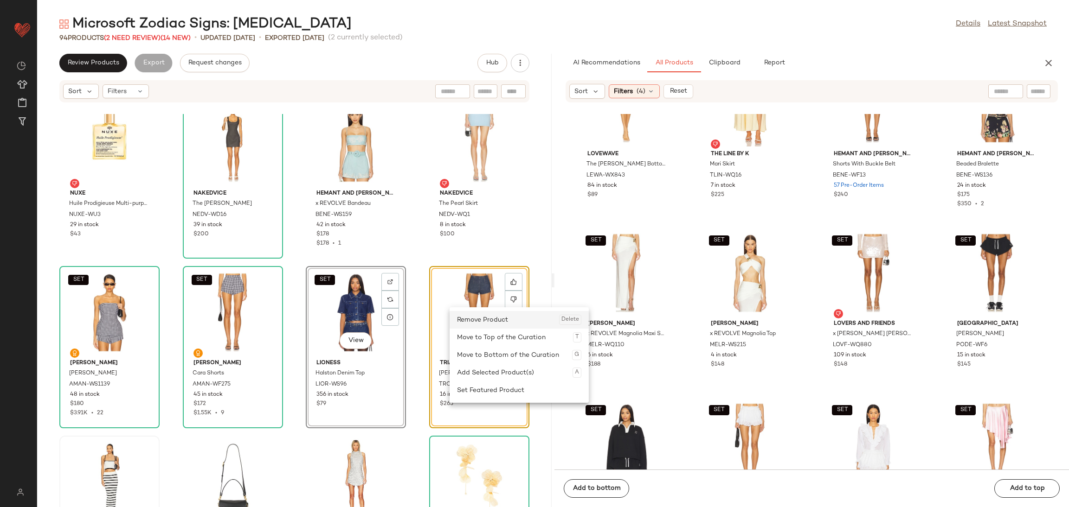
click at [475, 324] on div "Remove Product Delete" at bounding box center [519, 320] width 124 height 18
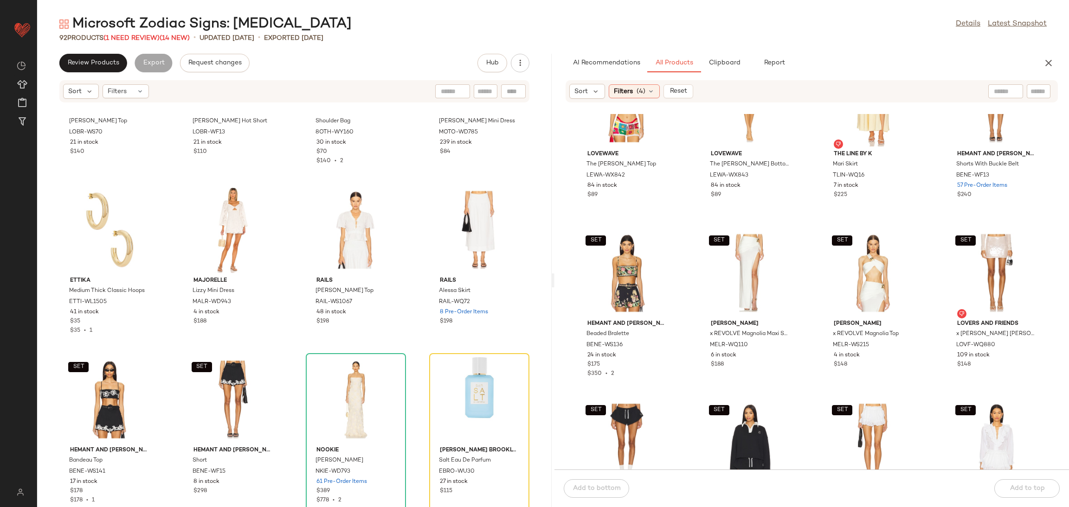
scroll to position [3512, 0]
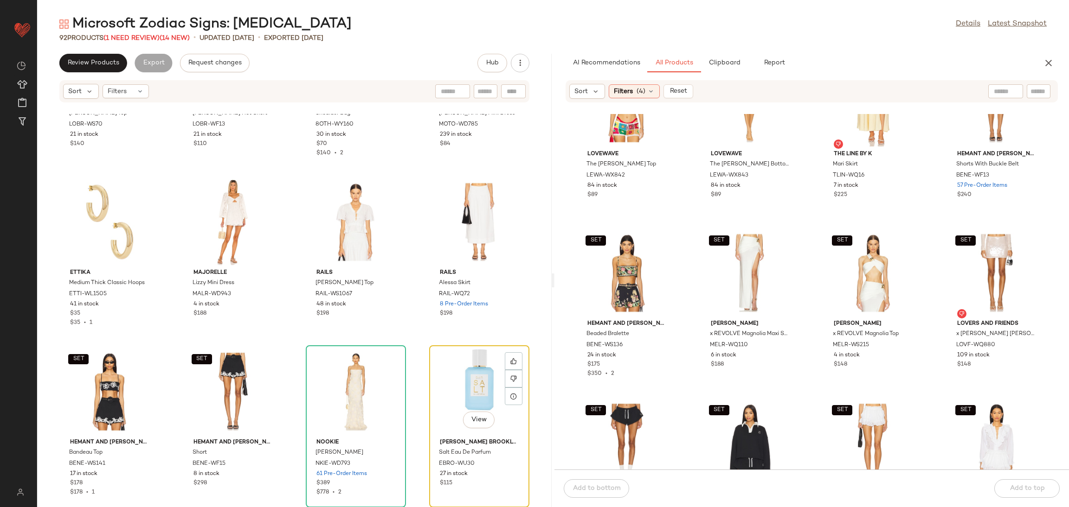
click at [479, 382] on div "View" at bounding box center [479, 392] width 94 height 86
click at [505, 366] on div at bounding box center [514, 361] width 18 height 18
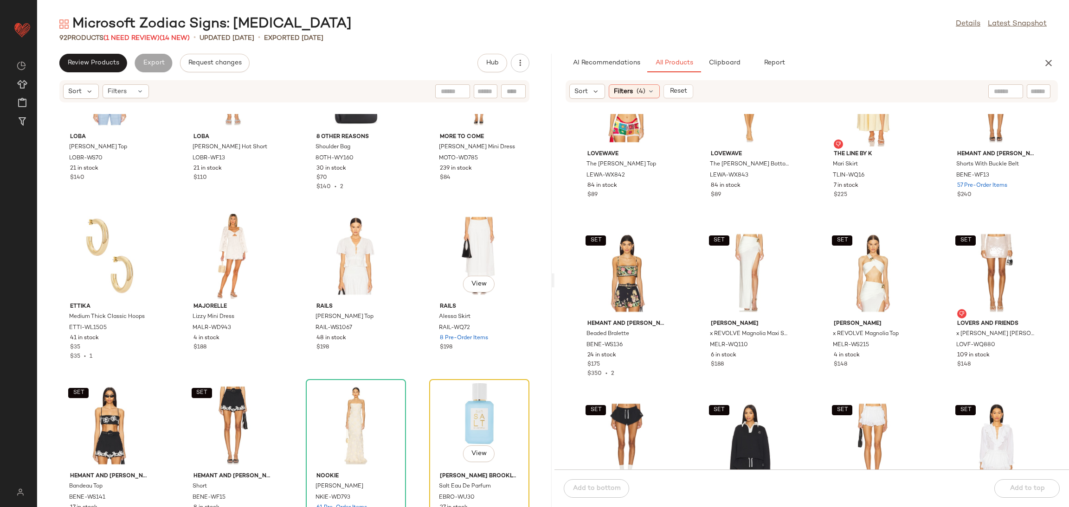
scroll to position [3452, 0]
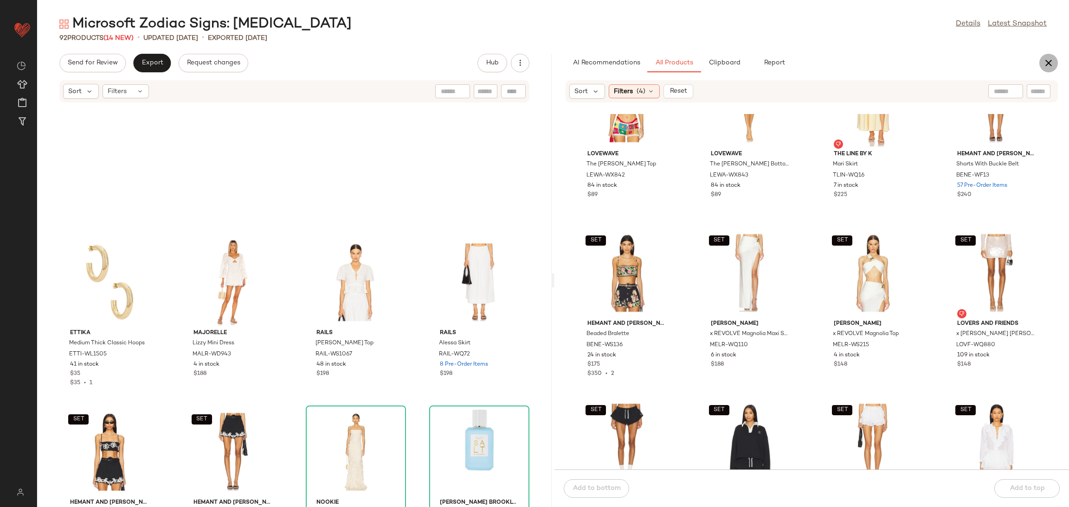
click at [1044, 65] on icon "button" at bounding box center [1048, 63] width 11 height 11
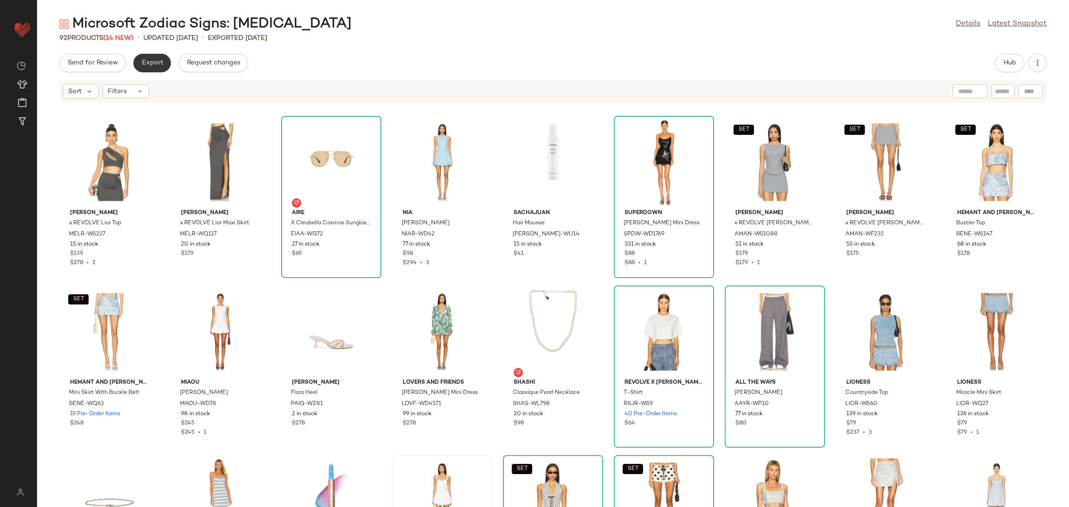
click at [146, 63] on span "Export" at bounding box center [152, 62] width 22 height 7
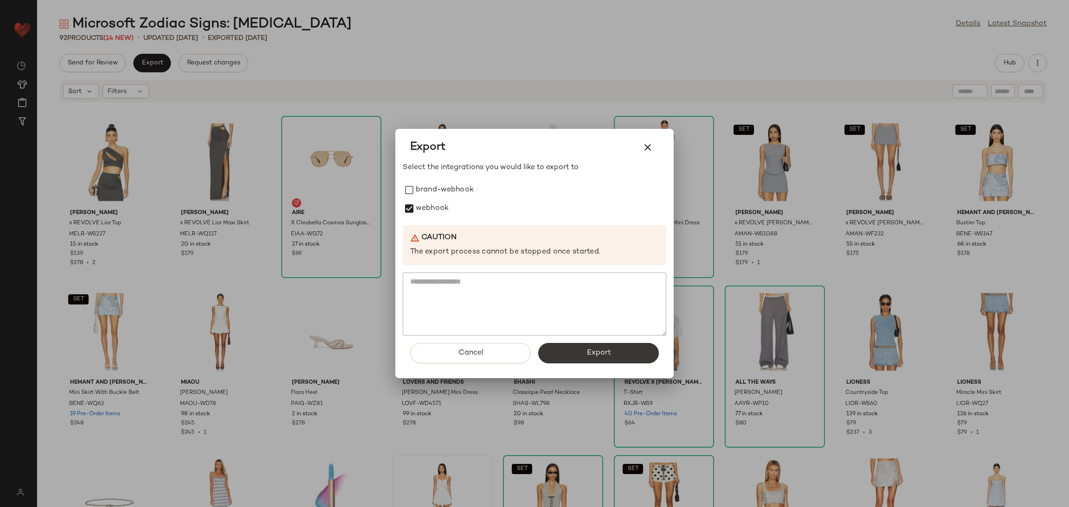
click at [616, 354] on button "Export" at bounding box center [598, 353] width 121 height 20
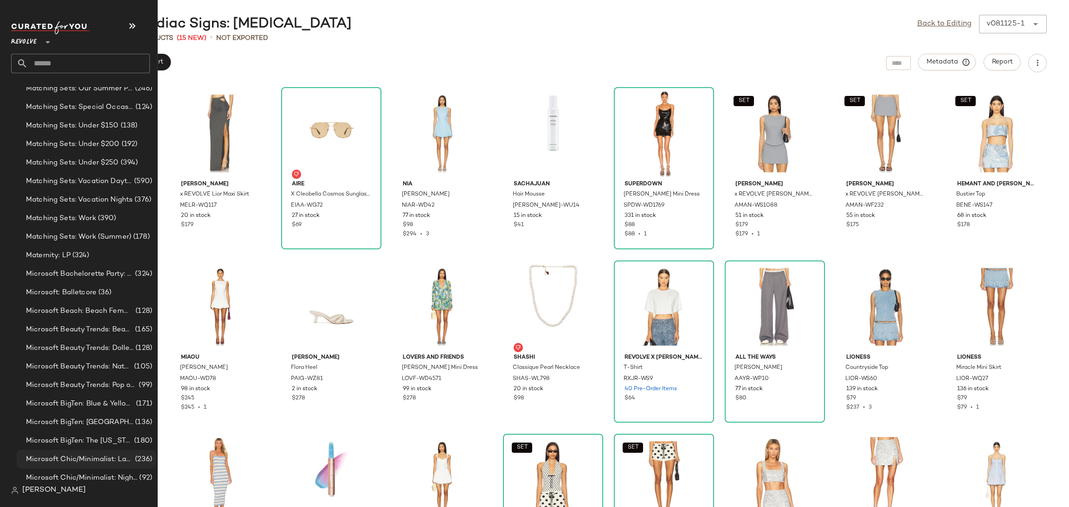
scroll to position [3268, 0]
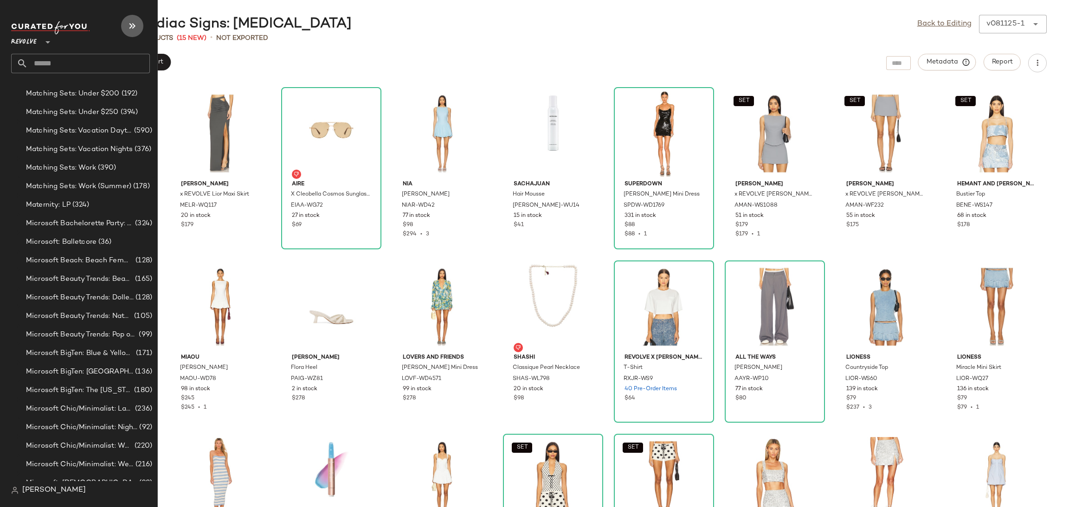
click at [128, 31] on icon "button" at bounding box center [132, 25] width 11 height 11
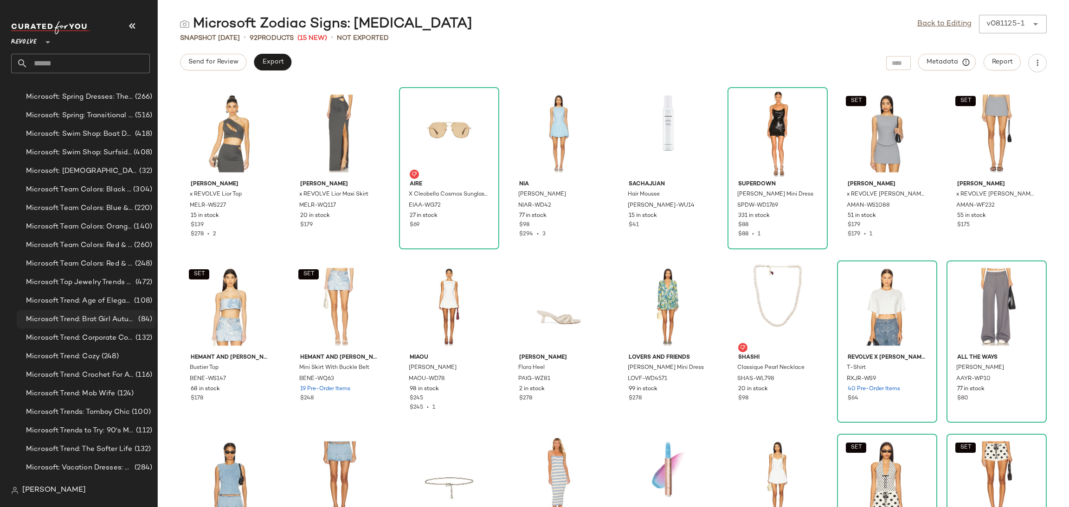
scroll to position [5046, 0]
click at [87, 305] on div "Microsoft Trend: Age of Elegance (108)" at bounding box center [86, 300] width 139 height 19
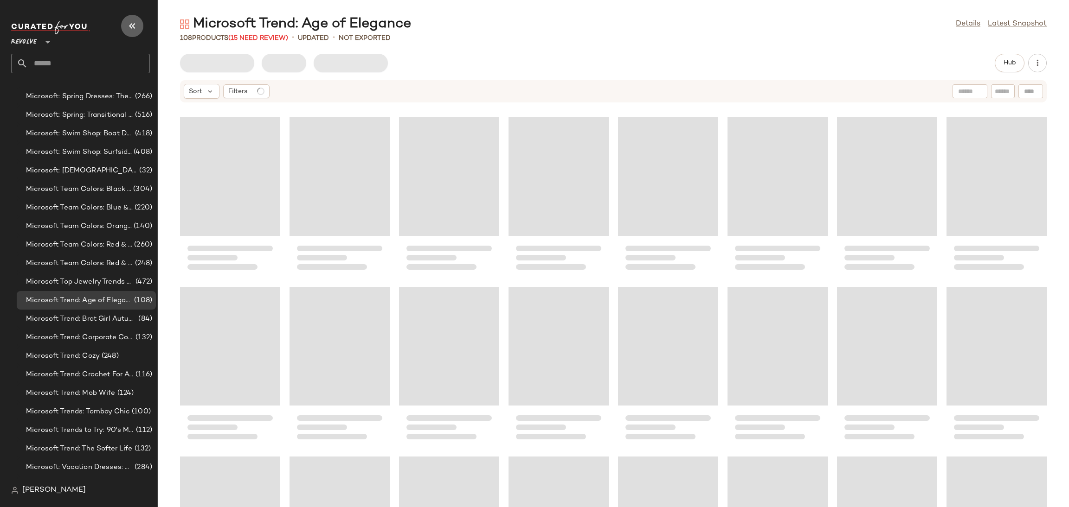
click at [135, 27] on icon "button" at bounding box center [132, 25] width 11 height 11
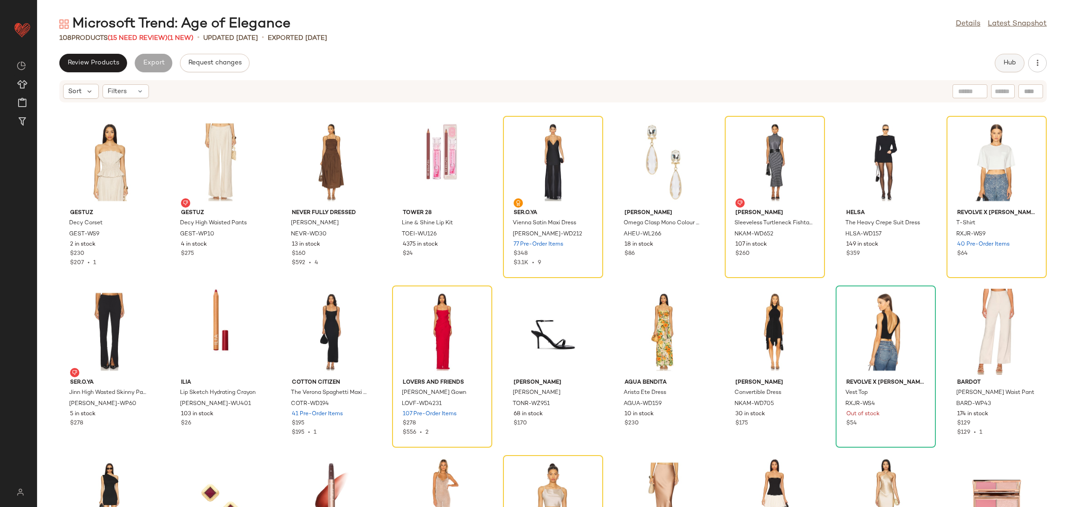
click at [997, 62] on button "Hub" at bounding box center [1009, 63] width 30 height 19
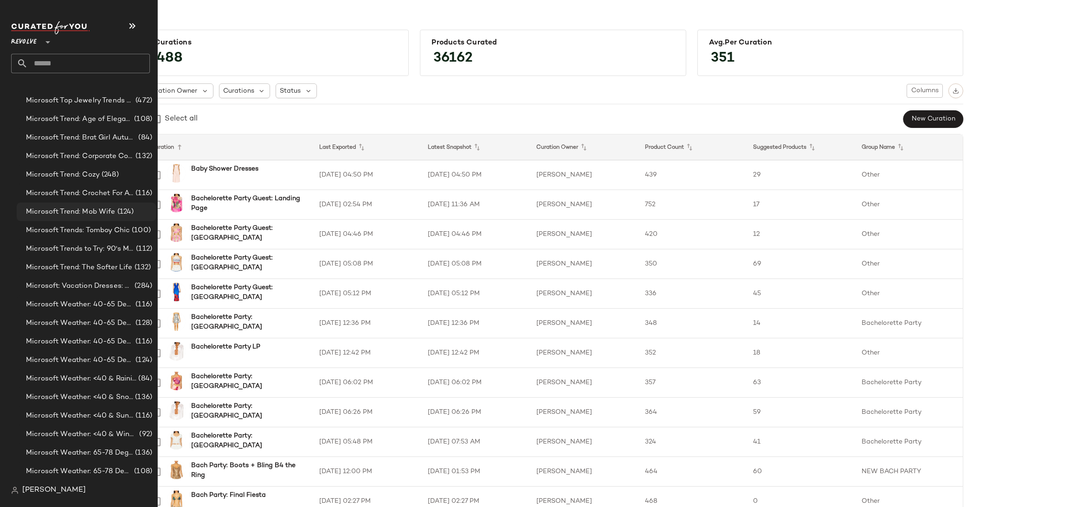
scroll to position [5200, 0]
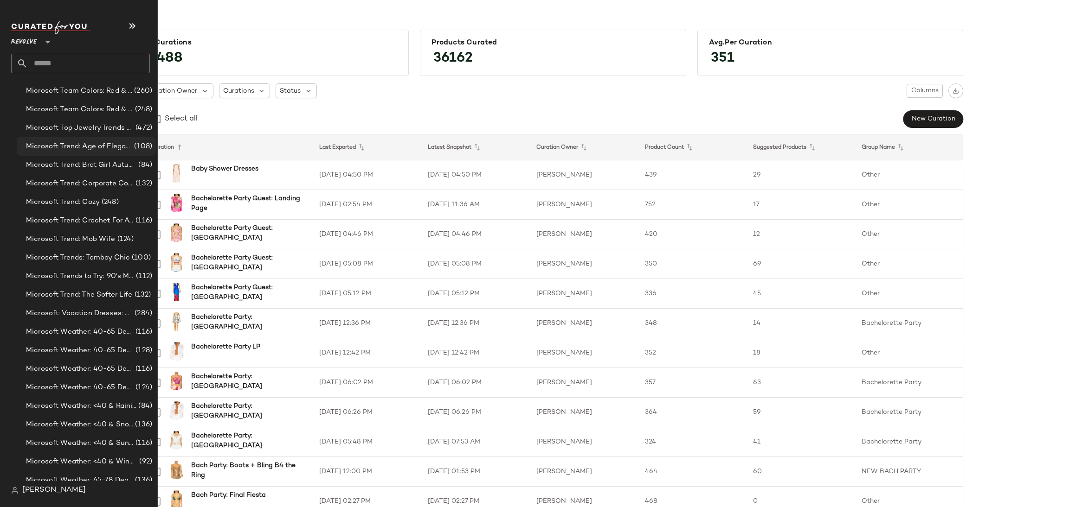
click at [91, 144] on span "Microsoft Trend: Age of Elegance" at bounding box center [79, 146] width 106 height 11
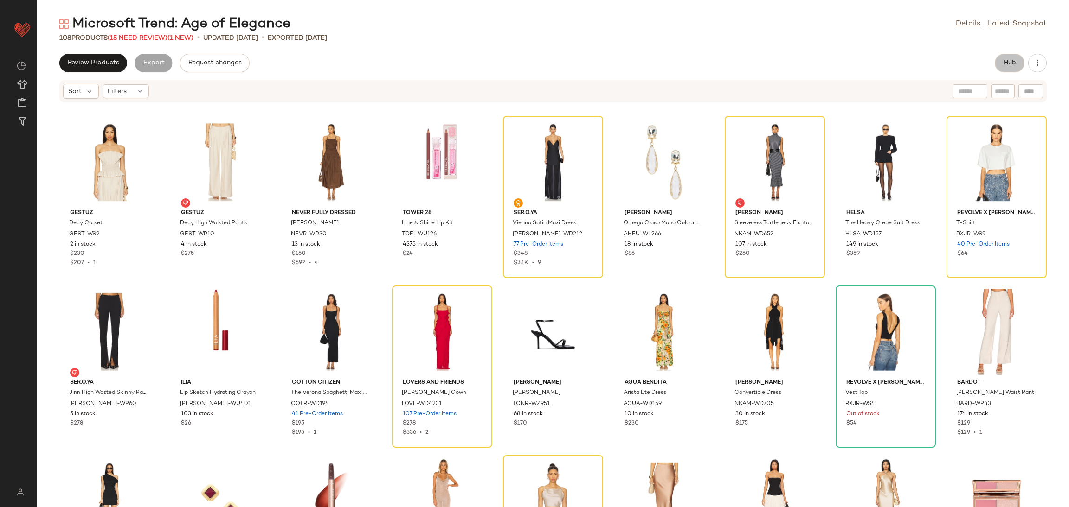
click at [1006, 64] on span "Hub" at bounding box center [1009, 62] width 13 height 7
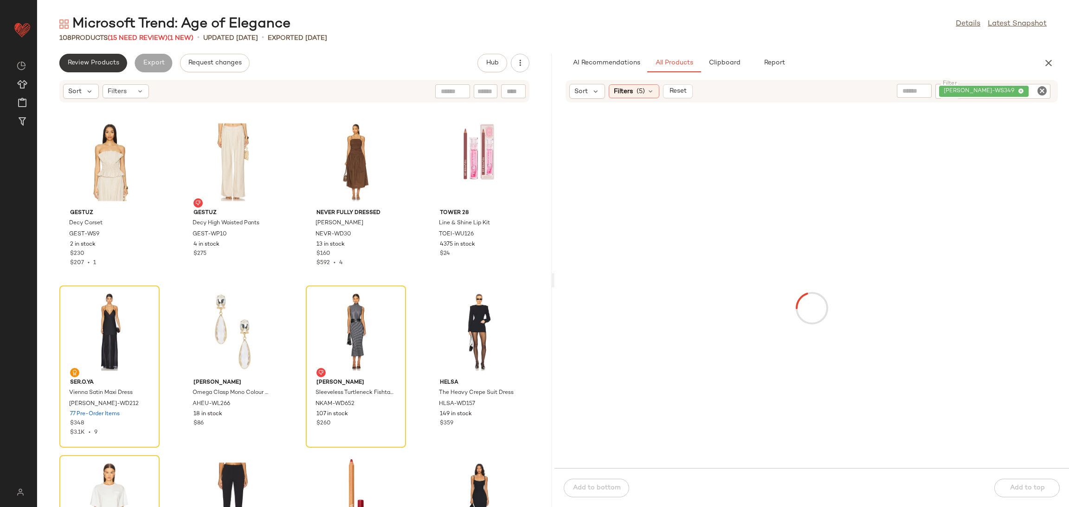
click at [92, 61] on span "Review Products" at bounding box center [93, 62] width 52 height 7
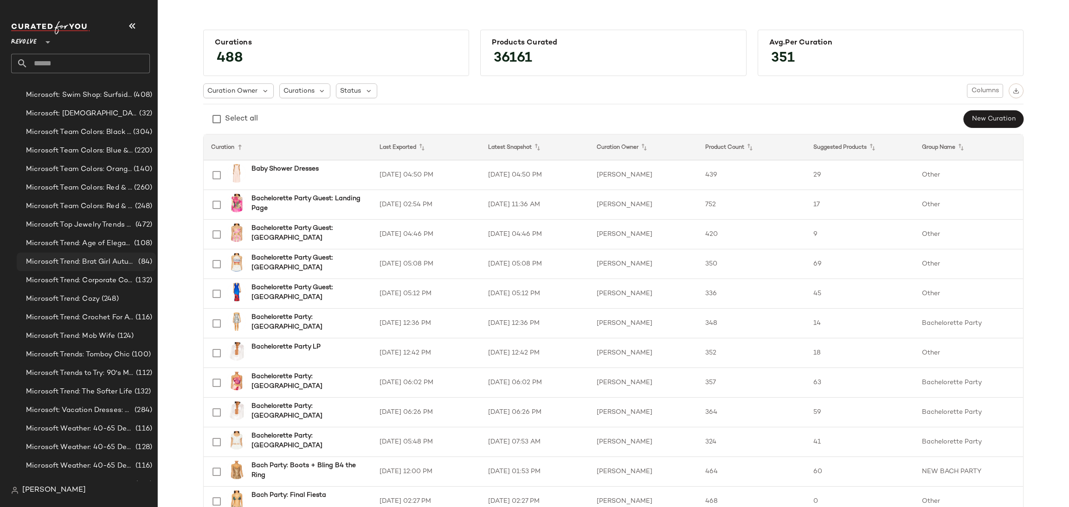
scroll to position [5099, 0]
click at [107, 251] on div "Microsoft Trend: Age of Elegance (108)" at bounding box center [86, 247] width 139 height 19
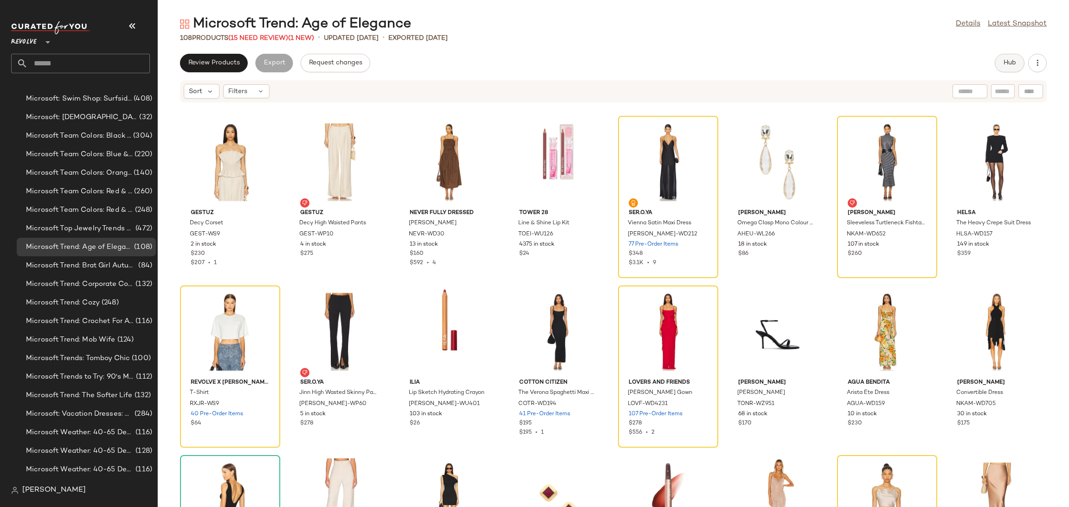
click at [1016, 70] on button "Hub" at bounding box center [1009, 63] width 30 height 19
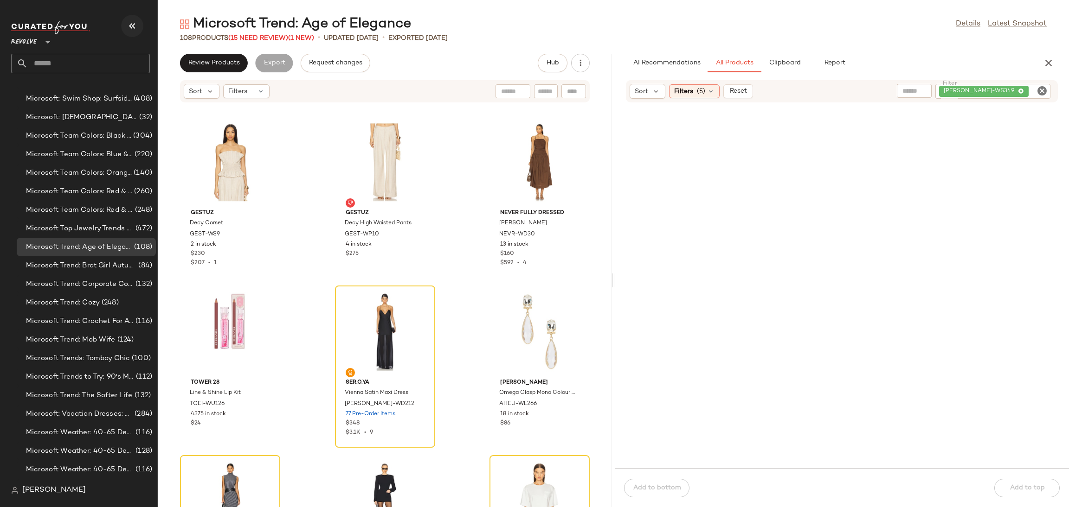
click at [123, 29] on button "button" at bounding box center [132, 26] width 22 height 22
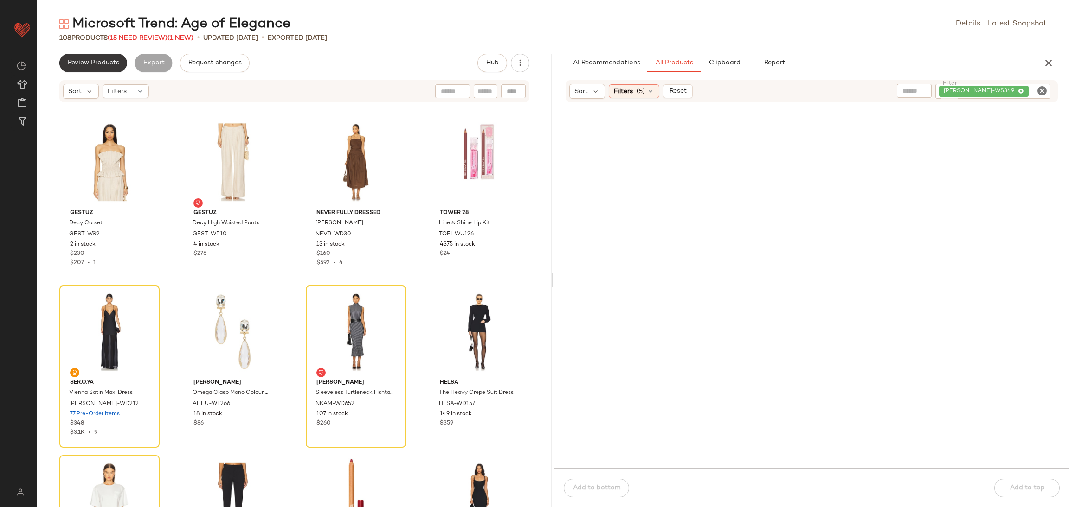
click at [94, 66] on span "Review Products" at bounding box center [93, 62] width 52 height 7
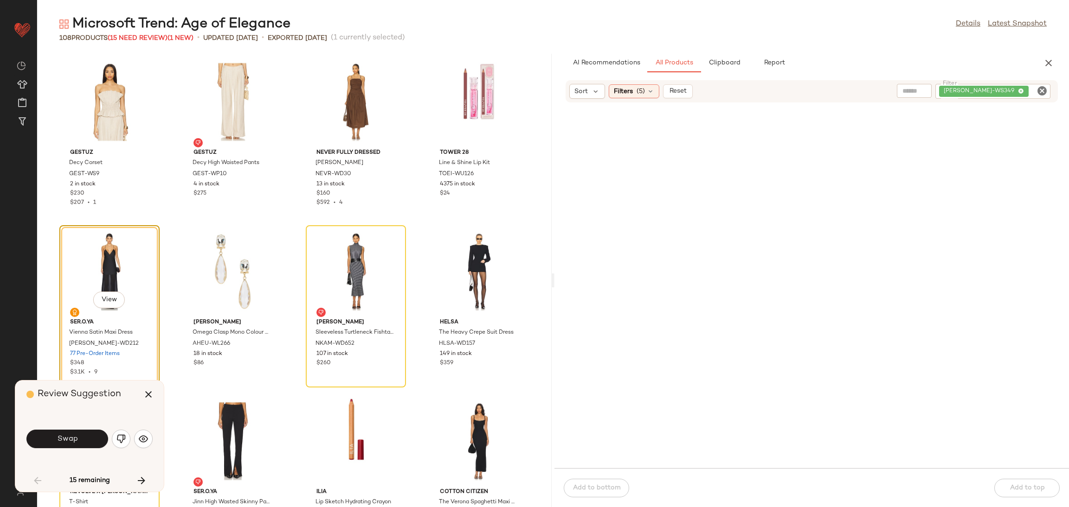
drag, startPoint x: 61, startPoint y: 429, endPoint x: 68, endPoint y: 420, distance: 11.6
click at [61, 420] on div "Swap" at bounding box center [89, 439] width 126 height 50
click at [69, 440] on span "Swap" at bounding box center [67, 439] width 21 height 9
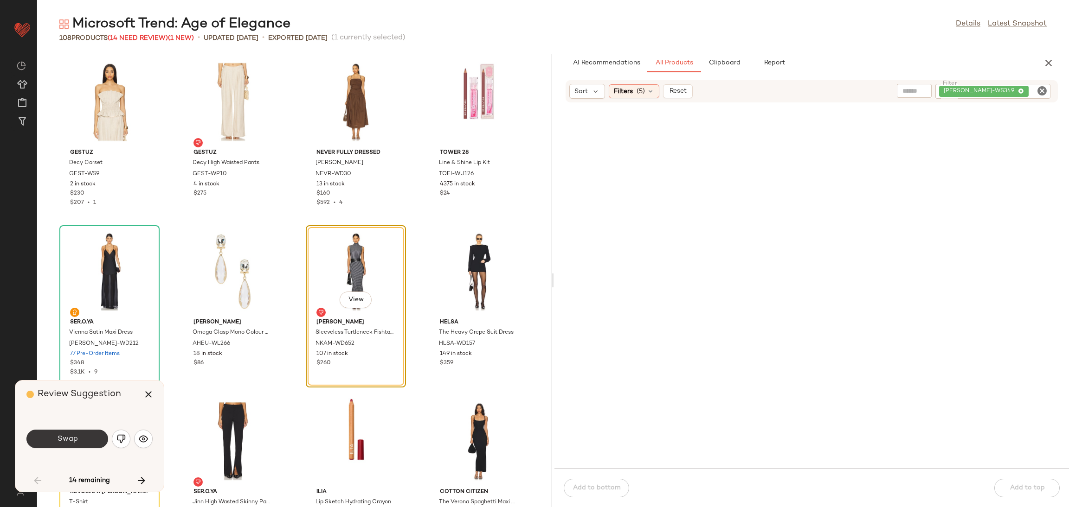
click at [82, 436] on button "Swap" at bounding box center [67, 439] width 82 height 19
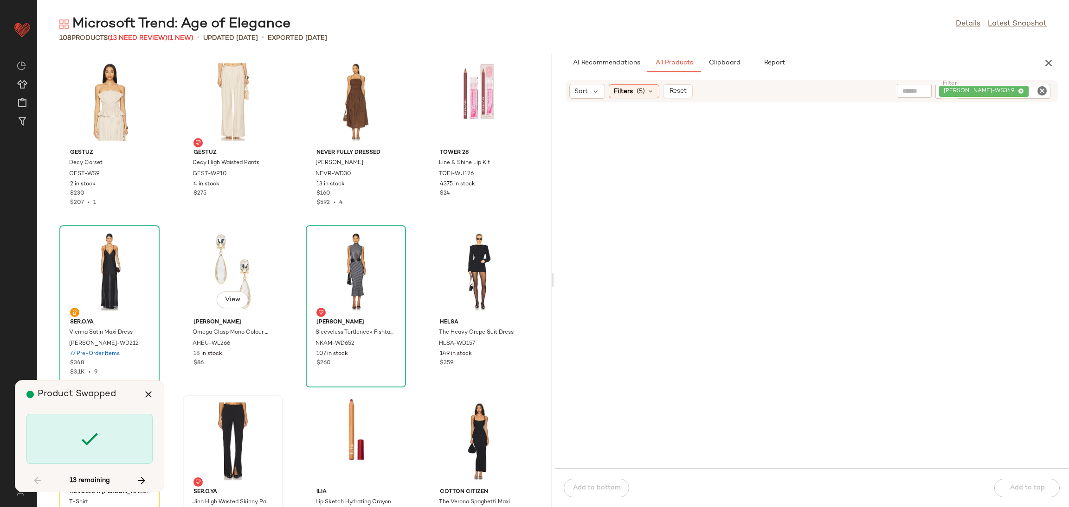
scroll to position [177, 0]
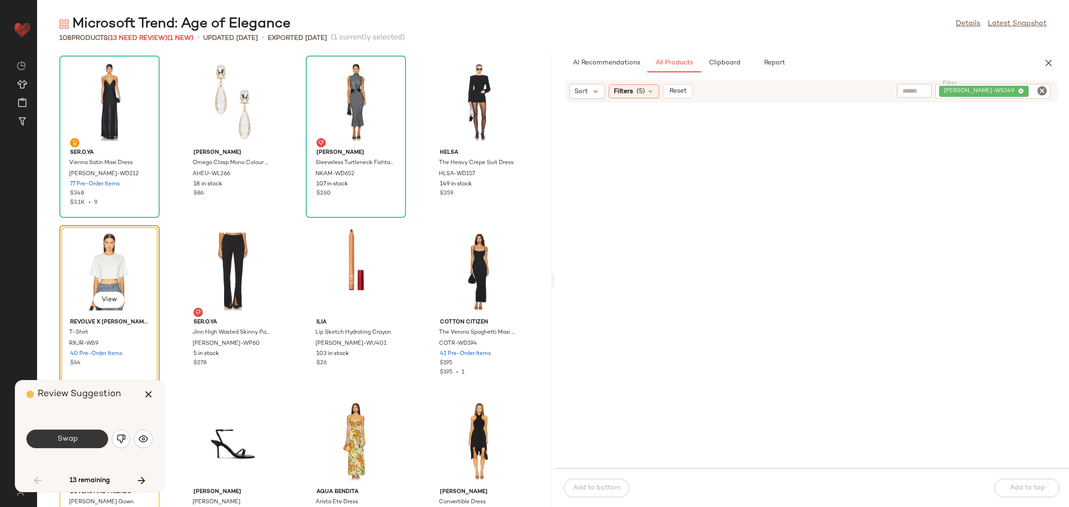
click at [80, 439] on button "Swap" at bounding box center [67, 439] width 82 height 19
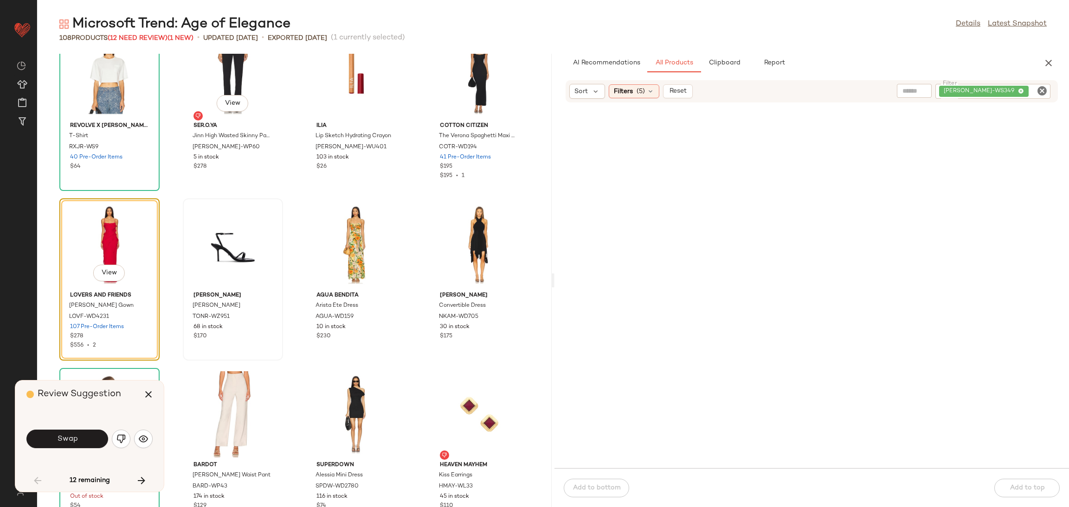
scroll to position [375, 0]
click at [114, 439] on button "button" at bounding box center [121, 439] width 19 height 19
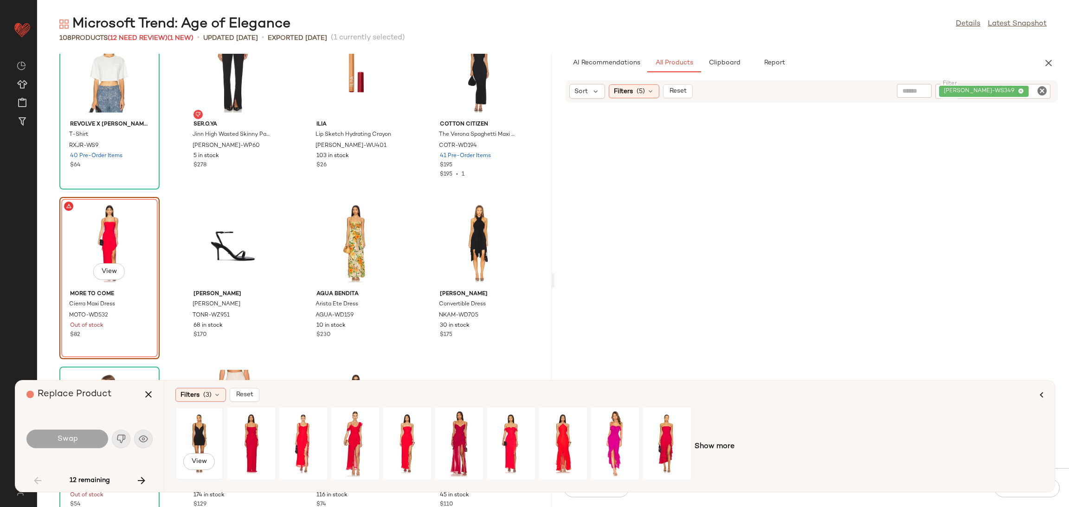
click at [198, 435] on div "View" at bounding box center [199, 444] width 41 height 66
click at [87, 435] on button "Swap" at bounding box center [67, 439] width 82 height 19
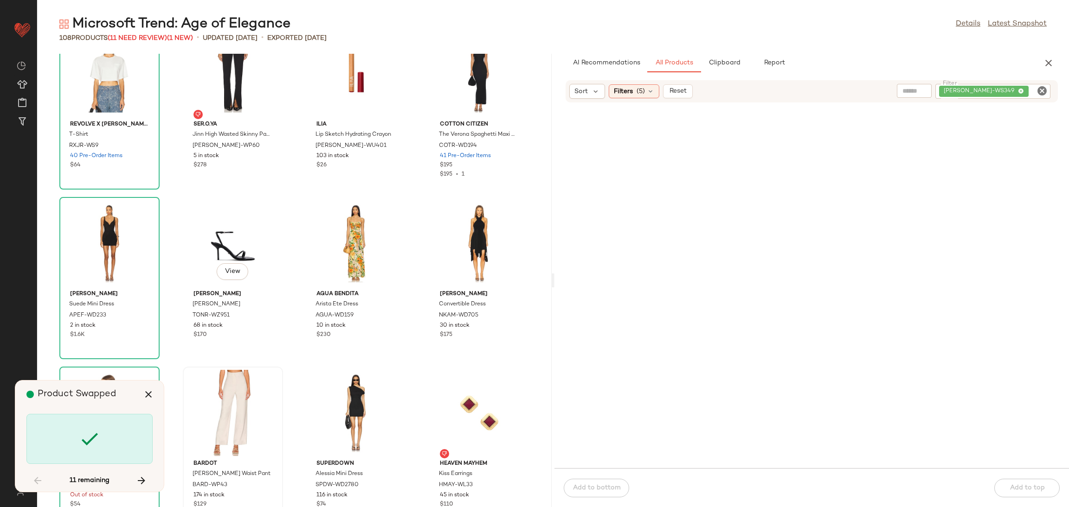
scroll to position [509, 0]
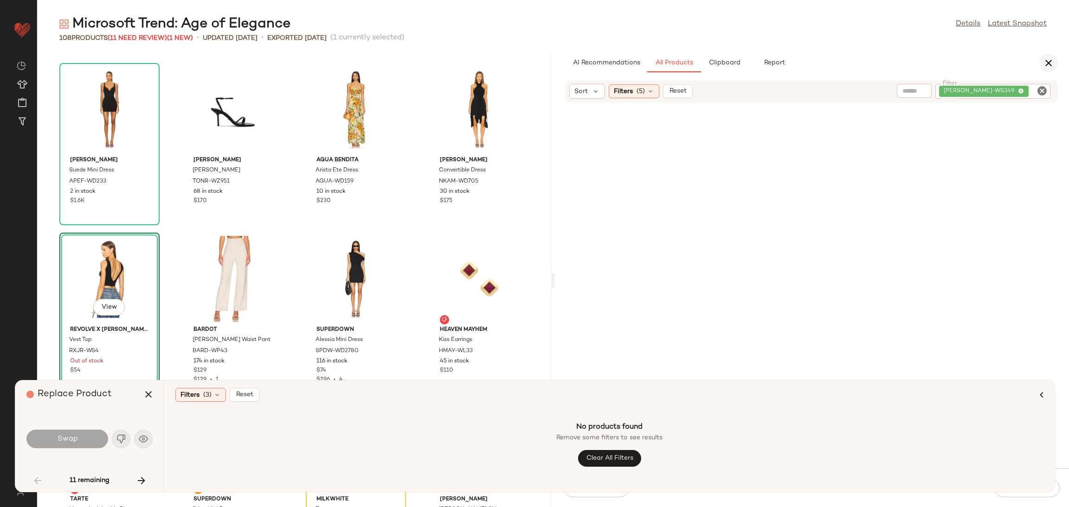
click at [1052, 62] on icon "button" at bounding box center [1048, 63] width 11 height 11
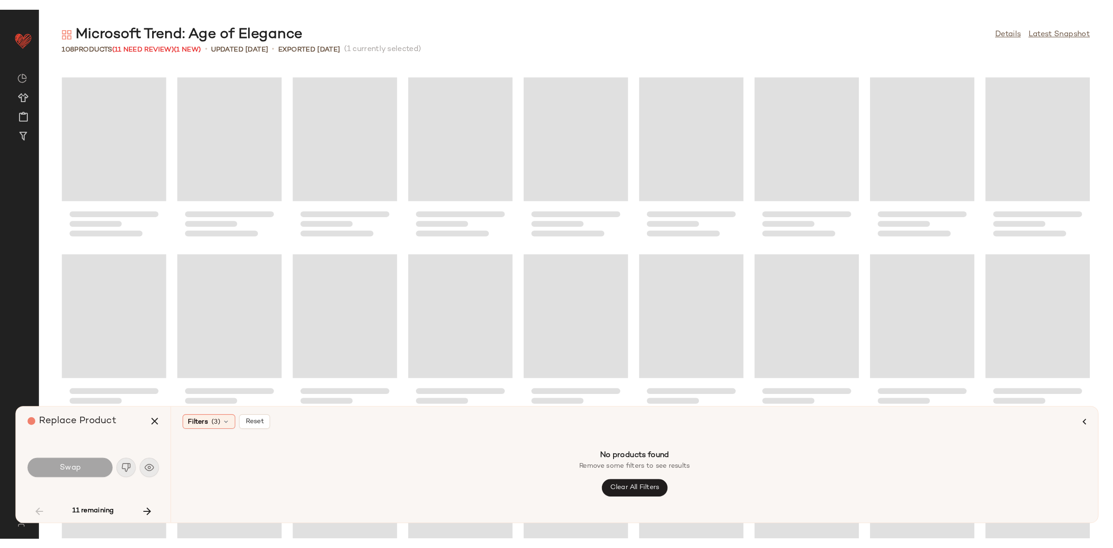
scroll to position [0, 0]
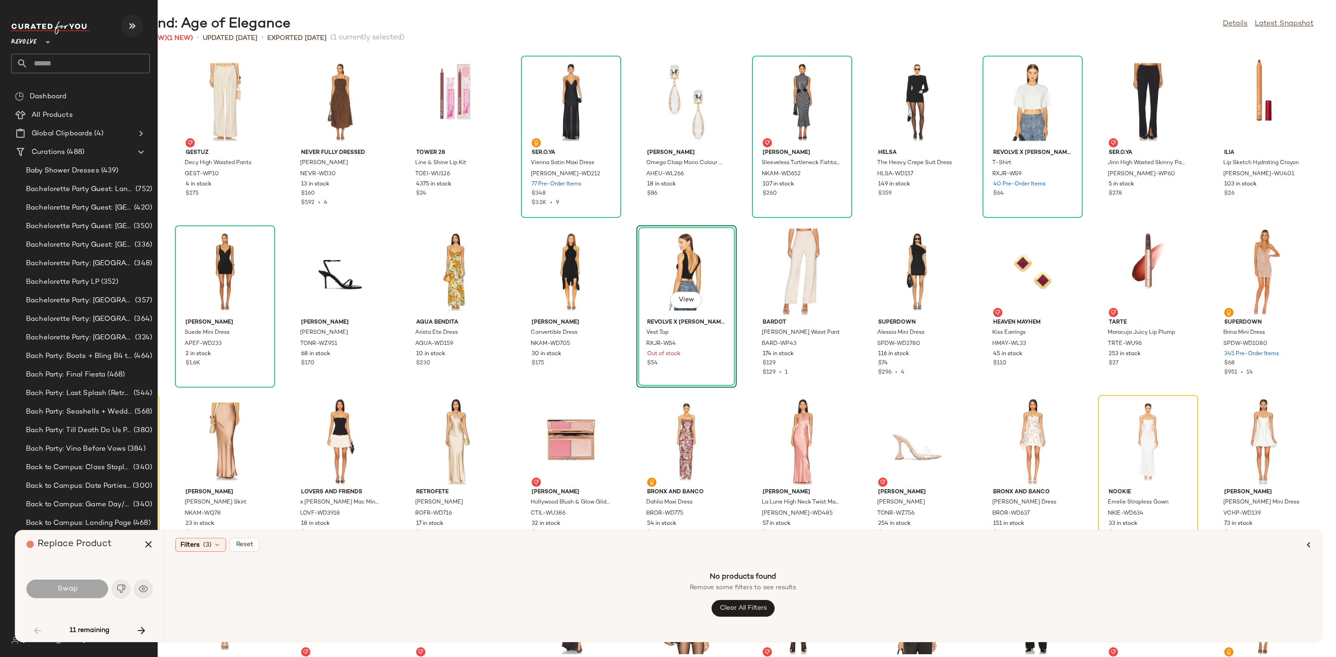
click at [134, 28] on icon "button" at bounding box center [132, 25] width 11 height 11
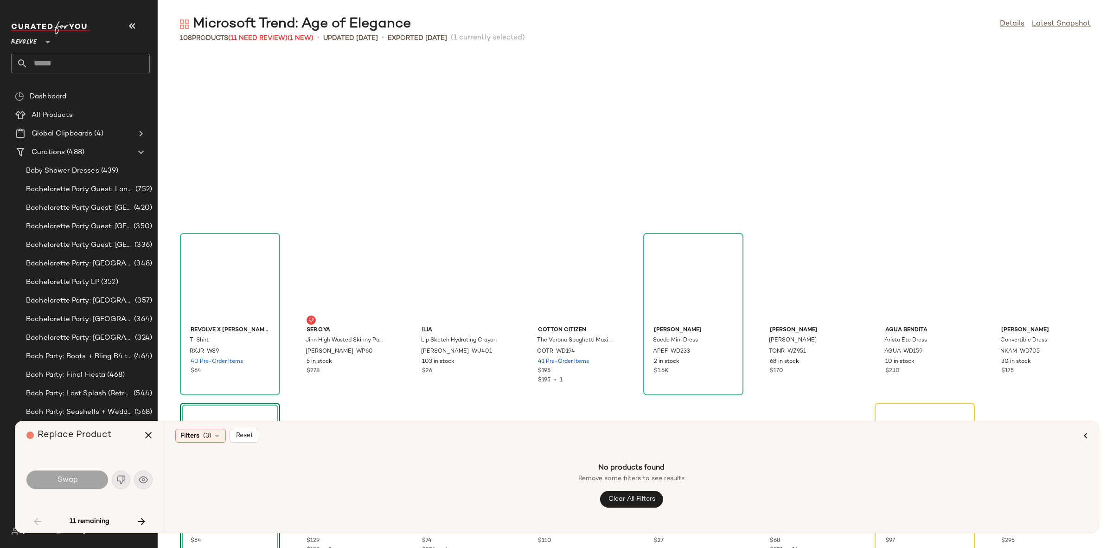
scroll to position [177, 0]
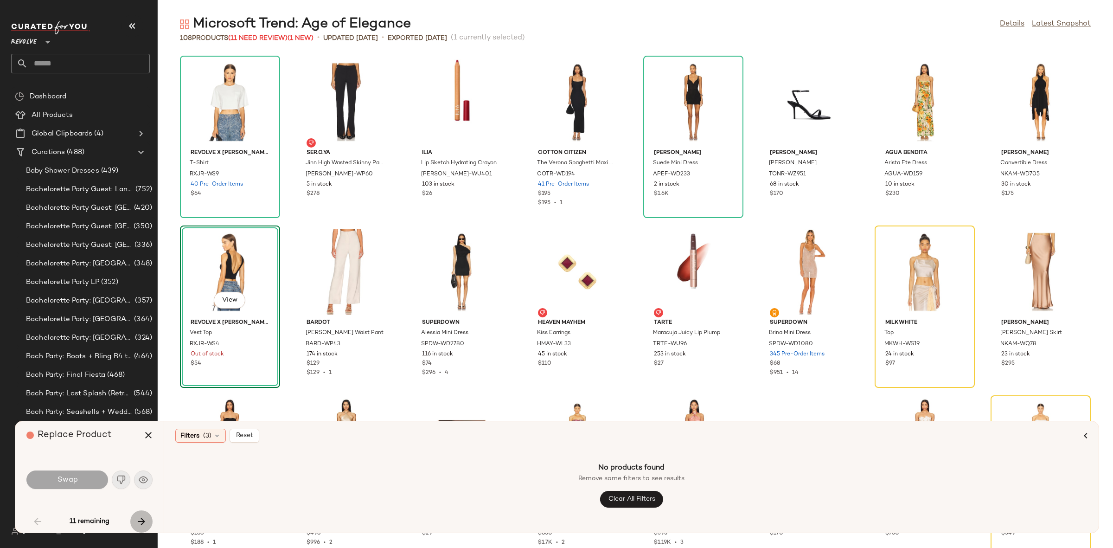
click at [141, 507] on icon "button" at bounding box center [141, 521] width 11 height 11
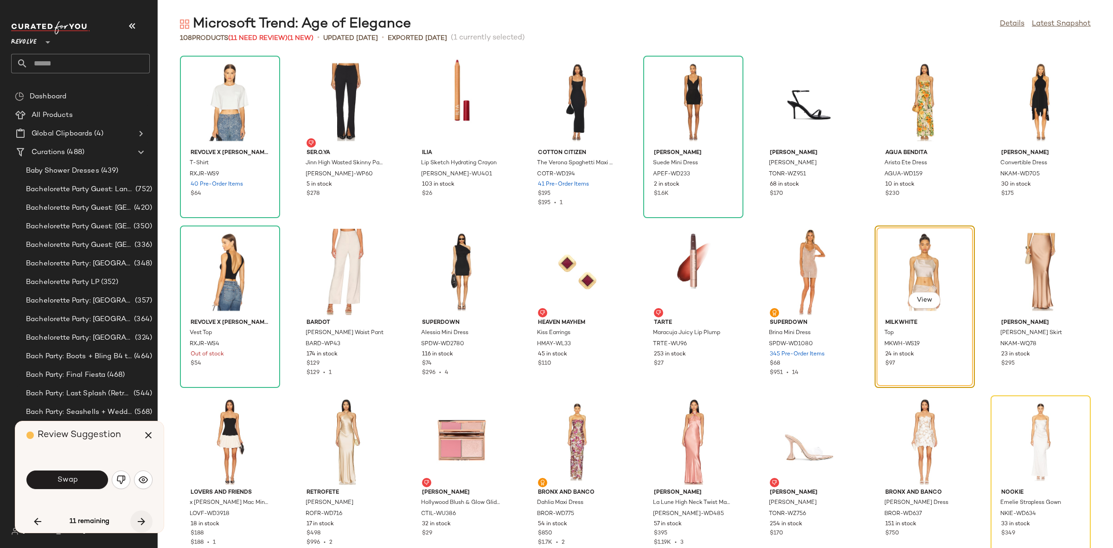
scroll to position [170, 0]
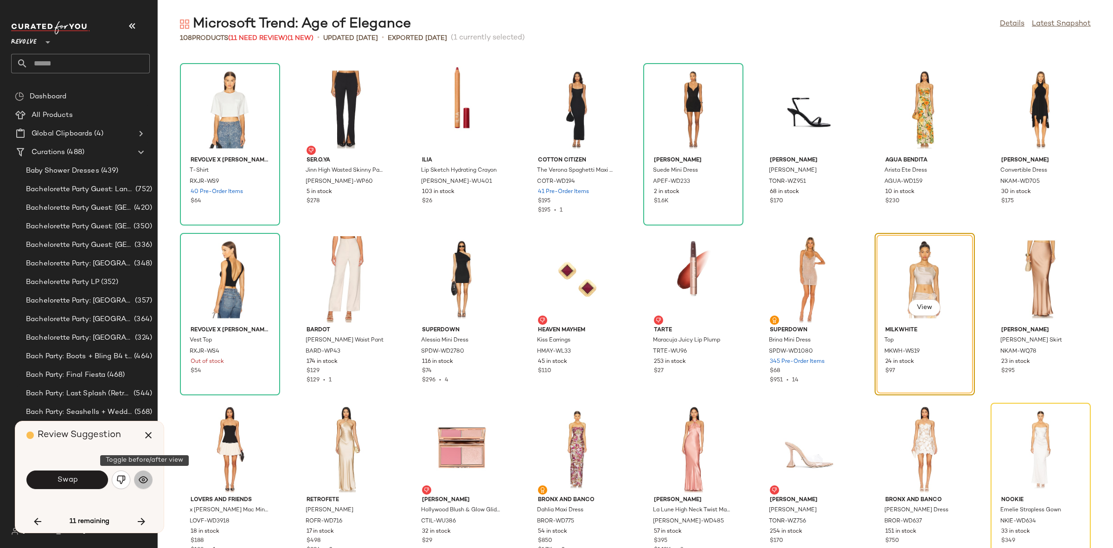
click at [137, 484] on button "button" at bounding box center [143, 479] width 19 height 19
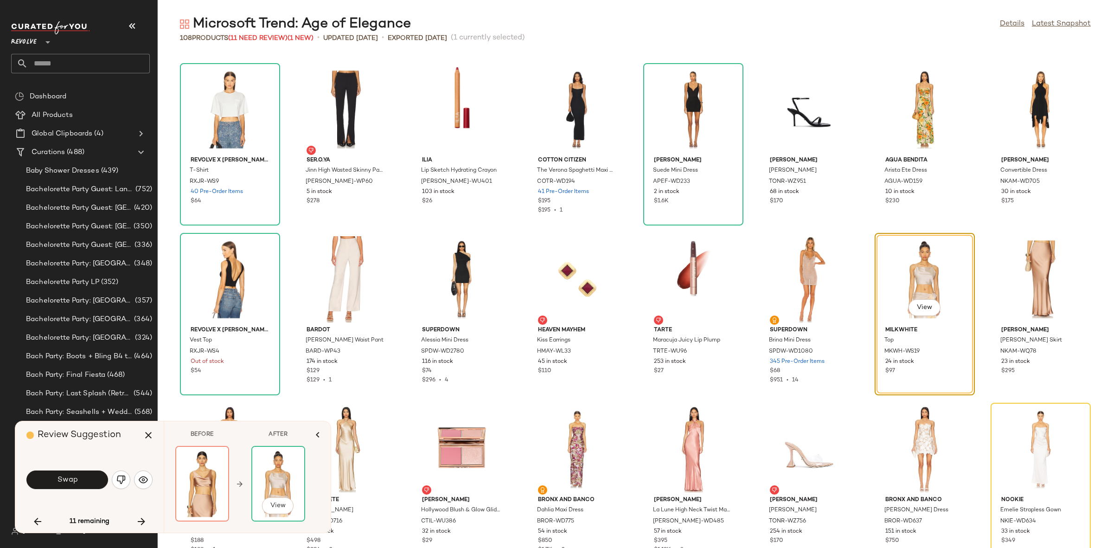
click at [267, 485] on div at bounding box center [278, 484] width 52 height 74
click at [269, 473] on div at bounding box center [278, 484] width 52 height 74
click at [71, 481] on span "Swap" at bounding box center [67, 479] width 21 height 9
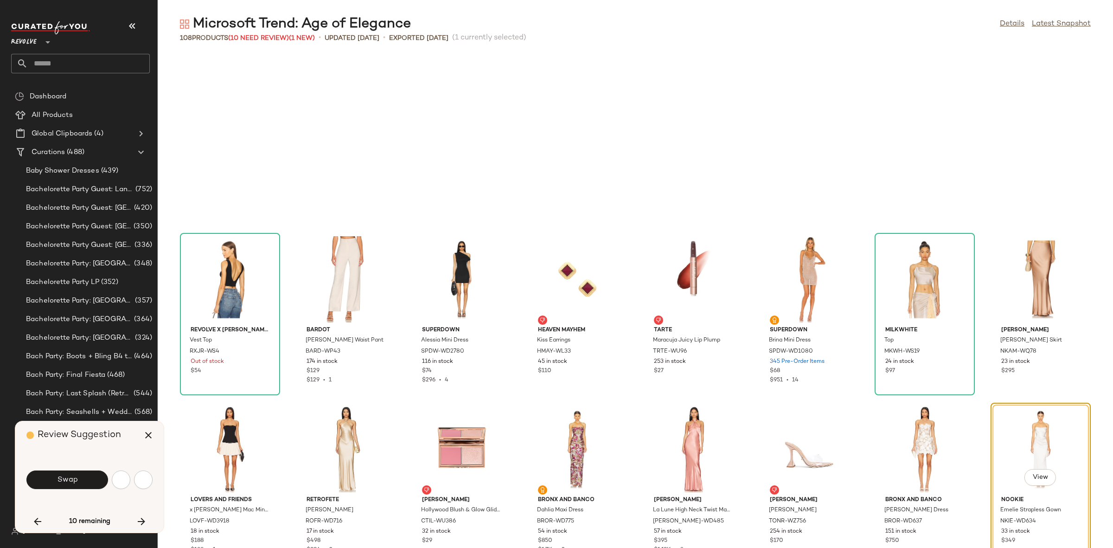
scroll to position [339, 0]
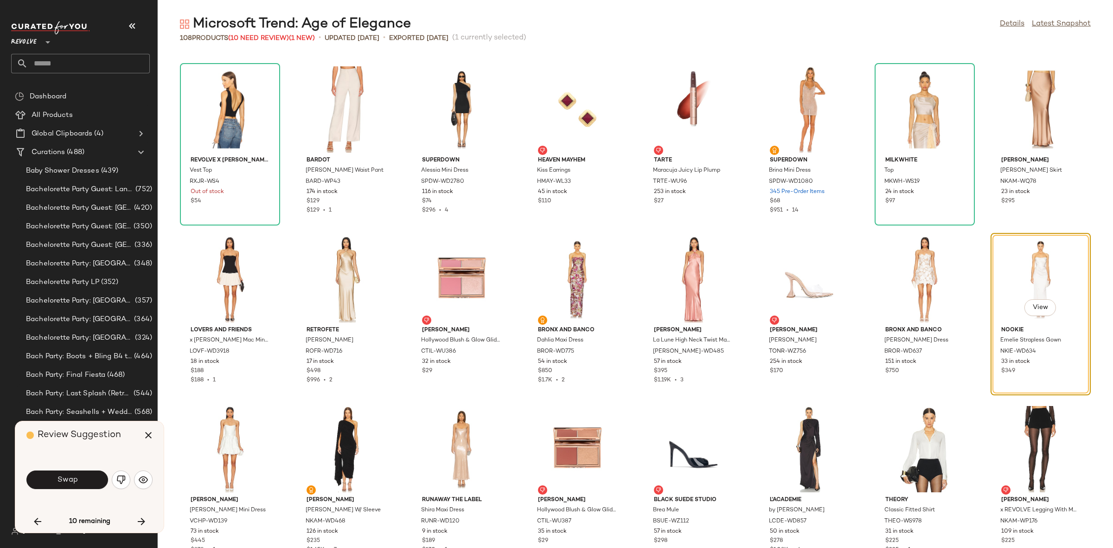
click at [71, 481] on span "Swap" at bounding box center [67, 479] width 21 height 9
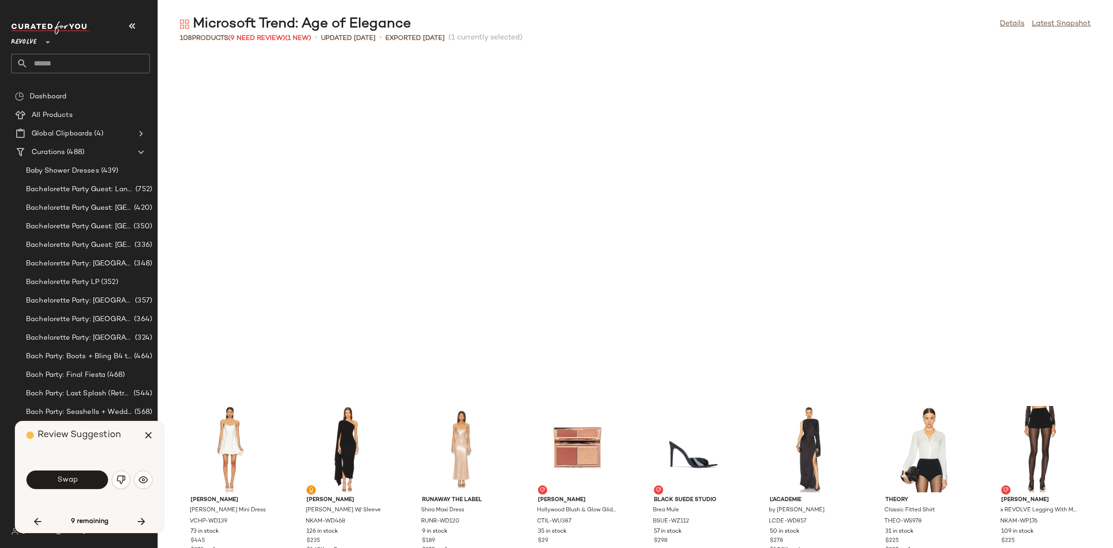
scroll to position [679, 0]
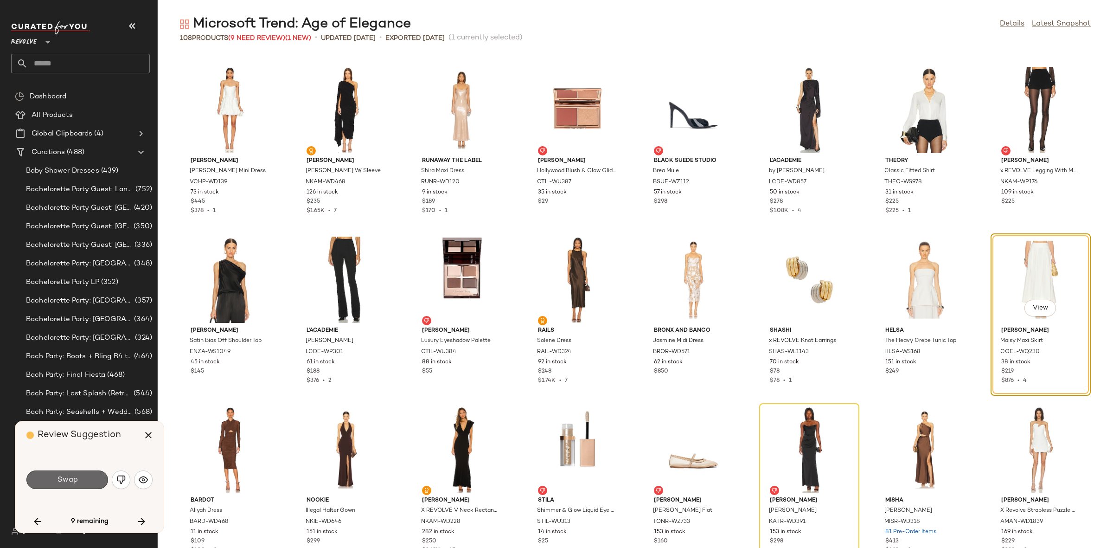
click at [65, 478] on span "Swap" at bounding box center [67, 479] width 21 height 9
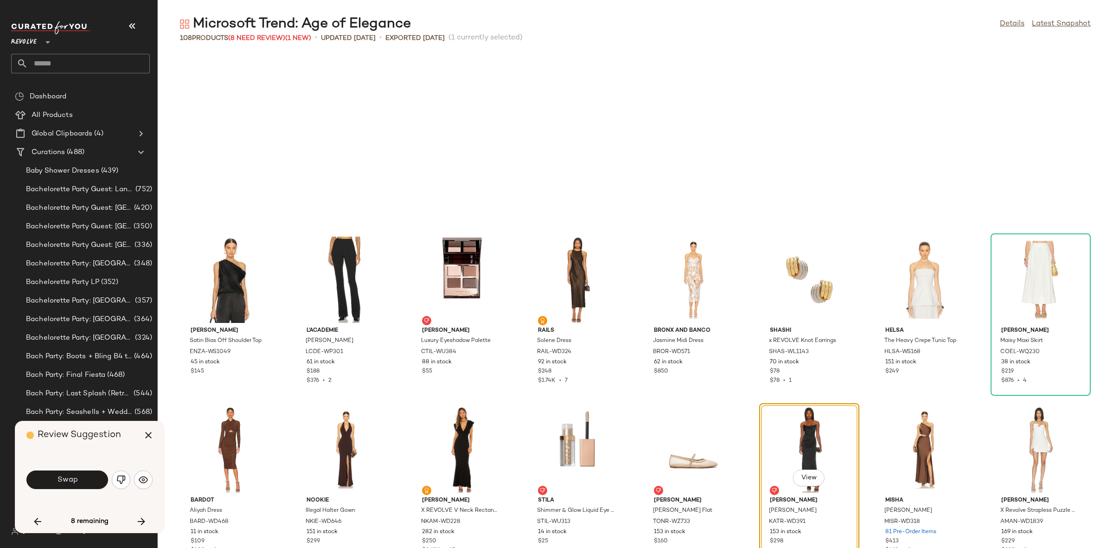
scroll to position [849, 0]
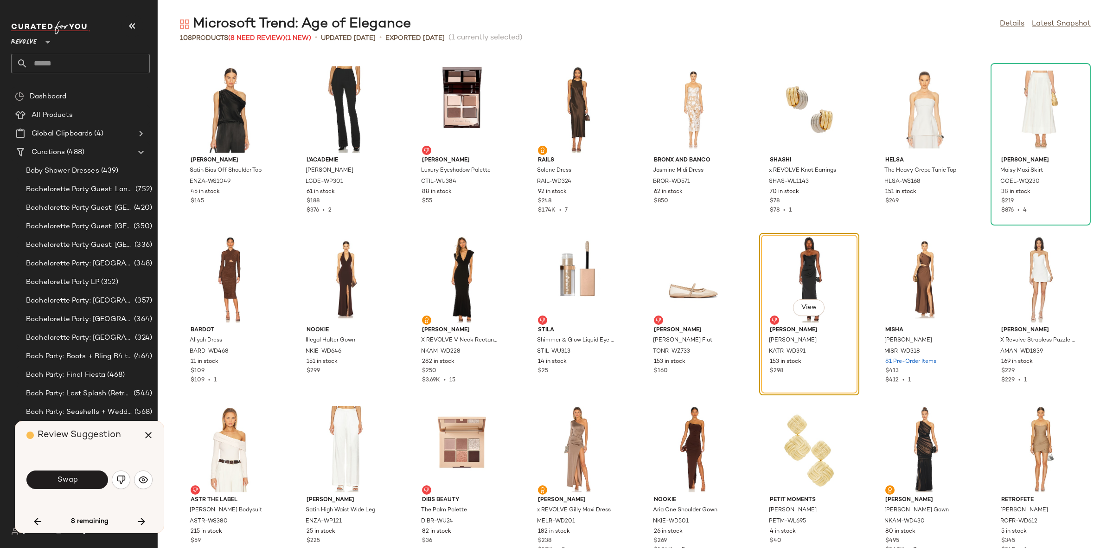
click at [65, 478] on span "Swap" at bounding box center [67, 479] width 21 height 9
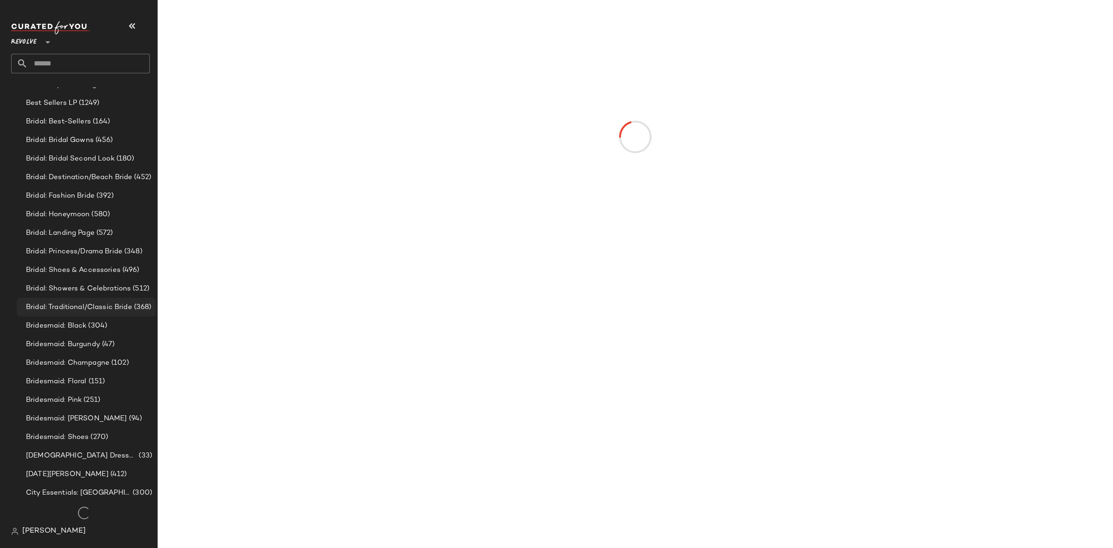
scroll to position [588, 0]
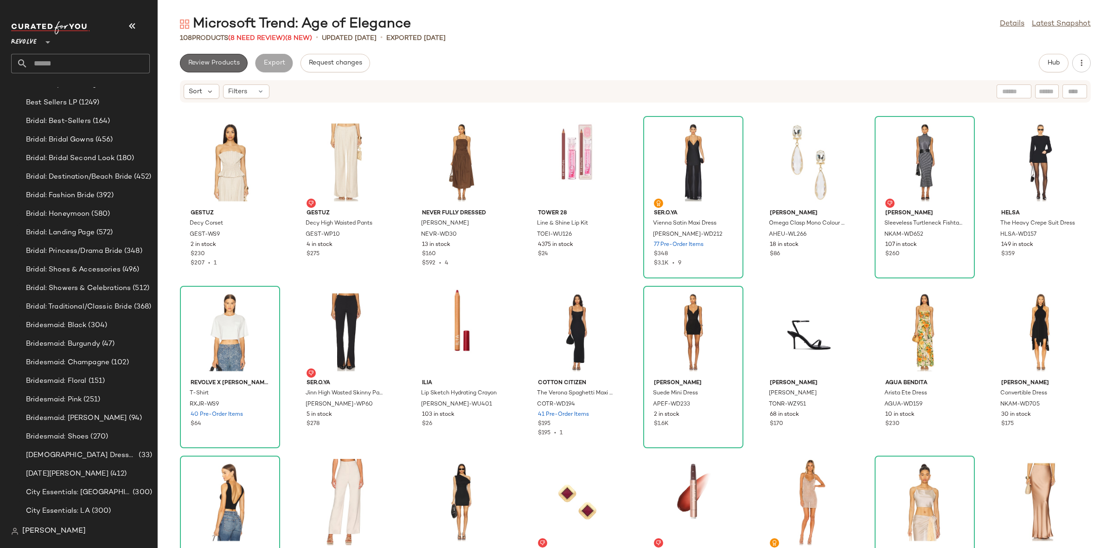
click at [227, 64] on span "Review Products" at bounding box center [214, 62] width 52 height 7
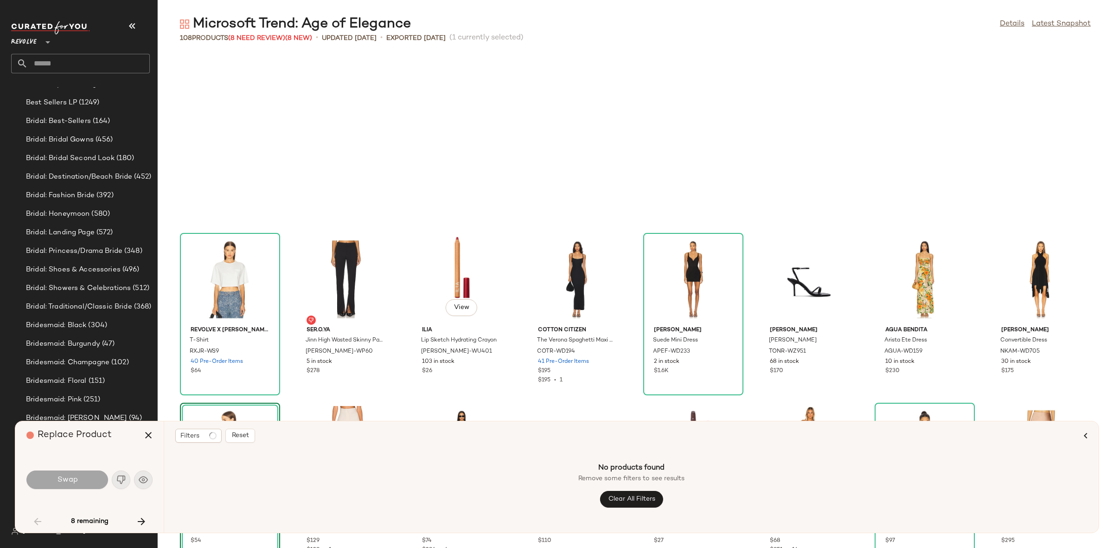
scroll to position [177, 0]
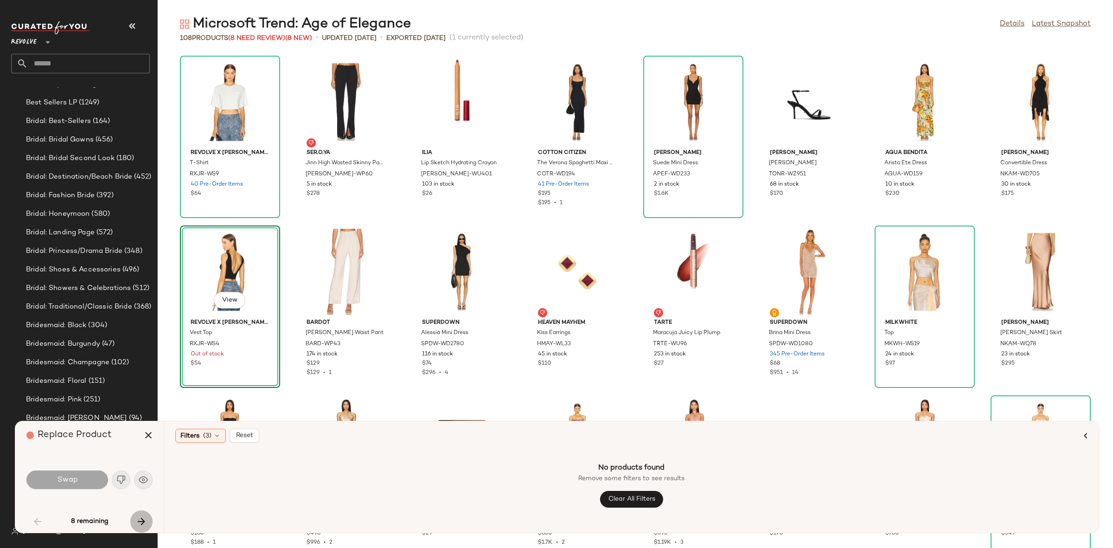
click at [134, 521] on button "button" at bounding box center [141, 521] width 22 height 22
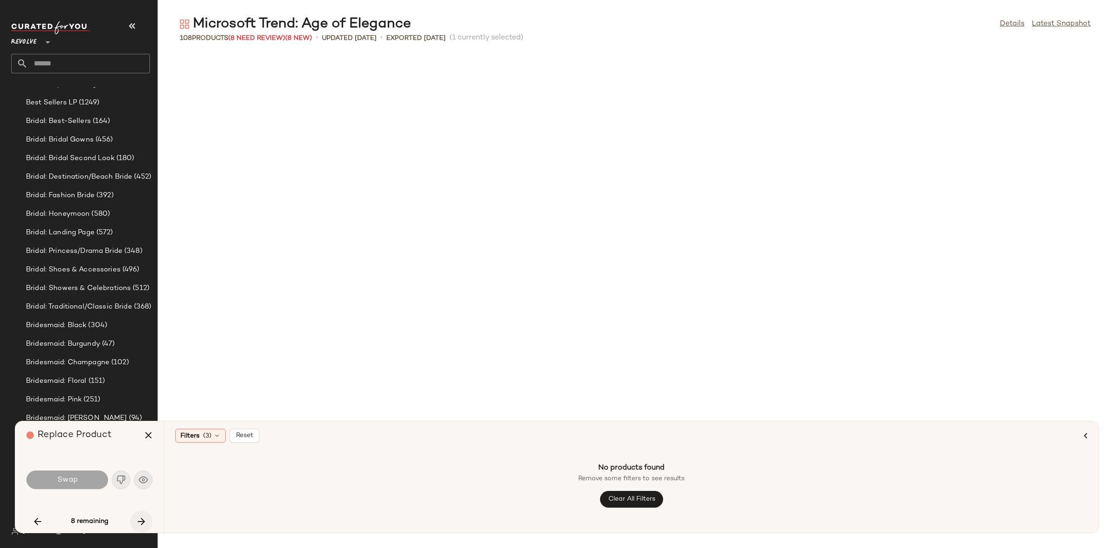
scroll to position [849, 0]
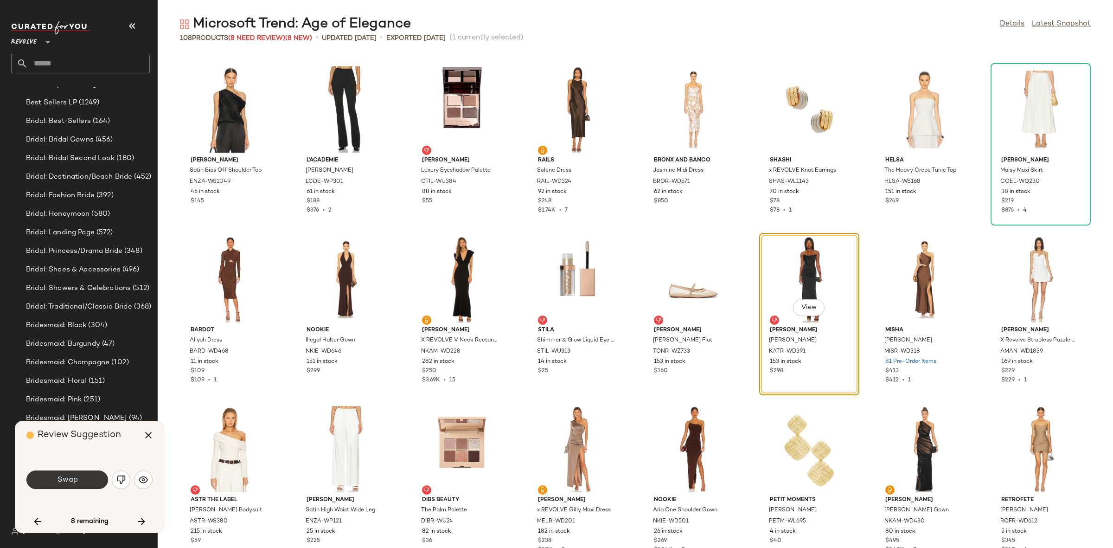
click at [79, 478] on button "Swap" at bounding box center [67, 479] width 82 height 19
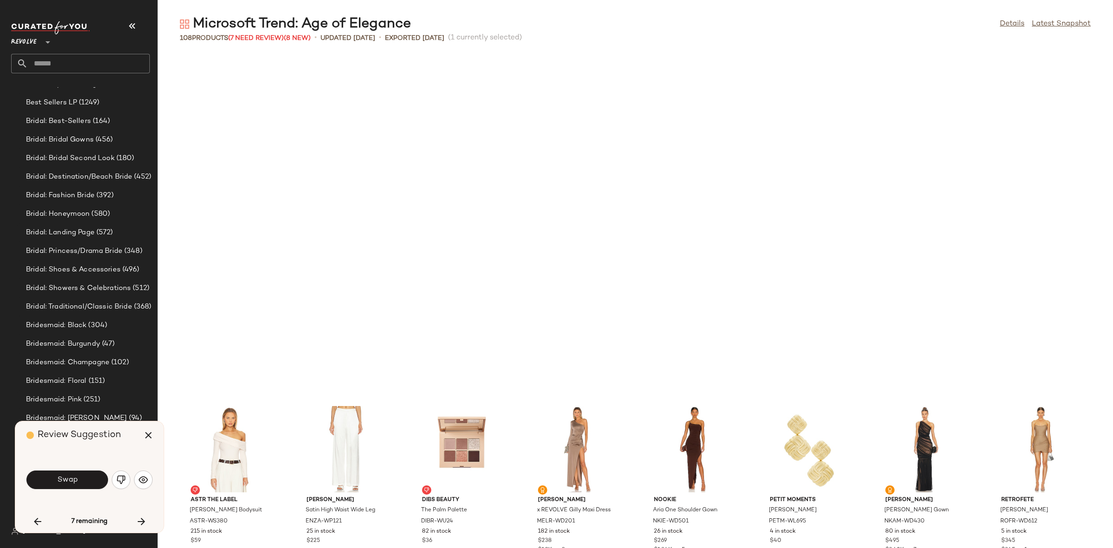
scroll to position [1188, 0]
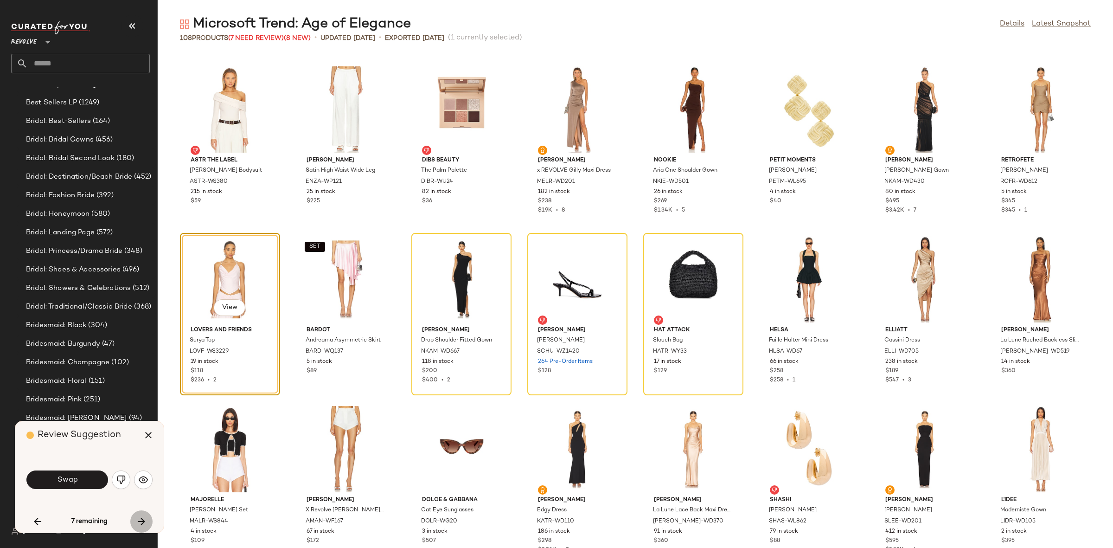
click at [141, 519] on icon "button" at bounding box center [141, 521] width 11 height 11
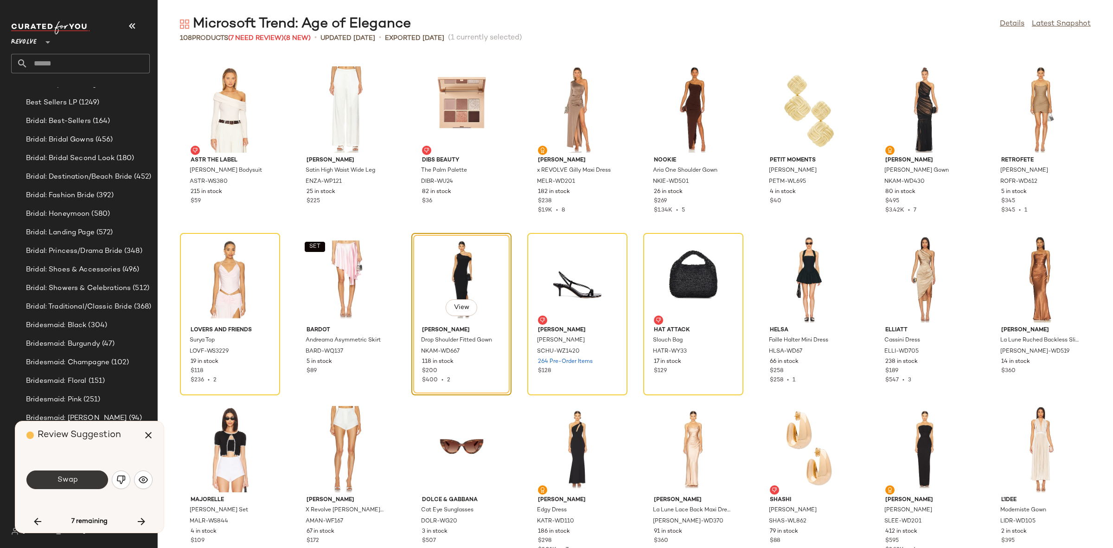
click at [80, 485] on button "Swap" at bounding box center [67, 479] width 82 height 19
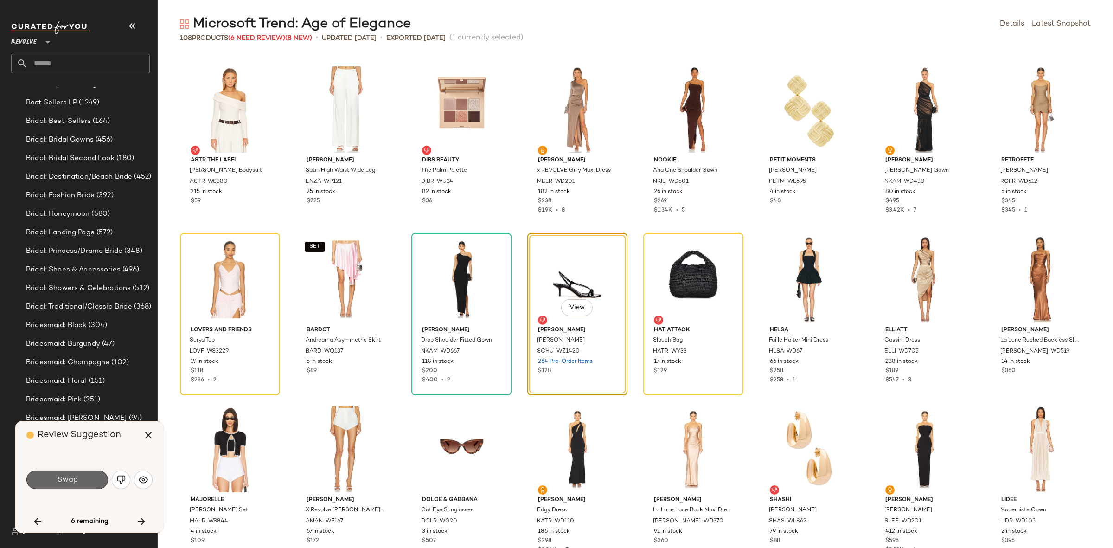
click at [78, 473] on button "Swap" at bounding box center [67, 479] width 82 height 19
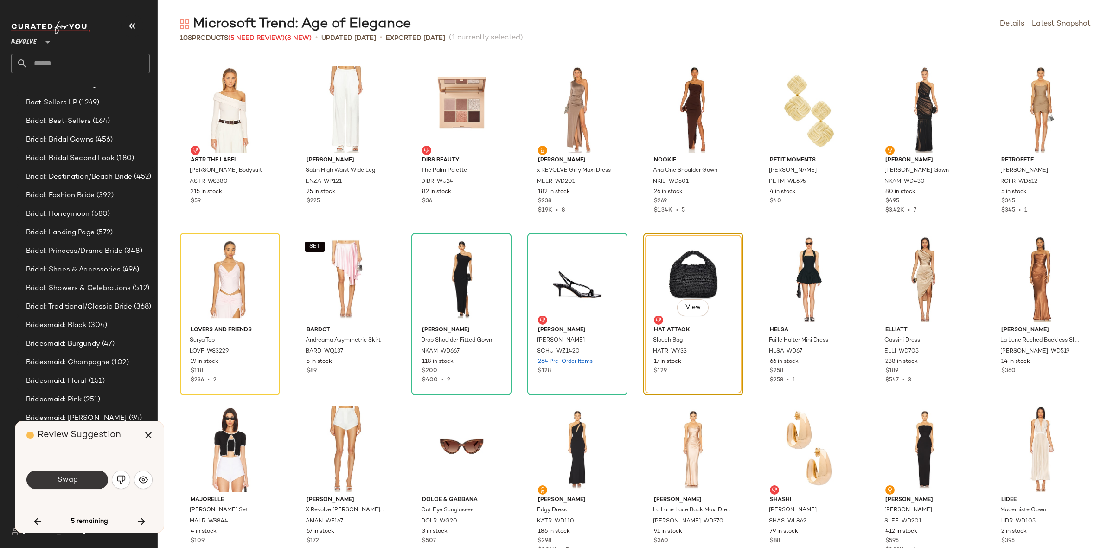
click at [91, 473] on button "Swap" at bounding box center [67, 479] width 82 height 19
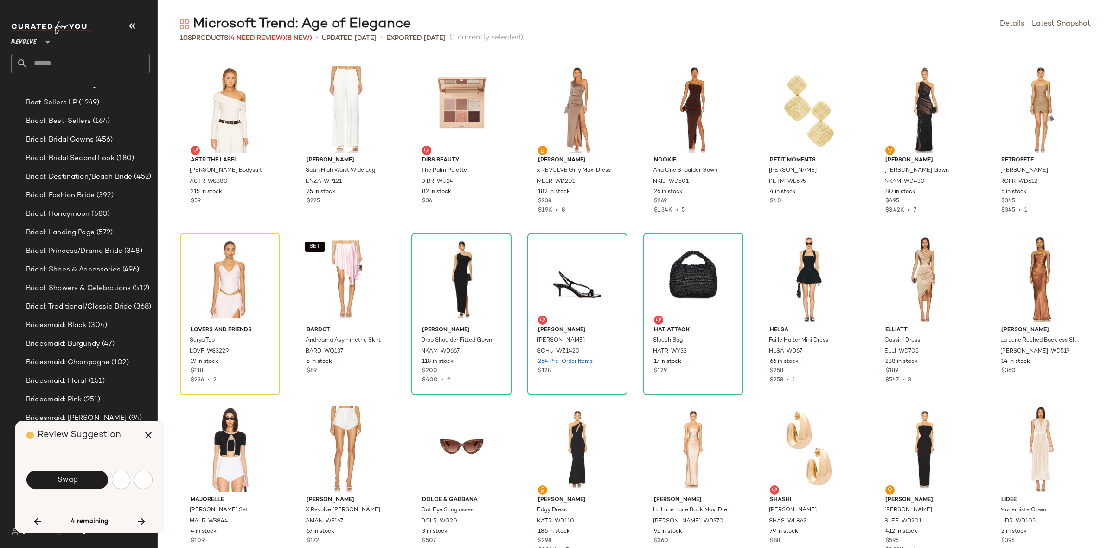
scroll to position [1697, 0]
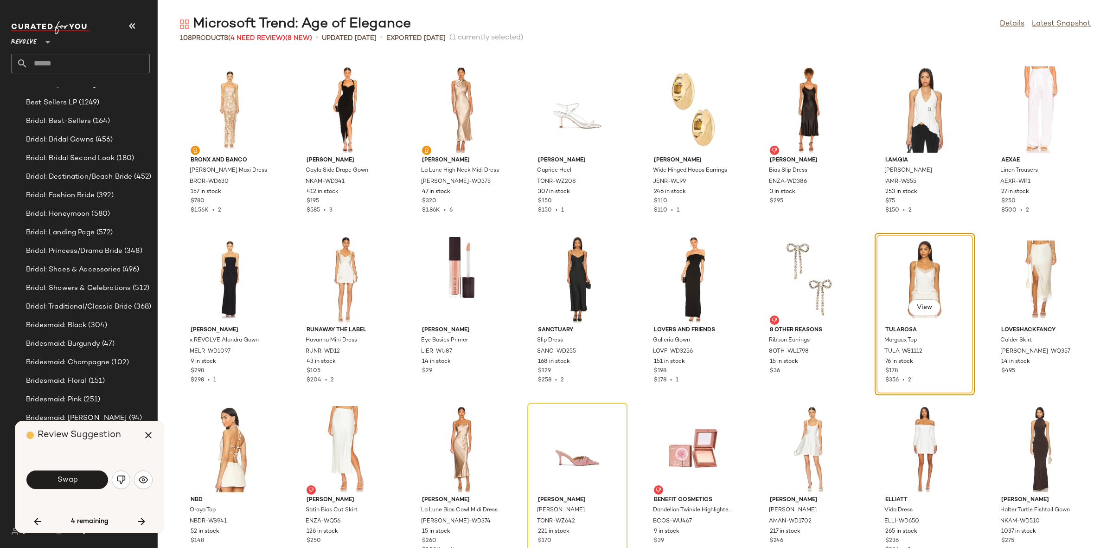
click at [91, 473] on button "Swap" at bounding box center [67, 479] width 82 height 19
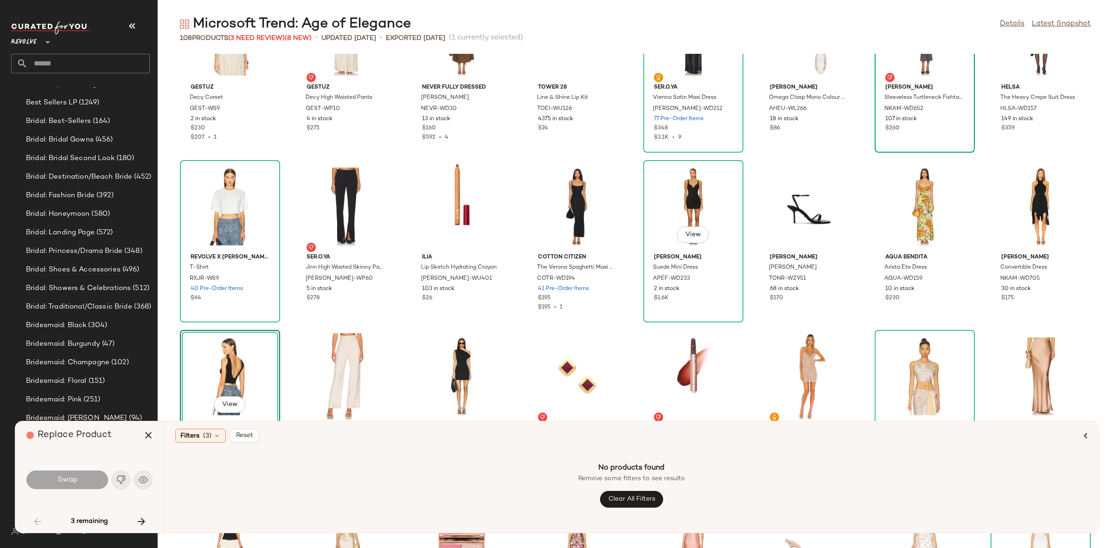
scroll to position [63, 0]
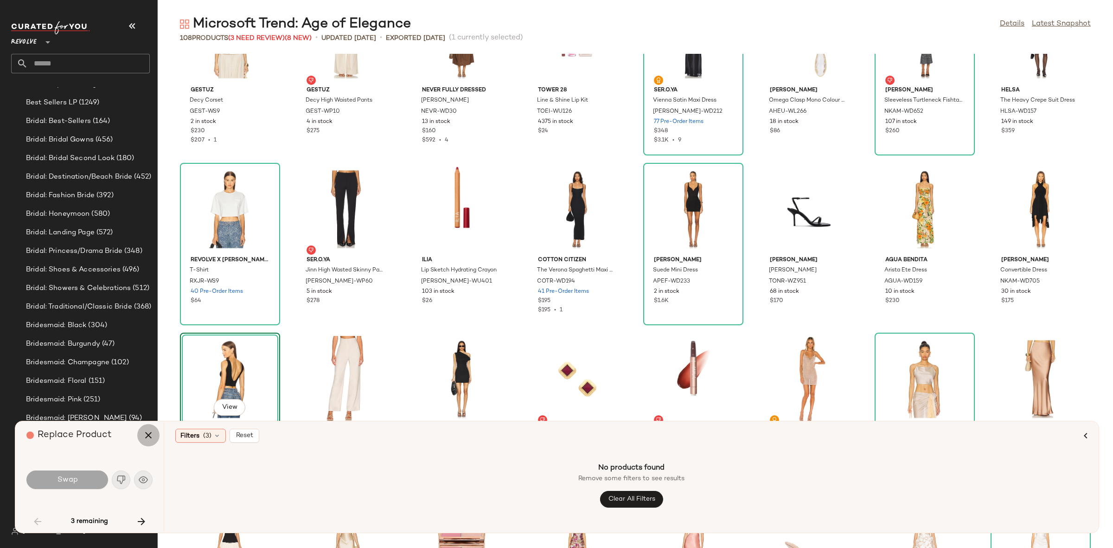
click at [146, 432] on icon "button" at bounding box center [148, 434] width 11 height 11
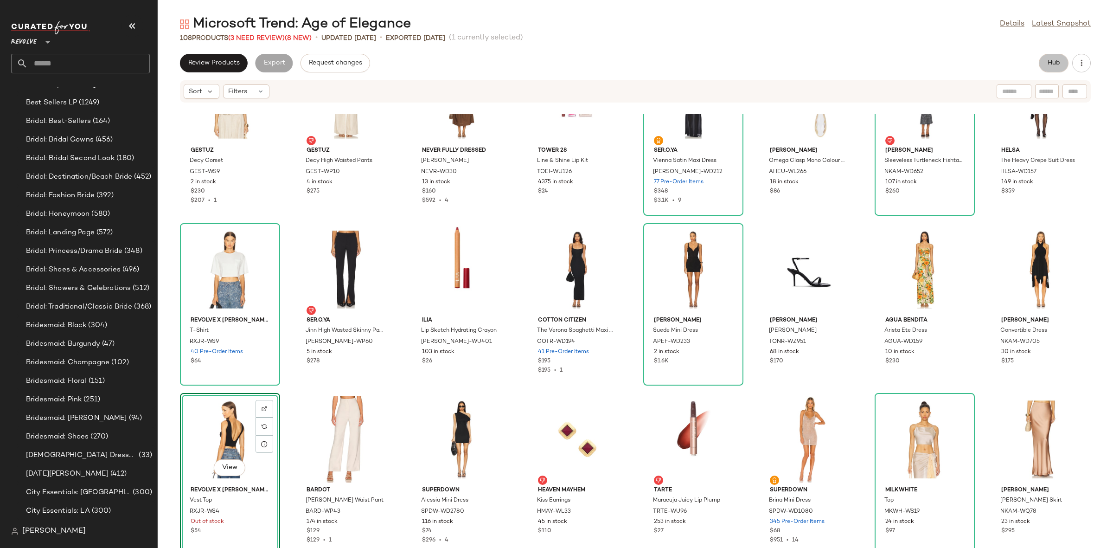
click at [1051, 65] on span "Hub" at bounding box center [1053, 62] width 13 height 7
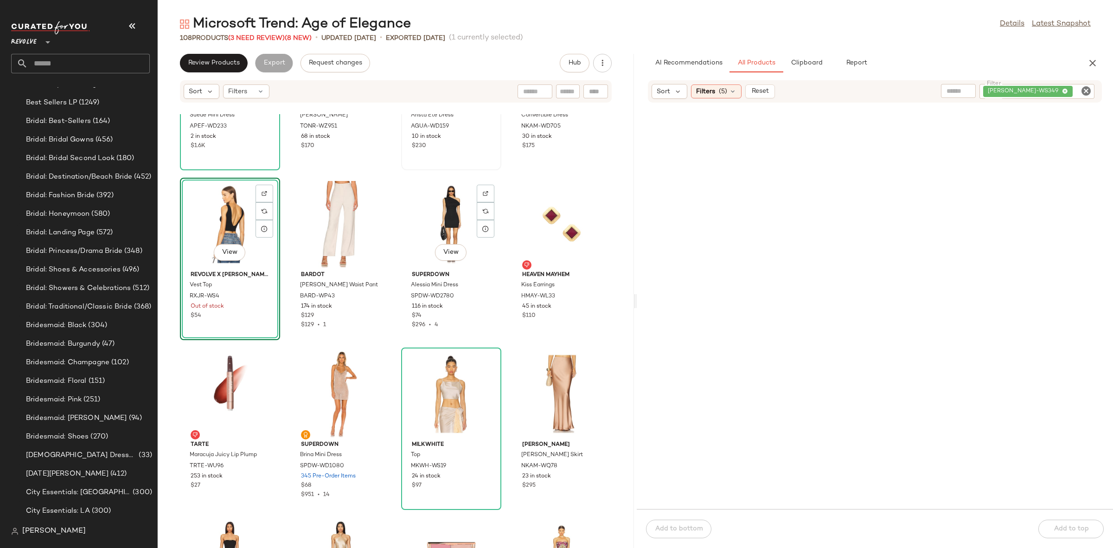
scroll to position [619, 0]
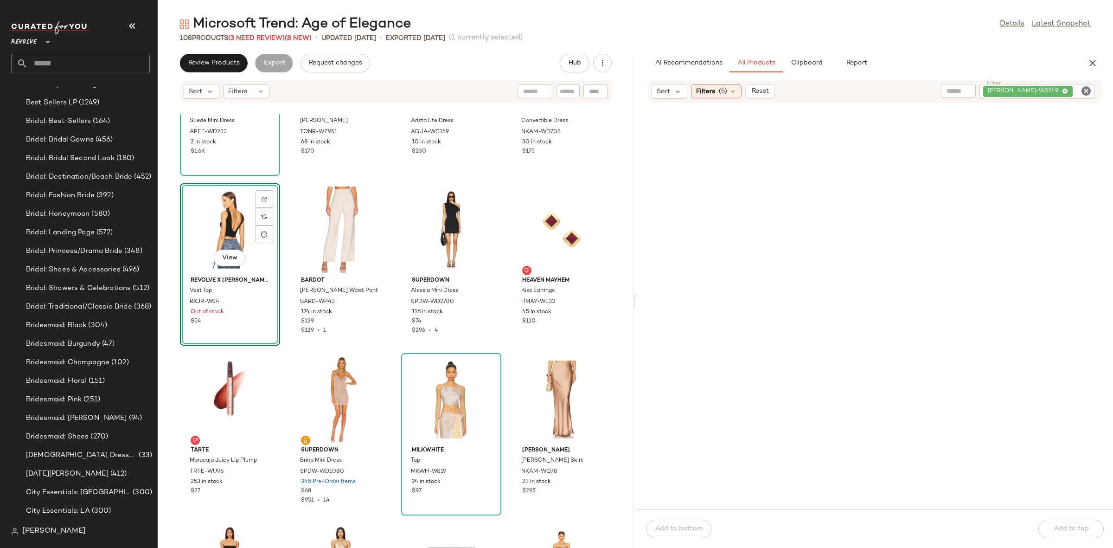
click at [1082, 88] on icon "Clear Filter" at bounding box center [1086, 90] width 11 height 11
click at [717, 92] on div "Filters (5)" at bounding box center [716, 91] width 51 height 14
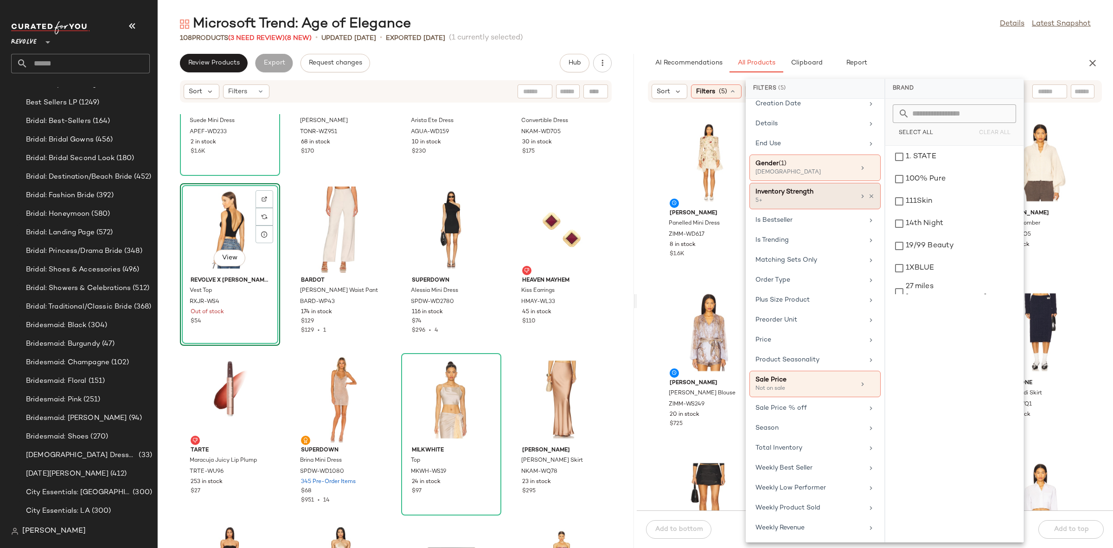
scroll to position [0, 0]
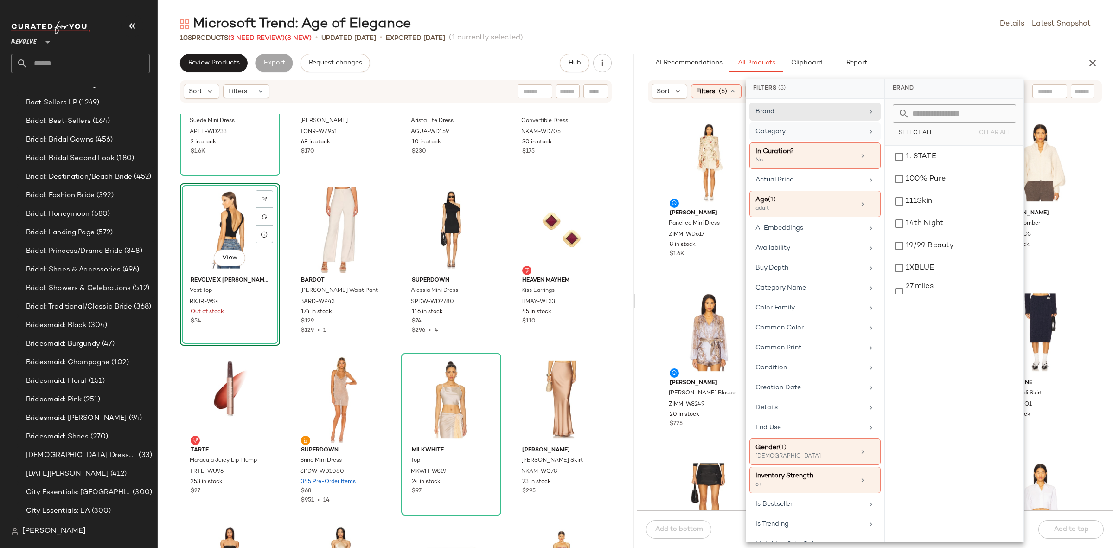
click at [776, 142] on div "Category" at bounding box center [814, 155] width 131 height 26
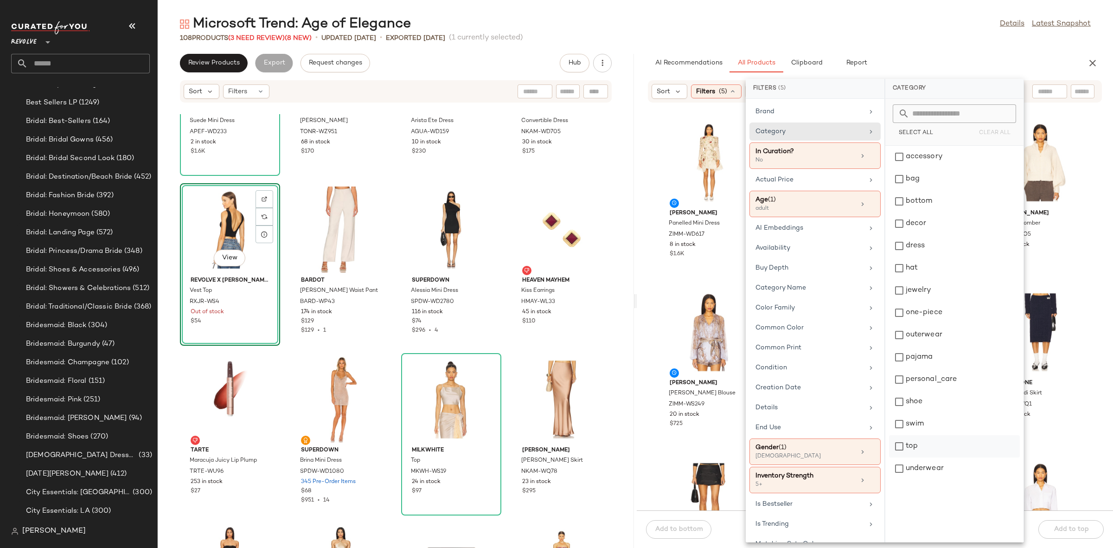
click at [936, 457] on div "top" at bounding box center [954, 468] width 131 height 22
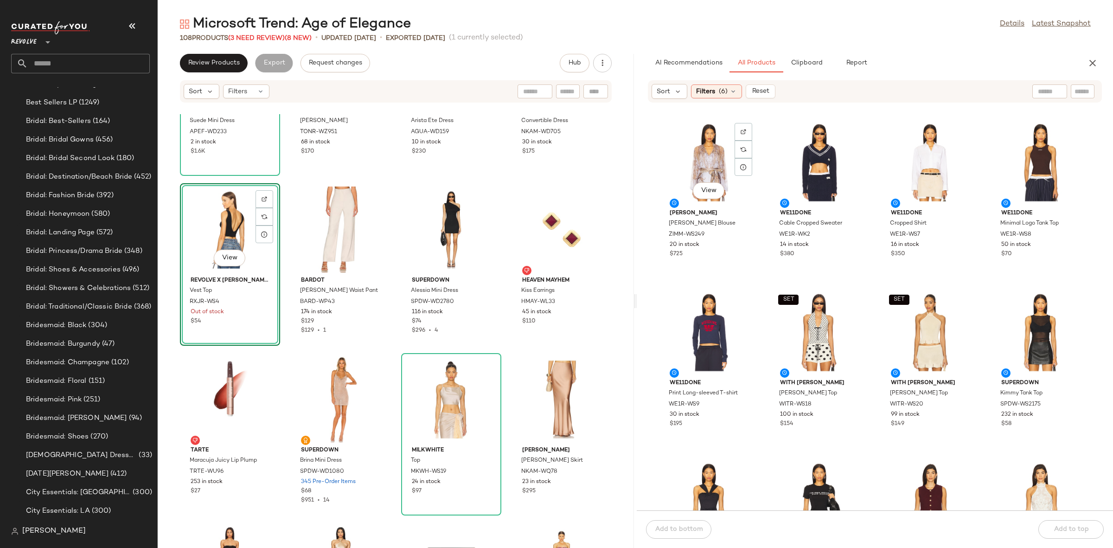
click at [709, 276] on div "View Zimmermann Billow Blouse ZIMM-WS249 20 in stock $725" at bounding box center [709, 197] width 98 height 160
click at [745, 284] on div "View Zimmermann Billow Blouse ZIMM-WS249 20 in stock $725 WE11DONE Cable Croppe…" at bounding box center [875, 312] width 476 height 396
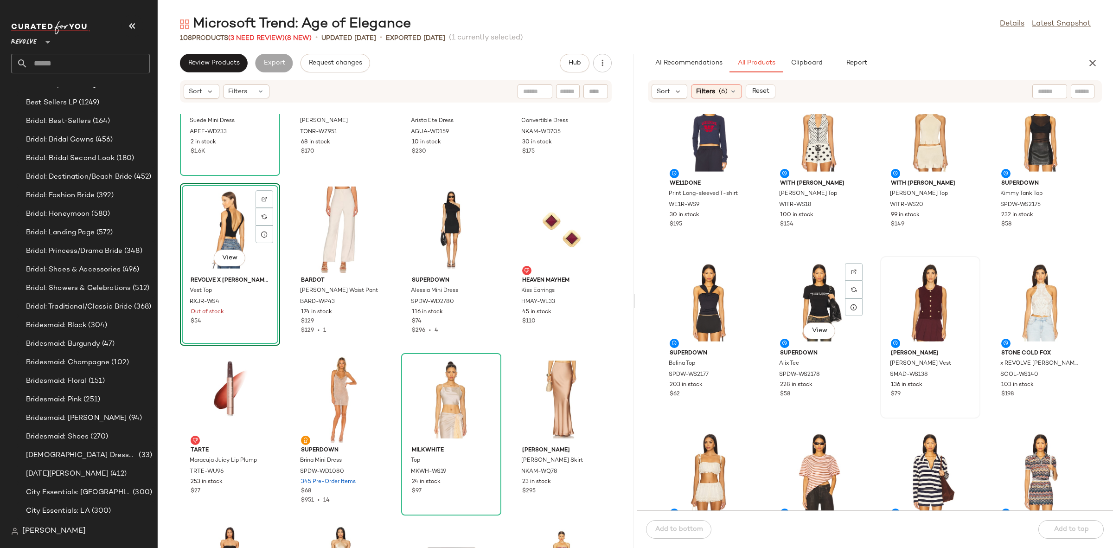
scroll to position [216, 0]
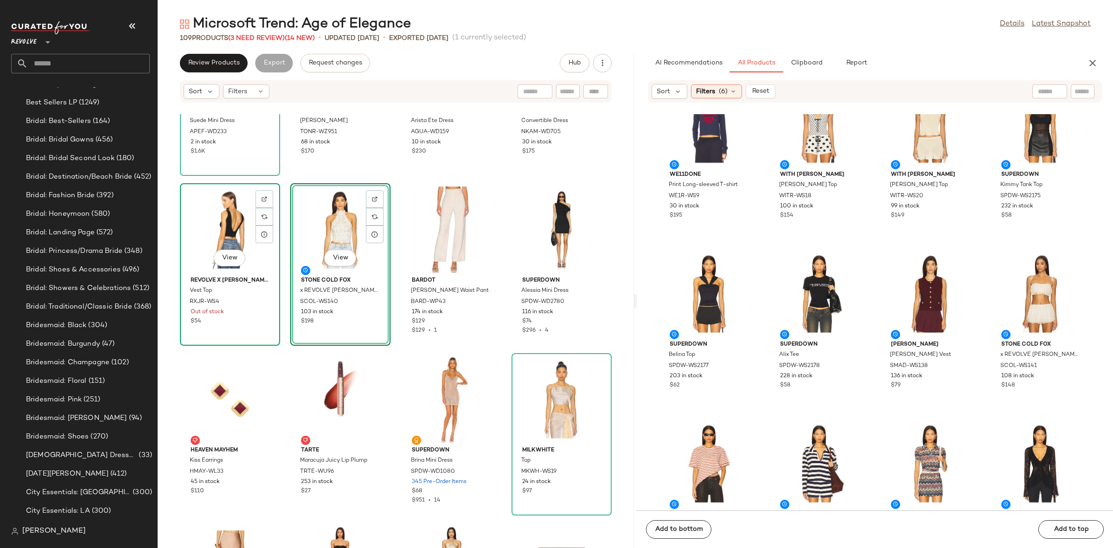
click at [236, 223] on div "View" at bounding box center [230, 229] width 94 height 86
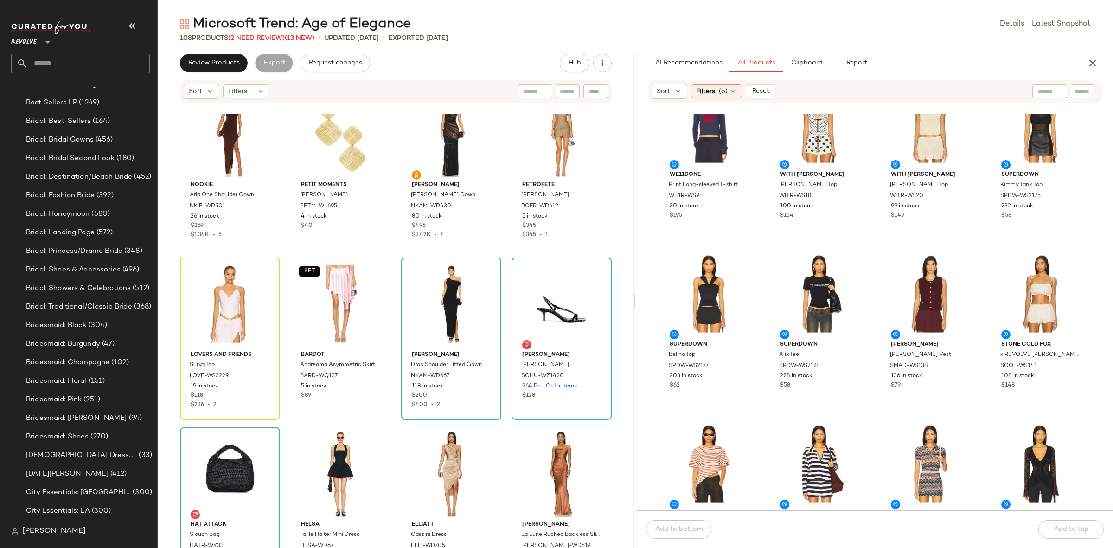
scroll to position [2595, 0]
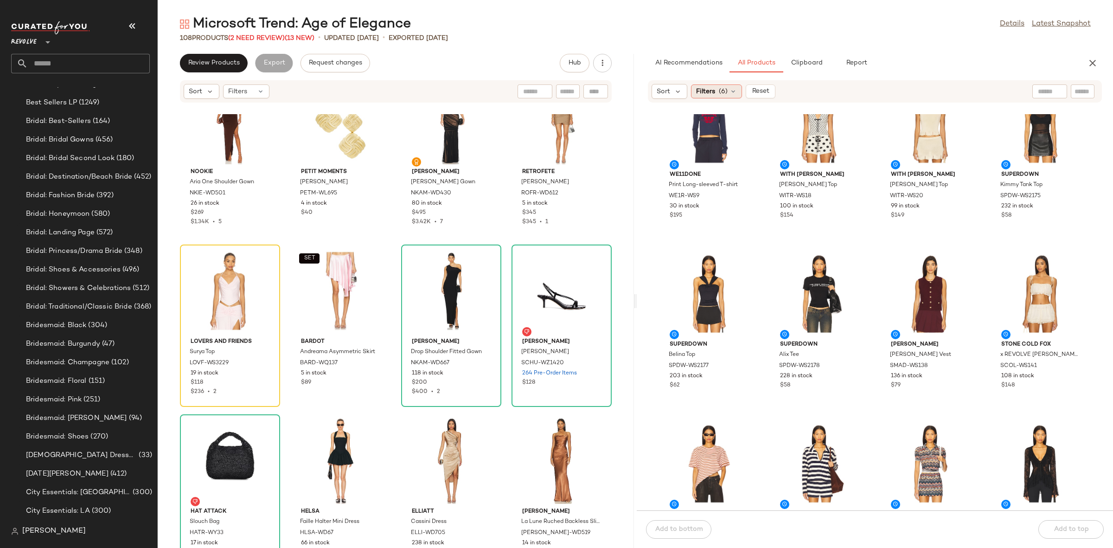
click at [708, 91] on span "Filters" at bounding box center [705, 92] width 19 height 10
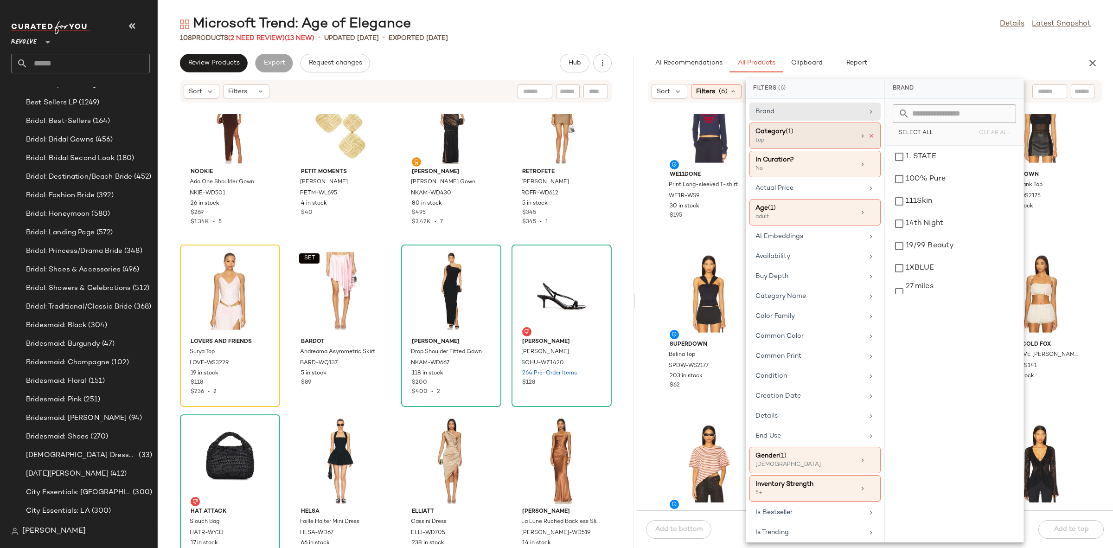
click at [871, 133] on icon at bounding box center [871, 136] width 6 height 6
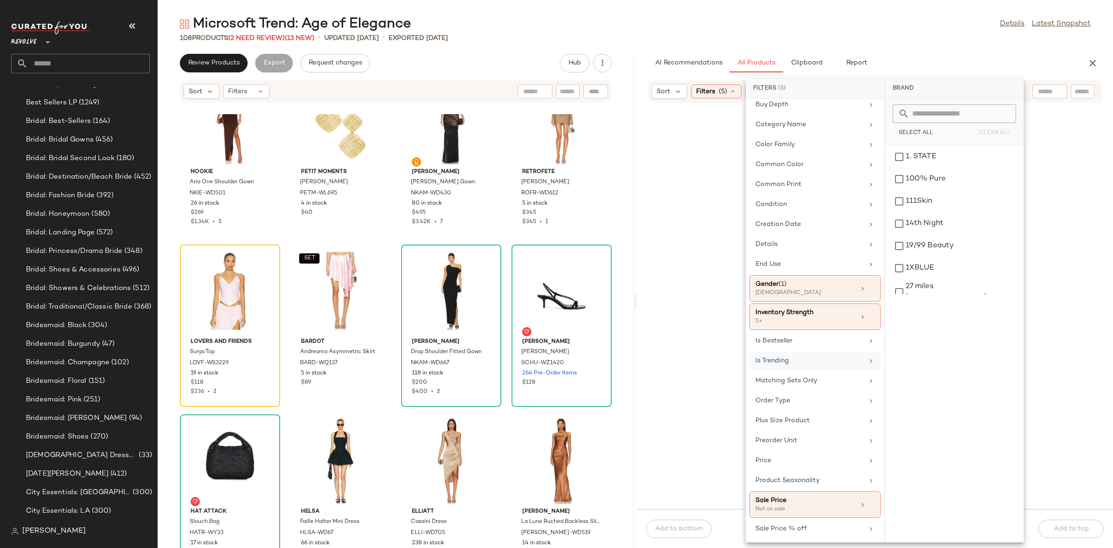
scroll to position [165, 0]
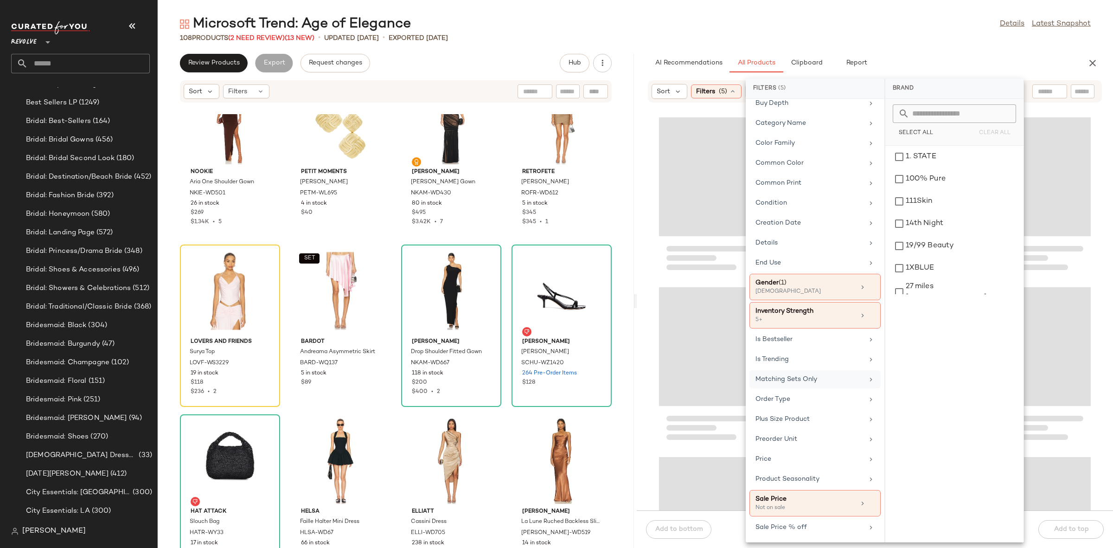
click at [799, 384] on div "Matching Sets Only" at bounding box center [810, 379] width 108 height 10
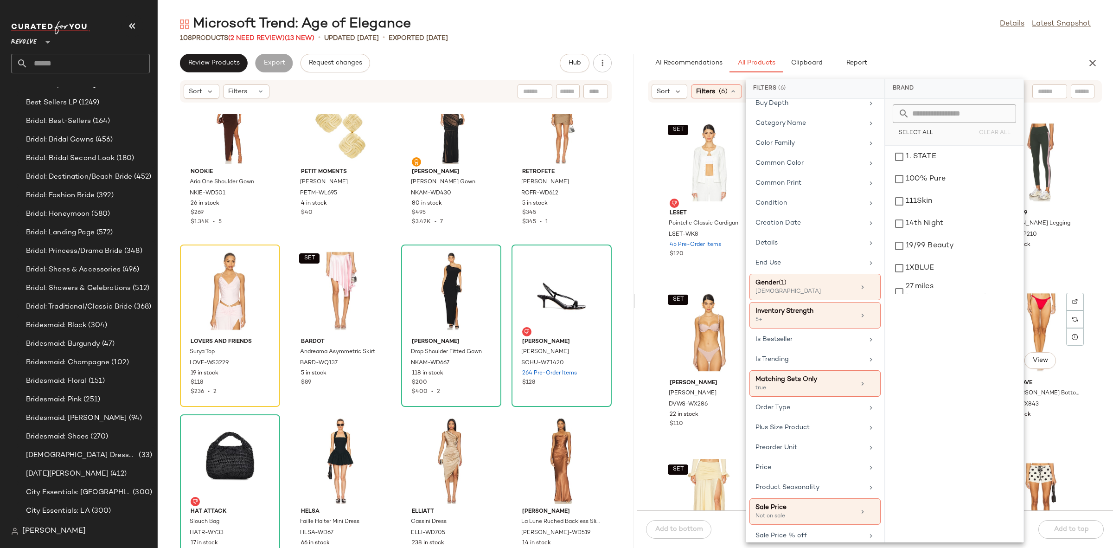
click at [1061, 287] on div "SET View lovewave The Caliste Bottom LEWA-WX843 84 in stock $89" at bounding box center [1041, 367] width 98 height 160
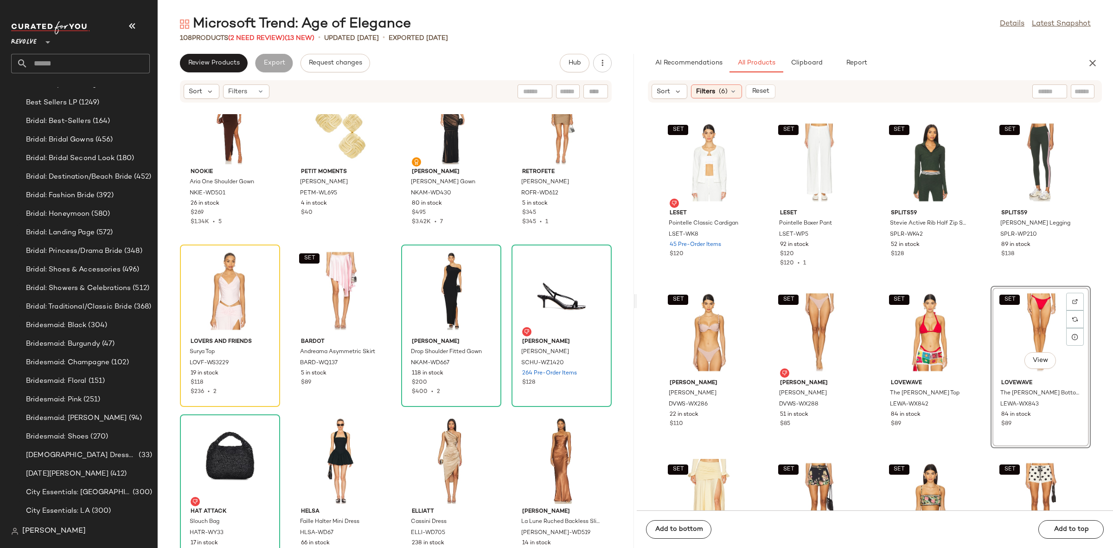
click at [1059, 286] on div "SET View lovewave The Caliste Bottom LEWA-WX843 84 in stock $89" at bounding box center [1041, 367] width 100 height 162
click at [1059, 284] on div "SET LESET Pointelle Classic Cardigan LSET-WK8 45 Pre-Order Items $120 SET LESET…" at bounding box center [875, 312] width 476 height 396
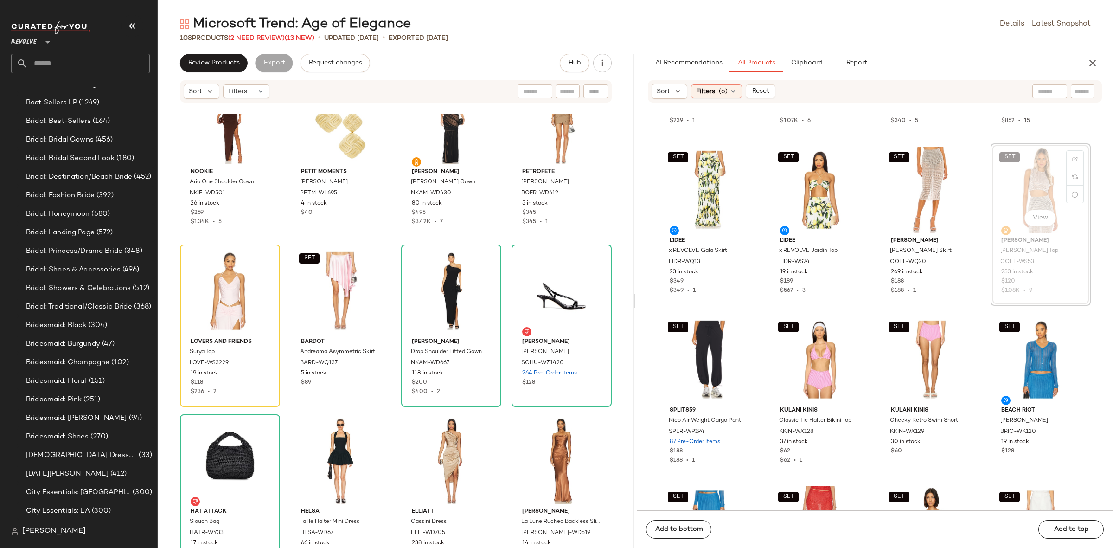
scroll to position [4053, 0]
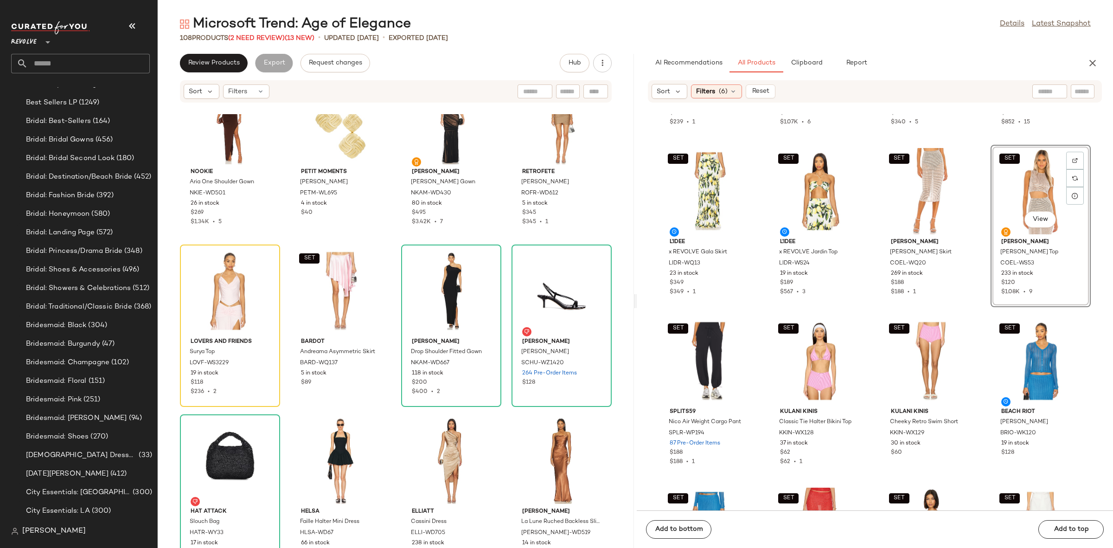
click at [978, 181] on div "SET House of Harlow 1960 x REVOLVE Gema Midi Skirt HOOF-WQ240 48 in stock $239 …" at bounding box center [875, 312] width 476 height 396
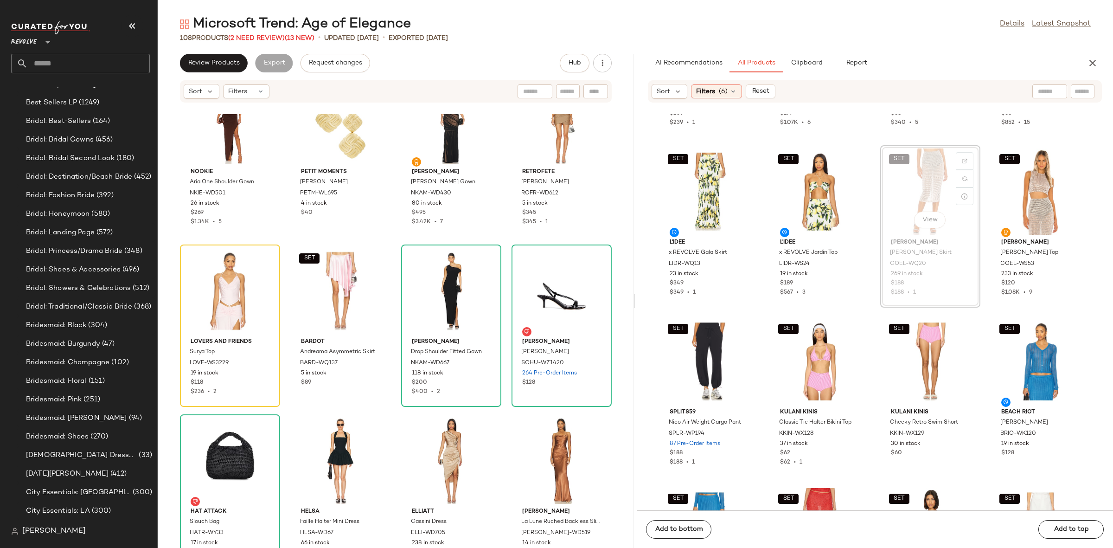
scroll to position [4051, 0]
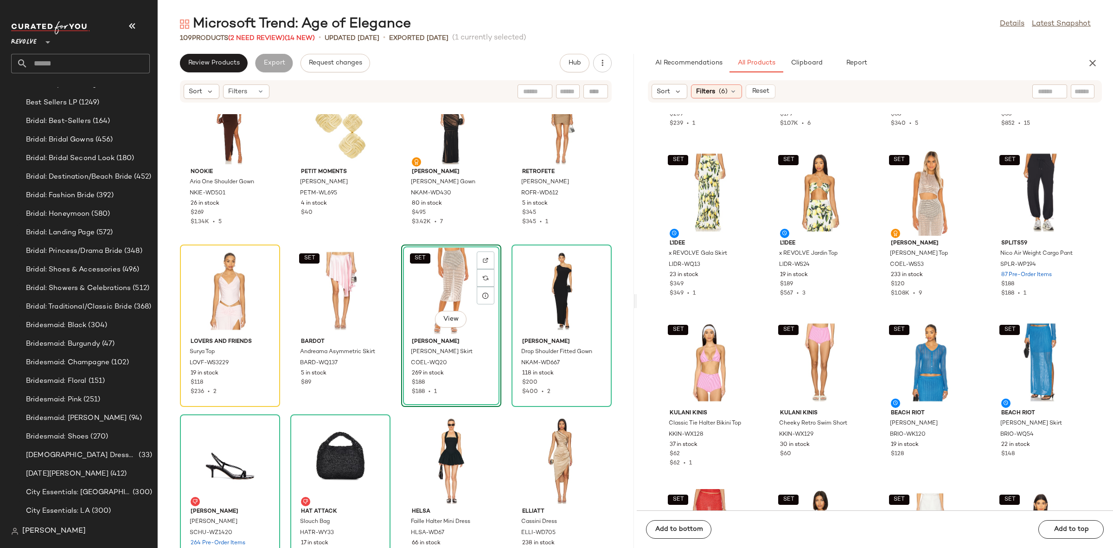
click at [390, 282] on div "Nookie Aria One Shoulder Gown NKIE-WD501 26 in stock $269 $1.34K • 5 petit mome…" at bounding box center [396, 331] width 476 height 434
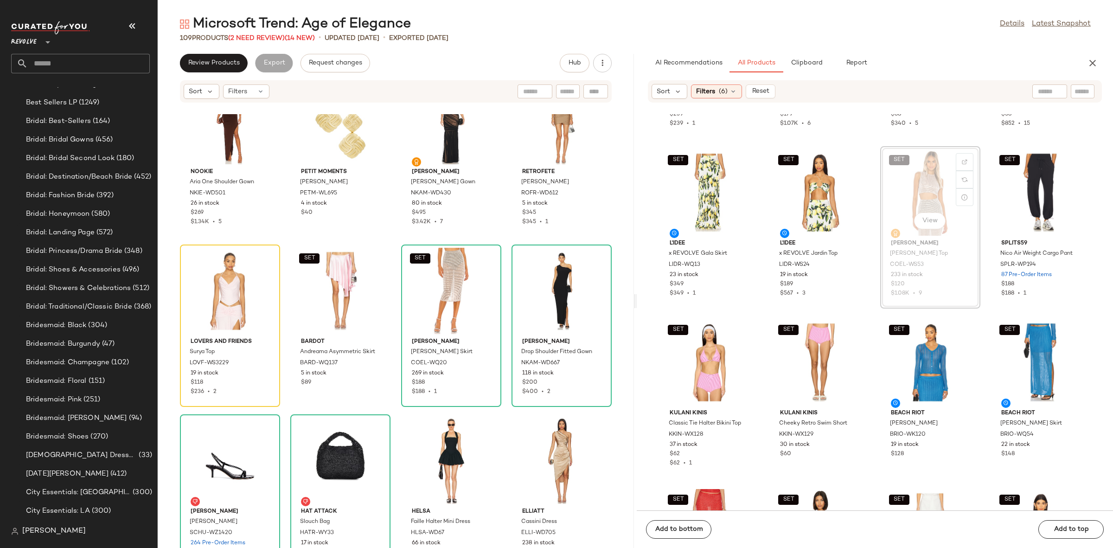
scroll to position [4050, 0]
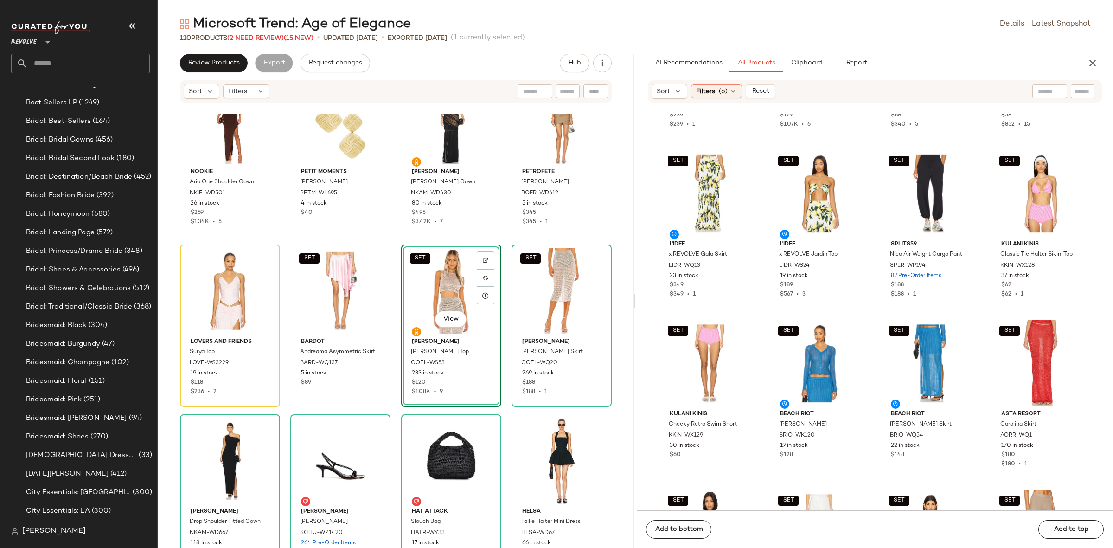
click at [394, 243] on div "Nookie Aria One Shoulder Gown NKIE-WD501 26 in stock $269 $1.34K • 5 petit mome…" at bounding box center [396, 331] width 476 height 434
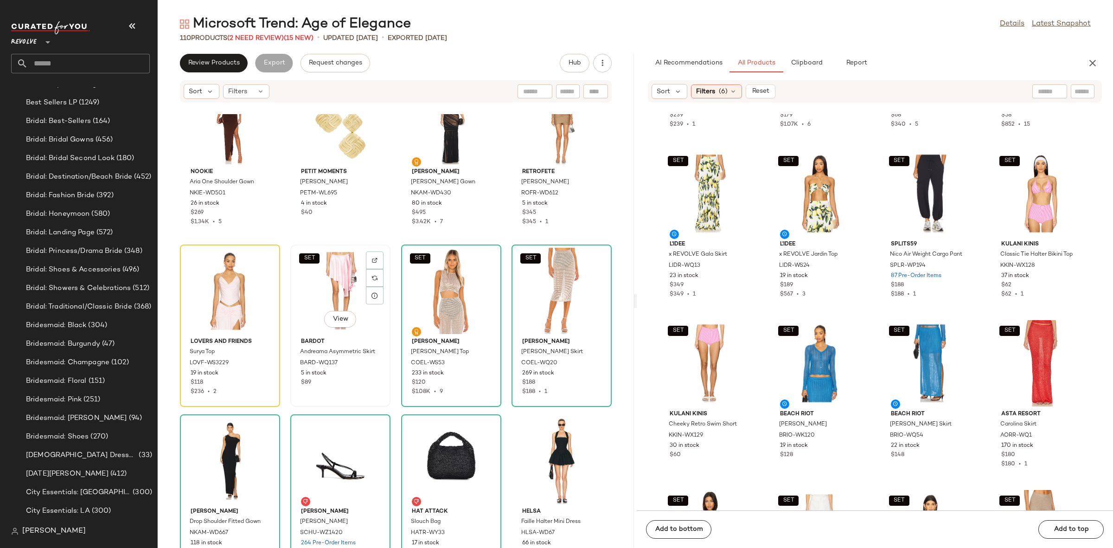
click at [326, 295] on div "SET View" at bounding box center [341, 291] width 94 height 86
click at [217, 288] on div "View" at bounding box center [230, 291] width 94 height 86
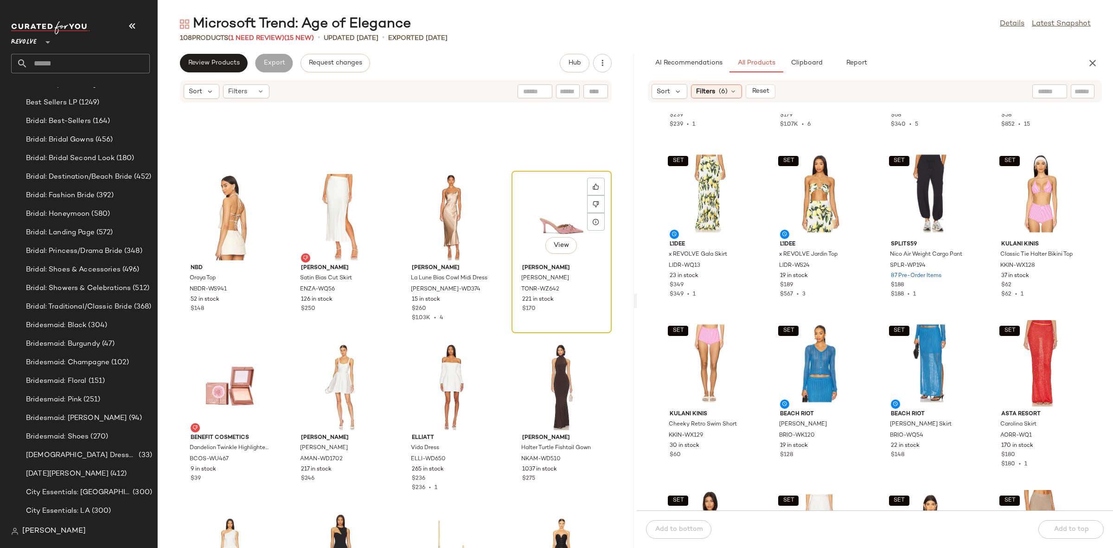
scroll to position [4005, 0]
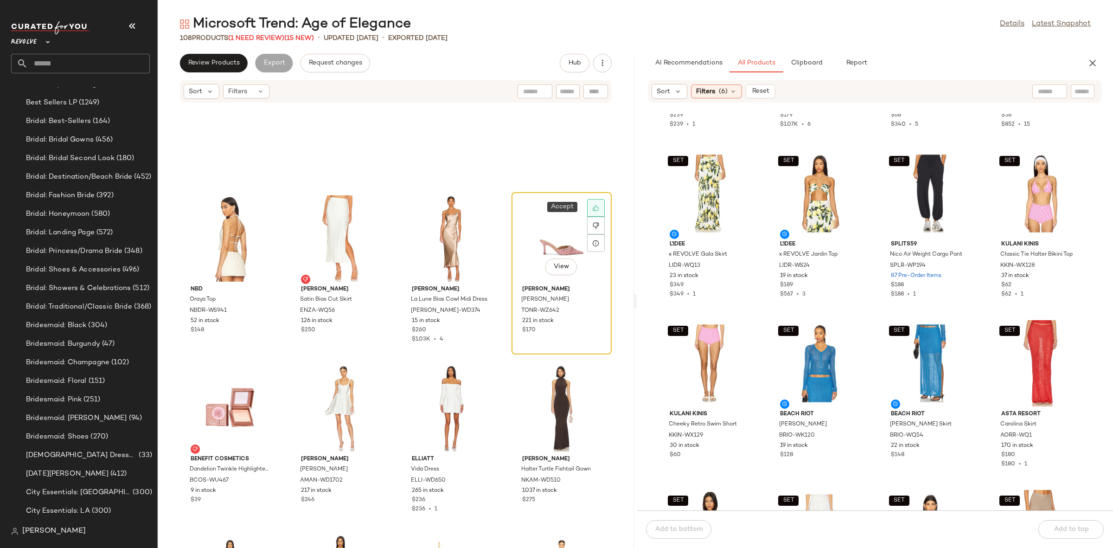
click at [593, 207] on icon at bounding box center [596, 208] width 6 height 6
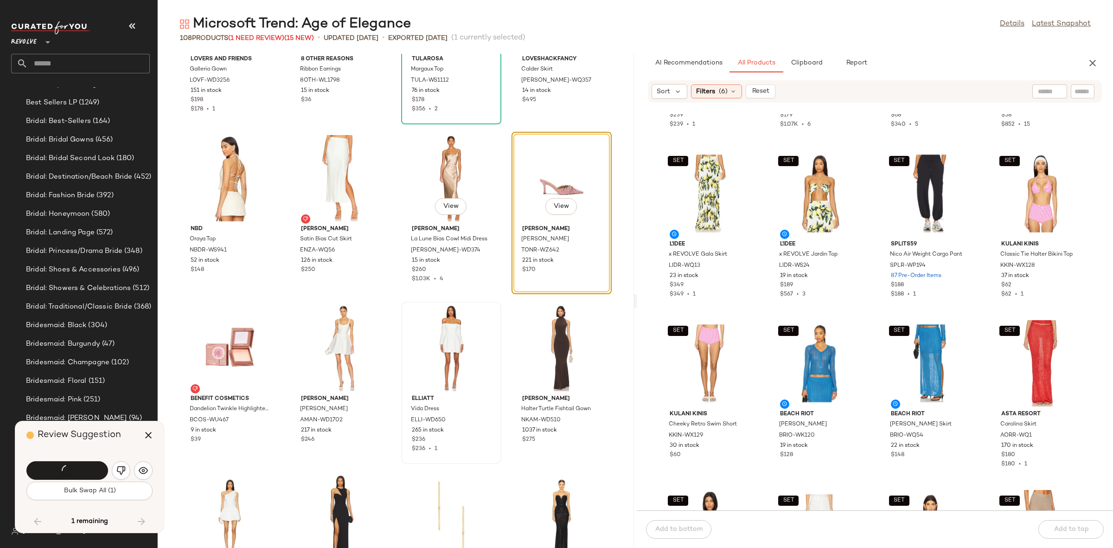
scroll to position [3904, 0]
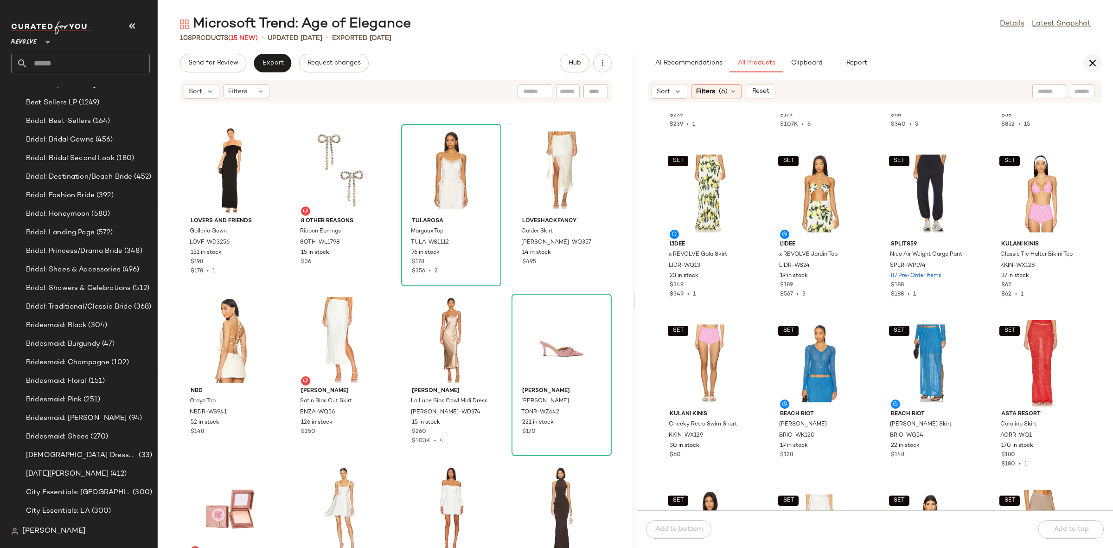
click at [1092, 65] on icon "button" at bounding box center [1092, 63] width 11 height 11
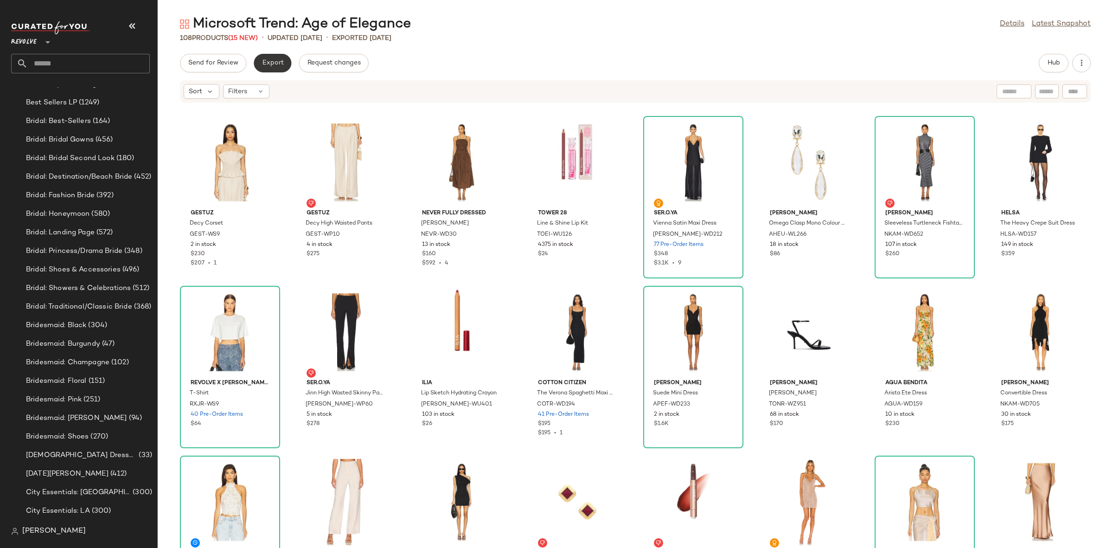
click at [275, 61] on span "Export" at bounding box center [273, 62] width 22 height 7
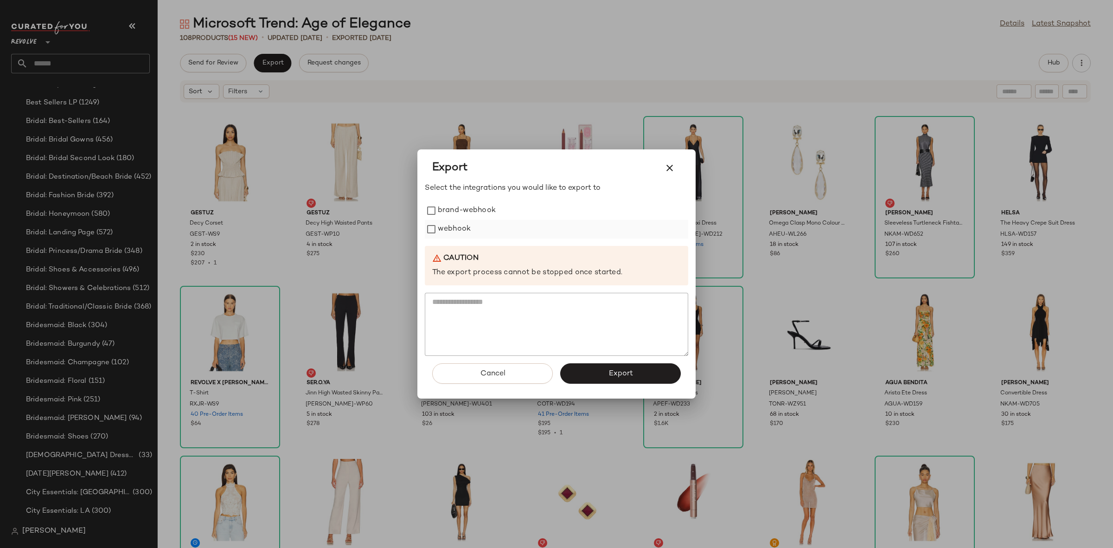
click at [448, 231] on label "webhook" at bounding box center [454, 229] width 33 height 19
click at [625, 371] on span "Export" at bounding box center [620, 373] width 25 height 9
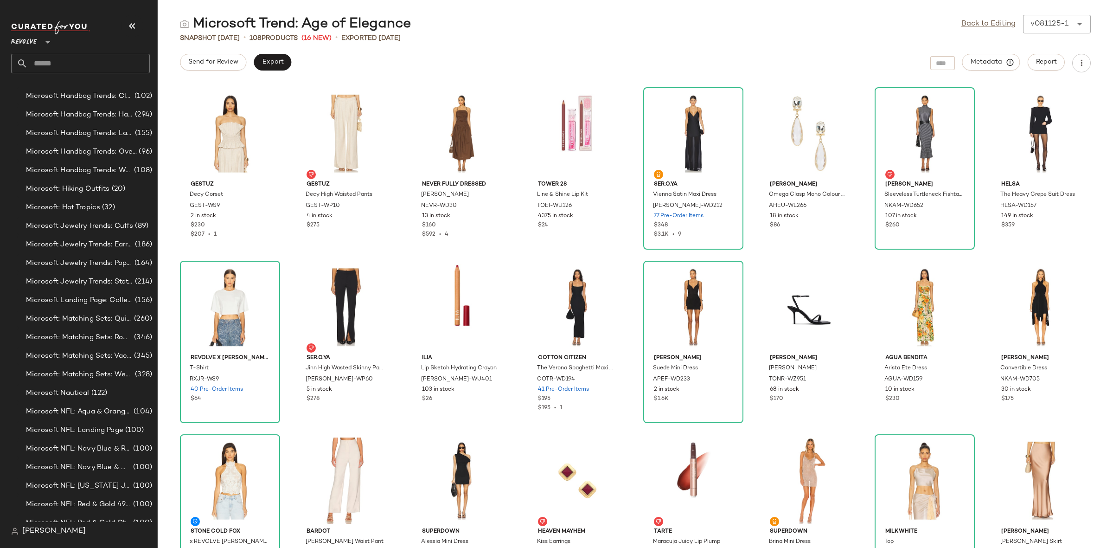
scroll to position [4117, 0]
click at [105, 268] on span "Microsoft Jewelry Trends: Statement Jewelry" at bounding box center [79, 265] width 107 height 11
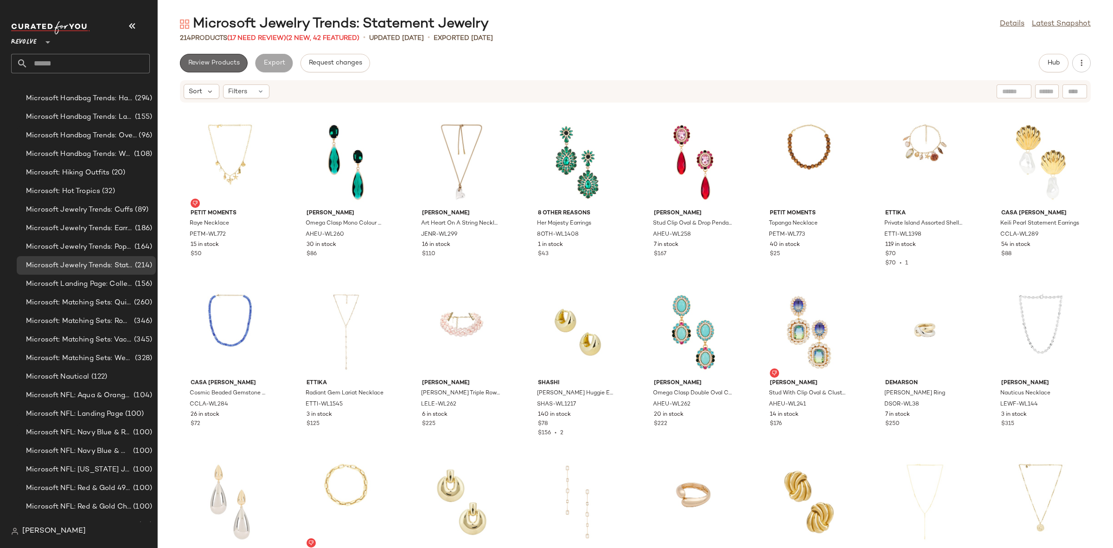
click at [198, 64] on span "Review Products" at bounding box center [214, 62] width 52 height 7
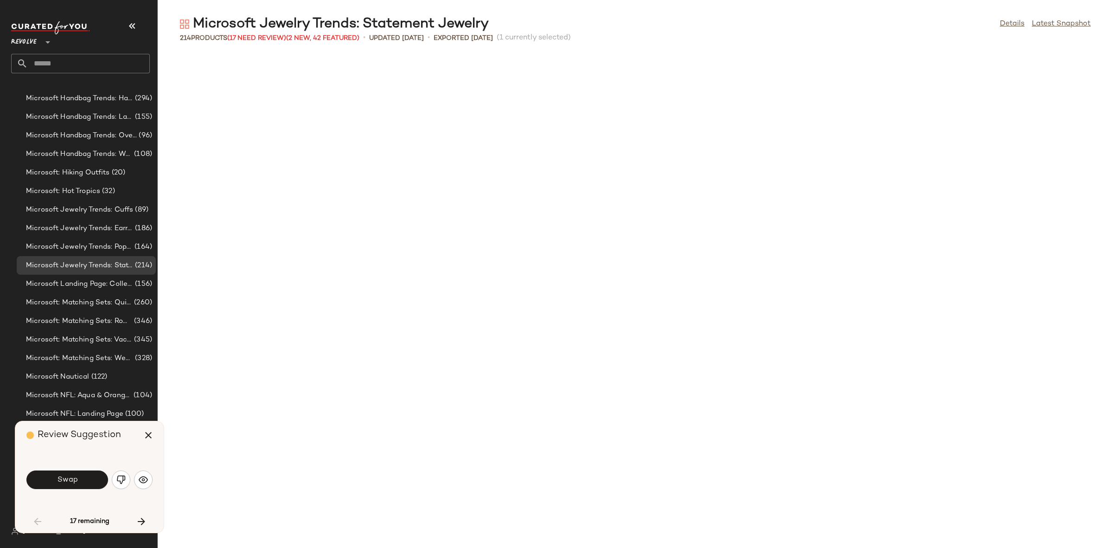
scroll to position [516, 0]
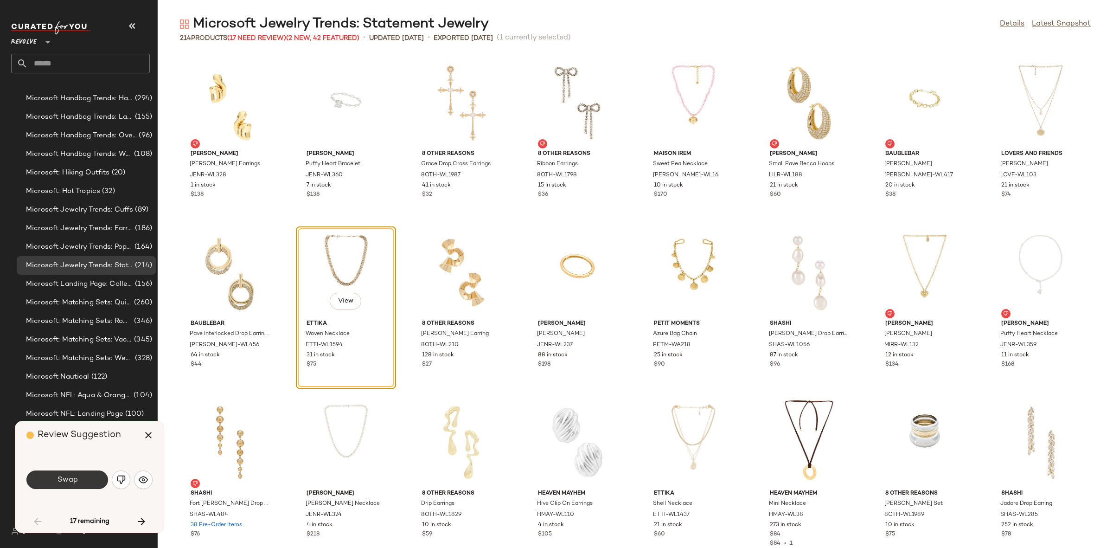
click at [71, 476] on span "Swap" at bounding box center [67, 479] width 21 height 9
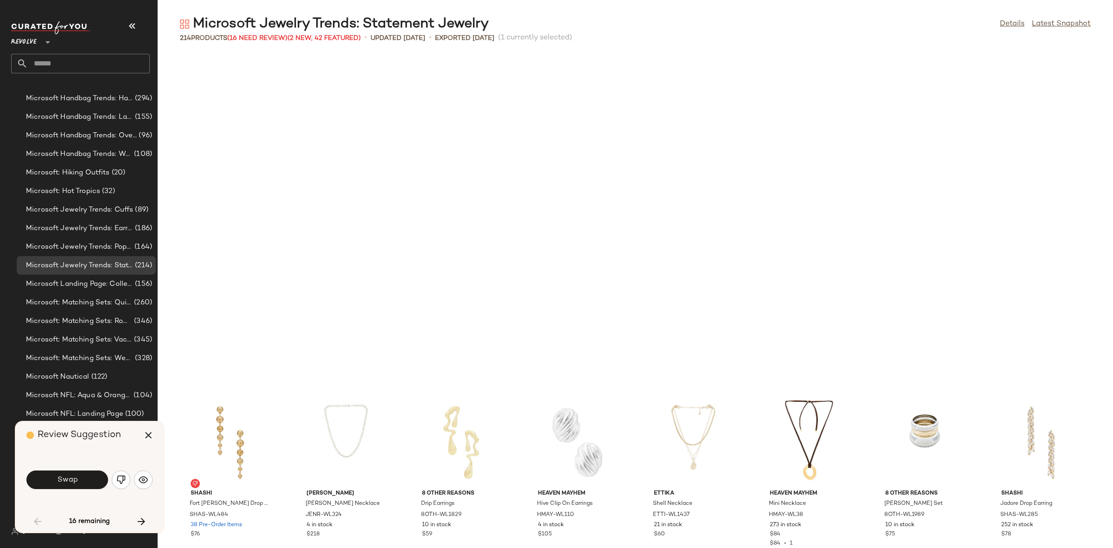
scroll to position [849, 0]
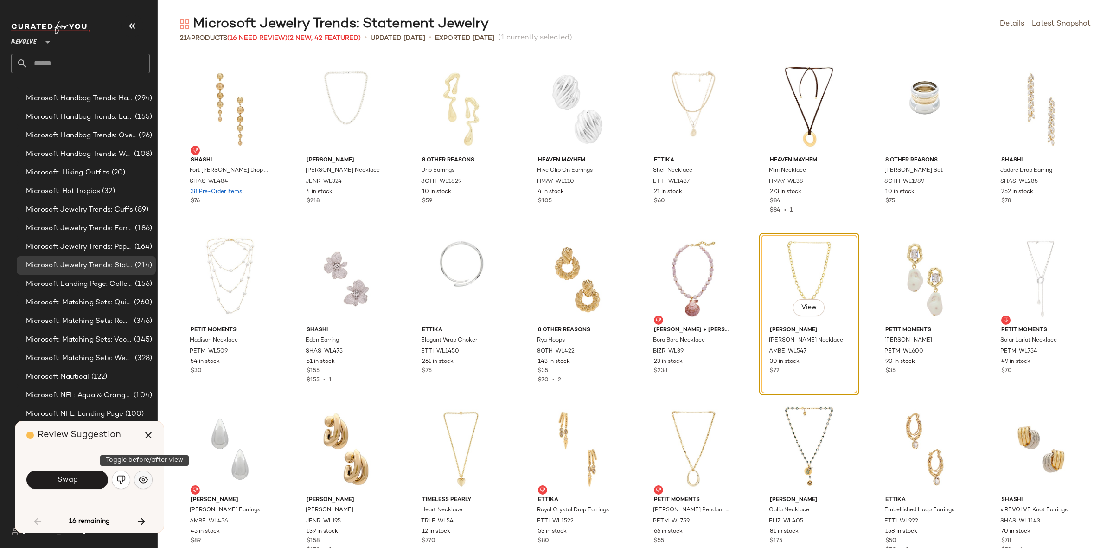
click at [144, 476] on img "button" at bounding box center [143, 479] width 9 height 9
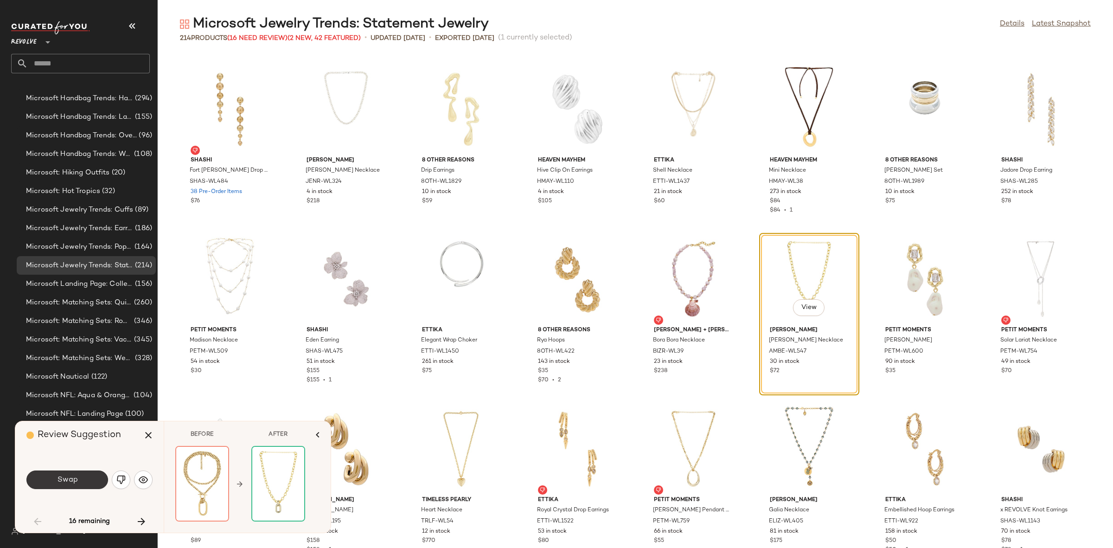
click at [49, 479] on button "Swap" at bounding box center [67, 479] width 82 height 19
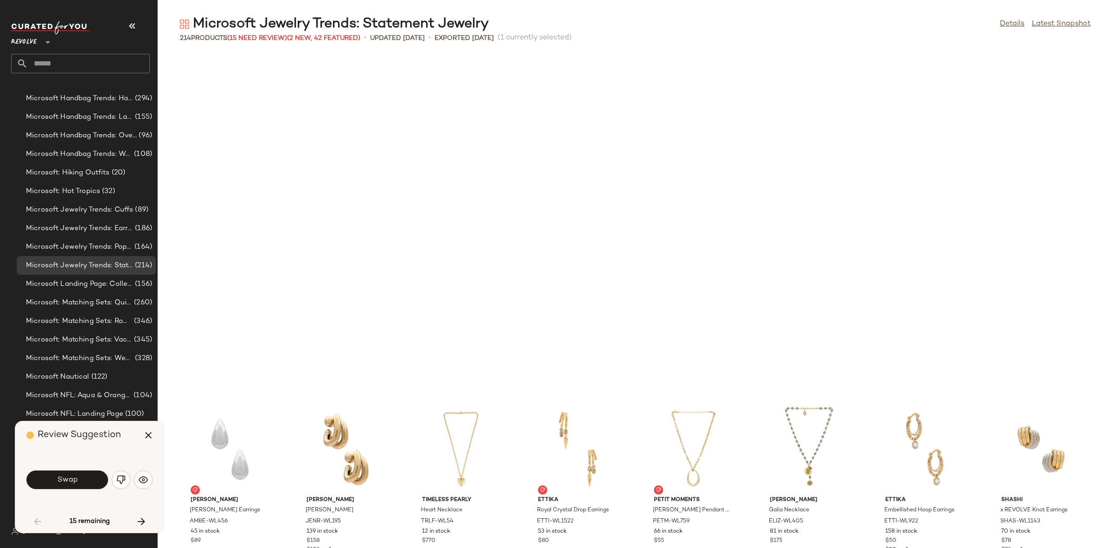
scroll to position [1188, 0]
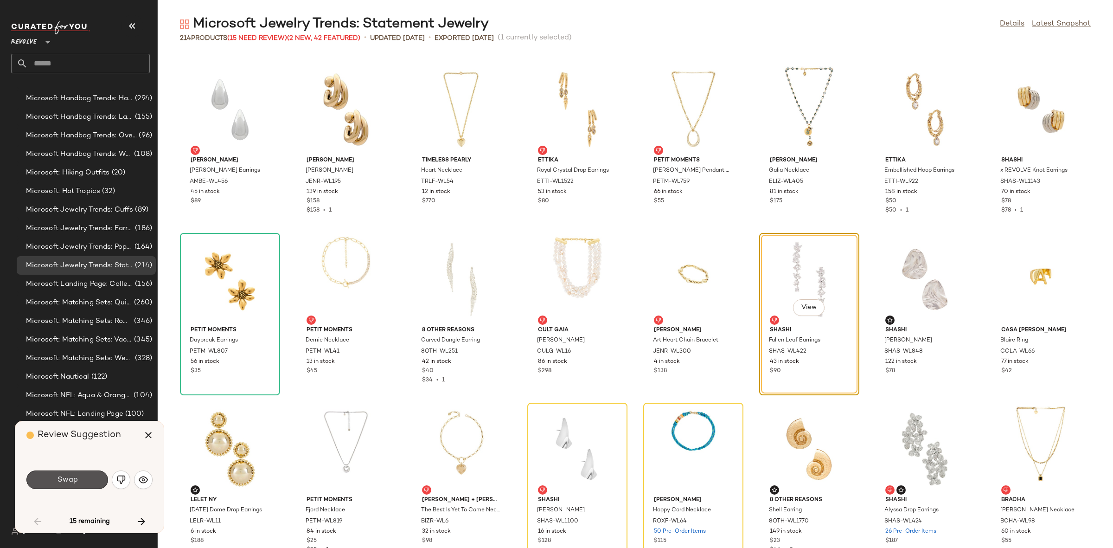
click at [49, 479] on button "Swap" at bounding box center [67, 479] width 82 height 19
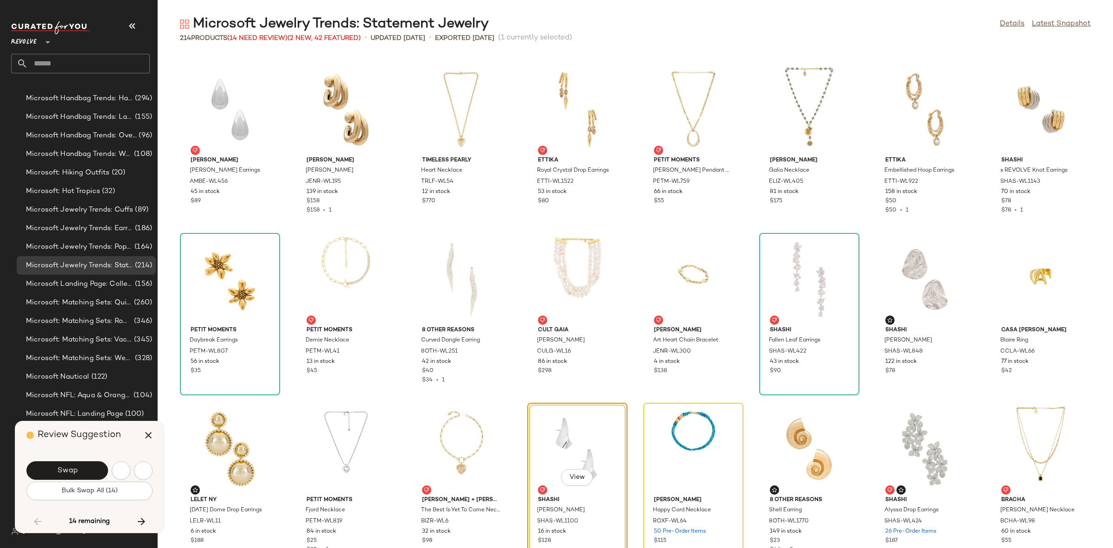
scroll to position [1358, 0]
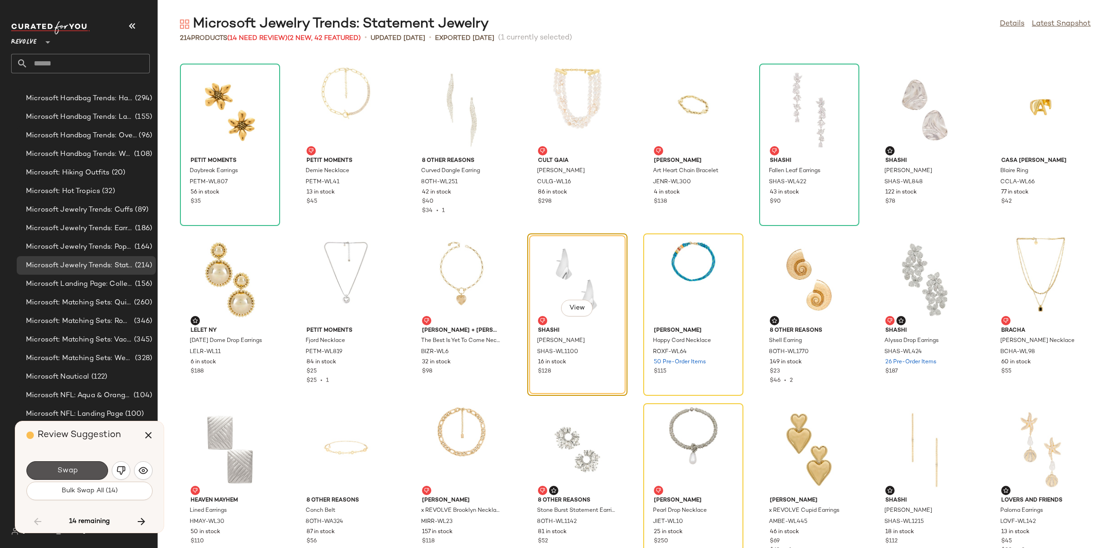
click at [49, 479] on button "Swap" at bounding box center [67, 470] width 82 height 19
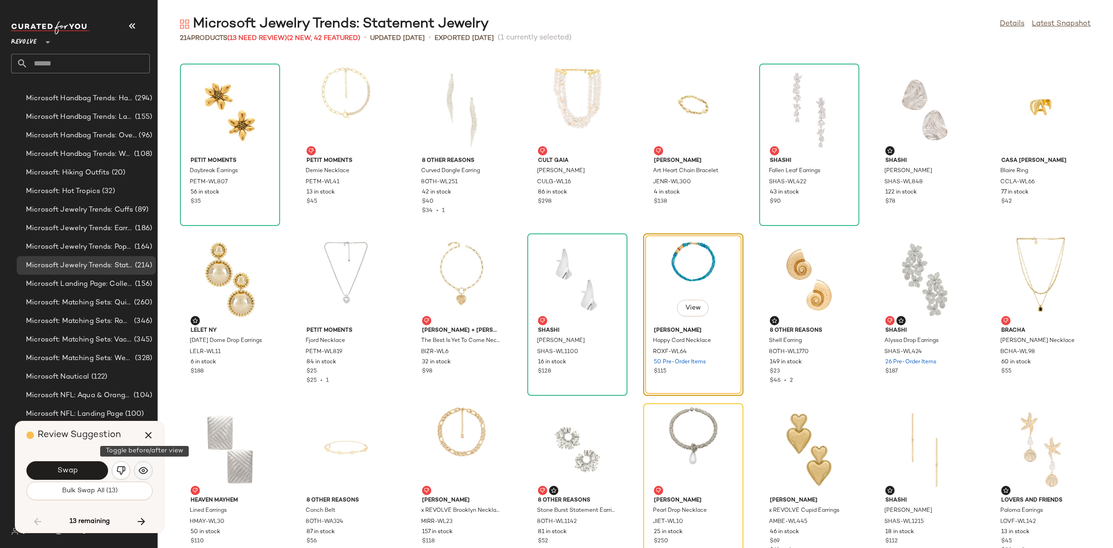
click at [136, 474] on button "button" at bounding box center [143, 470] width 19 height 19
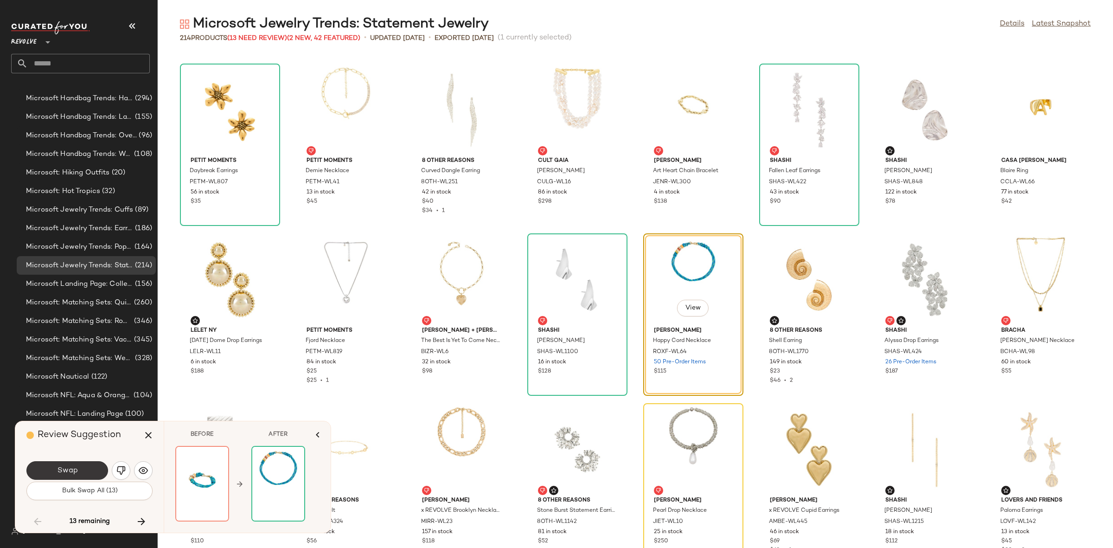
click at [85, 470] on button "Swap" at bounding box center [67, 470] width 82 height 19
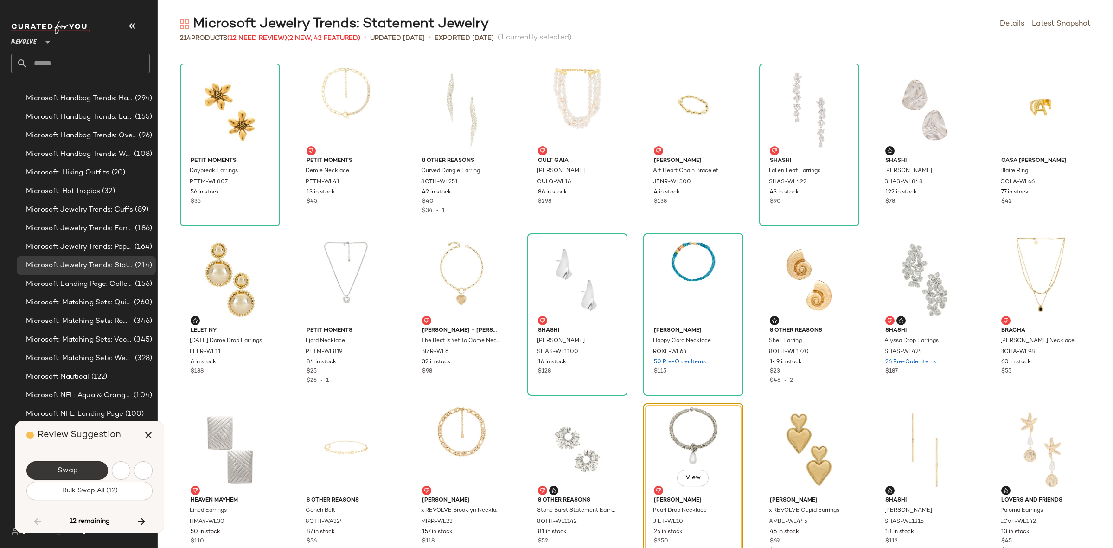
scroll to position [1527, 0]
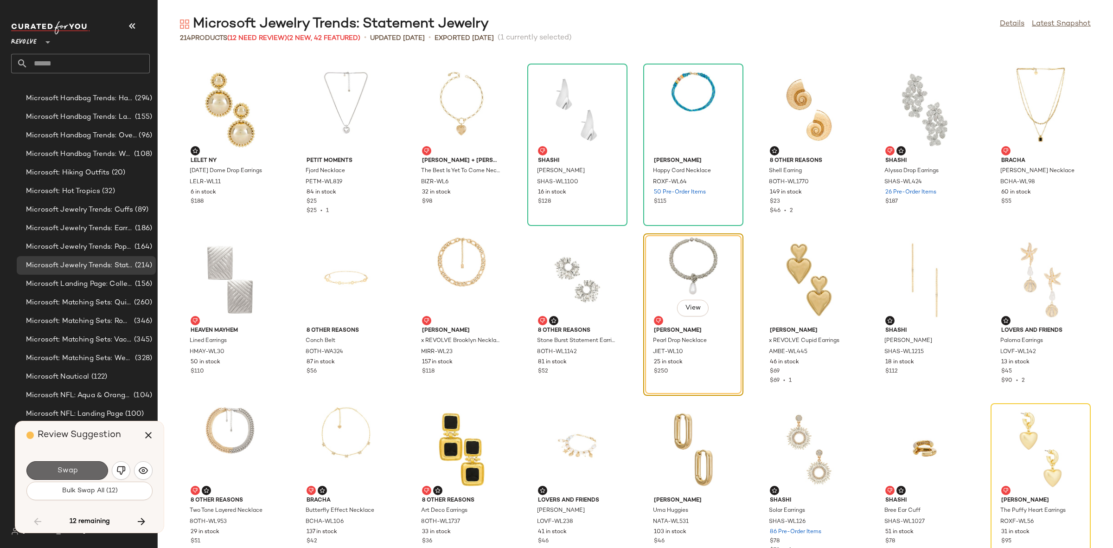
click at [45, 472] on button "Swap" at bounding box center [67, 470] width 82 height 19
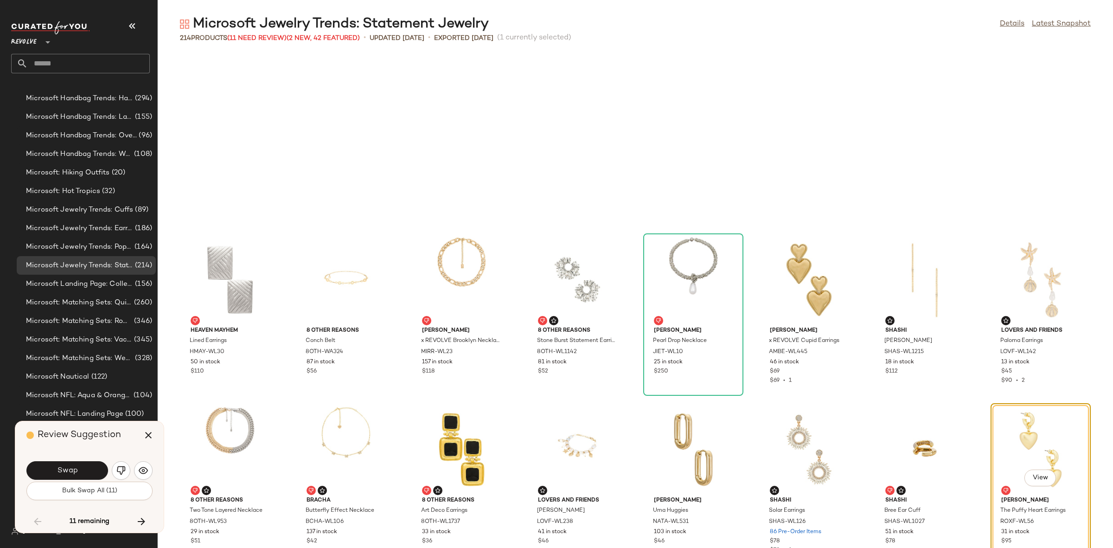
scroll to position [1697, 0]
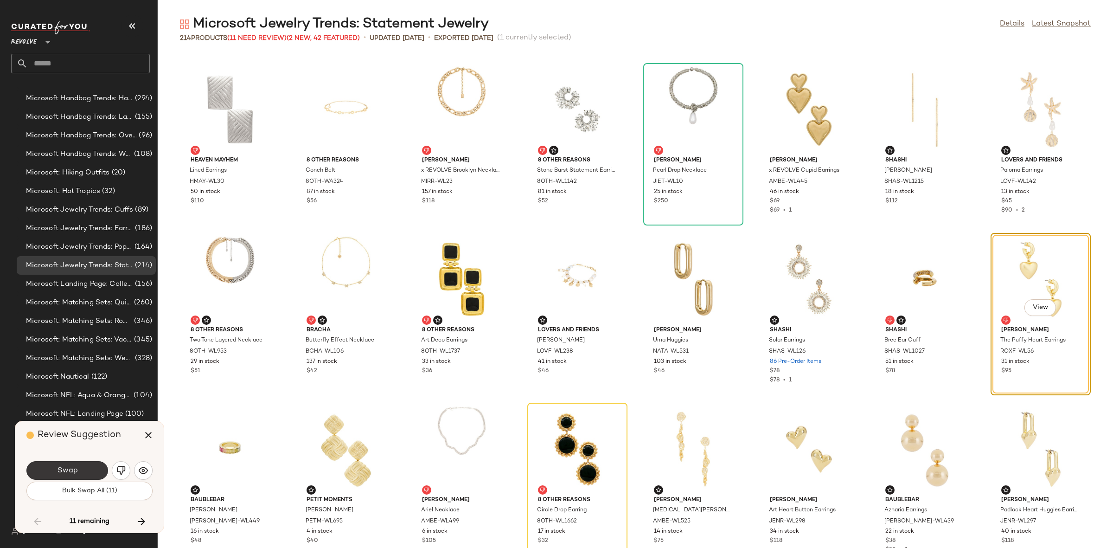
click at [90, 470] on button "Swap" at bounding box center [67, 470] width 82 height 19
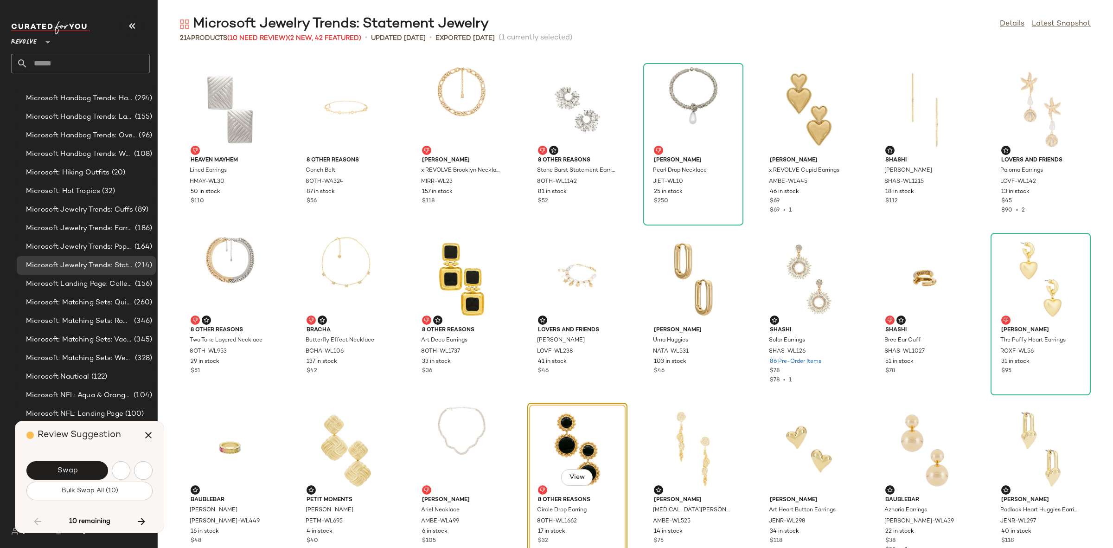
scroll to position [1867, 0]
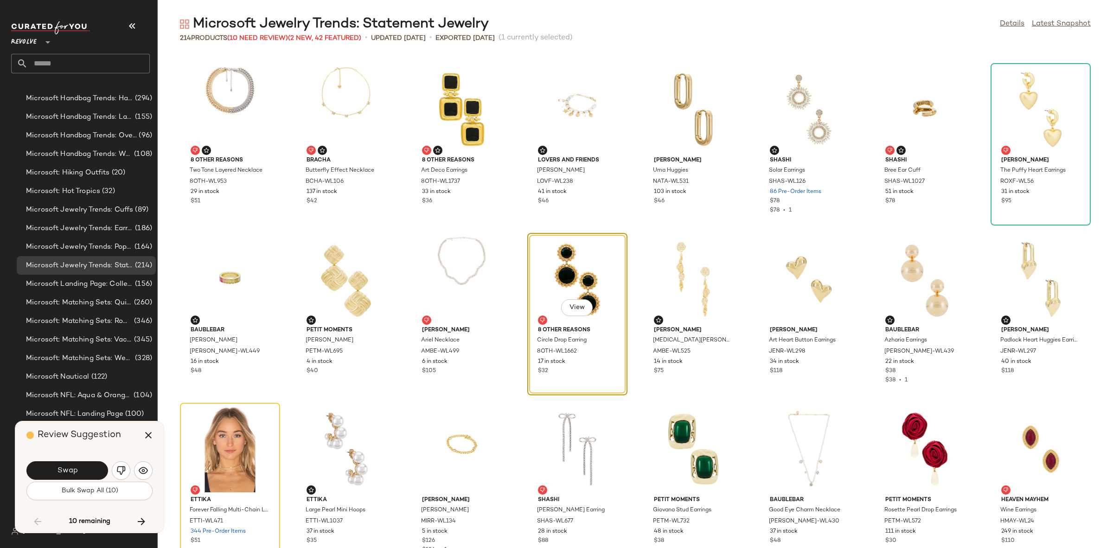
click at [90, 470] on button "Swap" at bounding box center [67, 470] width 82 height 19
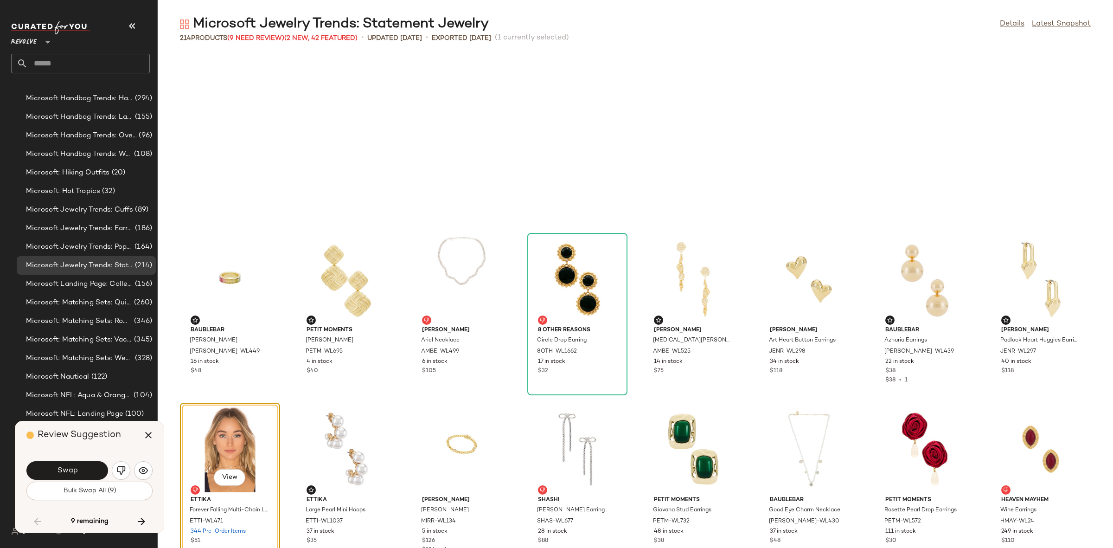
scroll to position [2037, 0]
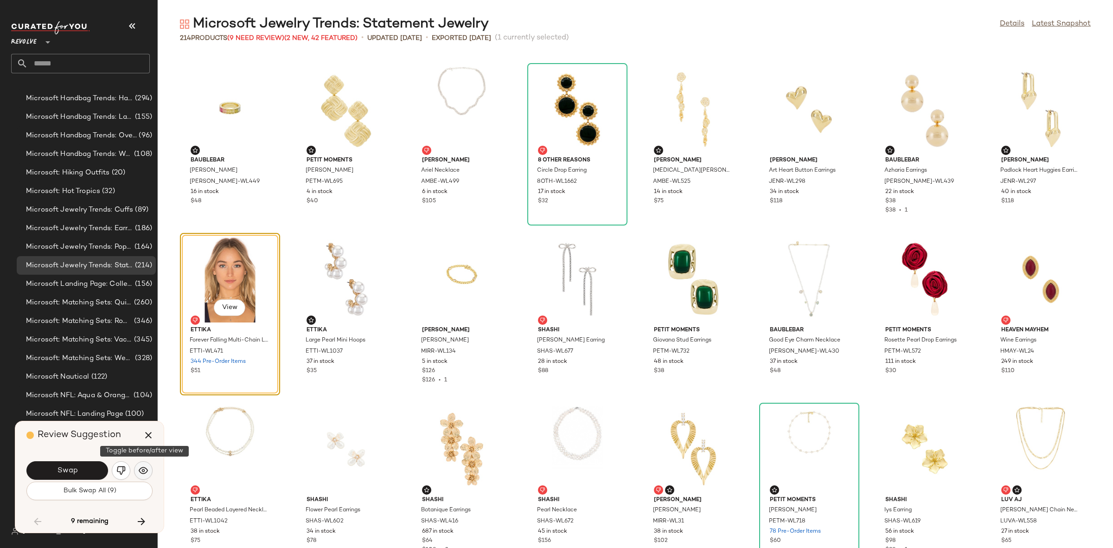
click at [136, 471] on button "button" at bounding box center [143, 470] width 19 height 19
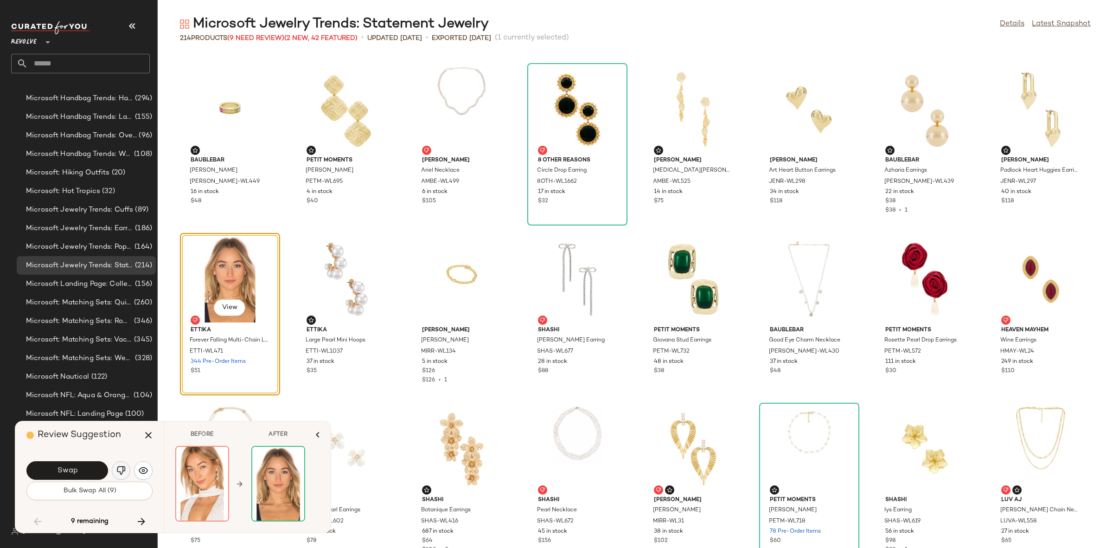
click at [120, 471] on img "button" at bounding box center [120, 470] width 9 height 9
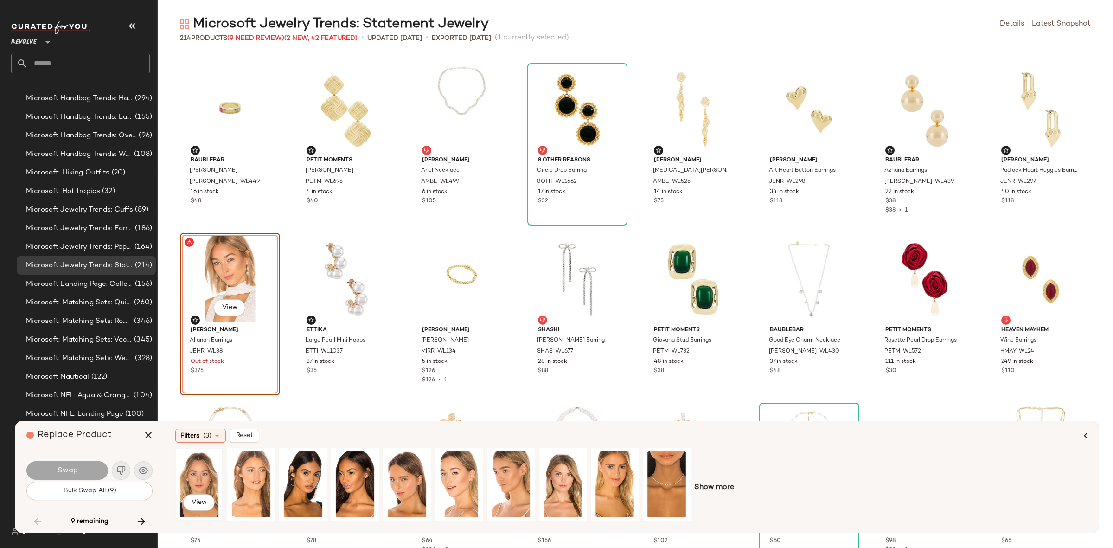
click at [188, 480] on div "View" at bounding box center [199, 484] width 41 height 66
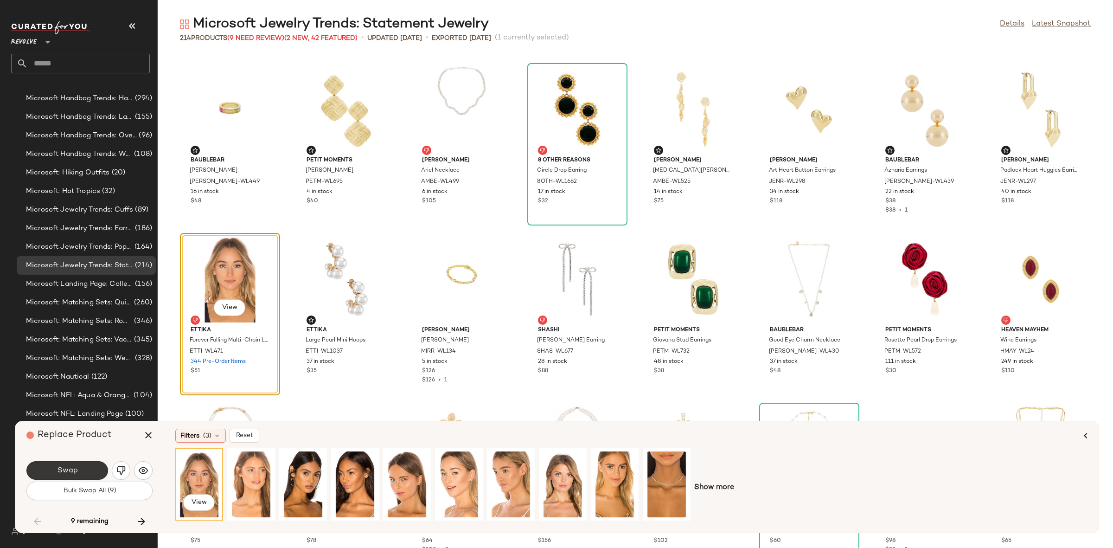
click at [84, 475] on button "Swap" at bounding box center [67, 470] width 82 height 19
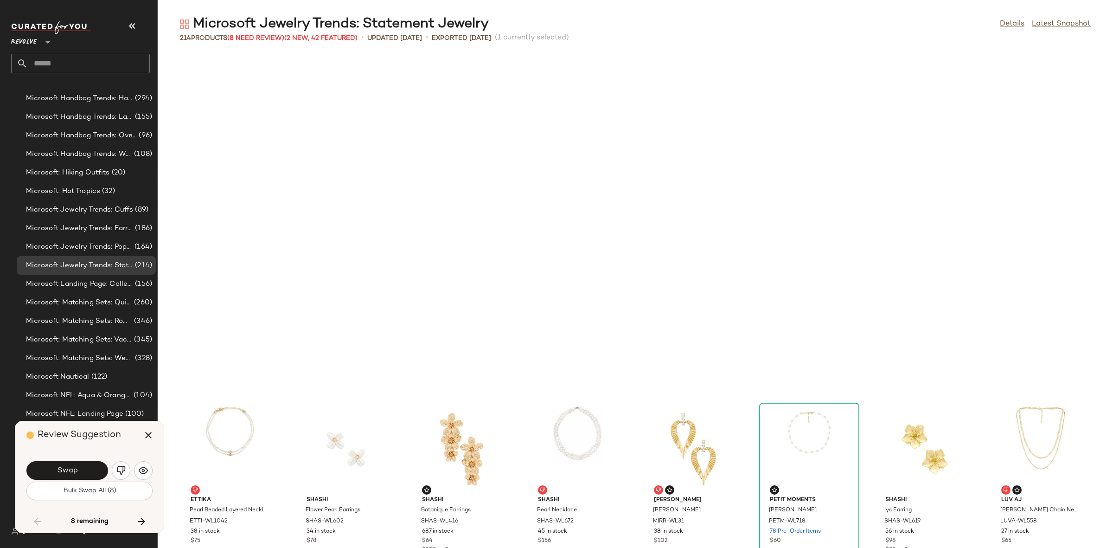
scroll to position [2376, 0]
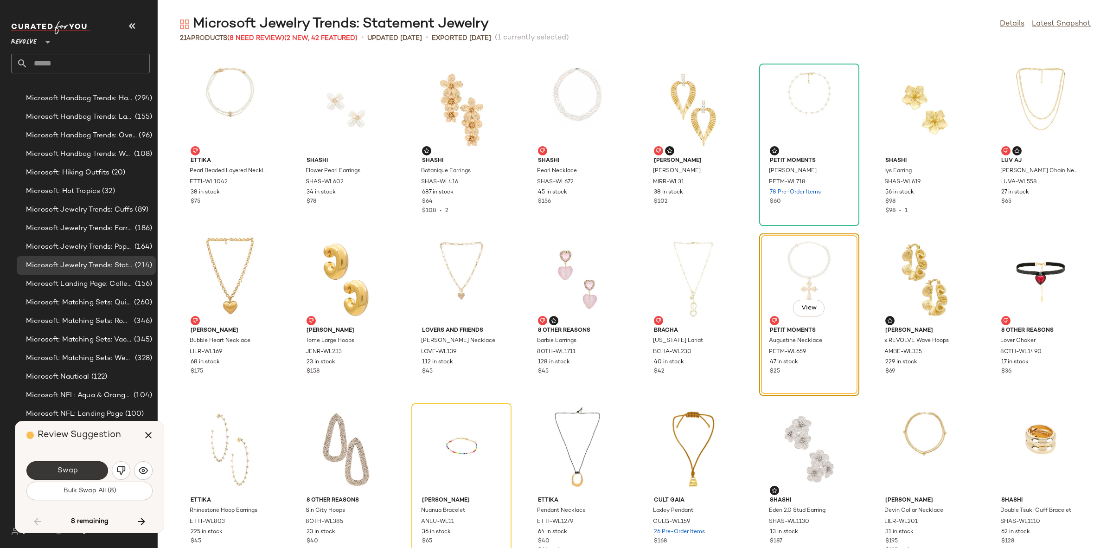
click at [76, 475] on button "Swap" at bounding box center [67, 470] width 82 height 19
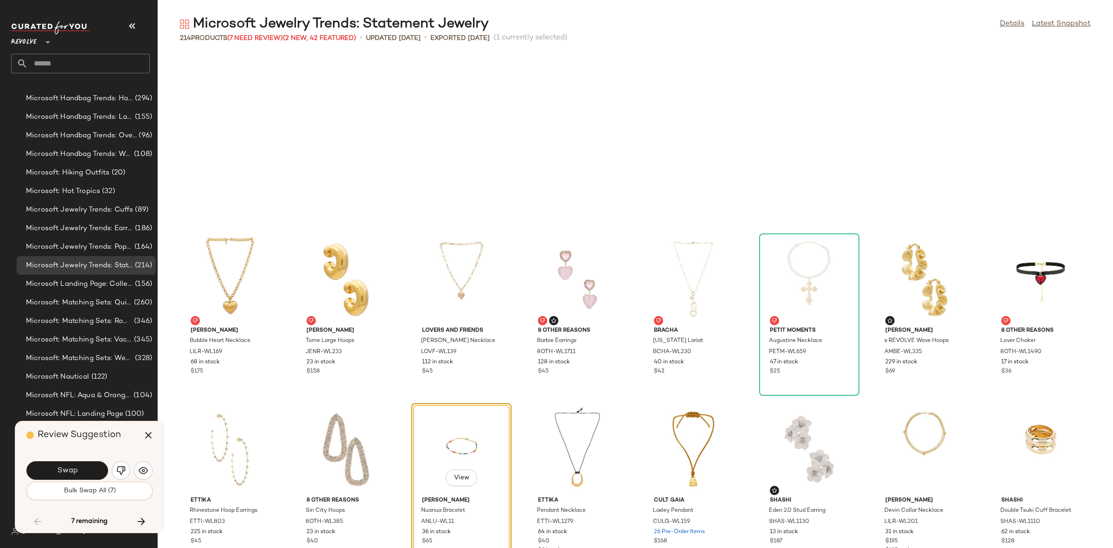
scroll to position [2546, 0]
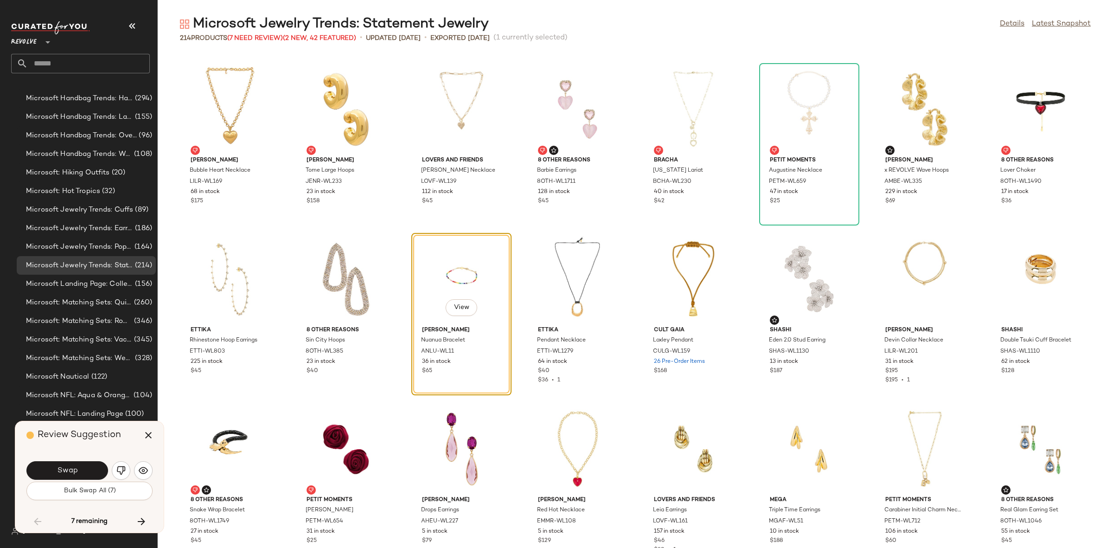
click at [76, 475] on button "Swap" at bounding box center [67, 470] width 82 height 19
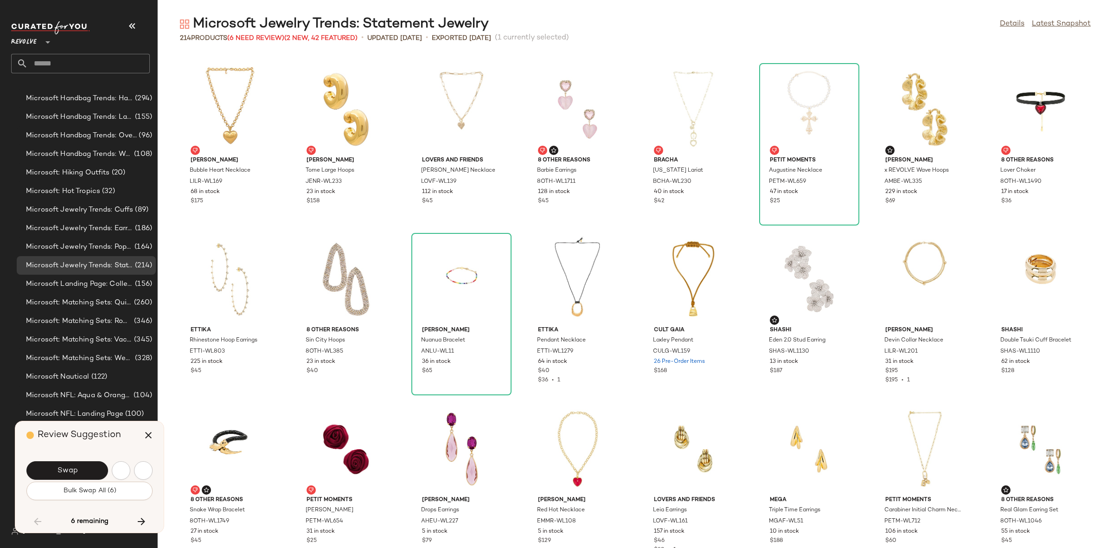
scroll to position [2886, 0]
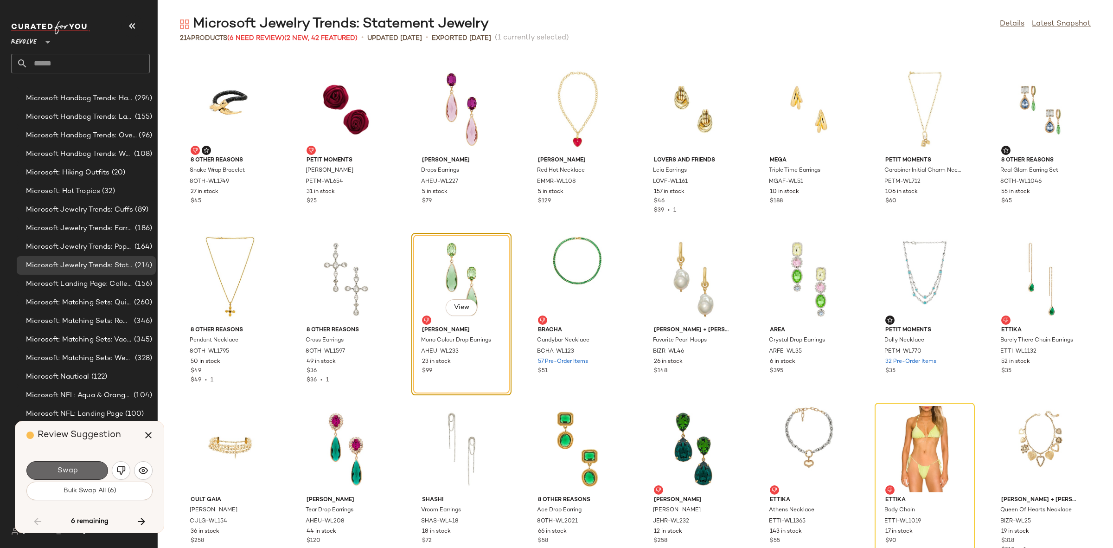
click at [72, 471] on span "Swap" at bounding box center [67, 470] width 21 height 9
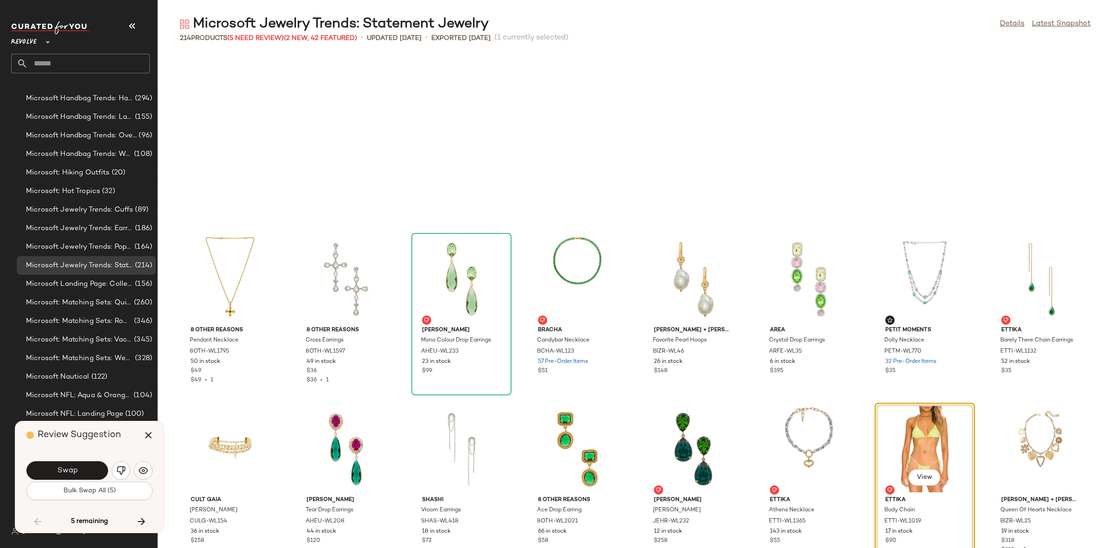
scroll to position [3055, 0]
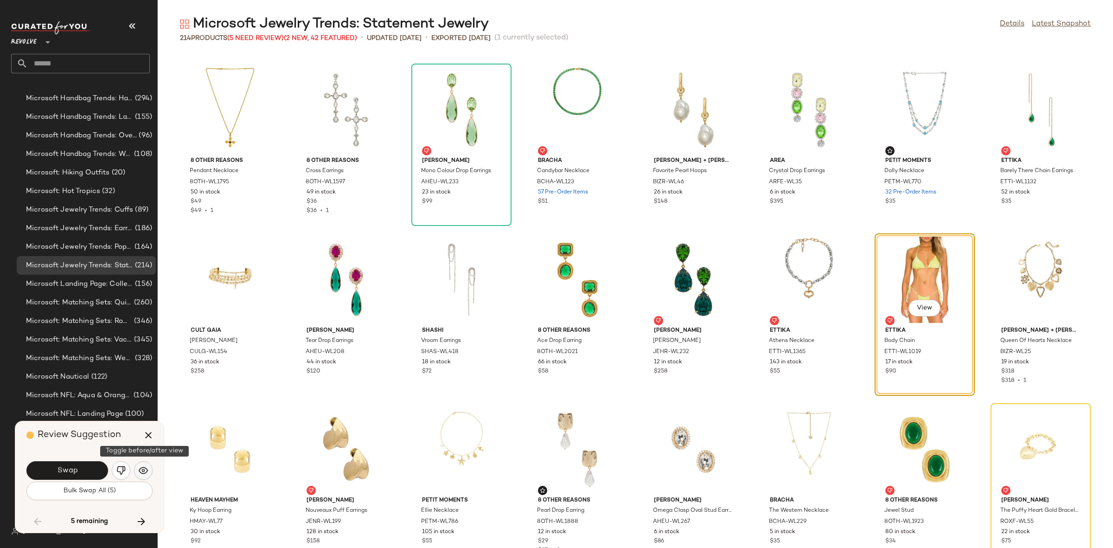
click at [136, 470] on button "button" at bounding box center [143, 470] width 19 height 19
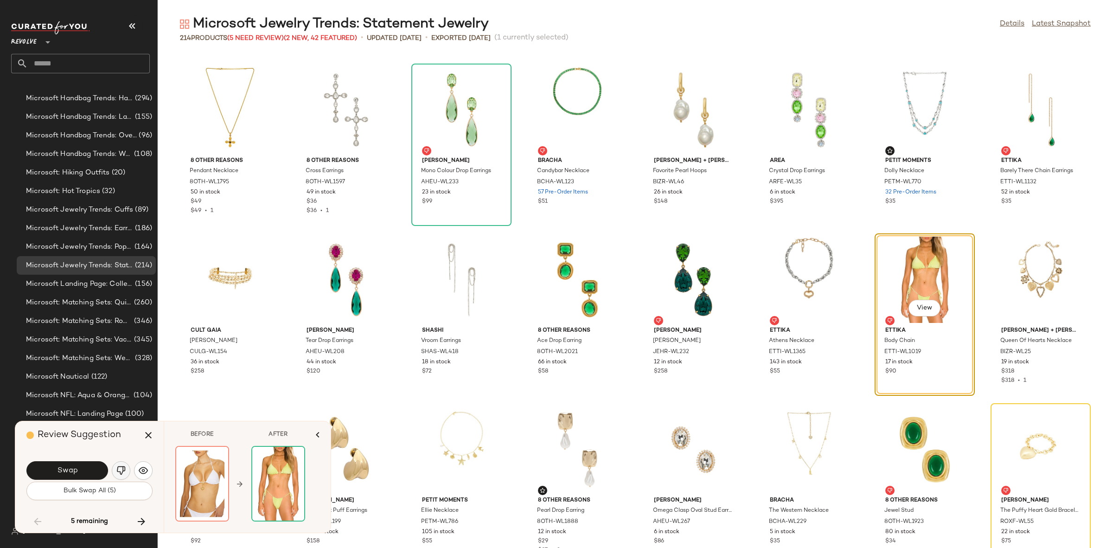
click at [127, 468] on button "button" at bounding box center [121, 470] width 19 height 19
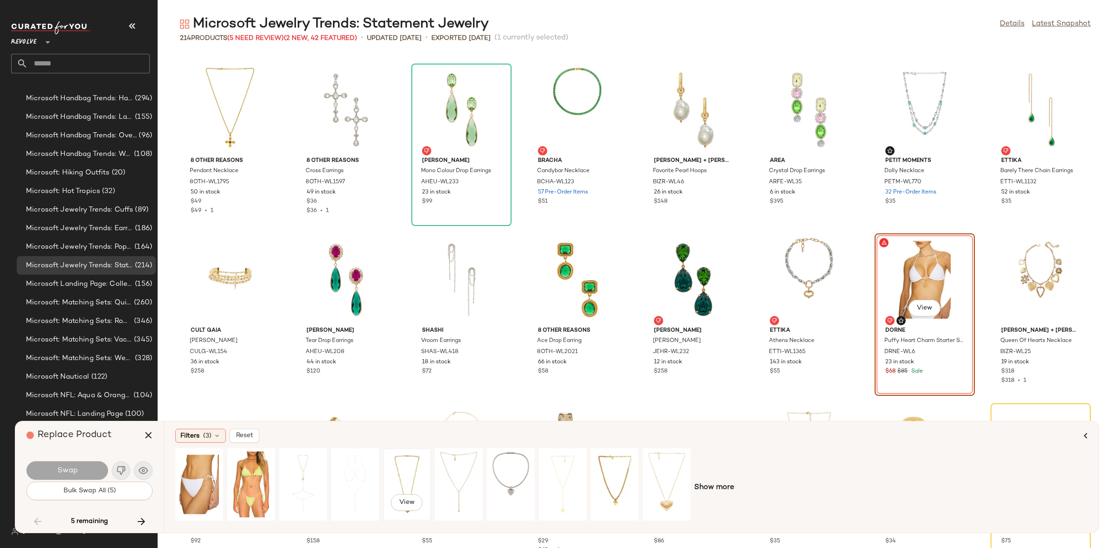
click at [401, 482] on div "View" at bounding box center [406, 484] width 41 height 66
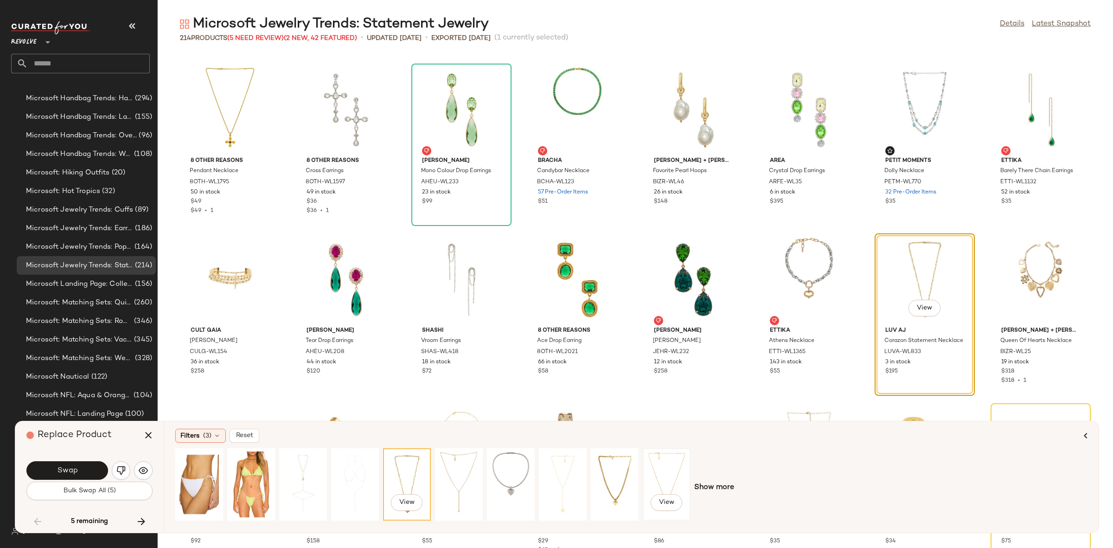
click at [670, 473] on div "View" at bounding box center [666, 484] width 41 height 66
click at [84, 471] on button "Swap" at bounding box center [67, 470] width 82 height 19
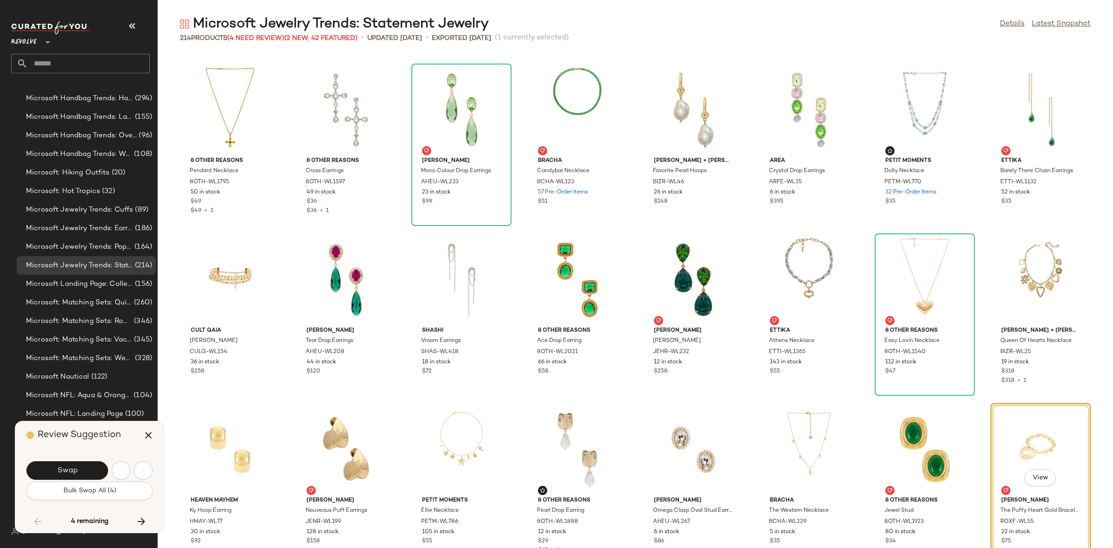
scroll to position [3225, 0]
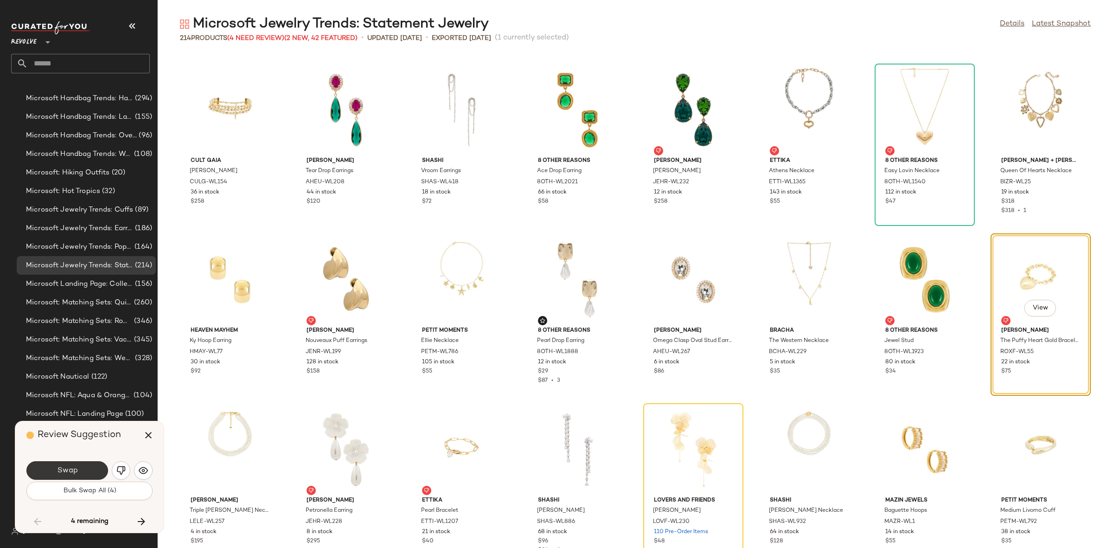
click at [84, 470] on button "Swap" at bounding box center [67, 470] width 82 height 19
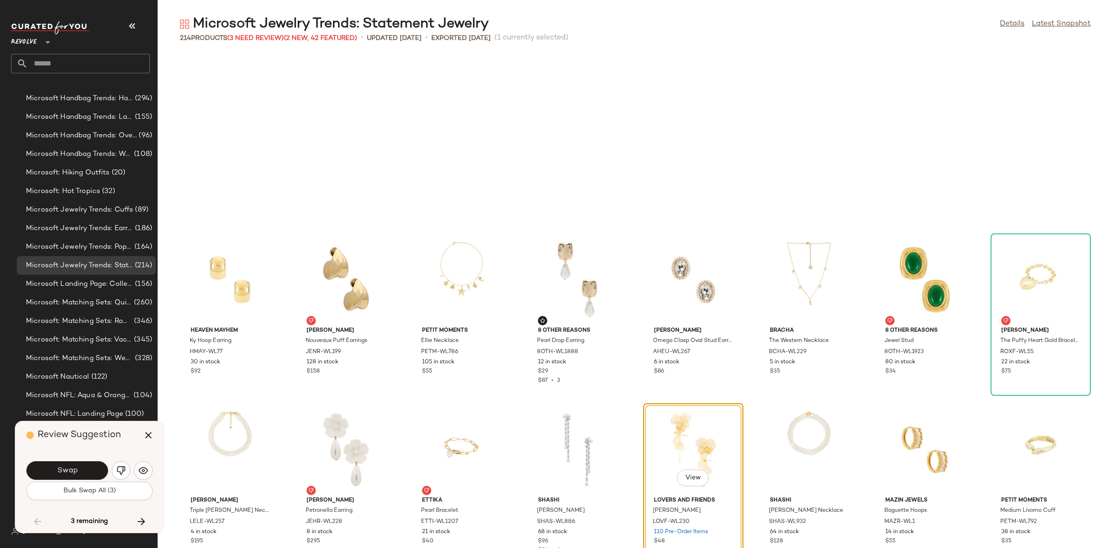
scroll to position [3395, 0]
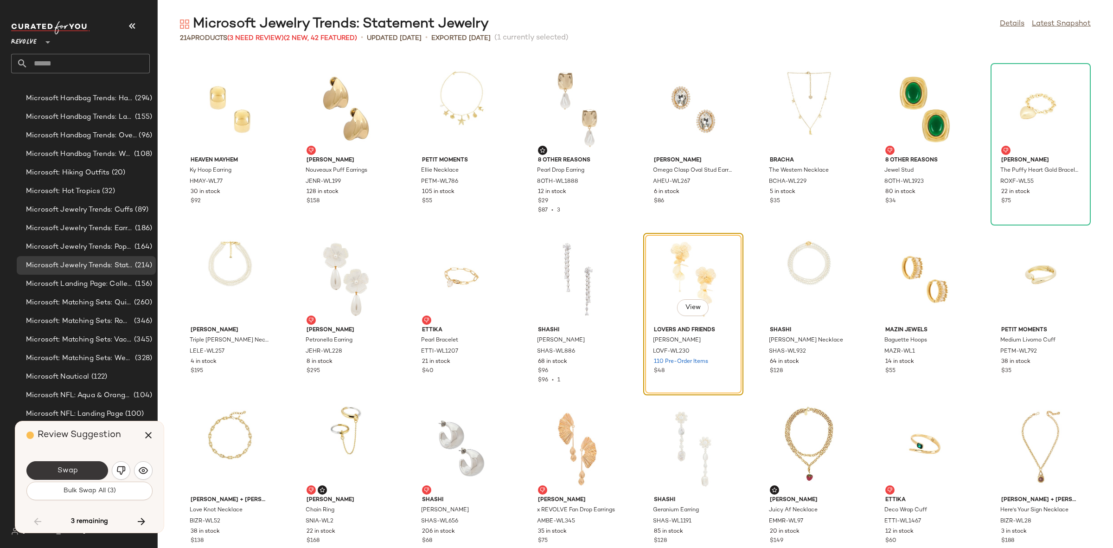
click at [79, 467] on button "Swap" at bounding box center [67, 470] width 82 height 19
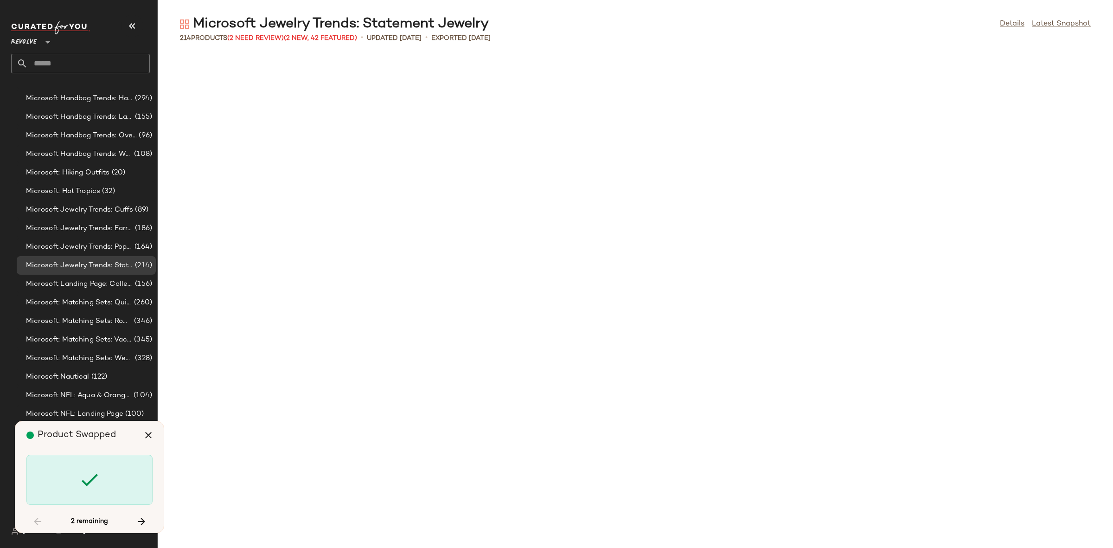
scroll to position [4073, 0]
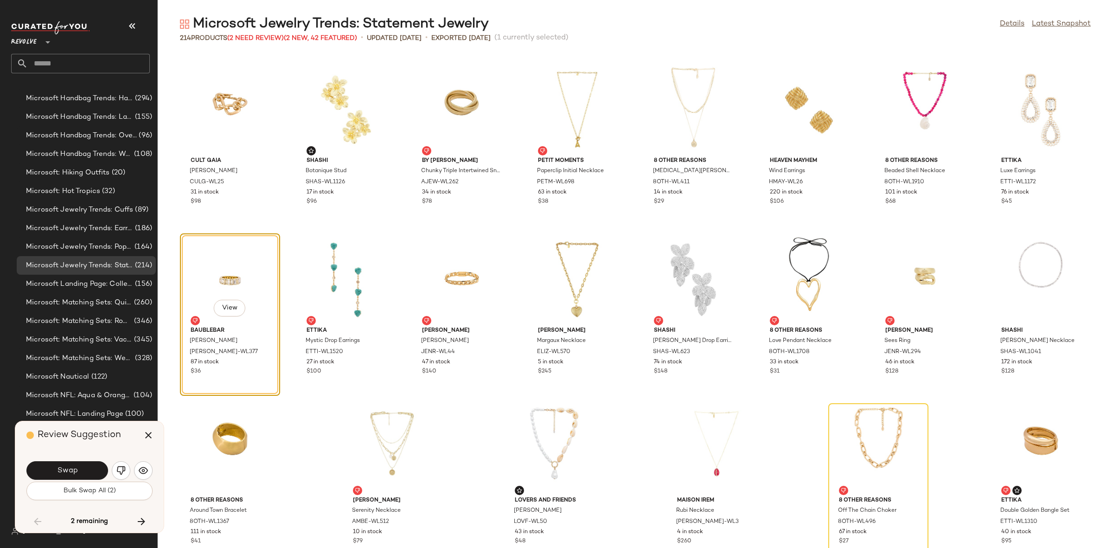
click at [79, 467] on button "Swap" at bounding box center [67, 470] width 82 height 19
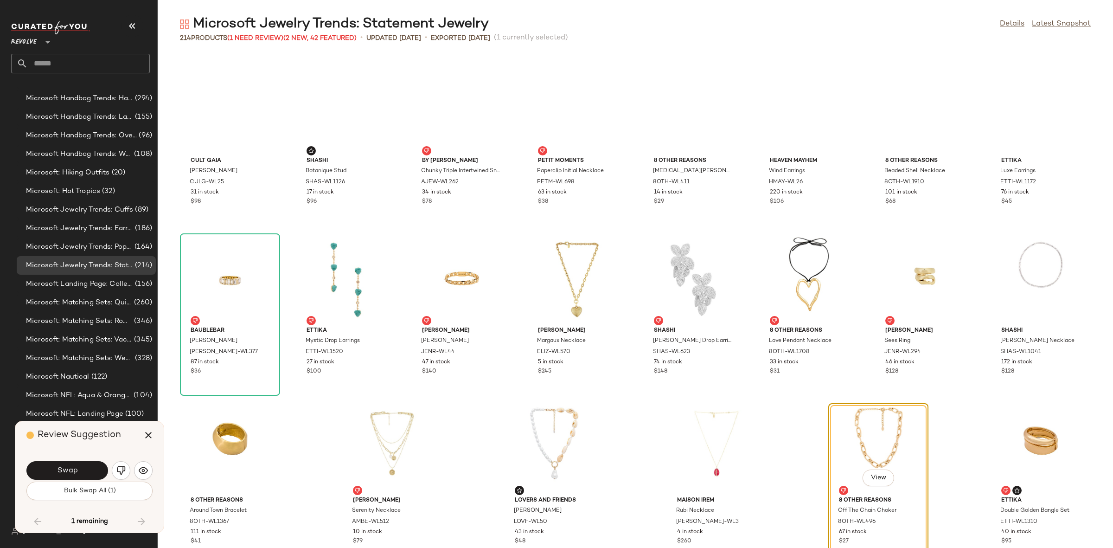
scroll to position [4091, 0]
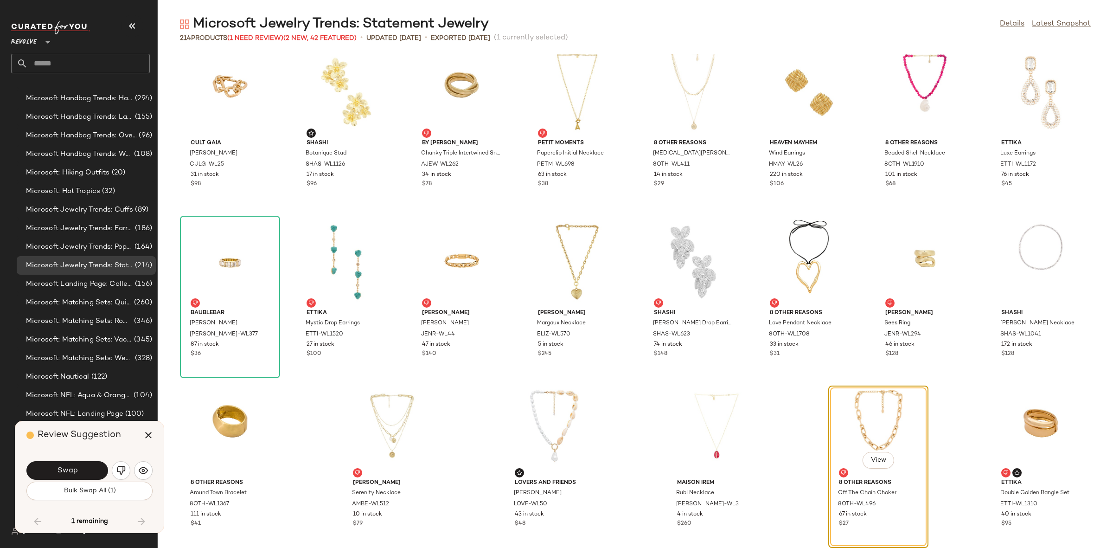
click at [47, 472] on button "Swap" at bounding box center [67, 470] width 82 height 19
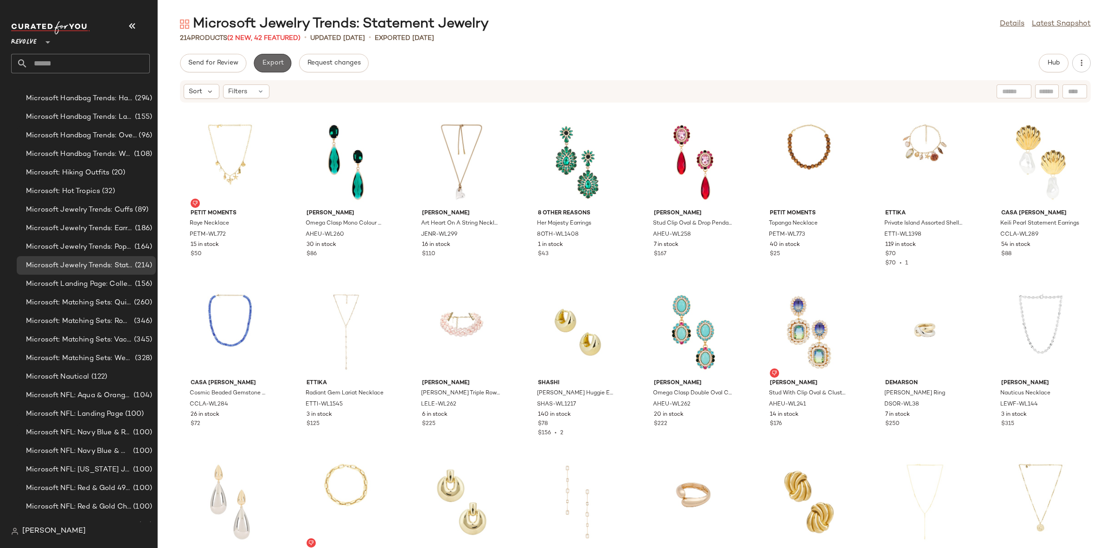
click at [269, 66] on span "Export" at bounding box center [273, 62] width 22 height 7
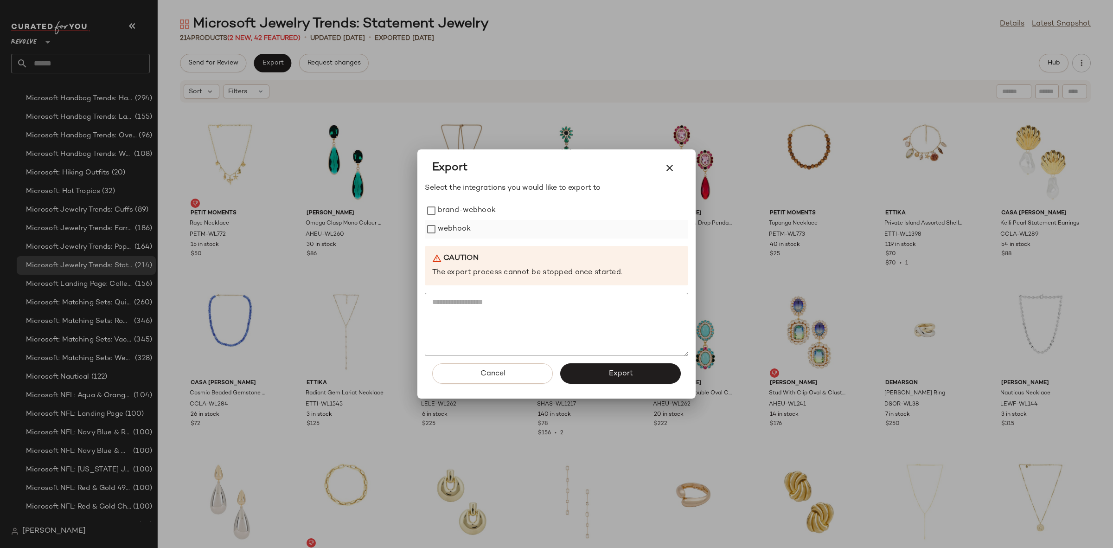
click at [444, 236] on label "webhook" at bounding box center [454, 229] width 33 height 19
click at [627, 377] on span "Export" at bounding box center [620, 373] width 25 height 9
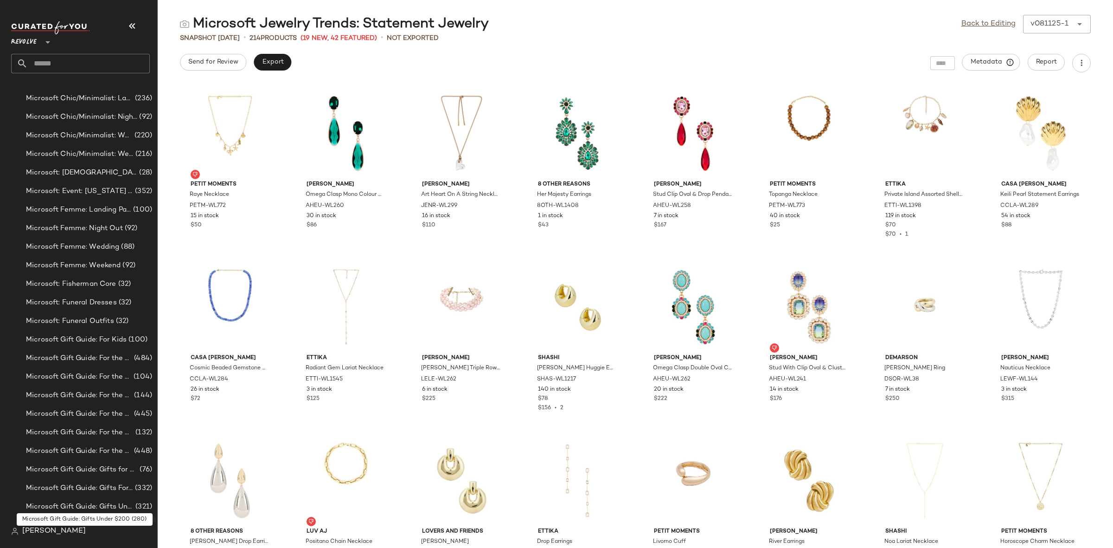
scroll to position [3569, 0]
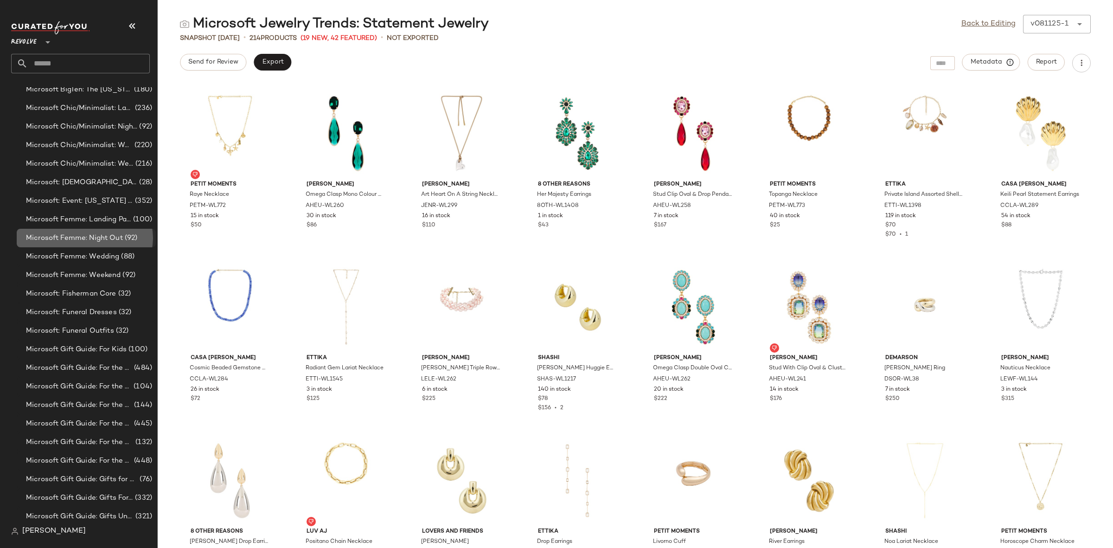
click at [109, 243] on div "Microsoft Femme: Night Out (92)" at bounding box center [86, 238] width 139 height 19
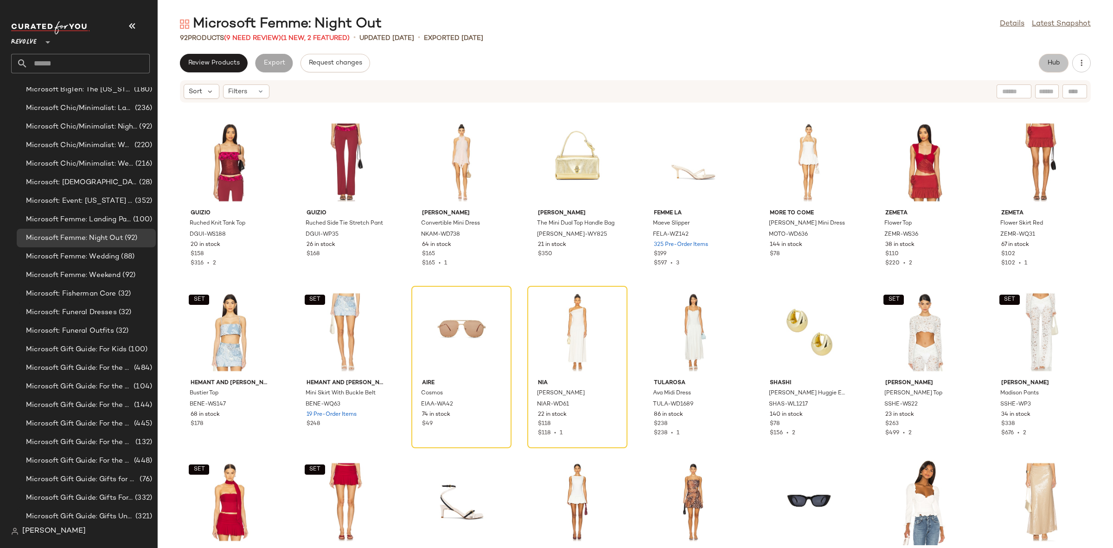
click at [1048, 63] on span "Hub" at bounding box center [1053, 62] width 13 height 7
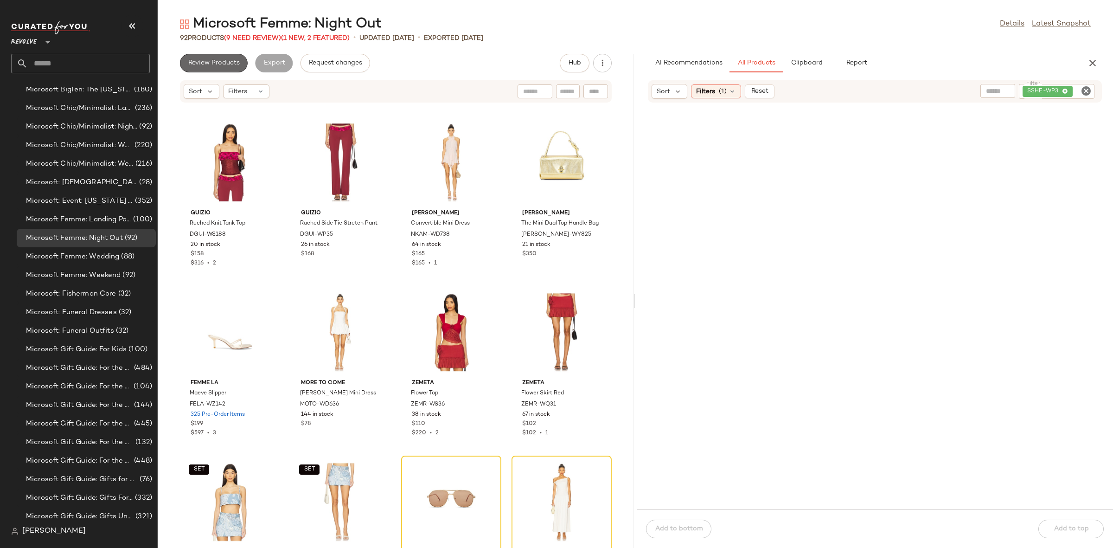
click at [207, 64] on span "Review Products" at bounding box center [214, 62] width 52 height 7
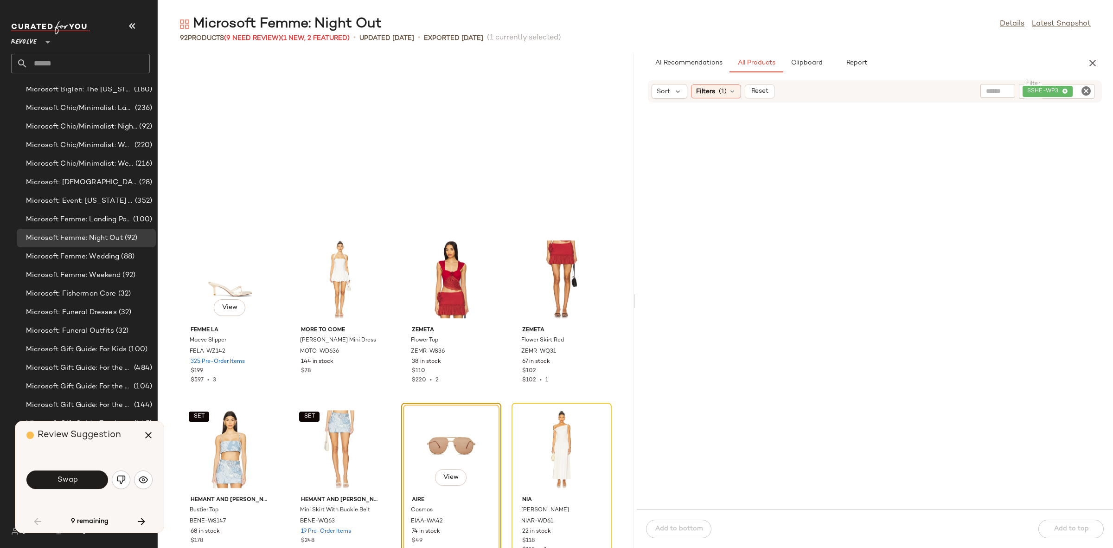
scroll to position [177, 0]
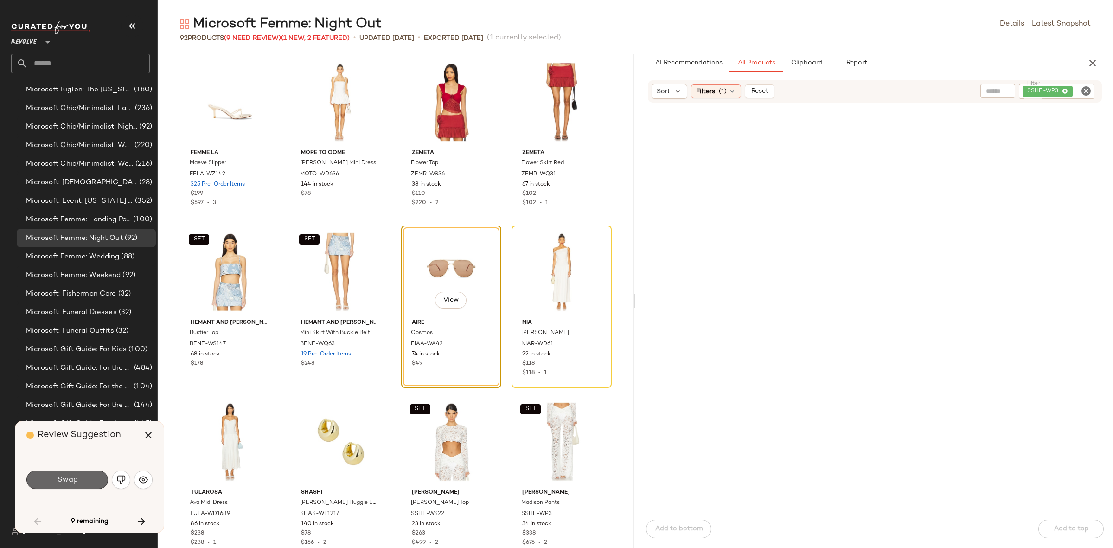
click at [69, 478] on span "Swap" at bounding box center [67, 479] width 21 height 9
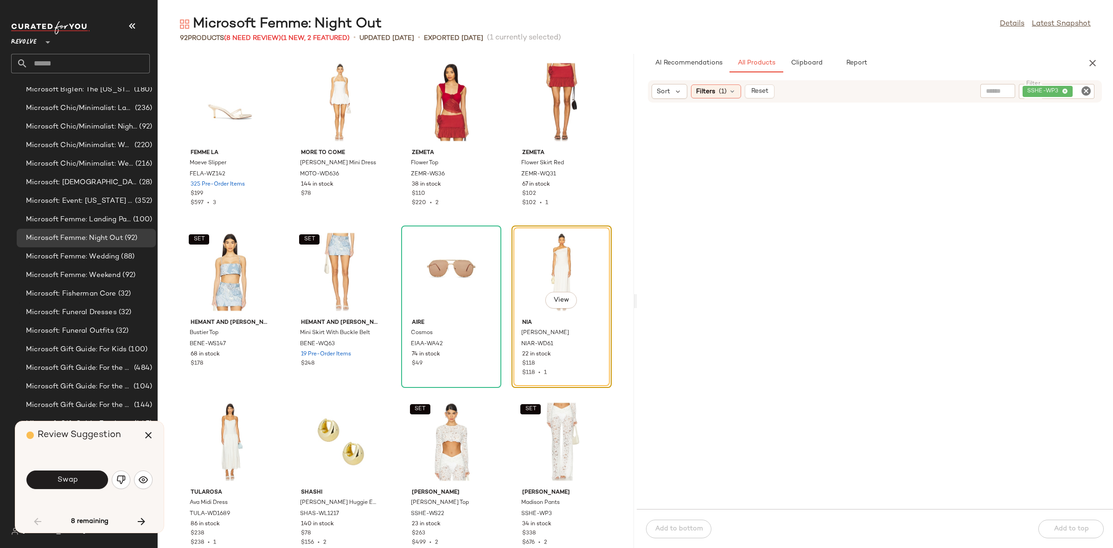
scroll to position [170, 0]
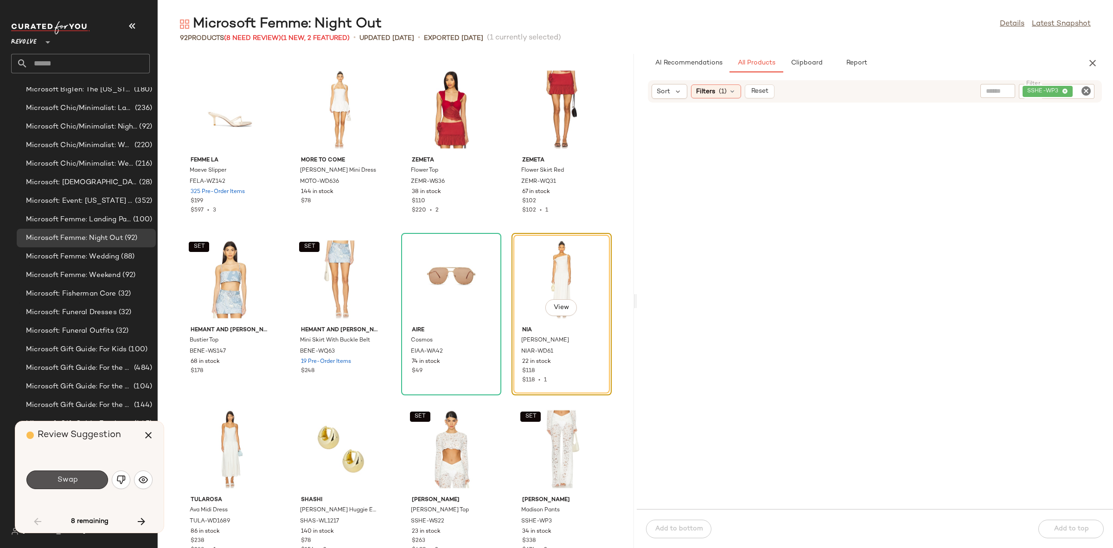
click at [65, 476] on span "Swap" at bounding box center [67, 479] width 21 height 9
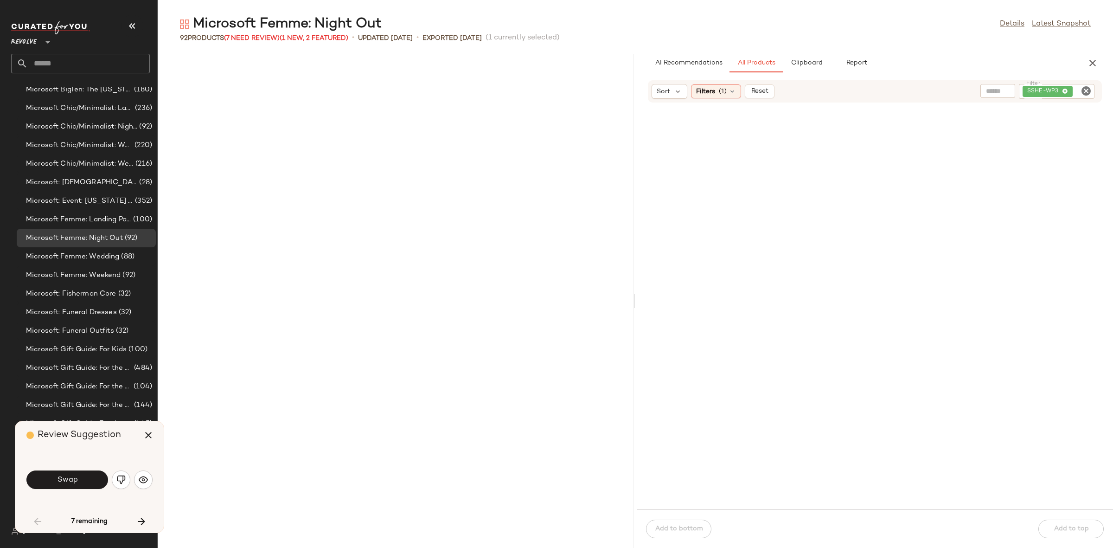
scroll to position [849, 0]
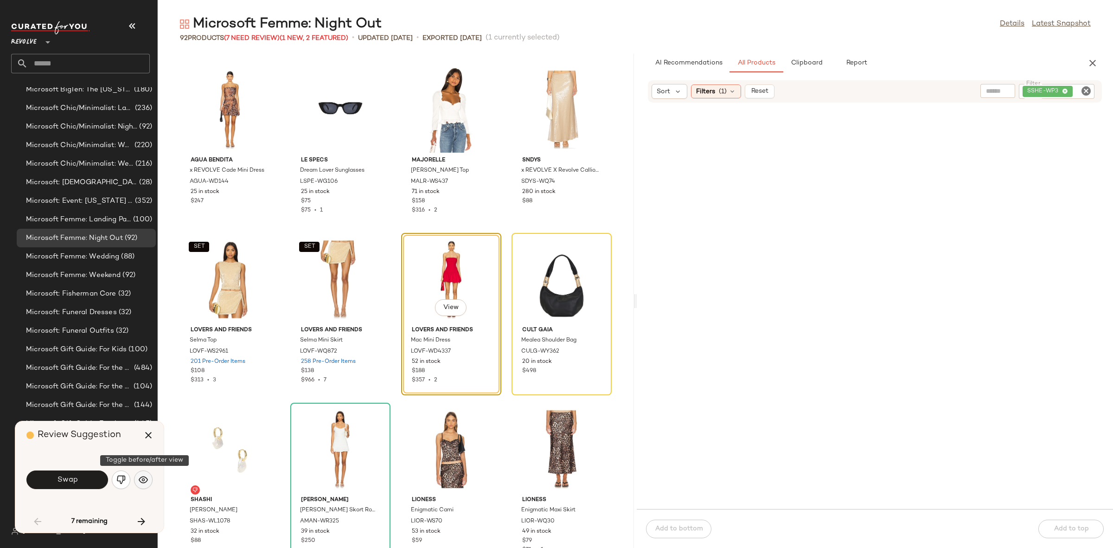
click at [151, 480] on button "button" at bounding box center [143, 479] width 19 height 19
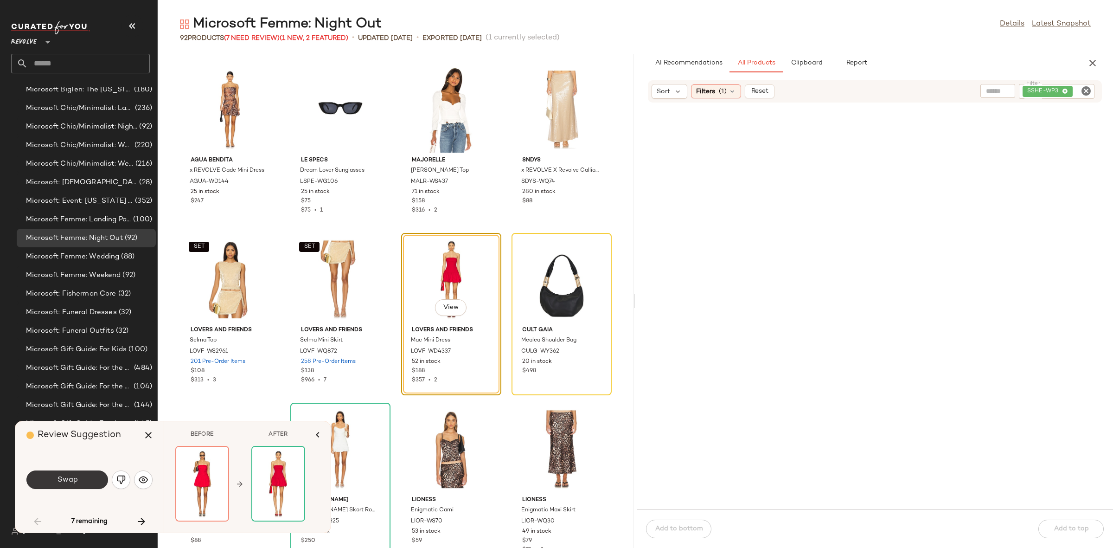
click at [87, 475] on button "Swap" at bounding box center [67, 479] width 82 height 19
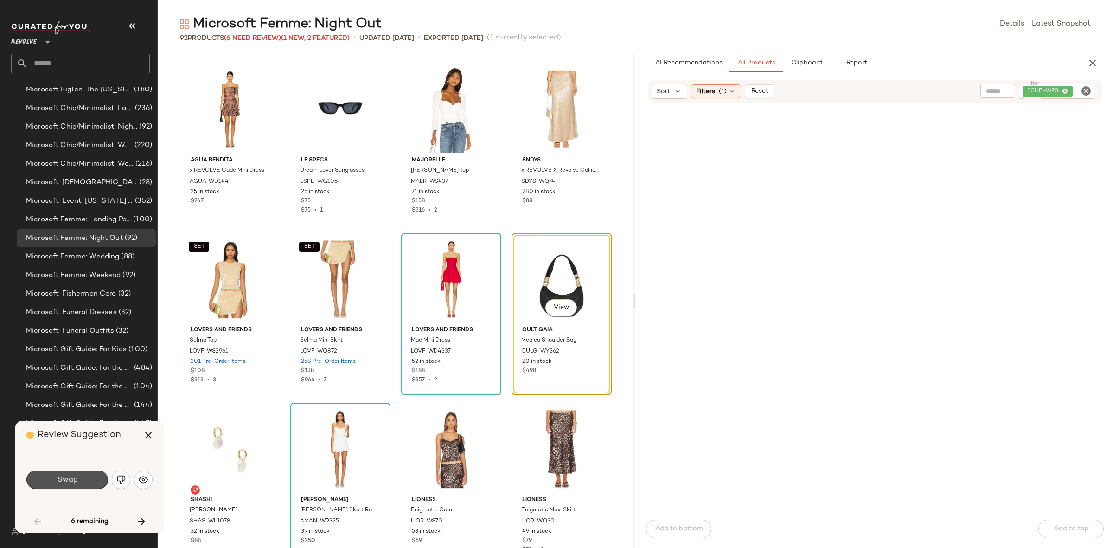
click at [86, 474] on button "Swap" at bounding box center [67, 479] width 82 height 19
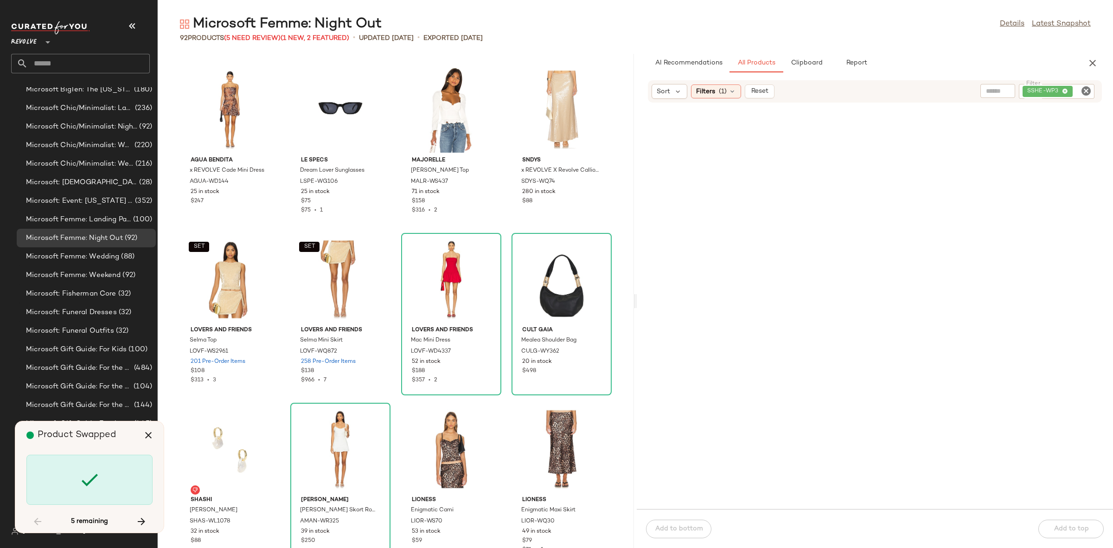
scroll to position [1867, 0]
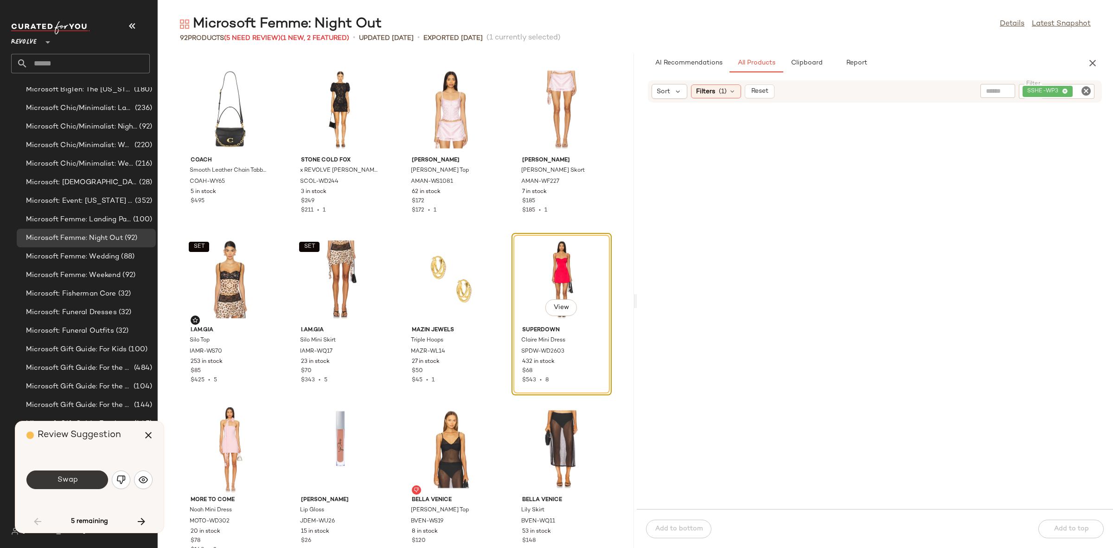
click at [90, 473] on button "Swap" at bounding box center [67, 479] width 82 height 19
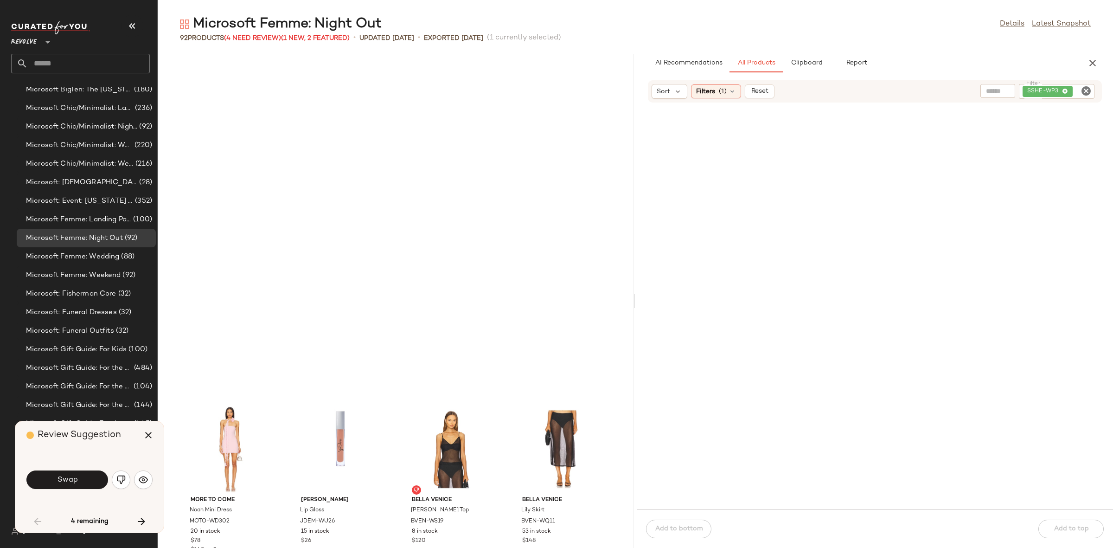
scroll to position [2206, 0]
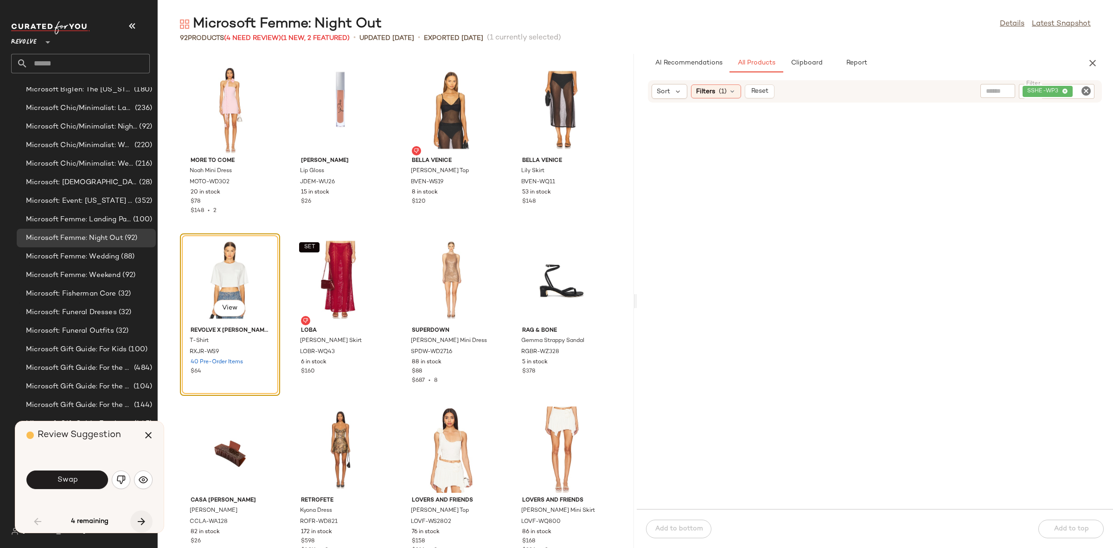
click at [140, 519] on icon "button" at bounding box center [141, 521] width 11 height 11
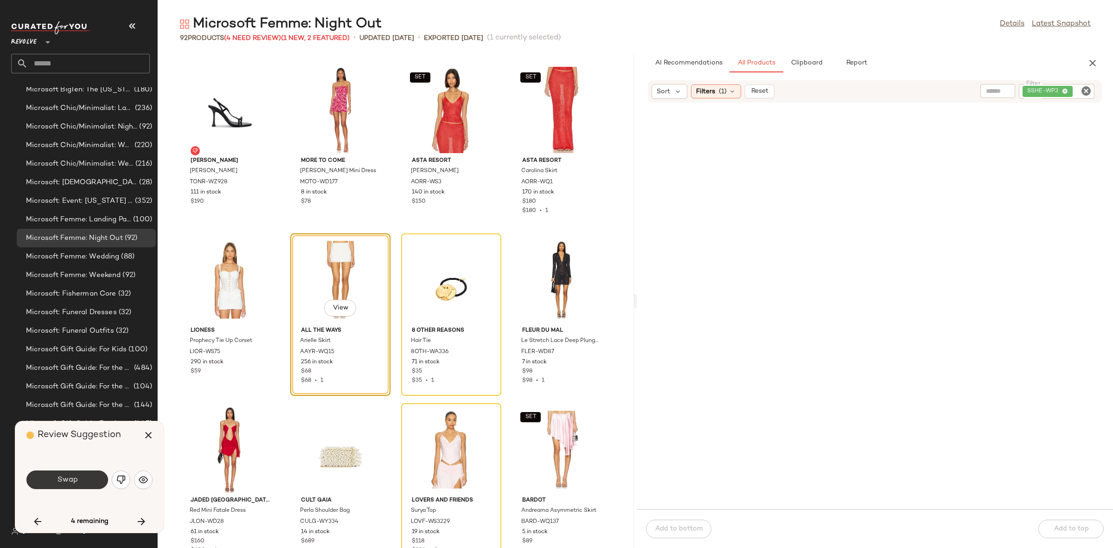
click at [60, 474] on button "Swap" at bounding box center [67, 479] width 82 height 19
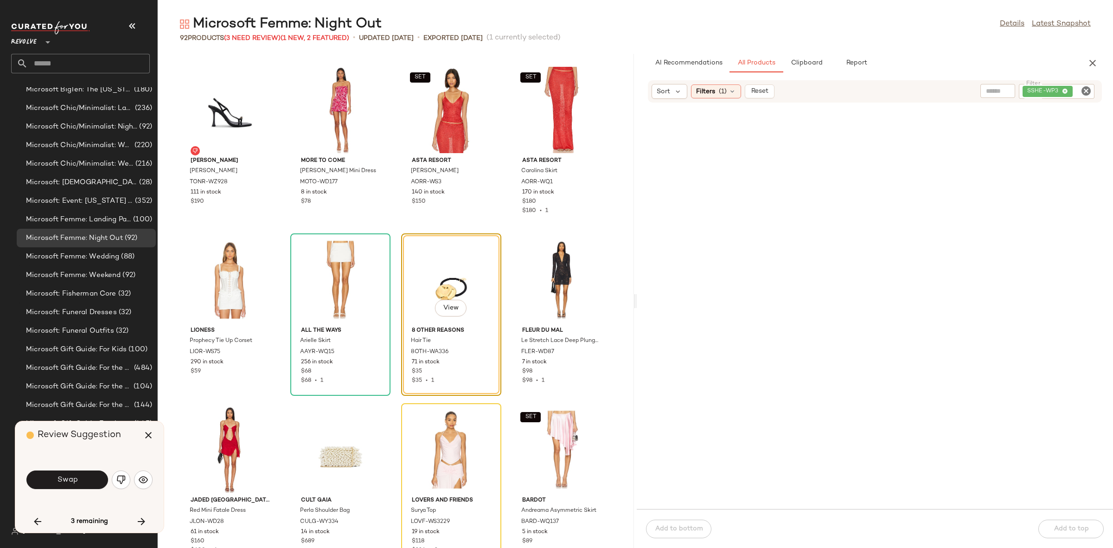
click at [60, 474] on button "Swap" at bounding box center [67, 479] width 82 height 19
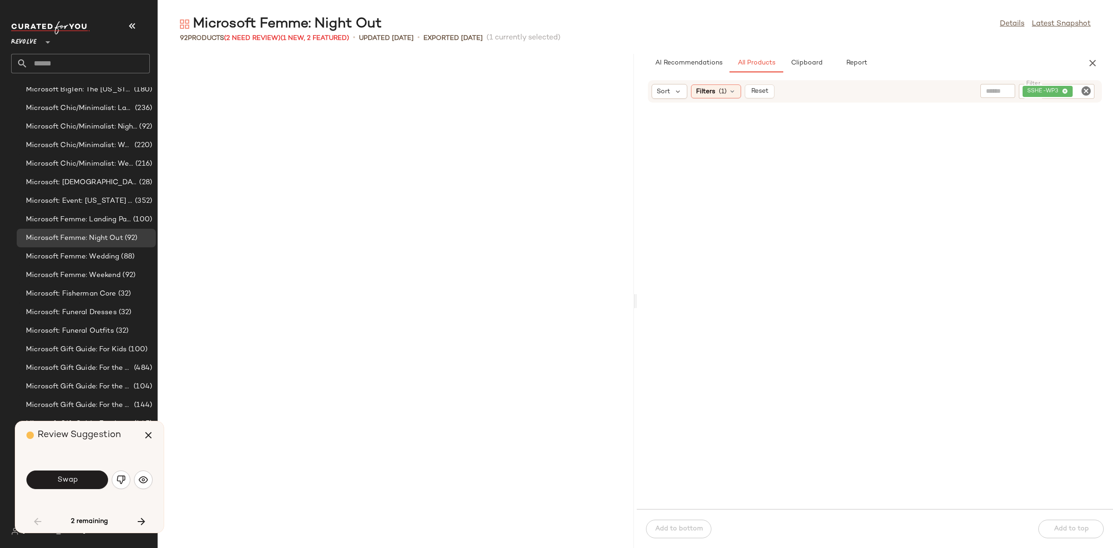
scroll to position [2206, 0]
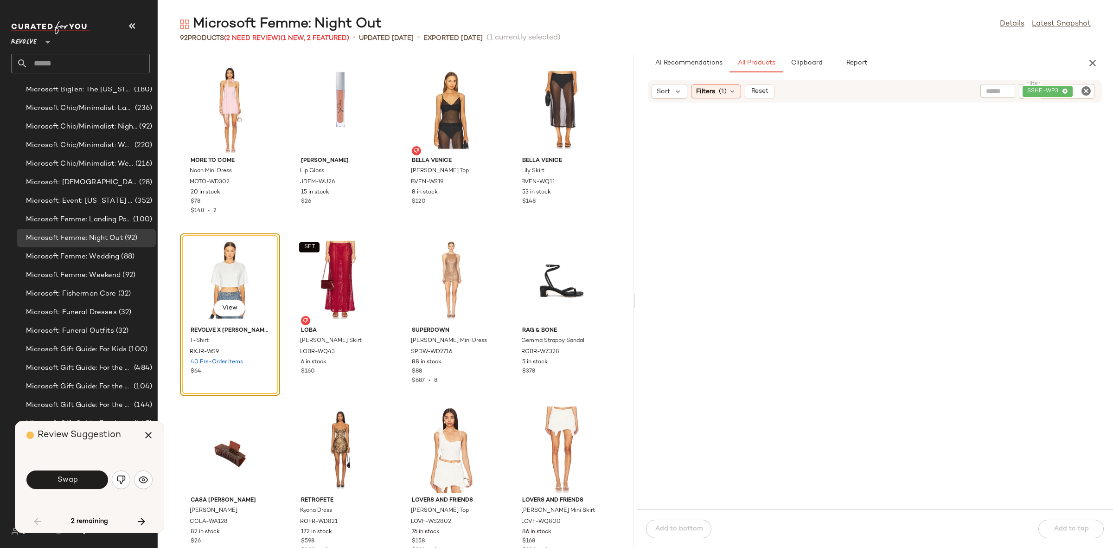
click at [1082, 91] on icon "Clear Filter" at bounding box center [1086, 90] width 11 height 11
click at [713, 92] on span "Filters" at bounding box center [705, 92] width 19 height 10
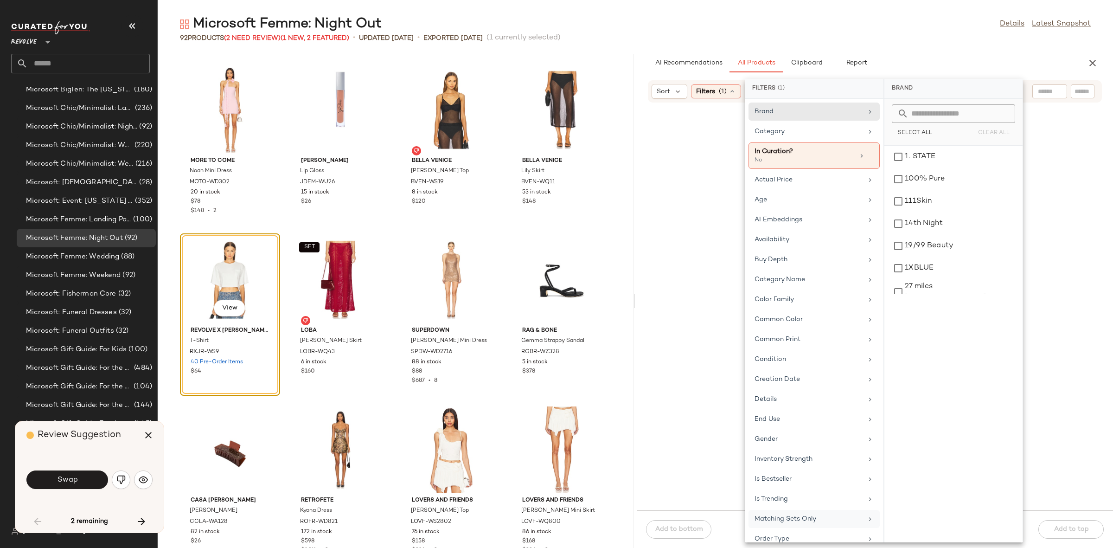
scroll to position [160071, 0]
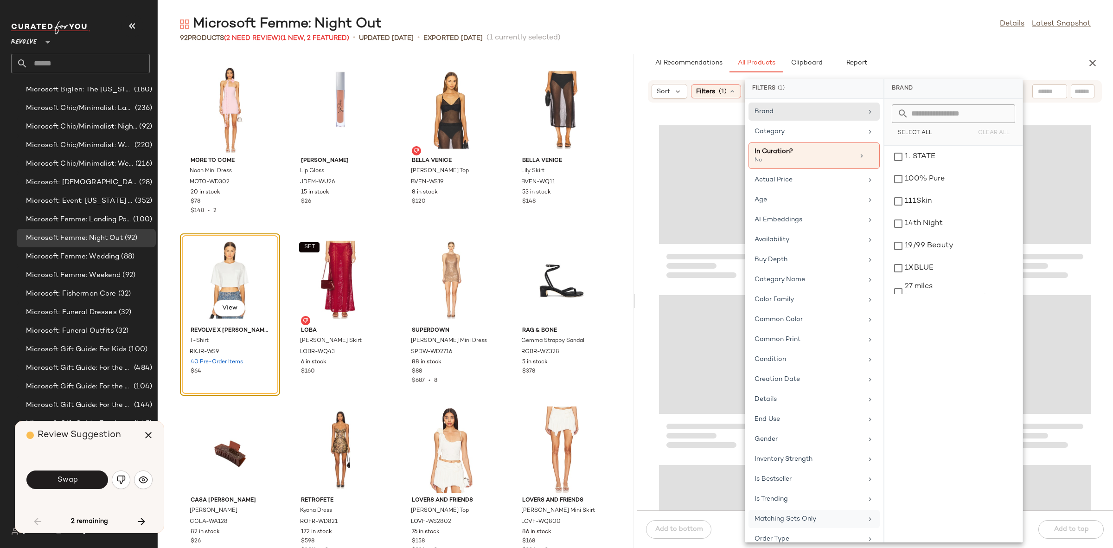
click at [785, 519] on div "Matching Sets Only" at bounding box center [809, 519] width 108 height 10
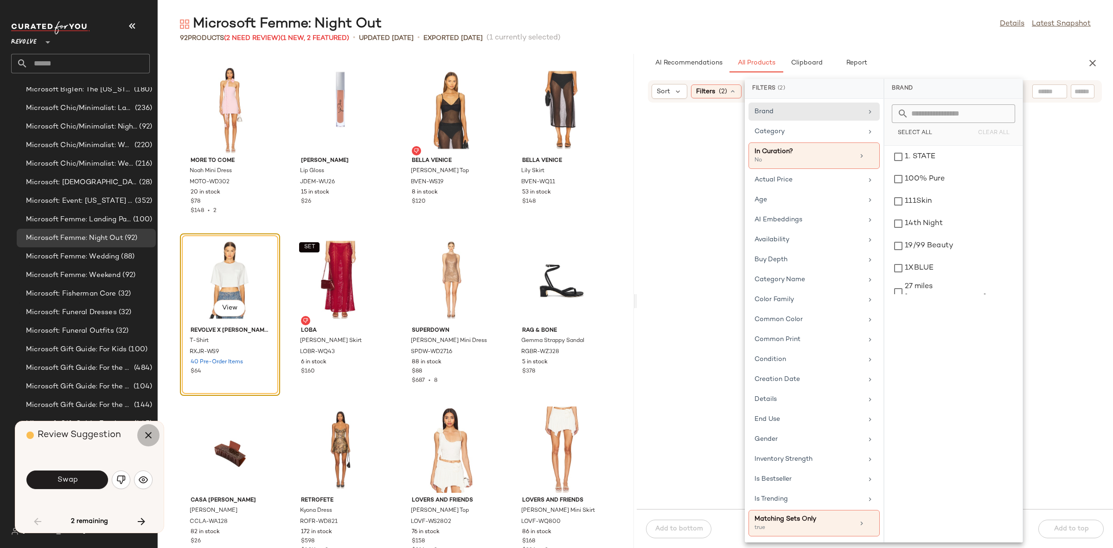
click at [148, 438] on icon "button" at bounding box center [148, 434] width 11 height 11
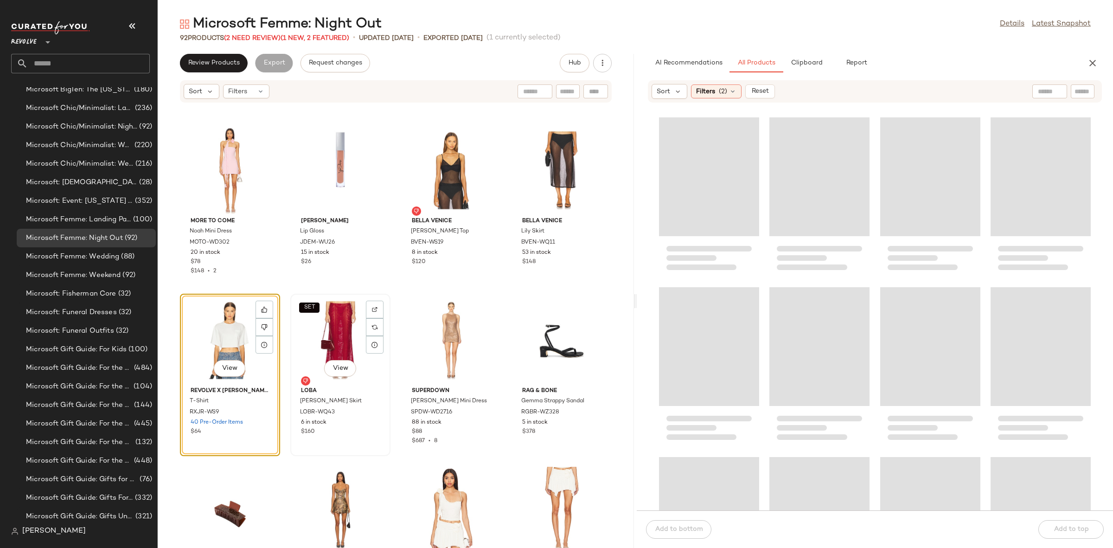
scroll to position [116222, 0]
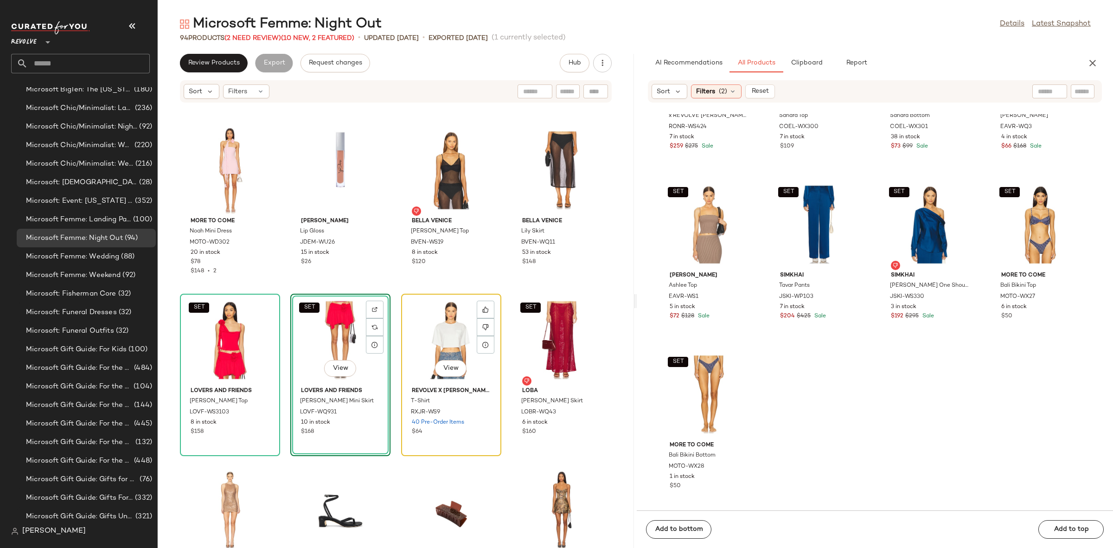
click at [436, 339] on div "View" at bounding box center [451, 340] width 94 height 86
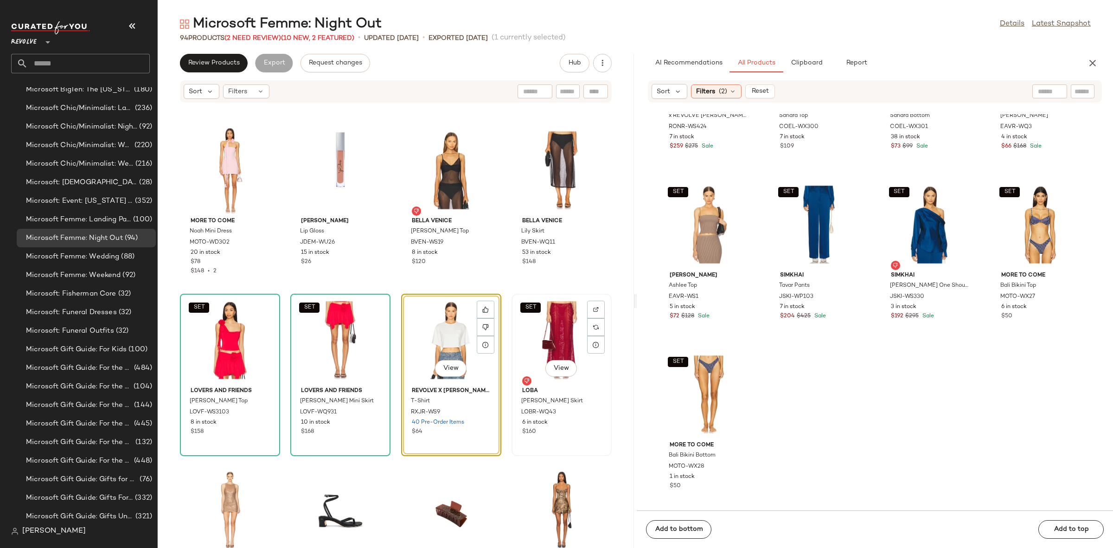
click at [561, 330] on div "SET View" at bounding box center [562, 340] width 94 height 86
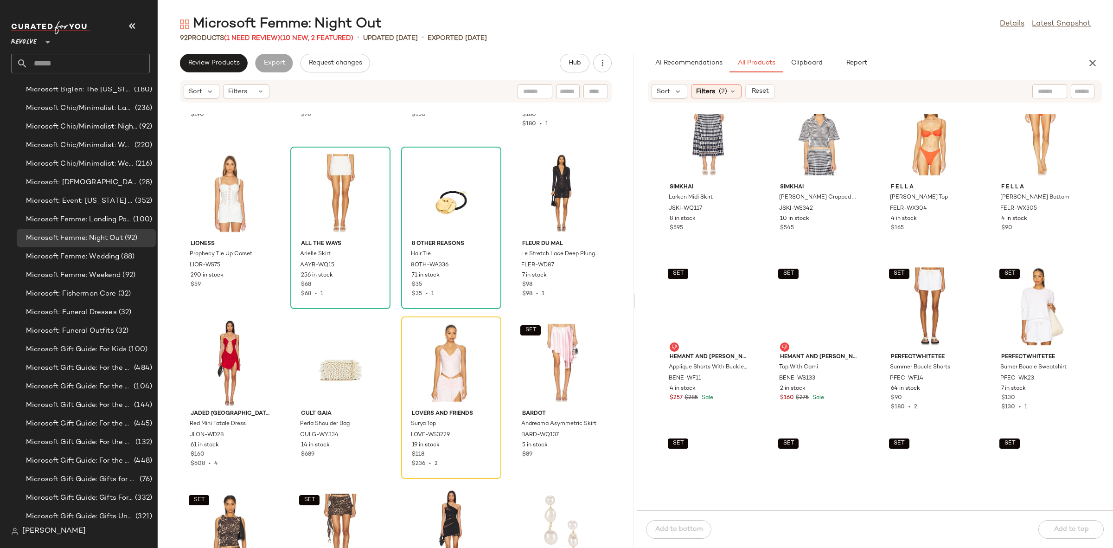
scroll to position [6007, 0]
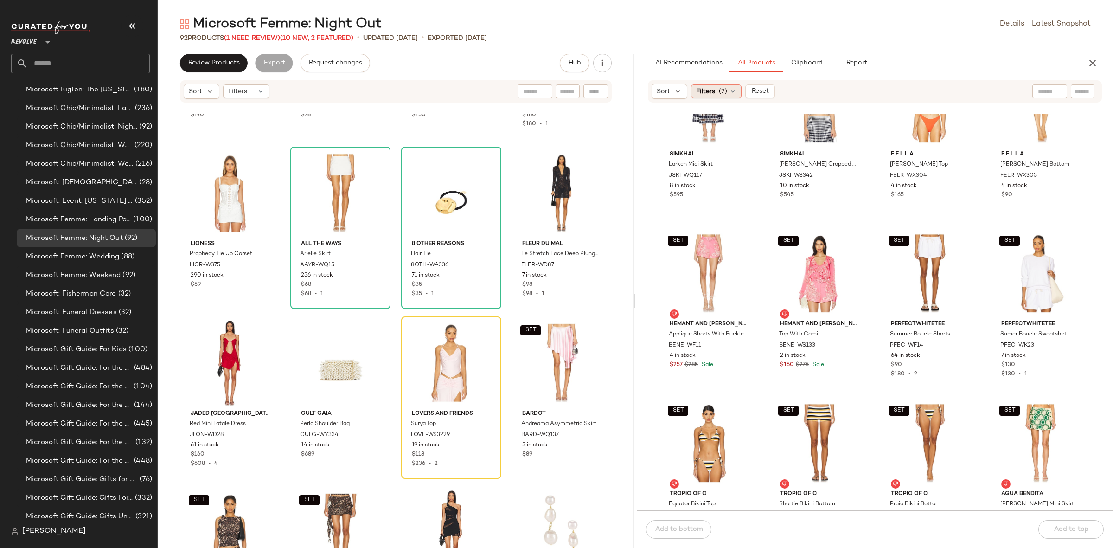
click at [717, 93] on div "Filters (2)" at bounding box center [716, 91] width 51 height 14
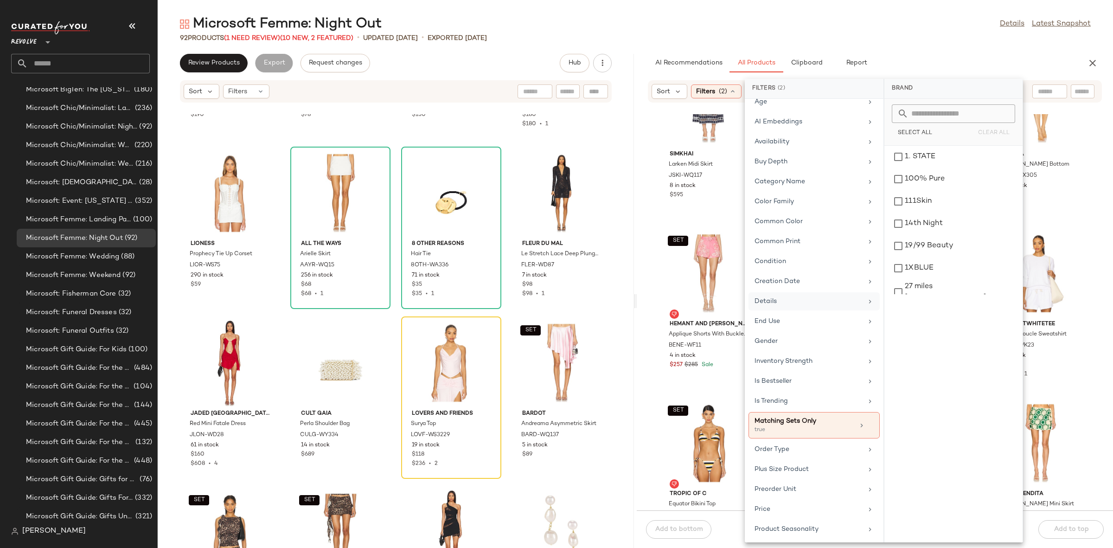
scroll to position [116, 0]
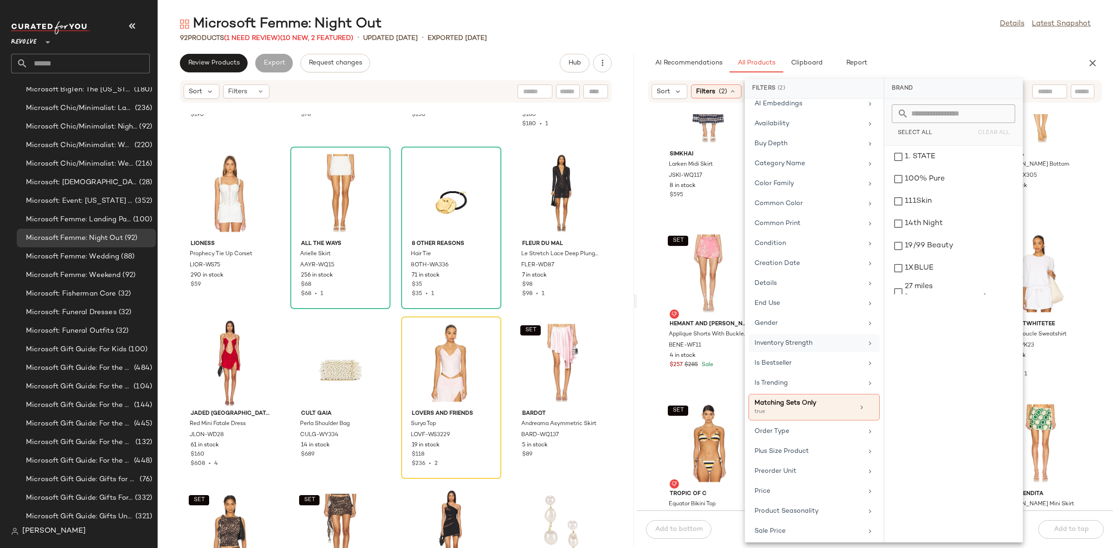
click at [803, 348] on div "Inventory Strength" at bounding box center [809, 343] width 108 height 10
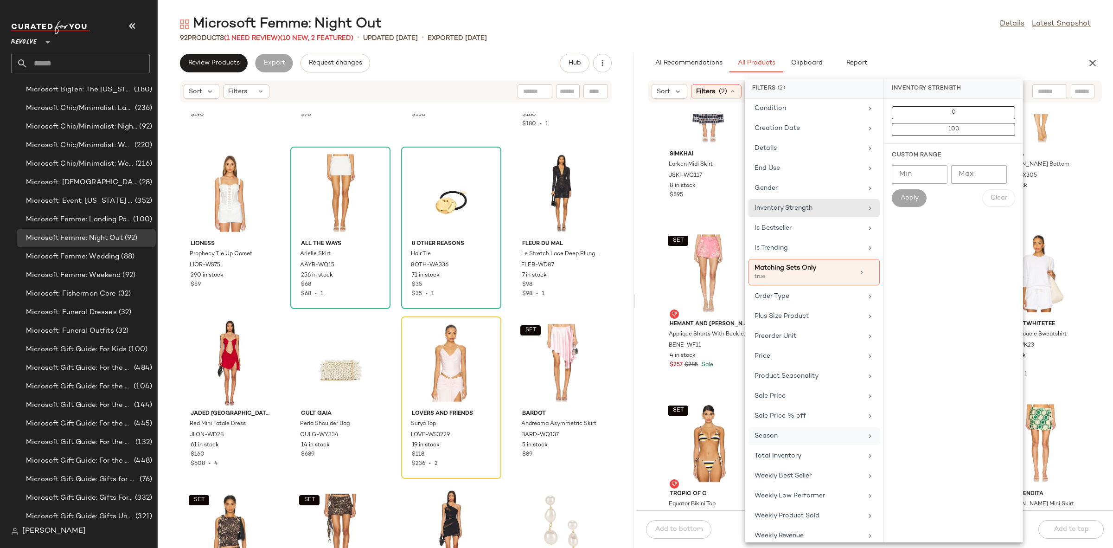
scroll to position [266, 0]
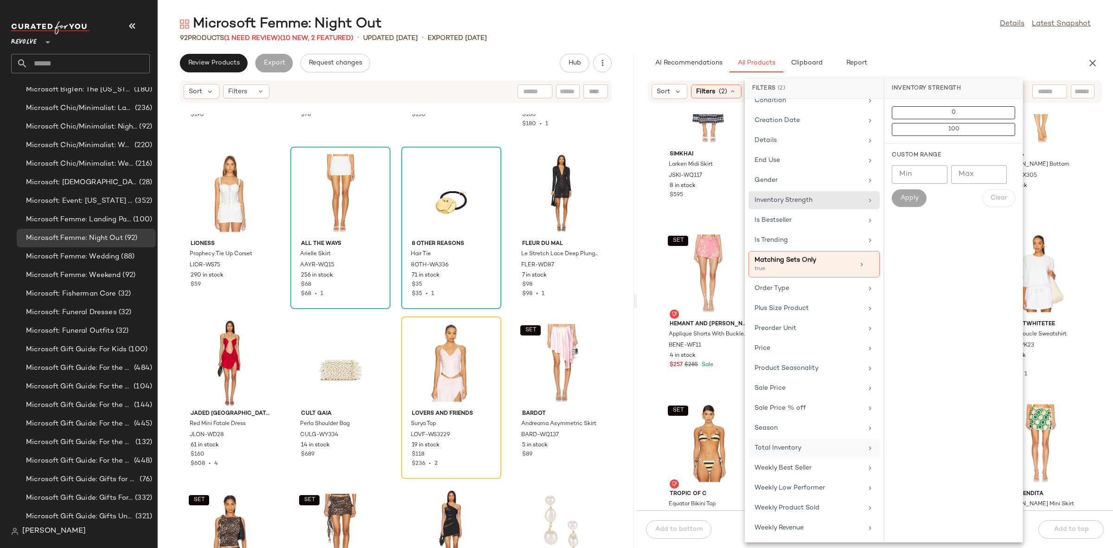
click at [801, 459] on div "Total Inventory" at bounding box center [814, 468] width 131 height 18
click at [969, 128] on button "At least 1" at bounding box center [953, 129] width 123 height 13
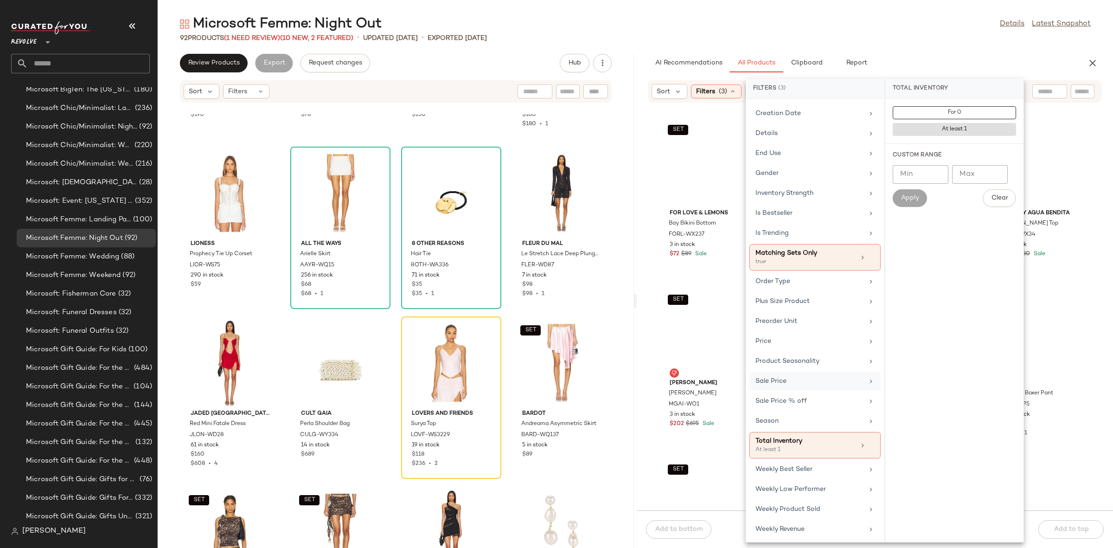
click at [790, 386] on div "Sale Price" at bounding box center [810, 381] width 108 height 10
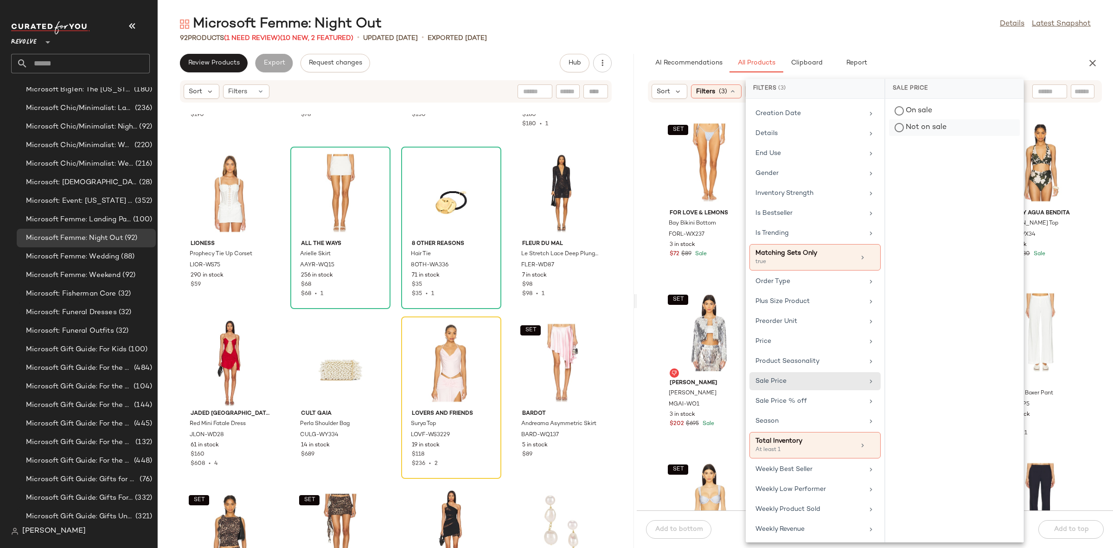
click at [922, 128] on div "Not on sale" at bounding box center [954, 127] width 131 height 17
click at [1085, 275] on div "SET Agua by Agua Bendita Marimar Bikini Top AGUR-WX34 5 in stock $126 $180 Sale" at bounding box center [1041, 197] width 100 height 162
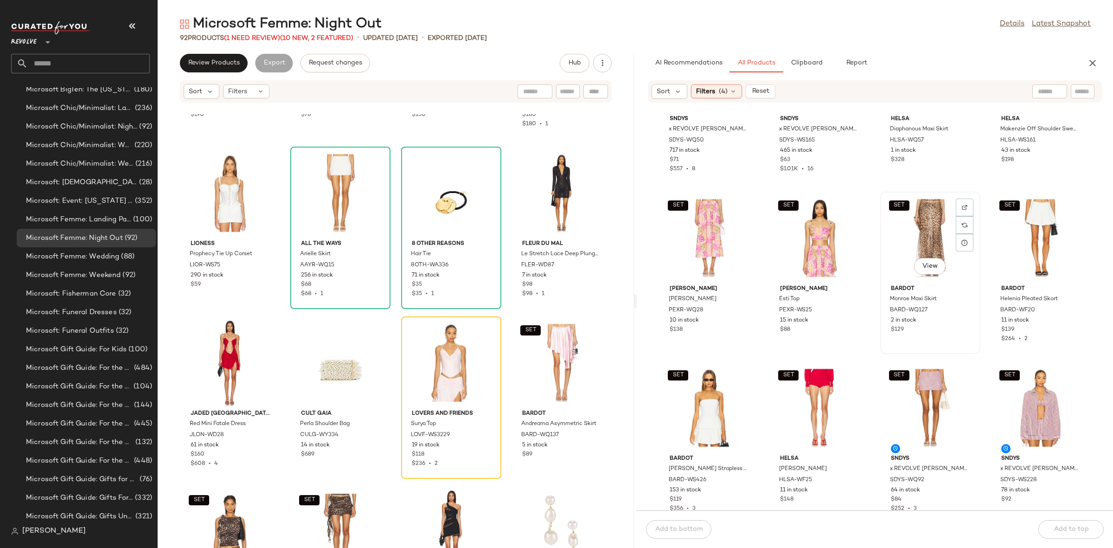
scroll to position [3149, 0]
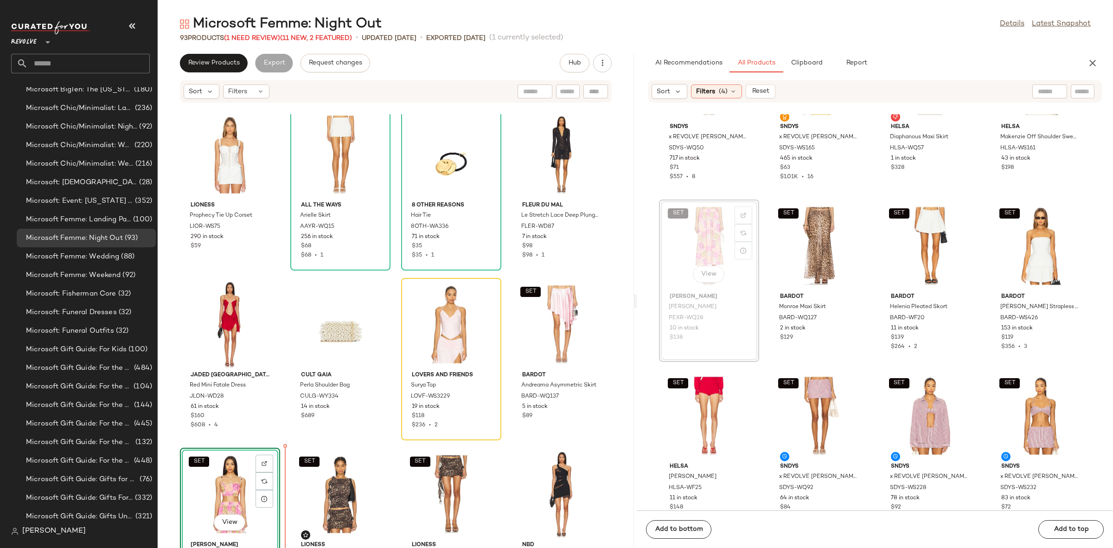
scroll to position [3472, 0]
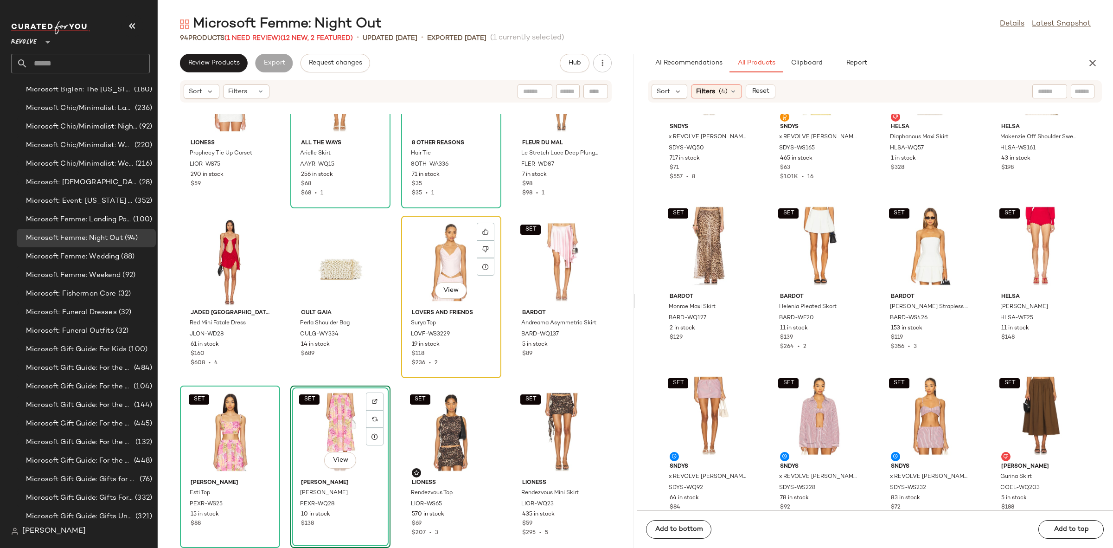
click at [439, 245] on div "View" at bounding box center [451, 262] width 94 height 86
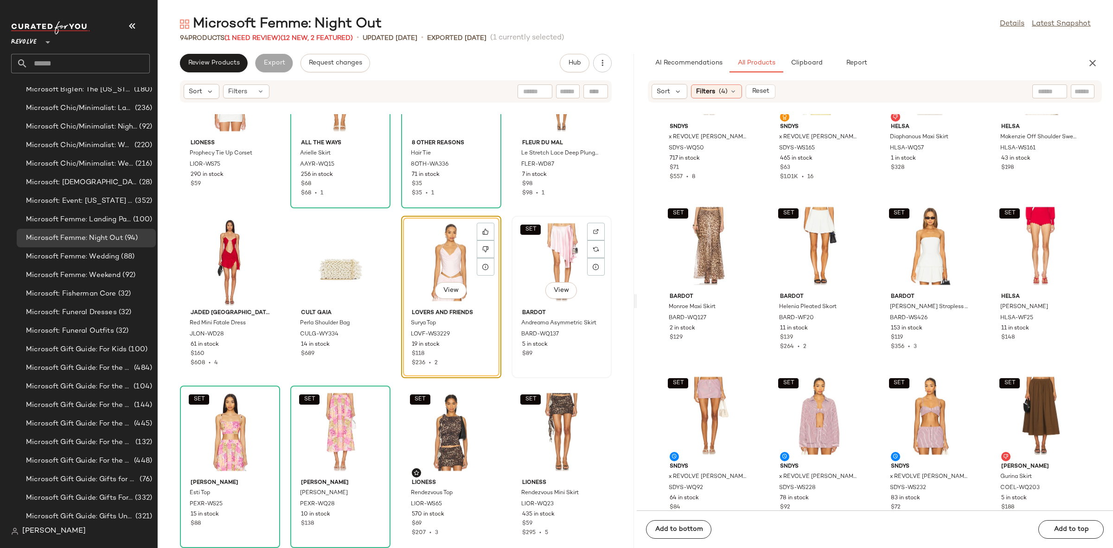
click at [546, 259] on div "SET View" at bounding box center [562, 262] width 94 height 86
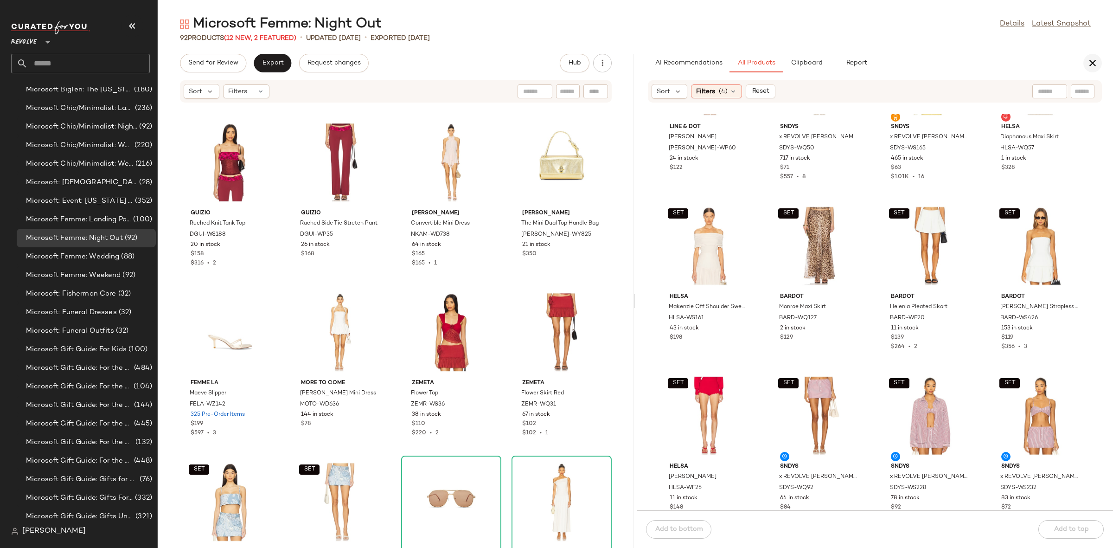
click at [1097, 64] on icon "button" at bounding box center [1092, 63] width 11 height 11
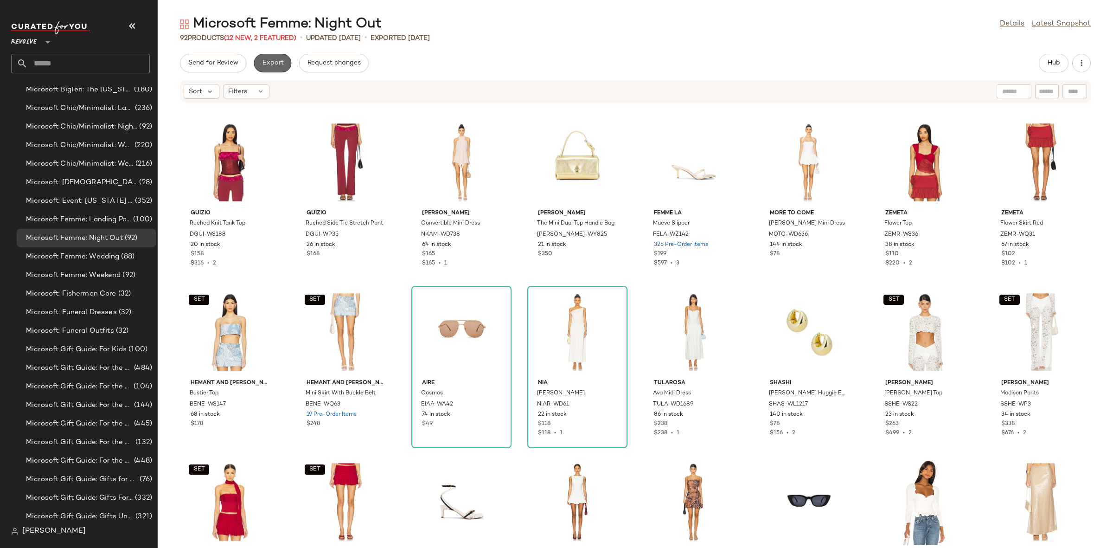
click at [271, 63] on span "Export" at bounding box center [273, 62] width 22 height 7
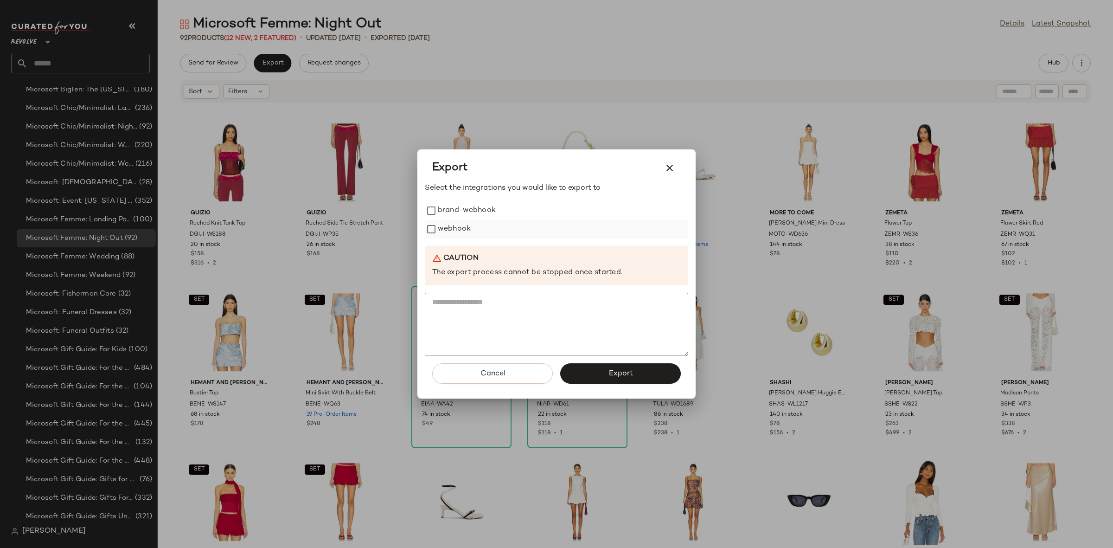
click at [461, 220] on label "webhook" at bounding box center [454, 229] width 33 height 19
click at [594, 368] on button "Export" at bounding box center [620, 373] width 121 height 20
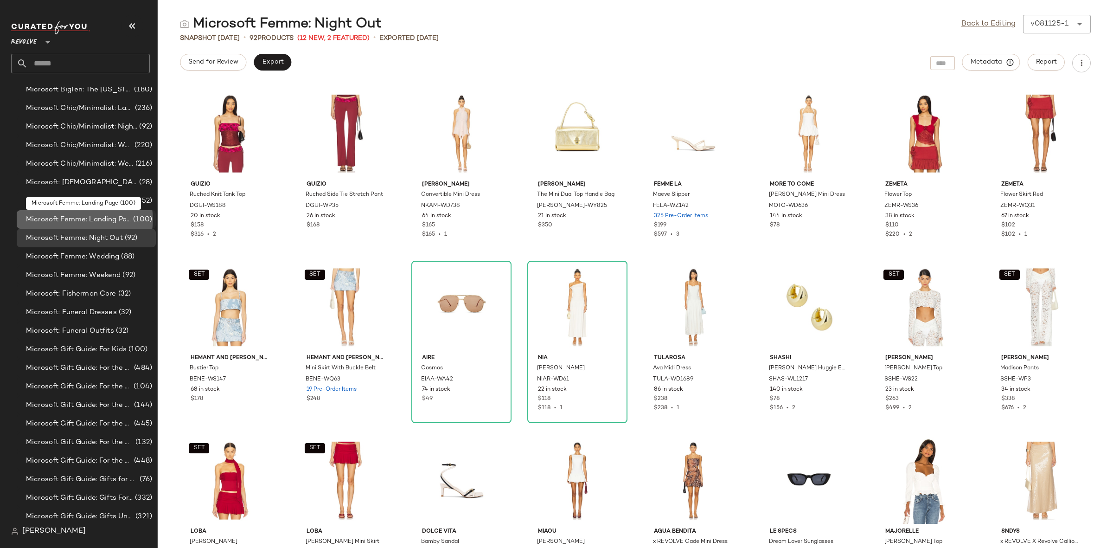
click at [95, 215] on span "Microsoft Femme: Landing Page" at bounding box center [78, 219] width 105 height 11
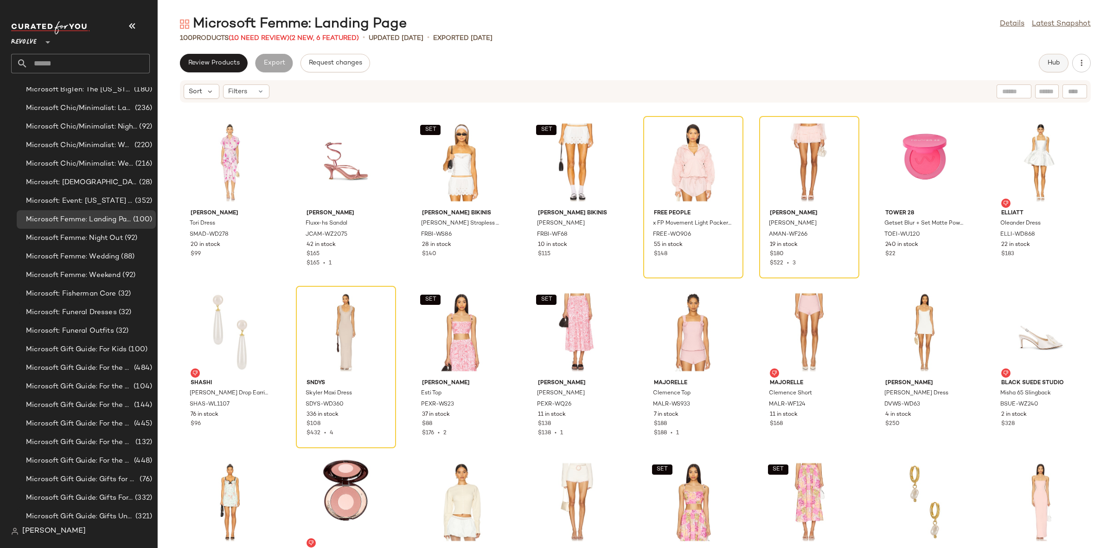
click at [1062, 61] on button "Hub" at bounding box center [1054, 63] width 30 height 19
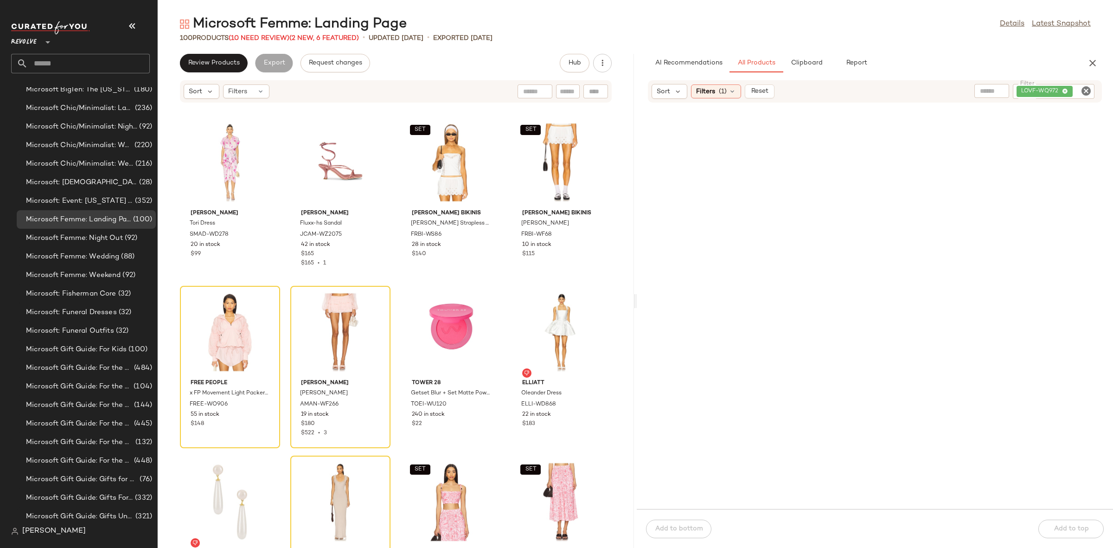
click at [1084, 93] on icon "Clear Filter" at bounding box center [1086, 90] width 11 height 11
click at [1050, 160] on div at bounding box center [875, 311] width 476 height 395
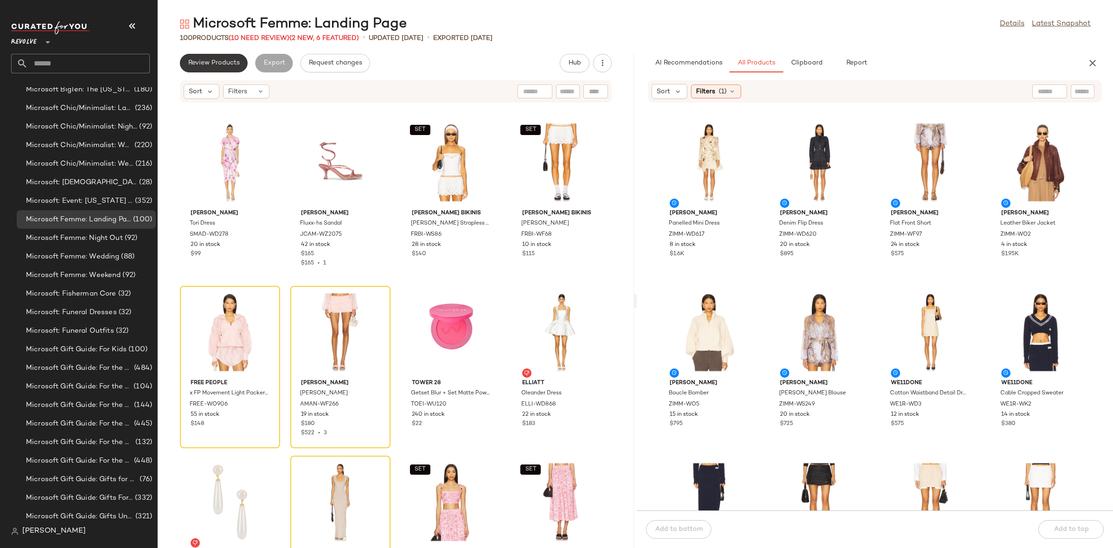
click at [218, 64] on span "Review Products" at bounding box center [214, 62] width 52 height 7
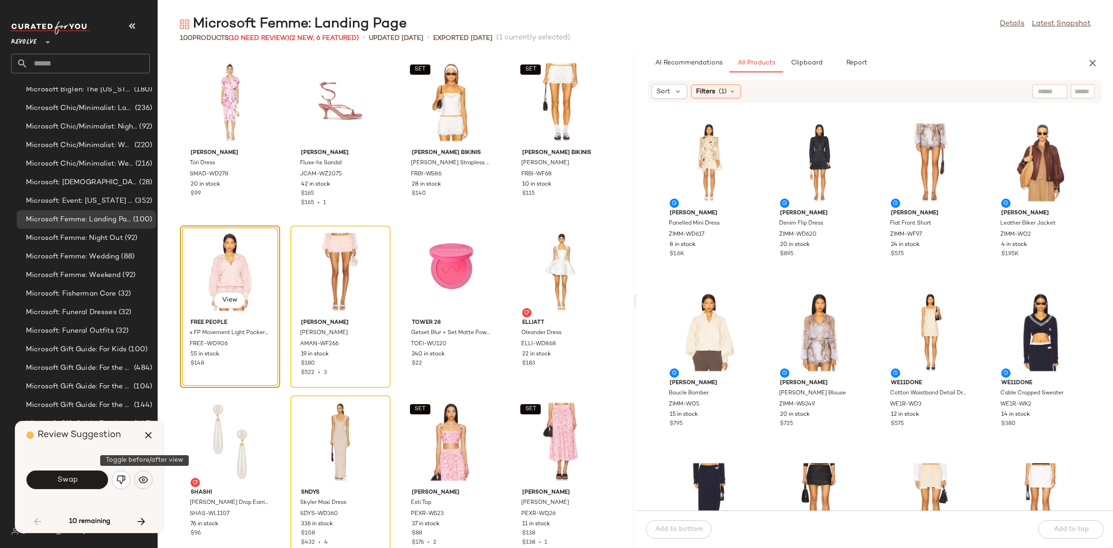
click at [147, 484] on button "button" at bounding box center [143, 479] width 19 height 19
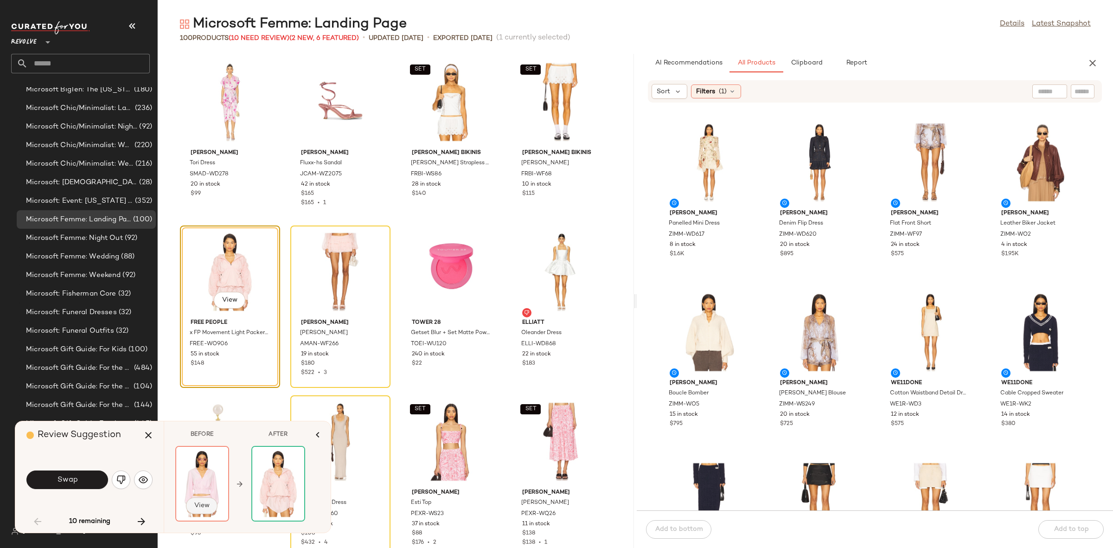
click at [205, 501] on button "View" at bounding box center [202, 505] width 32 height 17
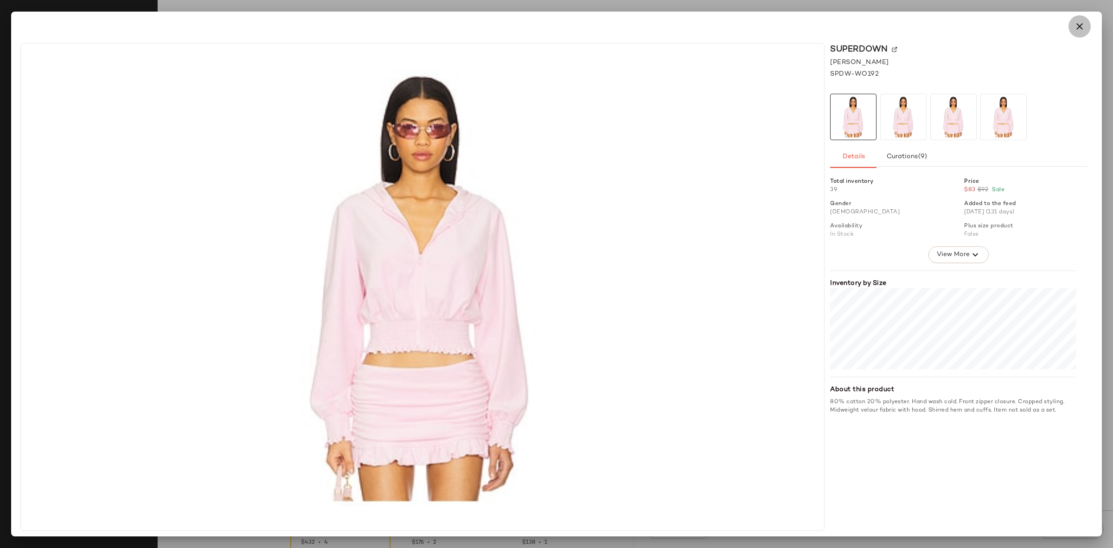
click at [1082, 29] on icon "button" at bounding box center [1079, 26] width 11 height 11
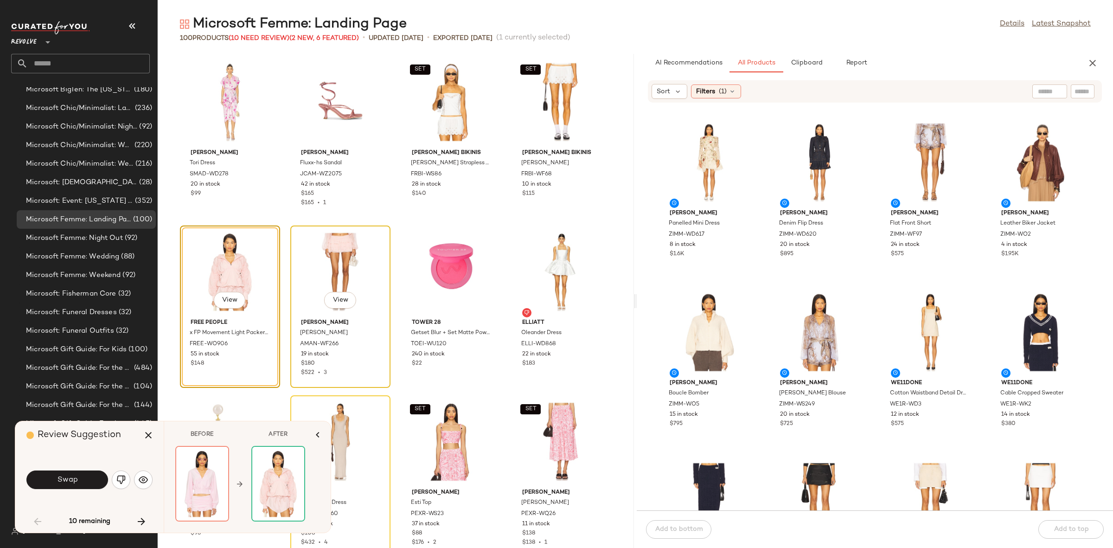
click at [321, 279] on div "View" at bounding box center [341, 272] width 94 height 86
click at [137, 517] on icon "button" at bounding box center [141, 521] width 11 height 11
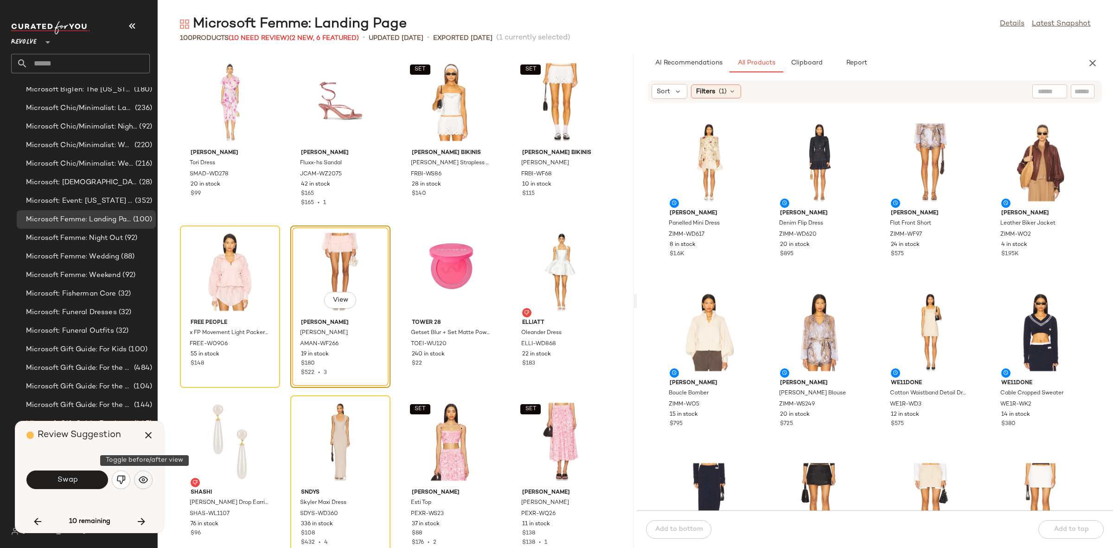
click at [147, 472] on button "button" at bounding box center [143, 479] width 19 height 19
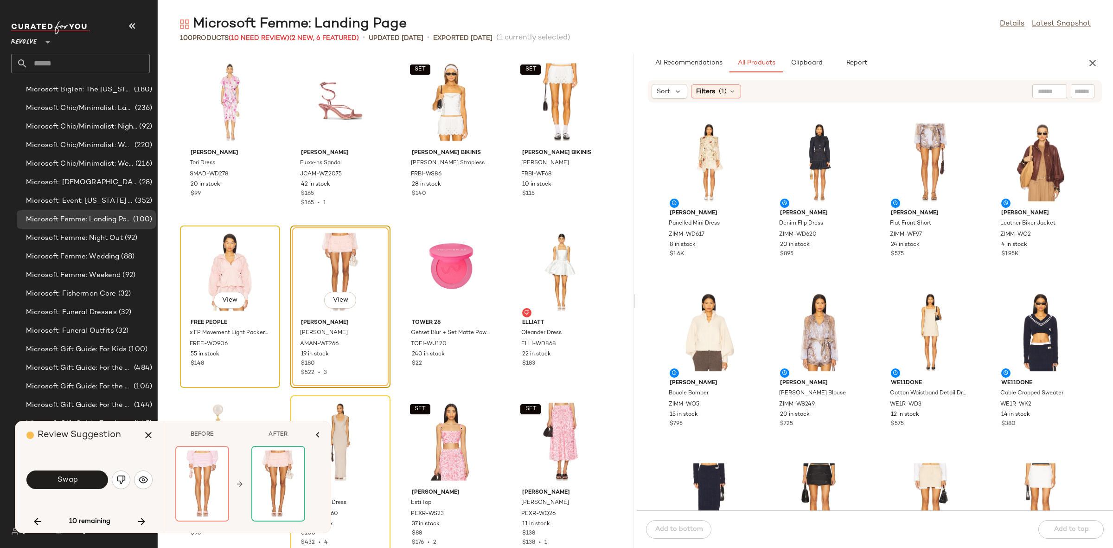
click at [236, 263] on div "View" at bounding box center [230, 272] width 94 height 86
click at [33, 523] on icon "button" at bounding box center [37, 521] width 11 height 11
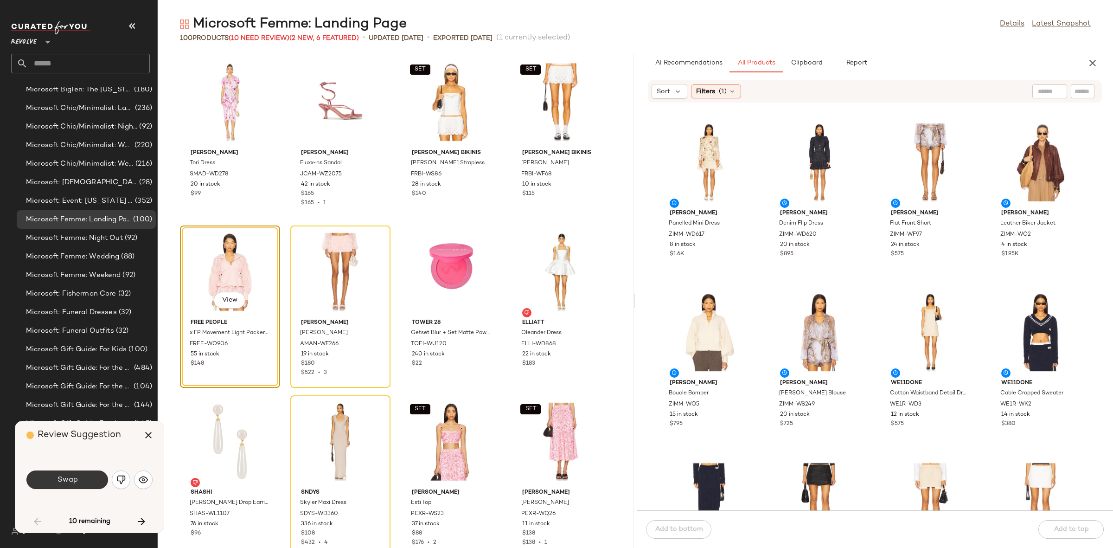
click at [85, 478] on button "Swap" at bounding box center [67, 479] width 82 height 19
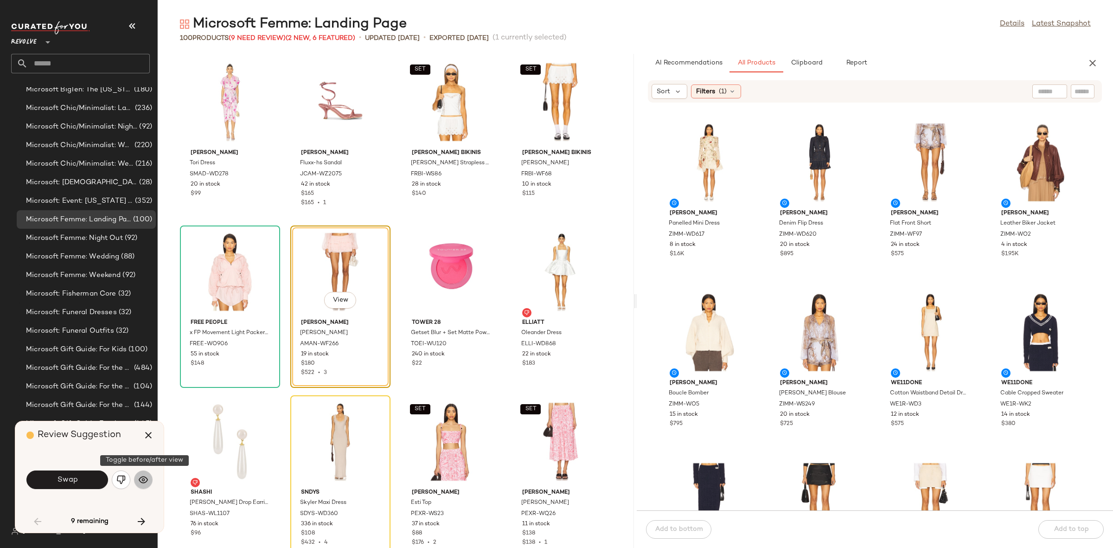
click at [142, 482] on img "button" at bounding box center [143, 479] width 9 height 9
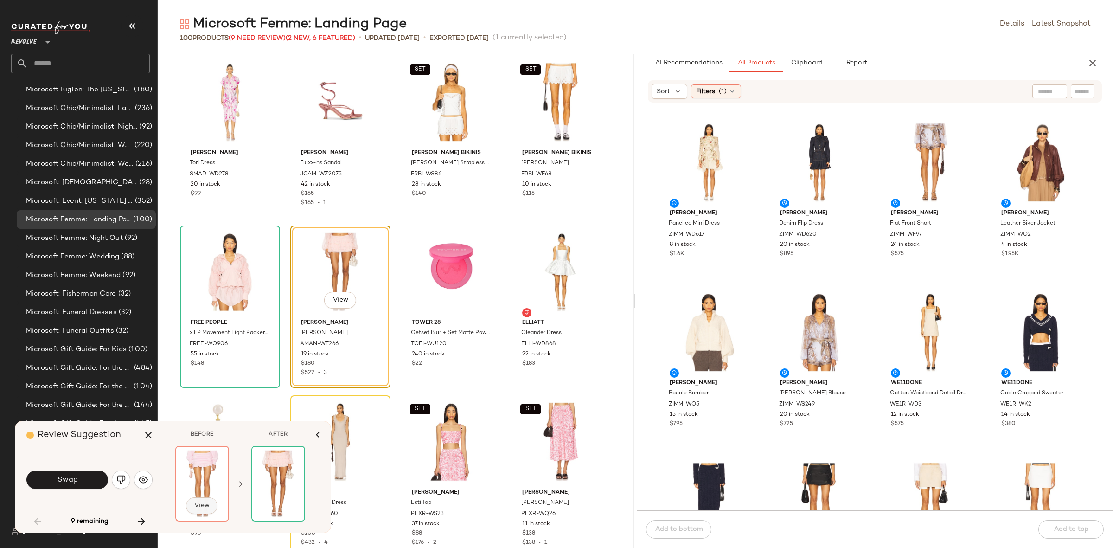
click at [207, 499] on button "View" at bounding box center [202, 505] width 32 height 17
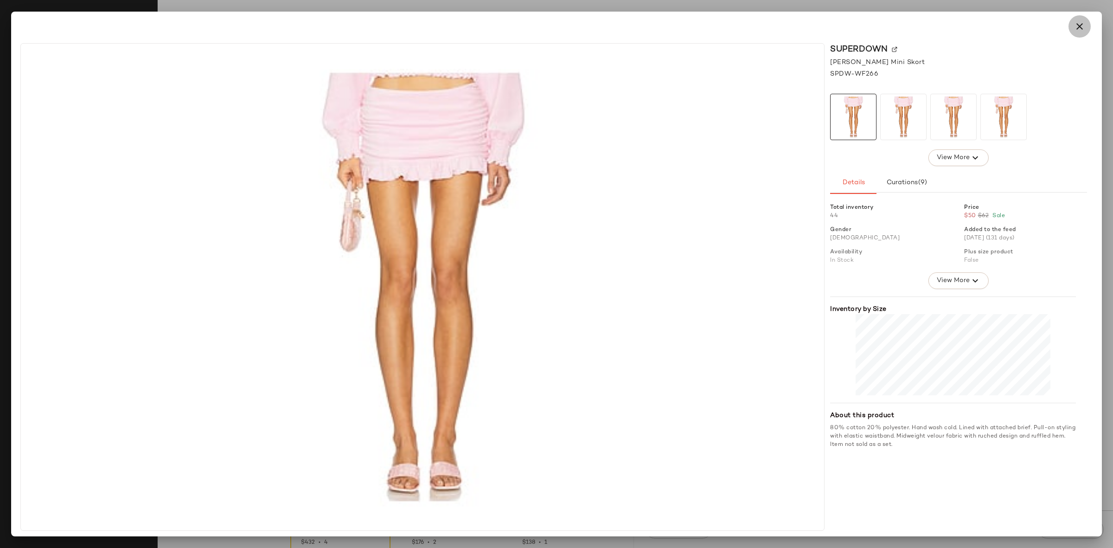
click at [1080, 31] on icon "button" at bounding box center [1079, 26] width 11 height 11
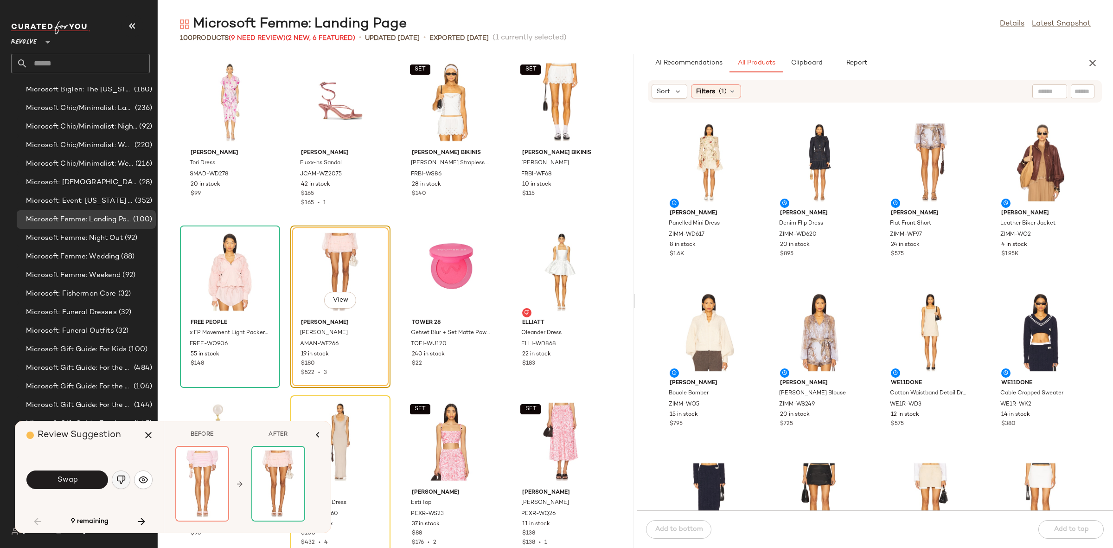
click at [125, 482] on img "button" at bounding box center [120, 479] width 9 height 9
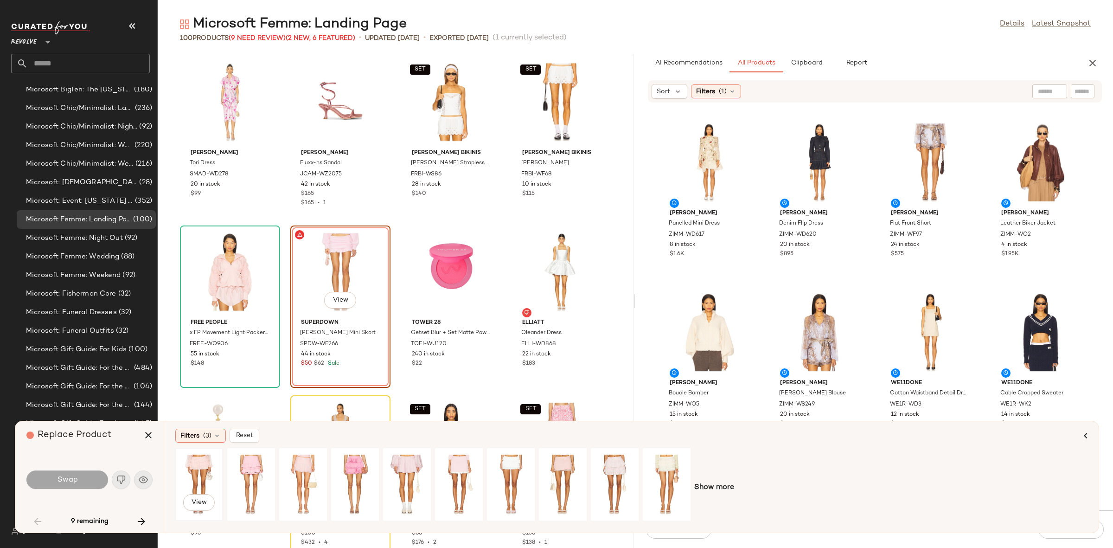
click at [208, 470] on div "View" at bounding box center [199, 484] width 41 height 66
click at [87, 476] on button "Swap" at bounding box center [67, 479] width 82 height 19
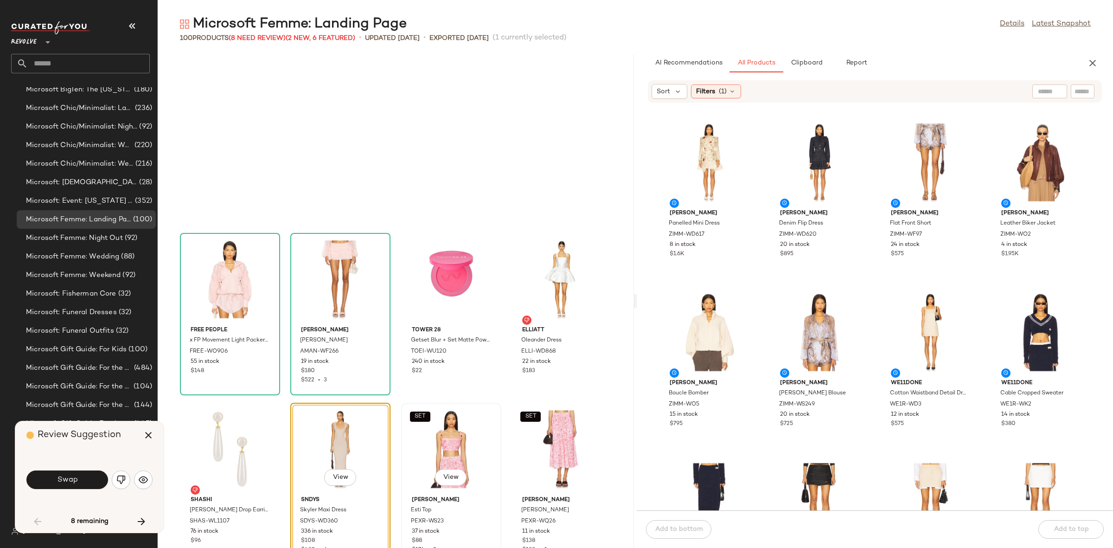
scroll to position [177, 0]
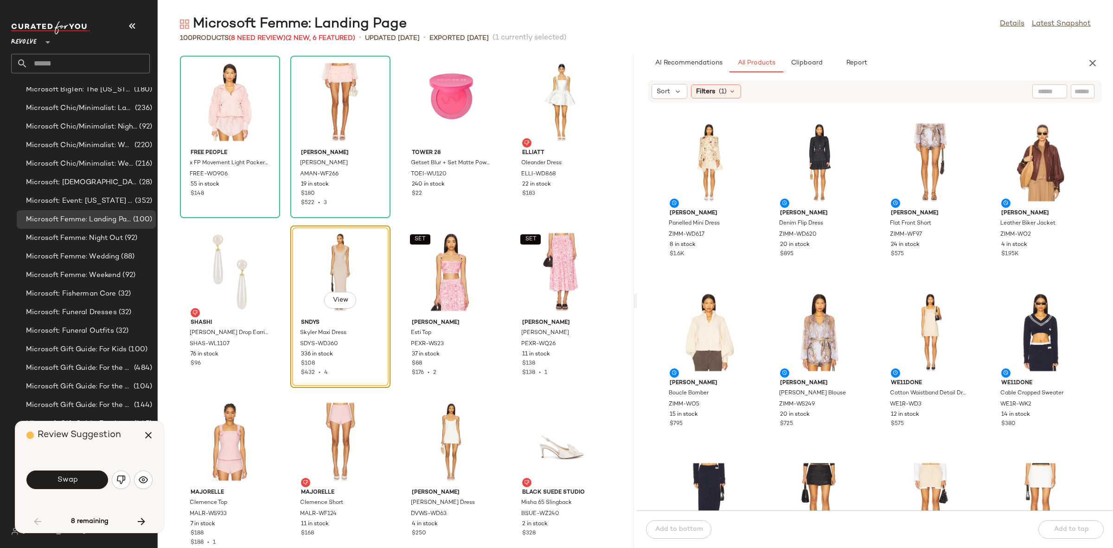
click at [79, 468] on div "Swap" at bounding box center [89, 479] width 126 height 22
click at [79, 474] on button "Swap" at bounding box center [67, 479] width 82 height 19
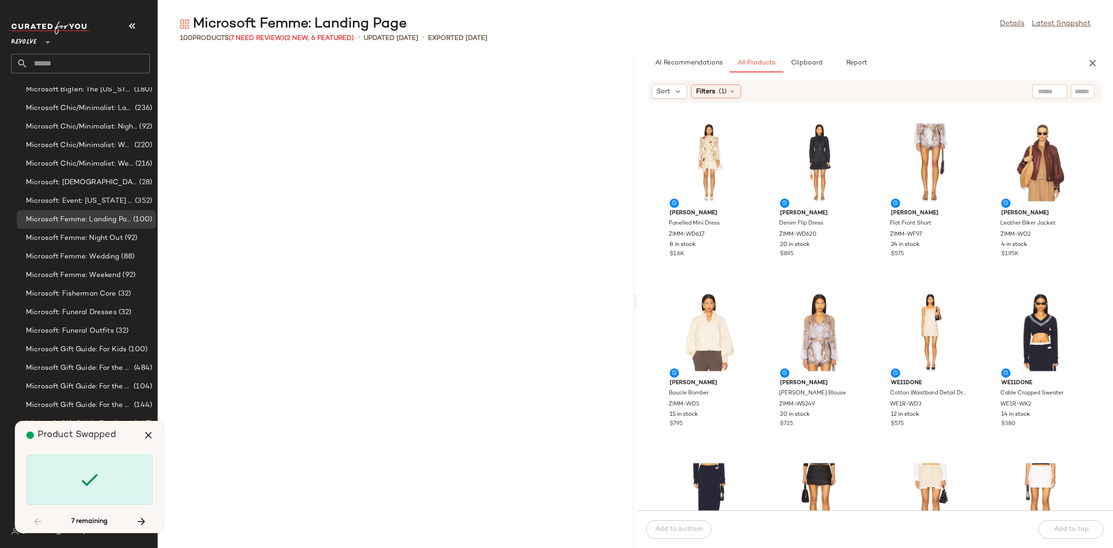
scroll to position [1527, 0]
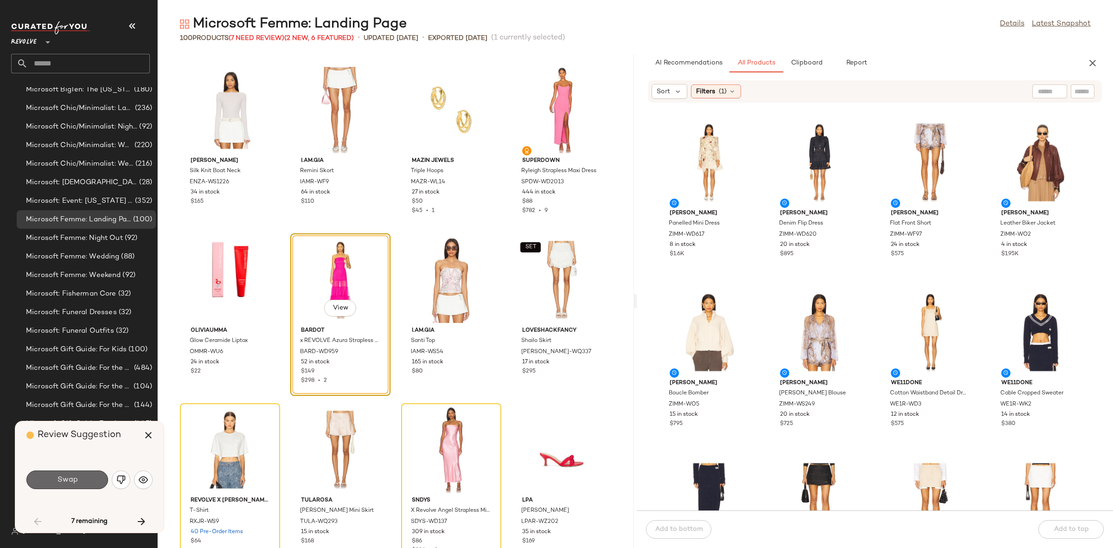
click at [53, 480] on button "Swap" at bounding box center [67, 479] width 82 height 19
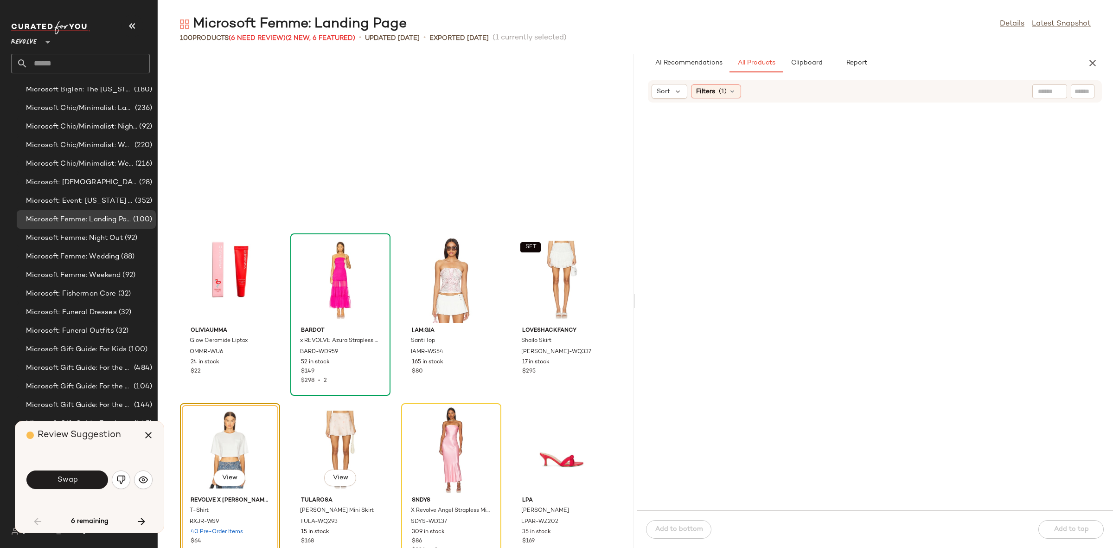
scroll to position [160071, 0]
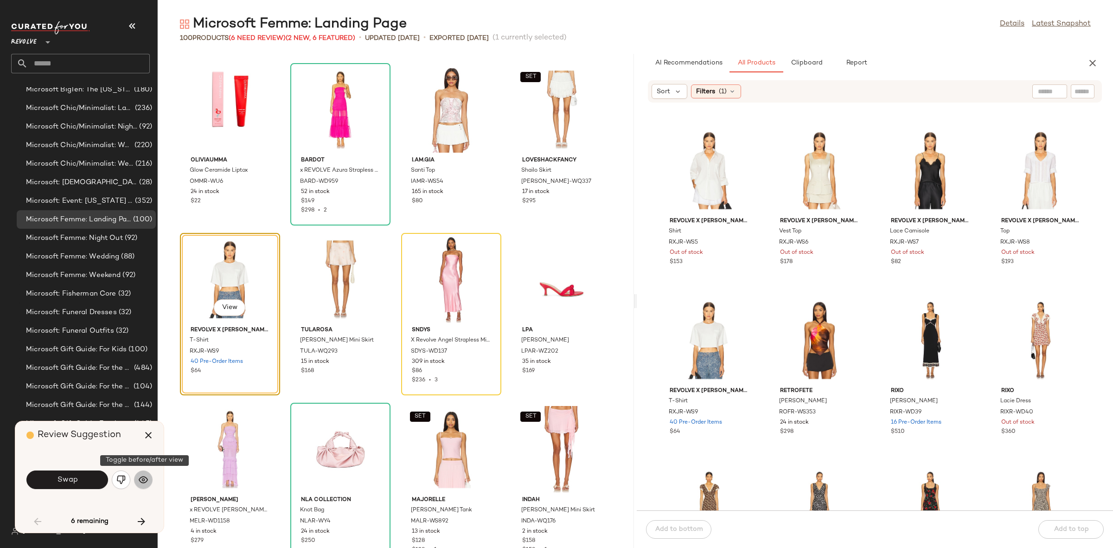
click at [141, 474] on button "button" at bounding box center [143, 479] width 19 height 19
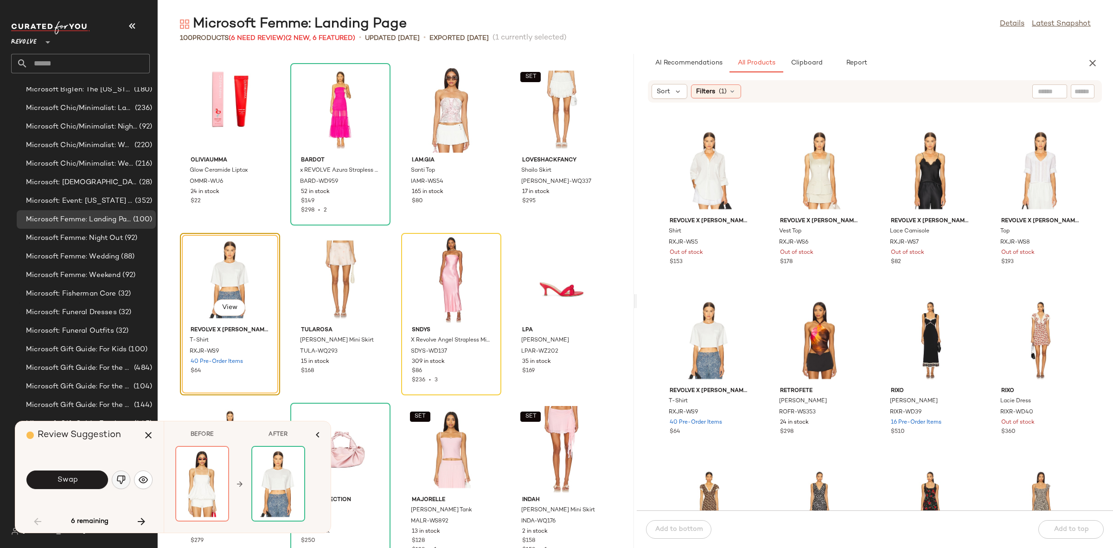
click at [116, 474] on button "button" at bounding box center [121, 479] width 19 height 19
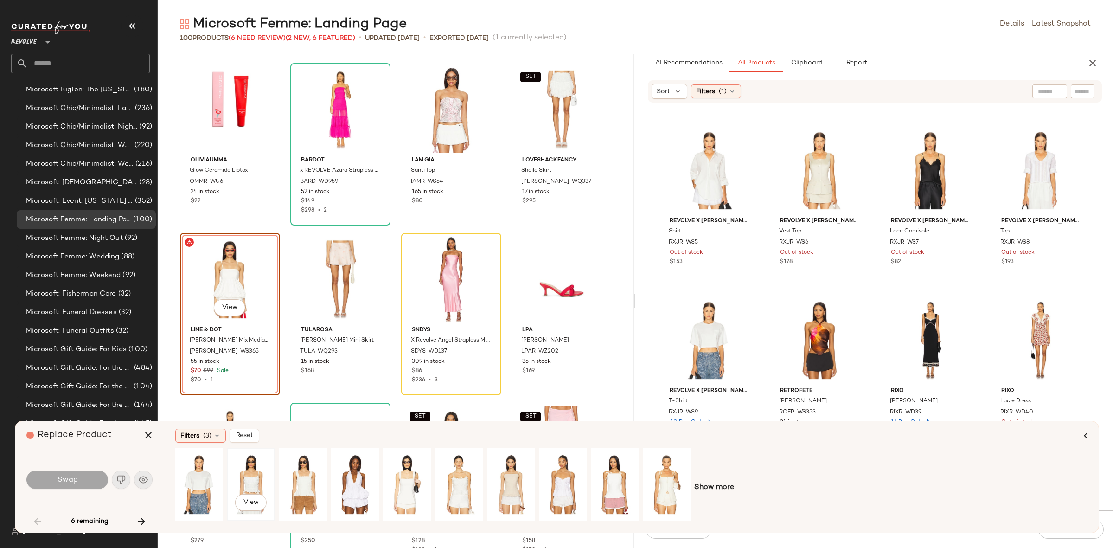
click at [250, 477] on div "View" at bounding box center [251, 484] width 41 height 66
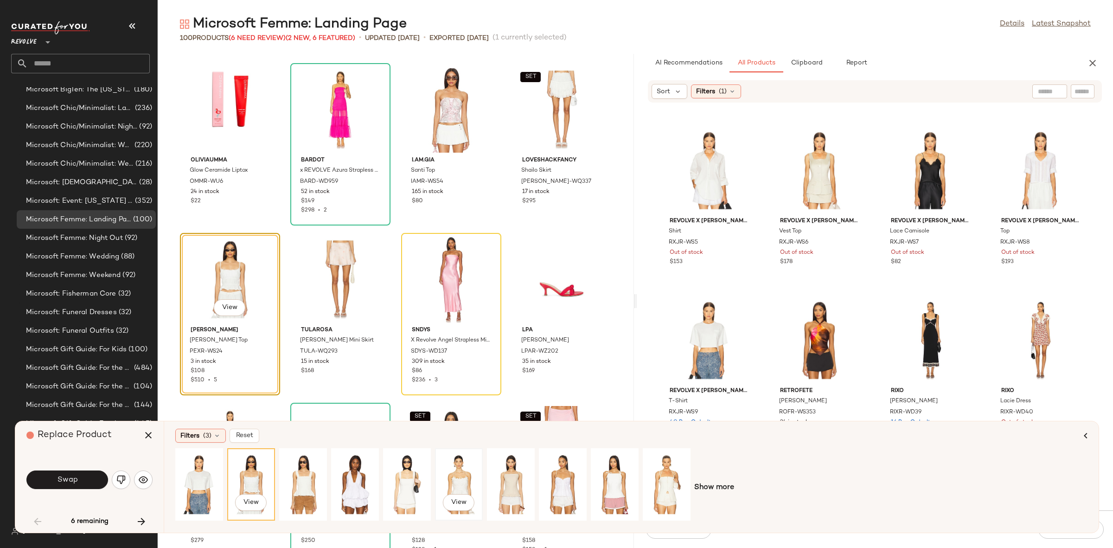
click at [445, 478] on div "View" at bounding box center [458, 484] width 41 height 66
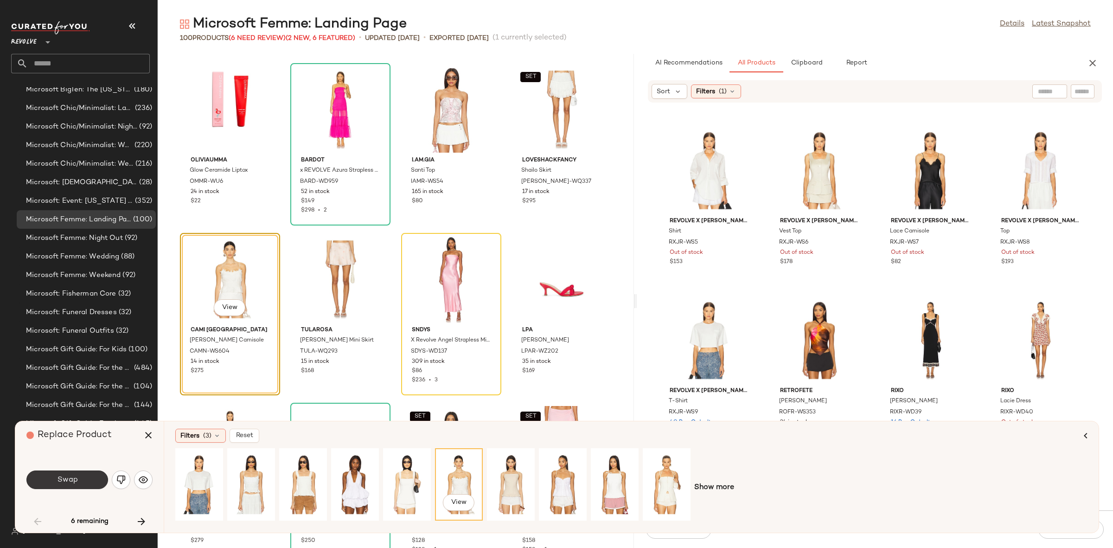
click at [78, 484] on button "Swap" at bounding box center [67, 479] width 82 height 19
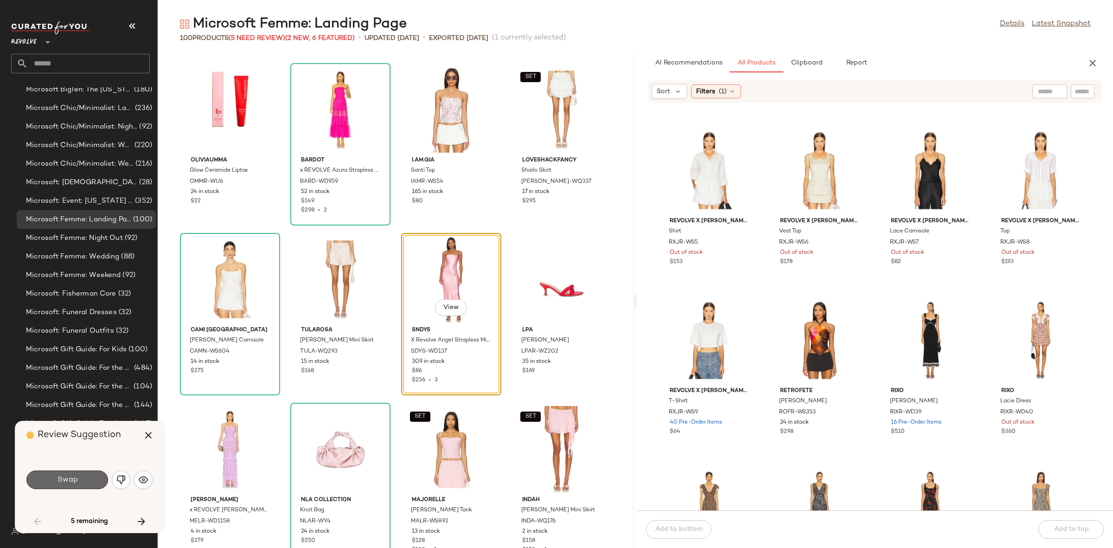
click at [78, 488] on button "Swap" at bounding box center [67, 479] width 82 height 19
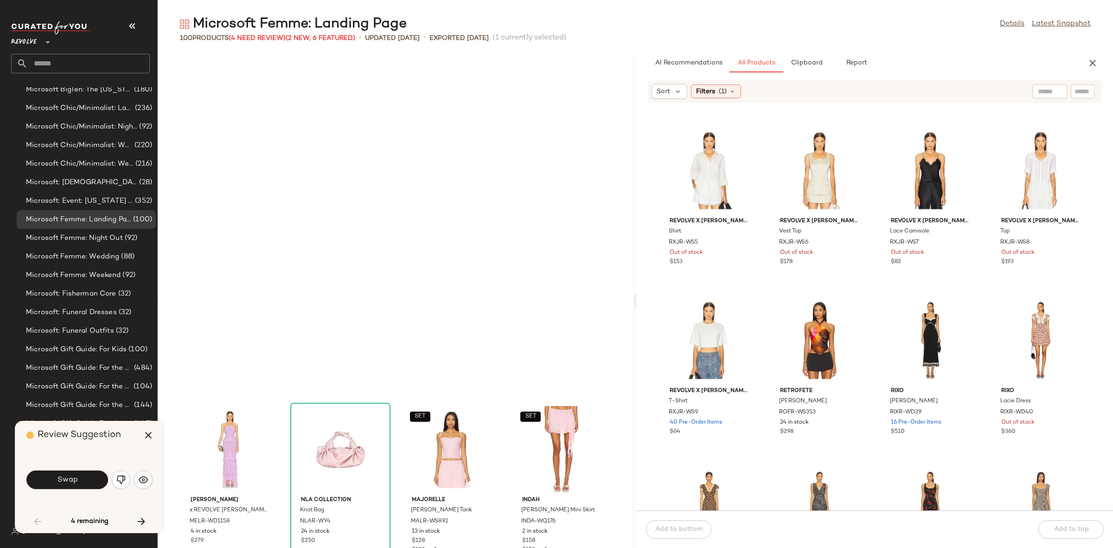
scroll to position [2037, 0]
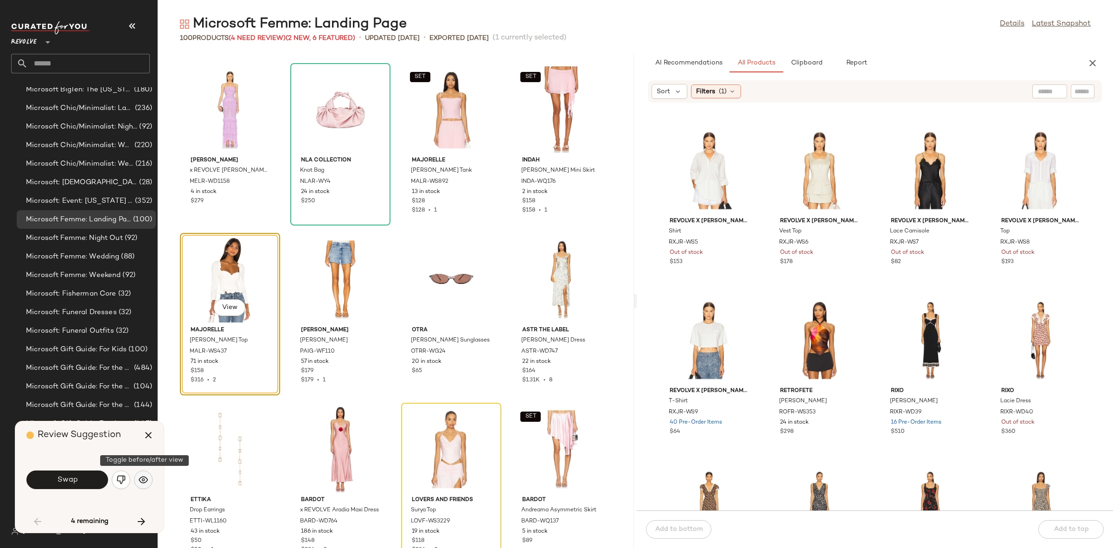
click at [138, 481] on button "button" at bounding box center [143, 479] width 19 height 19
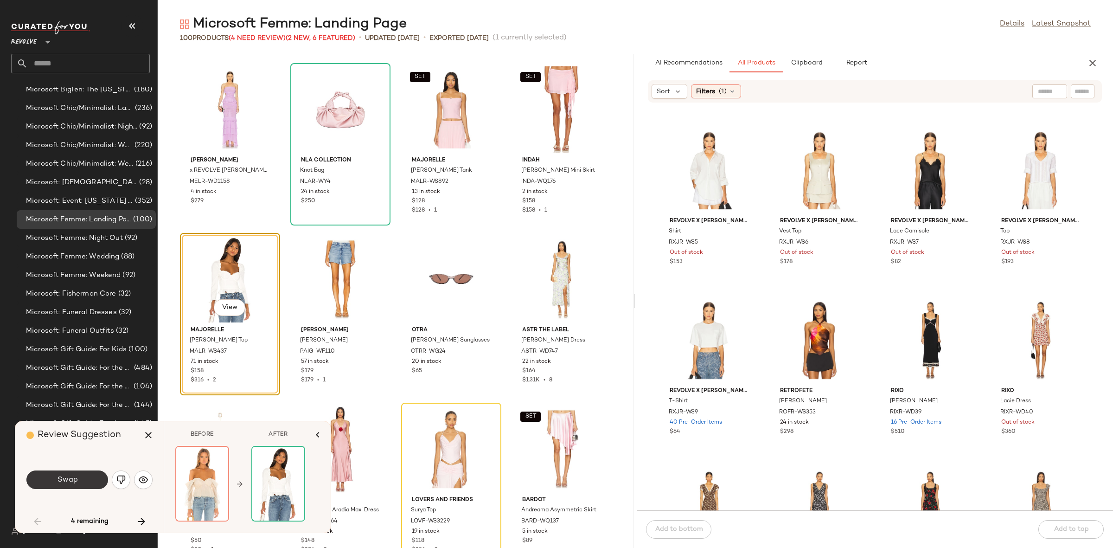
click at [83, 481] on button "Swap" at bounding box center [67, 479] width 82 height 19
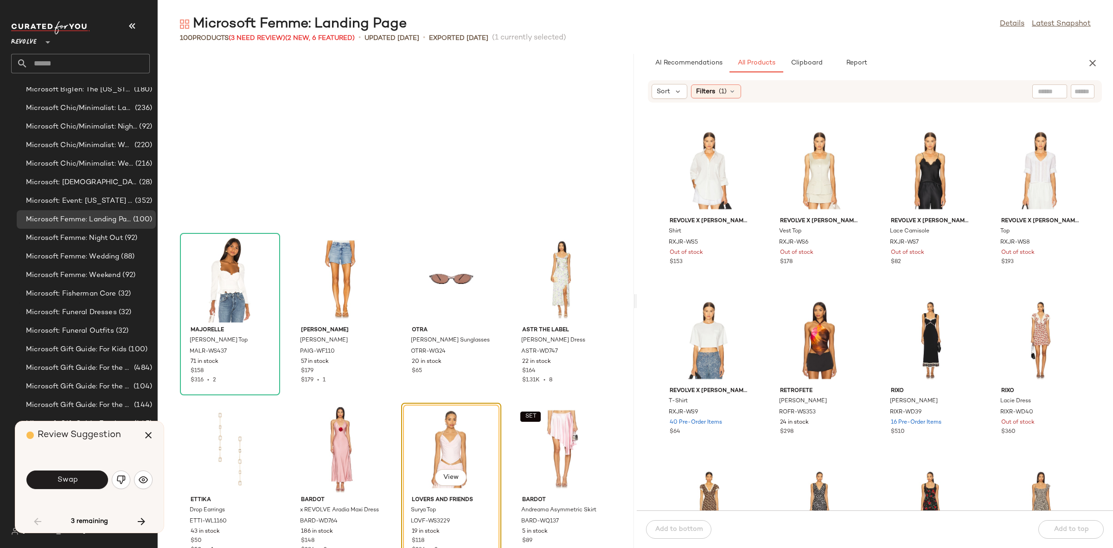
scroll to position [2206, 0]
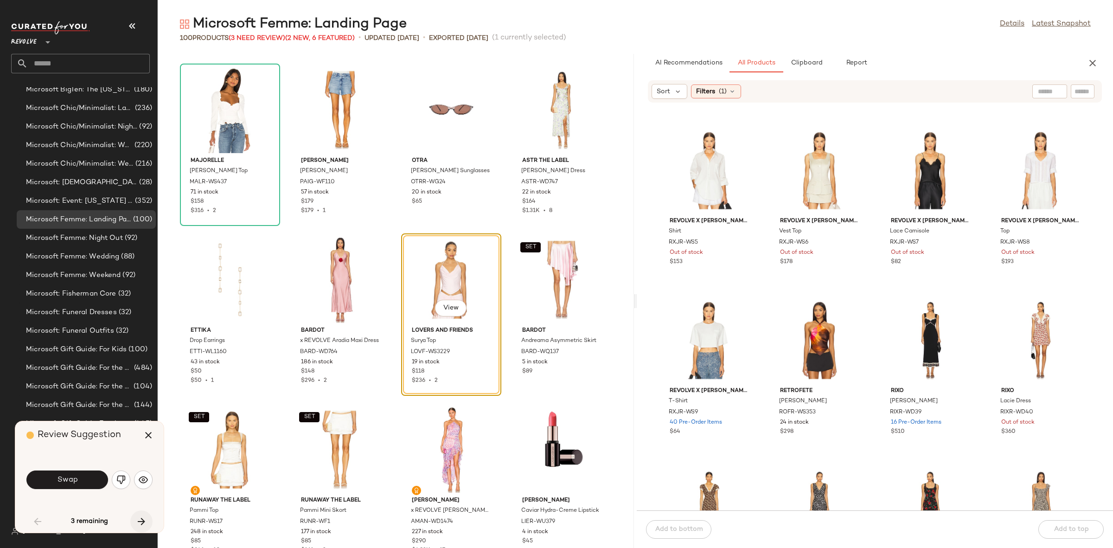
click at [141, 521] on icon "button" at bounding box center [141, 521] width 11 height 11
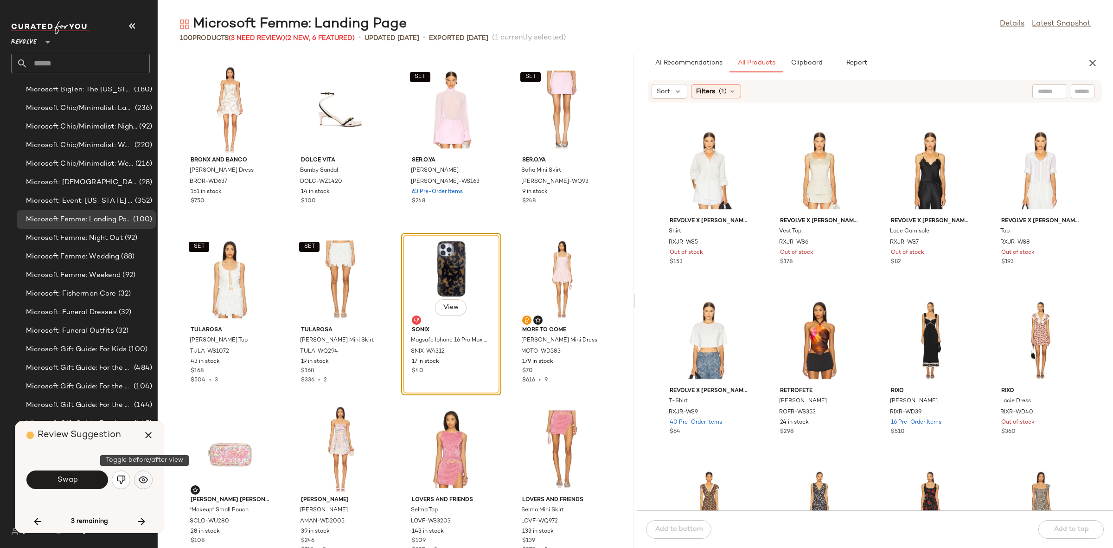
click at [147, 482] on img "button" at bounding box center [143, 479] width 9 height 9
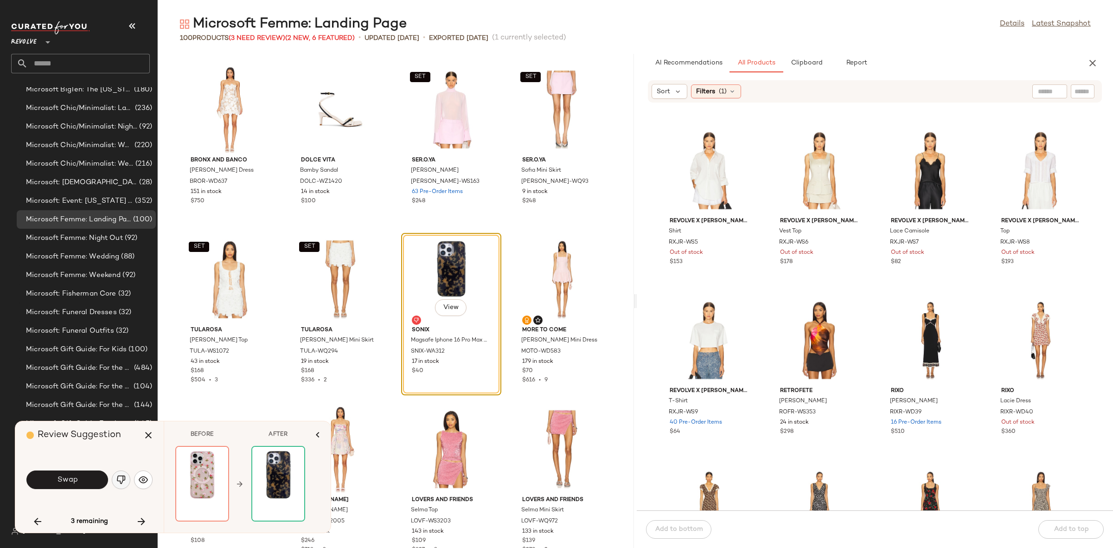
click at [117, 480] on img "button" at bounding box center [120, 479] width 9 height 9
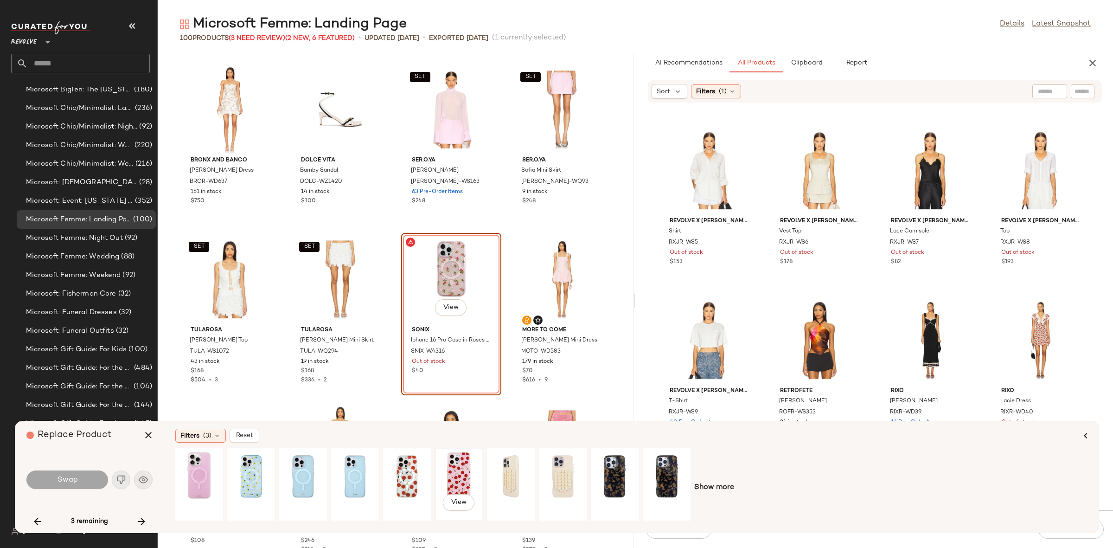
click at [460, 470] on div "View" at bounding box center [458, 484] width 41 height 66
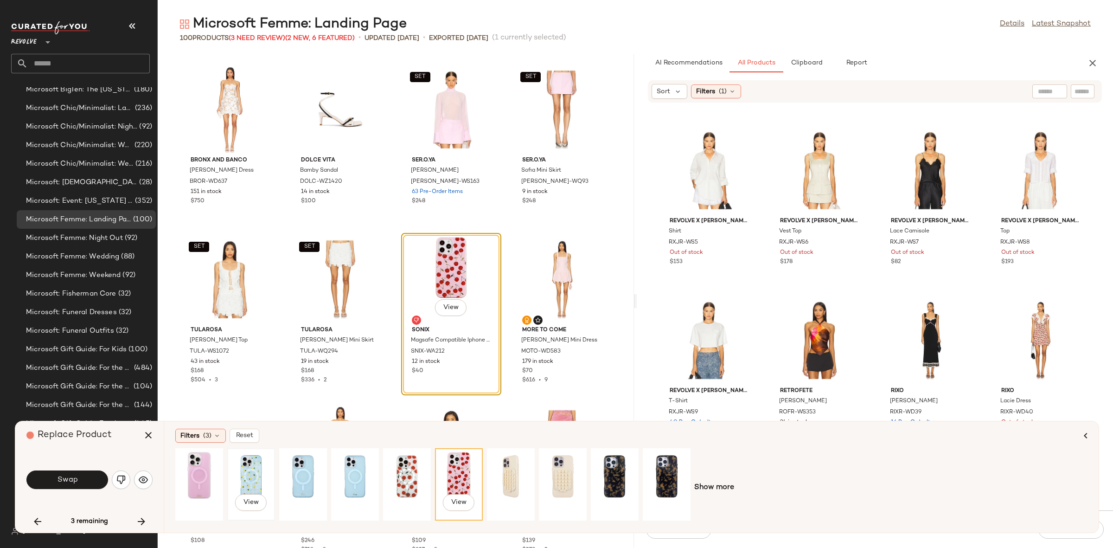
click at [252, 477] on div "View" at bounding box center [251, 484] width 41 height 66
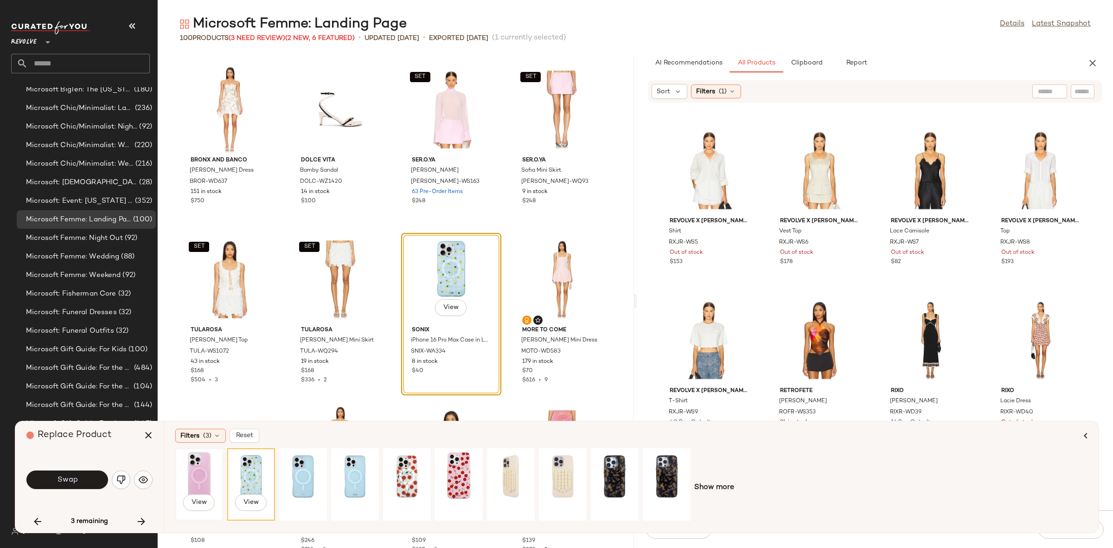
click at [186, 479] on div "View" at bounding box center [199, 484] width 41 height 66
click at [87, 483] on button "Swap" at bounding box center [67, 479] width 82 height 19
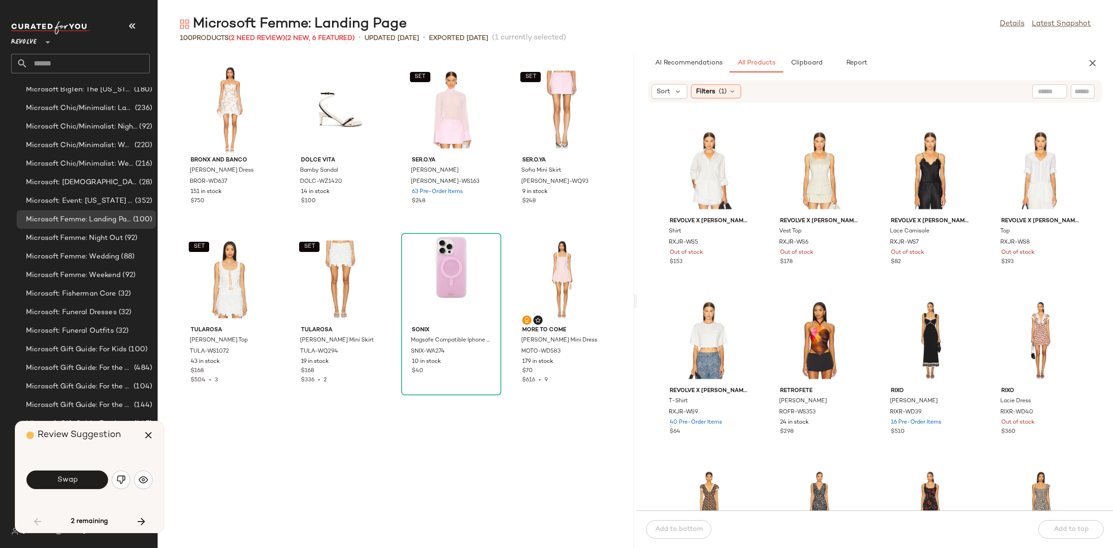
scroll to position [2206, 0]
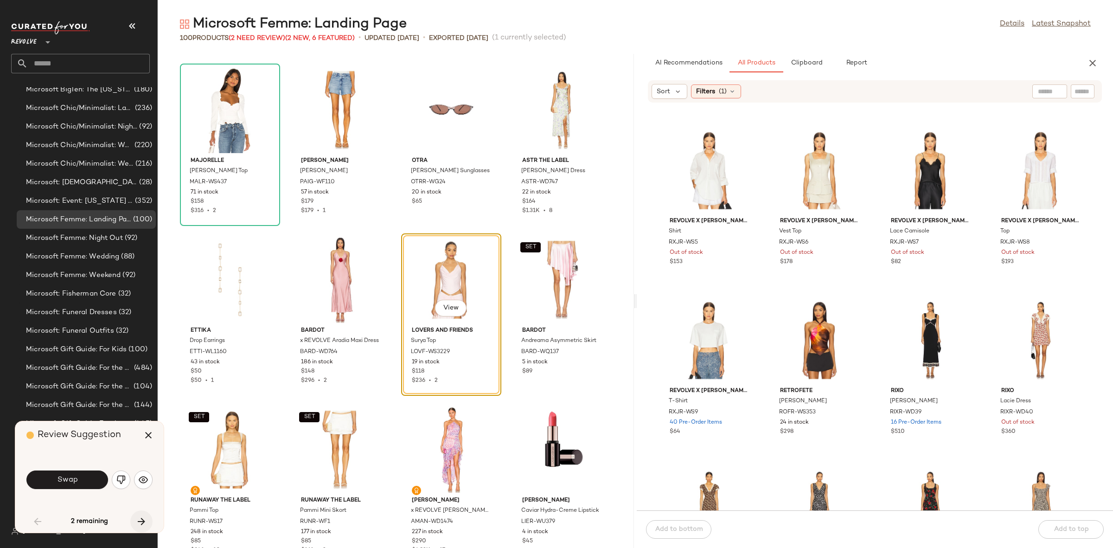
click at [137, 524] on icon "button" at bounding box center [141, 521] width 11 height 11
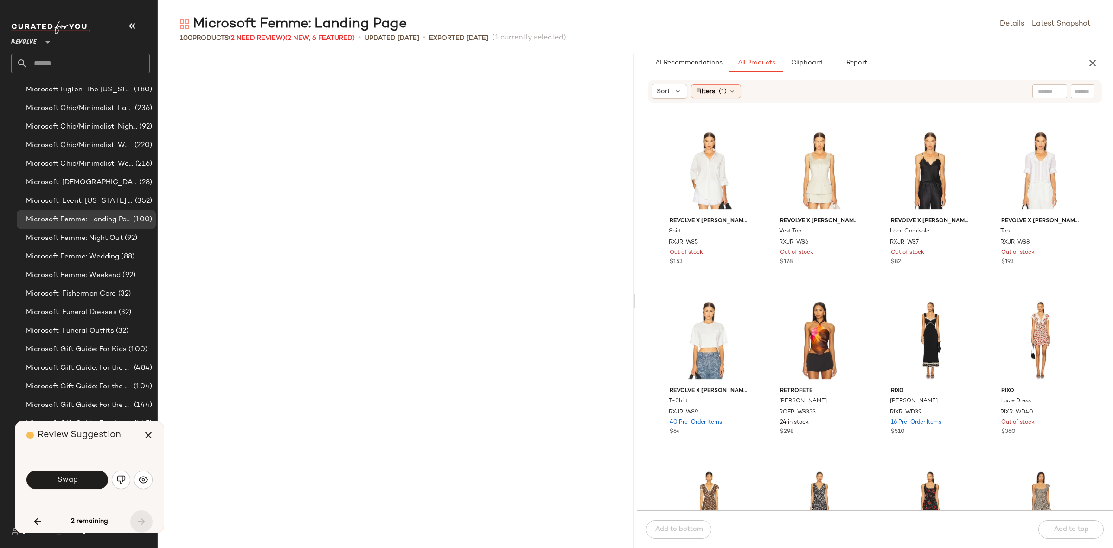
scroll to position [3734, 0]
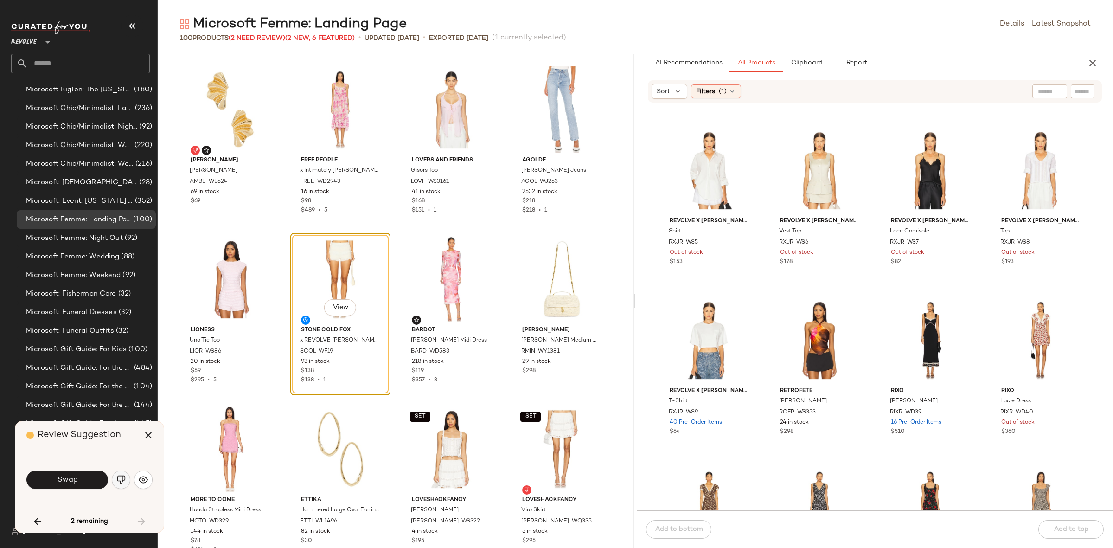
click at [114, 475] on button "button" at bounding box center [121, 479] width 19 height 19
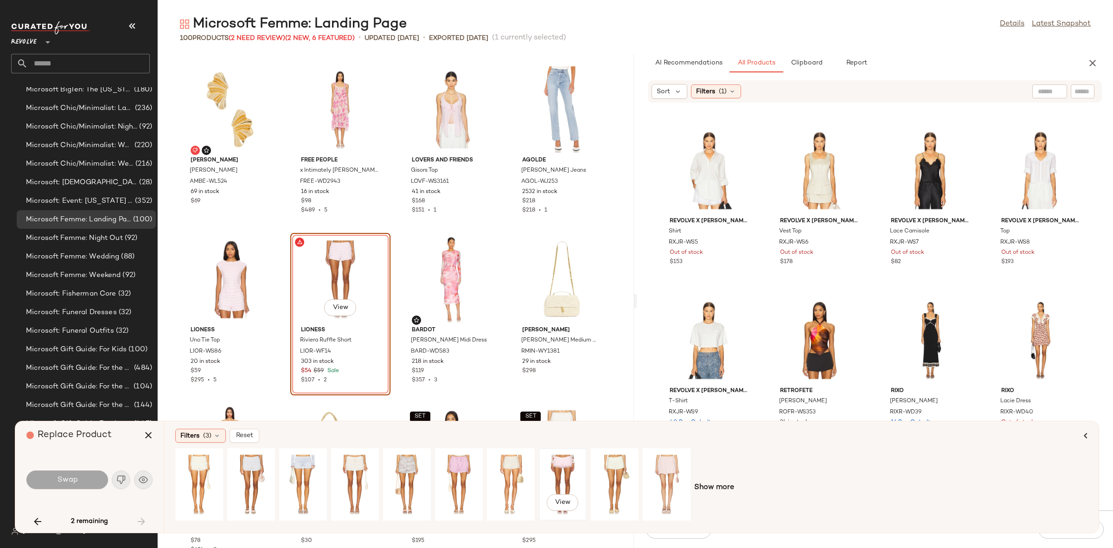
click at [569, 480] on div "View" at bounding box center [562, 484] width 41 height 66
click at [76, 477] on span "Swap" at bounding box center [67, 479] width 21 height 9
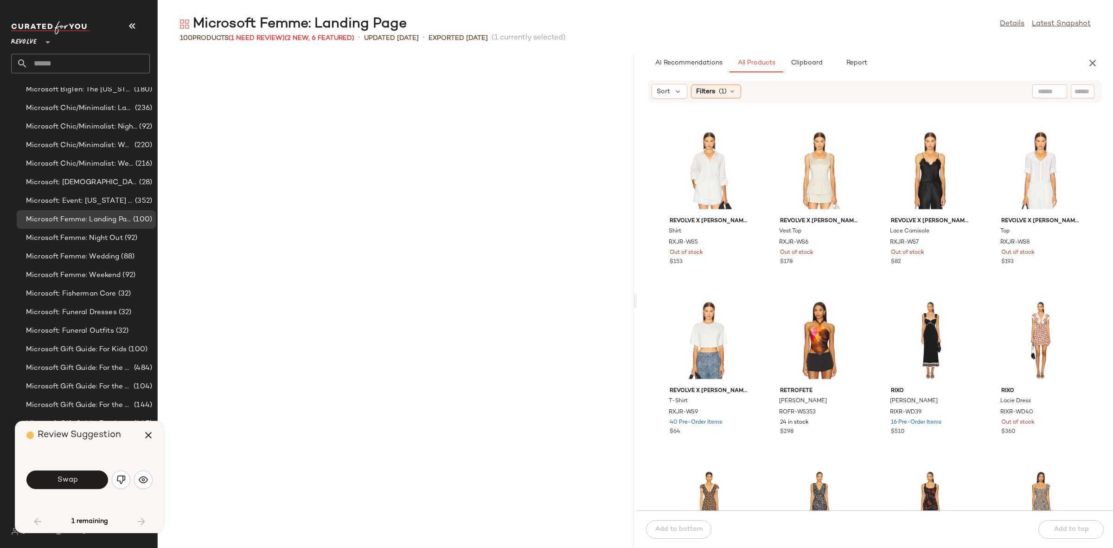
scroll to position [2206, 0]
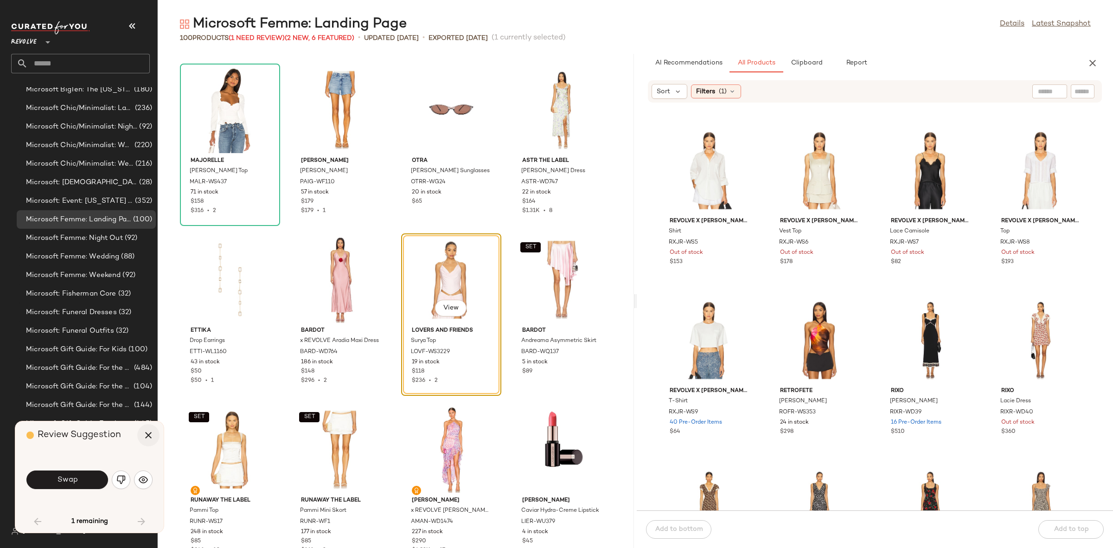
click at [153, 433] on icon "button" at bounding box center [148, 434] width 11 height 11
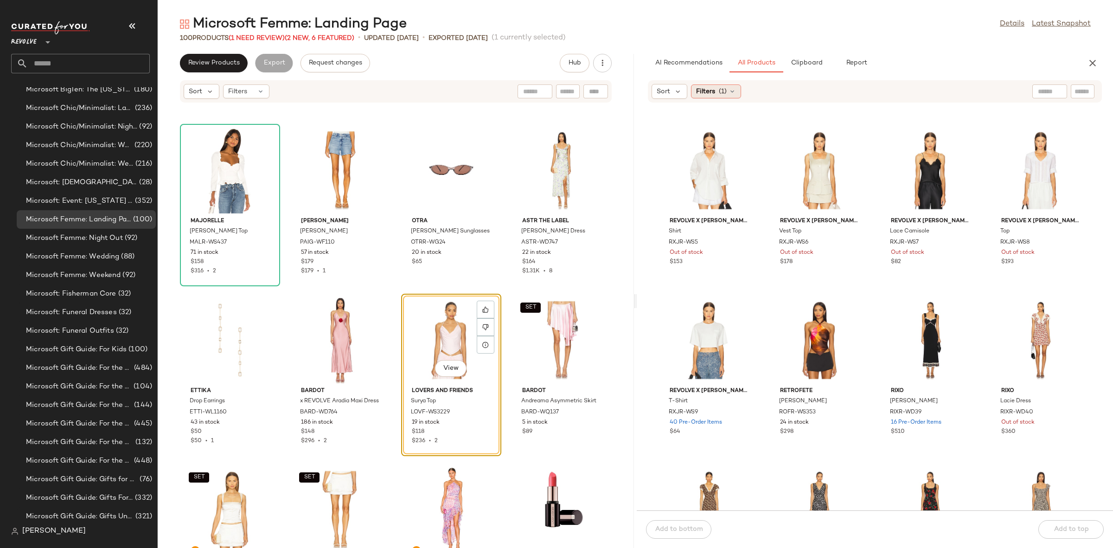
click at [720, 90] on span "(1)" at bounding box center [723, 92] width 8 height 10
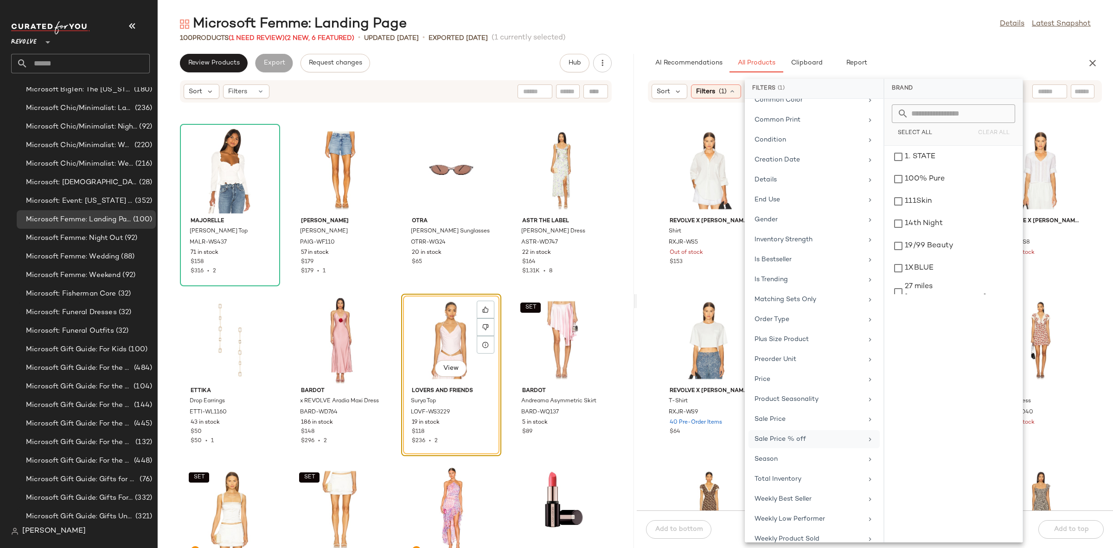
scroll to position [237, 0]
click at [778, 413] on div "Sale Price" at bounding box center [814, 422] width 131 height 18
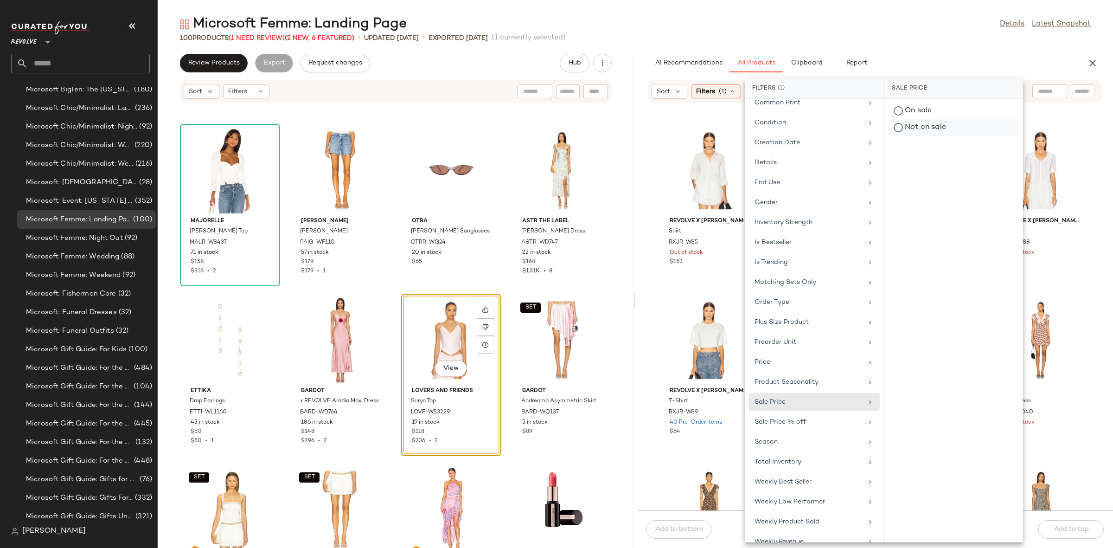
click at [960, 129] on div "Not on sale" at bounding box center [953, 127] width 131 height 17
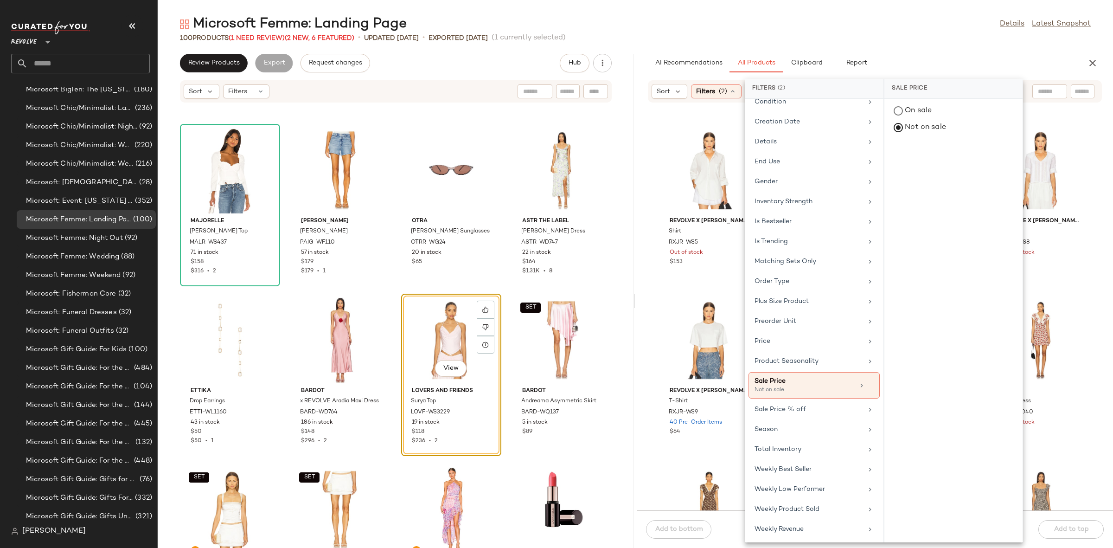
scroll to position [266, 0]
click at [794, 448] on div "Total Inventory" at bounding box center [809, 448] width 108 height 10
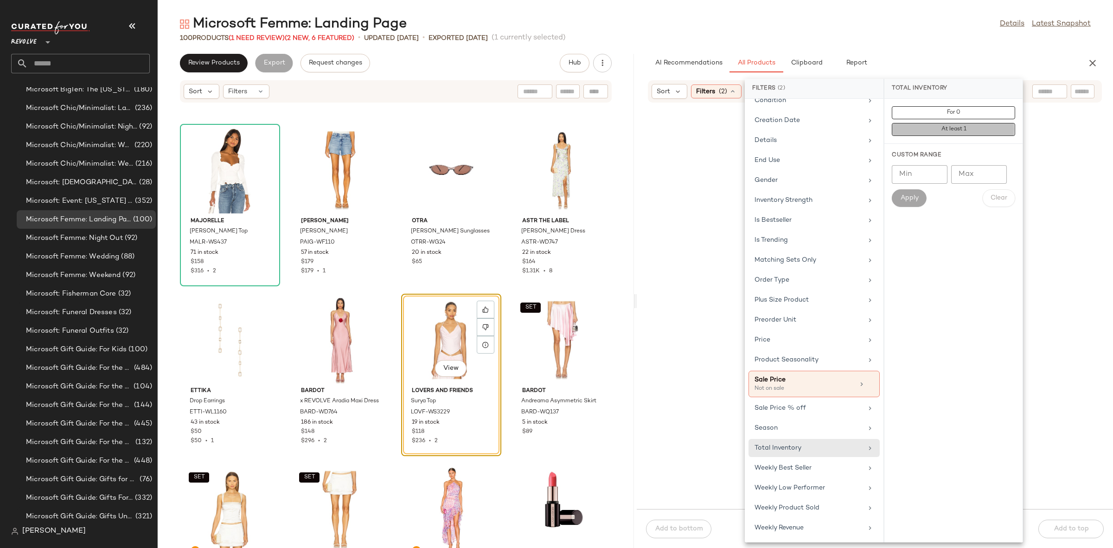
click at [965, 125] on button "At least 1" at bounding box center [953, 129] width 123 height 13
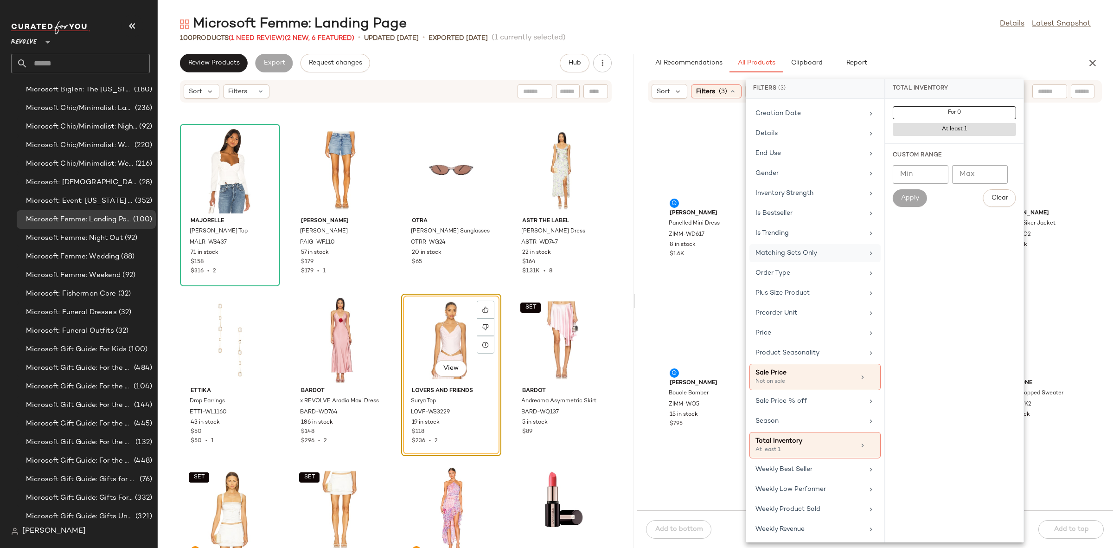
click at [803, 258] on div "Matching Sets Only" at bounding box center [810, 253] width 108 height 10
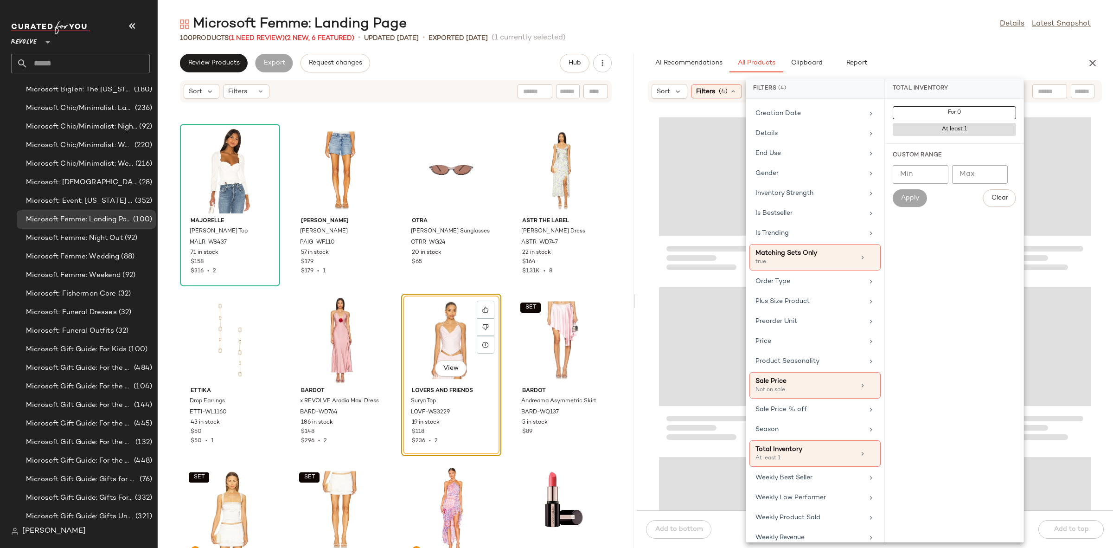
click at [695, 287] on div "Loading..." at bounding box center [709, 346] width 100 height 119
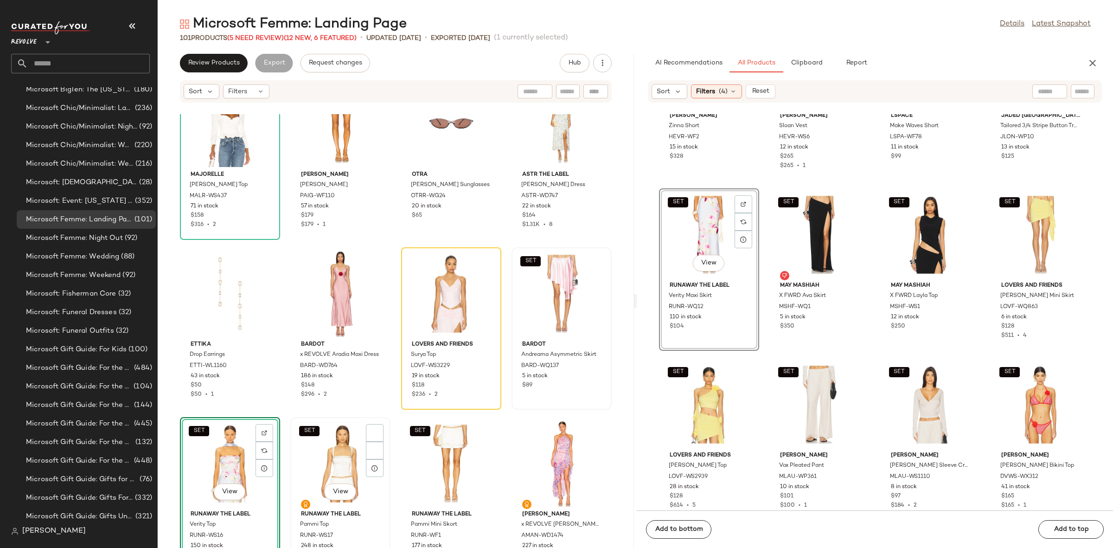
scroll to position [2253, 0]
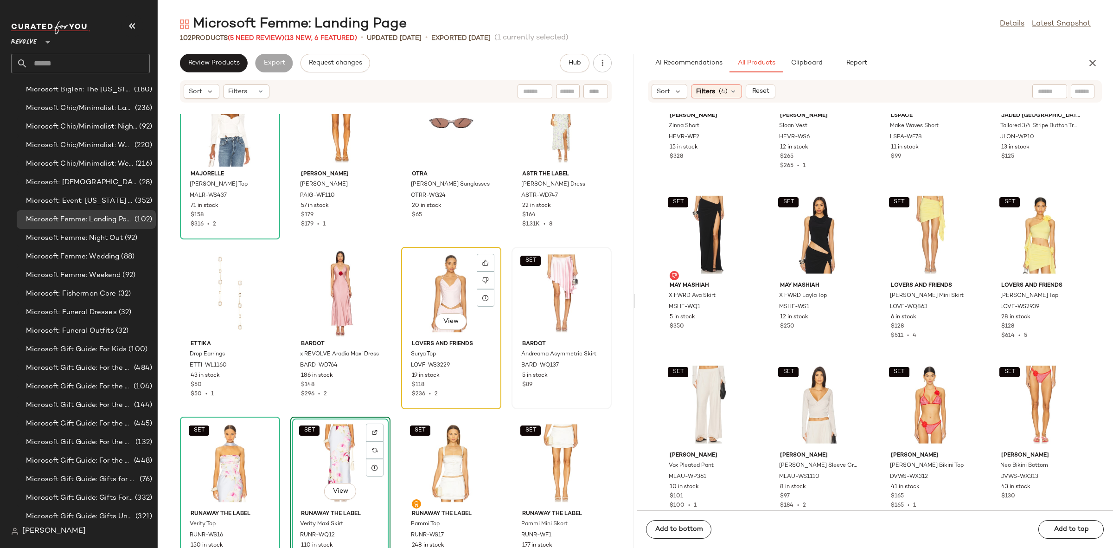
click at [443, 286] on div "View" at bounding box center [451, 293] width 94 height 86
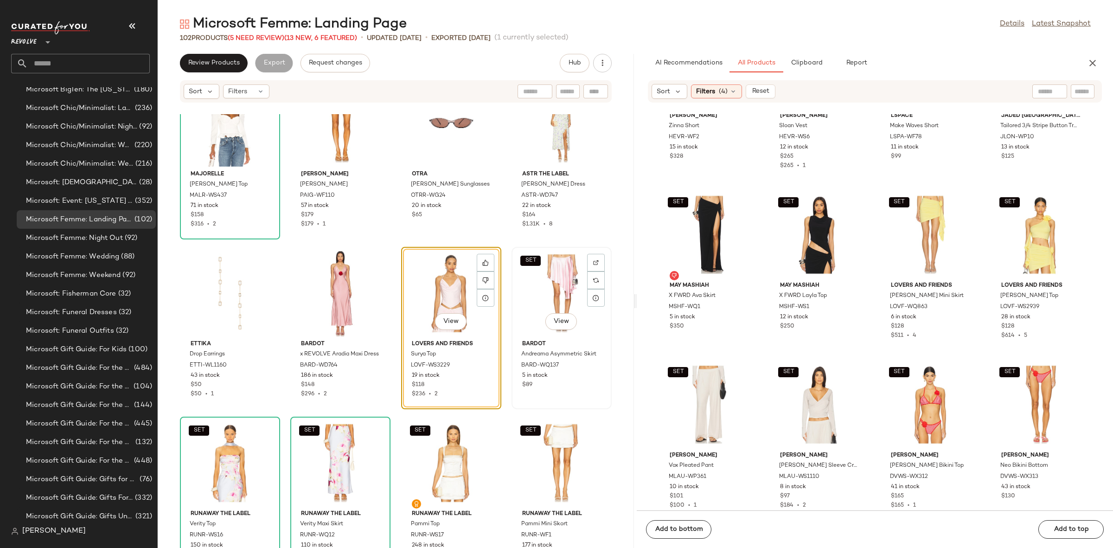
click at [527, 283] on div "SET View" at bounding box center [562, 293] width 94 height 86
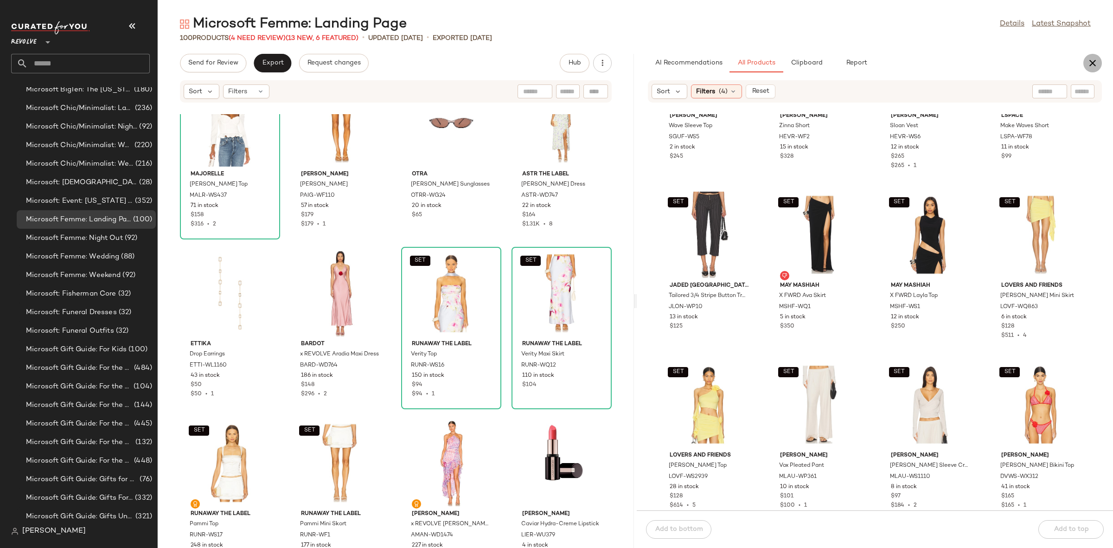
click at [1090, 66] on icon "button" at bounding box center [1092, 63] width 11 height 11
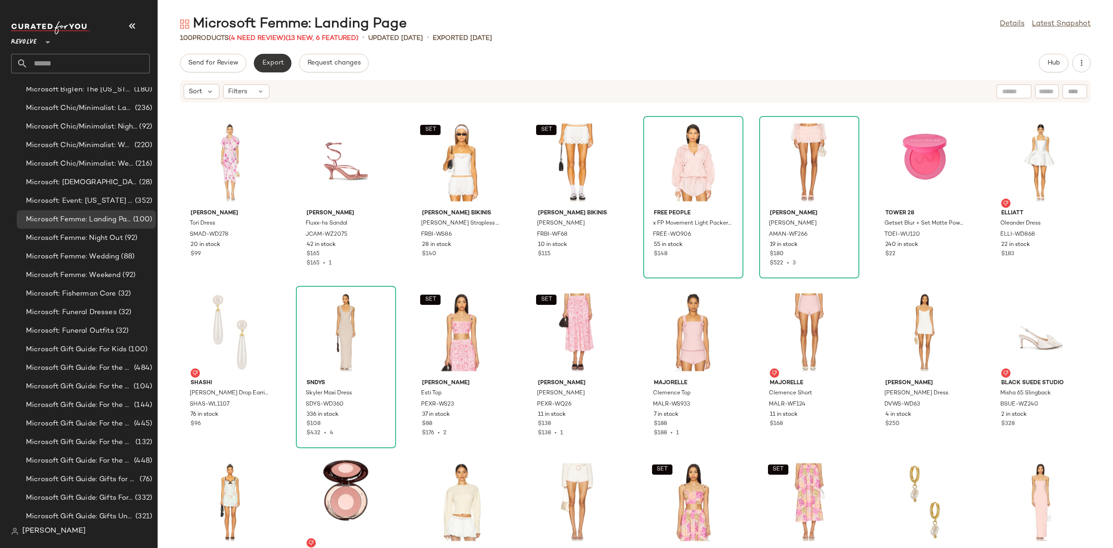
click at [272, 58] on button "Export" at bounding box center [273, 63] width 38 height 19
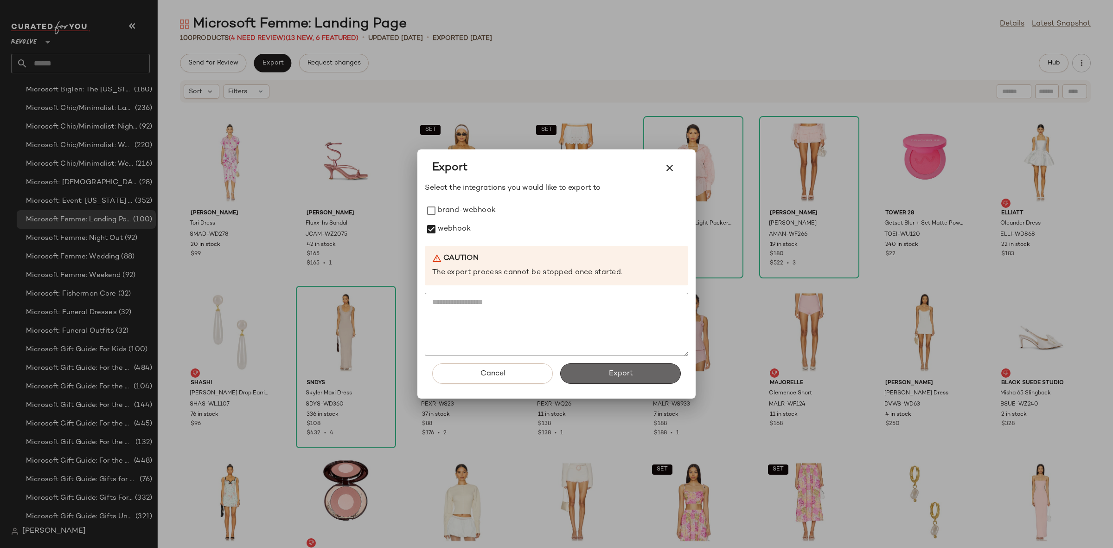
click at [629, 377] on span "Export" at bounding box center [620, 373] width 25 height 9
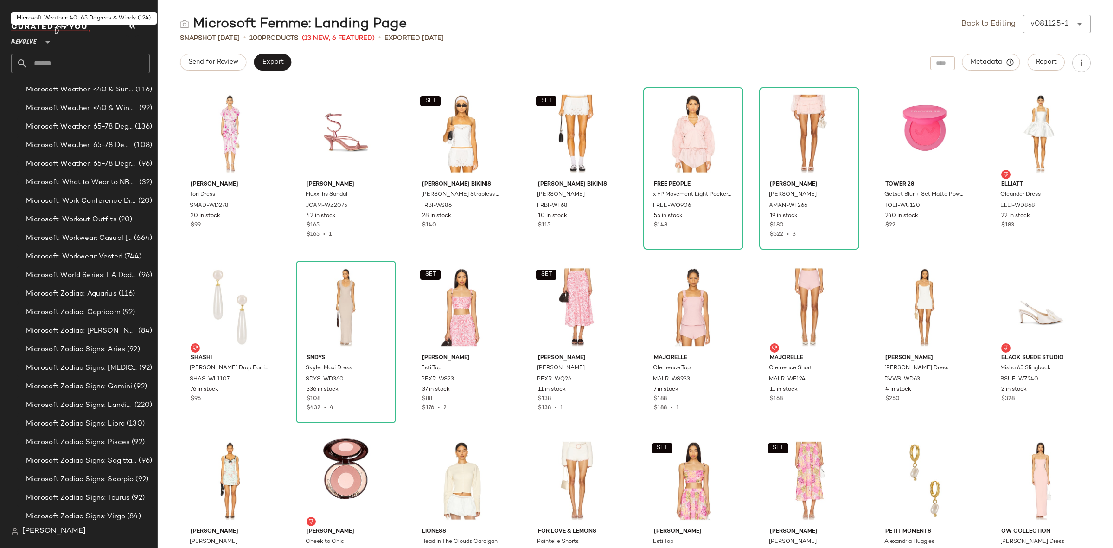
scroll to position [5582, 0]
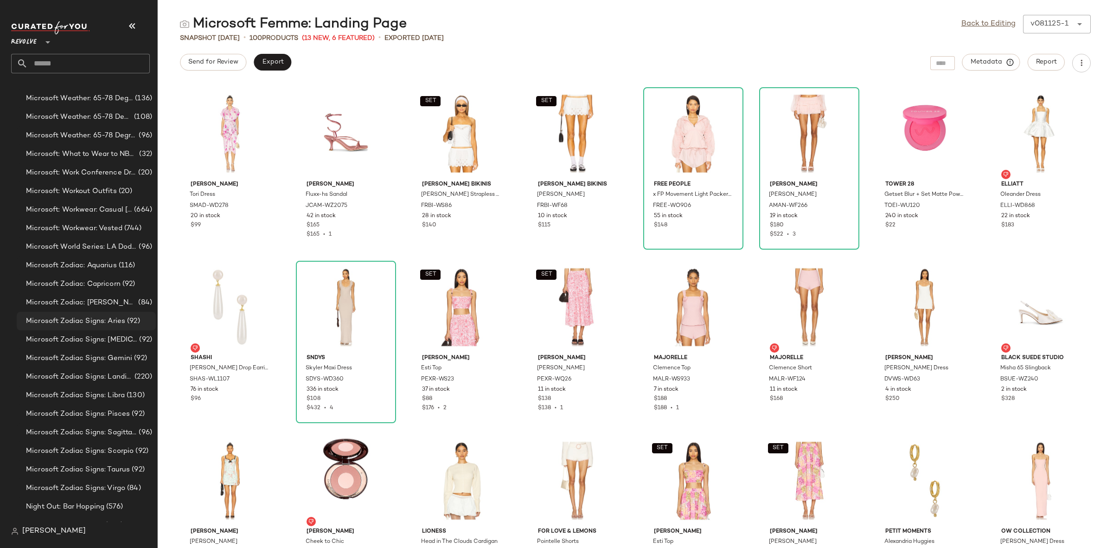
click at [96, 314] on div "Microsoft Zodiac Signs: Aries (92)" at bounding box center [86, 321] width 139 height 19
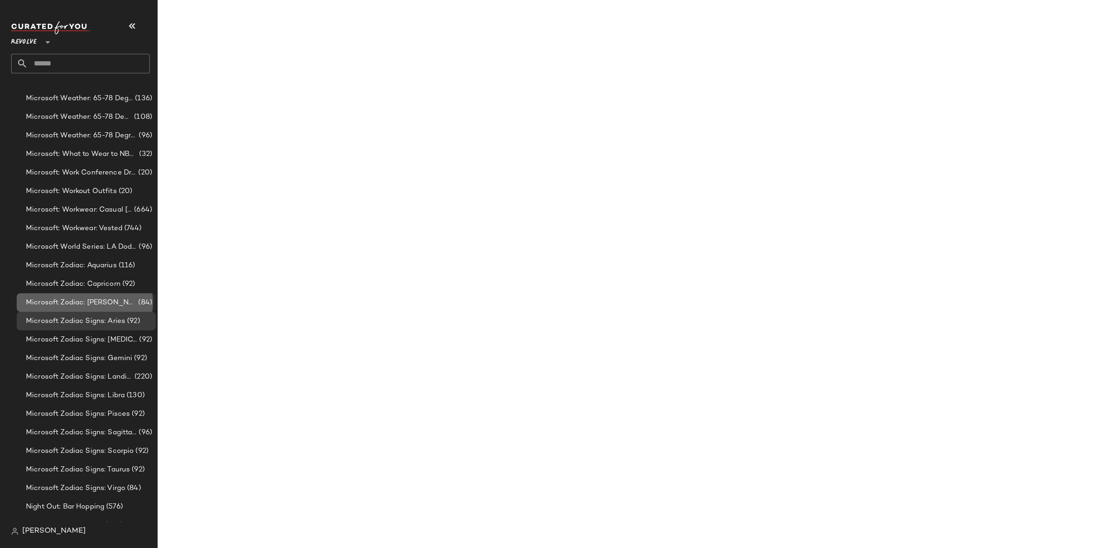
click at [94, 305] on span "Microsoft Zodiac: [PERSON_NAME]" at bounding box center [81, 302] width 110 height 11
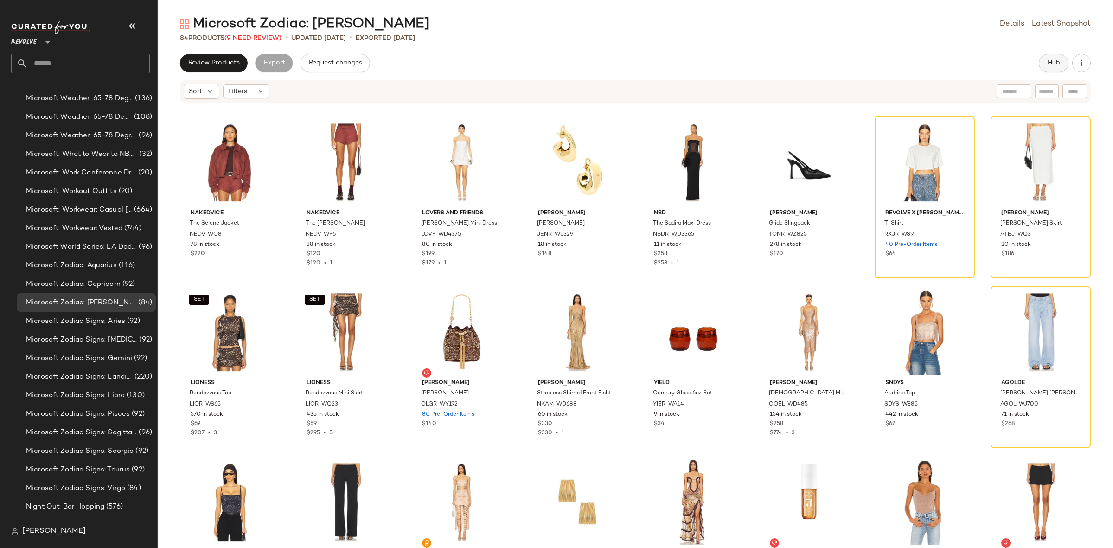
click at [1053, 58] on button "Hub" at bounding box center [1054, 63] width 30 height 19
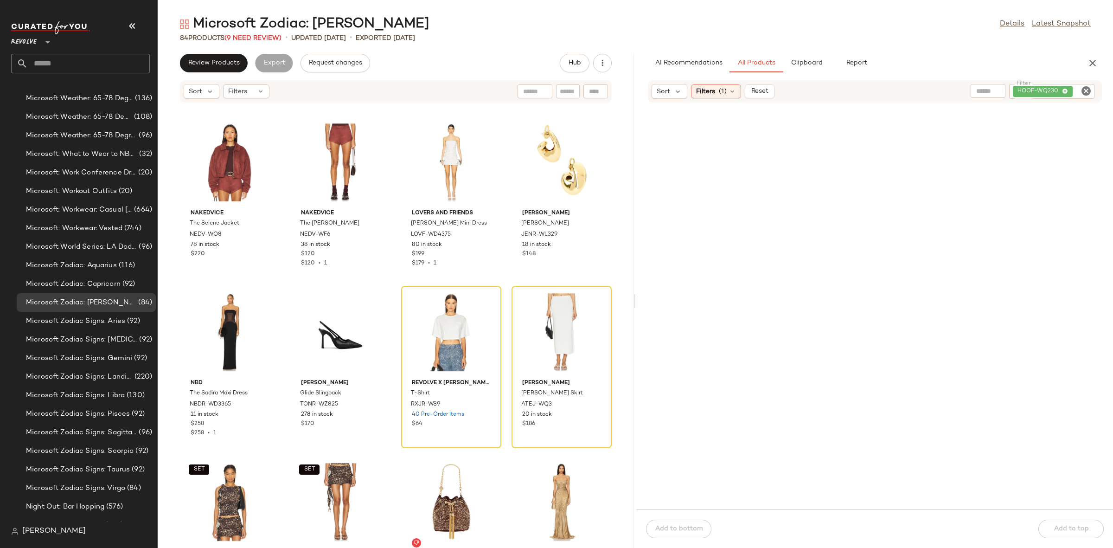
click at [1085, 84] on div "HOOF-WQ230" at bounding box center [1051, 91] width 85 height 15
click at [1086, 84] on div "HOOF-WQ230" at bounding box center [1021, 91] width 148 height 15
click at [1086, 91] on icon "Clear Filter" at bounding box center [1086, 90] width 11 height 11
click at [205, 58] on button "Review Products" at bounding box center [214, 63] width 68 height 19
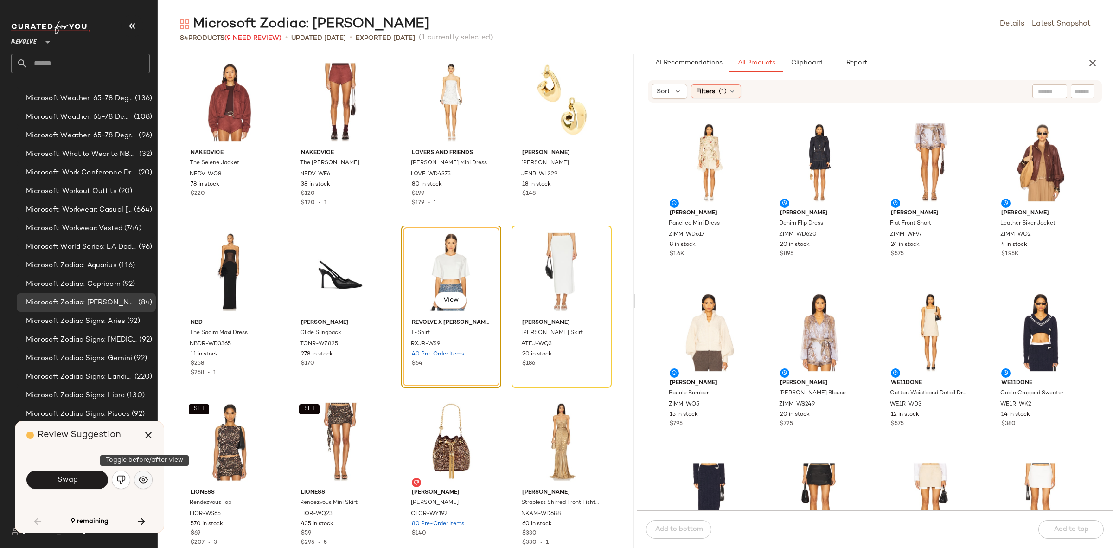
click at [141, 481] on img "button" at bounding box center [143, 479] width 9 height 9
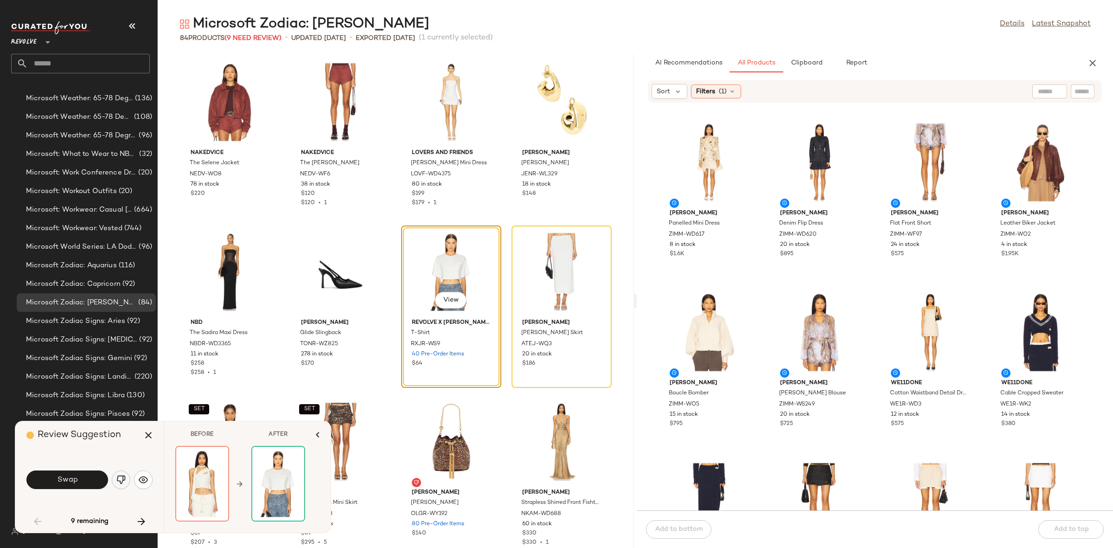
click at [119, 482] on img "button" at bounding box center [120, 479] width 9 height 9
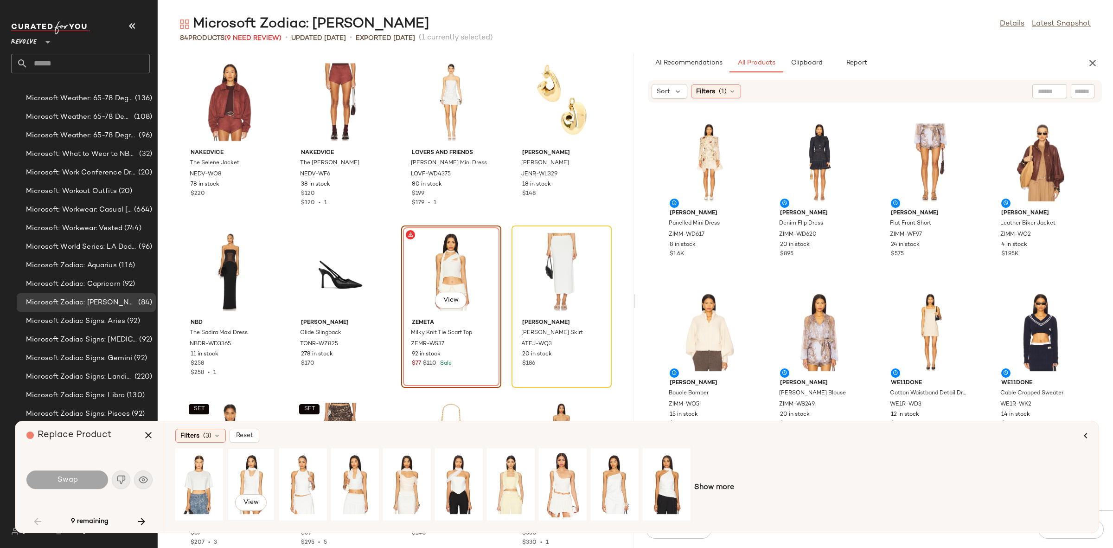
click at [248, 481] on div "View" at bounding box center [251, 484] width 41 height 66
click at [84, 476] on button "Swap" at bounding box center [67, 479] width 82 height 19
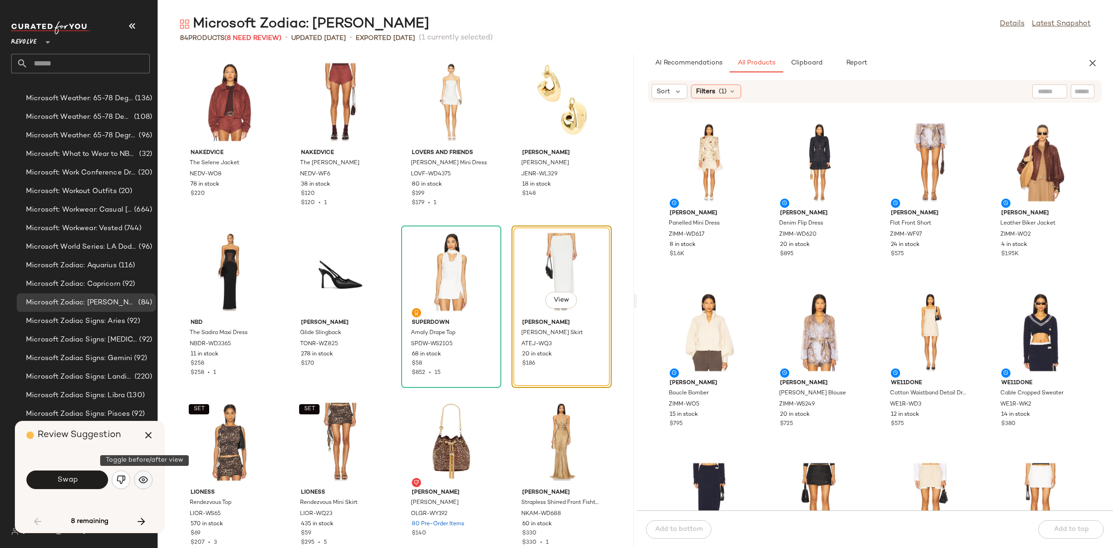
click at [143, 480] on img "button" at bounding box center [143, 479] width 9 height 9
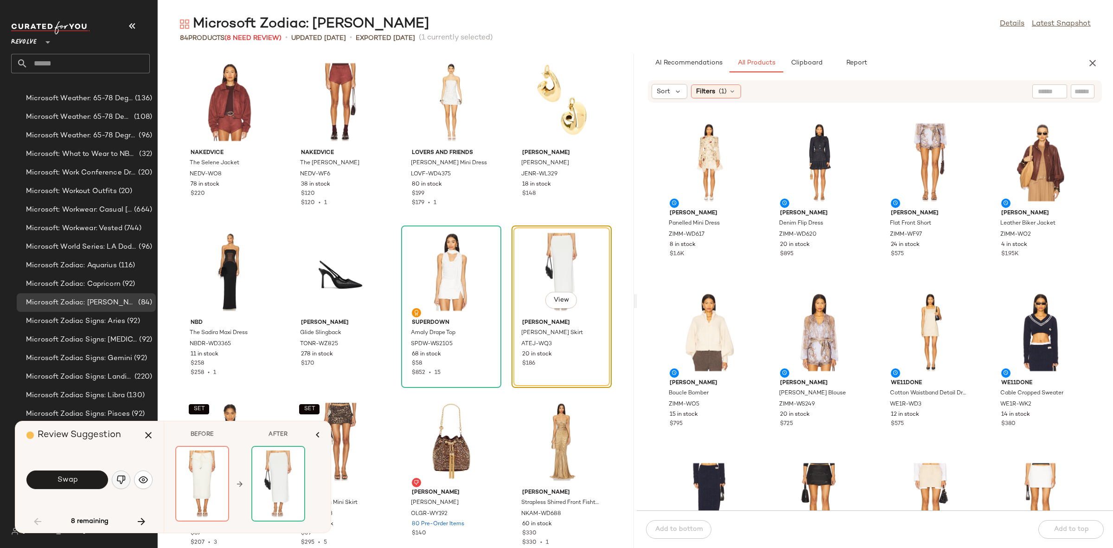
click at [116, 482] on img "button" at bounding box center [120, 479] width 9 height 9
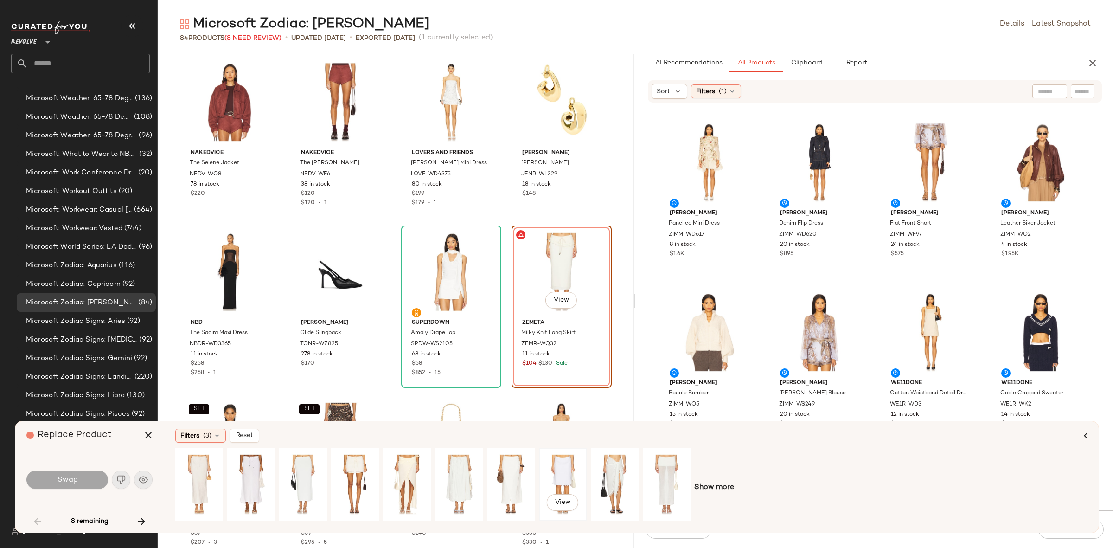
click at [581, 477] on div "View" at bounding box center [562, 484] width 41 height 66
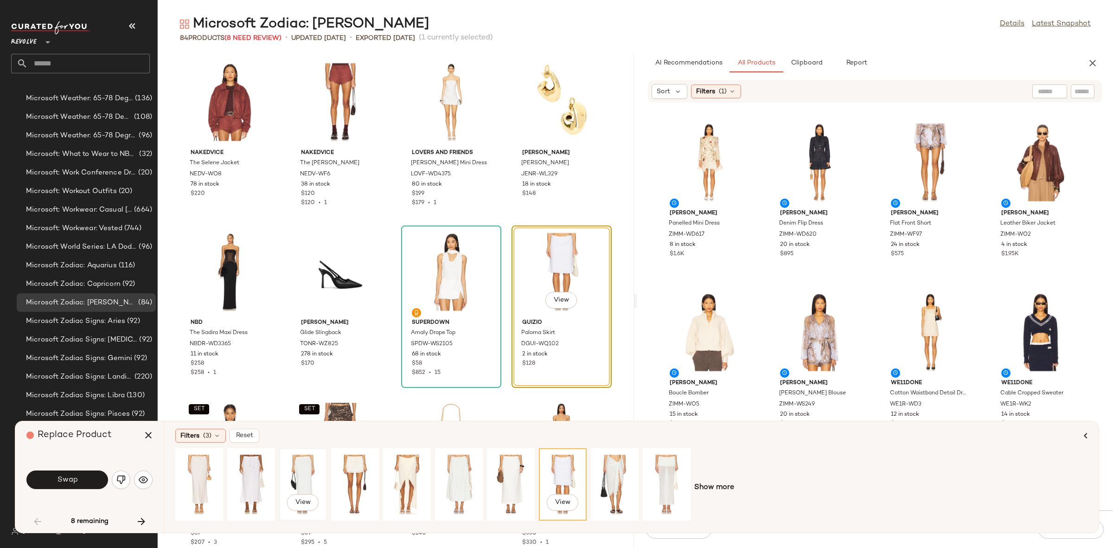
click at [299, 483] on div "View" at bounding box center [302, 484] width 41 height 66
click at [355, 474] on div "View" at bounding box center [354, 484] width 41 height 66
click at [648, 469] on div "View" at bounding box center [666, 484] width 41 height 66
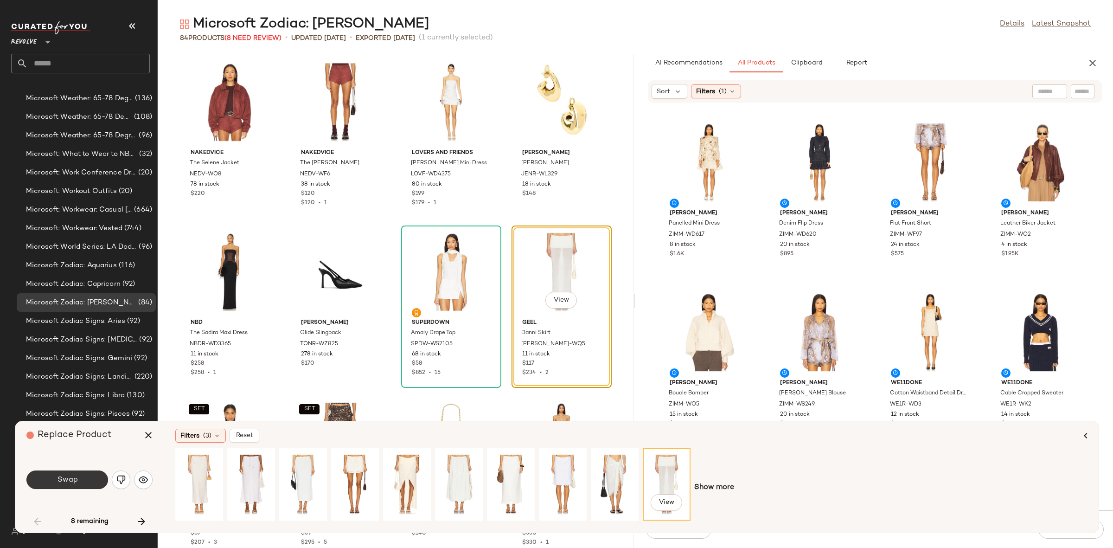
click at [93, 475] on button "Swap" at bounding box center [67, 479] width 82 height 19
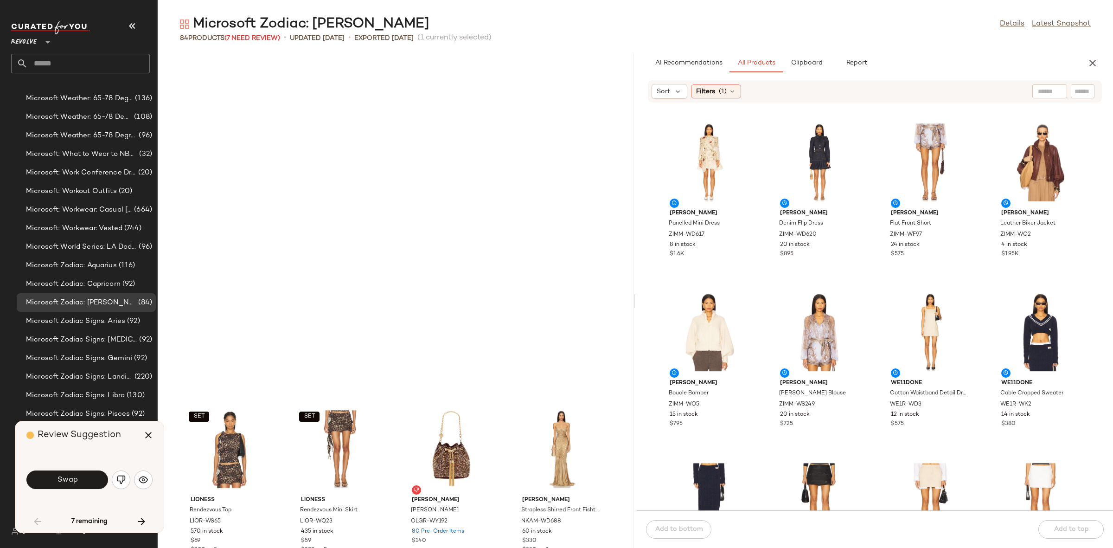
scroll to position [347, 0]
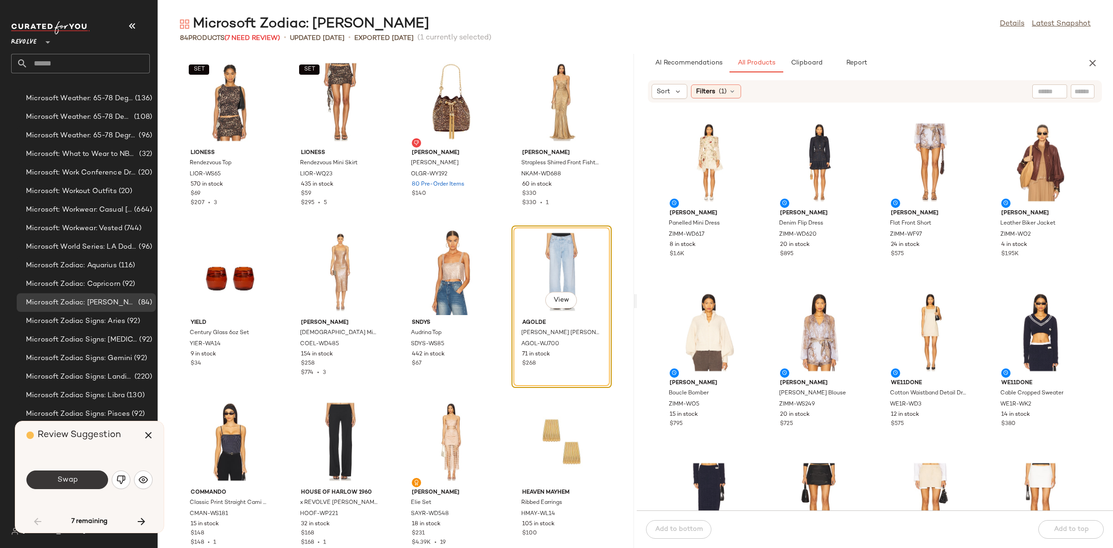
click at [75, 478] on span "Swap" at bounding box center [67, 479] width 21 height 9
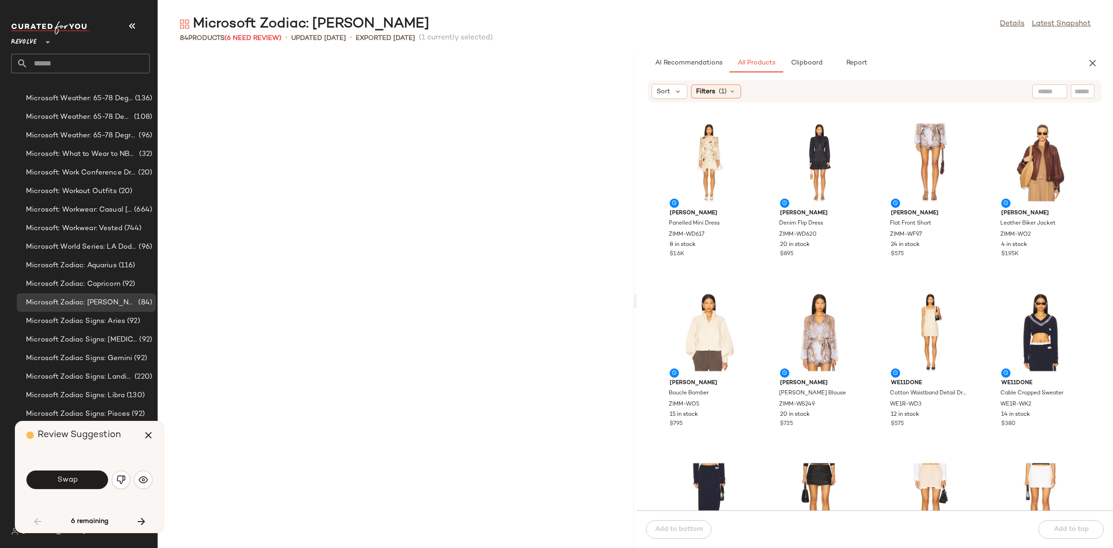
scroll to position [849, 0]
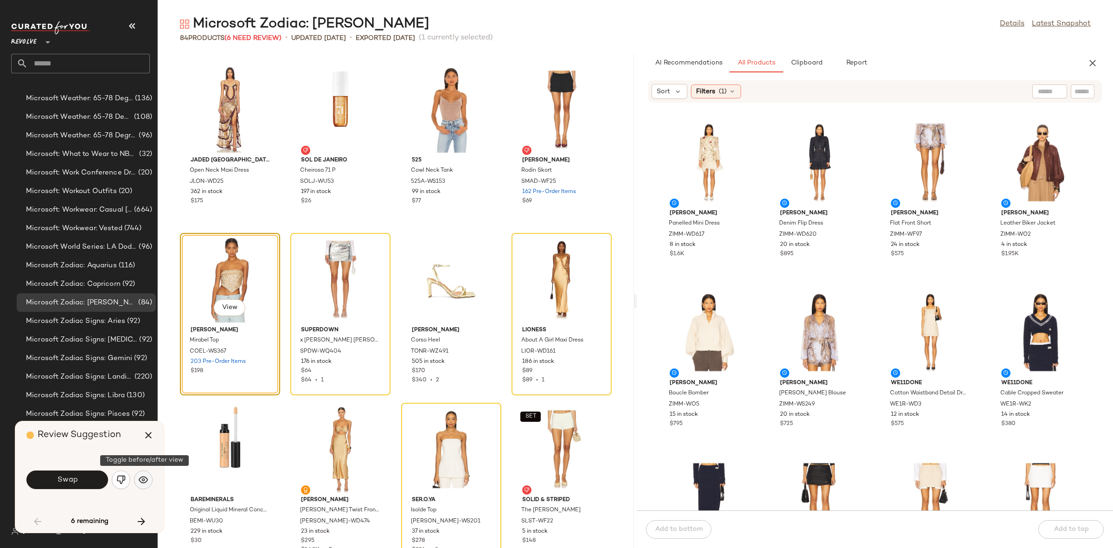
click at [147, 479] on img "button" at bounding box center [143, 479] width 9 height 9
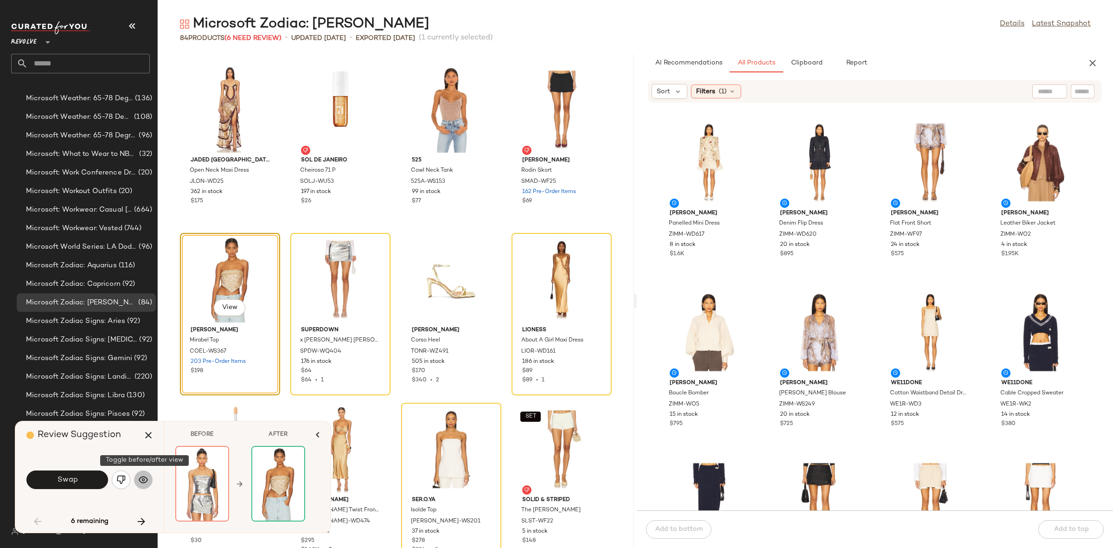
click at [147, 479] on img "button" at bounding box center [143, 479] width 9 height 9
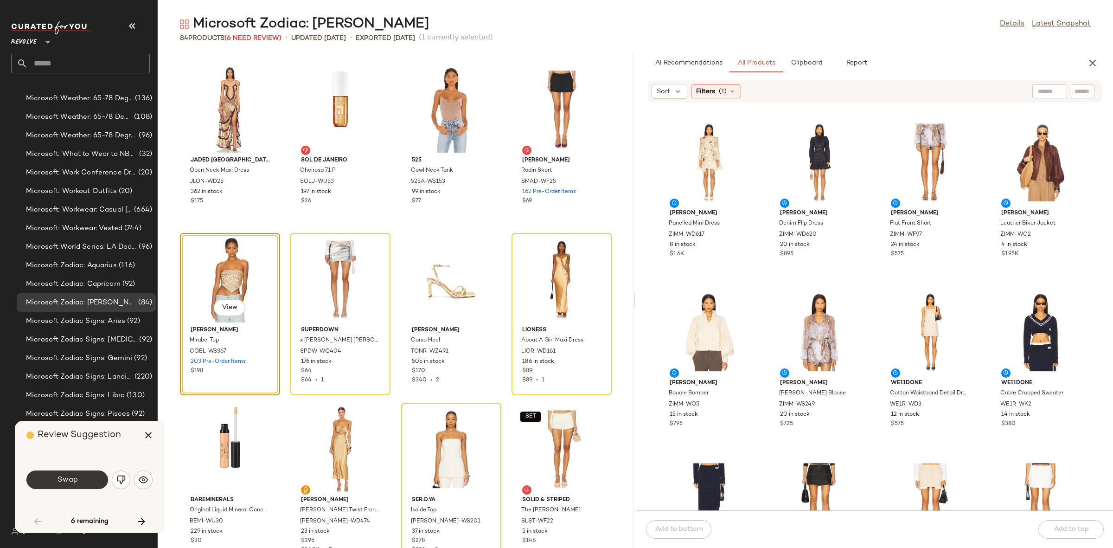
click at [52, 481] on button "Swap" at bounding box center [67, 479] width 82 height 19
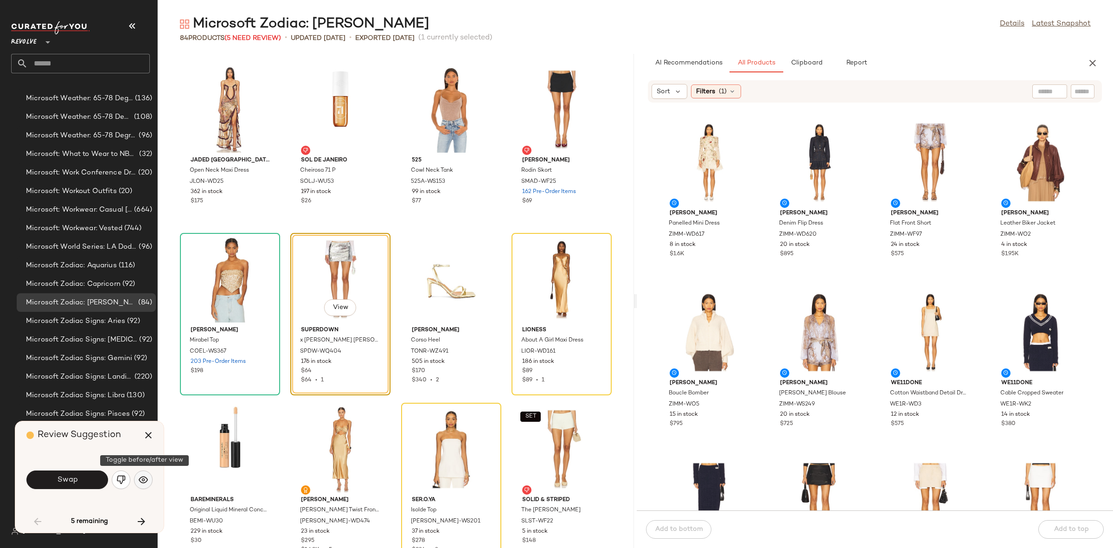
click at [140, 484] on img "button" at bounding box center [143, 479] width 9 height 9
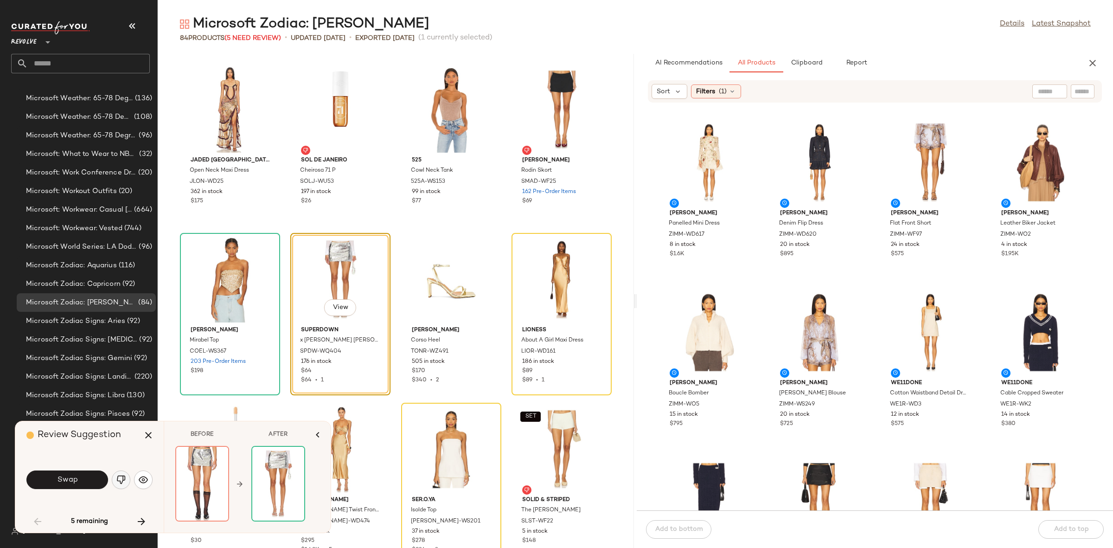
click at [124, 478] on img "button" at bounding box center [120, 479] width 9 height 9
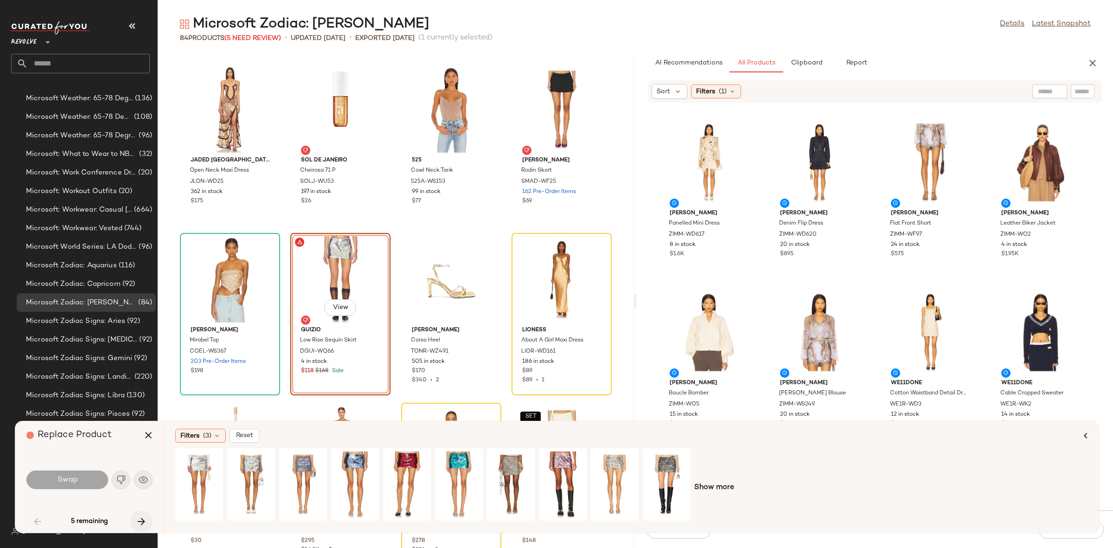
click at [138, 524] on icon "button" at bounding box center [141, 521] width 11 height 11
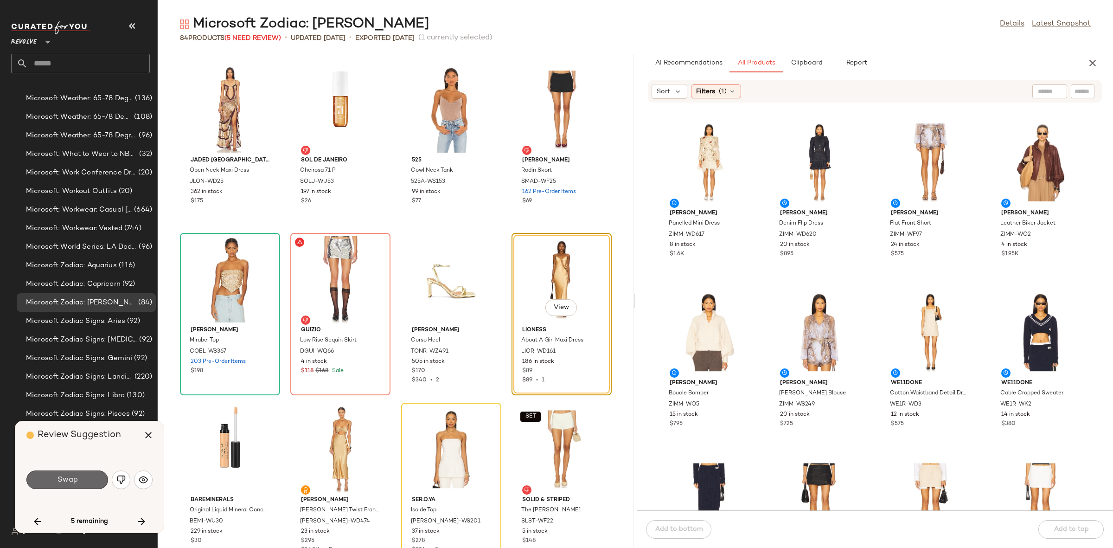
click at [85, 479] on button "Swap" at bounding box center [67, 479] width 82 height 19
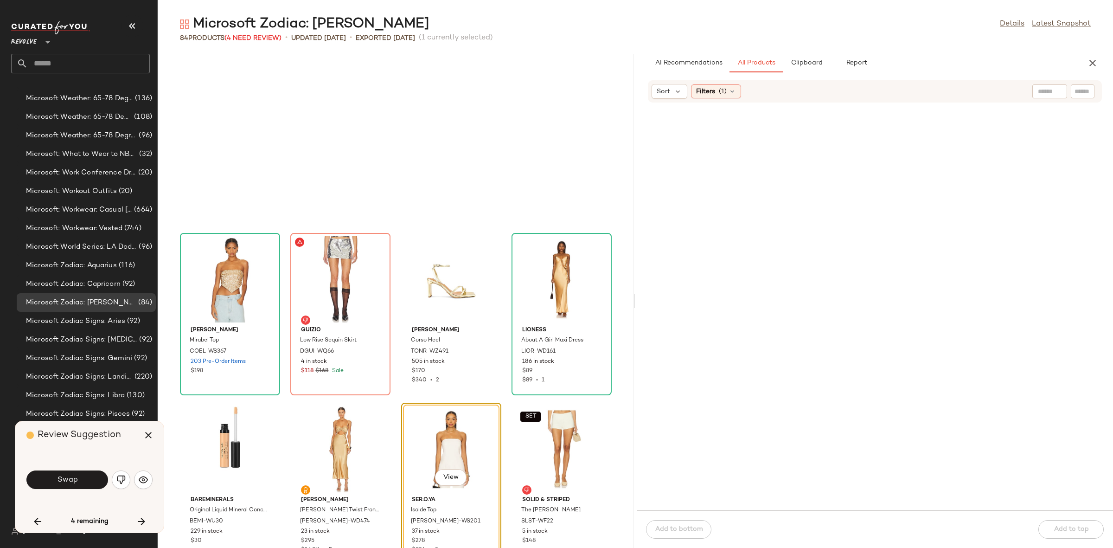
scroll to position [117634, 0]
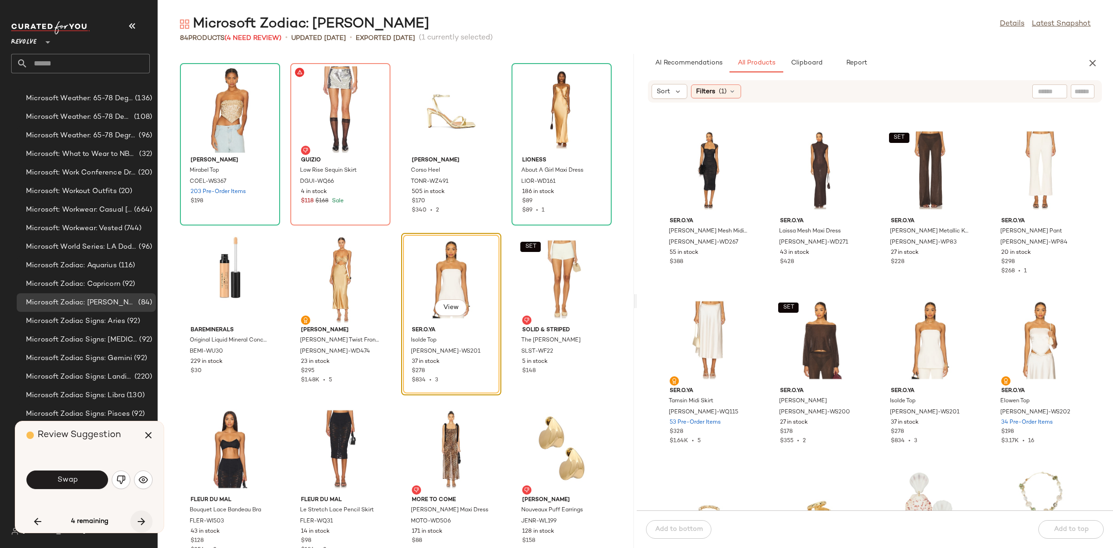
click at [137, 520] on icon "button" at bounding box center [141, 521] width 11 height 11
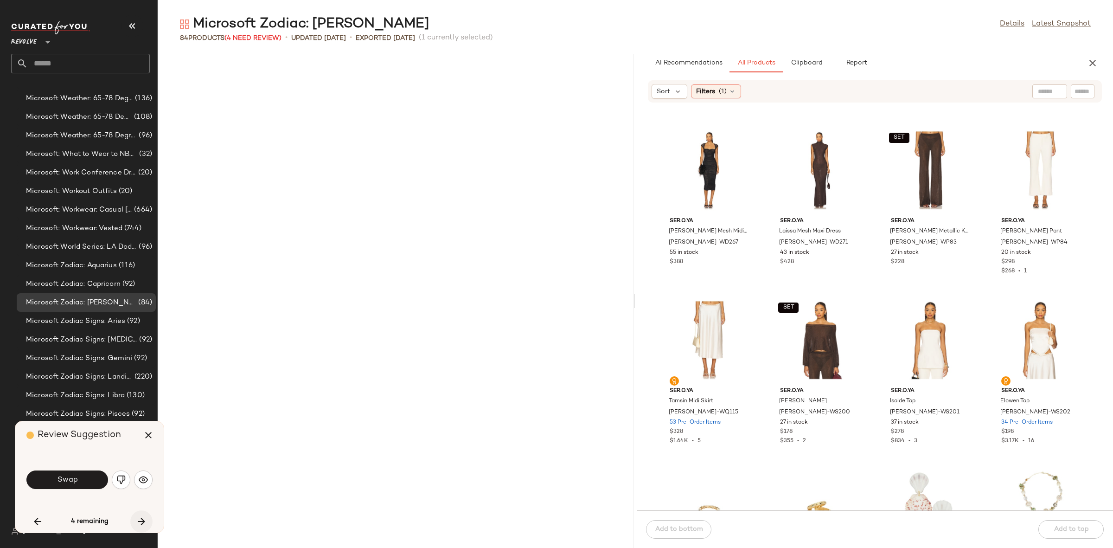
scroll to position [1527, 0]
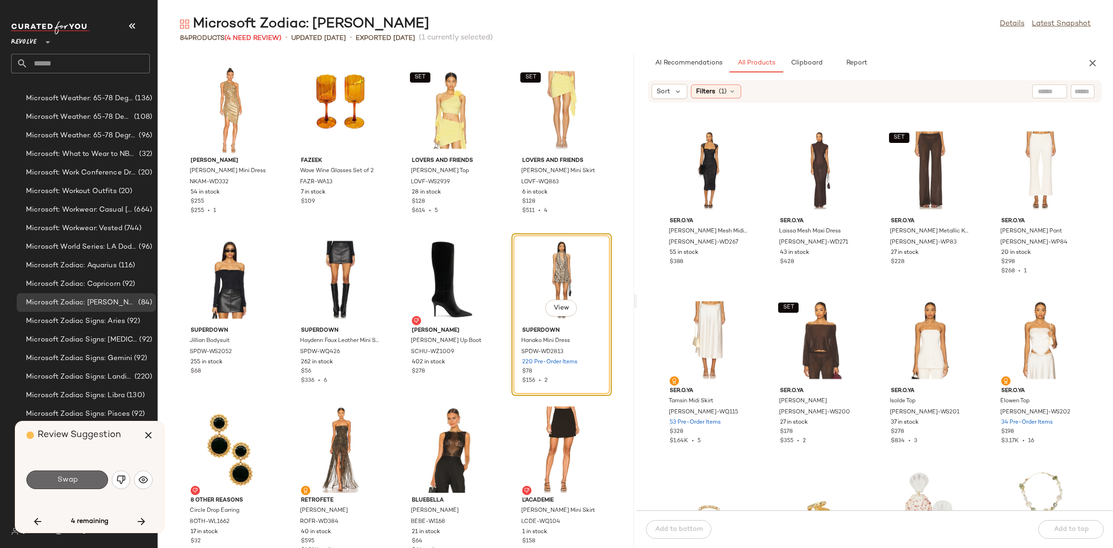
click at [77, 473] on button "Swap" at bounding box center [67, 479] width 82 height 19
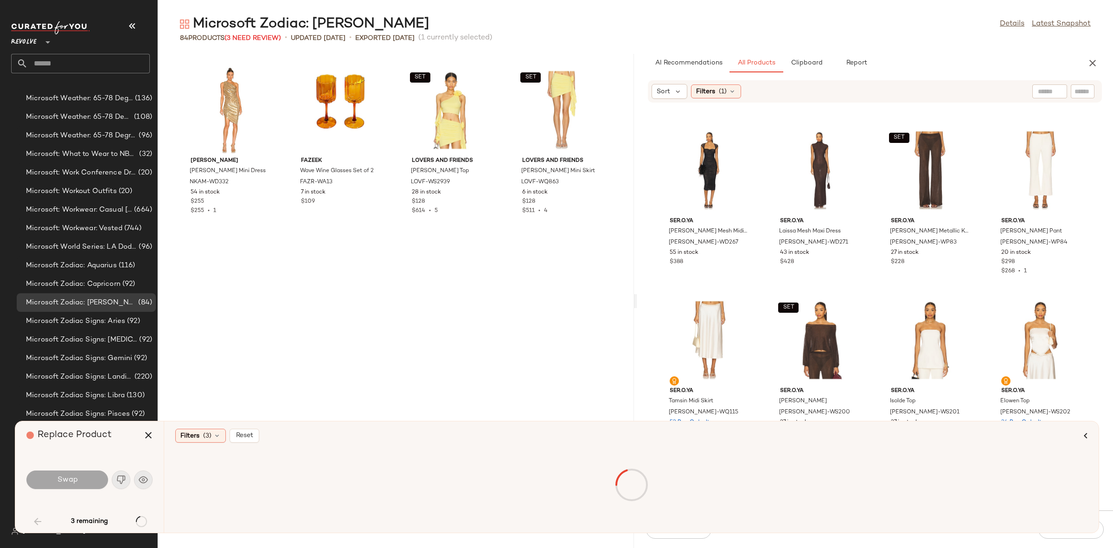
scroll to position [849, 0]
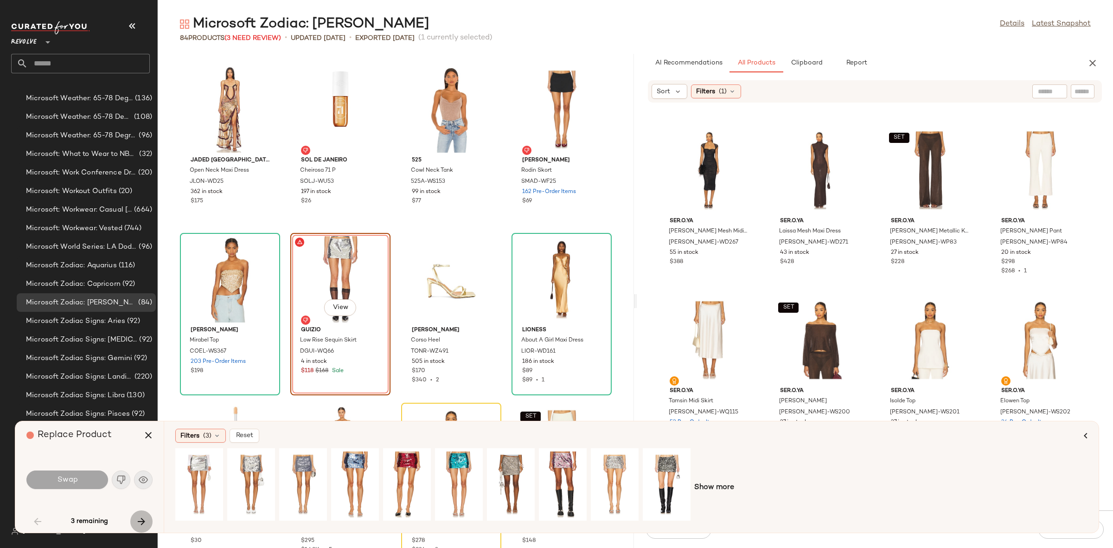
click at [141, 524] on icon "button" at bounding box center [141, 521] width 11 height 11
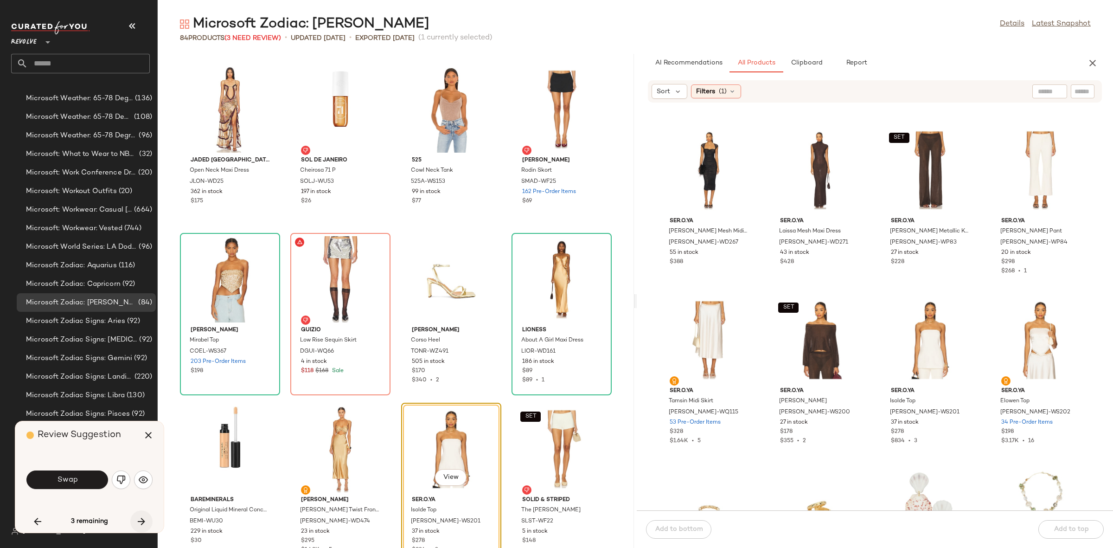
scroll to position [1018, 0]
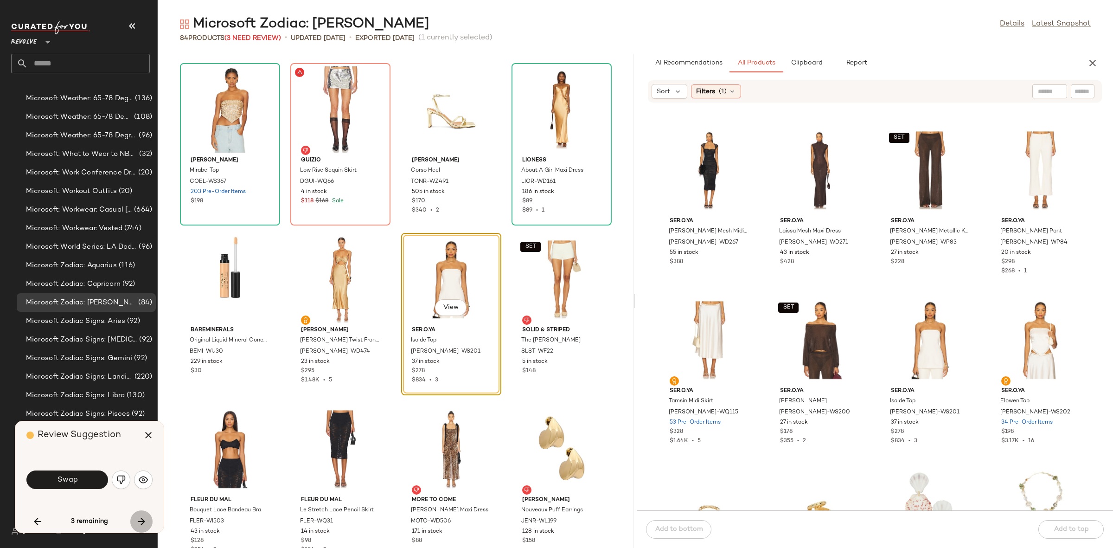
click at [141, 522] on icon "button" at bounding box center [141, 521] width 11 height 11
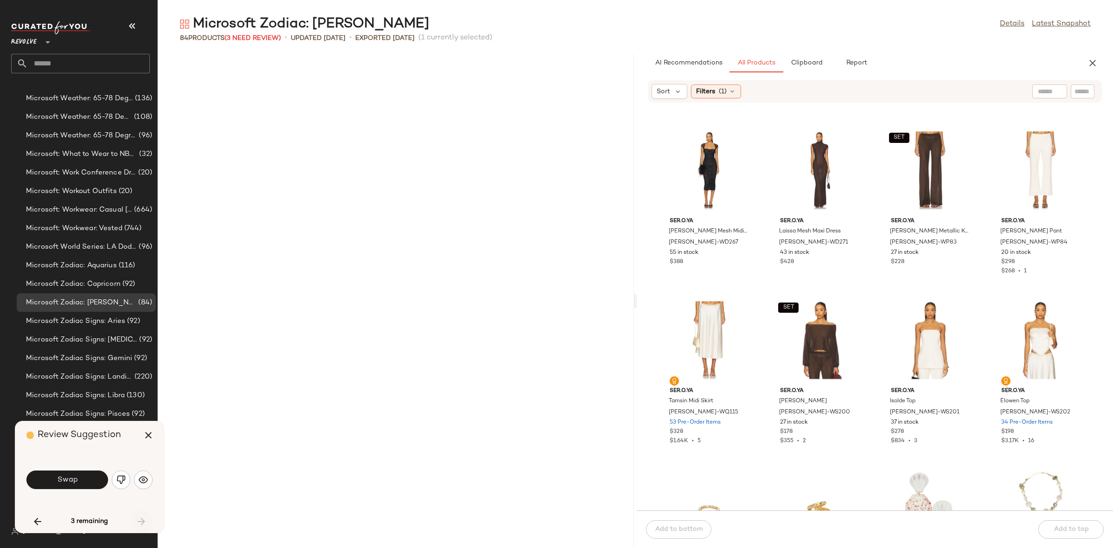
scroll to position [2546, 0]
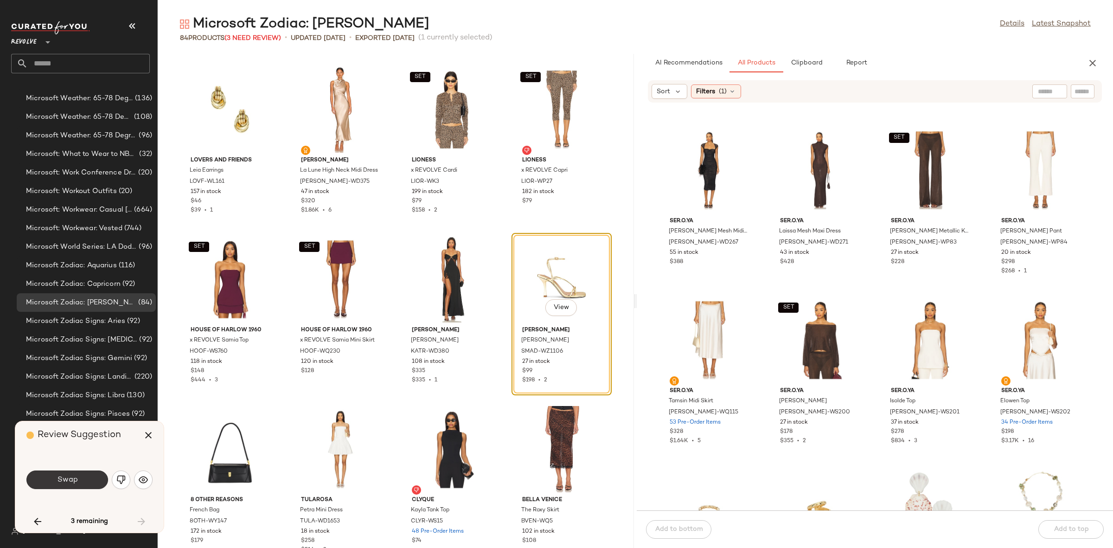
click at [79, 483] on button "Swap" at bounding box center [67, 479] width 82 height 19
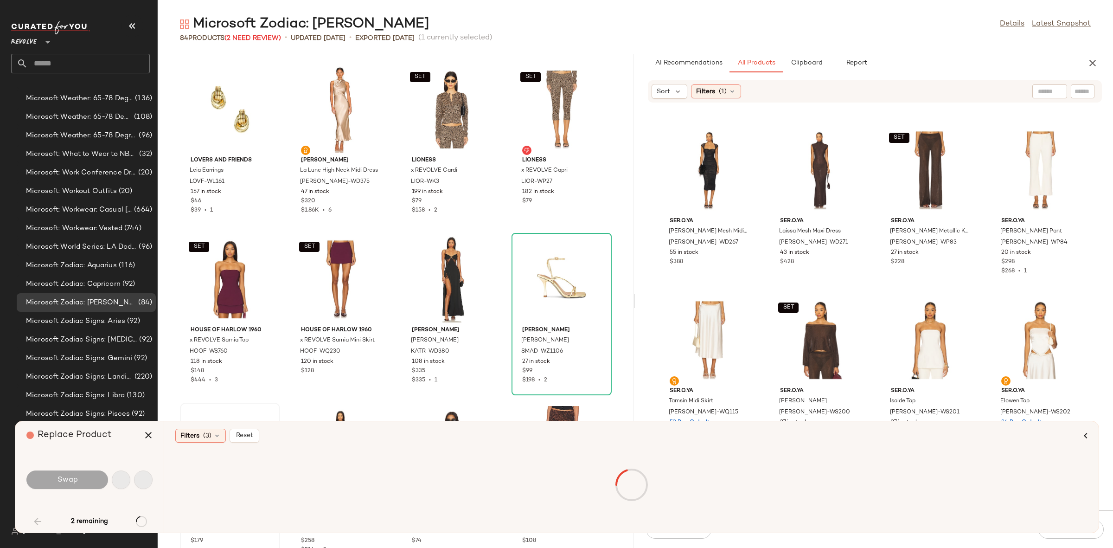
scroll to position [849, 0]
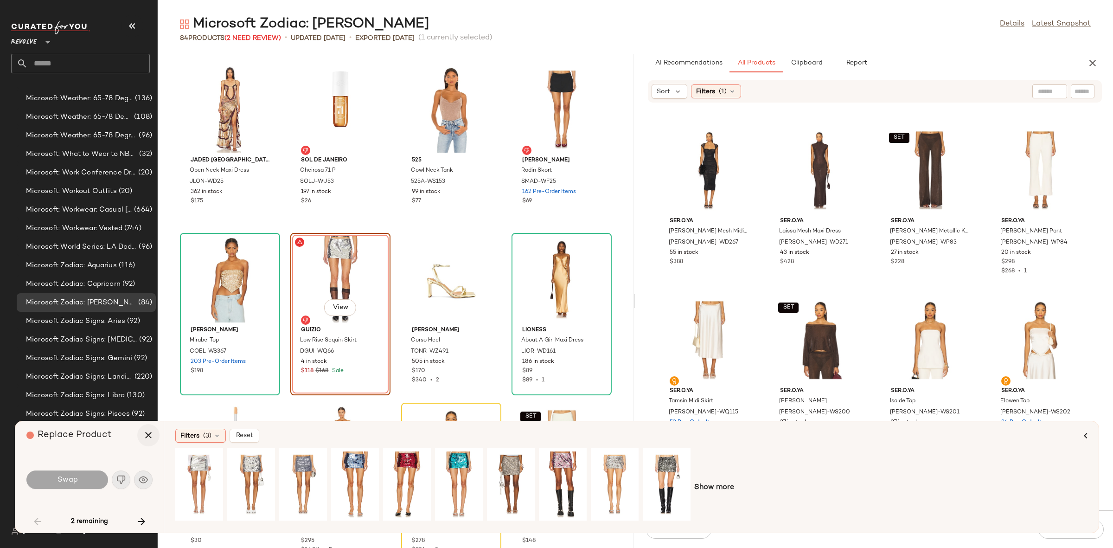
click at [151, 435] on icon "button" at bounding box center [148, 434] width 11 height 11
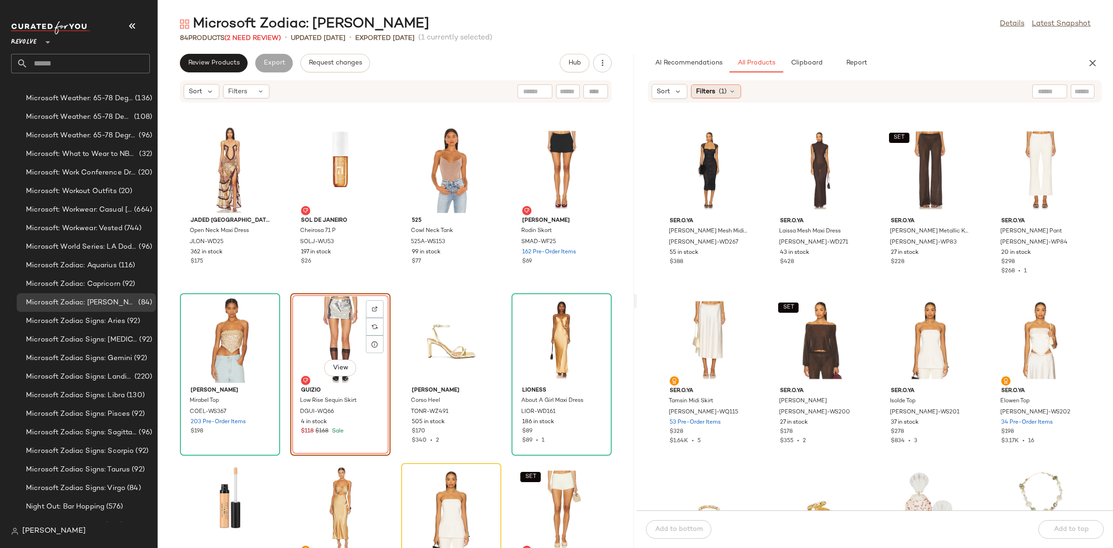
click at [724, 96] on div "Filters (1)" at bounding box center [716, 91] width 50 height 14
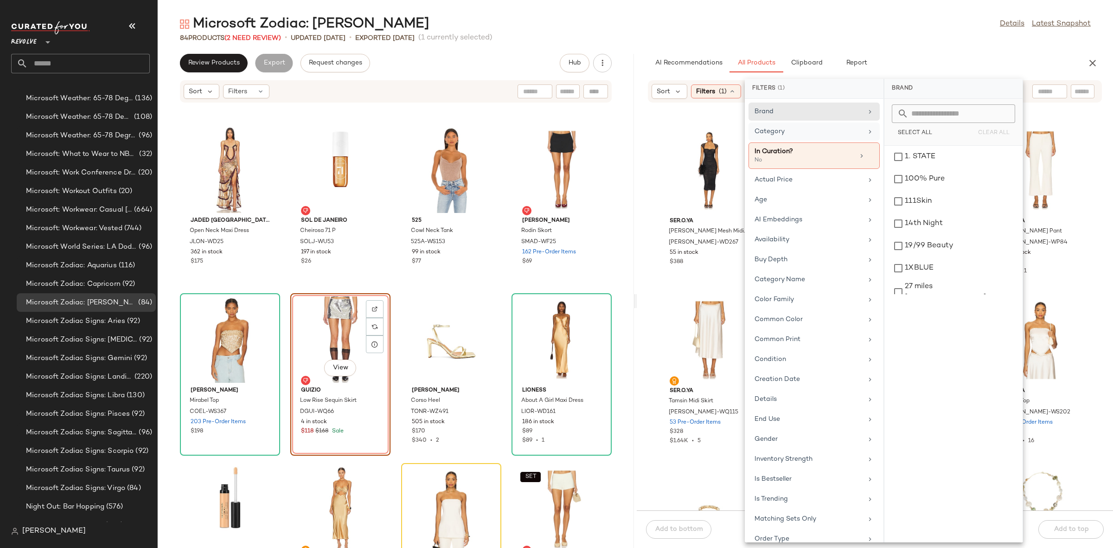
click at [797, 128] on div "Category" at bounding box center [809, 132] width 108 height 10
click at [930, 212] on div "bottom" at bounding box center [953, 223] width 131 height 22
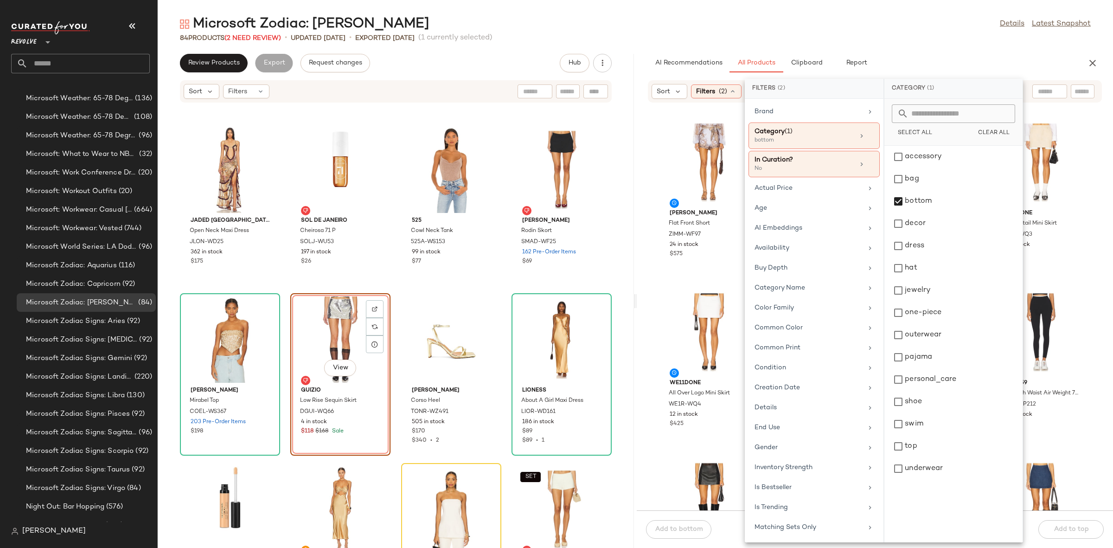
click at [677, 283] on div "Zimmermann Flat Front Short ZIMM-WF97 24 in stock $575 WE11DONE Cable Midi Skir…" at bounding box center [875, 312] width 476 height 396
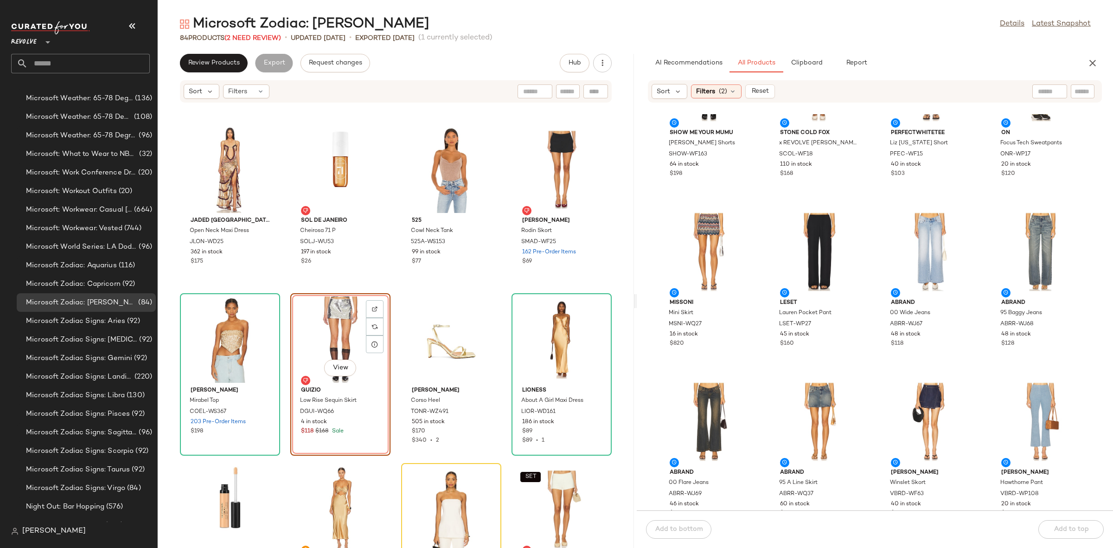
scroll to position [603, 0]
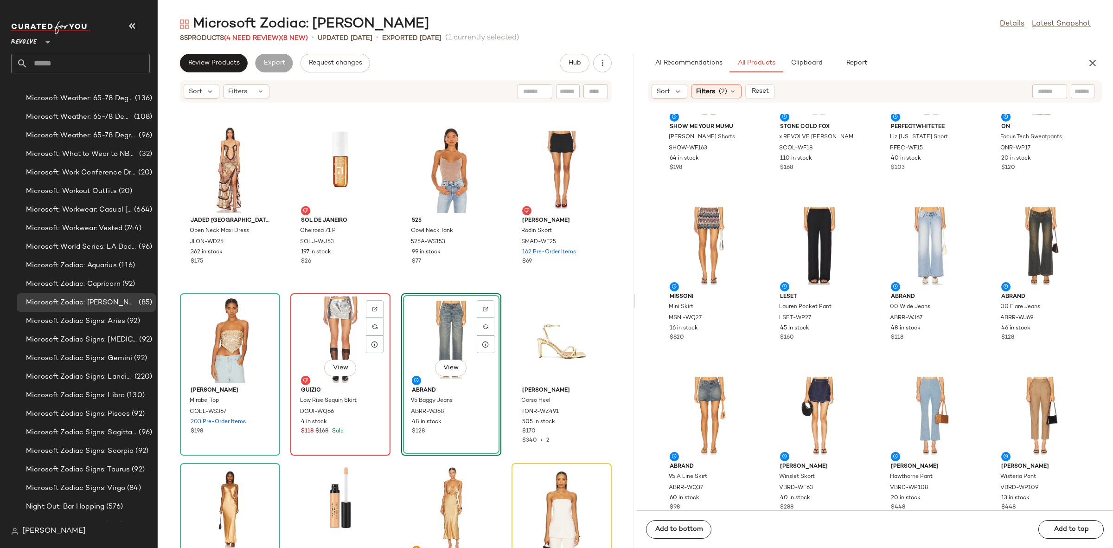
click at [323, 327] on div "View" at bounding box center [341, 339] width 94 height 86
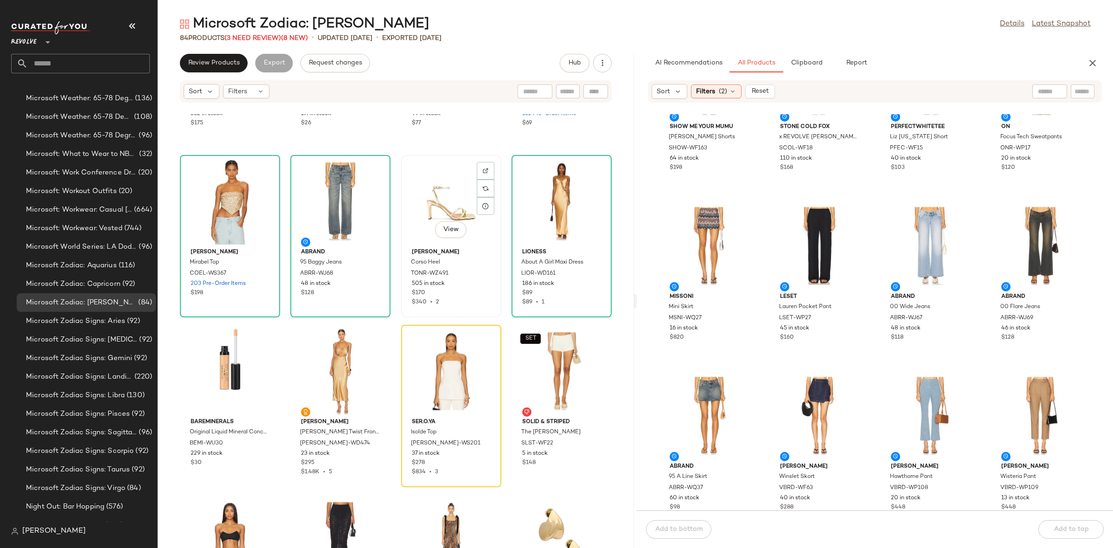
scroll to position [1003, 0]
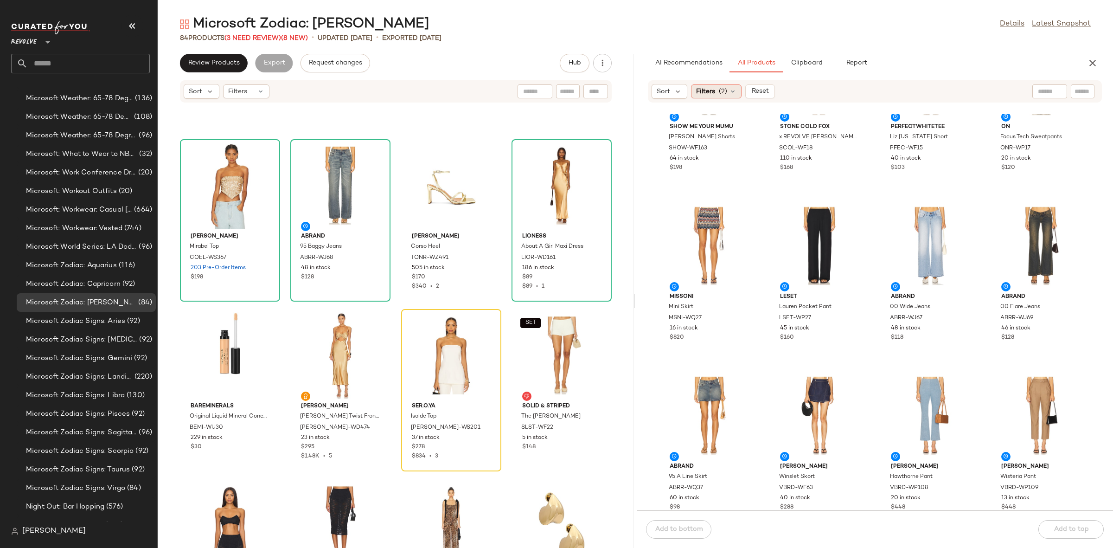
click at [707, 90] on span "Filters" at bounding box center [705, 92] width 19 height 10
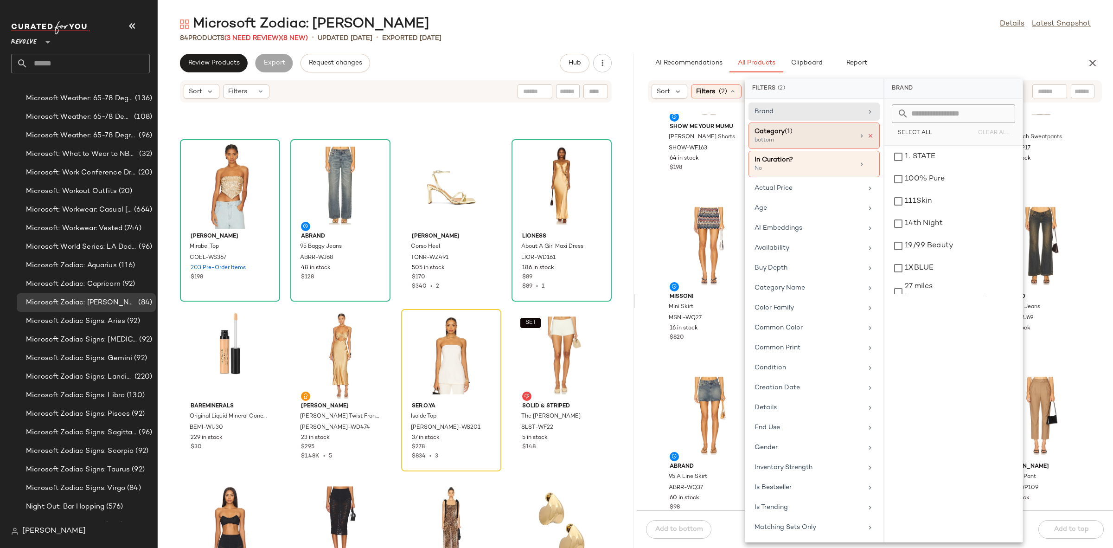
click at [867, 138] on icon at bounding box center [870, 136] width 6 height 6
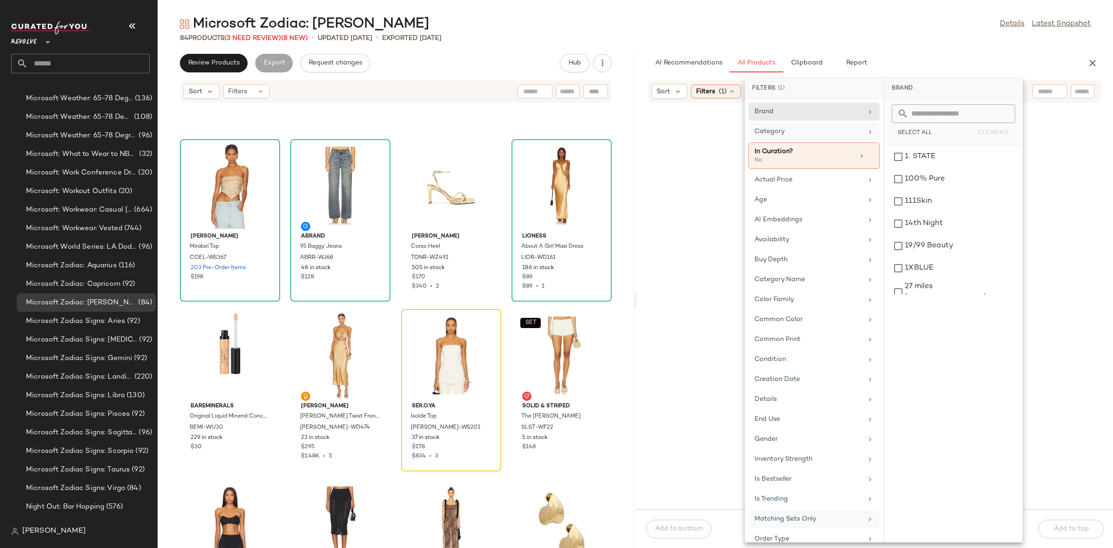
click at [792, 530] on div "Matching Sets Only" at bounding box center [814, 539] width 131 height 18
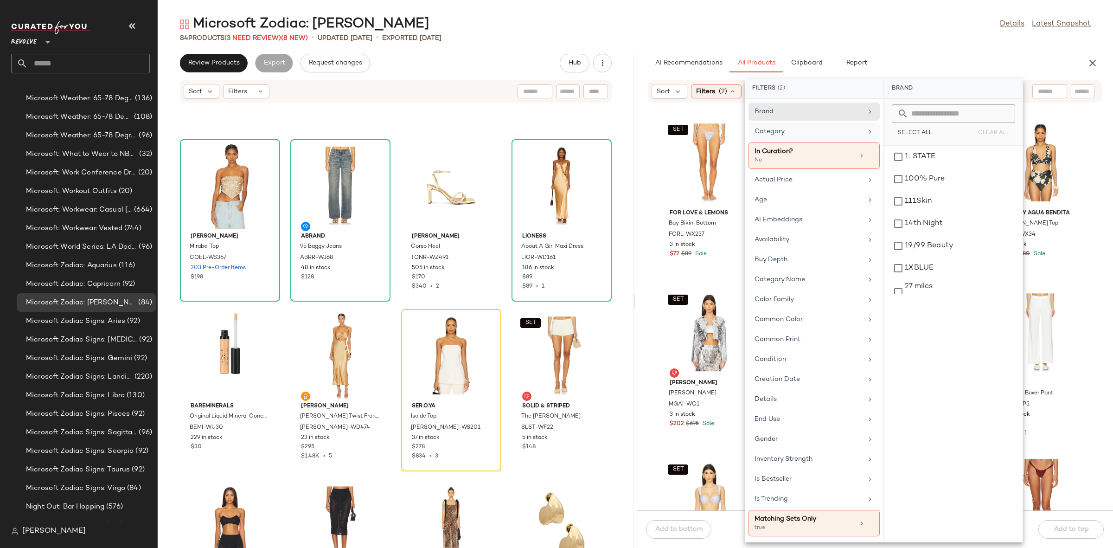
click at [1078, 278] on div "SET For Love & Lemons Bay Bikini Bottom FORL-WX237 3 in stock $72 $89 Sale SET …" at bounding box center [875, 312] width 476 height 396
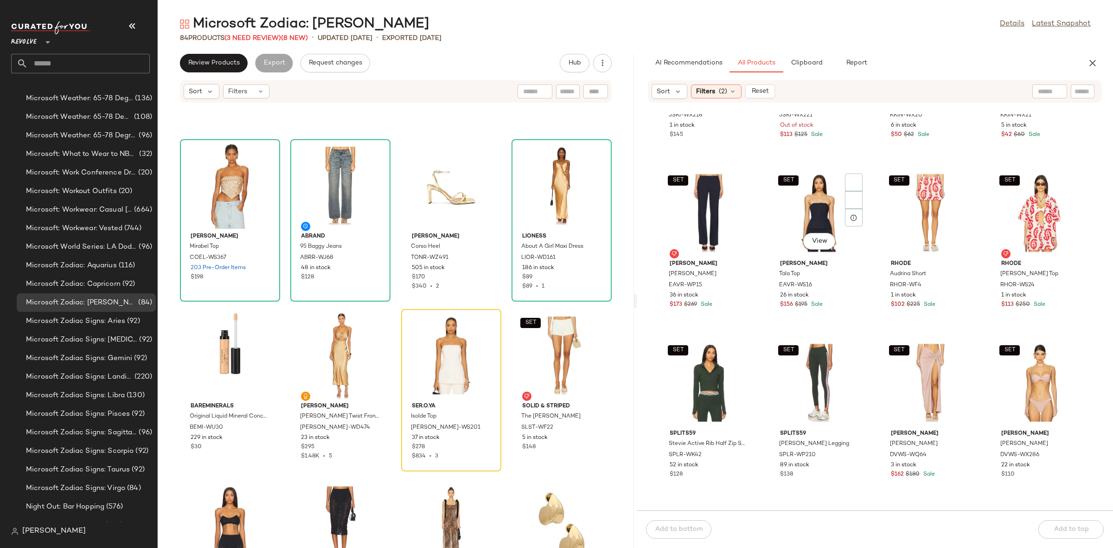
scroll to position [480, 0]
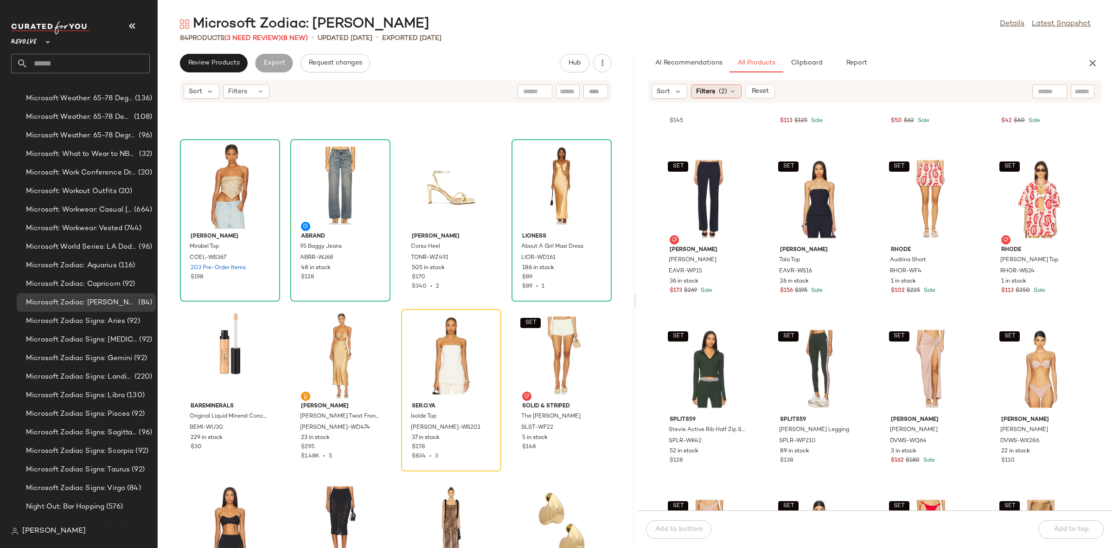
click at [724, 90] on span "(2)" at bounding box center [723, 92] width 8 height 10
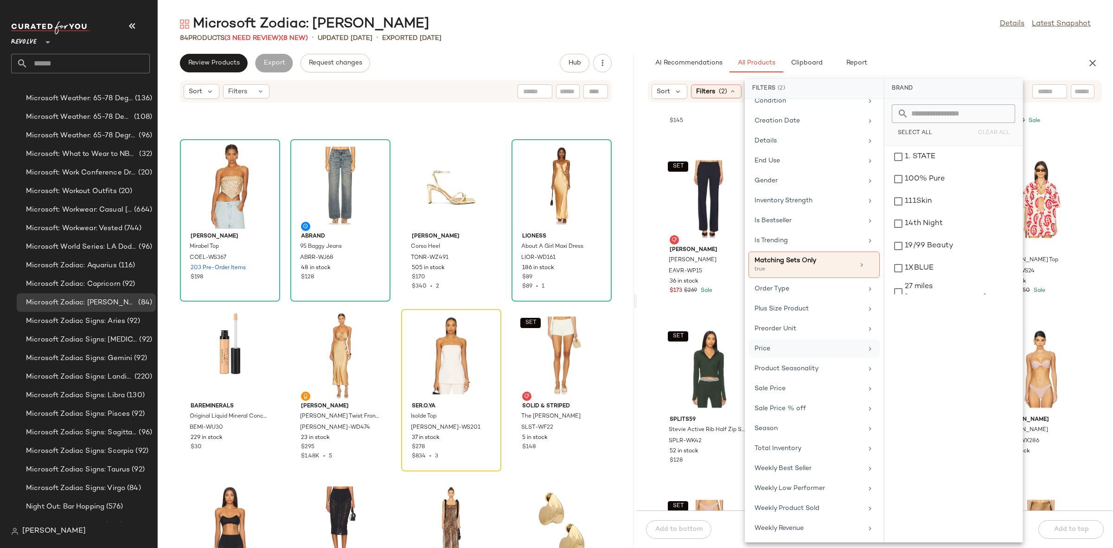
scroll to position [266, 0]
click at [794, 459] on div "Total Inventory" at bounding box center [814, 468] width 131 height 18
click at [922, 128] on button "At least 1" at bounding box center [953, 129] width 123 height 13
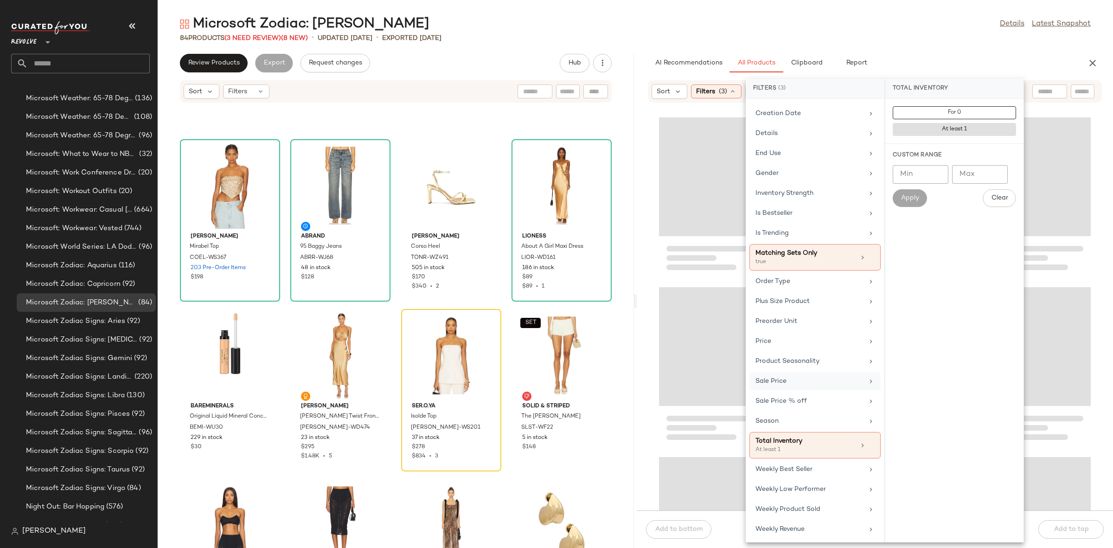
click at [788, 384] on div "Sale Price" at bounding box center [810, 381] width 108 height 10
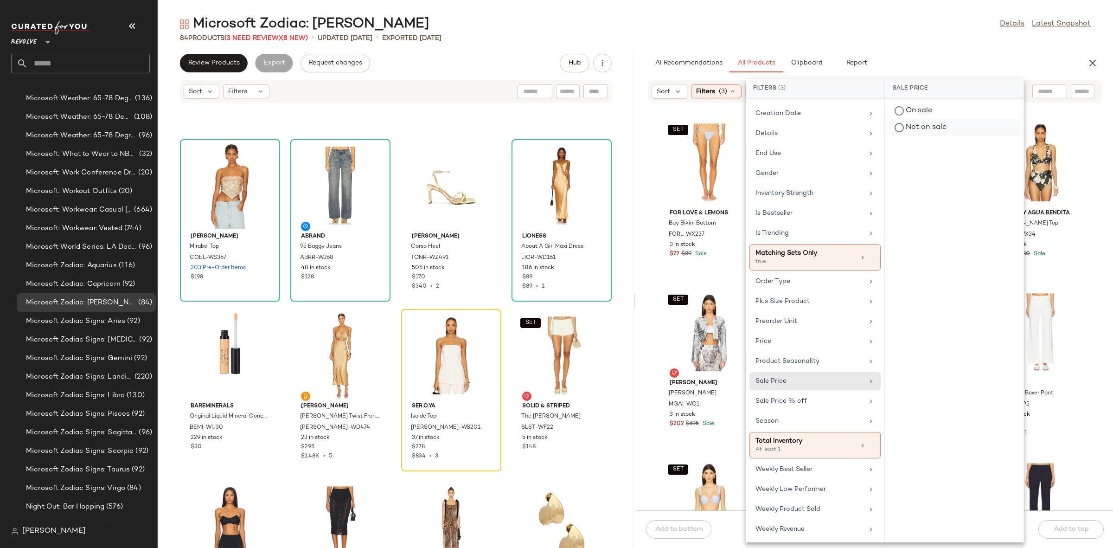
click at [937, 120] on div "Not on sale" at bounding box center [954, 127] width 131 height 17
click at [1095, 296] on div "SET For Love & Lemons Bay Bikini Bottom FORL-WX237 3 in stock $72 $89 Sale SET …" at bounding box center [875, 312] width 476 height 396
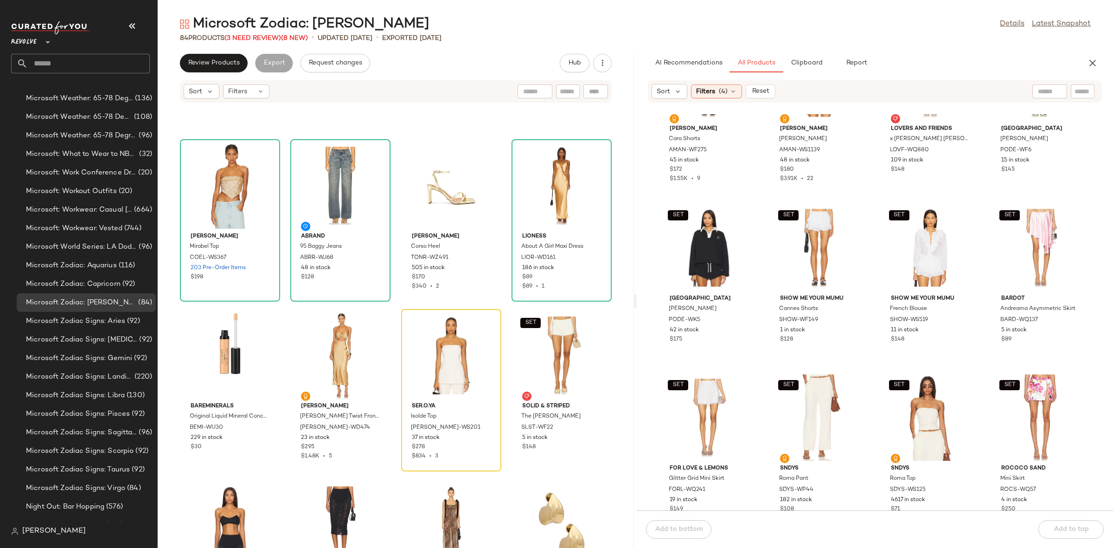
scroll to position [795, 0]
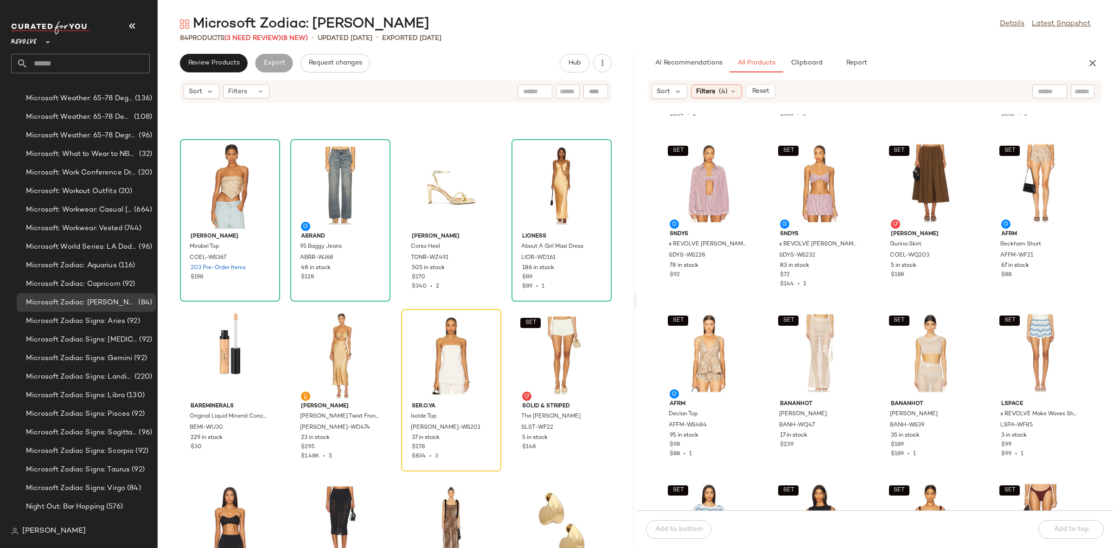
scroll to position [3519, 0]
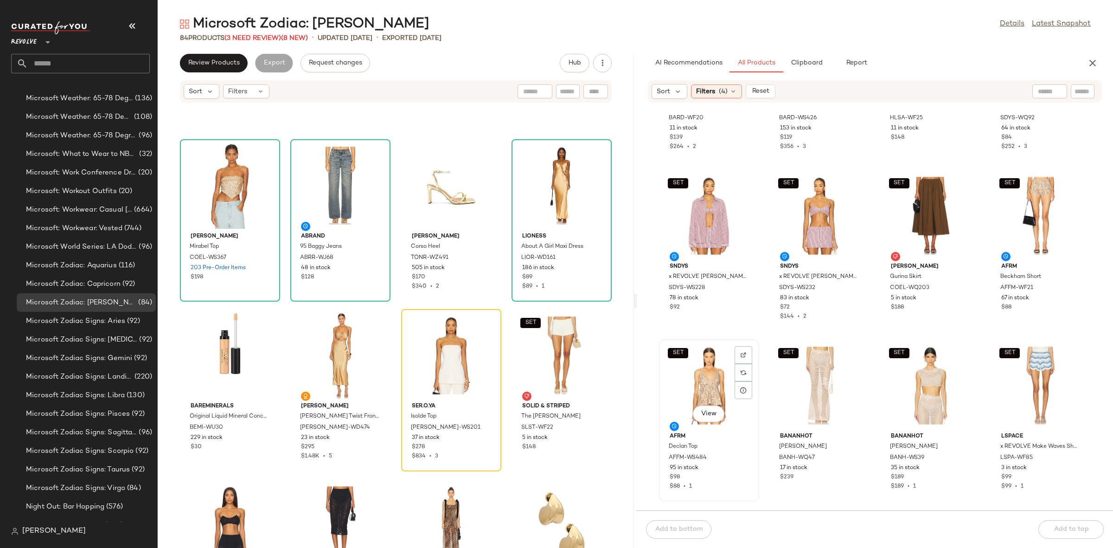
click at [697, 398] on div "SET View" at bounding box center [709, 385] width 94 height 86
click at [1037, 204] on div "SET View" at bounding box center [1041, 216] width 94 height 86
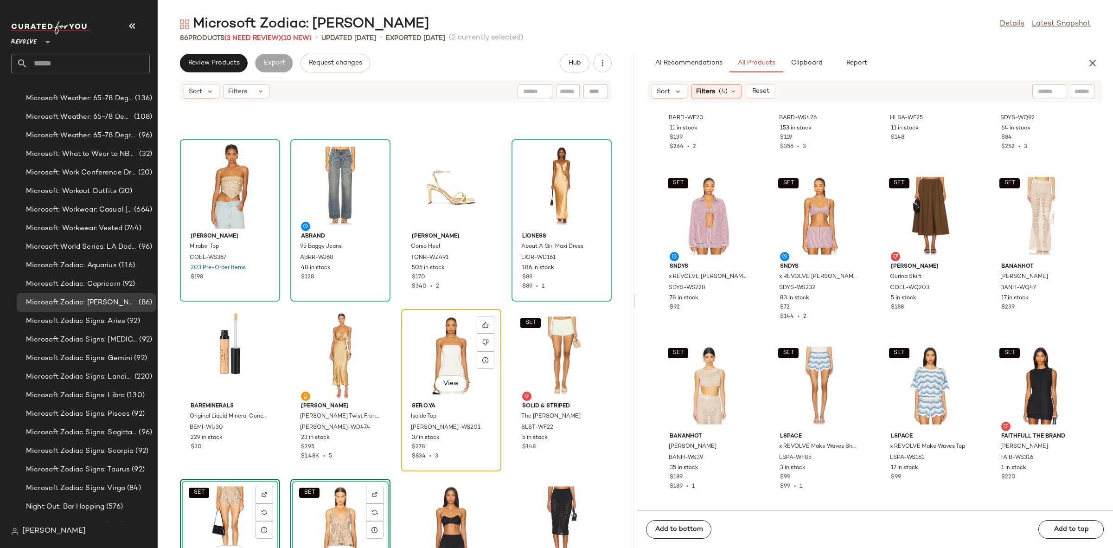
click at [449, 340] on div "View" at bounding box center [451, 355] width 94 height 86
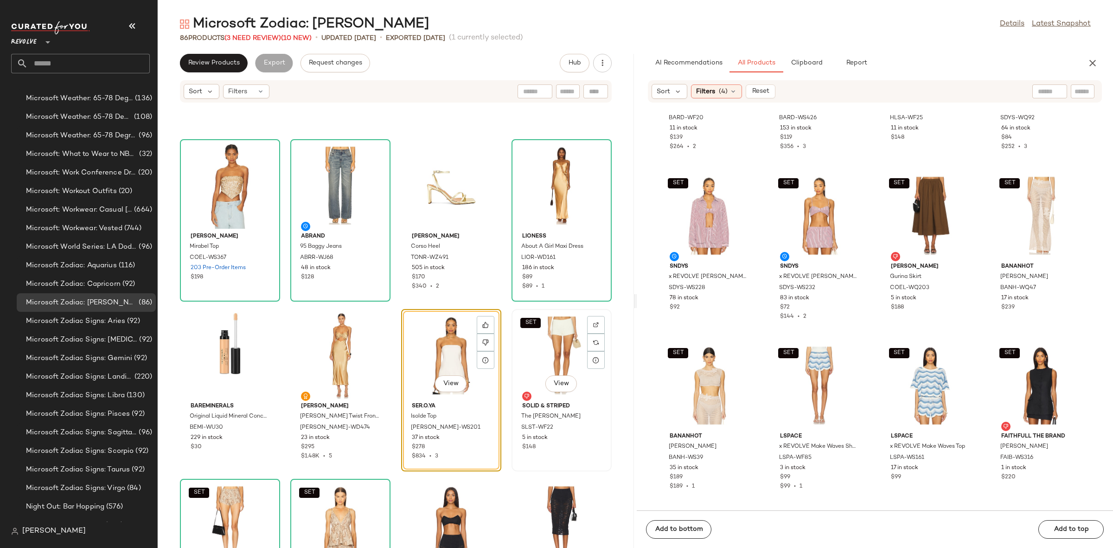
click at [534, 346] on div "SET View" at bounding box center [562, 355] width 94 height 86
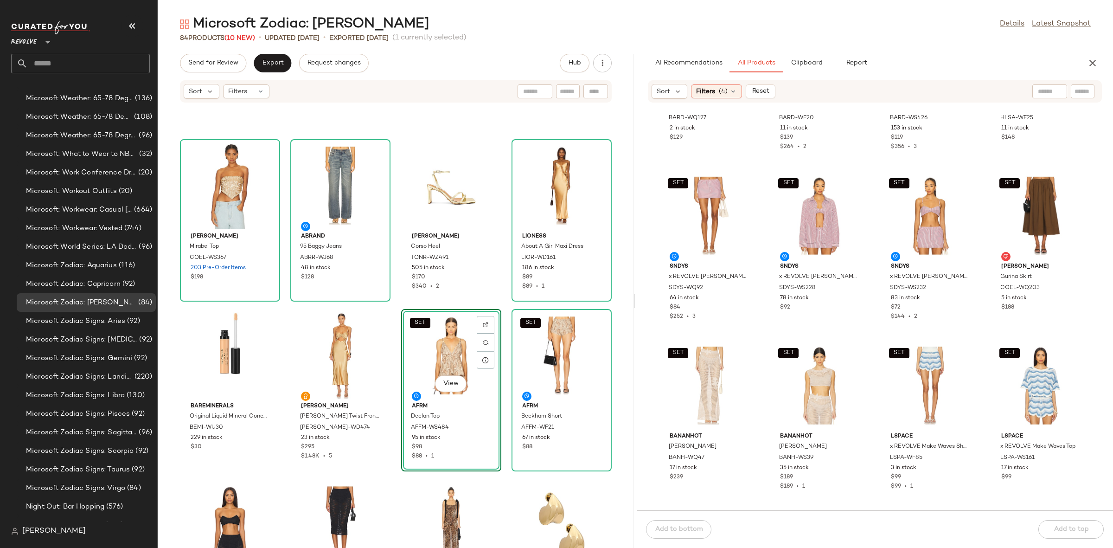
click at [394, 307] on div "Jaded London Open Neck Maxi Dress JLON-WD25 362 in stock $175 Sol de Janeiro Ch…" at bounding box center [396, 331] width 476 height 434
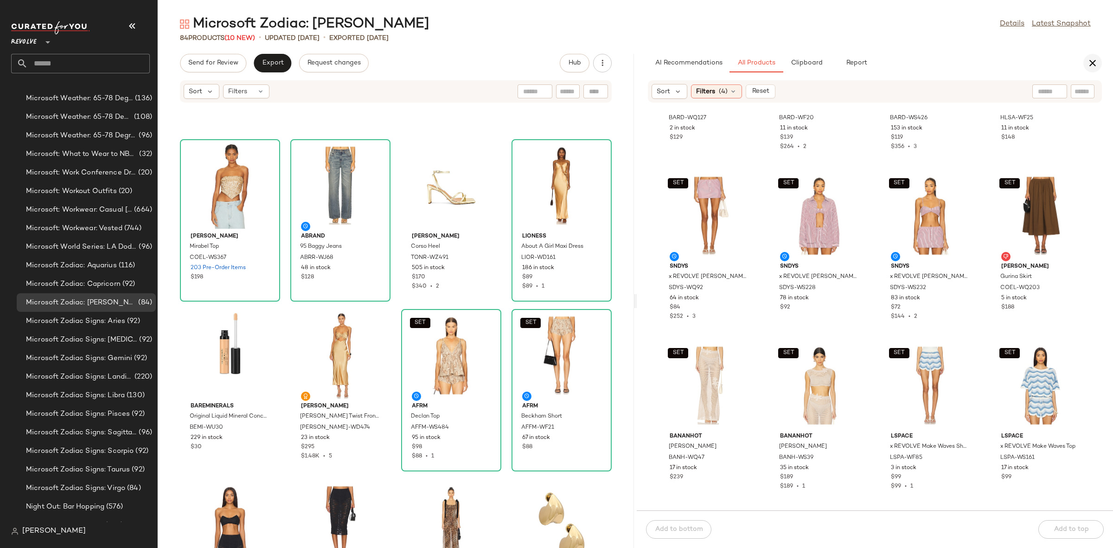
click at [1092, 57] on button "button" at bounding box center [1092, 63] width 19 height 19
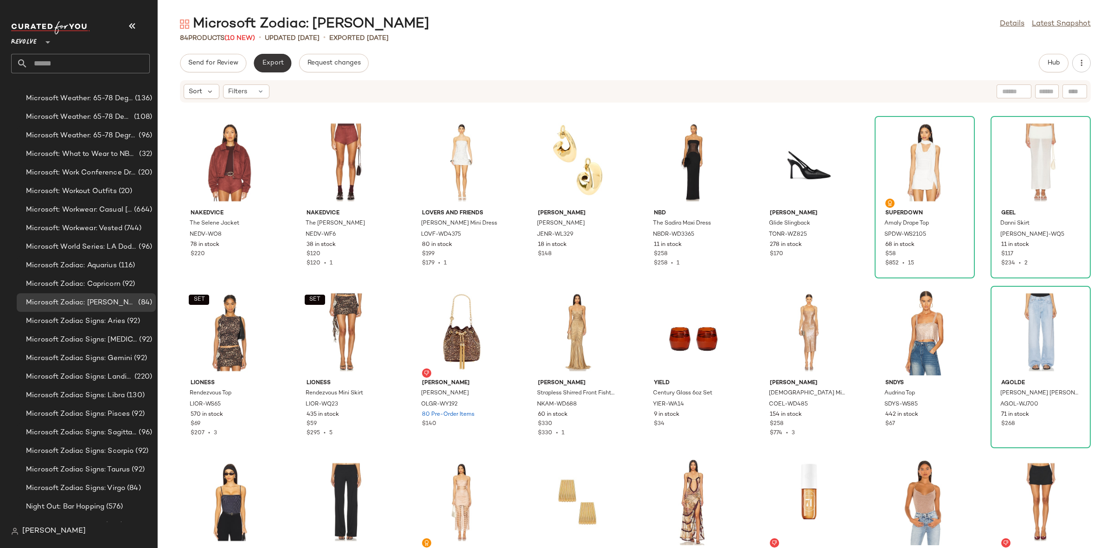
click at [281, 64] on span "Export" at bounding box center [273, 62] width 22 height 7
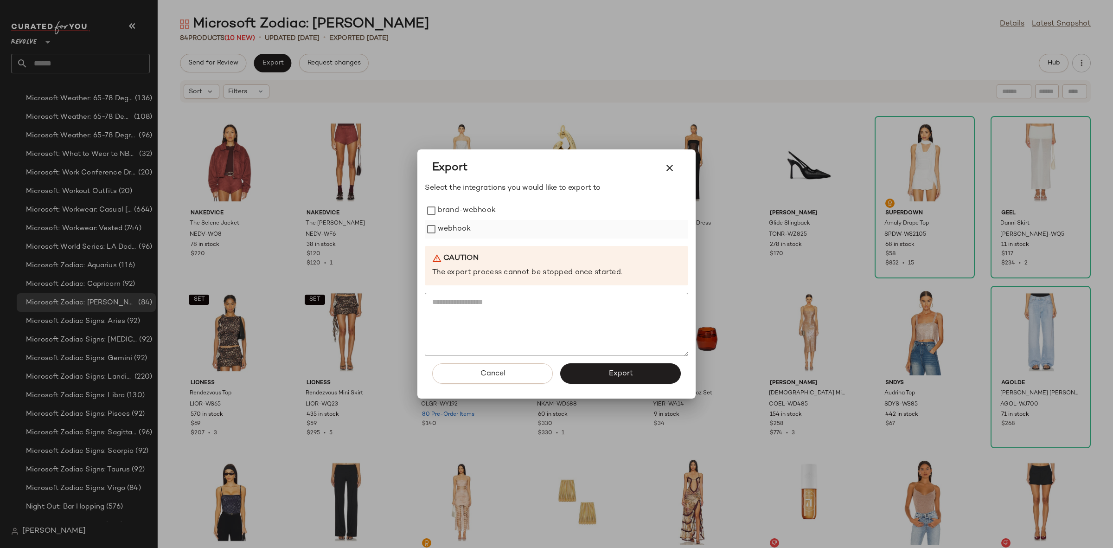
click at [435, 220] on div "webhook" at bounding box center [556, 229] width 263 height 19
click at [635, 386] on div "Cancel Export" at bounding box center [556, 377] width 263 height 43
click at [635, 376] on button "Export" at bounding box center [620, 373] width 121 height 20
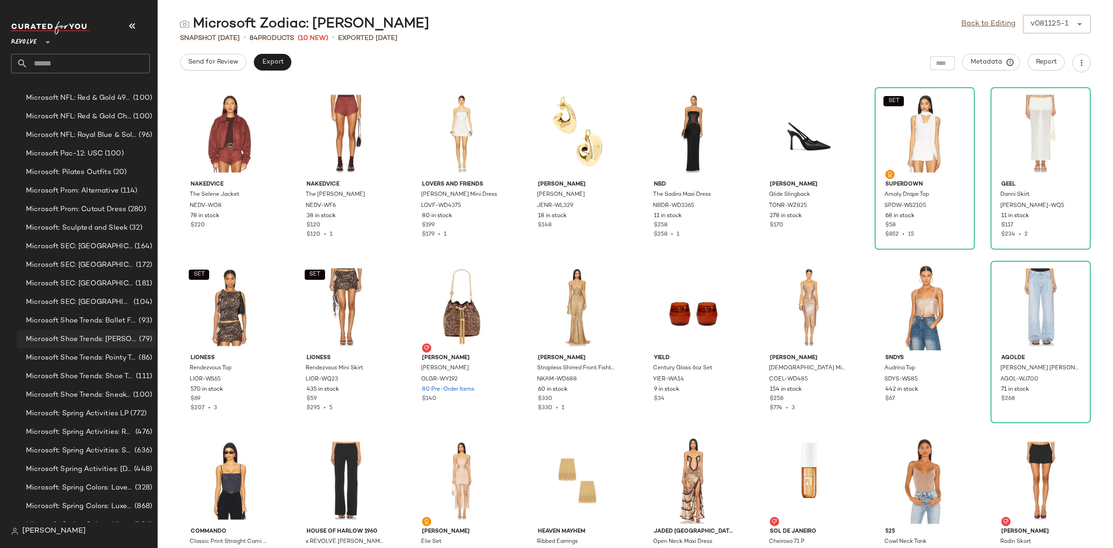
scroll to position [4508, 0]
click at [89, 354] on span "Microsoft Shoe Trends: Pointy Toes" at bounding box center [81, 356] width 111 height 11
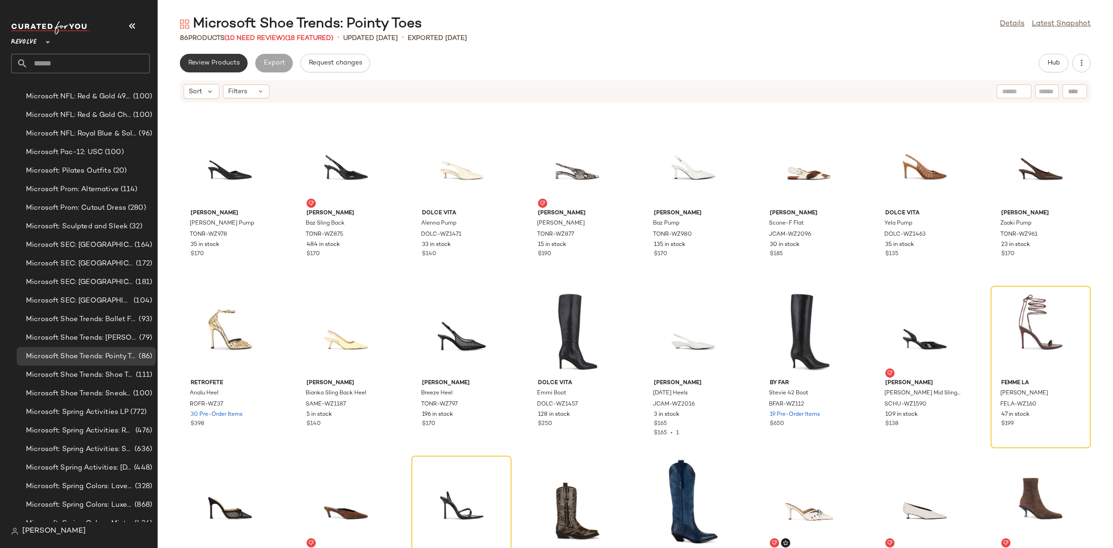
click at [191, 54] on button "Review Products" at bounding box center [214, 63] width 68 height 19
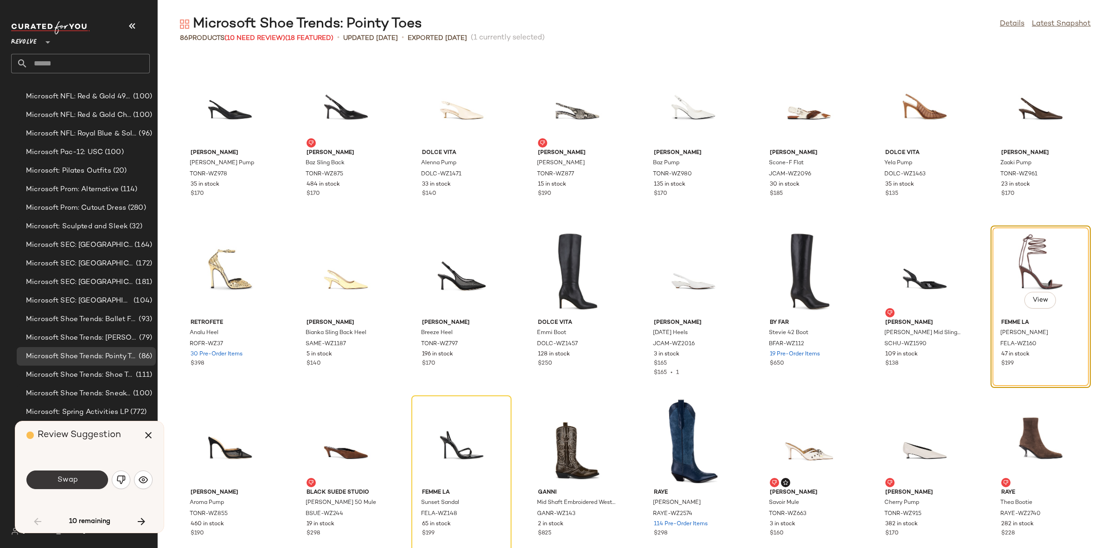
click at [69, 476] on span "Swap" at bounding box center [67, 479] width 21 height 9
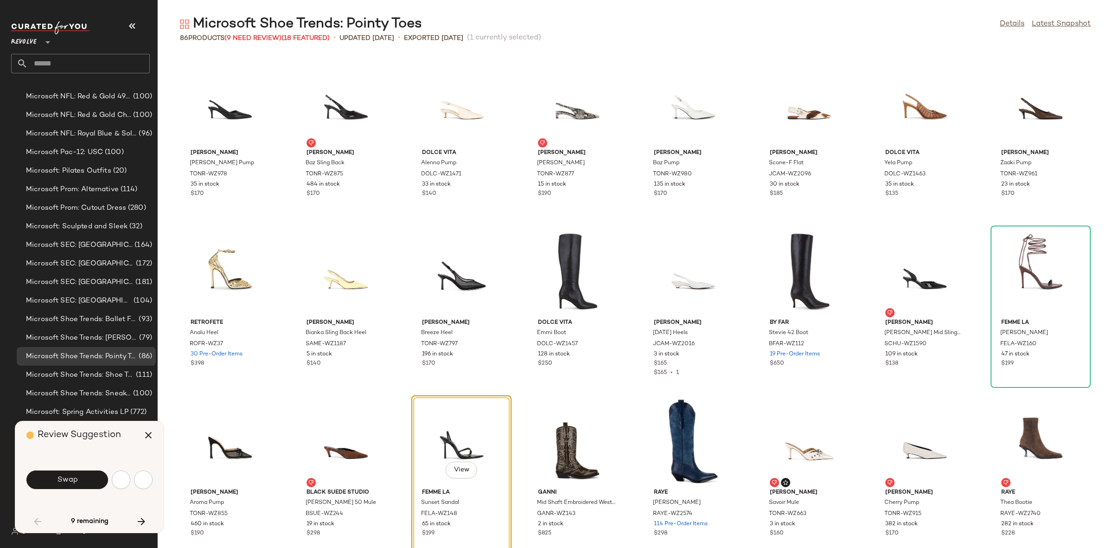
scroll to position [177, 0]
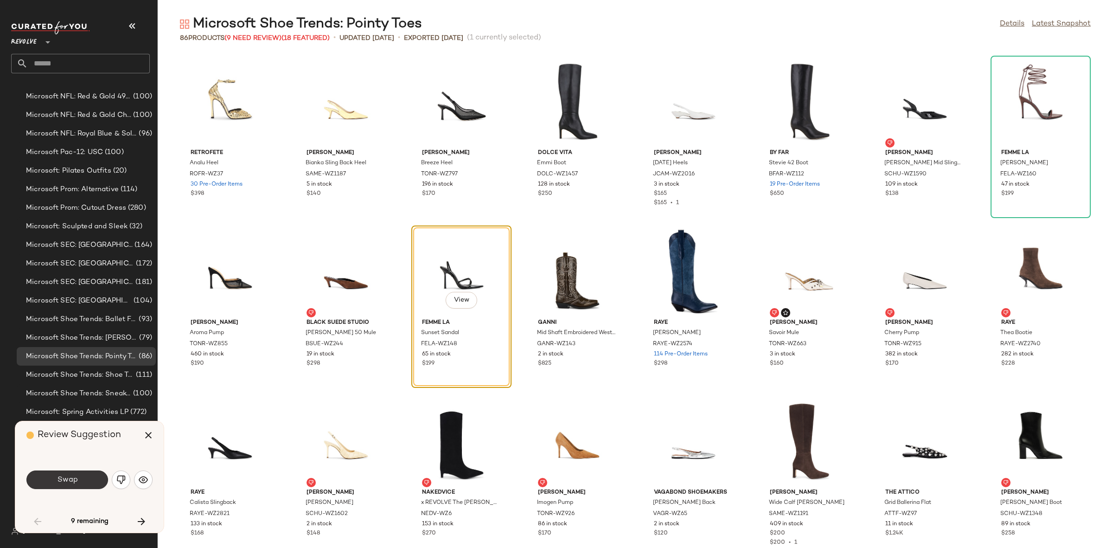
click at [77, 483] on button "Swap" at bounding box center [67, 479] width 82 height 19
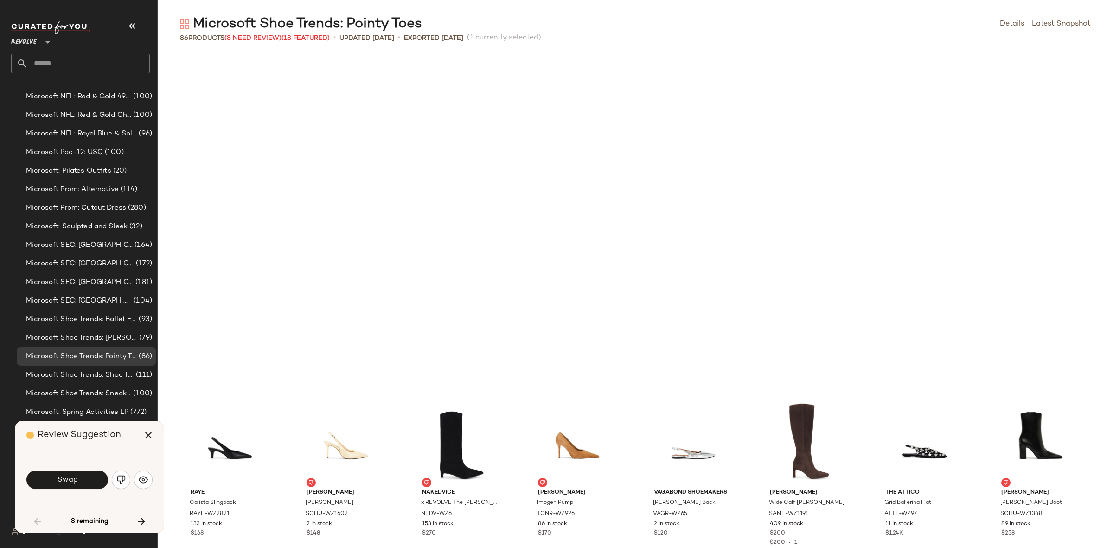
scroll to position [509, 0]
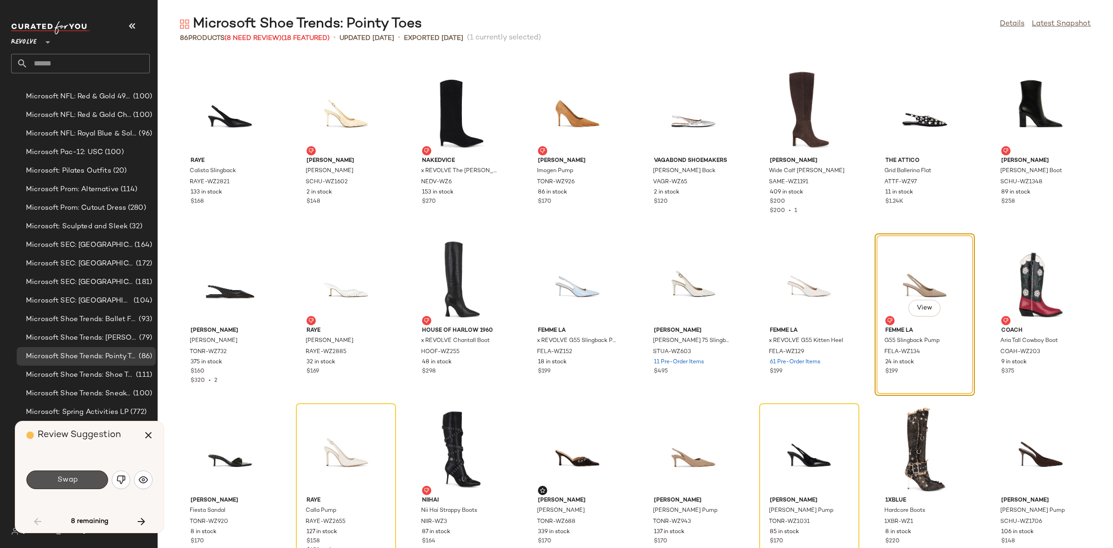
click at [77, 483] on button "Swap" at bounding box center [67, 479] width 82 height 19
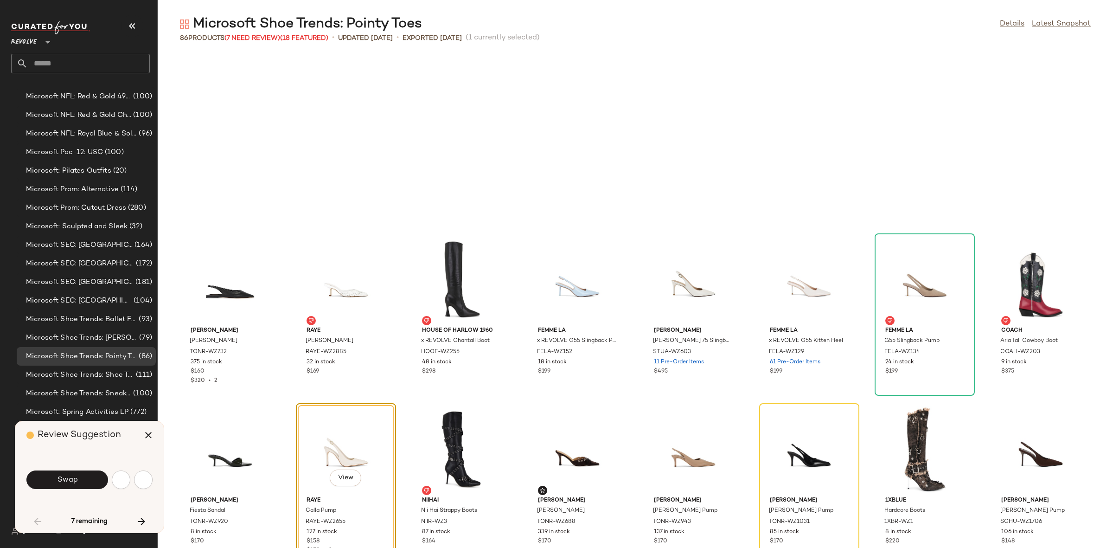
scroll to position [679, 0]
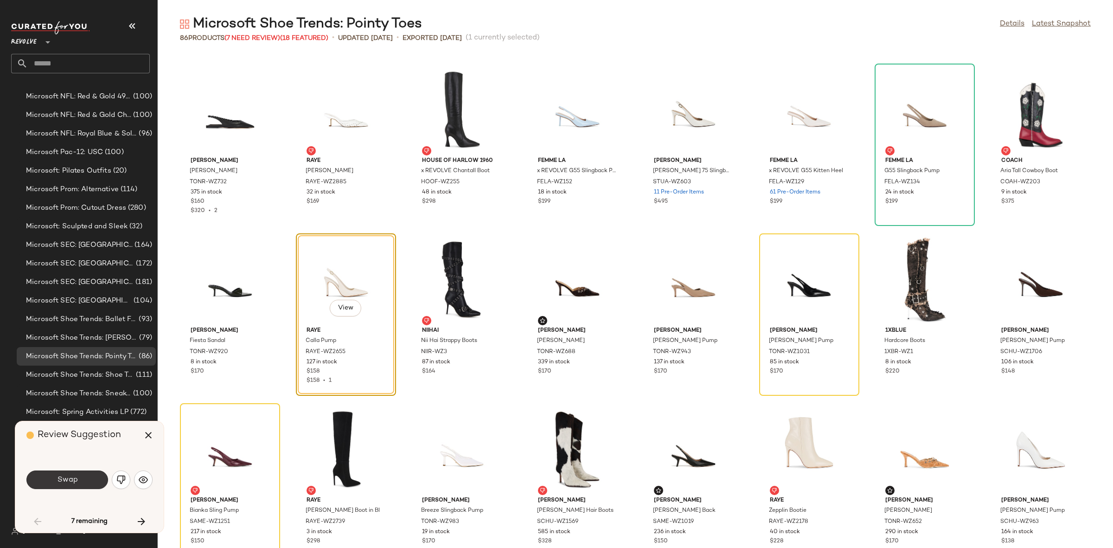
click at [77, 476] on span "Swap" at bounding box center [67, 479] width 21 height 9
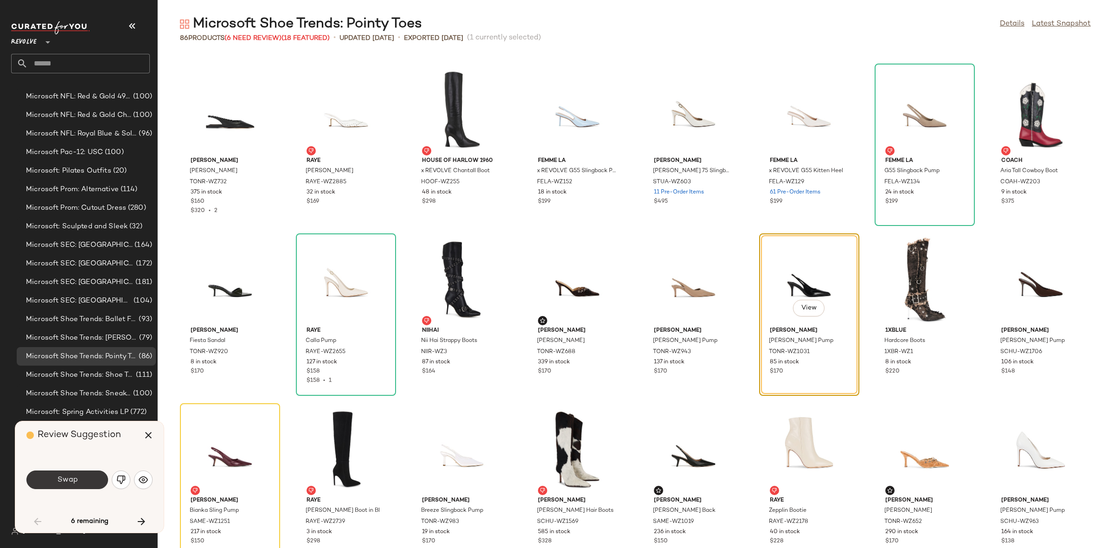
click at [76, 477] on span "Swap" at bounding box center [67, 479] width 21 height 9
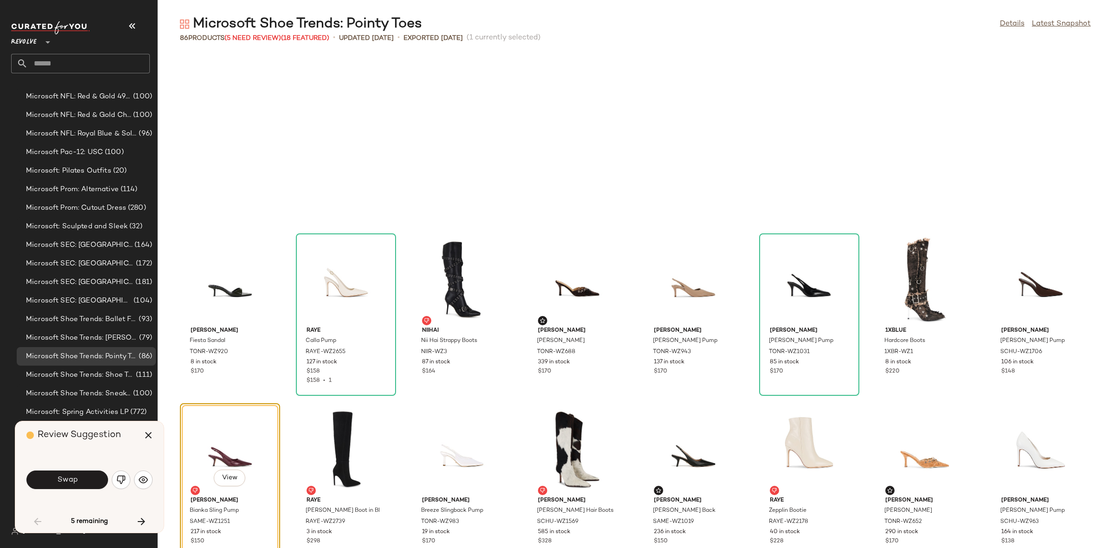
scroll to position [849, 0]
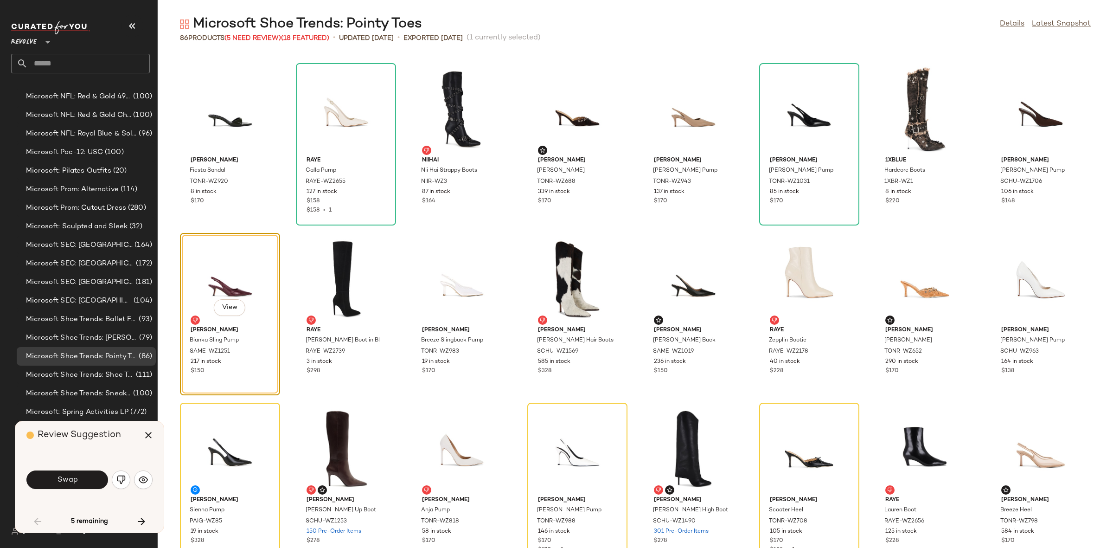
click at [76, 477] on span "Swap" at bounding box center [67, 479] width 21 height 9
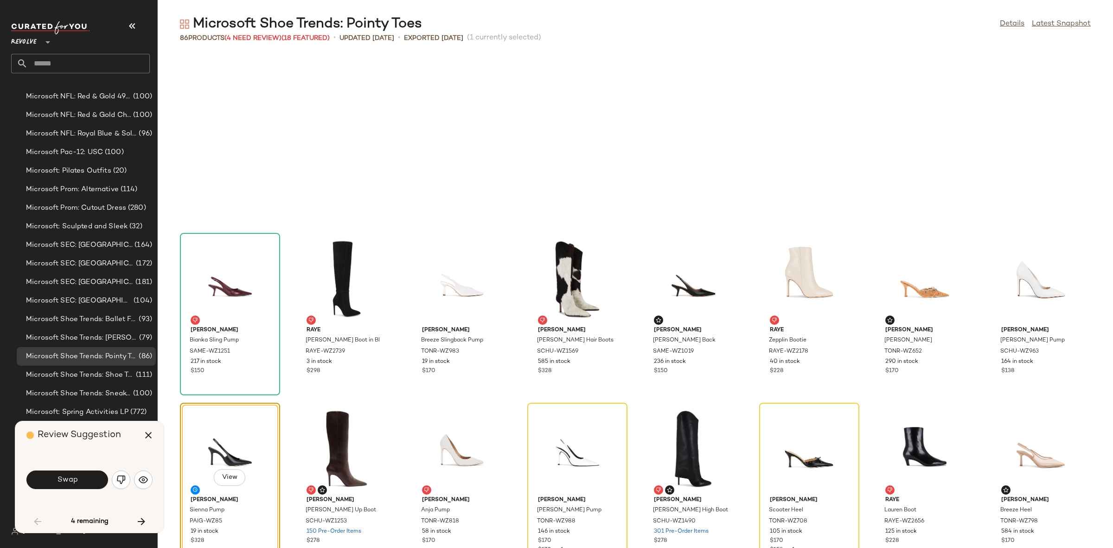
scroll to position [1018, 0]
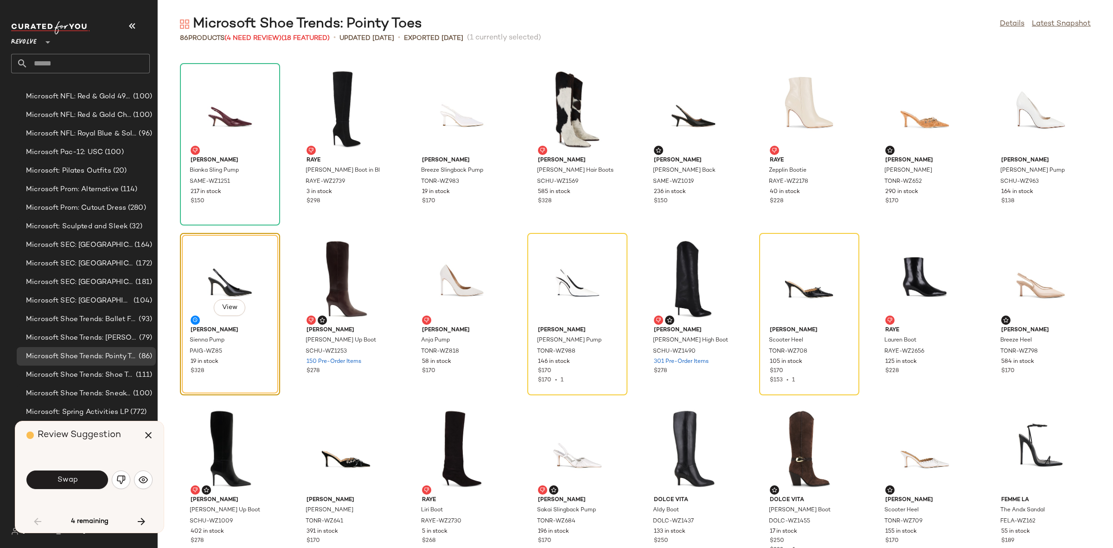
click at [76, 477] on span "Swap" at bounding box center [67, 479] width 21 height 9
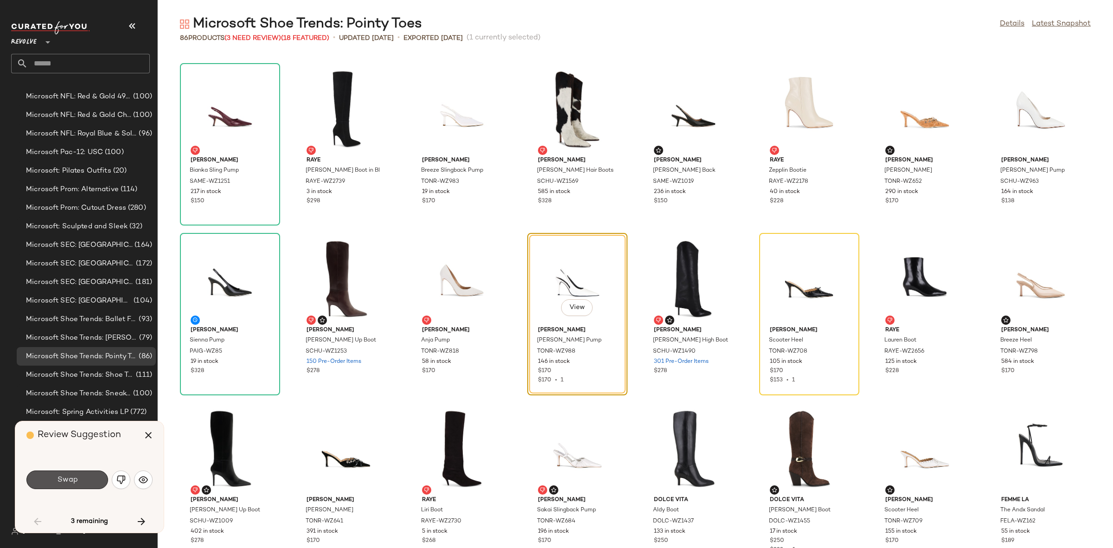
click at [76, 477] on span "Swap" at bounding box center [67, 479] width 21 height 9
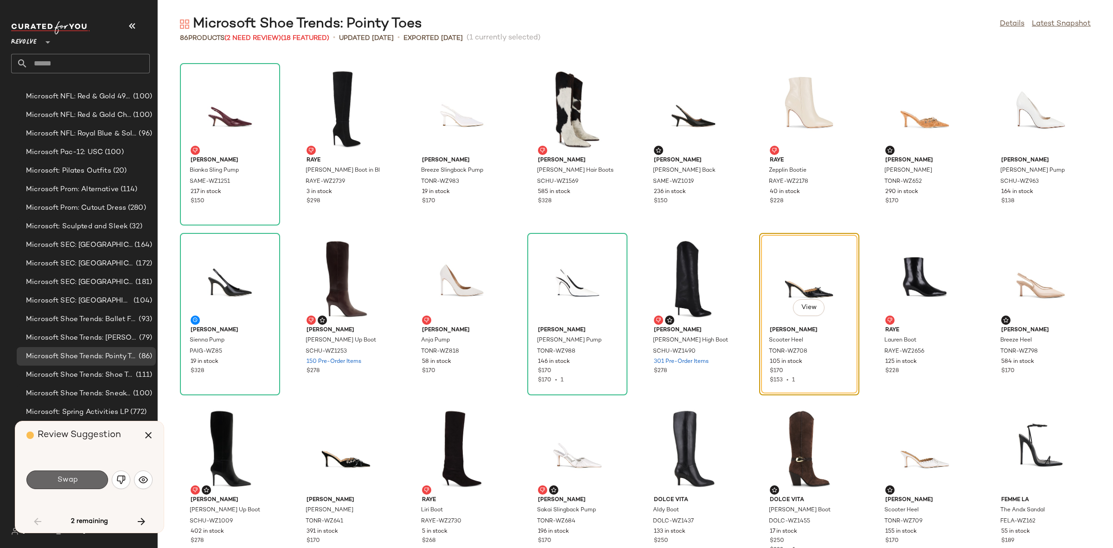
click at [72, 476] on span "Swap" at bounding box center [67, 479] width 21 height 9
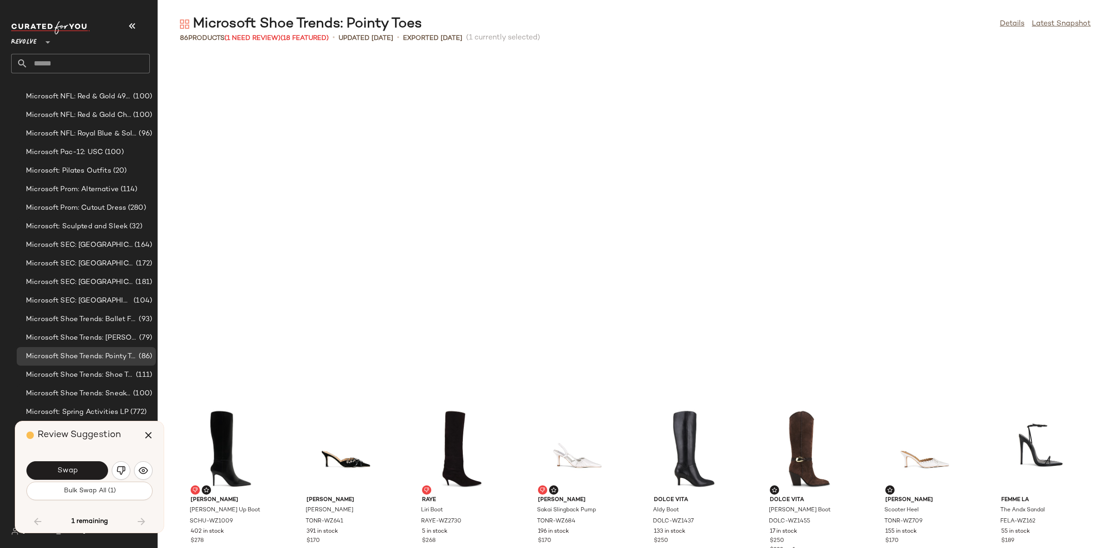
scroll to position [1358, 0]
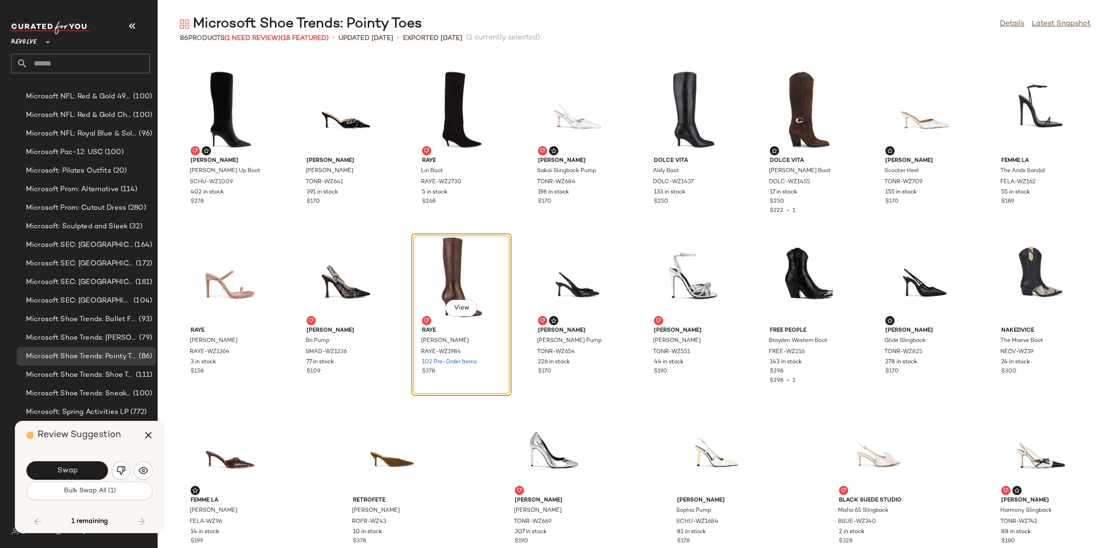
click at [72, 476] on button "Swap" at bounding box center [67, 470] width 82 height 19
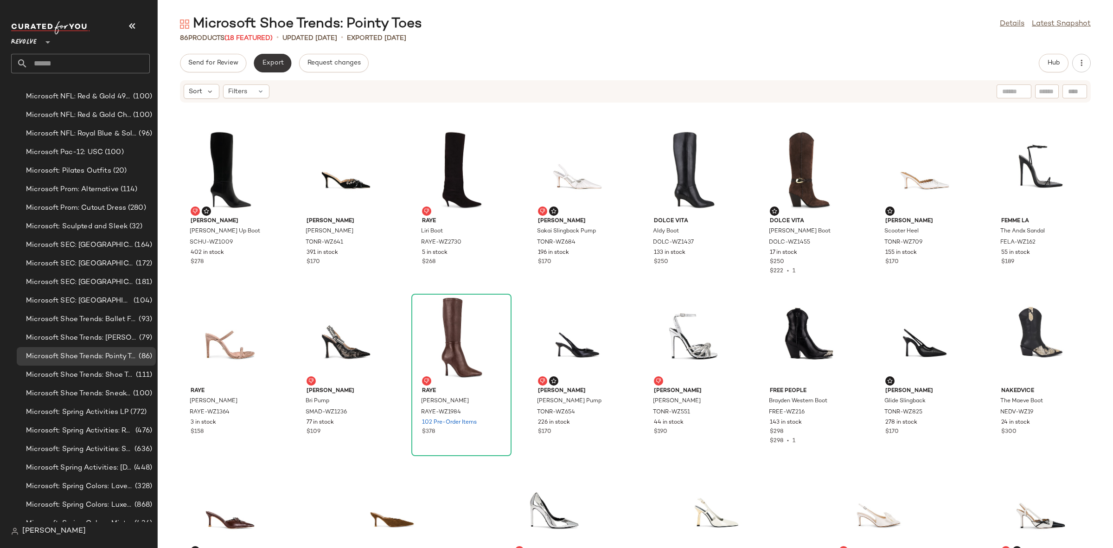
click at [275, 63] on span "Export" at bounding box center [273, 62] width 22 height 7
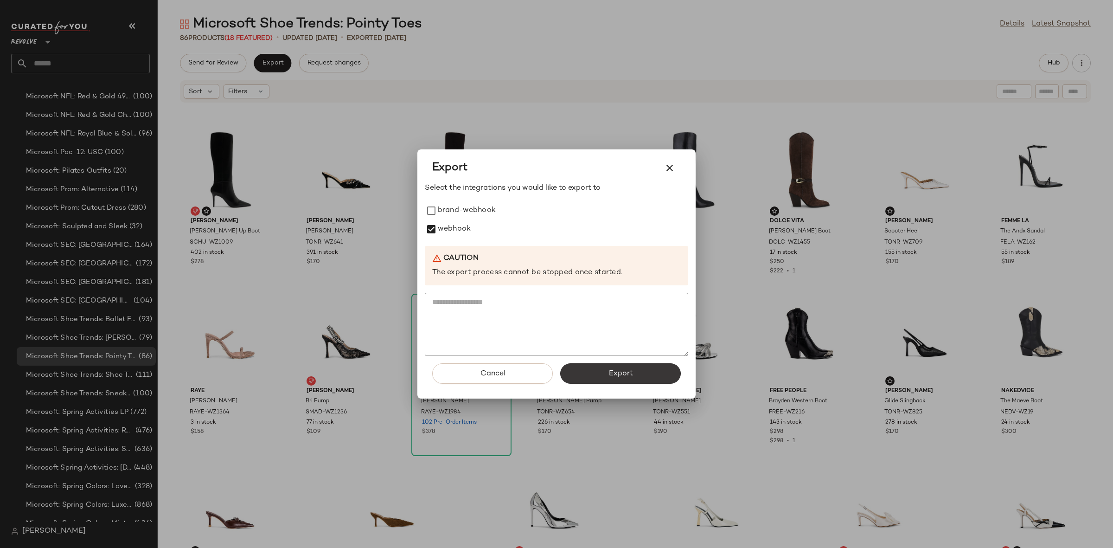
click at [609, 371] on span "Export" at bounding box center [620, 373] width 25 height 9
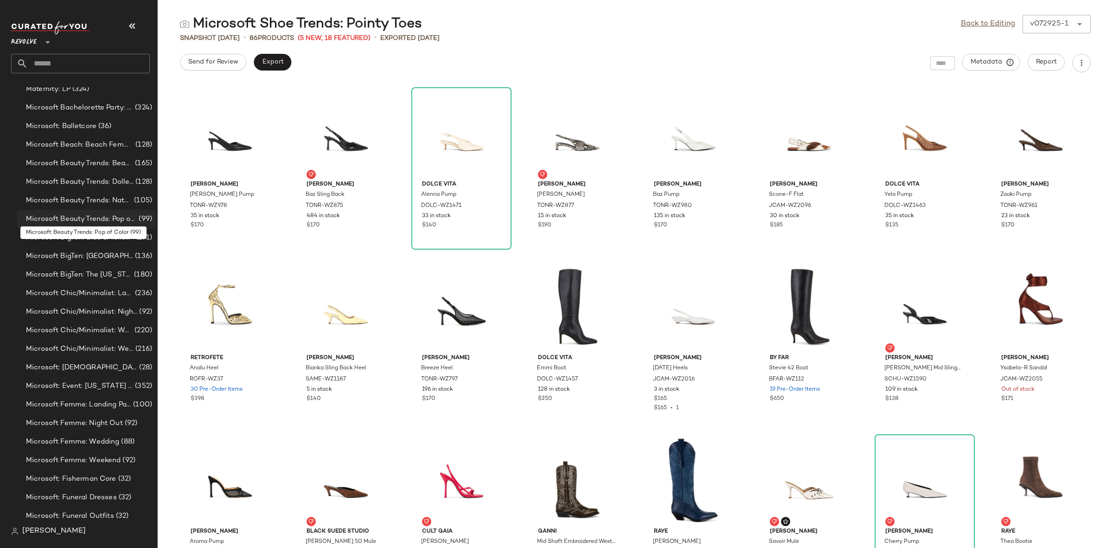
scroll to position [3338, 0]
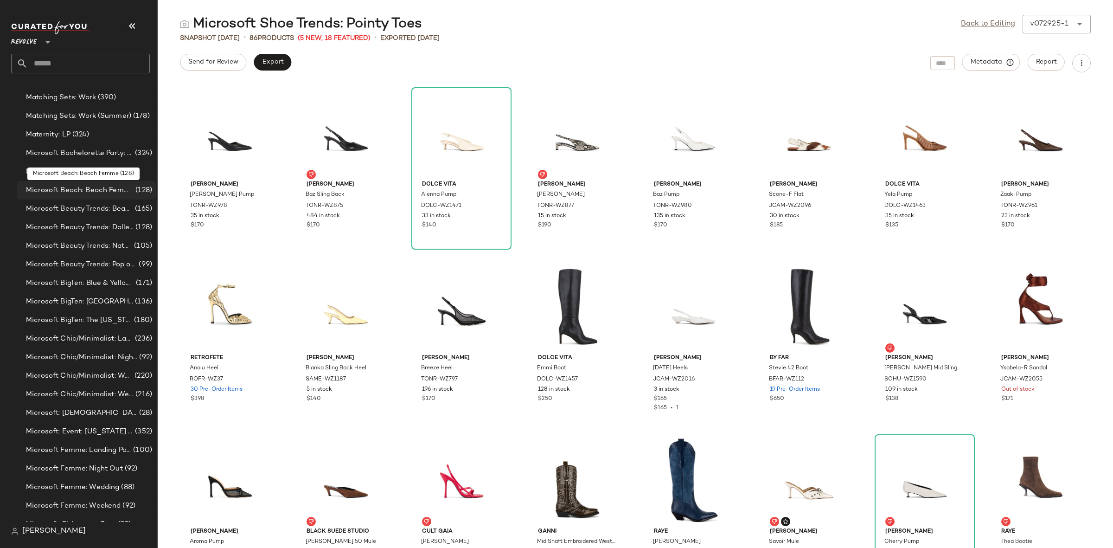
click at [96, 189] on span "Microsoft Beach: Beach Femme" at bounding box center [80, 190] width 108 height 11
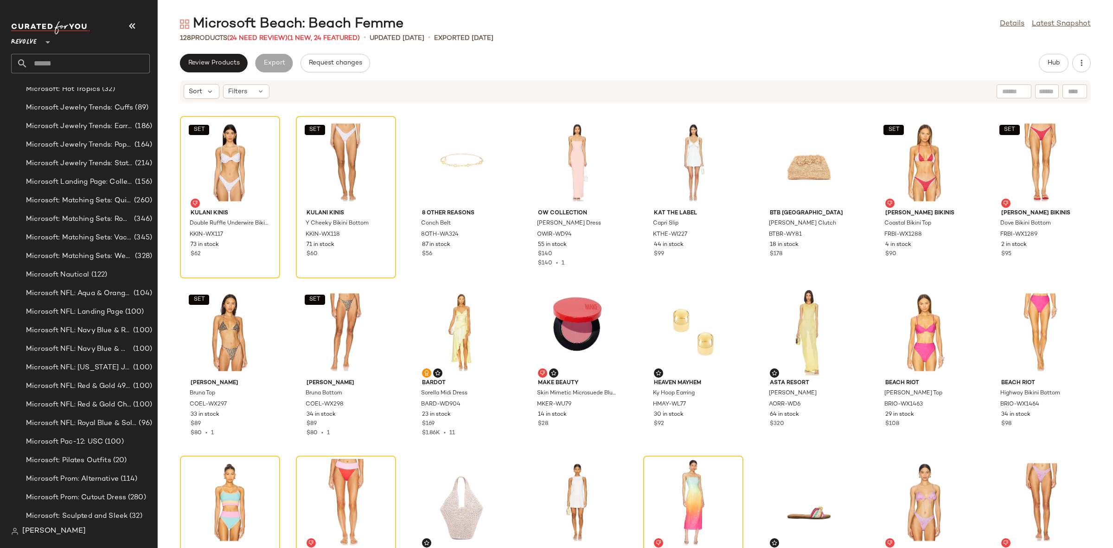
scroll to position [4226, 0]
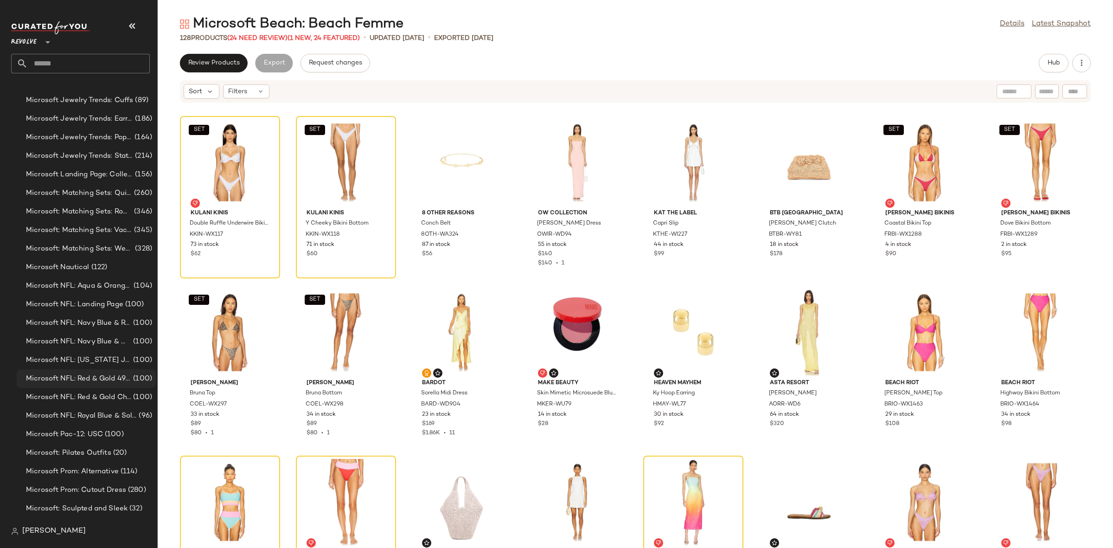
click at [77, 379] on span "Microsoft NFL: Red & Gold 49ers" at bounding box center [78, 378] width 105 height 11
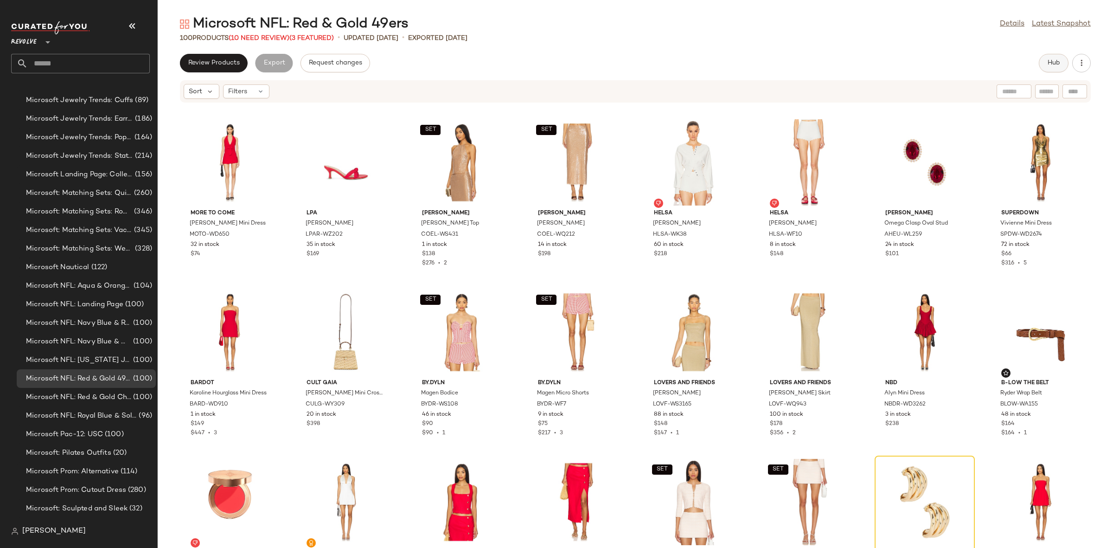
click at [1055, 58] on button "Hub" at bounding box center [1054, 63] width 30 height 19
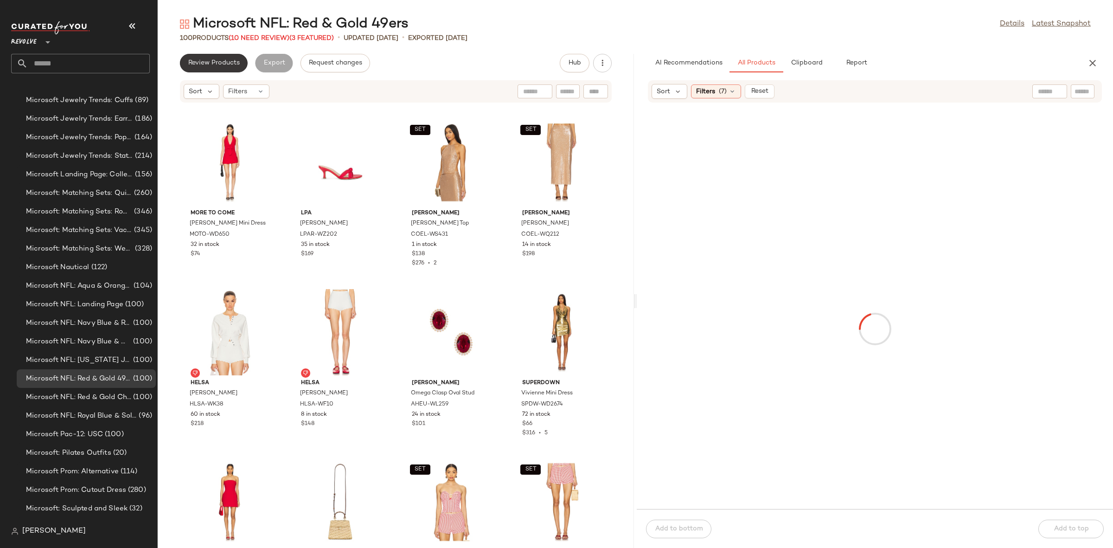
click at [210, 54] on button "Review Products" at bounding box center [214, 63] width 68 height 19
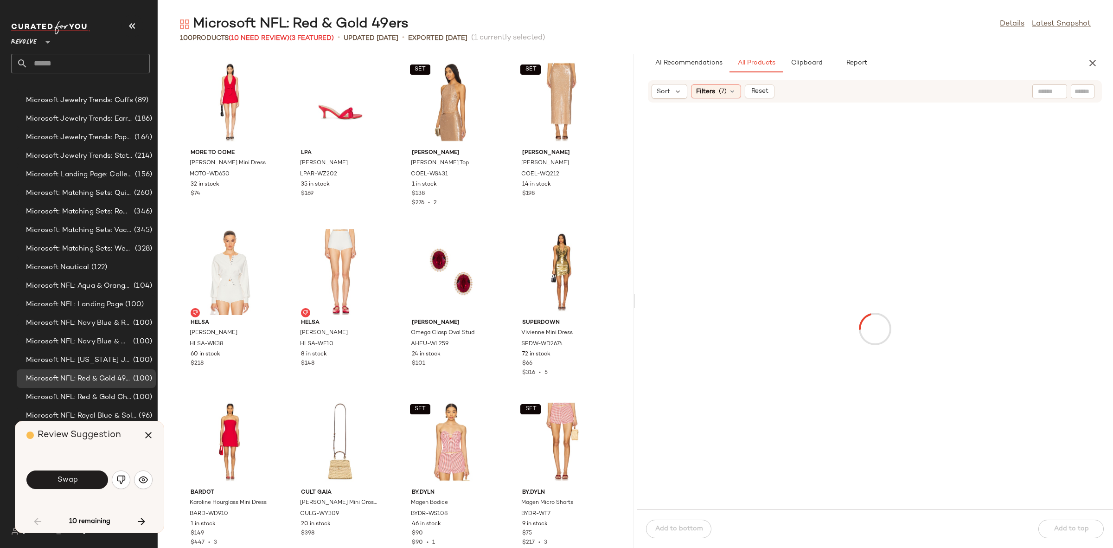
scroll to position [686, 0]
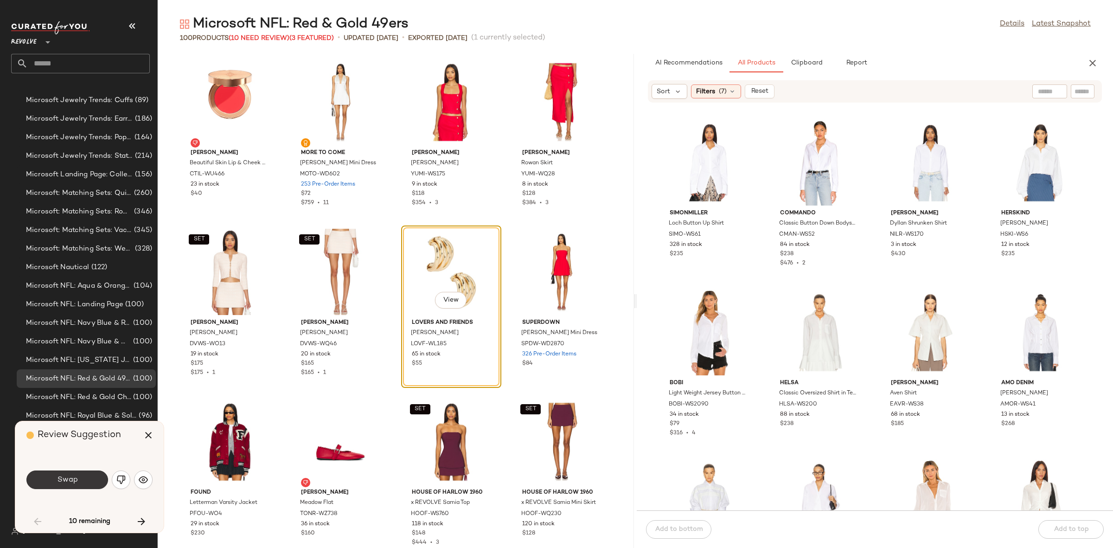
click at [80, 481] on button "Swap" at bounding box center [67, 479] width 82 height 19
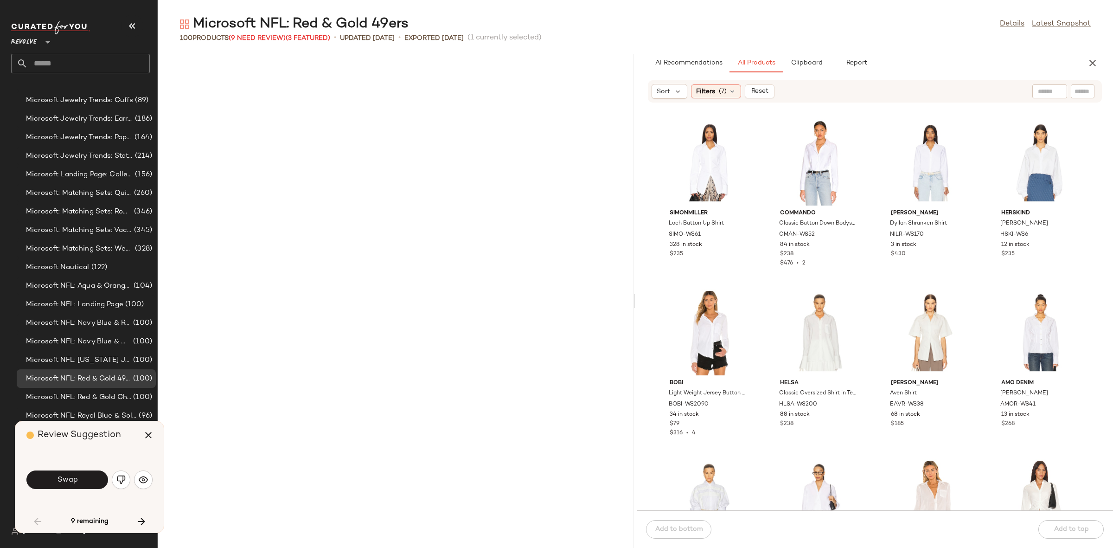
scroll to position [1188, 0]
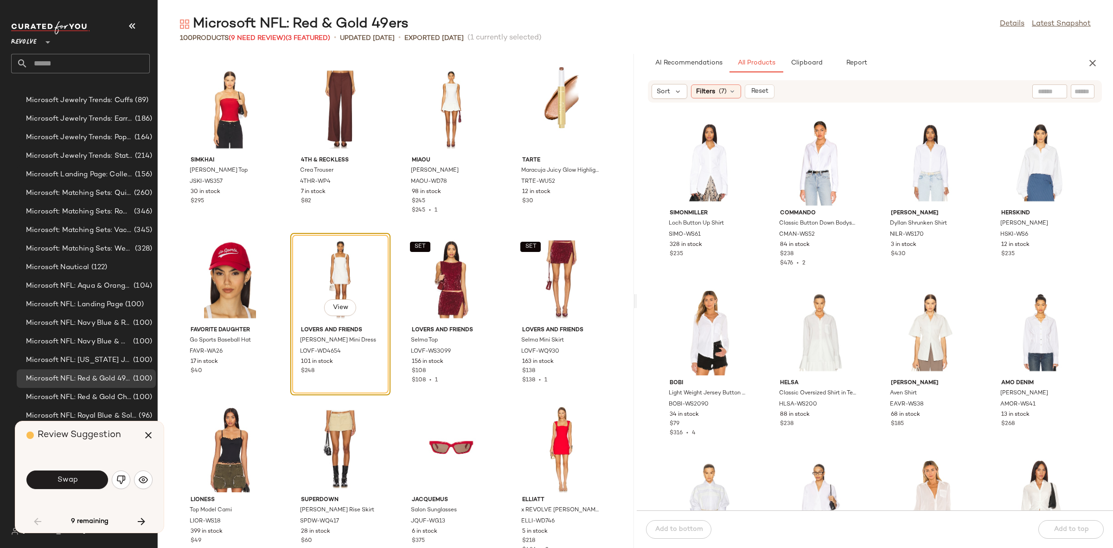
click at [81, 480] on button "Swap" at bounding box center [67, 479] width 82 height 19
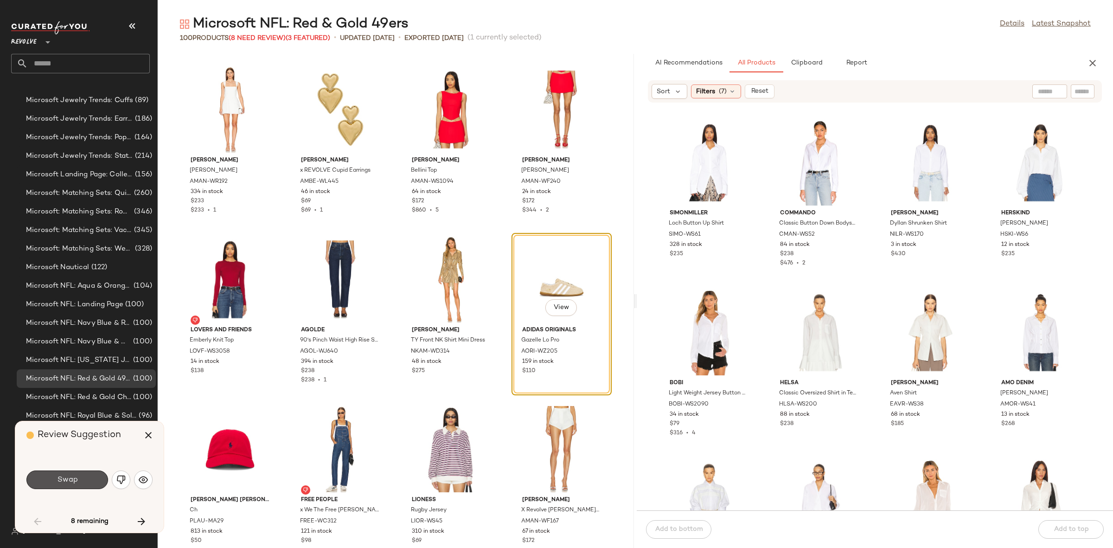
click at [81, 480] on button "Swap" at bounding box center [67, 479] width 82 height 19
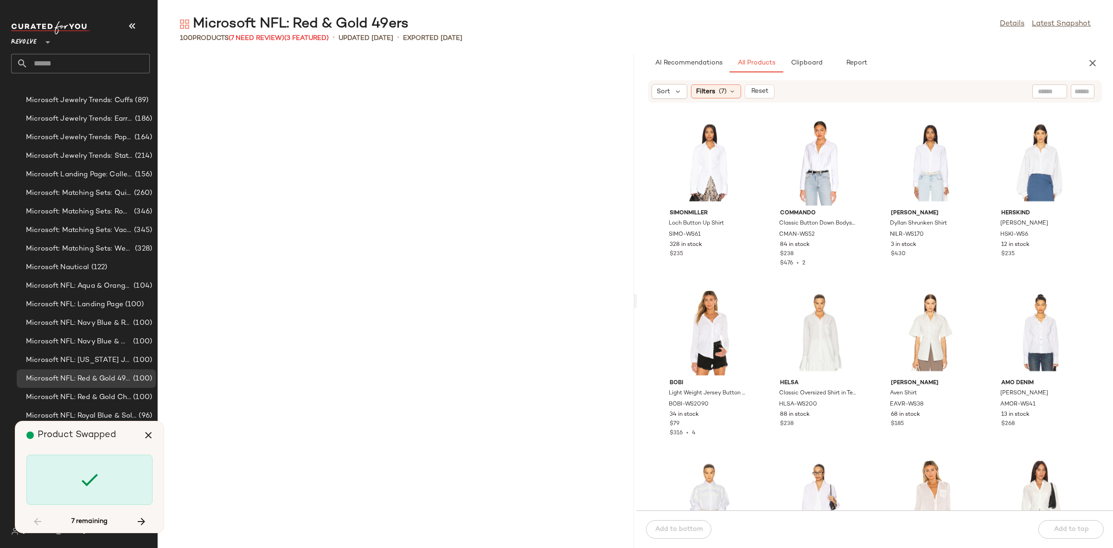
scroll to position [2376, 0]
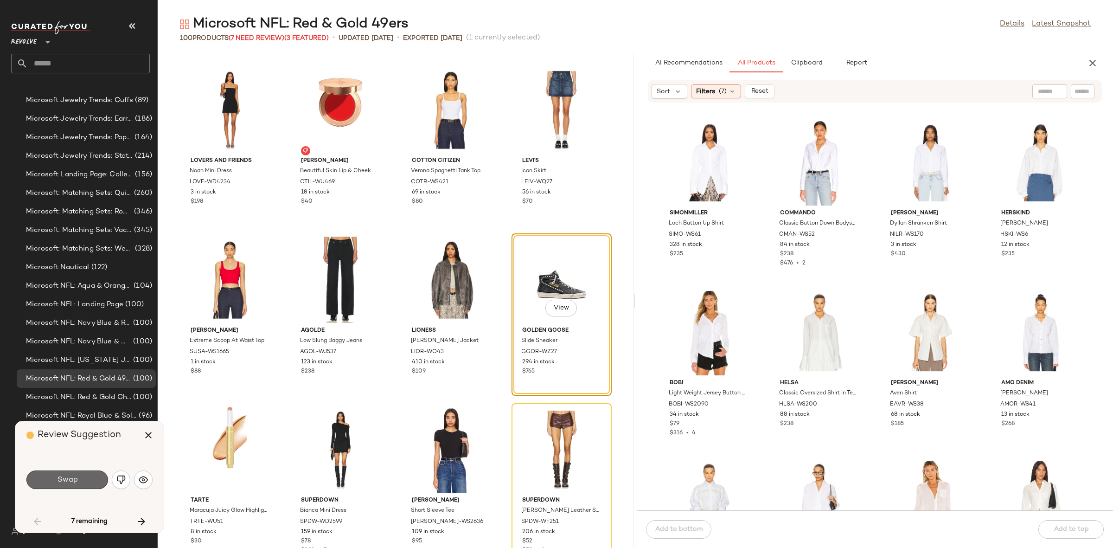
click at [84, 478] on button "Swap" at bounding box center [67, 479] width 82 height 19
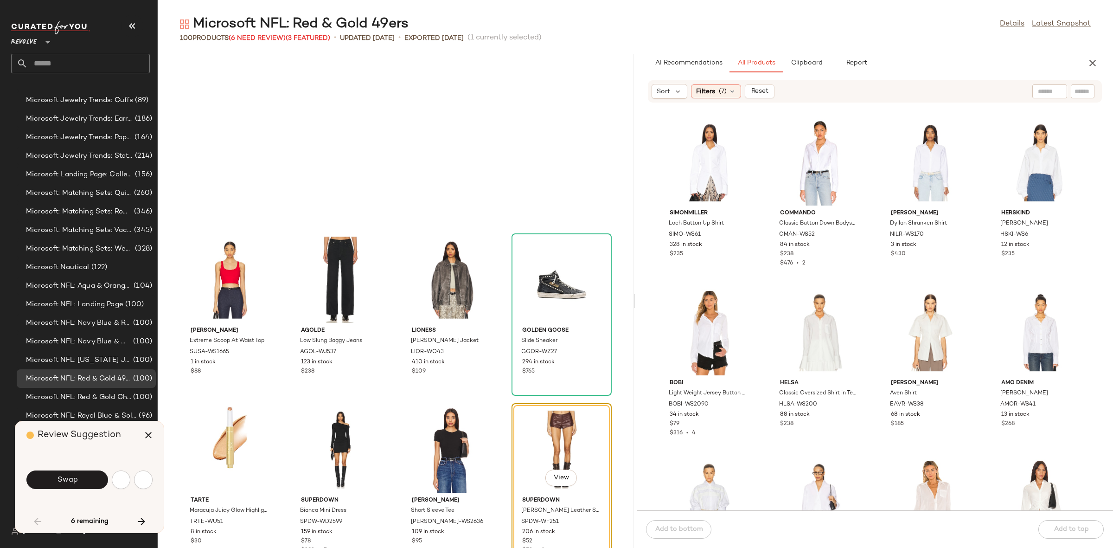
scroll to position [2546, 0]
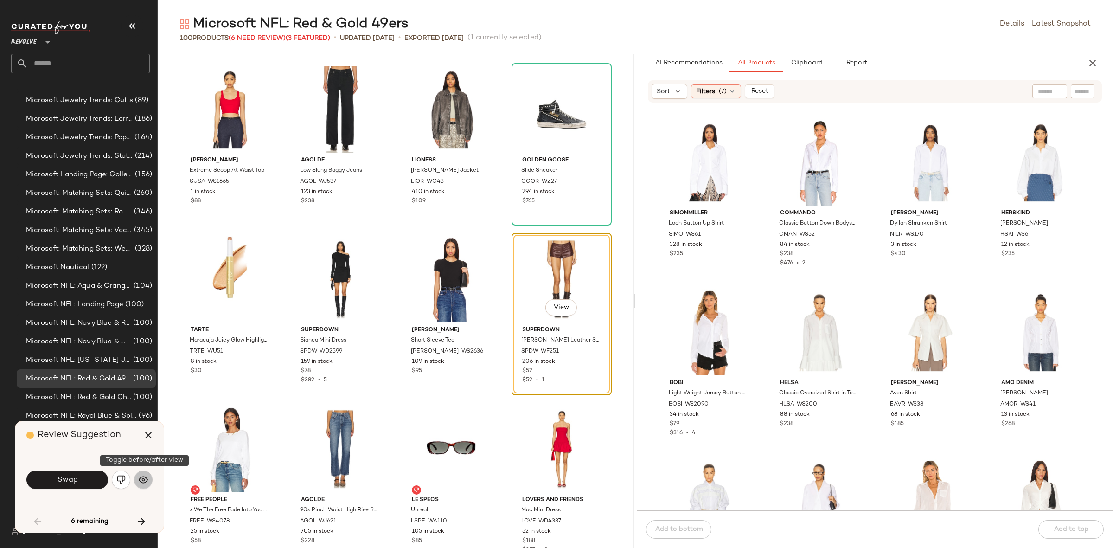
click at [147, 484] on img "button" at bounding box center [143, 479] width 9 height 9
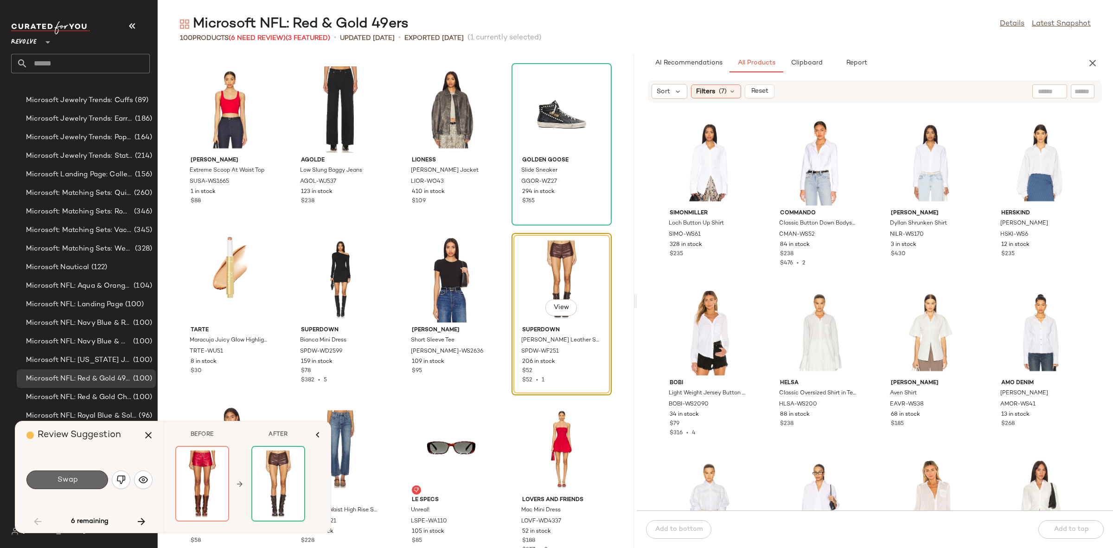
click at [52, 480] on button "Swap" at bounding box center [67, 479] width 82 height 19
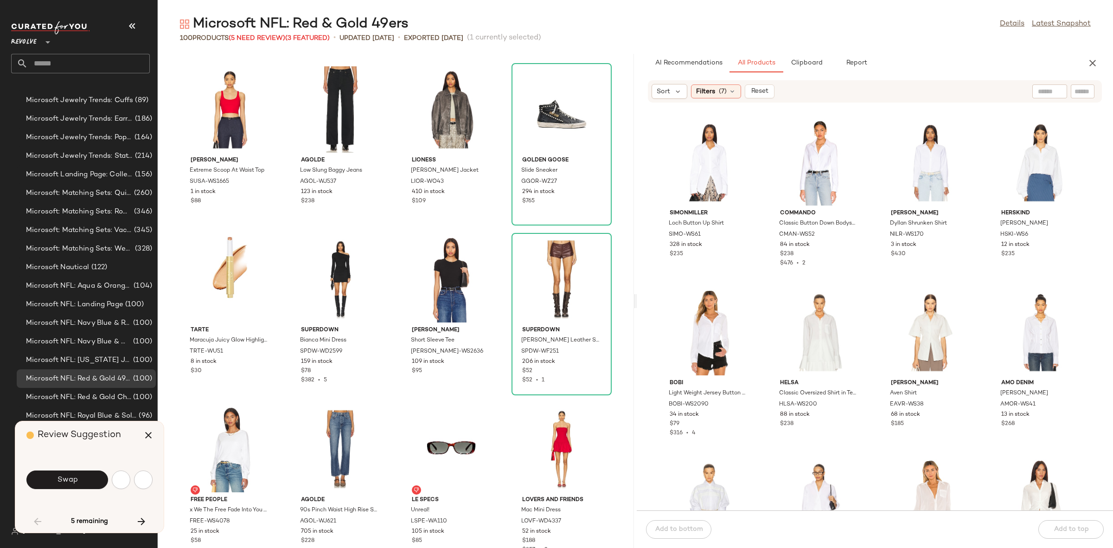
scroll to position [2886, 0]
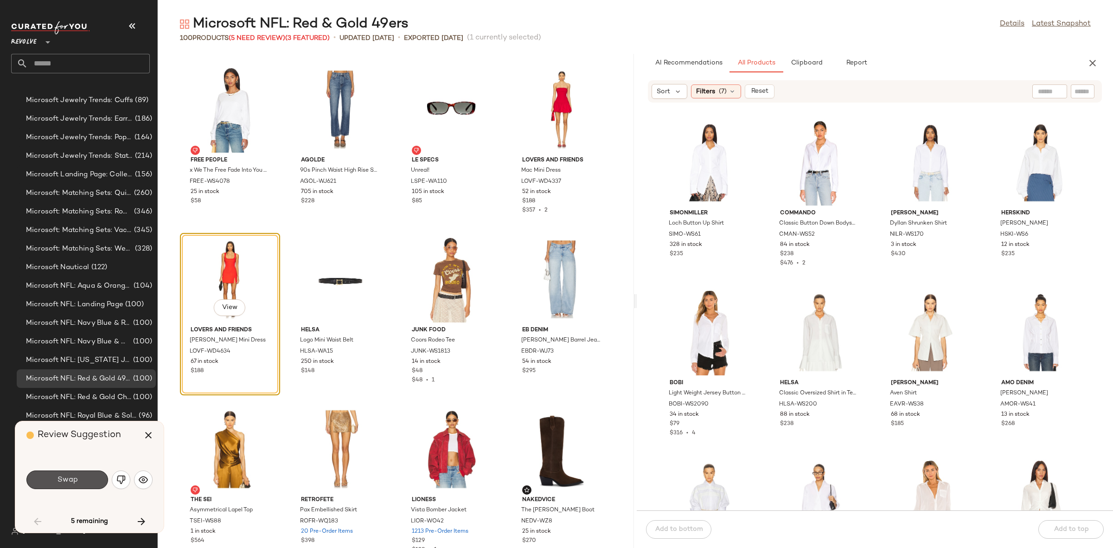
click at [52, 480] on button "Swap" at bounding box center [67, 479] width 82 height 19
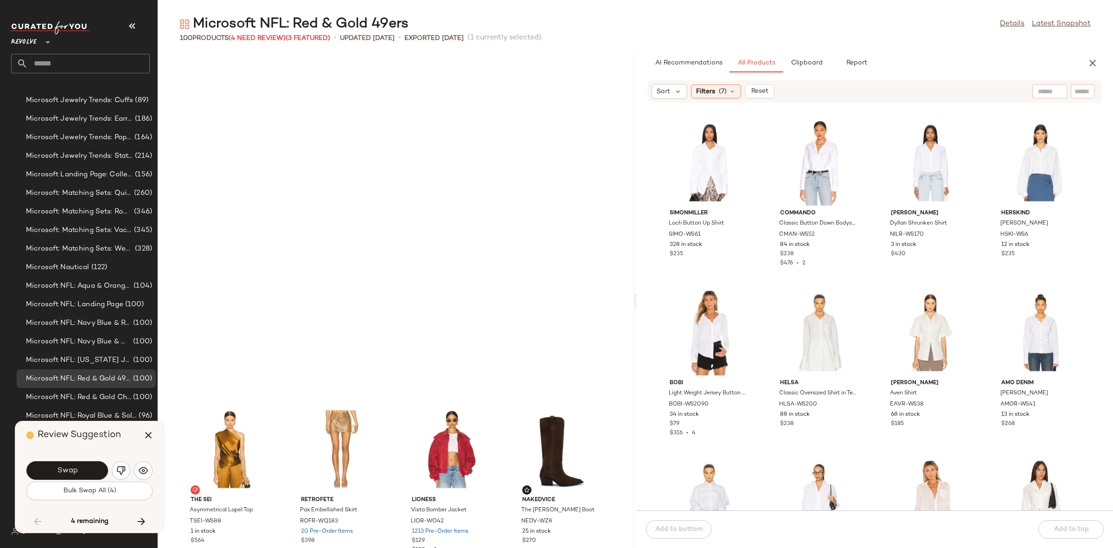
scroll to position [3225, 0]
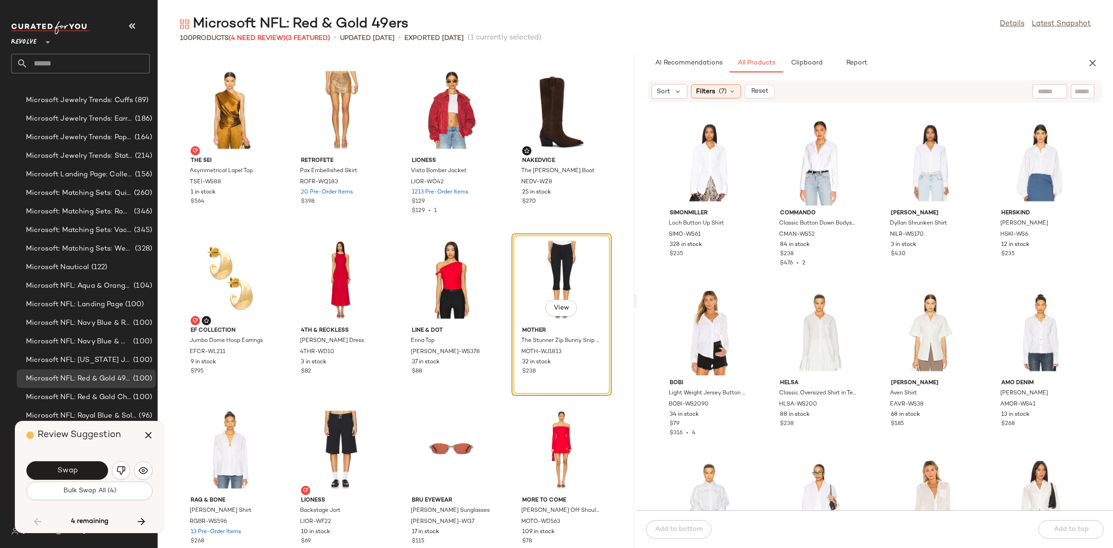
click at [52, 481] on button "Bulk Swap All (4)" at bounding box center [89, 490] width 126 height 19
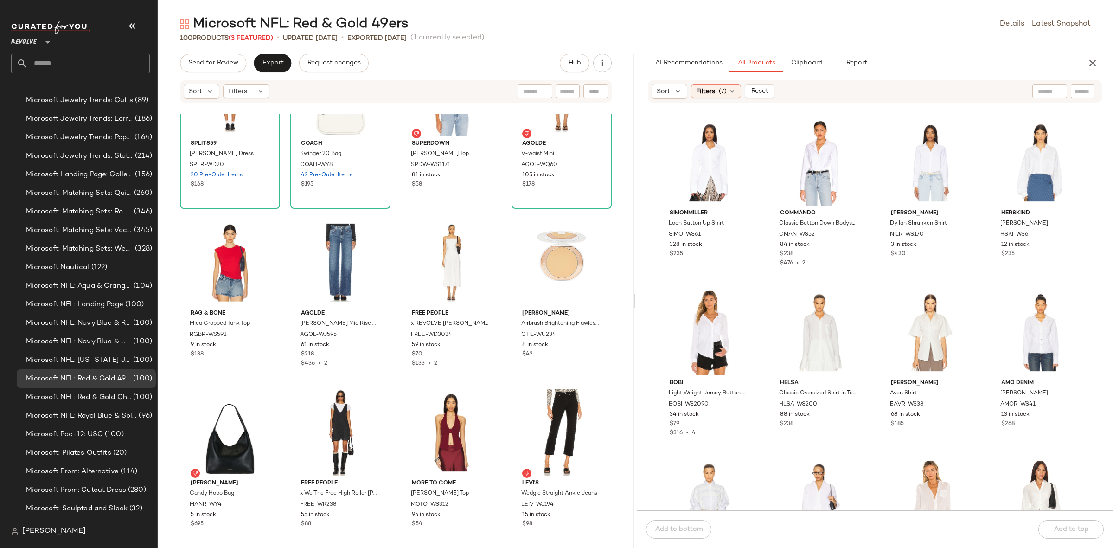
scroll to position [3340, 0]
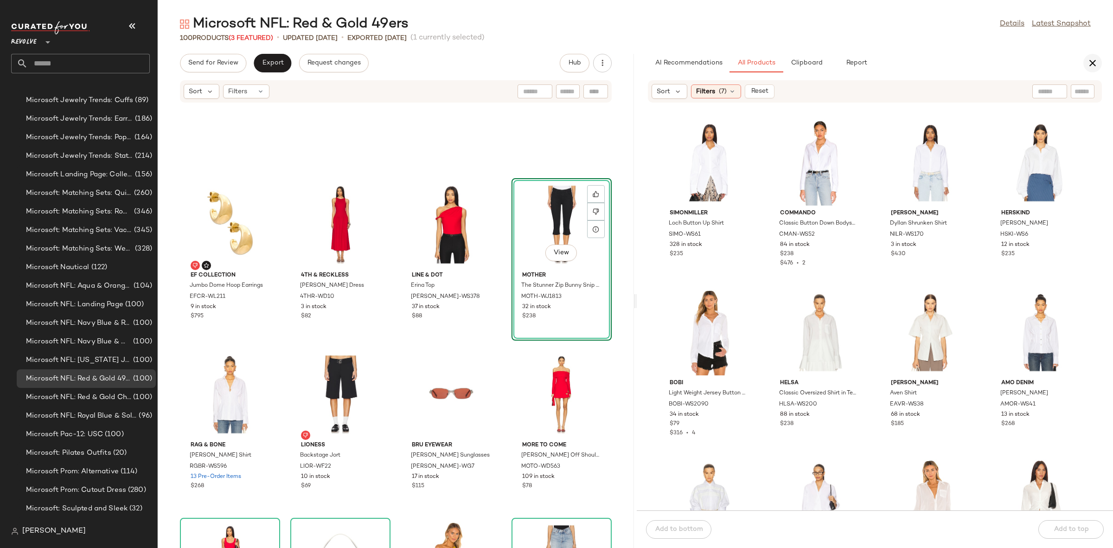
click at [1091, 64] on icon "button" at bounding box center [1092, 63] width 11 height 11
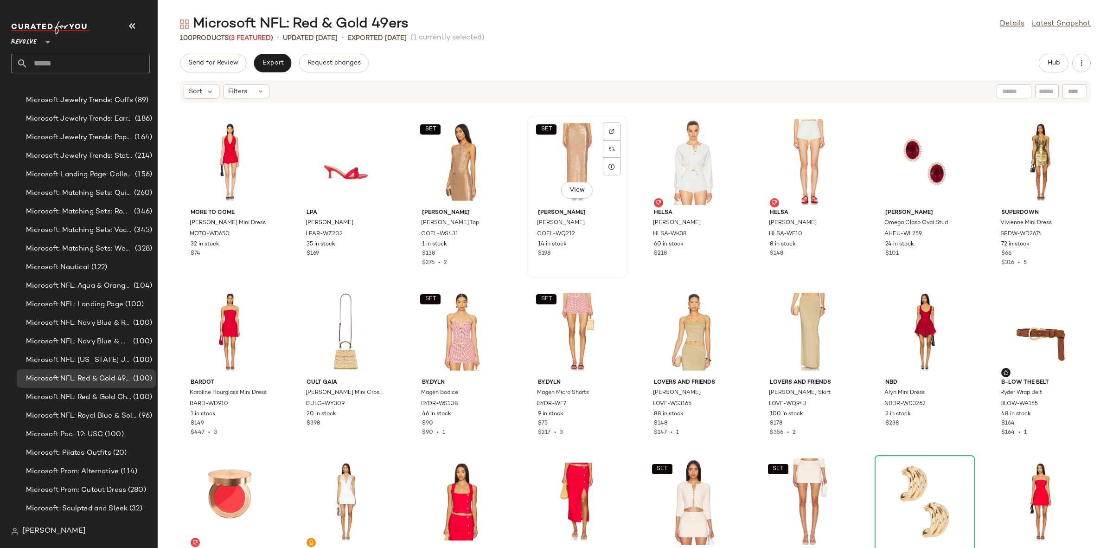
scroll to position [0, 0]
click at [275, 62] on span "Export" at bounding box center [273, 62] width 22 height 7
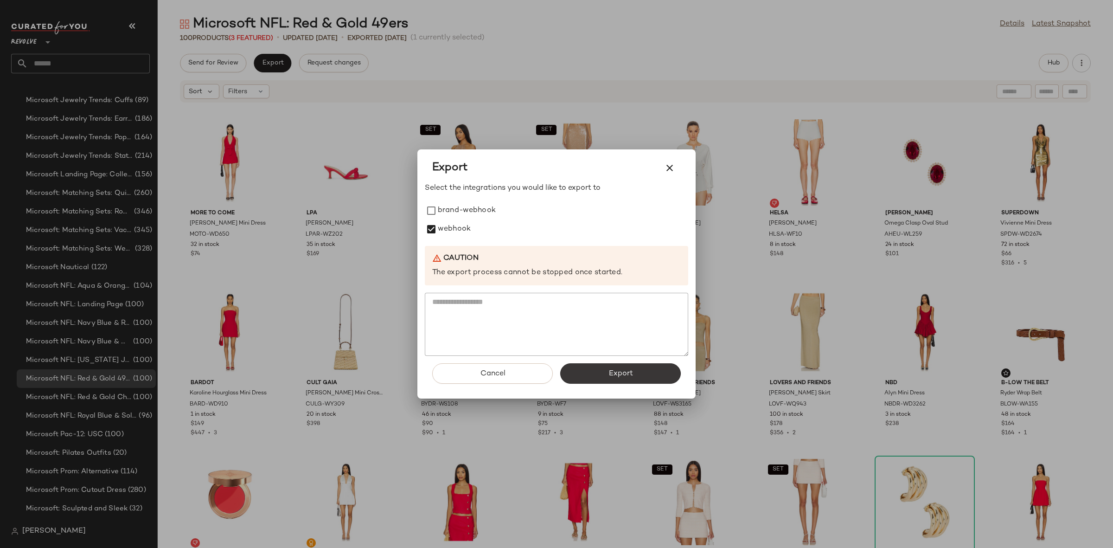
click at [601, 381] on button "Export" at bounding box center [620, 373] width 121 height 20
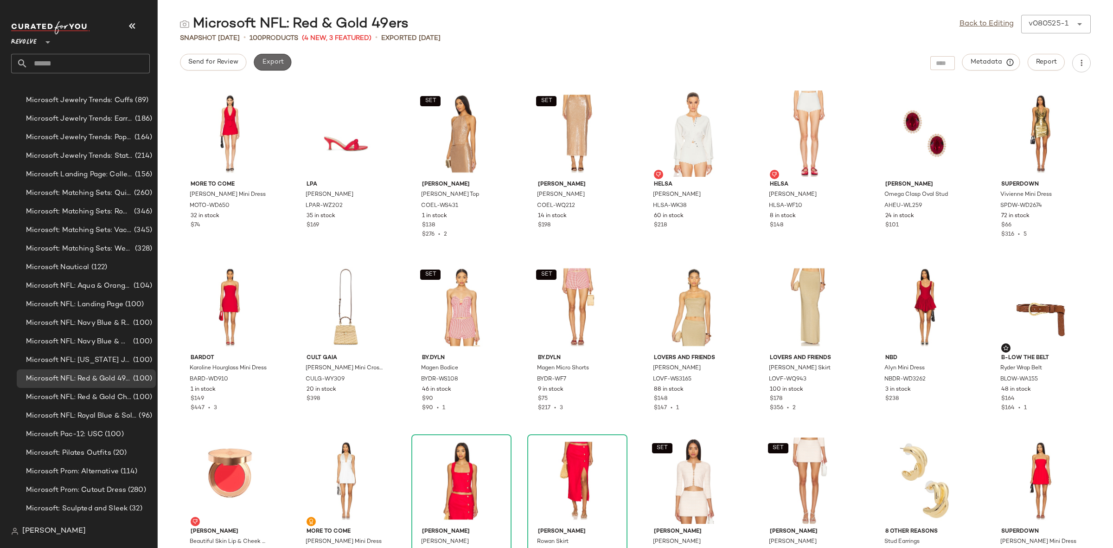
click at [264, 61] on span "Export" at bounding box center [273, 61] width 22 height 7
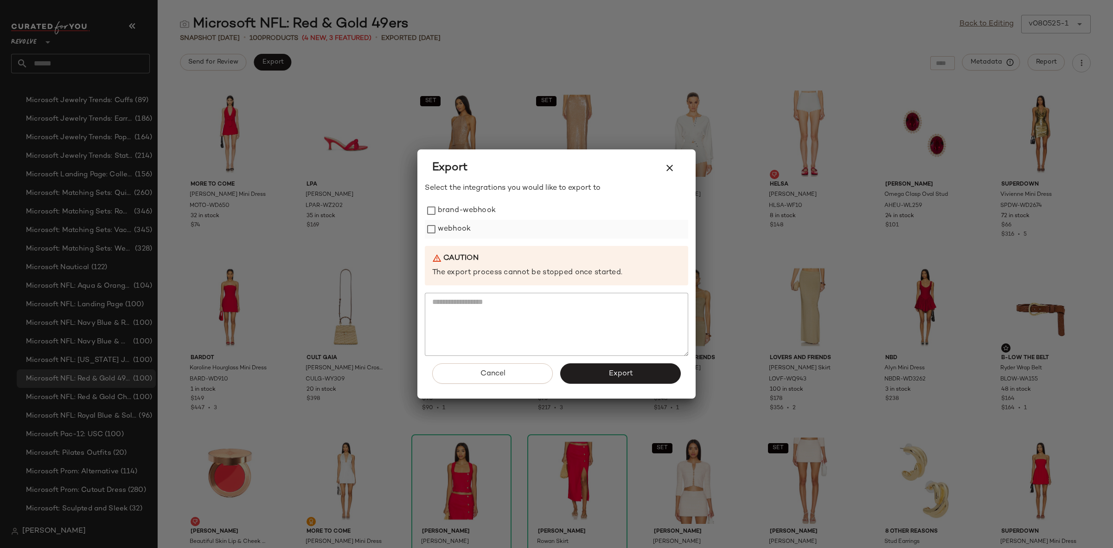
click at [457, 237] on label "webhook" at bounding box center [454, 229] width 33 height 19
click at [631, 379] on button "Export" at bounding box center [620, 373] width 121 height 20
